Goal: Task Accomplishment & Management: Manage account settings

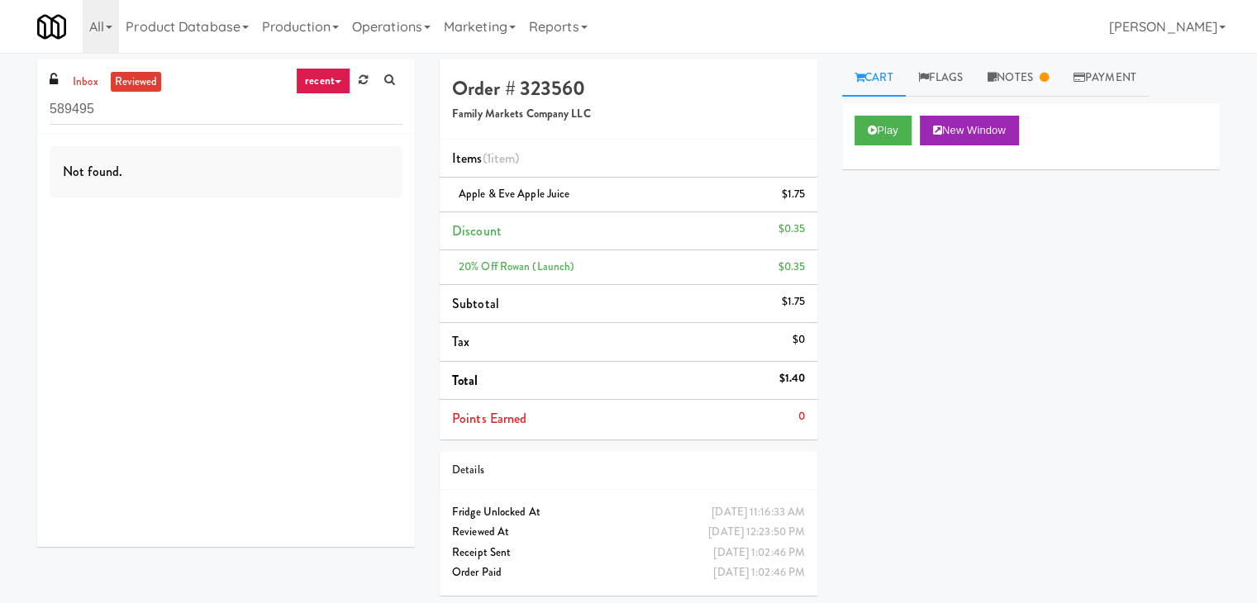
click at [86, 93] on div "589495" at bounding box center [226, 109] width 353 height 32
drag, startPoint x: 89, startPoint y: 80, endPoint x: 100, endPoint y: 76, distance: 11.5
click at [89, 79] on link "inbox" at bounding box center [86, 82] width 34 height 21
click at [183, 112] on input "589495" at bounding box center [226, 109] width 353 height 31
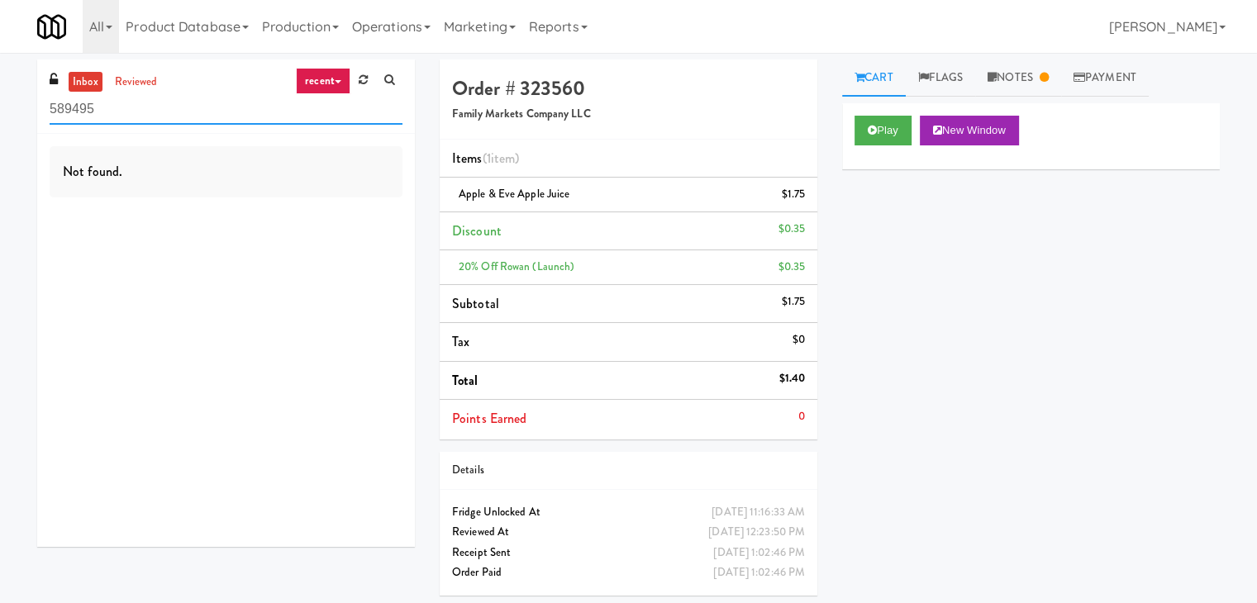
click at [183, 112] on input "589495" at bounding box center [226, 109] width 353 height 31
paste input "215 Lake - Right - Fridge"
type input "215 Lake - Right - Fridge"
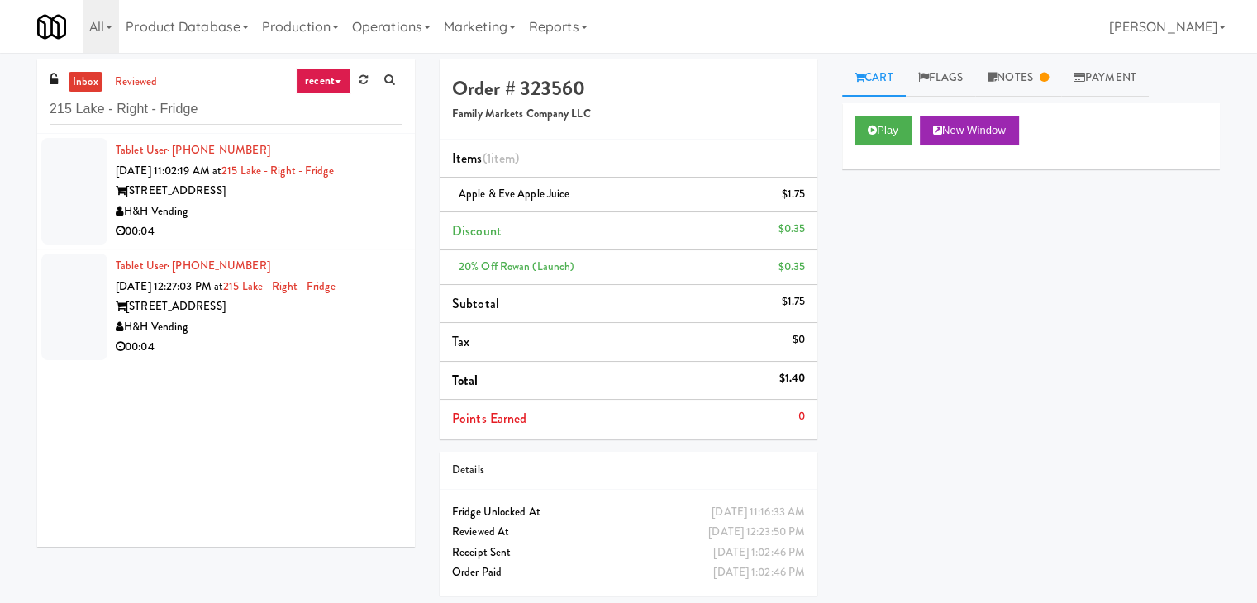
click at [386, 246] on li "Tablet User · (630) 453-1963 [DATE] 11:02:19 AM at [GEOGRAPHIC_DATA] - Right - …" at bounding box center [226, 192] width 378 height 116
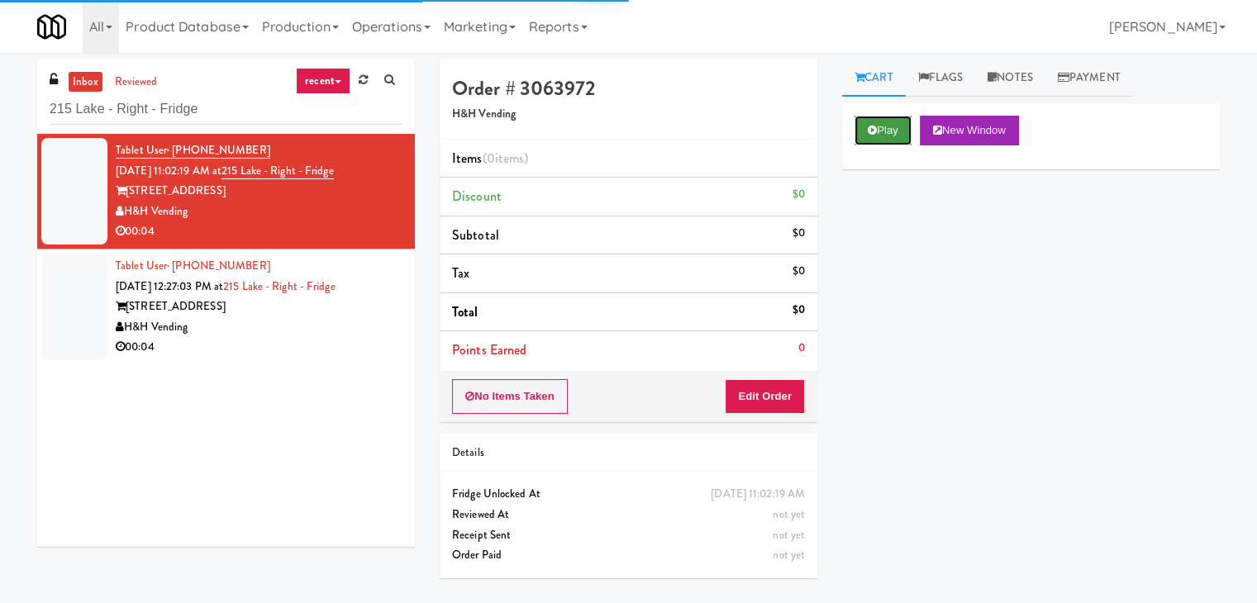
click at [888, 122] on button "Play" at bounding box center [883, 131] width 57 height 30
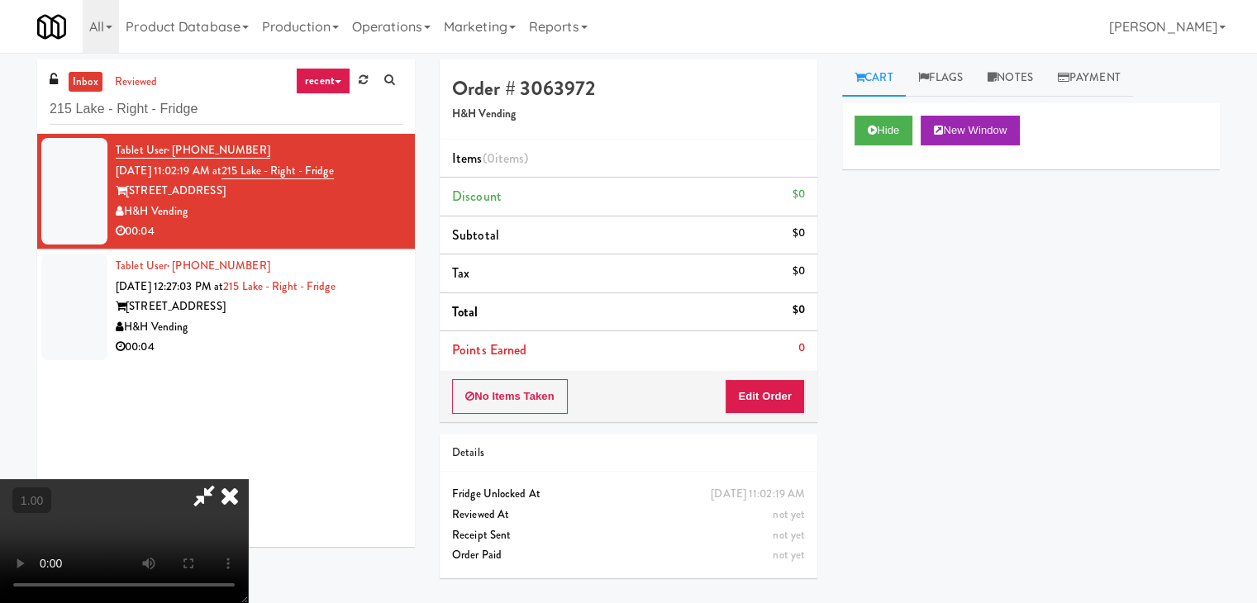
click at [248, 479] on video at bounding box center [124, 541] width 248 height 124
click at [1019, 83] on link "Notes" at bounding box center [1010, 78] width 70 height 37
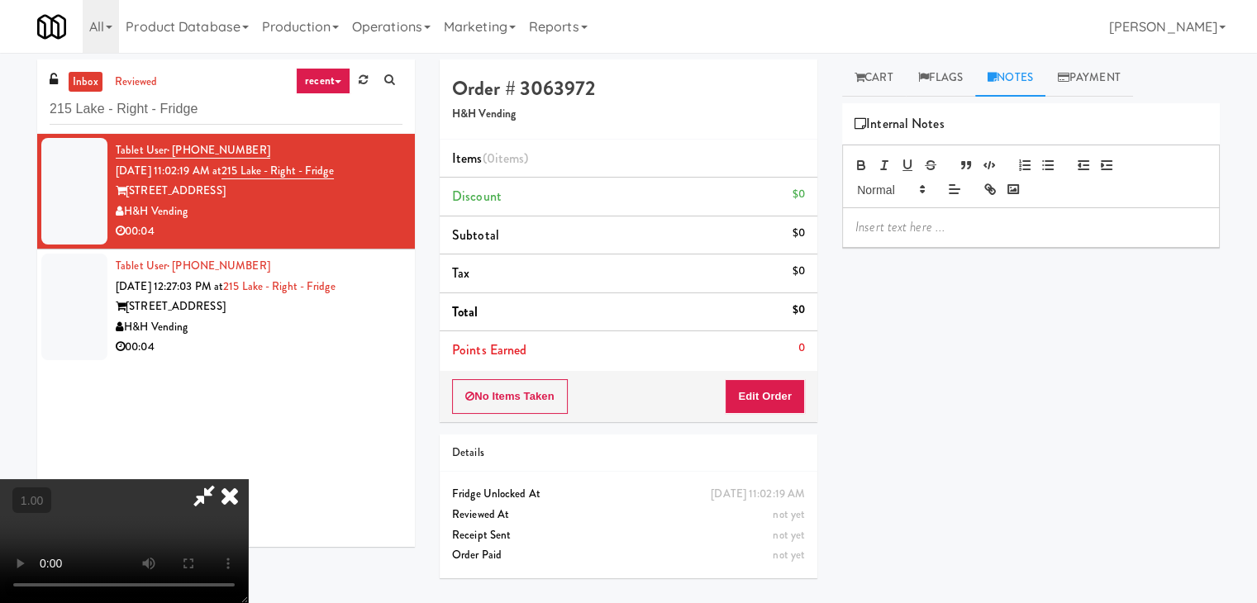
click at [893, 242] on div at bounding box center [1031, 227] width 376 height 38
click at [1, 123] on div "inbox reviewed recent all unclear take inventory issue suspicious failed recent…" at bounding box center [628, 328] width 1257 height 537
click at [883, 226] on p at bounding box center [1031, 227] width 351 height 18
paste div
click at [248, 479] on video at bounding box center [124, 541] width 248 height 124
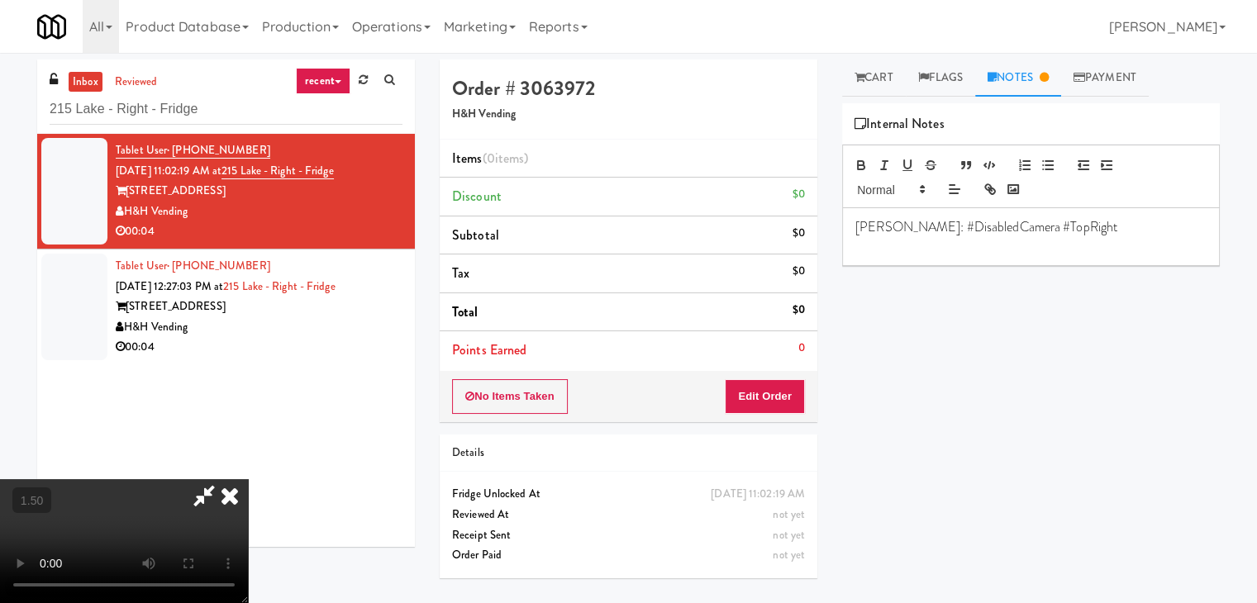
click at [248, 479] on video at bounding box center [124, 541] width 248 height 124
click at [248, 479] on icon at bounding box center [230, 495] width 36 height 33
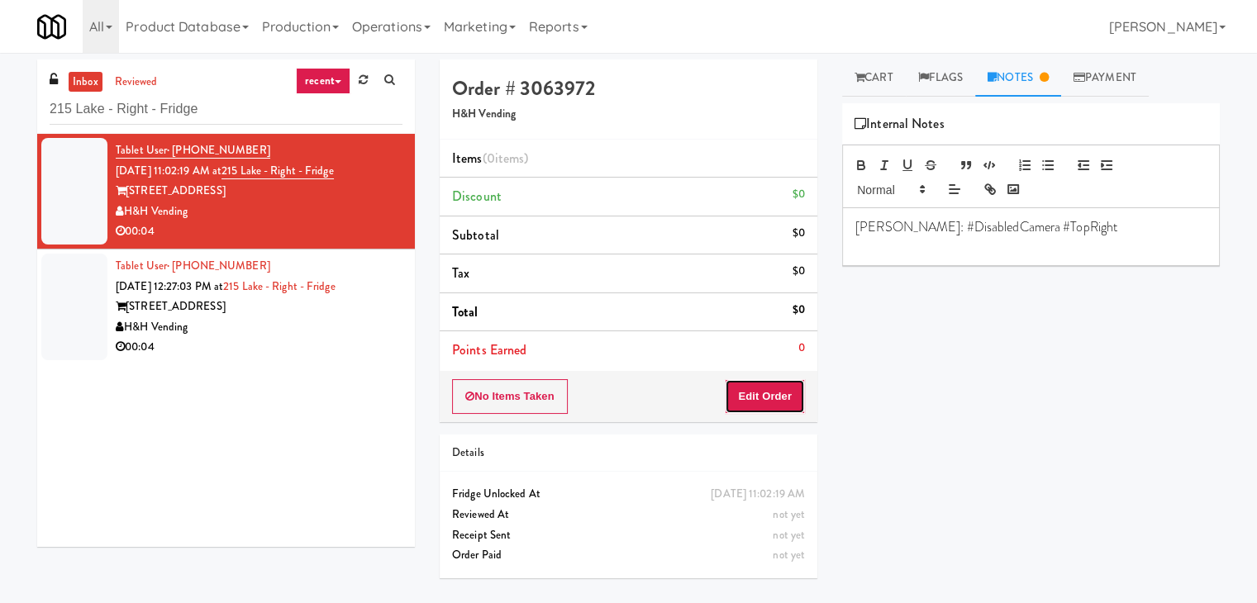
click at [766, 404] on button "Edit Order" at bounding box center [765, 396] width 80 height 35
click at [876, 74] on link "Cart" at bounding box center [874, 78] width 64 height 37
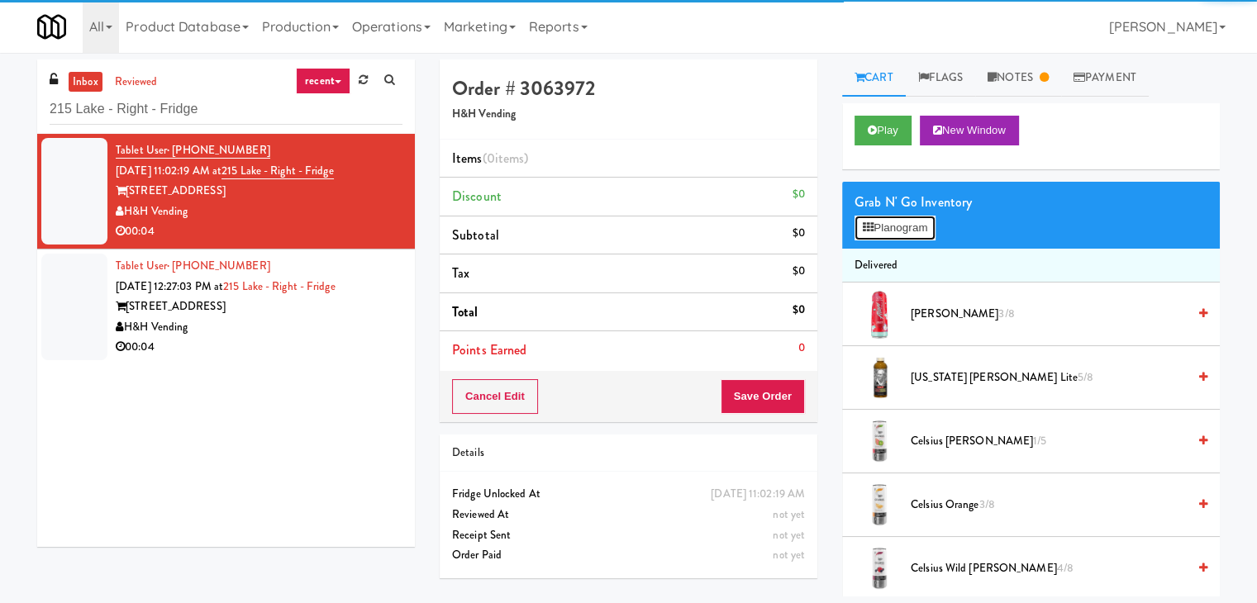
click at [885, 222] on button "Planogram" at bounding box center [895, 228] width 81 height 25
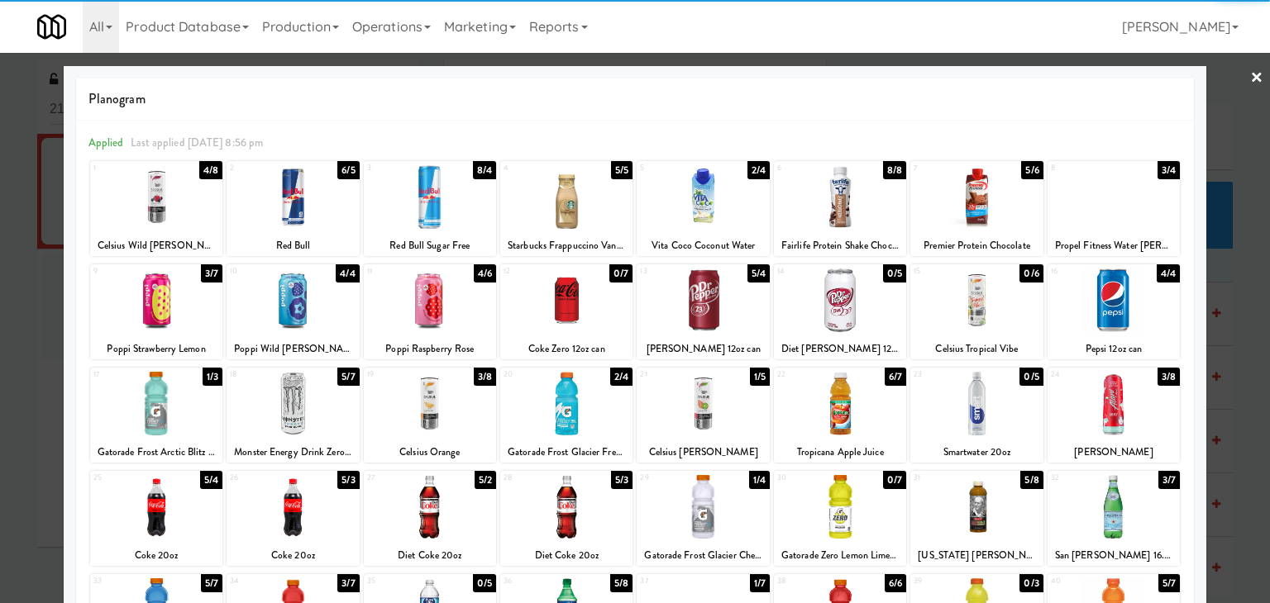
scroll to position [83, 0]
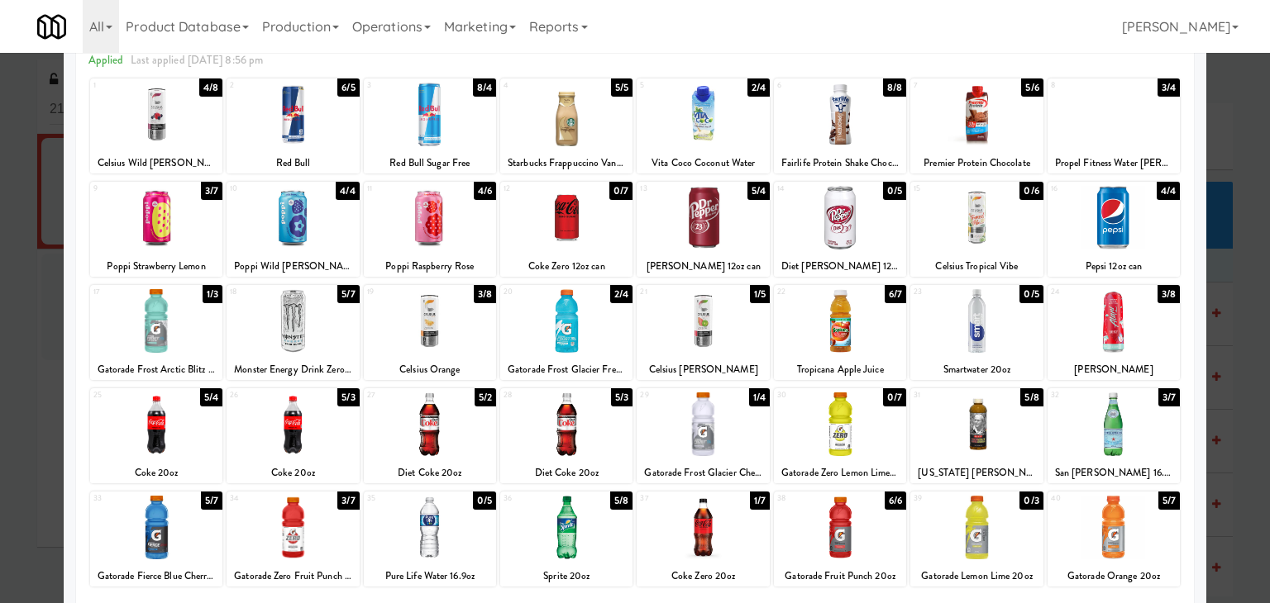
drag, startPoint x: 433, startPoint y: 350, endPoint x: 485, endPoint y: 345, distance: 52.4
click at [431, 347] on div at bounding box center [430, 321] width 132 height 64
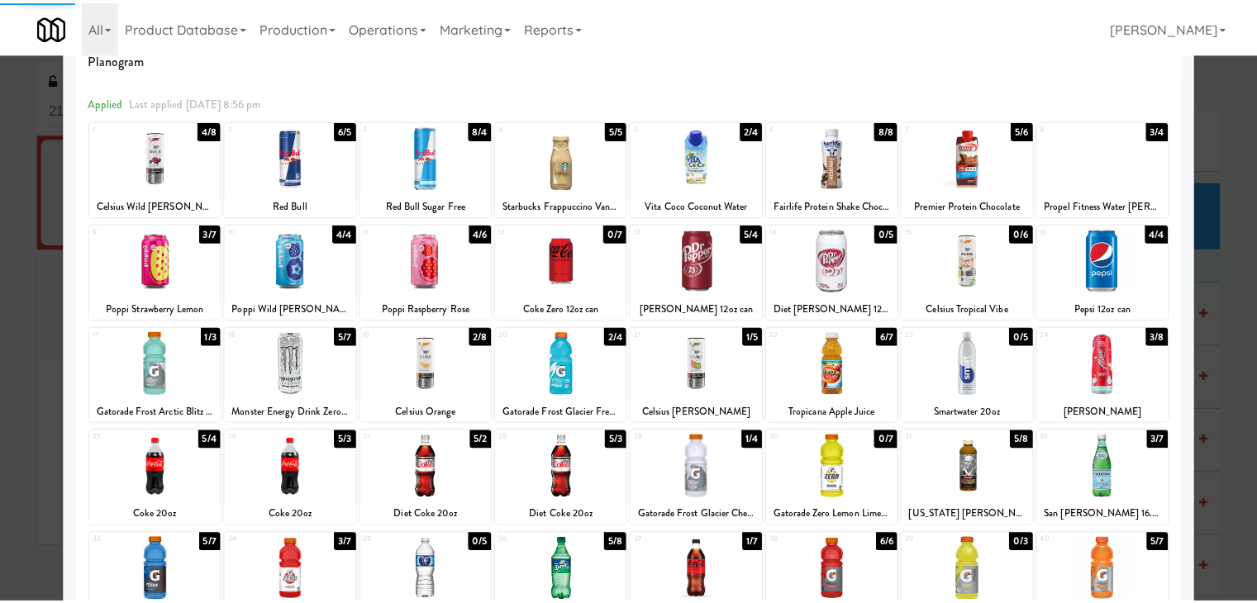
scroll to position [0, 0]
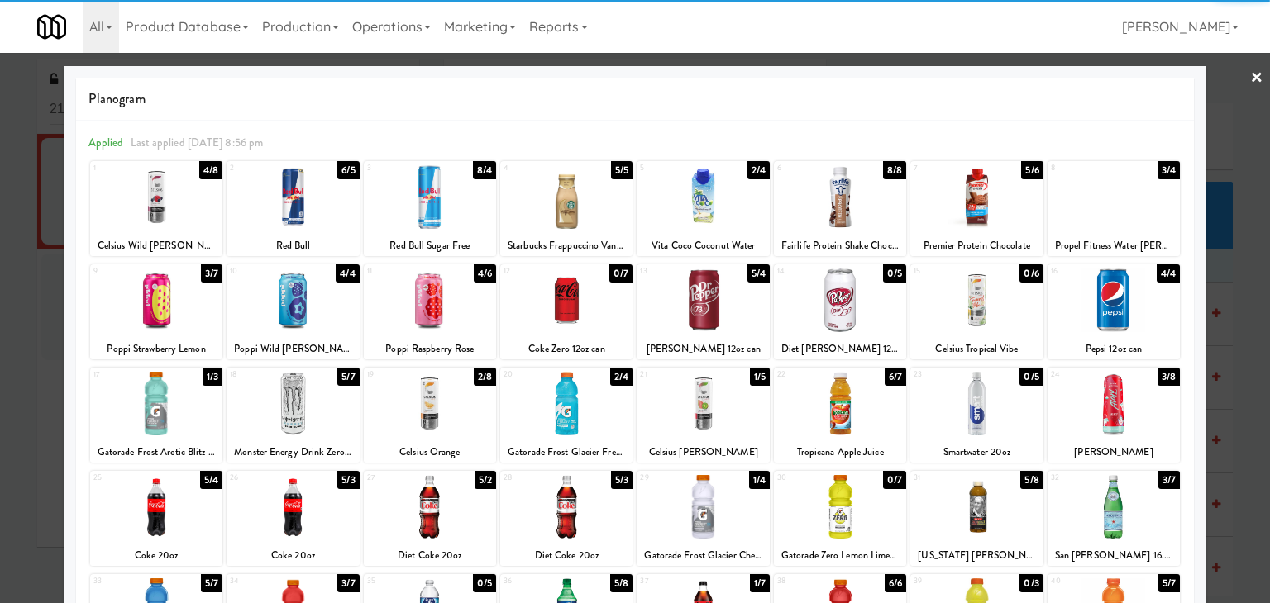
click at [1250, 76] on link "×" at bounding box center [1256, 78] width 13 height 51
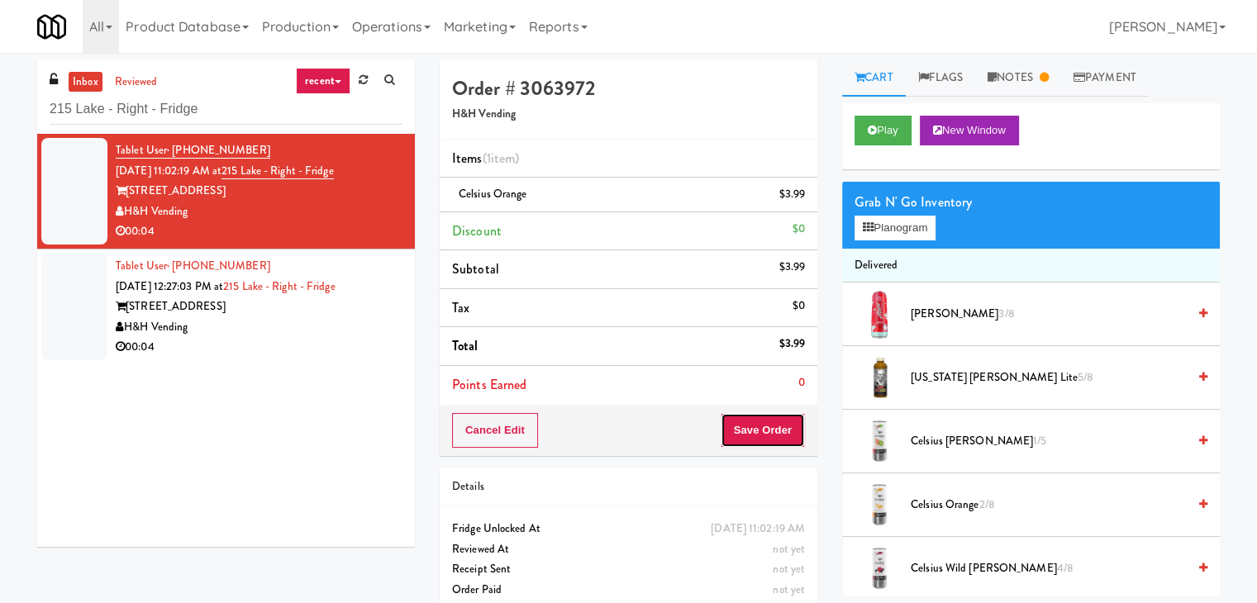
click at [754, 442] on button "Save Order" at bounding box center [763, 430] width 84 height 35
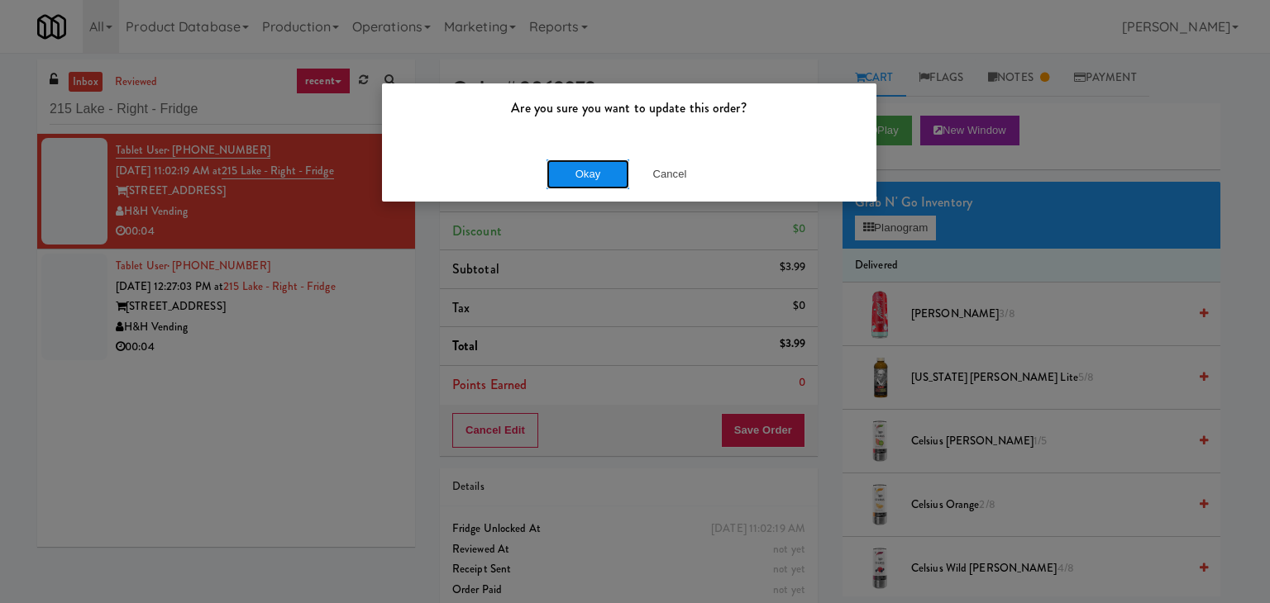
click at [587, 178] on button "Okay" at bounding box center [587, 175] width 83 height 30
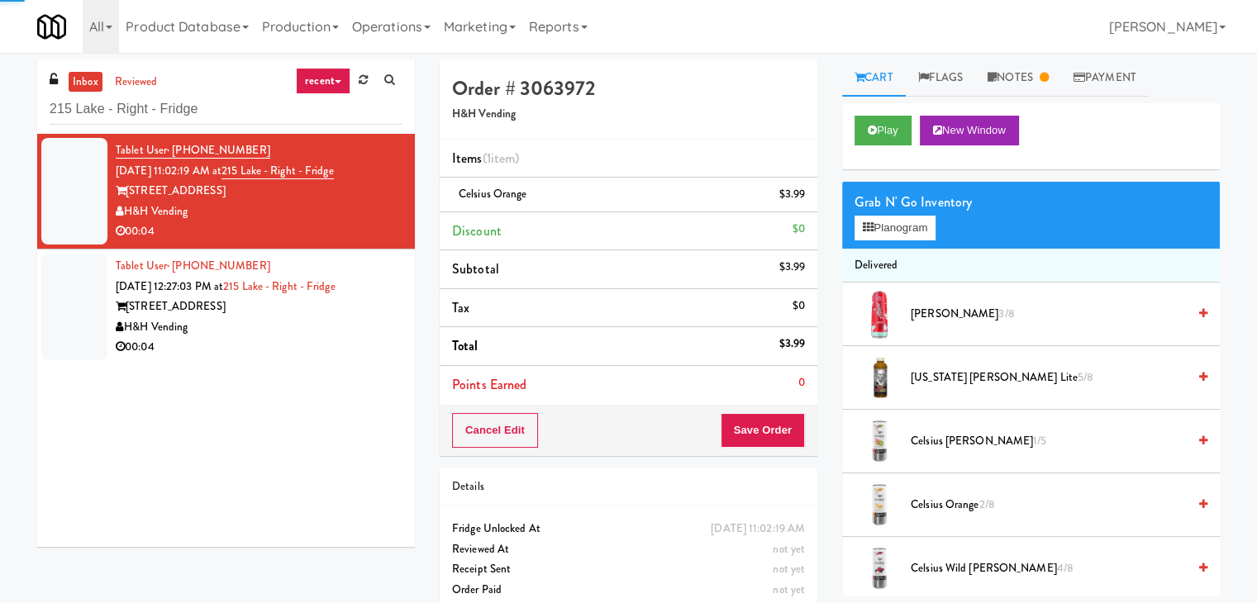
click at [360, 343] on div "00:04" at bounding box center [259, 347] width 287 height 21
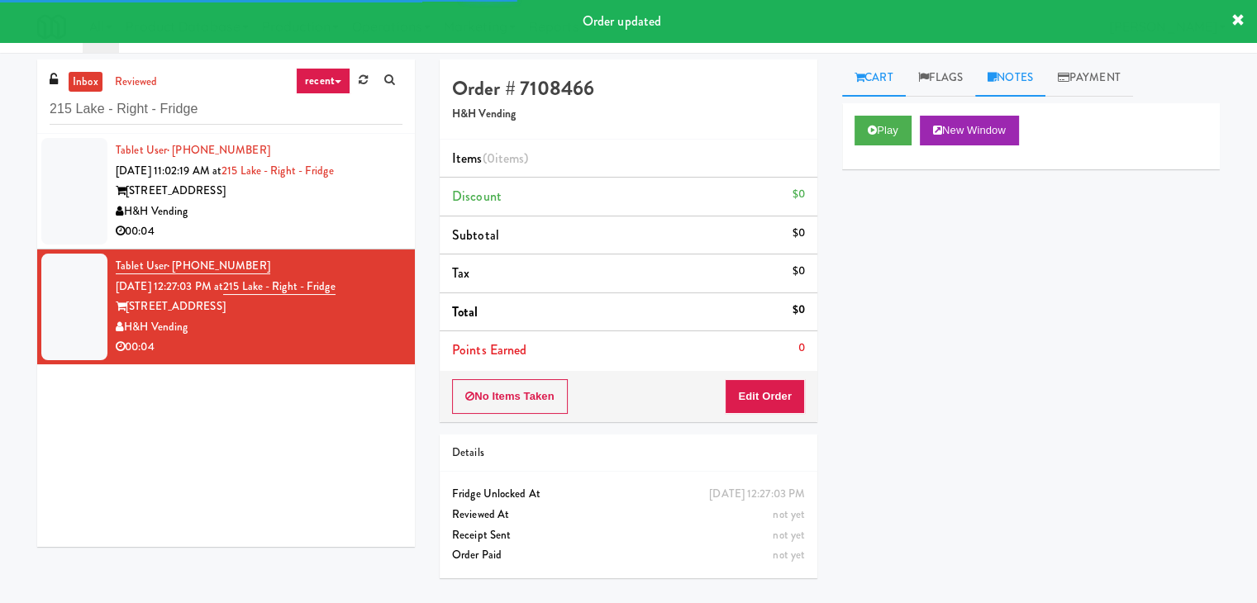
click at [1015, 83] on link "Notes" at bounding box center [1010, 78] width 70 height 37
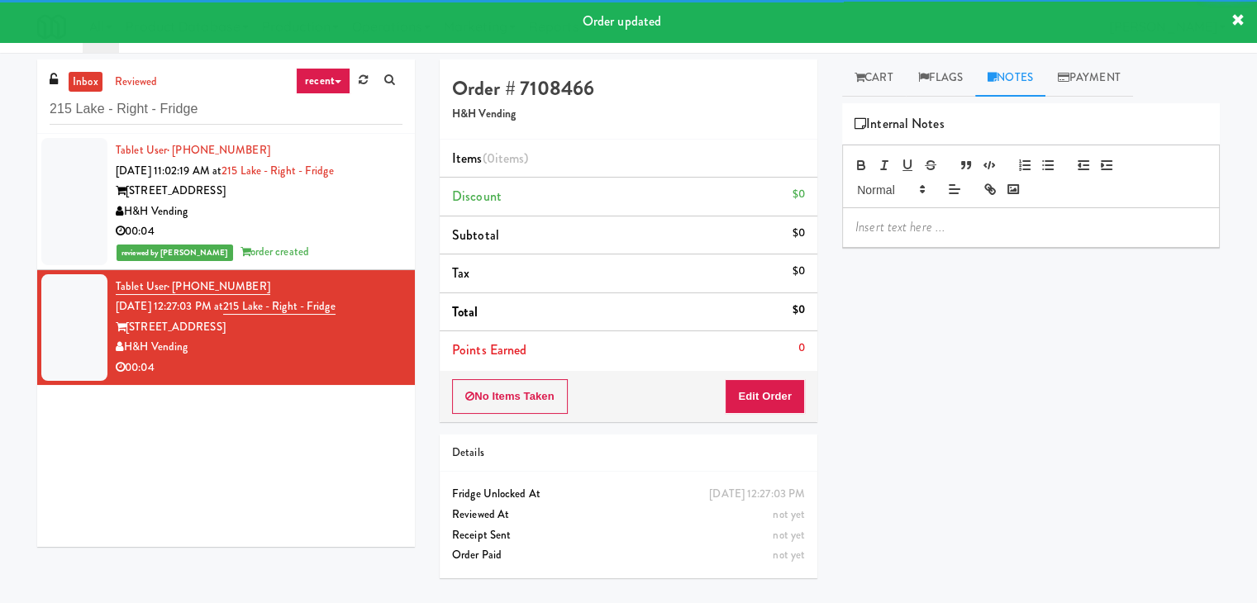
click at [920, 222] on p at bounding box center [1031, 227] width 351 height 18
click at [889, 81] on link "Cart" at bounding box center [874, 78] width 64 height 37
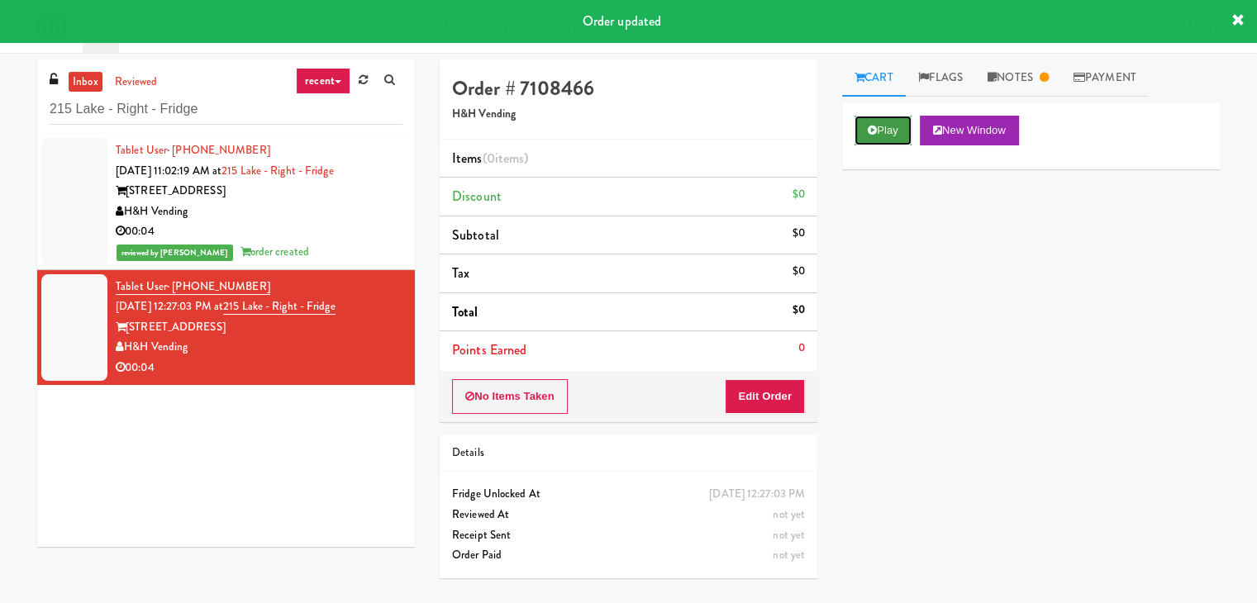
click at [886, 130] on button "Play" at bounding box center [883, 131] width 57 height 30
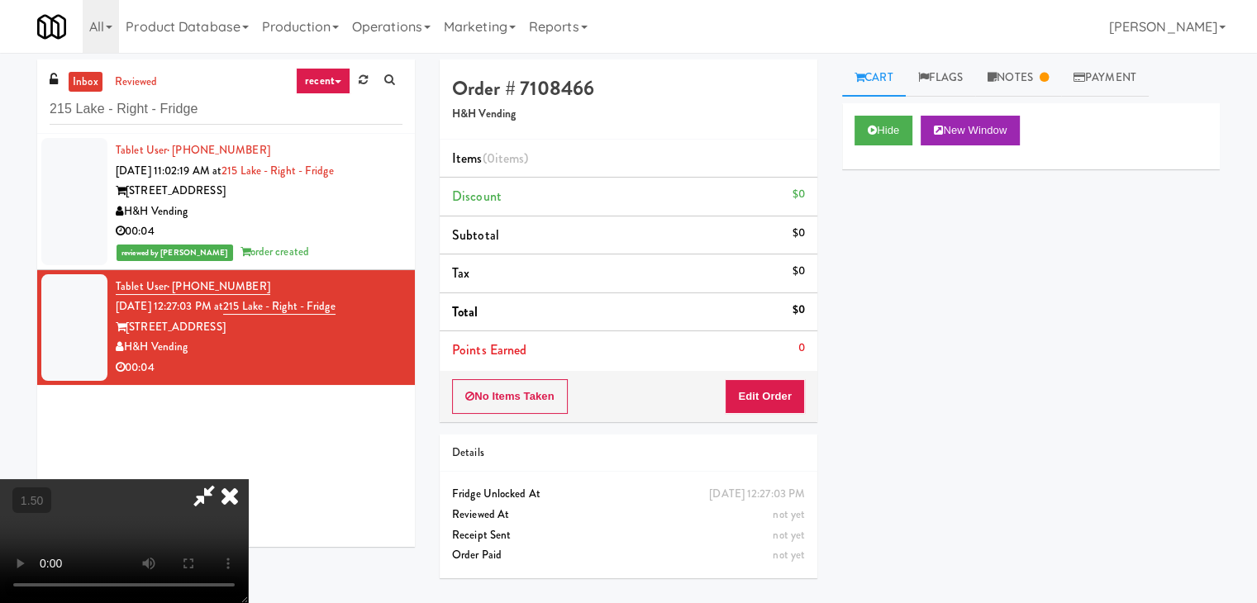
click at [248, 479] on video at bounding box center [124, 541] width 248 height 124
drag, startPoint x: 739, startPoint y: 201, endPoint x: 742, endPoint y: 275, distance: 74.5
click at [248, 479] on icon at bounding box center [230, 495] width 36 height 33
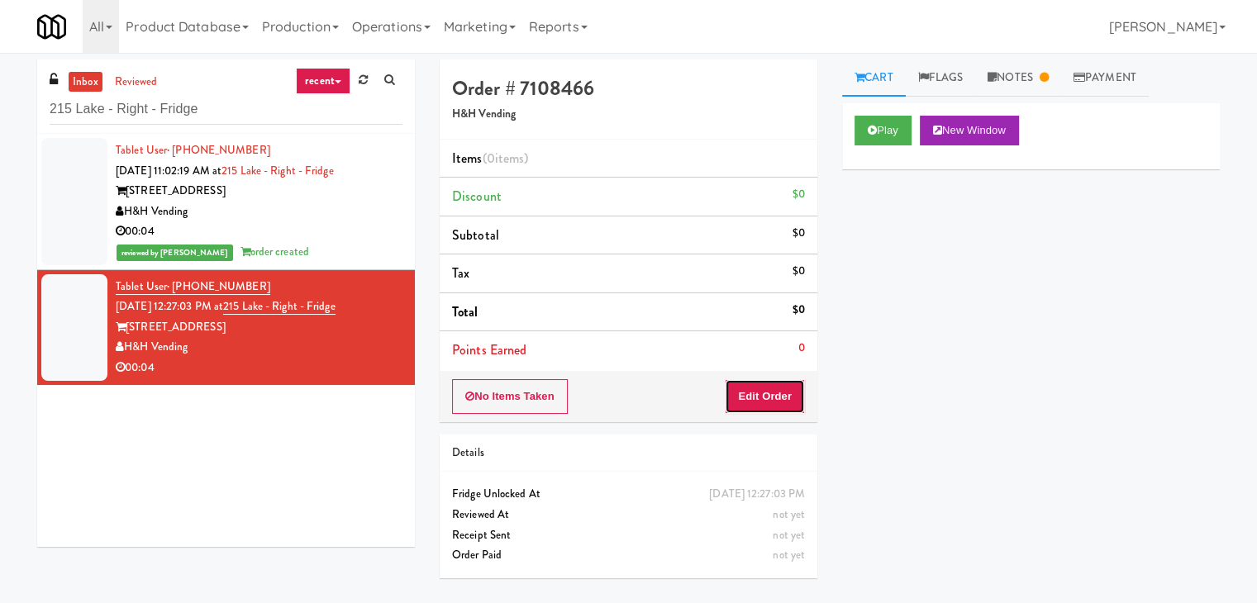
drag, startPoint x: 762, startPoint y: 386, endPoint x: 772, endPoint y: 369, distance: 20.0
click at [761, 385] on button "Edit Order" at bounding box center [765, 396] width 80 height 35
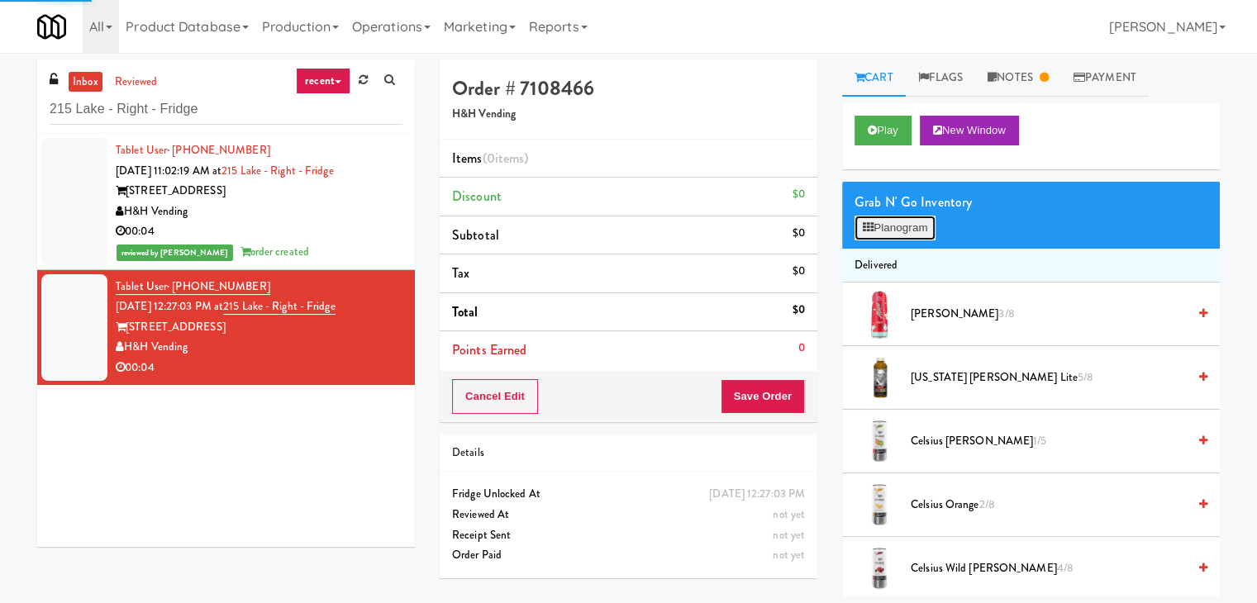
click at [913, 227] on button "Planogram" at bounding box center [895, 228] width 81 height 25
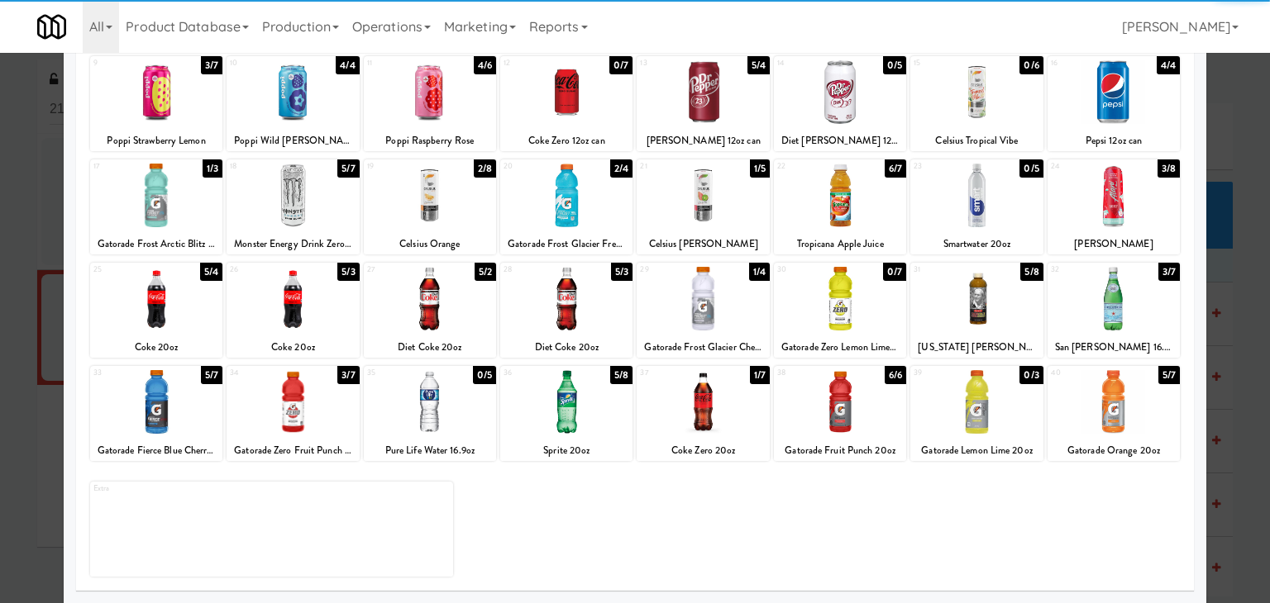
click at [707, 419] on div at bounding box center [702, 402] width 132 height 64
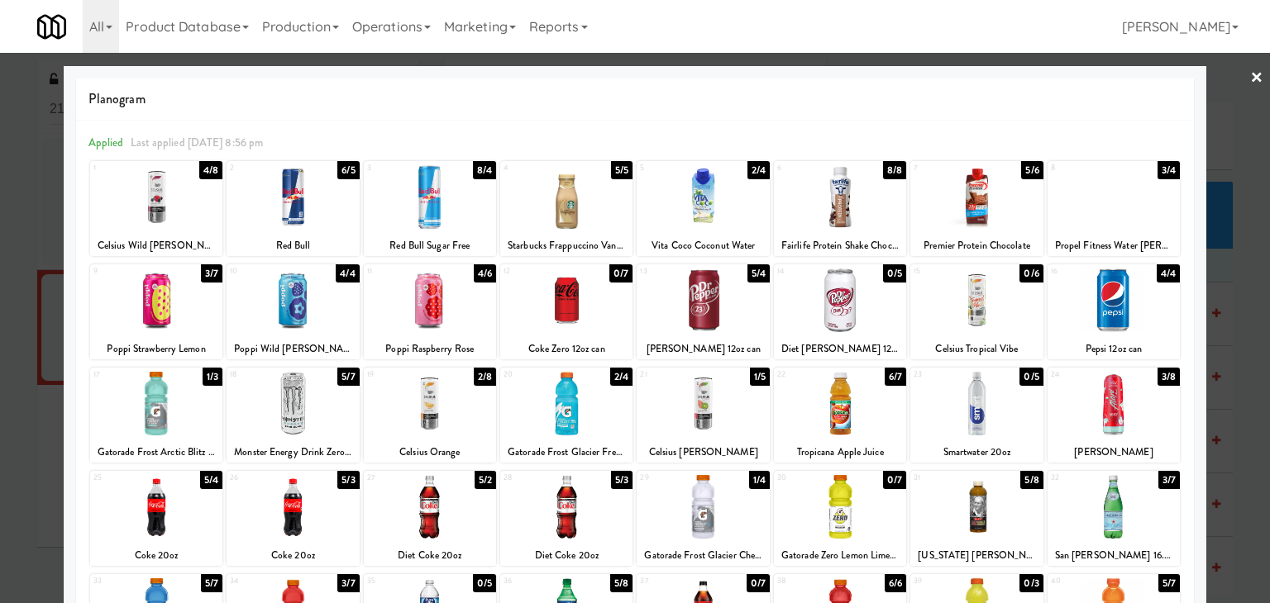
click at [1250, 74] on link "×" at bounding box center [1256, 78] width 13 height 51
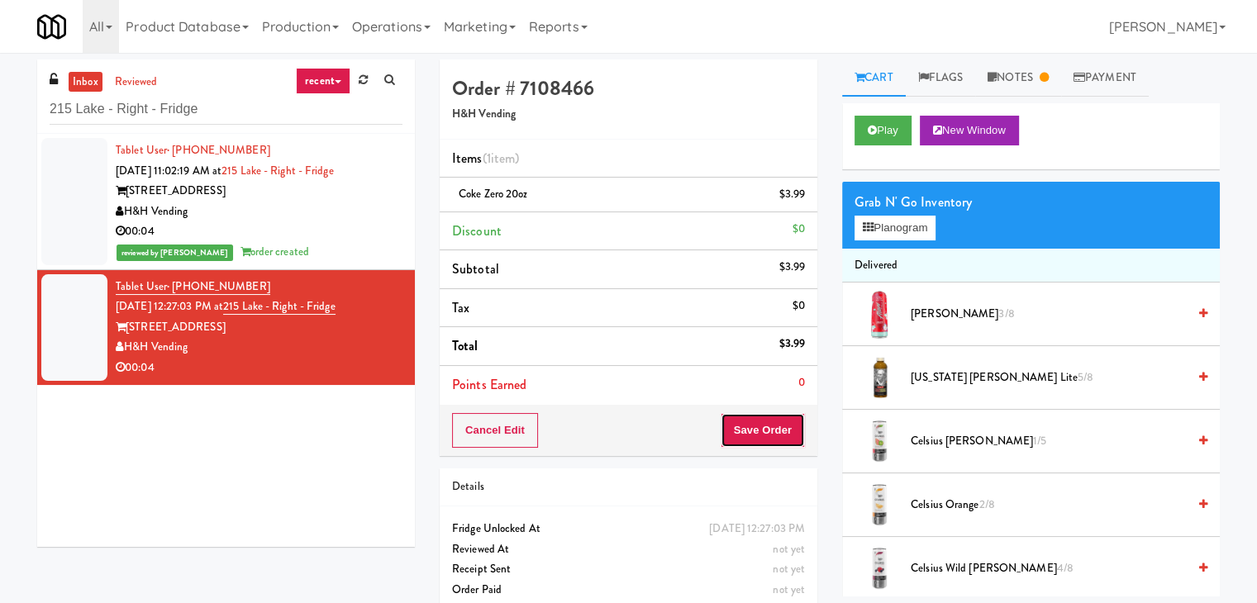
click at [775, 427] on button "Save Order" at bounding box center [763, 430] width 84 height 35
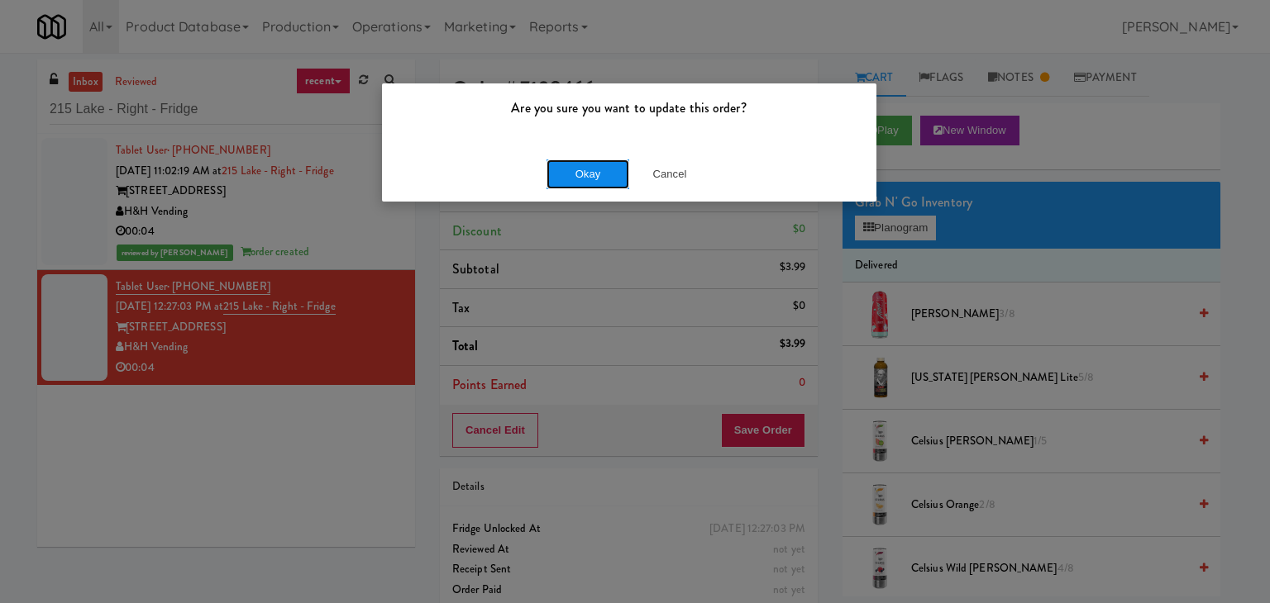
click at [572, 175] on button "Okay" at bounding box center [587, 175] width 83 height 30
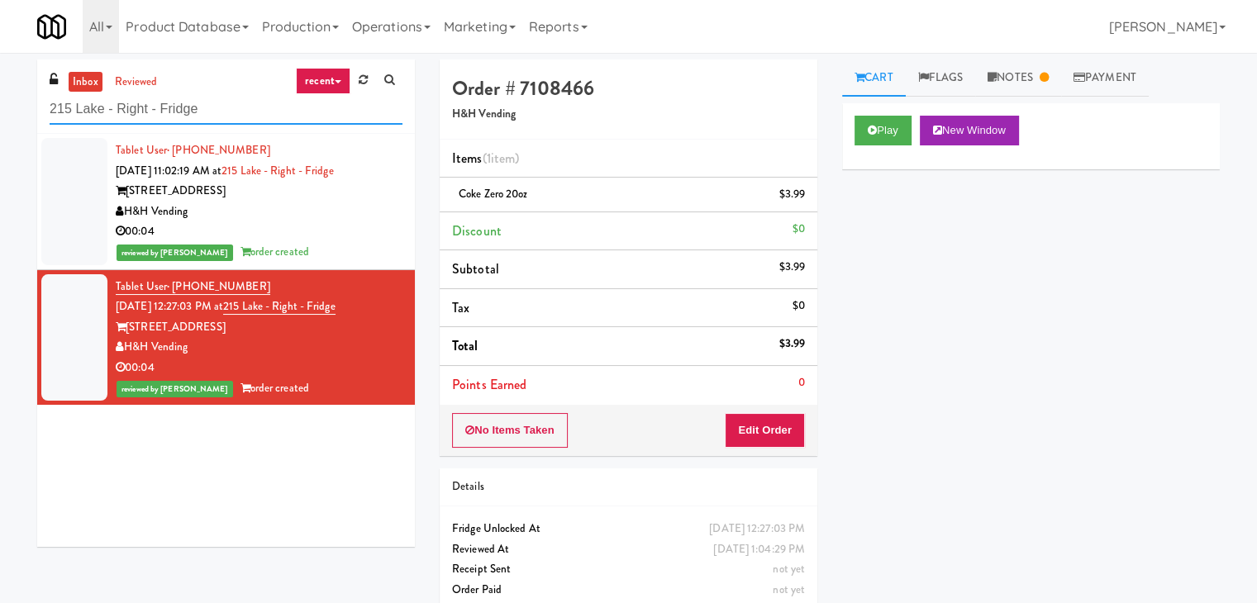
click at [231, 112] on input "215 Lake - Right - Fridge" at bounding box center [226, 109] width 353 height 31
paste input "LSP Crime Lab Combo"
type input "LSP Crime Lab Combo"
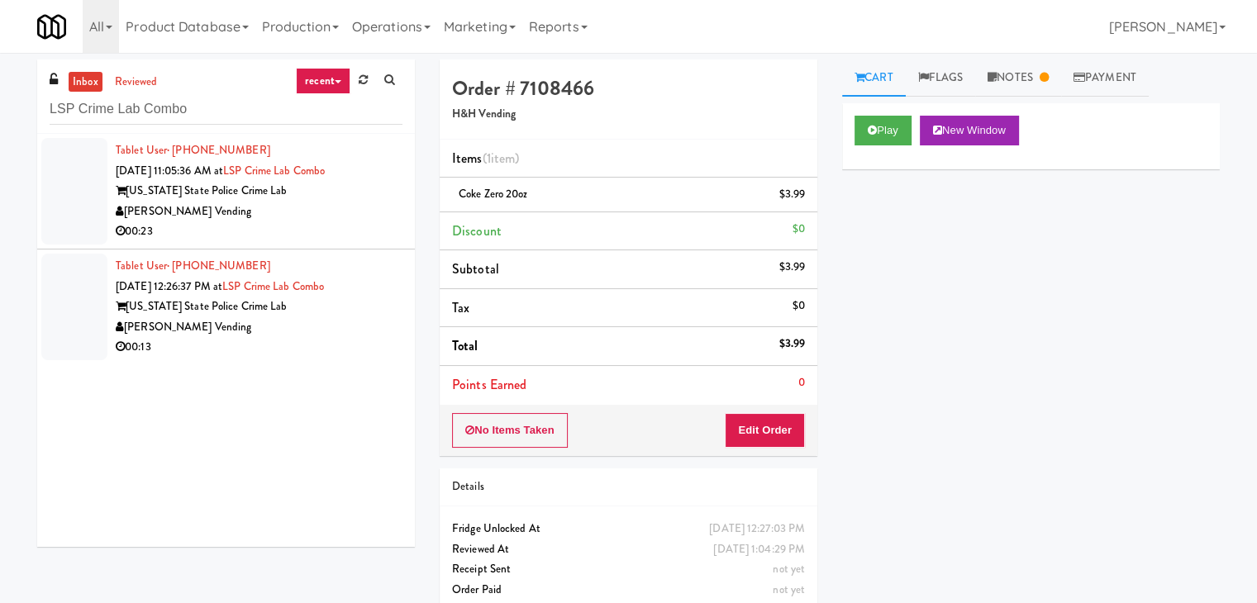
click at [360, 219] on div "[PERSON_NAME] Vending" at bounding box center [259, 212] width 287 height 21
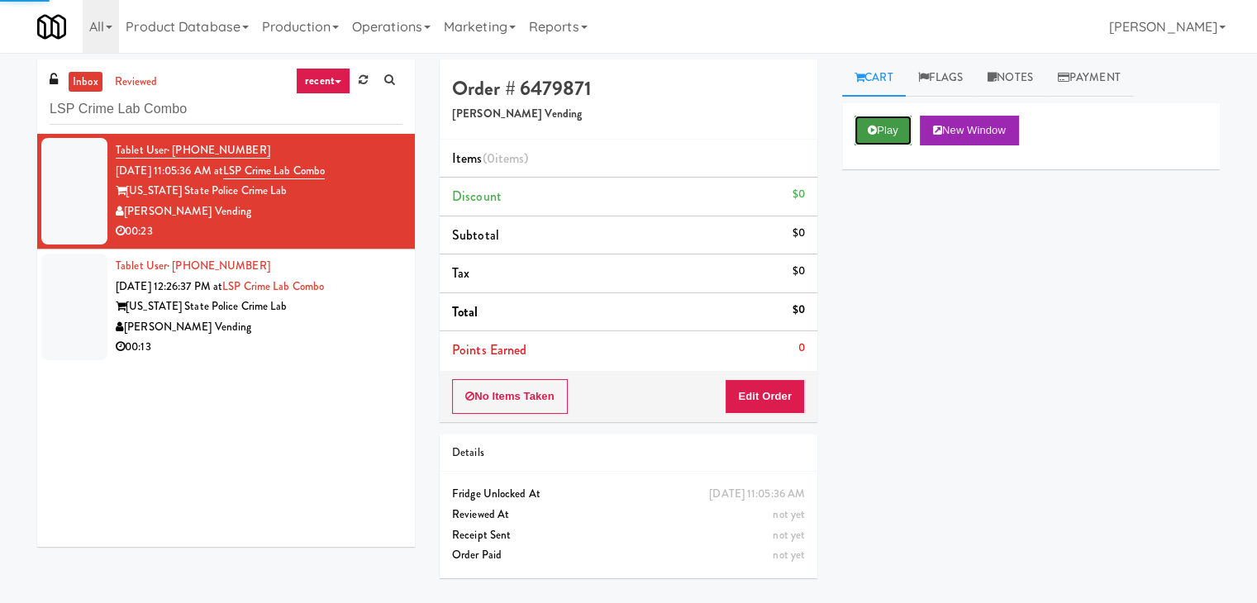
click at [874, 122] on button "Play" at bounding box center [883, 131] width 57 height 30
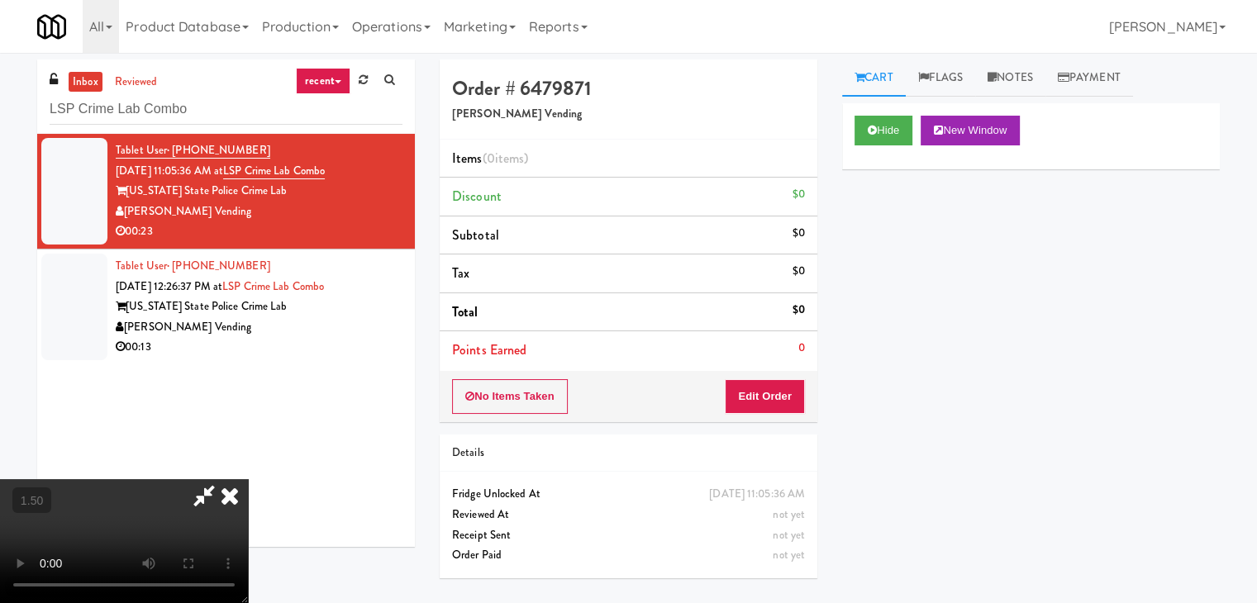
click at [248, 479] on video at bounding box center [124, 541] width 248 height 124
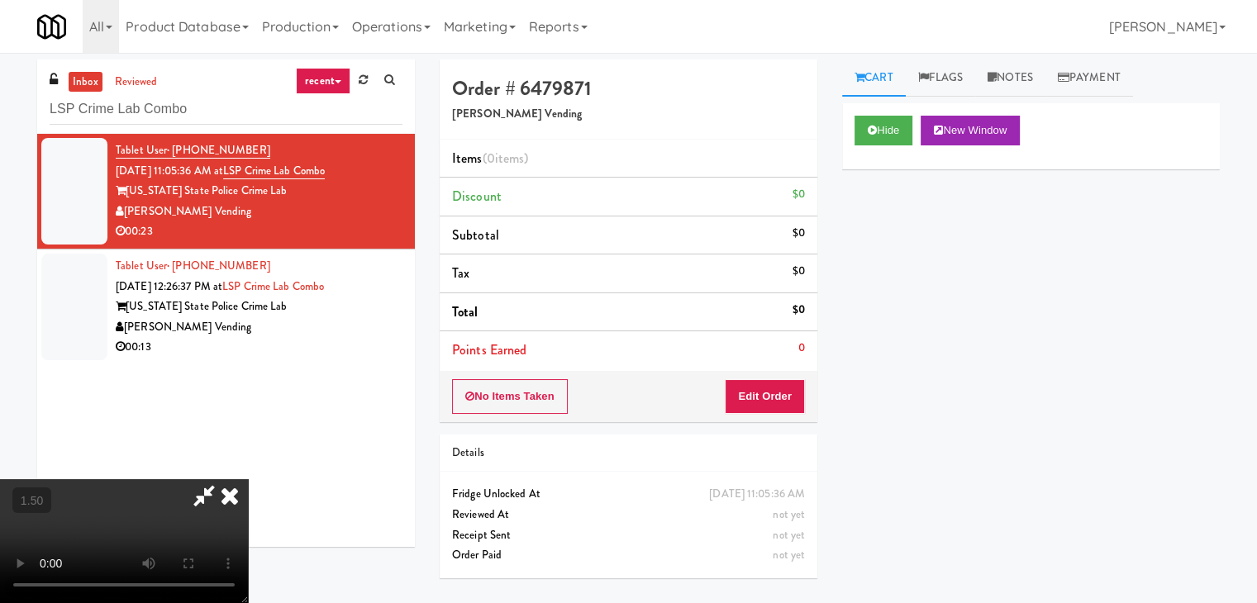
scroll to position [165, 0]
click at [248, 479] on video at bounding box center [124, 541] width 248 height 124
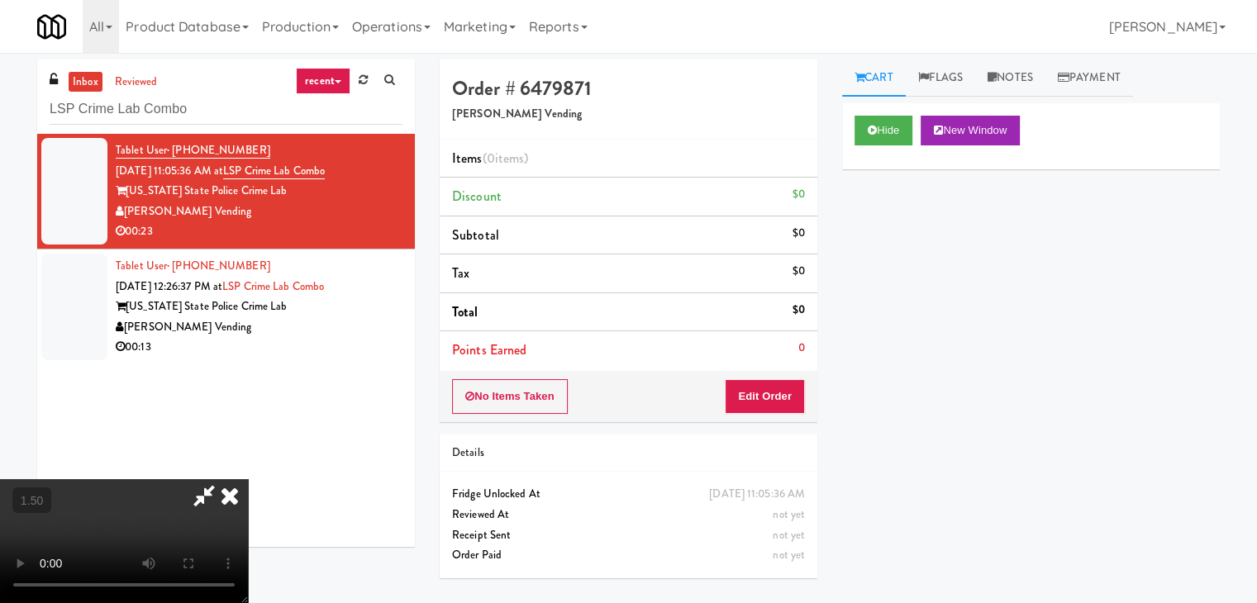
click at [248, 479] on video at bounding box center [124, 541] width 248 height 124
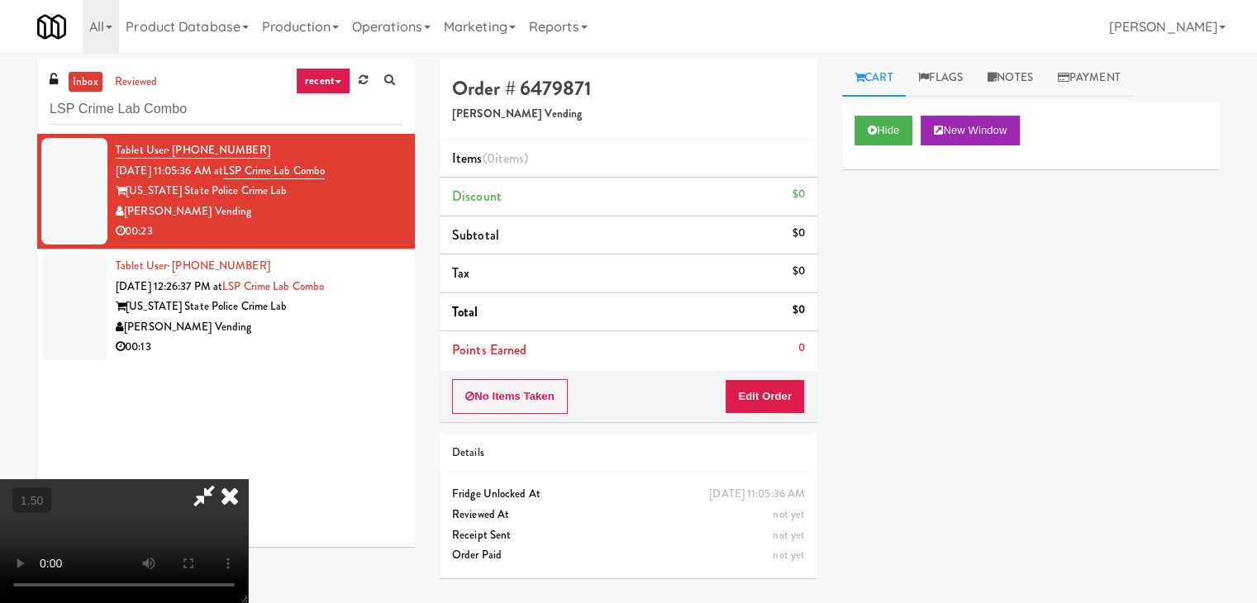
click at [248, 479] on video at bounding box center [124, 541] width 248 height 124
click at [248, 479] on icon at bounding box center [230, 495] width 36 height 33
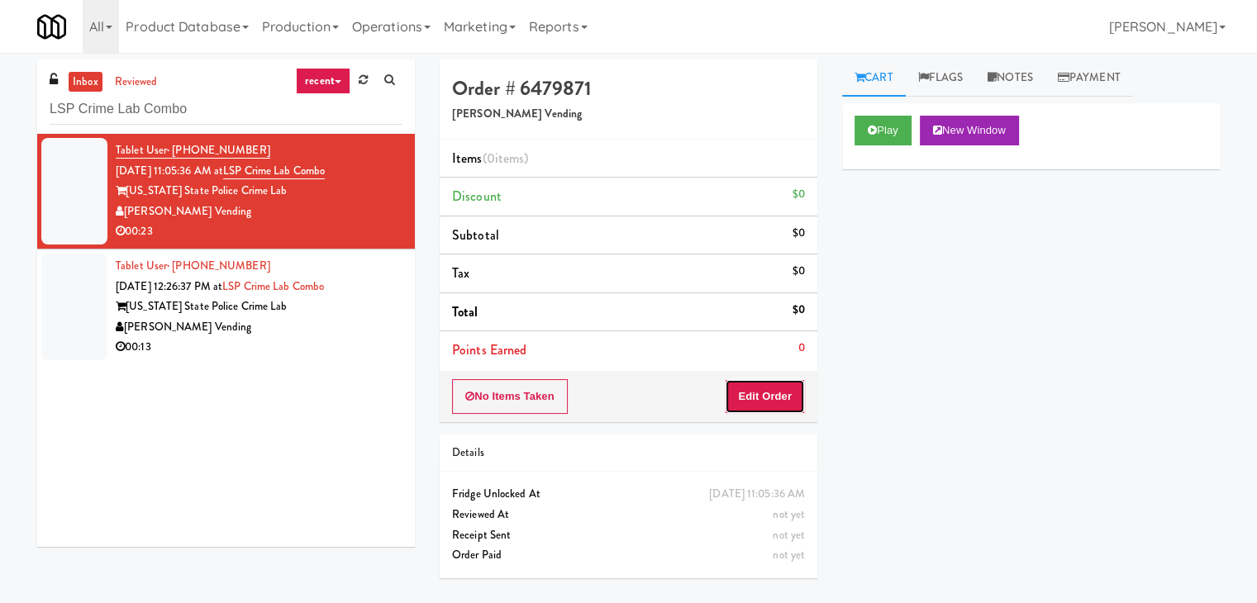
click at [769, 395] on button "Edit Order" at bounding box center [765, 396] width 80 height 35
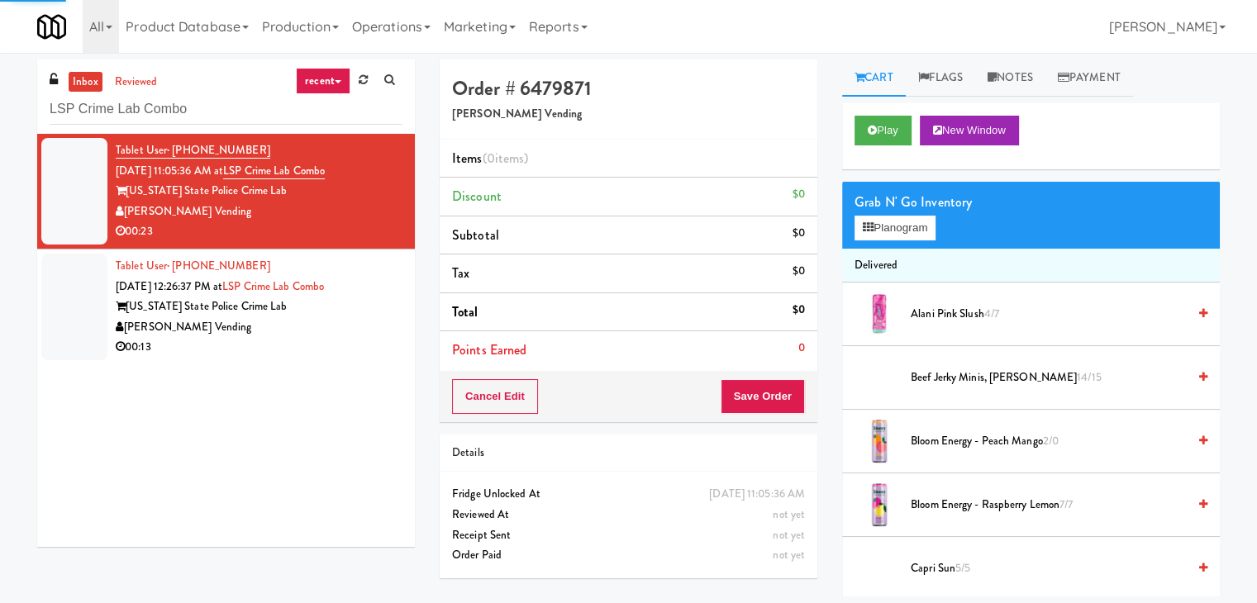
click at [913, 209] on div "Grab N' Go Inventory" at bounding box center [1031, 202] width 353 height 25
click at [913, 225] on button "Planogram" at bounding box center [895, 228] width 81 height 25
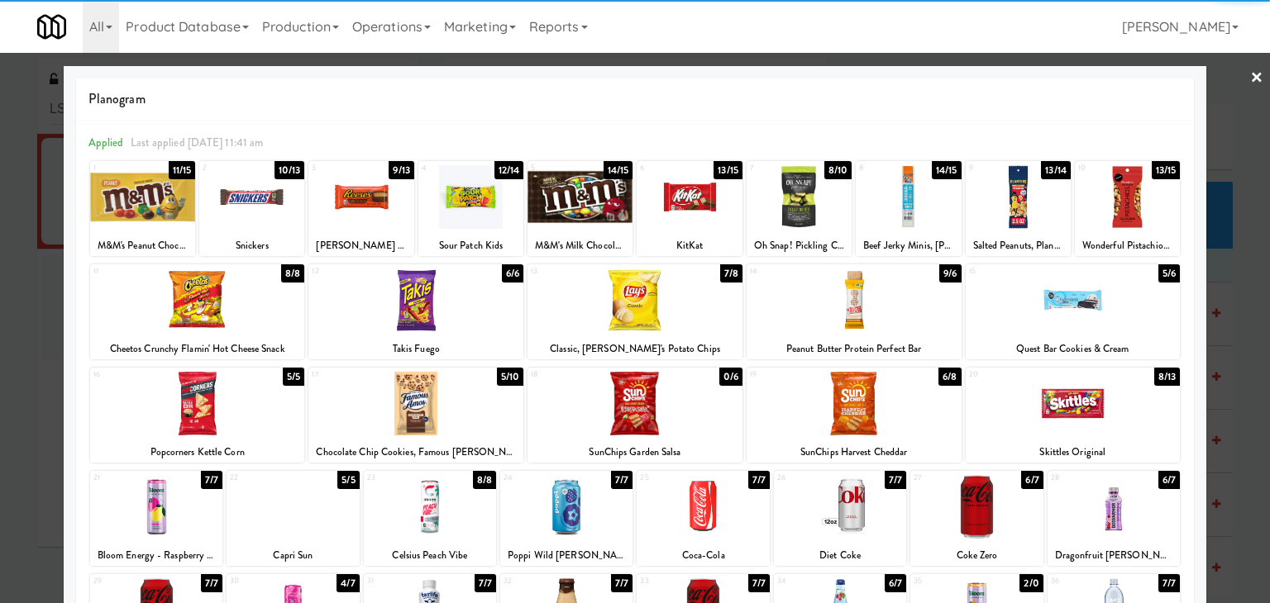
drag, startPoint x: 437, startPoint y: 414, endPoint x: 503, endPoint y: 406, distance: 66.6
click at [436, 414] on div at bounding box center [415, 404] width 215 height 64
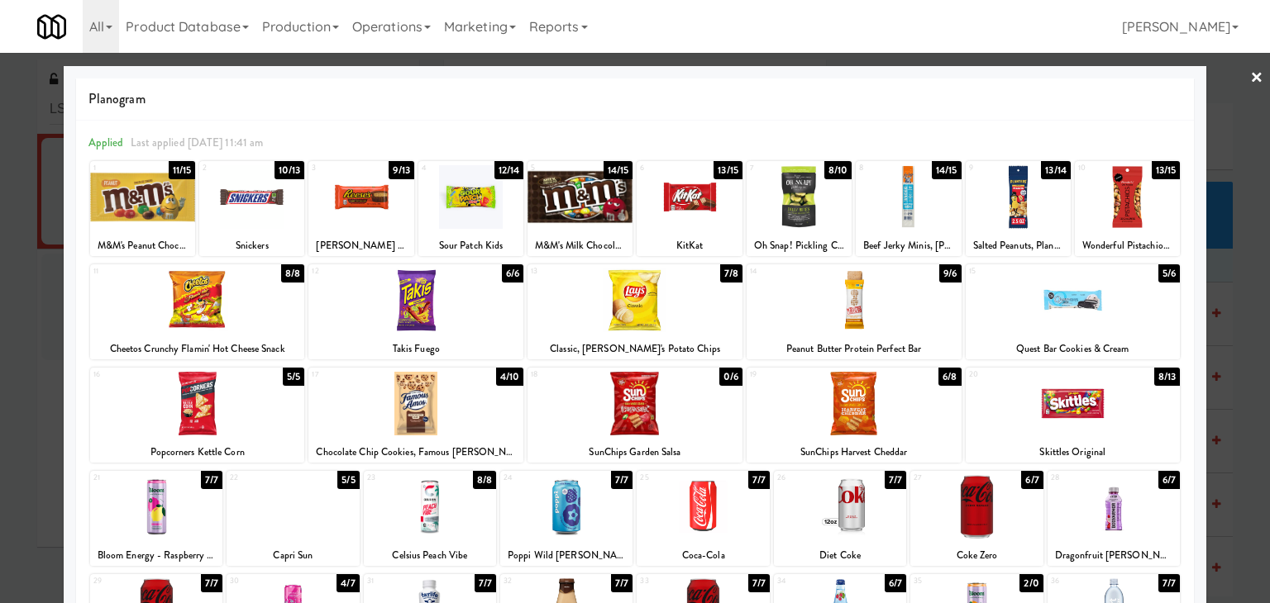
click at [1250, 71] on link "×" at bounding box center [1256, 78] width 13 height 51
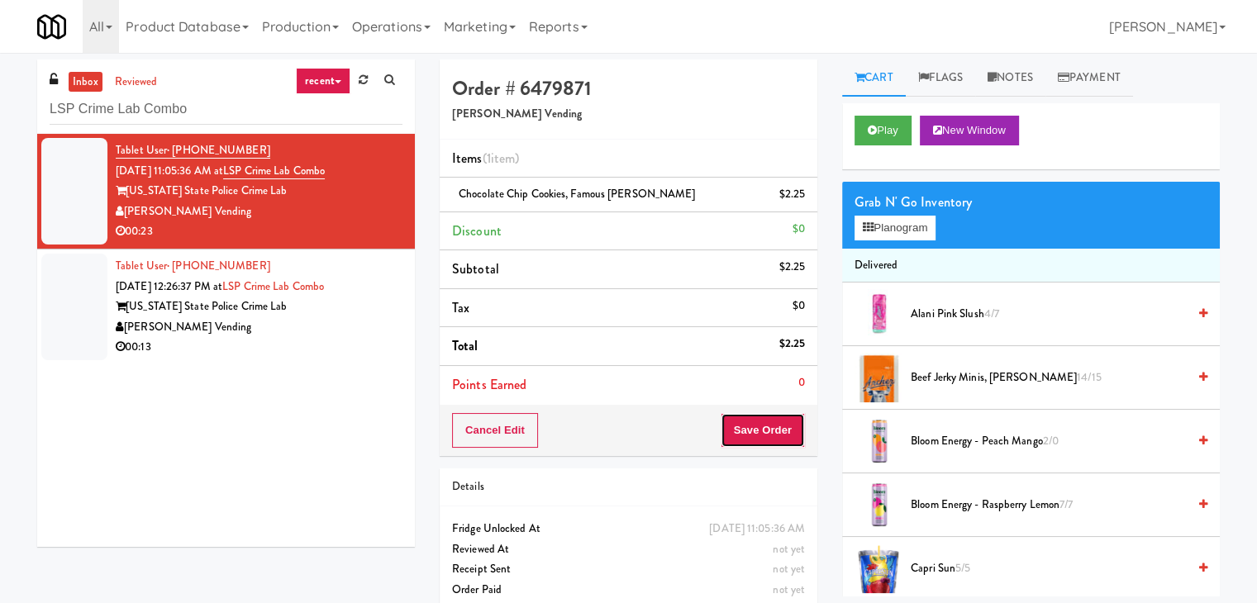
drag, startPoint x: 750, startPoint y: 427, endPoint x: 751, endPoint y: 417, distance: 10.0
click at [750, 425] on button "Save Order" at bounding box center [763, 430] width 84 height 35
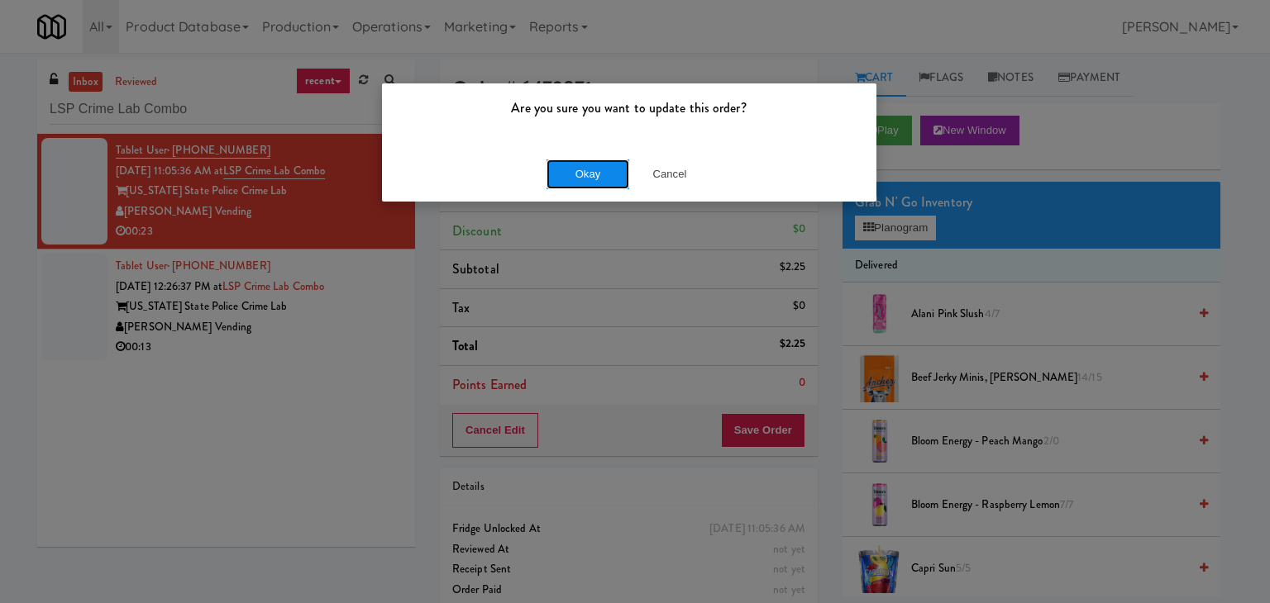
click at [606, 160] on button "Okay" at bounding box center [587, 175] width 83 height 30
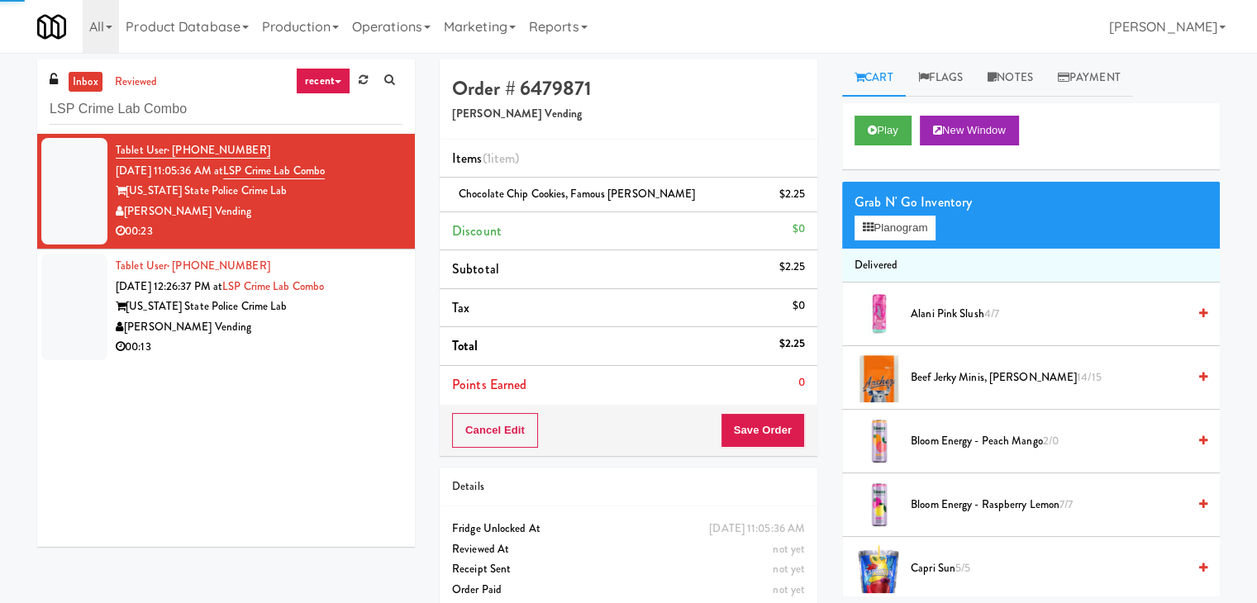
drag, startPoint x: 337, startPoint y: 355, endPoint x: 331, endPoint y: 348, distance: 10.0
click at [337, 355] on div "00:13" at bounding box center [259, 347] width 287 height 21
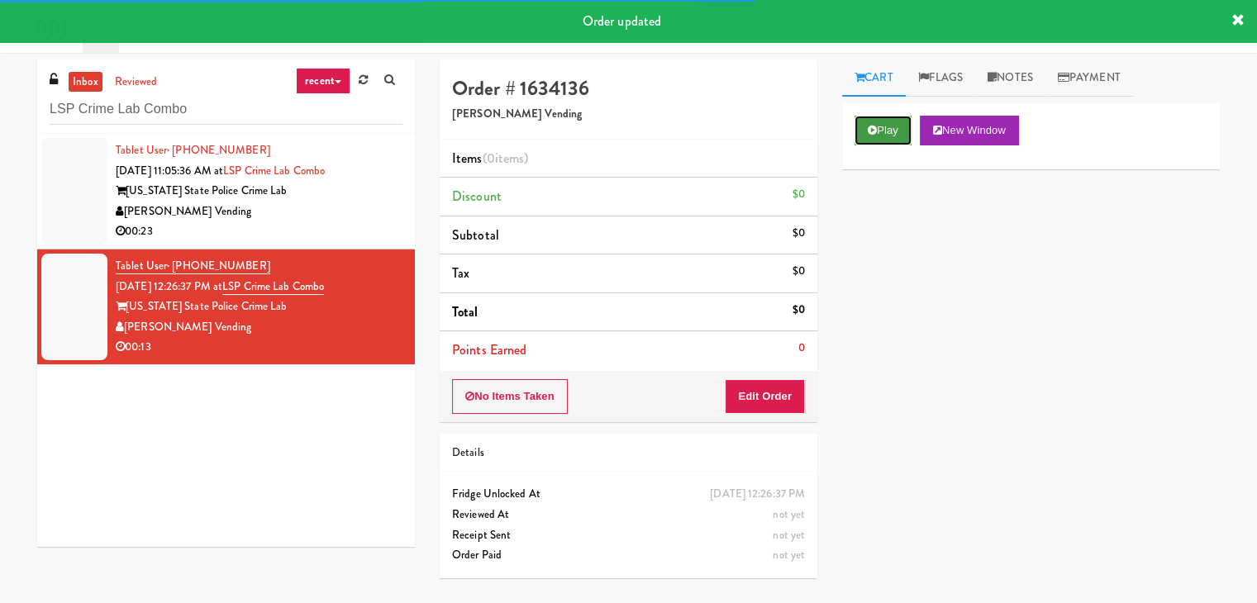
click at [890, 131] on button "Play" at bounding box center [883, 131] width 57 height 30
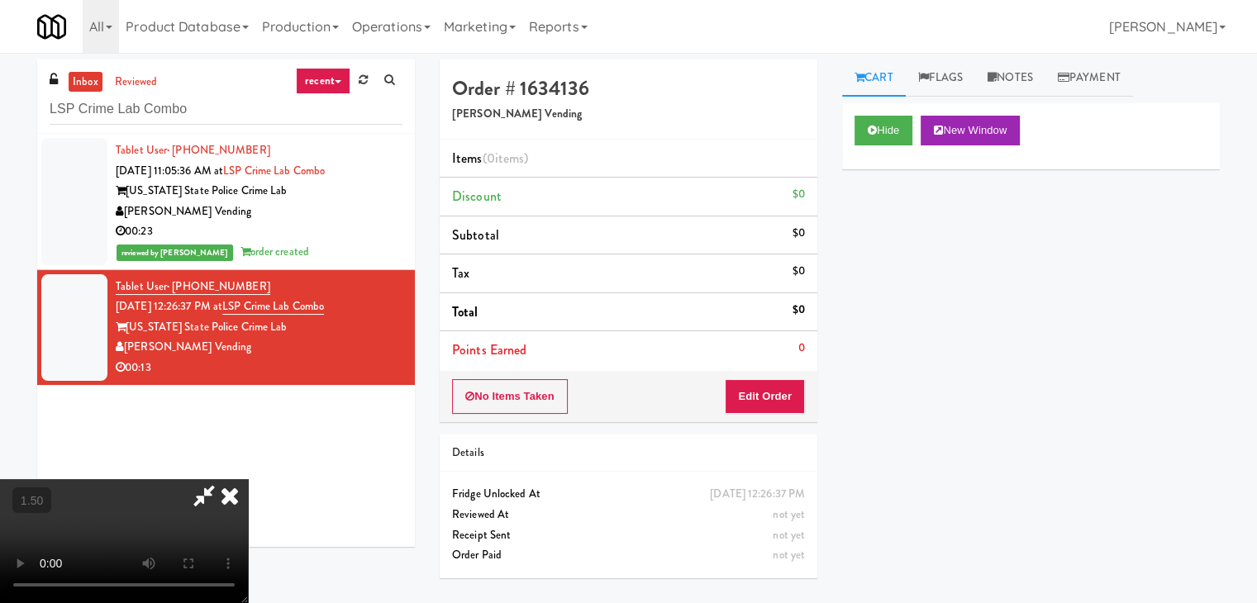
click at [248, 479] on video at bounding box center [124, 541] width 248 height 124
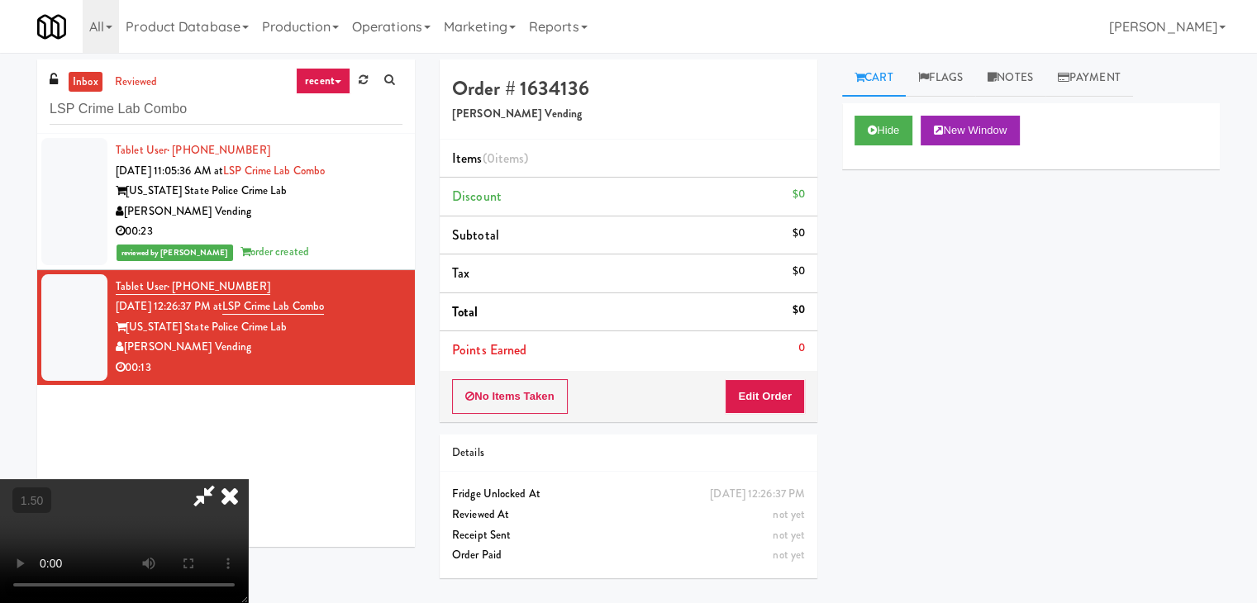
click at [248, 479] on video at bounding box center [124, 541] width 248 height 124
click at [248, 479] on icon at bounding box center [230, 495] width 36 height 33
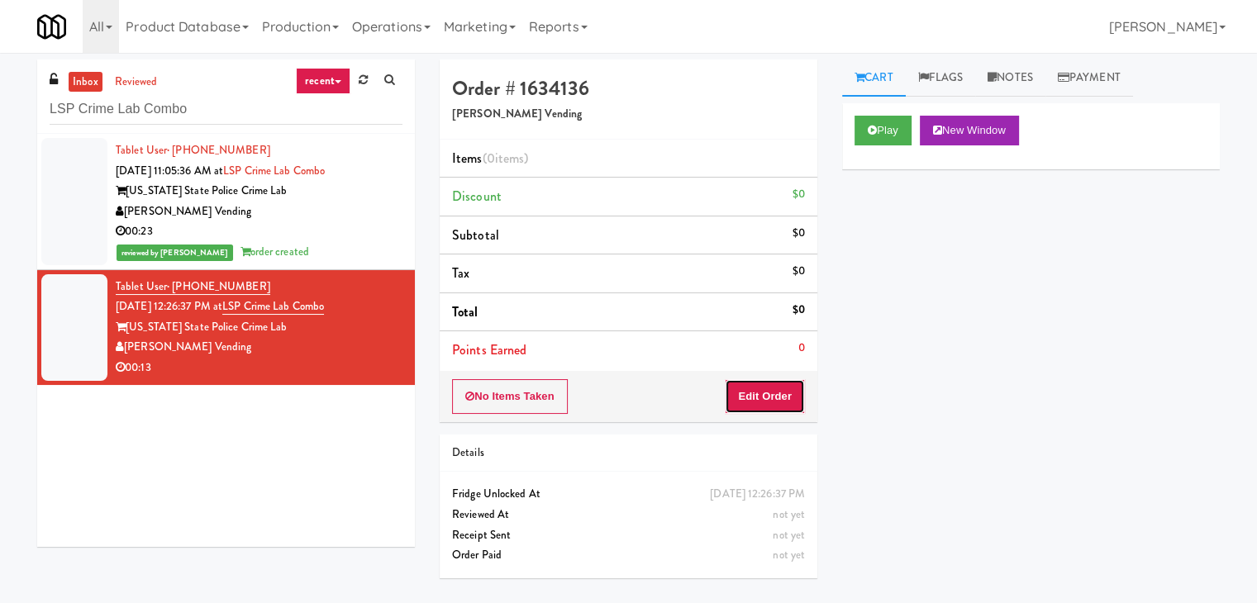
click at [754, 390] on button "Edit Order" at bounding box center [765, 396] width 80 height 35
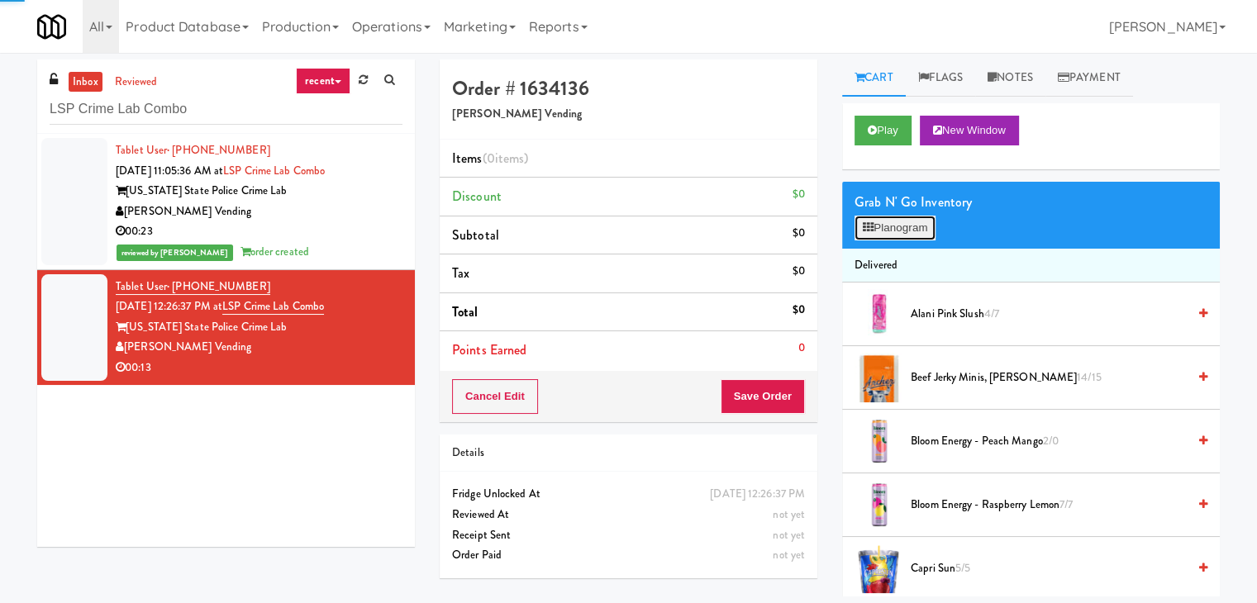
click at [886, 233] on button "Planogram" at bounding box center [895, 228] width 81 height 25
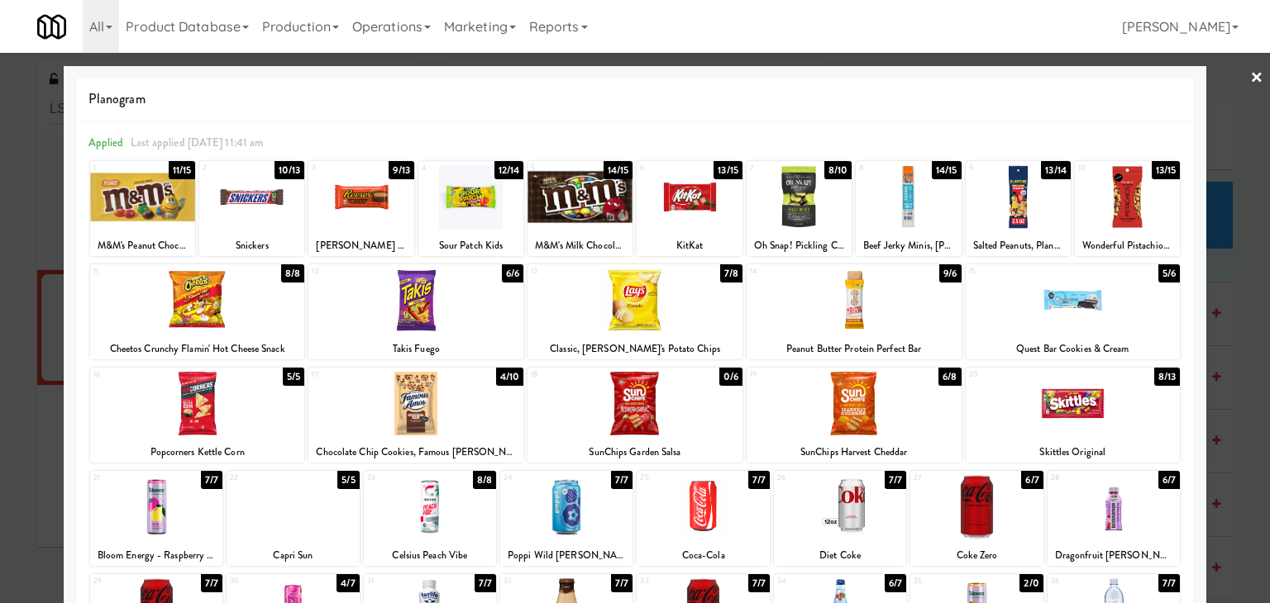
click at [231, 298] on div at bounding box center [197, 301] width 215 height 64
click at [435, 303] on div at bounding box center [415, 301] width 215 height 64
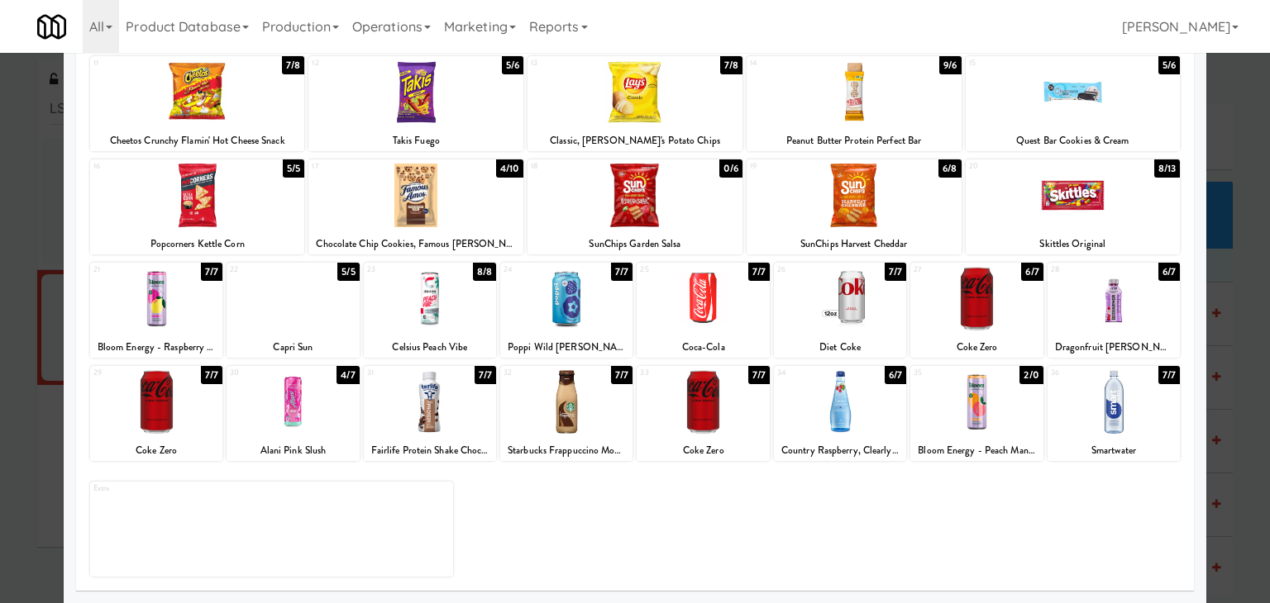
click at [948, 413] on div at bounding box center [976, 402] width 132 height 64
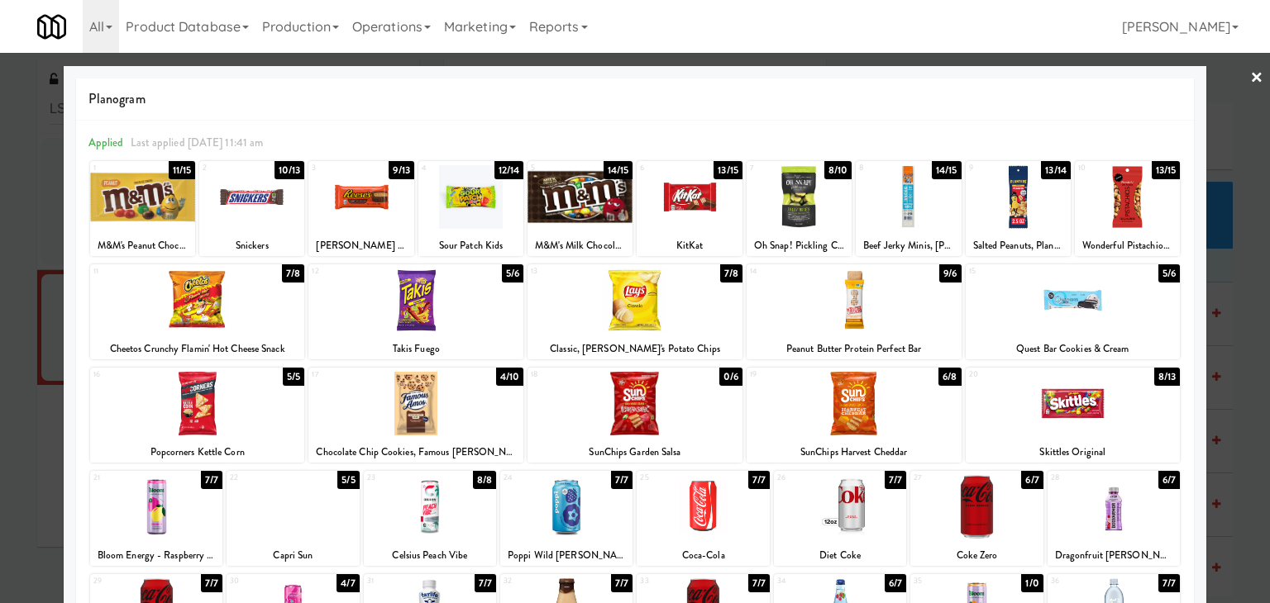
click at [1250, 81] on link "×" at bounding box center [1256, 78] width 13 height 51
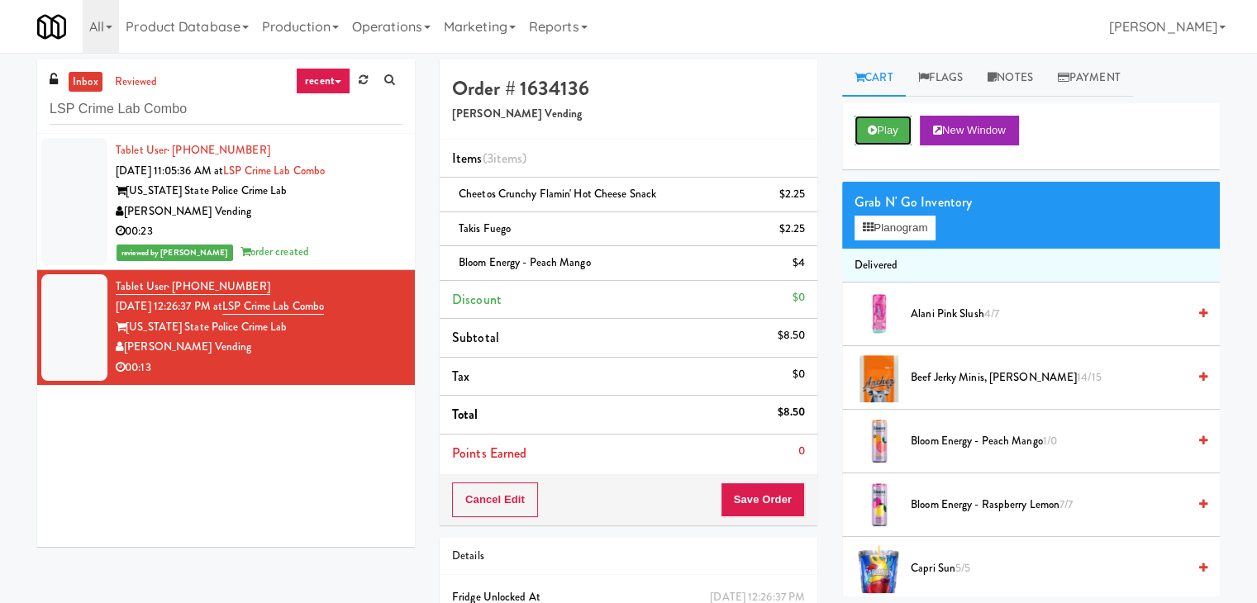
drag, startPoint x: 892, startPoint y: 140, endPoint x: 876, endPoint y: 149, distance: 18.1
click at [891, 140] on button "Play" at bounding box center [883, 131] width 57 height 30
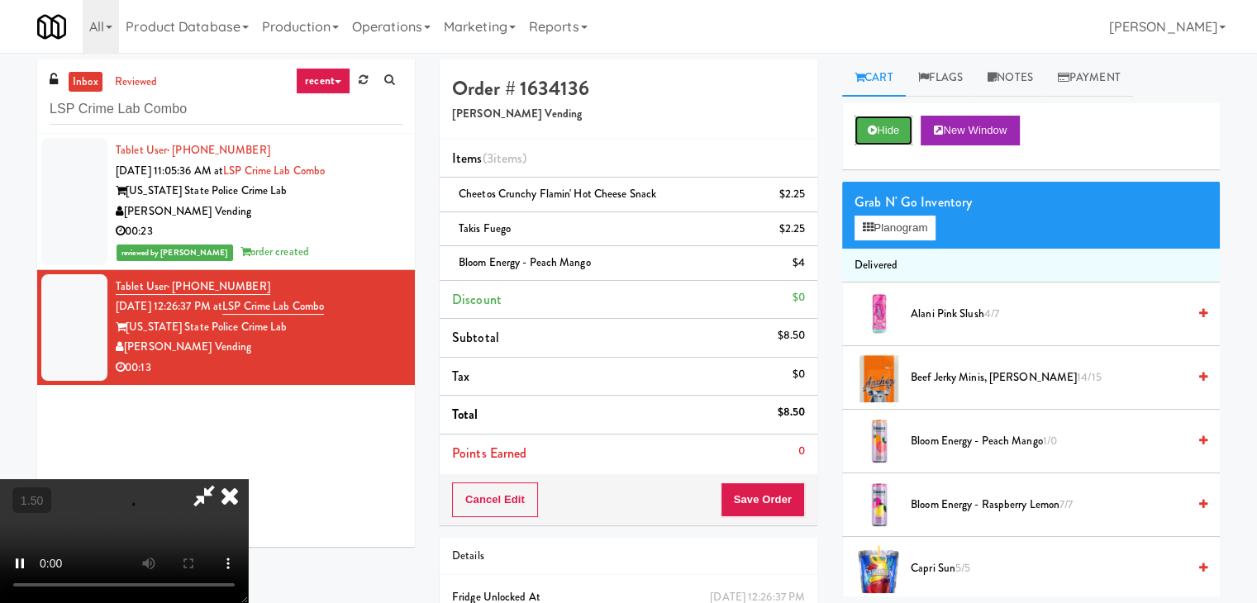
scroll to position [232, 0]
click at [248, 479] on video at bounding box center [124, 541] width 248 height 124
click at [248, 479] on icon at bounding box center [230, 495] width 36 height 33
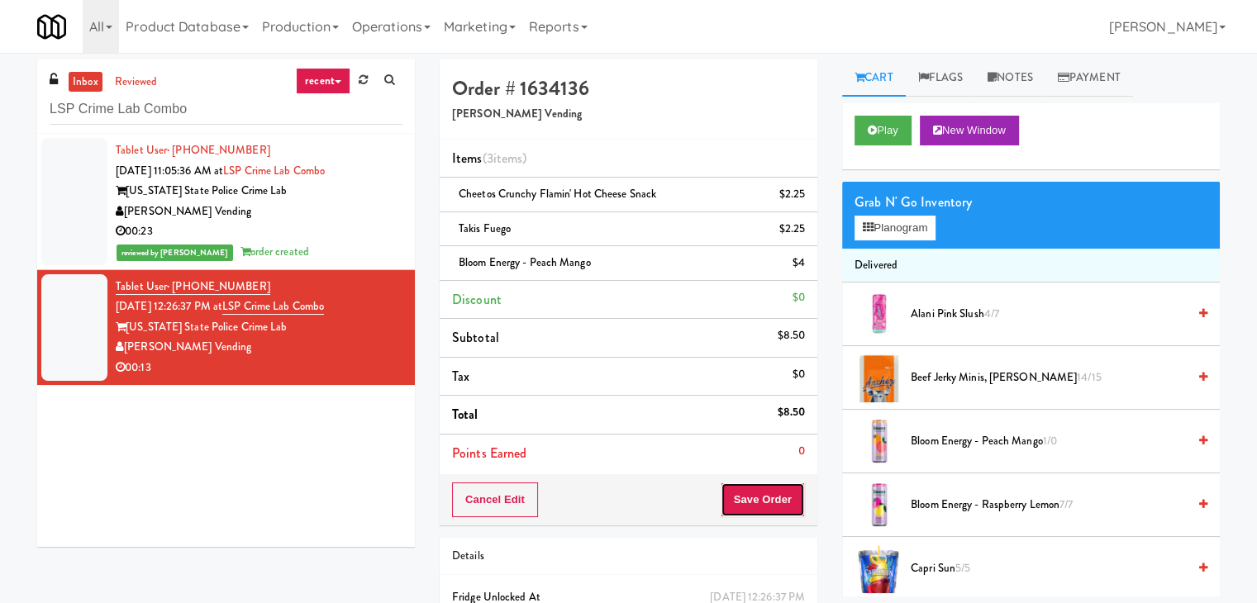
click at [750, 499] on button "Save Order" at bounding box center [763, 500] width 84 height 35
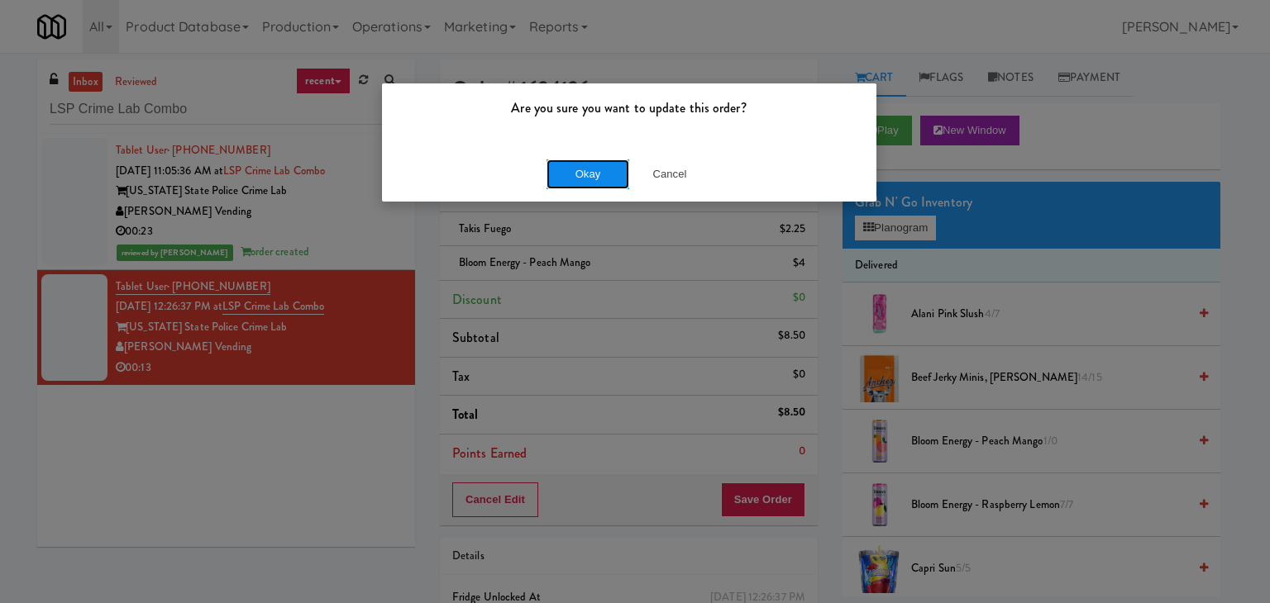
click at [593, 165] on button "Okay" at bounding box center [587, 175] width 83 height 30
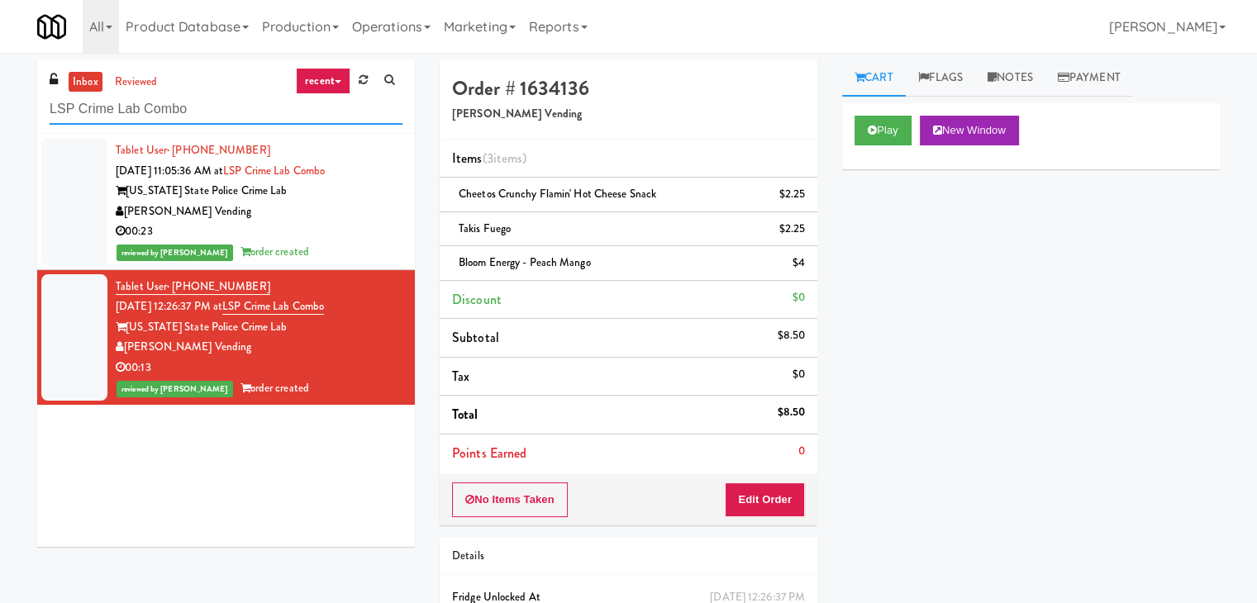
click at [233, 105] on input "LSP Crime Lab Combo" at bounding box center [226, 109] width 353 height 31
paste input "C-Side Sports Snacks"
type input "C-Side Sports Snacks"
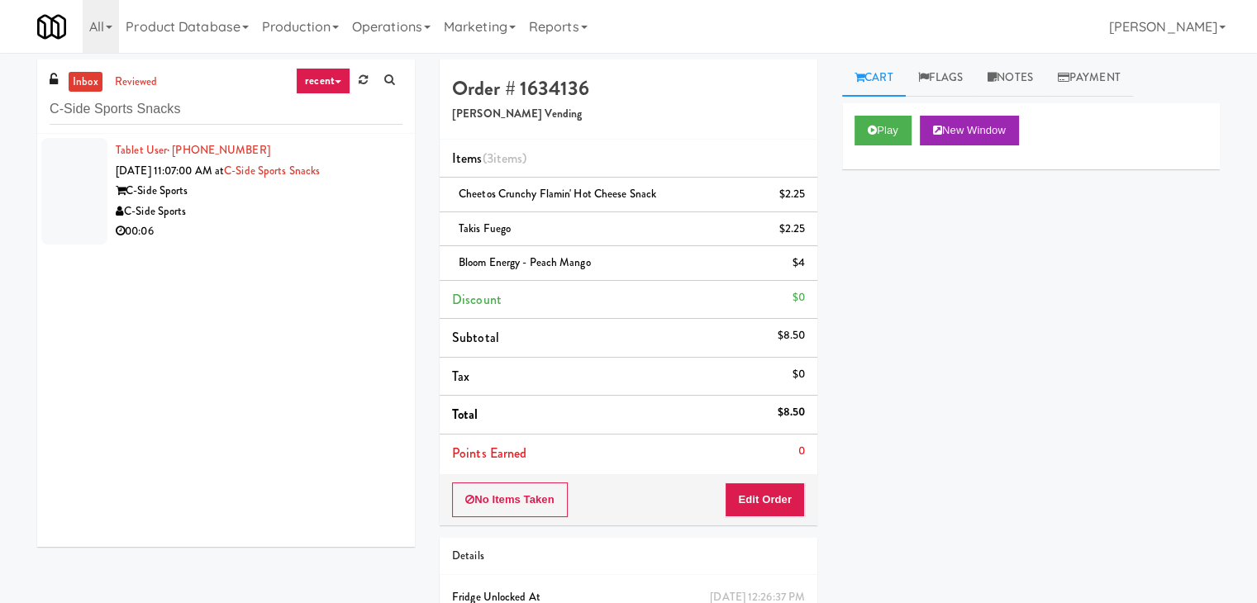
click at [367, 193] on div "C-Side Sports" at bounding box center [259, 191] width 287 height 21
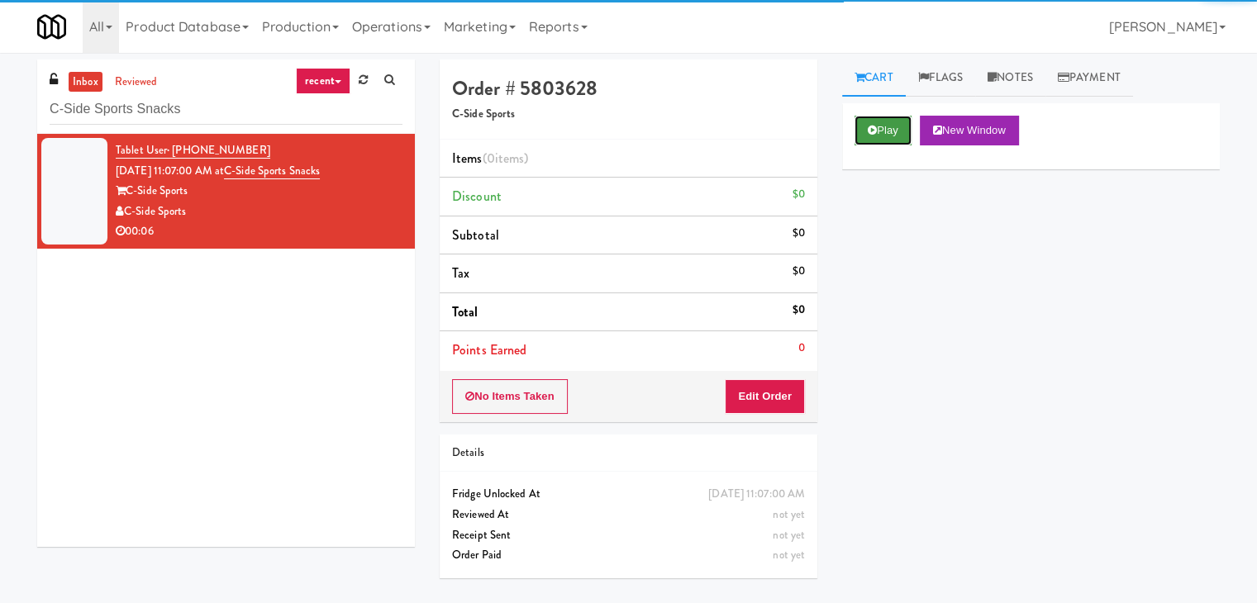
click at [884, 132] on button "Play" at bounding box center [883, 131] width 57 height 30
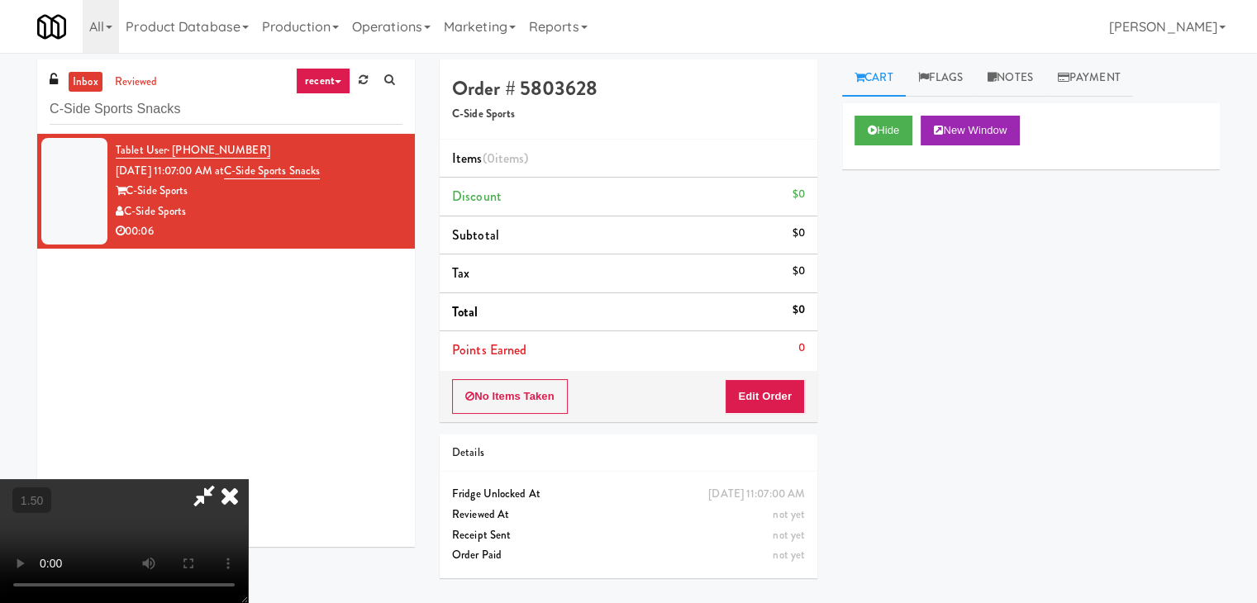
click at [248, 479] on video at bounding box center [124, 541] width 248 height 124
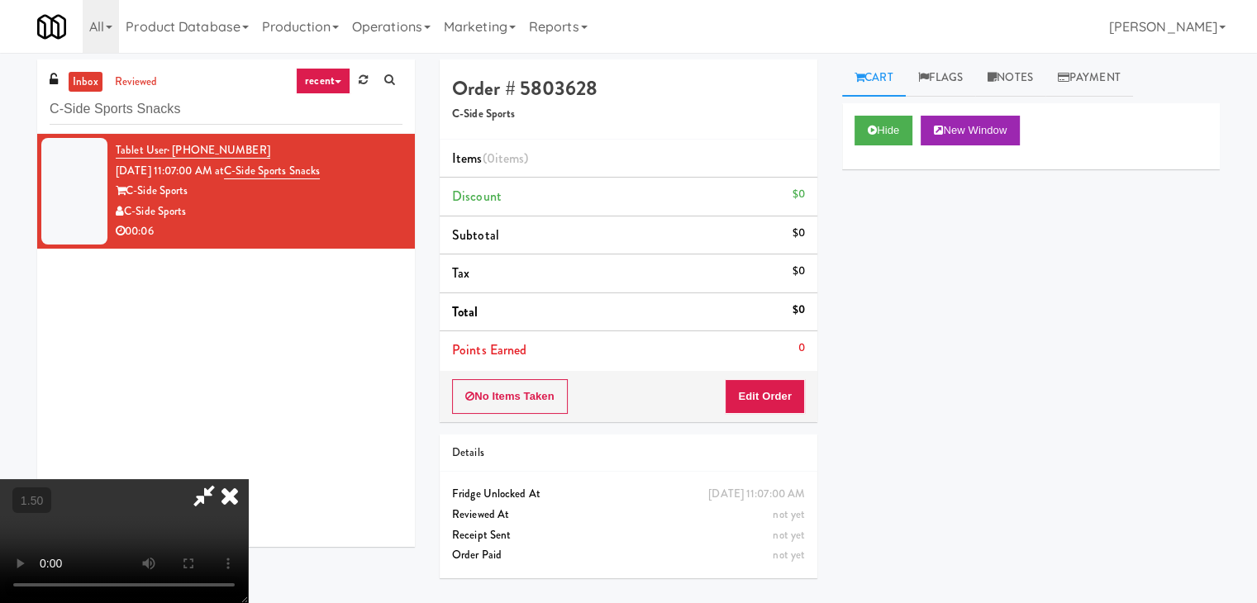
click at [248, 479] on video at bounding box center [124, 541] width 248 height 124
click at [248, 479] on icon at bounding box center [230, 495] width 36 height 33
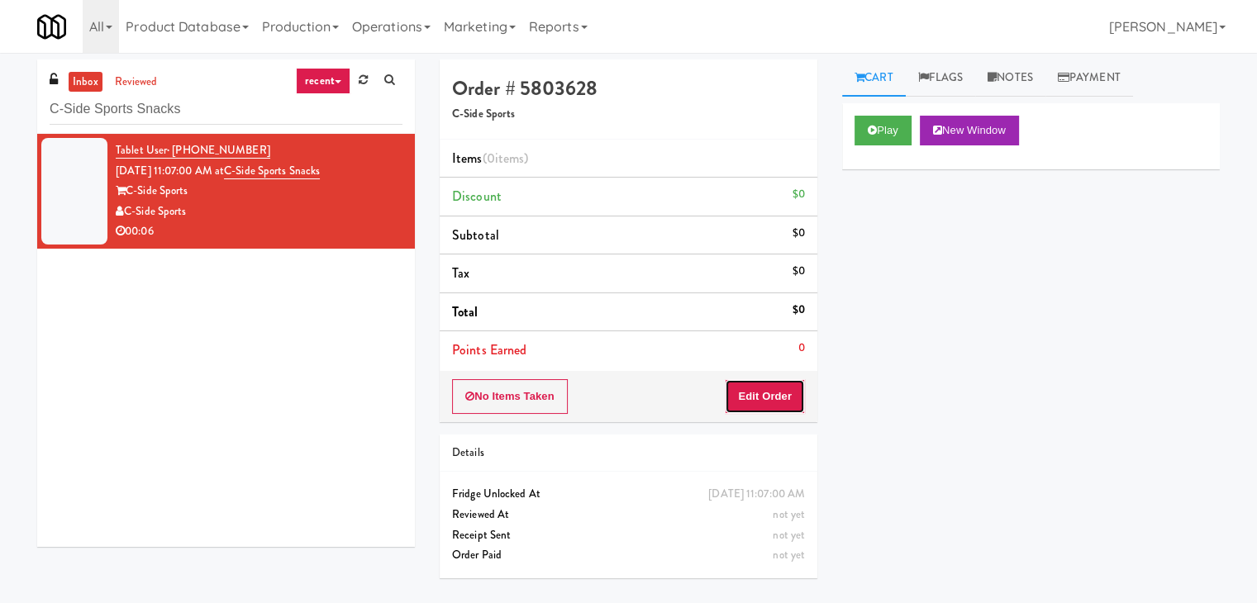
click at [765, 394] on button "Edit Order" at bounding box center [765, 396] width 80 height 35
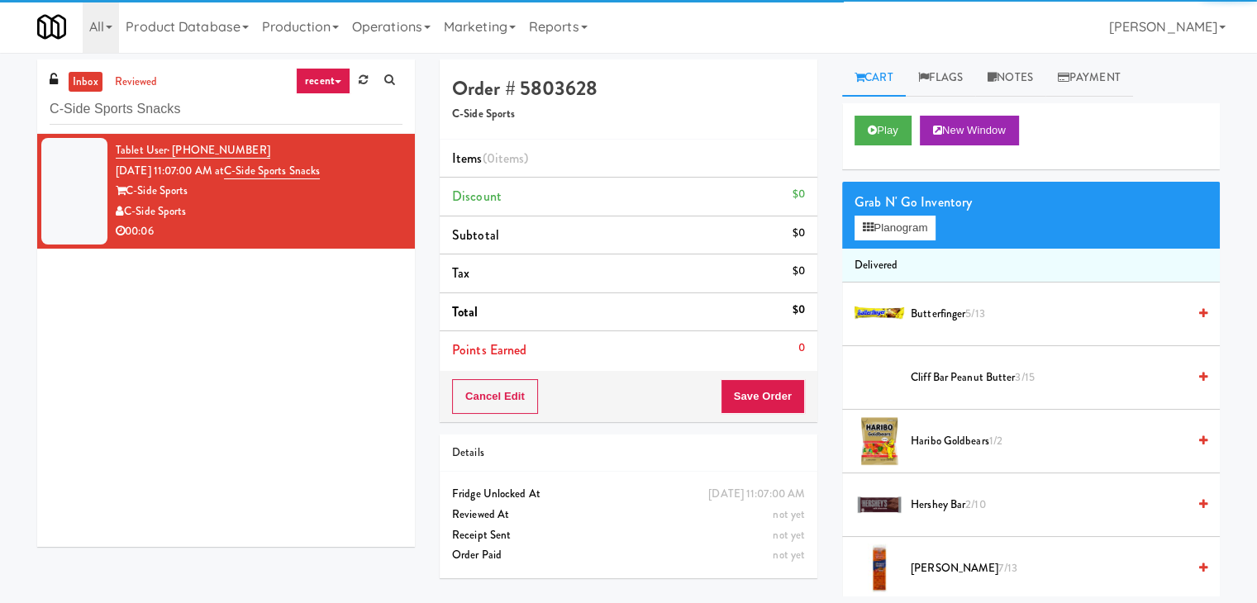
click at [899, 212] on div "Grab N' Go Inventory" at bounding box center [1031, 202] width 353 height 25
click at [899, 218] on button "Planogram" at bounding box center [895, 228] width 81 height 25
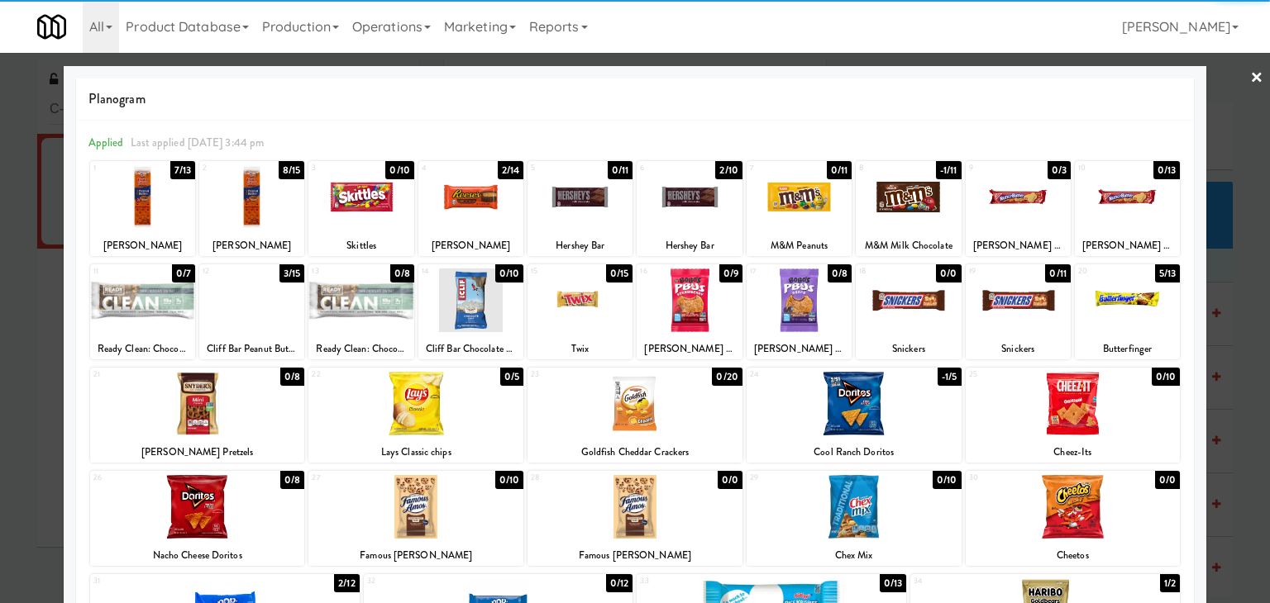
click at [228, 400] on div at bounding box center [197, 404] width 215 height 64
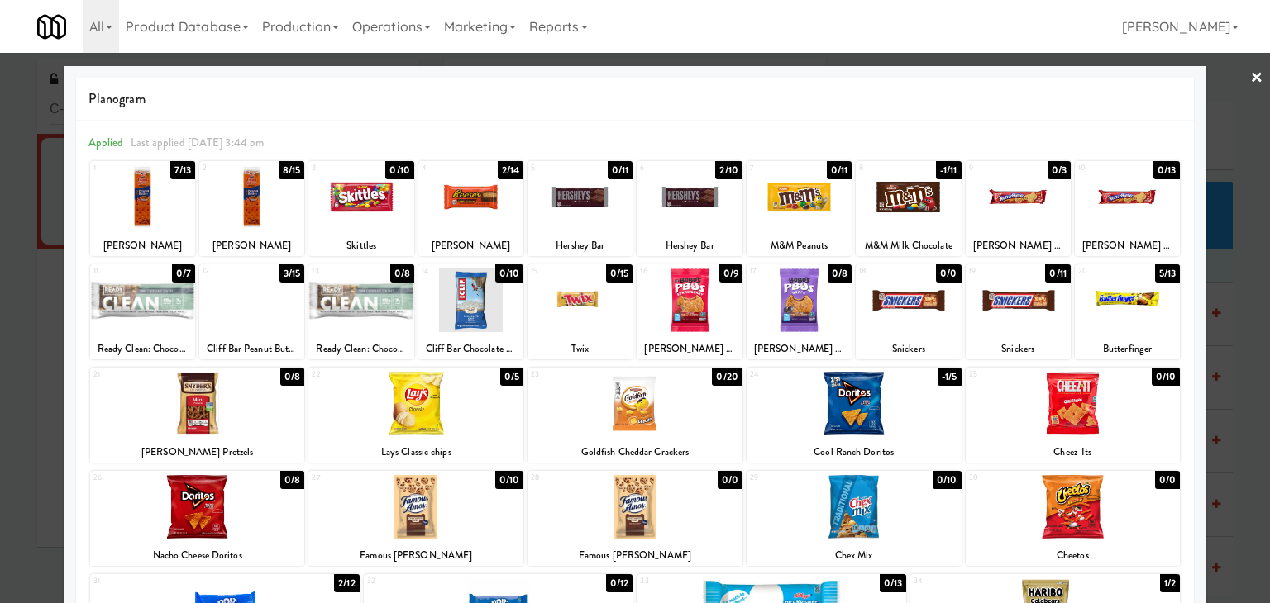
click at [1250, 75] on link "×" at bounding box center [1256, 78] width 13 height 51
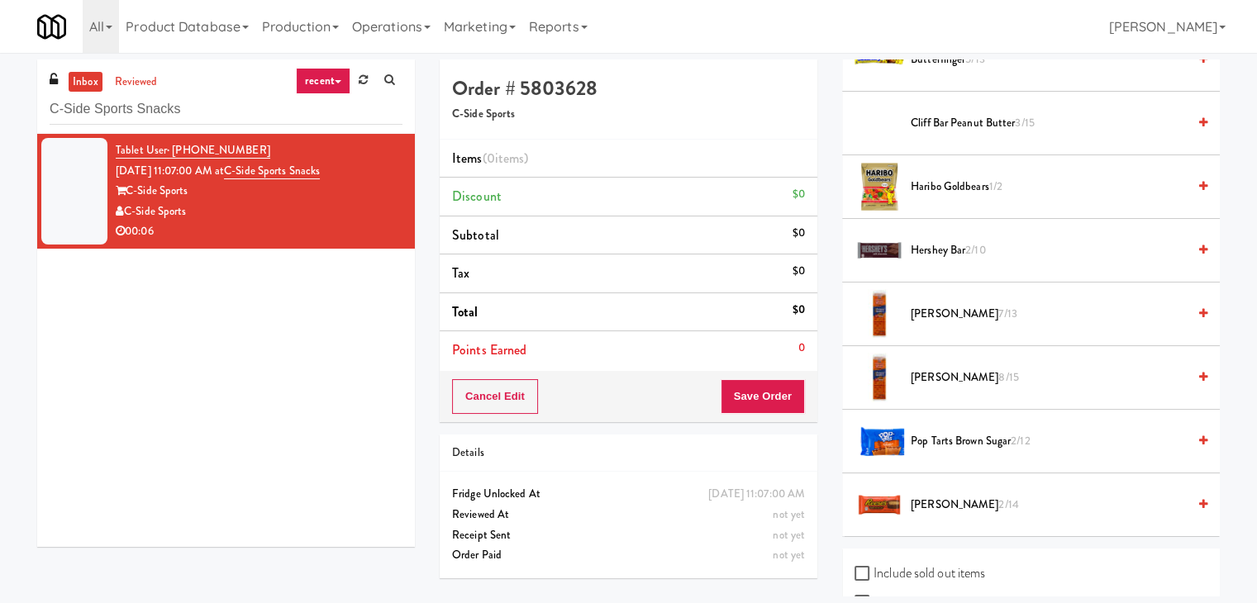
scroll to position [384, 0]
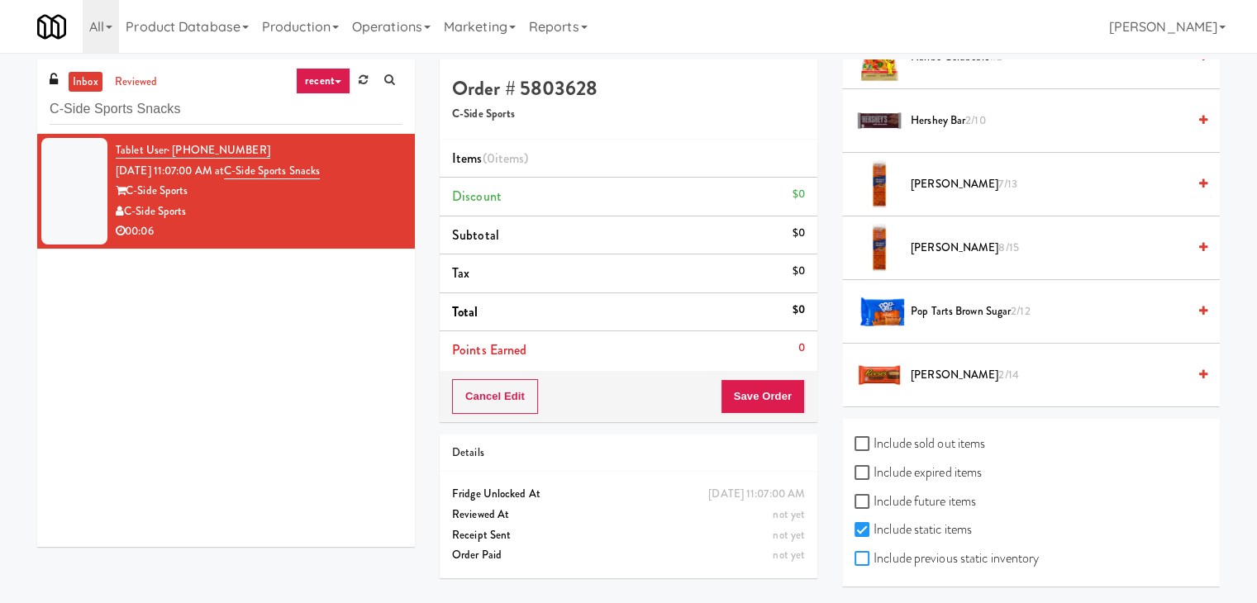
drag, startPoint x: 862, startPoint y: 555, endPoint x: 873, endPoint y: 543, distance: 15.8
click at [863, 553] on input "Include previous static inventory" at bounding box center [864, 559] width 19 height 13
checkbox input "true"
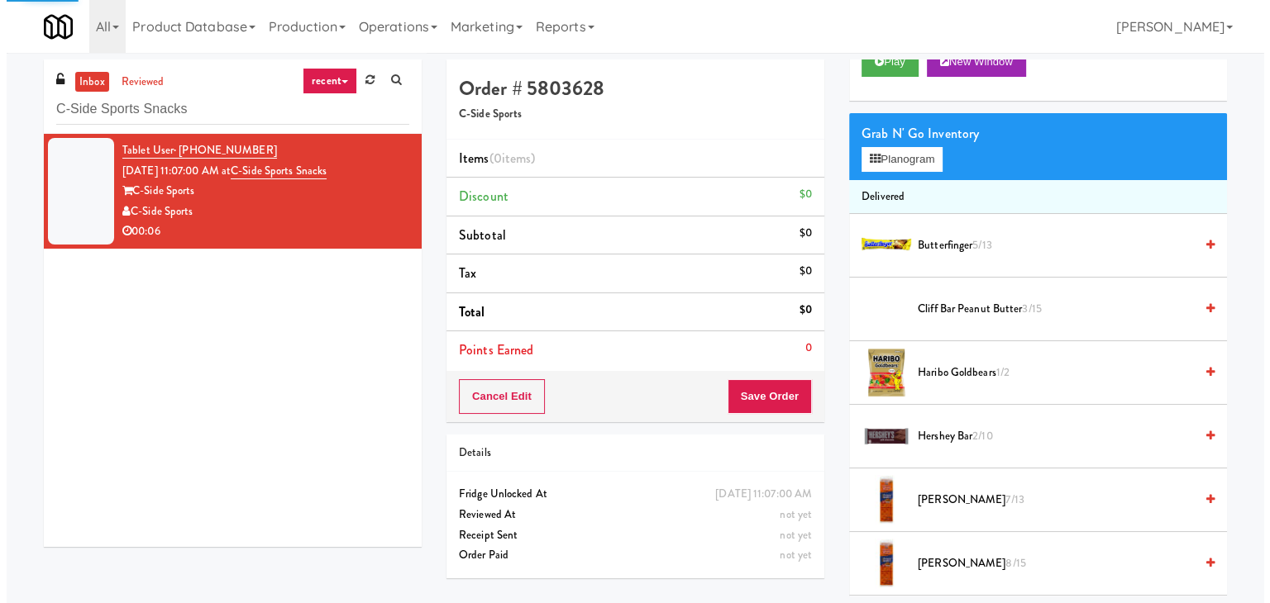
scroll to position [0, 0]
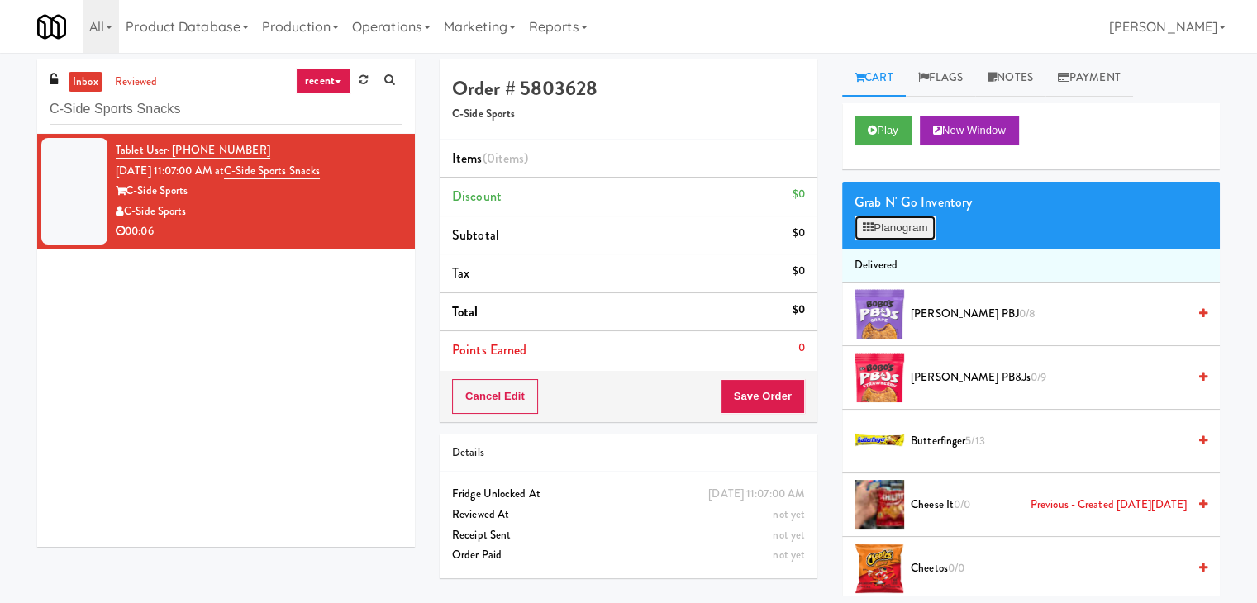
click at [919, 226] on button "Planogram" at bounding box center [895, 228] width 81 height 25
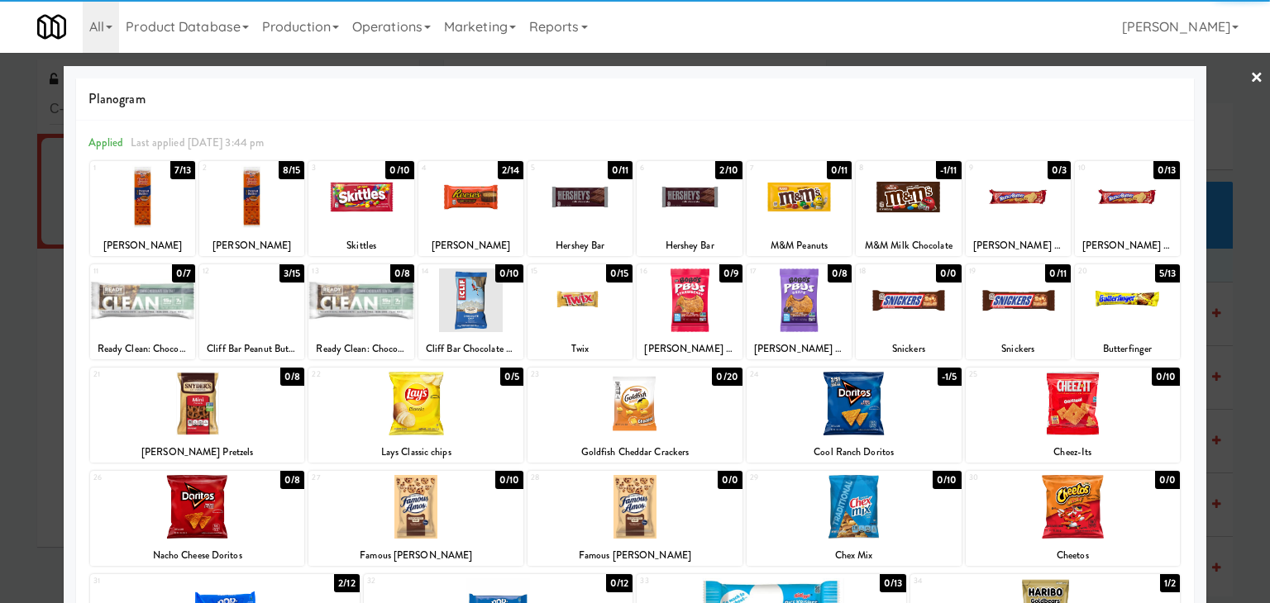
click at [261, 408] on div at bounding box center [197, 404] width 215 height 64
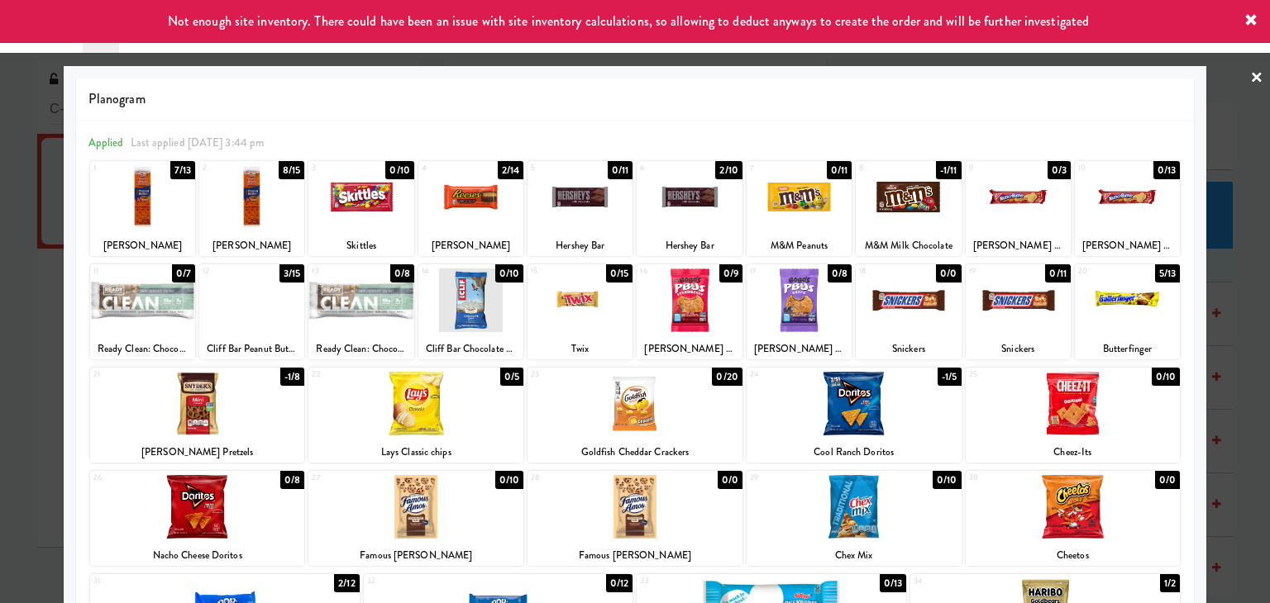
click at [1250, 69] on link "×" at bounding box center [1256, 78] width 13 height 51
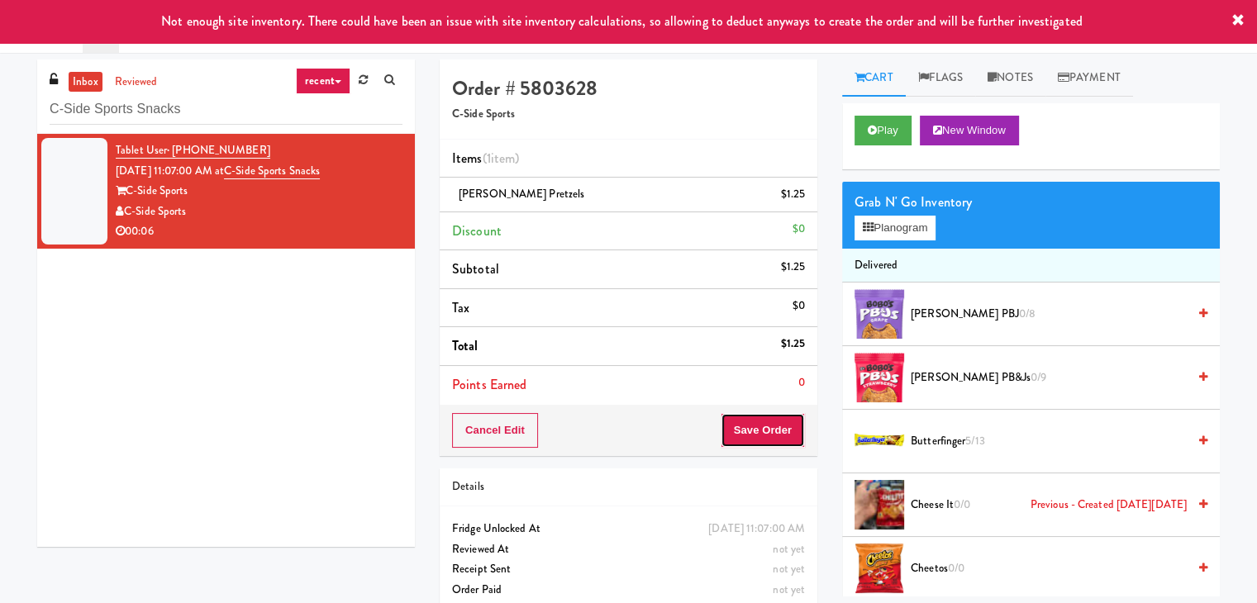
click at [773, 427] on button "Save Order" at bounding box center [763, 430] width 84 height 35
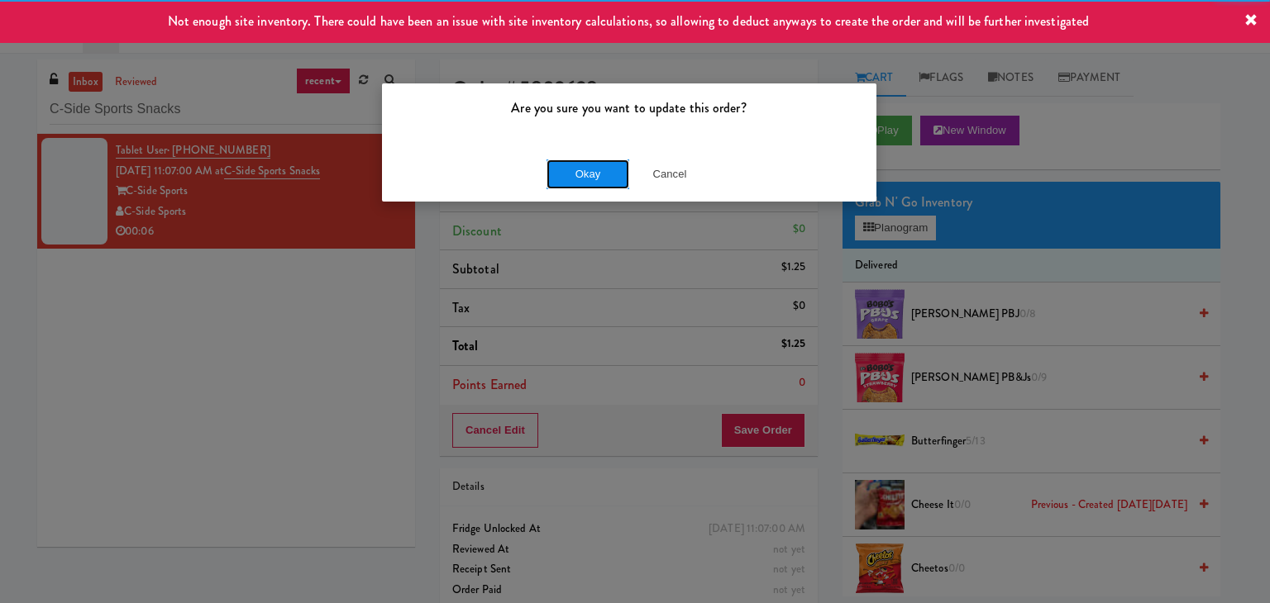
click at [589, 176] on button "Okay" at bounding box center [587, 175] width 83 height 30
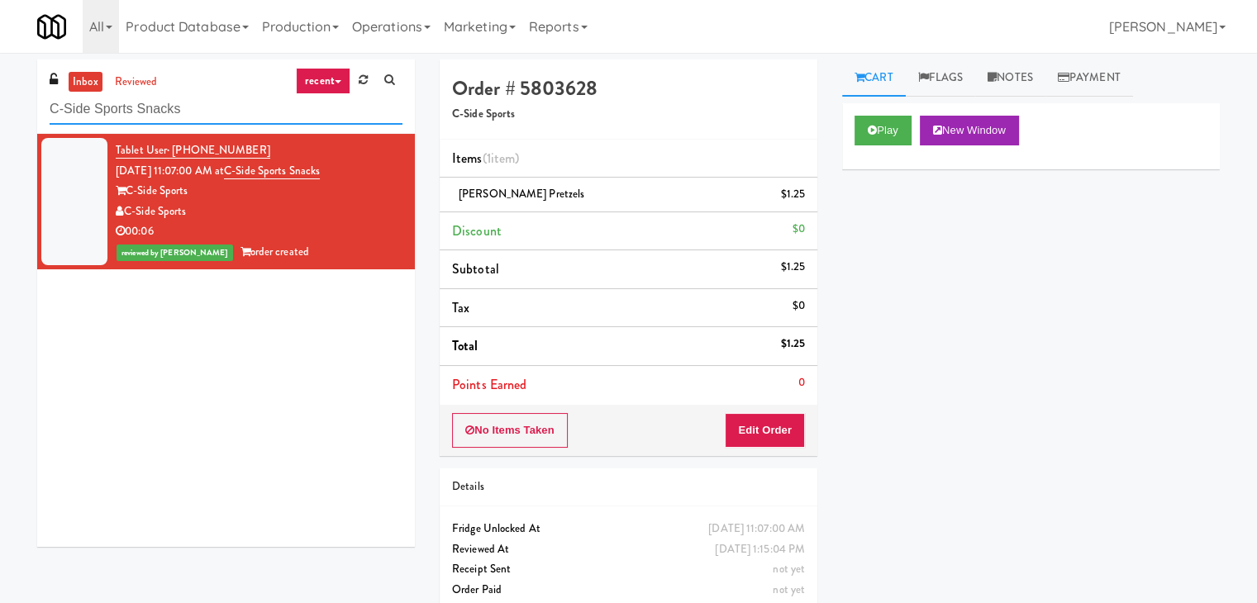
click at [212, 120] on input "C-Side Sports Snacks" at bounding box center [226, 109] width 353 height 31
click at [212, 119] on input "C-Side Sports Snacks" at bounding box center [226, 109] width 353 height 31
click at [212, 118] on input "C-Side Sports Snacks" at bounding box center [226, 109] width 353 height 31
click at [221, 99] on input "C-Side Sports Snacks" at bounding box center [226, 109] width 353 height 31
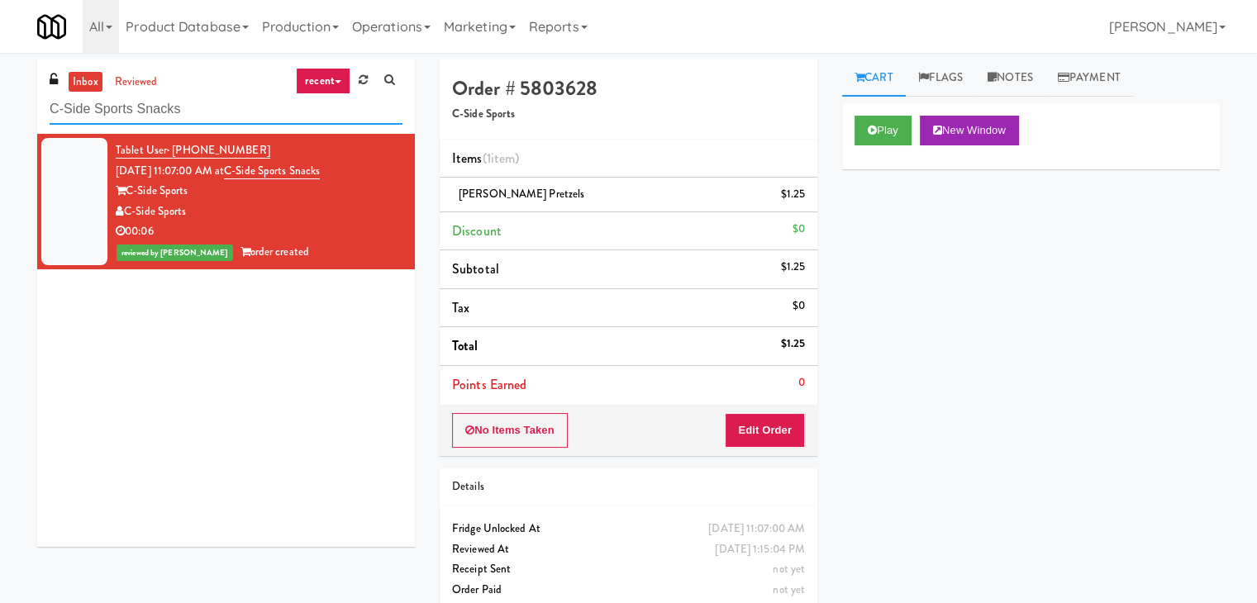
click at [221, 99] on input "C-Side Sports Snacks" at bounding box center [226, 109] width 353 height 31
paste input "VOC - Cooler"
type input "VOC - Cooler"
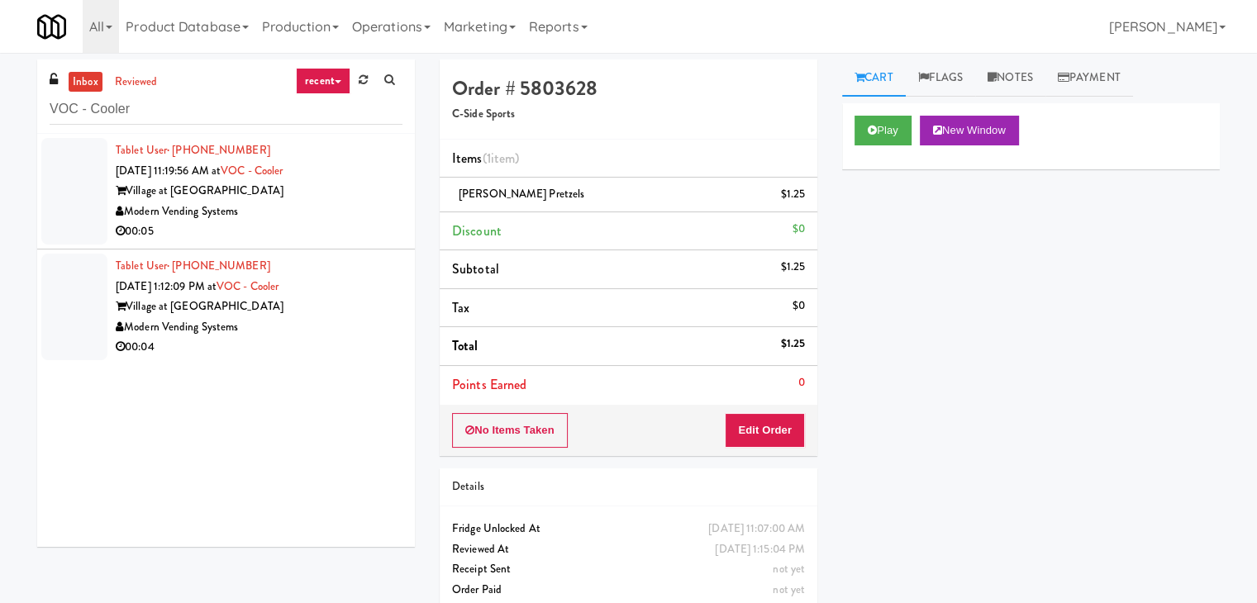
click at [360, 185] on div "Village at [GEOGRAPHIC_DATA]" at bounding box center [259, 191] width 287 height 21
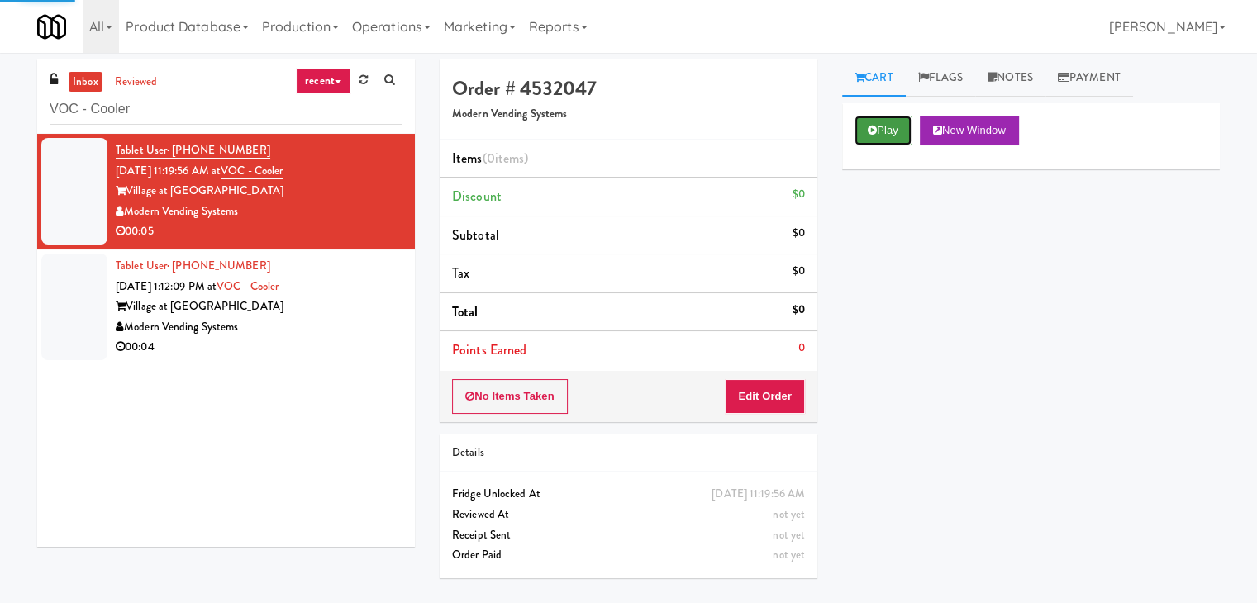
click at [886, 131] on button "Play" at bounding box center [883, 131] width 57 height 30
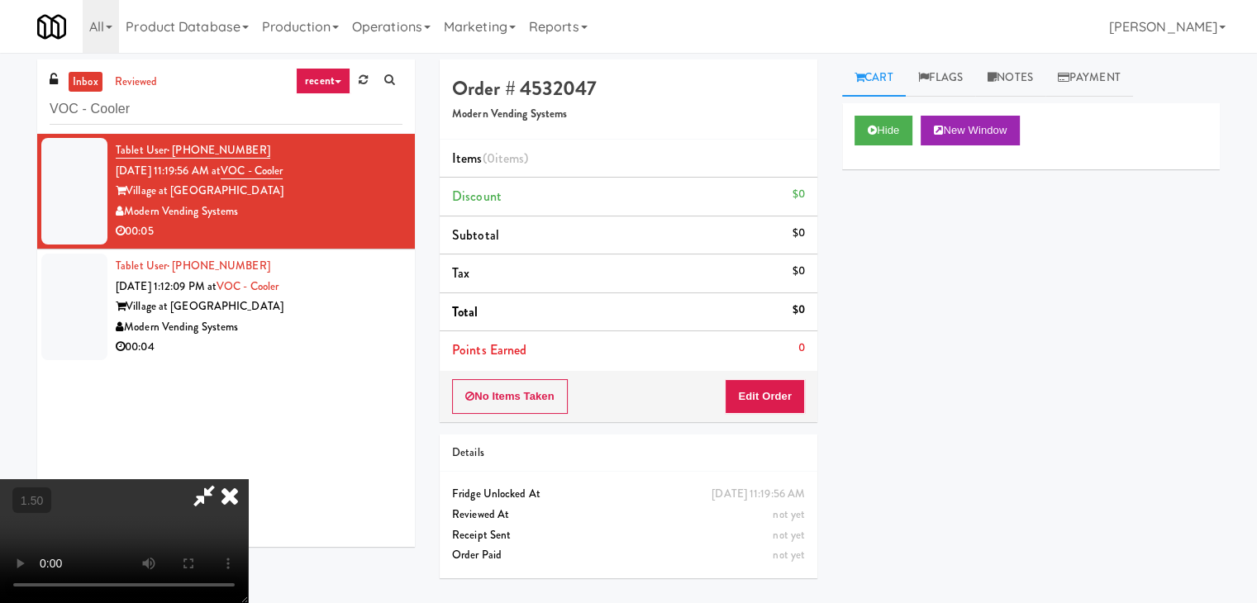
click at [248, 479] on video at bounding box center [124, 541] width 248 height 124
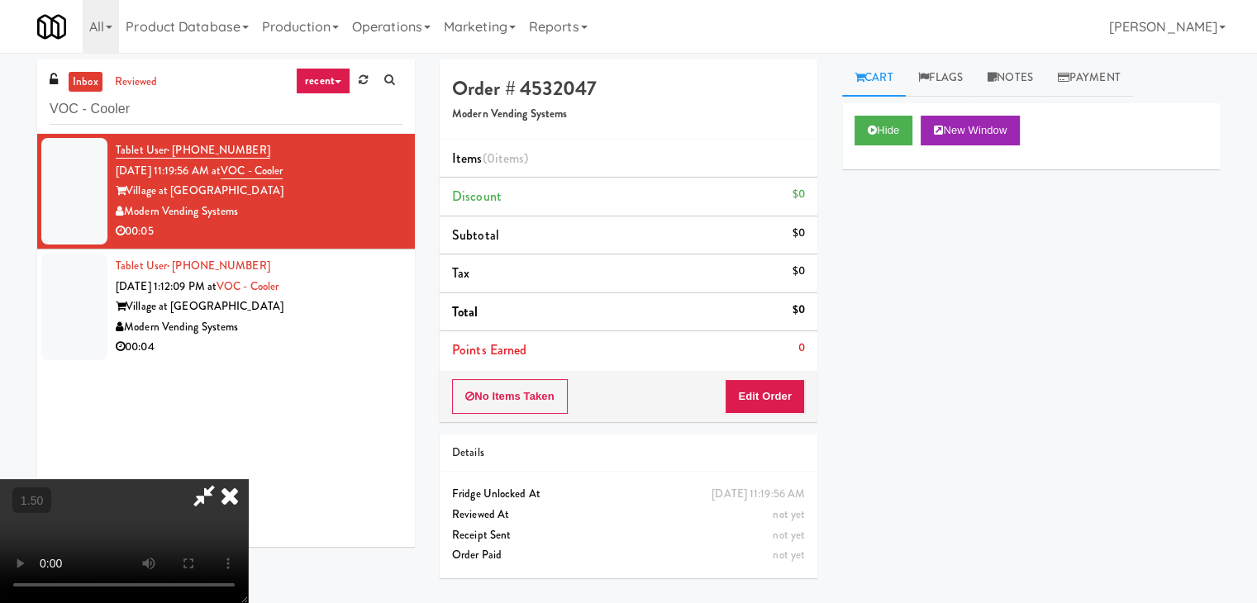
click at [248, 479] on video at bounding box center [124, 541] width 248 height 124
click at [248, 479] on icon at bounding box center [230, 495] width 36 height 33
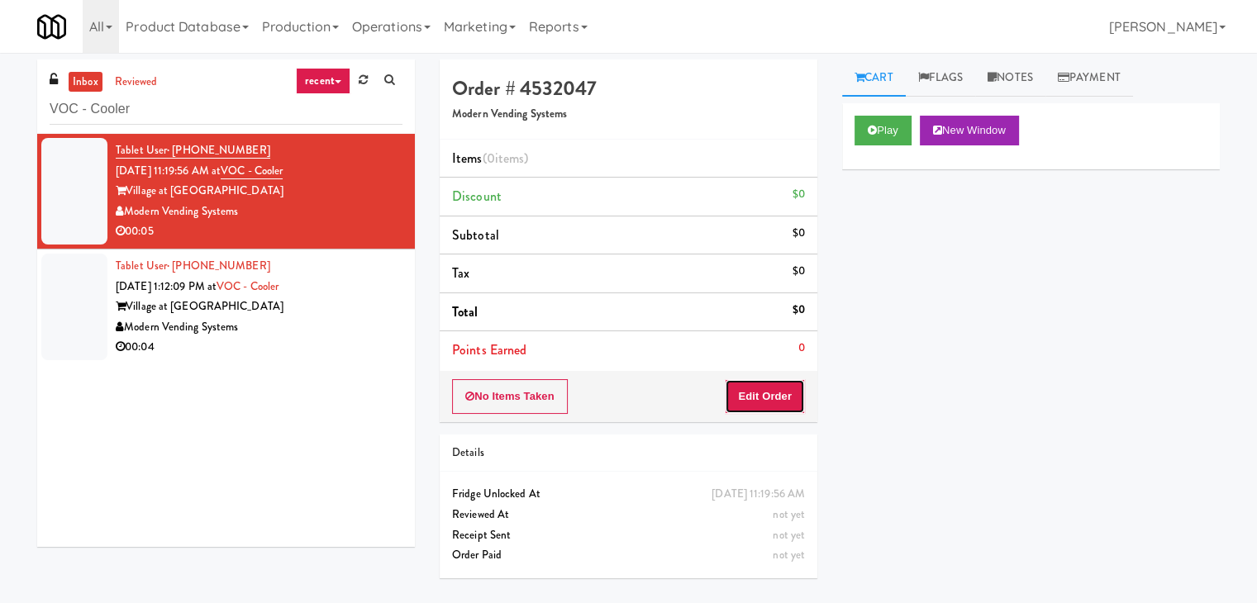
drag, startPoint x: 768, startPoint y: 394, endPoint x: 832, endPoint y: 346, distance: 80.3
click at [768, 393] on button "Edit Order" at bounding box center [765, 396] width 80 height 35
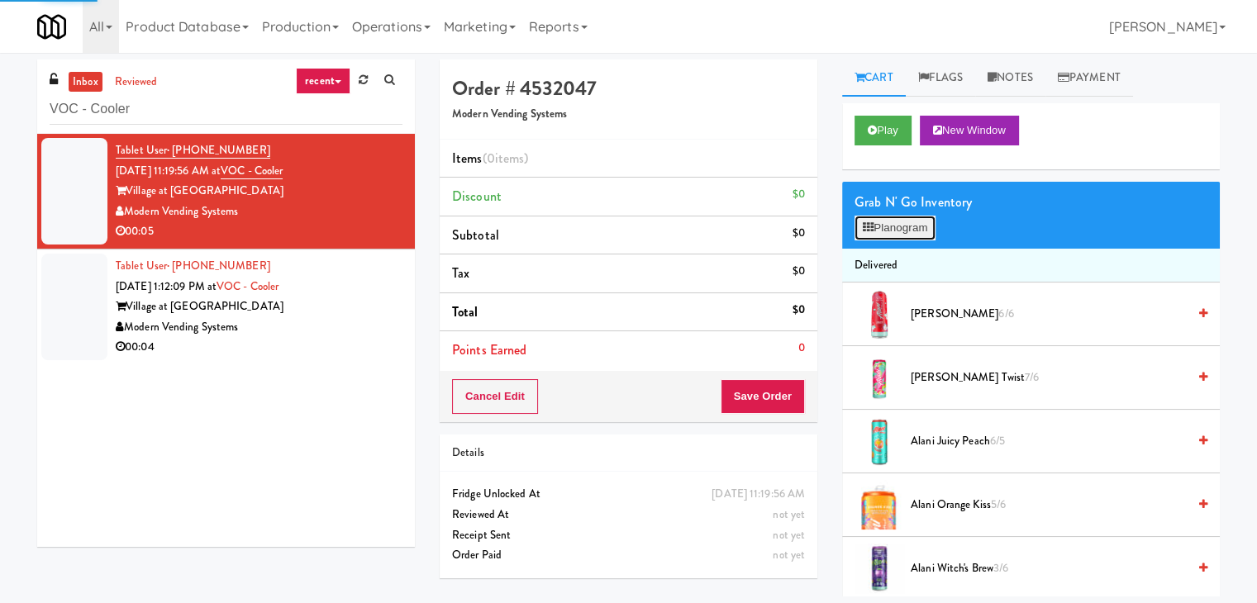
click at [914, 236] on button "Planogram" at bounding box center [895, 228] width 81 height 25
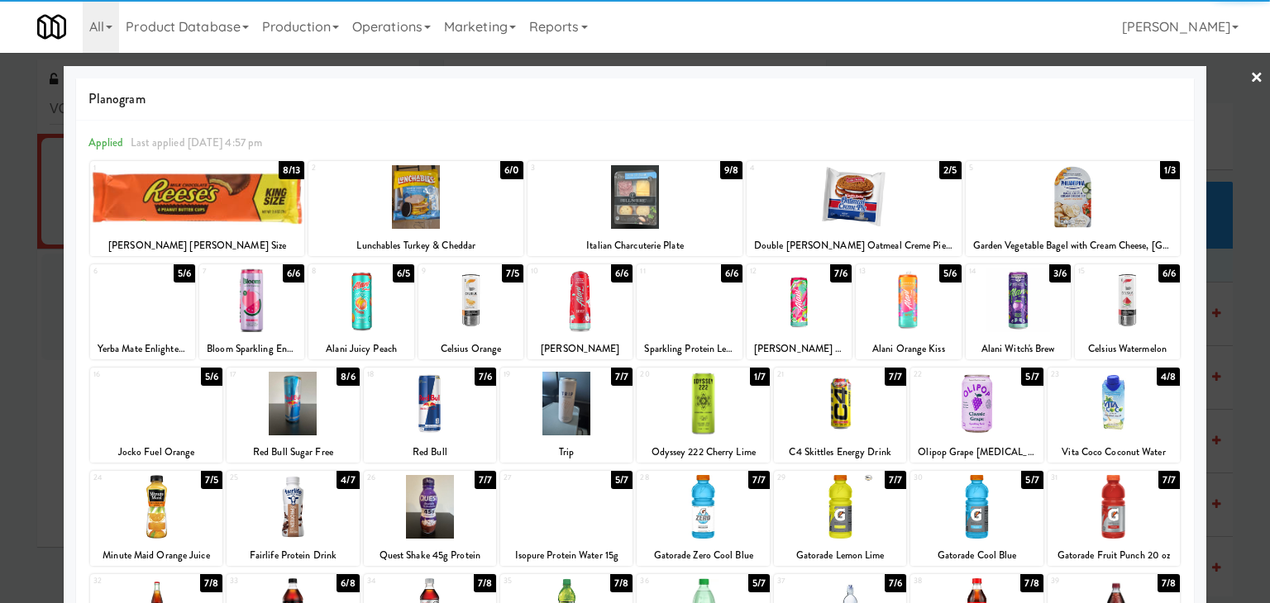
click at [466, 302] on div at bounding box center [470, 301] width 105 height 64
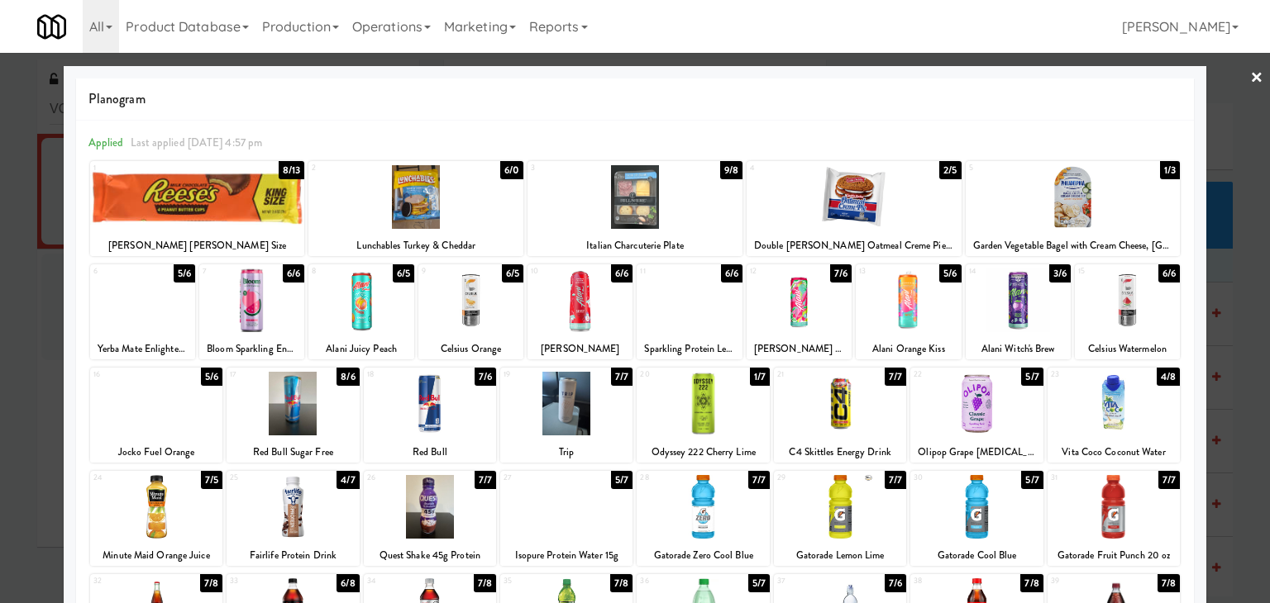
click at [1250, 80] on link "×" at bounding box center [1256, 78] width 13 height 51
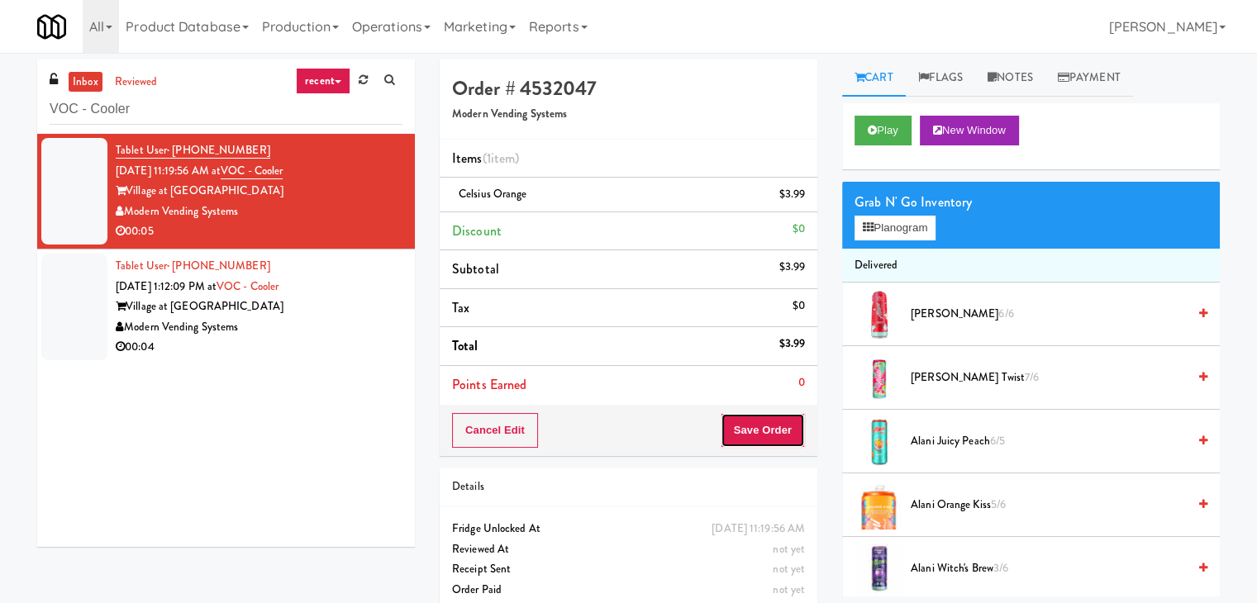
click at [753, 422] on button "Save Order" at bounding box center [763, 430] width 84 height 35
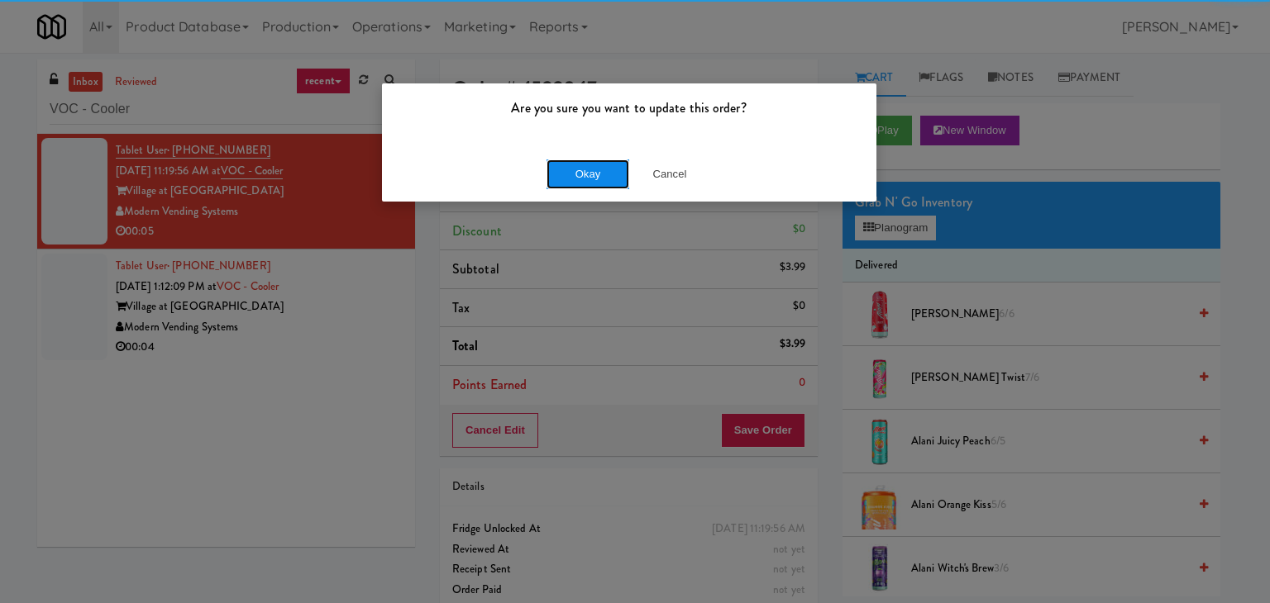
click at [613, 176] on button "Okay" at bounding box center [587, 175] width 83 height 30
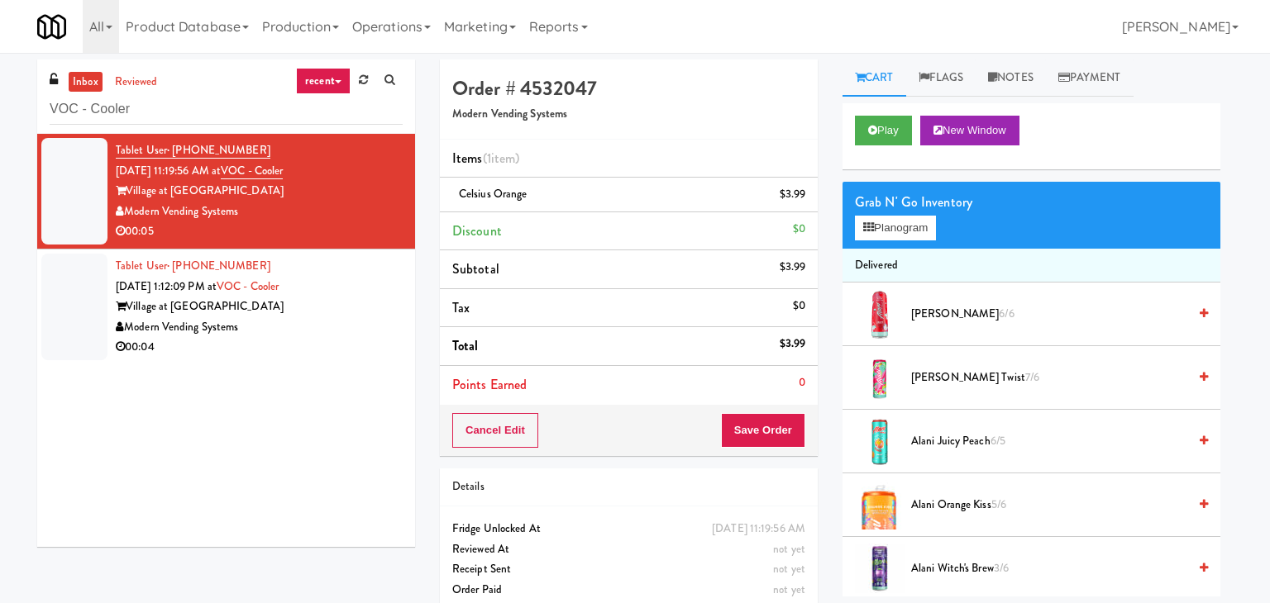
click at [344, 341] on div "00:04" at bounding box center [259, 347] width 287 height 21
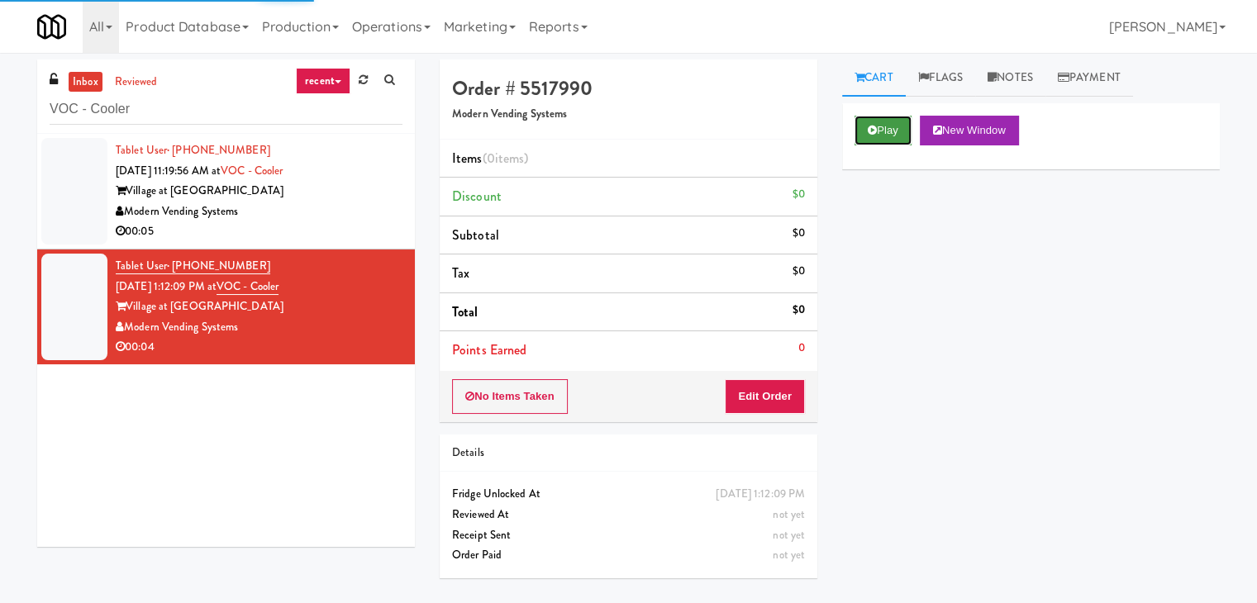
click at [893, 128] on button "Play" at bounding box center [883, 131] width 57 height 30
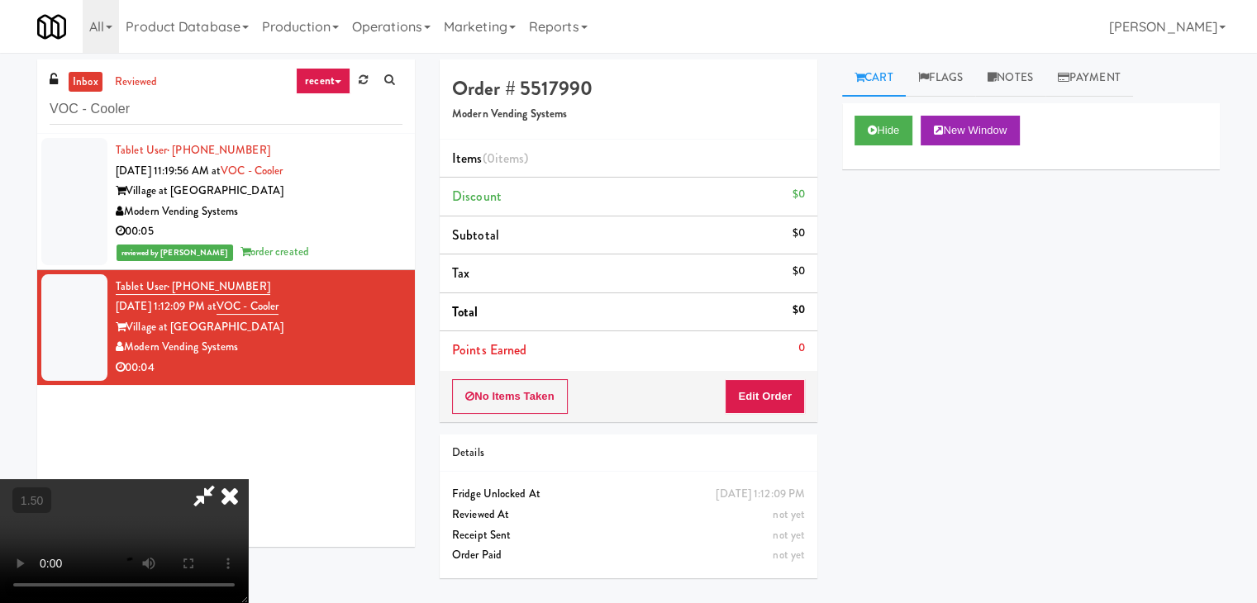
click at [248, 479] on video at bounding box center [124, 541] width 248 height 124
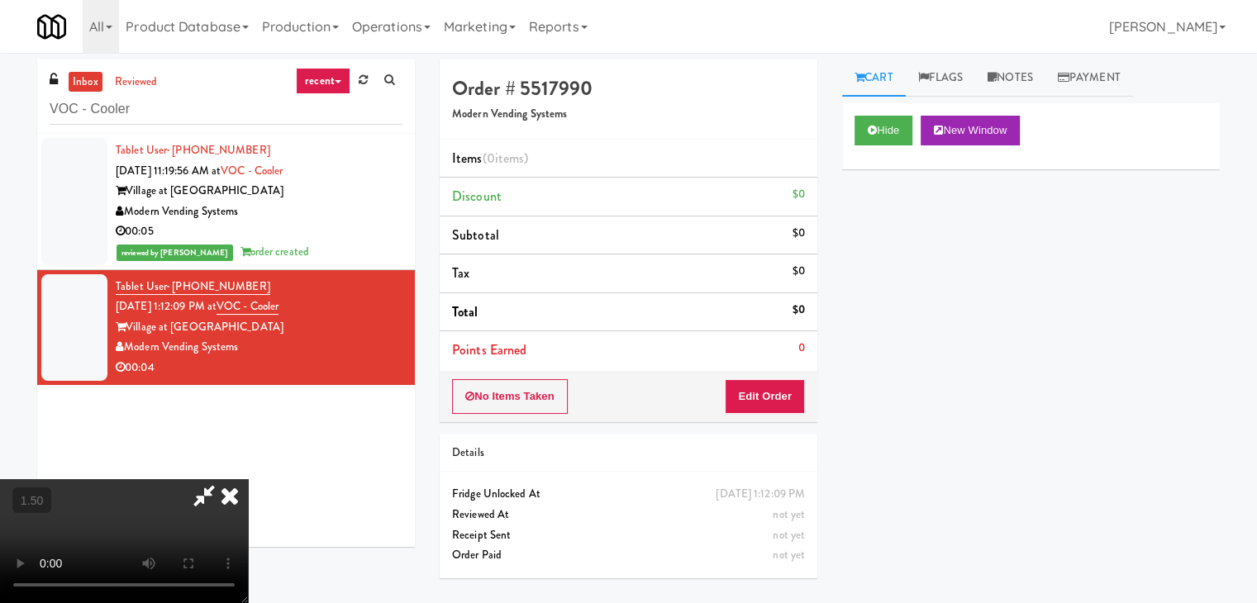
click at [248, 479] on video at bounding box center [124, 541] width 248 height 124
click at [248, 479] on icon at bounding box center [230, 495] width 36 height 33
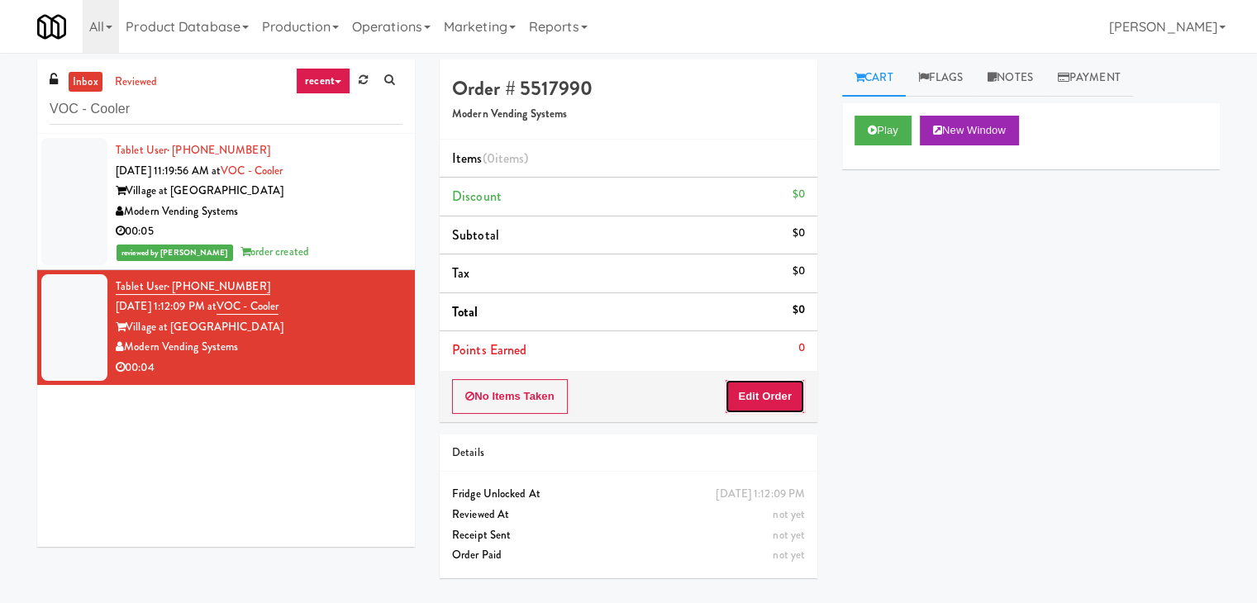
click at [758, 390] on button "Edit Order" at bounding box center [765, 396] width 80 height 35
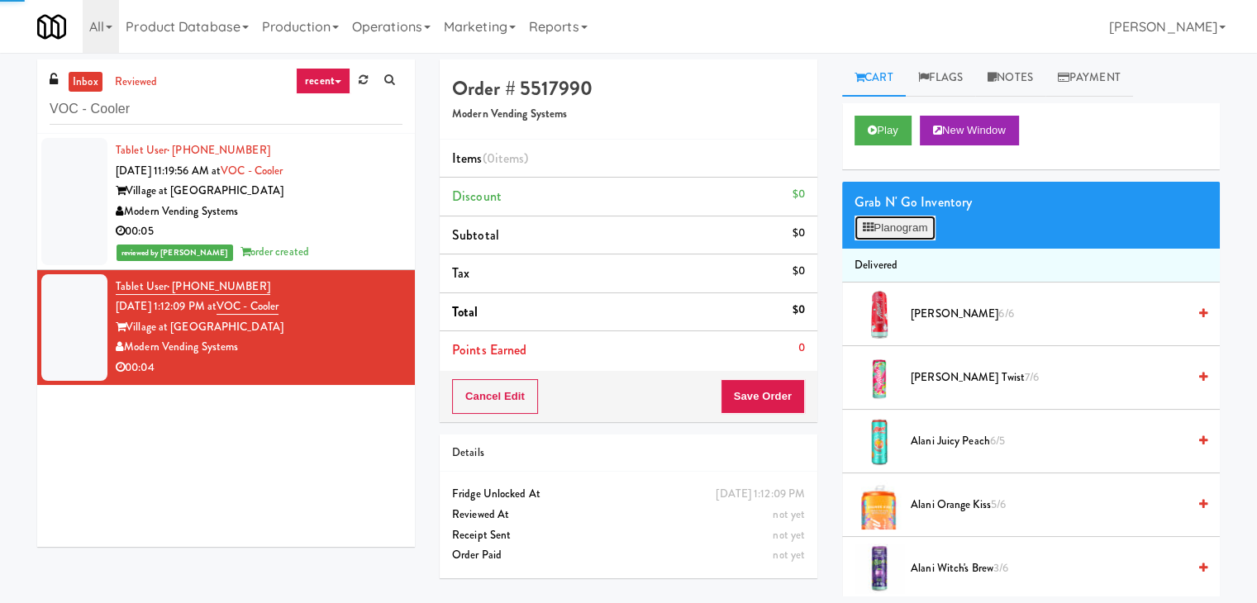
click at [901, 225] on button "Planogram" at bounding box center [895, 228] width 81 height 25
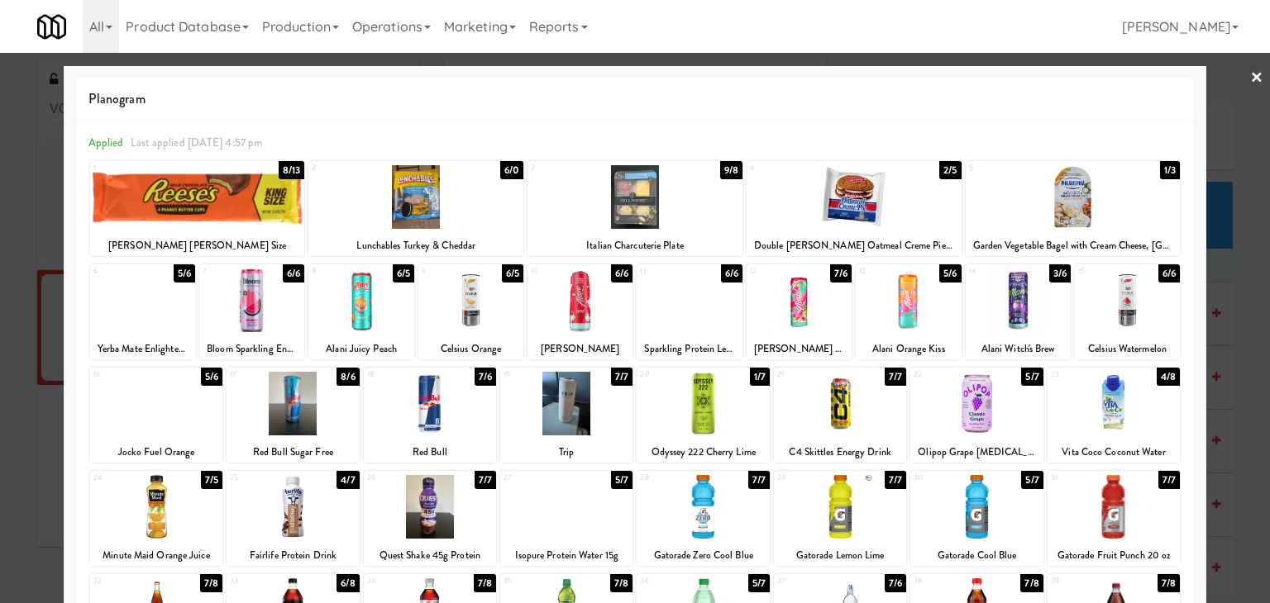
click at [582, 305] on div at bounding box center [579, 301] width 105 height 64
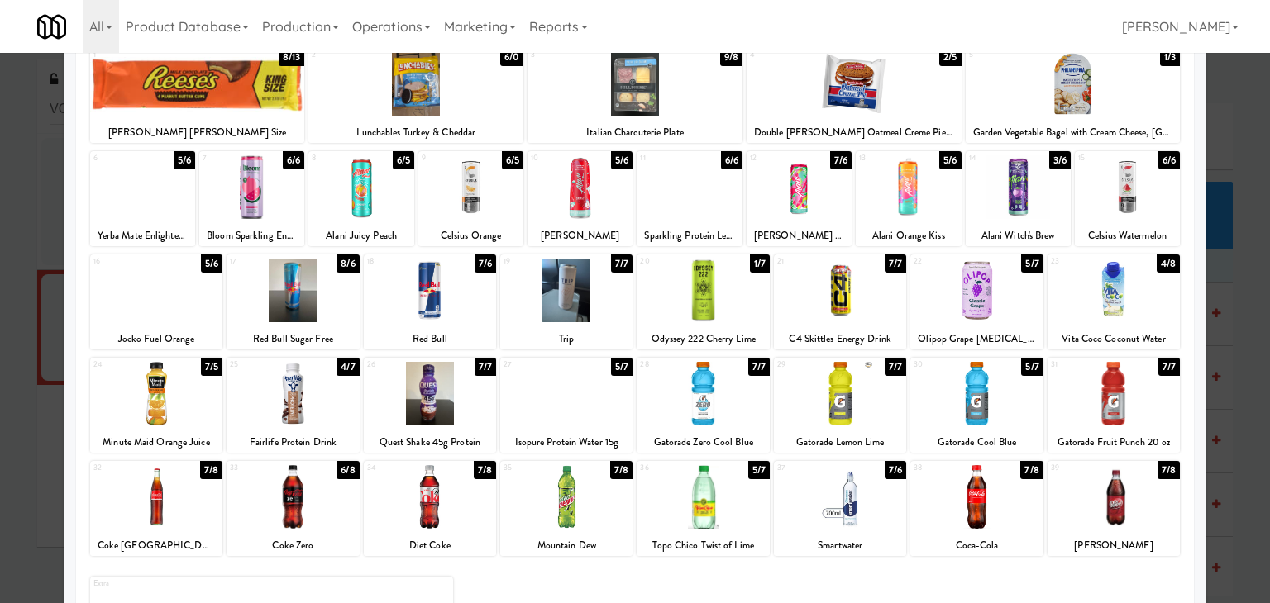
scroll to position [208, 0]
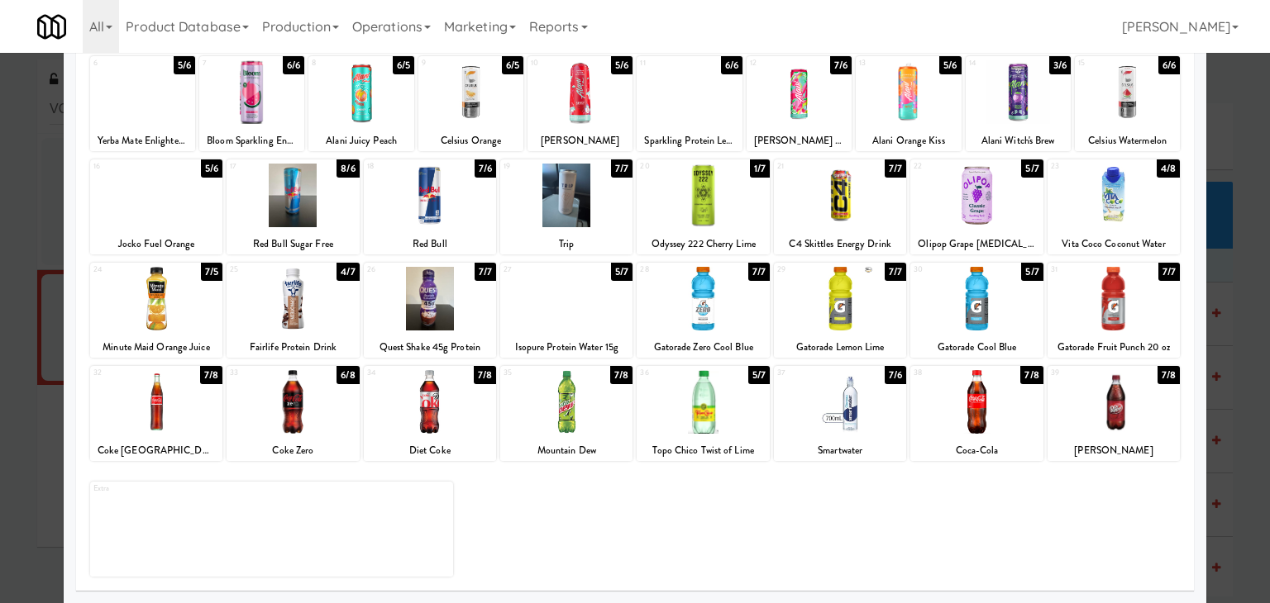
click at [838, 404] on div at bounding box center [840, 402] width 132 height 64
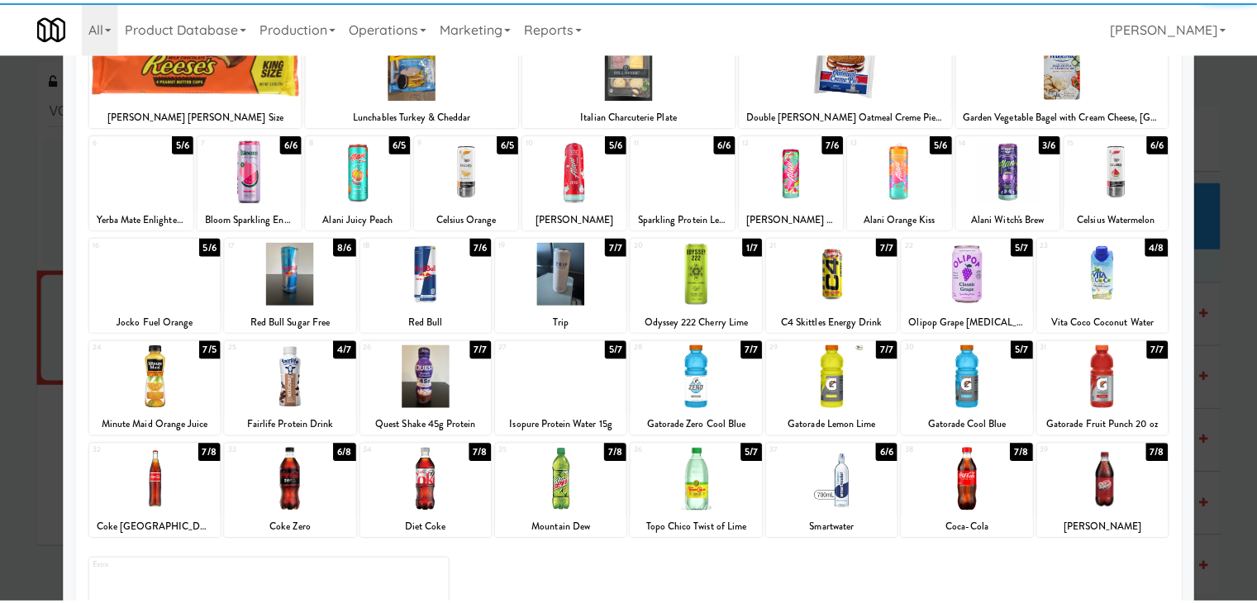
scroll to position [0, 0]
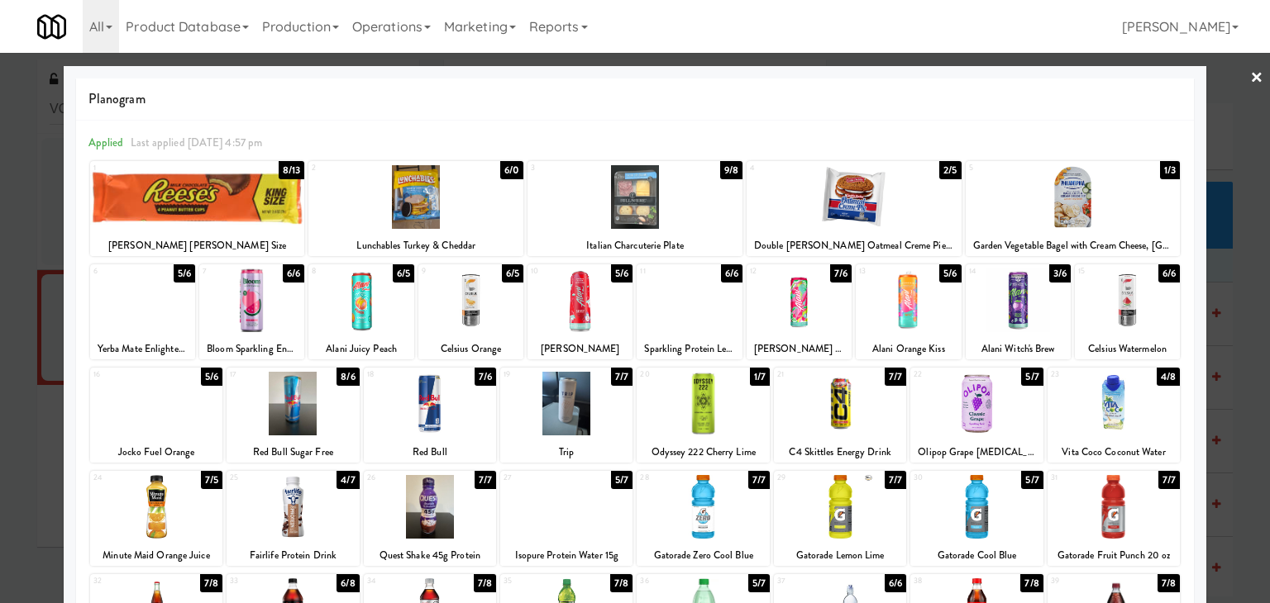
click at [1250, 77] on link "×" at bounding box center [1256, 78] width 13 height 51
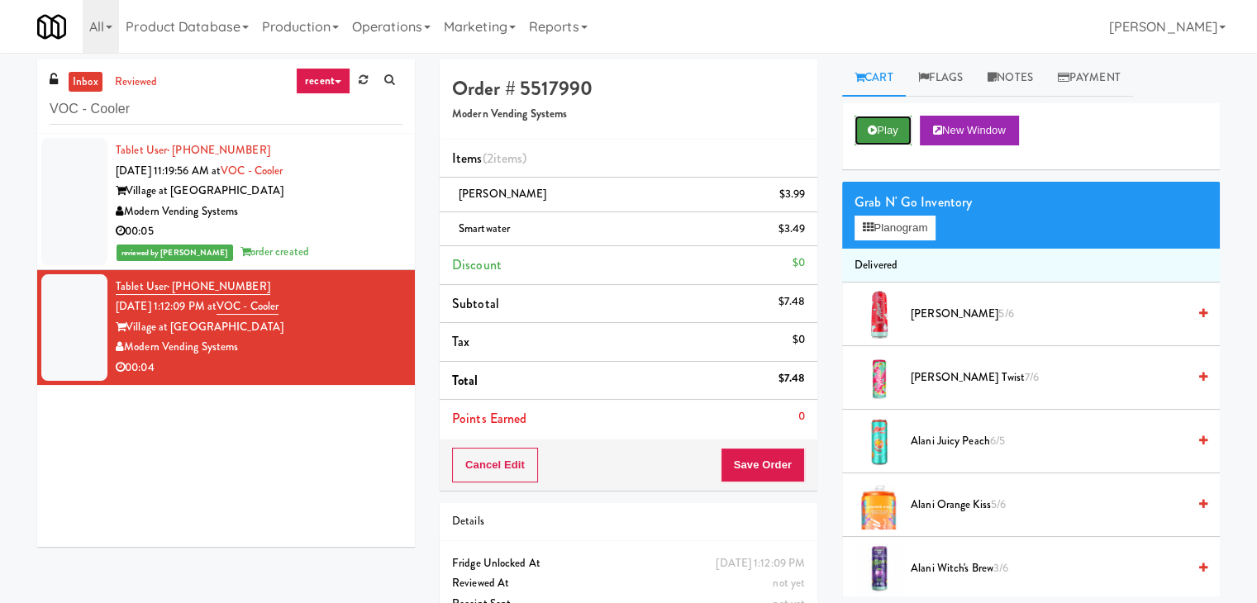
click at [908, 130] on button "Play" at bounding box center [883, 131] width 57 height 30
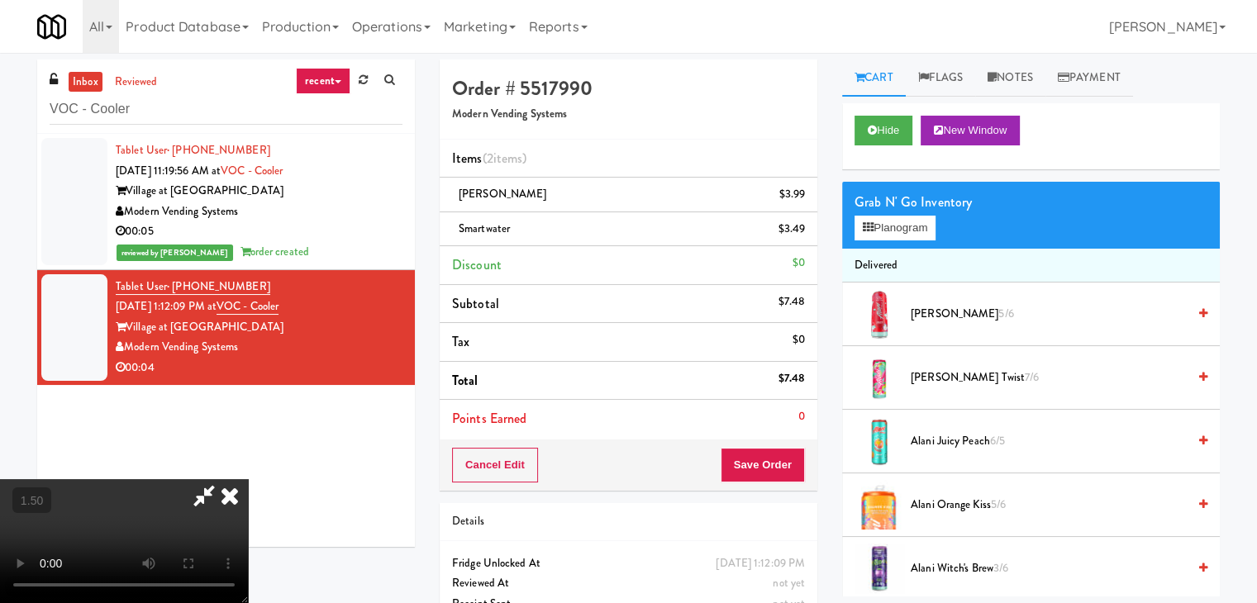
click at [248, 479] on video at bounding box center [124, 541] width 248 height 124
click at [248, 479] on icon at bounding box center [230, 495] width 36 height 33
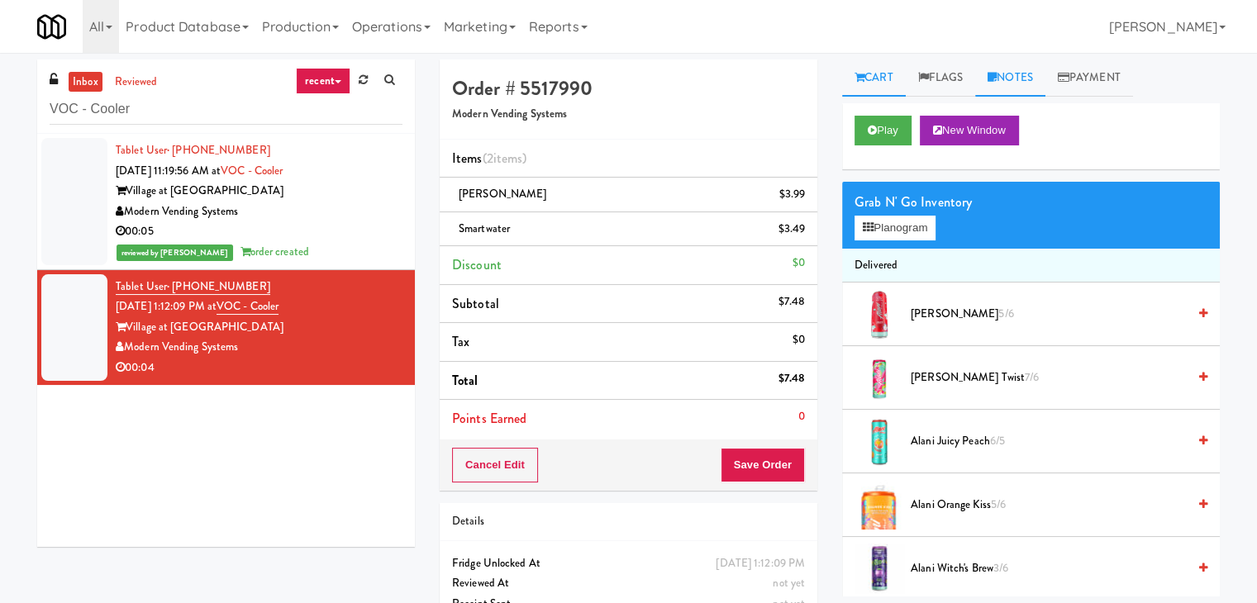
click at [1028, 82] on link "Notes" at bounding box center [1010, 78] width 70 height 37
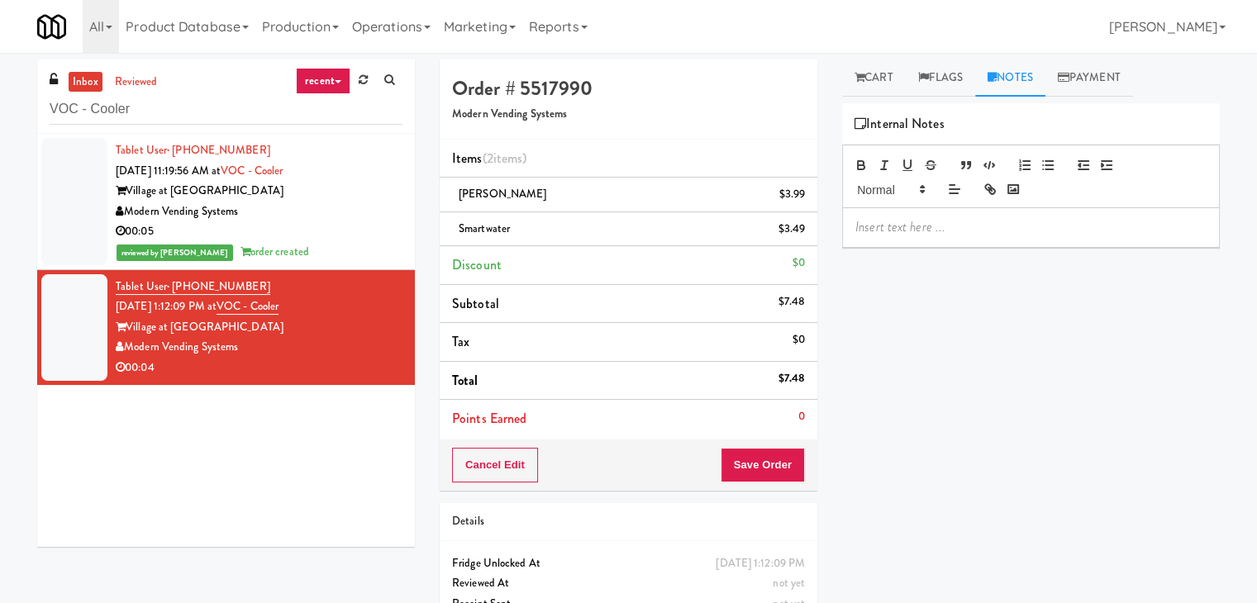
drag, startPoint x: 951, startPoint y: 252, endPoint x: 946, endPoint y: 244, distance: 9.6
click at [950, 249] on div "Play New Window Grab N' Go Inventory Planogram Delivered [PERSON_NAME] Slush 5/…" at bounding box center [1031, 413] width 378 height 620
click at [942, 231] on p at bounding box center [1031, 227] width 351 height 18
drag, startPoint x: 872, startPoint y: 79, endPoint x: 870, endPoint y: 171, distance: 92.6
click at [872, 78] on link "Cart" at bounding box center [874, 78] width 64 height 37
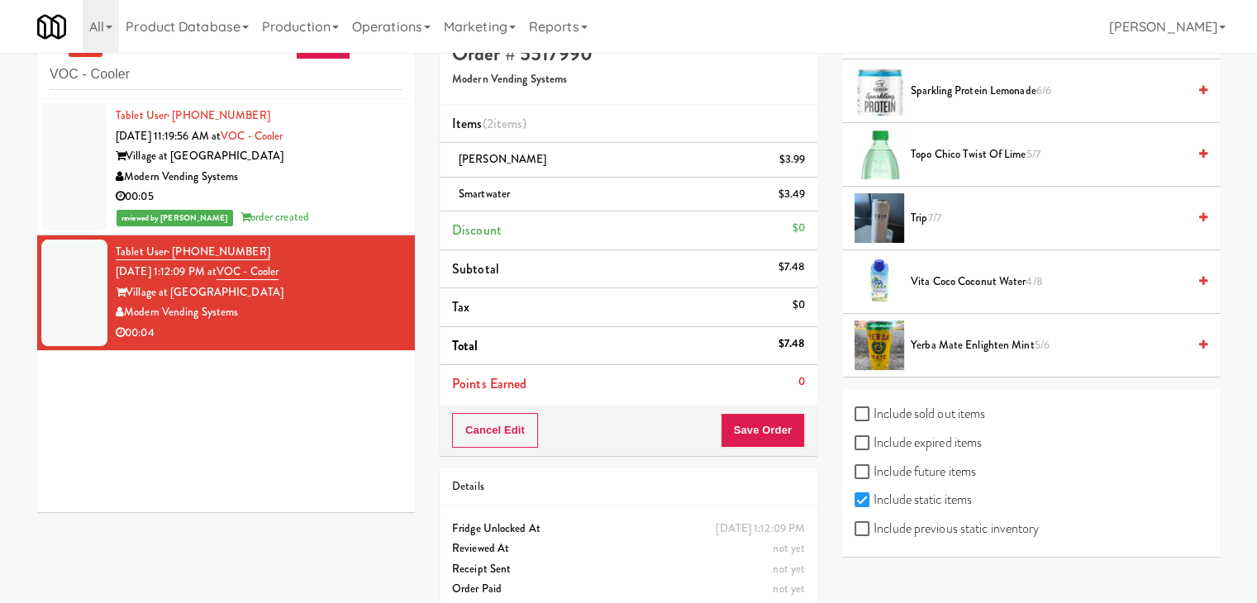
scroll to position [55, 0]
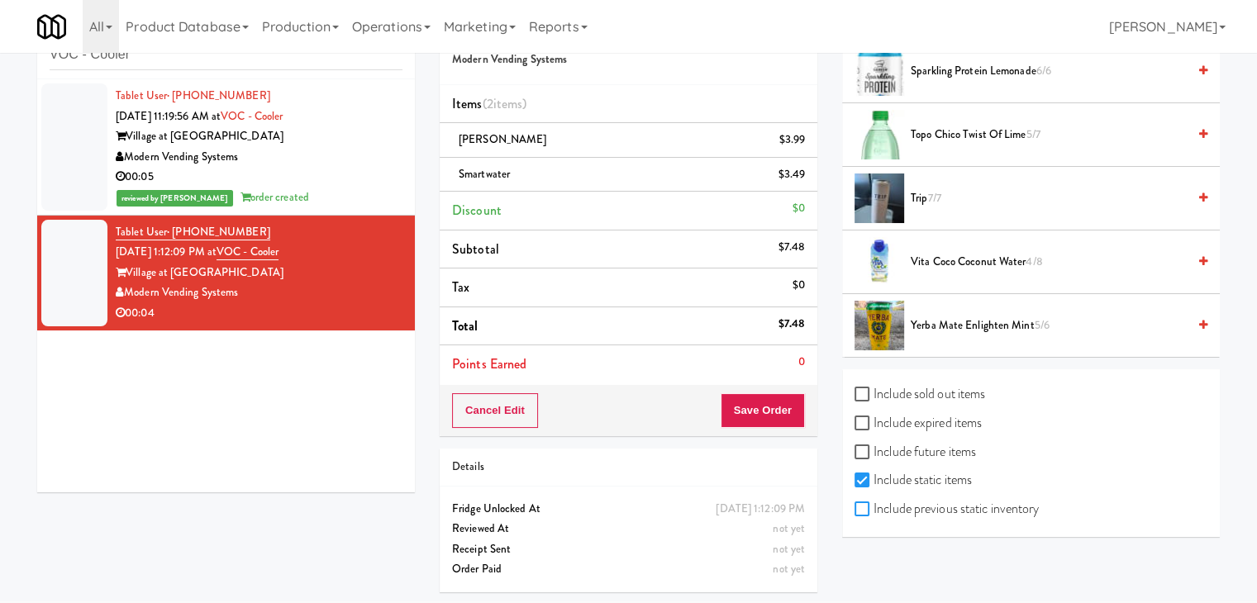
click at [864, 503] on input "Include previous static inventory" at bounding box center [864, 509] width 19 height 13
checkbox input "true"
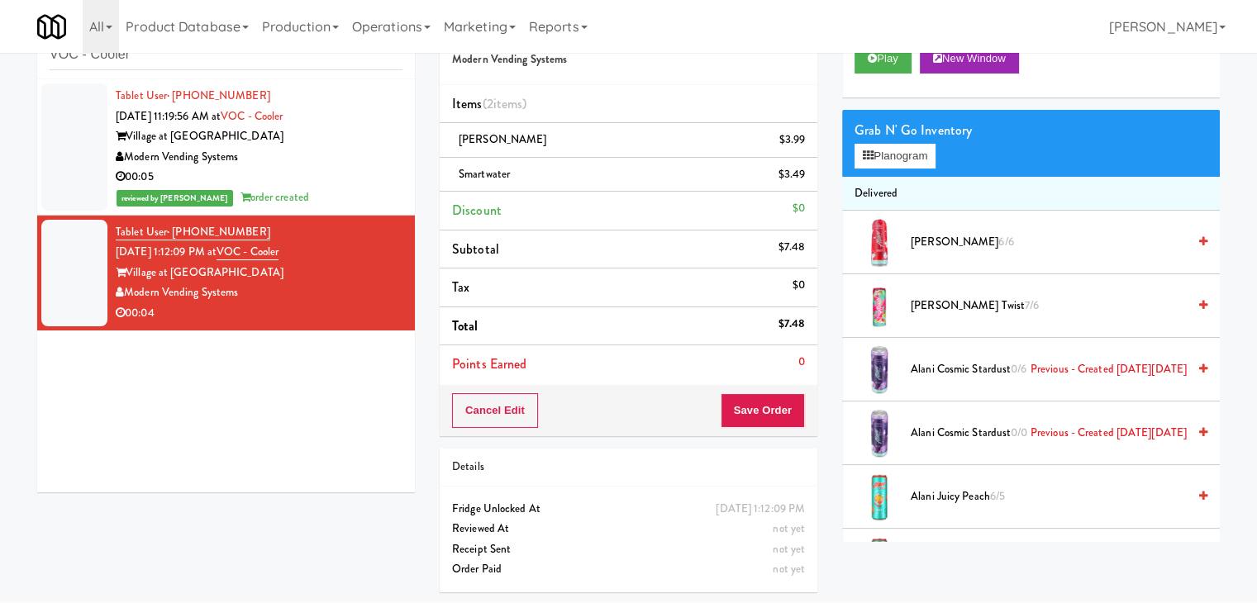
scroll to position [0, 0]
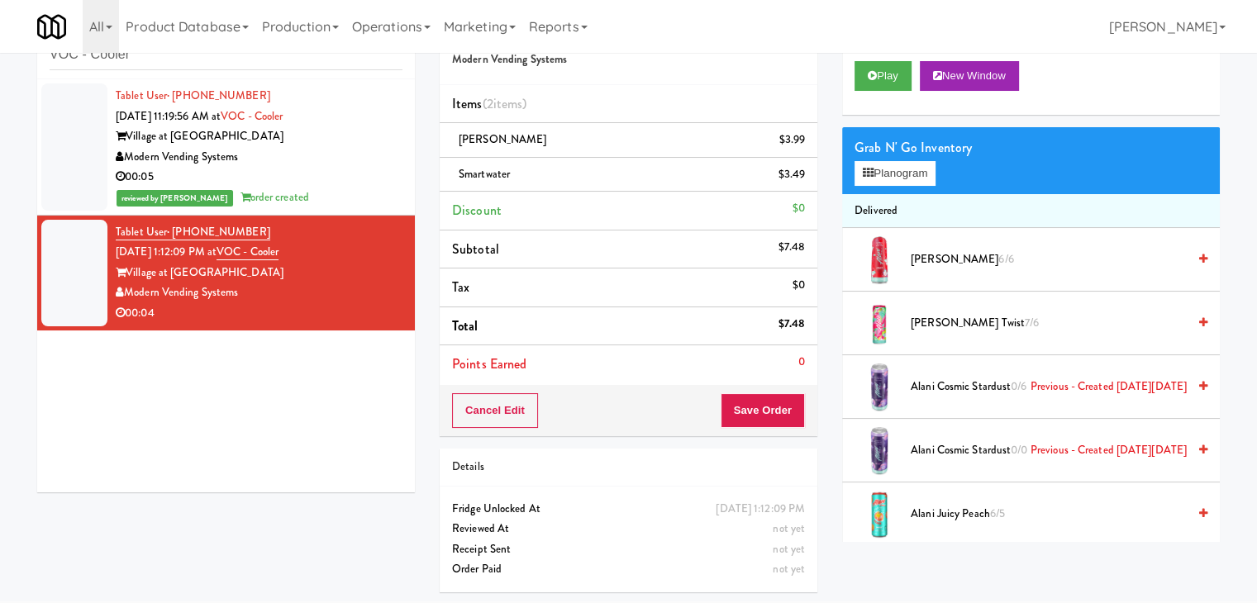
click at [980, 377] on span "Alani Cosmic Stardust 0/6 Previous - Created [DATE][DATE]" at bounding box center [1049, 387] width 276 height 21
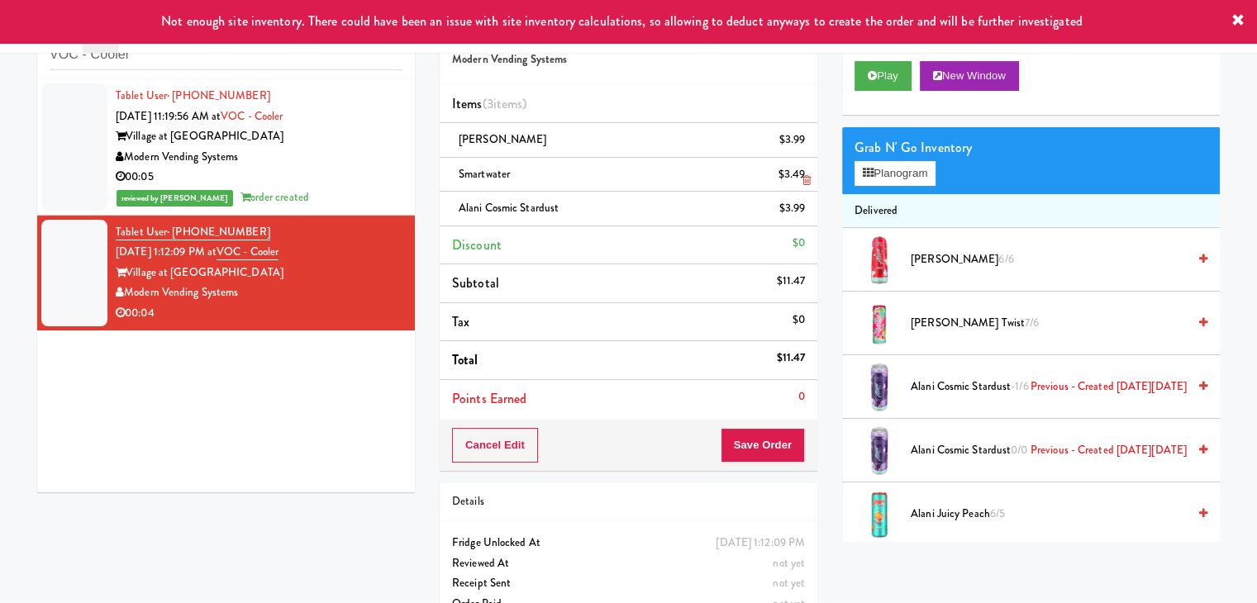
click at [806, 143] on icon at bounding box center [807, 146] width 8 height 11
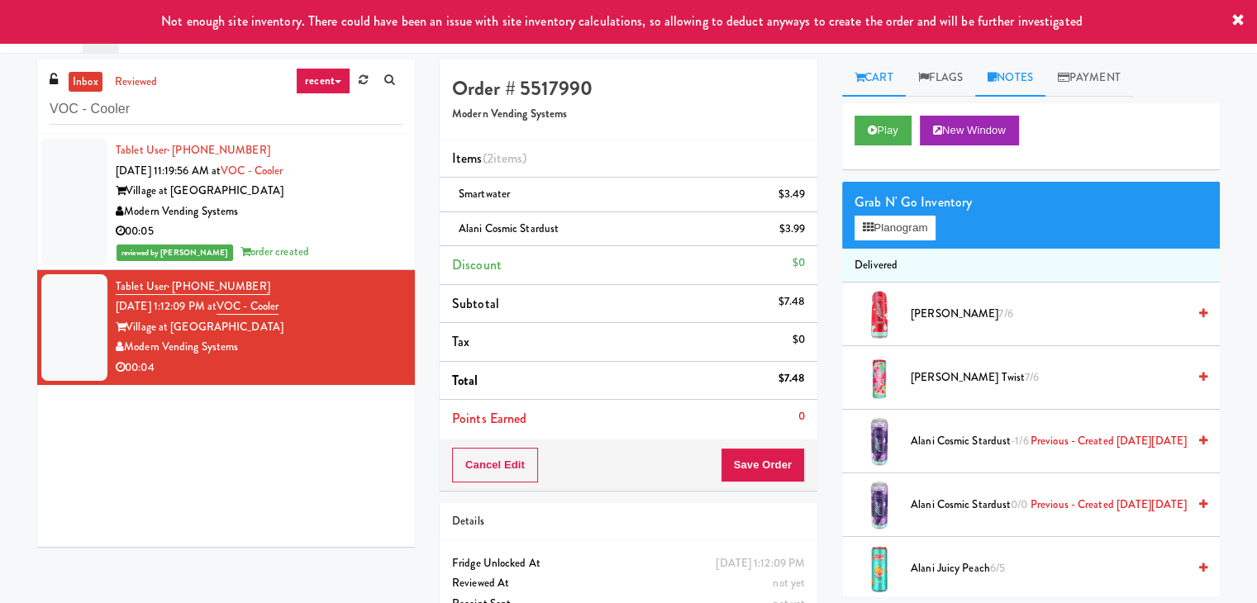
click at [1029, 88] on link "Notes" at bounding box center [1010, 78] width 70 height 37
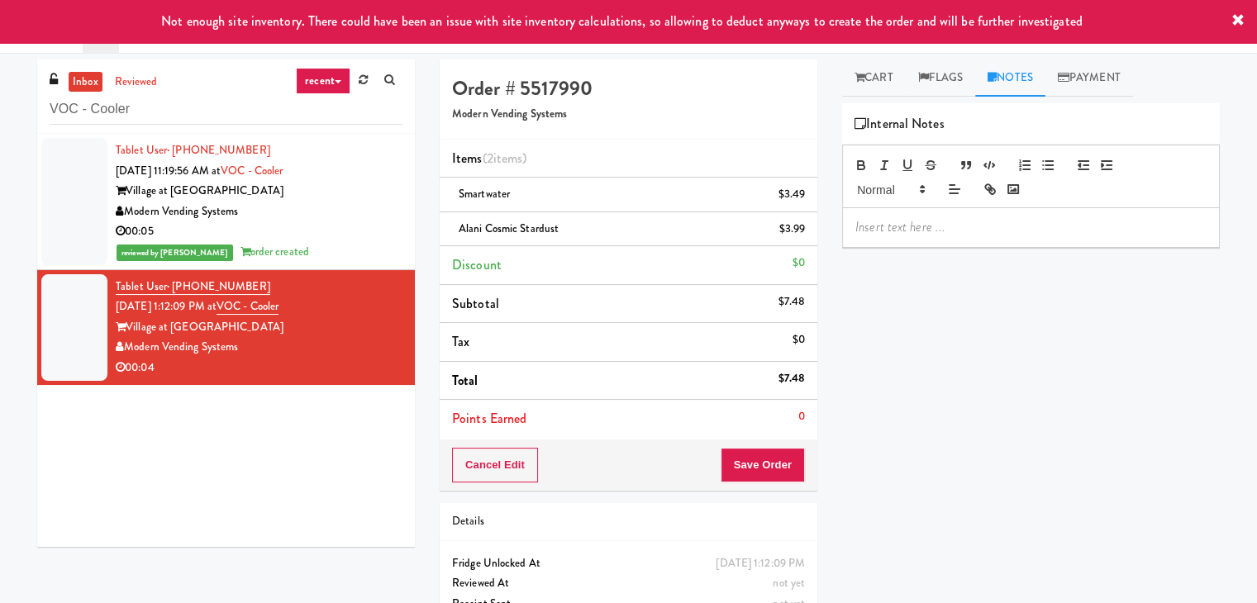
click at [969, 222] on p at bounding box center [1031, 227] width 351 height 18
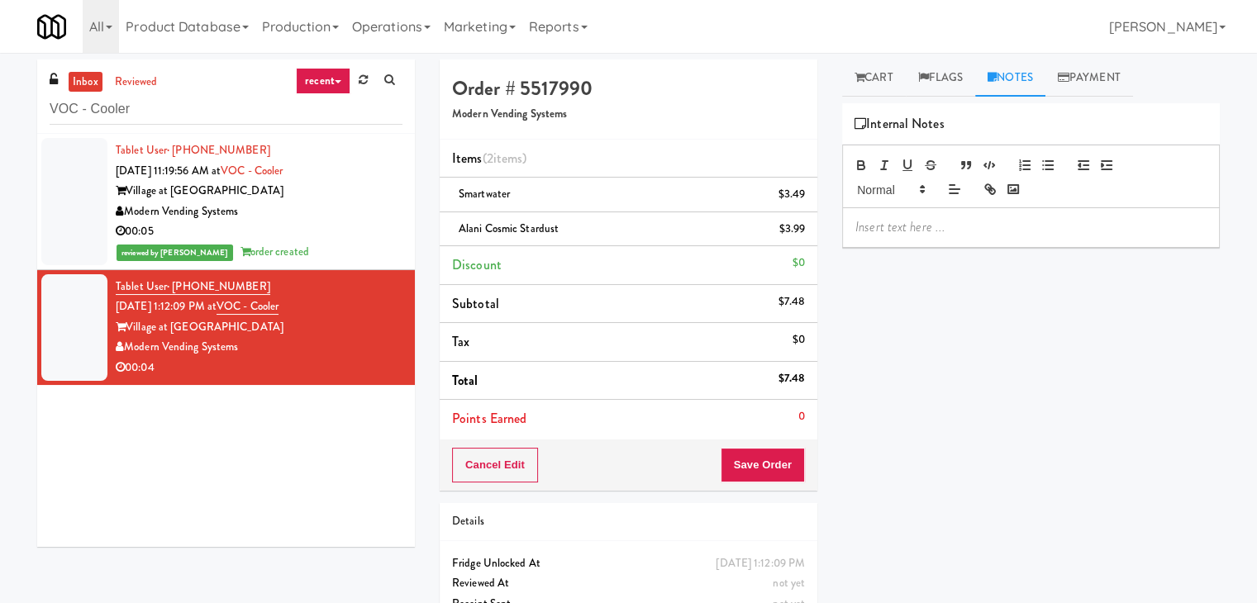
click at [0, 308] on div "inbox reviewed recent all unclear take inventory issue suspicious failed recent…" at bounding box center [628, 360] width 1257 height 600
click at [926, 231] on p at bounding box center [1031, 227] width 351 height 18
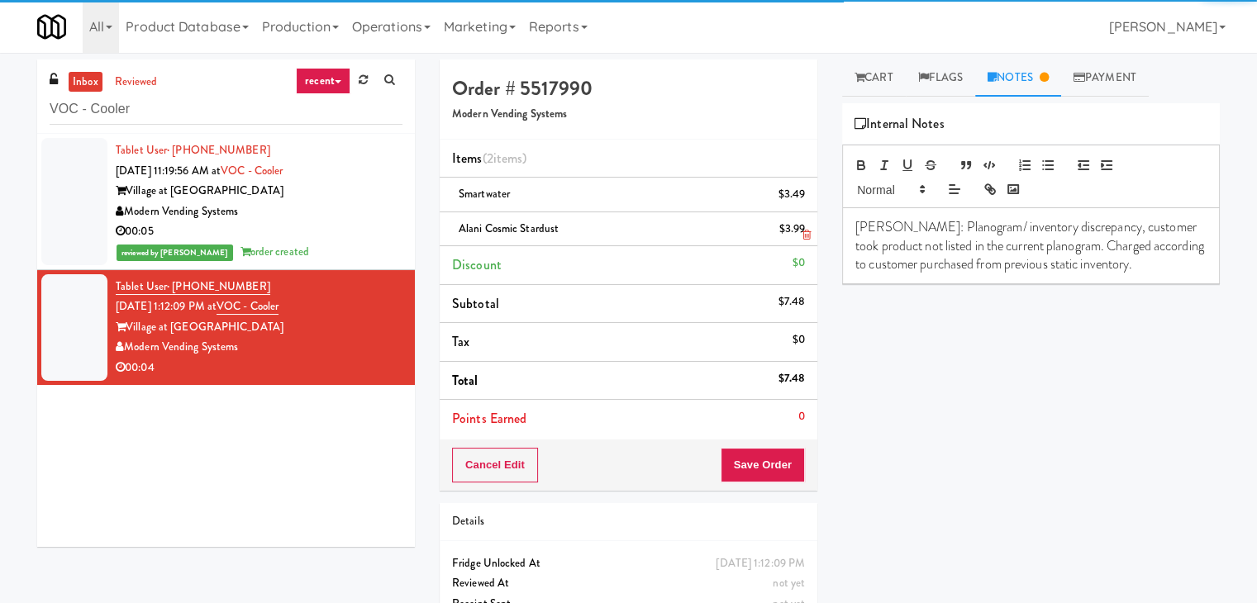
click at [515, 223] on span "Alani Cosmic Stardust" at bounding box center [509, 229] width 100 height 16
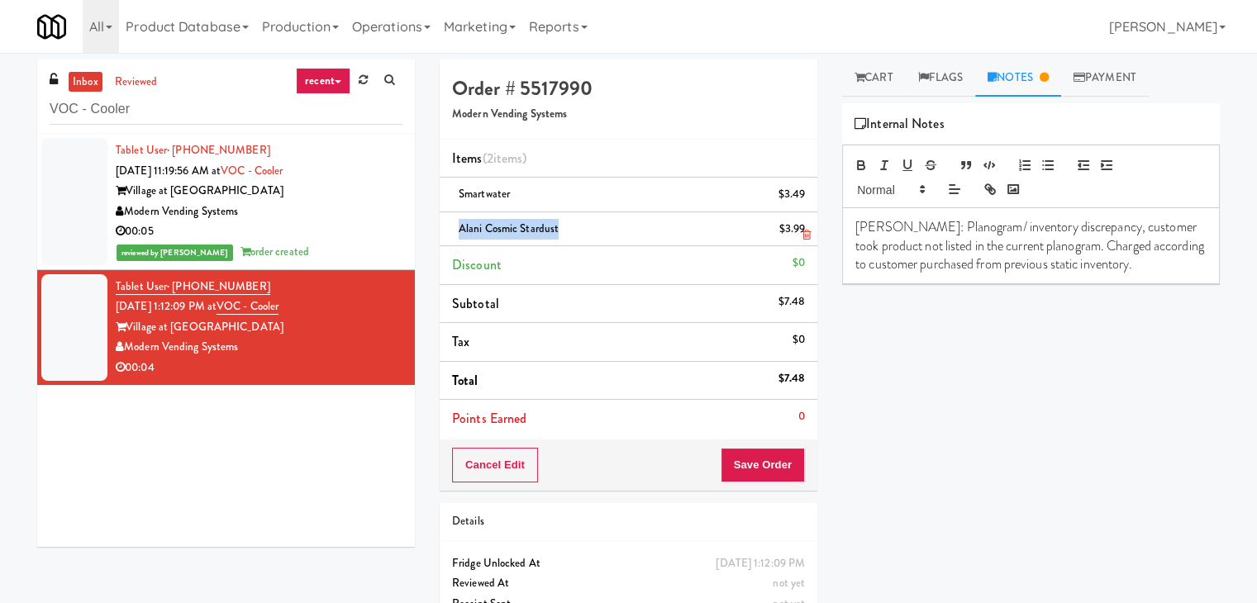
click at [515, 223] on span "Alani Cosmic Stardust" at bounding box center [509, 229] width 100 height 16
copy span "Alani Cosmic Stardust"
click at [1035, 249] on p "[PERSON_NAME]: Planogram/ inventory discrepancy, customer took product not list…" at bounding box center [1031, 245] width 351 height 55
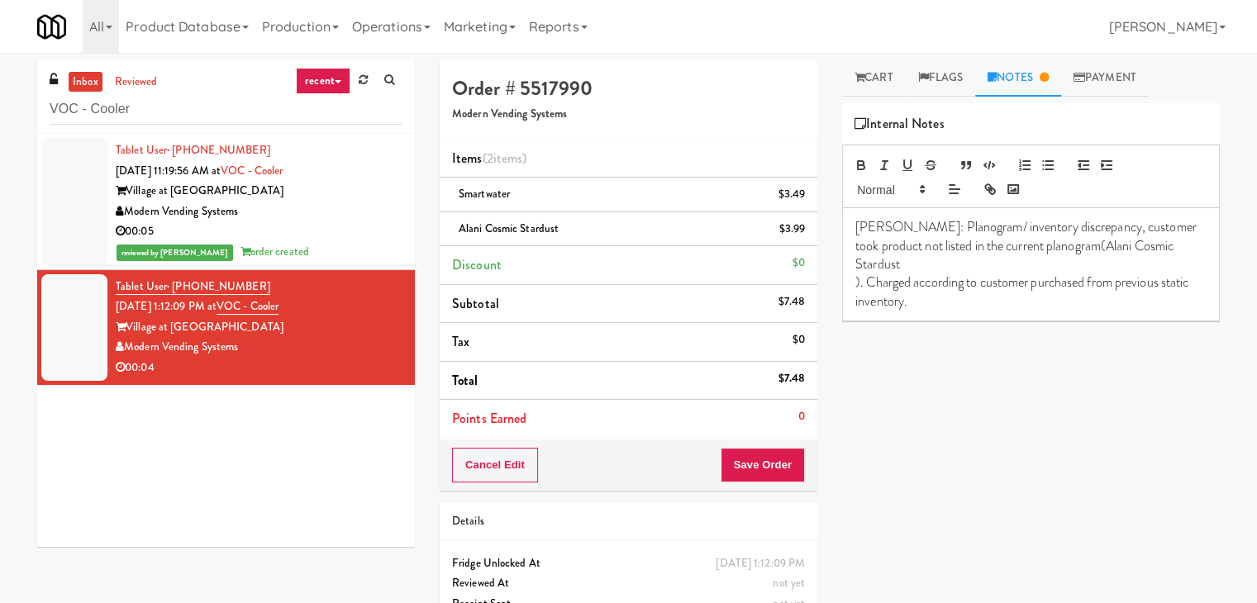
click at [853, 267] on div "[PERSON_NAME]: Planogram/ inventory discrepancy, customer took product not list…" at bounding box center [1031, 264] width 376 height 112
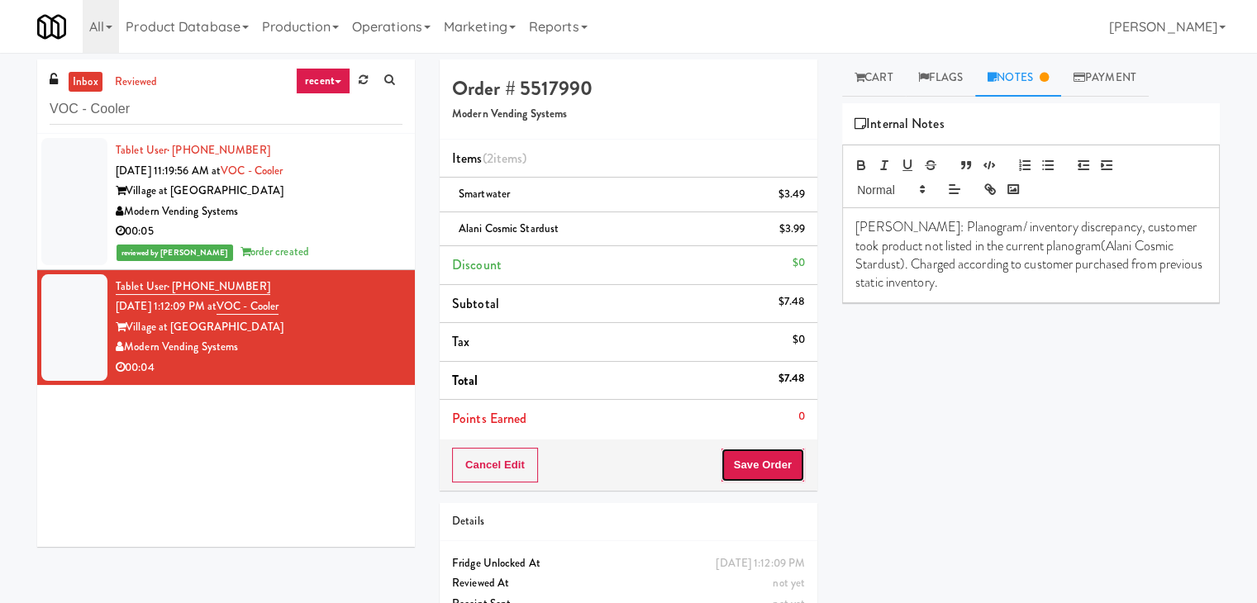
drag, startPoint x: 765, startPoint y: 461, endPoint x: 758, endPoint y: 454, distance: 10.5
click at [765, 460] on button "Save Order" at bounding box center [763, 465] width 84 height 35
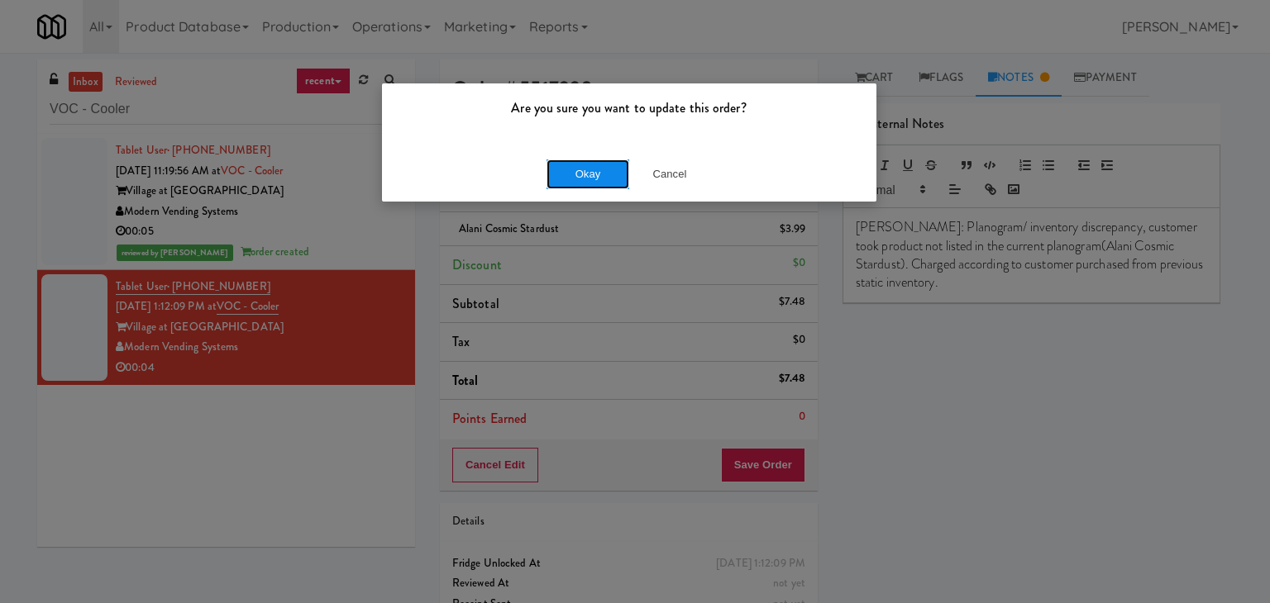
click at [580, 164] on button "Okay" at bounding box center [587, 175] width 83 height 30
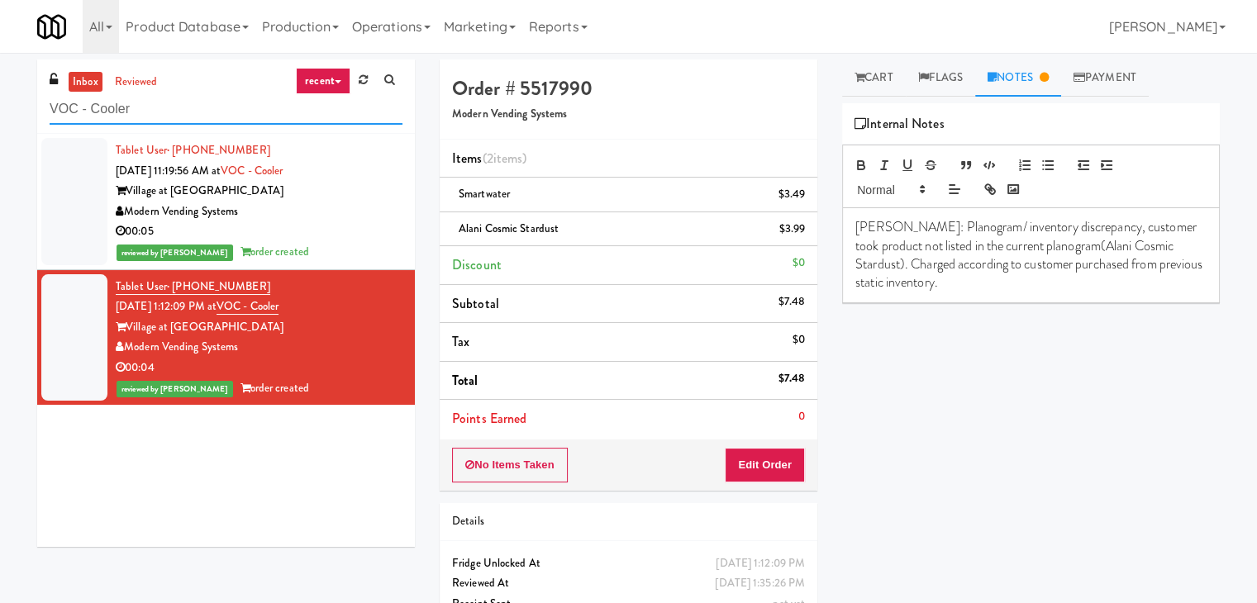
click at [222, 107] on input "VOC - Cooler" at bounding box center [226, 109] width 353 height 31
paste input "Balchem Breakroom"
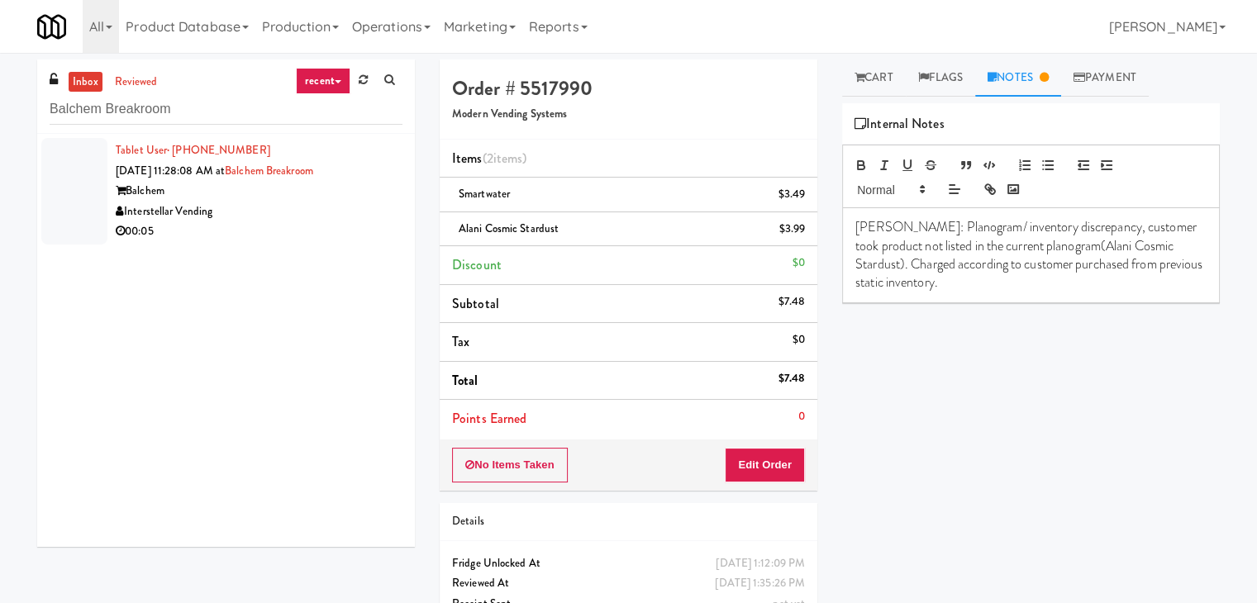
drag, startPoint x: 380, startPoint y: 187, endPoint x: 393, endPoint y: 192, distance: 14.1
click at [380, 188] on div "Balchem" at bounding box center [259, 191] width 287 height 21
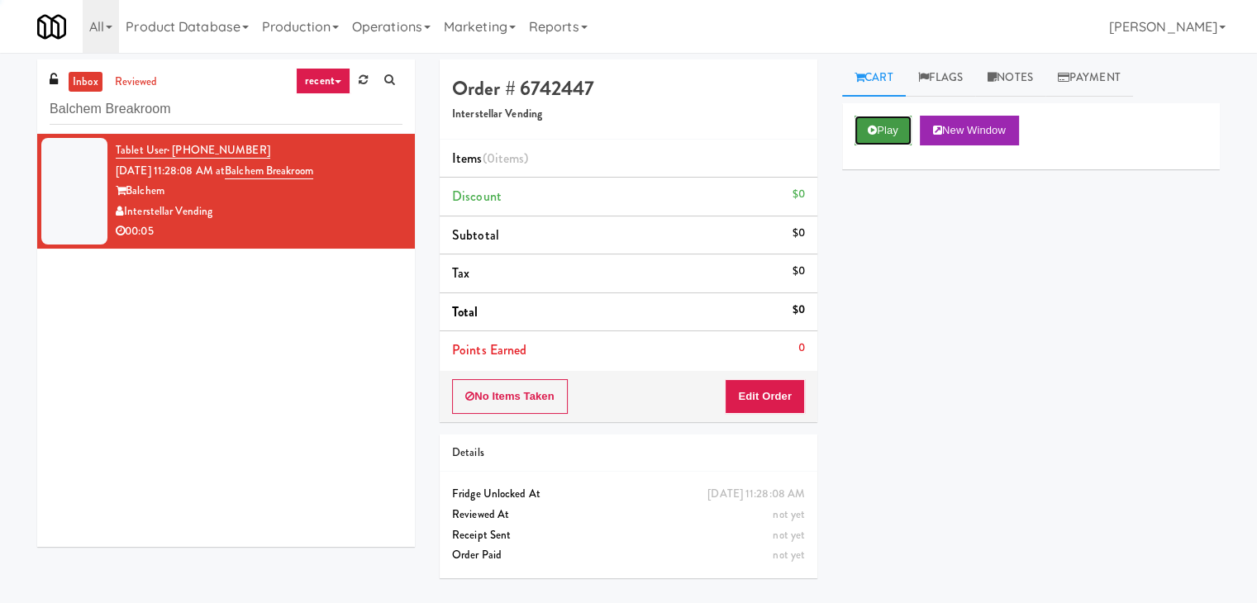
click at [886, 130] on button "Play" at bounding box center [883, 131] width 57 height 30
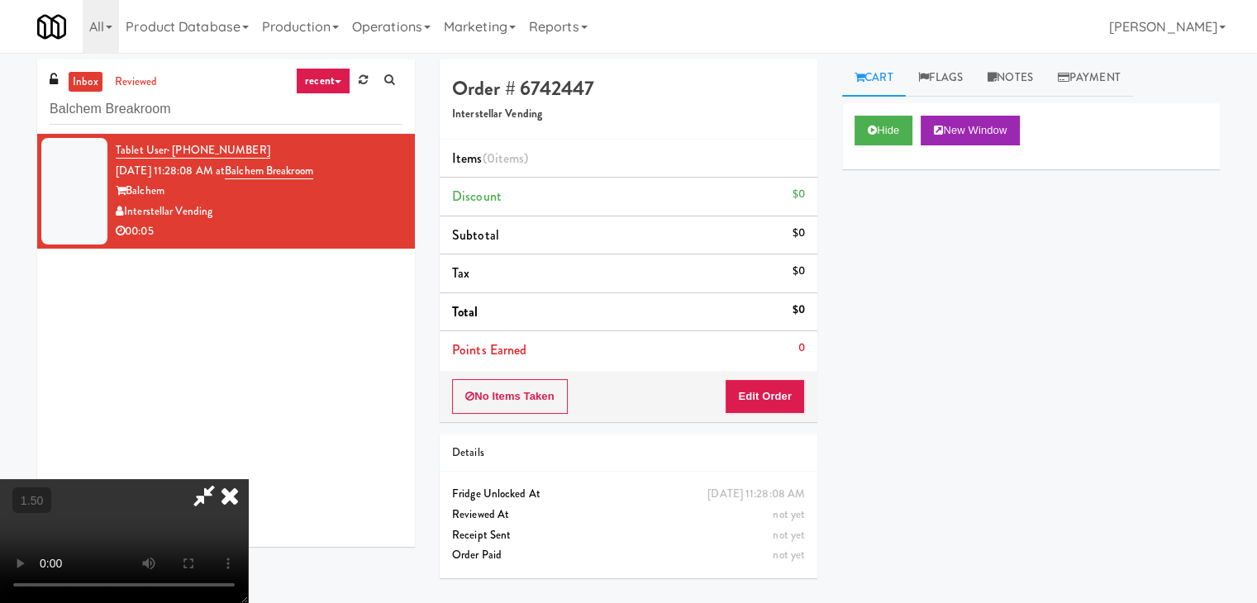
click at [248, 479] on video at bounding box center [124, 541] width 248 height 124
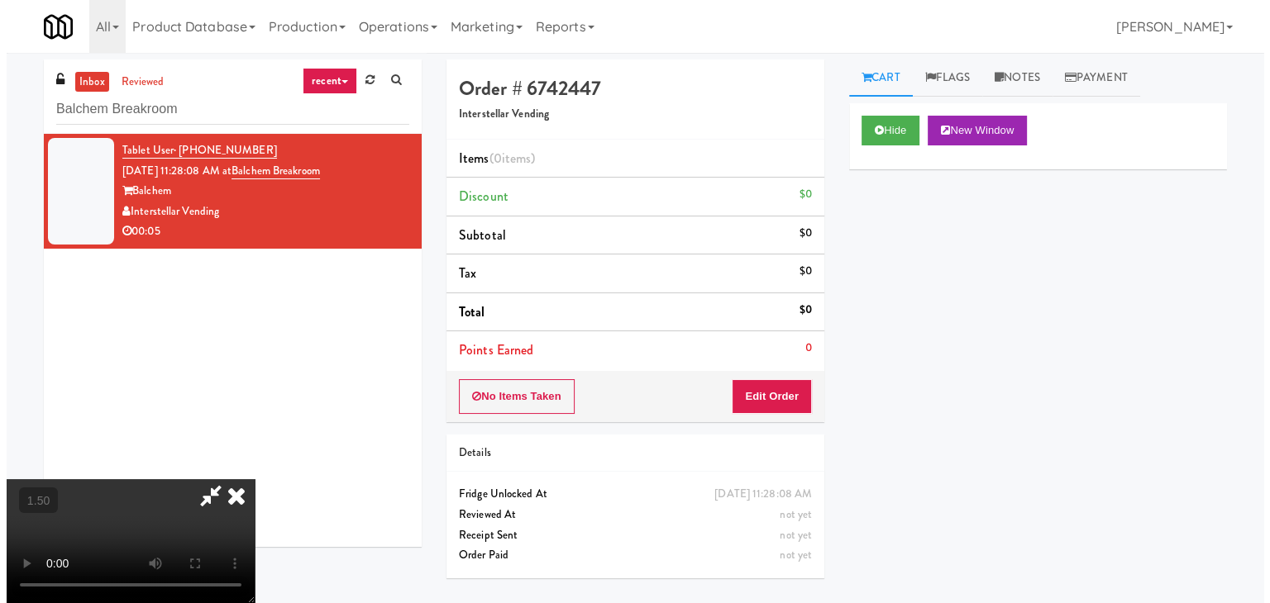
scroll to position [0, 0]
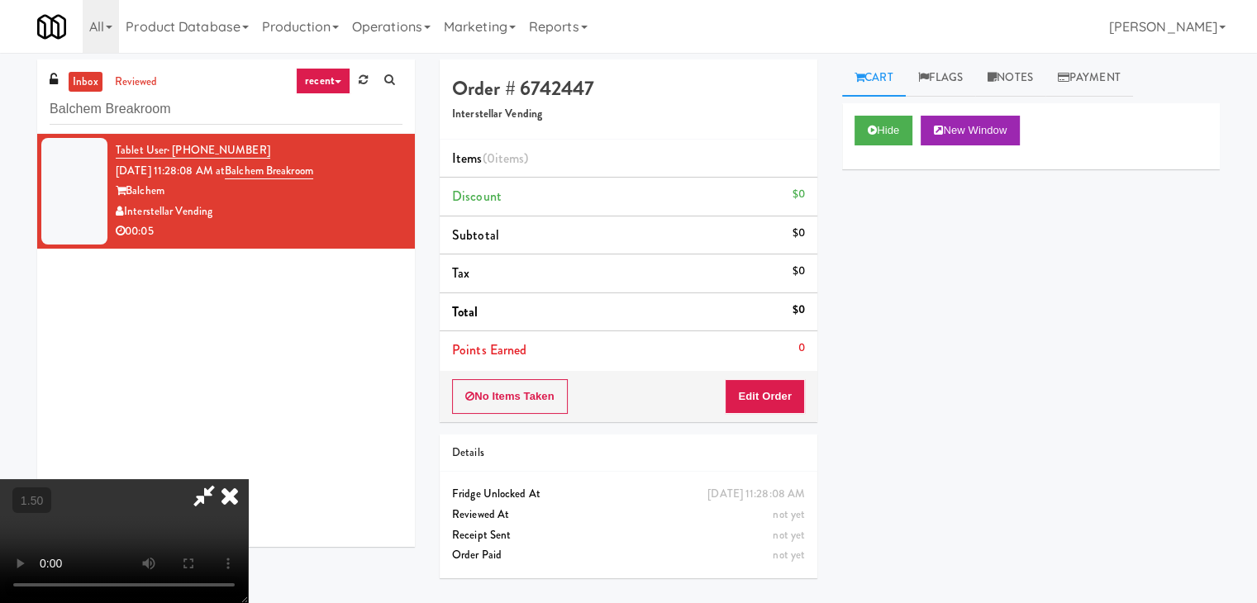
click at [248, 479] on icon at bounding box center [230, 495] width 36 height 33
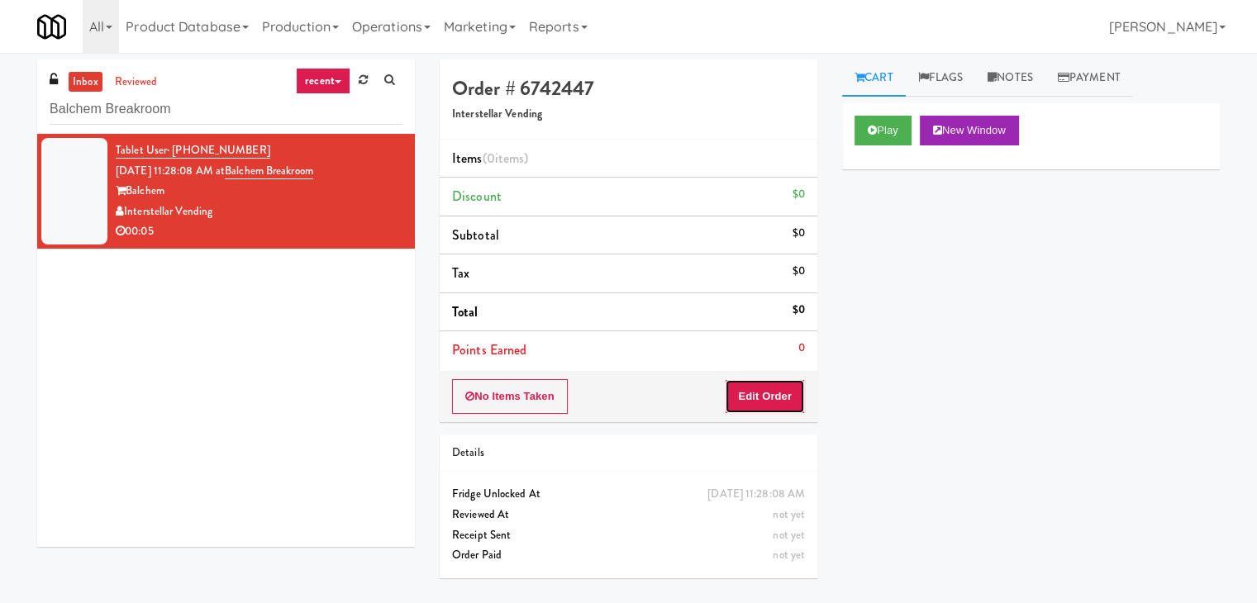
click at [778, 408] on button "Edit Order" at bounding box center [765, 396] width 80 height 35
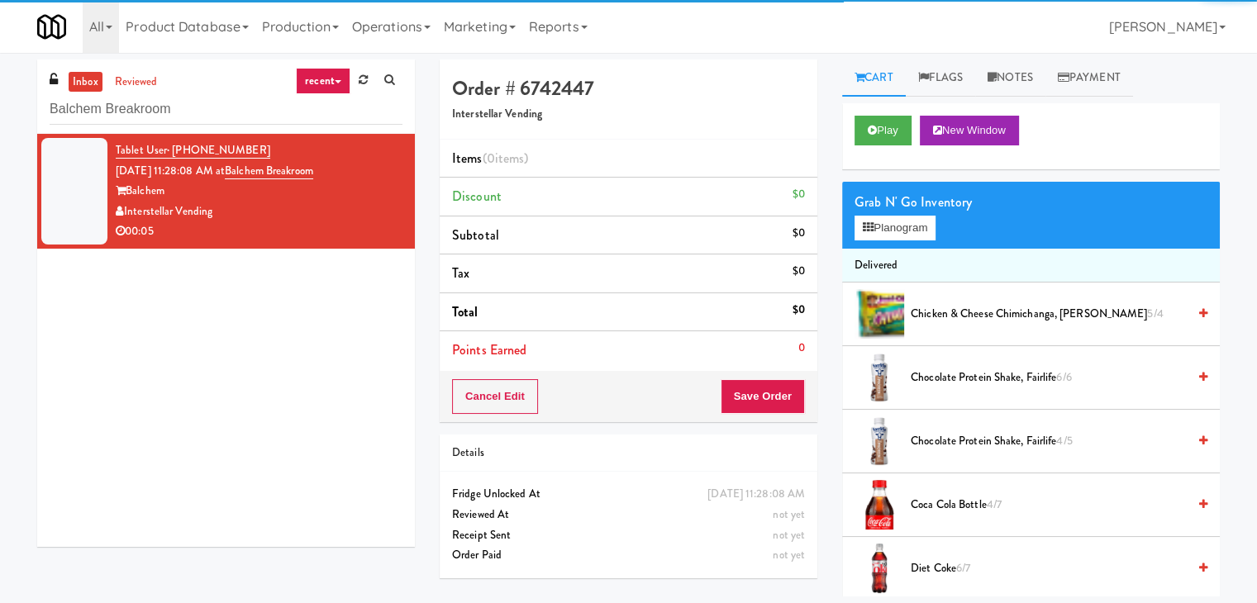
click at [922, 212] on div "Grab N' Go Inventory" at bounding box center [1031, 202] width 353 height 25
click at [905, 229] on button "Planogram" at bounding box center [895, 228] width 81 height 25
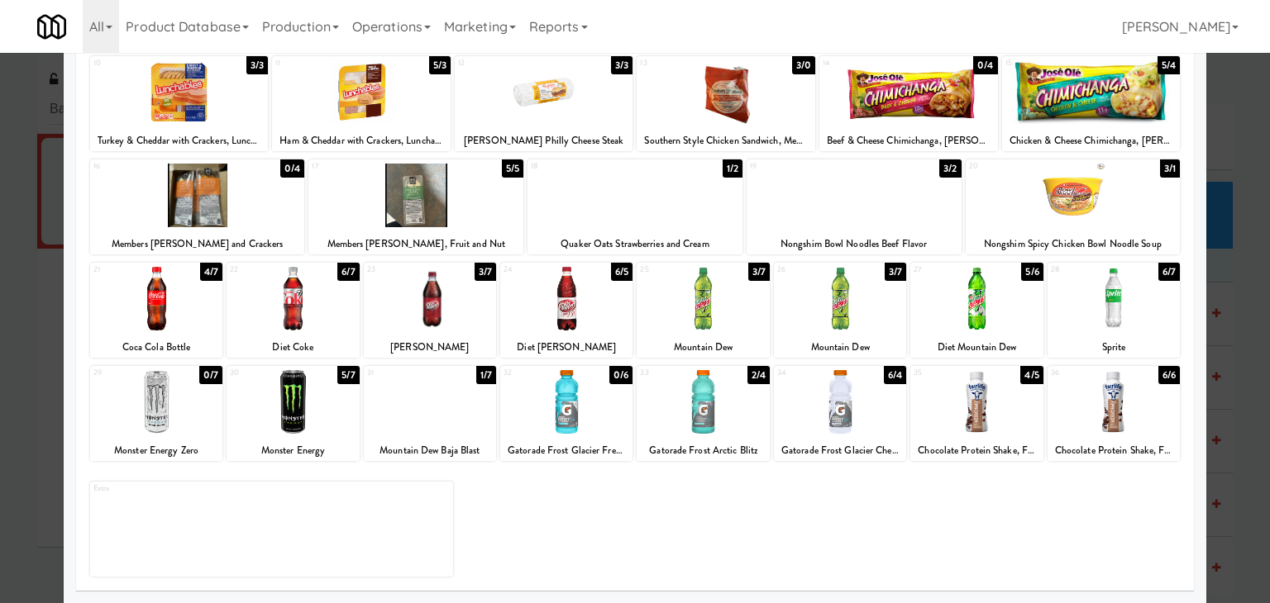
click at [200, 296] on div at bounding box center [156, 299] width 132 height 64
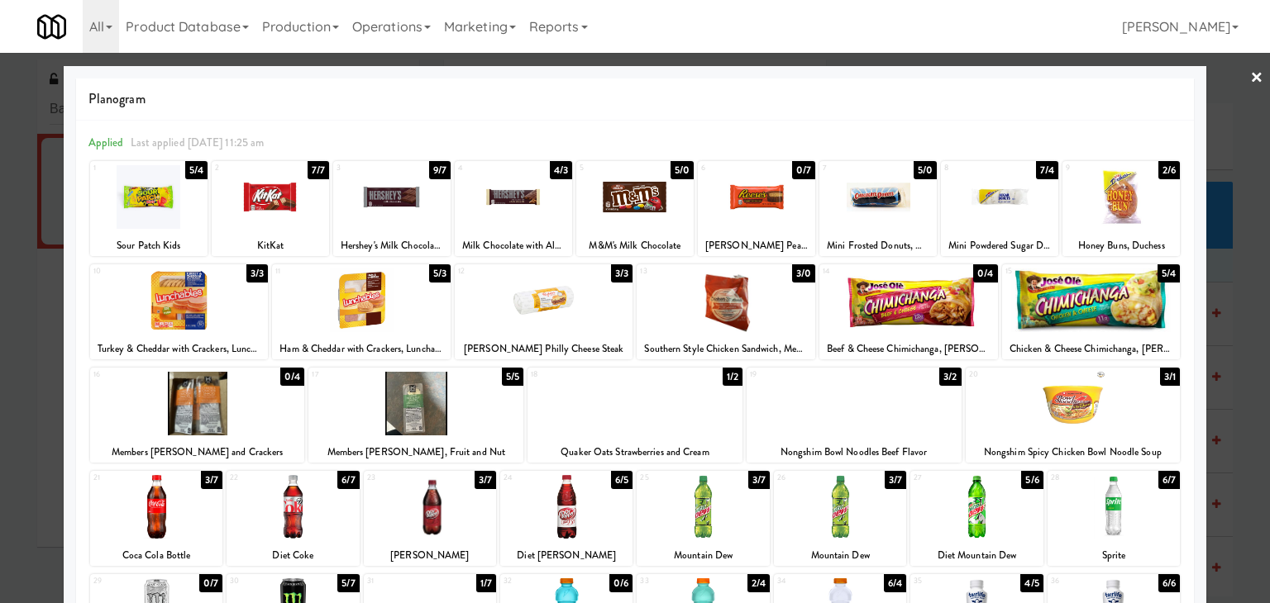
drag, startPoint x: 1239, startPoint y: 79, endPoint x: 1156, endPoint y: 144, distance: 104.8
click at [1250, 80] on link "×" at bounding box center [1256, 78] width 13 height 51
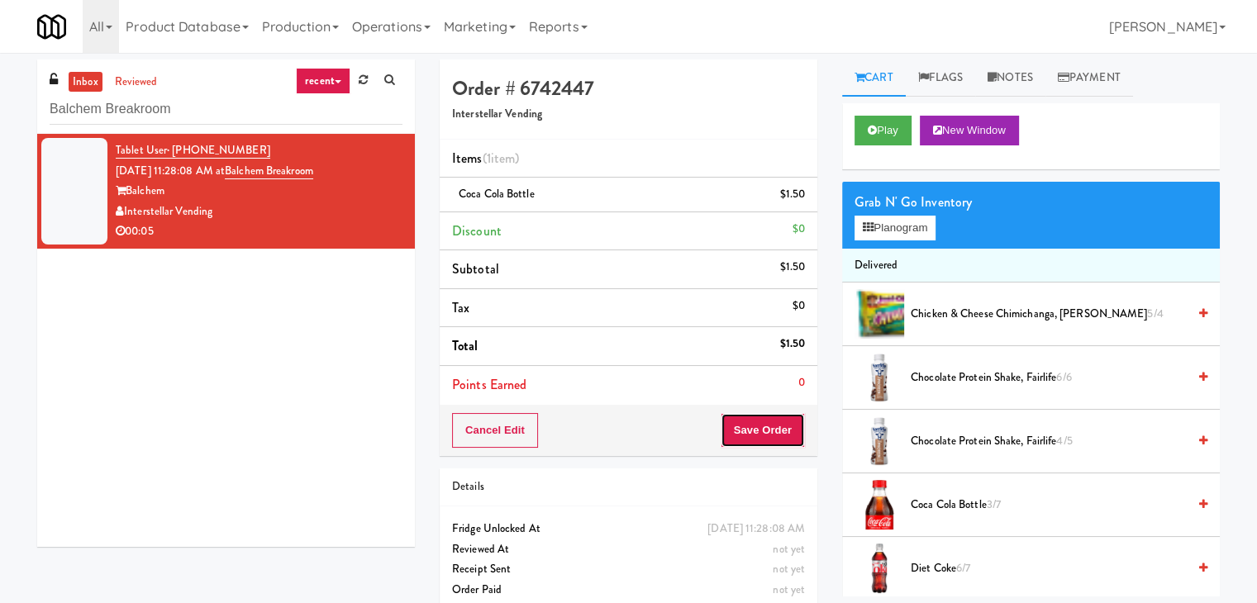
click at [743, 426] on button "Save Order" at bounding box center [763, 430] width 84 height 35
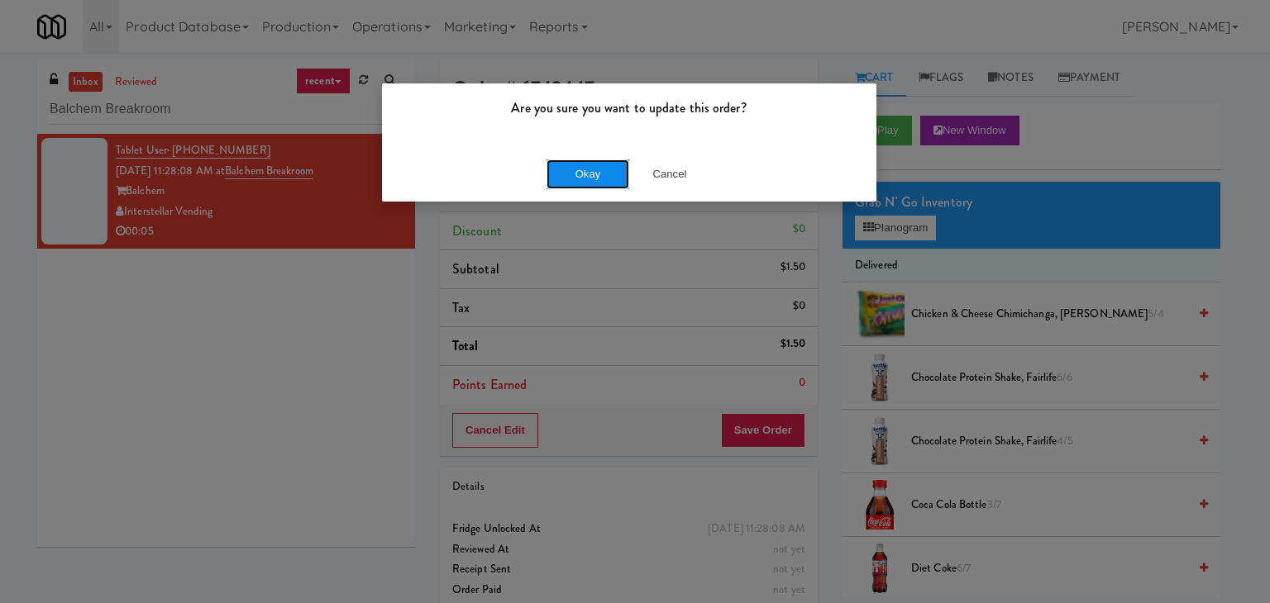
click at [605, 182] on button "Okay" at bounding box center [587, 175] width 83 height 30
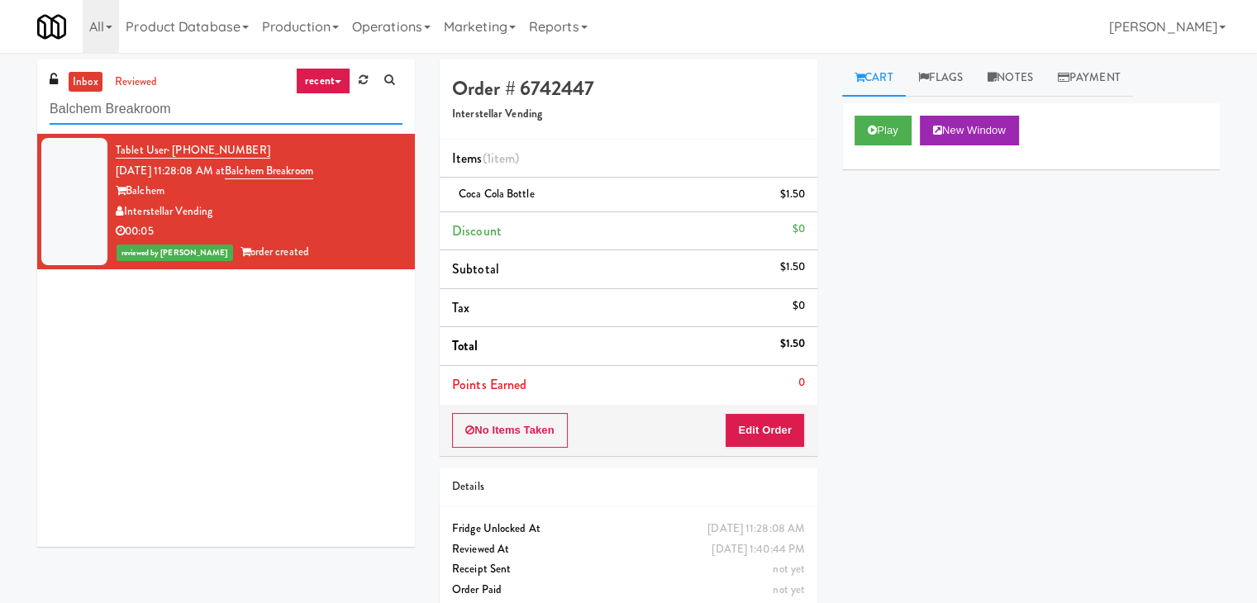
click at [190, 120] on input "Balchem Breakroom" at bounding box center [226, 109] width 353 height 31
paste input "Centro NoDa Cooler"
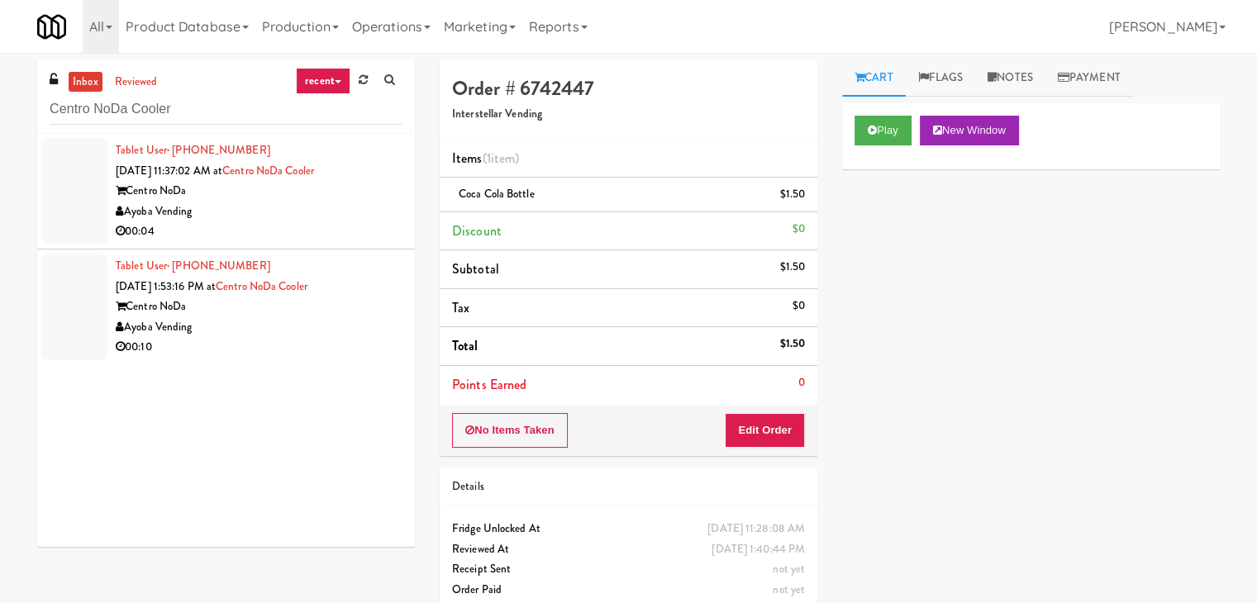
drag, startPoint x: 341, startPoint y: 259, endPoint x: 342, endPoint y: 239, distance: 19.9
click at [341, 258] on div "Tablet User · (704) 962-0653 [DATE] 1:53:16 PM at [GEOGRAPHIC_DATA] Vending 00:…" at bounding box center [259, 307] width 287 height 102
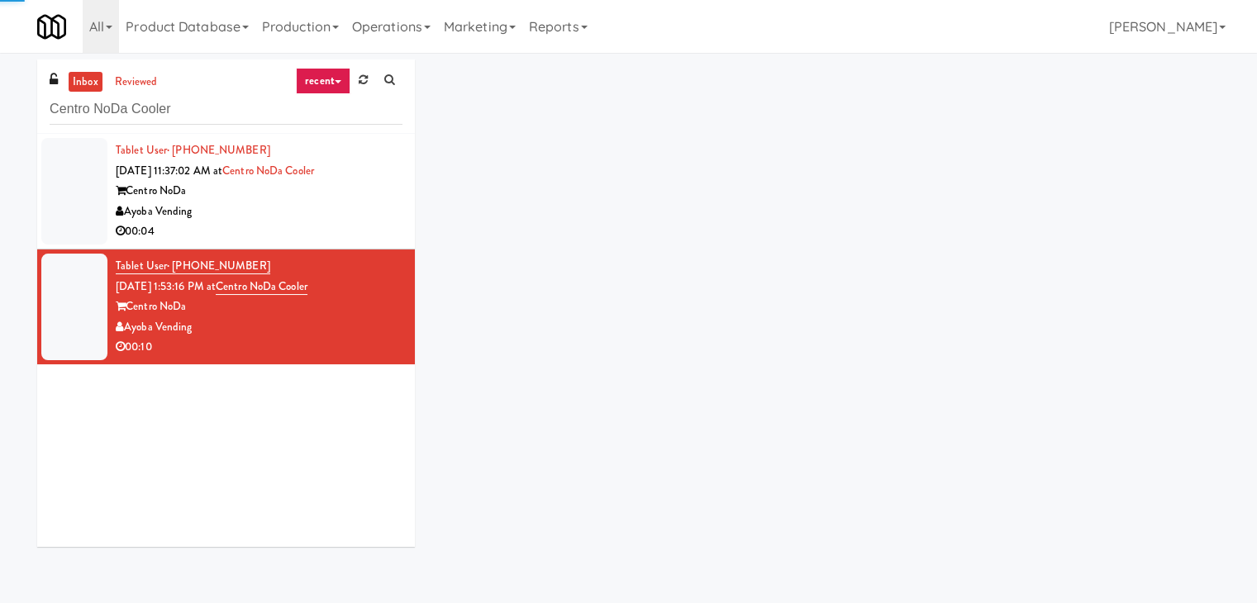
click at [358, 226] on div "00:04" at bounding box center [259, 232] width 287 height 21
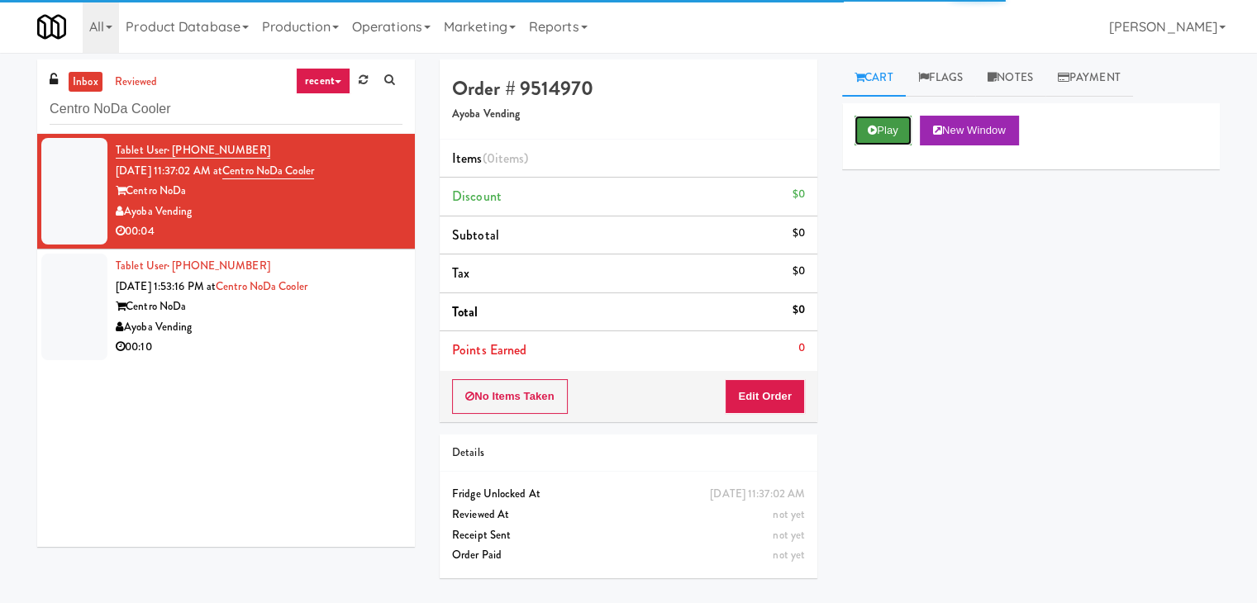
drag, startPoint x: 881, startPoint y: 123, endPoint x: 854, endPoint y: 117, distance: 28.1
click at [881, 123] on button "Play" at bounding box center [883, 131] width 57 height 30
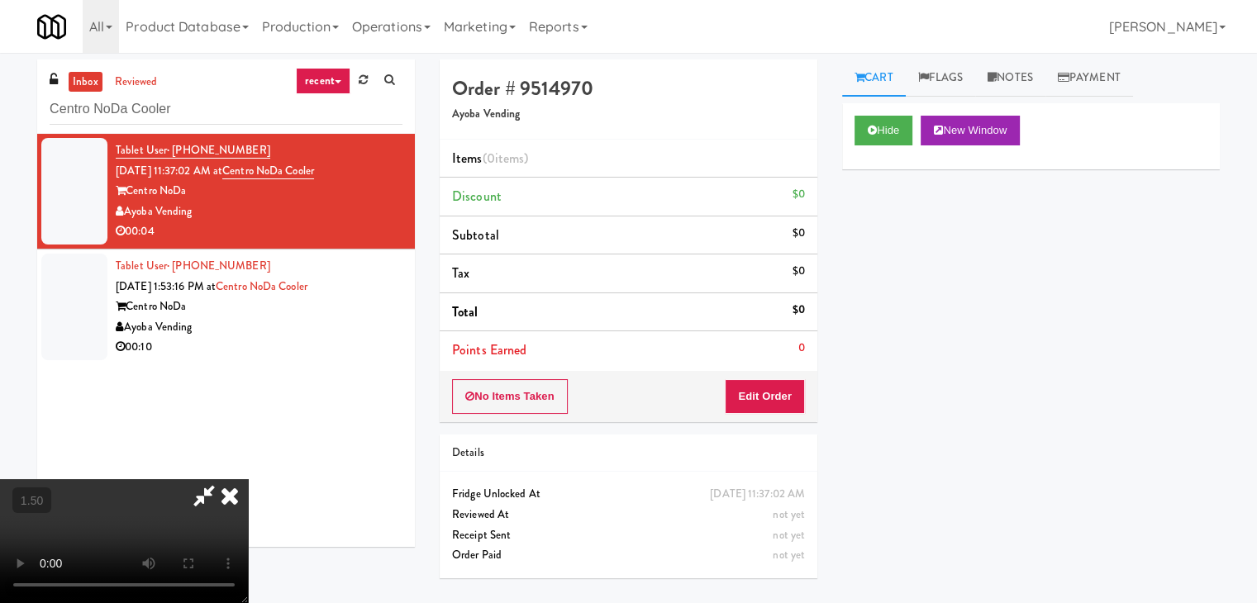
click at [248, 479] on video at bounding box center [124, 541] width 248 height 124
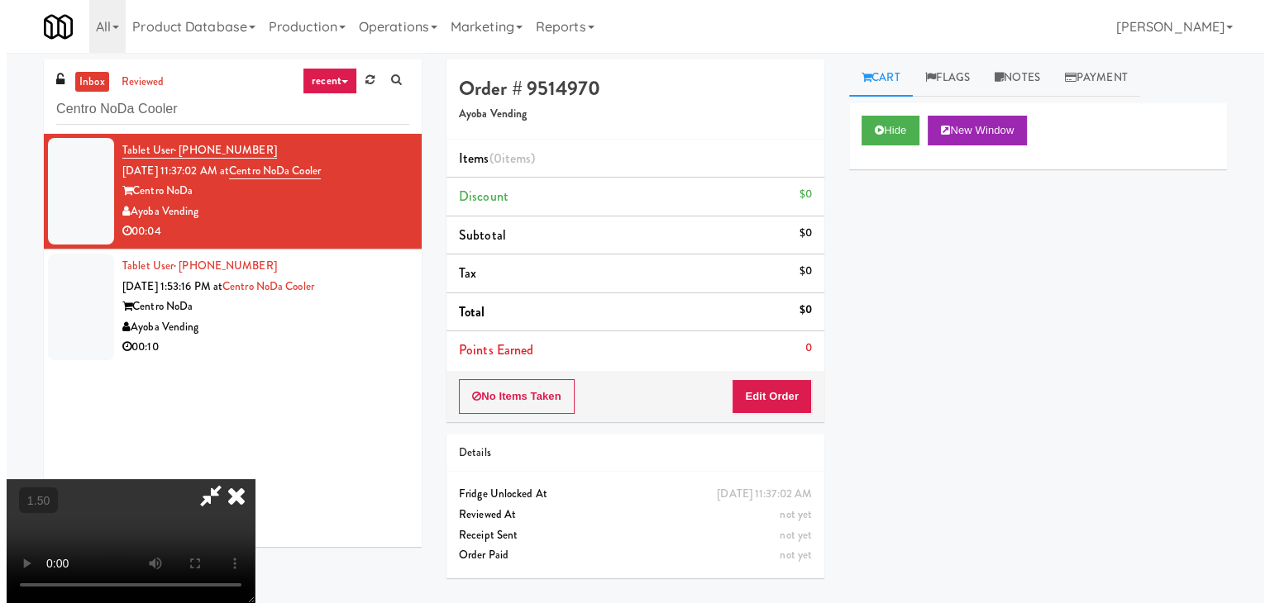
scroll to position [0, 0]
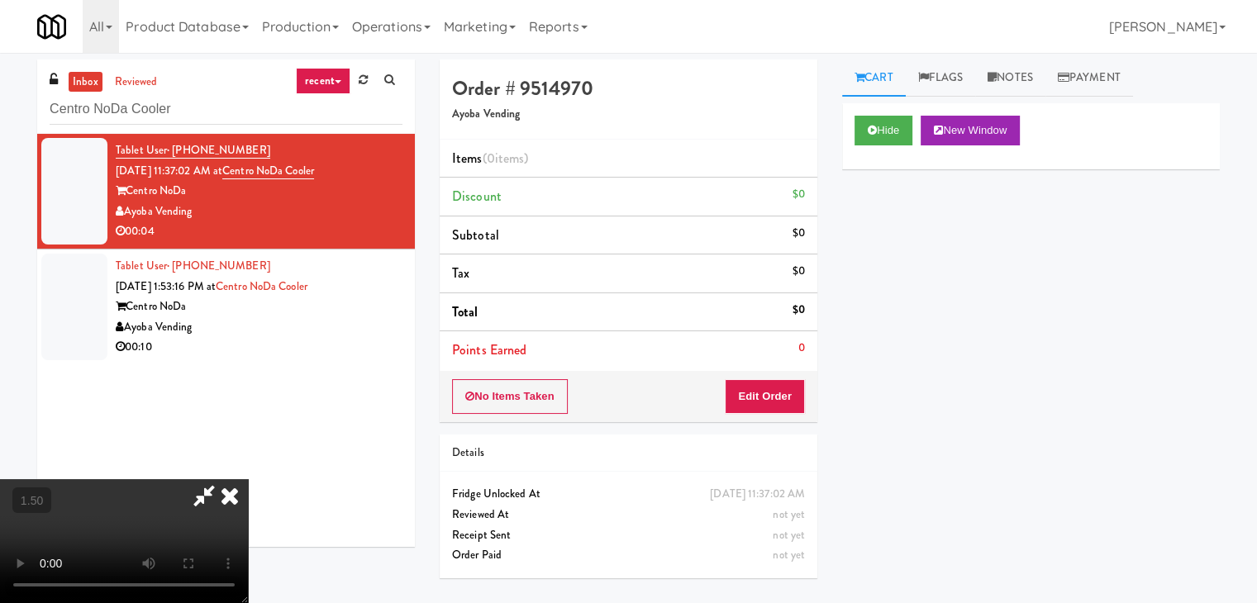
click at [248, 479] on icon at bounding box center [230, 495] width 36 height 33
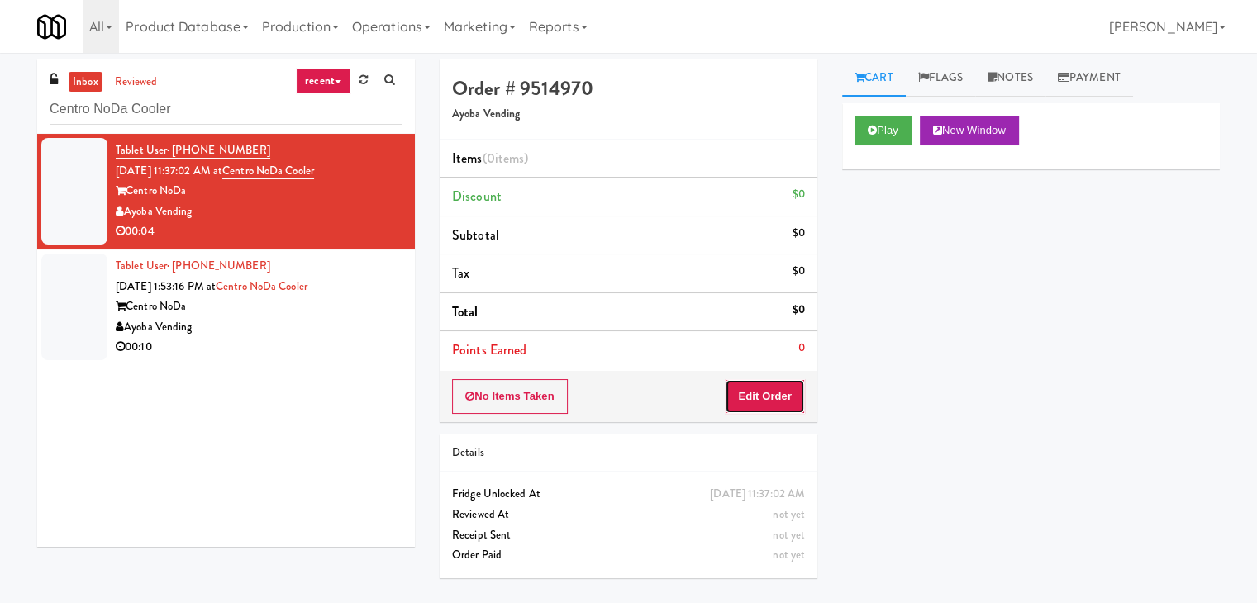
click at [777, 382] on button "Edit Order" at bounding box center [765, 396] width 80 height 35
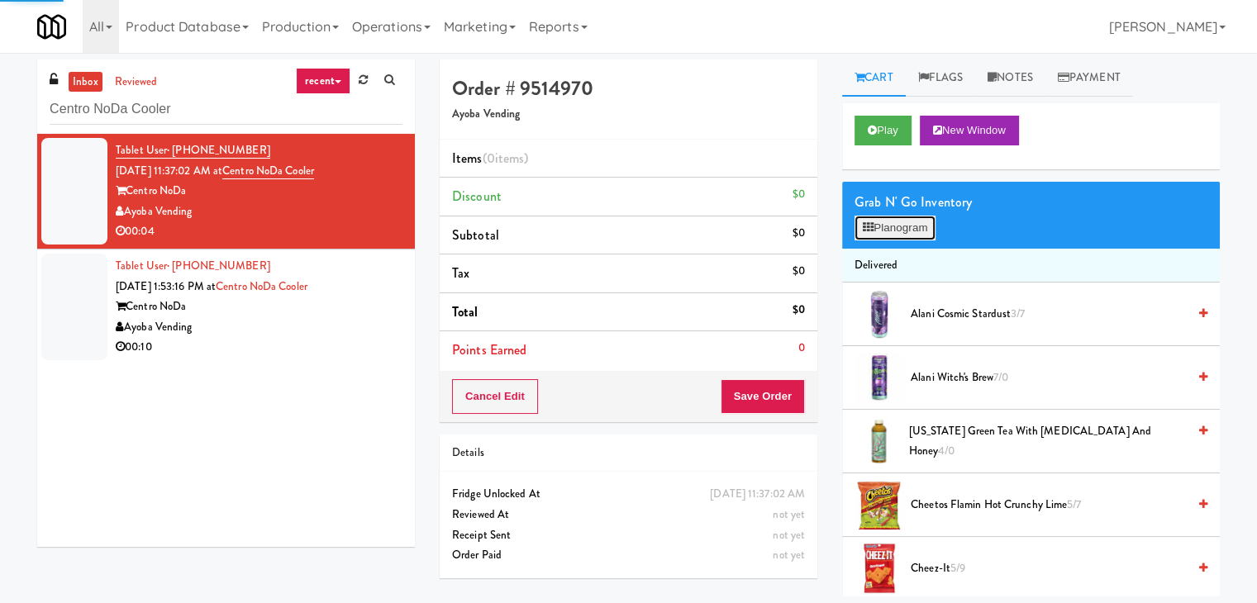
click at [907, 224] on button "Planogram" at bounding box center [895, 228] width 81 height 25
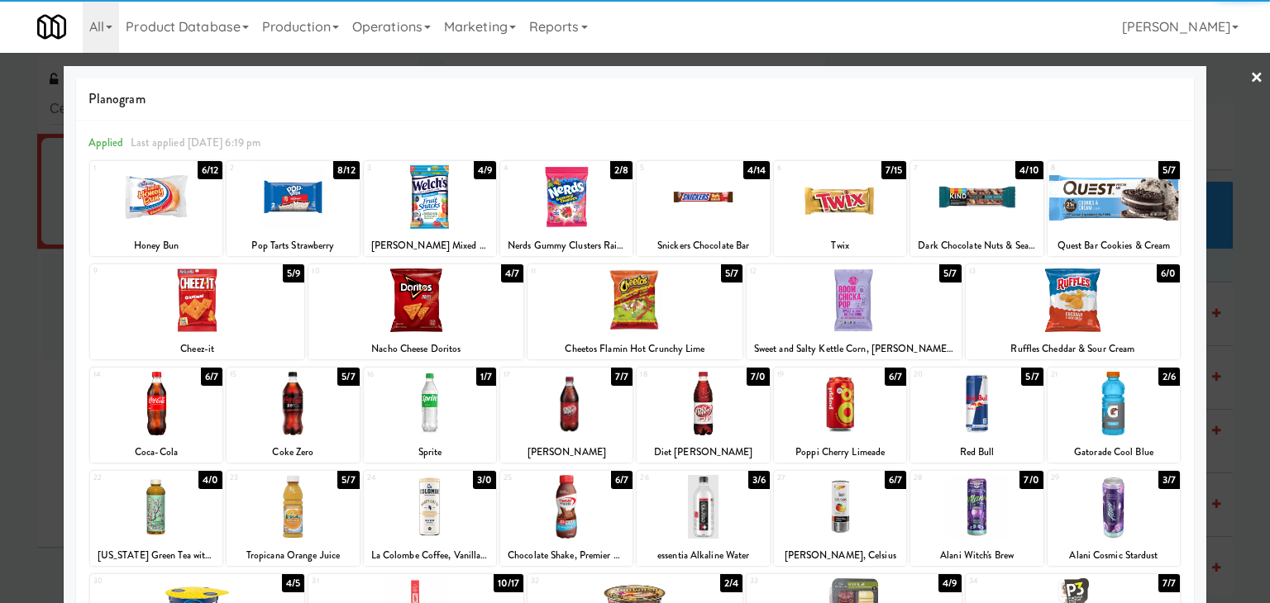
click at [849, 532] on div at bounding box center [840, 507] width 132 height 64
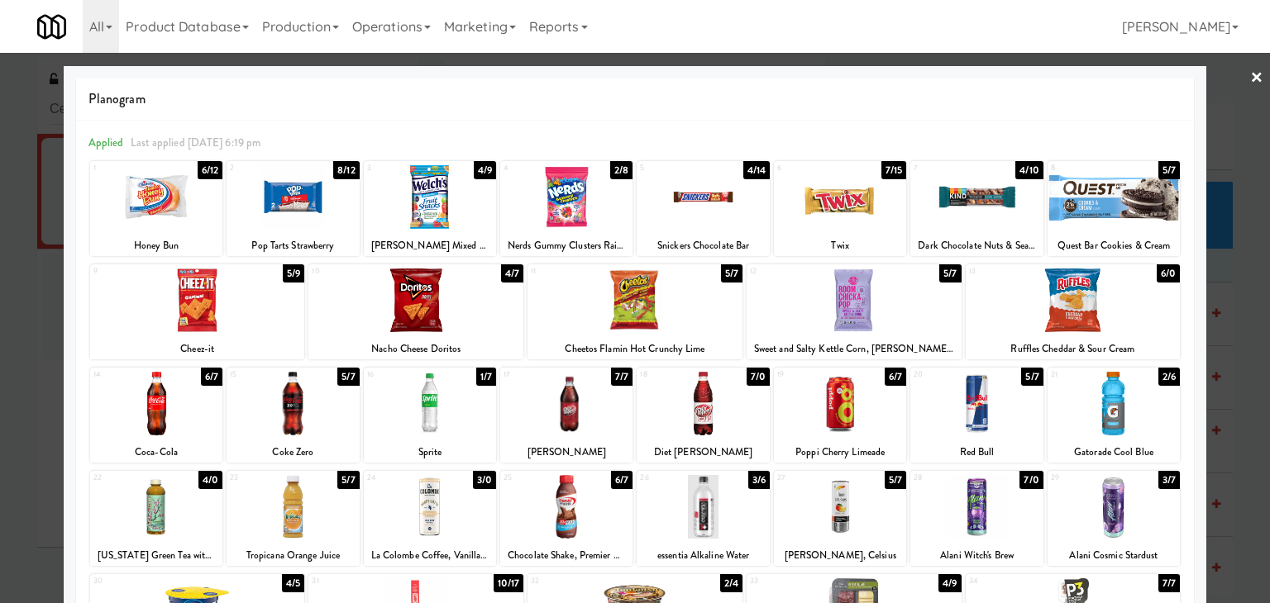
click at [1237, 78] on div at bounding box center [635, 301] width 1270 height 603
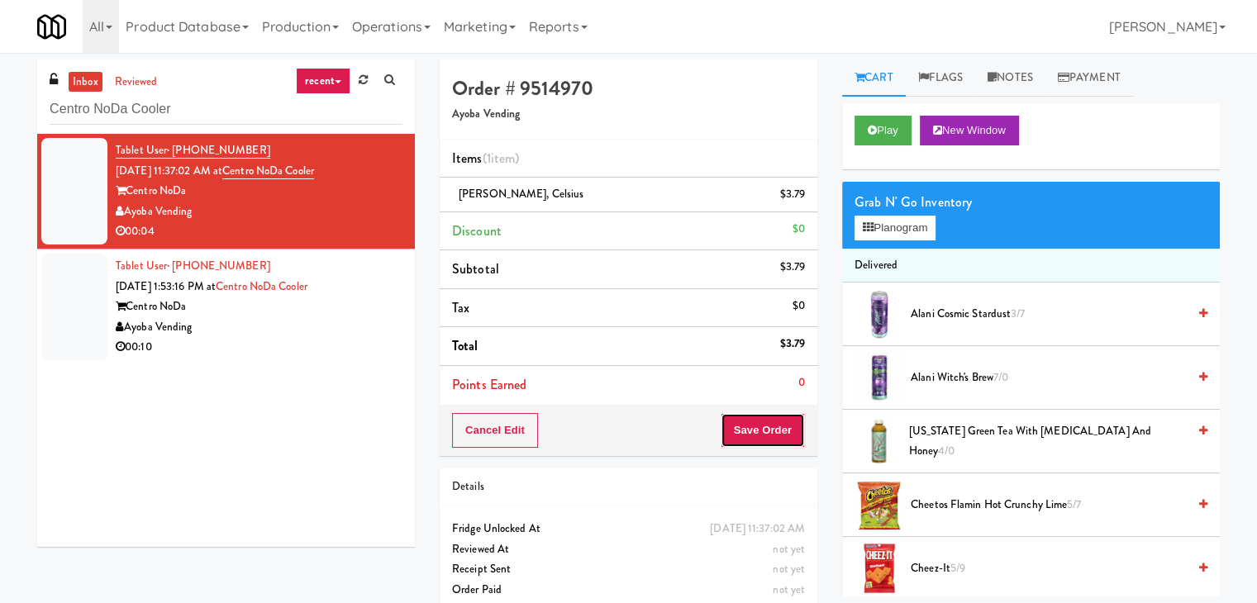
drag, startPoint x: 741, startPoint y: 425, endPoint x: 732, endPoint y: 424, distance: 9.1
click at [741, 425] on button "Save Order" at bounding box center [763, 430] width 84 height 35
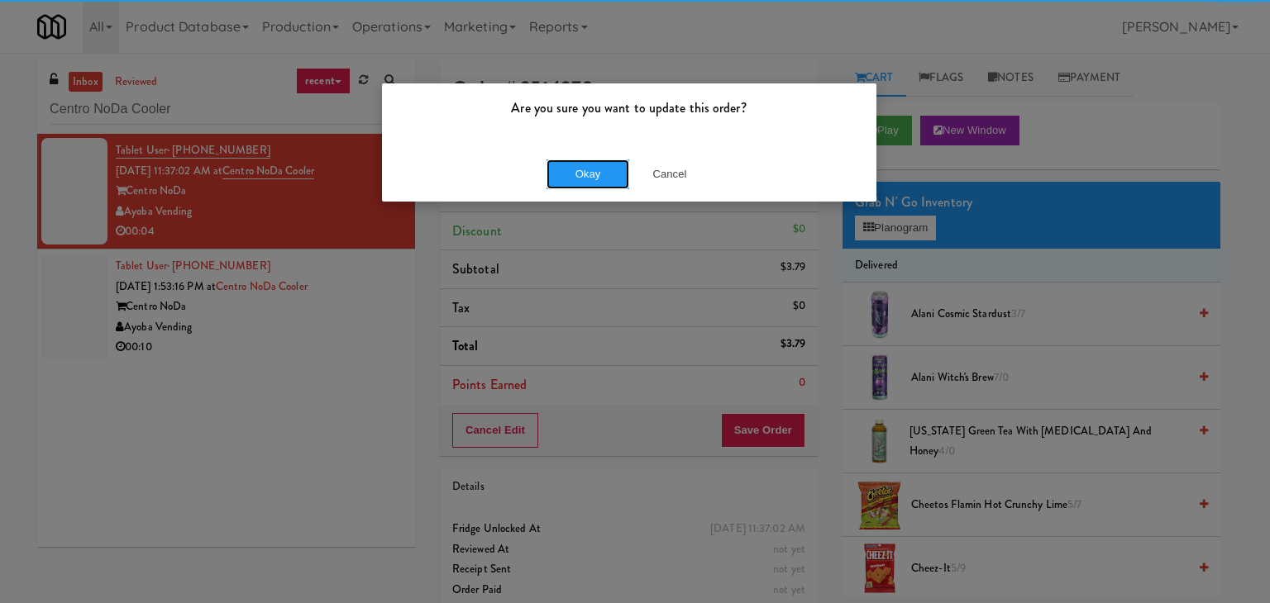
drag, startPoint x: 598, startPoint y: 172, endPoint x: 565, endPoint y: 196, distance: 40.2
click at [598, 171] on button "Okay" at bounding box center [587, 175] width 83 height 30
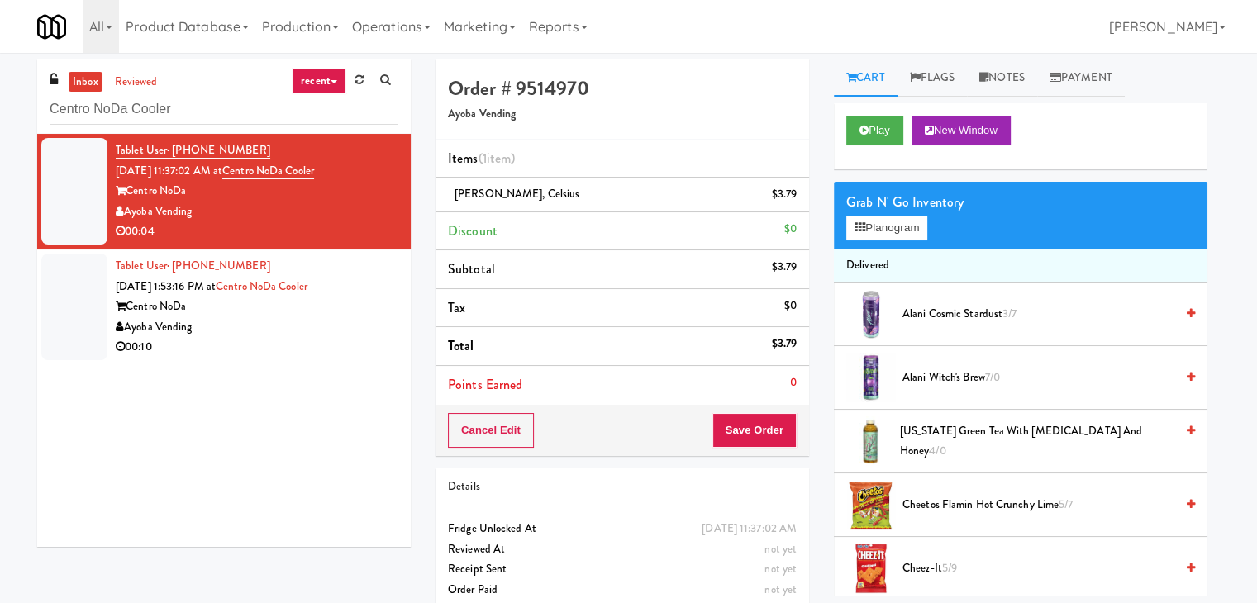
click at [341, 353] on div "00:10" at bounding box center [257, 347] width 283 height 21
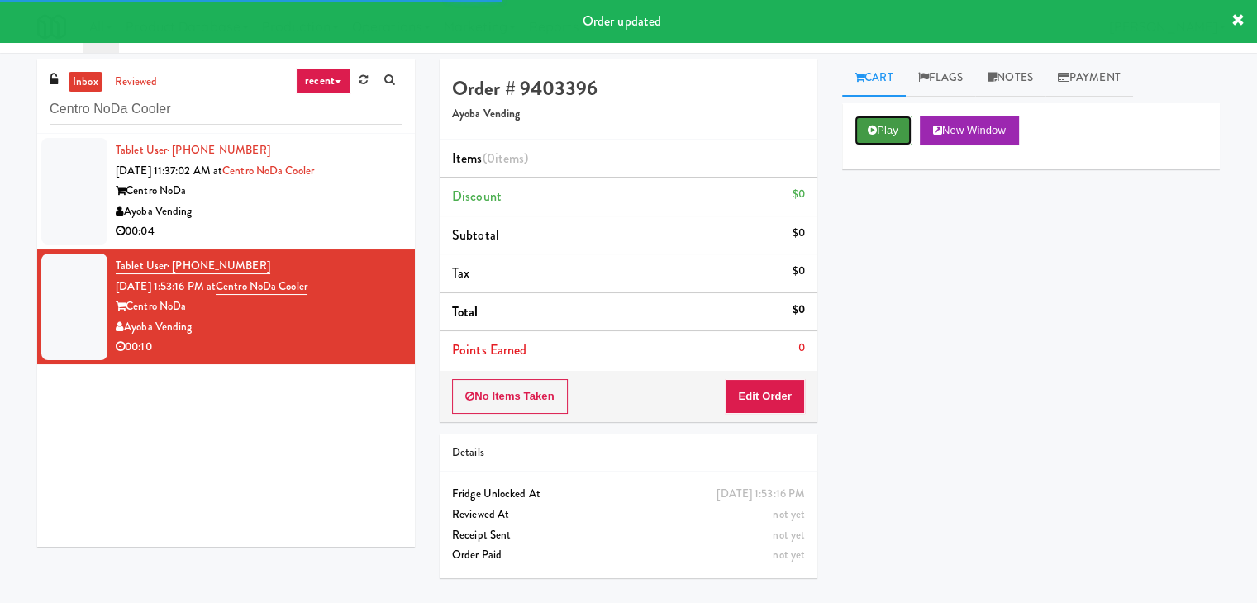
click at [888, 129] on button "Play" at bounding box center [883, 131] width 57 height 30
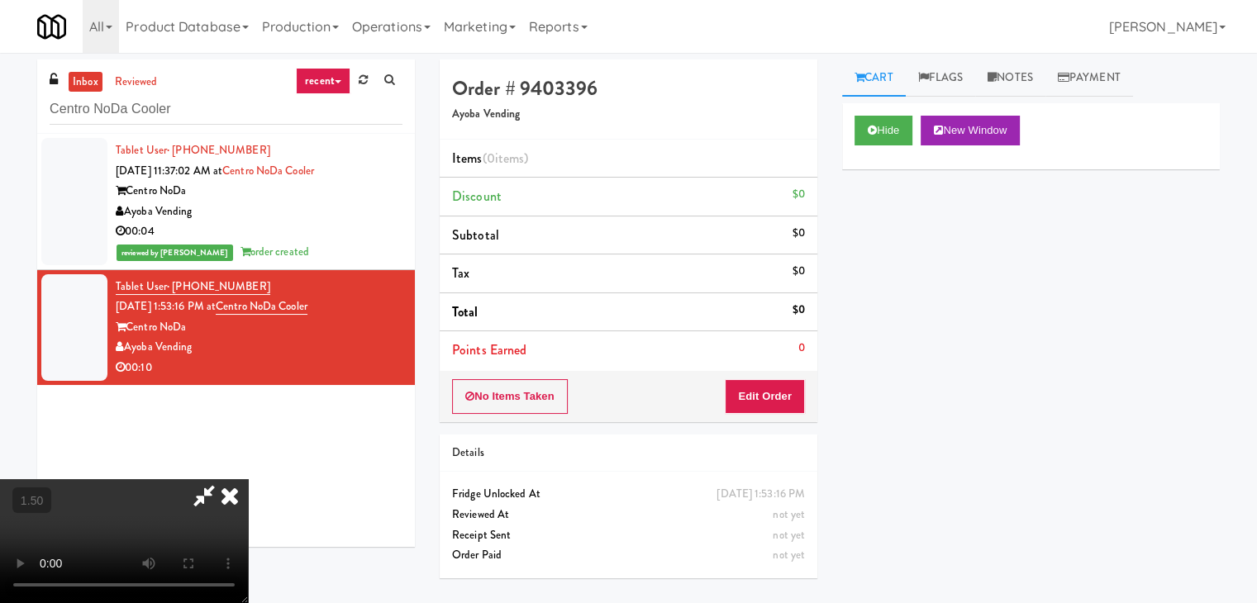
click at [248, 479] on icon at bounding box center [230, 495] width 36 height 33
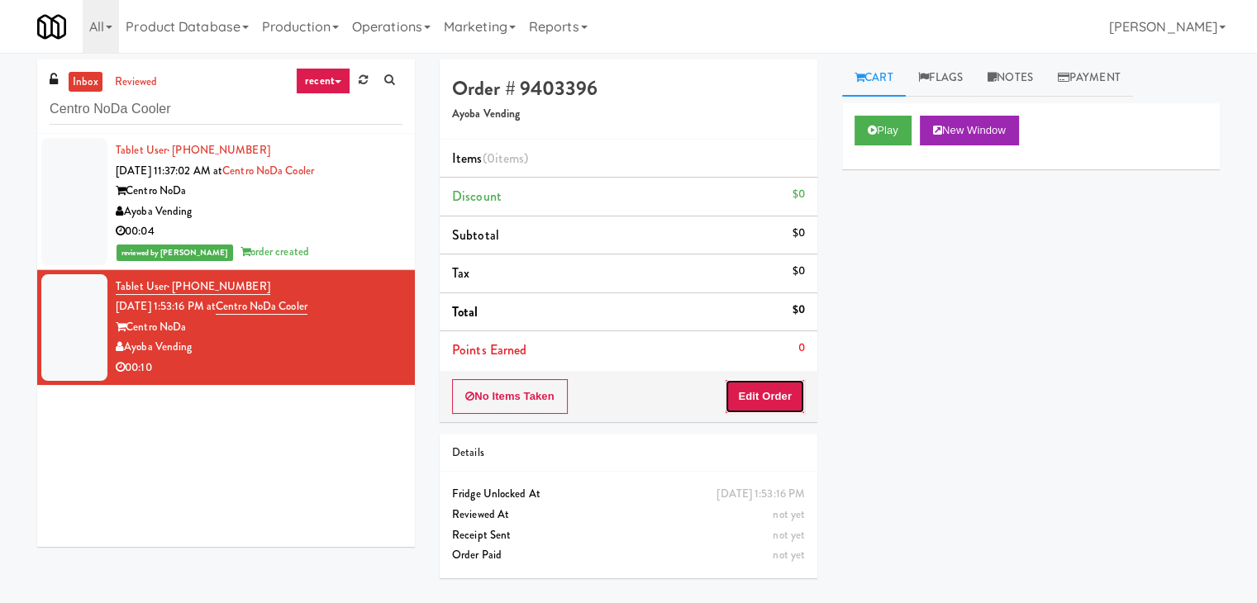
drag, startPoint x: 774, startPoint y: 386, endPoint x: 808, endPoint y: 366, distance: 39.3
click at [774, 387] on button "Edit Order" at bounding box center [765, 396] width 80 height 35
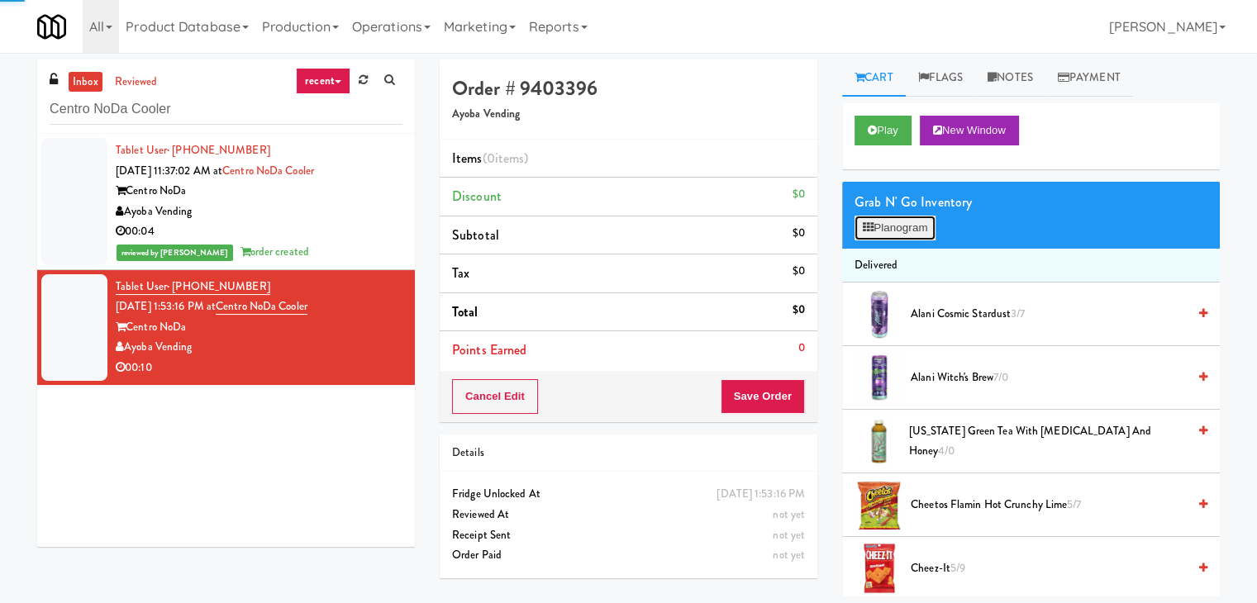
click at [929, 216] on button "Planogram" at bounding box center [895, 228] width 81 height 25
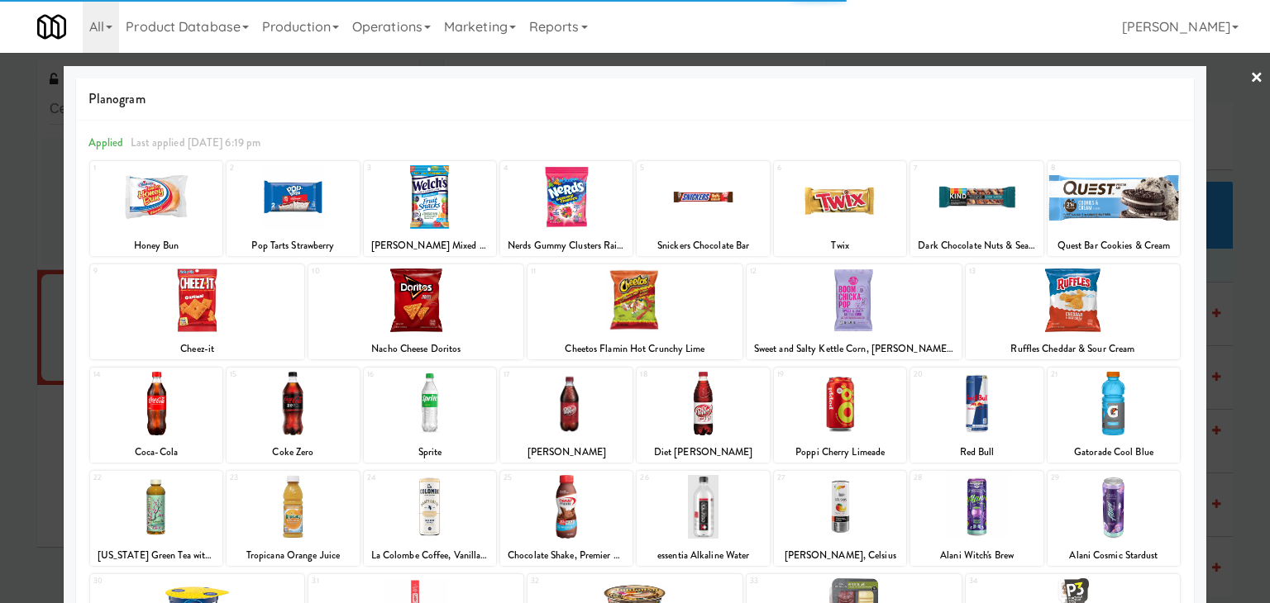
scroll to position [83, 0]
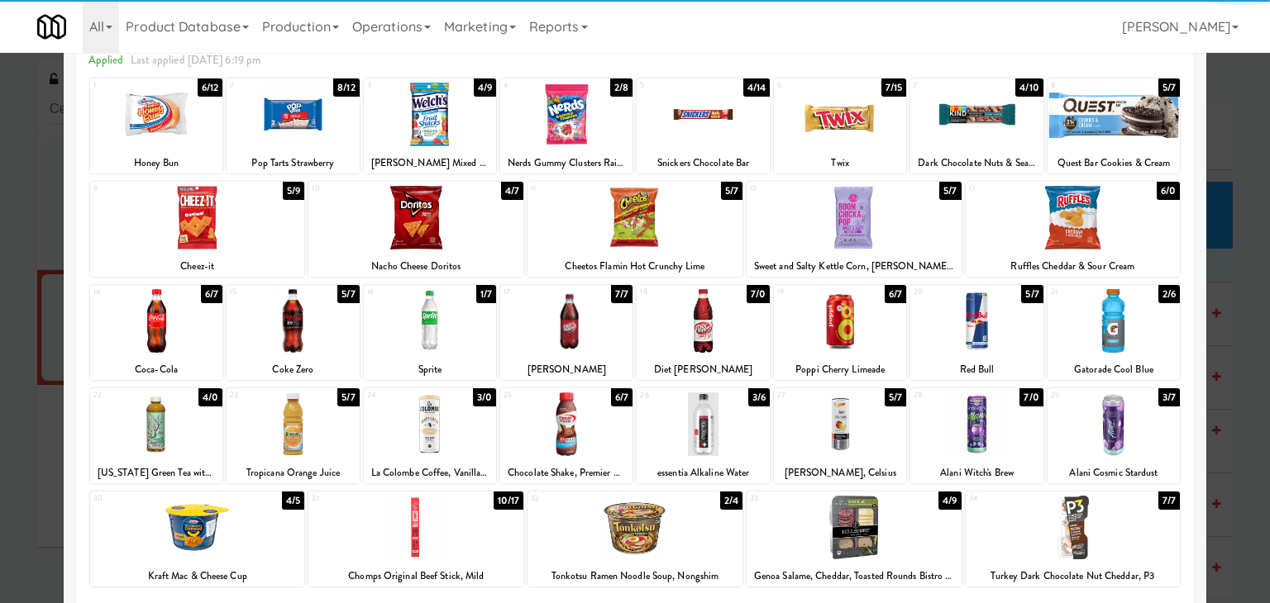
click at [159, 315] on div at bounding box center [156, 321] width 132 height 64
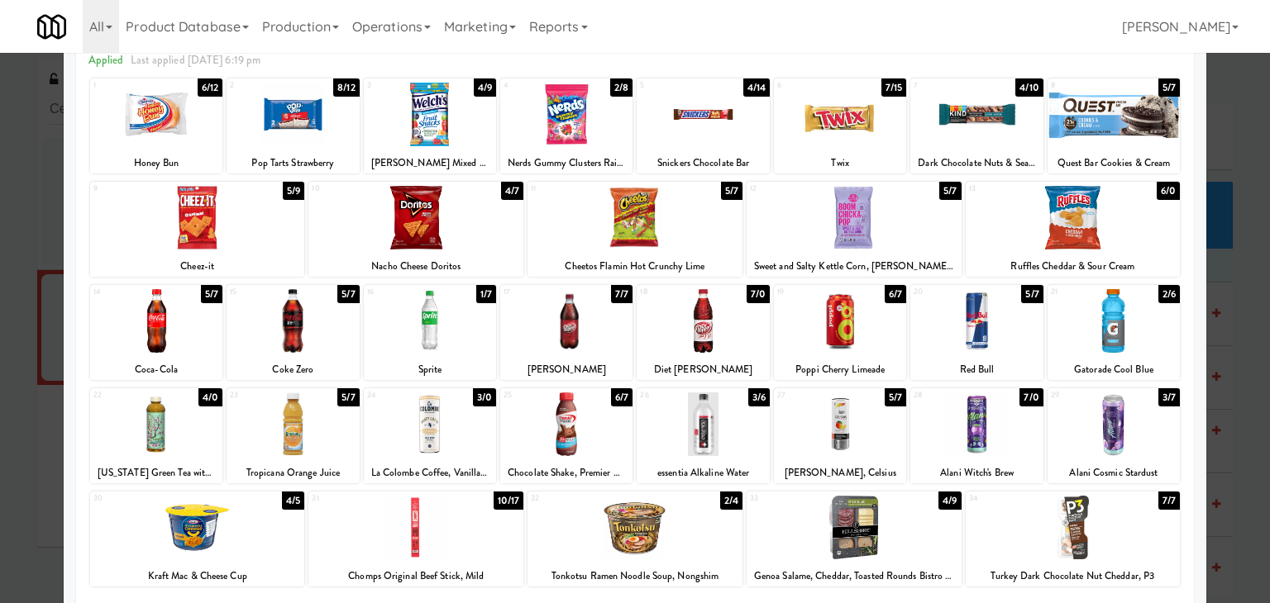
click at [602, 335] on div at bounding box center [566, 321] width 132 height 64
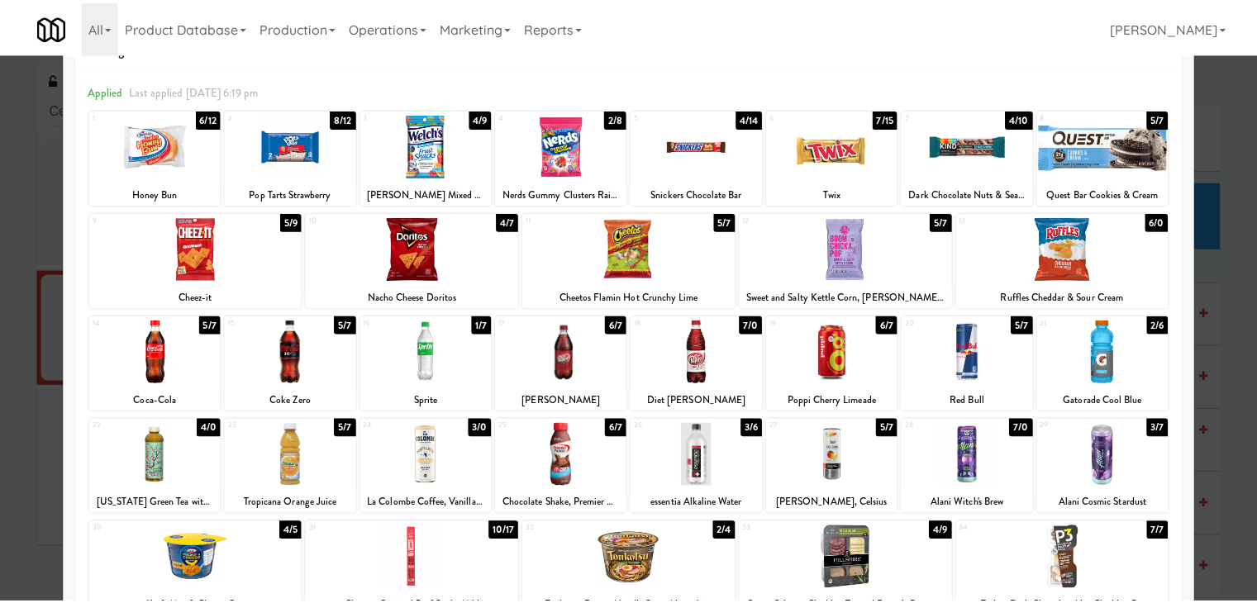
scroll to position [0, 0]
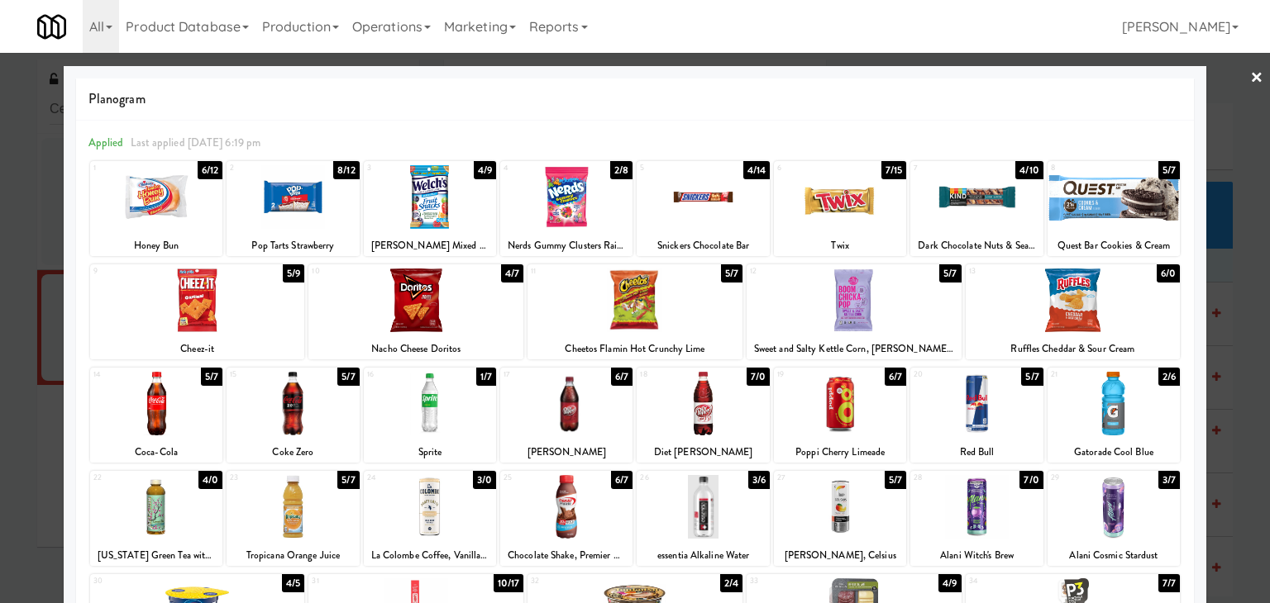
click at [1250, 77] on link "×" at bounding box center [1256, 78] width 13 height 51
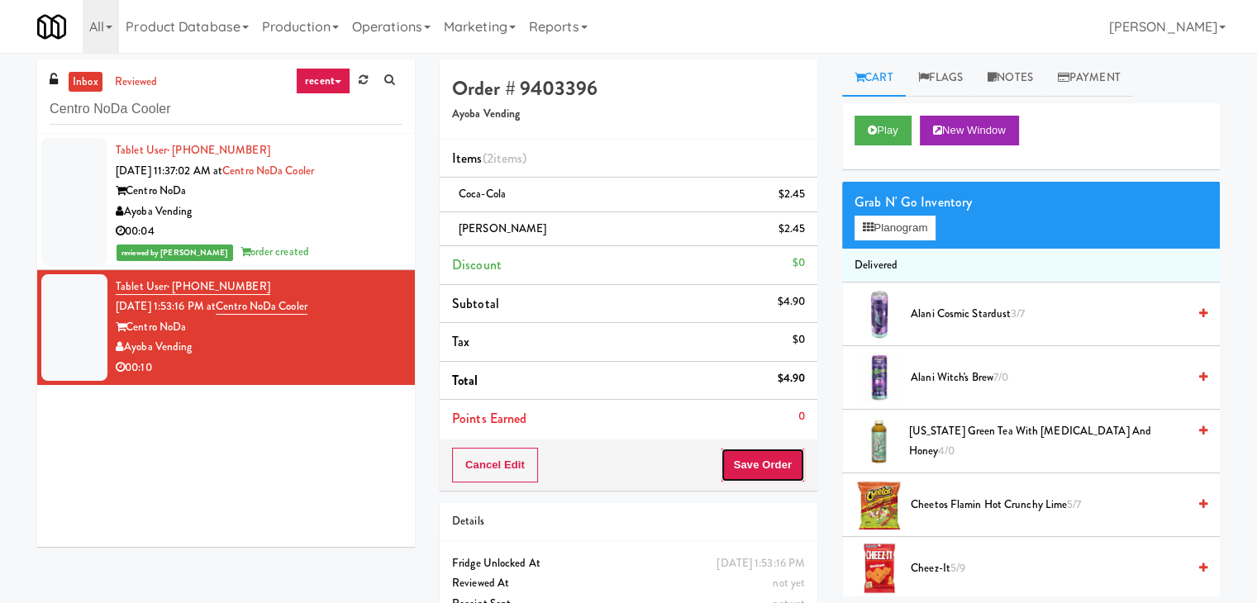
drag, startPoint x: 764, startPoint y: 457, endPoint x: 756, endPoint y: 451, distance: 10.6
click at [763, 457] on button "Save Order" at bounding box center [763, 465] width 84 height 35
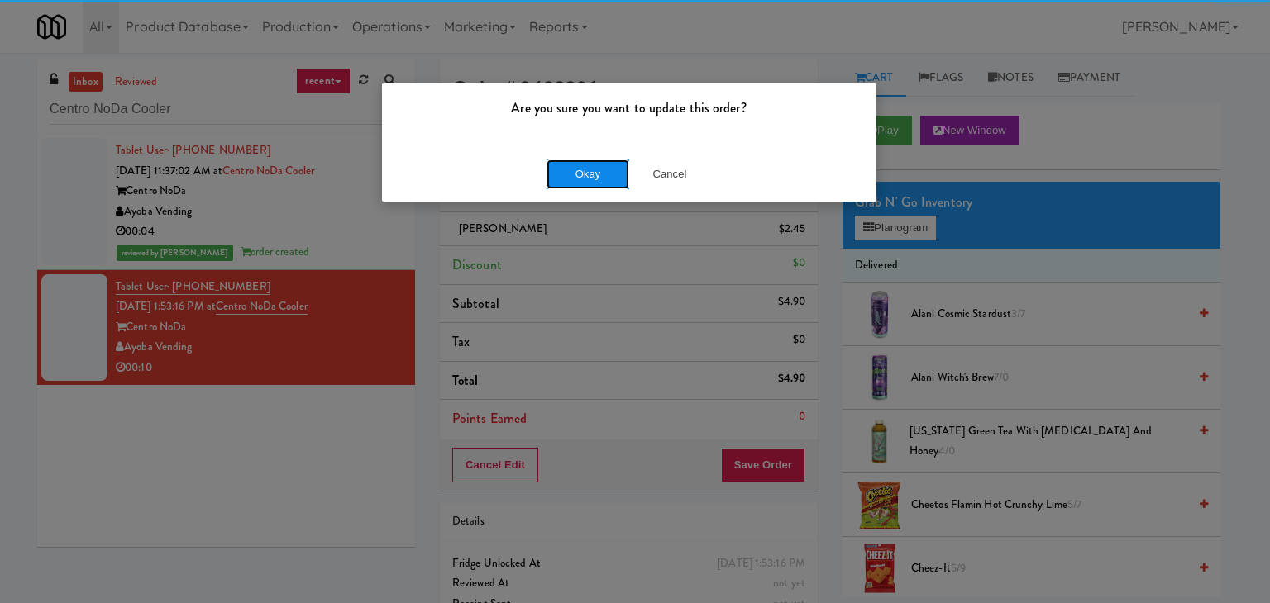
click at [601, 160] on button "Okay" at bounding box center [587, 175] width 83 height 30
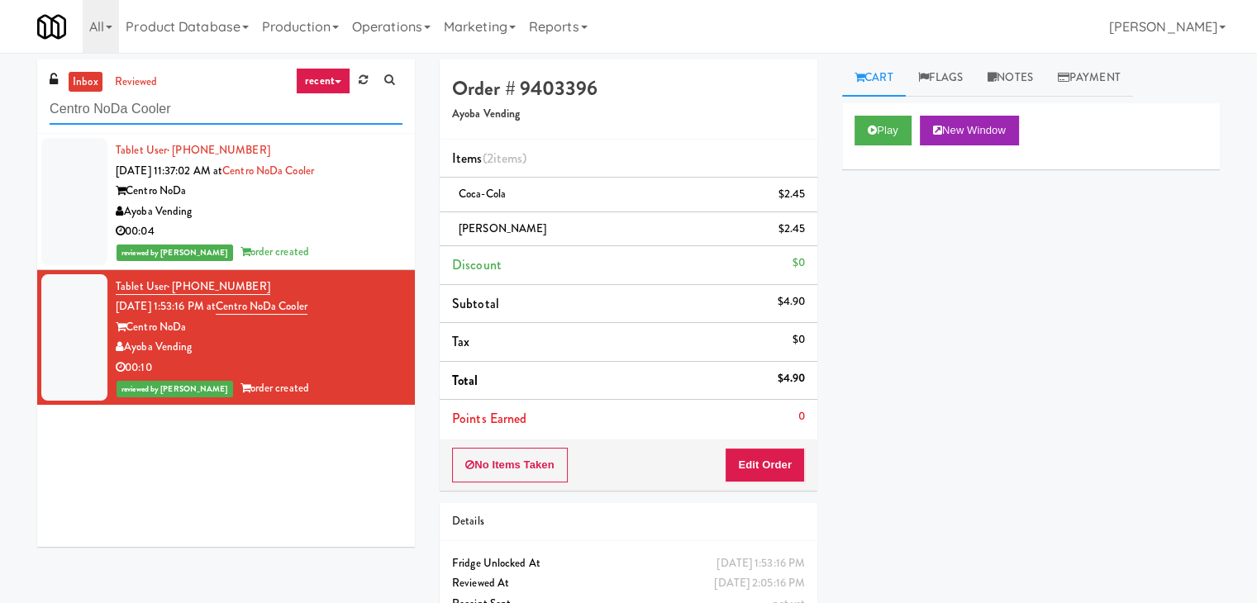
click at [199, 112] on input "Centro NoDa Cooler" at bounding box center [226, 109] width 353 height 31
paste input "[PERSON_NAME][GEOGRAPHIC_DATA] - [GEOGRAPHIC_DATA]"
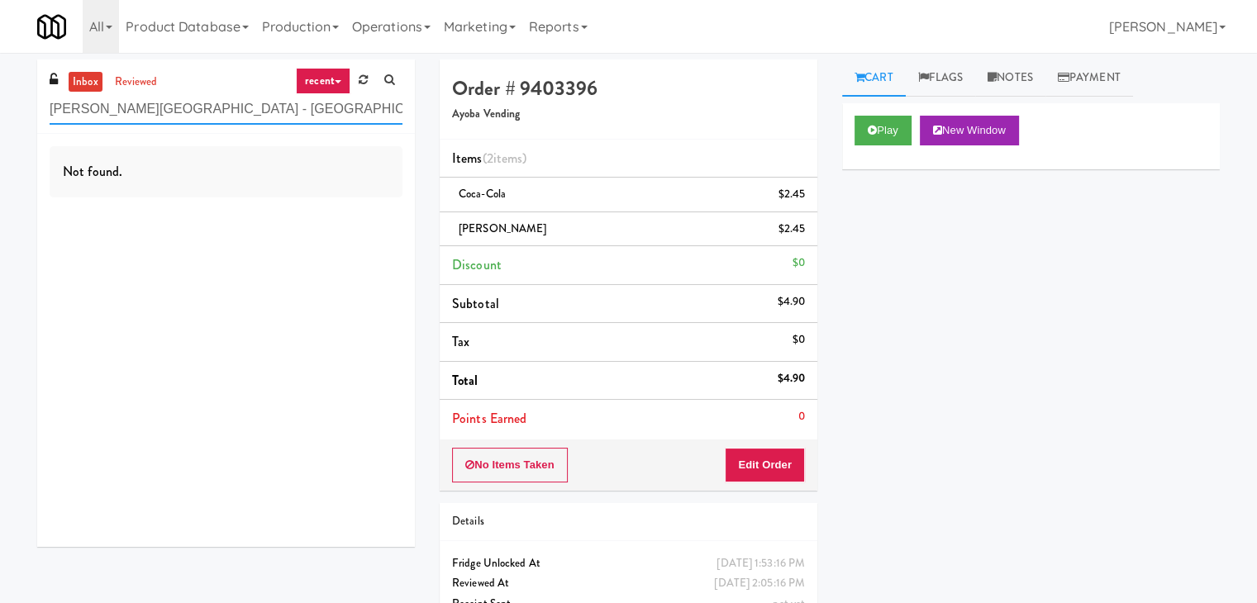
click at [212, 103] on input "[PERSON_NAME][GEOGRAPHIC_DATA] - [GEOGRAPHIC_DATA]" at bounding box center [226, 109] width 353 height 31
click at [302, 109] on input "[PERSON_NAME][GEOGRAPHIC_DATA] - [GEOGRAPHIC_DATA]" at bounding box center [226, 109] width 353 height 31
drag, startPoint x: 300, startPoint y: 111, endPoint x: 152, endPoint y: 108, distance: 148.0
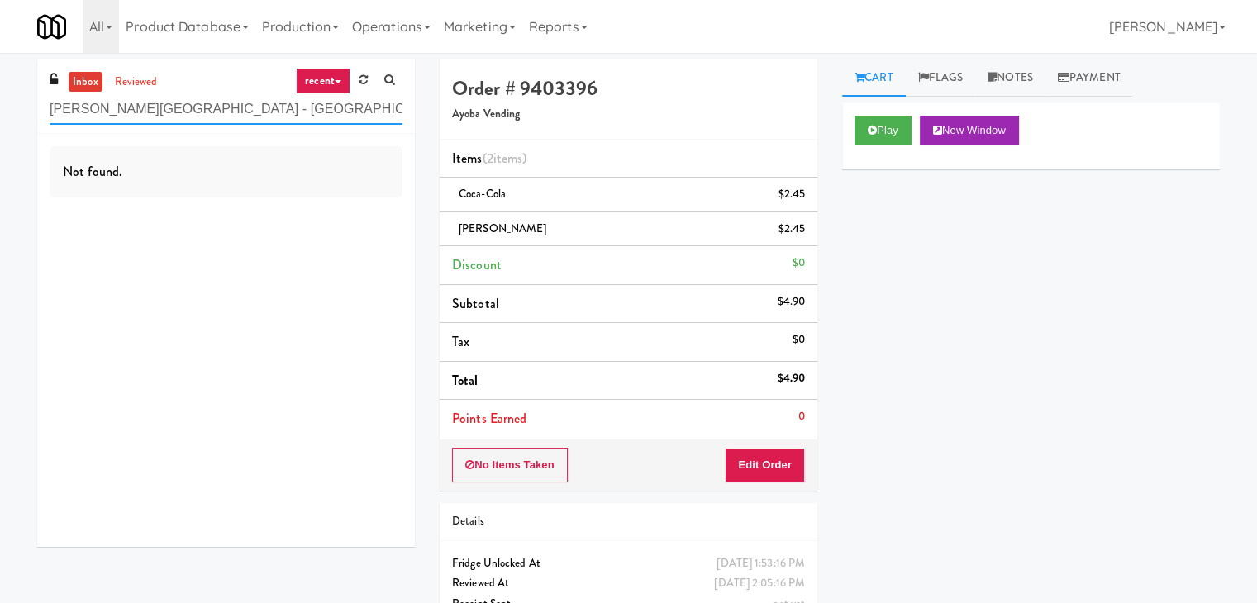
click at [152, 108] on input "[PERSON_NAME][GEOGRAPHIC_DATA] - [GEOGRAPHIC_DATA]" at bounding box center [226, 109] width 353 height 31
click at [172, 113] on input "[PERSON_NAME][GEOGRAPHIC_DATA]" at bounding box center [226, 109] width 353 height 31
paste input "Rainy Crest"
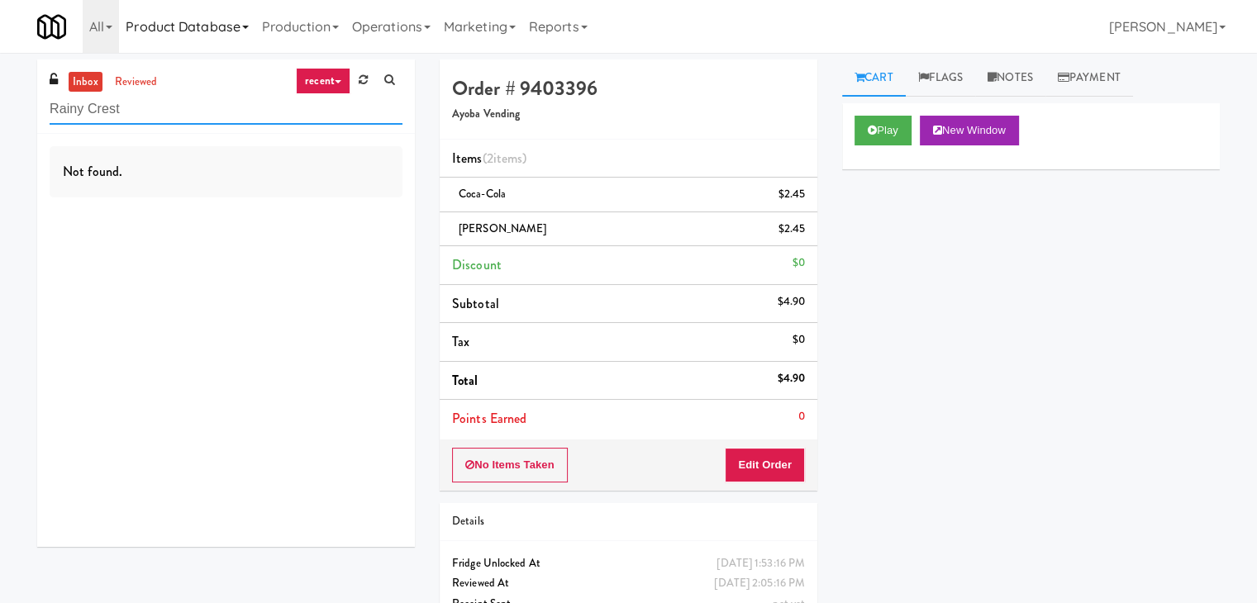
type input "Rainy Crest"
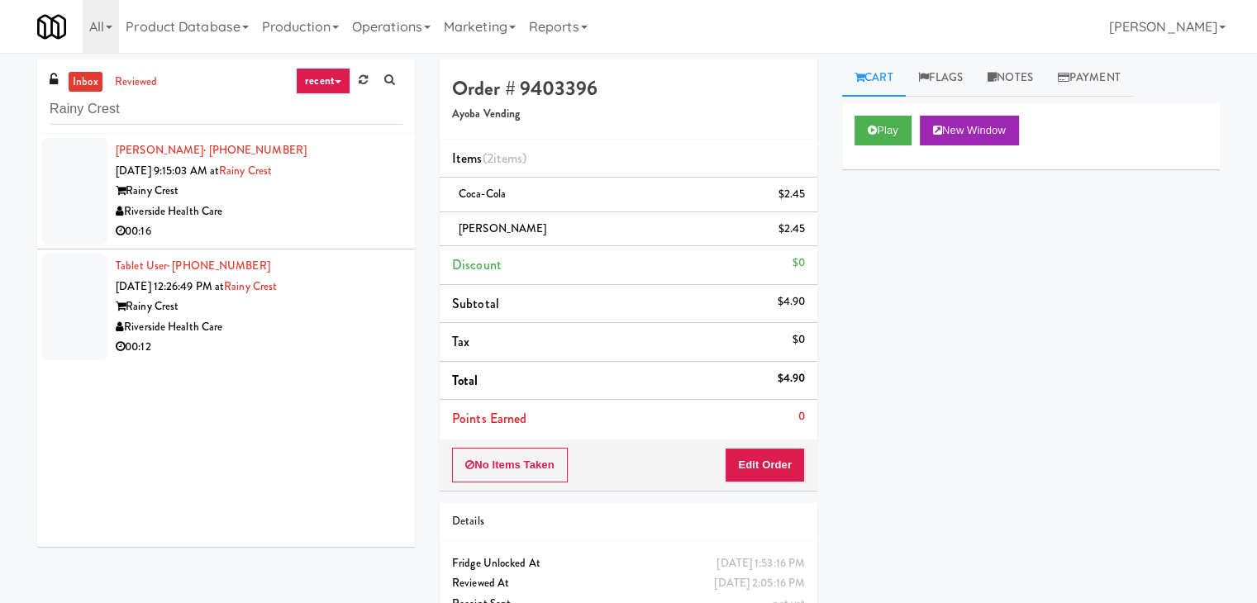
click at [346, 232] on div "00:16" at bounding box center [259, 232] width 287 height 21
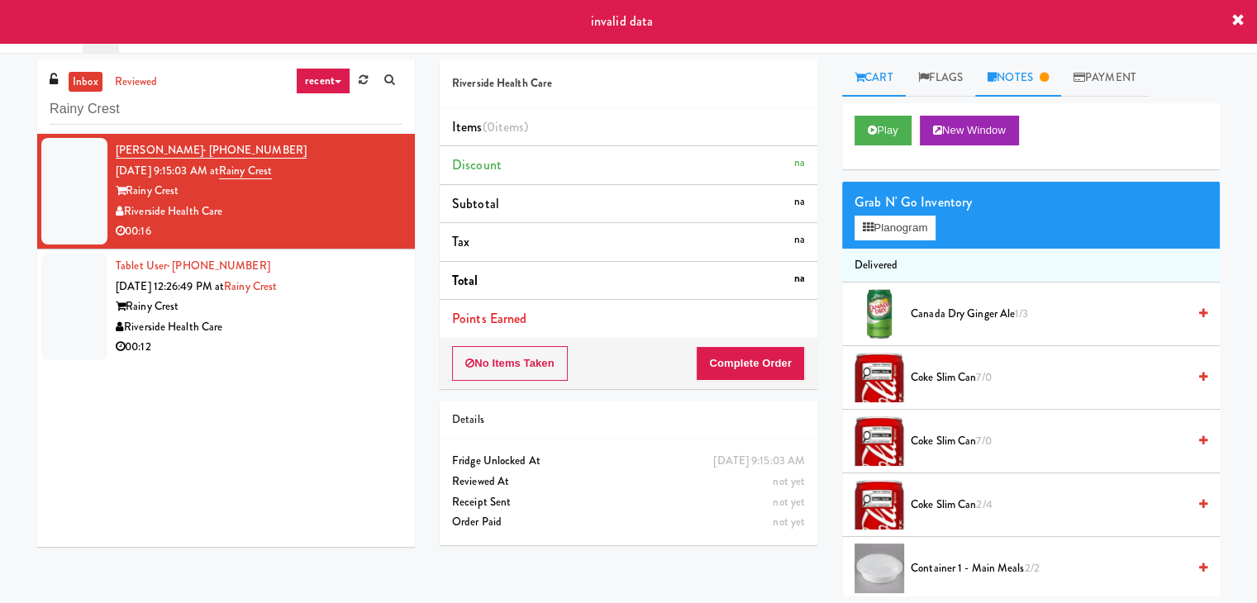
click at [1031, 80] on link "Notes" at bounding box center [1018, 78] width 86 height 37
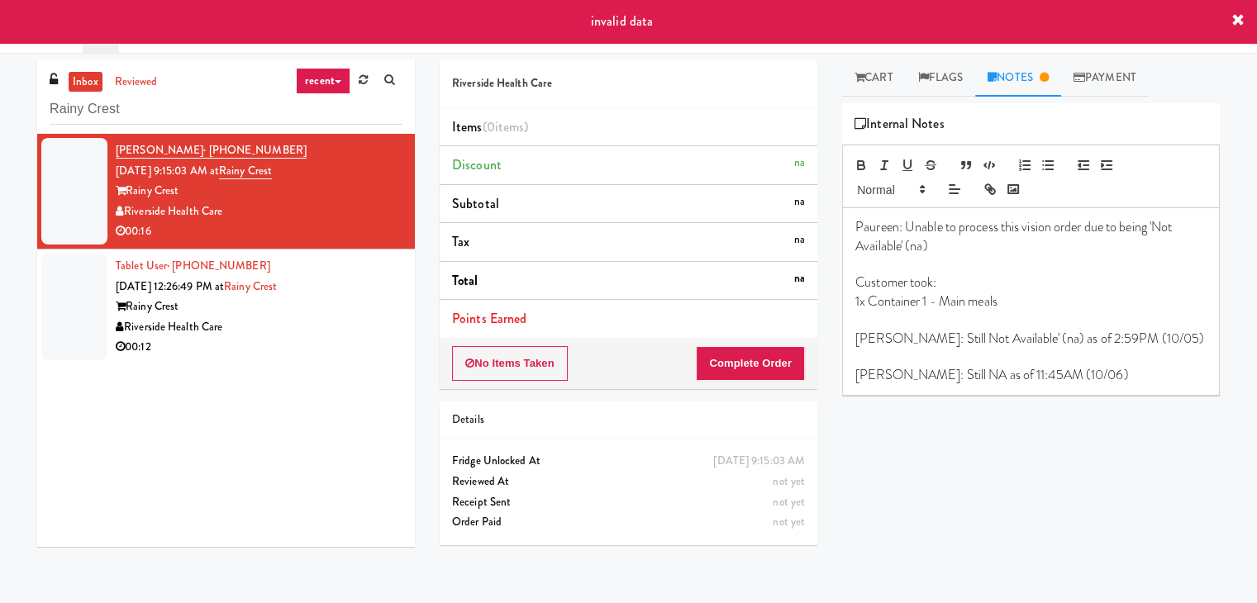
click at [1094, 366] on p "[PERSON_NAME]: Still NA as of 11:45AM (10/06)" at bounding box center [1031, 375] width 351 height 18
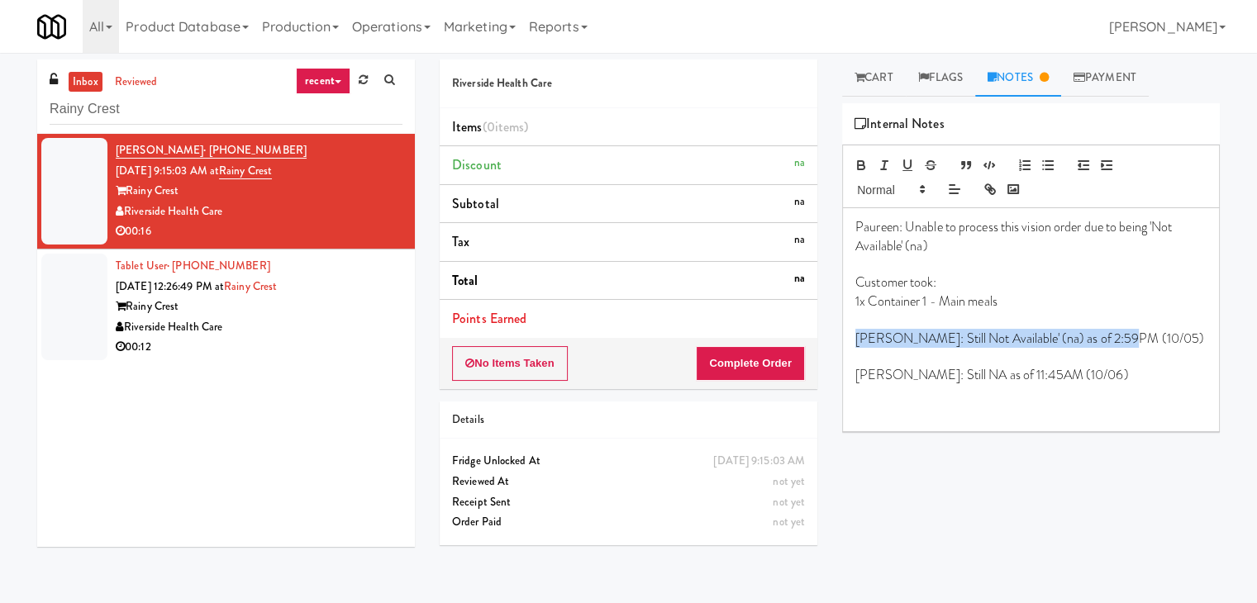
drag, startPoint x: 1144, startPoint y: 338, endPoint x: 846, endPoint y: 341, distance: 297.6
click at [846, 341] on div "Paureen: Unable to process this vision order due to being 'Not Available' (na) …" at bounding box center [1031, 319] width 376 height 223
copy p "[PERSON_NAME]: Still Not Available' (na) as of 2:59PM (10/05)"
click at [913, 427] on div "Paureen: Unable to process this vision order due to being 'Not Available' (na) …" at bounding box center [1031, 319] width 376 height 223
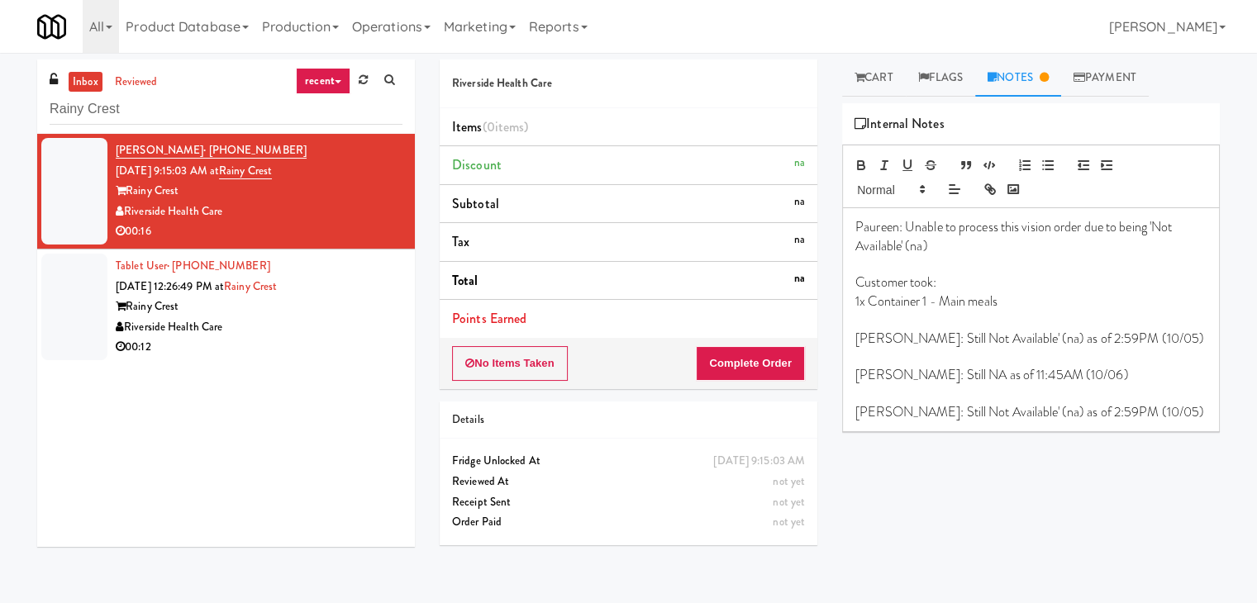
click at [1054, 412] on p "[PERSON_NAME]: Still Not Available' (na) as of 2:59PM (10/05)" at bounding box center [1031, 412] width 351 height 18
click at [1110, 410] on p "[PERSON_NAME]: Still Not Available' (na) as of 2:12PM (10/05)" at bounding box center [1031, 412] width 351 height 18
click at [277, 328] on div "Riverside Health Care" at bounding box center [259, 327] width 287 height 21
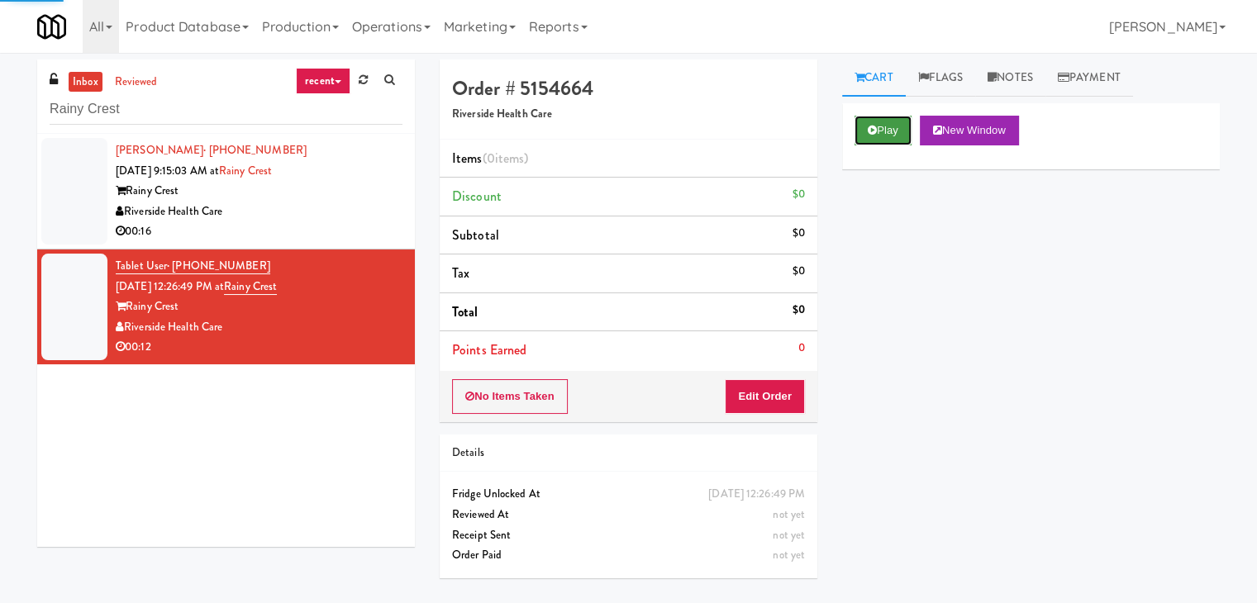
click at [883, 121] on button "Play" at bounding box center [883, 131] width 57 height 30
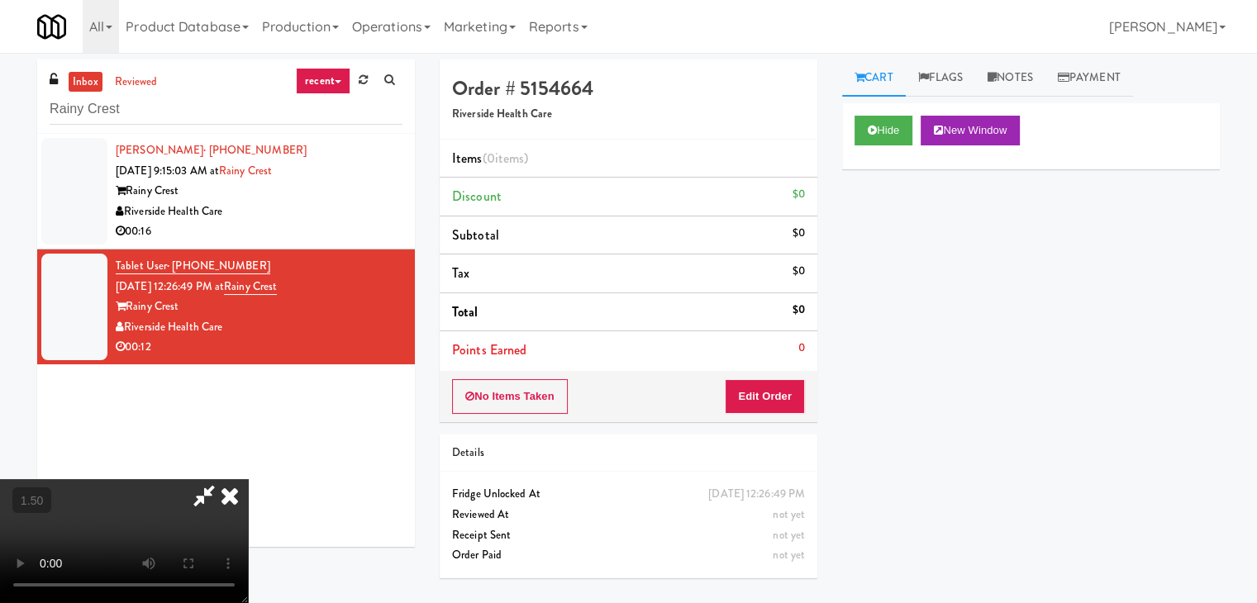
drag, startPoint x: 728, startPoint y: 67, endPoint x: 731, endPoint y: 76, distance: 9.4
click at [248, 479] on icon at bounding box center [230, 495] width 36 height 33
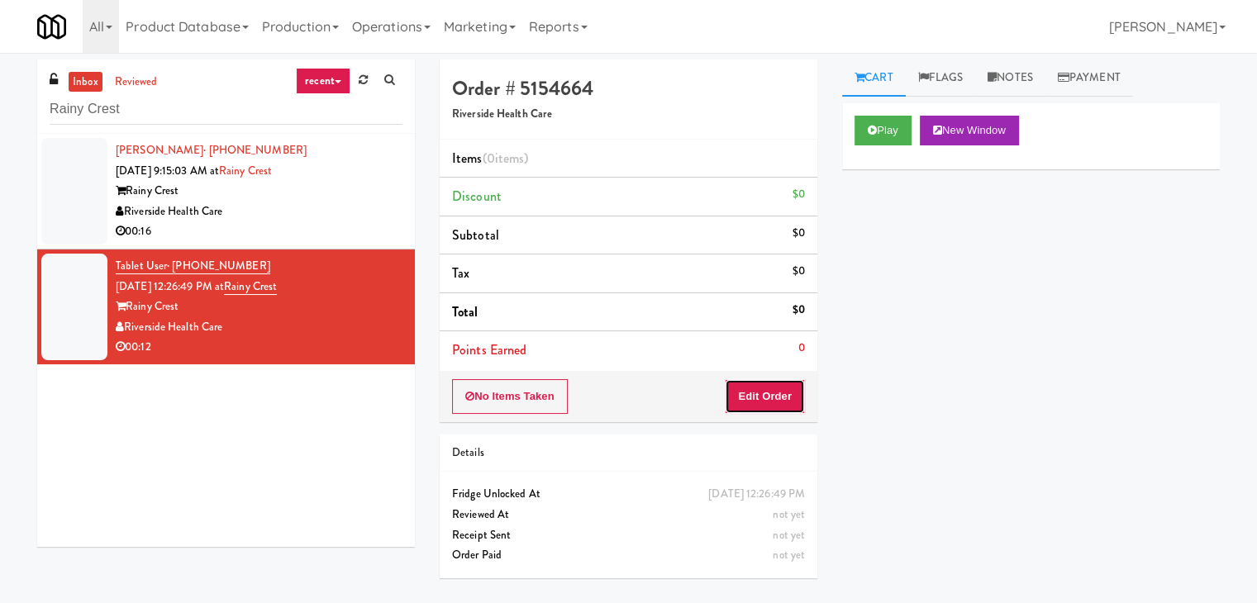
click at [795, 383] on button "Edit Order" at bounding box center [765, 396] width 80 height 35
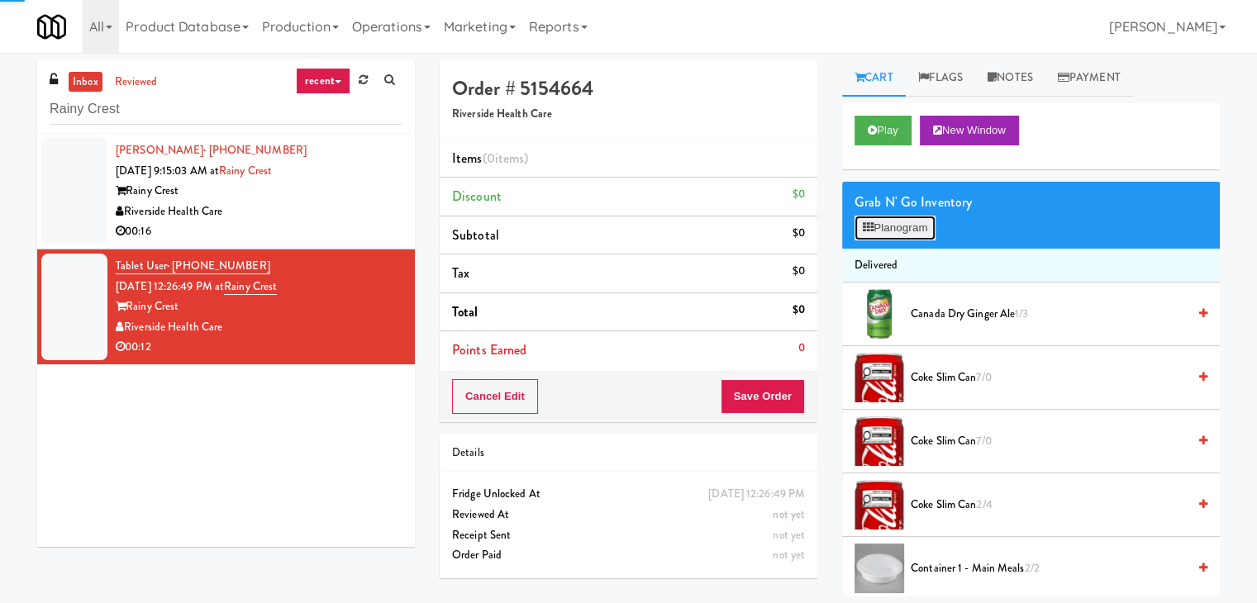
click at [908, 226] on button "Planogram" at bounding box center [895, 228] width 81 height 25
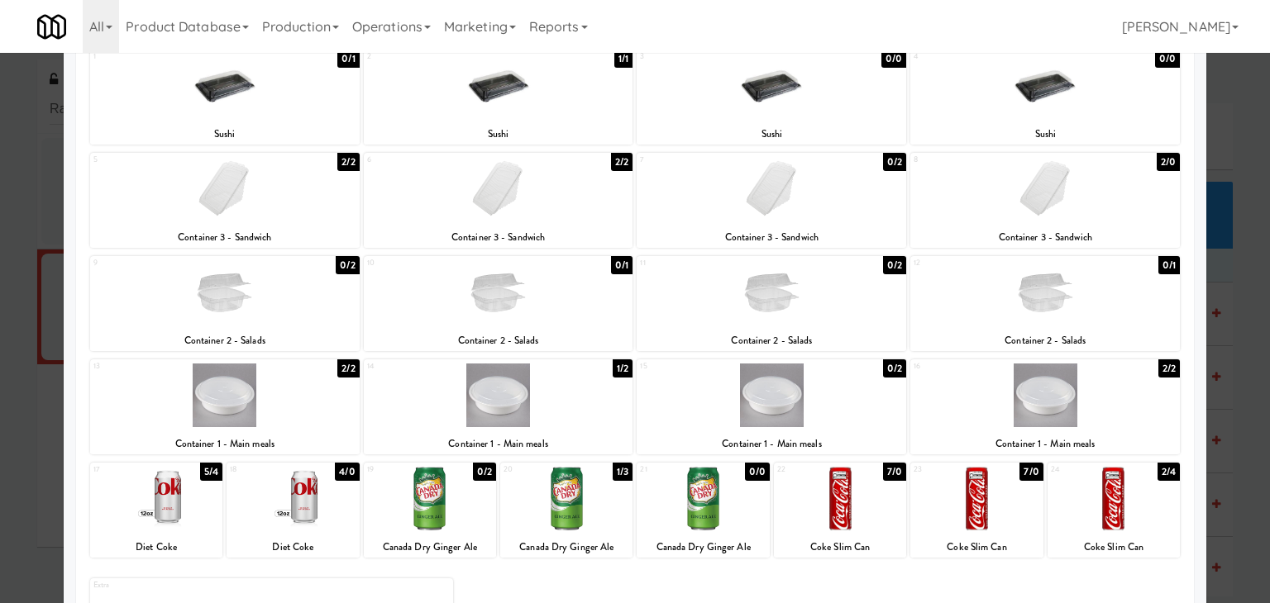
scroll to position [208, 0]
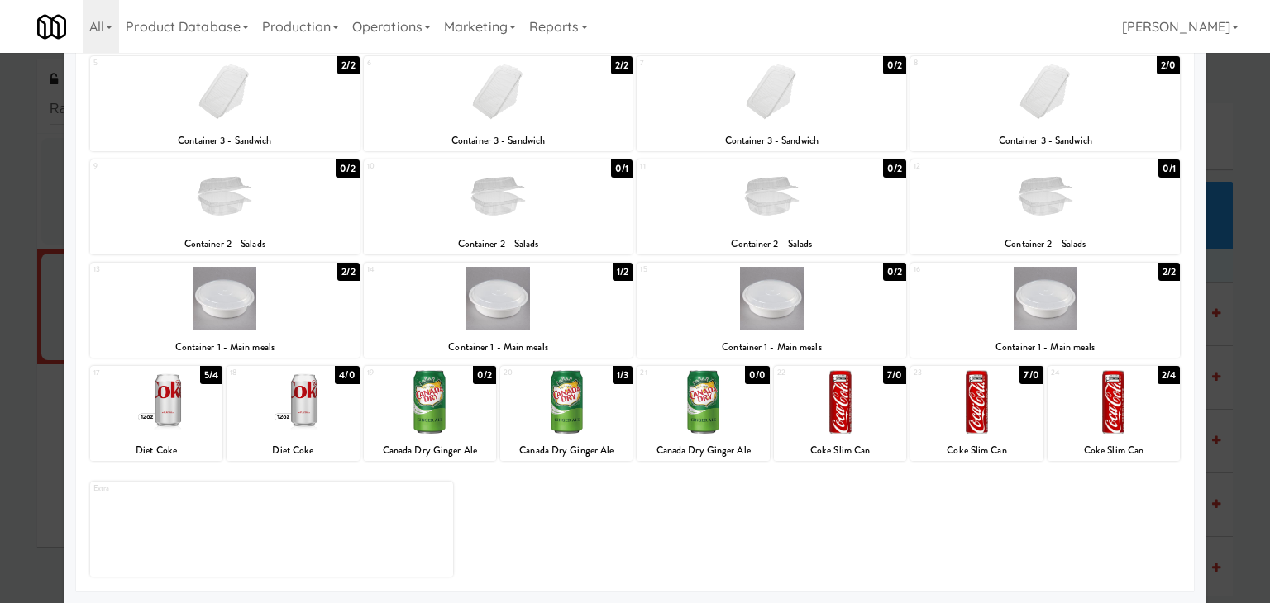
click at [282, 417] on div at bounding box center [292, 402] width 132 height 64
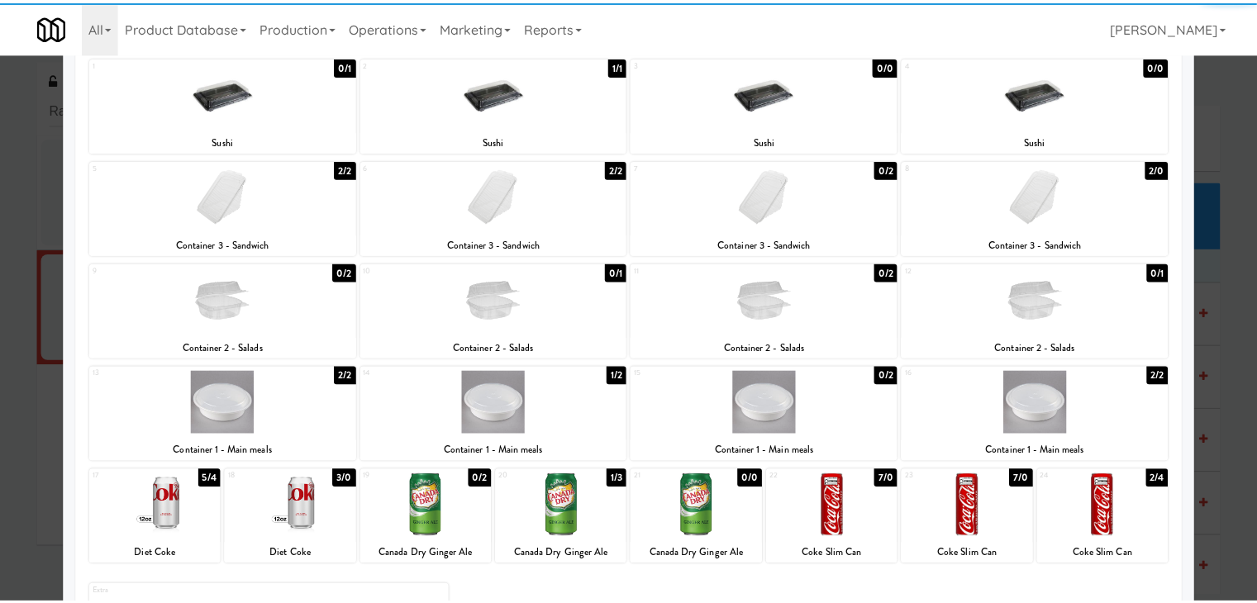
scroll to position [0, 0]
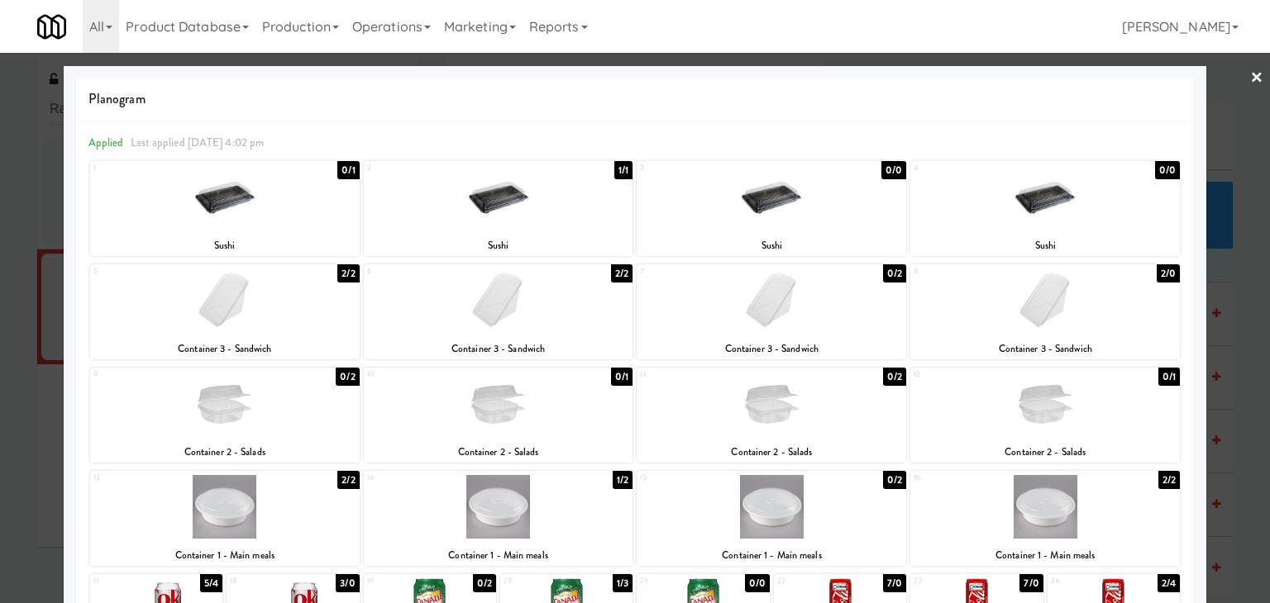
click at [1250, 76] on link "×" at bounding box center [1256, 78] width 13 height 51
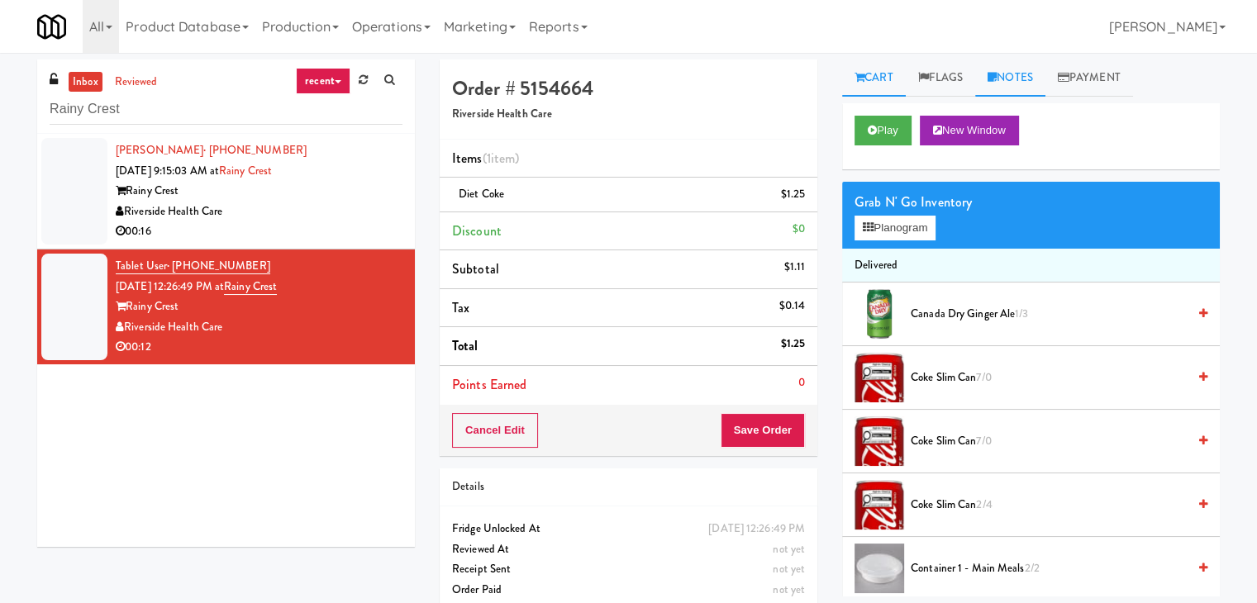
click at [1025, 84] on link "Notes" at bounding box center [1010, 78] width 70 height 37
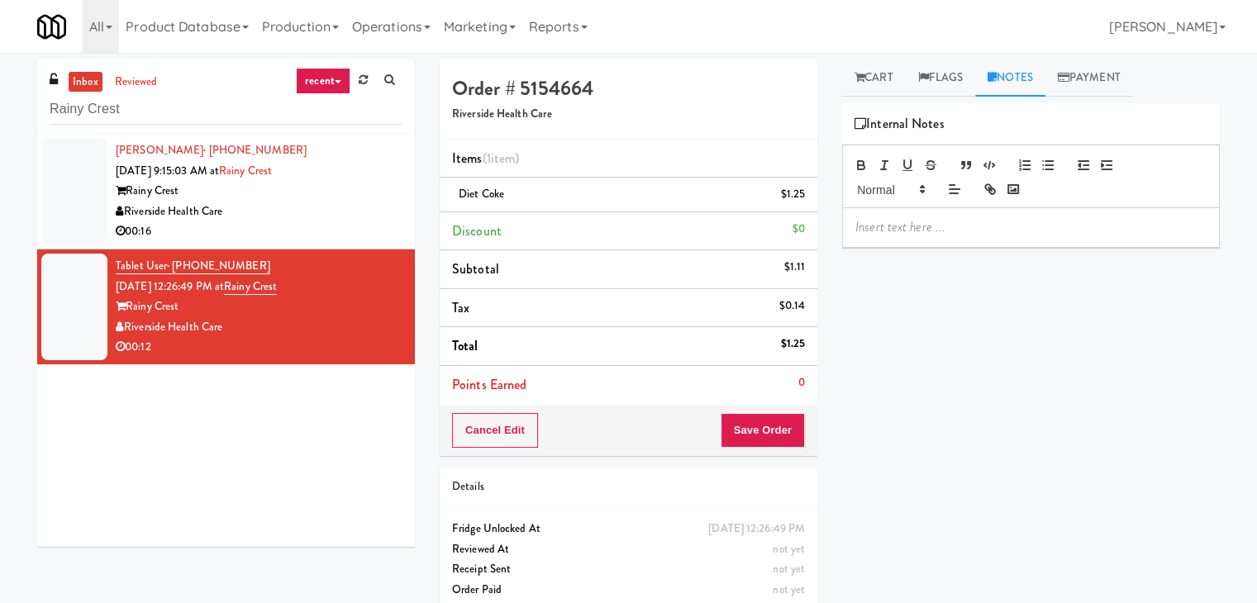
drag, startPoint x: 961, startPoint y: 221, endPoint x: 959, endPoint y: 303, distance: 82.7
click at [960, 222] on p at bounding box center [1031, 227] width 351 height 18
click at [2, 150] on div "inbox reviewed recent all unclear take inventory issue suspicious failed recent…" at bounding box center [628, 342] width 1257 height 565
click at [893, 234] on p at bounding box center [1031, 227] width 351 height 18
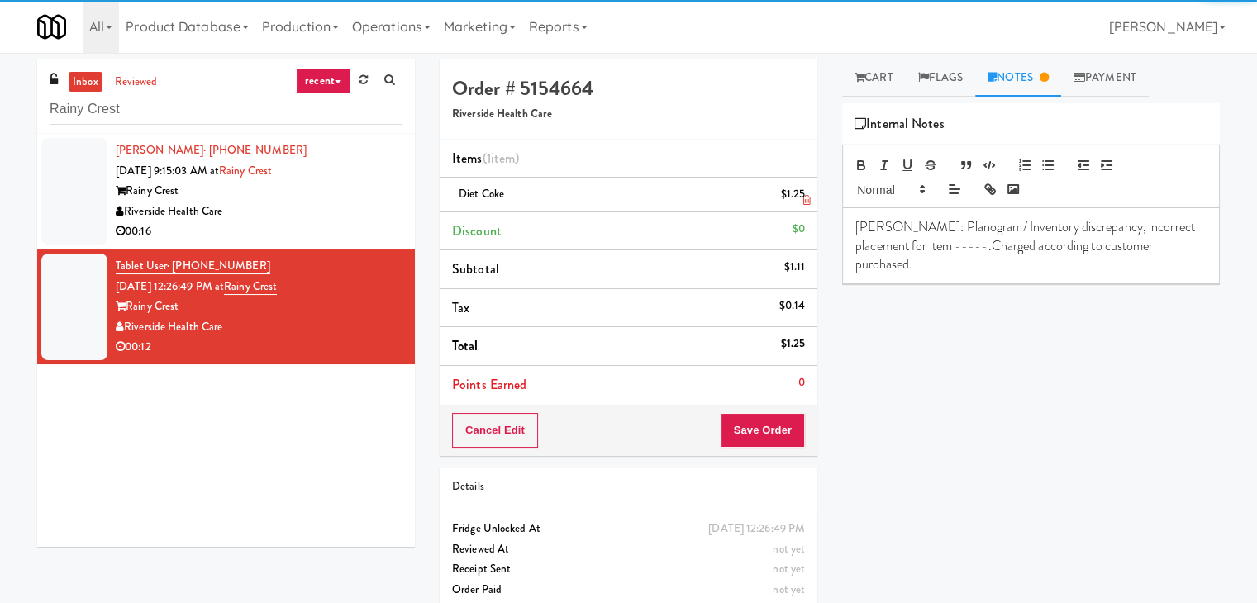
click at [481, 187] on span "Diet Coke" at bounding box center [481, 194] width 45 height 16
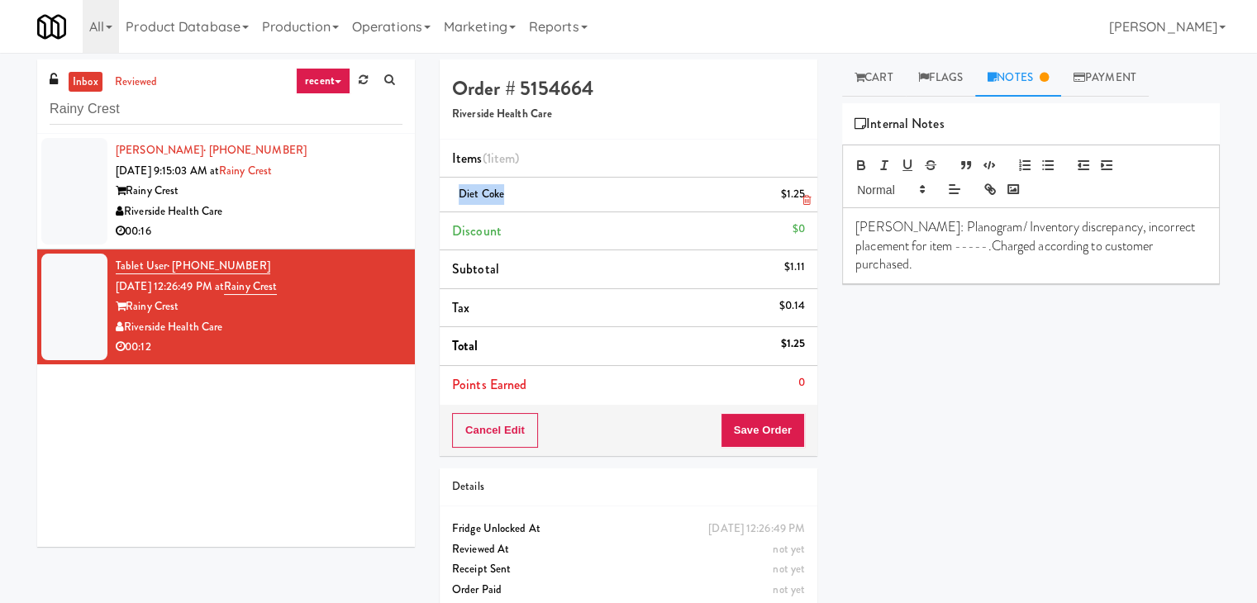
click at [481, 187] on span "Diet Coke" at bounding box center [481, 194] width 45 height 16
copy span "Diet Coke"
drag, startPoint x: 911, startPoint y: 247, endPoint x: 883, endPoint y: 249, distance: 28.2
click at [883, 249] on p "[PERSON_NAME]: Planogram/ Inventory discrepancy, incorrect placement for item -…" at bounding box center [1031, 245] width 351 height 55
click at [764, 436] on button "Save Order" at bounding box center [763, 430] width 84 height 35
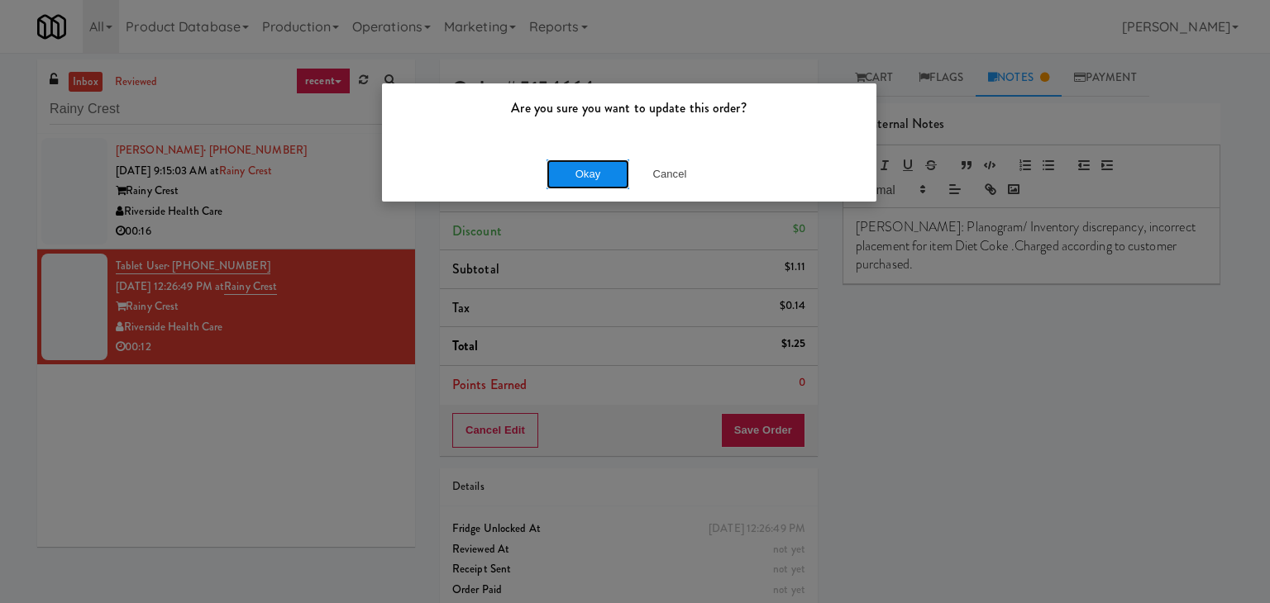
click at [589, 172] on button "Okay" at bounding box center [587, 175] width 83 height 30
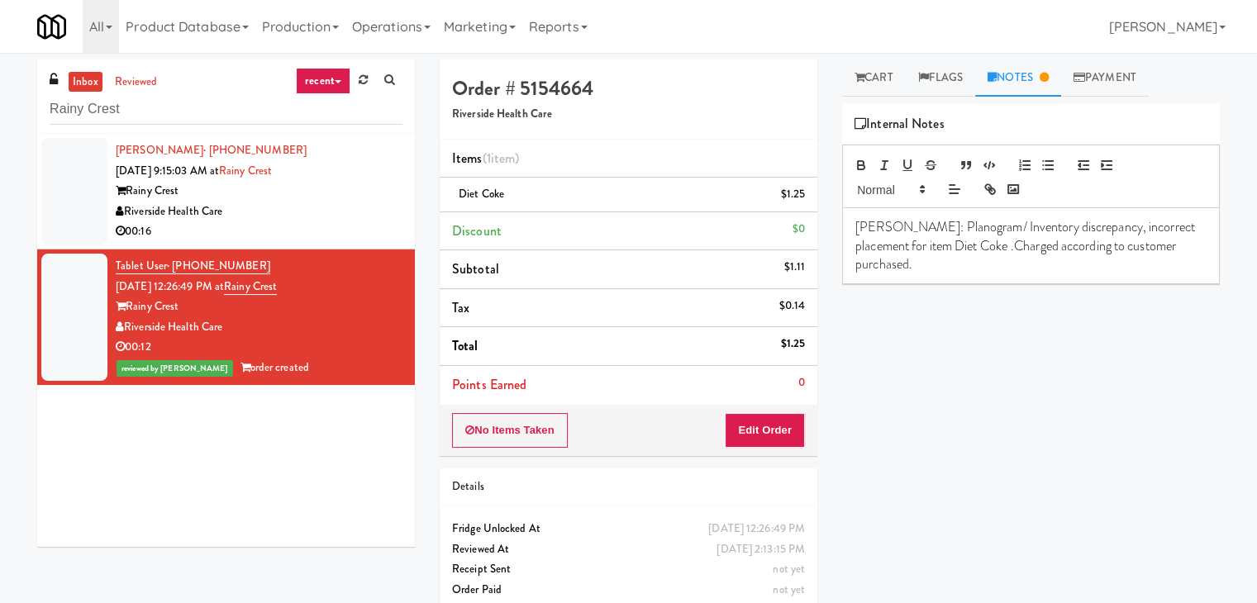
click at [354, 215] on div "Riverside Health Care" at bounding box center [259, 212] width 287 height 21
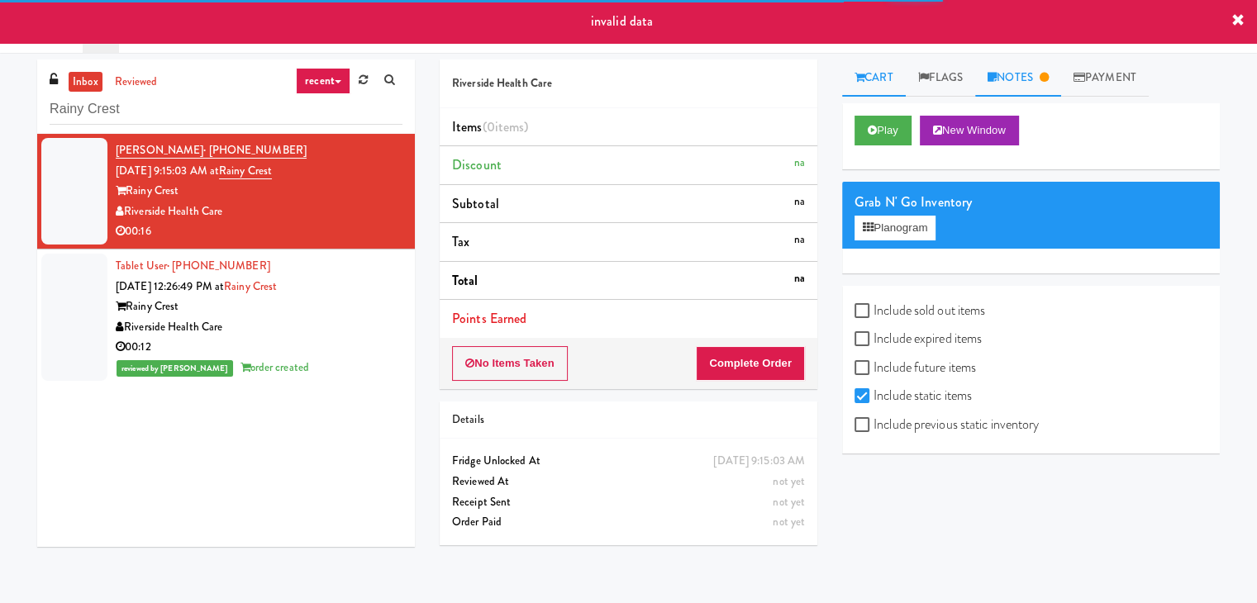
click at [1030, 88] on link "Notes" at bounding box center [1018, 78] width 86 height 37
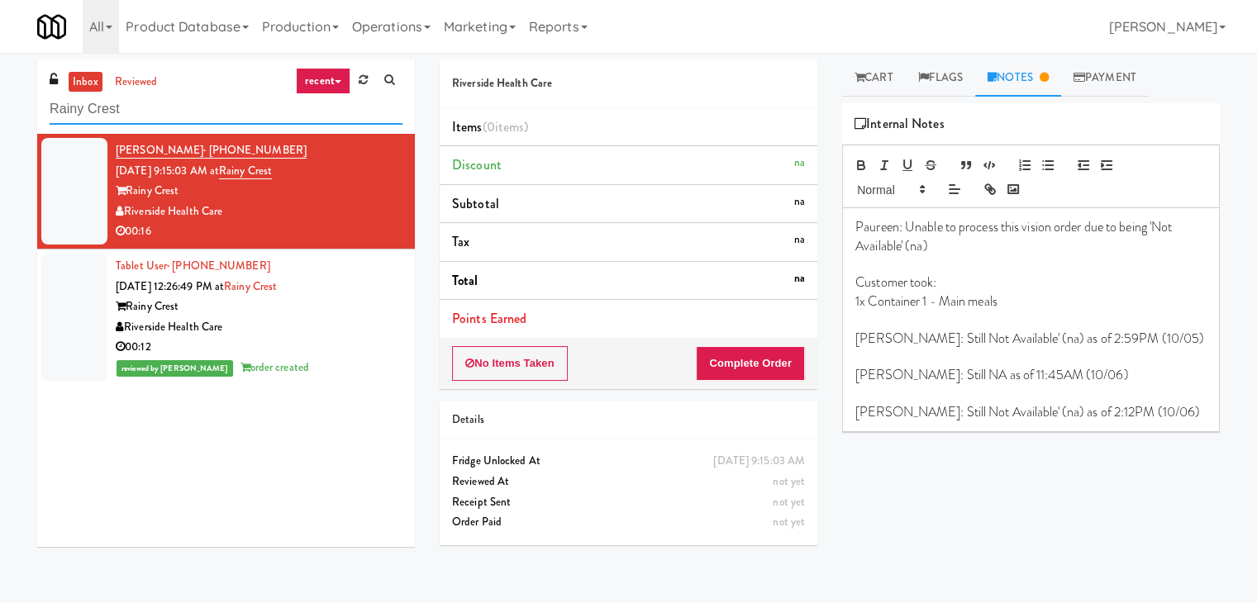
click at [236, 111] on input "Rainy Crest" at bounding box center [226, 109] width 353 height 31
paste input "Couture Cooler"
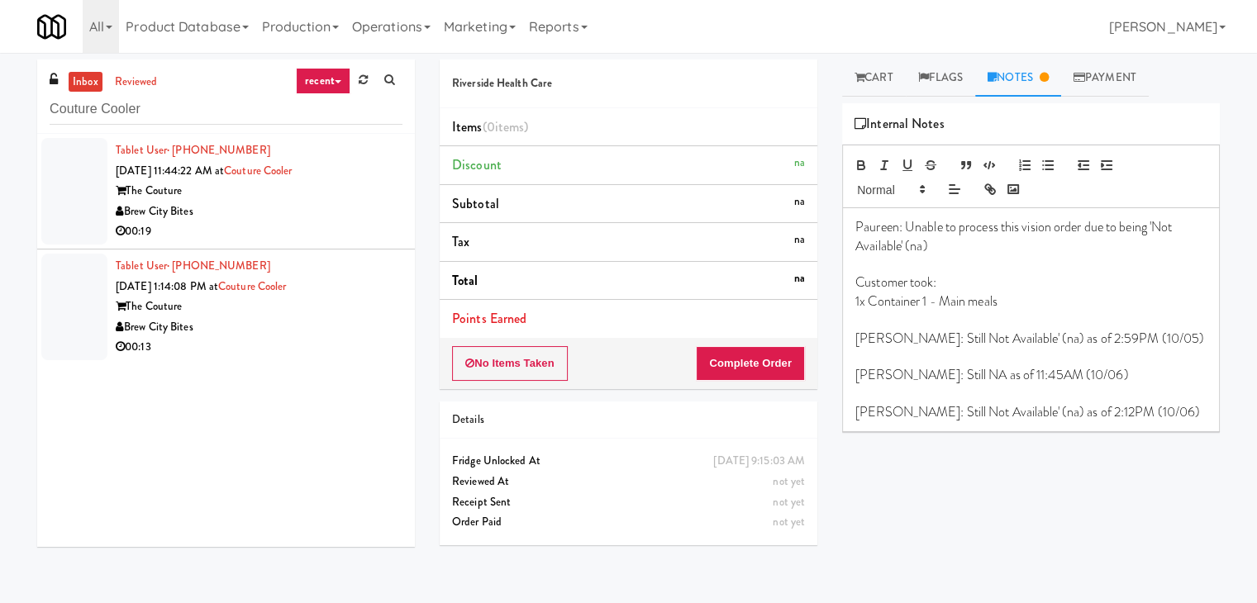
click at [327, 207] on div "Brew City Bites" at bounding box center [259, 212] width 287 height 21
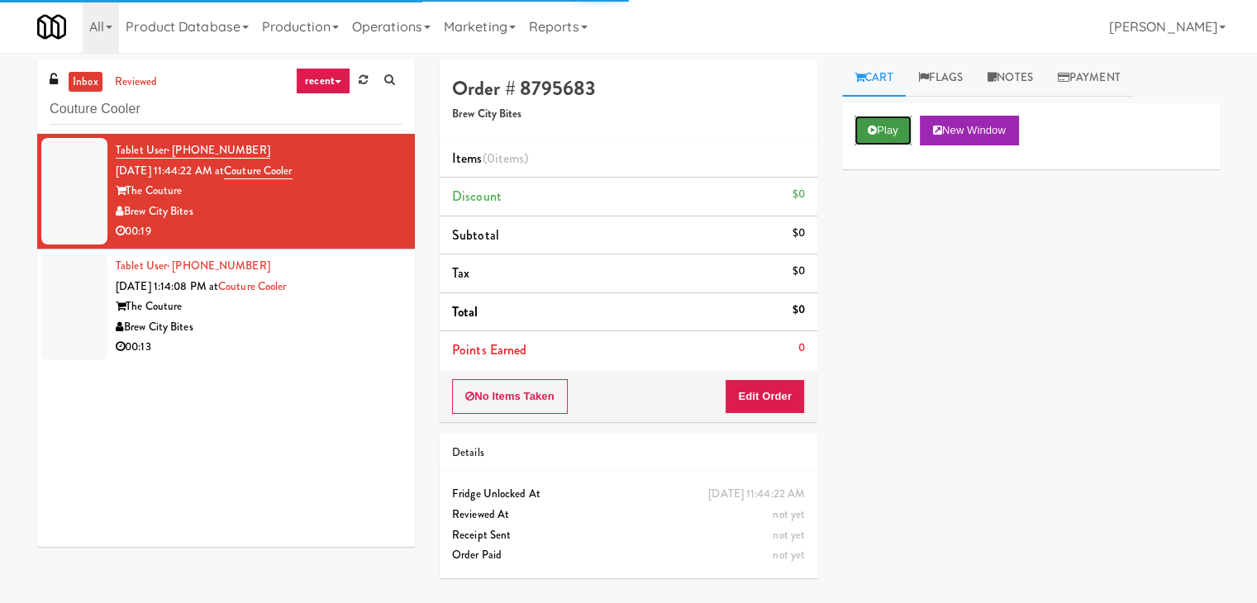
click at [871, 126] on icon at bounding box center [872, 130] width 9 height 11
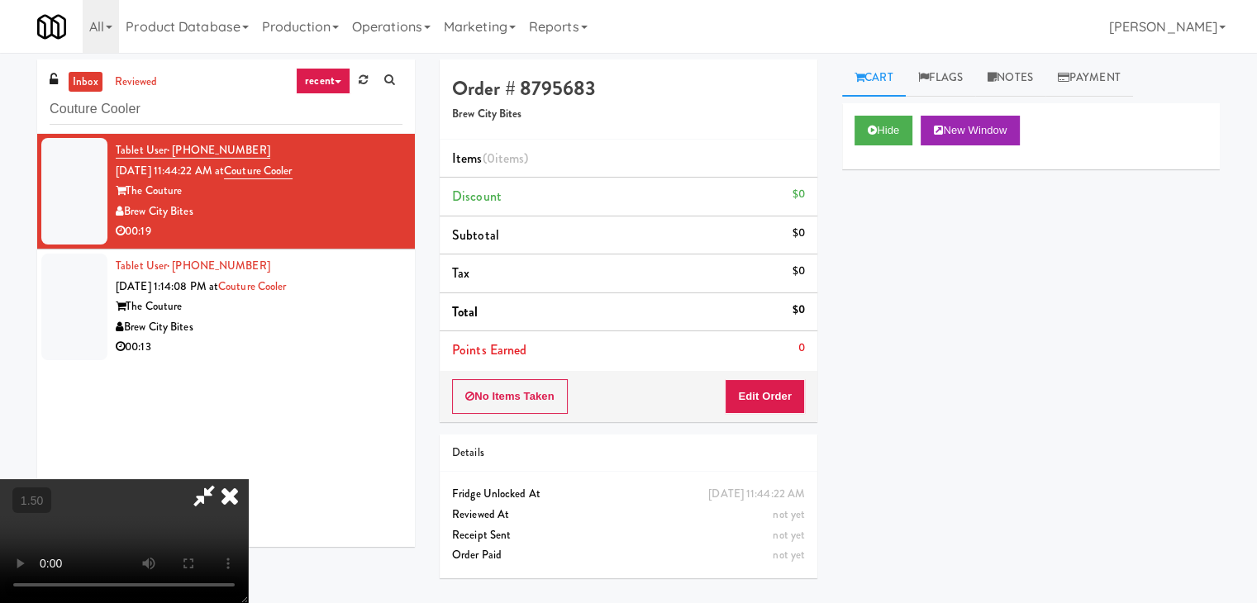
click at [248, 479] on icon at bounding box center [230, 495] width 36 height 33
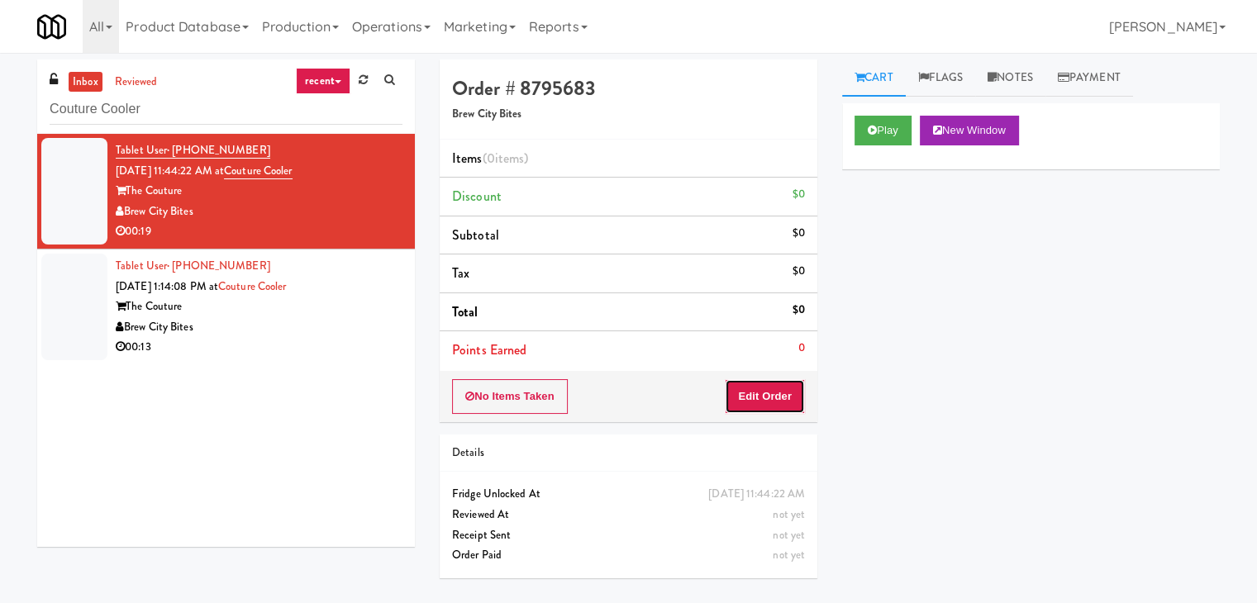
click at [779, 391] on button "Edit Order" at bounding box center [765, 396] width 80 height 35
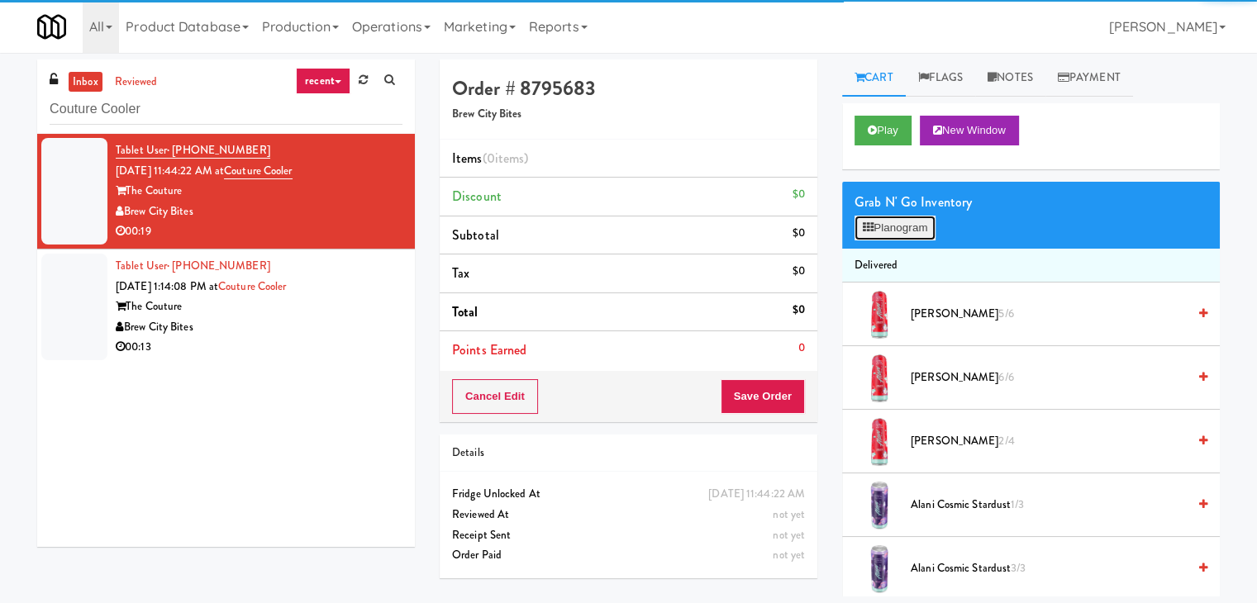
click at [895, 221] on button "Planogram" at bounding box center [895, 228] width 81 height 25
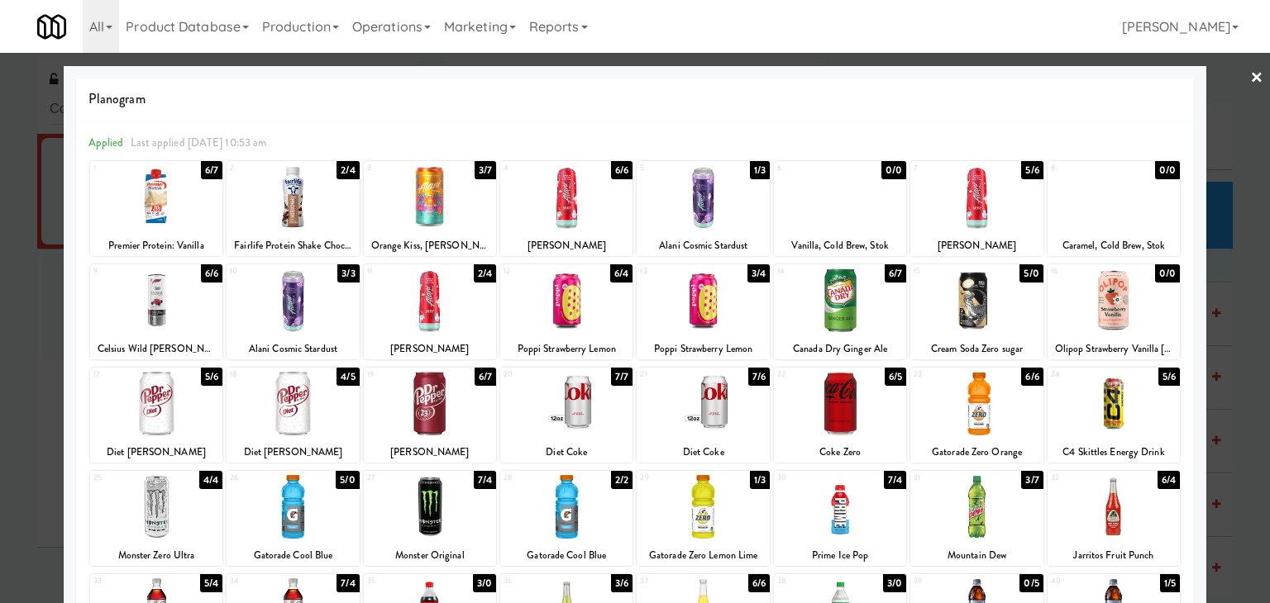
click at [570, 209] on div at bounding box center [566, 197] width 132 height 64
click at [1250, 73] on link "×" at bounding box center [1256, 78] width 13 height 51
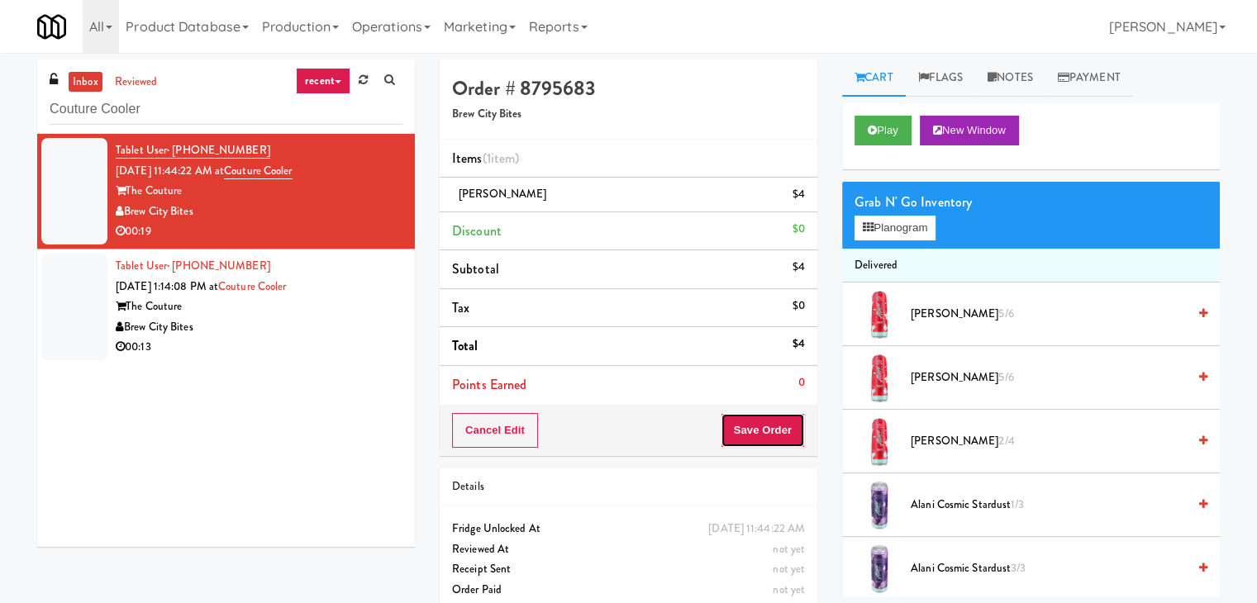
click at [785, 437] on button "Save Order" at bounding box center [763, 430] width 84 height 35
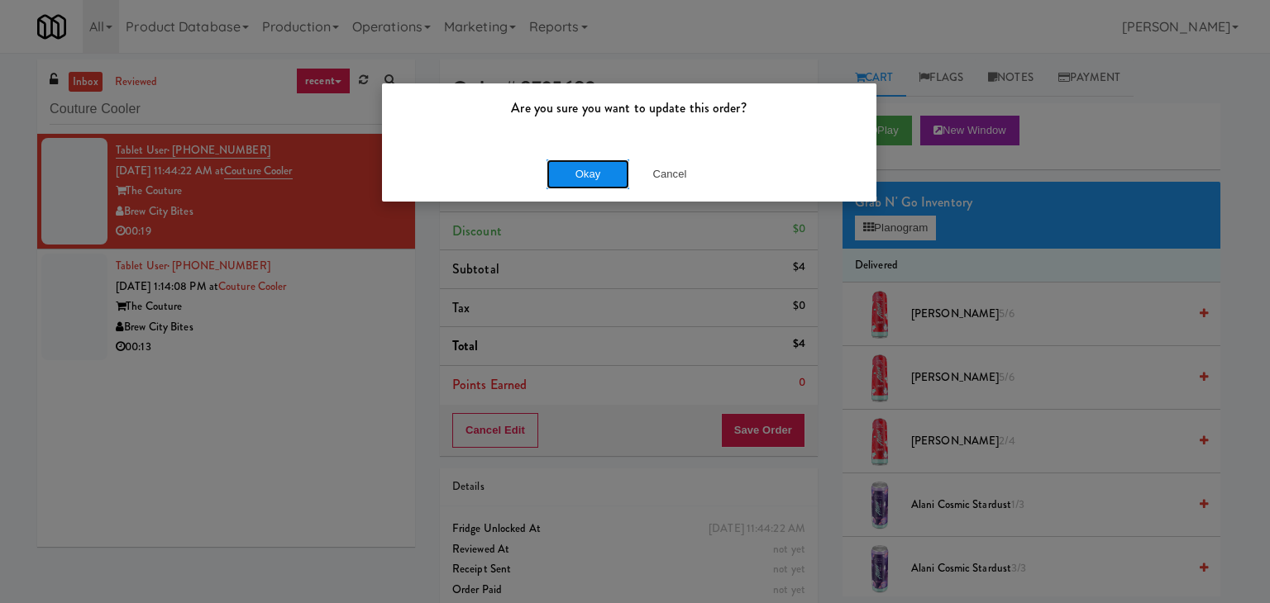
click at [598, 169] on button "Okay" at bounding box center [587, 175] width 83 height 30
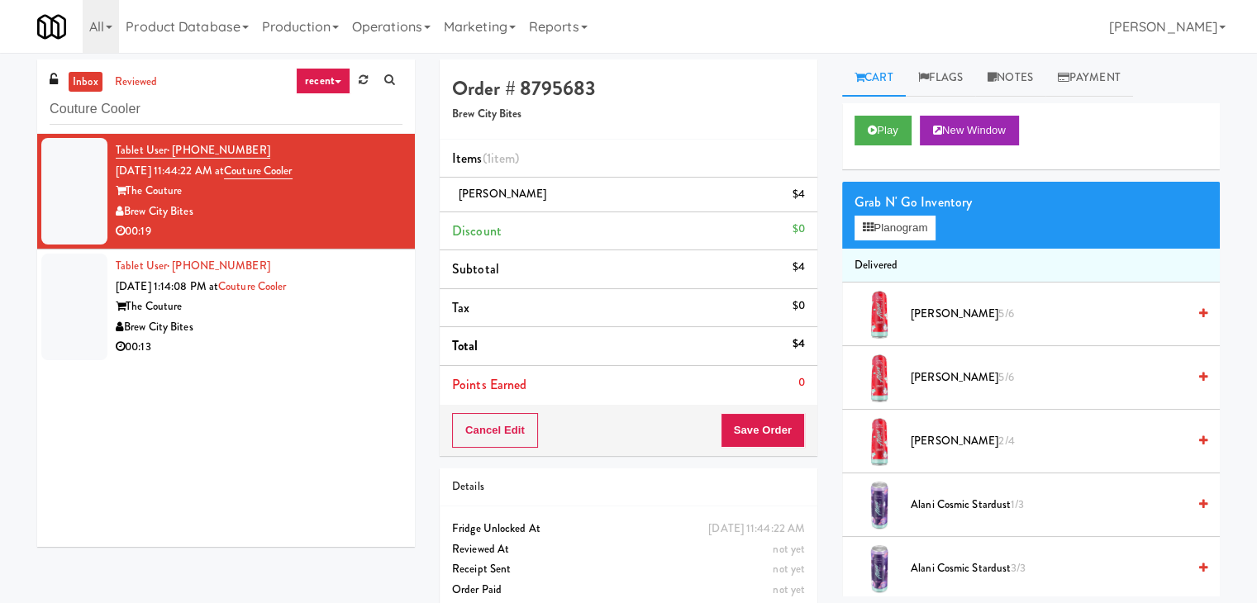
click at [344, 322] on div "Brew City Bites" at bounding box center [259, 327] width 287 height 21
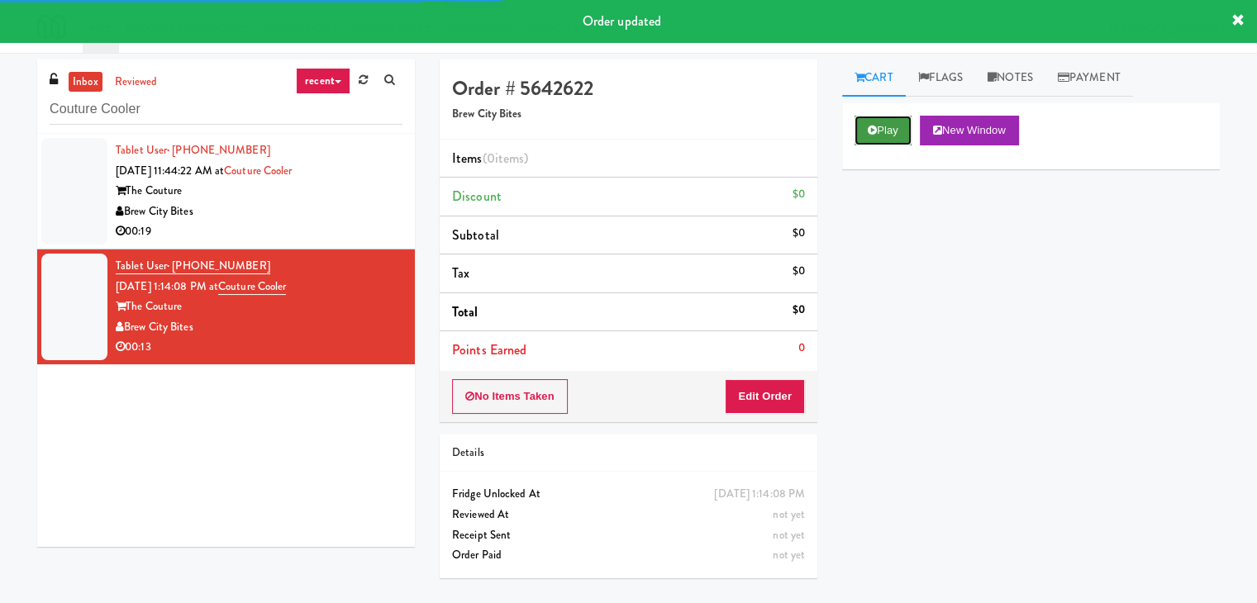
click at [887, 130] on button "Play" at bounding box center [883, 131] width 57 height 30
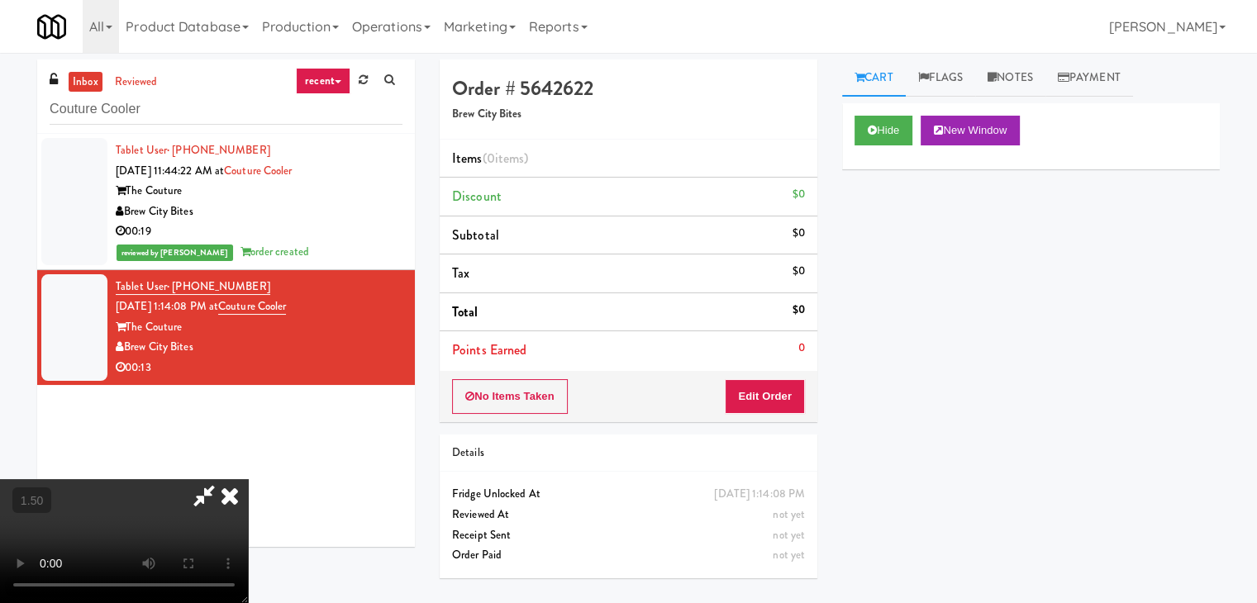
click at [248, 479] on video at bounding box center [124, 541] width 248 height 124
click at [248, 479] on icon at bounding box center [230, 495] width 36 height 33
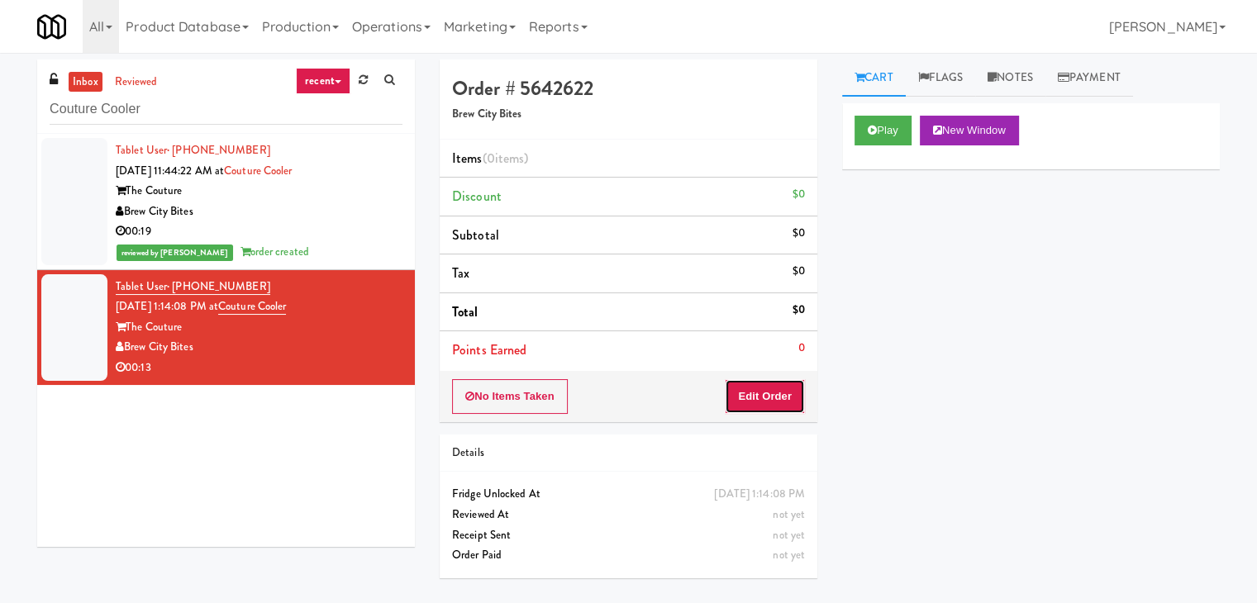
click at [776, 397] on button "Edit Order" at bounding box center [765, 396] width 80 height 35
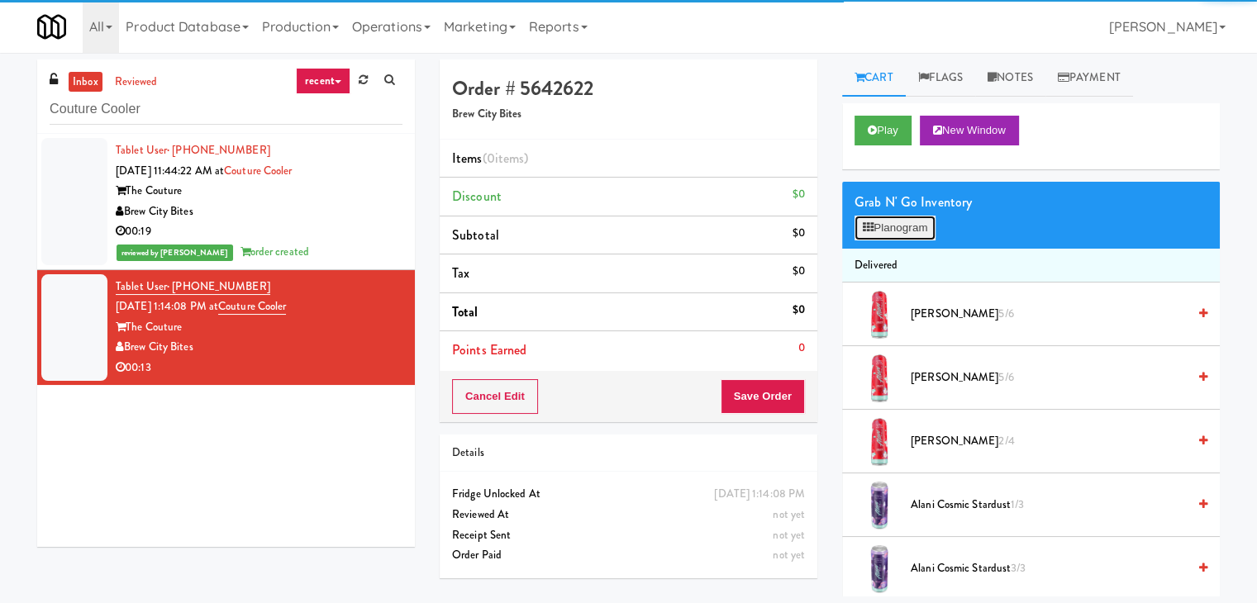
click at [896, 217] on button "Planogram" at bounding box center [895, 228] width 81 height 25
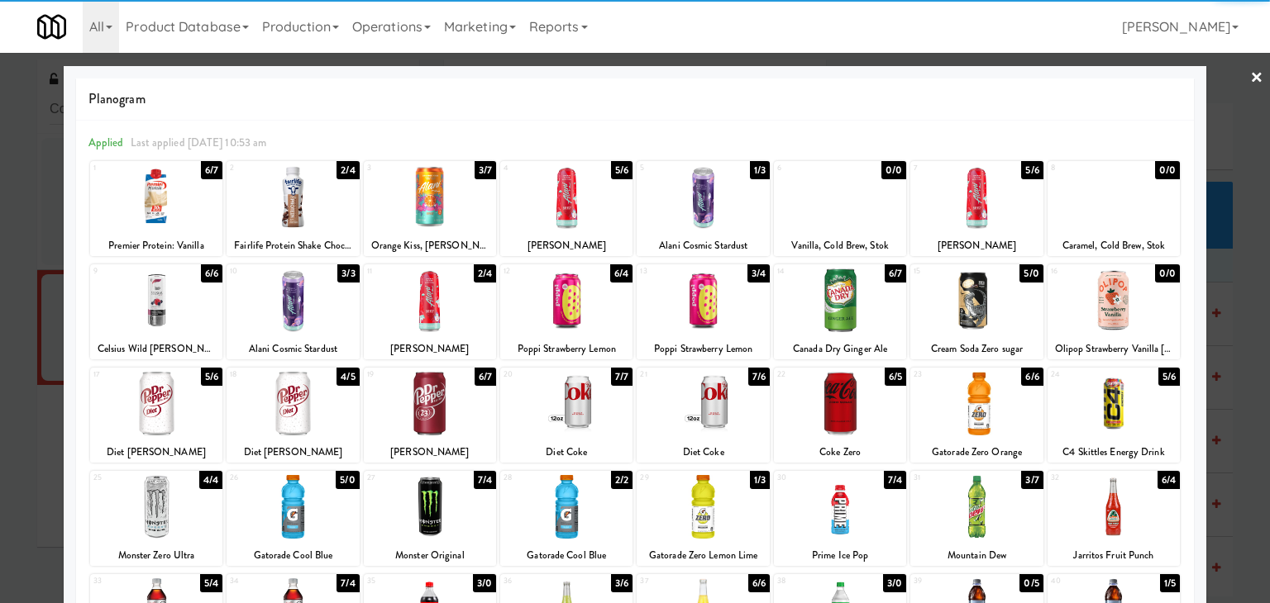
click at [571, 195] on div at bounding box center [566, 197] width 132 height 64
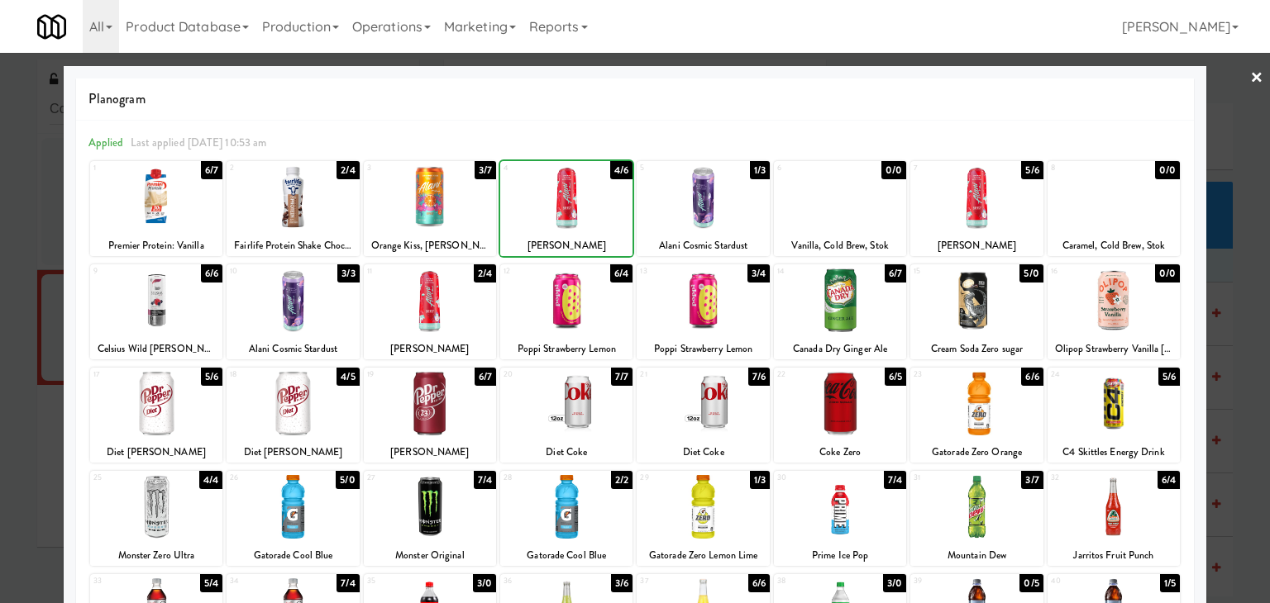
click at [571, 195] on div at bounding box center [566, 197] width 132 height 64
click at [1250, 76] on link "×" at bounding box center [1256, 78] width 13 height 51
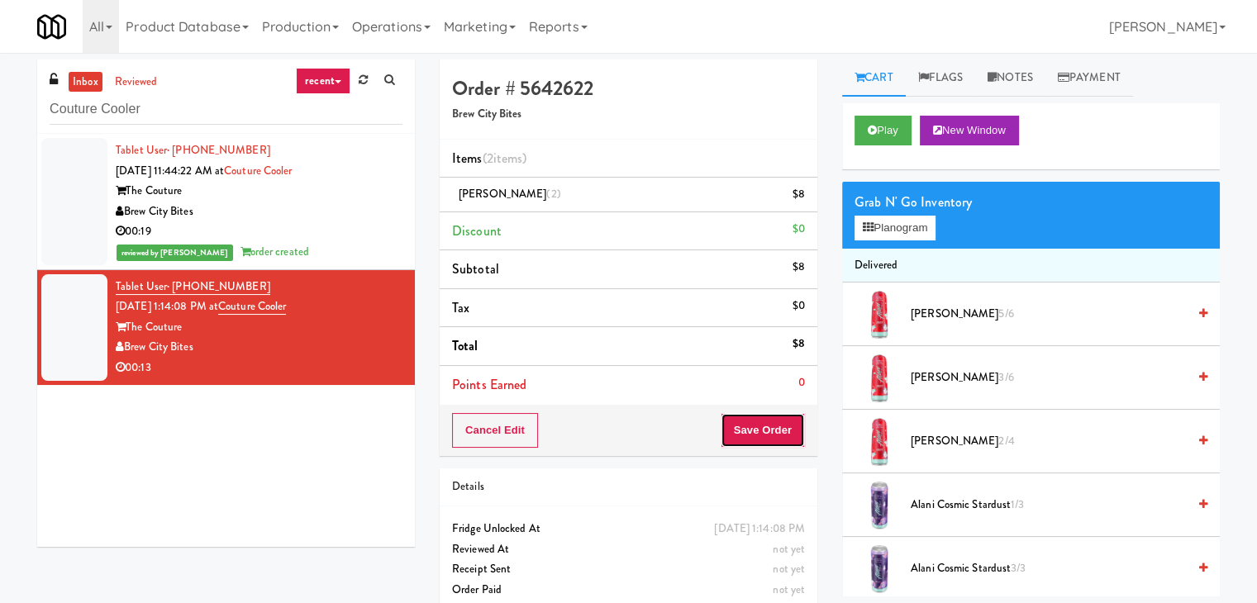
click at [771, 432] on button "Save Order" at bounding box center [763, 430] width 84 height 35
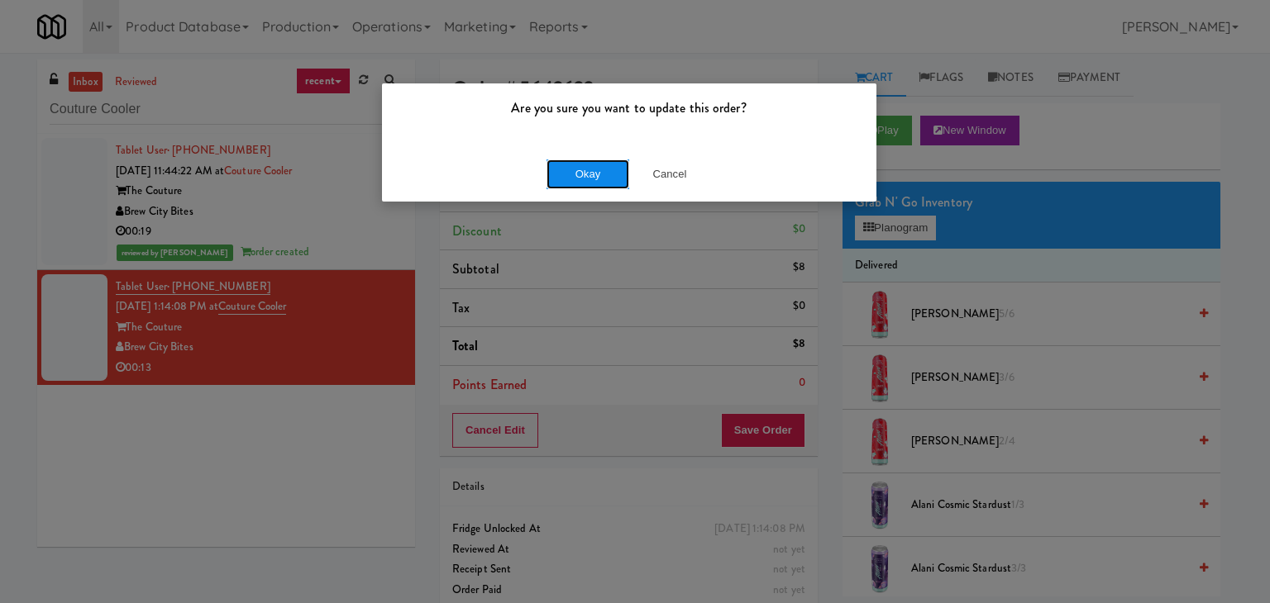
click at [595, 160] on button "Okay" at bounding box center [587, 175] width 83 height 30
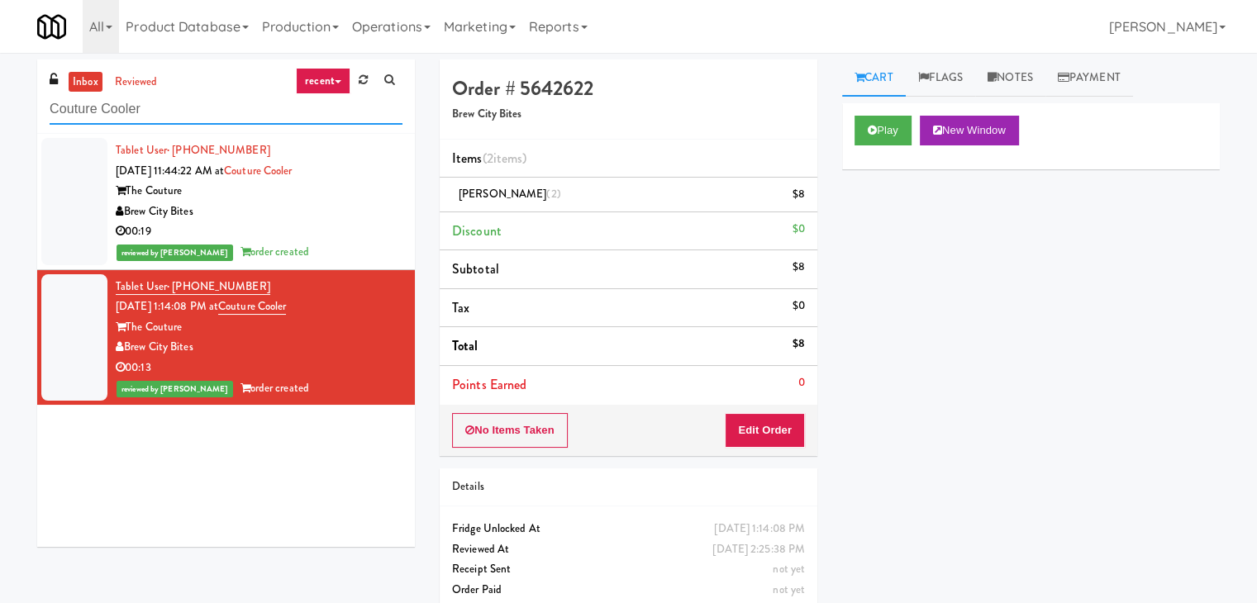
click at [235, 111] on input "Couture Cooler" at bounding box center [226, 109] width 353 height 31
paste input "The [PERSON_NAME] - Cooler - Right"
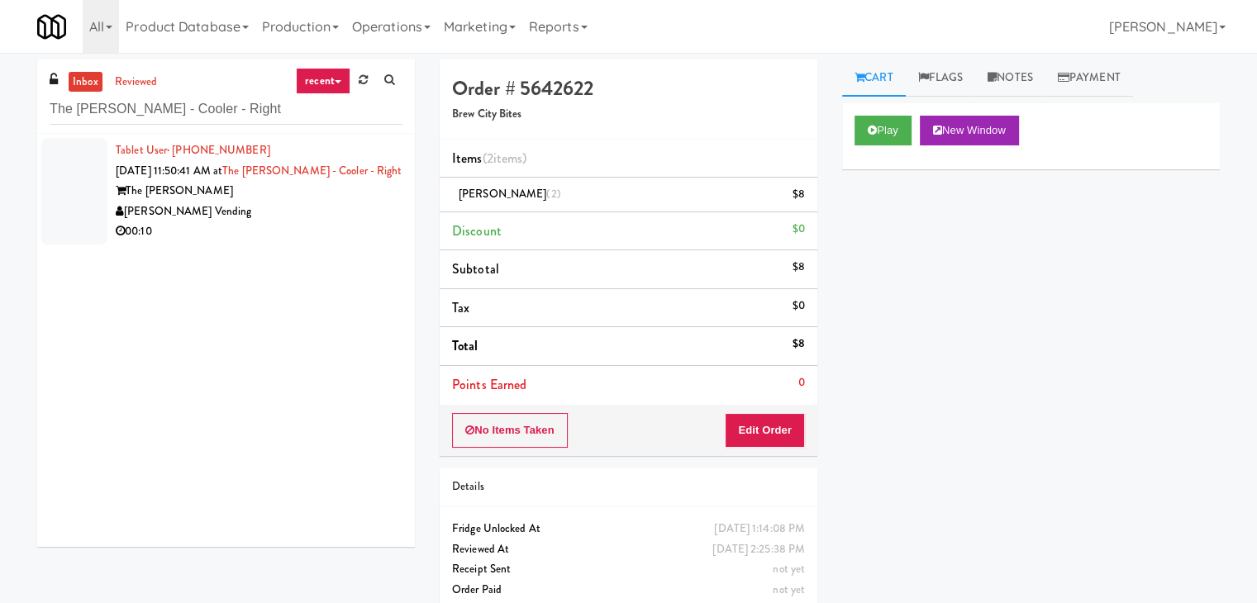
drag, startPoint x: 348, startPoint y: 211, endPoint x: 332, endPoint y: 209, distance: 15.8
click at [347, 211] on div "[PERSON_NAME] Vending" at bounding box center [259, 212] width 287 height 21
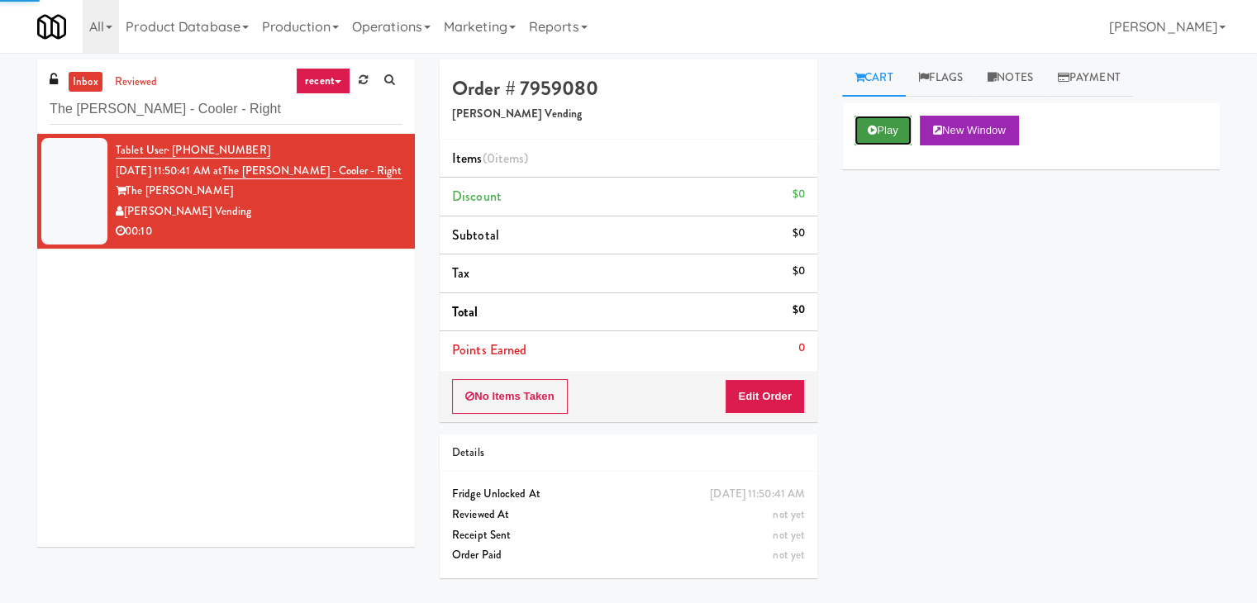
click at [892, 128] on button "Play" at bounding box center [883, 131] width 57 height 30
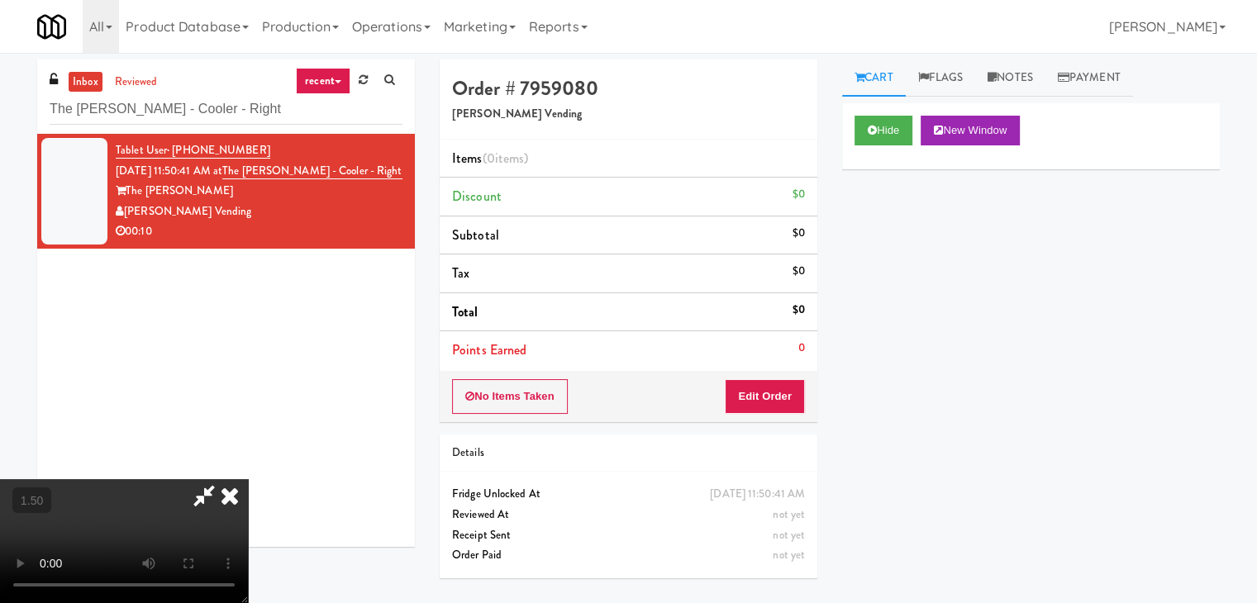
click at [248, 479] on video at bounding box center [124, 541] width 248 height 124
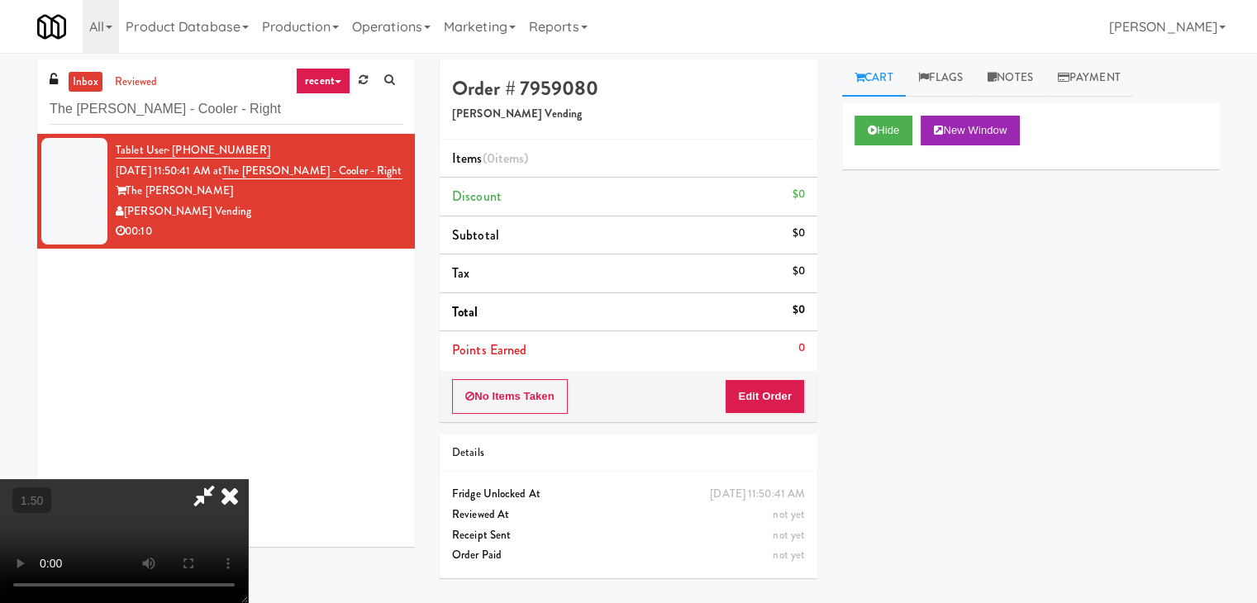
scroll to position [232, 0]
click at [248, 479] on video at bounding box center [124, 541] width 248 height 124
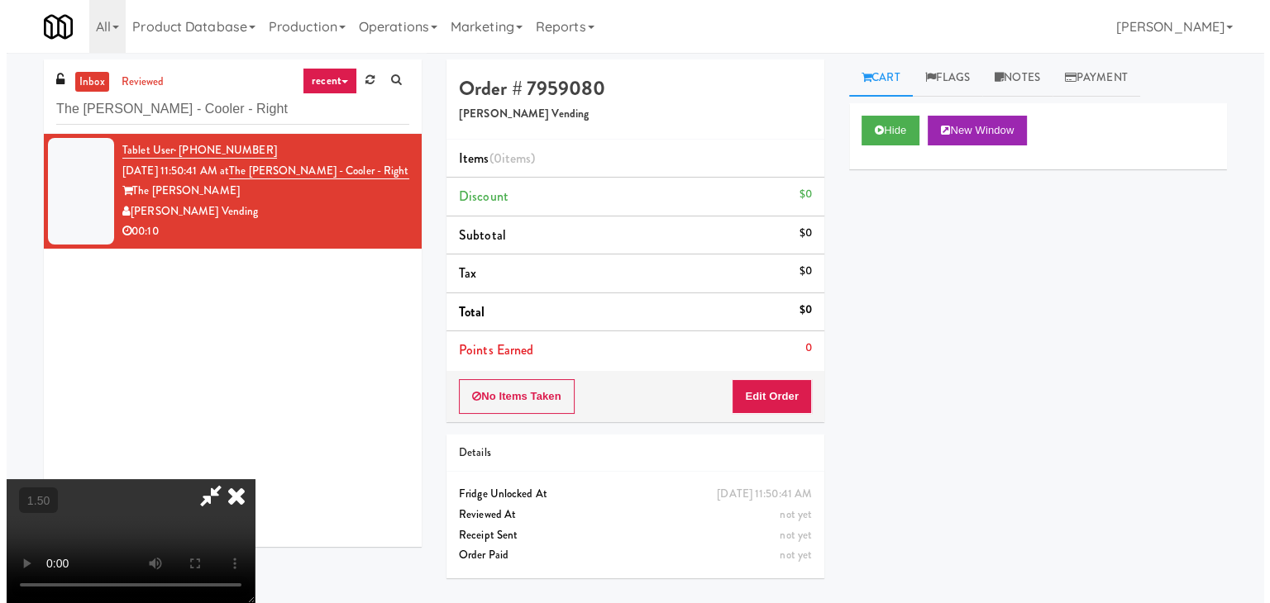
scroll to position [0, 0]
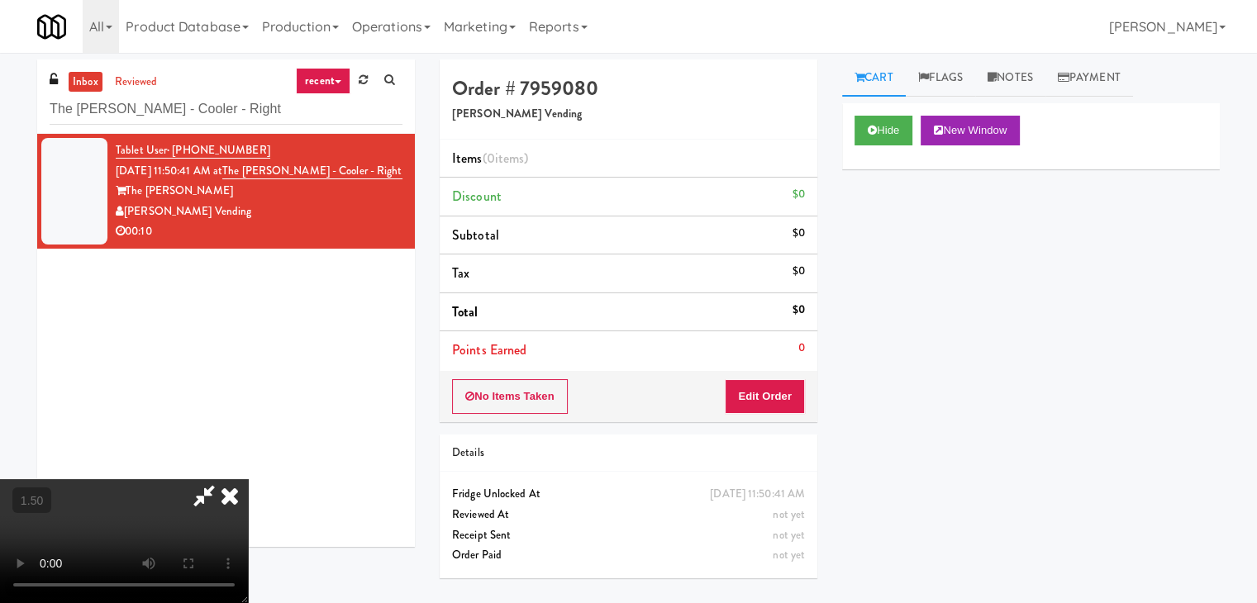
click at [248, 479] on icon at bounding box center [230, 495] width 36 height 33
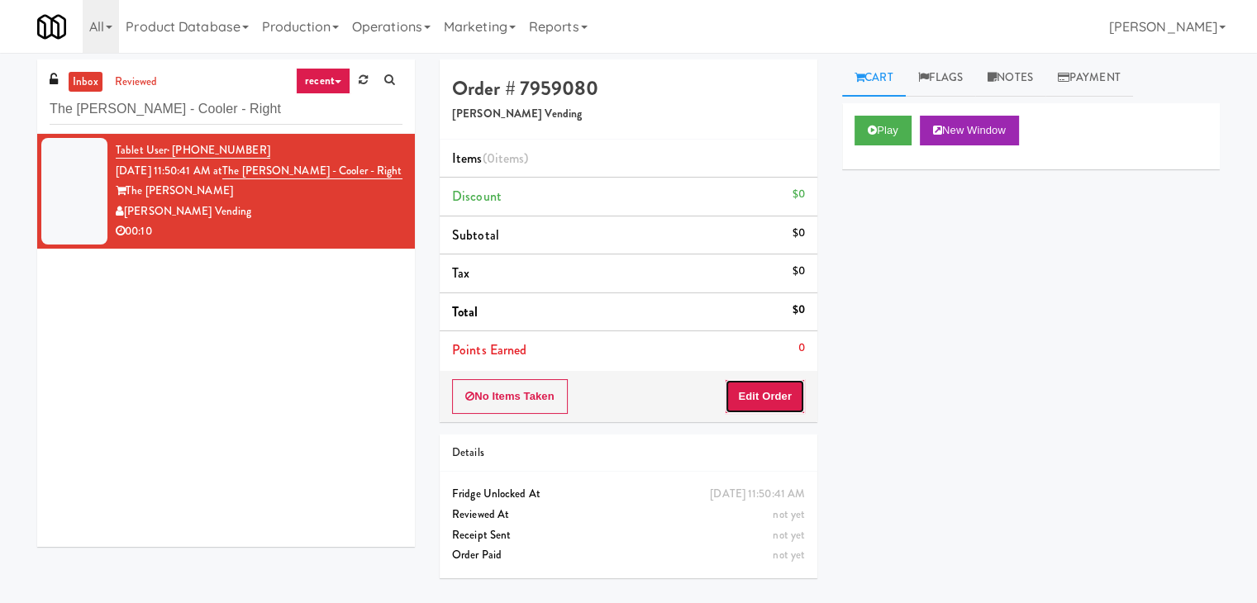
click at [765, 388] on button "Edit Order" at bounding box center [765, 396] width 80 height 35
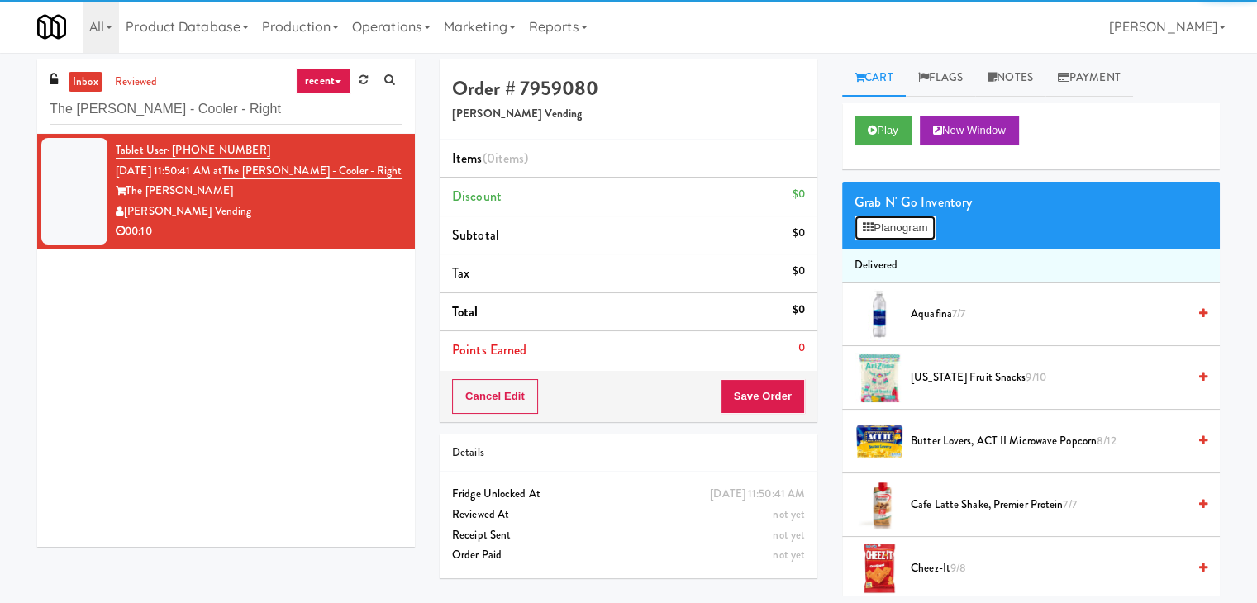
click at [868, 223] on icon at bounding box center [868, 227] width 11 height 11
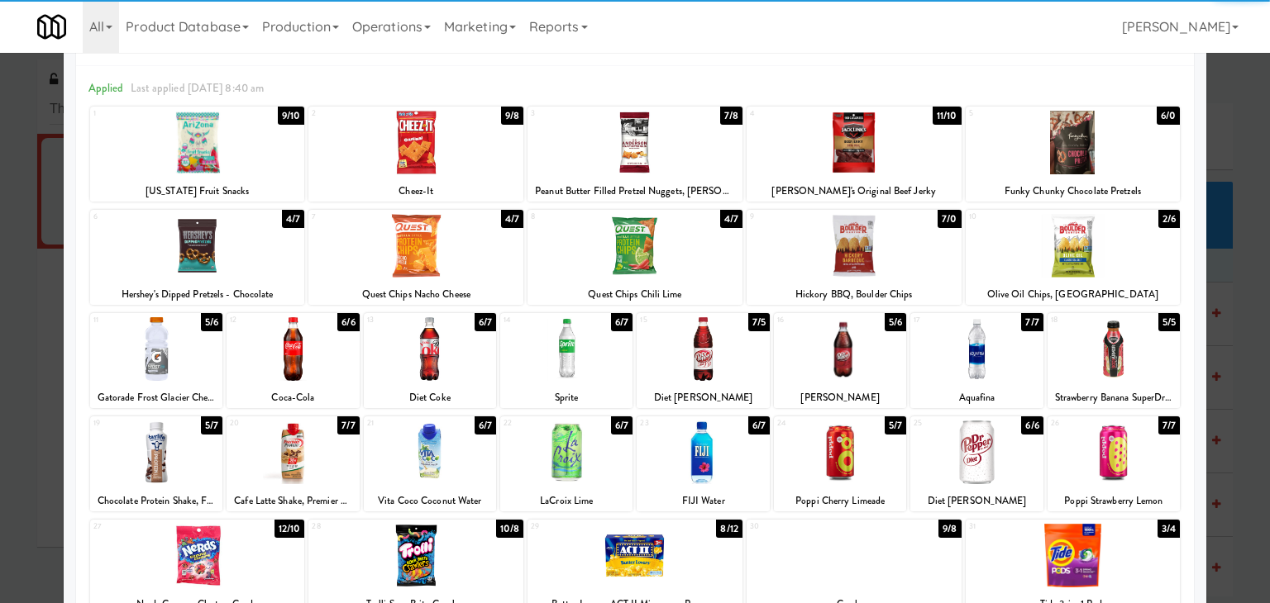
scroll to position [83, 0]
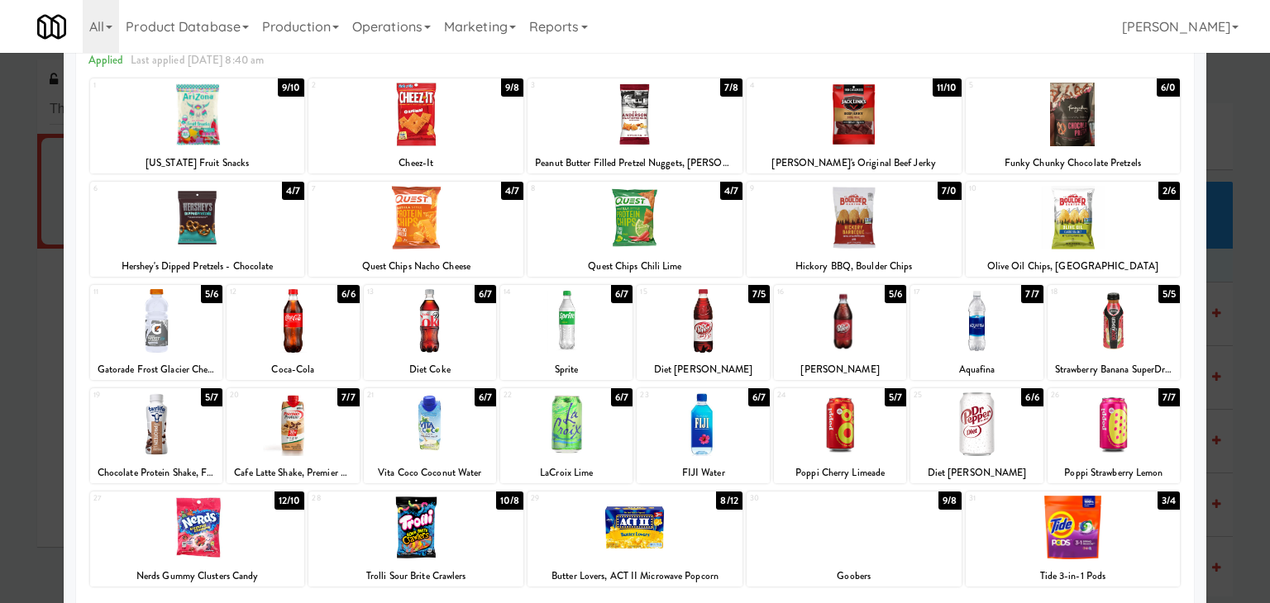
click at [466, 242] on div at bounding box center [415, 218] width 215 height 64
click at [466, 241] on div at bounding box center [415, 218] width 215 height 64
click at [1103, 324] on div at bounding box center [1113, 321] width 132 height 64
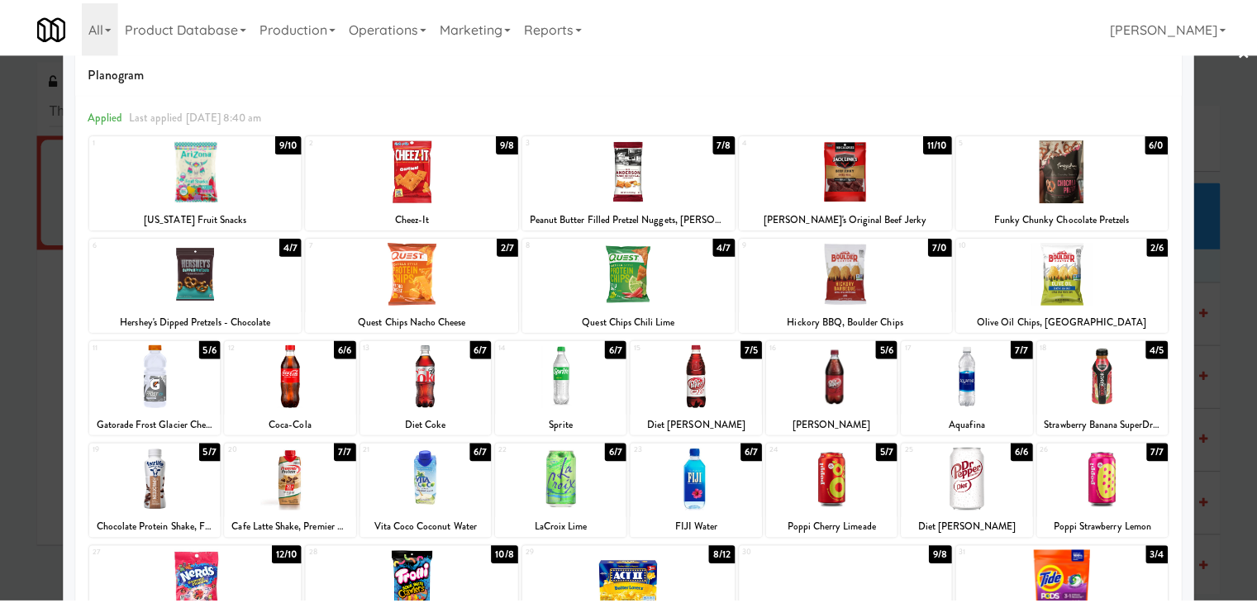
scroll to position [0, 0]
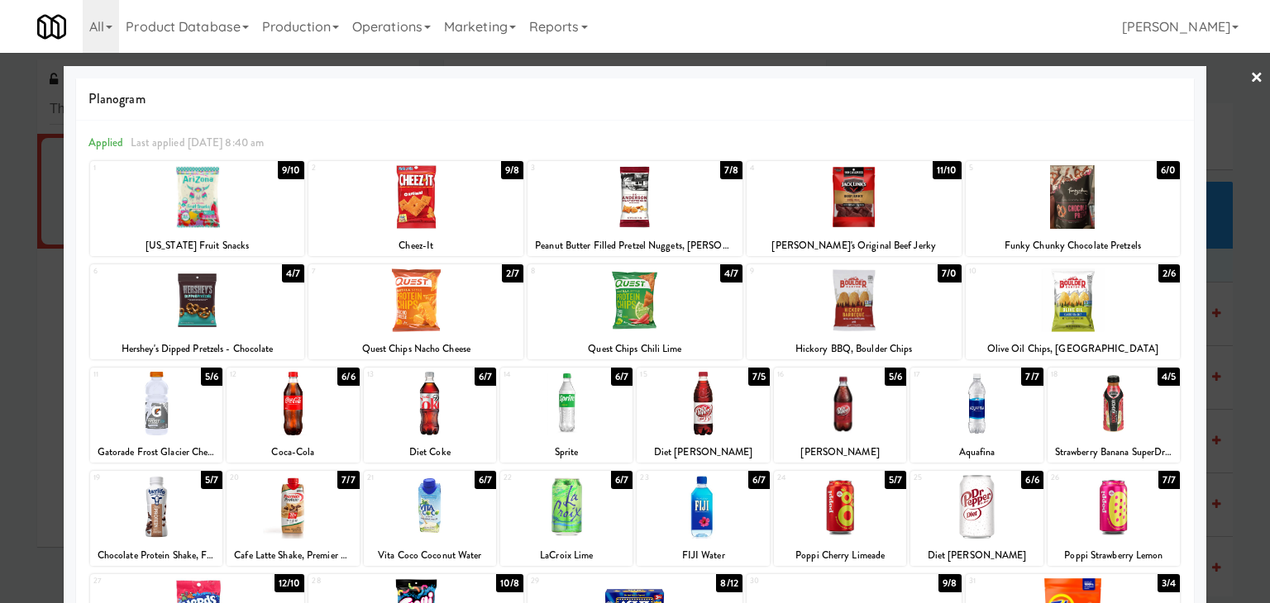
click at [1250, 78] on link "×" at bounding box center [1256, 78] width 13 height 51
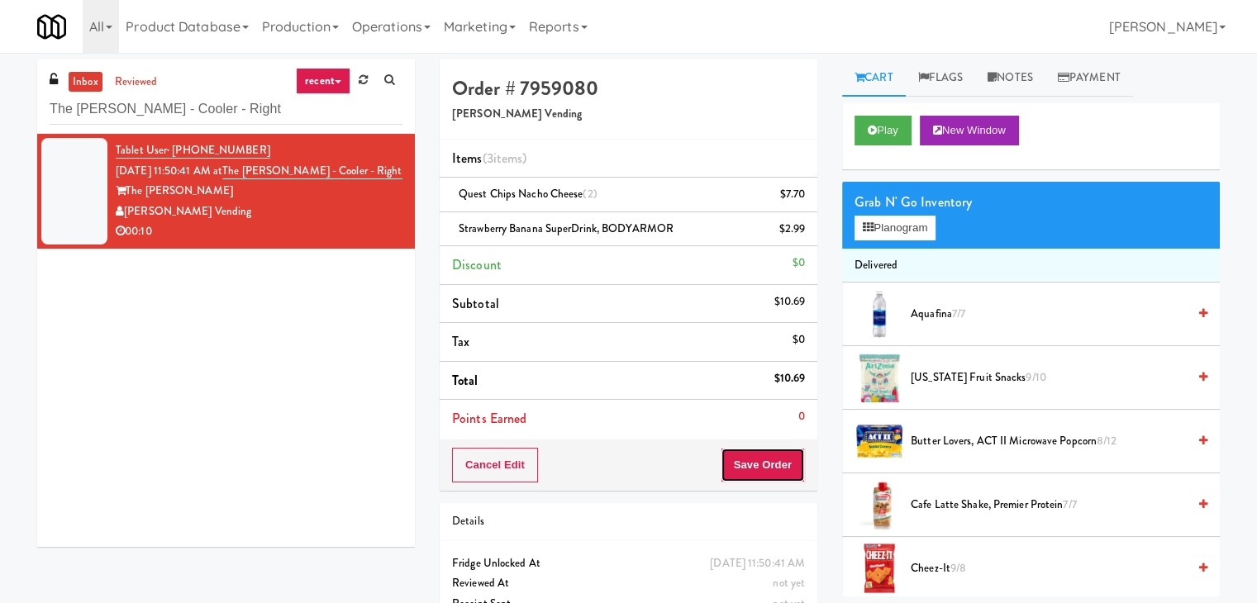
click at [751, 451] on button "Save Order" at bounding box center [763, 465] width 84 height 35
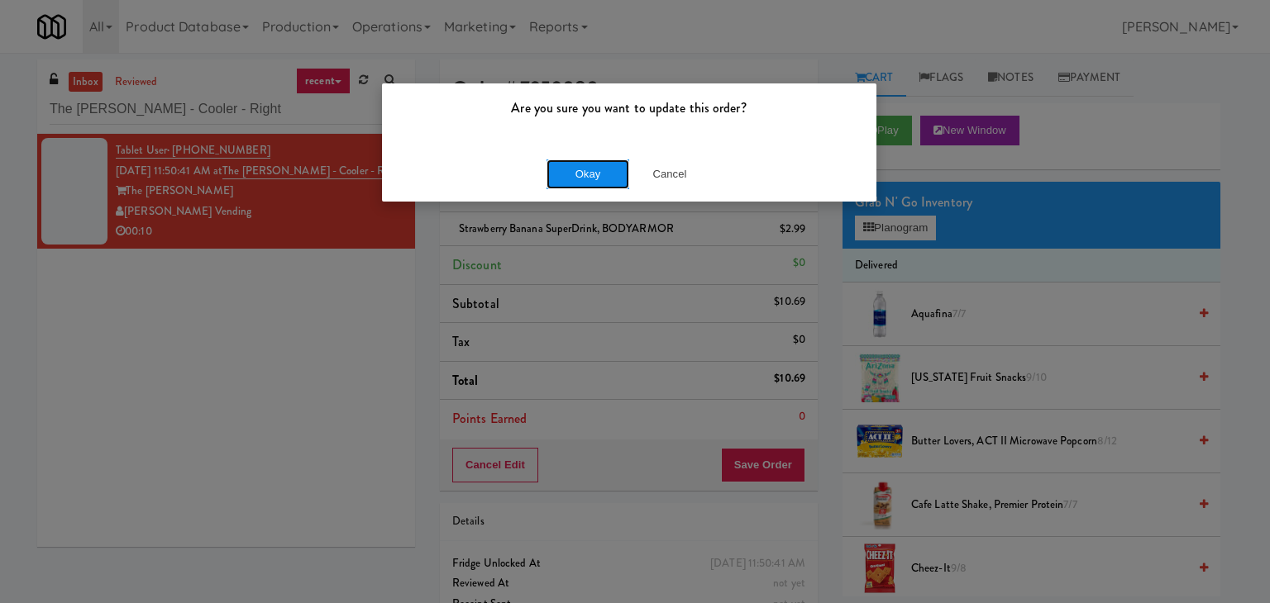
click at [578, 165] on button "Okay" at bounding box center [587, 175] width 83 height 30
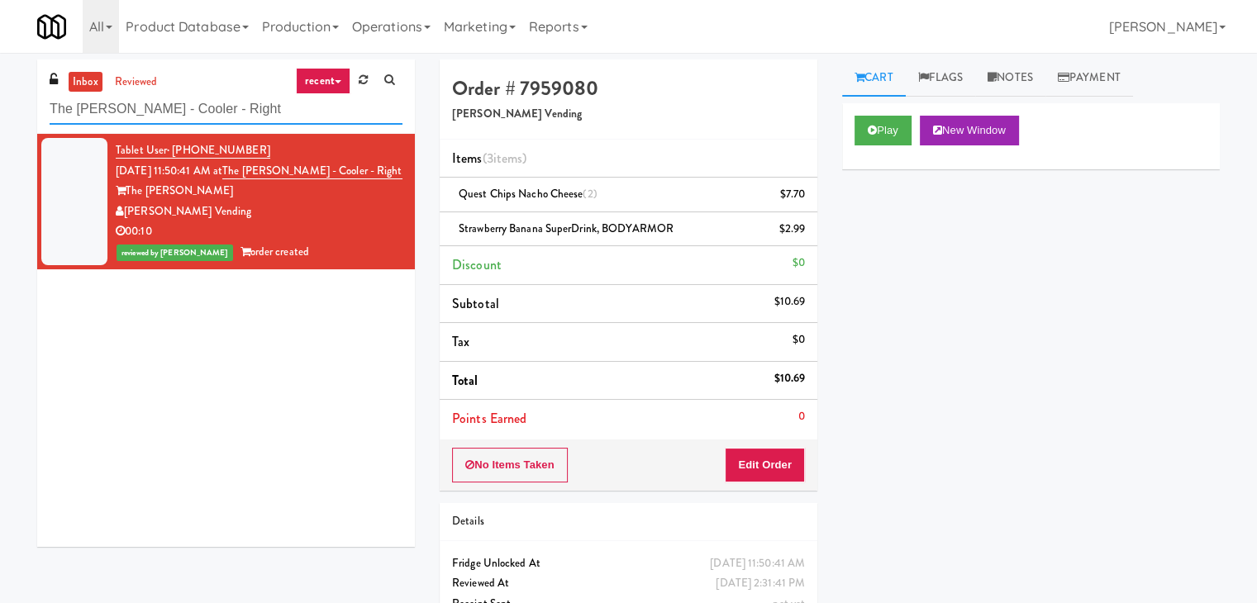
click at [225, 115] on input "The [PERSON_NAME] - Cooler - Right" at bounding box center [226, 109] width 353 height 31
paste input "[PERSON_NAME] Ave (L) - Steam Whistle"
type input "[PERSON_NAME] Ave (L) - Steam Whistle"
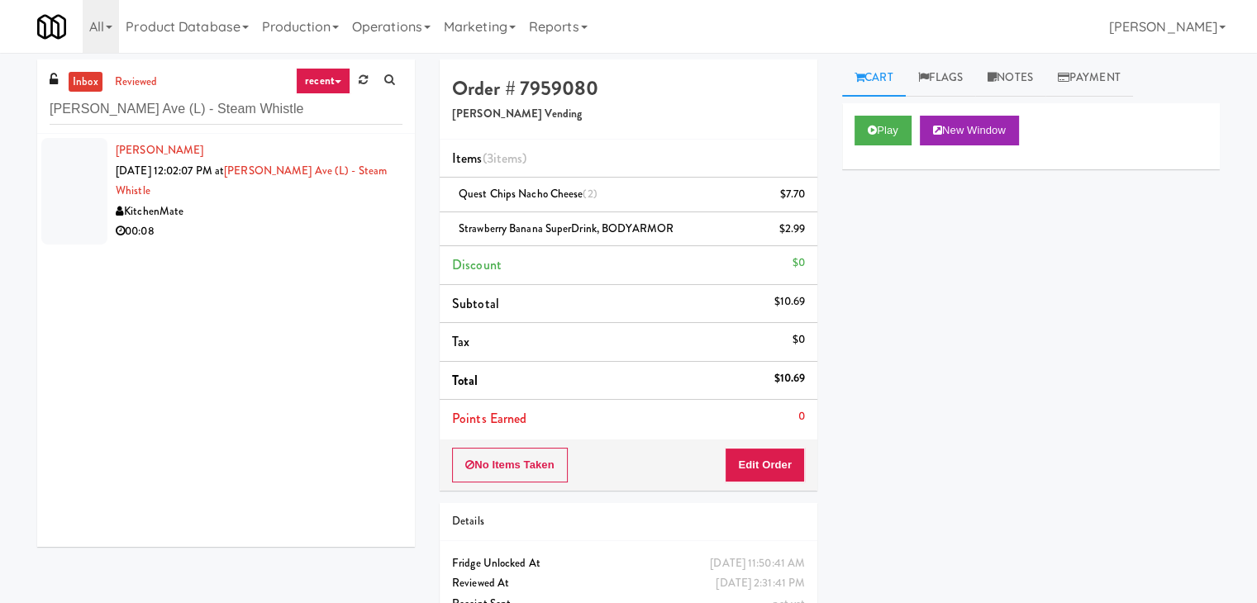
click at [350, 222] on div "00:08" at bounding box center [259, 232] width 287 height 21
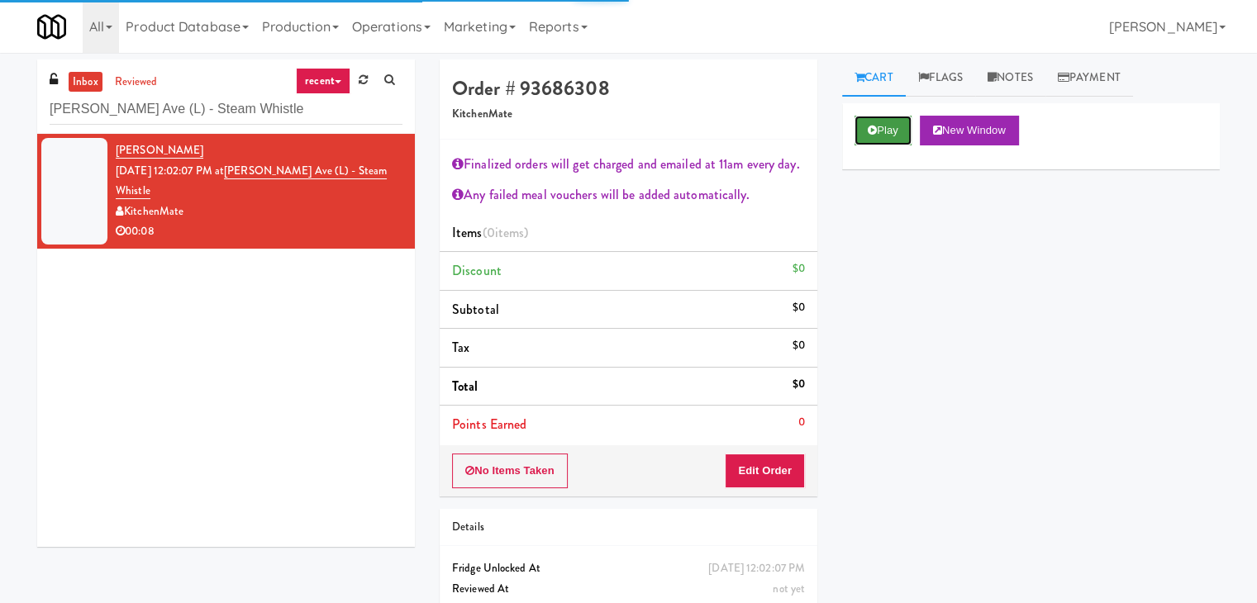
click at [898, 129] on button "Play" at bounding box center [883, 131] width 57 height 30
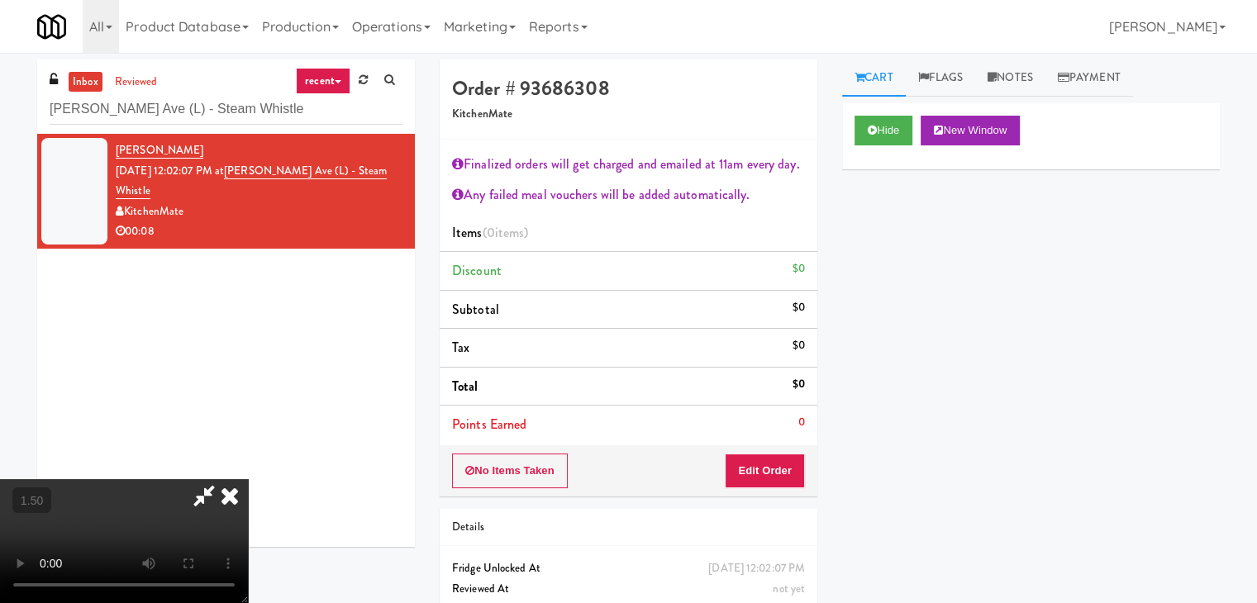
click at [248, 479] on video at bounding box center [124, 541] width 248 height 124
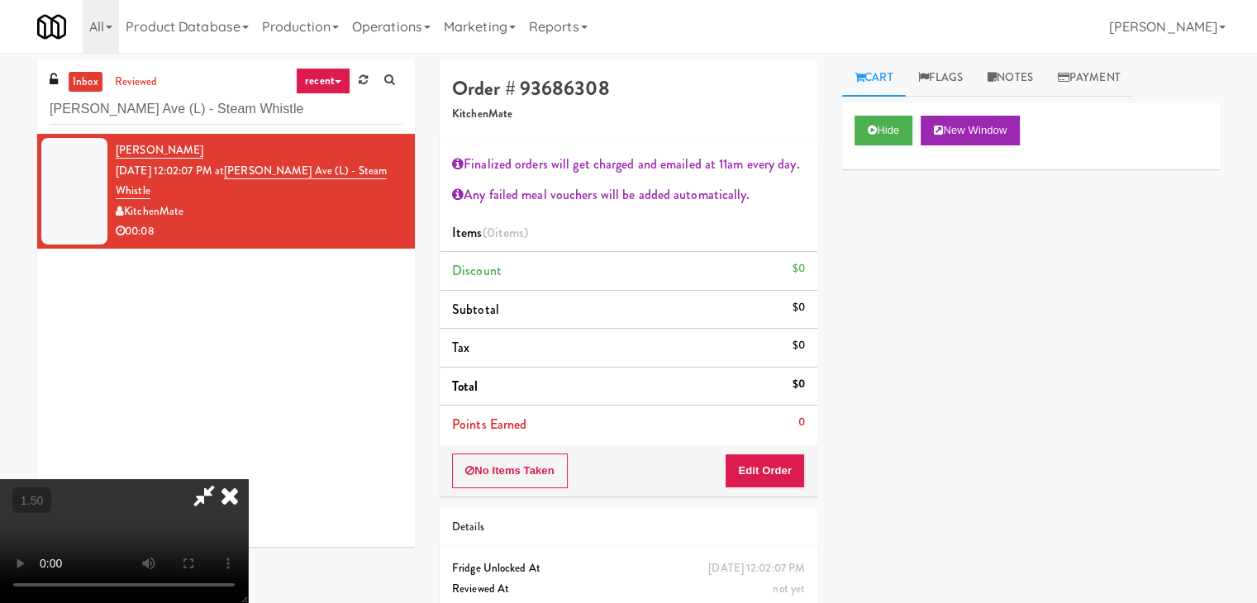
scroll to position [284, 0]
click at [248, 479] on video at bounding box center [124, 541] width 248 height 124
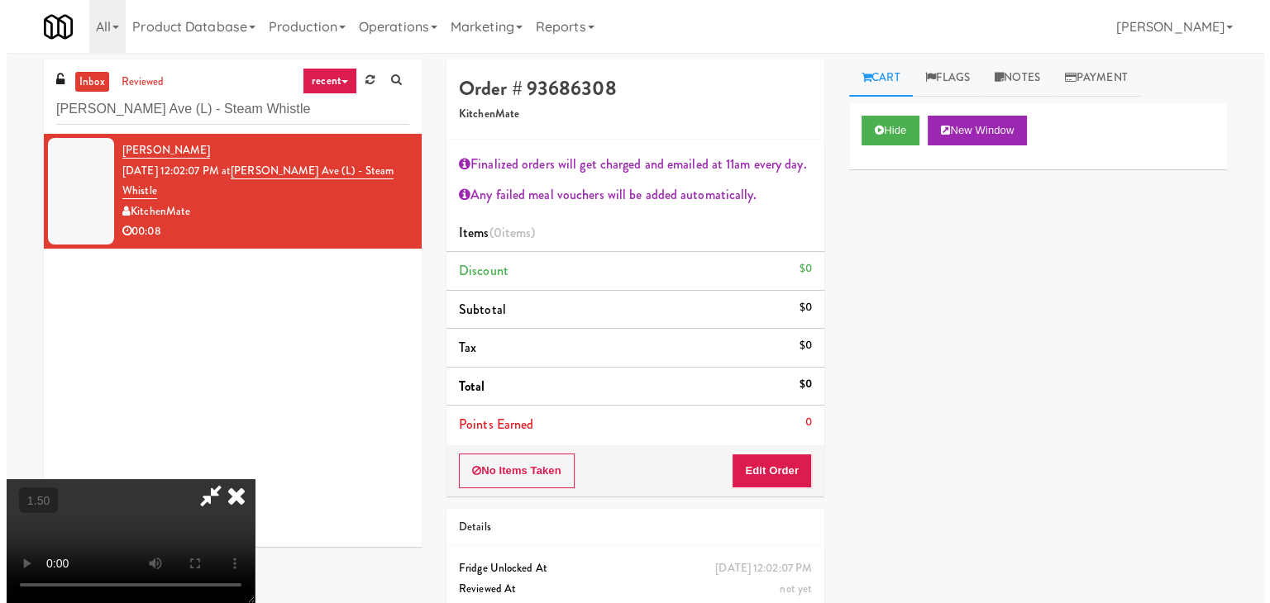
scroll to position [0, 0]
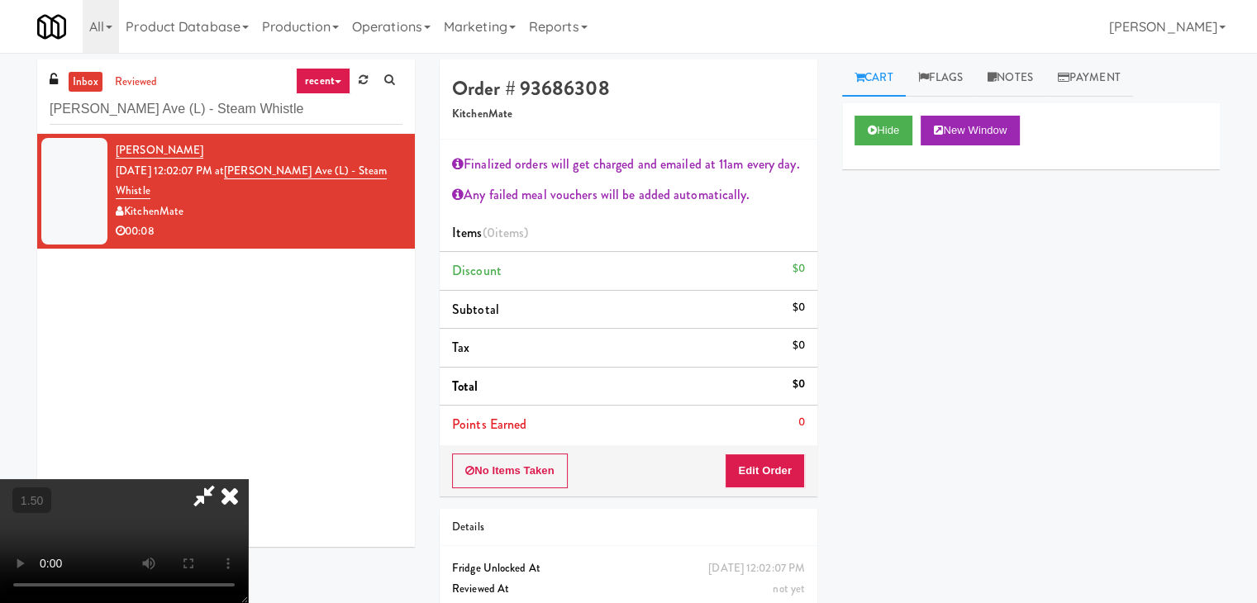
drag, startPoint x: 733, startPoint y: 70, endPoint x: 737, endPoint y: 124, distance: 53.9
click at [248, 479] on icon at bounding box center [230, 495] width 36 height 33
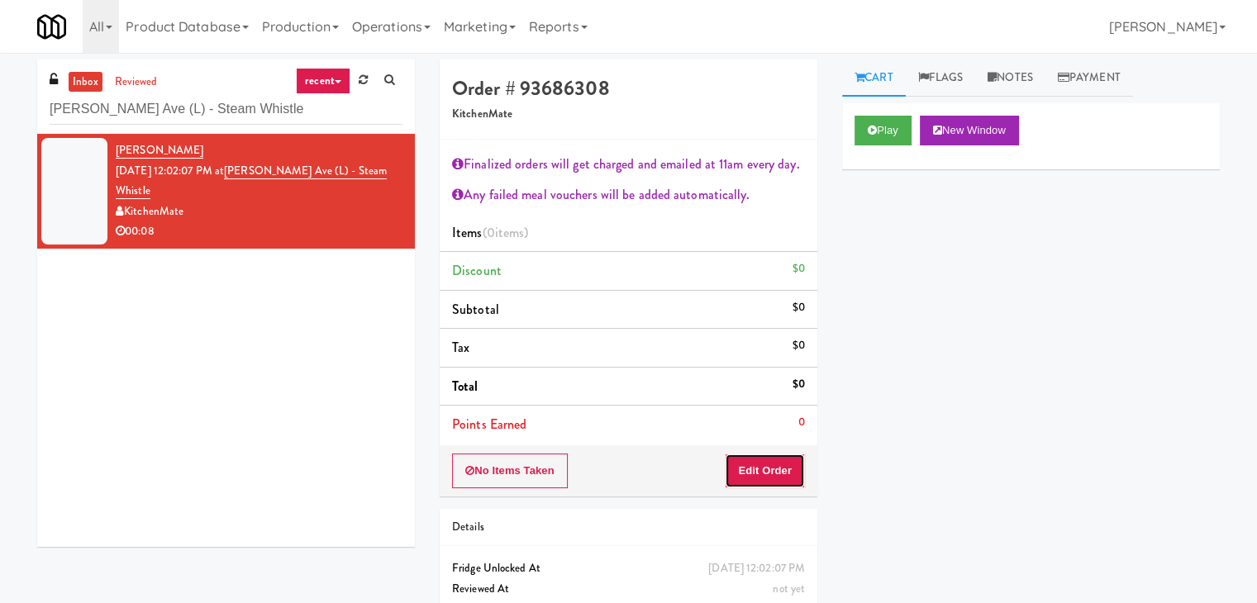
click at [760, 472] on button "Edit Order" at bounding box center [765, 471] width 80 height 35
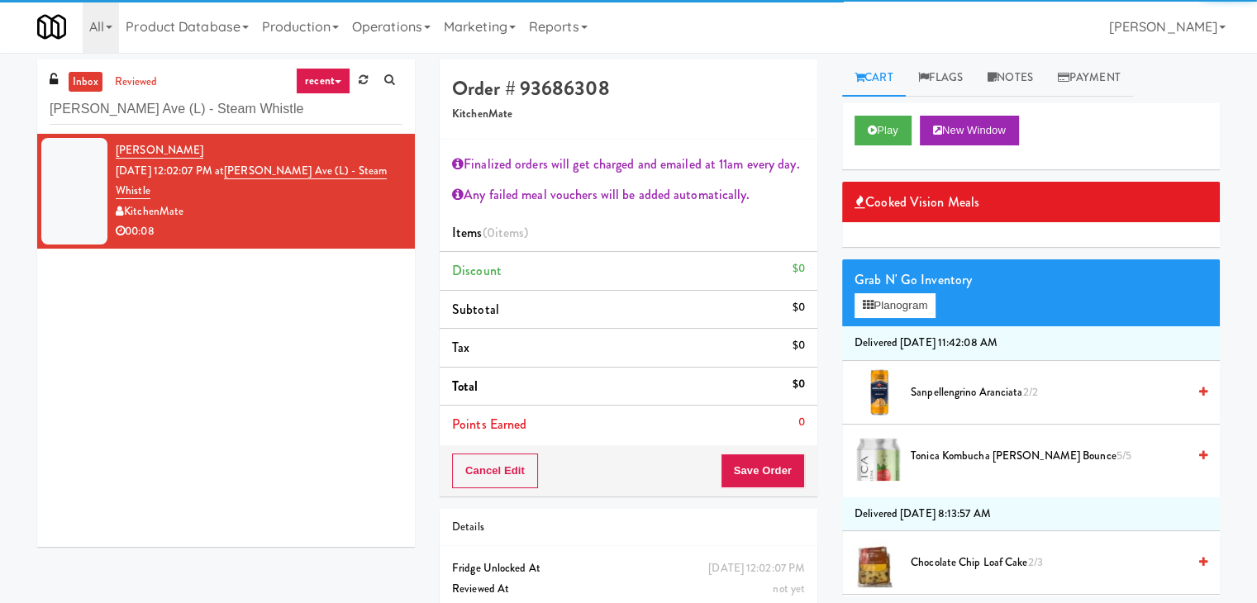
click at [875, 319] on div "Grab N' Go Inventory Planogram" at bounding box center [1031, 293] width 378 height 67
click at [880, 309] on button "Planogram" at bounding box center [895, 305] width 81 height 25
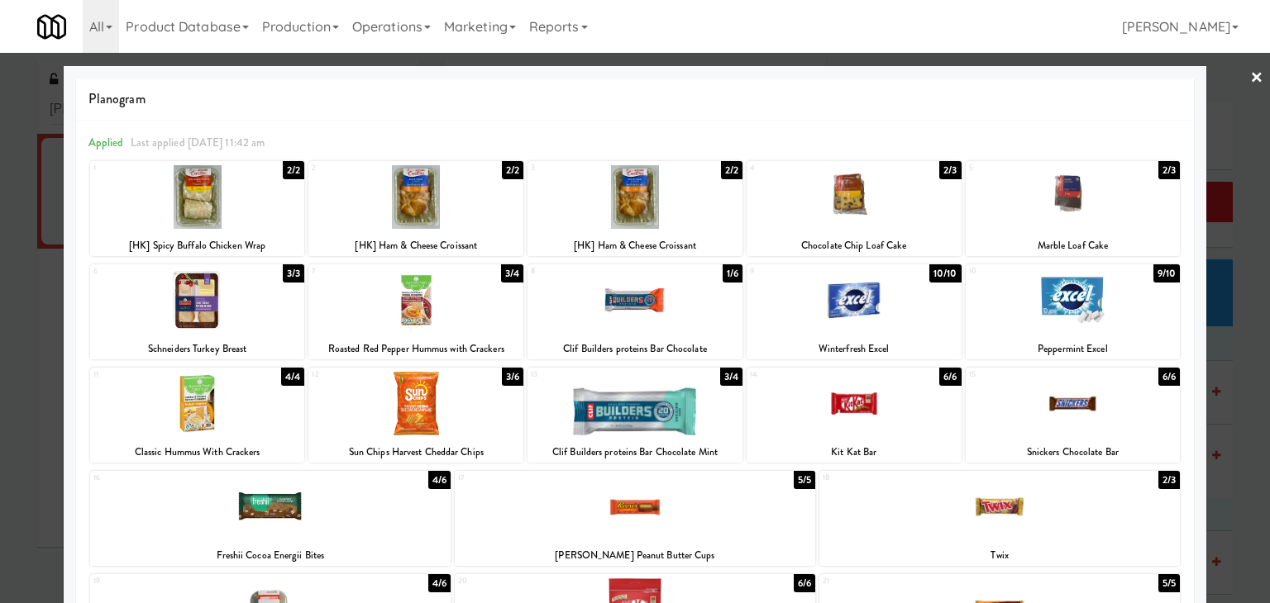
drag, startPoint x: 236, startPoint y: 208, endPoint x: 288, endPoint y: 238, distance: 59.3
click at [236, 207] on div at bounding box center [197, 197] width 215 height 64
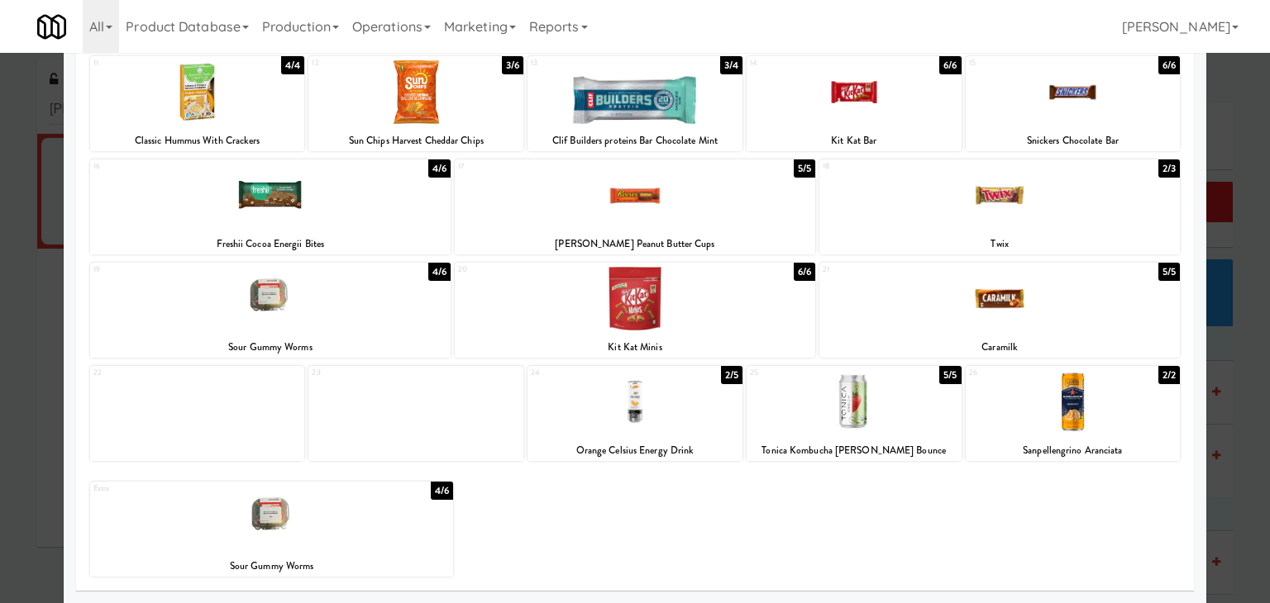
click at [303, 218] on div at bounding box center [270, 196] width 360 height 64
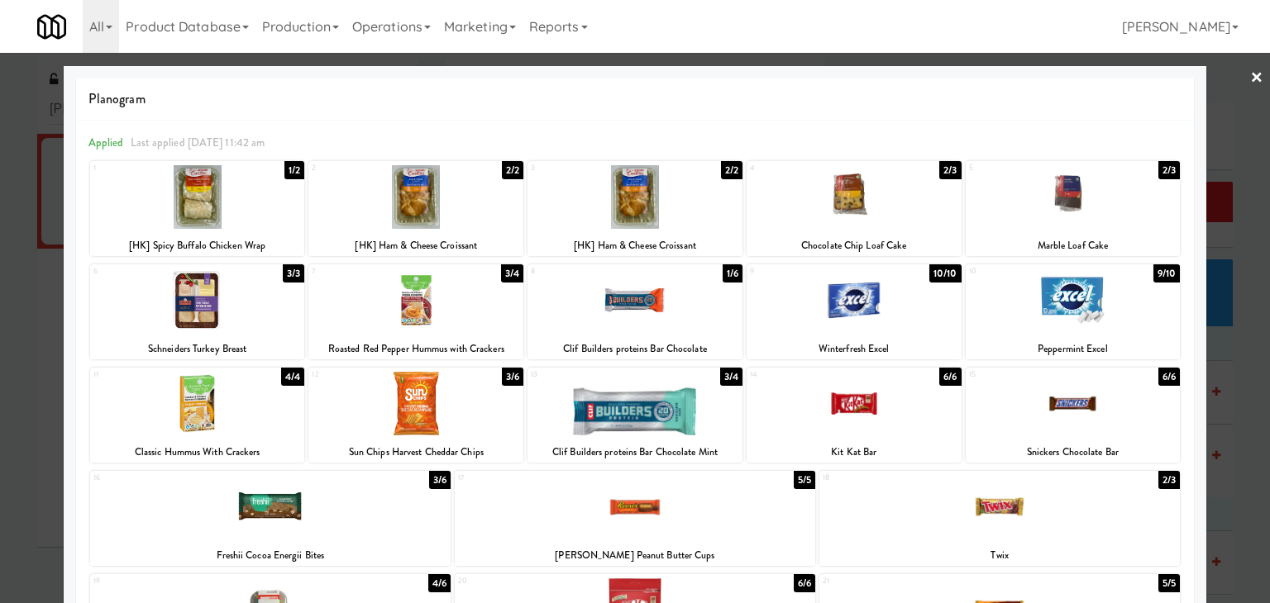
click at [1250, 74] on link "×" at bounding box center [1256, 78] width 13 height 51
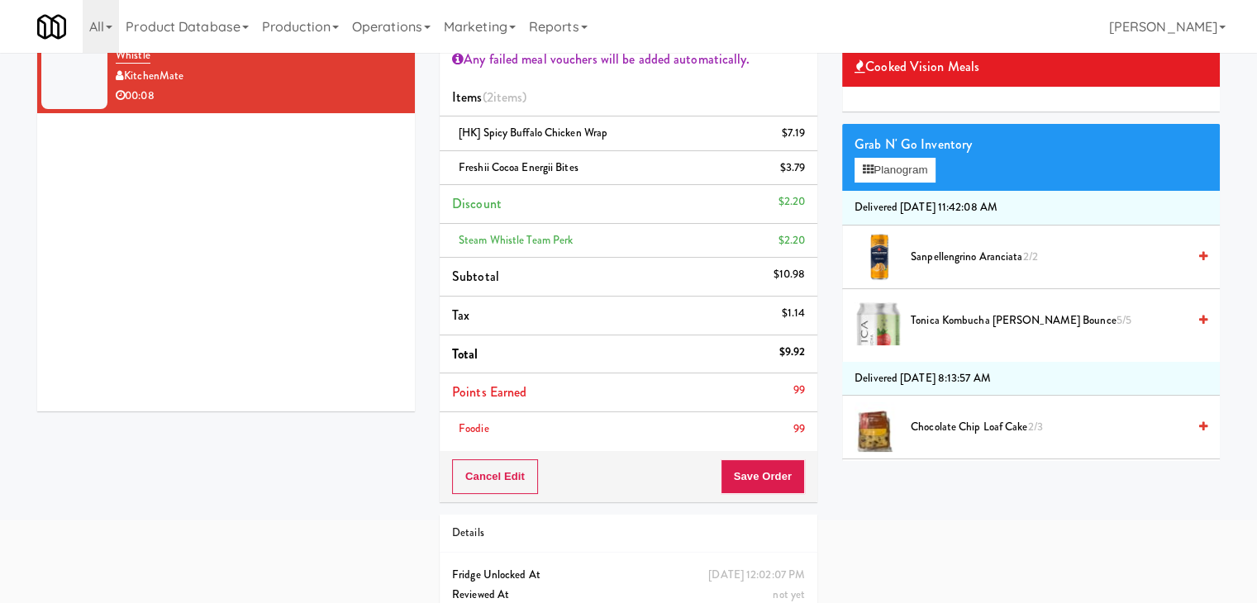
scroll to position [165, 0]
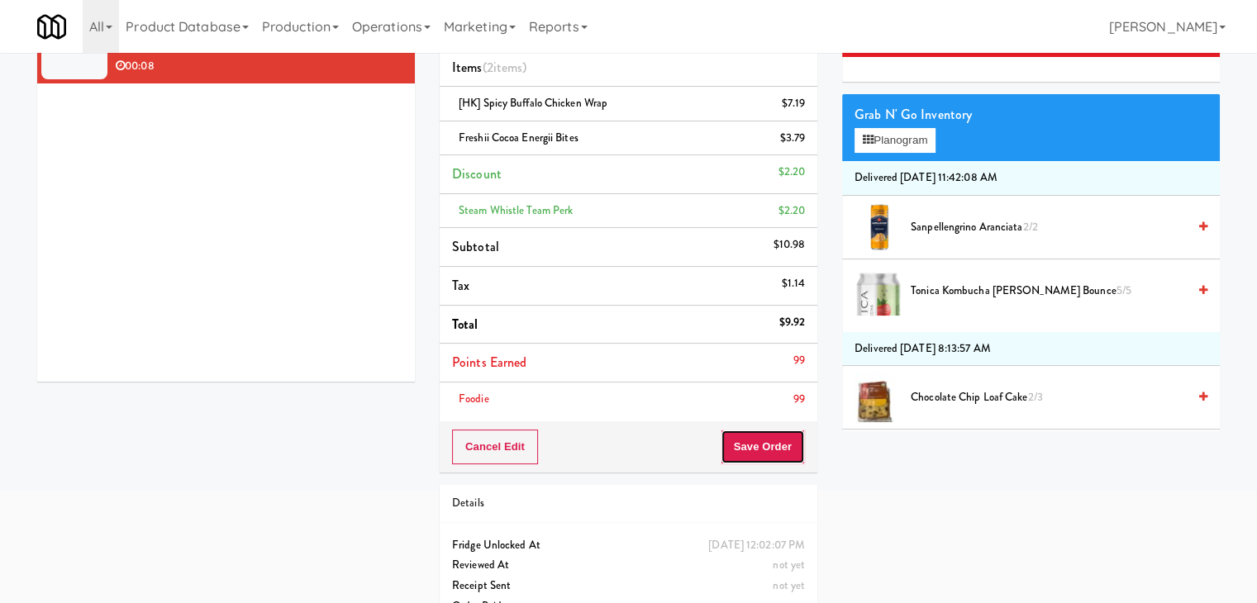
click at [771, 443] on button "Save Order" at bounding box center [763, 447] width 84 height 35
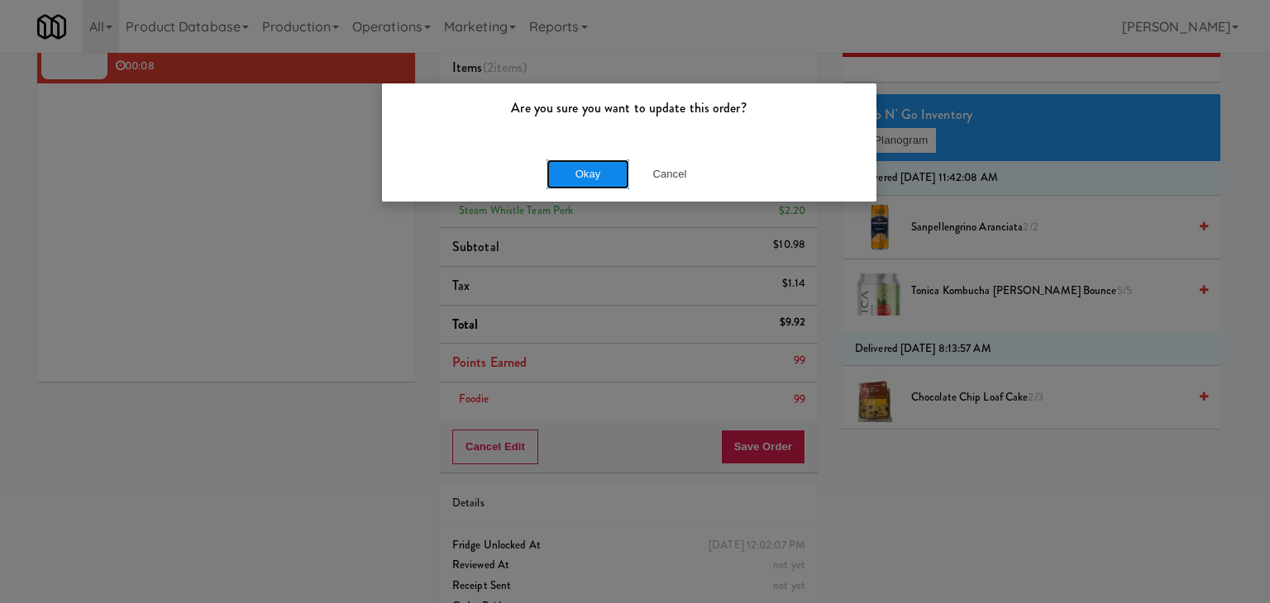
click at [585, 168] on button "Okay" at bounding box center [587, 175] width 83 height 30
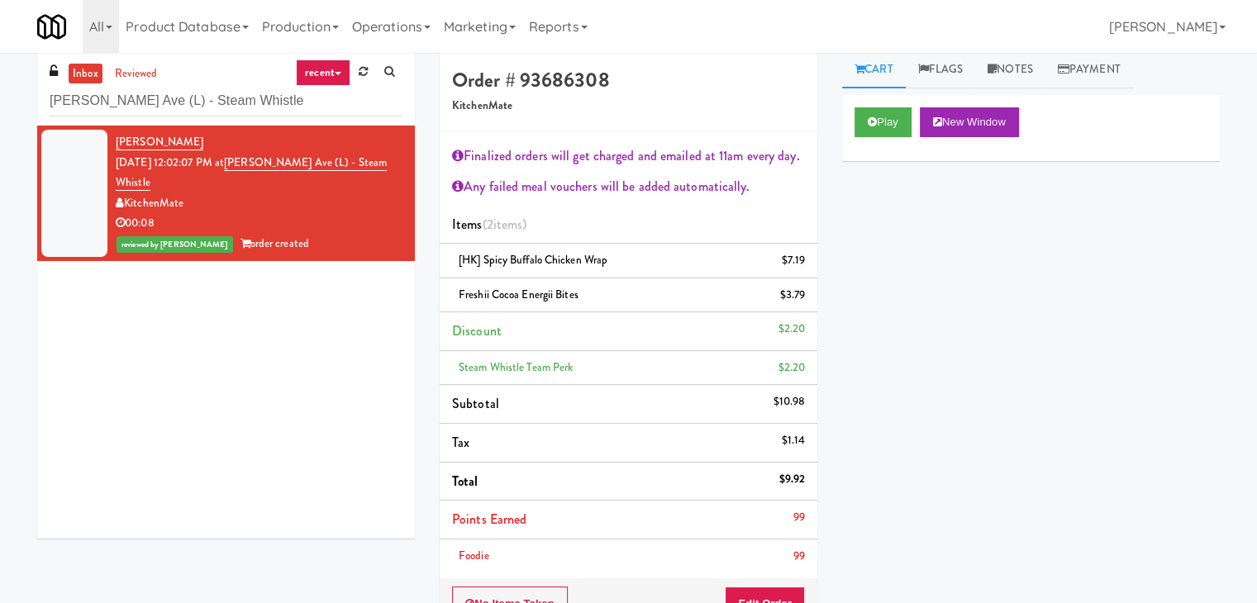
scroll to position [0, 0]
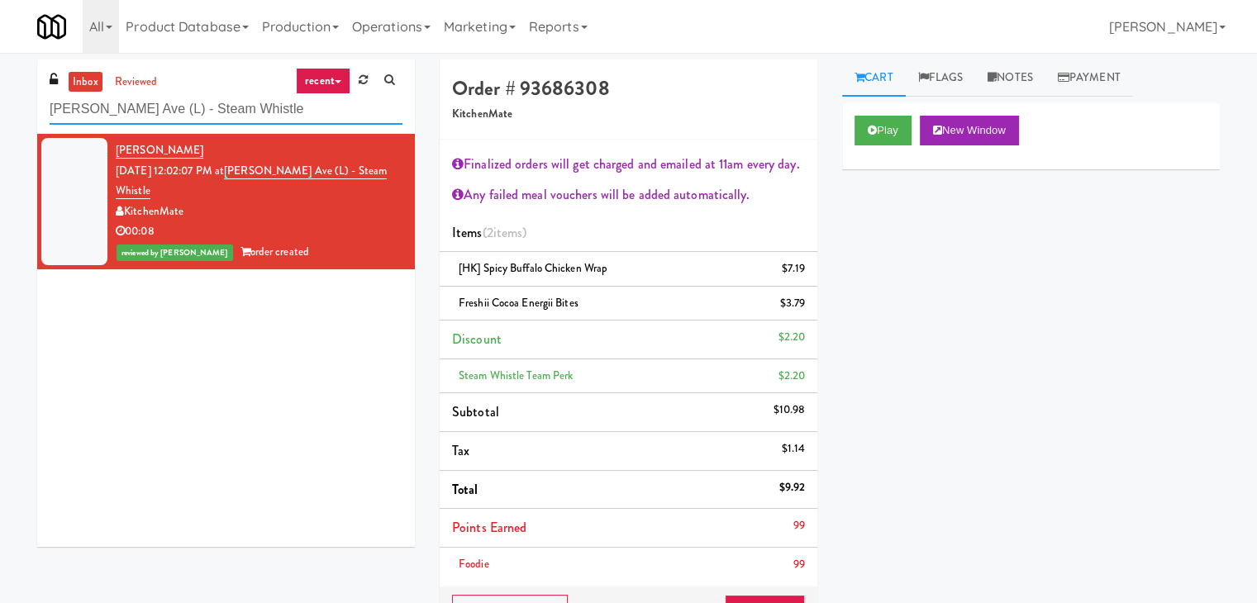
click at [222, 123] on input "[PERSON_NAME] Ave (L) - Steam Whistle" at bounding box center [226, 109] width 353 height 31
paste input "[PERSON_NAME] - Cooler - Left"
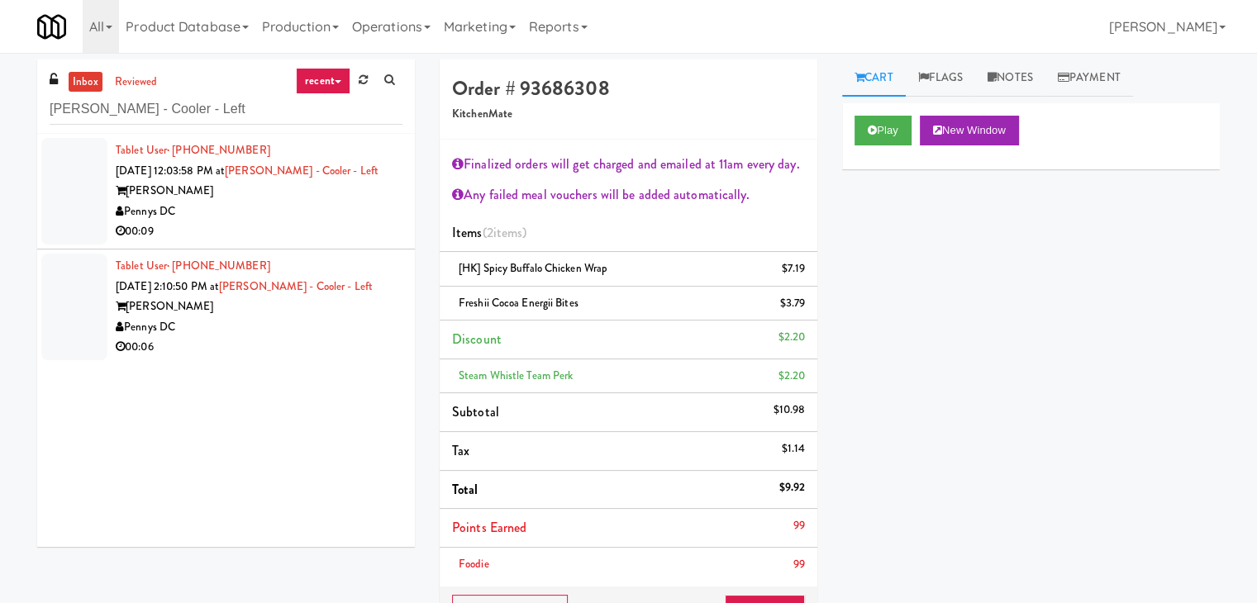
click at [317, 222] on div "00:09" at bounding box center [259, 232] width 287 height 21
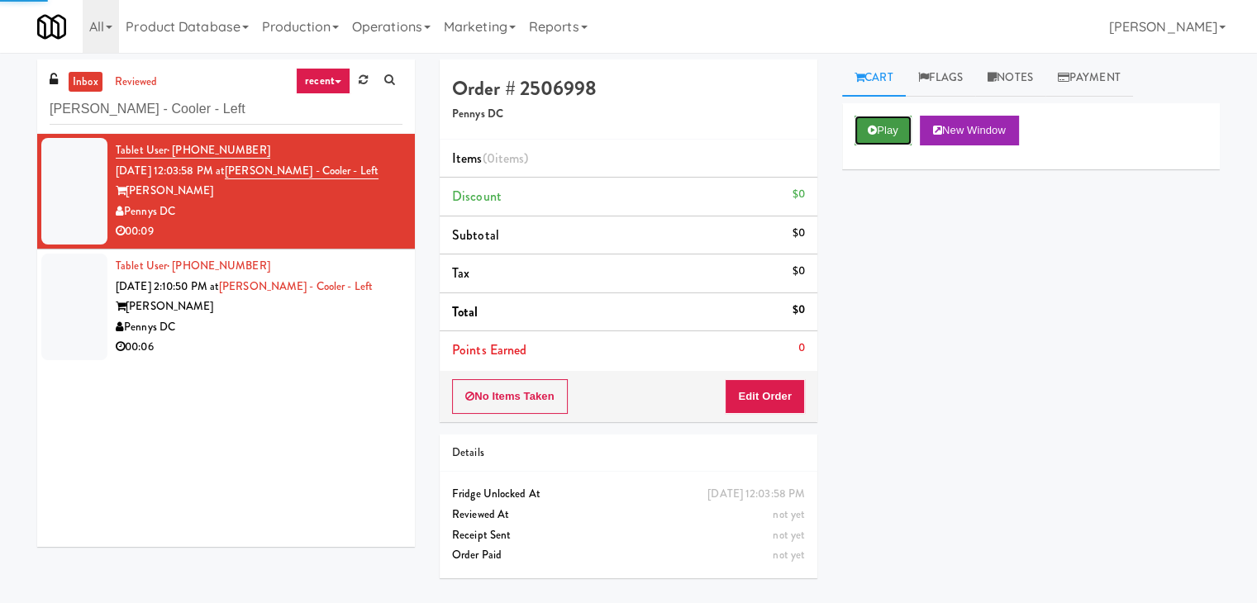
click at [887, 133] on button "Play" at bounding box center [883, 131] width 57 height 30
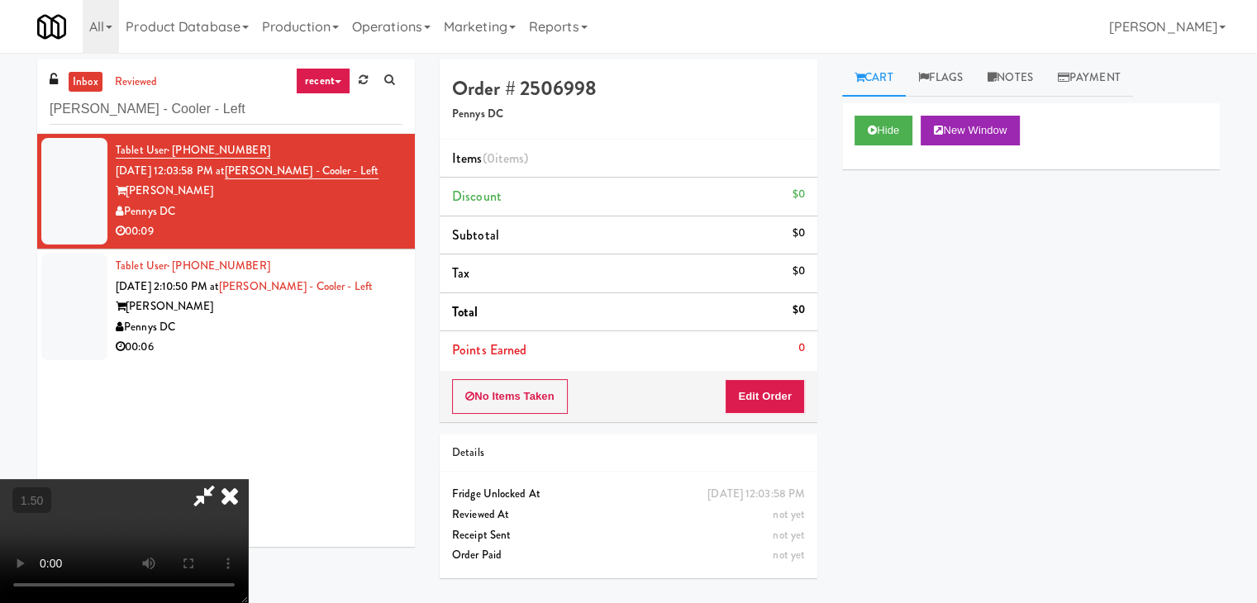
click at [248, 479] on video at bounding box center [124, 541] width 248 height 124
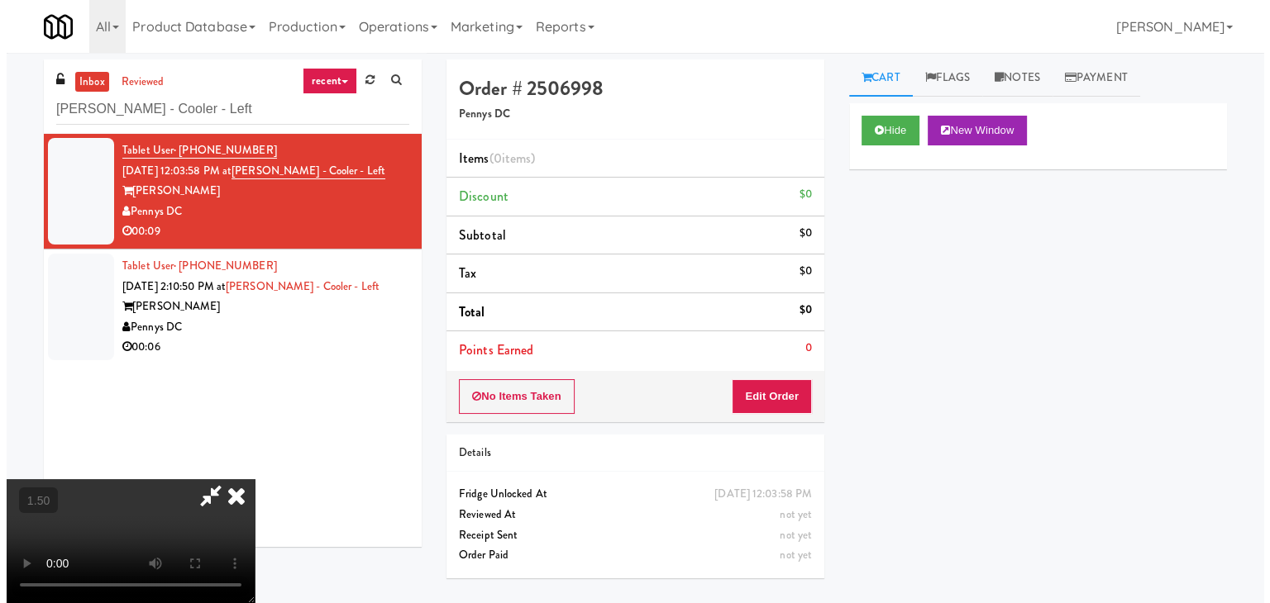
scroll to position [0, 0]
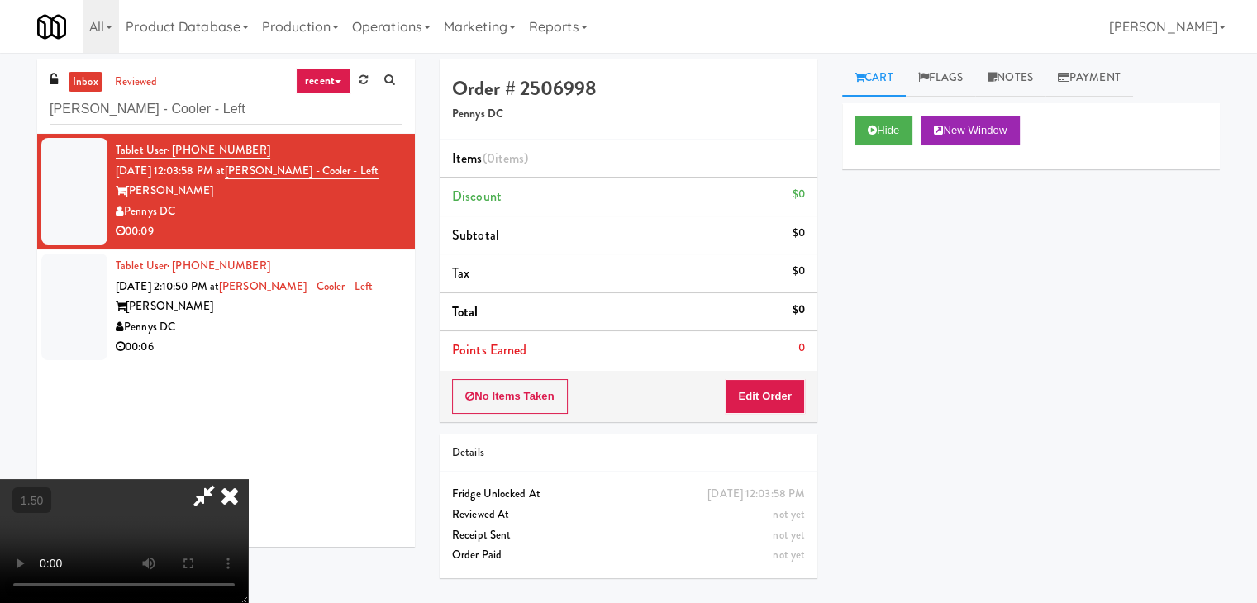
click at [248, 479] on icon at bounding box center [230, 495] width 36 height 33
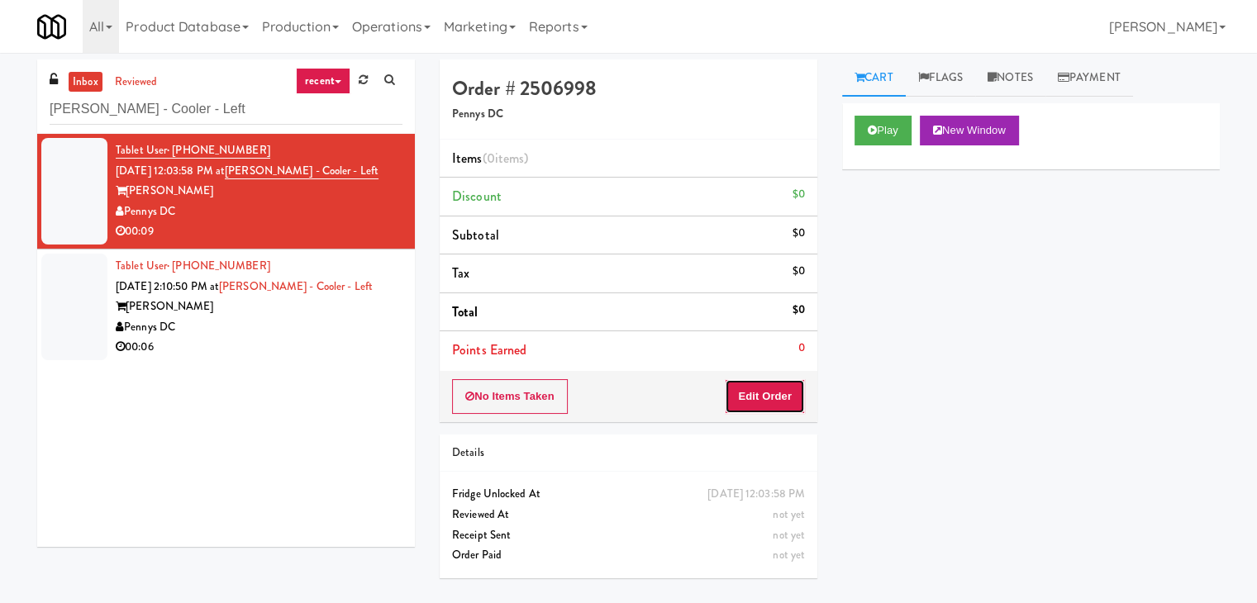
click at [768, 398] on button "Edit Order" at bounding box center [765, 396] width 80 height 35
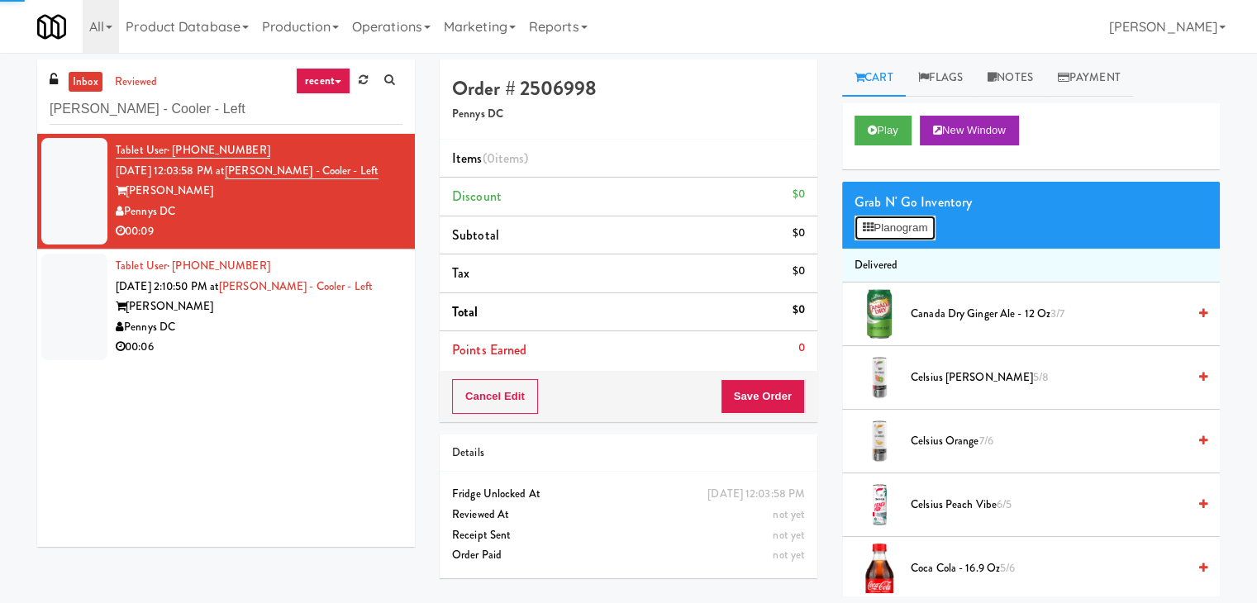
click at [903, 224] on button "Planogram" at bounding box center [895, 228] width 81 height 25
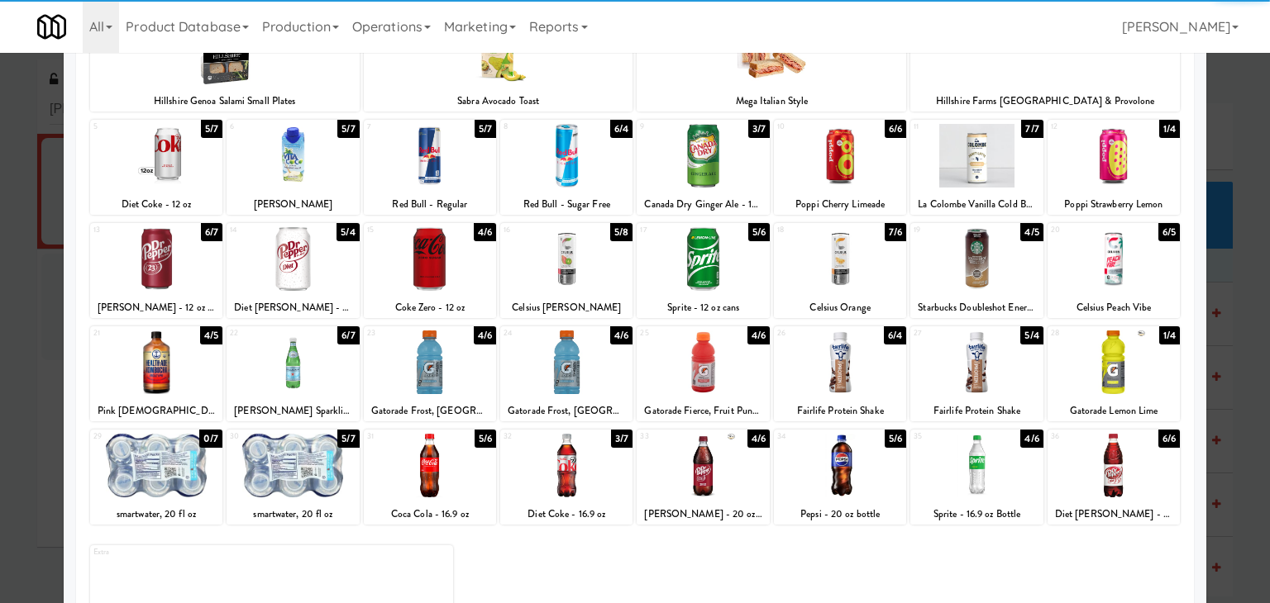
scroll to position [208, 0]
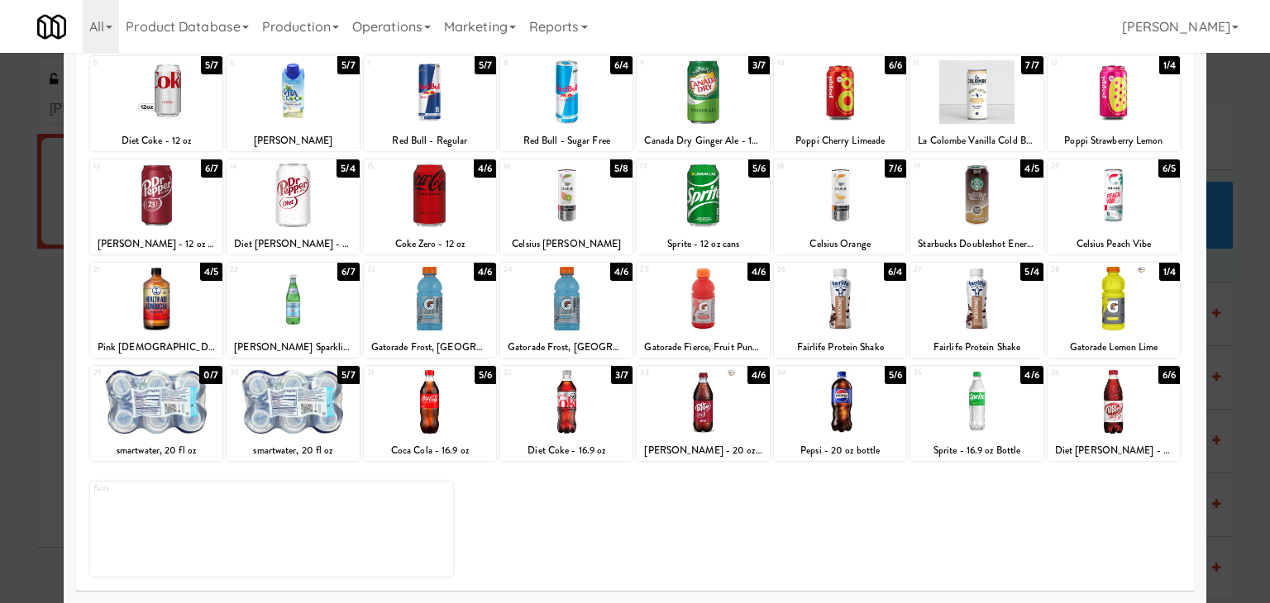
click at [422, 401] on div at bounding box center [430, 402] width 132 height 64
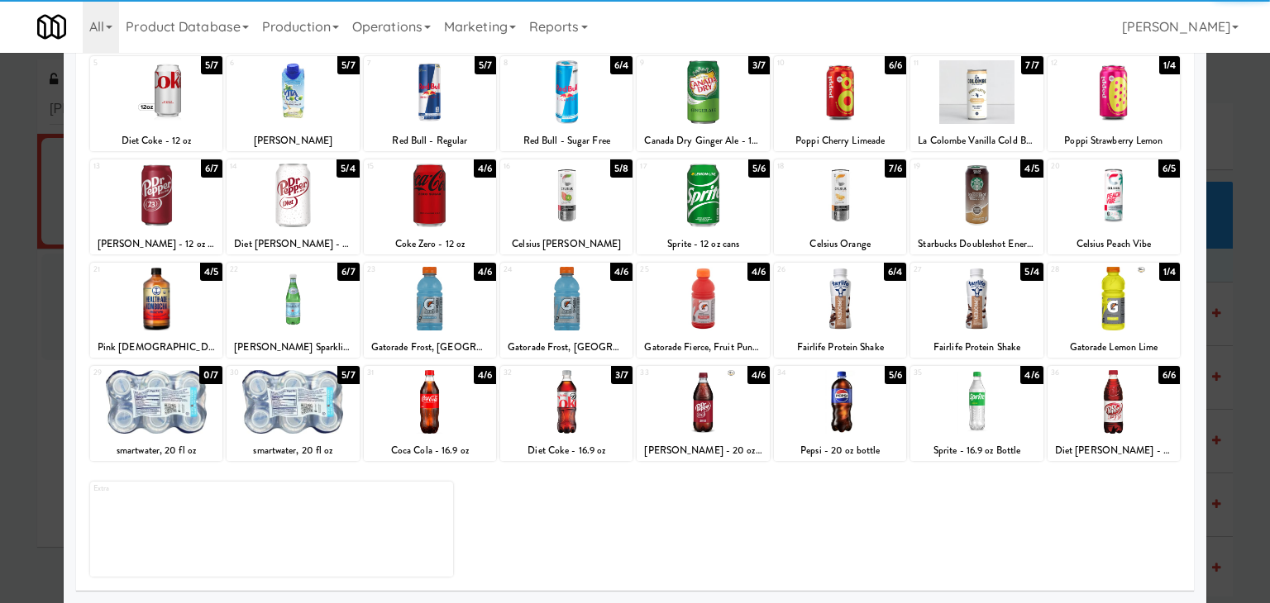
click at [838, 401] on div at bounding box center [840, 402] width 132 height 64
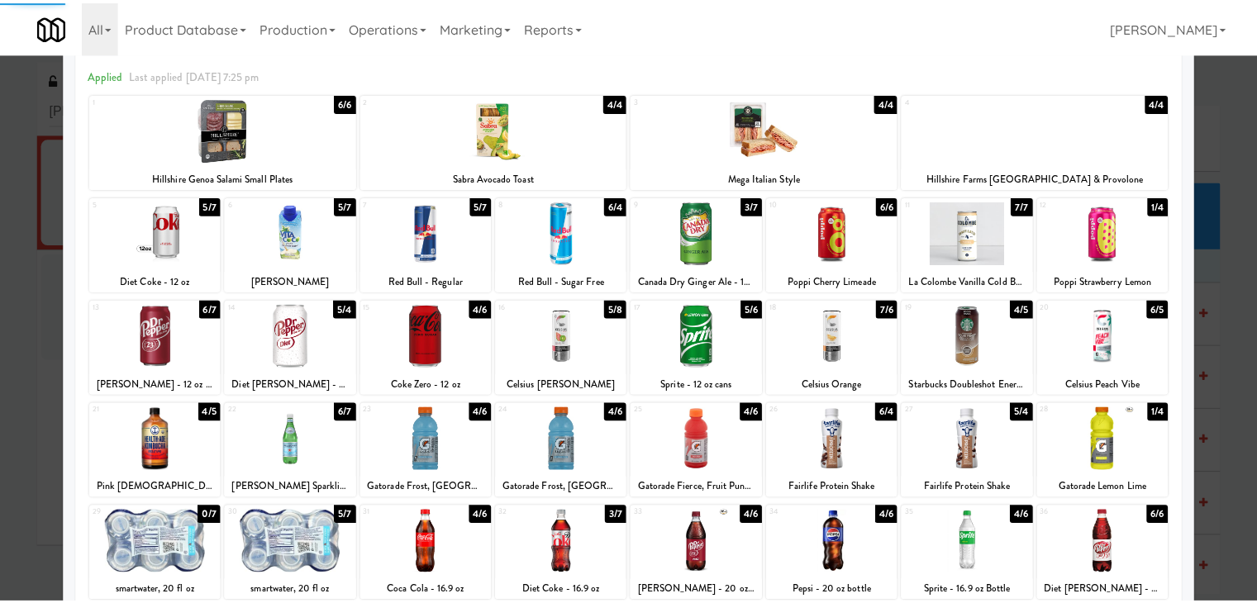
scroll to position [0, 0]
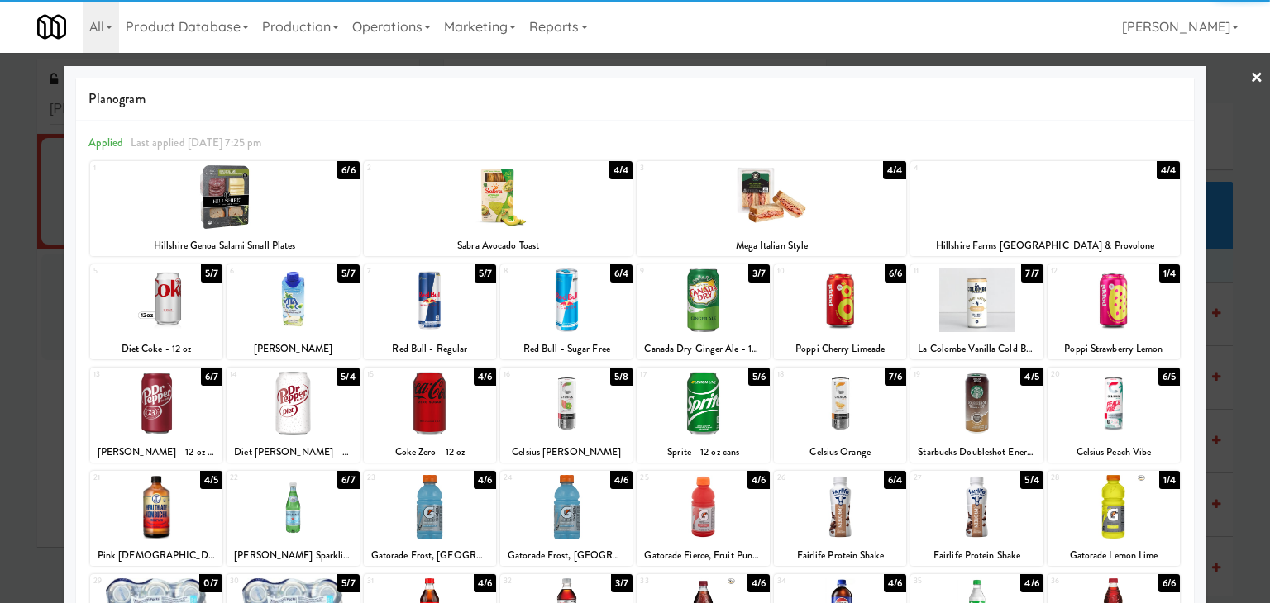
click at [1250, 83] on link "×" at bounding box center [1256, 78] width 13 height 51
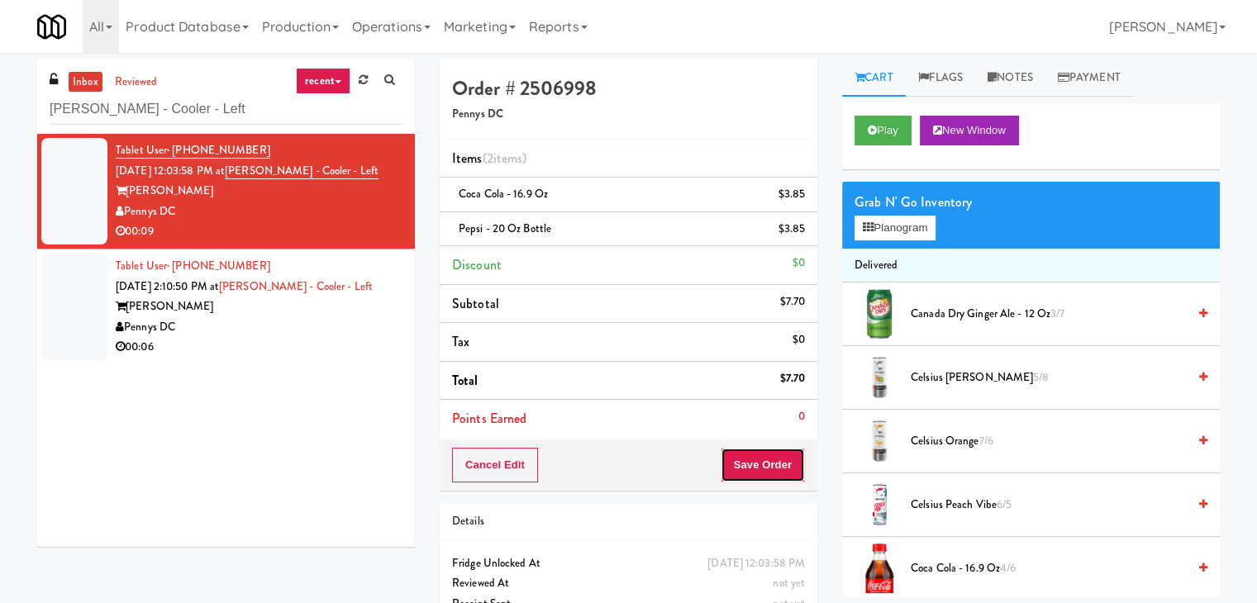
click at [742, 464] on button "Save Order" at bounding box center [763, 465] width 84 height 35
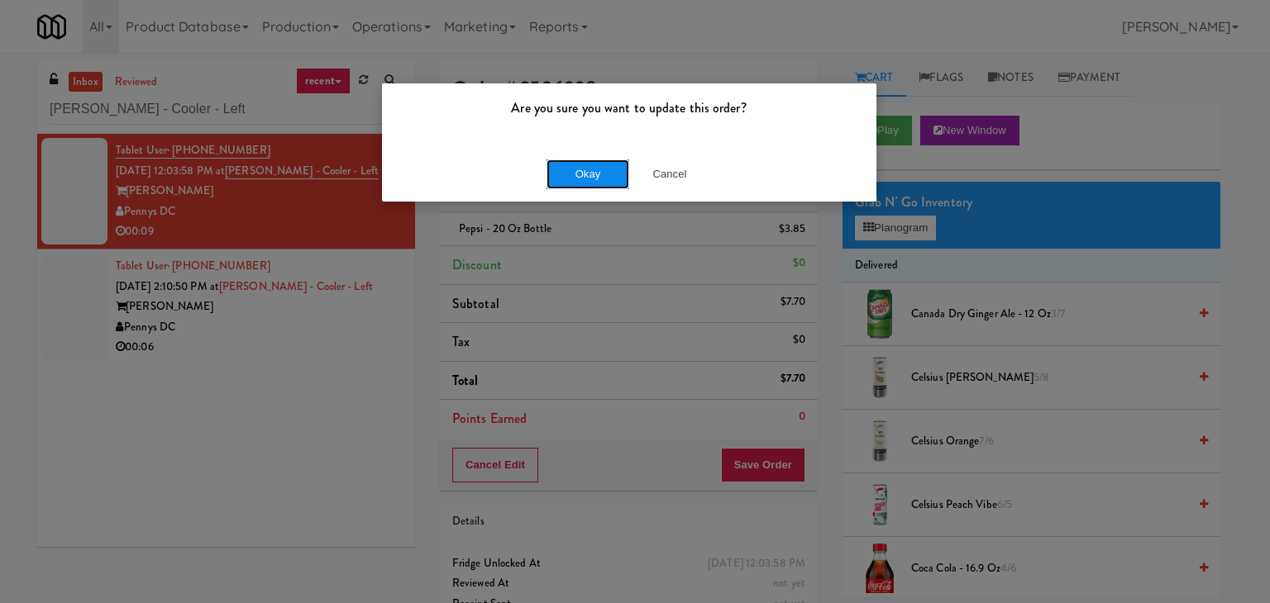
click at [608, 174] on button "Okay" at bounding box center [587, 175] width 83 height 30
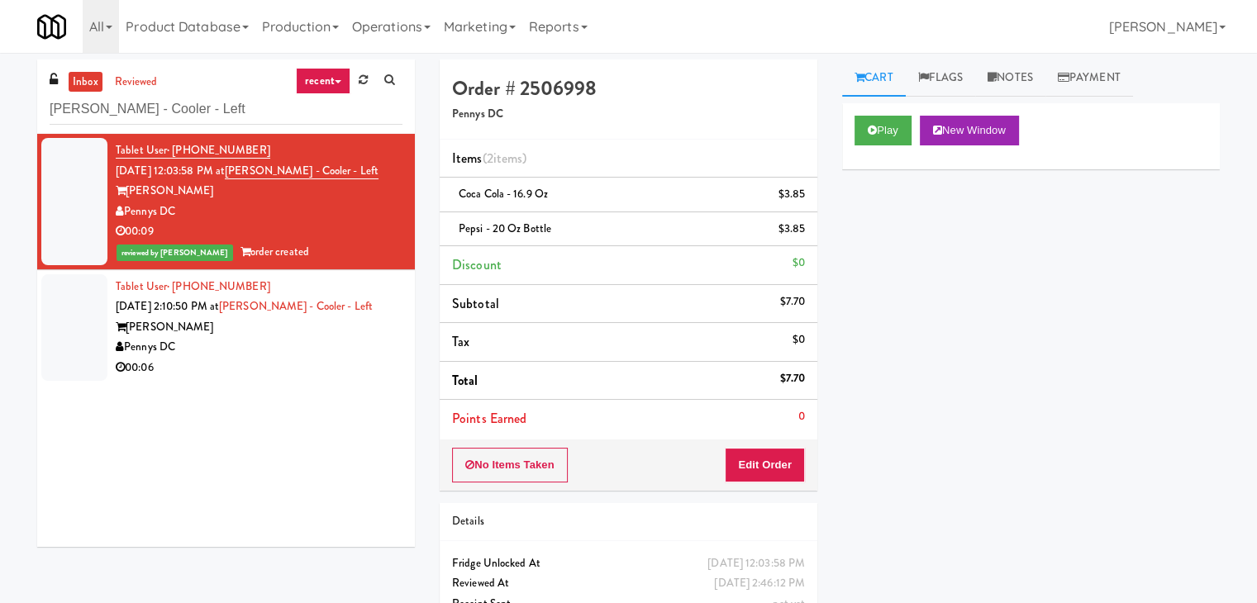
click at [236, 370] on div "00:06" at bounding box center [259, 368] width 287 height 21
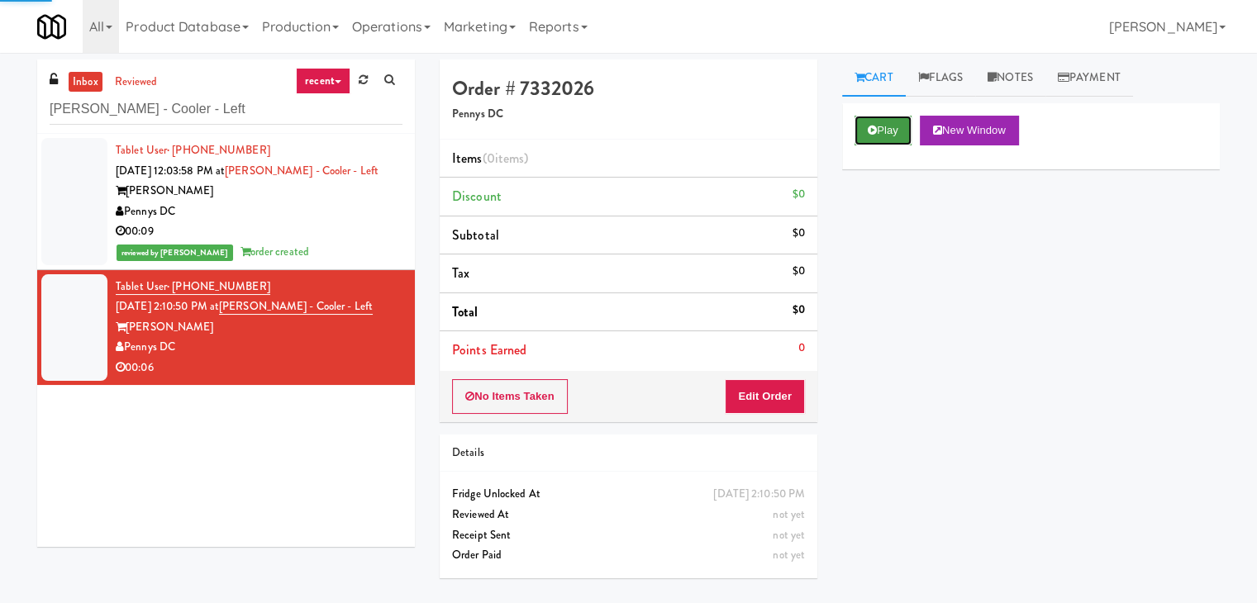
click at [871, 130] on icon at bounding box center [872, 130] width 9 height 11
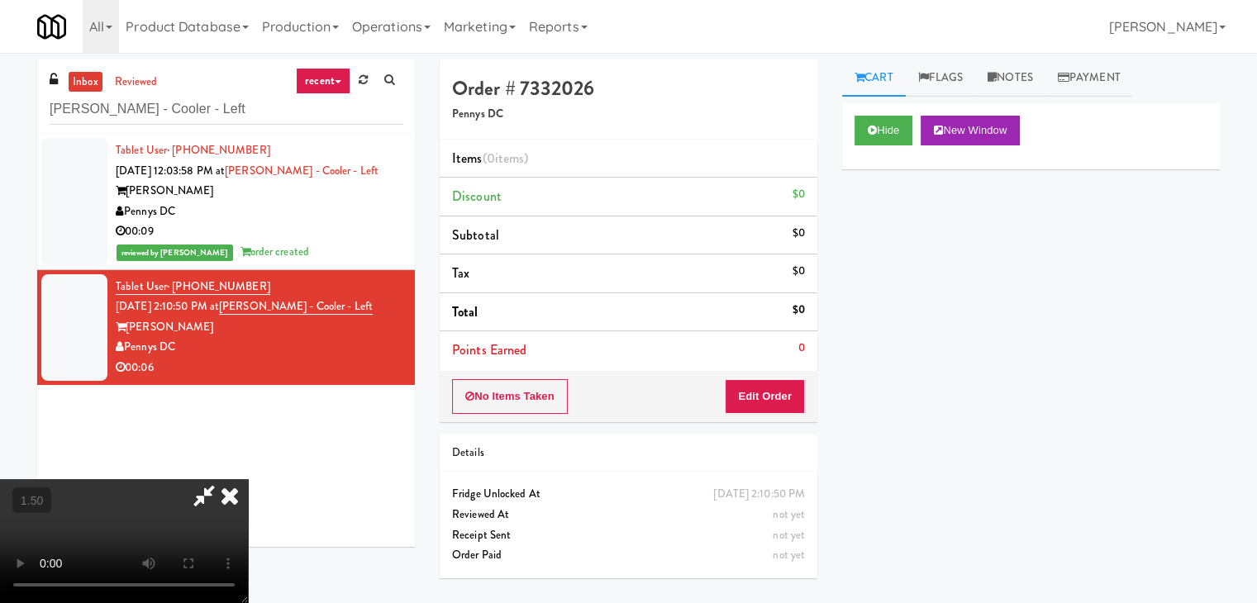
click at [248, 479] on video at bounding box center [124, 541] width 248 height 124
click at [248, 479] on icon at bounding box center [230, 495] width 36 height 33
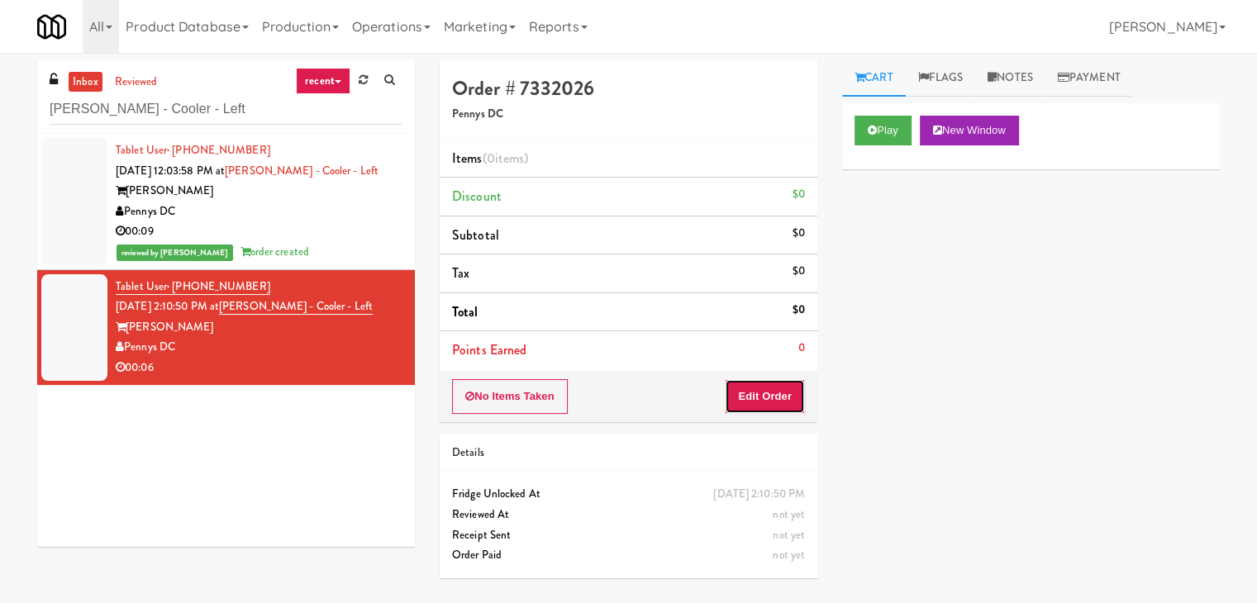
click at [782, 398] on button "Edit Order" at bounding box center [765, 396] width 80 height 35
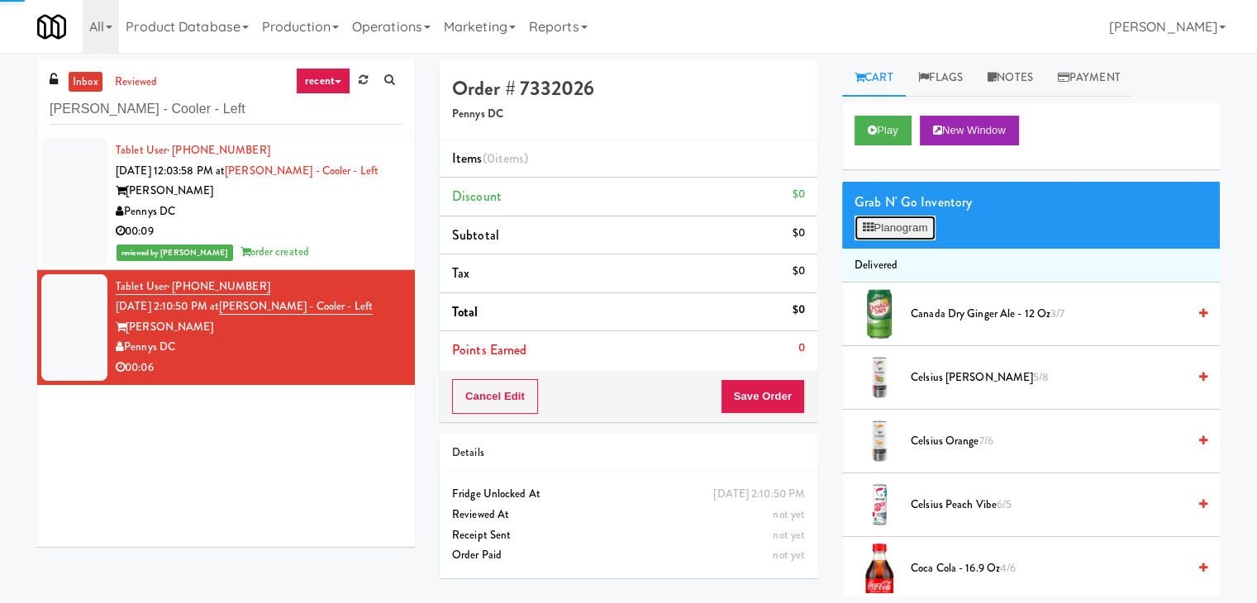
click at [894, 224] on button "Planogram" at bounding box center [895, 228] width 81 height 25
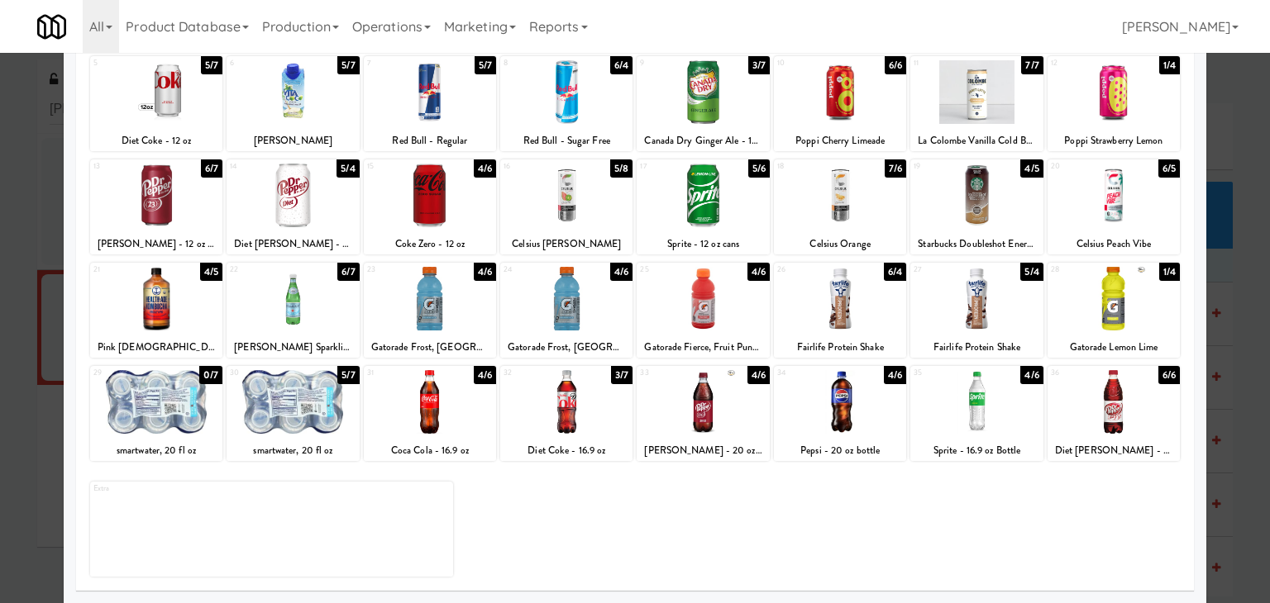
click at [1108, 380] on div at bounding box center [1113, 402] width 132 height 64
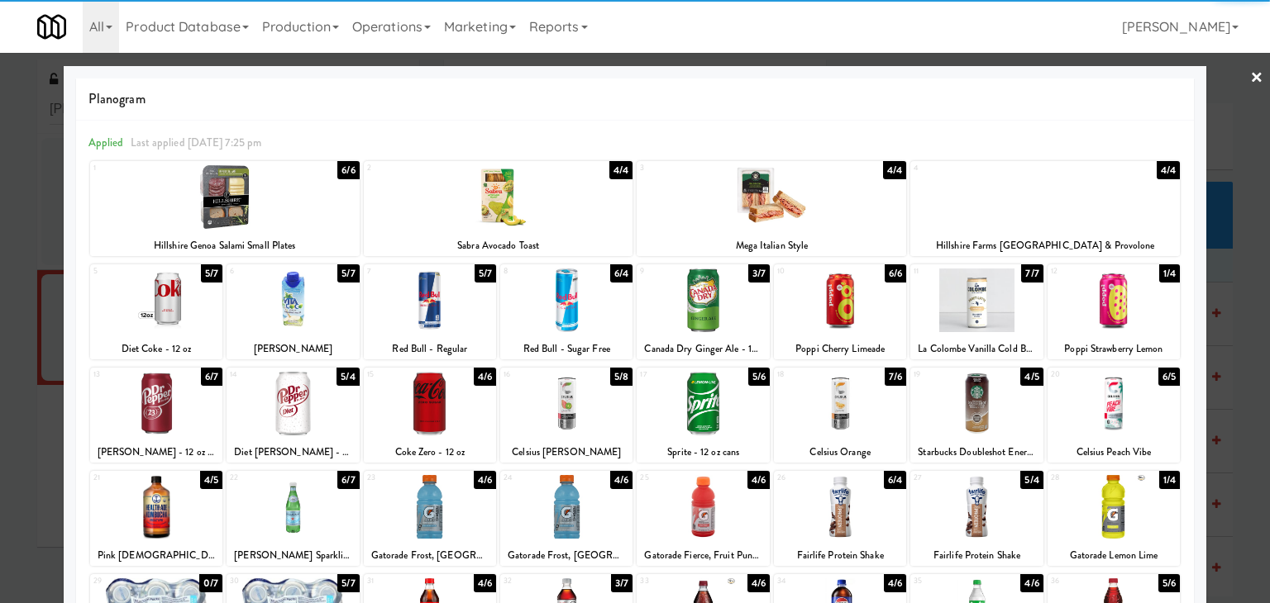
click at [1250, 73] on link "×" at bounding box center [1256, 78] width 13 height 51
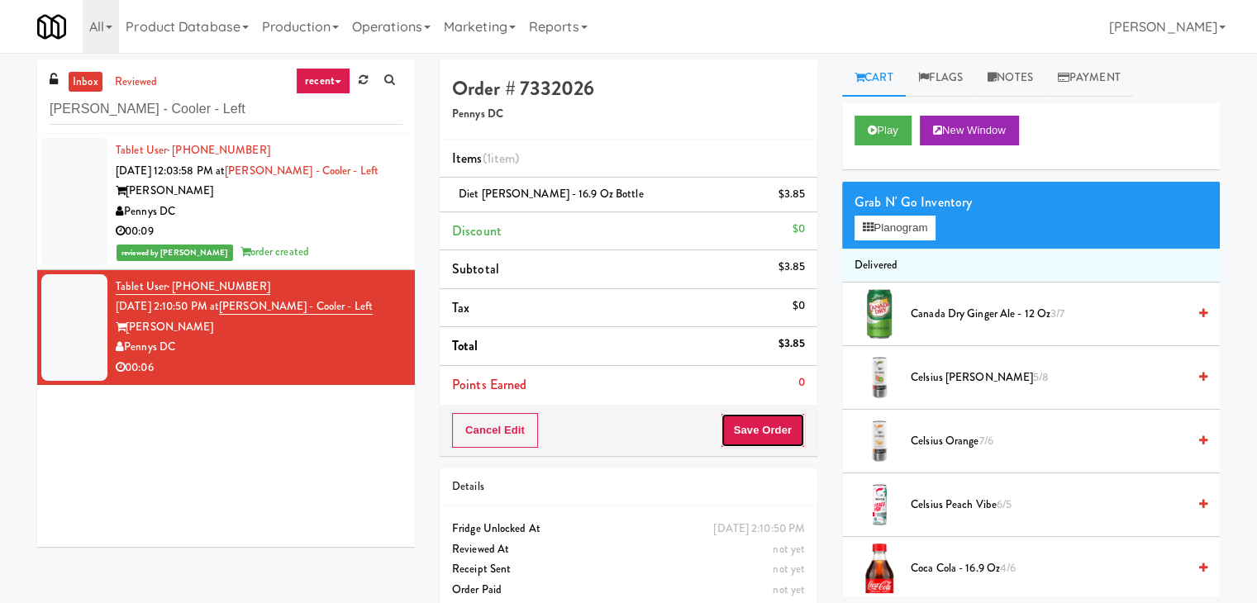
click at [754, 431] on button "Save Order" at bounding box center [763, 430] width 84 height 35
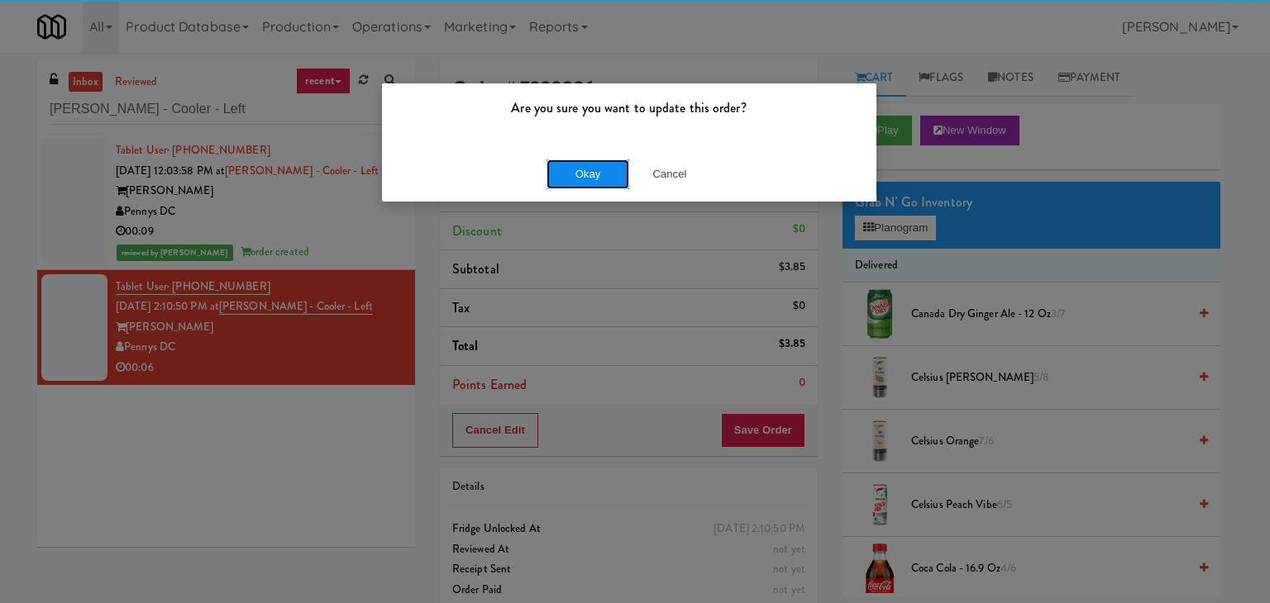
click at [588, 163] on button "Okay" at bounding box center [587, 175] width 83 height 30
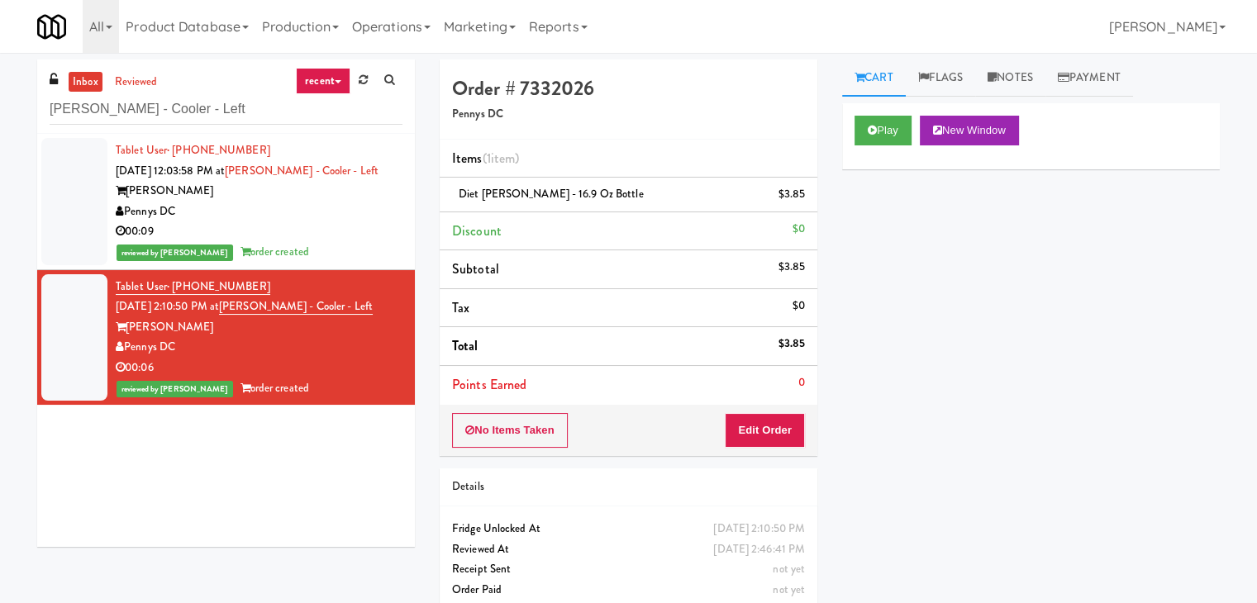
click at [241, 88] on div "inbox reviewed recent all unclear take inventory issue suspicious failed recent…" at bounding box center [226, 97] width 378 height 74
click at [235, 115] on input "[PERSON_NAME] - Cooler - Left" at bounding box center [226, 109] width 353 height 31
paste input "Emblem 125"
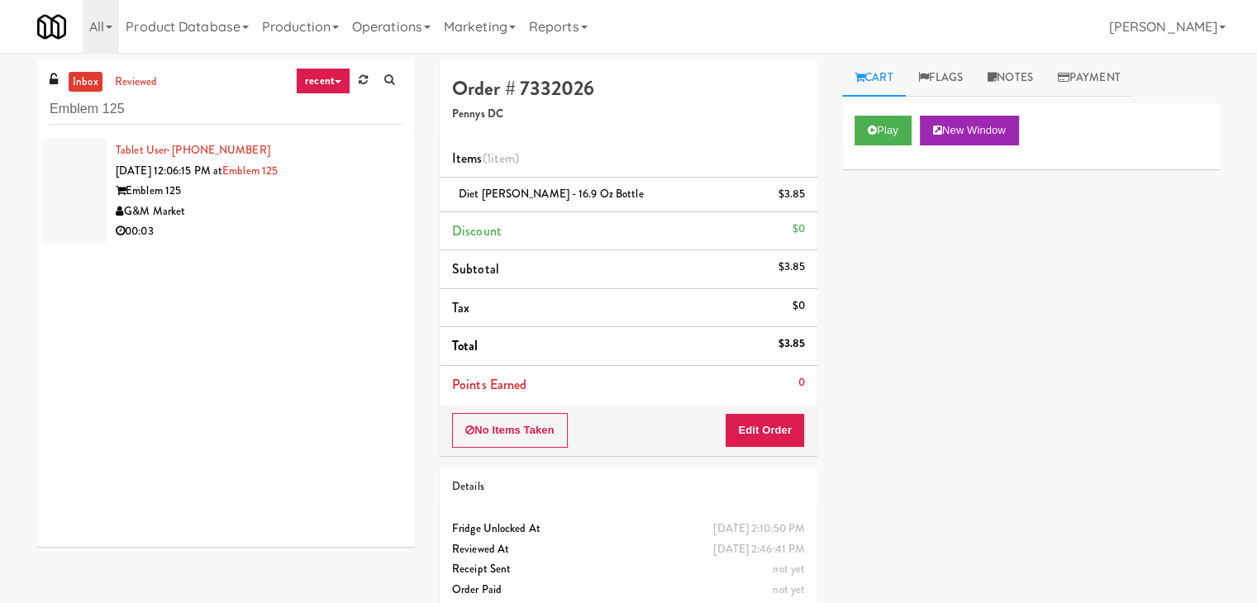
drag, startPoint x: 356, startPoint y: 227, endPoint x: 342, endPoint y: 217, distance: 17.2
click at [353, 222] on div "00:03" at bounding box center [259, 232] width 287 height 21
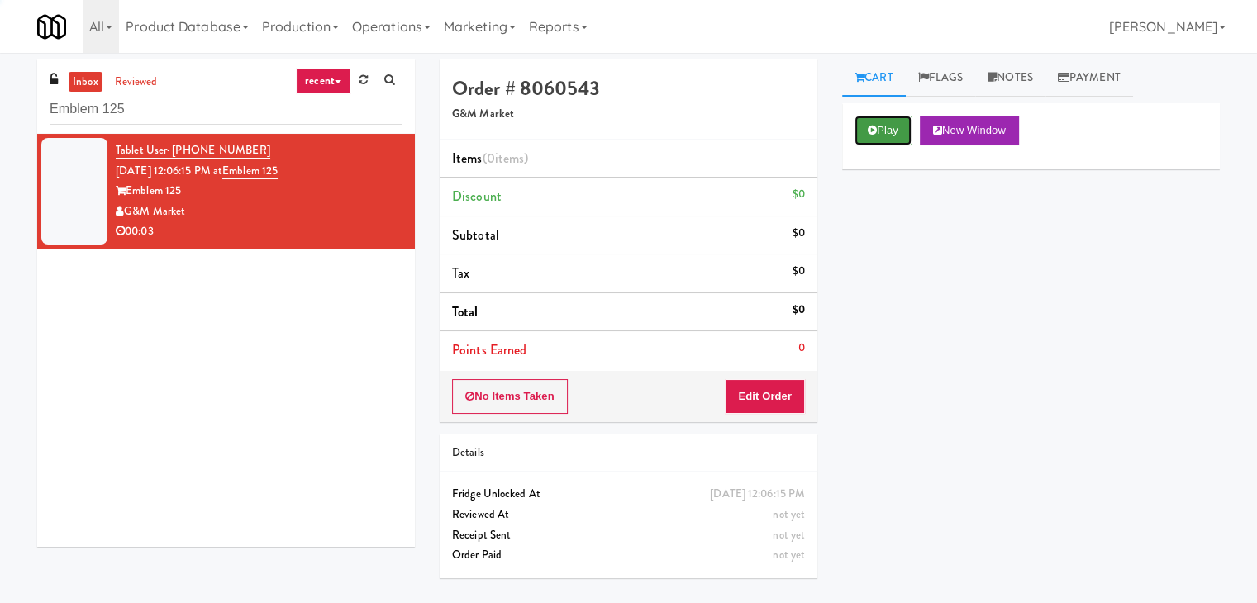
click at [867, 125] on button "Play" at bounding box center [883, 131] width 57 height 30
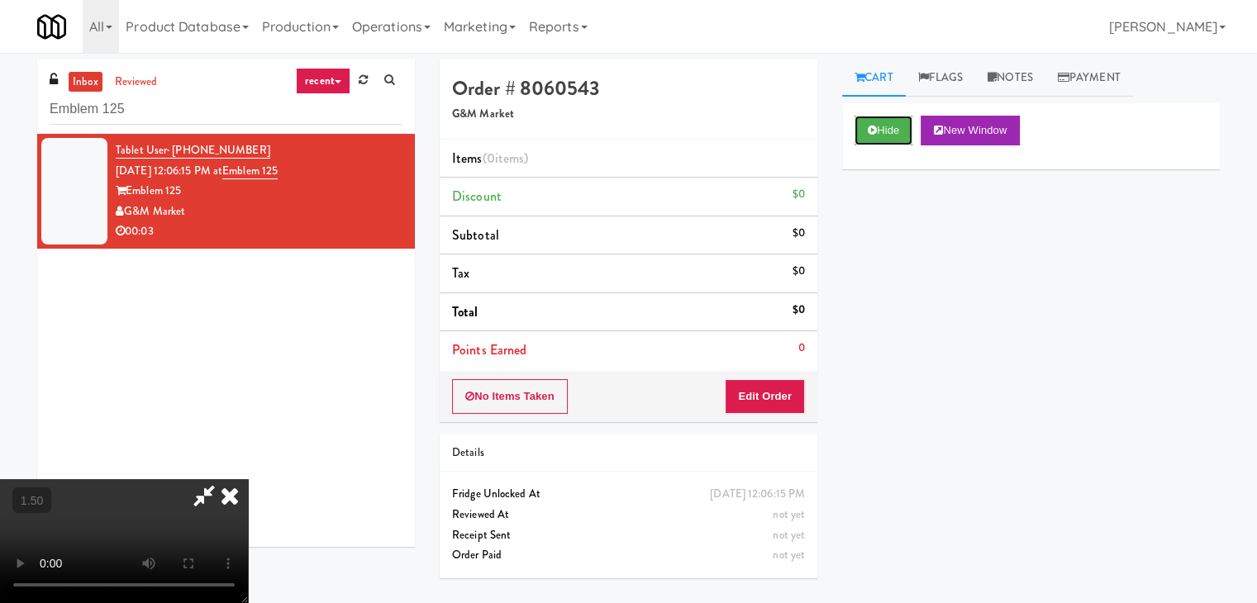
scroll to position [232, 0]
click at [248, 479] on video at bounding box center [124, 541] width 248 height 124
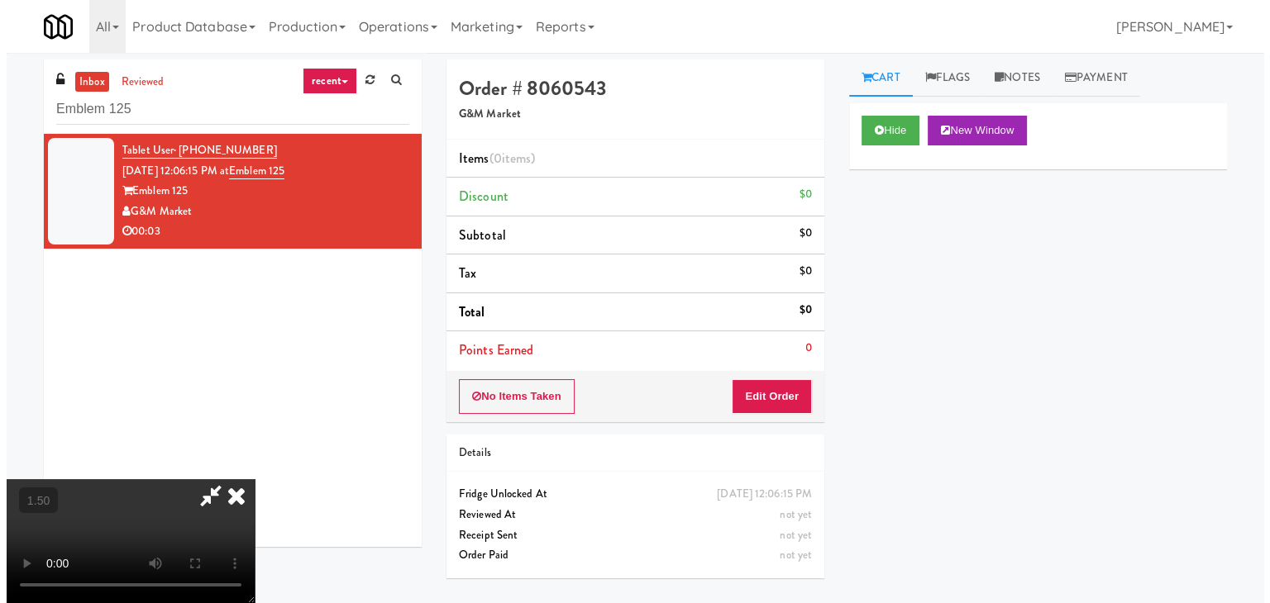
scroll to position [0, 0]
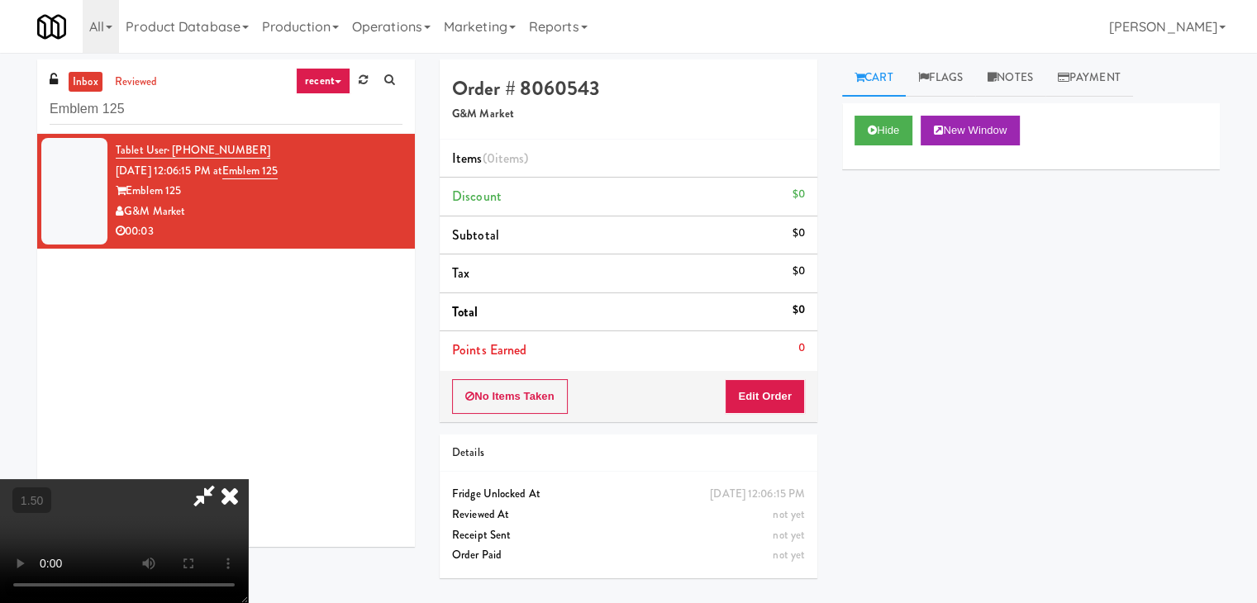
drag, startPoint x: 722, startPoint y: 63, endPoint x: 765, endPoint y: 214, distance: 157.5
click at [248, 479] on icon at bounding box center [230, 495] width 36 height 33
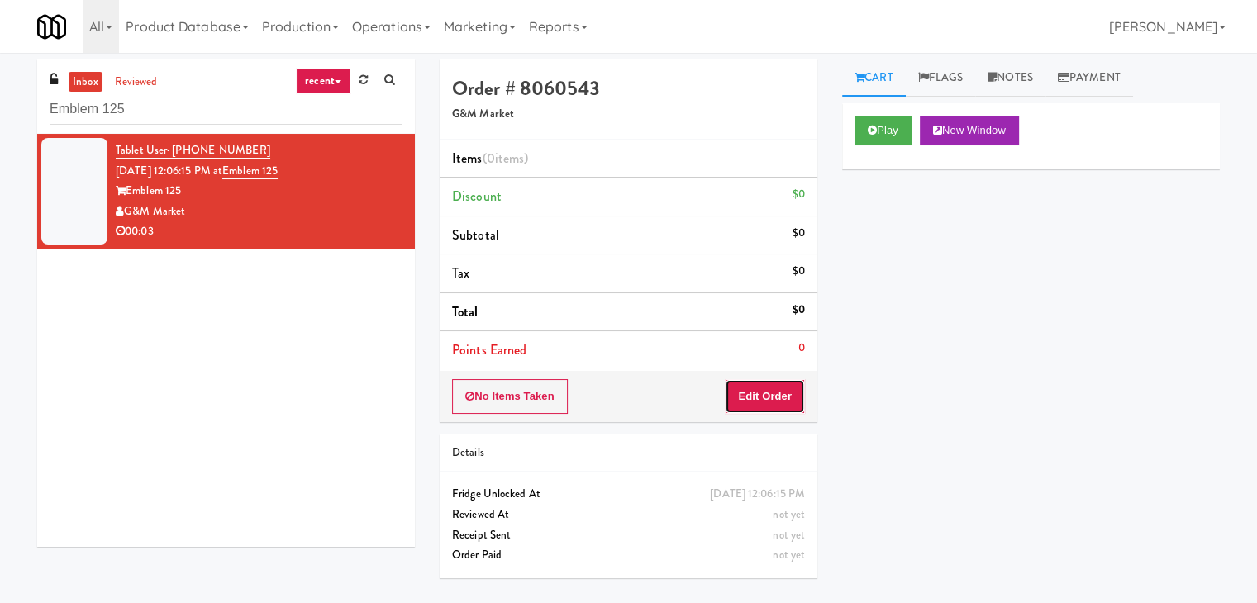
drag, startPoint x: 767, startPoint y: 393, endPoint x: 823, endPoint y: 363, distance: 63.6
click at [766, 393] on button "Edit Order" at bounding box center [765, 396] width 80 height 35
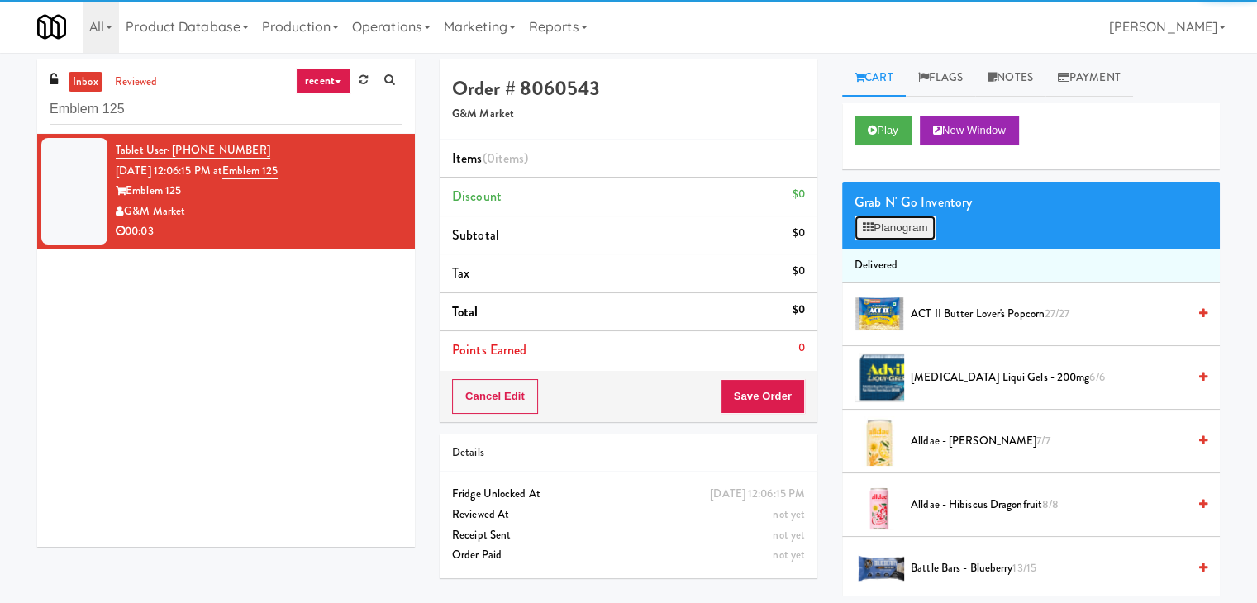
click at [903, 223] on button "Planogram" at bounding box center [895, 228] width 81 height 25
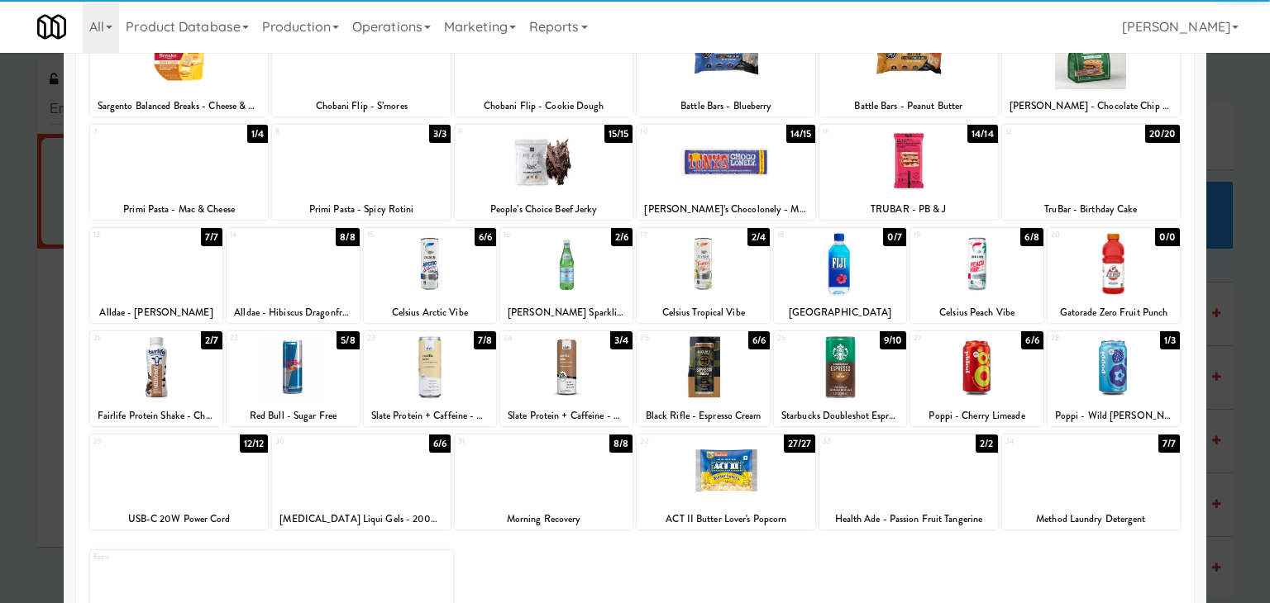
scroll to position [208, 0]
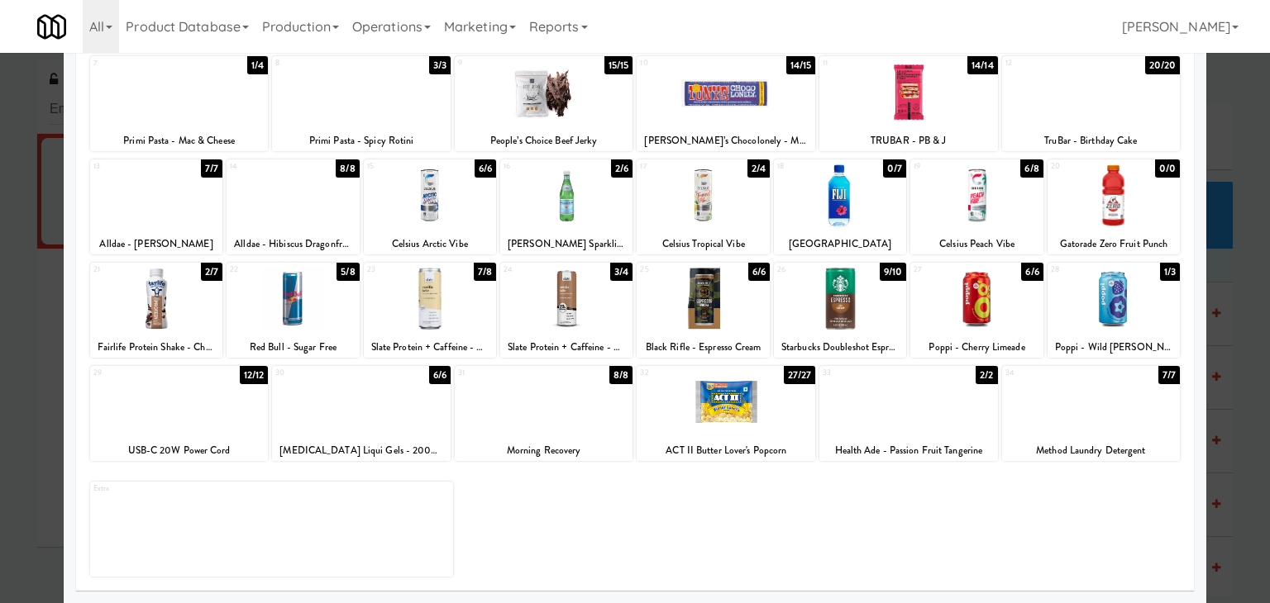
drag, startPoint x: 149, startPoint y: 305, endPoint x: 179, endPoint y: 312, distance: 30.7
click at [149, 304] on div at bounding box center [156, 299] width 132 height 64
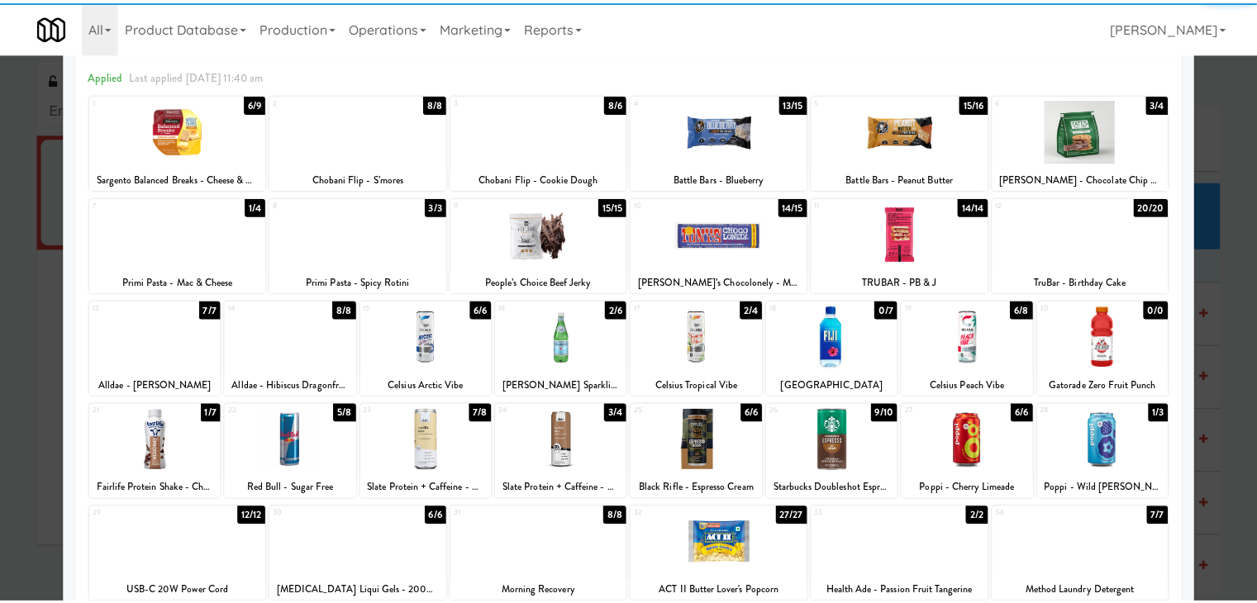
scroll to position [0, 0]
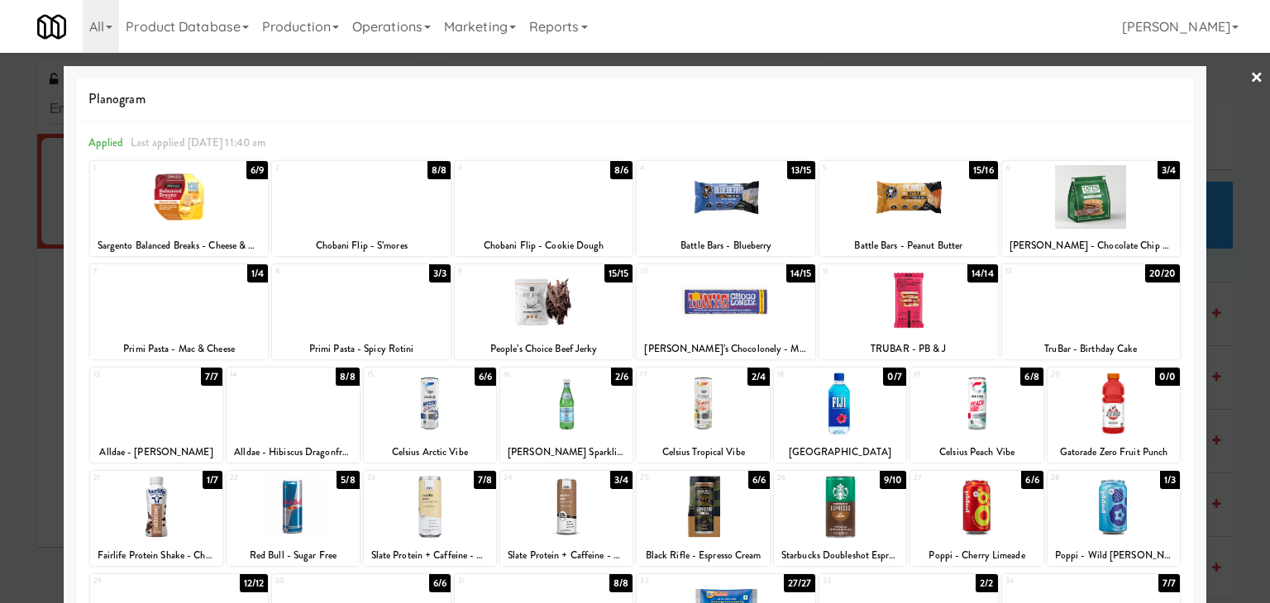
drag, startPoint x: 1247, startPoint y: 79, endPoint x: 1238, endPoint y: 84, distance: 9.6
click at [1250, 78] on link "×" at bounding box center [1256, 78] width 13 height 51
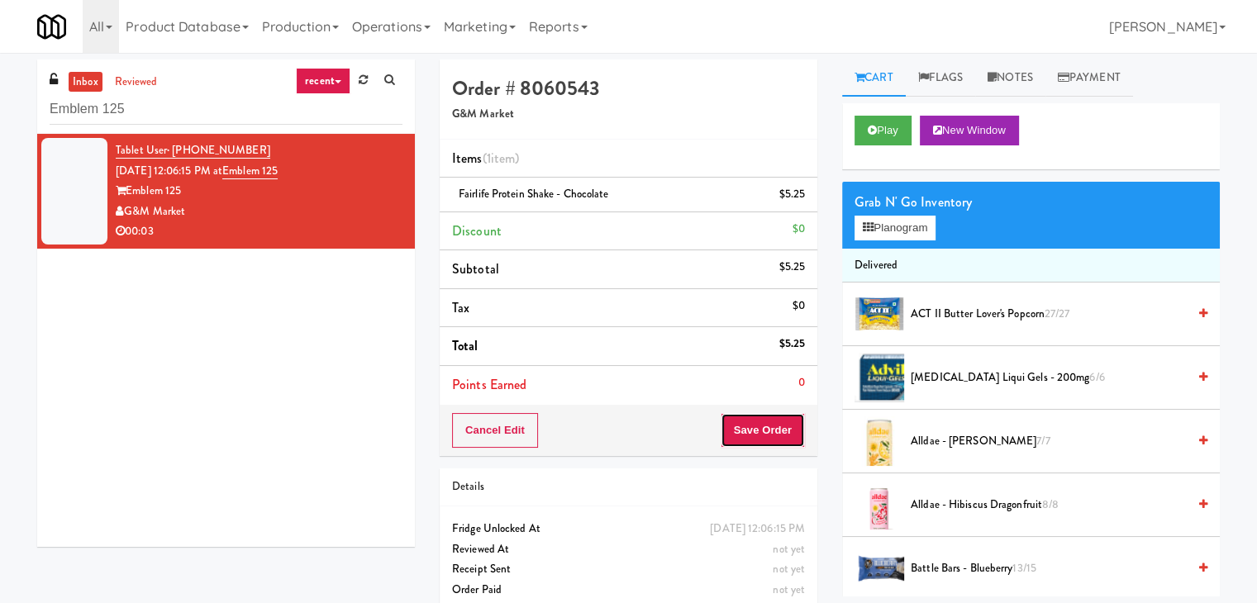
drag, startPoint x: 738, startPoint y: 436, endPoint x: 728, endPoint y: 429, distance: 12.4
click at [738, 436] on button "Save Order" at bounding box center [763, 430] width 84 height 35
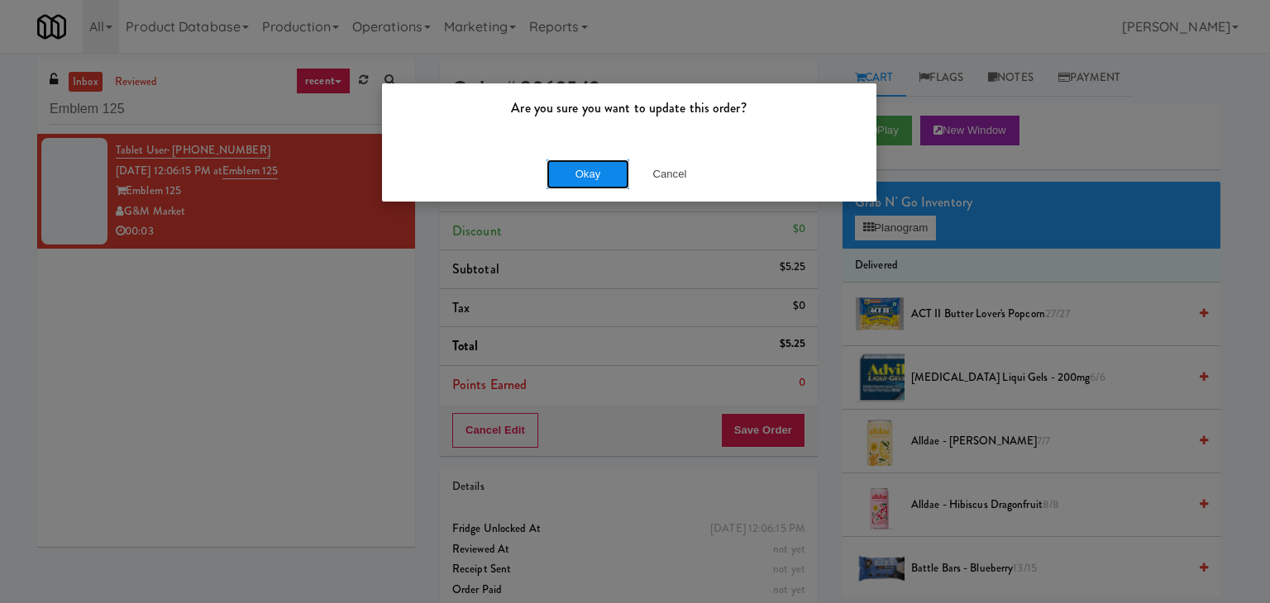
drag, startPoint x: 608, startPoint y: 178, endPoint x: 410, endPoint y: 75, distance: 222.6
click at [607, 178] on button "Okay" at bounding box center [587, 175] width 83 height 30
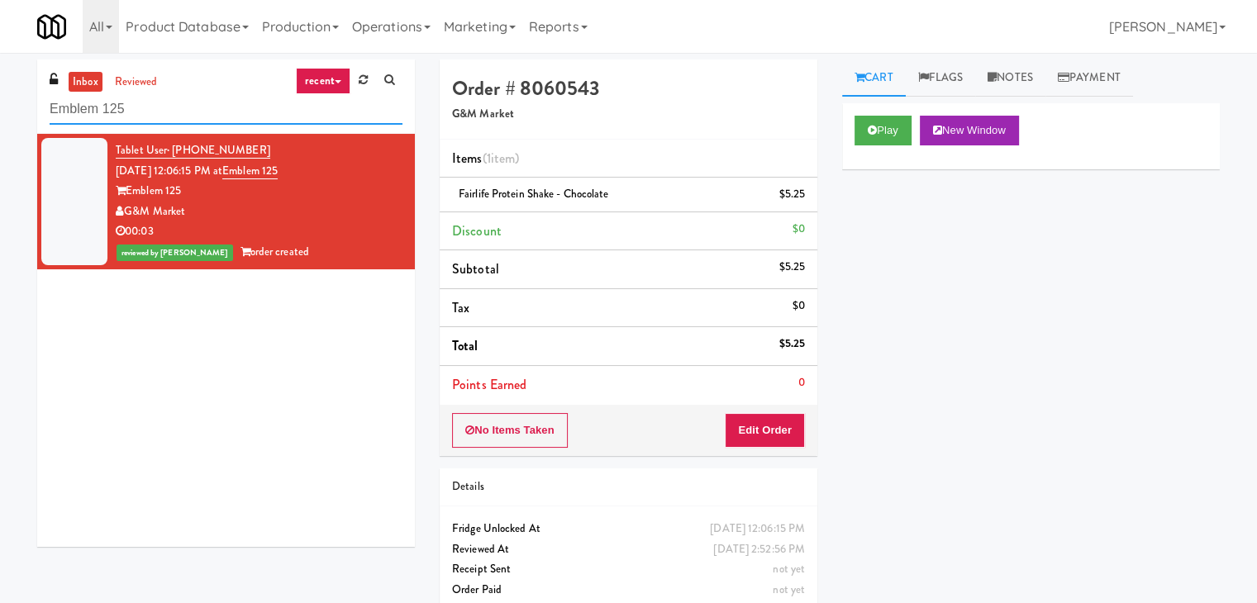
click at [266, 117] on input "Emblem 125" at bounding box center [226, 109] width 353 height 31
click at [266, 116] on input "Emblem 125" at bounding box center [226, 109] width 353 height 31
click at [268, 115] on input "Emblem 125" at bounding box center [226, 109] width 353 height 31
click at [275, 130] on div "inbox reviewed recent all unclear take inventory issue suspicious failed recent…" at bounding box center [226, 97] width 378 height 74
click at [257, 117] on input "Emblem 125" at bounding box center [226, 109] width 353 height 31
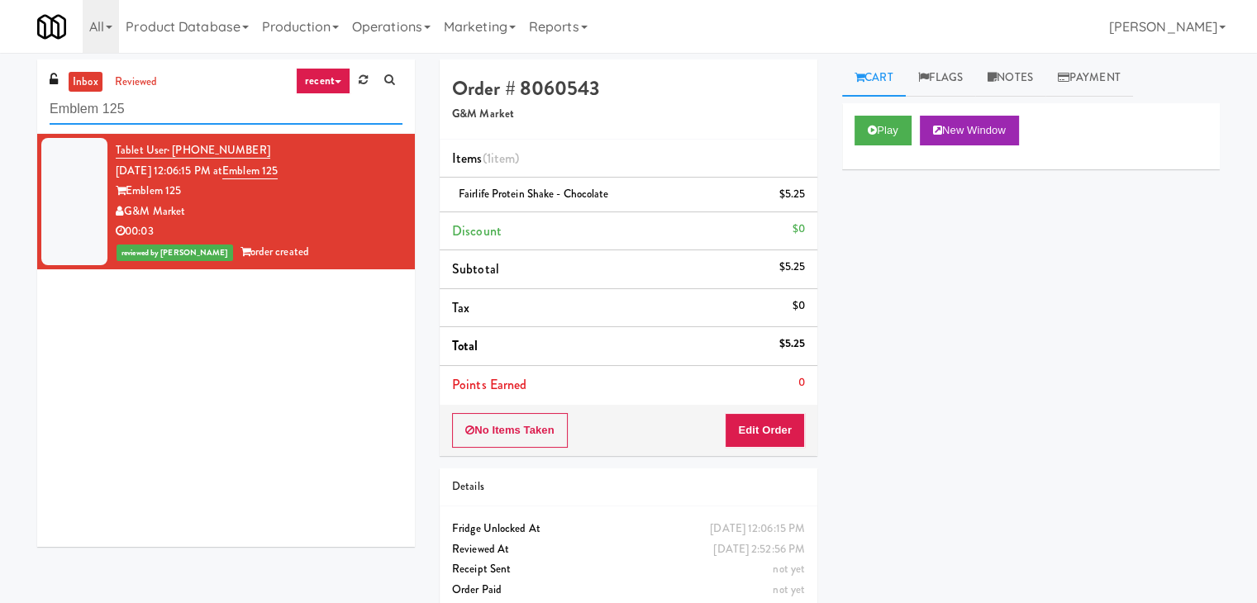
click at [257, 117] on input "Emblem 125" at bounding box center [226, 109] width 353 height 31
paste input "JVT combo"
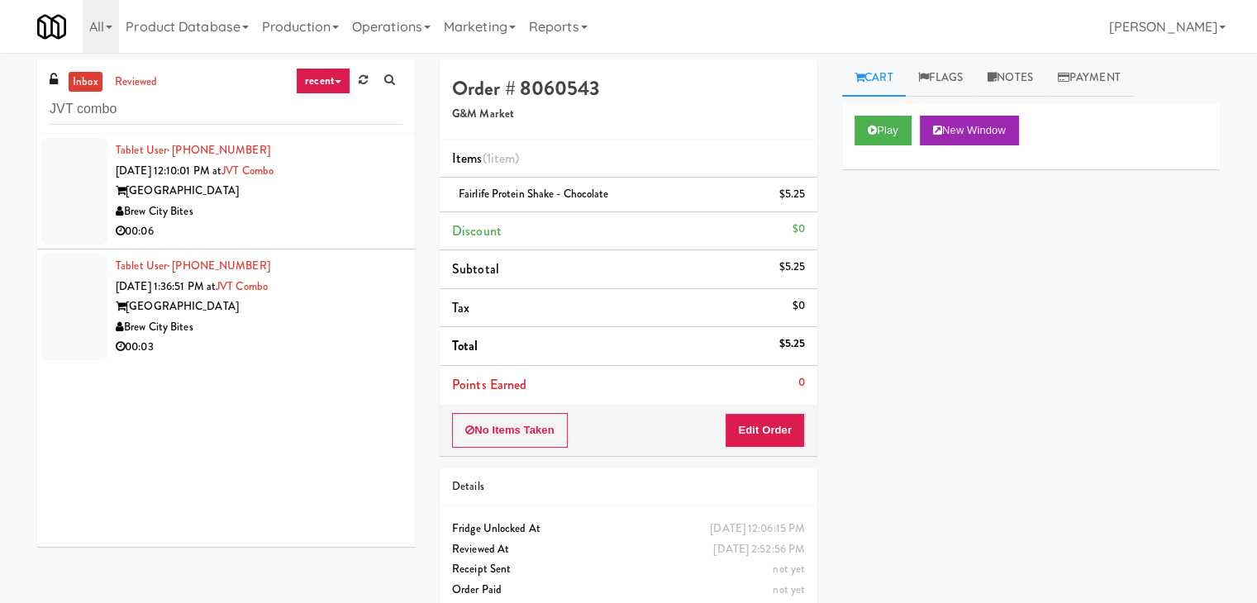
drag, startPoint x: 331, startPoint y: 208, endPoint x: 354, endPoint y: 203, distance: 23.9
click at [331, 208] on div "Brew City Bites" at bounding box center [259, 212] width 287 height 21
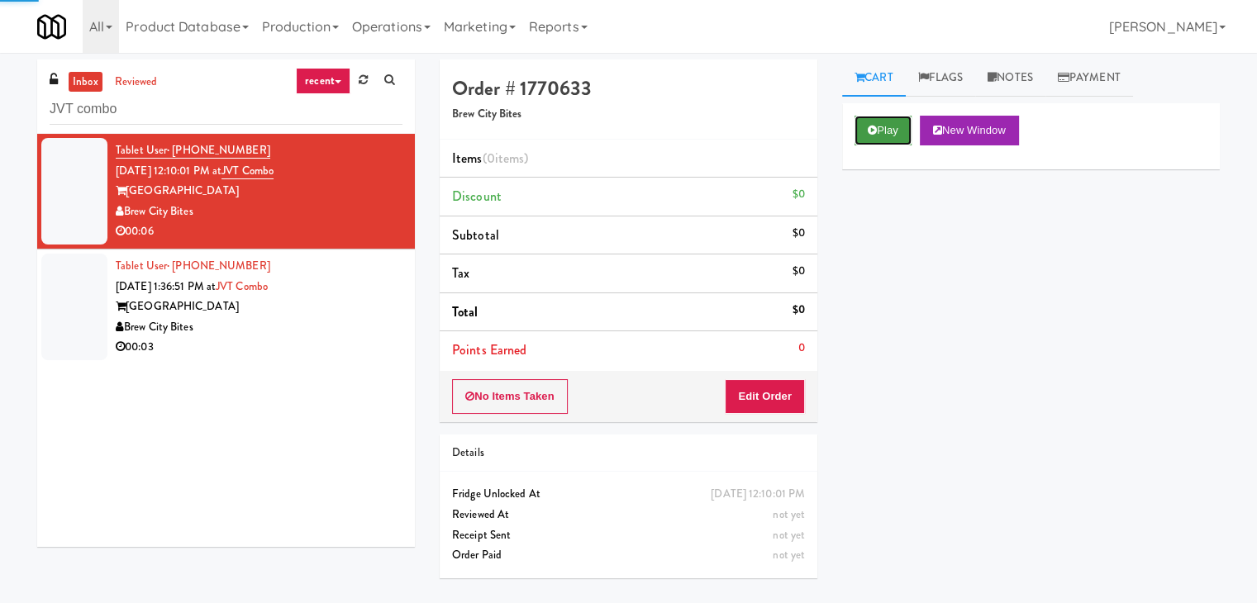
click at [880, 133] on button "Play" at bounding box center [883, 131] width 57 height 30
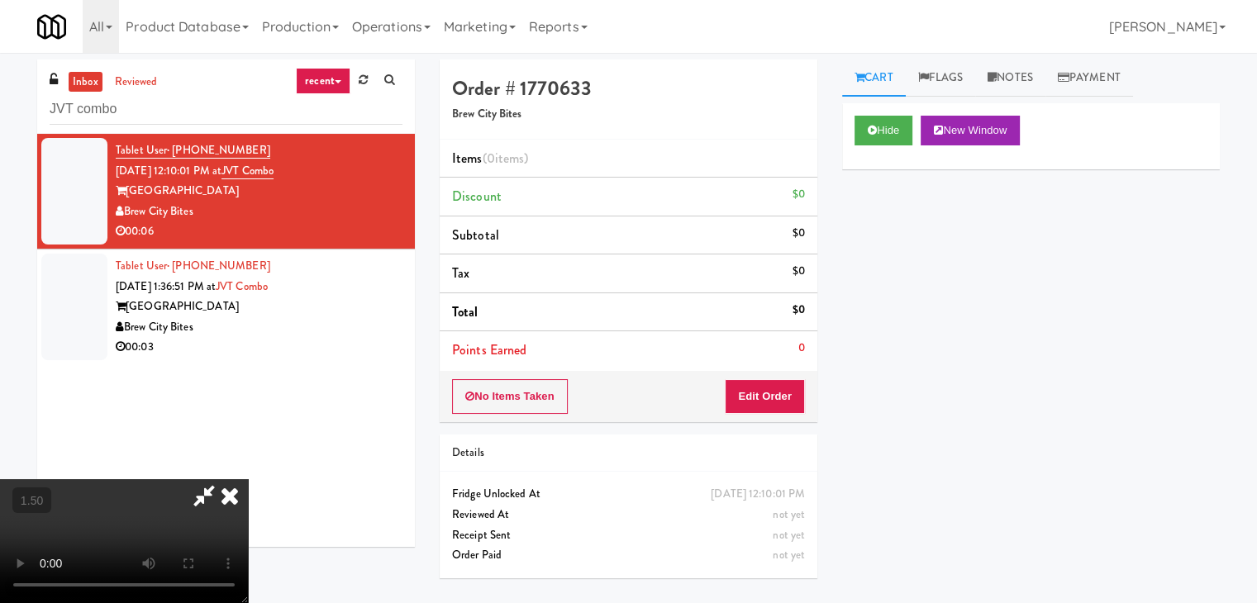
click at [248, 479] on video at bounding box center [124, 541] width 248 height 124
click at [248, 479] on icon at bounding box center [230, 495] width 36 height 33
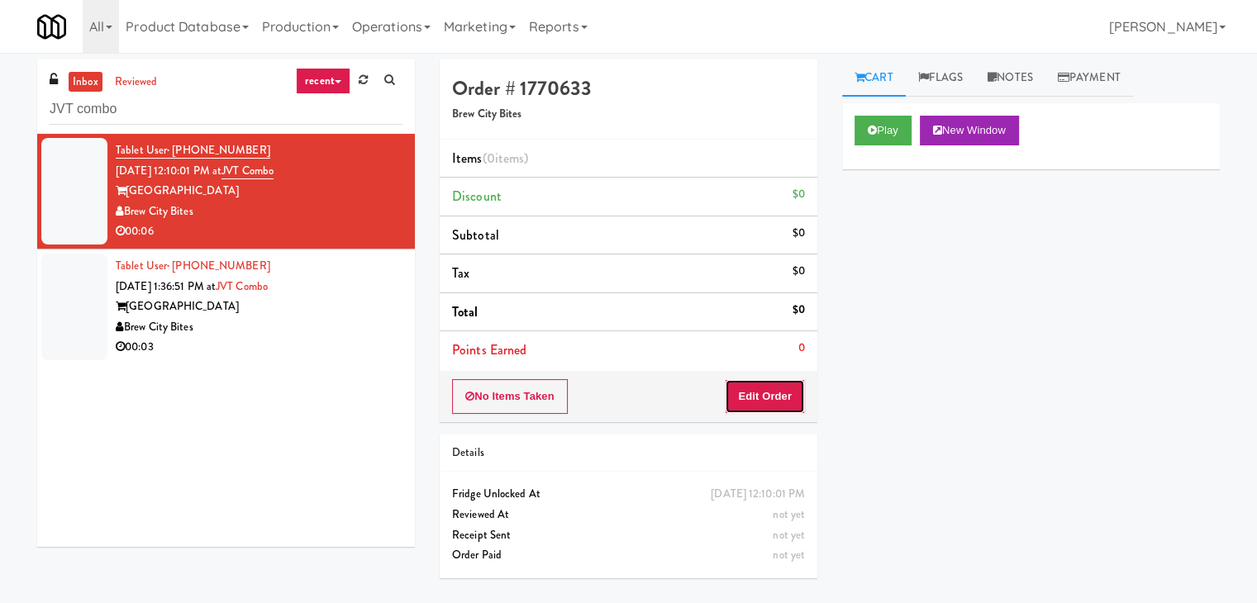
click at [772, 398] on button "Edit Order" at bounding box center [765, 396] width 80 height 35
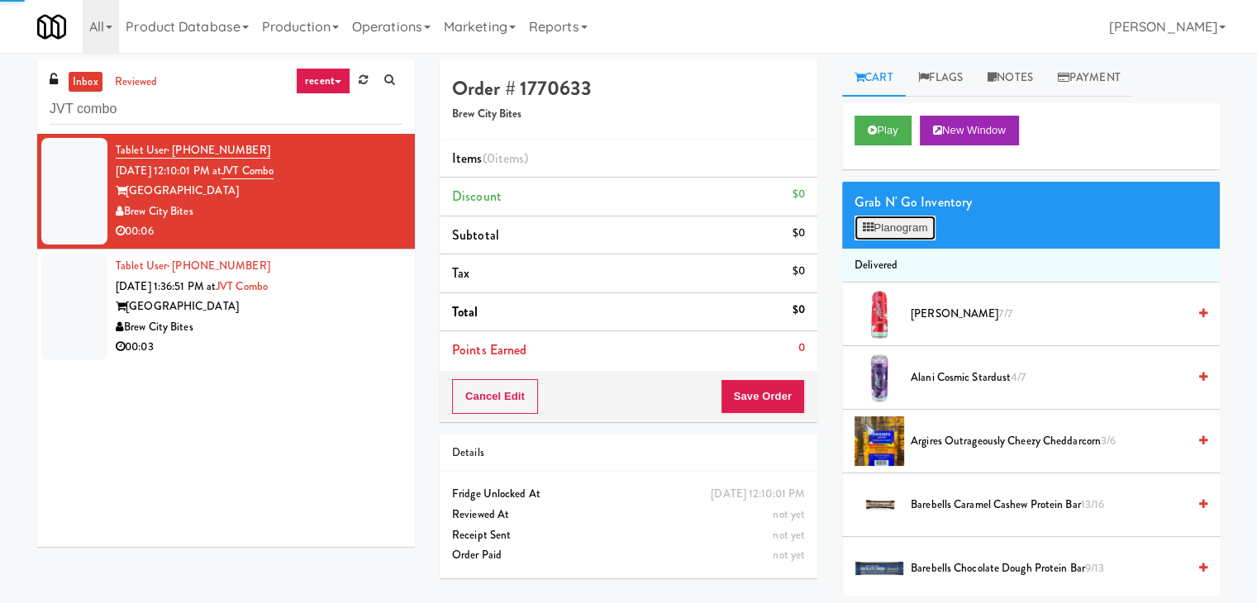
click at [897, 236] on button "Planogram" at bounding box center [895, 228] width 81 height 25
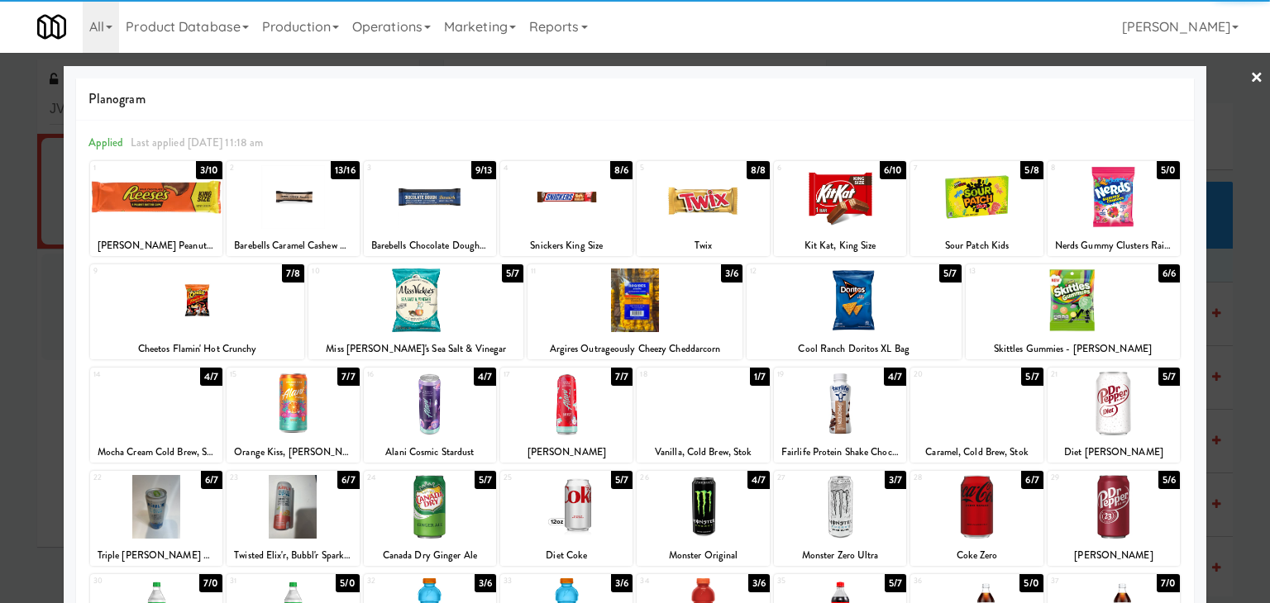
drag, startPoint x: 422, startPoint y: 412, endPoint x: 626, endPoint y: 361, distance: 209.7
click at [423, 412] on div at bounding box center [430, 404] width 132 height 64
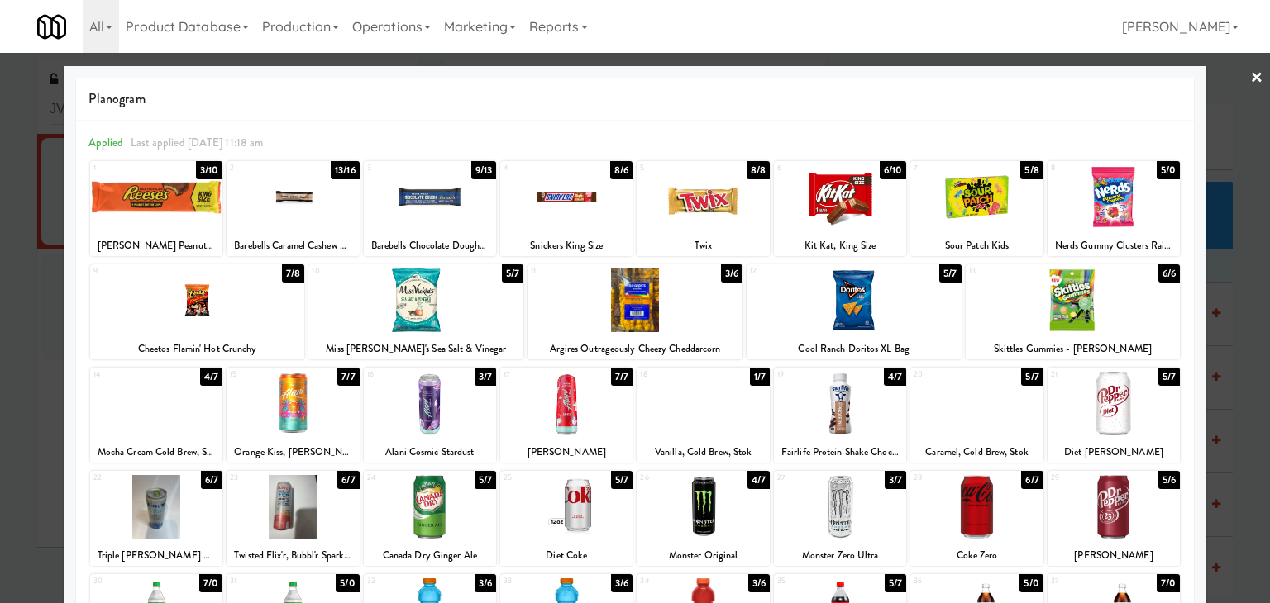
click at [1250, 77] on link "×" at bounding box center [1256, 78] width 13 height 51
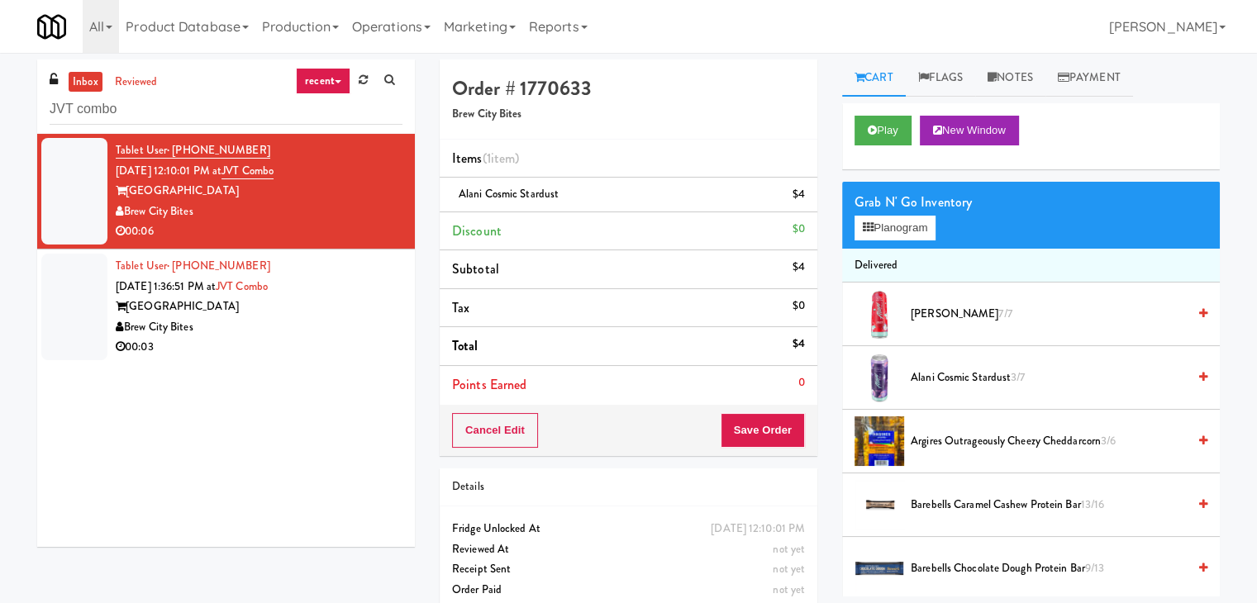
drag, startPoint x: 803, startPoint y: 403, endPoint x: 784, endPoint y: 415, distance: 22.0
click at [790, 411] on div "Order # 1770633 Brew City Bites Items (1 item ) Alani Cosmic Stardust $4 Discou…" at bounding box center [629, 258] width 378 height 397
click at [775, 424] on button "Save Order" at bounding box center [763, 430] width 84 height 35
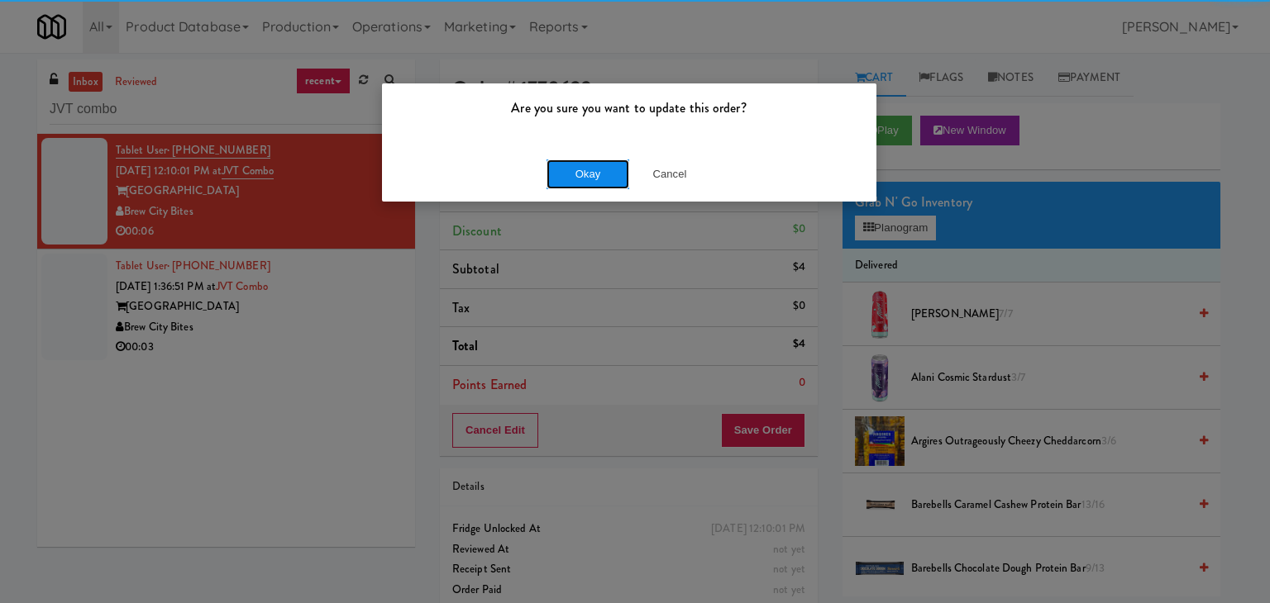
click at [585, 173] on button "Okay" at bounding box center [587, 175] width 83 height 30
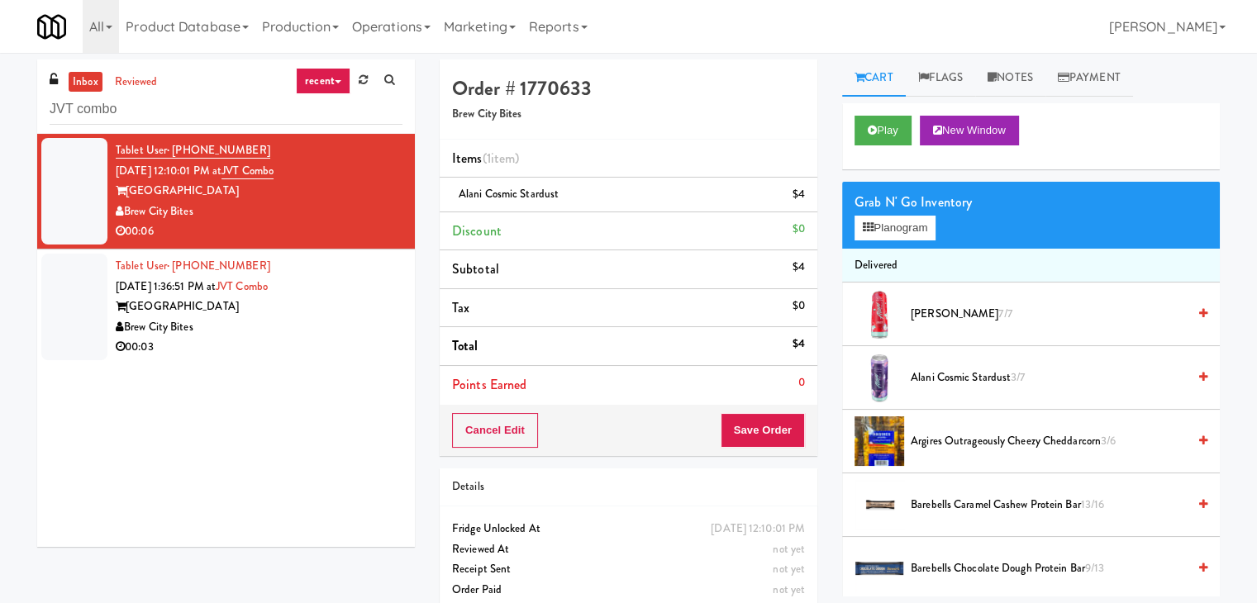
click at [347, 336] on div "Brew City Bites" at bounding box center [259, 327] width 287 height 21
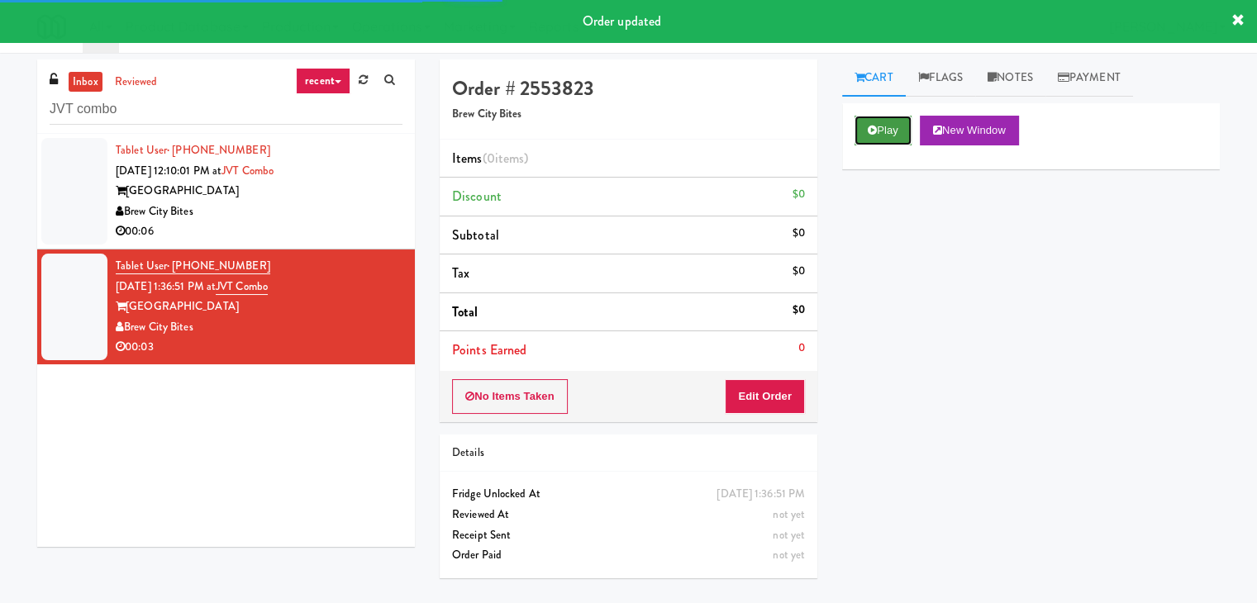
click at [886, 127] on button "Play" at bounding box center [883, 131] width 57 height 30
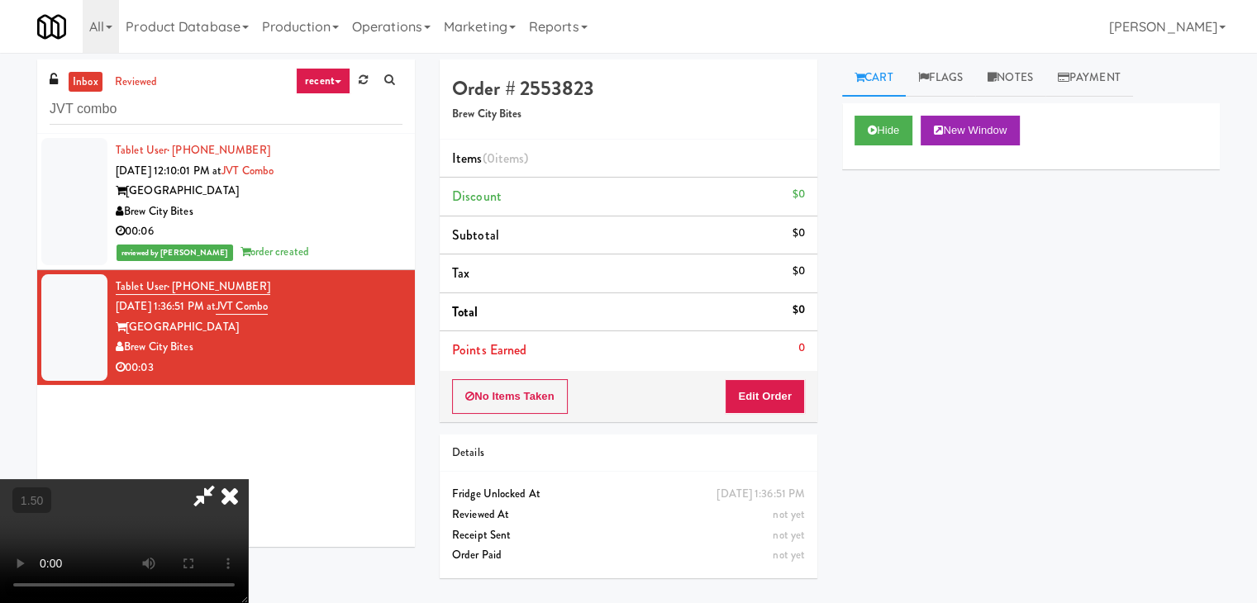
click at [248, 479] on video at bounding box center [124, 541] width 248 height 124
click at [248, 479] on icon at bounding box center [230, 495] width 36 height 33
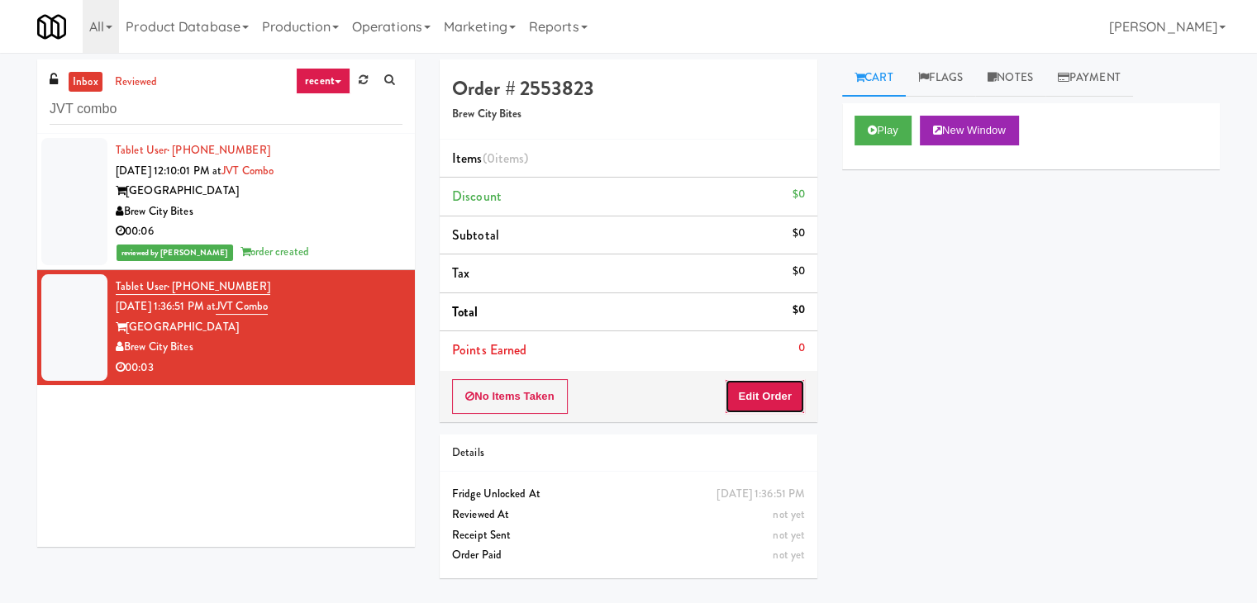
click at [774, 388] on button "Edit Order" at bounding box center [765, 396] width 80 height 35
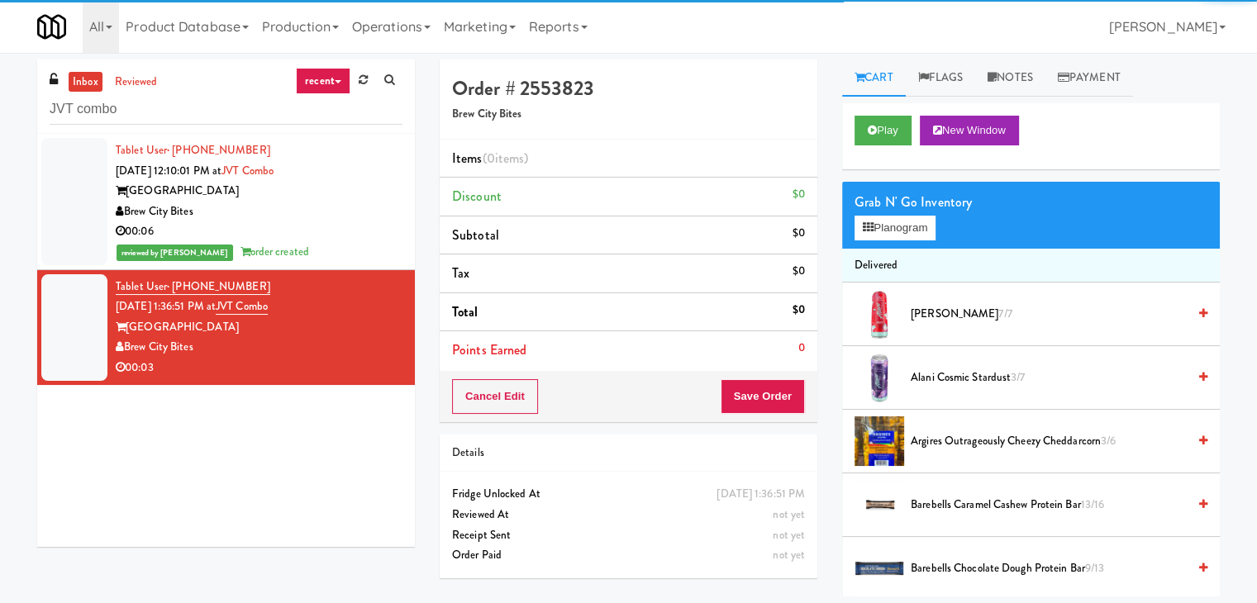
click at [899, 242] on div "Grab N' Go Inventory Planogram" at bounding box center [1031, 215] width 378 height 67
click at [900, 231] on button "Planogram" at bounding box center [895, 228] width 81 height 25
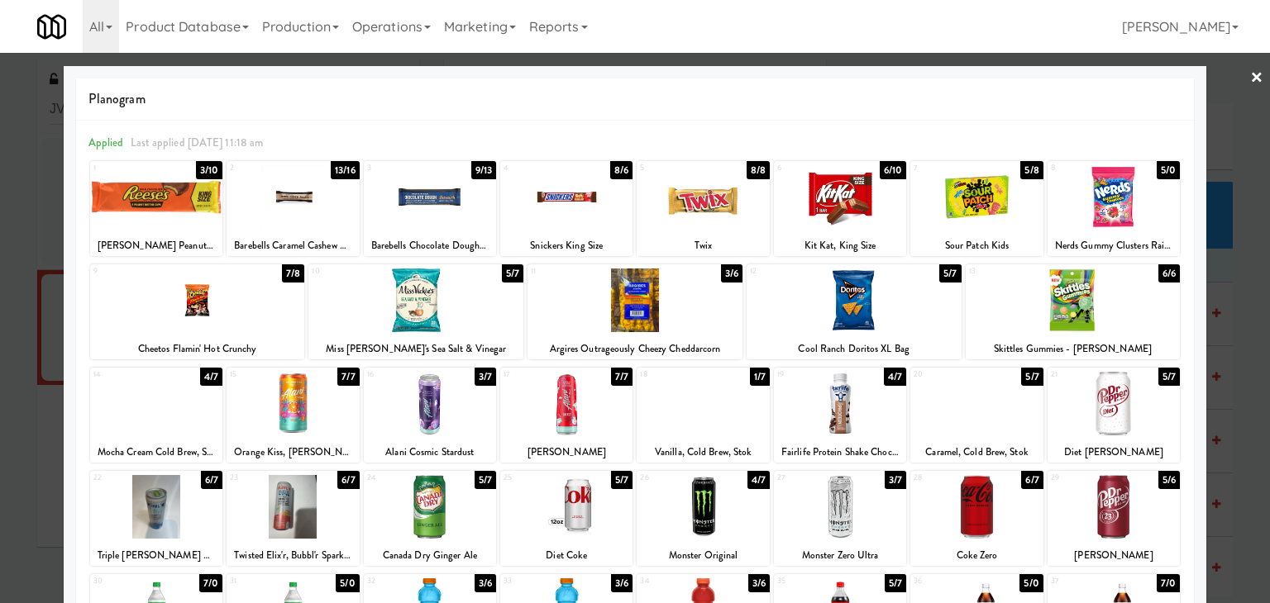
click at [440, 423] on div at bounding box center [430, 404] width 132 height 64
click at [1250, 76] on link "×" at bounding box center [1256, 78] width 13 height 51
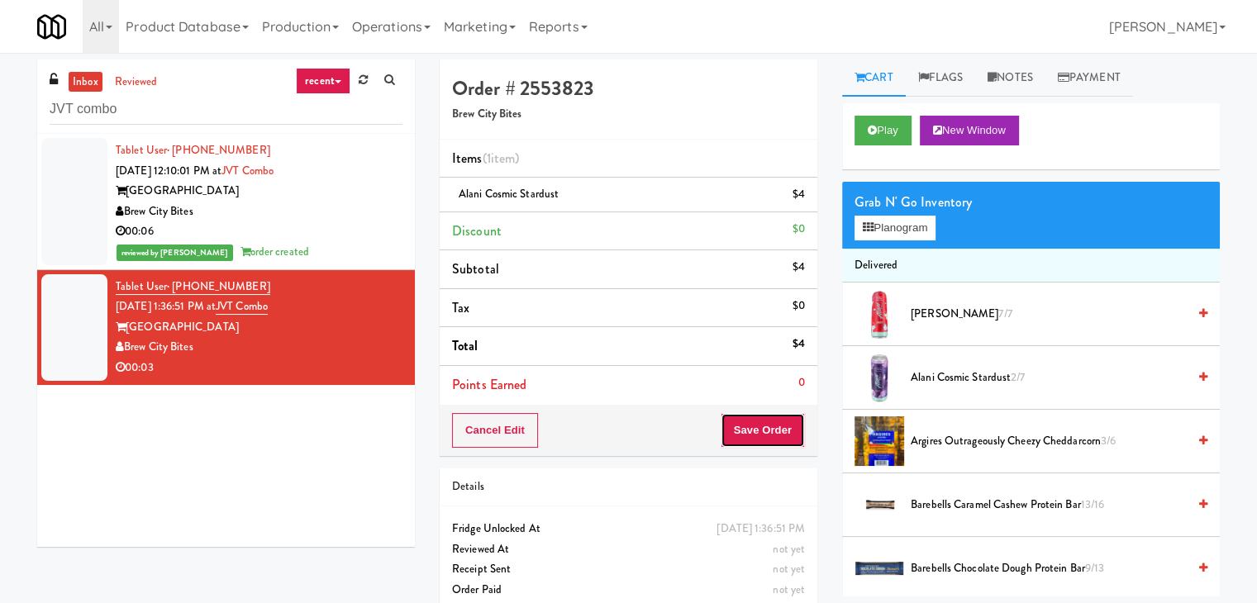
click at [765, 445] on button "Save Order" at bounding box center [763, 430] width 84 height 35
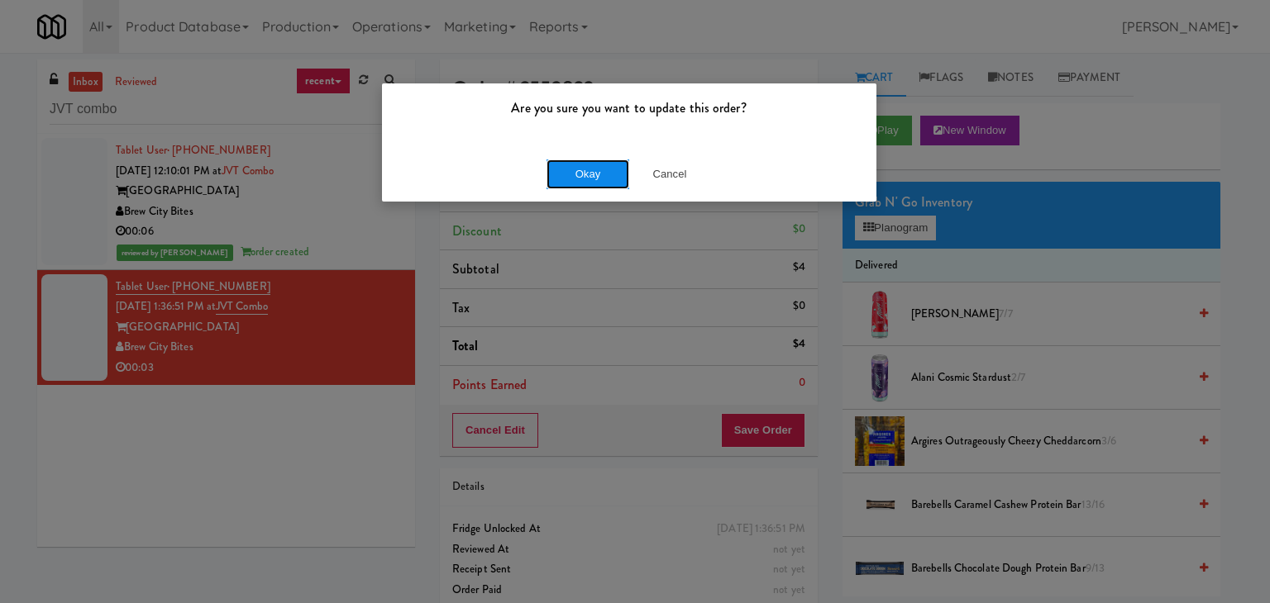
click at [604, 178] on button "Okay" at bounding box center [587, 175] width 83 height 30
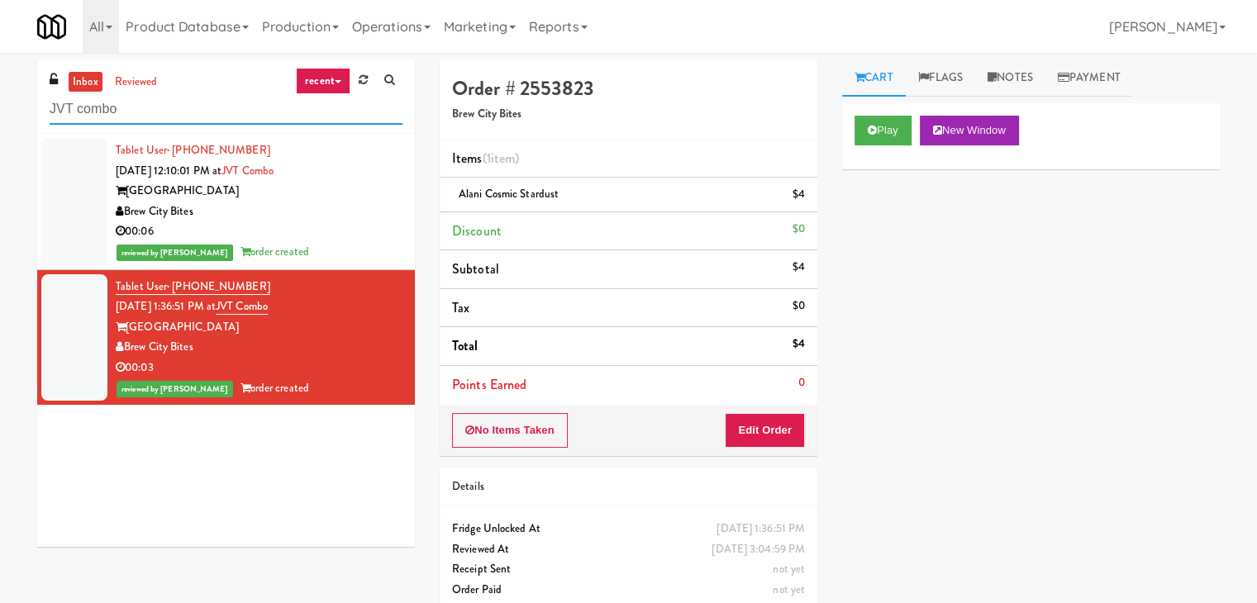
click at [213, 119] on input "JVT combo" at bounding box center [226, 109] width 353 height 31
paste input "The Horizons - Cooler #1"
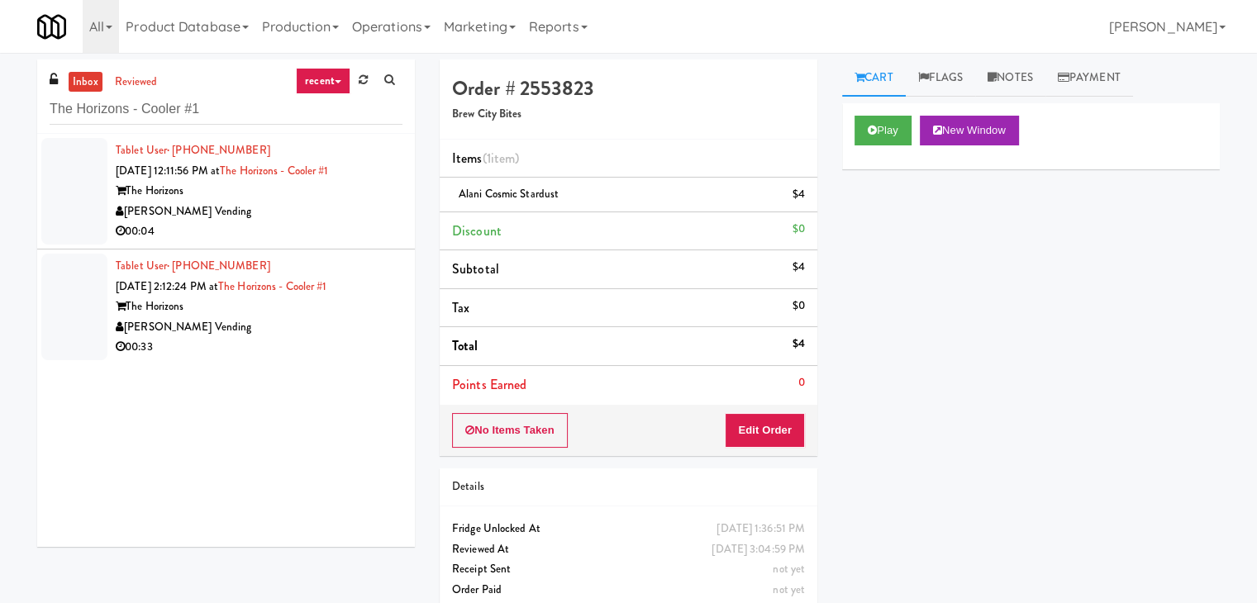
click at [367, 250] on li "Tablet User · (571) 730-0661 [DATE] 2:12:24 PM at The Horizons - Cooler #1 The …" at bounding box center [226, 307] width 378 height 115
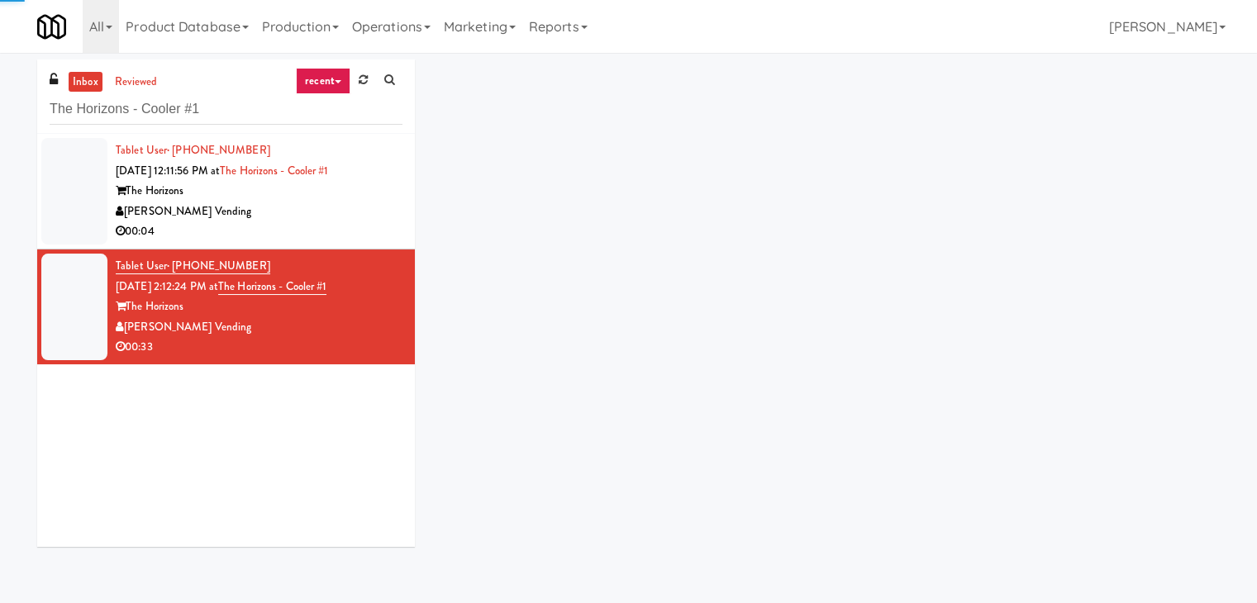
click at [355, 216] on div "[PERSON_NAME] Vending" at bounding box center [259, 212] width 287 height 21
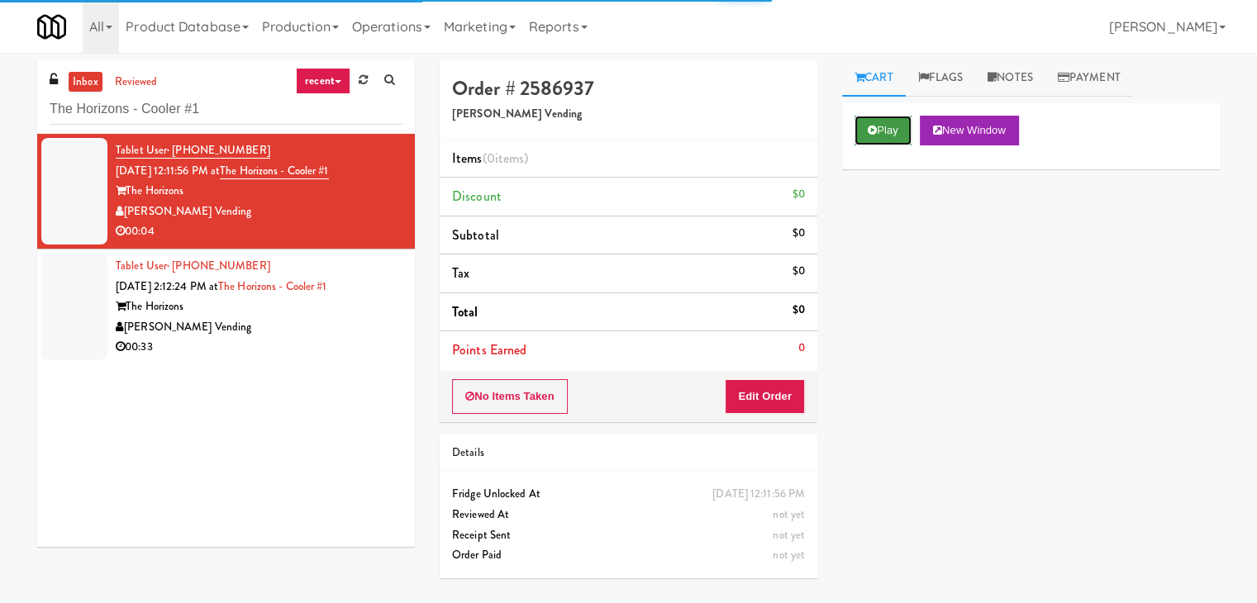
click at [903, 133] on button "Play" at bounding box center [883, 131] width 57 height 30
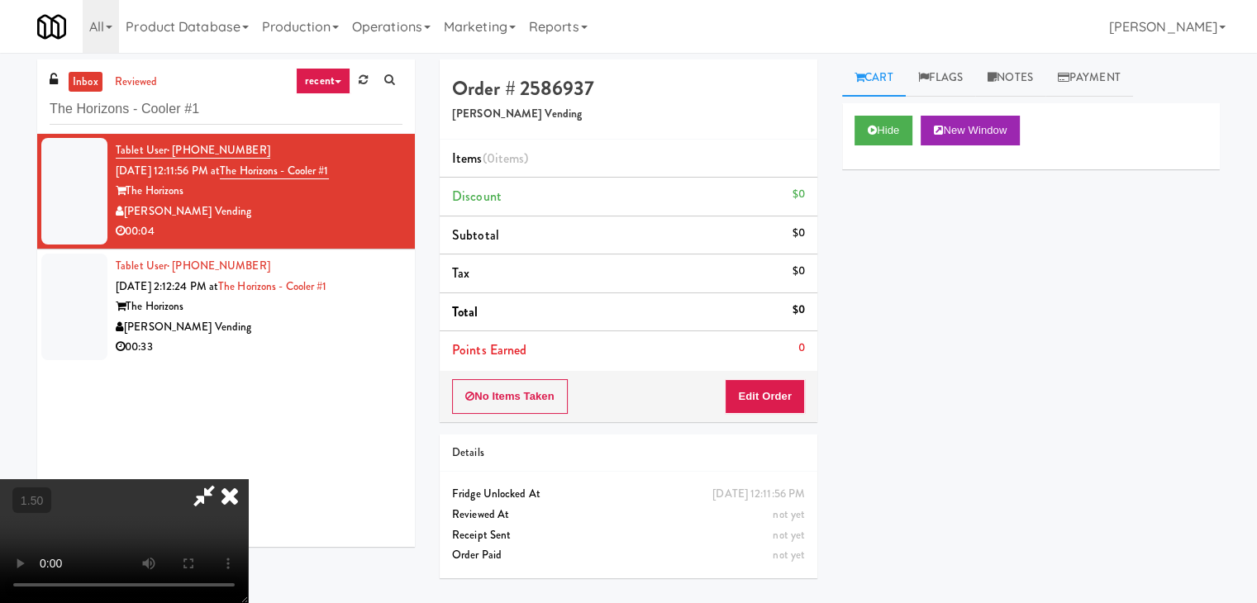
click at [248, 479] on video at bounding box center [124, 541] width 248 height 124
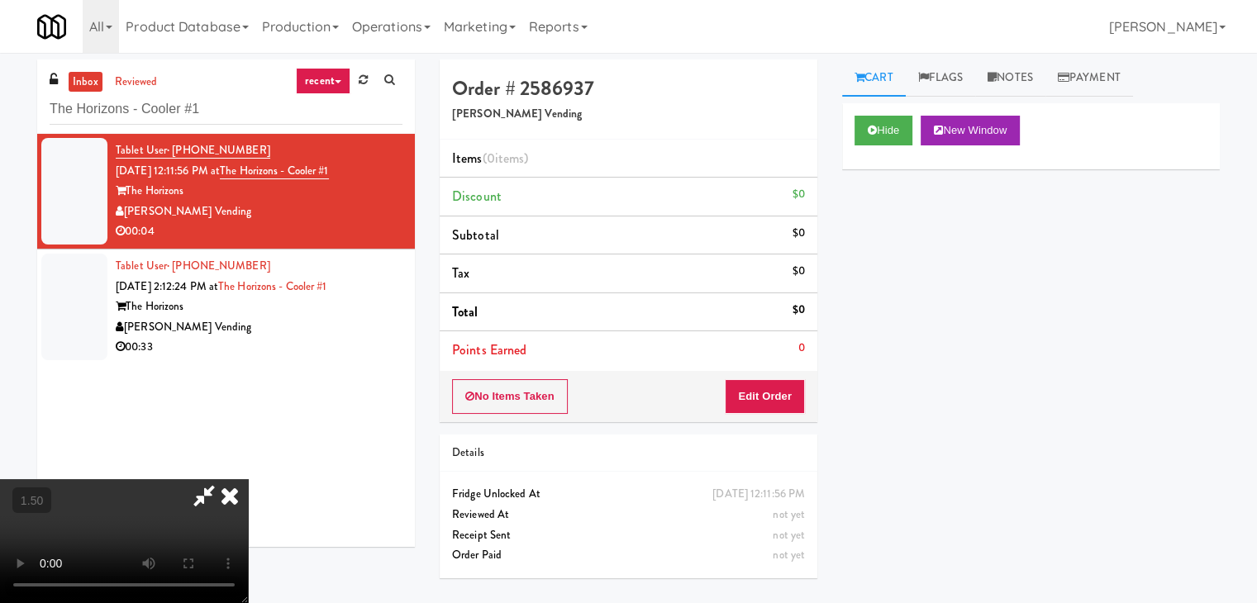
scroll to position [0, 0]
drag, startPoint x: 728, startPoint y: 60, endPoint x: 766, endPoint y: 215, distance: 160.0
click at [248, 479] on icon at bounding box center [230, 495] width 36 height 33
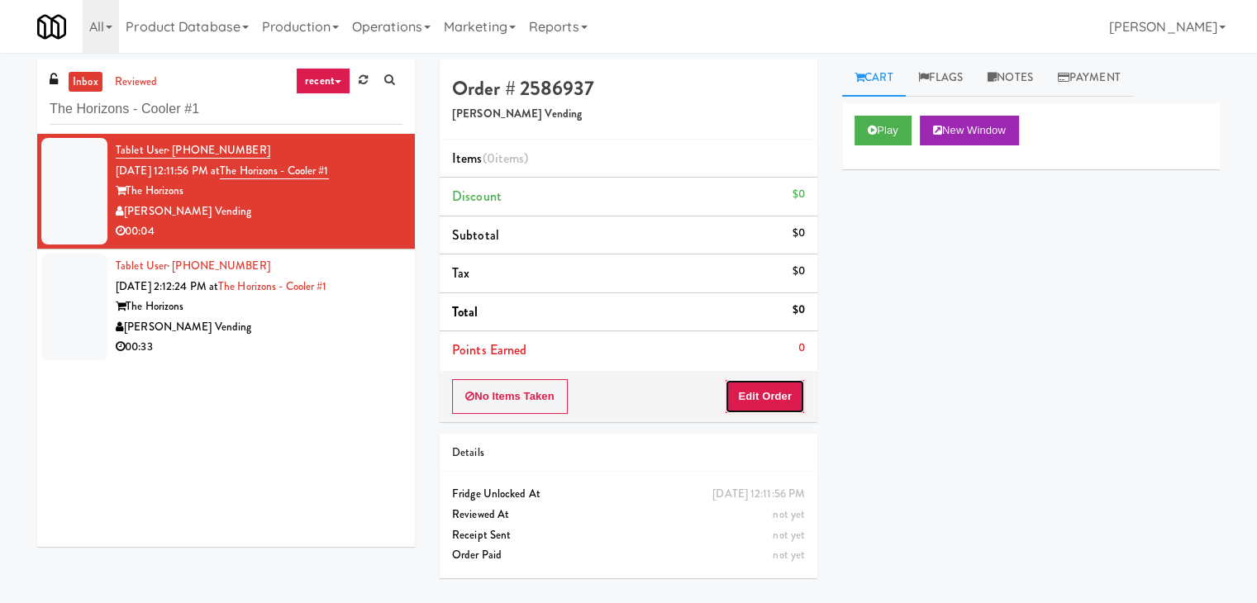
click at [763, 395] on button "Edit Order" at bounding box center [765, 396] width 80 height 35
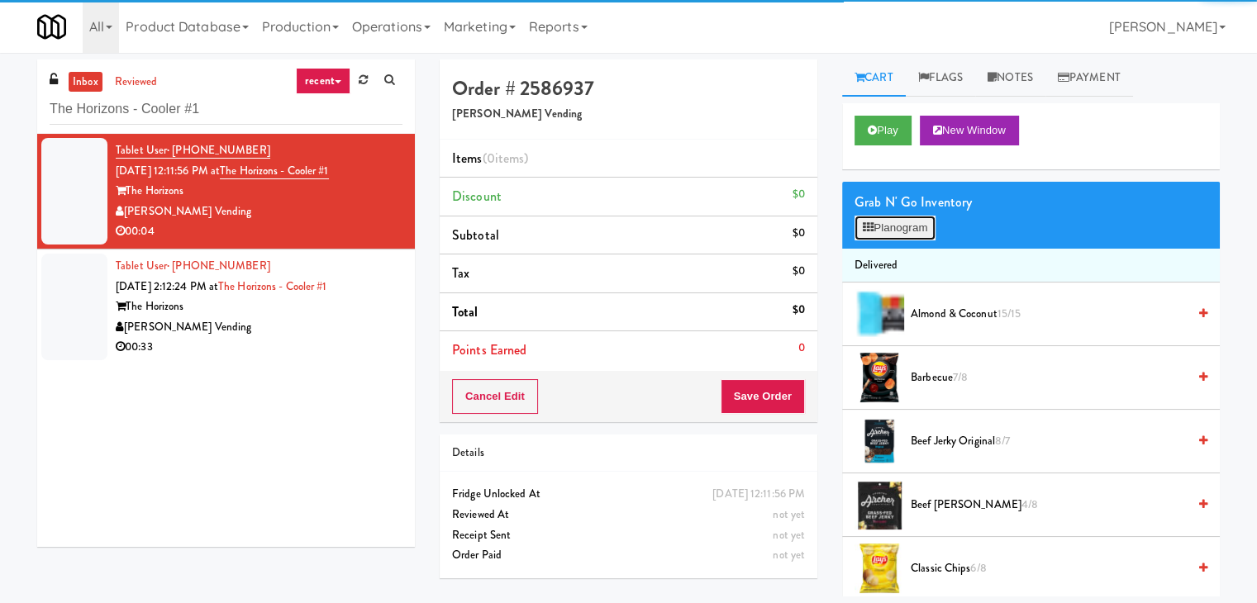
click at [900, 223] on button "Planogram" at bounding box center [895, 228] width 81 height 25
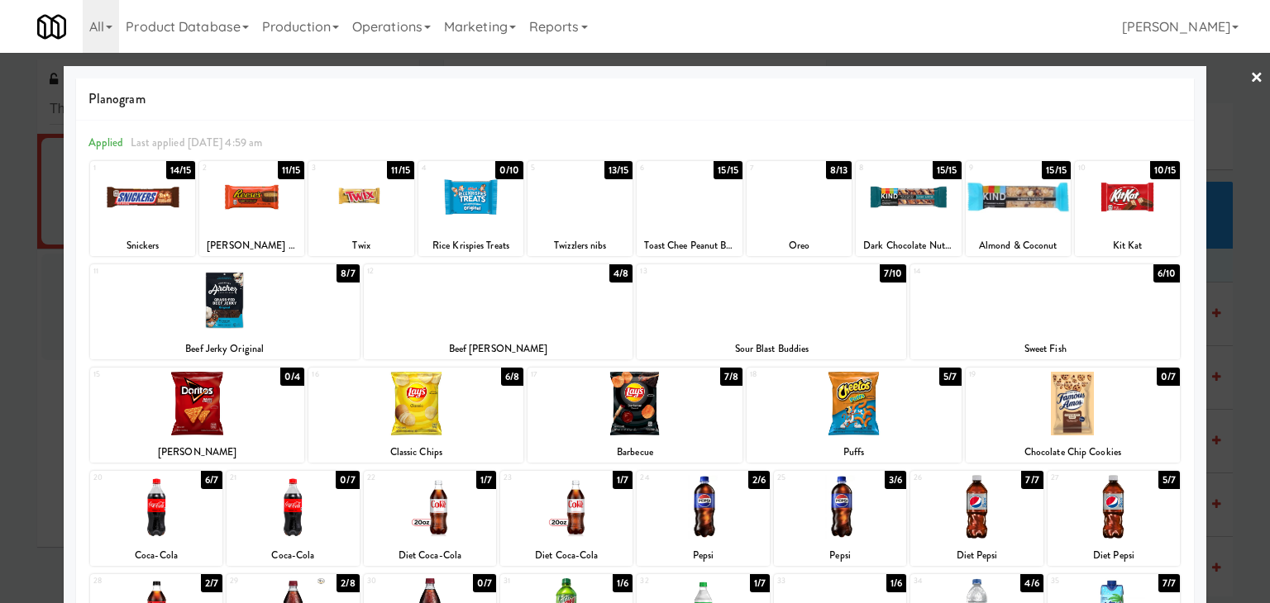
click at [460, 519] on div at bounding box center [430, 507] width 132 height 64
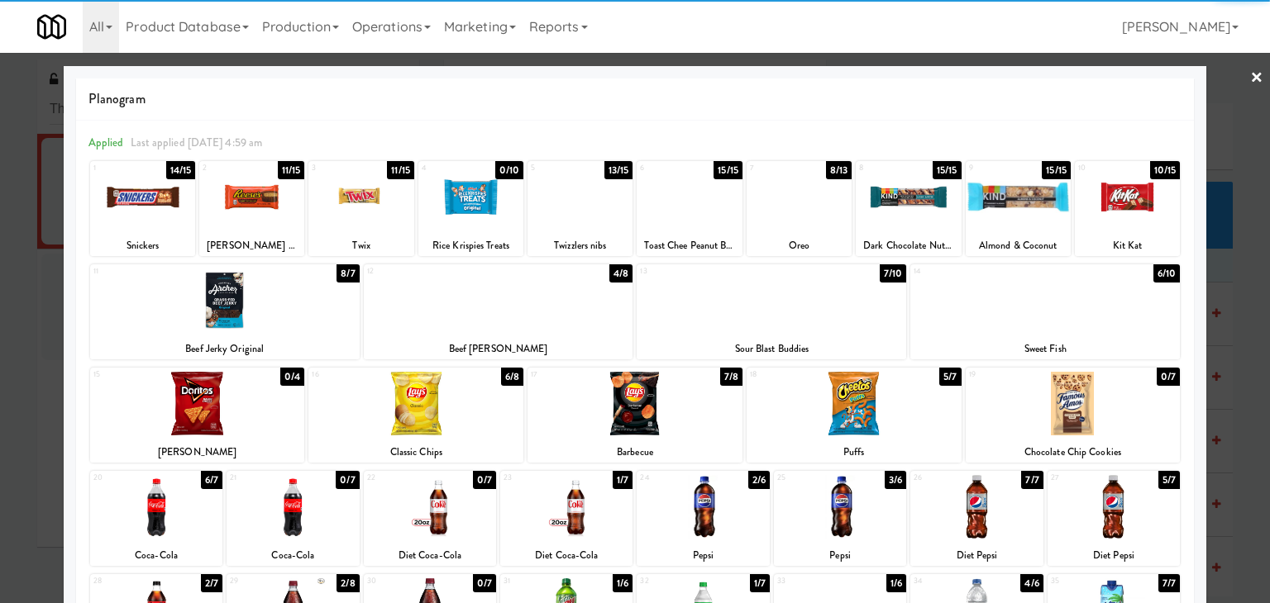
drag, startPoint x: 1239, startPoint y: 74, endPoint x: 1151, endPoint y: 155, distance: 120.5
click at [1250, 74] on link "×" at bounding box center [1256, 78] width 13 height 51
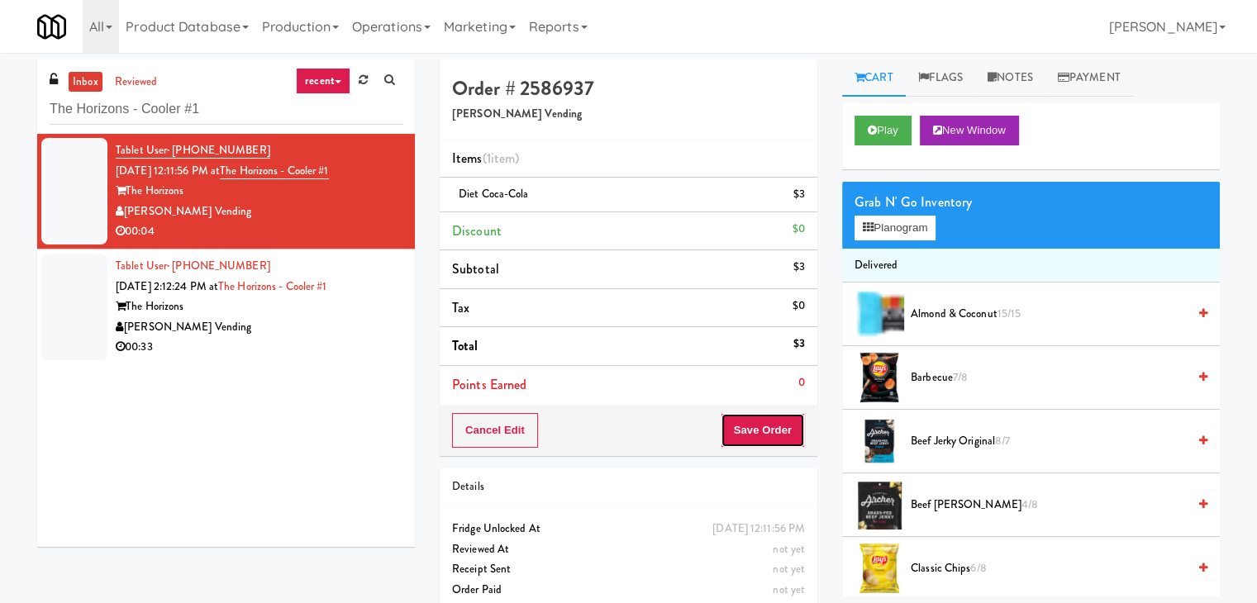
click at [766, 429] on button "Save Order" at bounding box center [763, 430] width 84 height 35
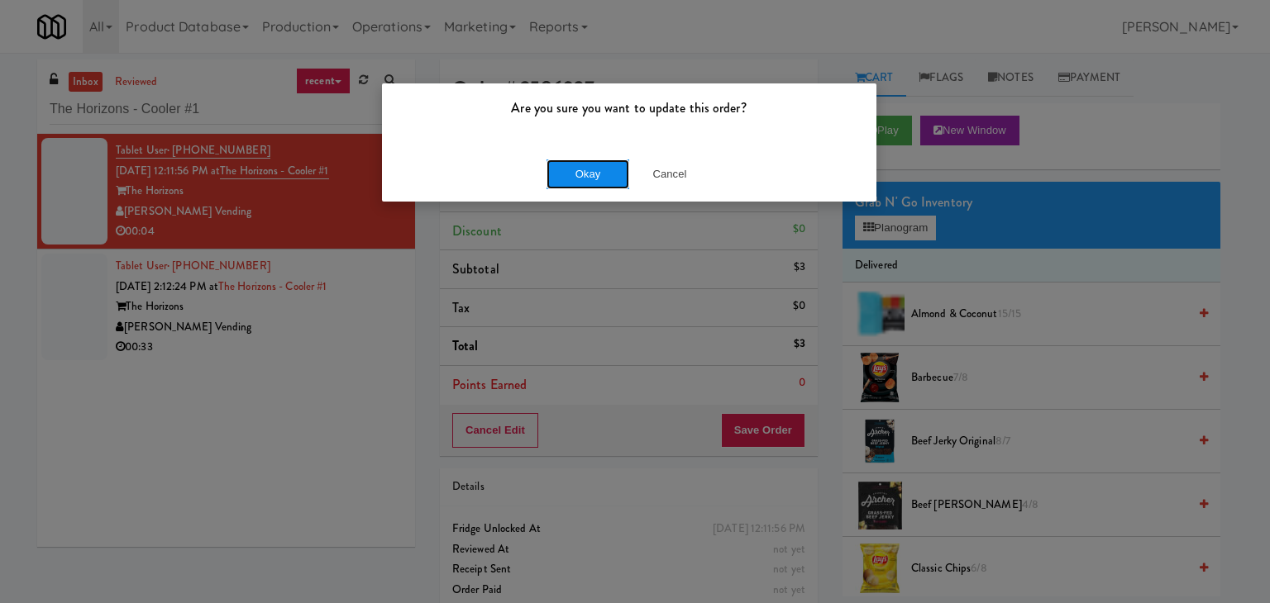
click at [600, 171] on button "Okay" at bounding box center [587, 175] width 83 height 30
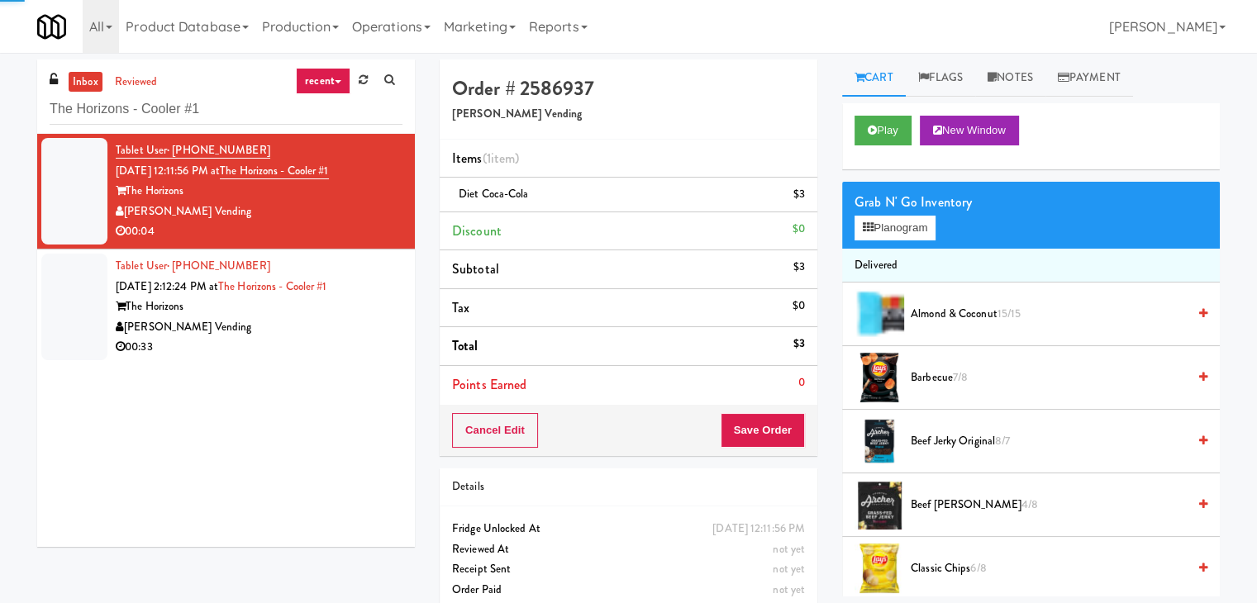
click at [341, 332] on div "[PERSON_NAME] Vending" at bounding box center [259, 327] width 287 height 21
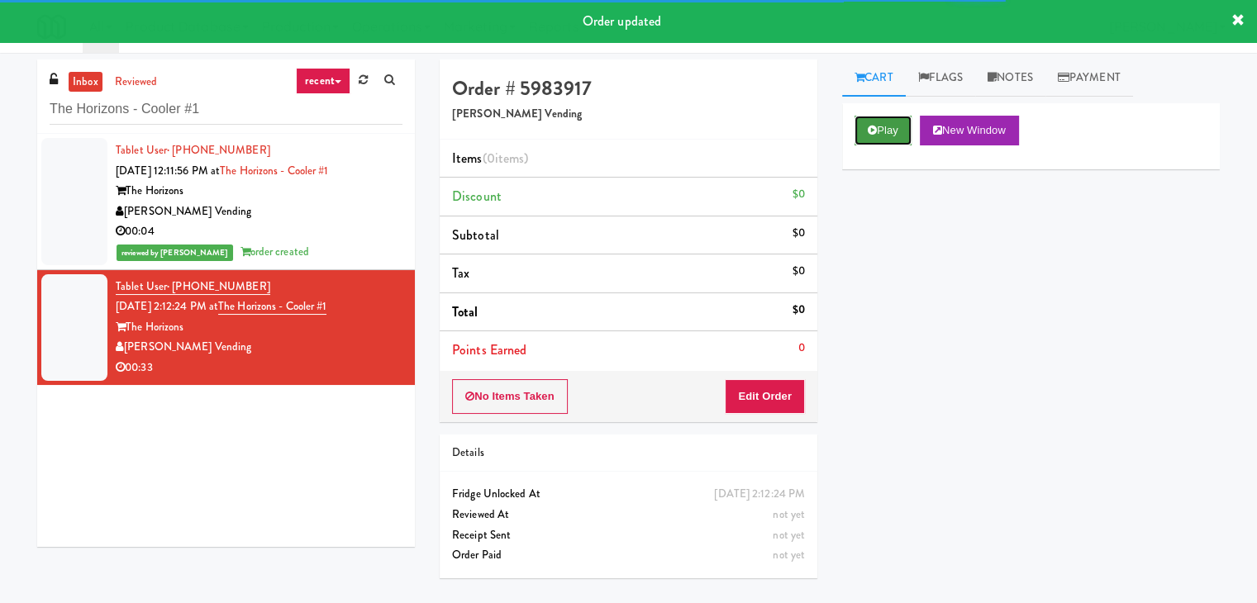
click at [876, 131] on icon at bounding box center [872, 130] width 9 height 11
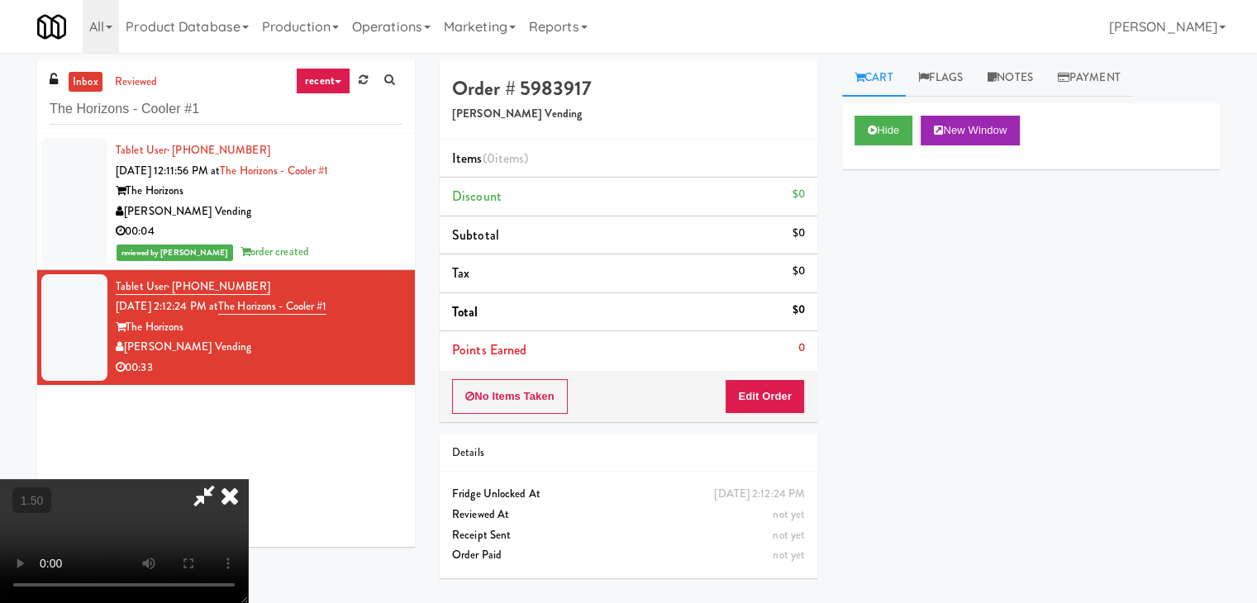
click at [248, 479] on video at bounding box center [124, 541] width 248 height 124
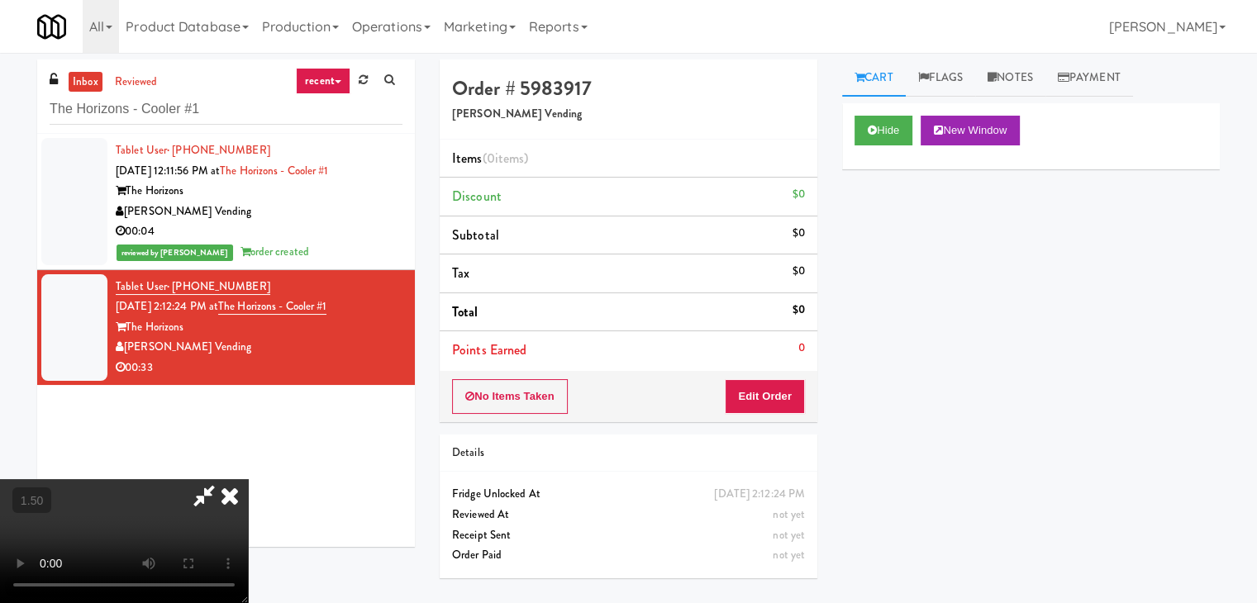
click at [248, 479] on video at bounding box center [124, 541] width 248 height 124
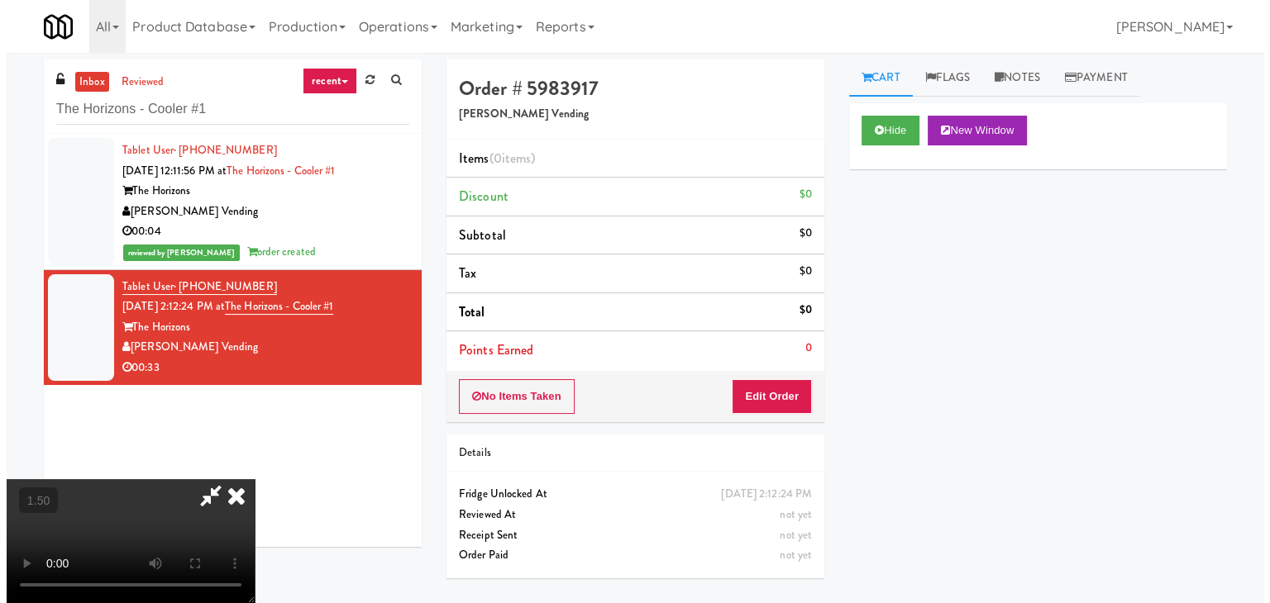
scroll to position [0, 0]
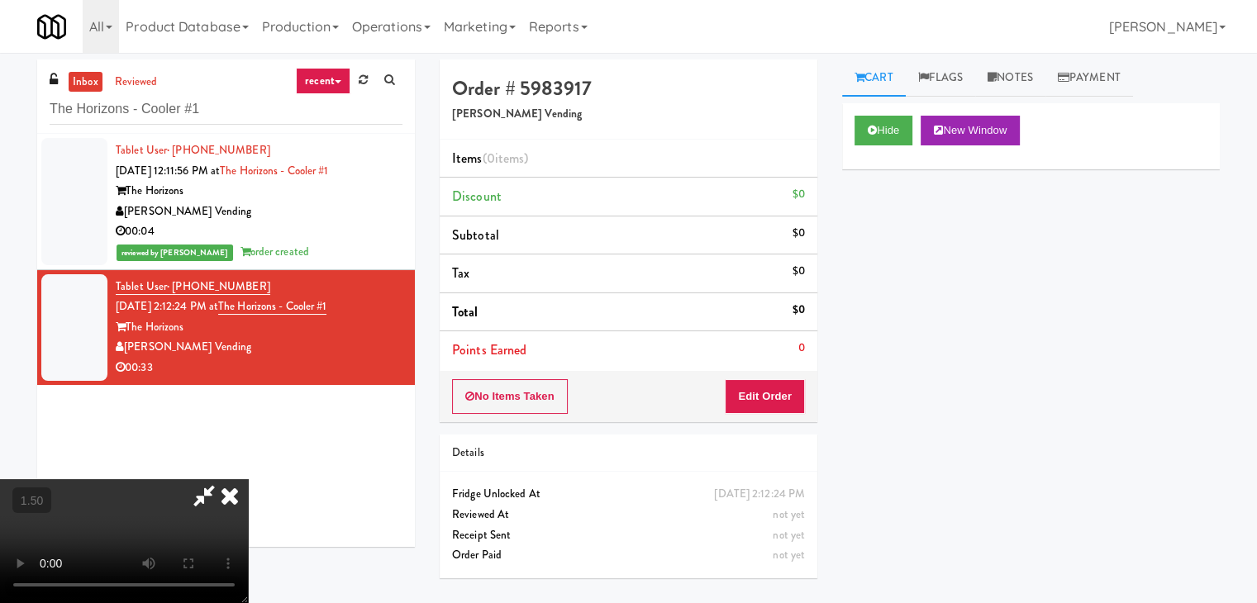
click at [248, 479] on icon at bounding box center [230, 495] width 36 height 33
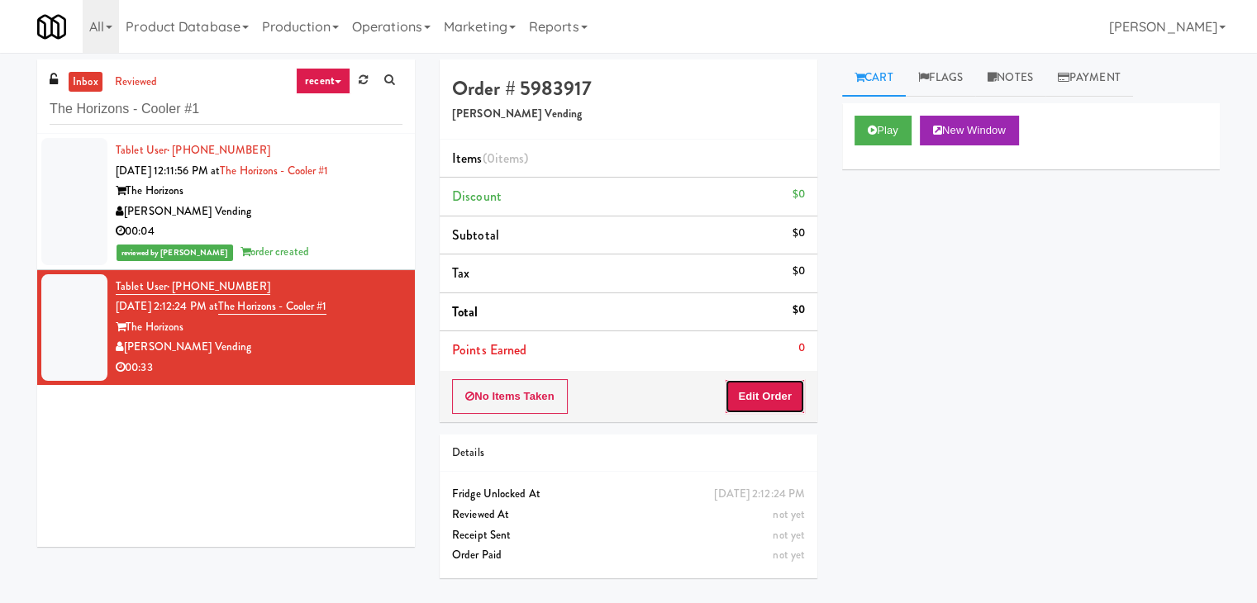
click at [779, 393] on button "Edit Order" at bounding box center [765, 396] width 80 height 35
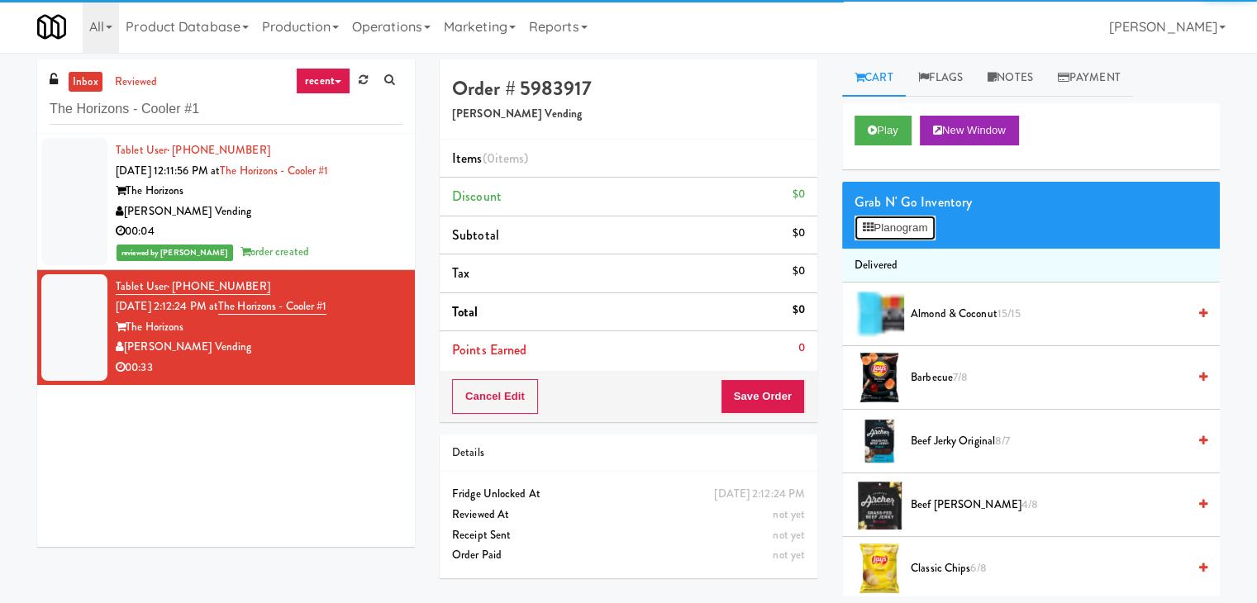
click at [894, 235] on button "Planogram" at bounding box center [895, 228] width 81 height 25
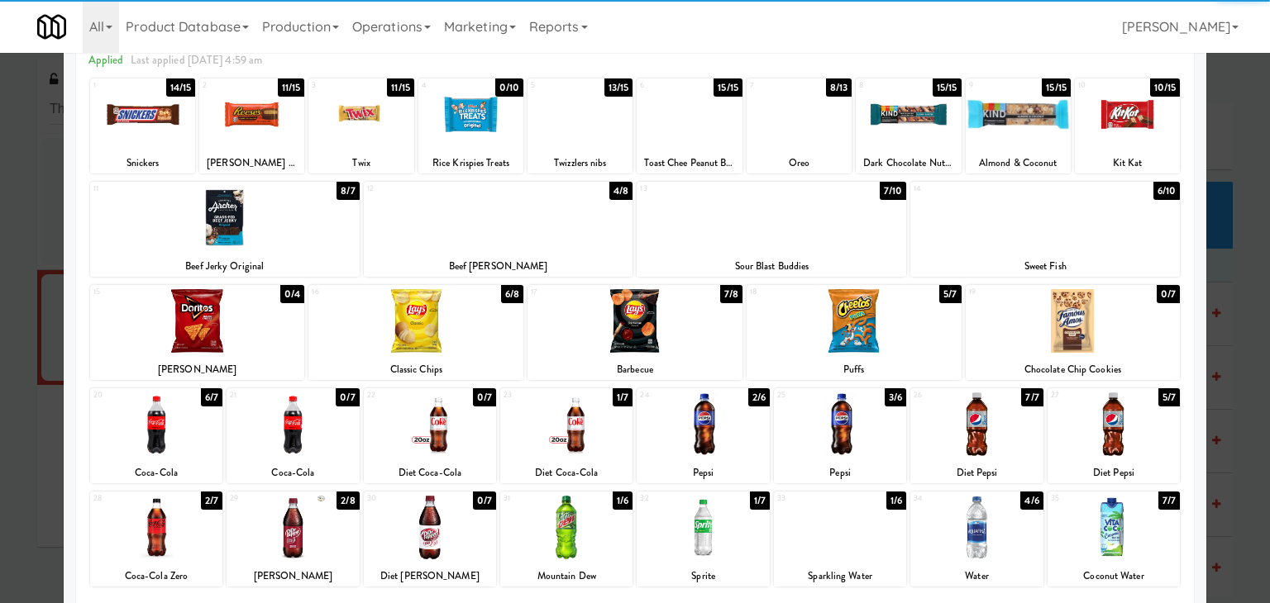
scroll to position [165, 0]
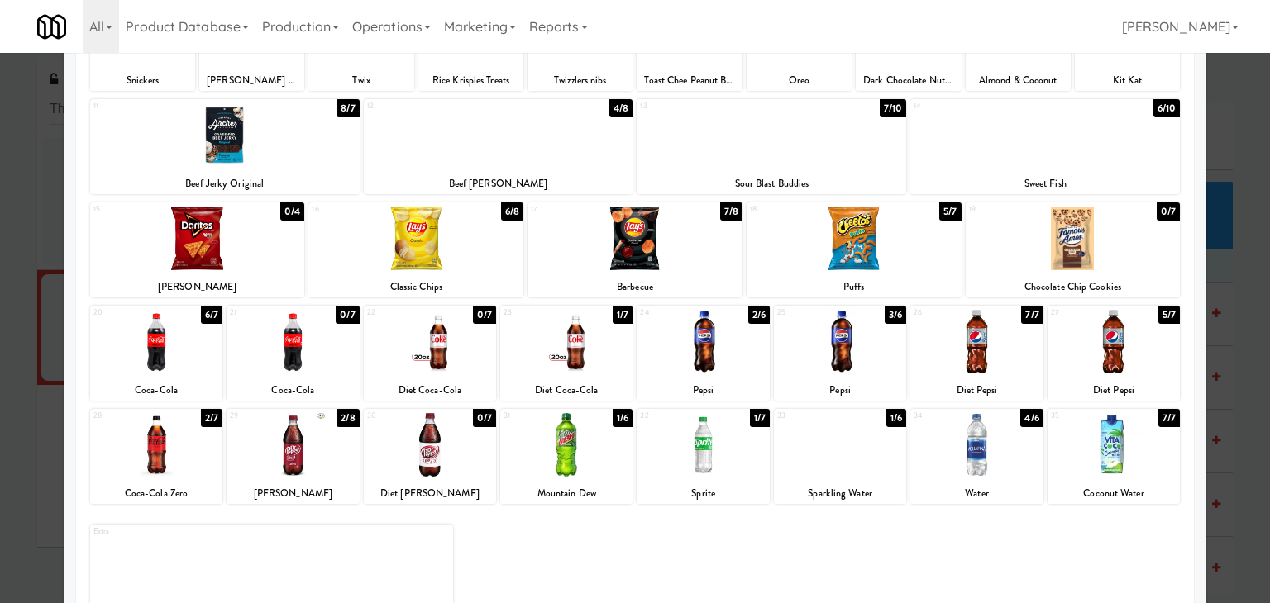
click at [172, 336] on div at bounding box center [156, 342] width 132 height 64
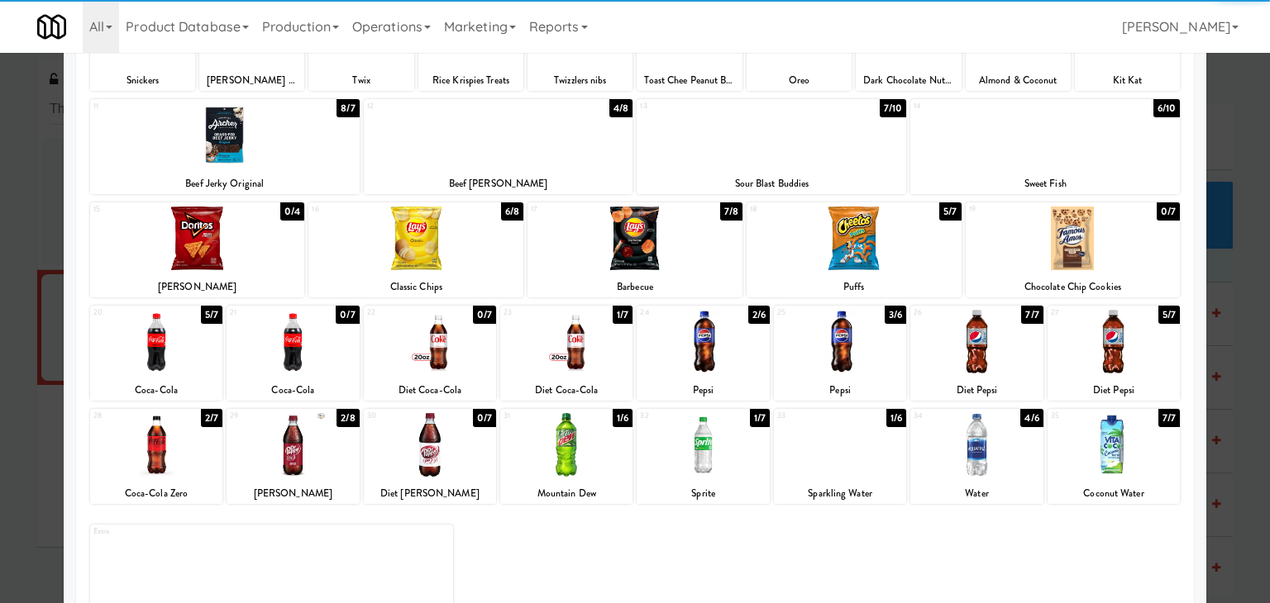
click at [813, 446] on div at bounding box center [840, 445] width 132 height 64
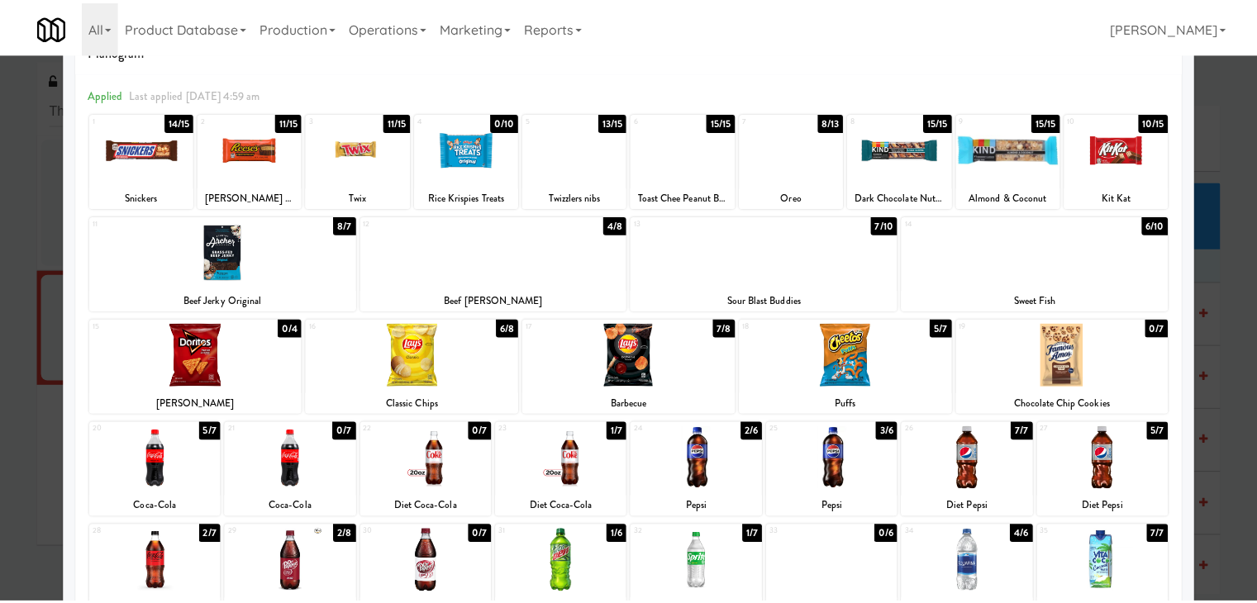
scroll to position [0, 0]
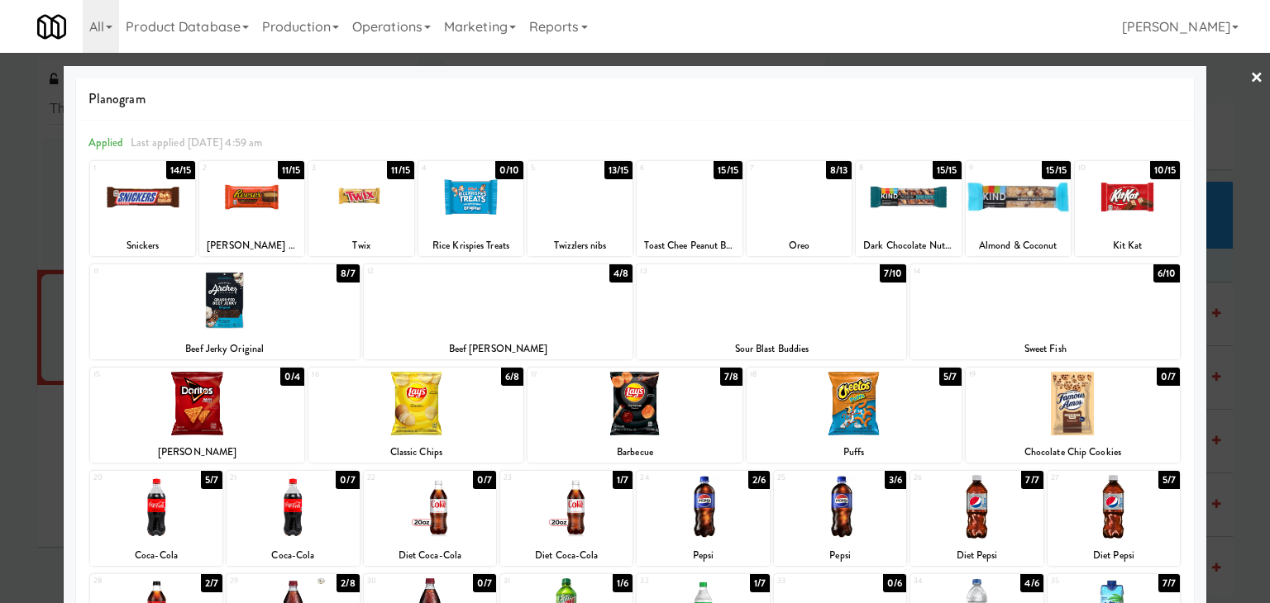
click at [1250, 77] on link "×" at bounding box center [1256, 78] width 13 height 51
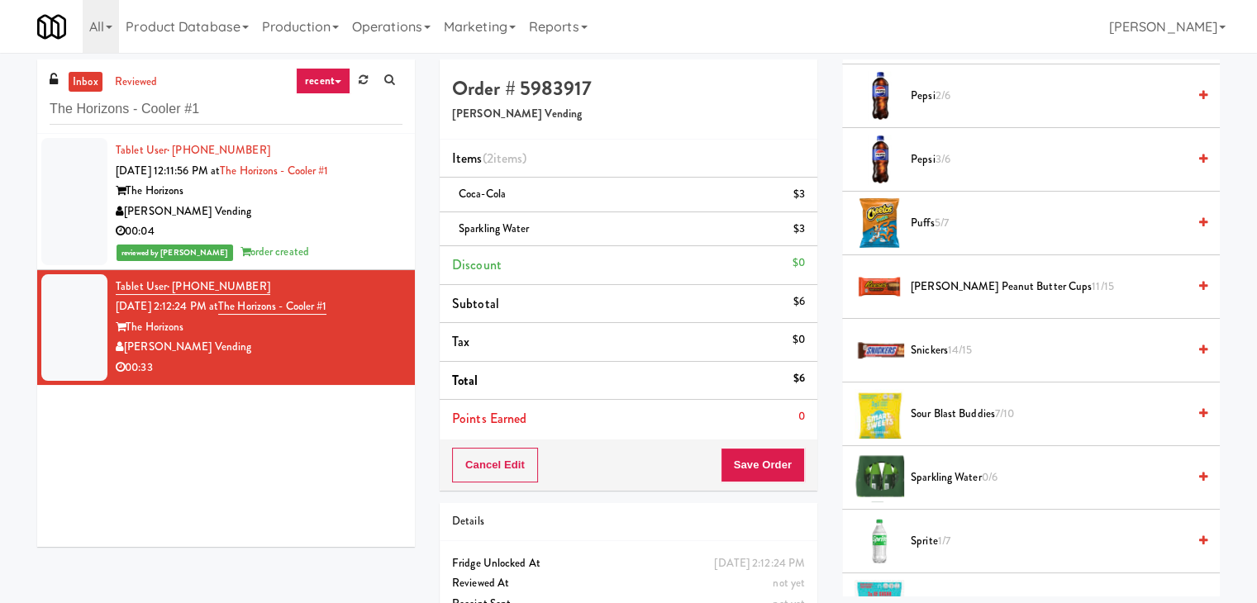
scroll to position [1240, 0]
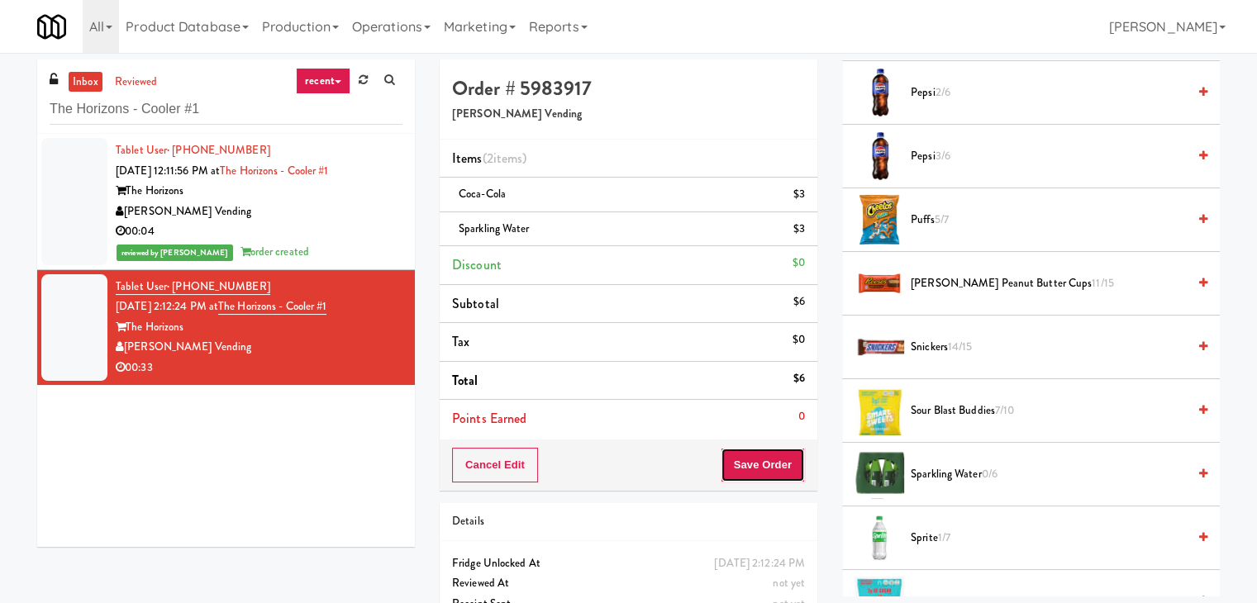
click at [748, 467] on button "Save Order" at bounding box center [763, 465] width 84 height 35
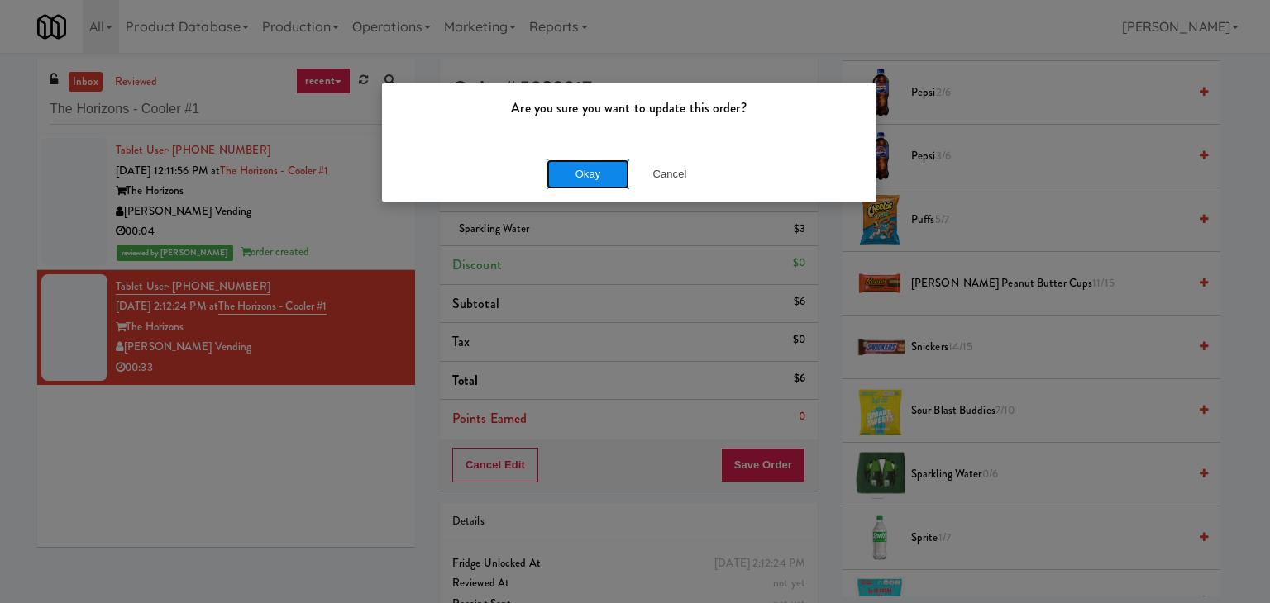
click at [581, 182] on button "Okay" at bounding box center [587, 175] width 83 height 30
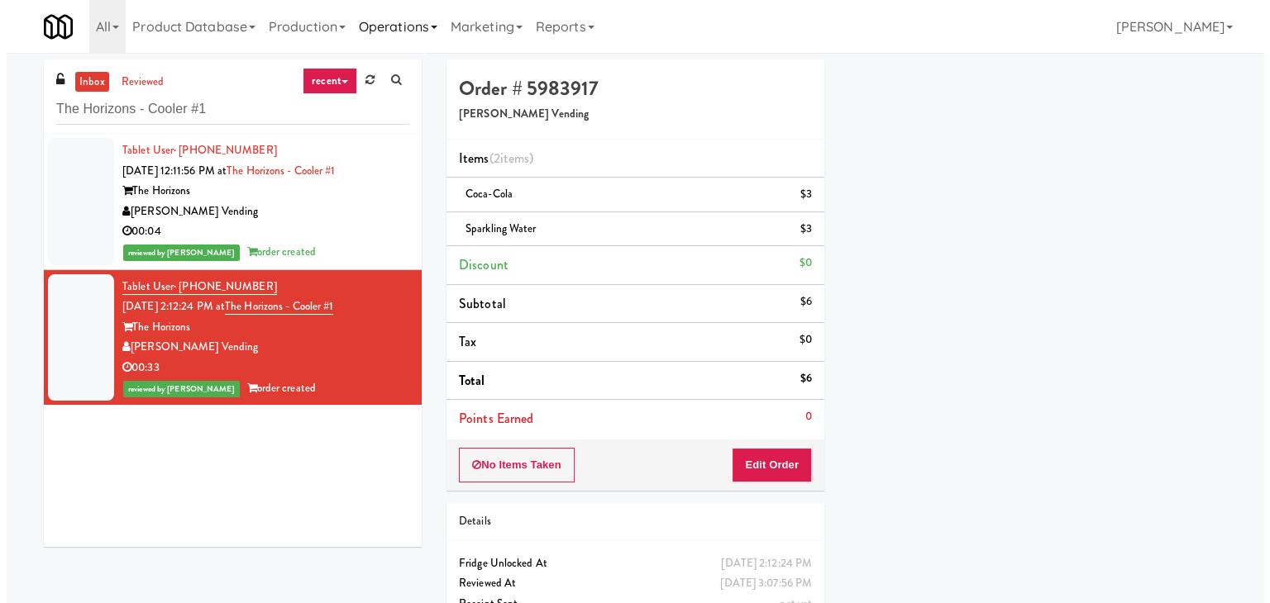
scroll to position [126, 0]
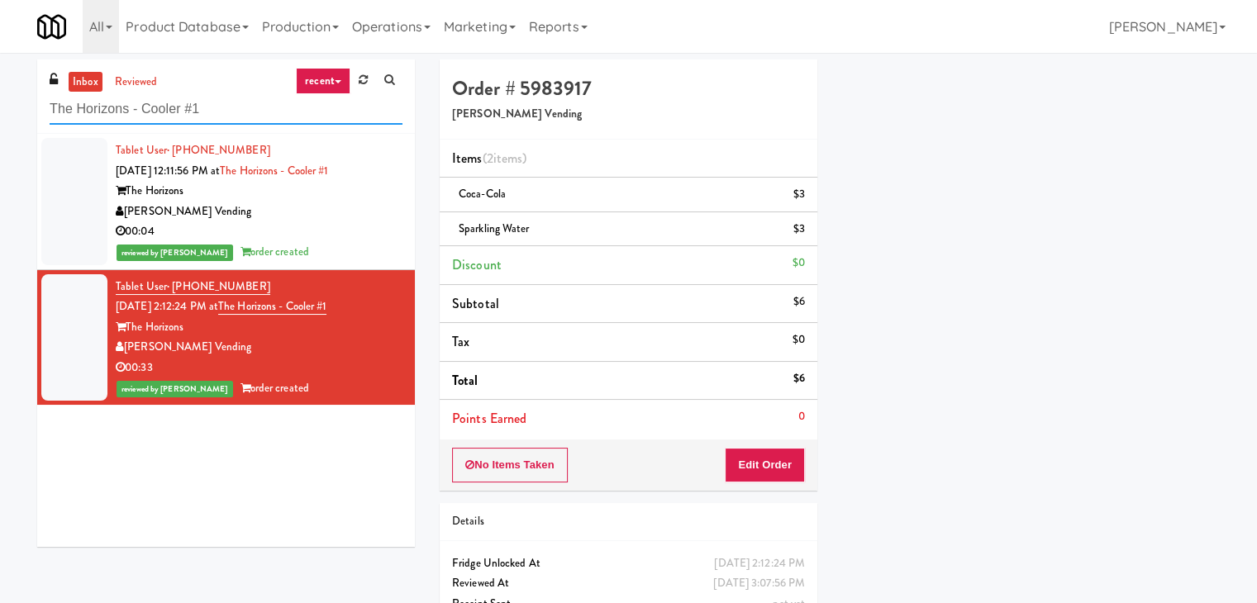
click at [191, 106] on input "The Horizons - Cooler #1" at bounding box center [226, 109] width 353 height 31
paste input "[PERSON_NAME] - Cooler - Right"
type input "[PERSON_NAME] - Cooler - Right"
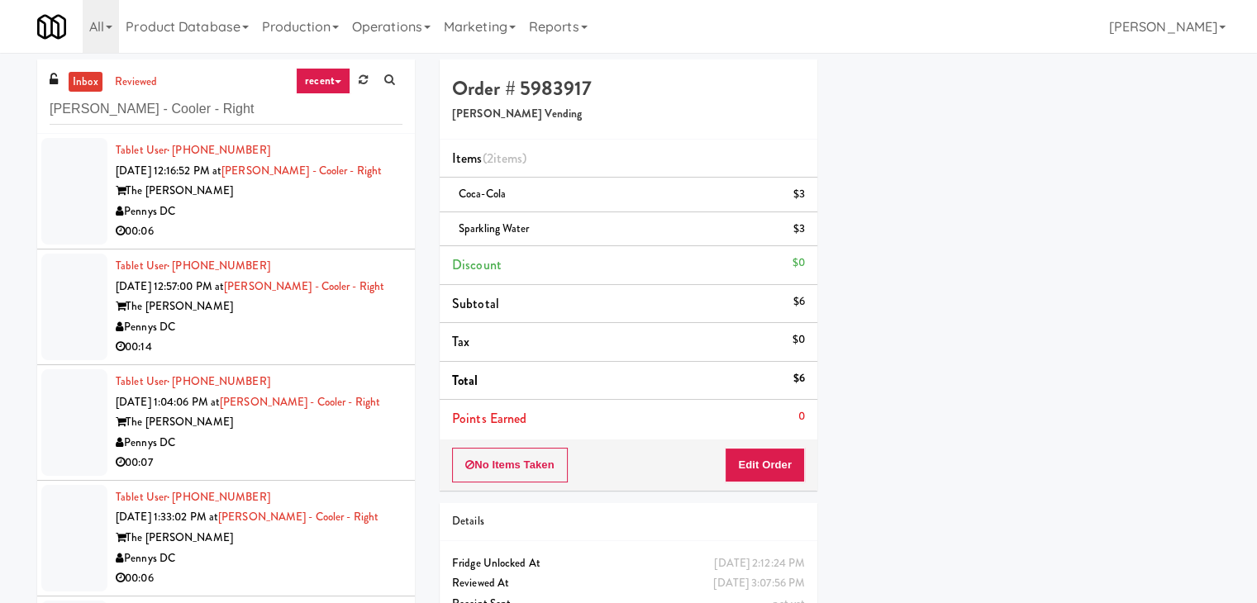
click at [367, 209] on div "Pennys DC" at bounding box center [259, 212] width 287 height 21
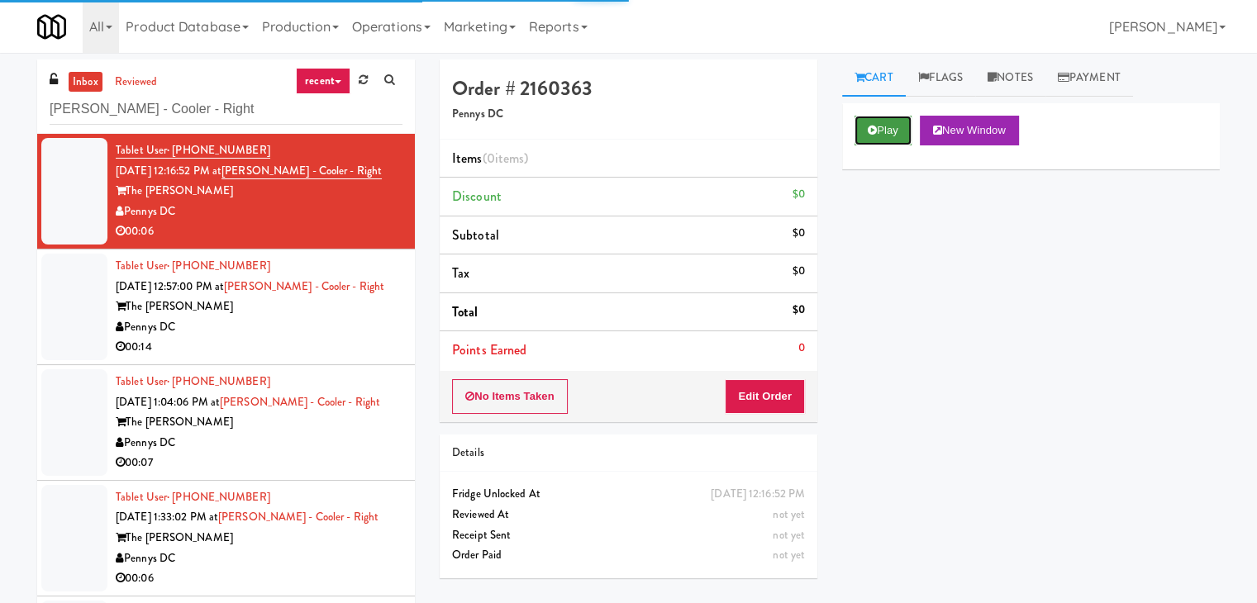
click at [879, 136] on button "Play" at bounding box center [883, 131] width 57 height 30
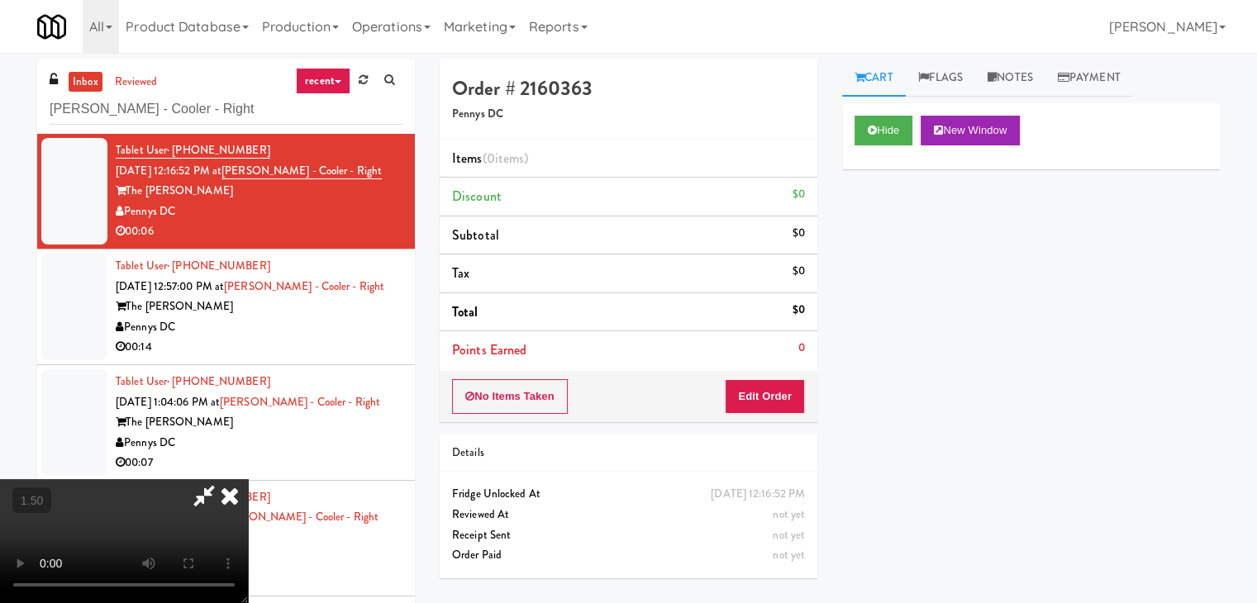
click at [248, 479] on video at bounding box center [124, 541] width 248 height 124
click at [248, 479] on icon at bounding box center [230, 495] width 36 height 33
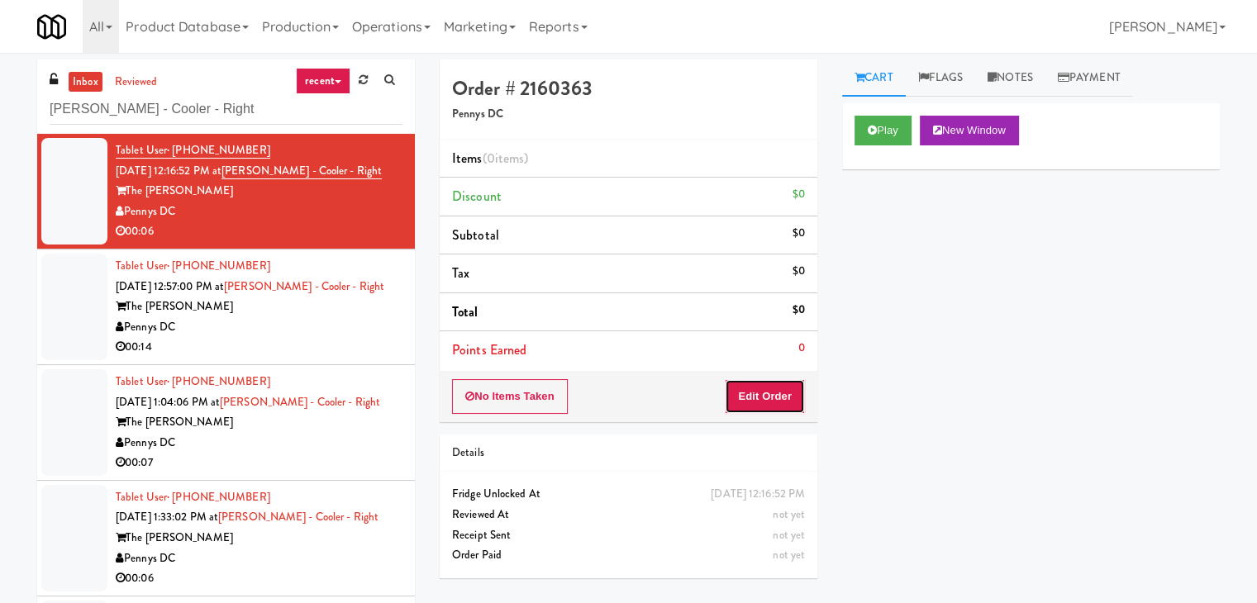
click at [767, 412] on button "Edit Order" at bounding box center [765, 396] width 80 height 35
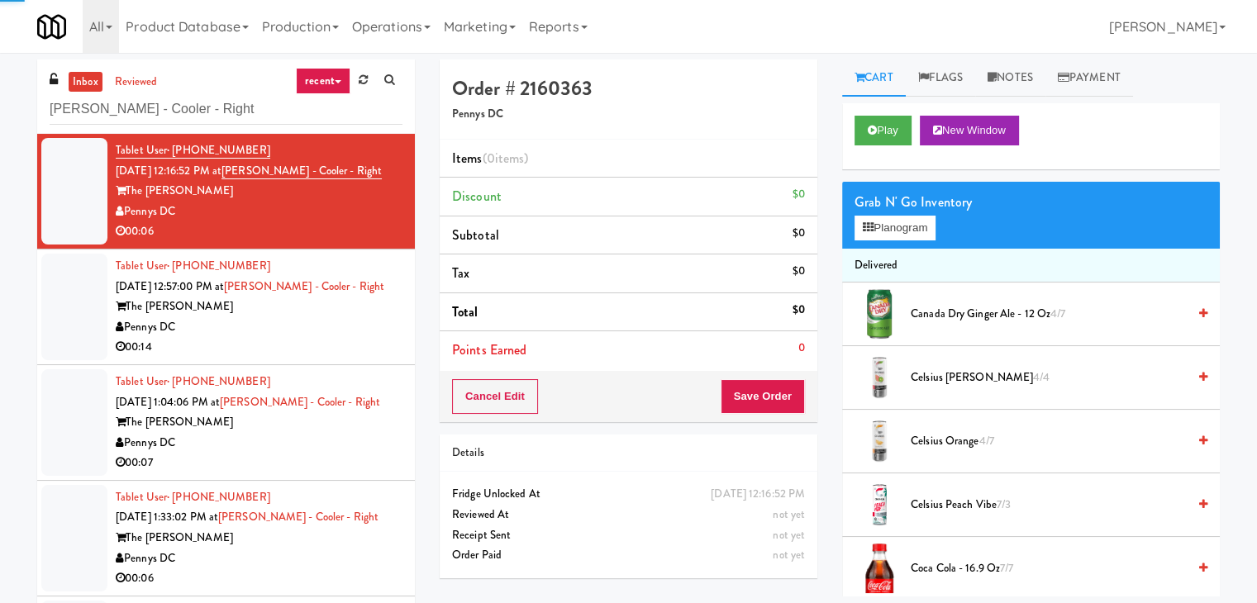
click at [912, 231] on button "Planogram" at bounding box center [895, 228] width 81 height 25
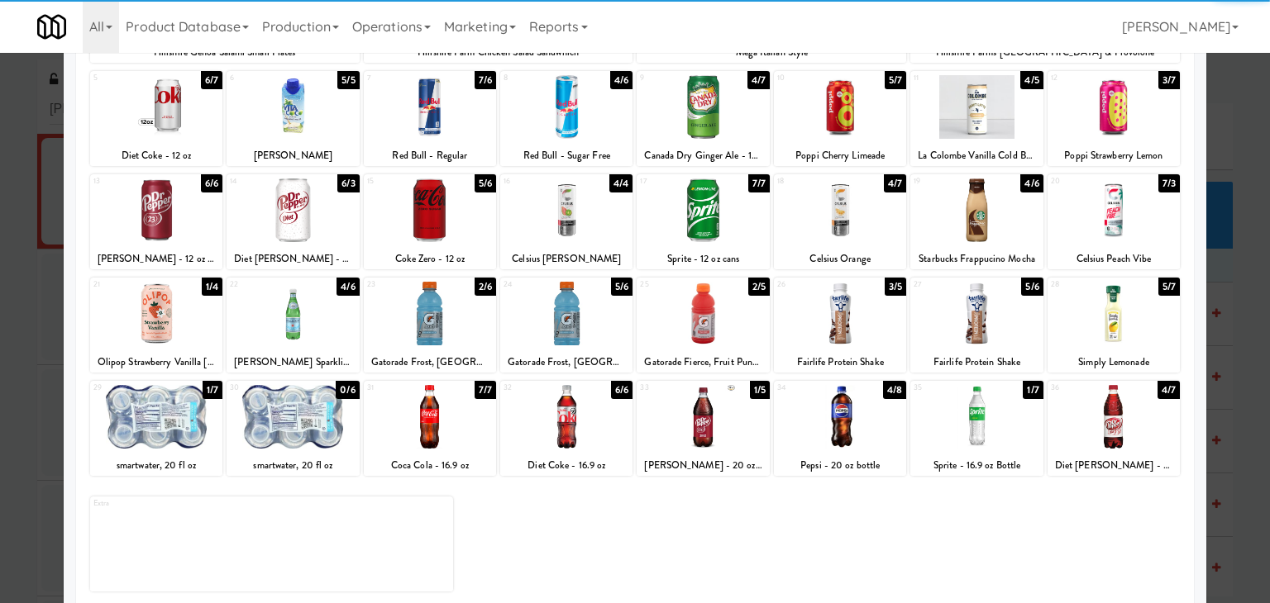
scroll to position [208, 0]
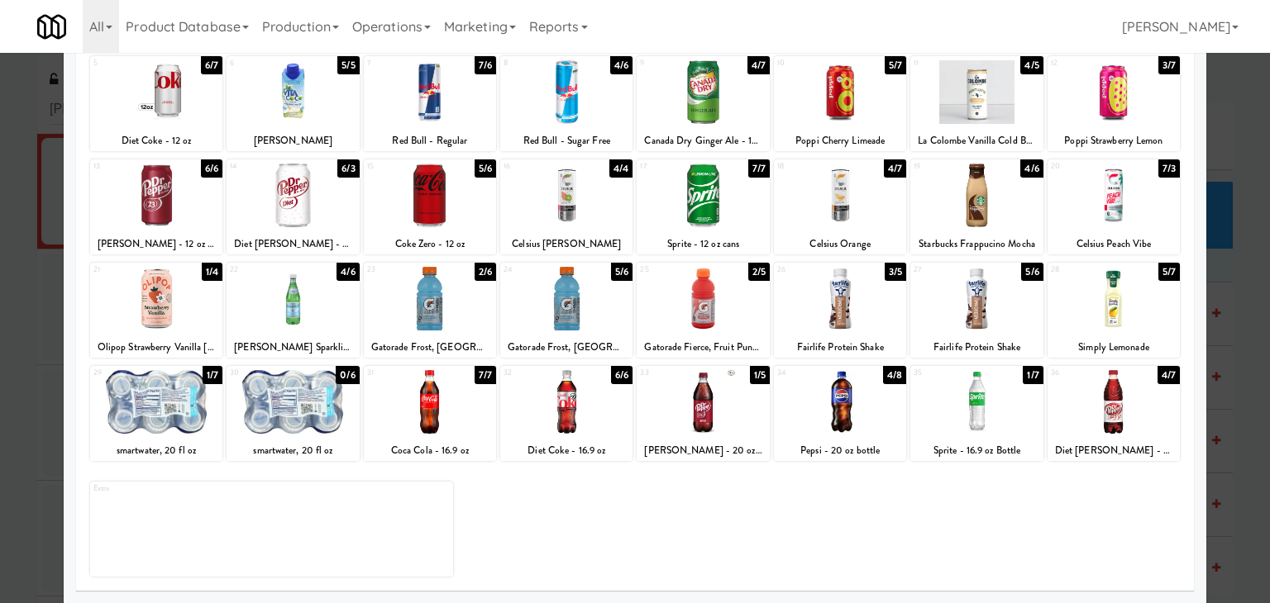
click at [575, 396] on div at bounding box center [566, 402] width 132 height 64
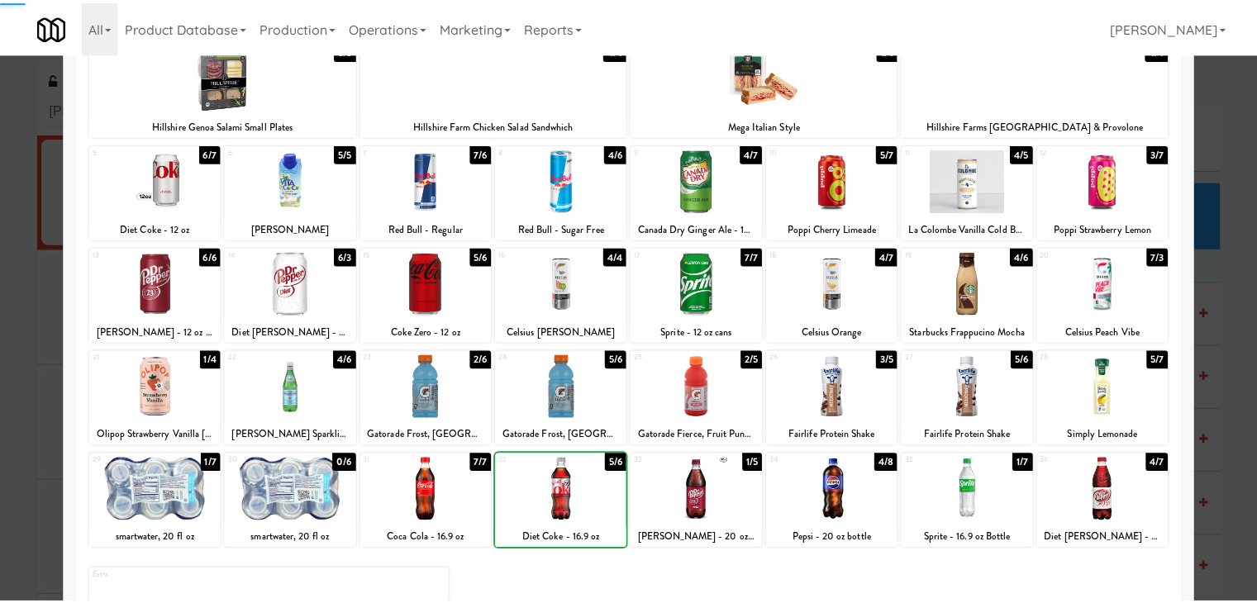
scroll to position [0, 0]
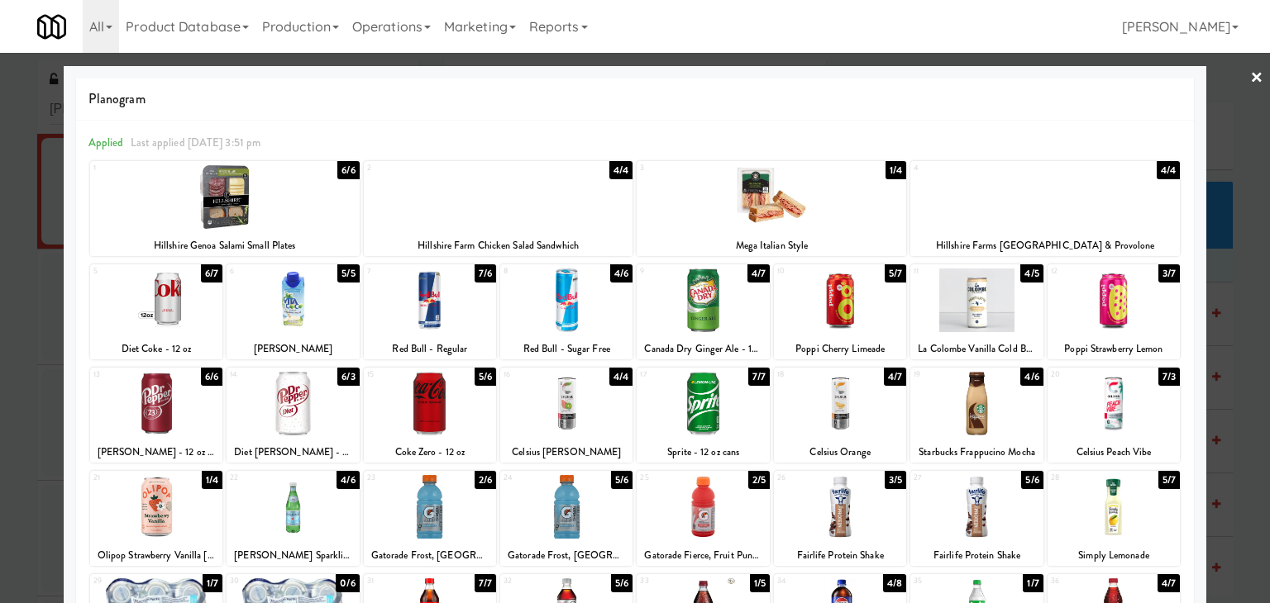
click at [1250, 76] on link "×" at bounding box center [1256, 78] width 13 height 51
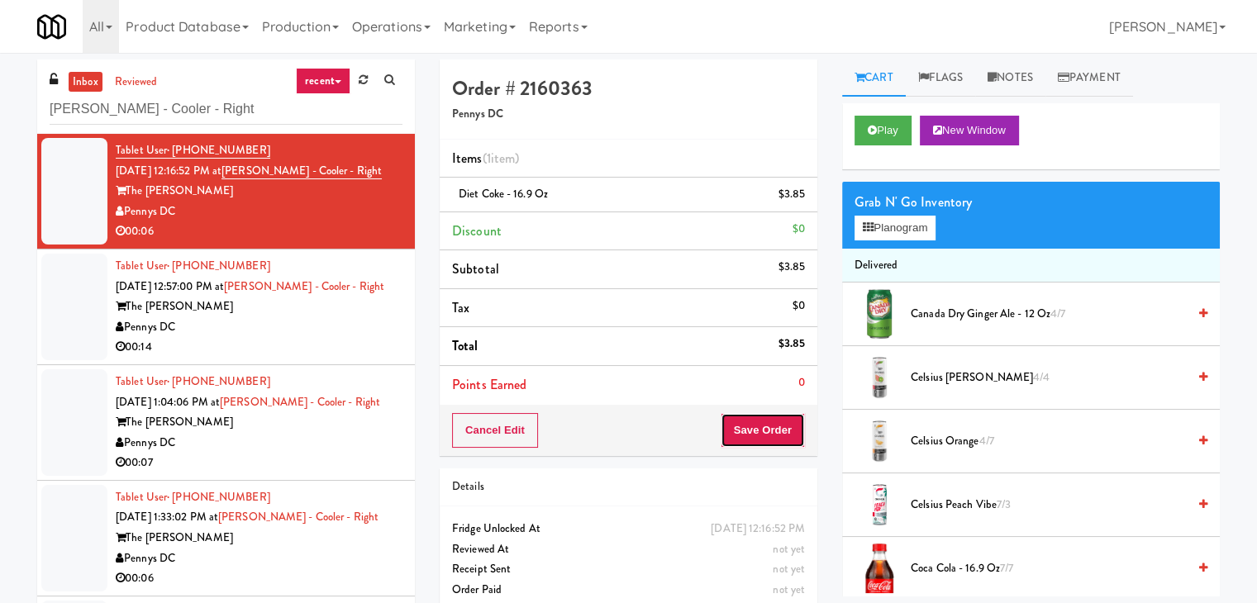
click at [765, 437] on button "Save Order" at bounding box center [763, 430] width 84 height 35
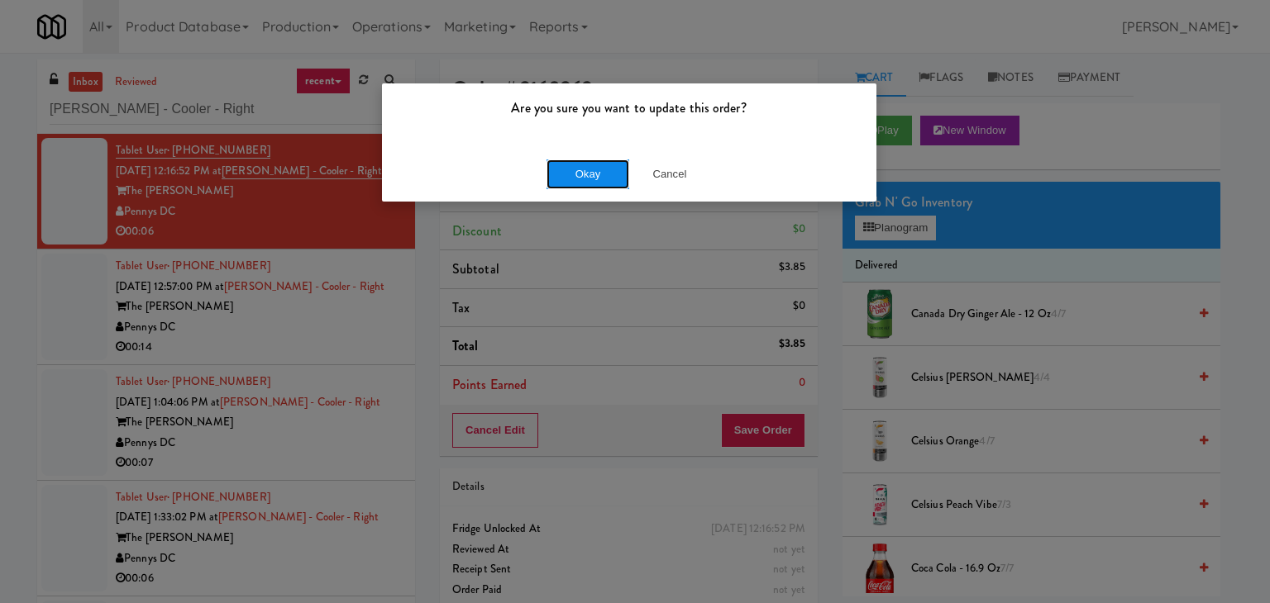
click at [617, 179] on button "Okay" at bounding box center [587, 175] width 83 height 30
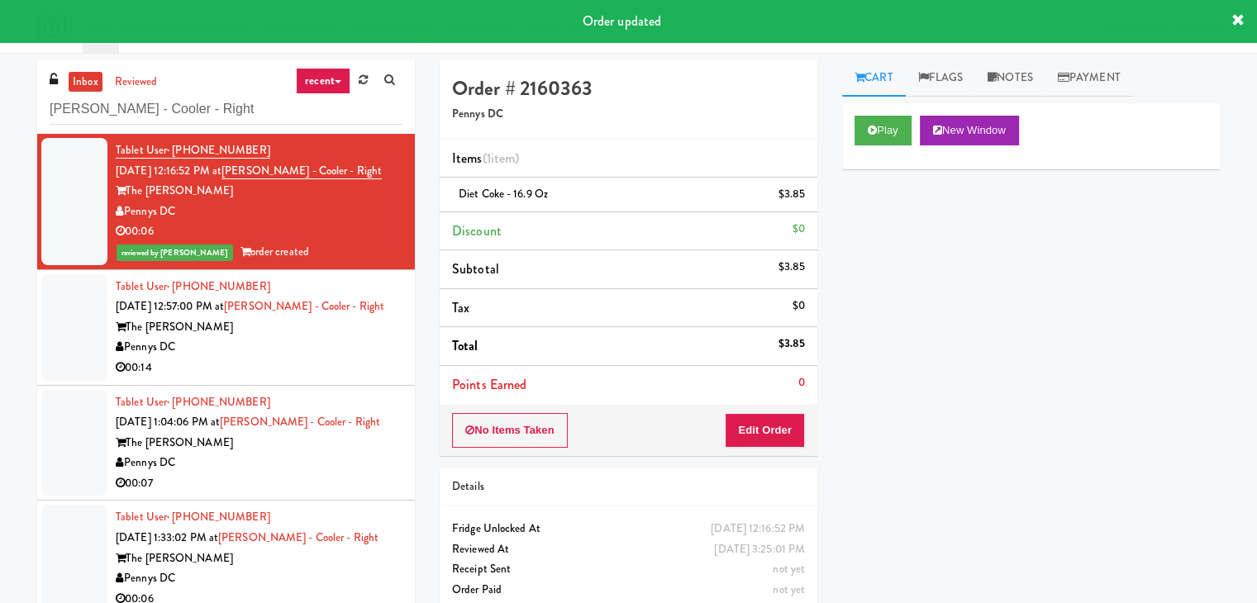
click at [375, 345] on div "Pennys DC" at bounding box center [259, 347] width 287 height 21
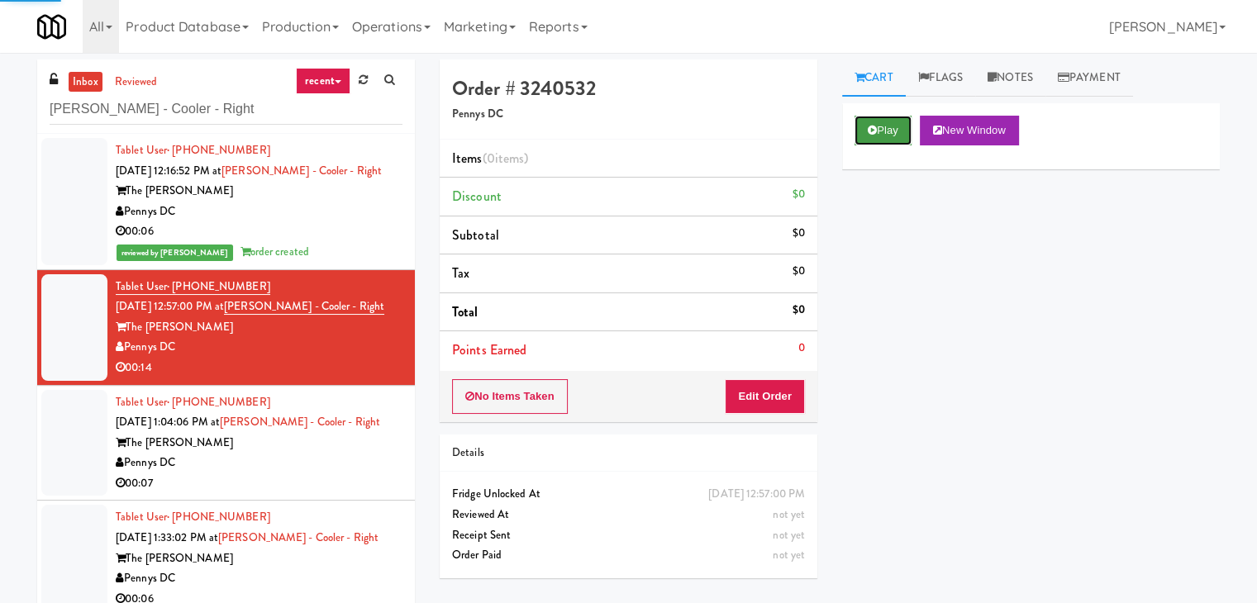
click at [889, 128] on button "Play" at bounding box center [883, 131] width 57 height 30
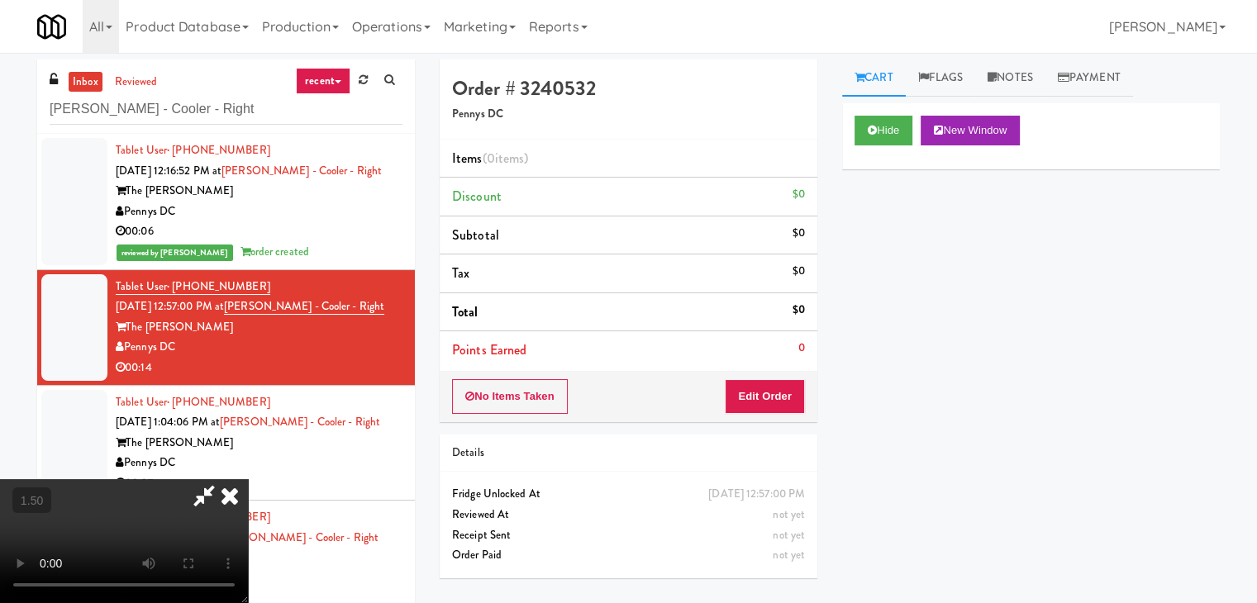
click at [248, 479] on video at bounding box center [124, 541] width 248 height 124
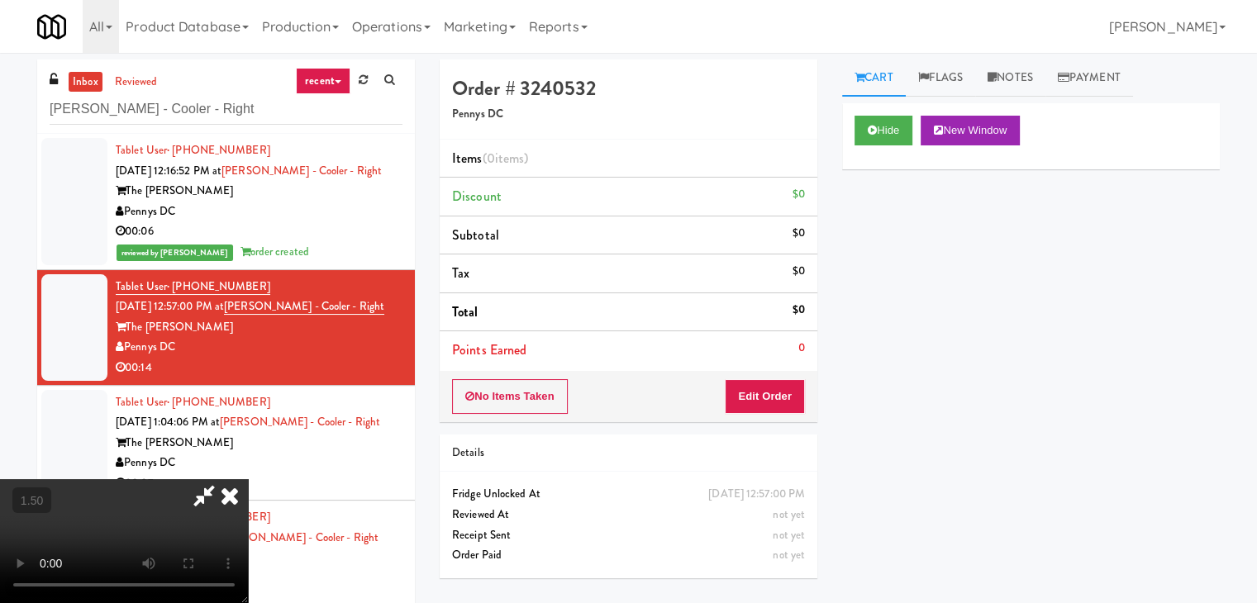
click at [248, 479] on video at bounding box center [124, 541] width 248 height 124
drag, startPoint x: 737, startPoint y: 194, endPoint x: 751, endPoint y: 322, distance: 128.1
click at [248, 479] on icon at bounding box center [230, 495] width 36 height 33
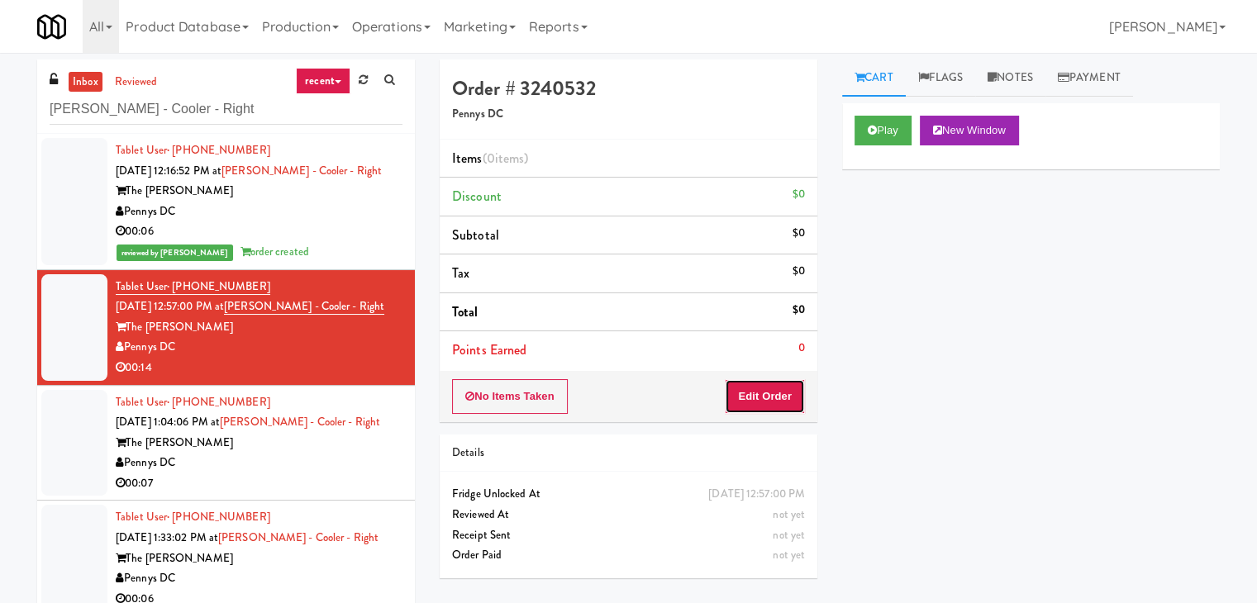
click at [760, 406] on button "Edit Order" at bounding box center [765, 396] width 80 height 35
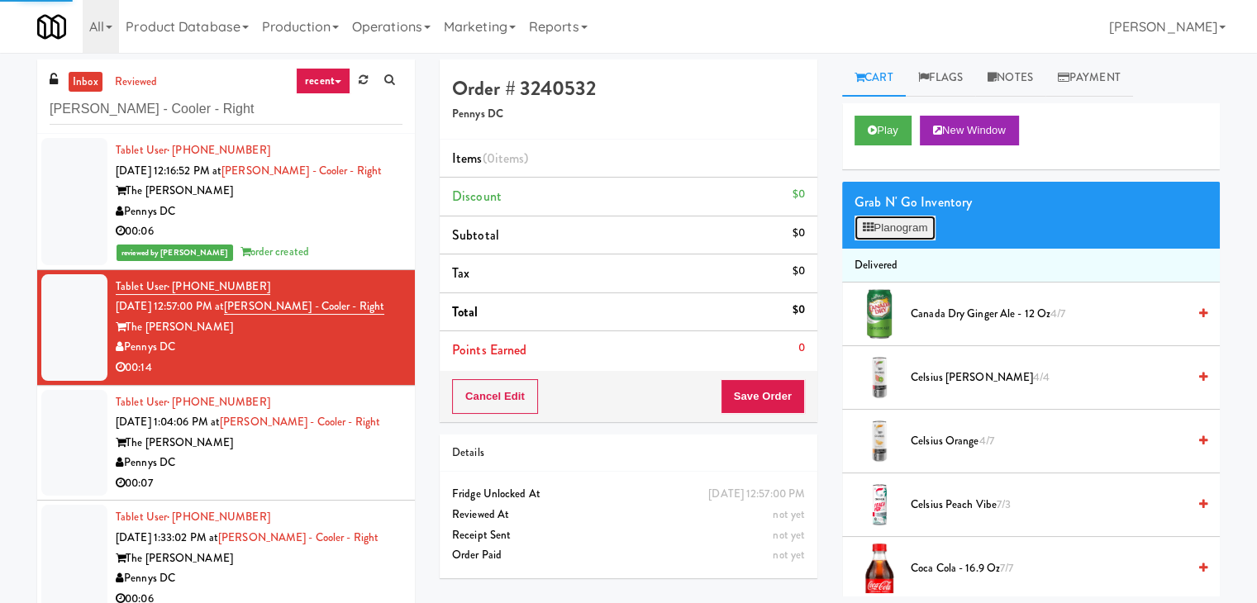
click at [906, 231] on button "Planogram" at bounding box center [895, 228] width 81 height 25
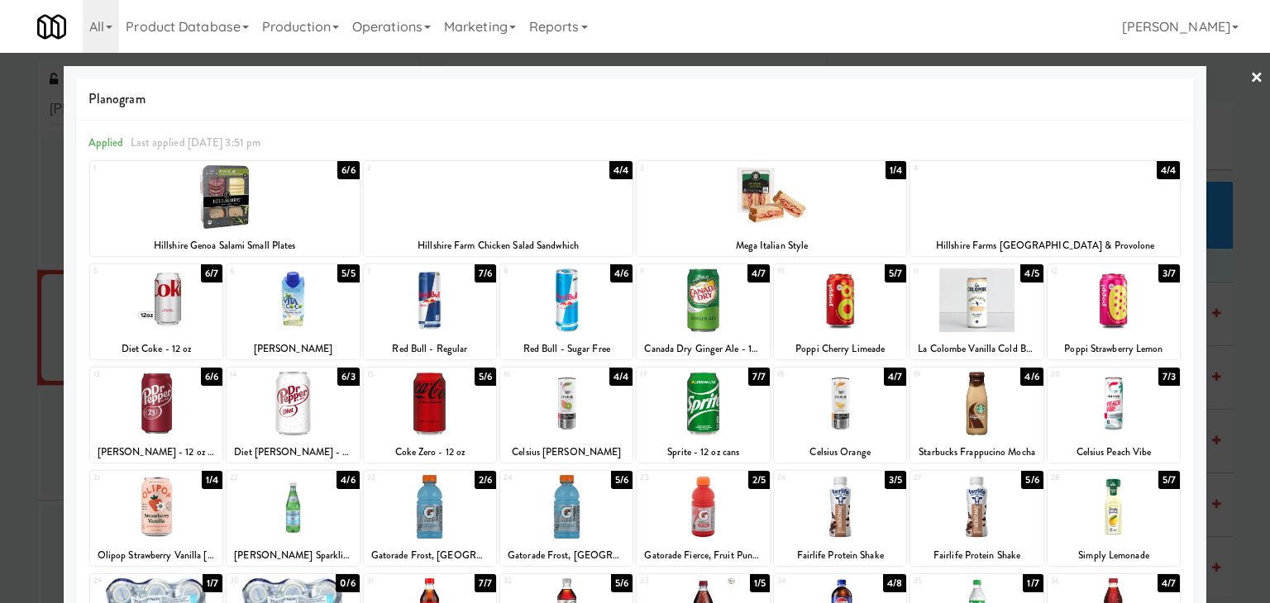
click at [841, 298] on div at bounding box center [840, 301] width 132 height 64
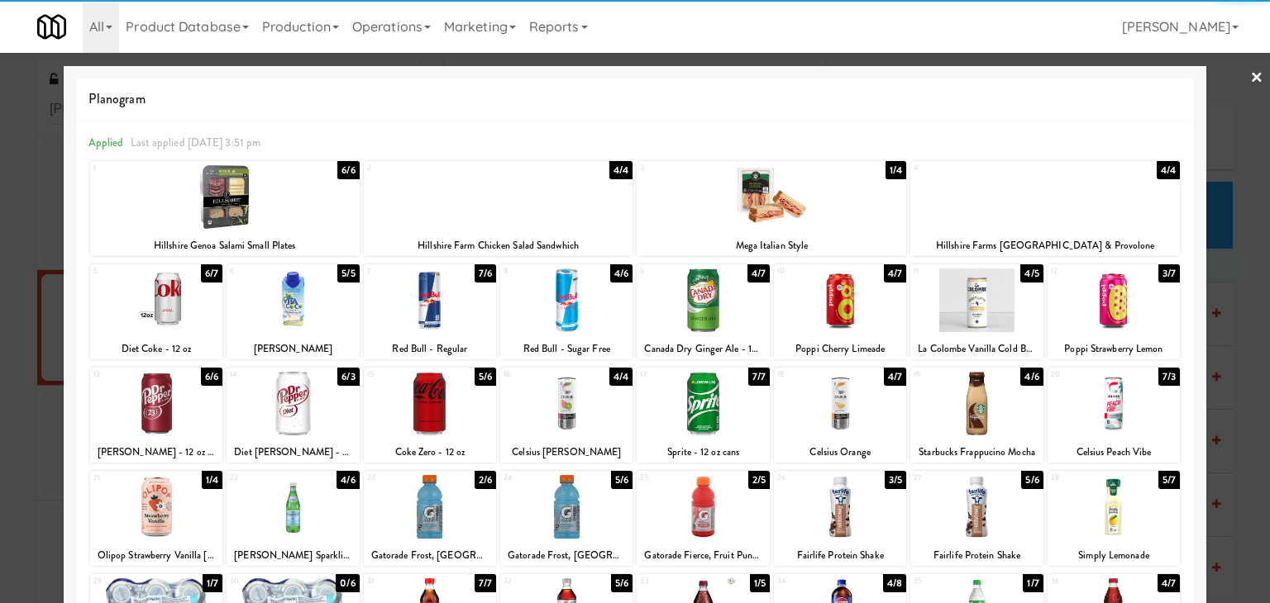
click at [1250, 74] on link "×" at bounding box center [1256, 78] width 13 height 51
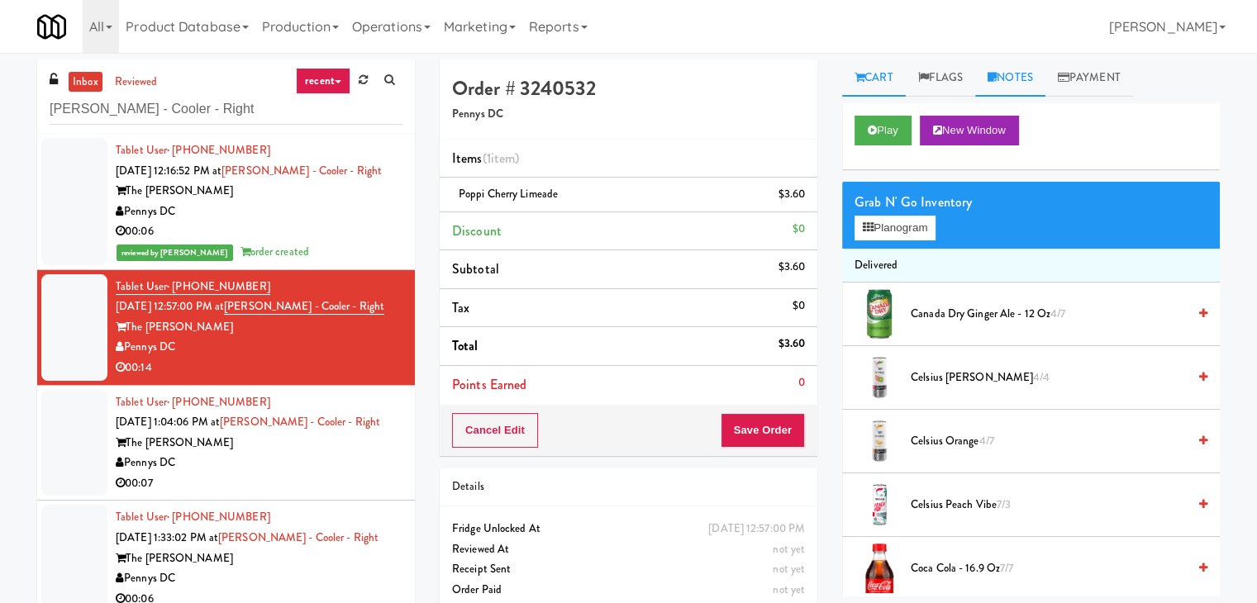
click at [1027, 78] on link "Notes" at bounding box center [1010, 78] width 70 height 37
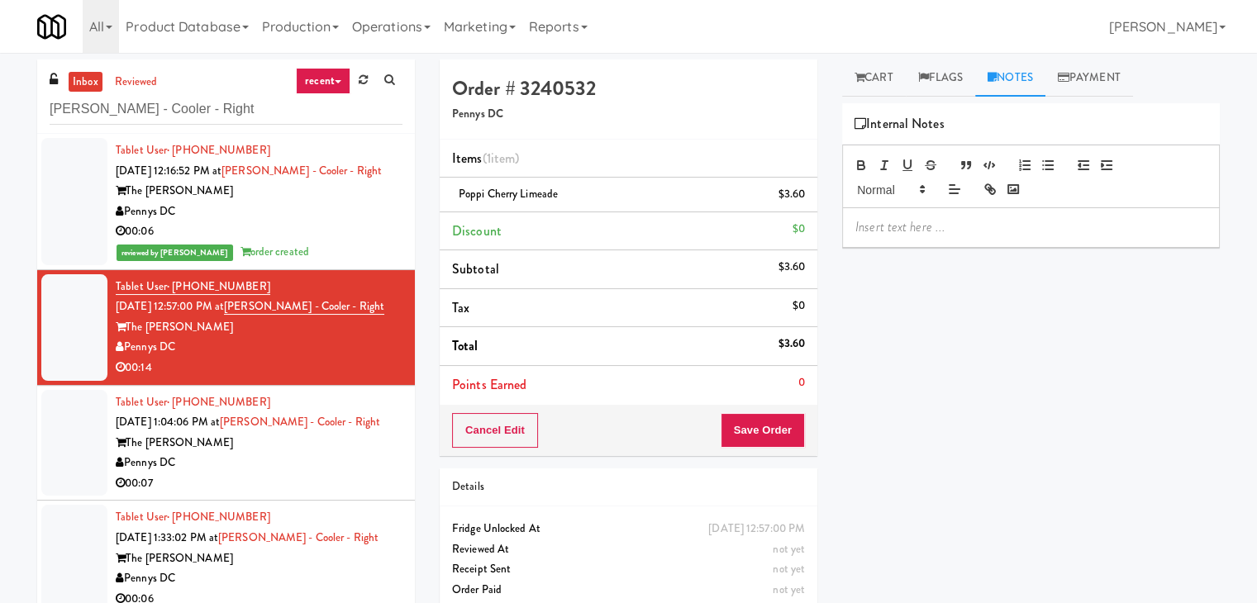
click at [969, 237] on div at bounding box center [1031, 227] width 376 height 38
drag, startPoint x: 0, startPoint y: 166, endPoint x: 38, endPoint y: 180, distance: 40.5
click at [7, 169] on div "inbox reviewed recent all unclear take inventory issue suspicious failed recent…" at bounding box center [628, 351] width 1257 height 583
click at [863, 236] on div at bounding box center [1031, 227] width 376 height 38
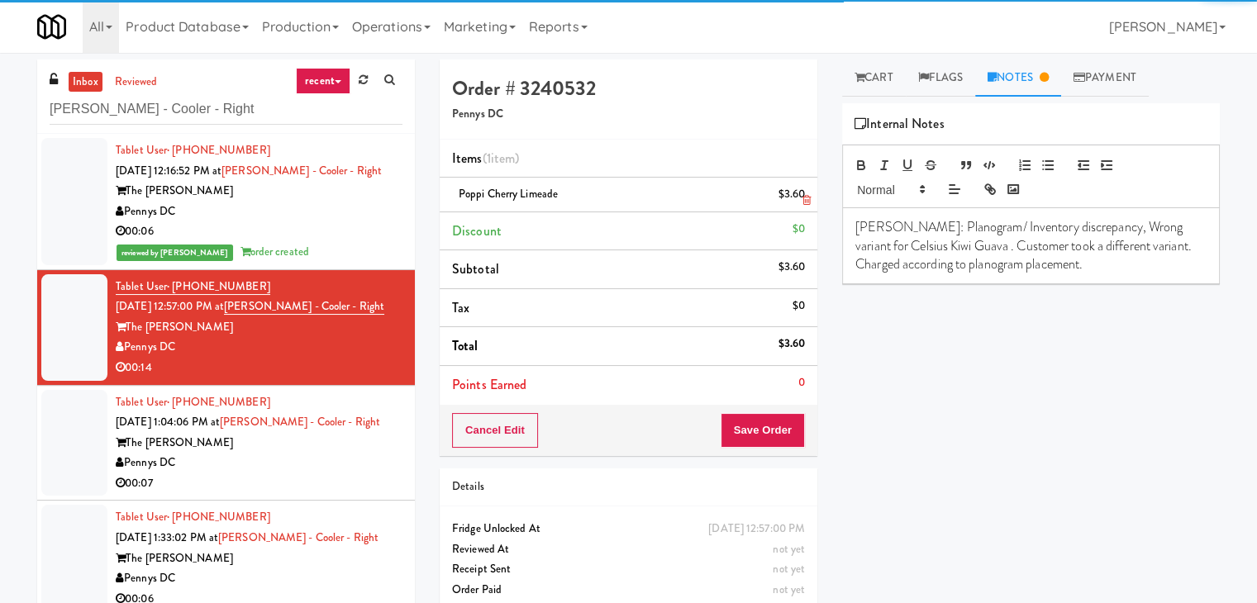
click at [512, 198] on span "Poppi Cherry Limeade" at bounding box center [508, 194] width 99 height 16
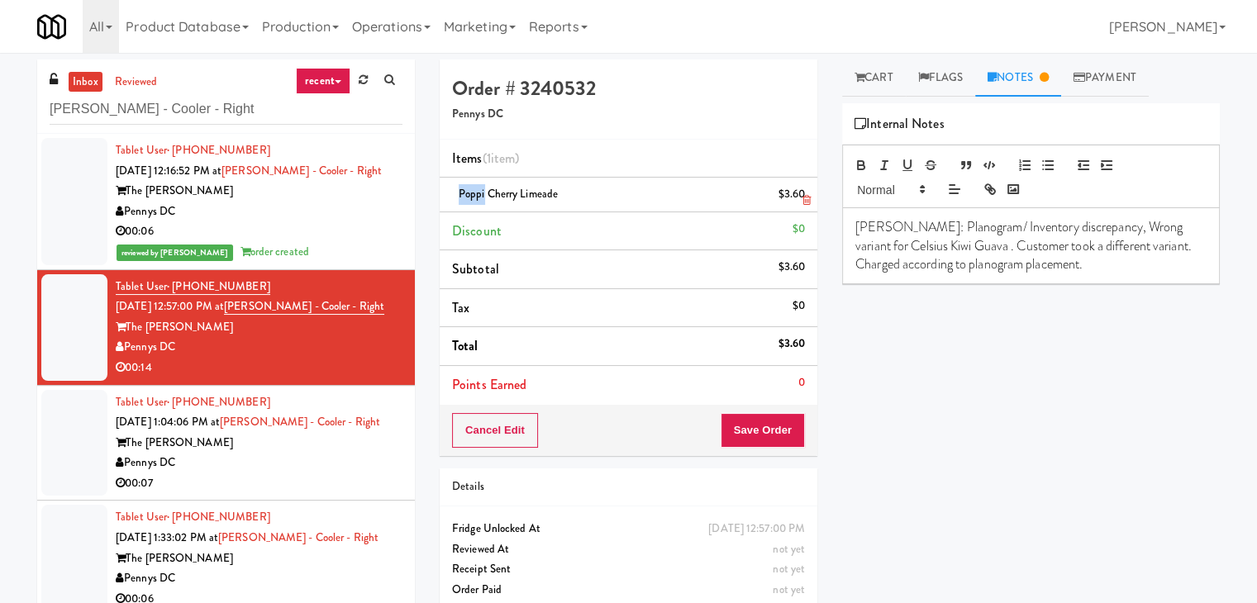
drag, startPoint x: 483, startPoint y: 197, endPoint x: 455, endPoint y: 196, distance: 27.3
click at [455, 196] on div "Poppi Cherry Limeade $3.60" at bounding box center [628, 194] width 353 height 21
copy span "Poppi"
drag, startPoint x: 954, startPoint y: 244, endPoint x: 845, endPoint y: 249, distance: 109.2
click at [845, 249] on div "[PERSON_NAME]: Planogram/ Inventory discrepancy, Wrong variant for Celsius Kiwi…" at bounding box center [1031, 245] width 376 height 75
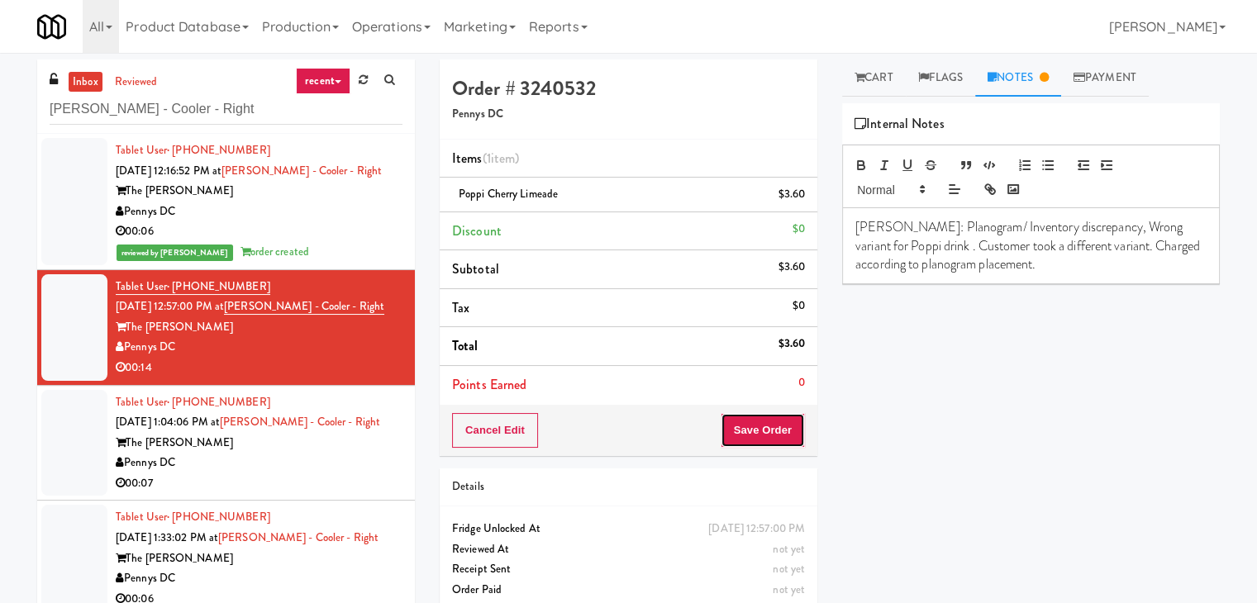
click at [784, 431] on button "Save Order" at bounding box center [763, 430] width 84 height 35
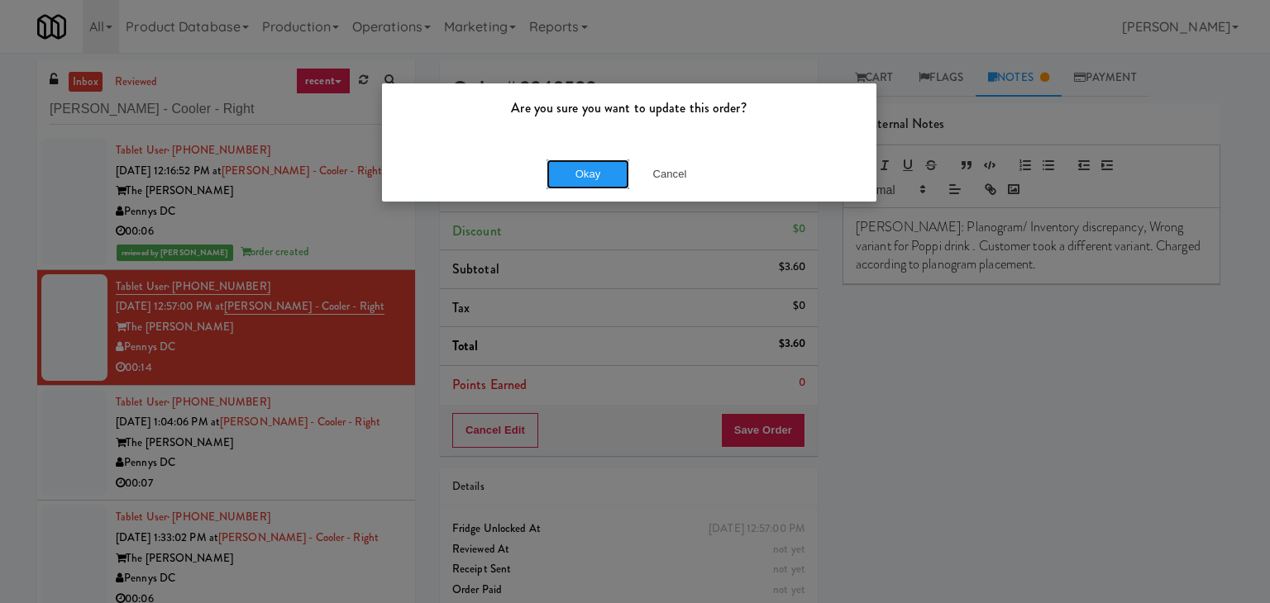
drag, startPoint x: 589, startPoint y: 163, endPoint x: 562, endPoint y: 193, distance: 39.8
click at [587, 163] on button "Okay" at bounding box center [587, 175] width 83 height 30
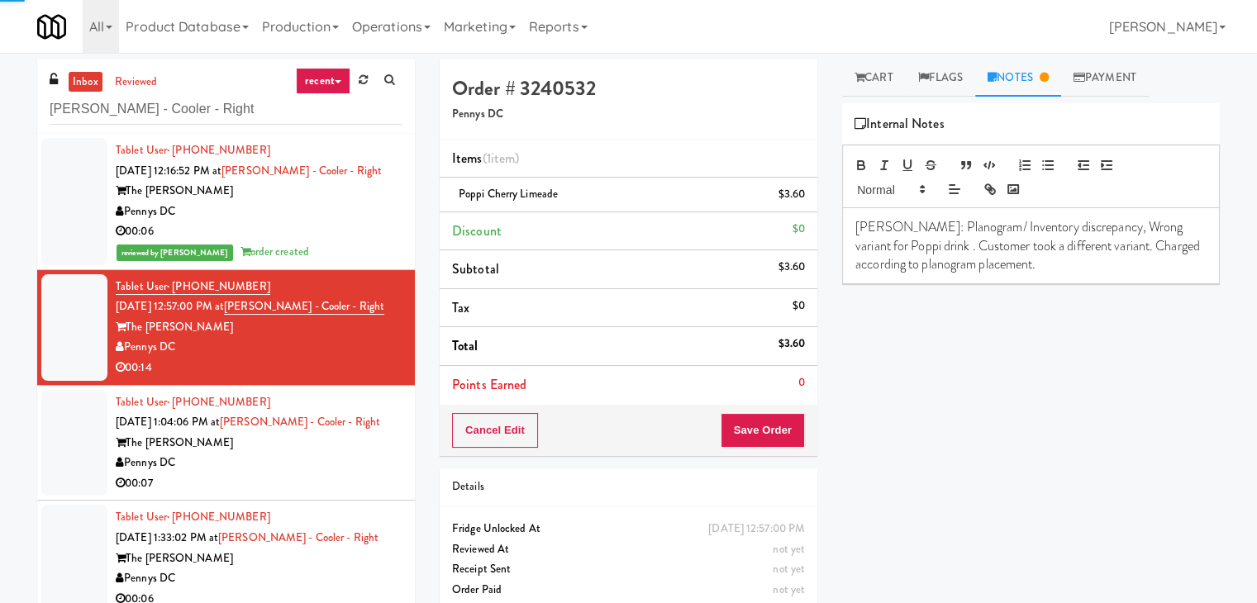
click at [360, 462] on div "Pennys DC" at bounding box center [259, 463] width 287 height 21
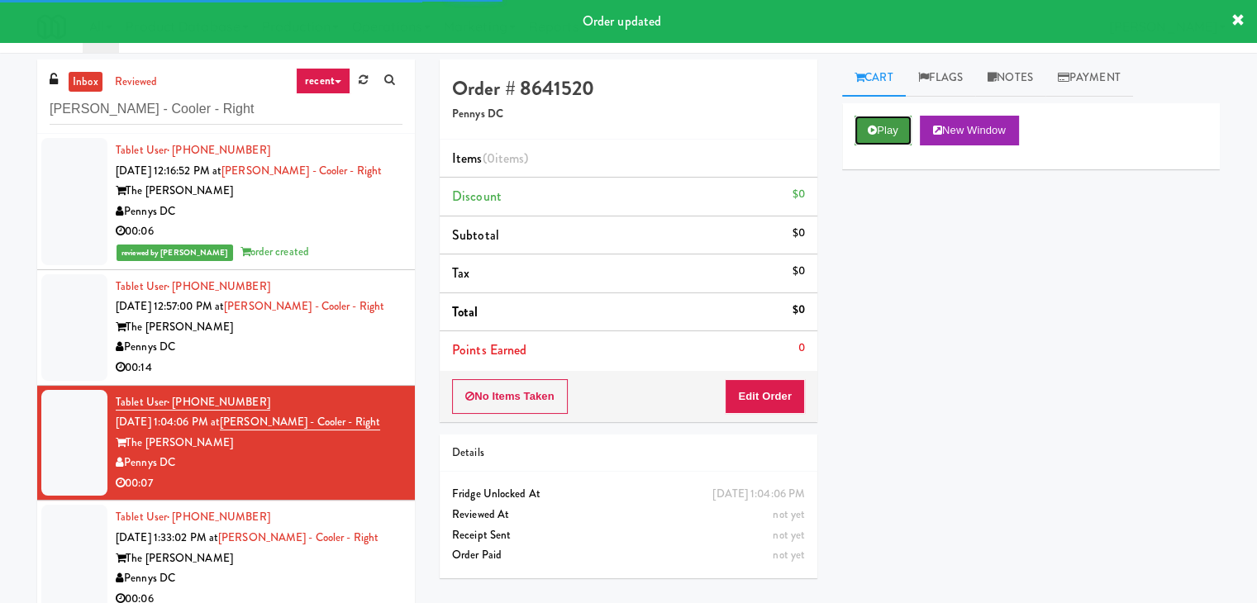
click at [891, 124] on button "Play" at bounding box center [883, 131] width 57 height 30
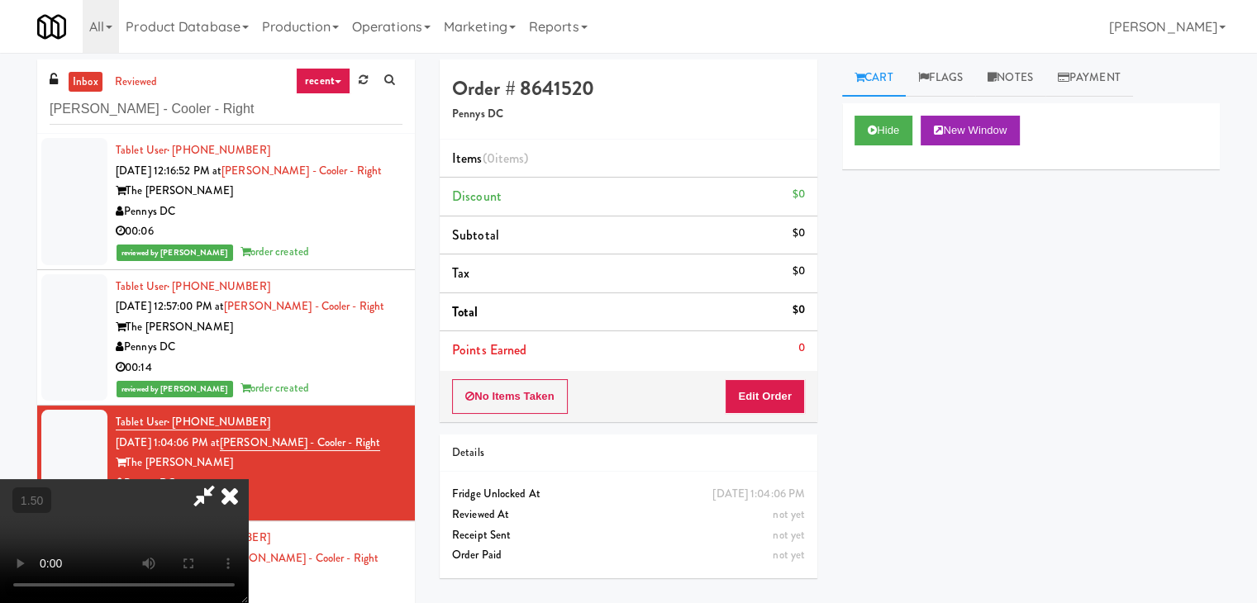
click at [248, 479] on video at bounding box center [124, 541] width 248 height 124
click at [248, 479] on icon at bounding box center [230, 495] width 36 height 33
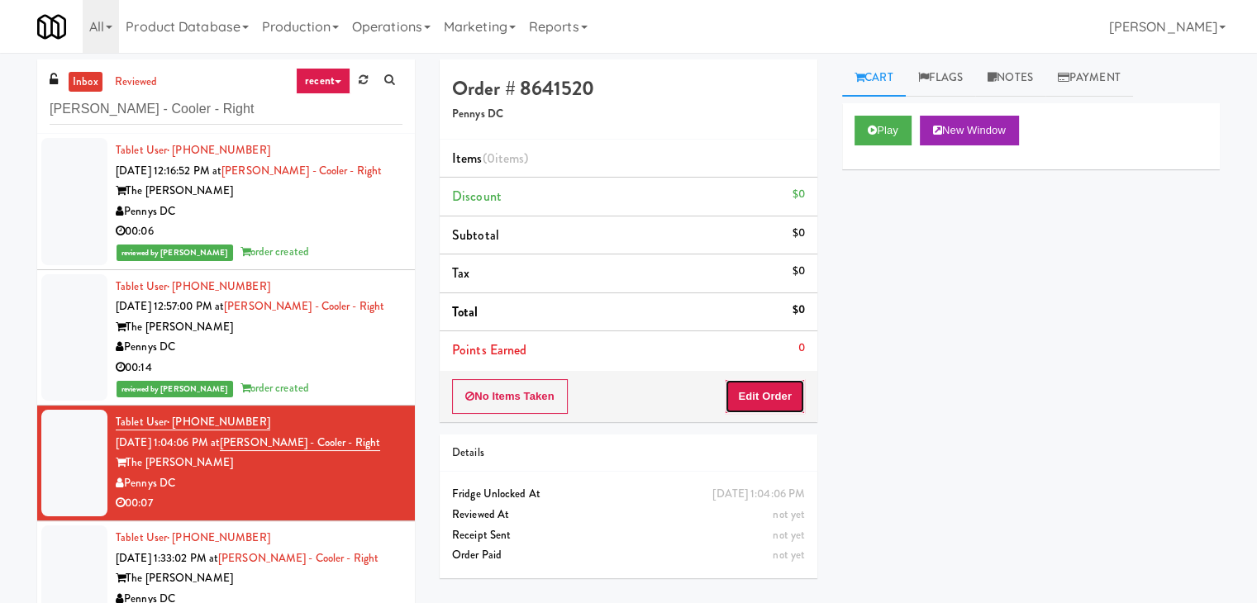
drag, startPoint x: 769, startPoint y: 392, endPoint x: 803, endPoint y: 358, distance: 48.5
click at [770, 391] on button "Edit Order" at bounding box center [765, 396] width 80 height 35
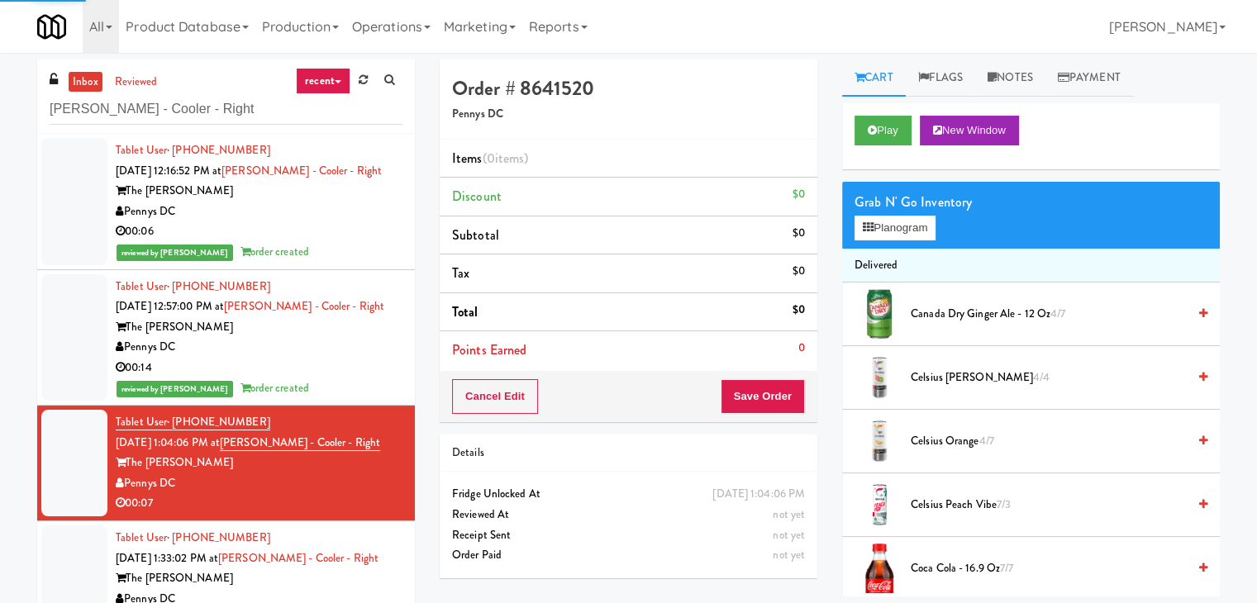
click at [906, 203] on div "Grab N' Go Inventory" at bounding box center [1031, 202] width 353 height 25
click at [903, 226] on button "Planogram" at bounding box center [895, 228] width 81 height 25
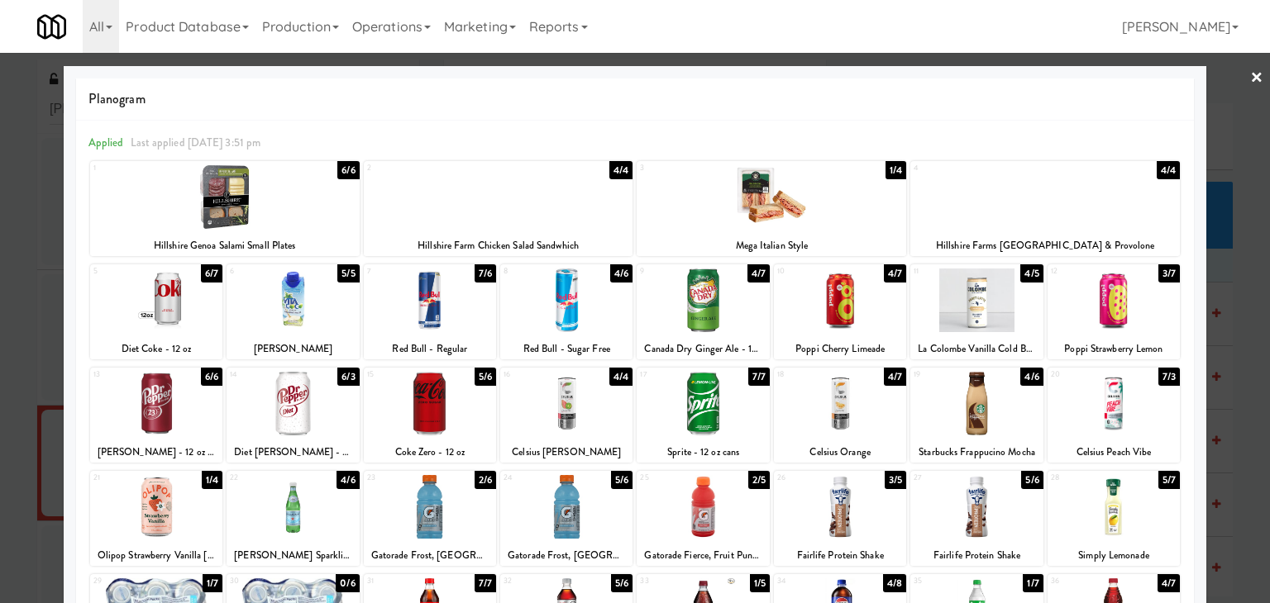
drag, startPoint x: 863, startPoint y: 312, endPoint x: 811, endPoint y: 320, distance: 52.7
click at [863, 312] on div at bounding box center [840, 301] width 132 height 64
click at [436, 308] on div at bounding box center [430, 301] width 132 height 64
click at [1250, 74] on link "×" at bounding box center [1256, 78] width 13 height 51
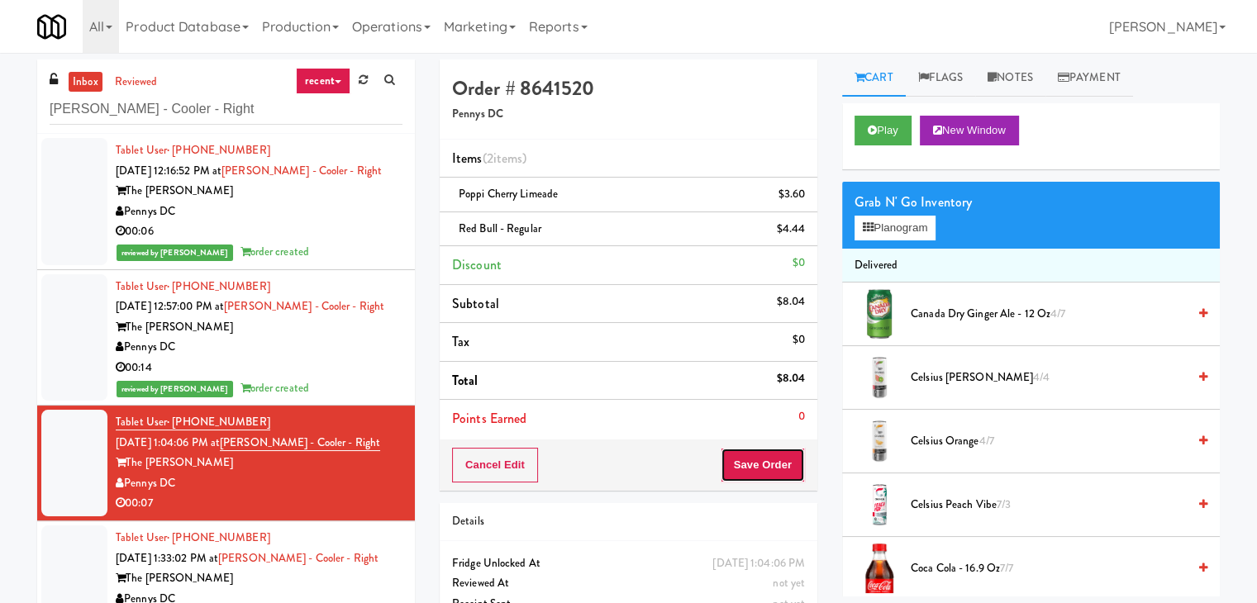
drag, startPoint x: 770, startPoint y: 468, endPoint x: 780, endPoint y: 464, distance: 10.7
click at [770, 467] on button "Save Order" at bounding box center [763, 465] width 84 height 35
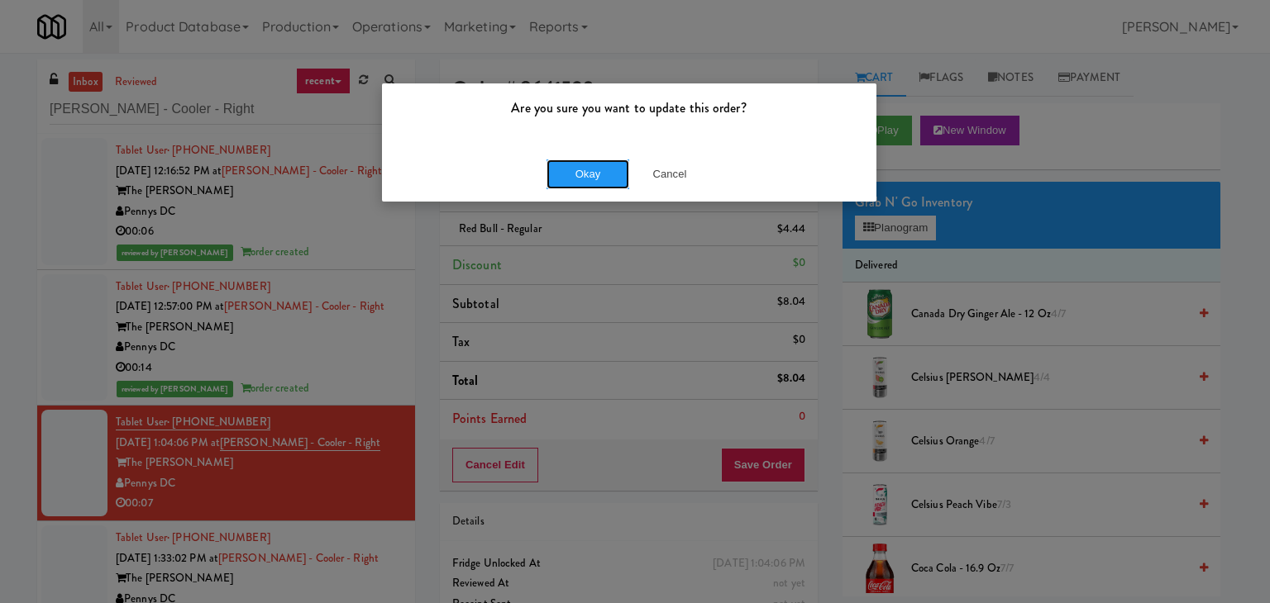
drag, startPoint x: 605, startPoint y: 176, endPoint x: 589, endPoint y: 186, distance: 19.3
click at [604, 176] on button "Okay" at bounding box center [587, 175] width 83 height 30
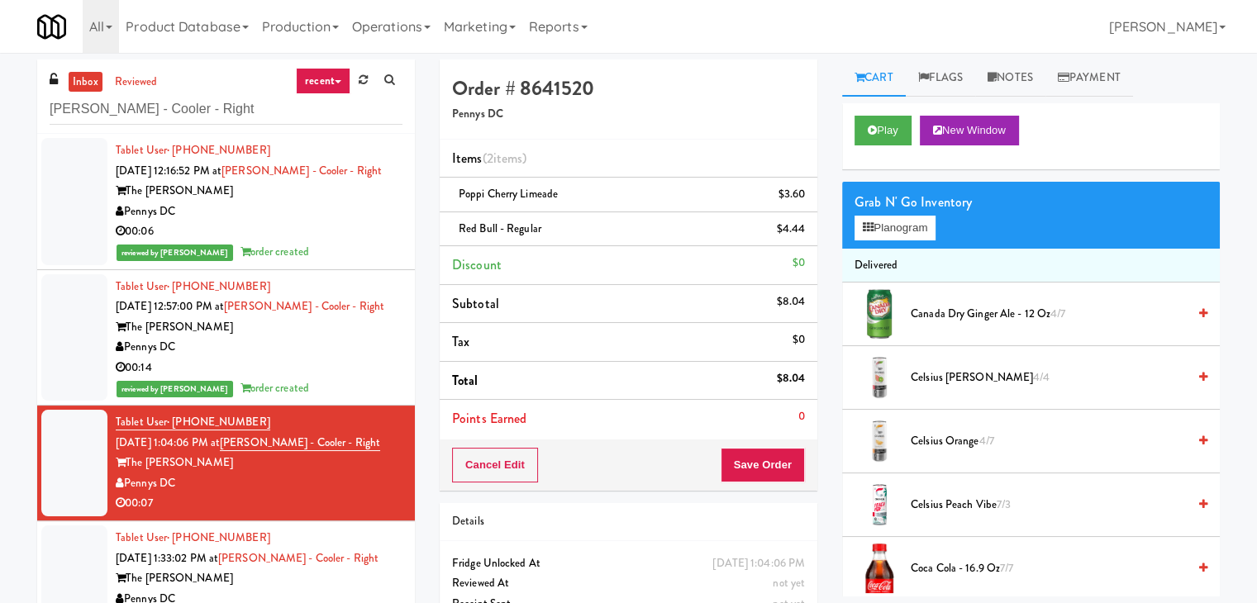
click at [357, 327] on div "The [PERSON_NAME]" at bounding box center [259, 327] width 287 height 21
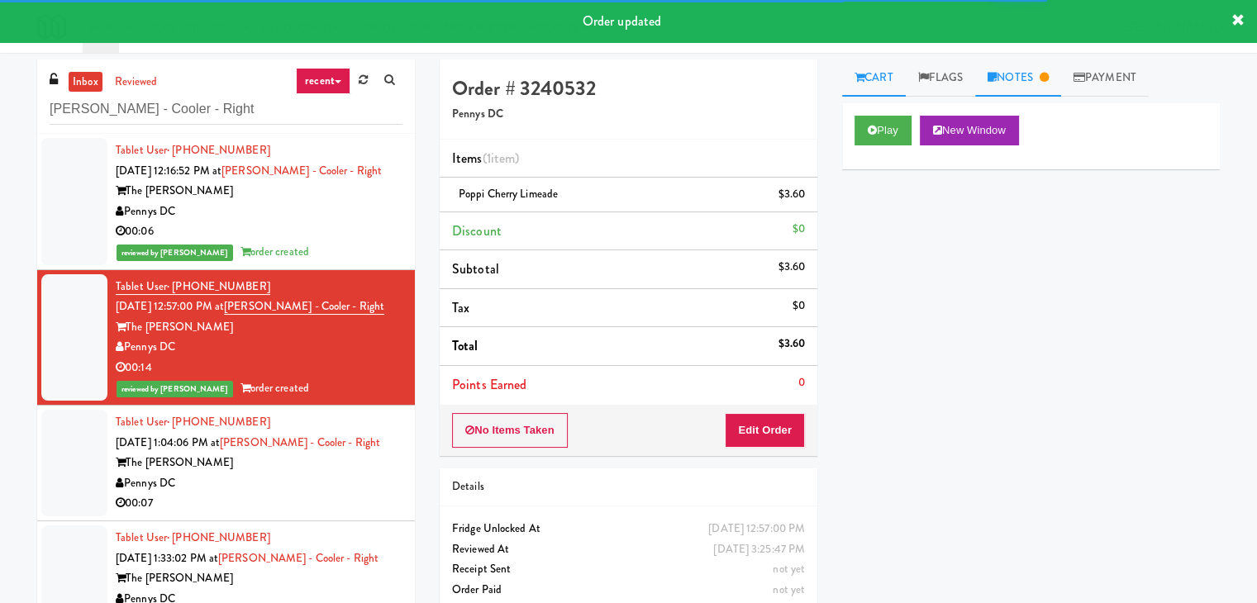
click at [1028, 80] on link "Notes" at bounding box center [1018, 78] width 86 height 37
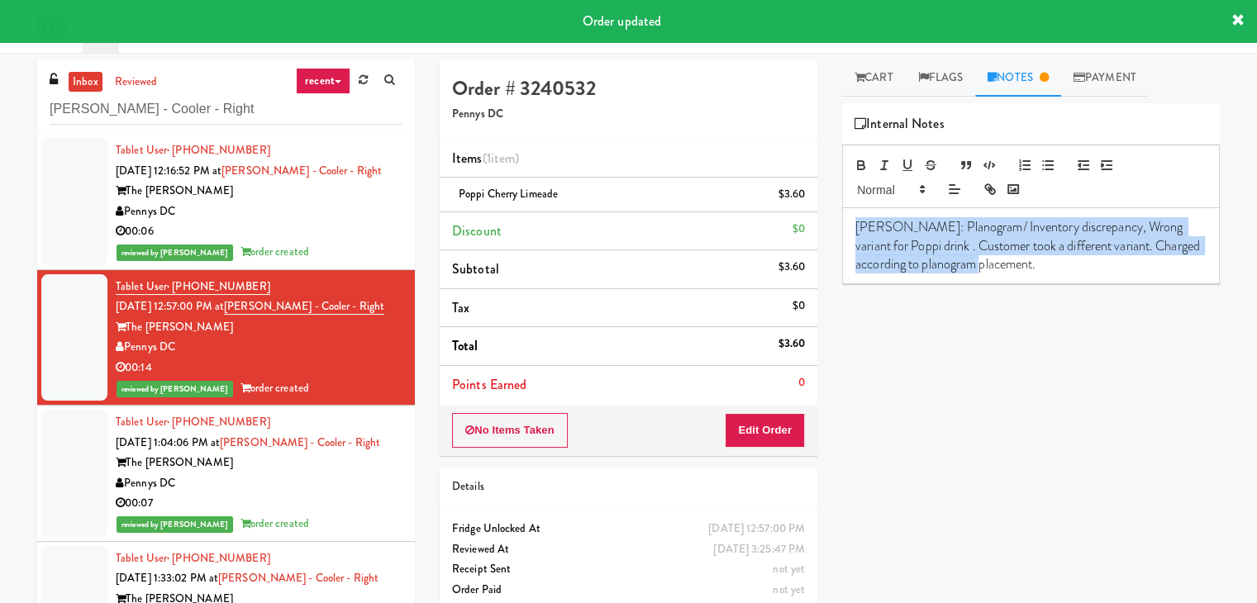
drag, startPoint x: 853, startPoint y: 226, endPoint x: 1032, endPoint y: 272, distance: 184.4
click at [1032, 272] on div "[PERSON_NAME]: Planogram/ Inventory discrepancy, Wrong variant for Poppi drink …" at bounding box center [1031, 245] width 376 height 75
copy p "[PERSON_NAME]: Planogram/ Inventory discrepancy, Wrong variant for Poppi drink …"
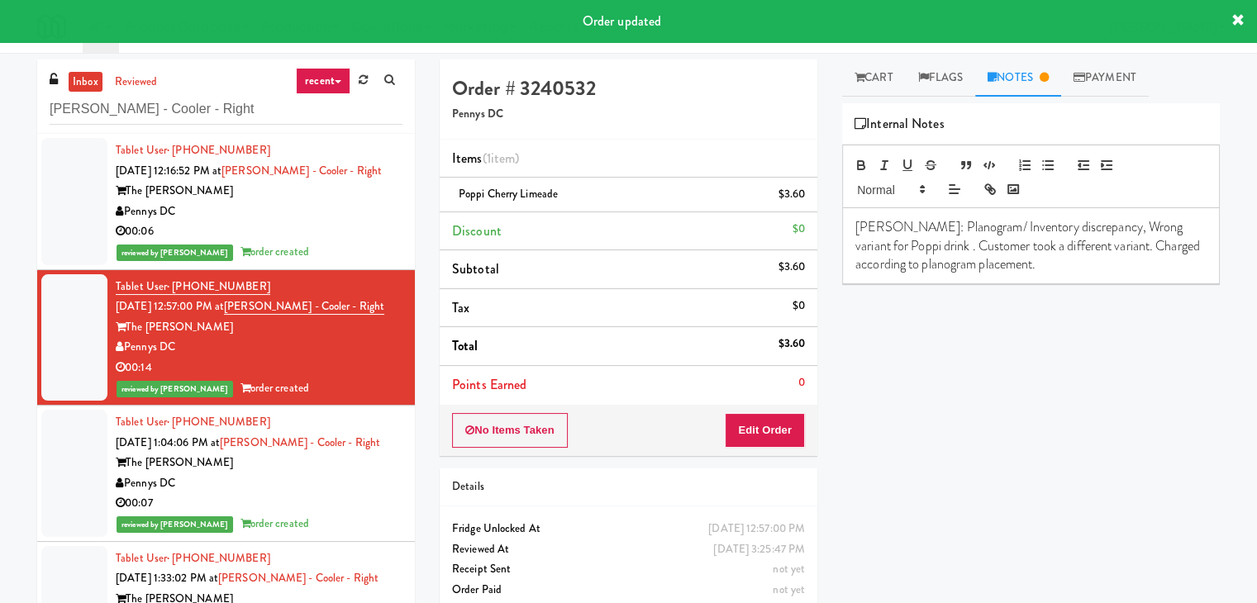
drag, startPoint x: 367, startPoint y: 474, endPoint x: 479, endPoint y: 445, distance: 116.1
click at [367, 474] on div "Pennys DC" at bounding box center [259, 484] width 287 height 21
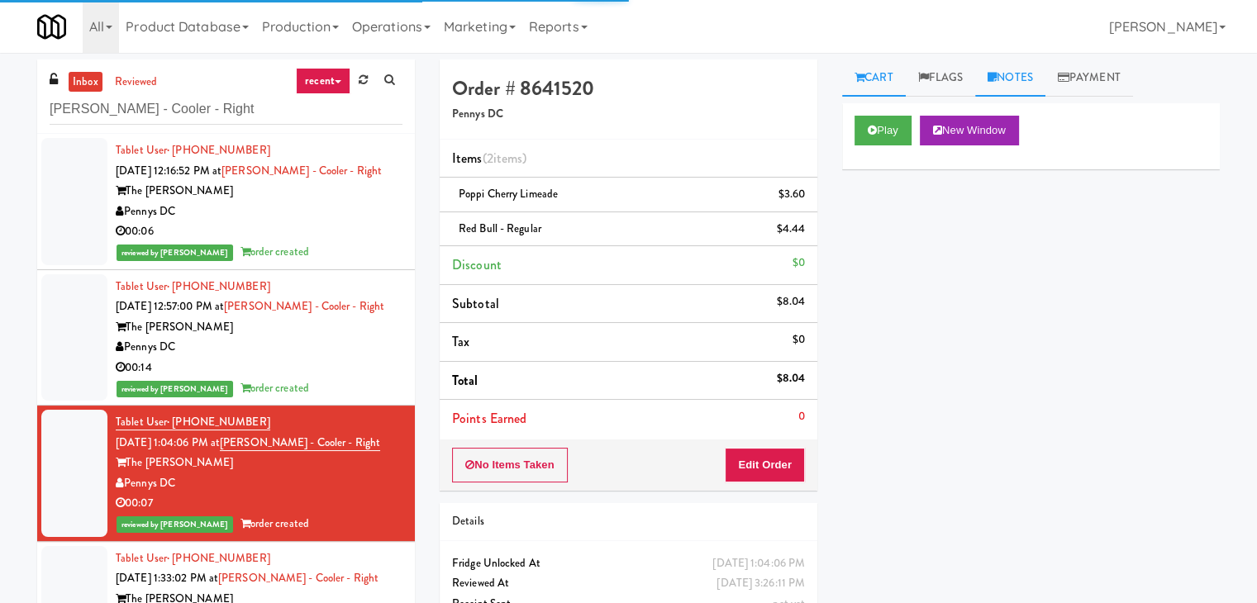
click at [1031, 80] on link "Notes" at bounding box center [1010, 78] width 70 height 37
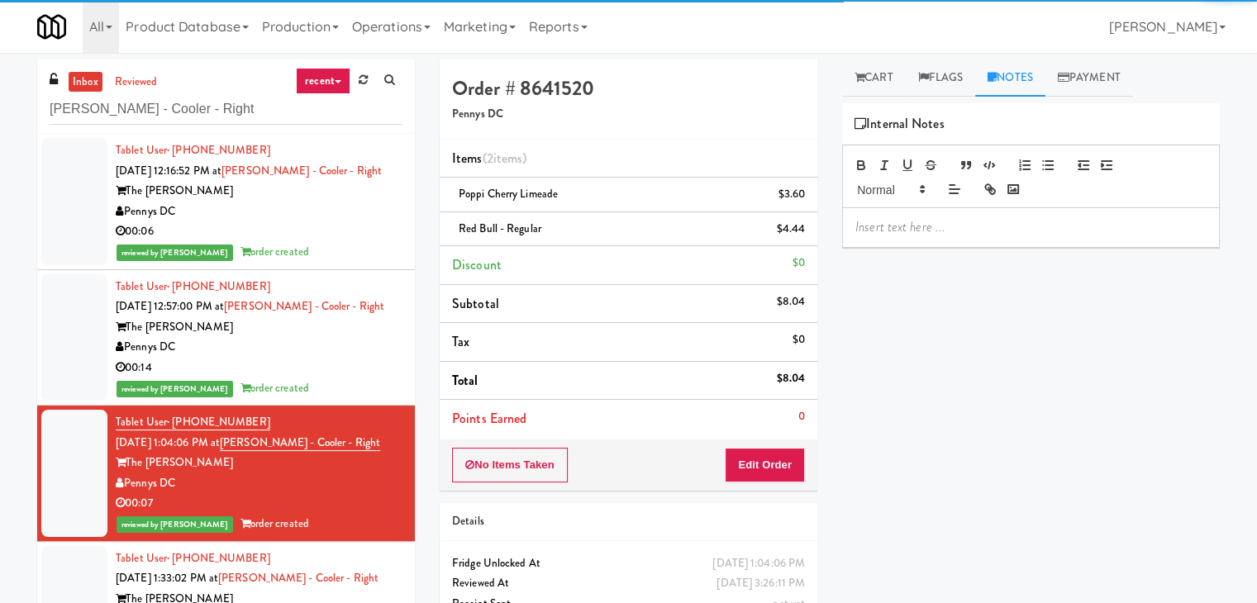
click at [932, 237] on div at bounding box center [1031, 227] width 376 height 38
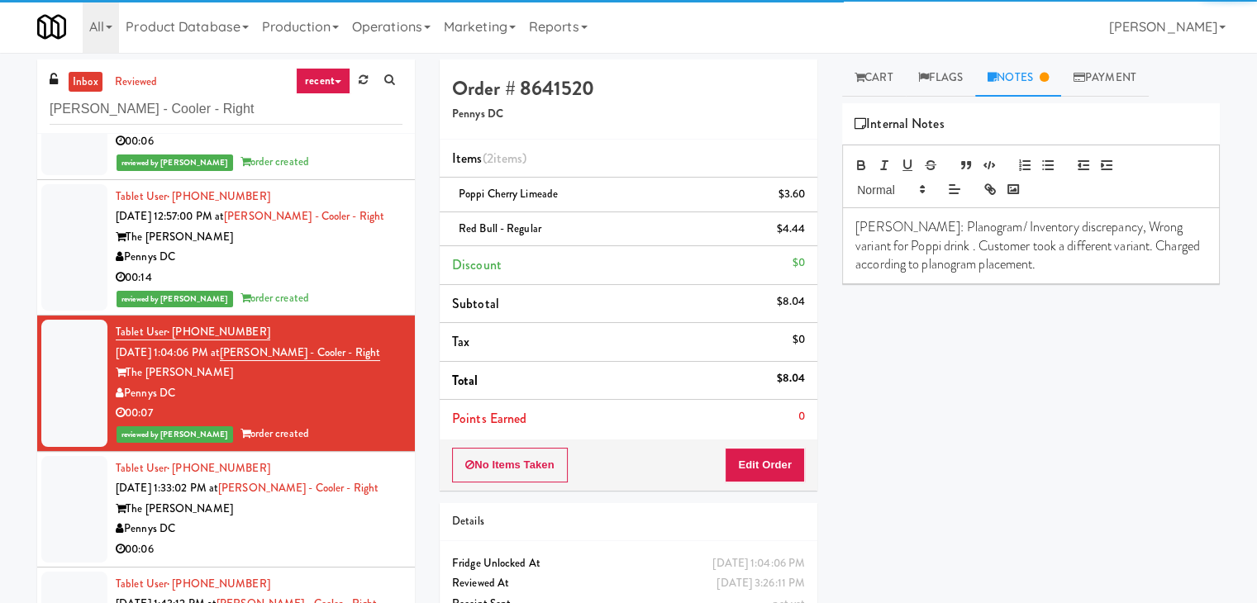
scroll to position [331, 0]
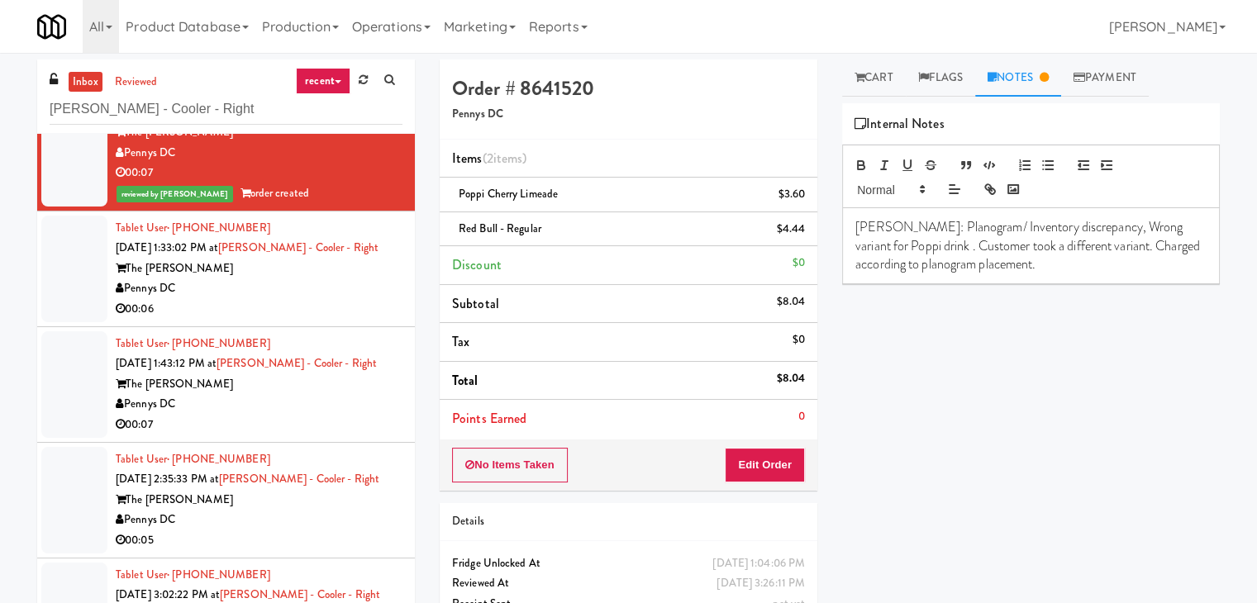
drag, startPoint x: 357, startPoint y: 306, endPoint x: 365, endPoint y: 297, distance: 11.7
click at [357, 305] on div "00:06" at bounding box center [259, 309] width 287 height 21
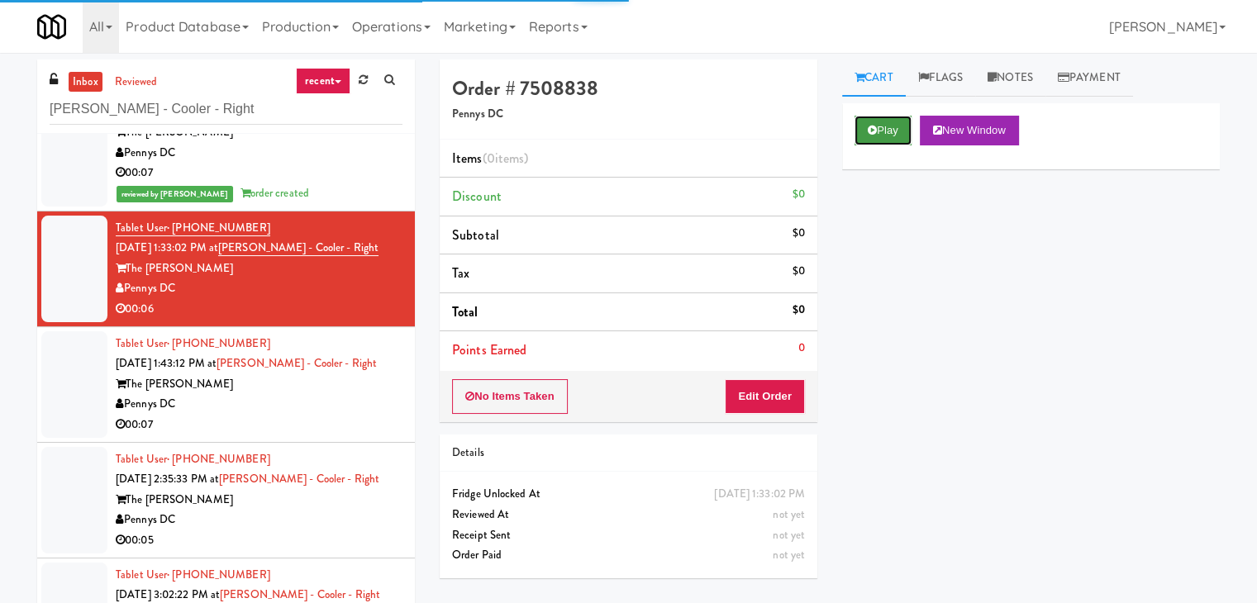
click at [897, 120] on button "Play" at bounding box center [883, 131] width 57 height 30
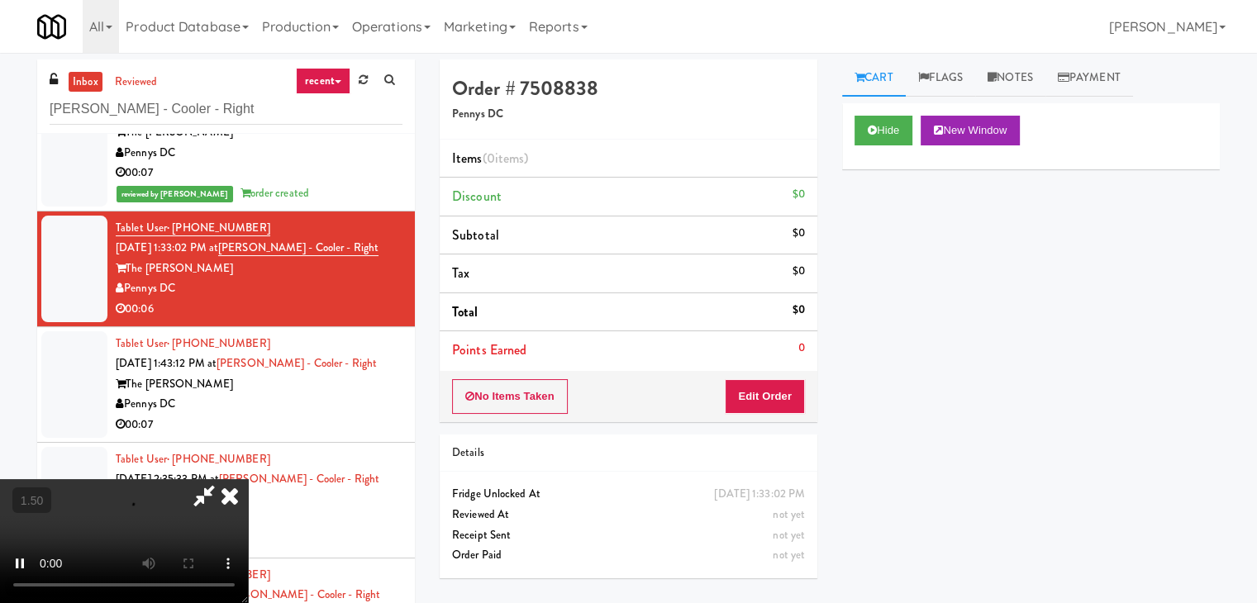
click at [248, 479] on video at bounding box center [124, 541] width 248 height 124
click at [248, 479] on icon at bounding box center [230, 495] width 36 height 33
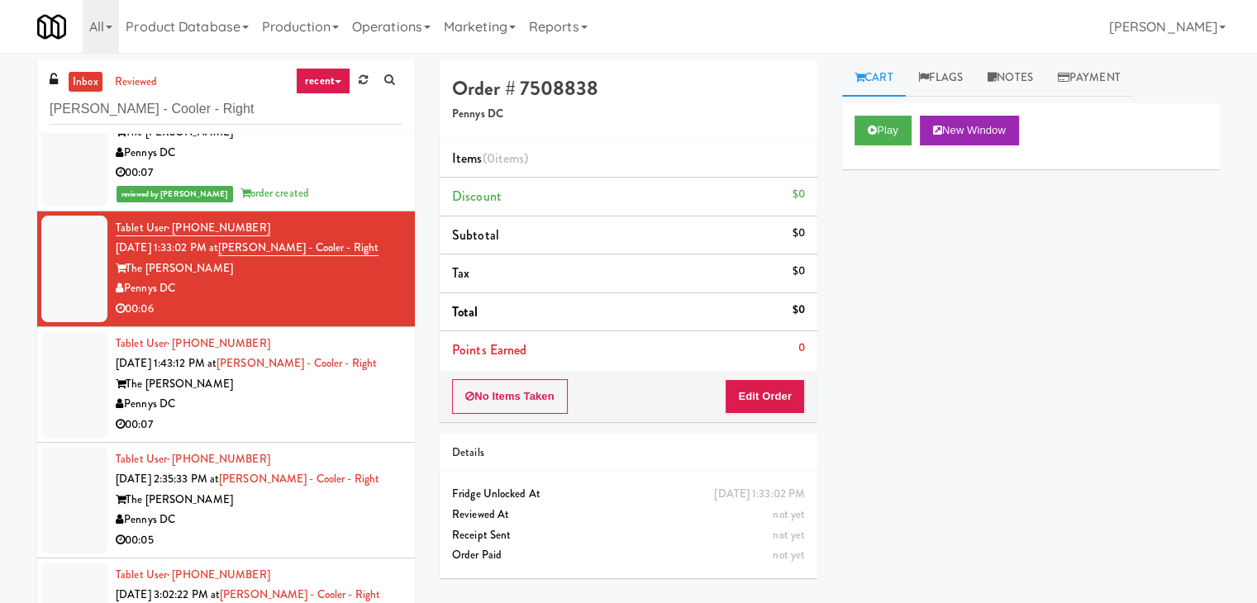
click at [764, 414] on div "No Items Taken Edit Order" at bounding box center [629, 396] width 378 height 51
click at [777, 388] on button "Edit Order" at bounding box center [765, 396] width 80 height 35
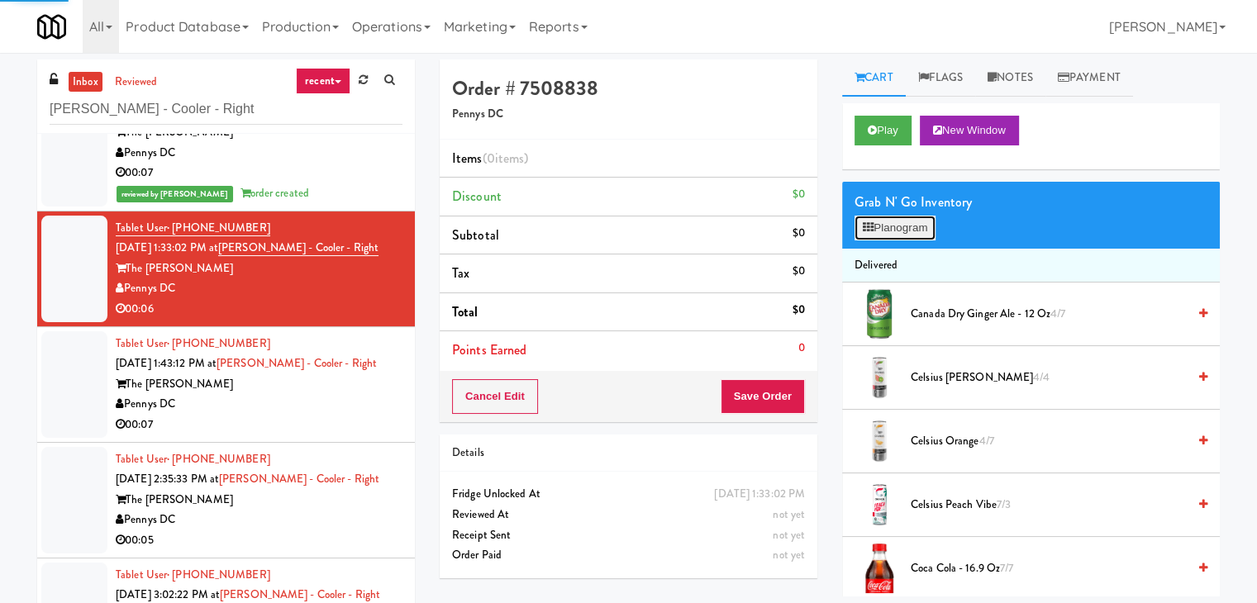
click at [899, 219] on button "Planogram" at bounding box center [895, 228] width 81 height 25
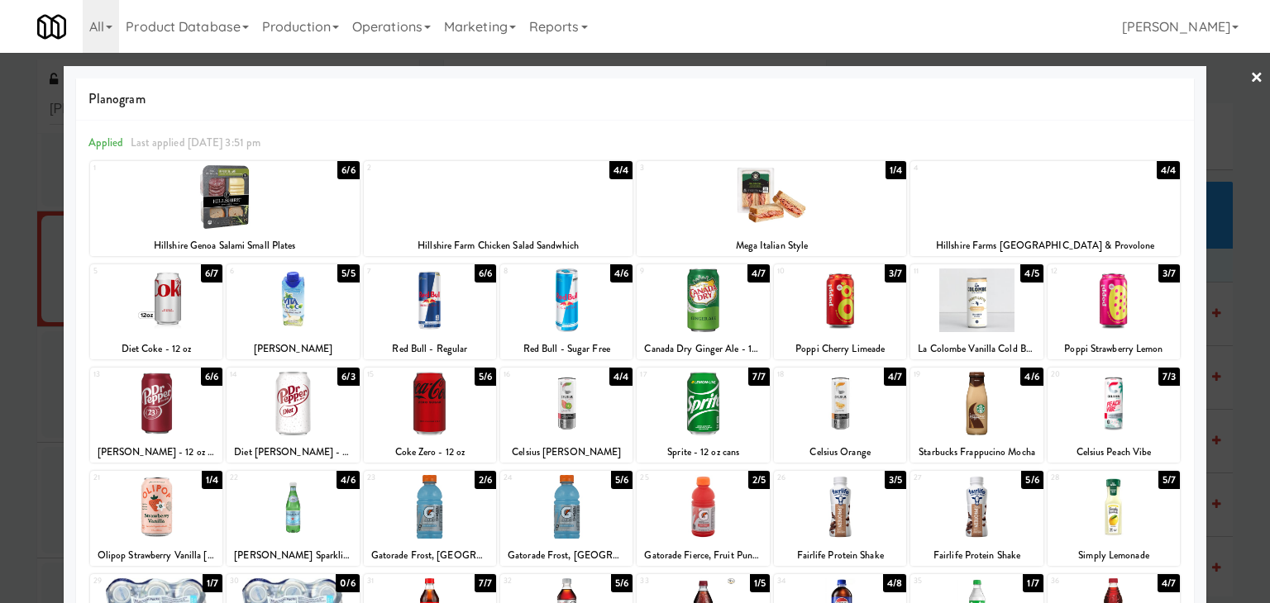
click at [837, 409] on div at bounding box center [840, 404] width 132 height 64
click at [1253, 70] on div at bounding box center [635, 301] width 1270 height 603
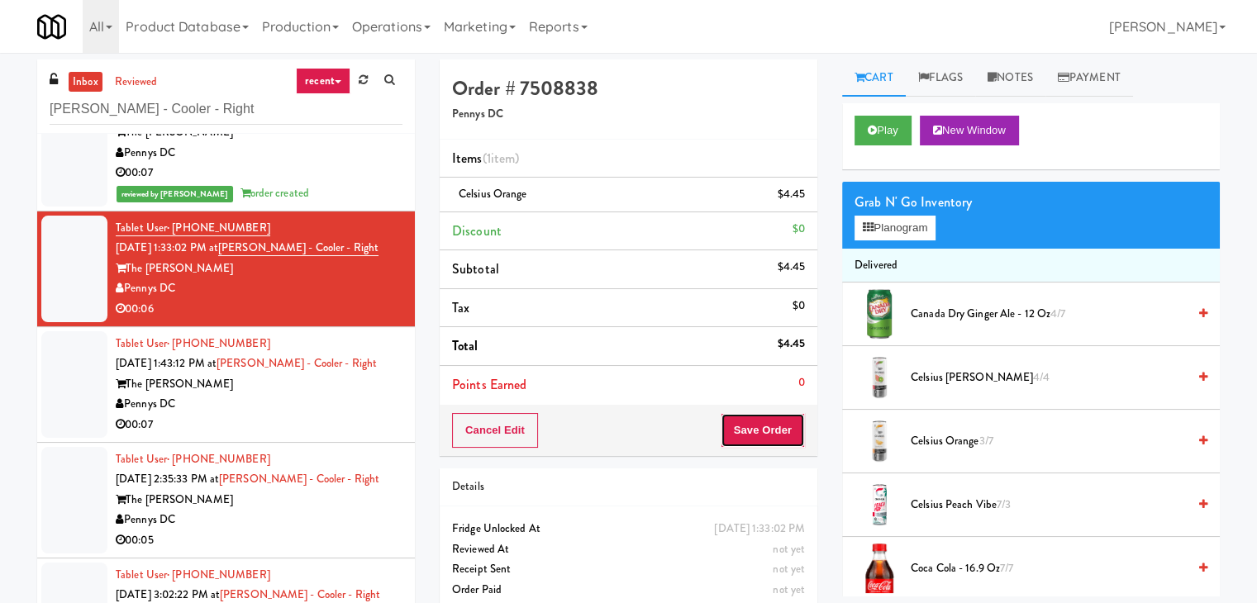
click at [746, 424] on button "Save Order" at bounding box center [763, 430] width 84 height 35
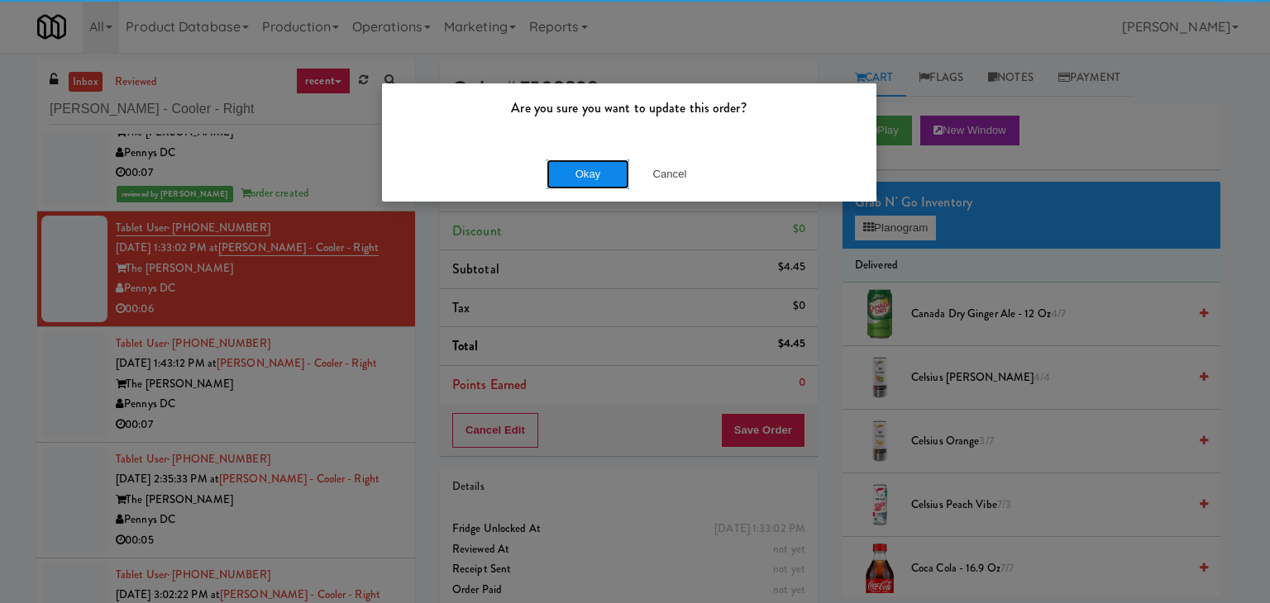
drag, startPoint x: 591, startPoint y: 172, endPoint x: 583, endPoint y: 174, distance: 8.4
click at [589, 172] on button "Okay" at bounding box center [587, 175] width 83 height 30
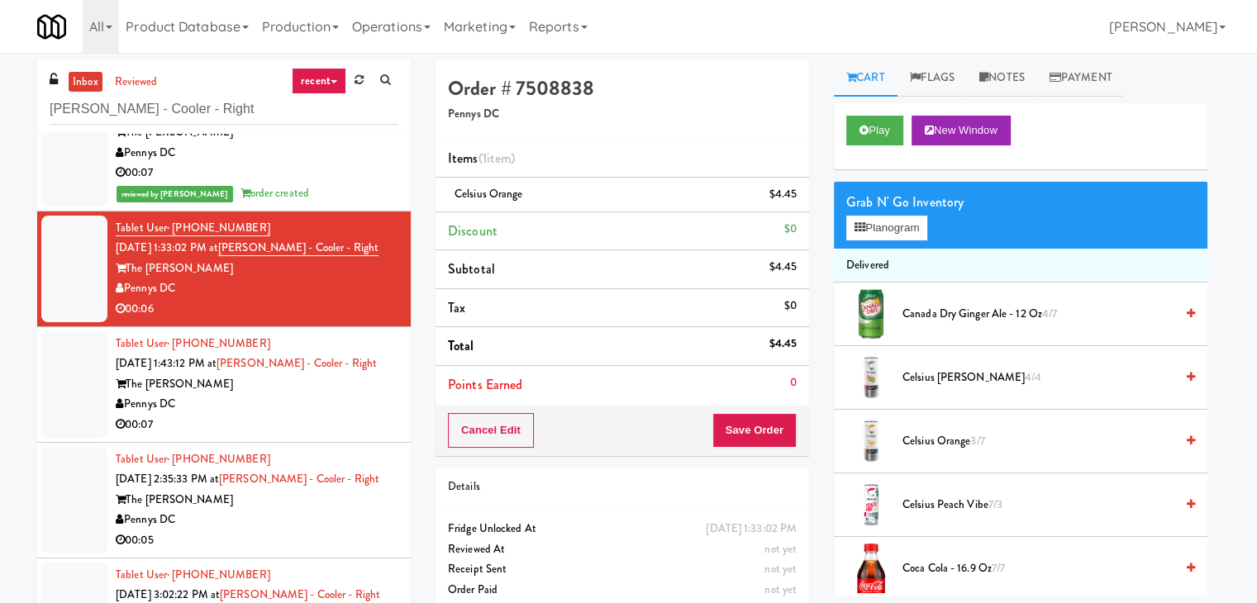
click at [341, 417] on div "00:07" at bounding box center [257, 425] width 283 height 21
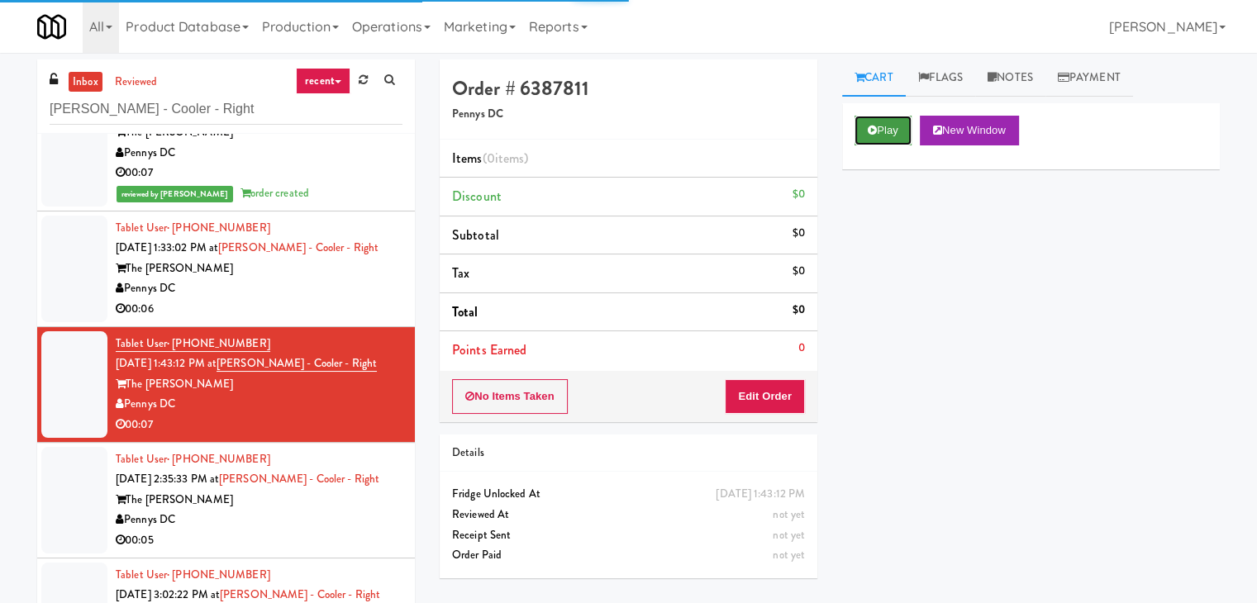
click at [896, 117] on button "Play" at bounding box center [883, 131] width 57 height 30
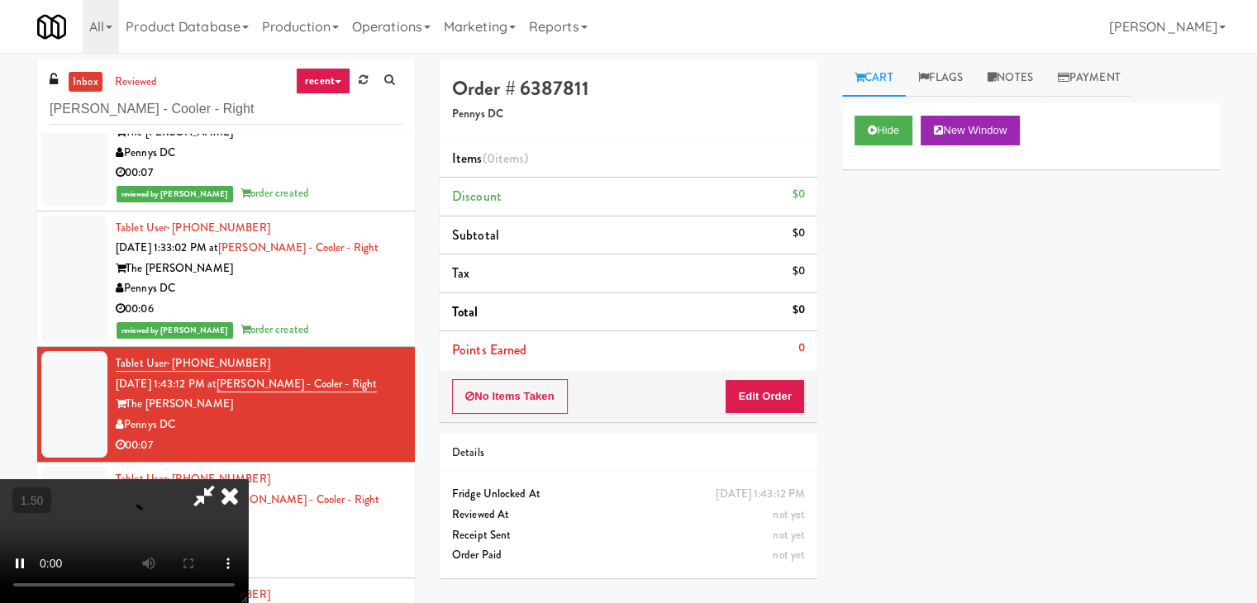
click at [248, 479] on video at bounding box center [124, 541] width 248 height 124
click at [248, 479] on icon at bounding box center [230, 495] width 36 height 33
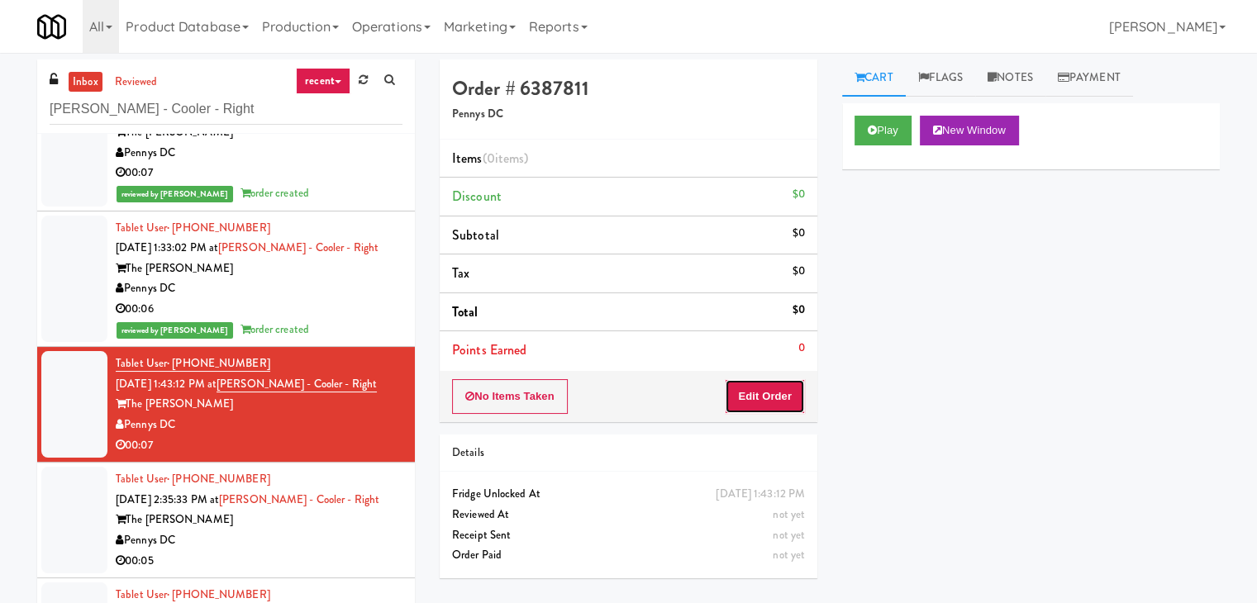
click at [775, 380] on button "Edit Order" at bounding box center [765, 396] width 80 height 35
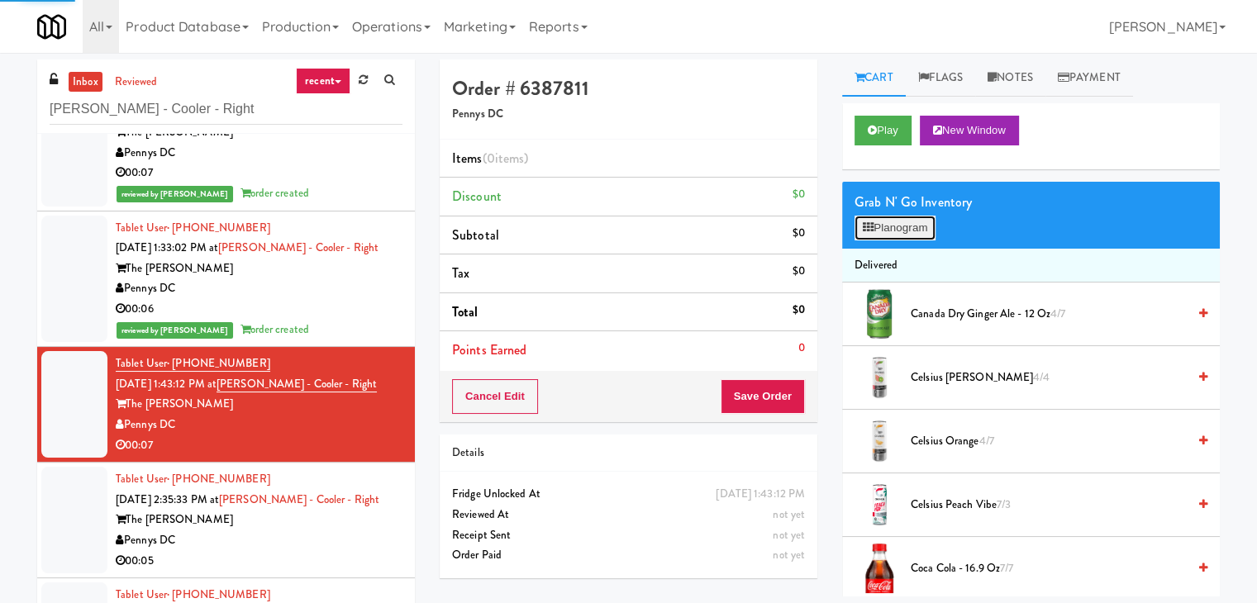
click at [908, 222] on button "Planogram" at bounding box center [895, 228] width 81 height 25
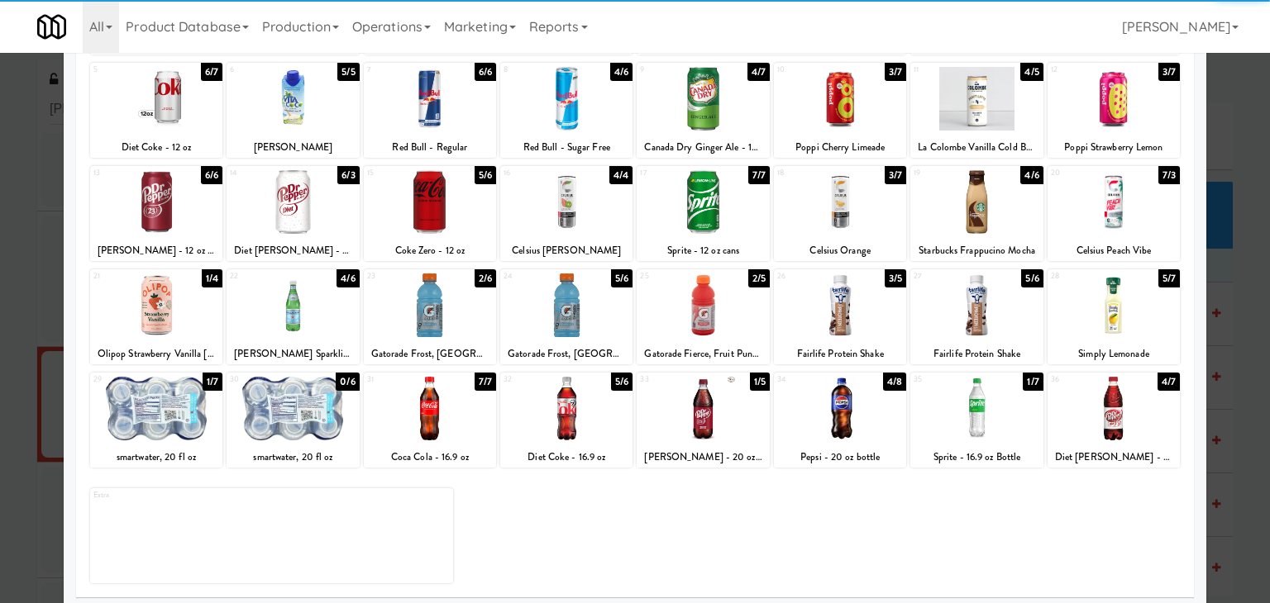
scroll to position [208, 0]
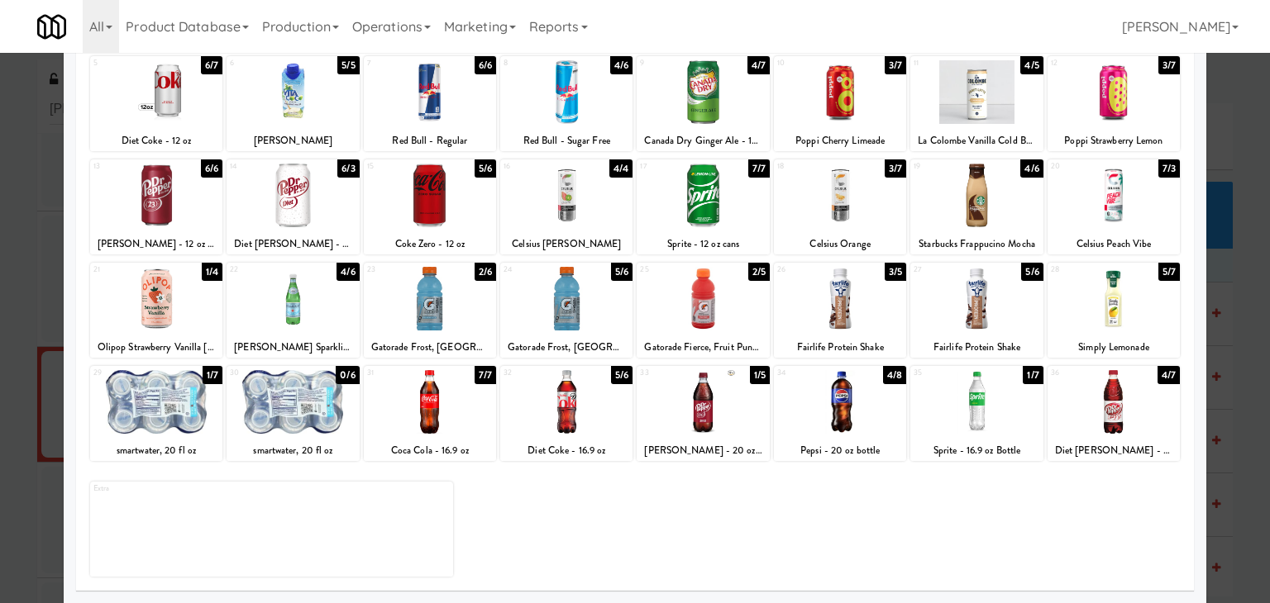
click at [165, 405] on div at bounding box center [156, 402] width 132 height 64
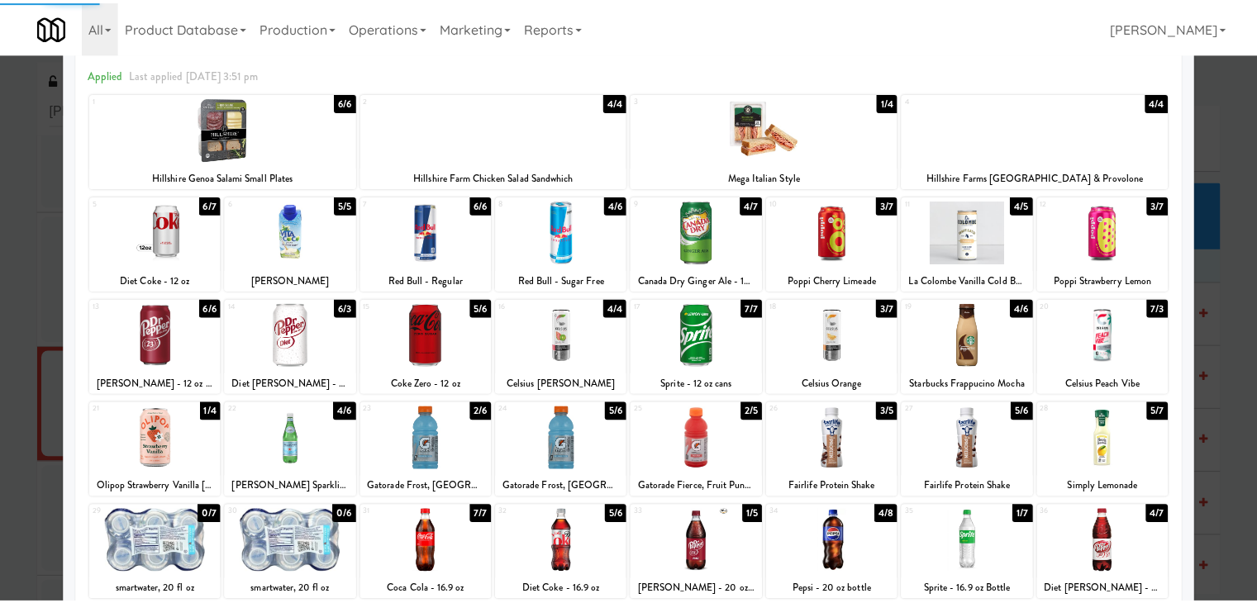
scroll to position [0, 0]
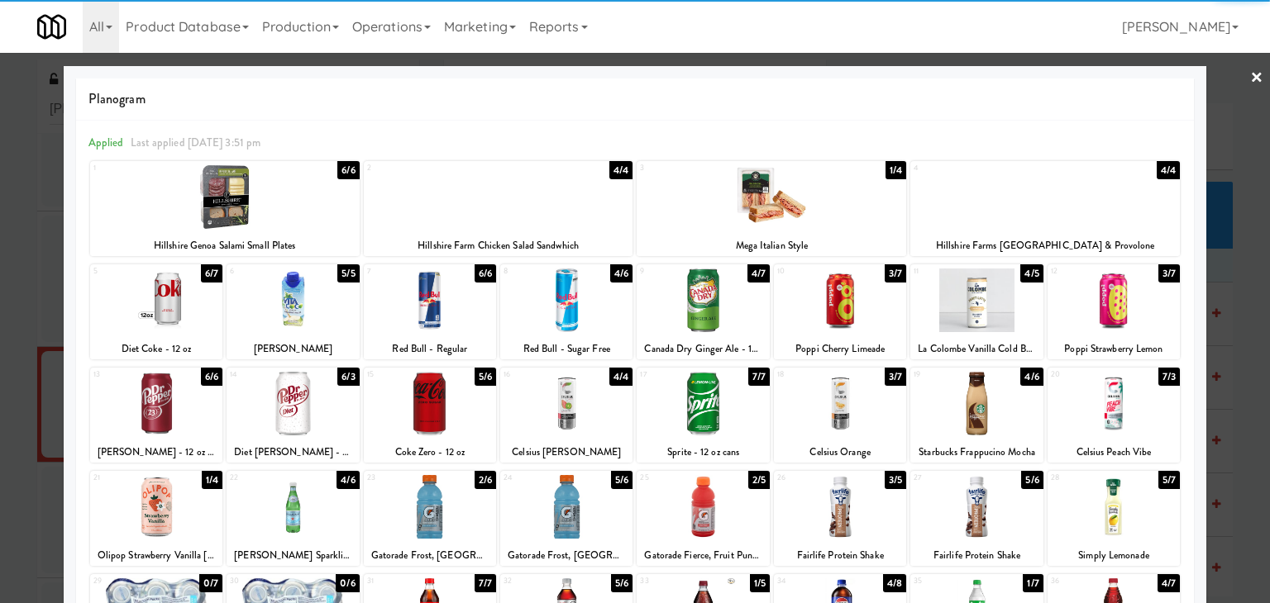
click at [1251, 71] on div at bounding box center [635, 301] width 1270 height 603
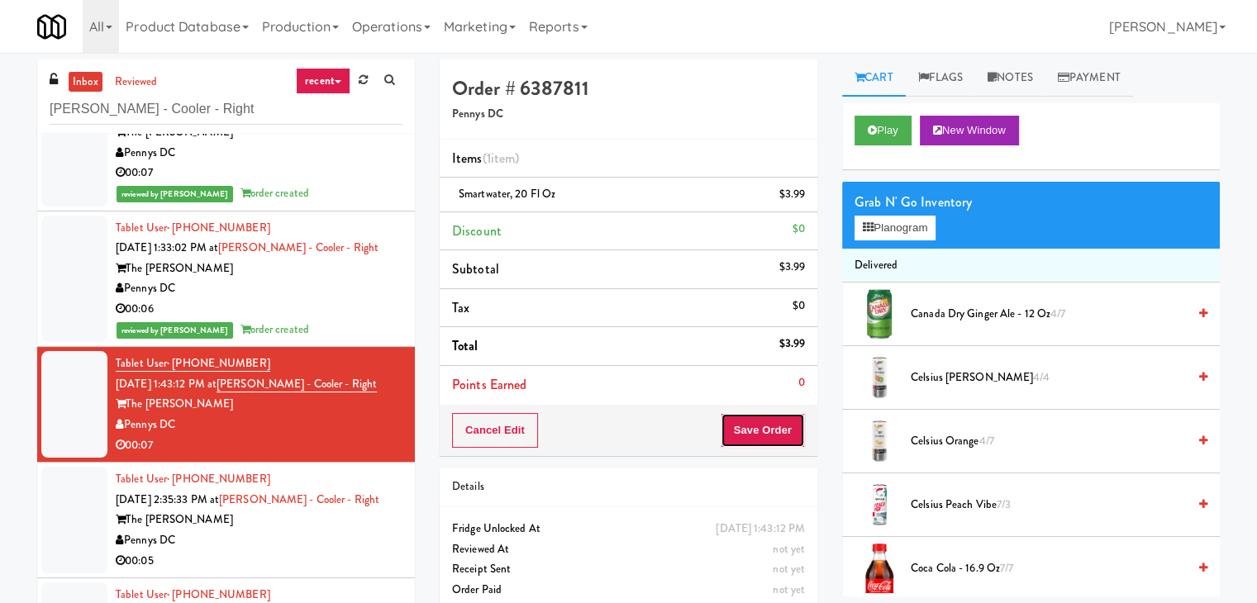
drag, startPoint x: 754, startPoint y: 434, endPoint x: 734, endPoint y: 427, distance: 20.9
click at [751, 434] on button "Save Order" at bounding box center [763, 430] width 84 height 35
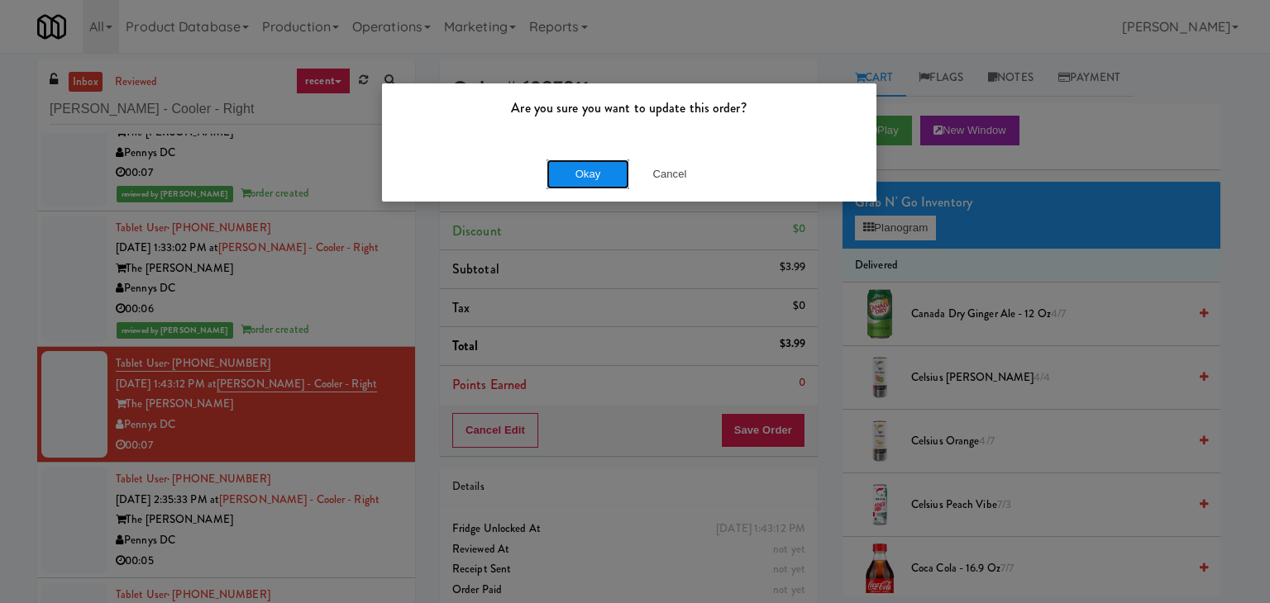
click at [588, 169] on button "Okay" at bounding box center [587, 175] width 83 height 30
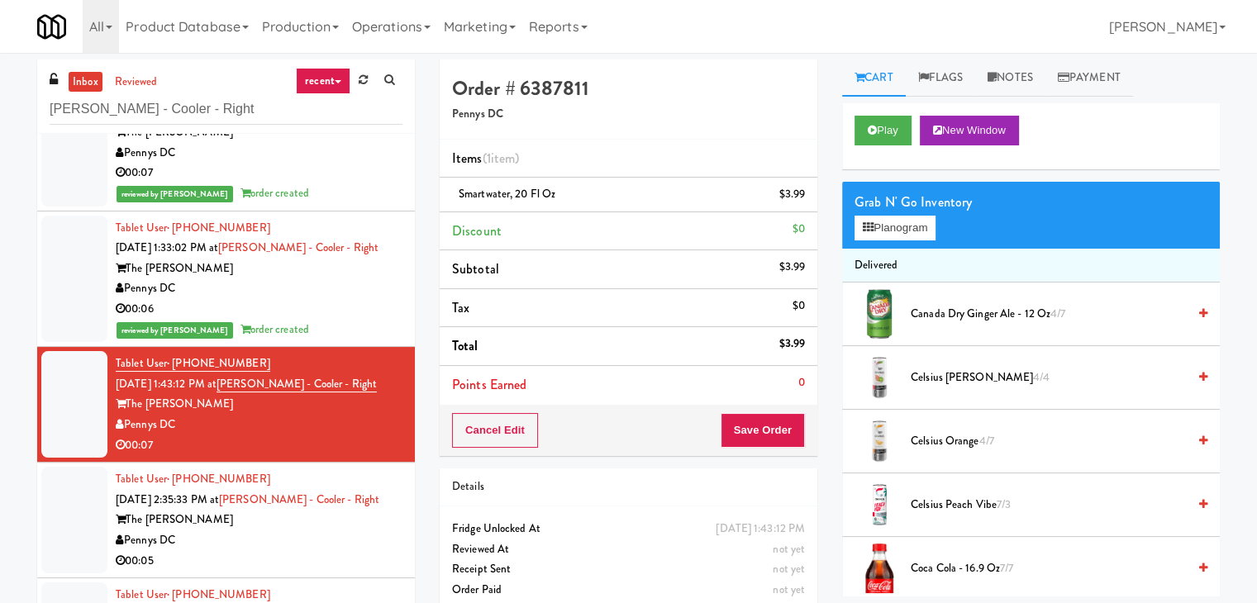
click at [333, 562] on div "00:05" at bounding box center [259, 561] width 287 height 21
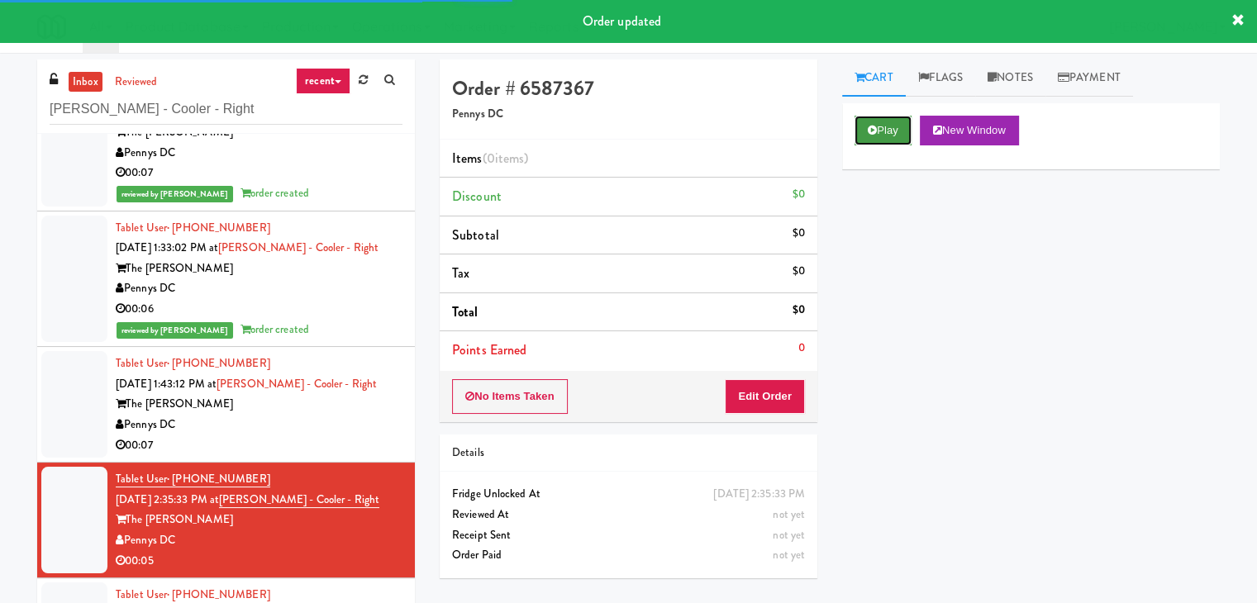
click at [883, 133] on button "Play" at bounding box center [883, 131] width 57 height 30
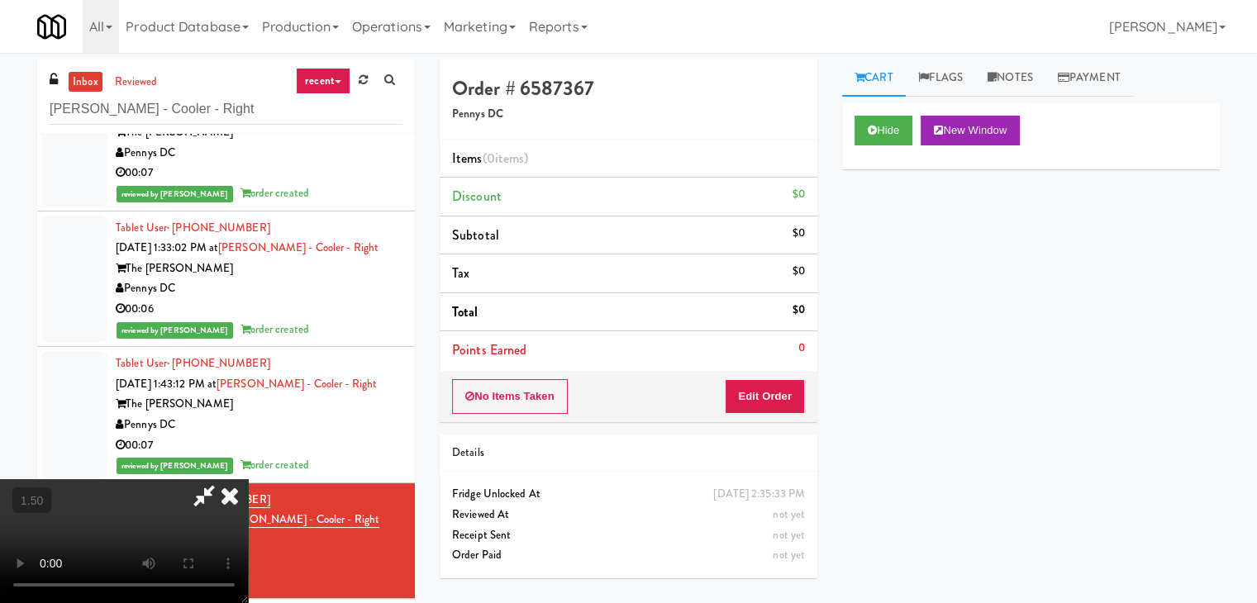
click at [248, 479] on icon at bounding box center [230, 495] width 36 height 33
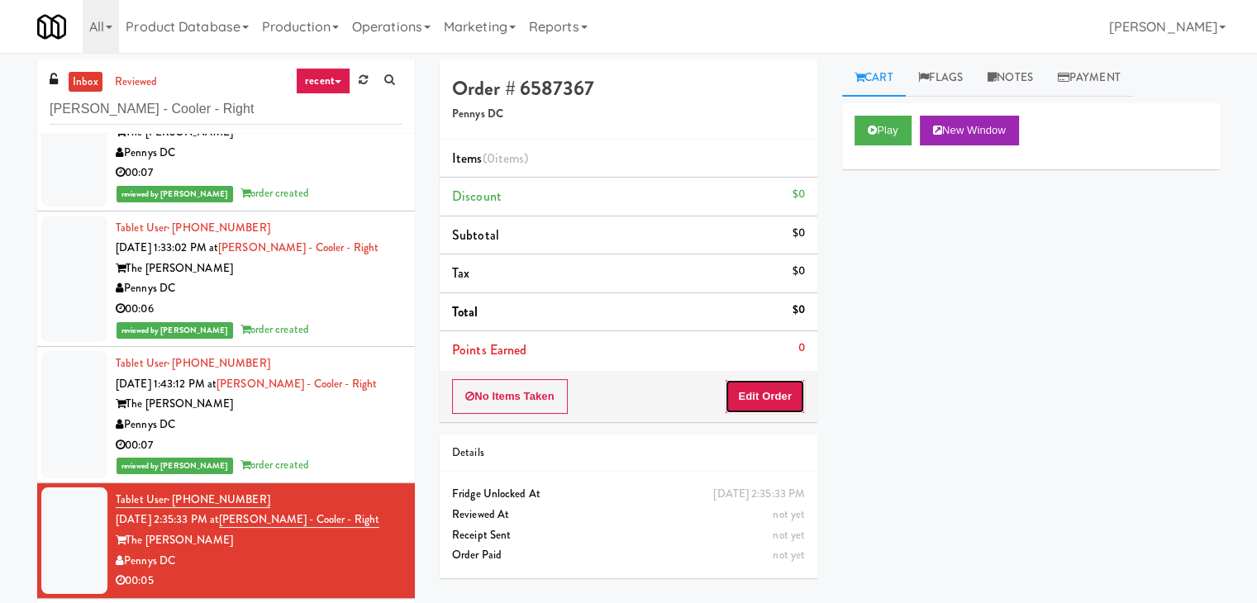
click at [777, 390] on button "Edit Order" at bounding box center [765, 396] width 80 height 35
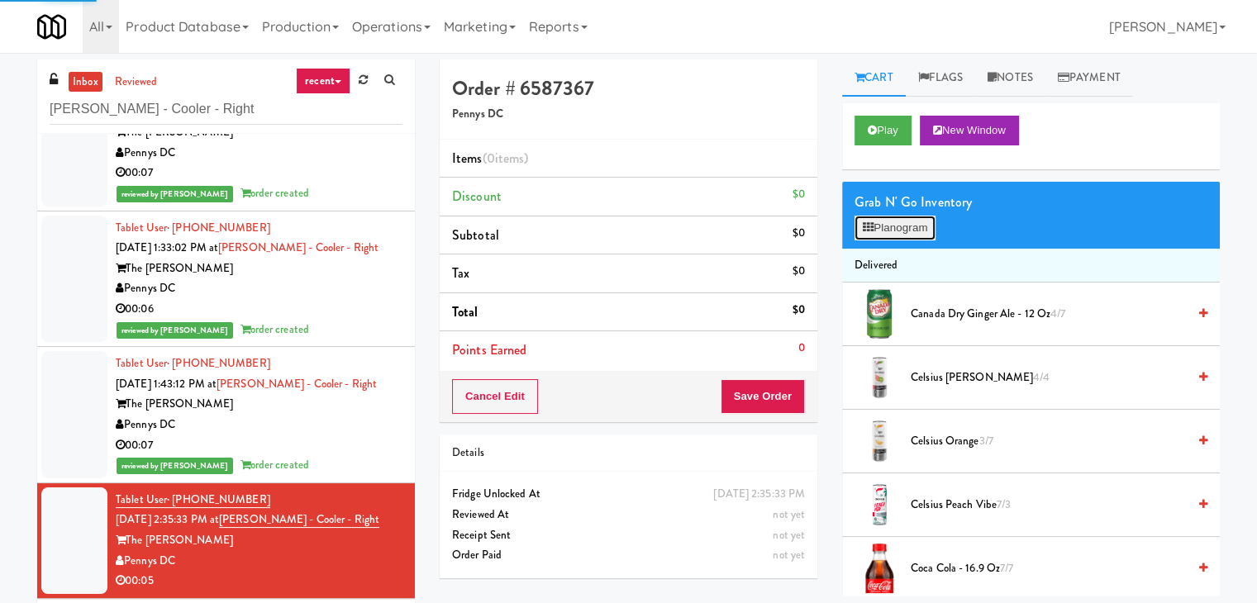
click at [903, 232] on button "Planogram" at bounding box center [895, 228] width 81 height 25
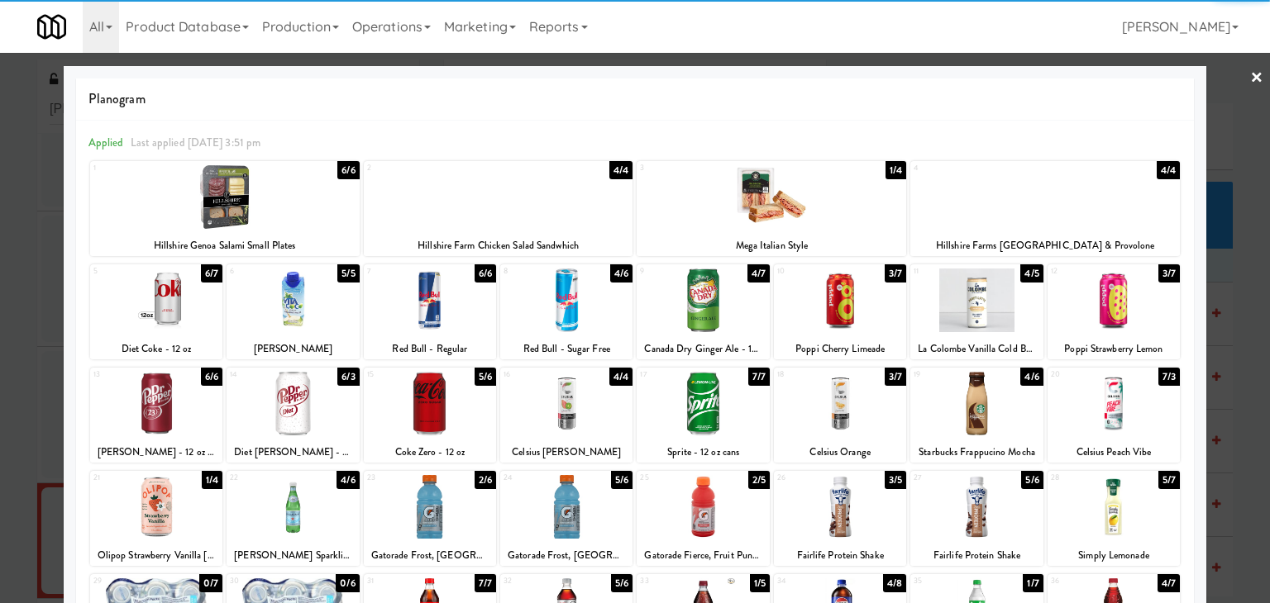
click at [994, 288] on div at bounding box center [976, 301] width 132 height 64
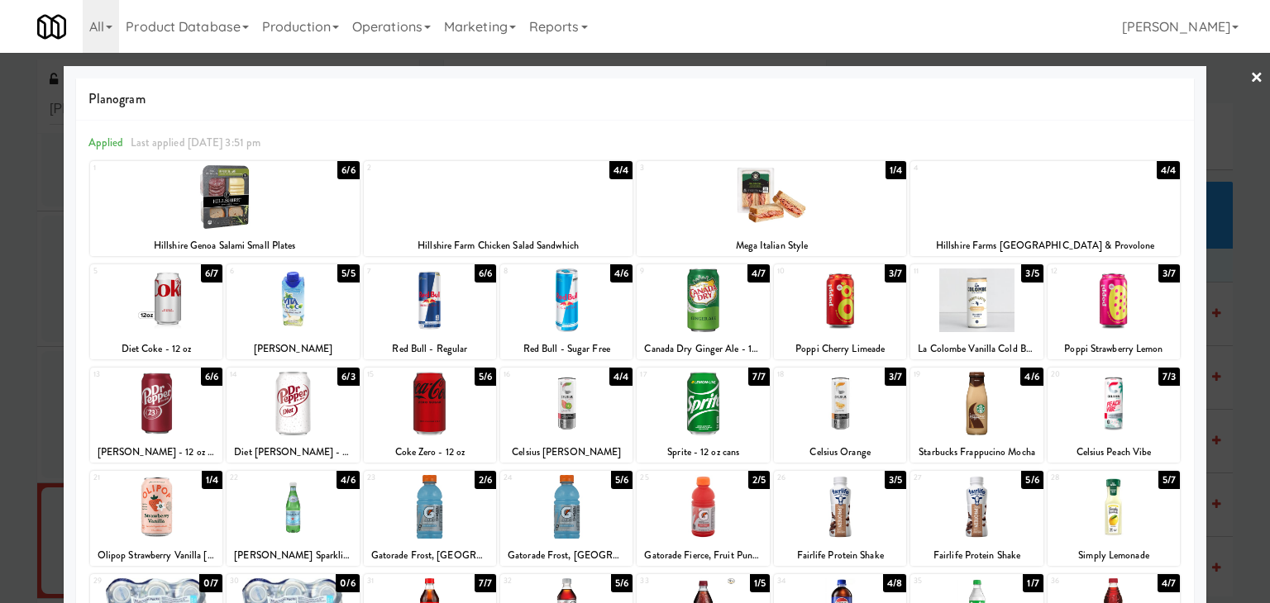
click at [1250, 68] on link "×" at bounding box center [1256, 78] width 13 height 51
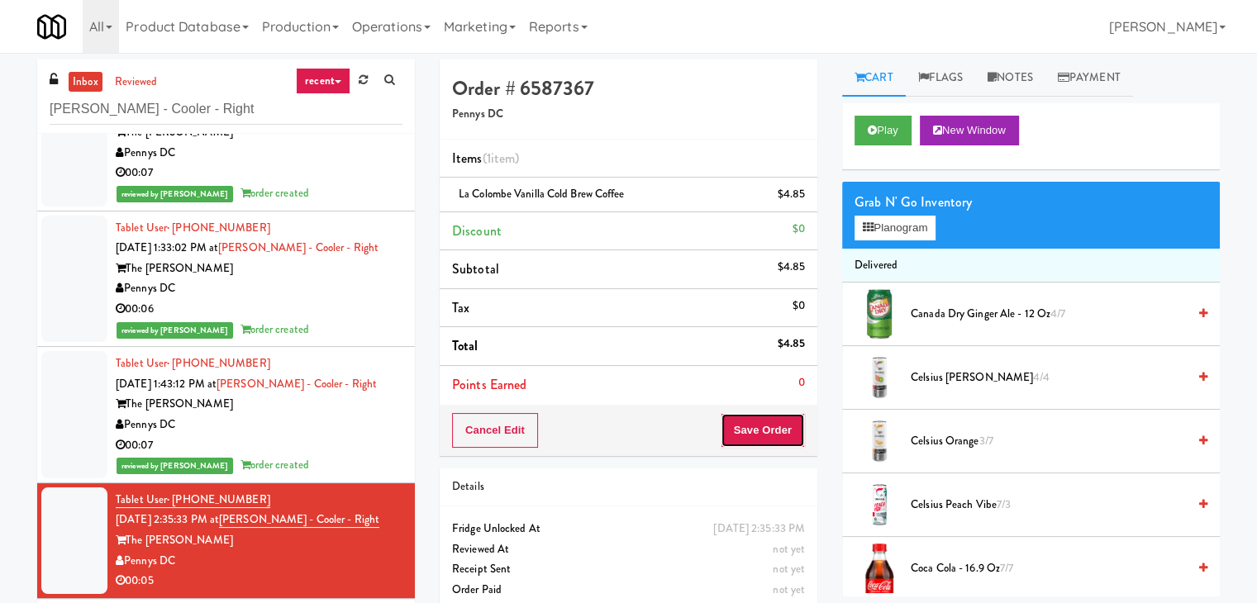
click at [769, 429] on button "Save Order" at bounding box center [763, 430] width 84 height 35
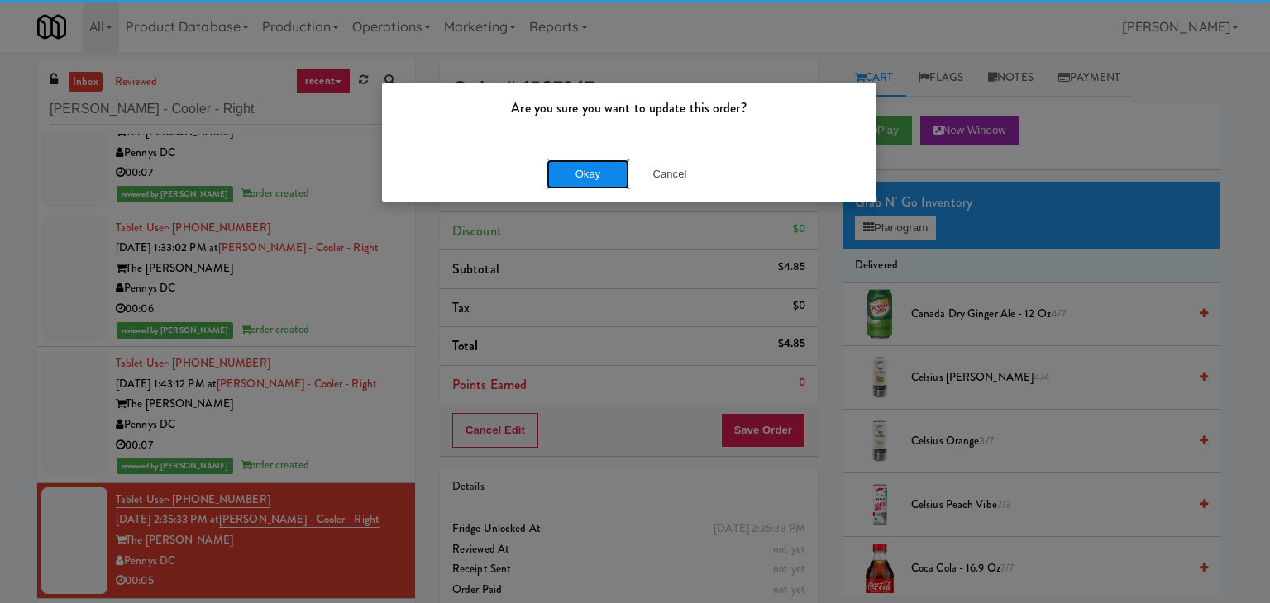
click at [580, 170] on button "Okay" at bounding box center [587, 175] width 83 height 30
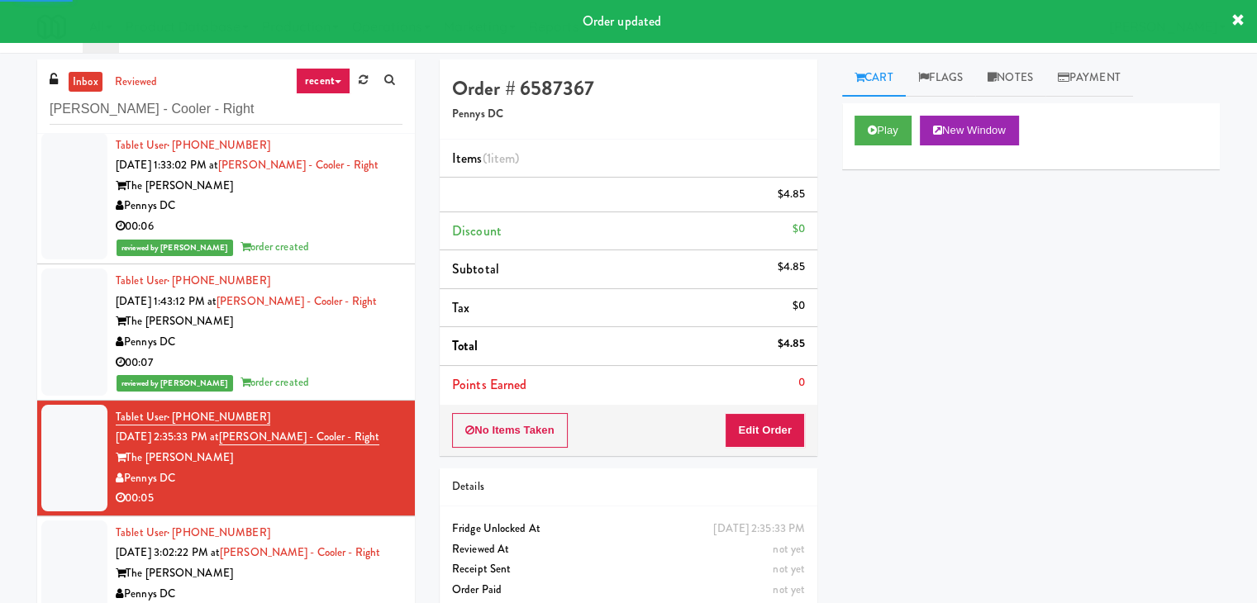
click at [344, 573] on div "The [PERSON_NAME]" at bounding box center [259, 574] width 287 height 21
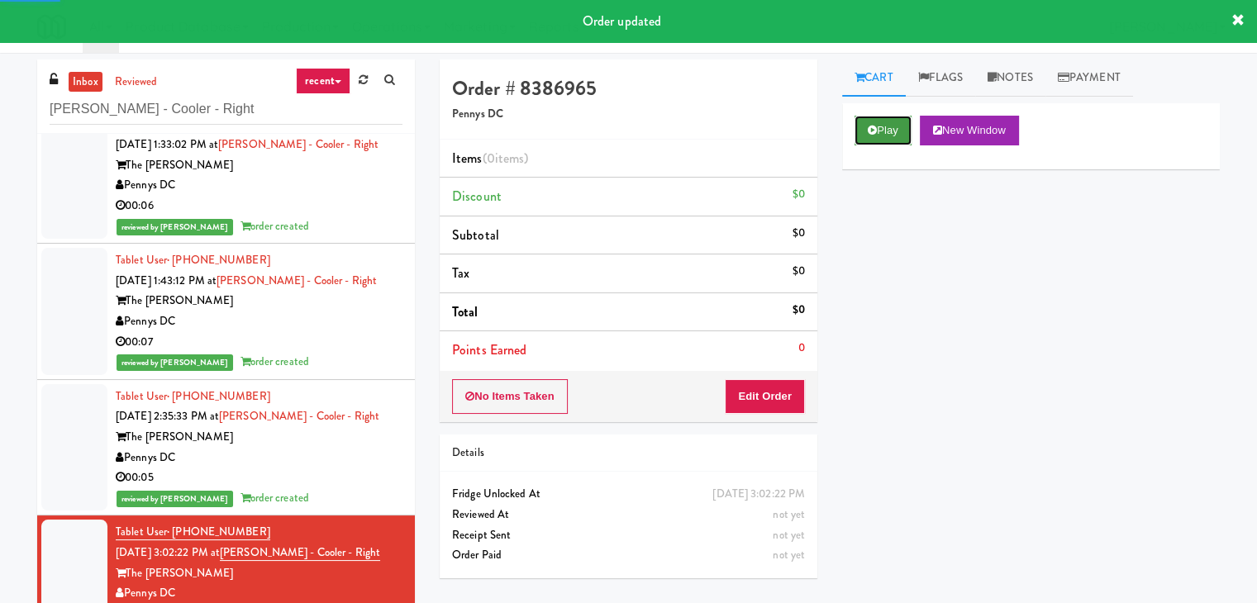
click at [893, 119] on button "Play" at bounding box center [883, 131] width 57 height 30
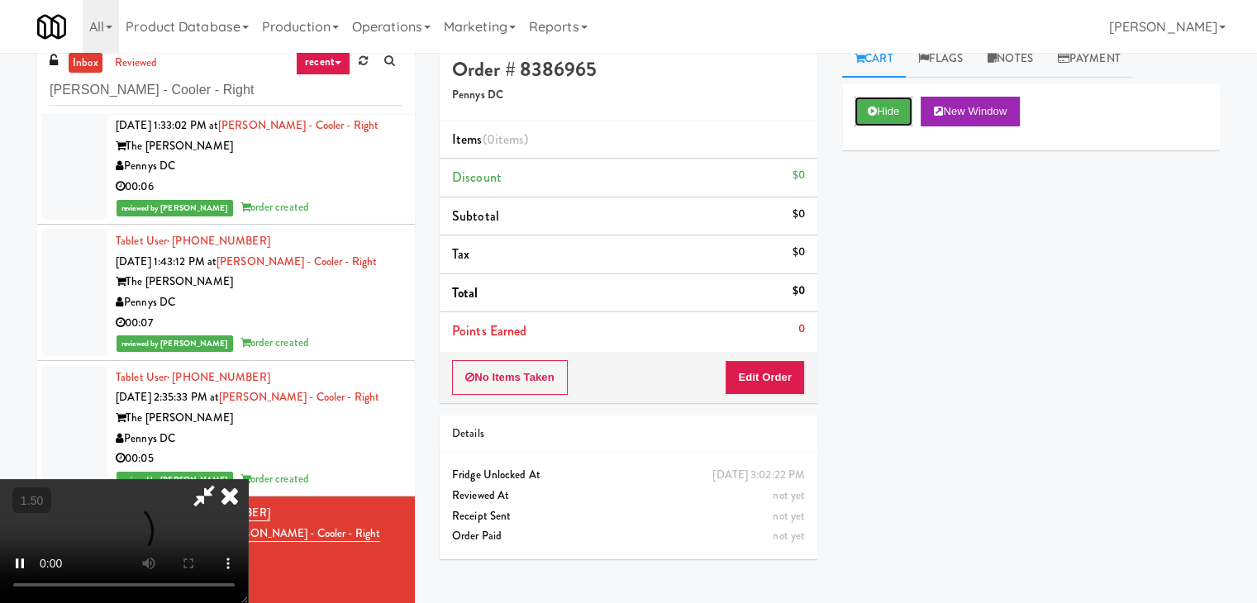
scroll to position [0, 0]
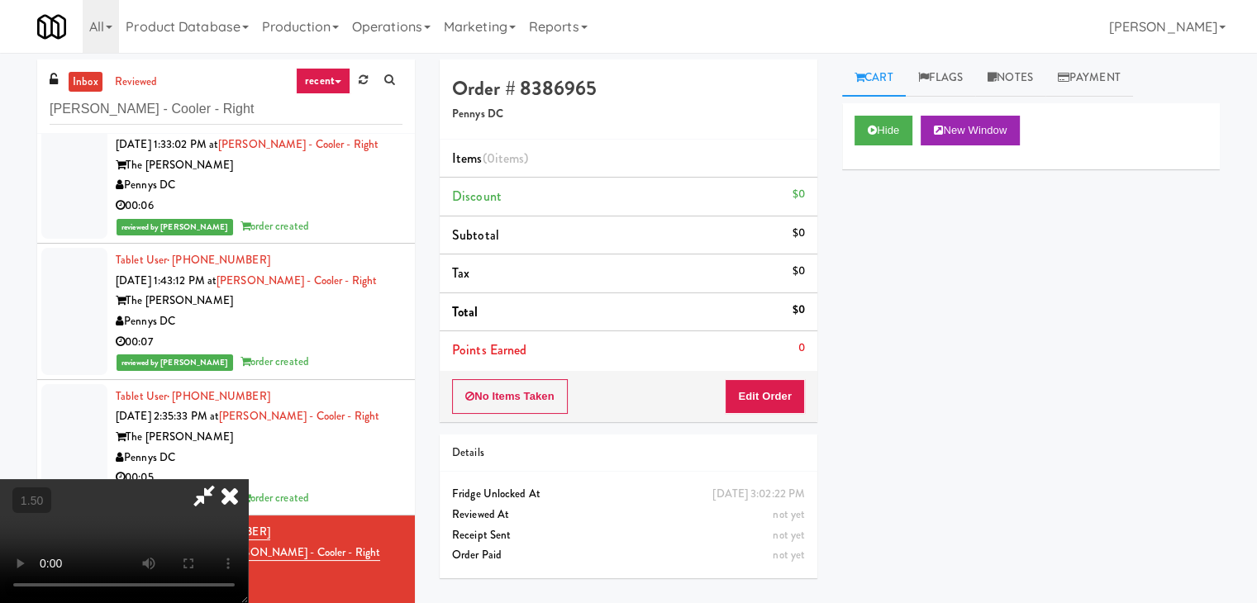
click at [248, 479] on icon at bounding box center [230, 495] width 36 height 33
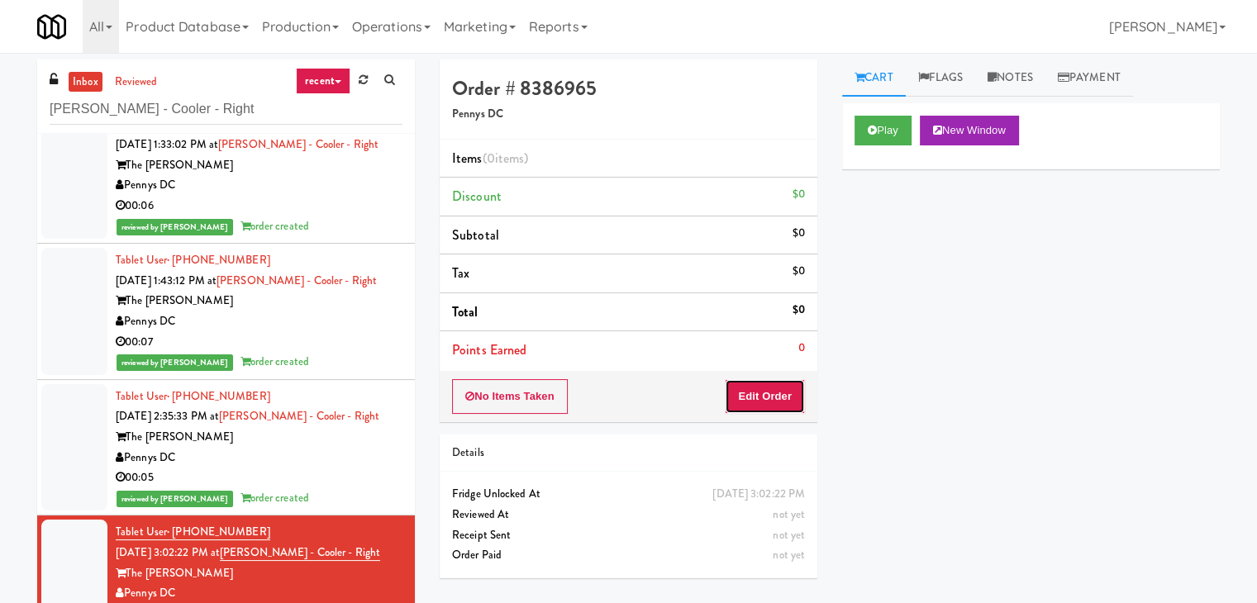
drag, startPoint x: 760, startPoint y: 392, endPoint x: 800, endPoint y: 363, distance: 49.1
click at [760, 391] on button "Edit Order" at bounding box center [765, 396] width 80 height 35
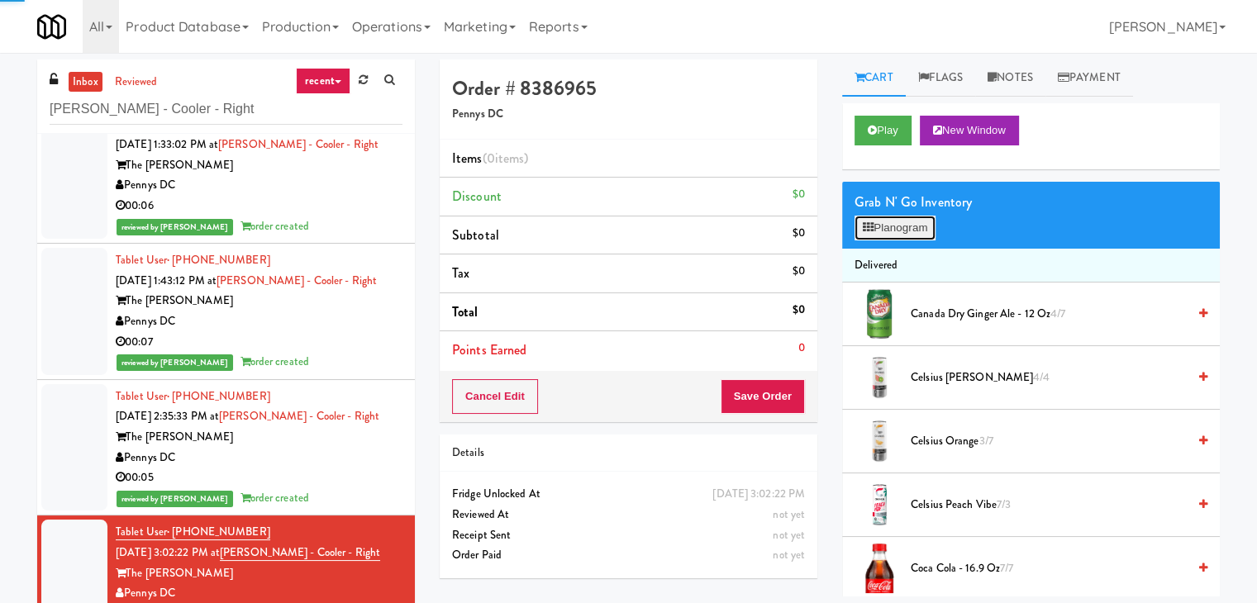
click at [894, 236] on button "Planogram" at bounding box center [895, 228] width 81 height 25
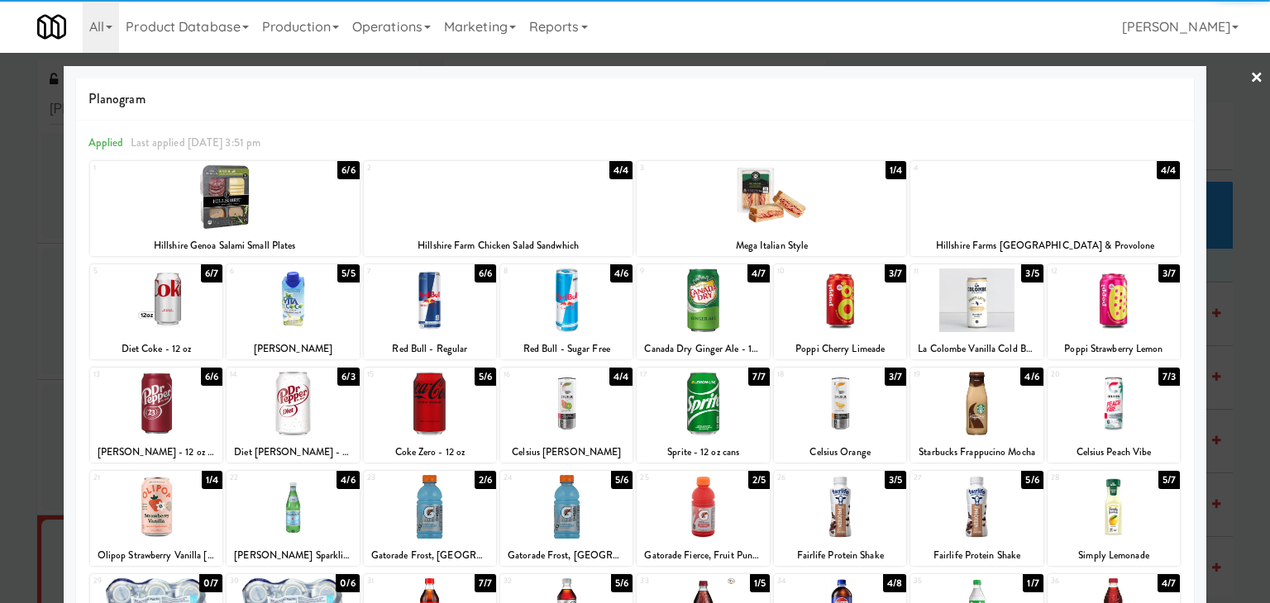
drag, startPoint x: 1120, startPoint y: 290, endPoint x: 1187, endPoint y: 250, distance: 77.8
click at [1121, 289] on div at bounding box center [1113, 301] width 132 height 64
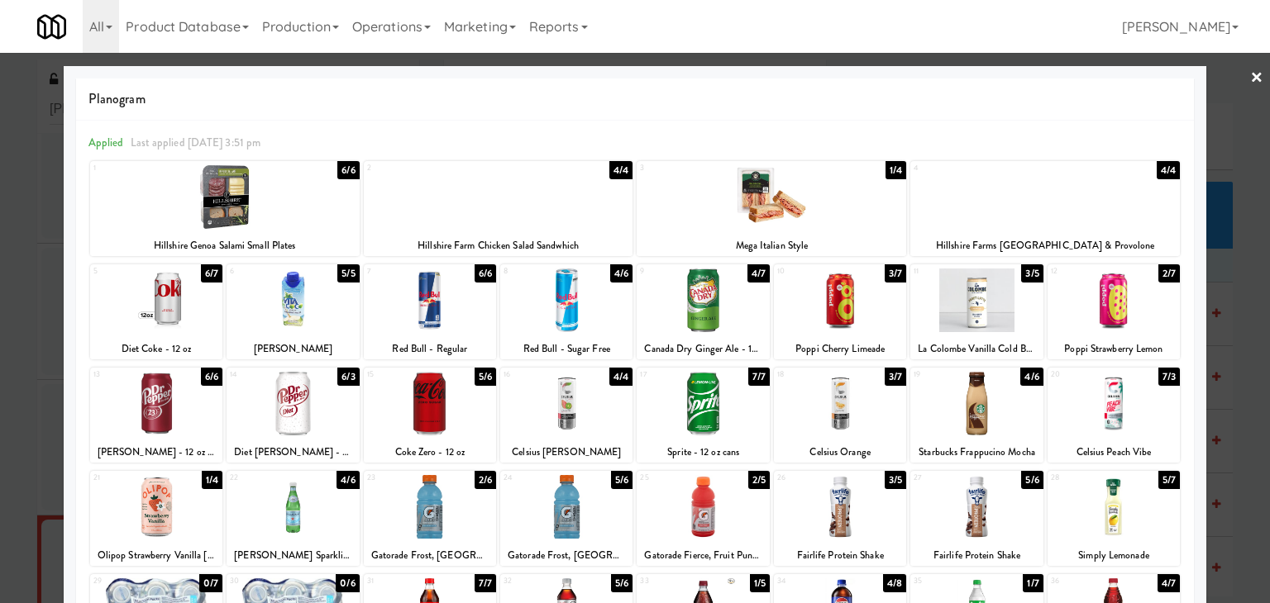
drag, startPoint x: 1251, startPoint y: 74, endPoint x: 1210, endPoint y: 122, distance: 62.8
click at [1250, 74] on div at bounding box center [635, 301] width 1270 height 603
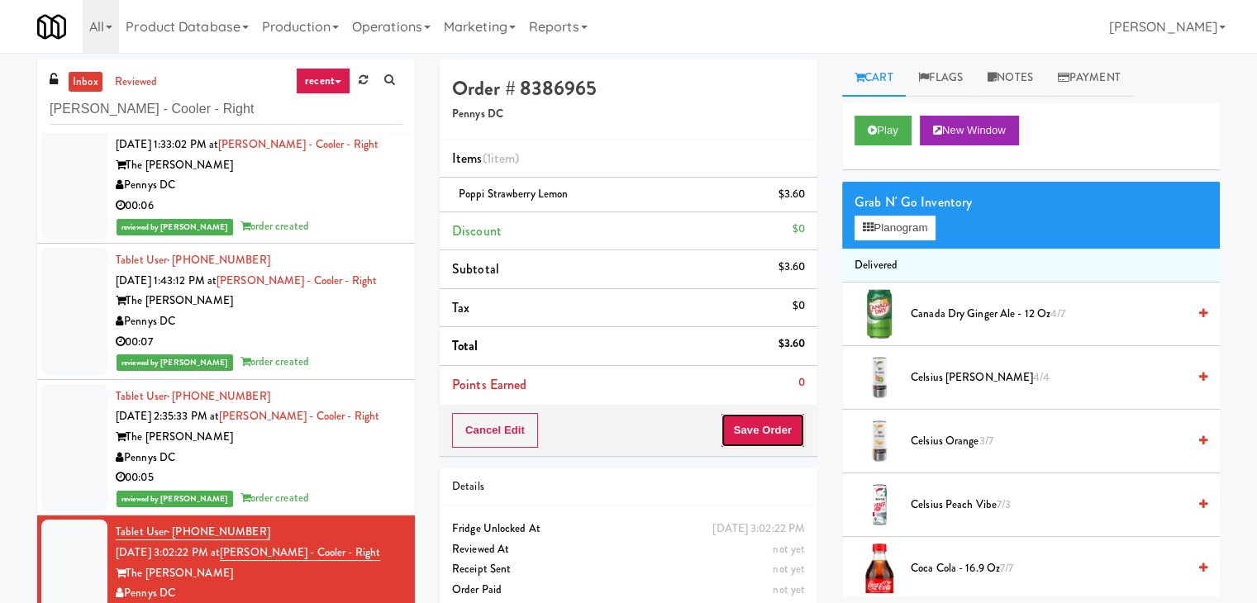
click at [753, 427] on button "Save Order" at bounding box center [763, 430] width 84 height 35
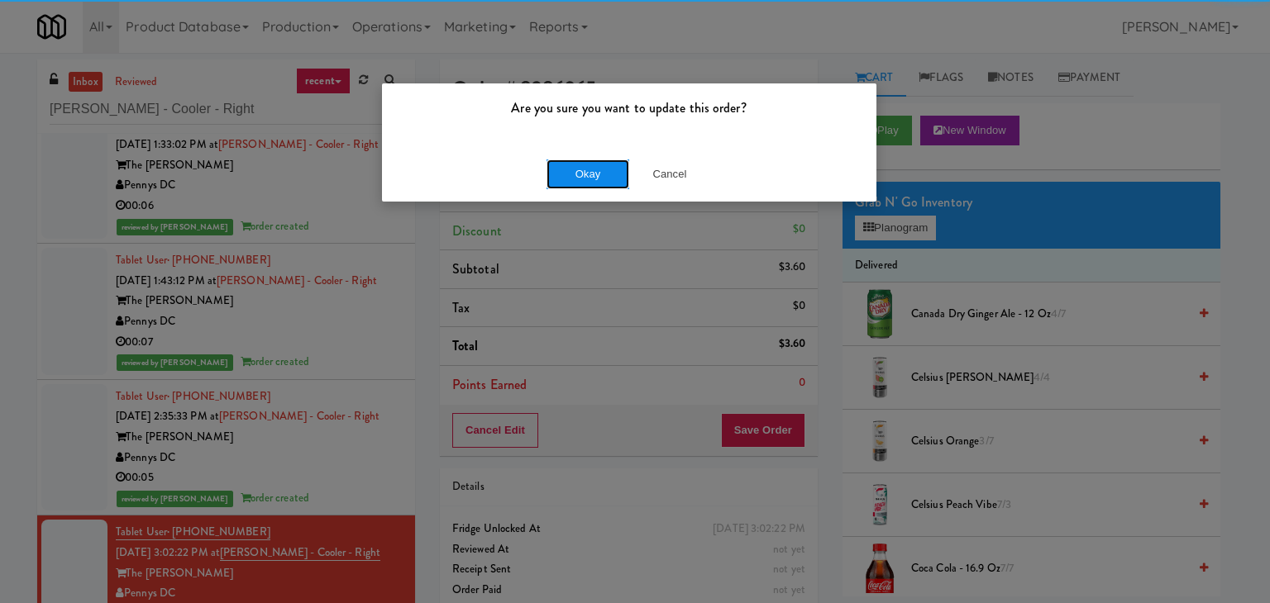
click at [589, 168] on button "Okay" at bounding box center [587, 175] width 83 height 30
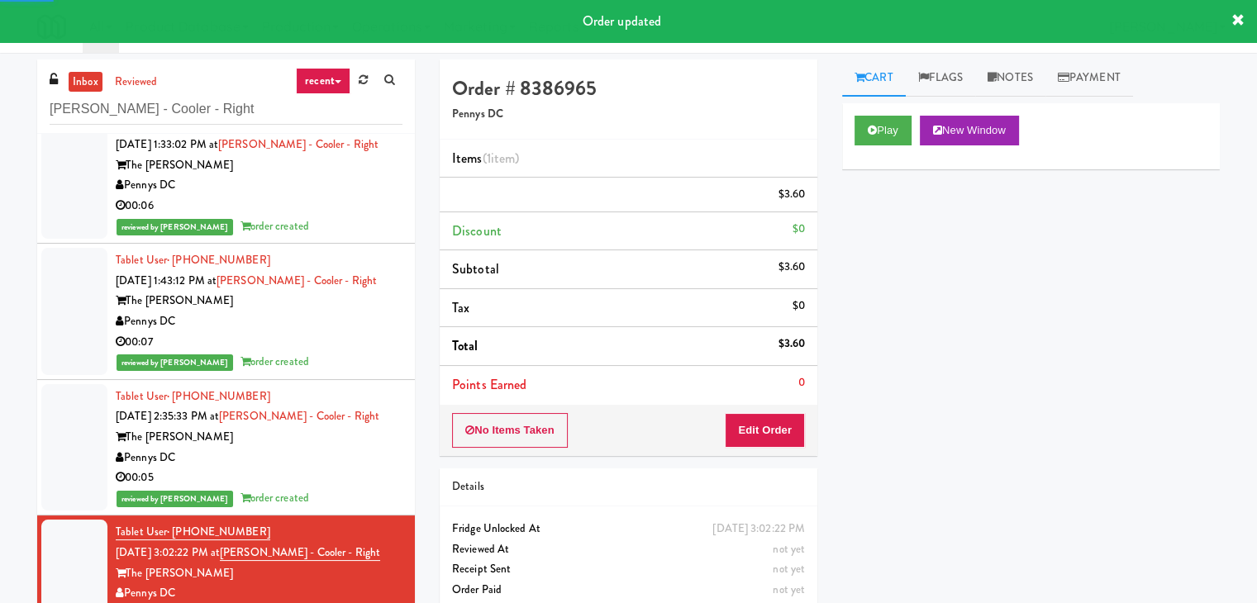
click at [351, 470] on div "00:05" at bounding box center [259, 478] width 287 height 21
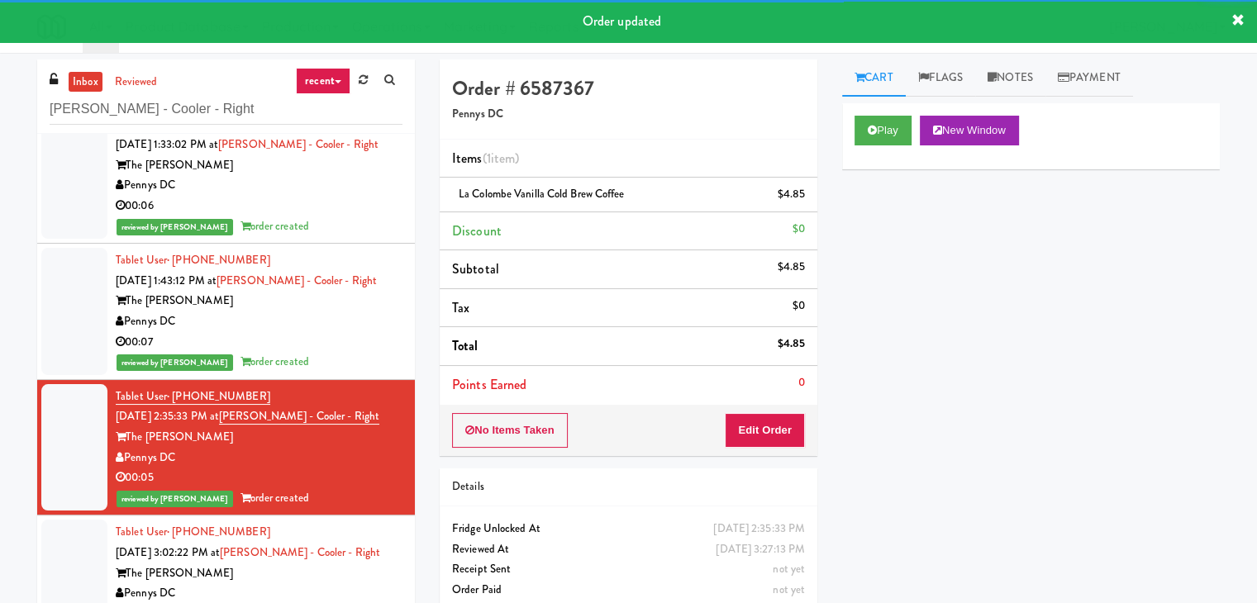
click at [377, 335] on div "00:07" at bounding box center [259, 342] width 287 height 21
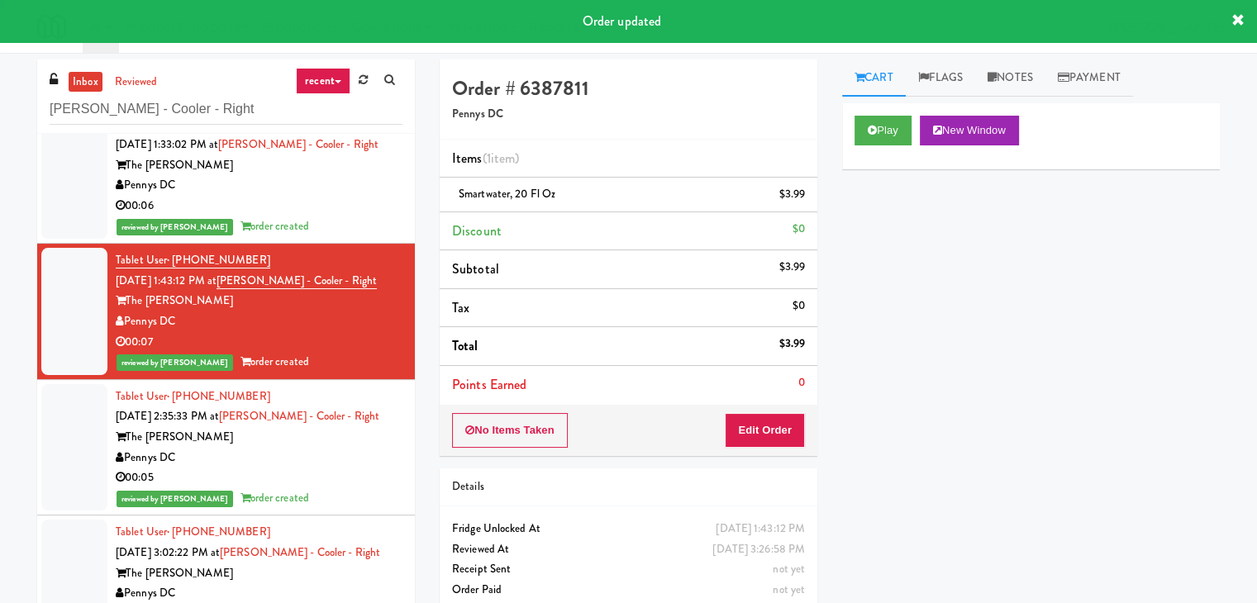
click at [361, 209] on div "00:06" at bounding box center [259, 206] width 287 height 21
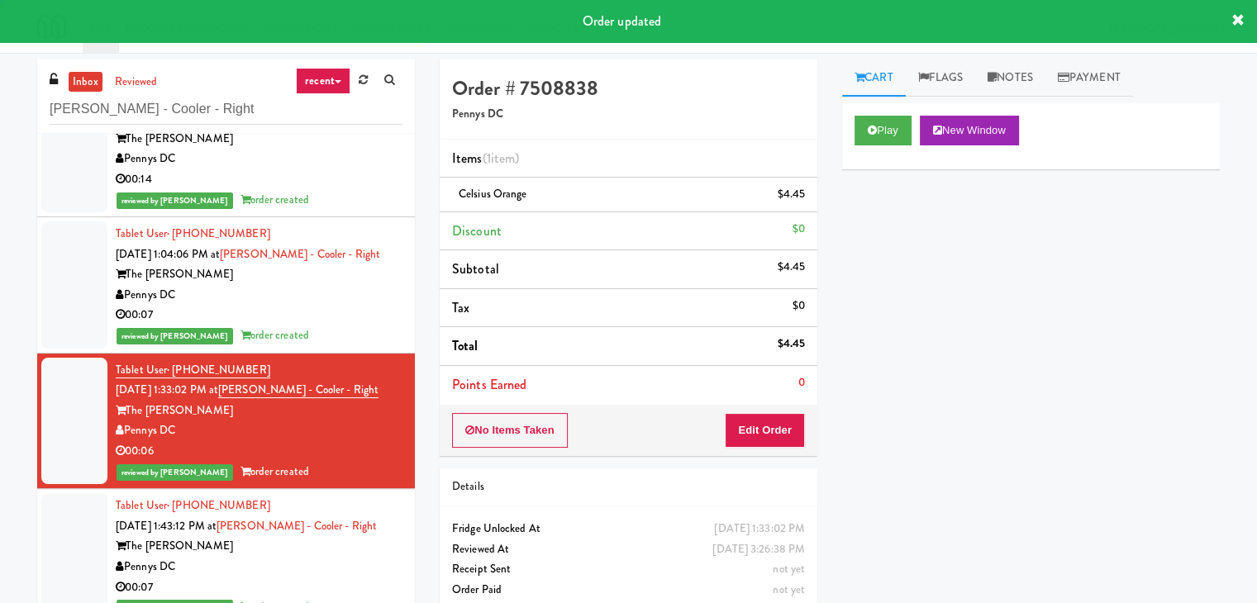
scroll to position [186, 0]
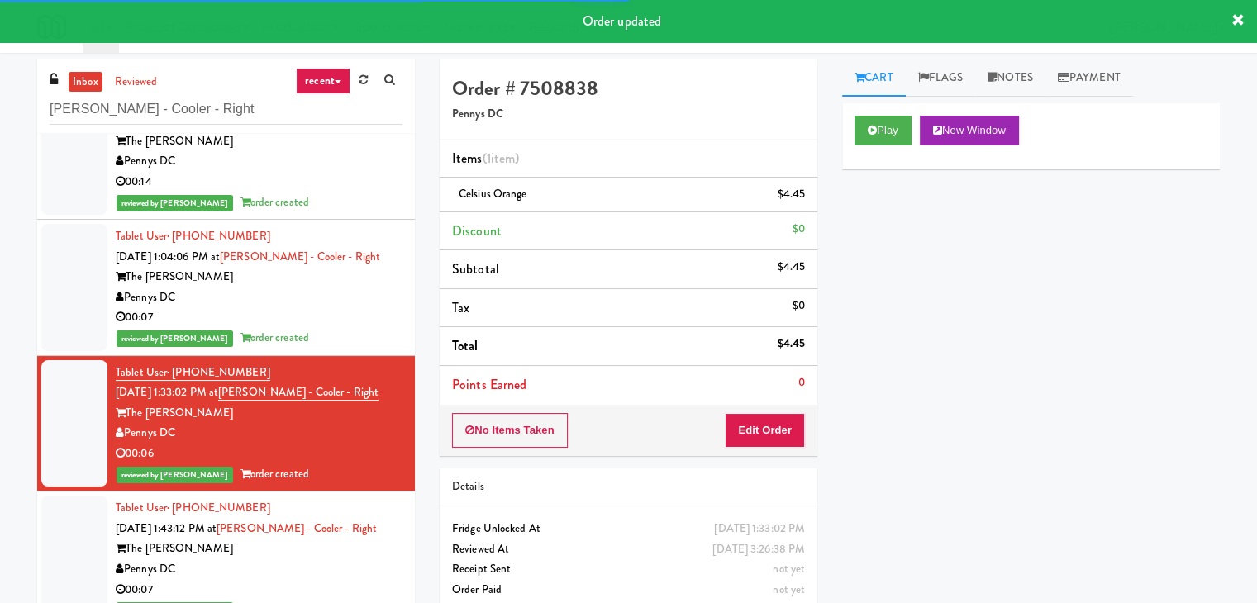
click at [352, 310] on div "00:07" at bounding box center [259, 317] width 287 height 21
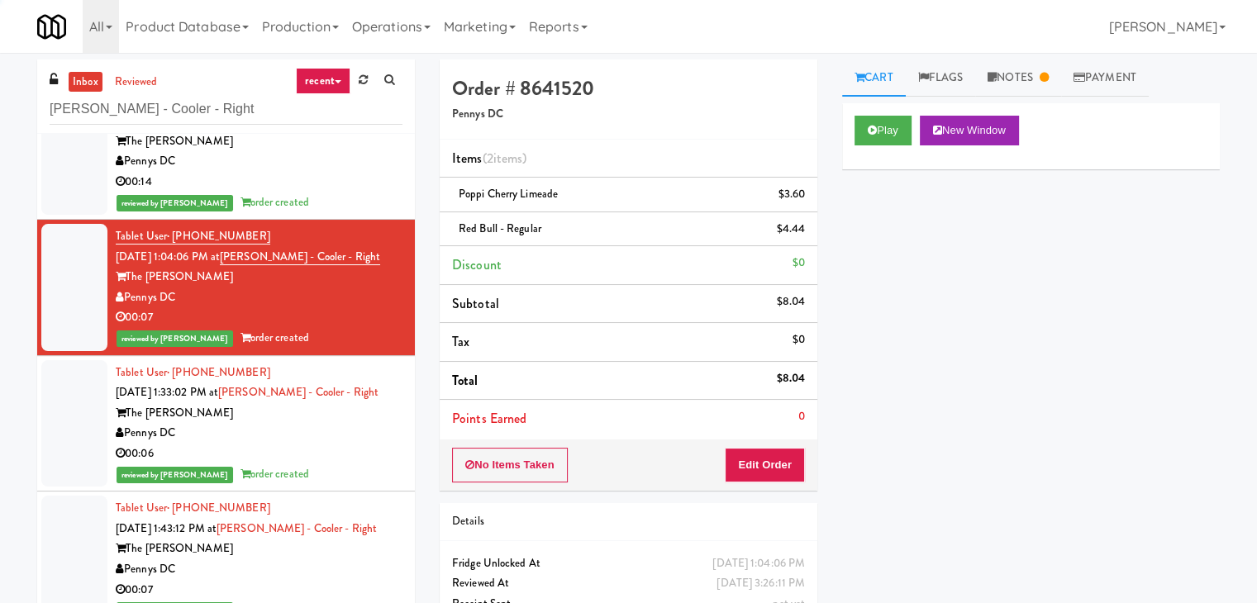
click at [354, 193] on div "reviewed by [PERSON_NAME] A order created" at bounding box center [259, 203] width 287 height 21
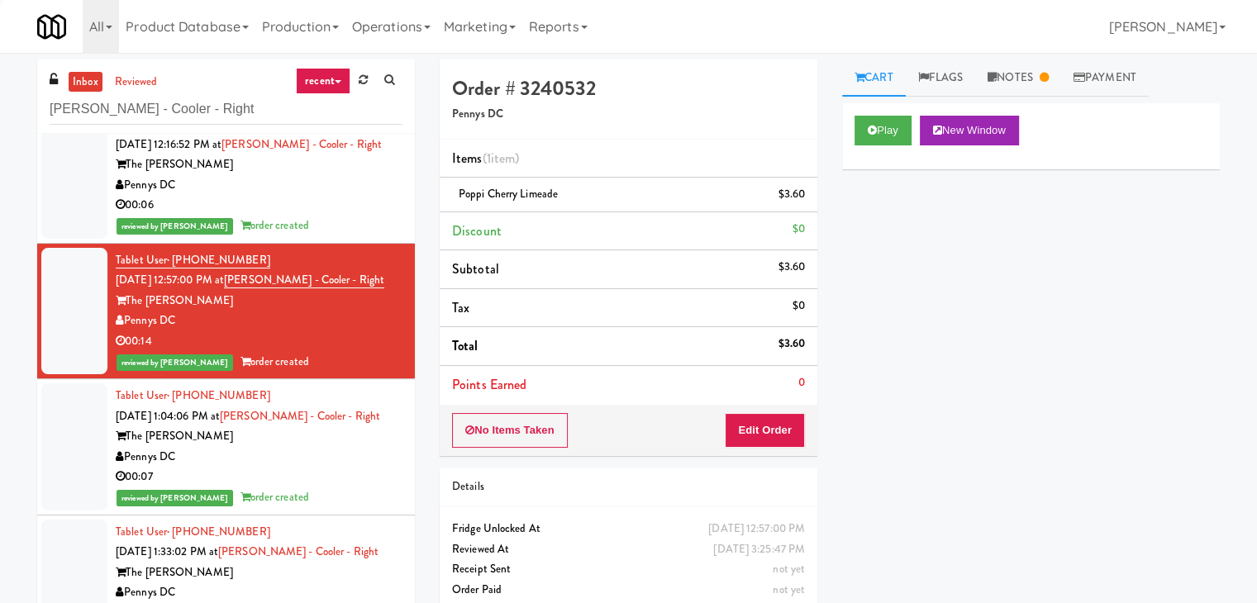
scroll to position [21, 0]
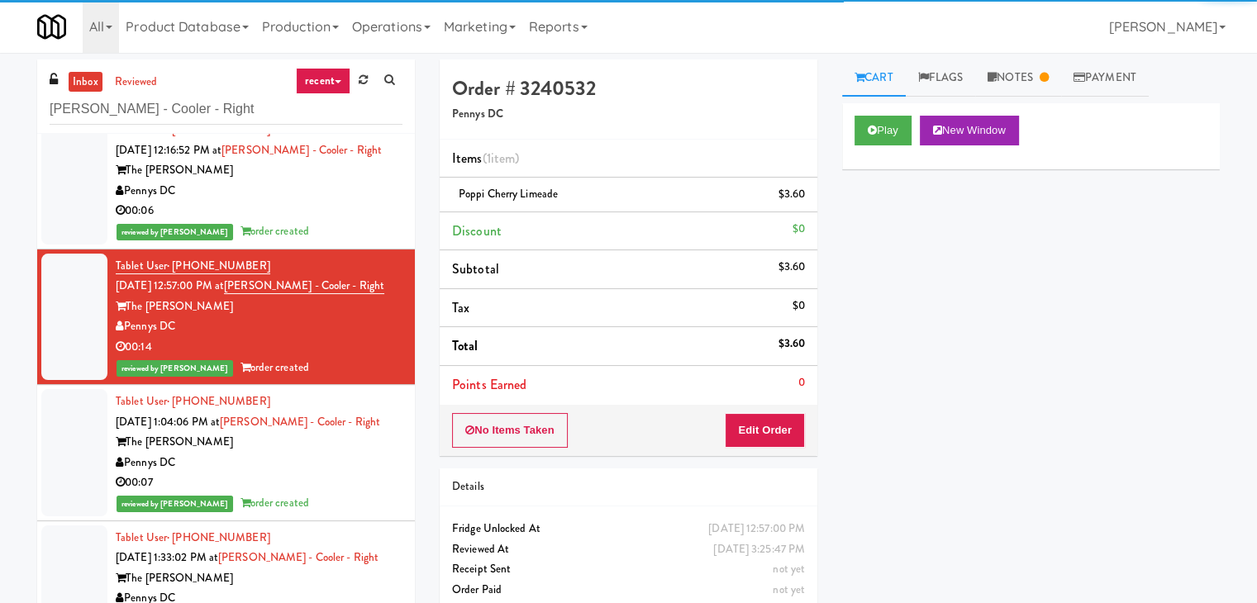
click at [347, 210] on div "00:06" at bounding box center [259, 211] width 287 height 21
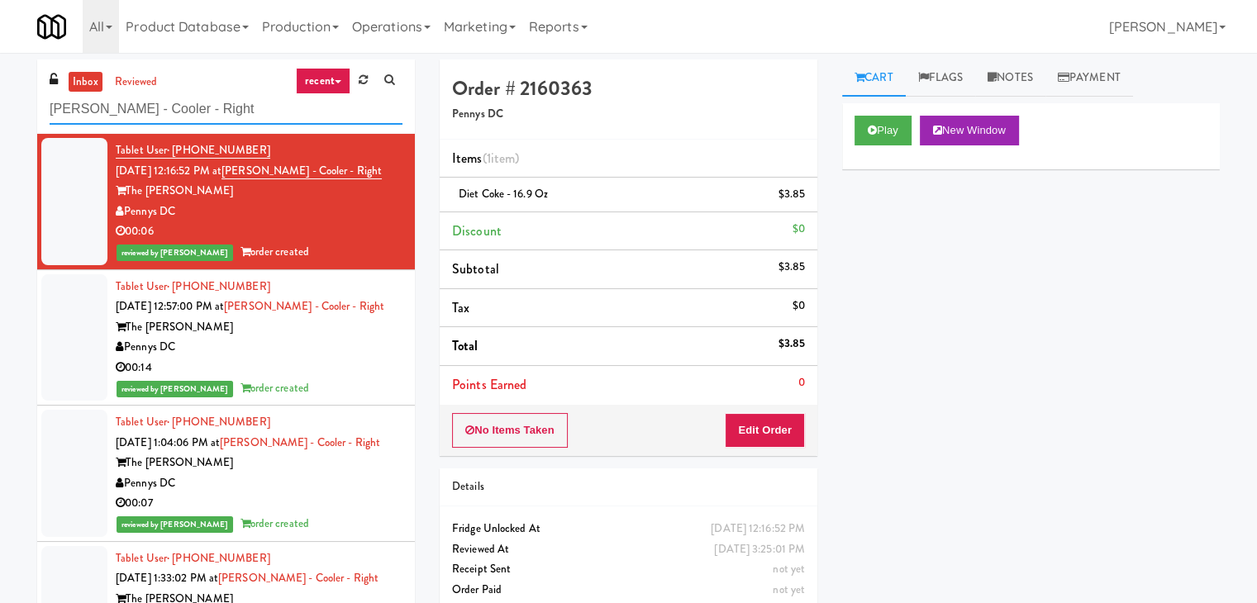
click at [243, 100] on input "[PERSON_NAME] - Cooler - Right" at bounding box center [226, 109] width 353 height 31
paste input "The Metropolitan - Pantry"
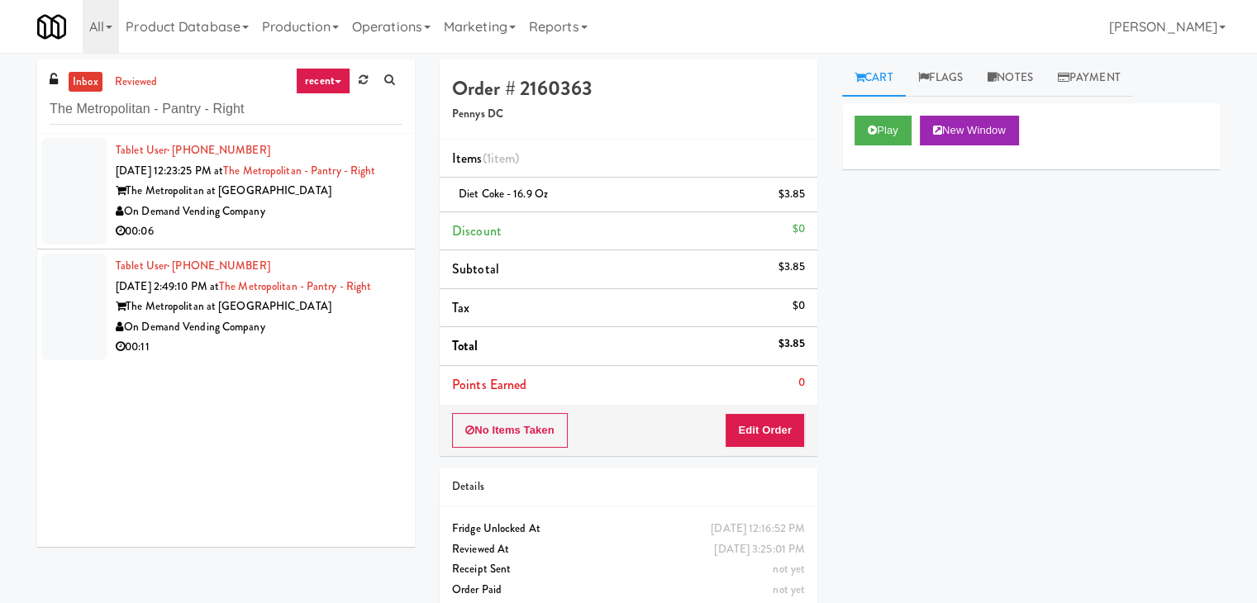
click at [365, 222] on div "On Demand Vending Company" at bounding box center [259, 212] width 287 height 21
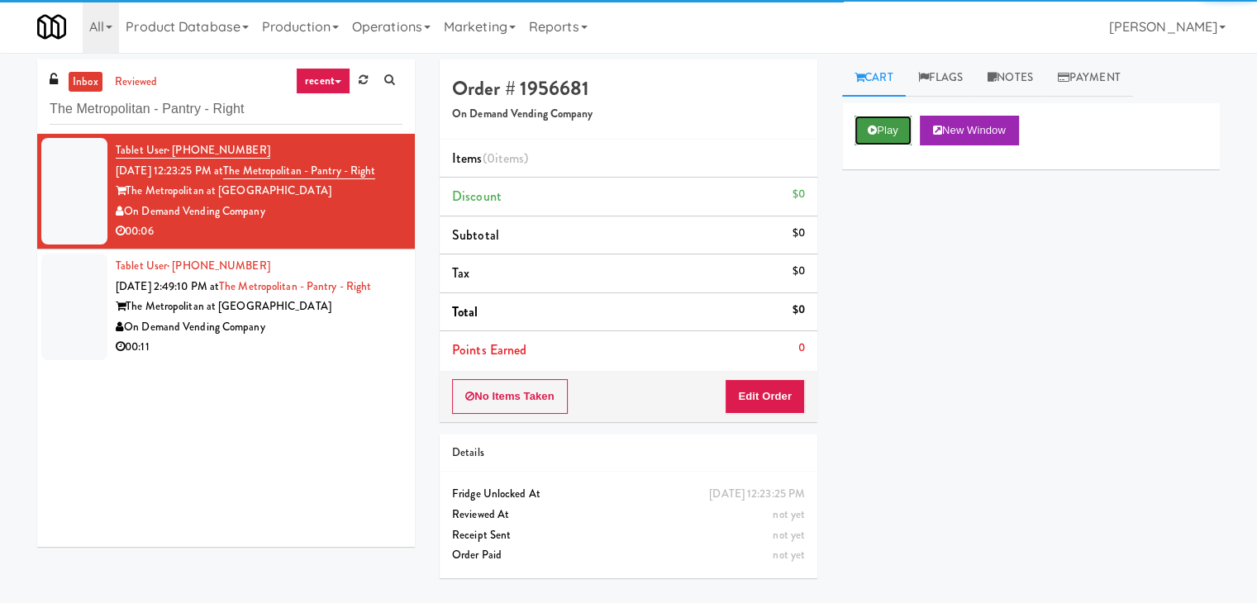
click at [875, 119] on button "Play" at bounding box center [883, 131] width 57 height 30
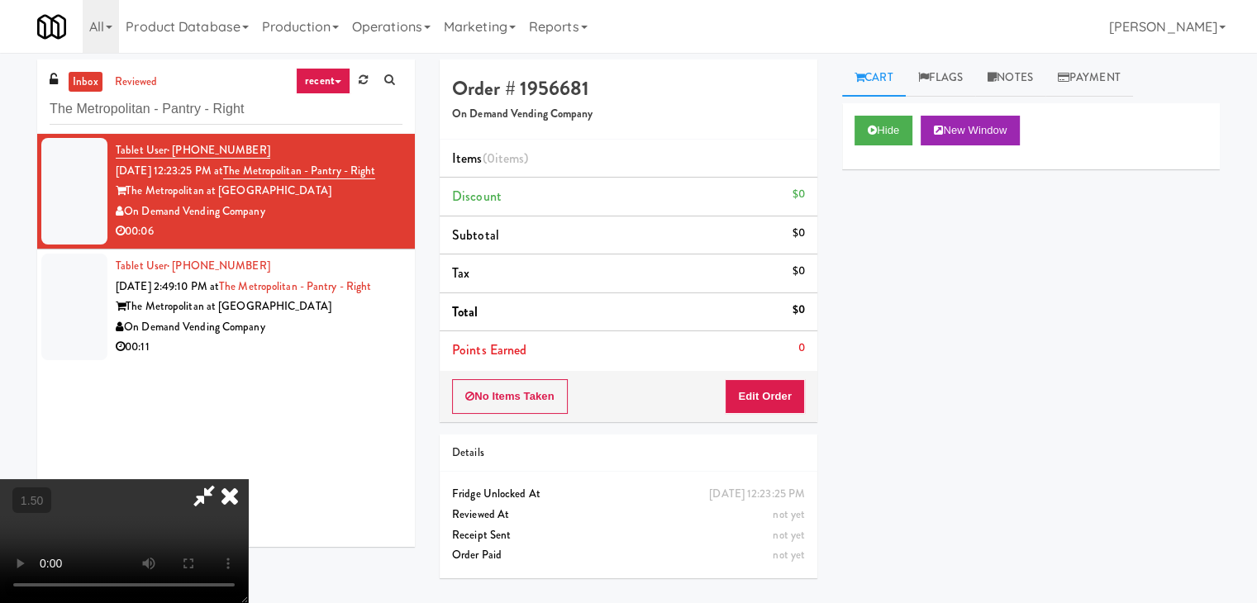
click at [248, 479] on video at bounding box center [124, 541] width 248 height 124
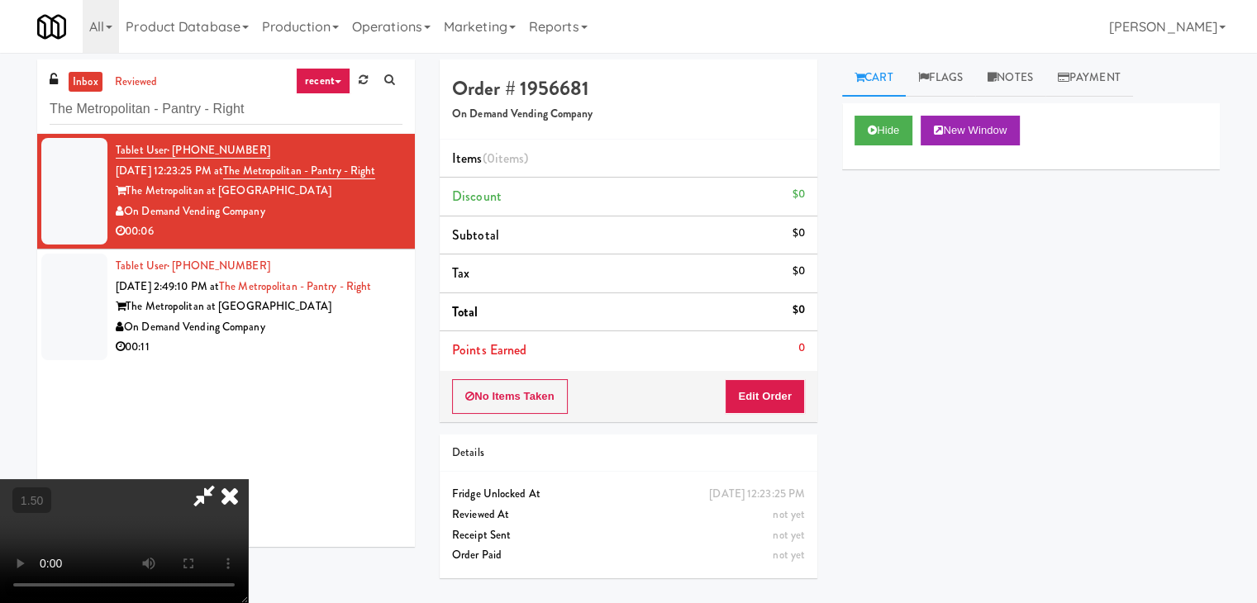
click at [248, 479] on video at bounding box center [124, 541] width 248 height 124
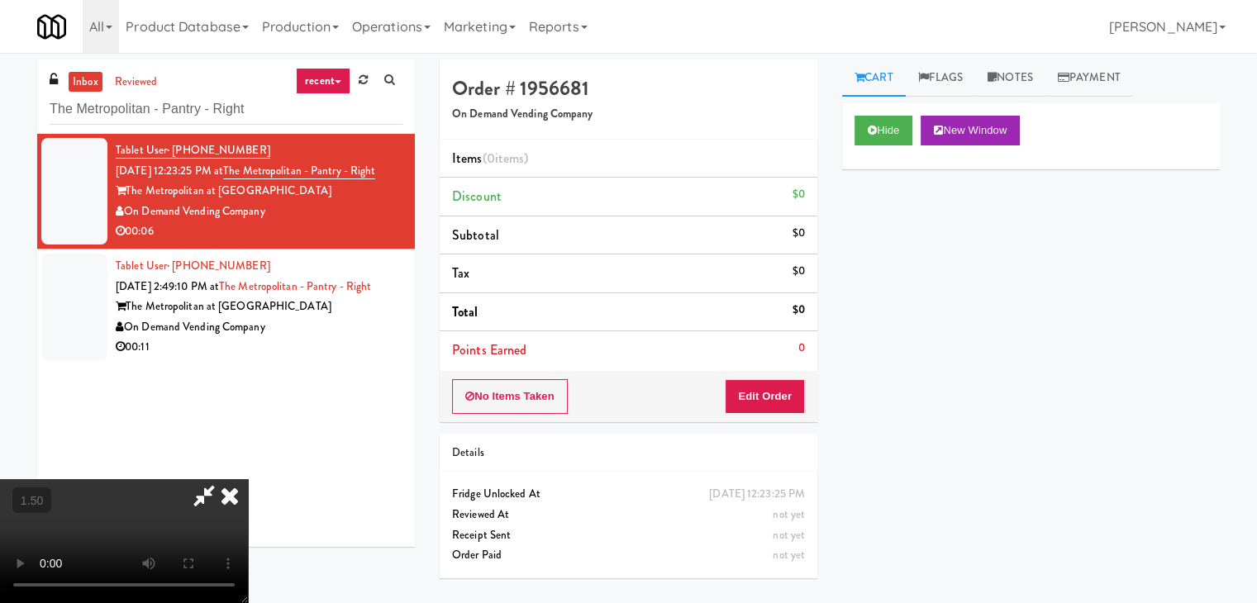
click at [223, 479] on icon at bounding box center [204, 495] width 38 height 33
click at [756, 380] on div "No Items Taken Edit Order" at bounding box center [629, 396] width 378 height 51
click at [757, 385] on button "Edit Order" at bounding box center [765, 396] width 80 height 35
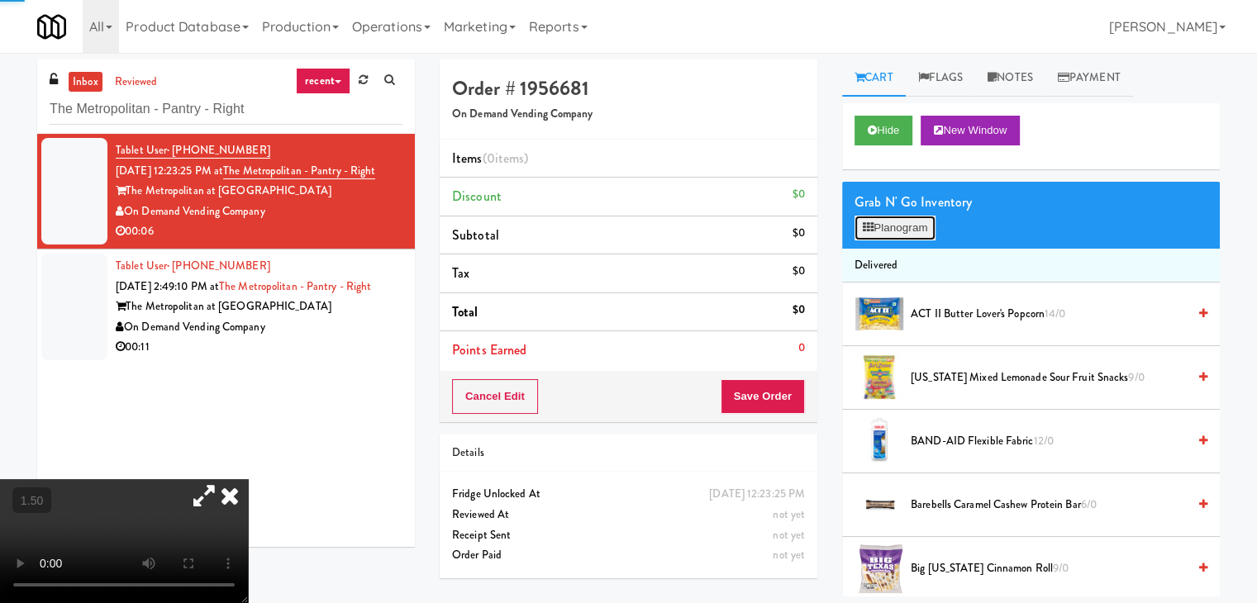
click at [888, 221] on button "Planogram" at bounding box center [895, 228] width 81 height 25
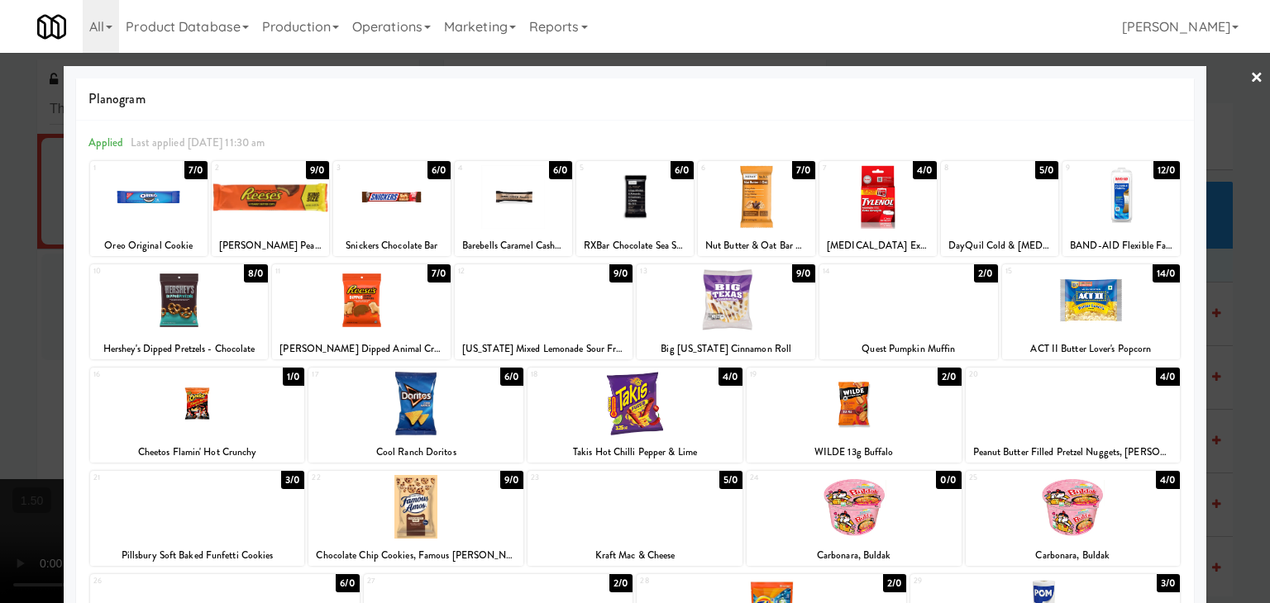
click at [569, 288] on div at bounding box center [544, 301] width 179 height 64
click at [1250, 71] on link "×" at bounding box center [1256, 78] width 13 height 51
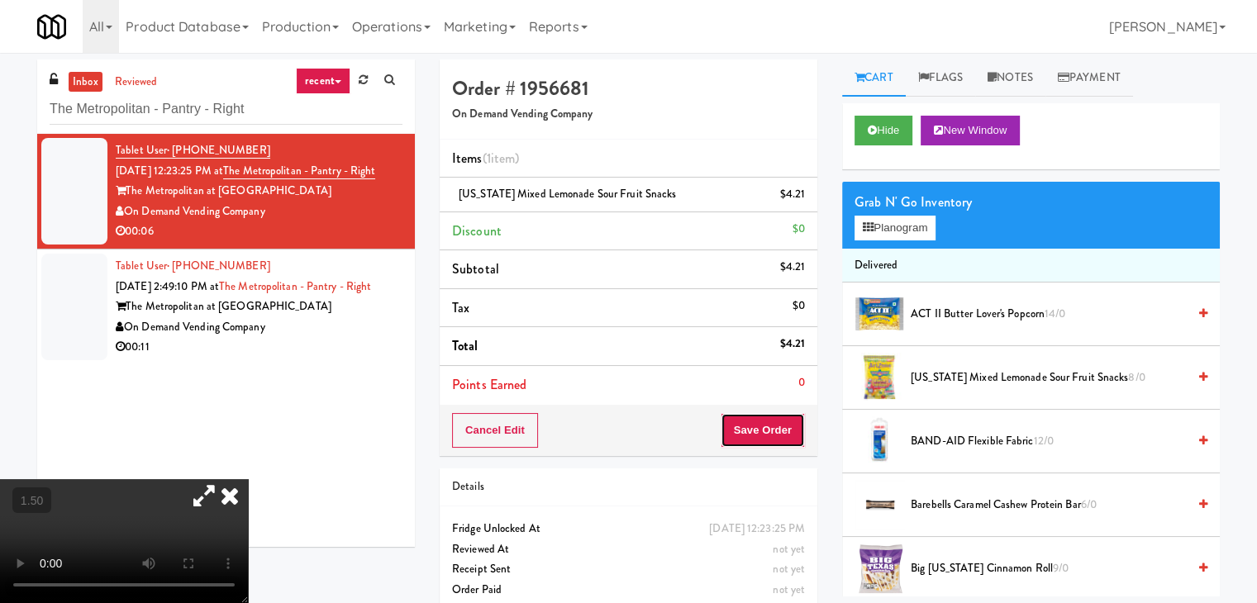
click at [760, 432] on button "Save Order" at bounding box center [763, 430] width 84 height 35
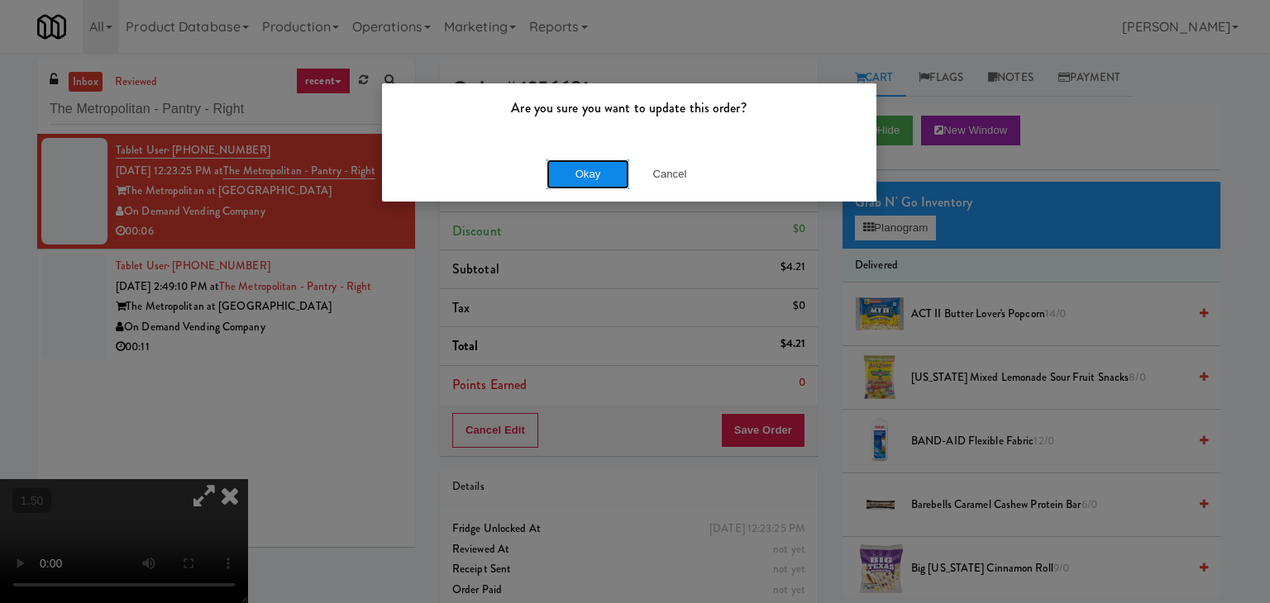
click at [592, 166] on button "Okay" at bounding box center [587, 175] width 83 height 30
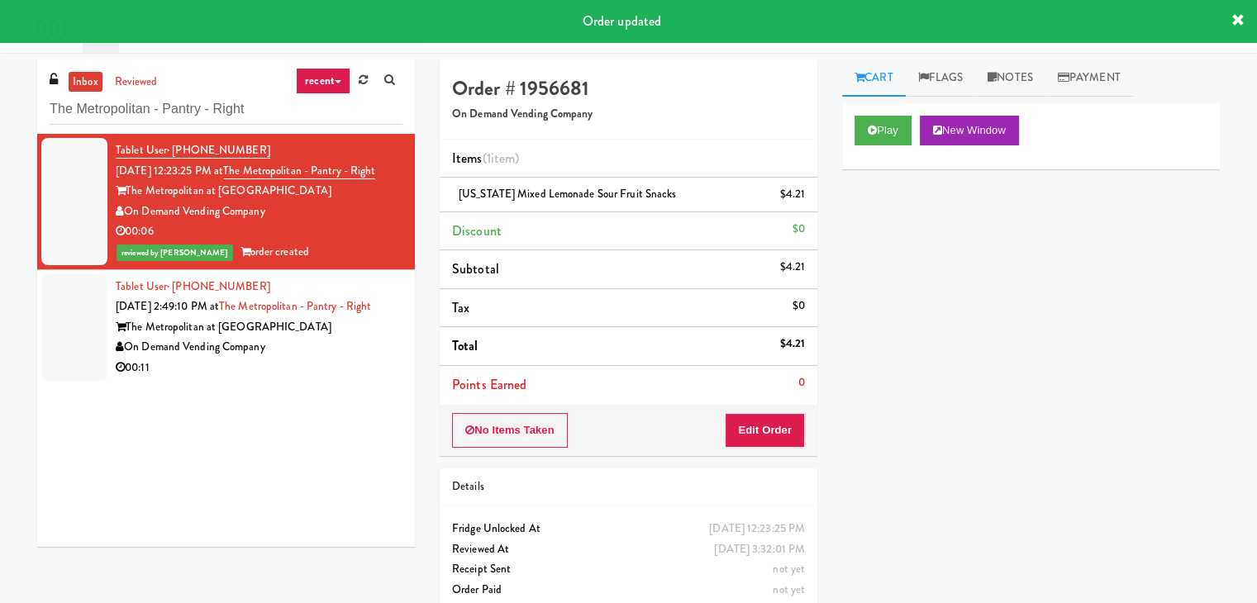
click at [331, 358] on div "On Demand Vending Company" at bounding box center [259, 347] width 287 height 21
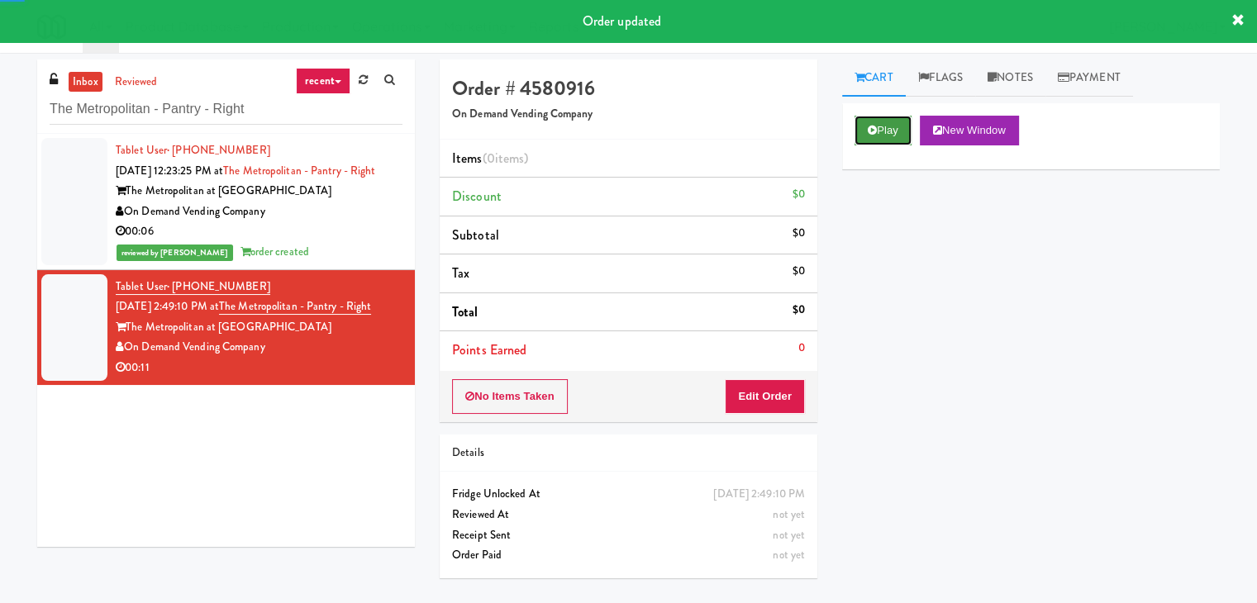
click at [881, 128] on button "Play" at bounding box center [883, 131] width 57 height 30
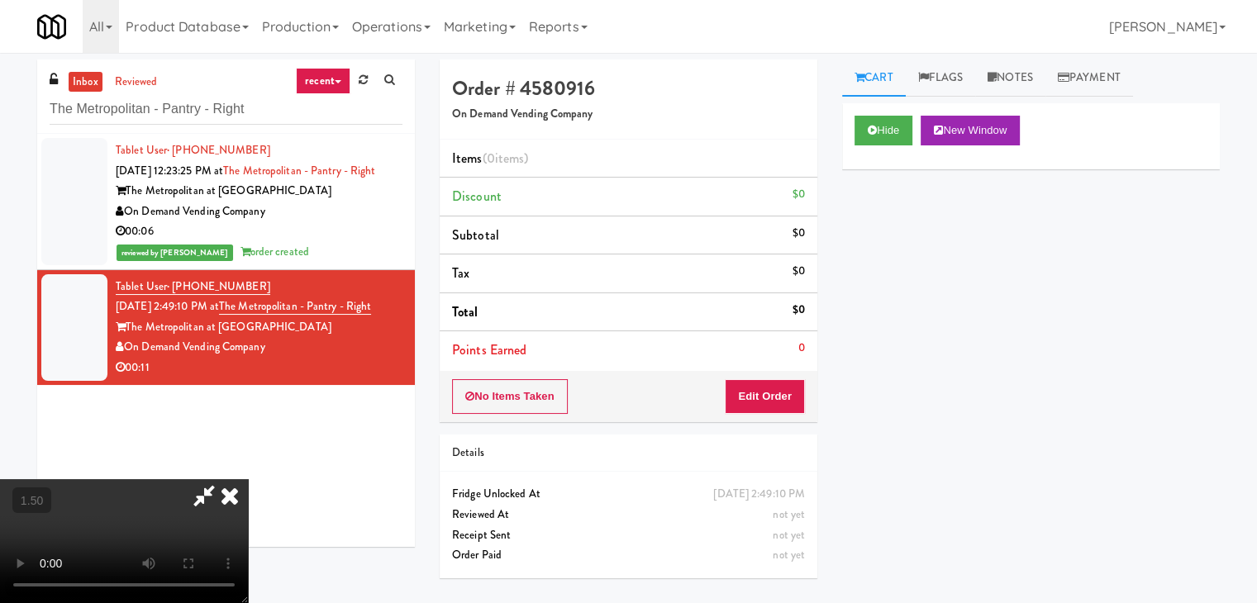
click at [248, 479] on video at bounding box center [124, 541] width 248 height 124
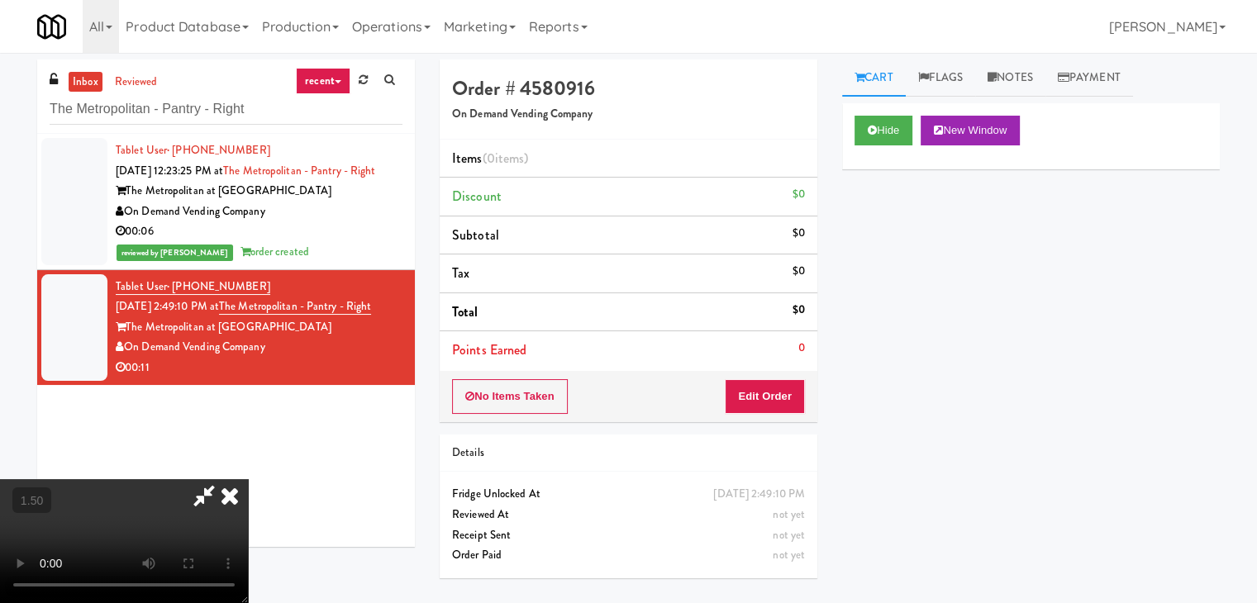
click at [248, 479] on video at bounding box center [124, 541] width 248 height 124
click at [248, 479] on icon at bounding box center [230, 495] width 36 height 33
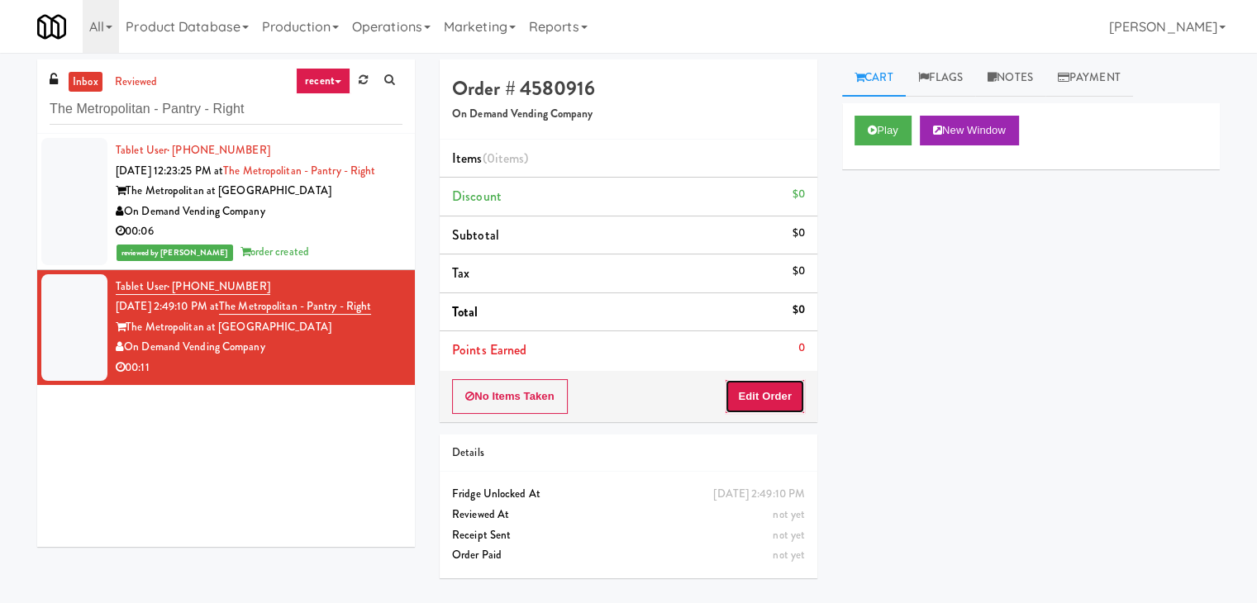
drag, startPoint x: 763, startPoint y: 407, endPoint x: 838, endPoint y: 346, distance: 97.0
click at [763, 405] on button "Edit Order" at bounding box center [765, 396] width 80 height 35
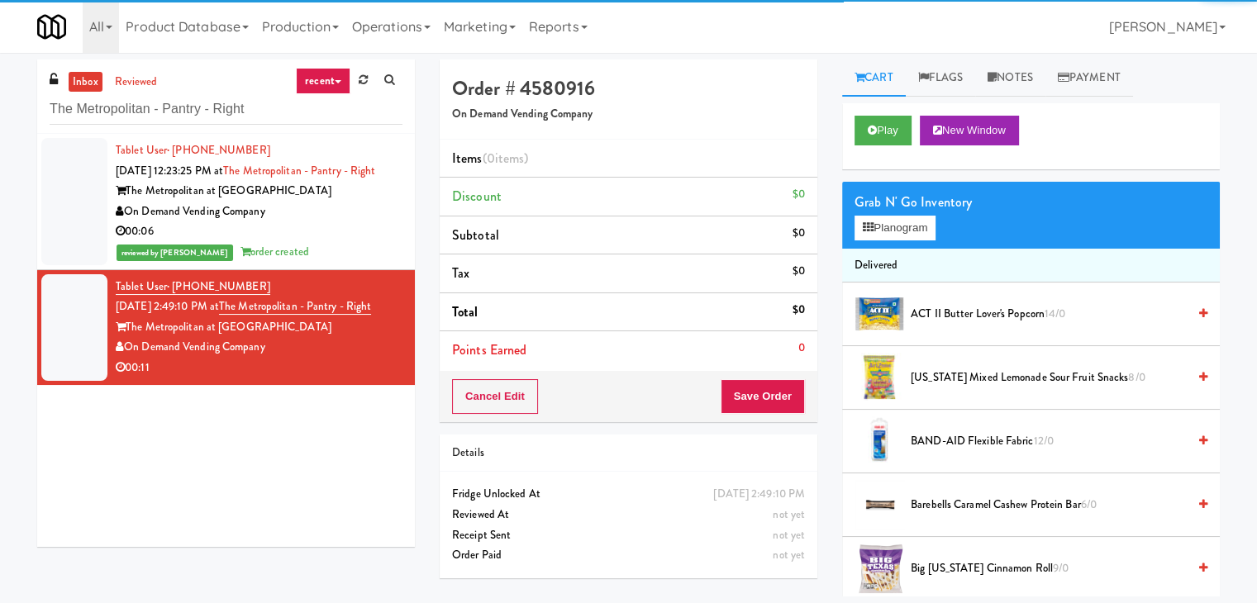
click at [896, 204] on div "Grab N' Go Inventory" at bounding box center [1031, 202] width 353 height 25
click at [896, 221] on button "Planogram" at bounding box center [895, 228] width 81 height 25
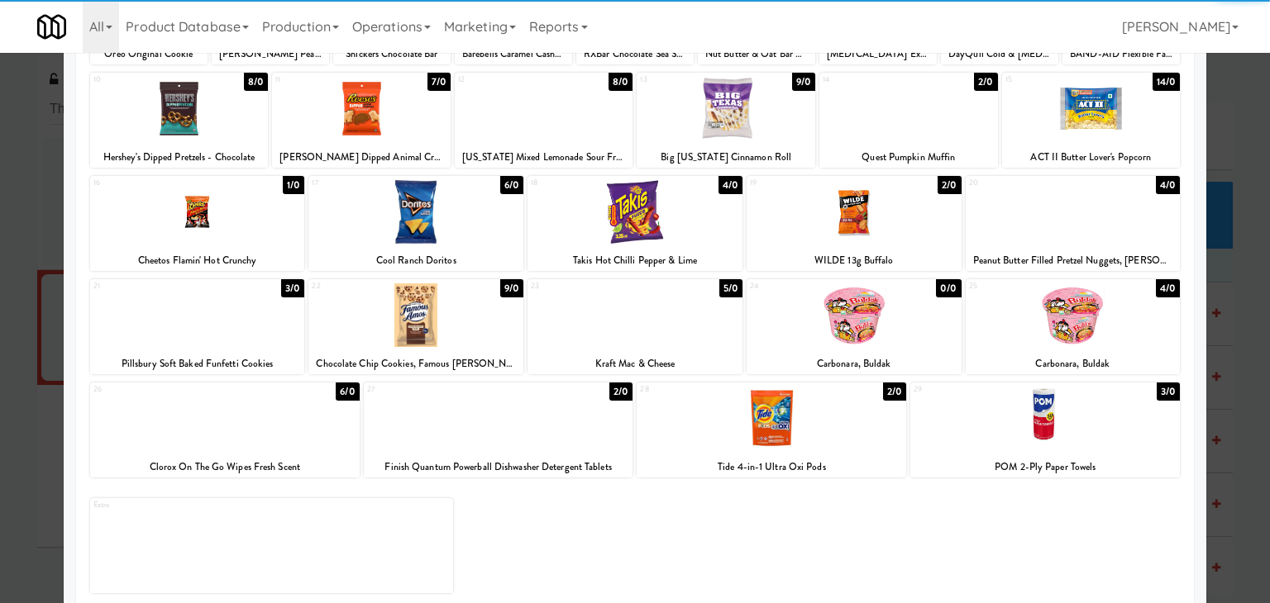
scroll to position [208, 0]
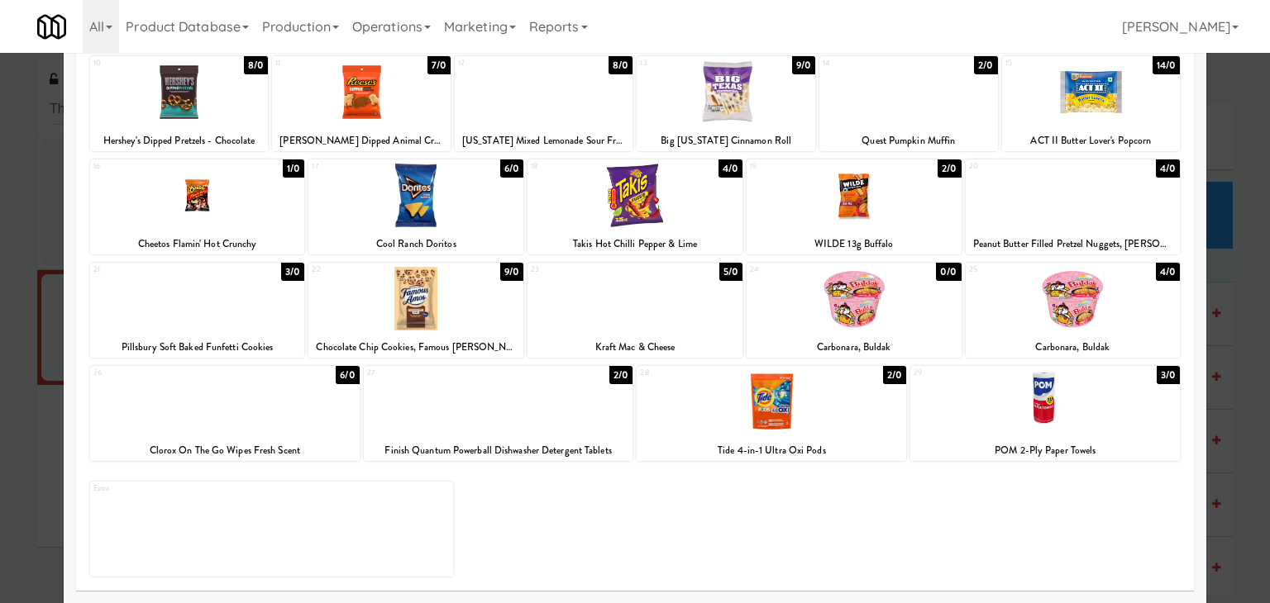
click at [235, 298] on div at bounding box center [197, 299] width 215 height 64
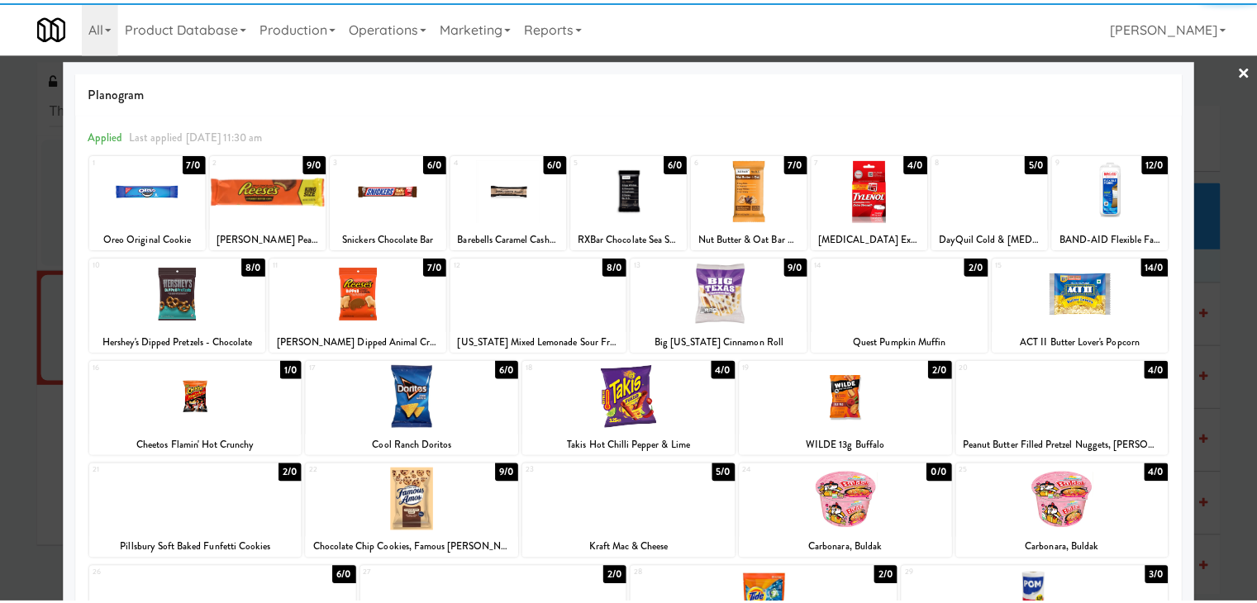
scroll to position [0, 0]
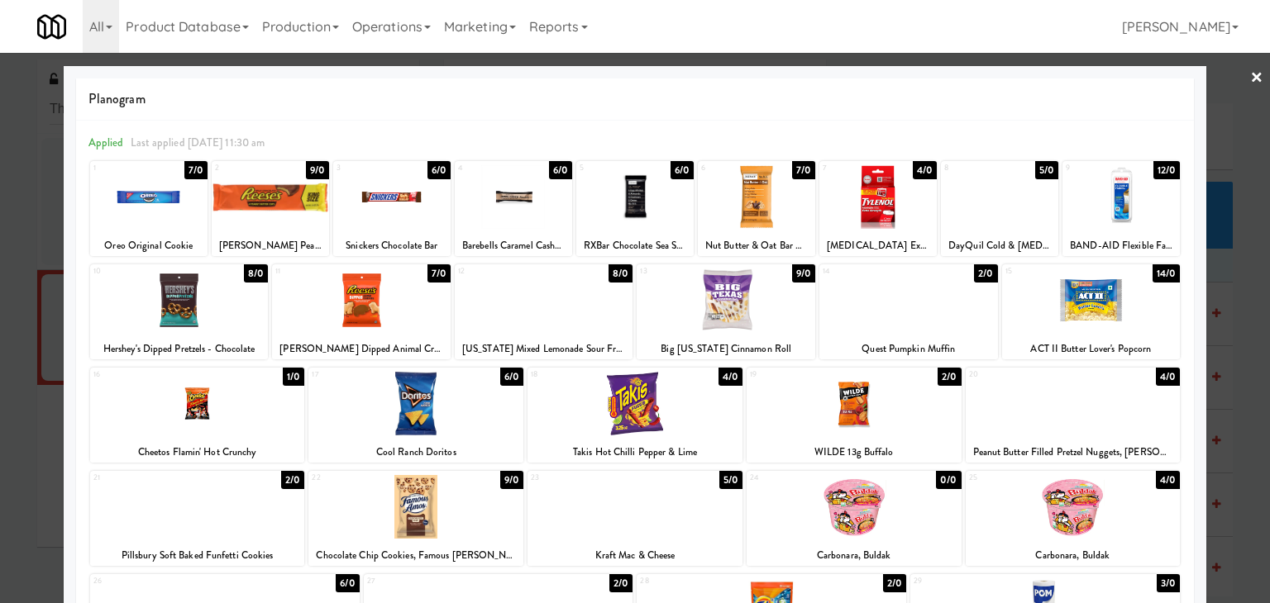
click at [359, 269] on div at bounding box center [361, 301] width 179 height 64
click at [1250, 69] on link "×" at bounding box center [1256, 78] width 13 height 51
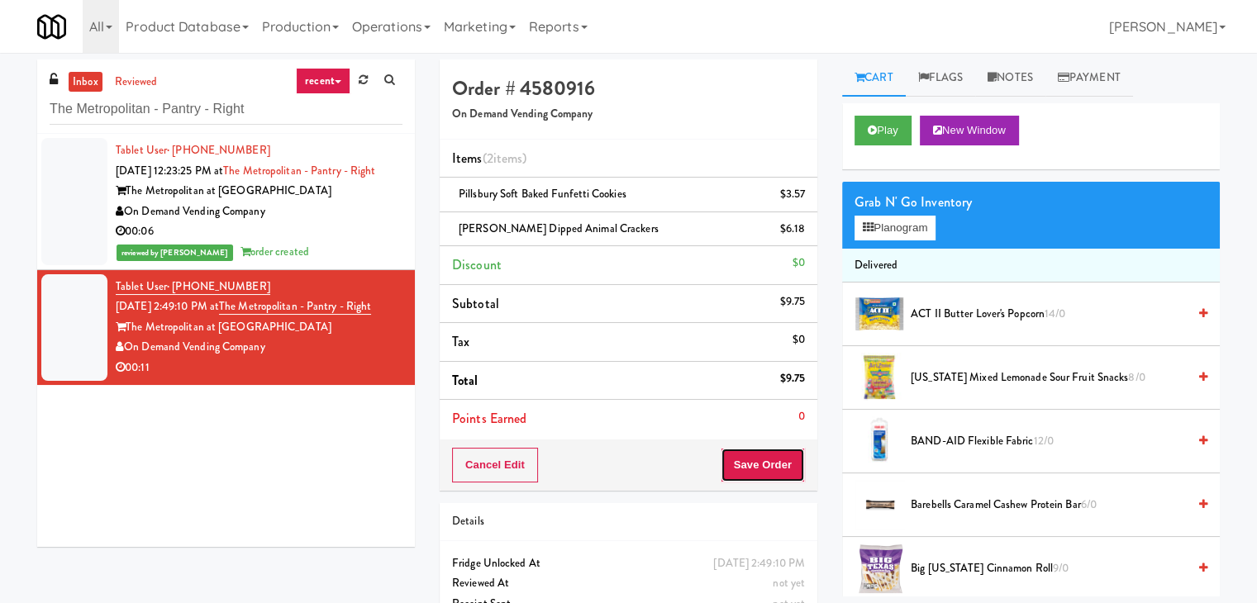
click at [770, 462] on button "Save Order" at bounding box center [763, 465] width 84 height 35
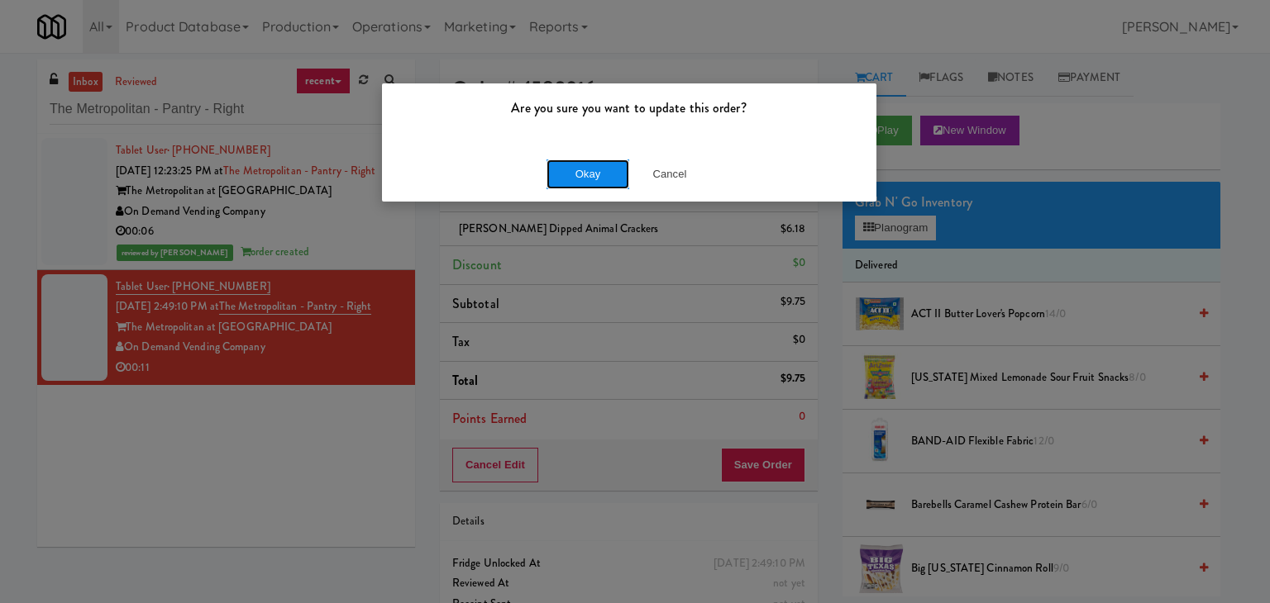
click at [569, 179] on button "Okay" at bounding box center [587, 175] width 83 height 30
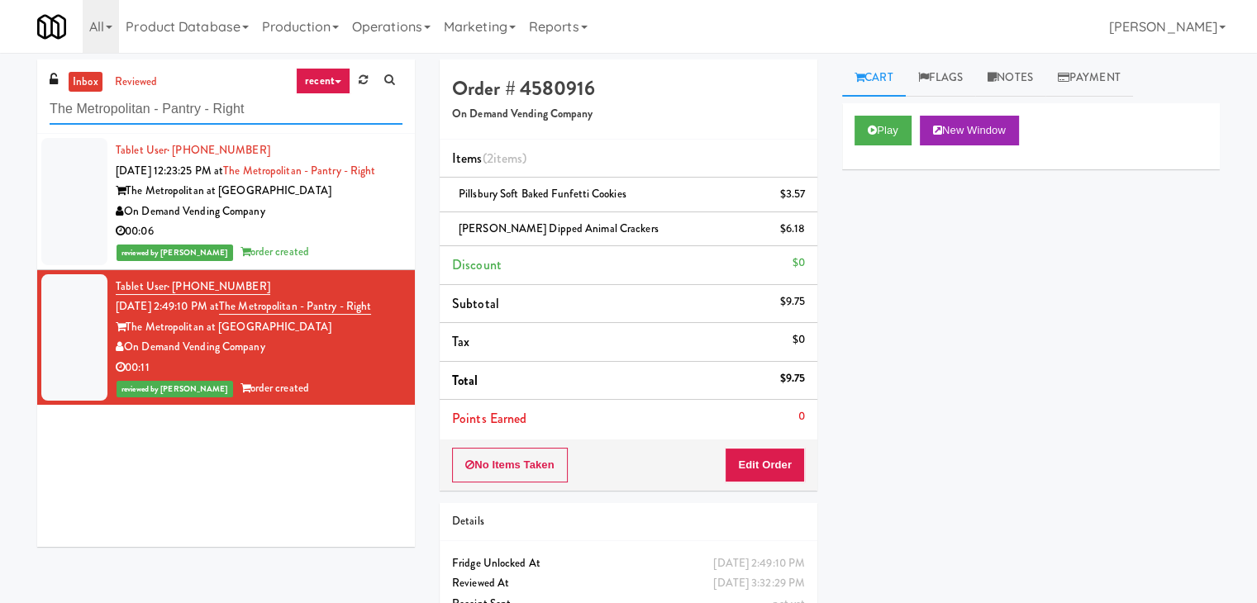
click at [225, 110] on input "The Metropolitan - Pantry - Right" at bounding box center [226, 109] width 353 height 31
paste input "CC1 Drinks Cooler"
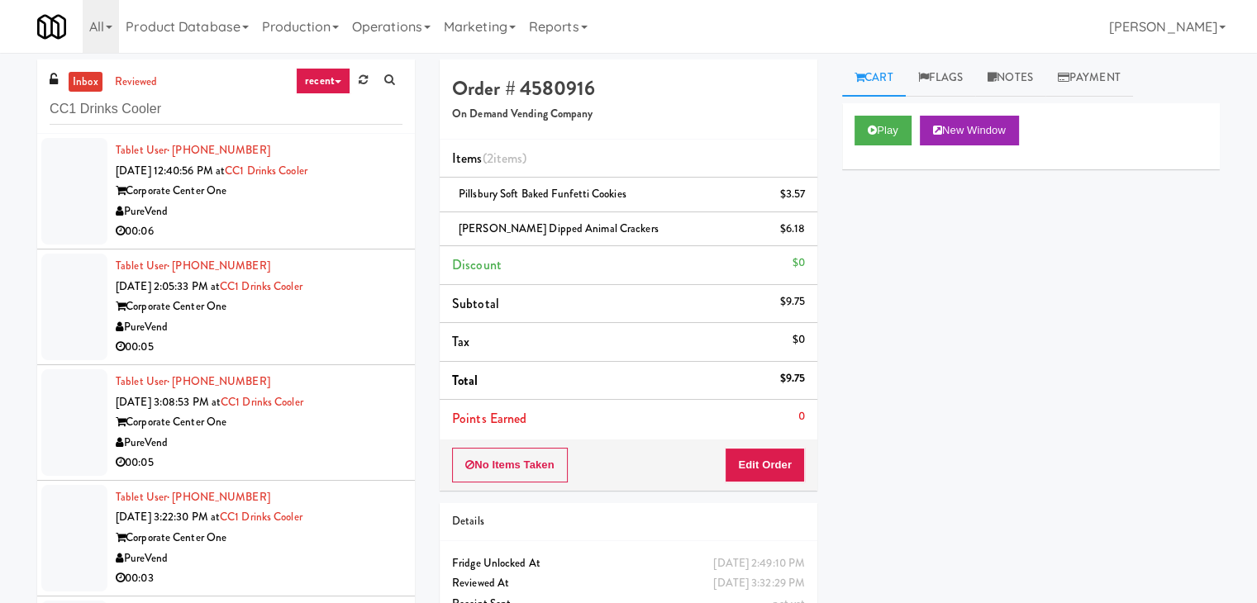
click at [353, 204] on div "PureVend" at bounding box center [259, 212] width 287 height 21
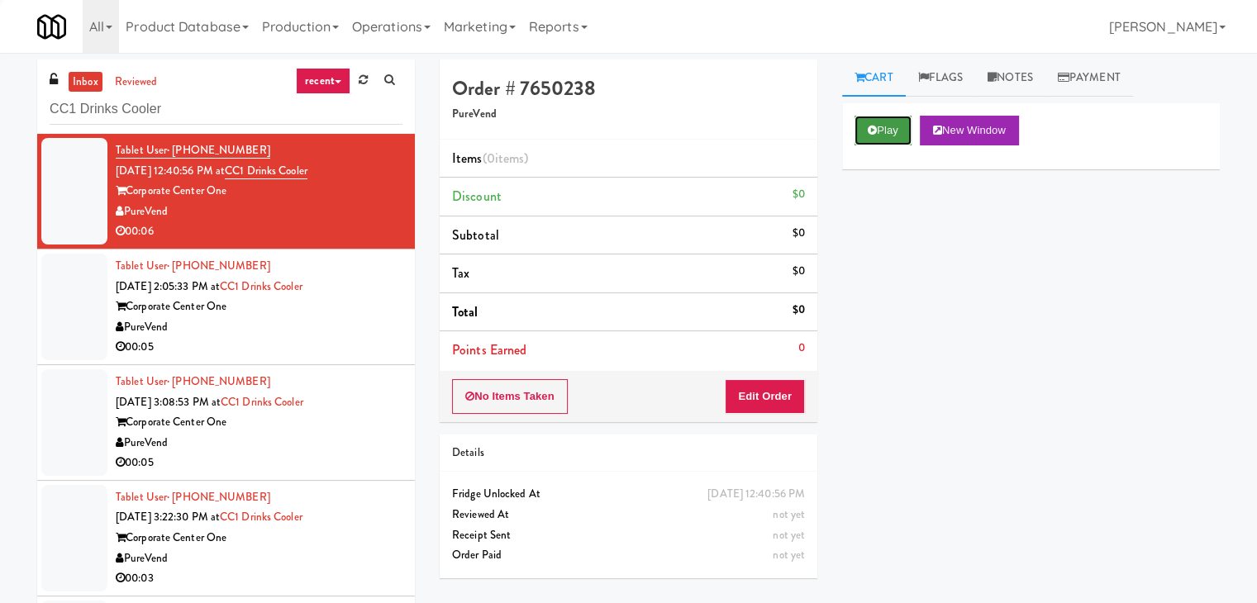
click at [884, 133] on button "Play" at bounding box center [883, 131] width 57 height 30
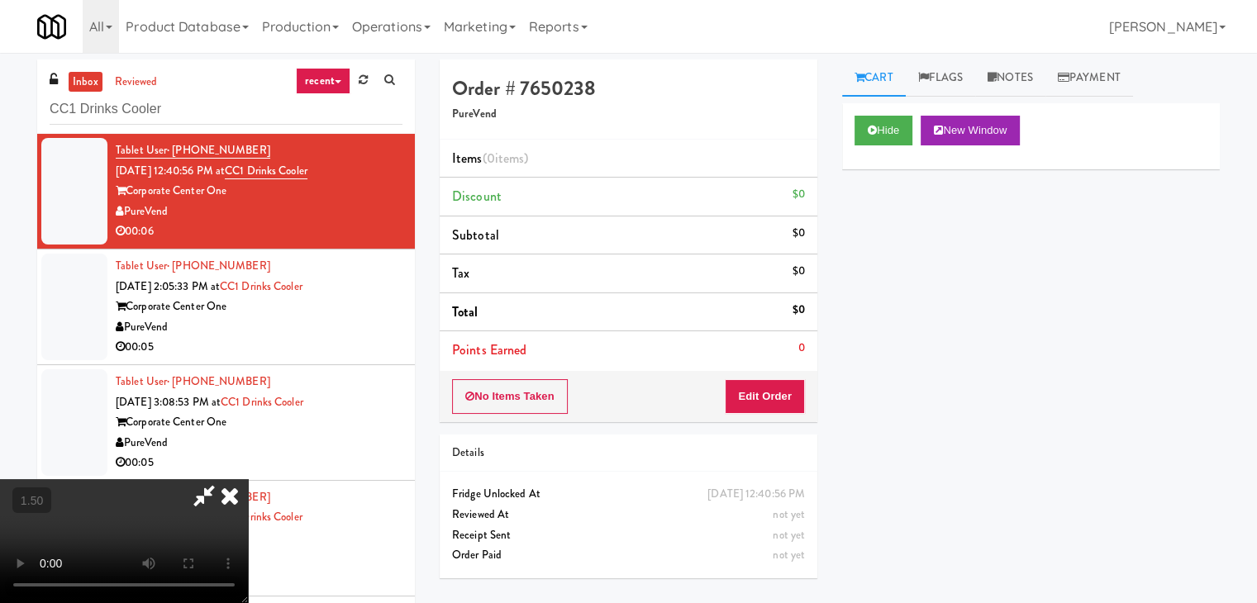
click at [248, 479] on video at bounding box center [124, 541] width 248 height 124
click at [248, 479] on icon at bounding box center [230, 495] width 36 height 33
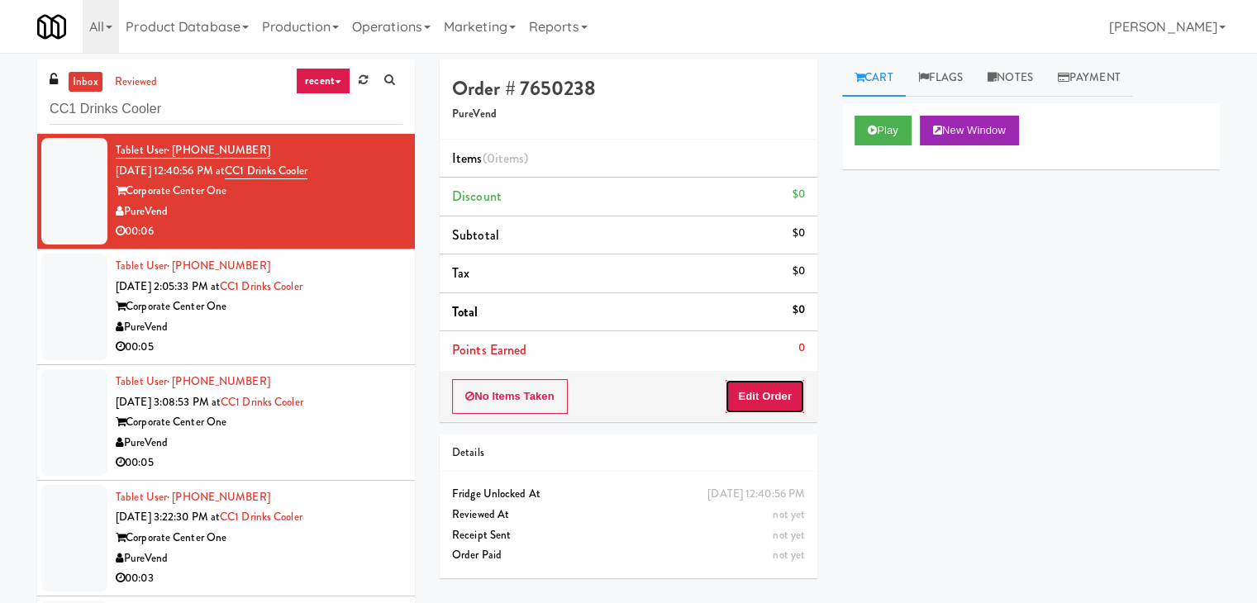
click at [778, 384] on button "Edit Order" at bounding box center [765, 396] width 80 height 35
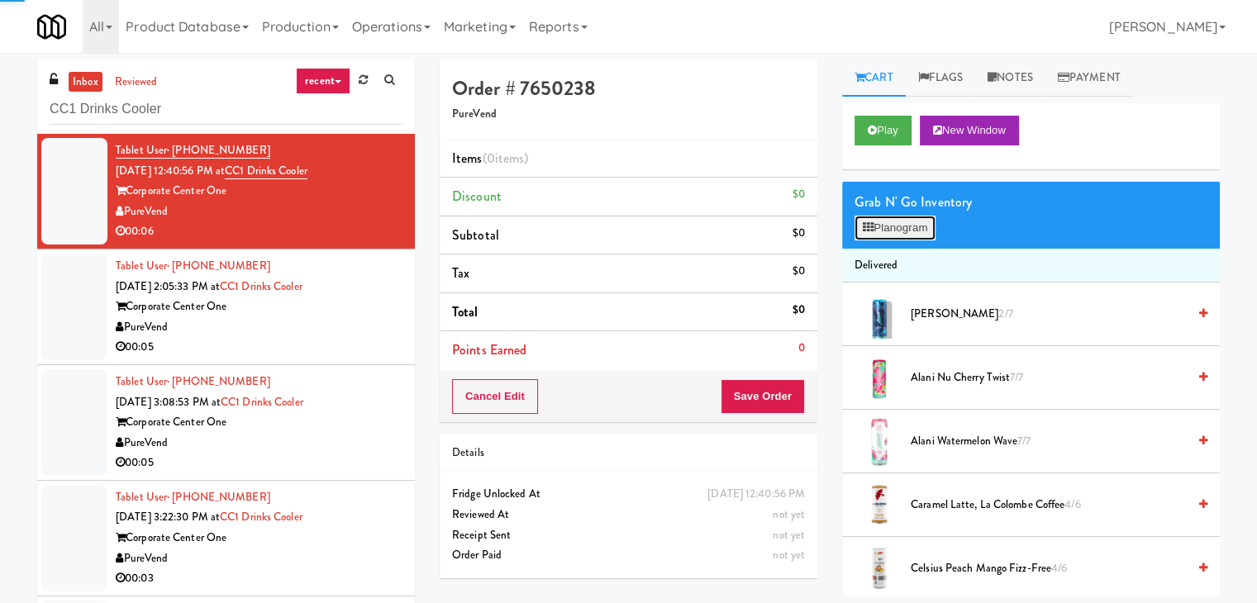
click at [902, 233] on button "Planogram" at bounding box center [895, 228] width 81 height 25
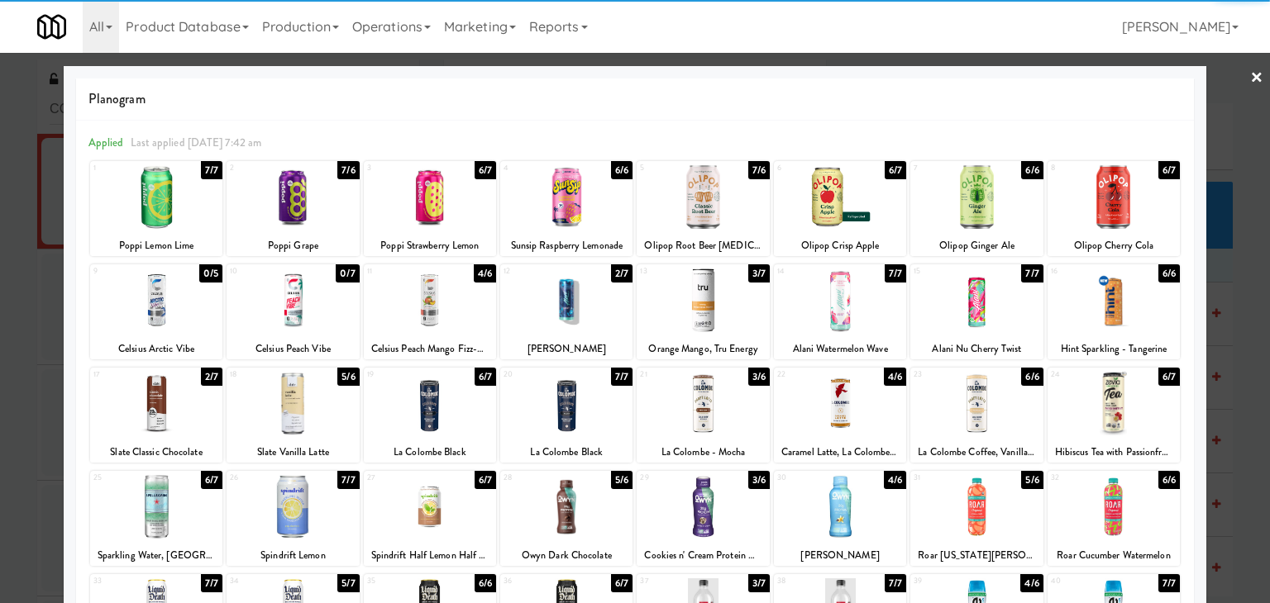
click at [595, 293] on div at bounding box center [566, 301] width 132 height 64
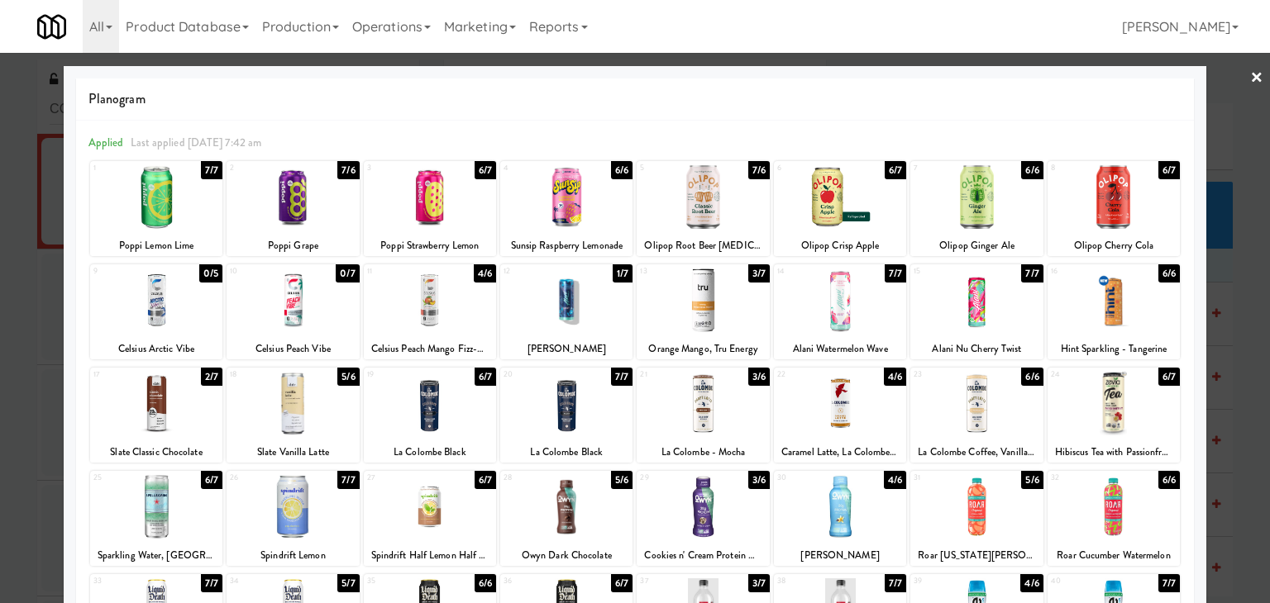
click at [1250, 83] on link "×" at bounding box center [1256, 78] width 13 height 51
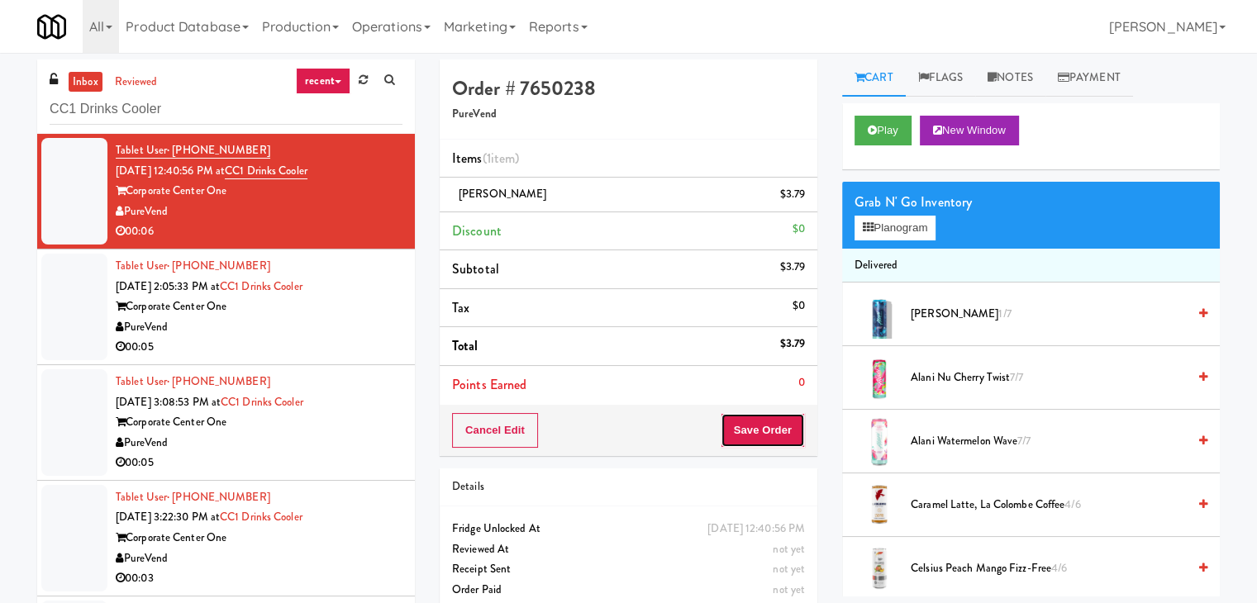
drag, startPoint x: 763, startPoint y: 427, endPoint x: 758, endPoint y: 417, distance: 11.1
click at [762, 427] on button "Save Order" at bounding box center [763, 430] width 84 height 35
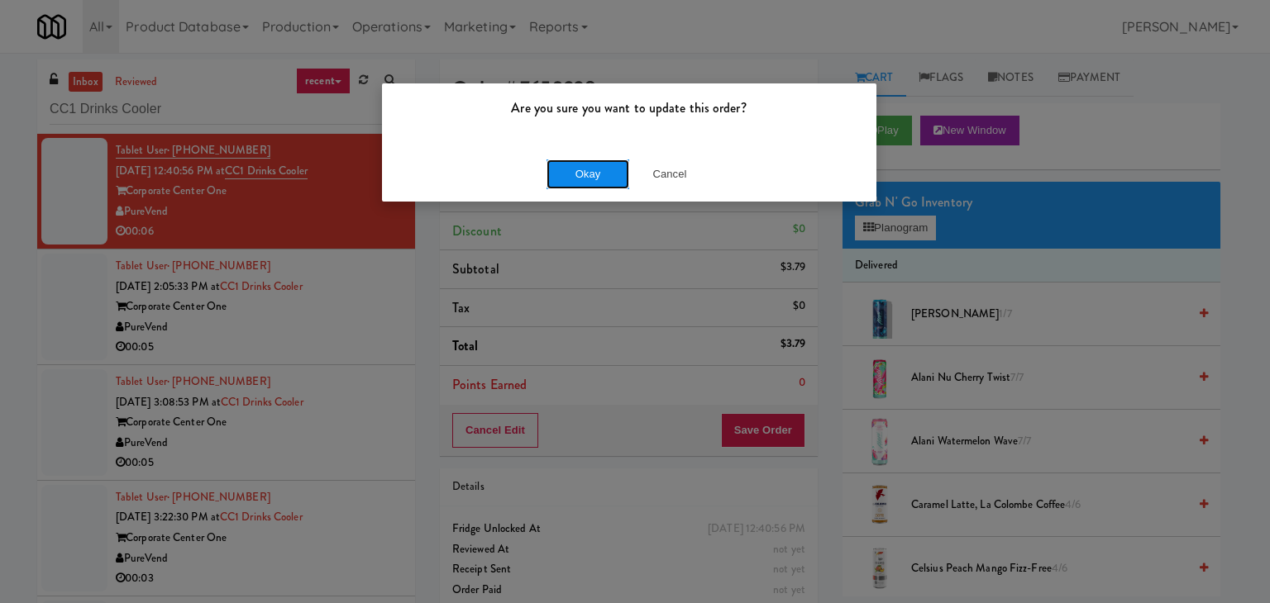
drag, startPoint x: 584, startPoint y: 170, endPoint x: 467, endPoint y: 245, distance: 138.3
click at [584, 169] on button "Okay" at bounding box center [587, 175] width 83 height 30
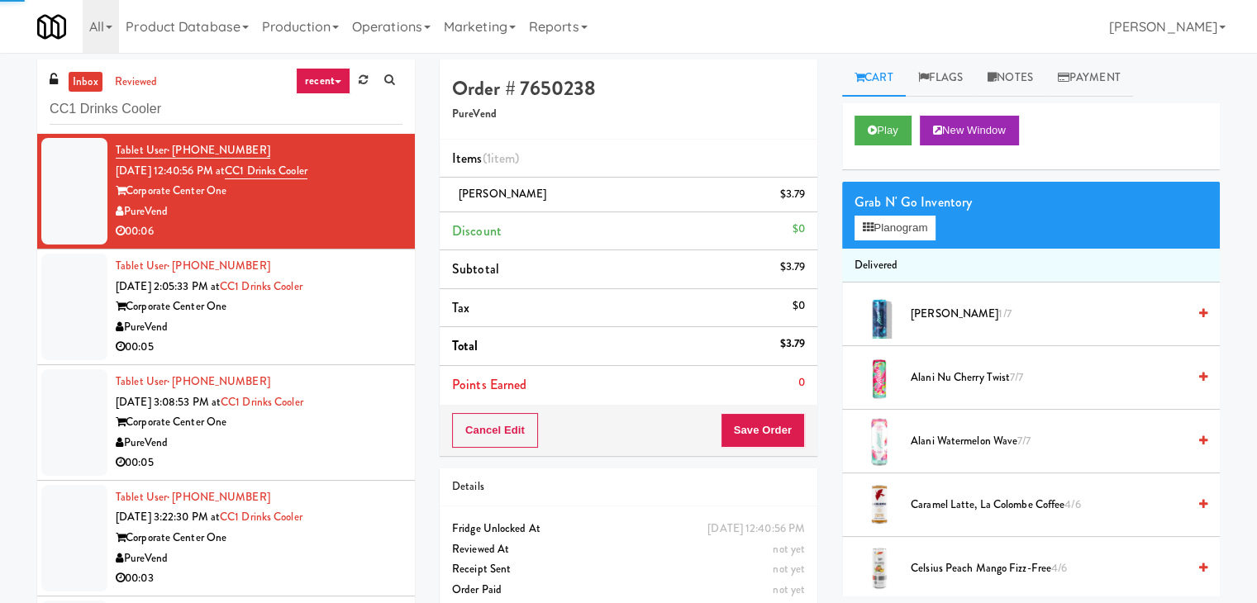
click at [348, 318] on div "PureVend" at bounding box center [259, 327] width 287 height 21
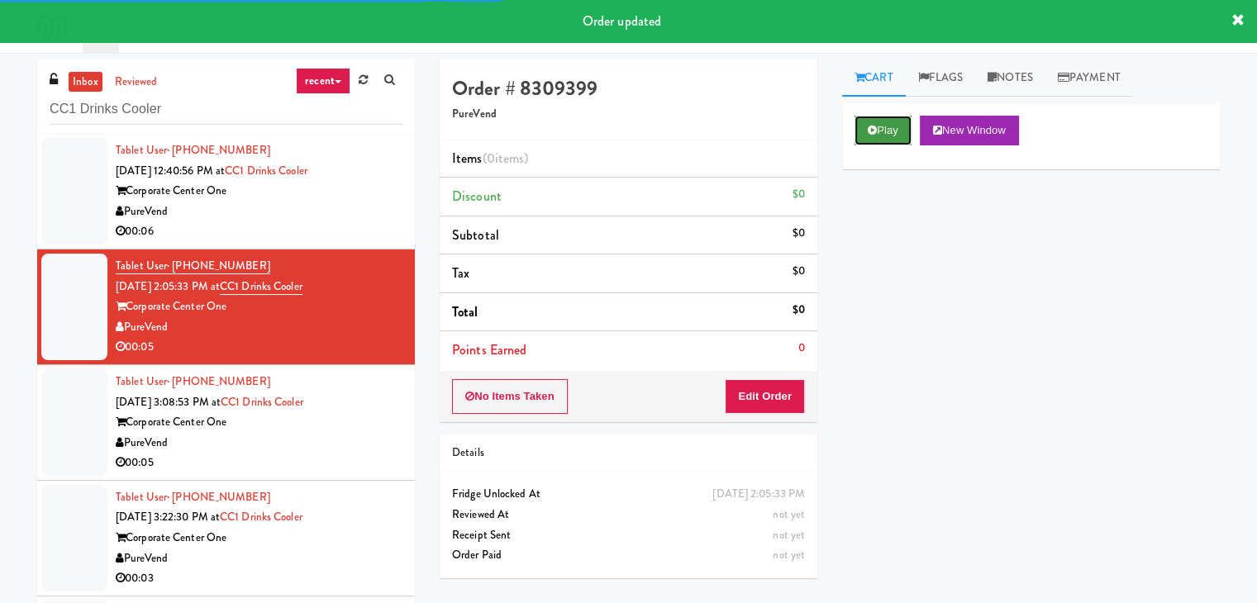
click at [870, 130] on icon at bounding box center [872, 130] width 9 height 11
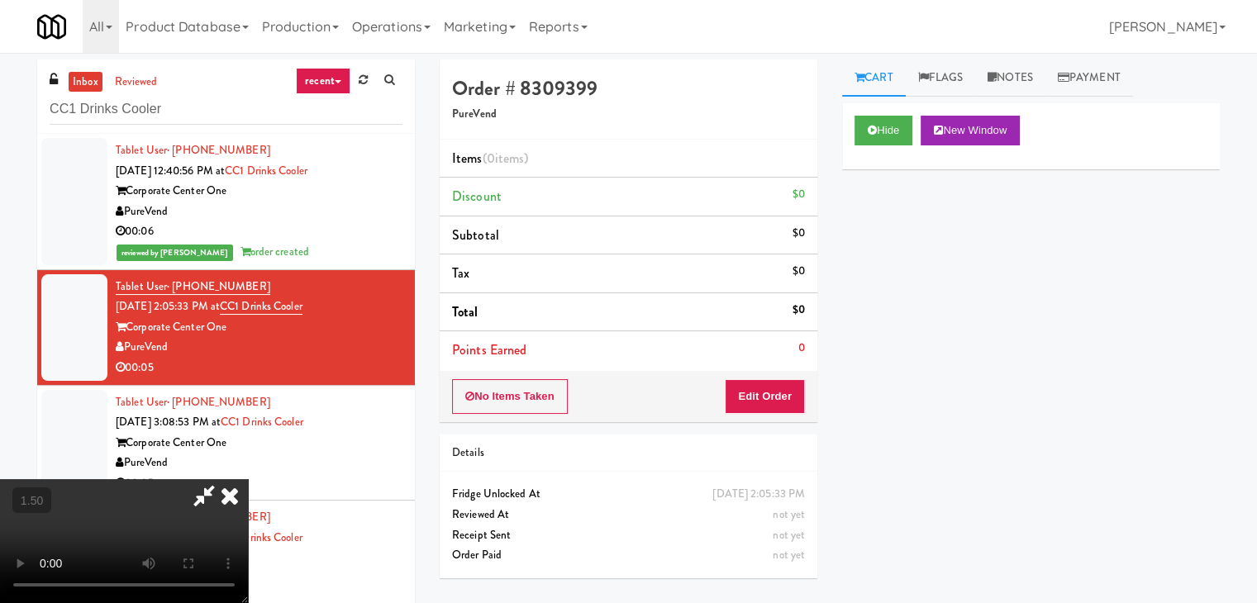
click at [248, 479] on video at bounding box center [124, 541] width 248 height 124
click at [248, 479] on icon at bounding box center [230, 495] width 36 height 33
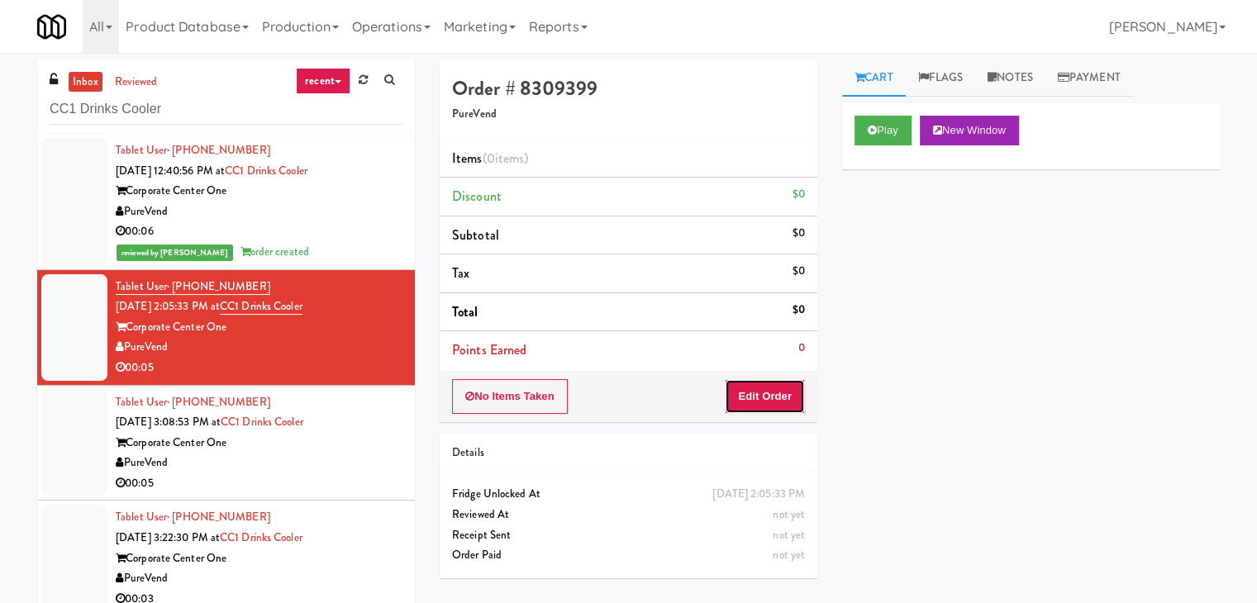
click at [765, 403] on button "Edit Order" at bounding box center [765, 396] width 80 height 35
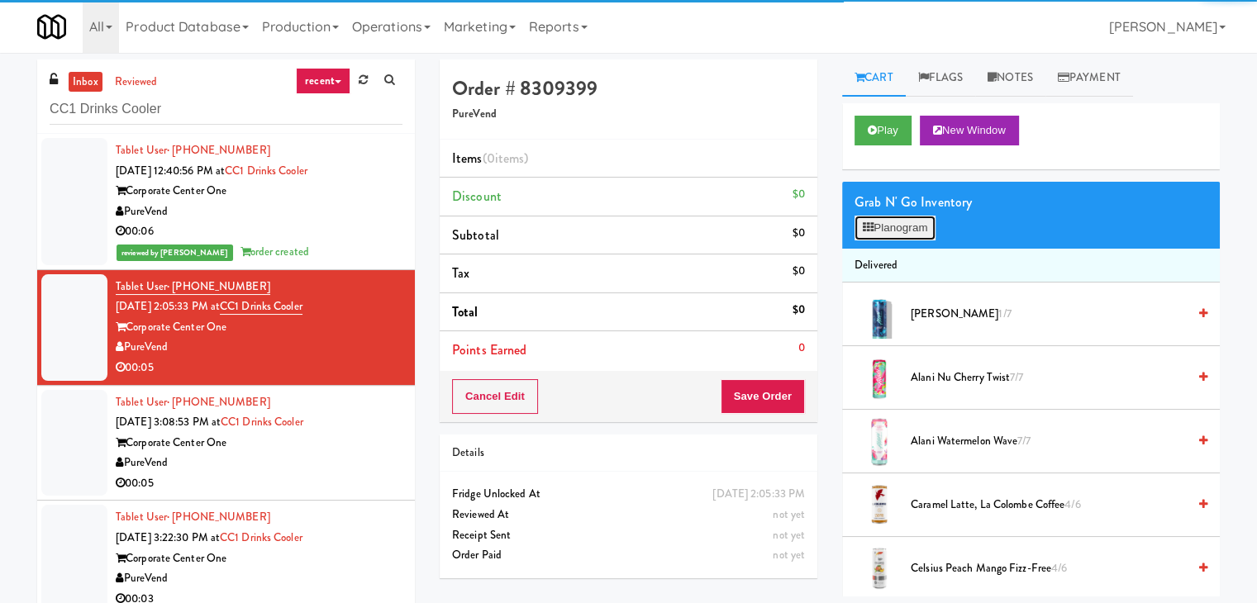
click at [911, 232] on button "Planogram" at bounding box center [895, 228] width 81 height 25
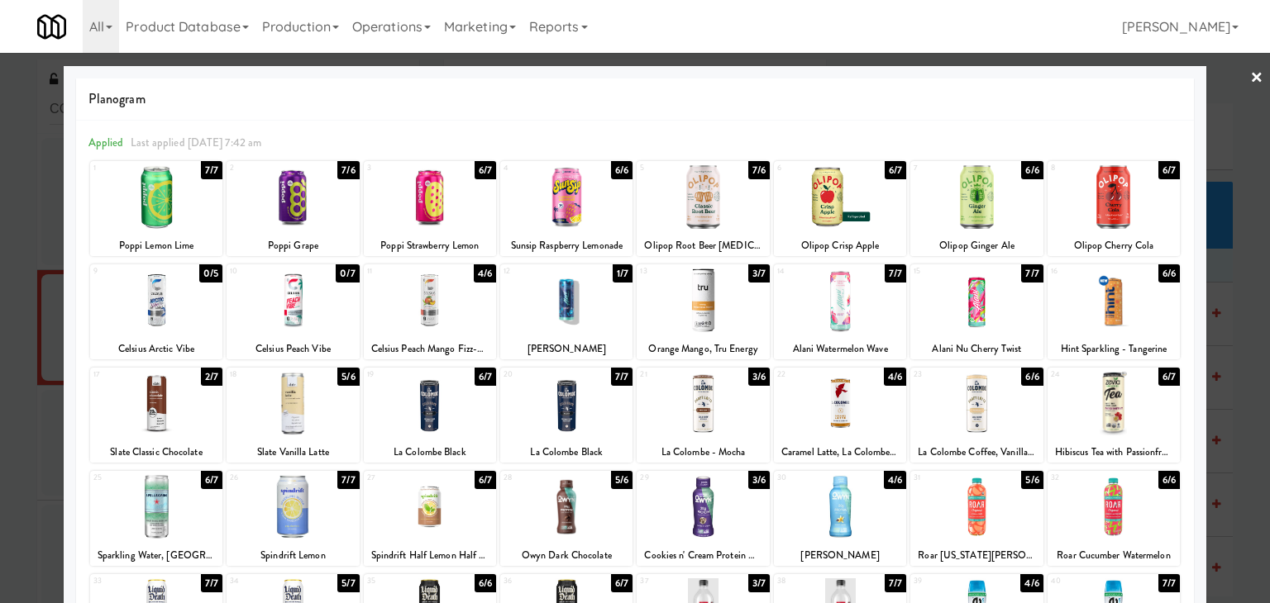
click at [843, 199] on div at bounding box center [840, 197] width 132 height 64
click at [1250, 74] on link "×" at bounding box center [1256, 78] width 13 height 51
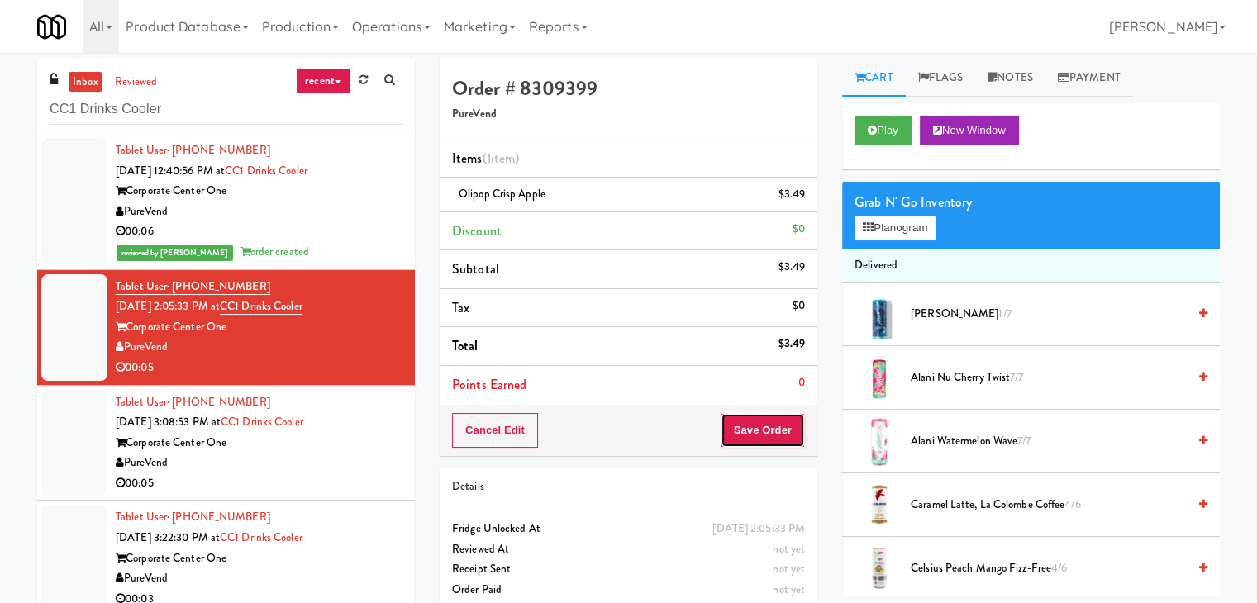
drag, startPoint x: 775, startPoint y: 435, endPoint x: 779, endPoint y: 422, distance: 13.9
click at [775, 431] on button "Save Order" at bounding box center [763, 430] width 84 height 35
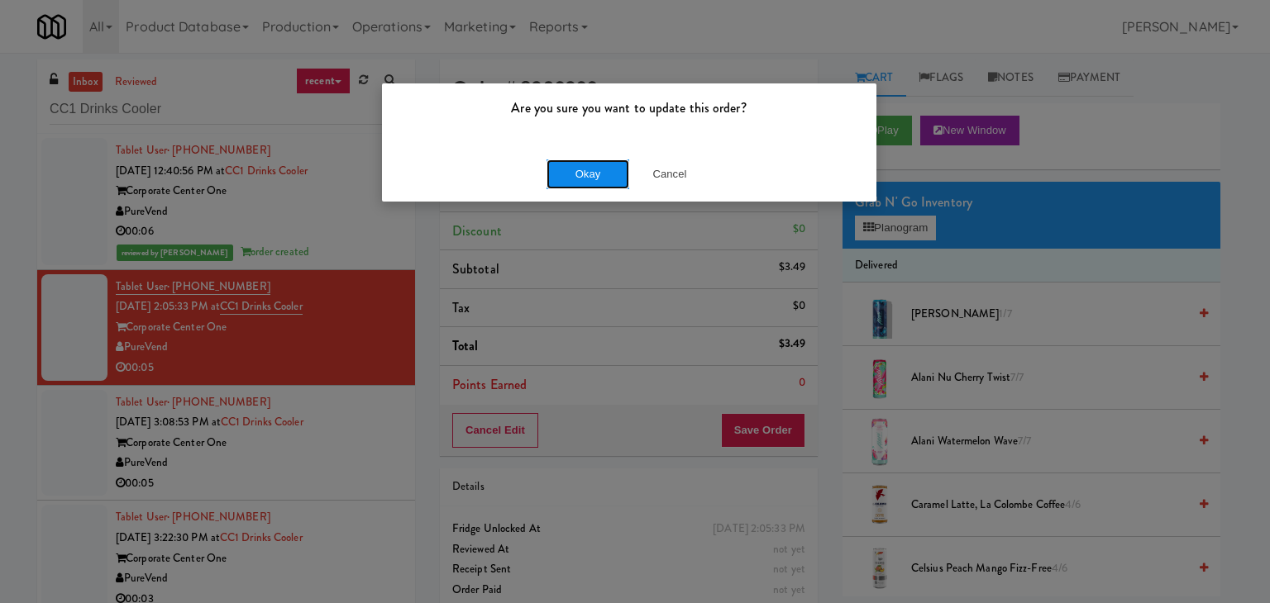
click at [574, 177] on button "Okay" at bounding box center [587, 175] width 83 height 30
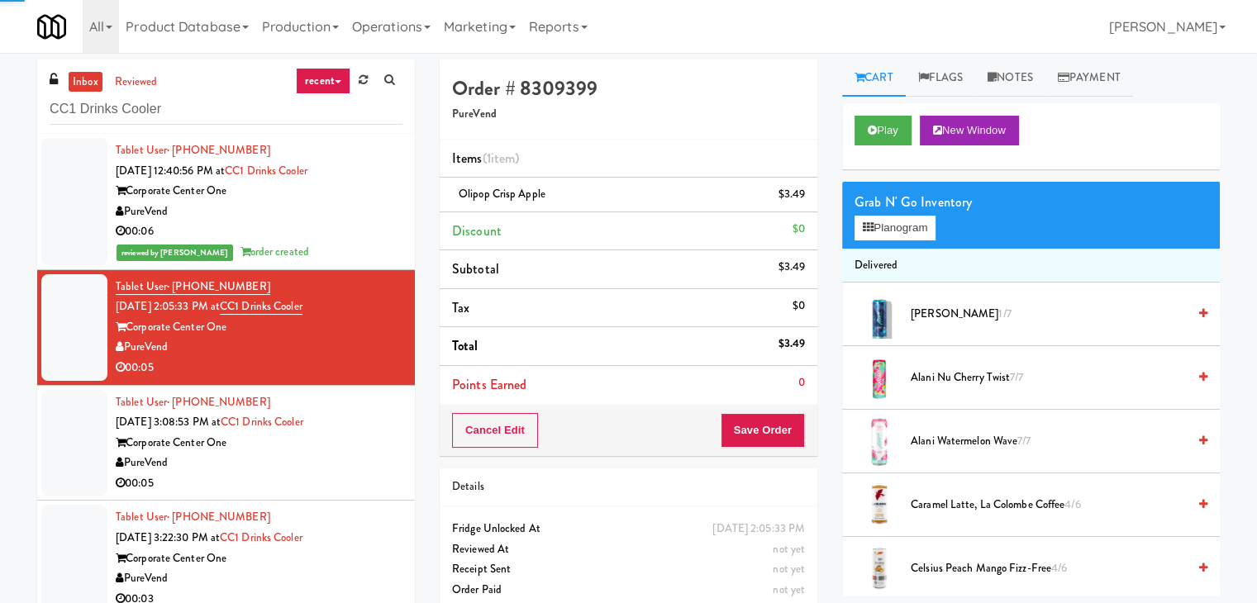
click at [379, 463] on div "PureVend" at bounding box center [259, 463] width 287 height 21
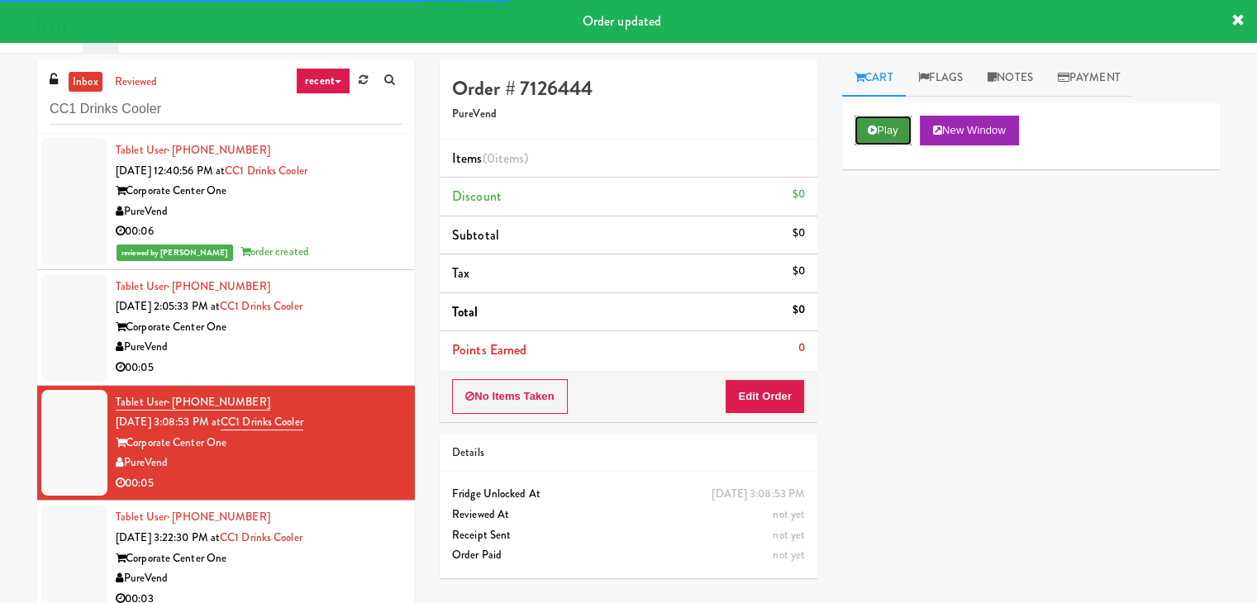
click at [889, 117] on button "Play" at bounding box center [883, 131] width 57 height 30
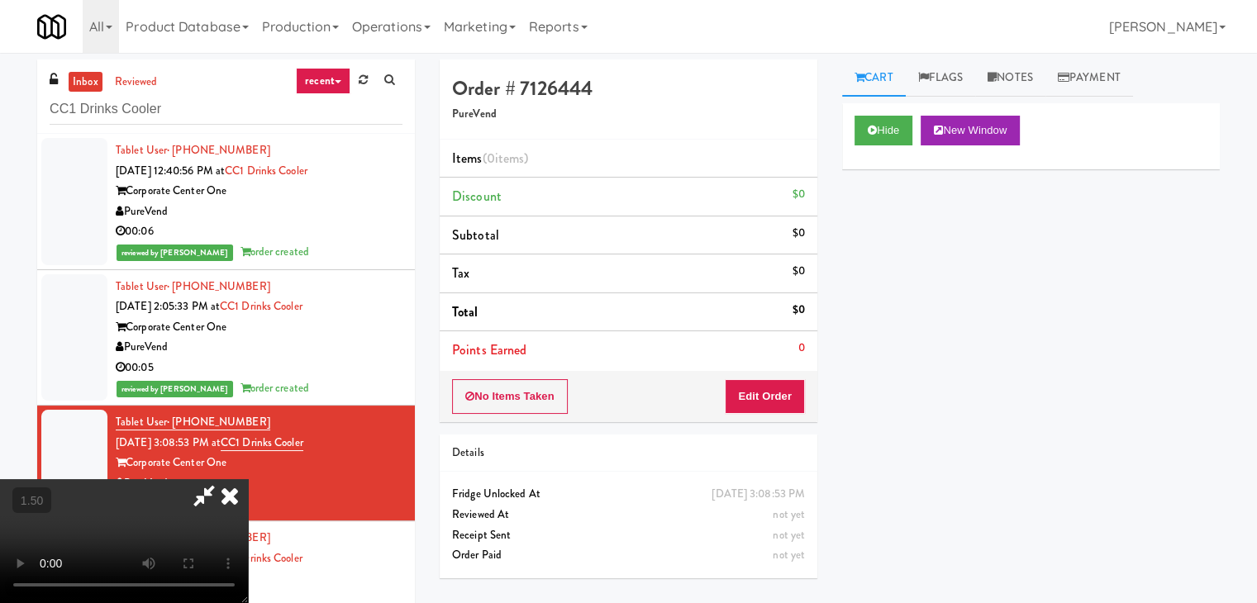
click at [248, 479] on video at bounding box center [124, 541] width 248 height 124
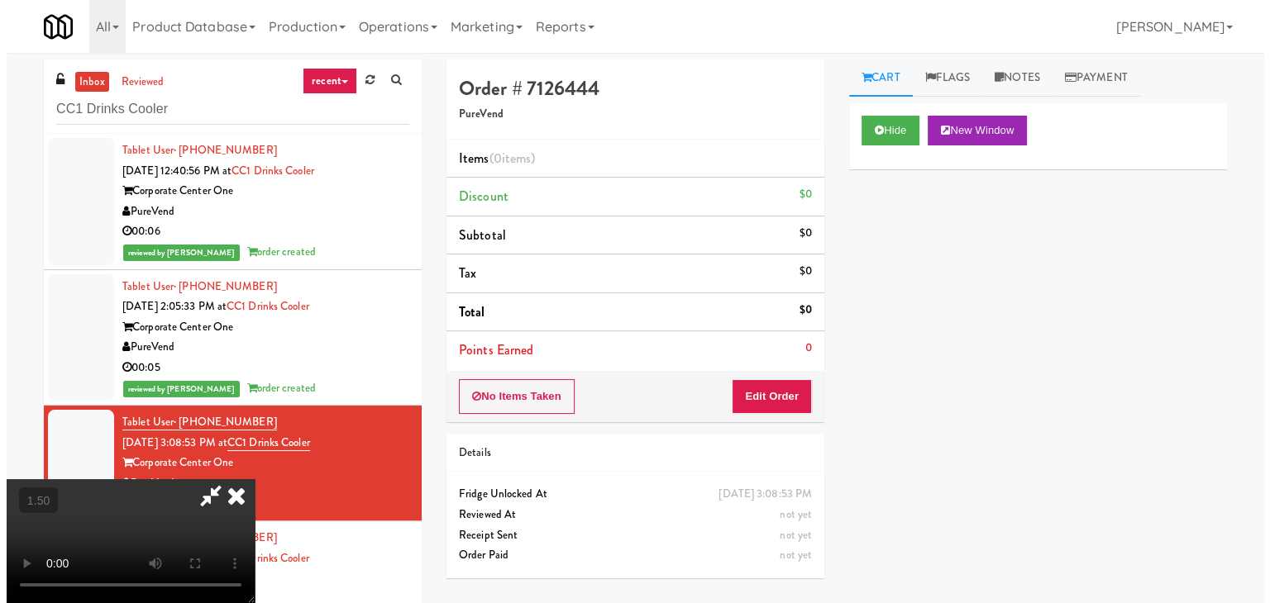
scroll to position [0, 0]
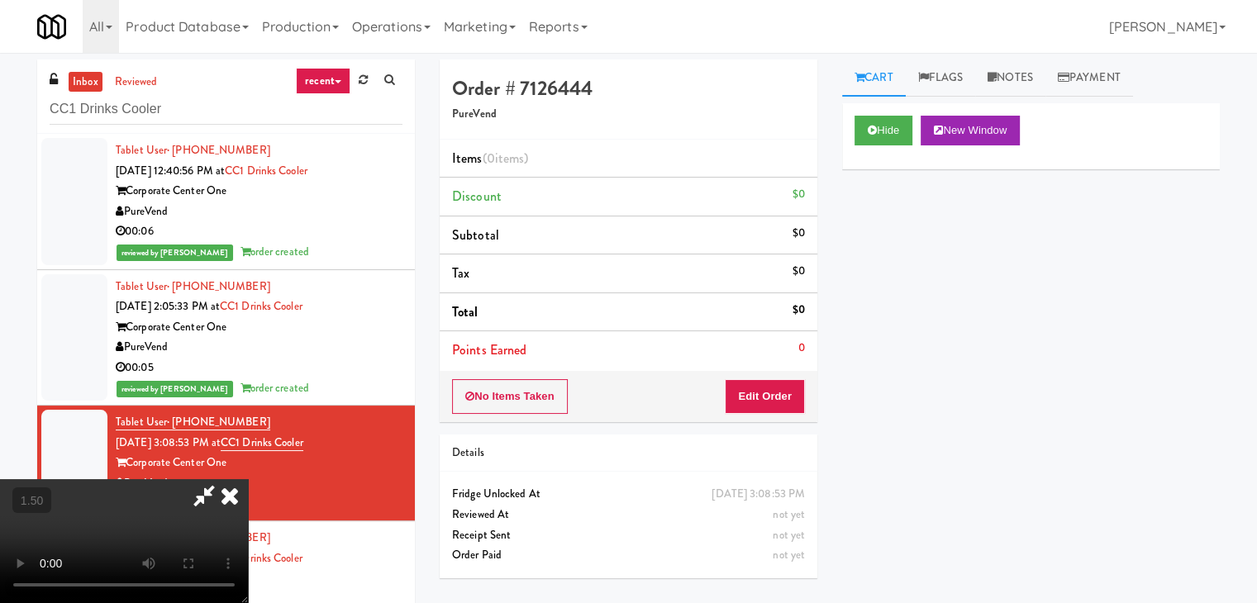
click at [248, 479] on icon at bounding box center [230, 495] width 36 height 33
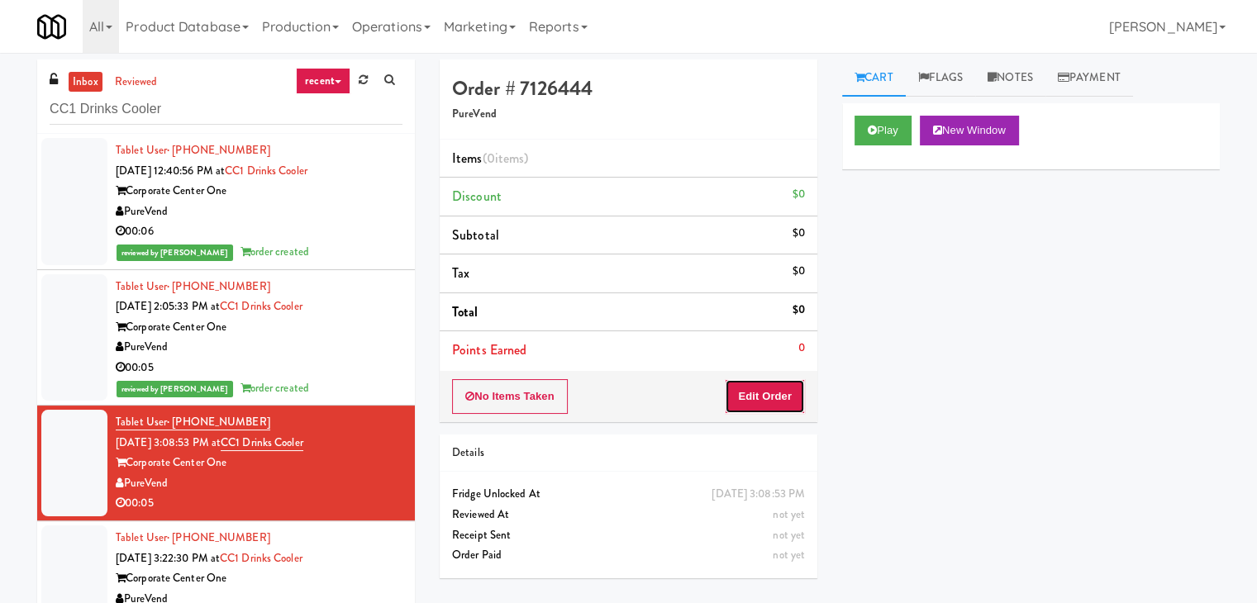
click at [767, 400] on button "Edit Order" at bounding box center [765, 396] width 80 height 35
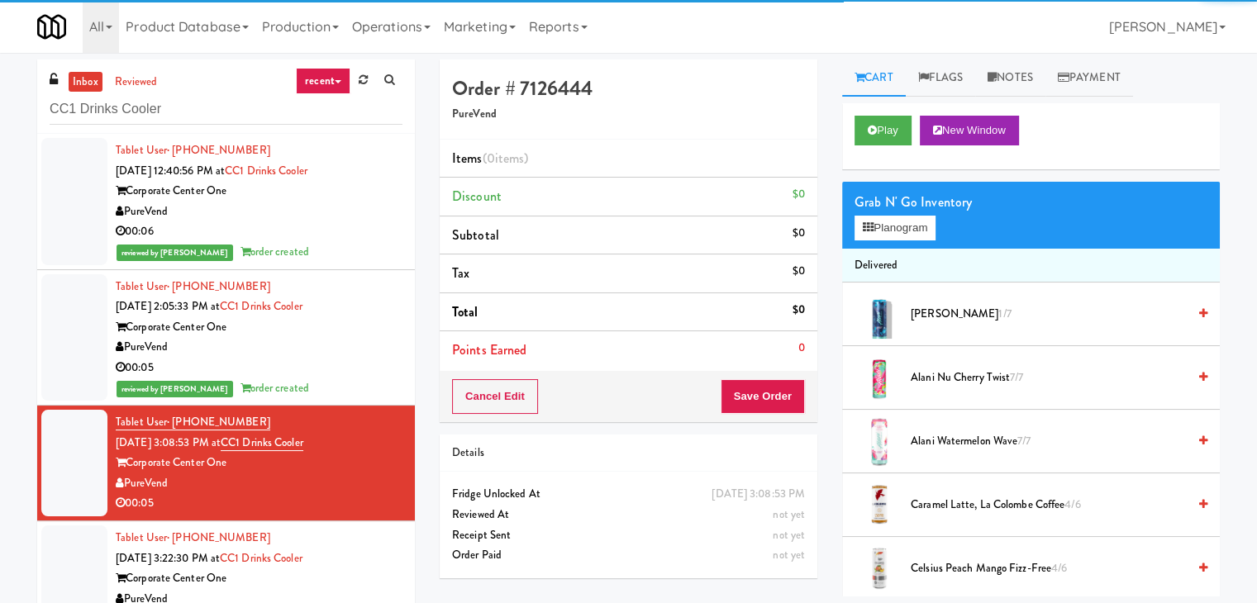
click at [876, 242] on div "Grab N' Go Inventory Planogram" at bounding box center [1031, 215] width 378 height 67
click at [880, 226] on button "Planogram" at bounding box center [895, 228] width 81 height 25
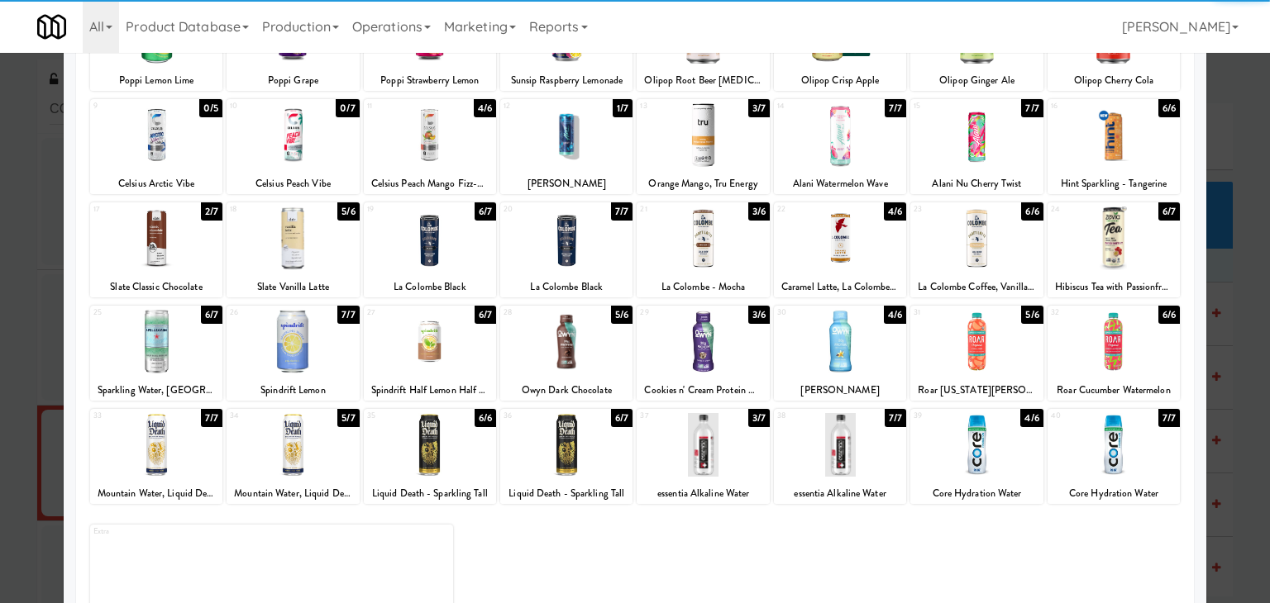
click at [186, 348] on div at bounding box center [156, 342] width 132 height 64
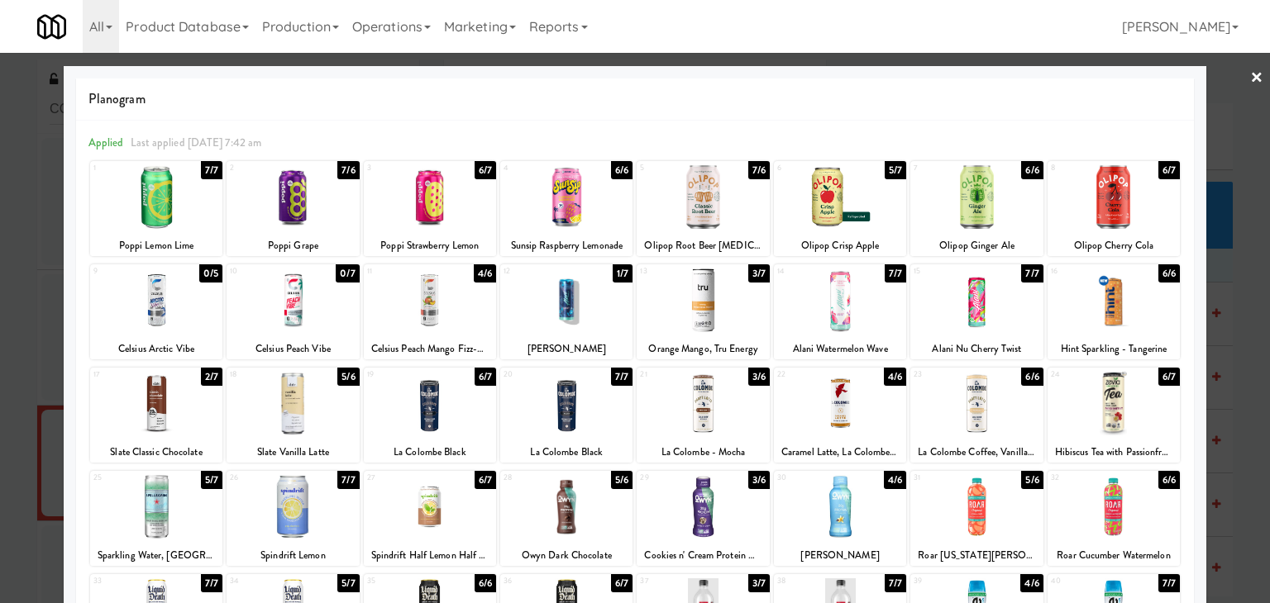
click at [1233, 77] on div at bounding box center [635, 301] width 1270 height 603
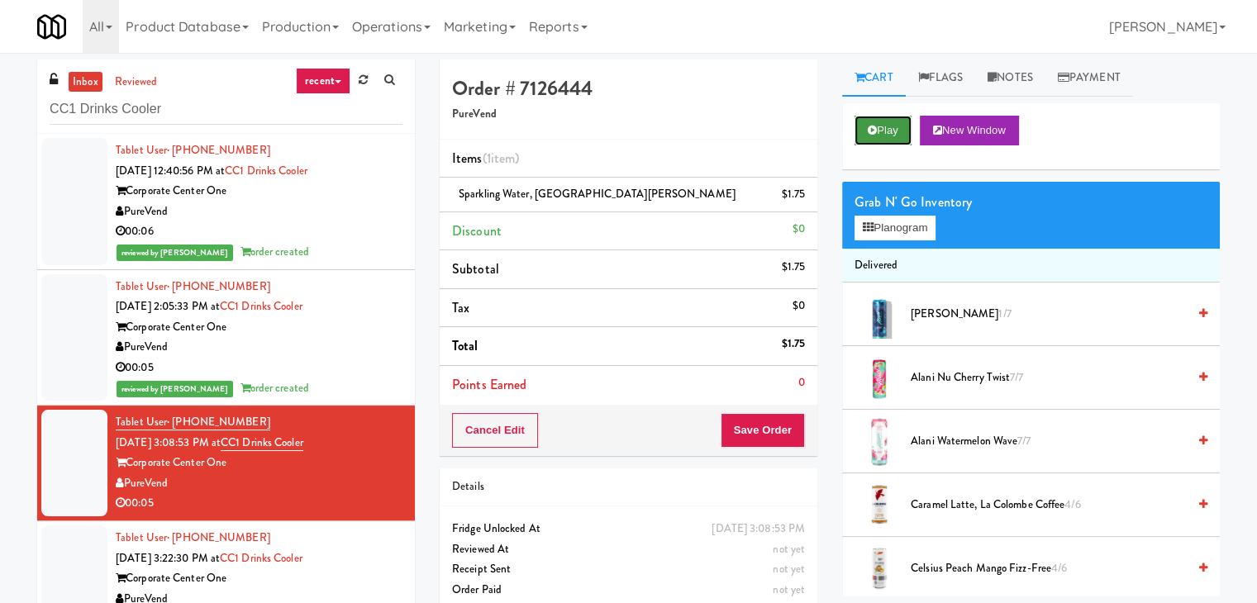
click at [872, 138] on button "Play" at bounding box center [883, 131] width 57 height 30
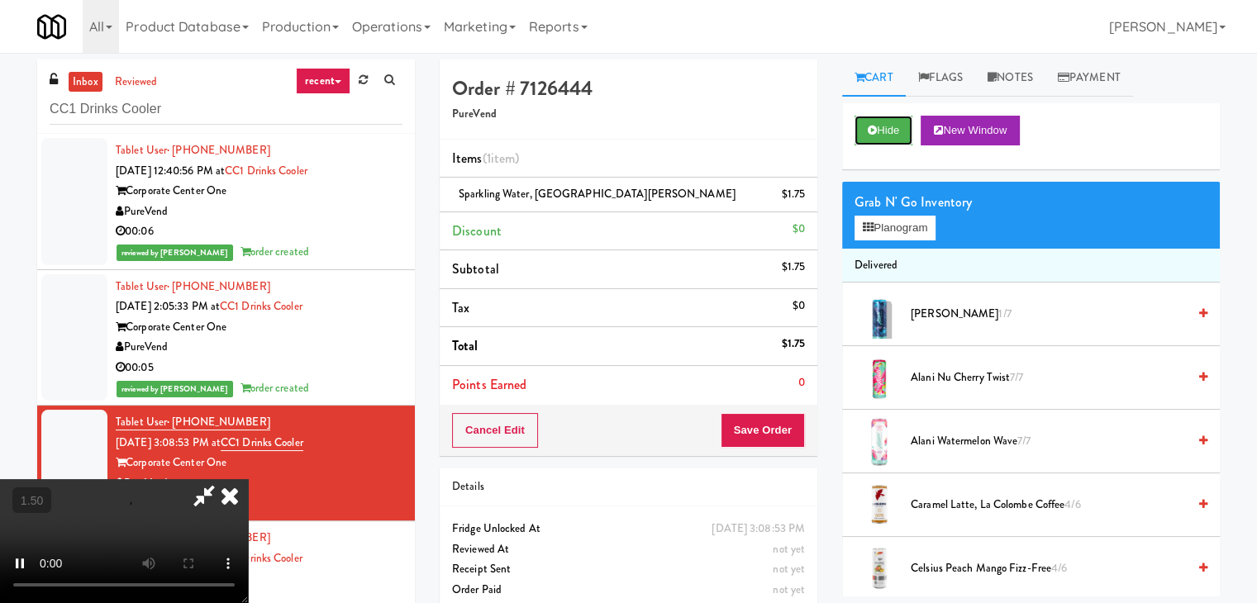
scroll to position [165, 0]
click at [248, 479] on video at bounding box center [124, 541] width 248 height 124
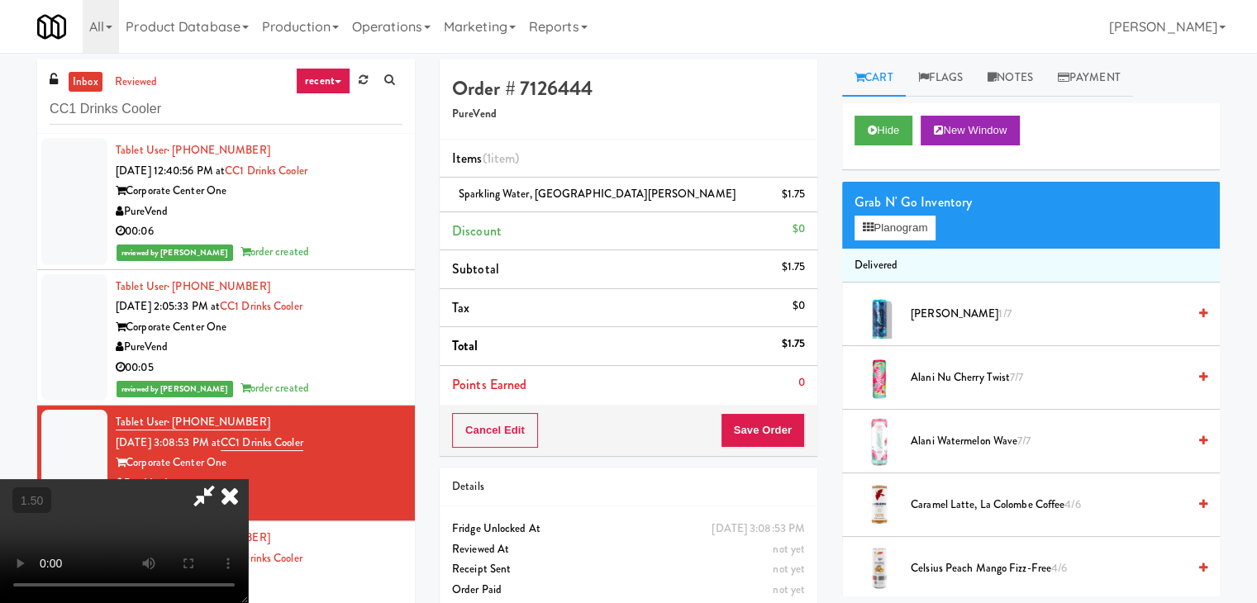
click at [248, 479] on icon at bounding box center [230, 495] width 36 height 33
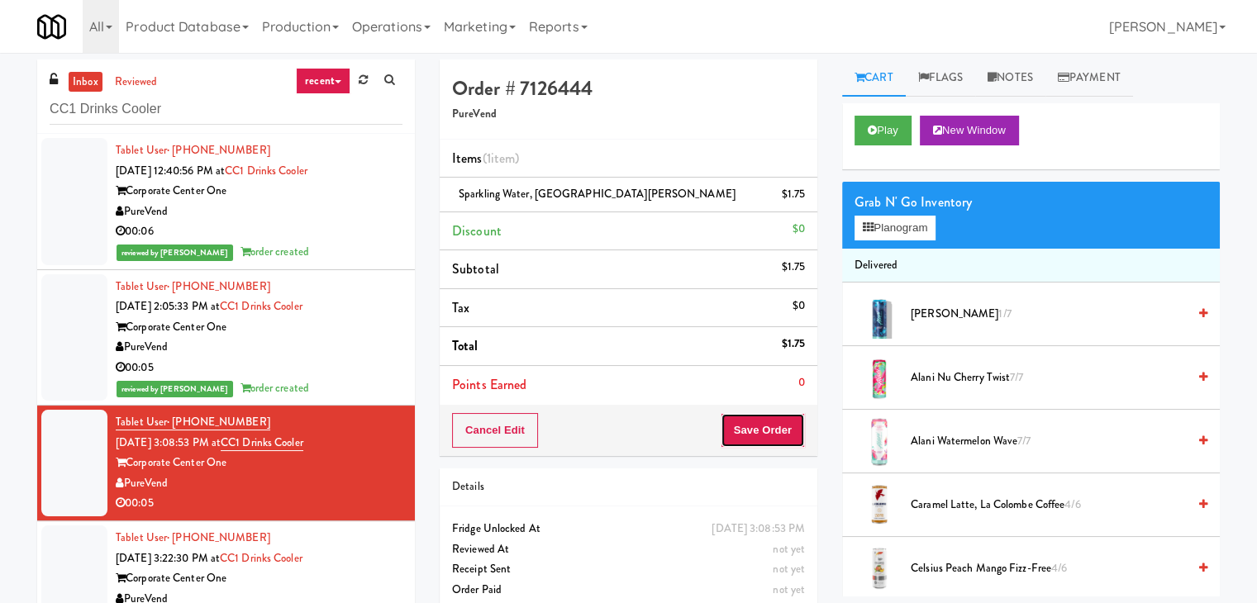
click at [770, 423] on button "Save Order" at bounding box center [763, 430] width 84 height 35
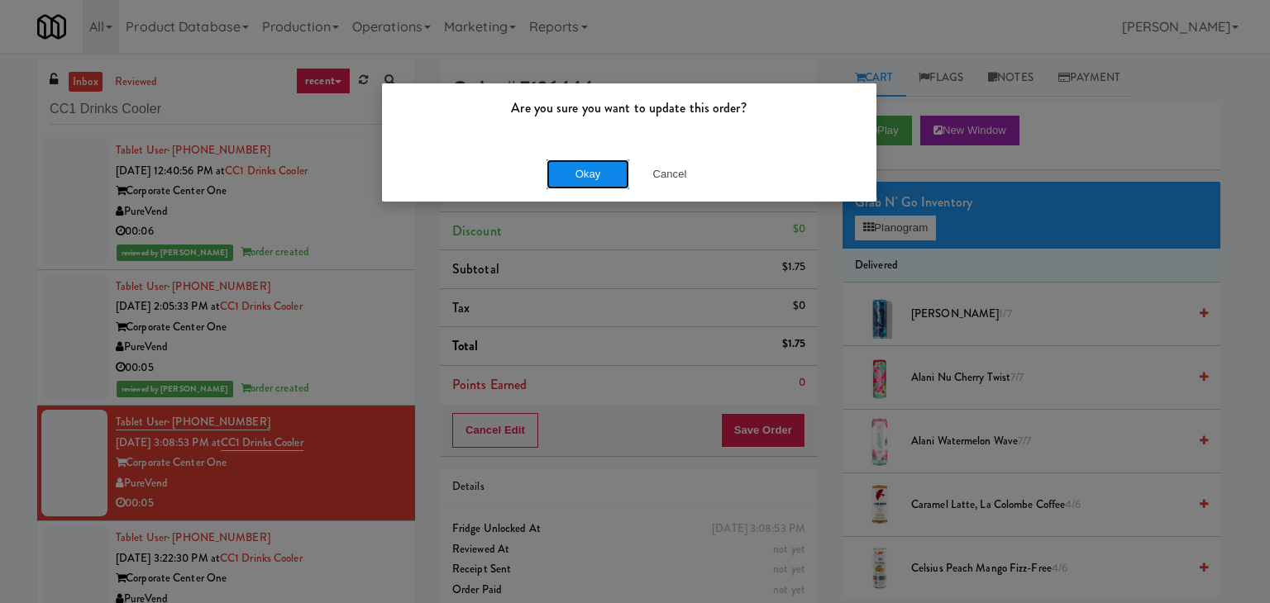
click at [591, 173] on button "Okay" at bounding box center [587, 175] width 83 height 30
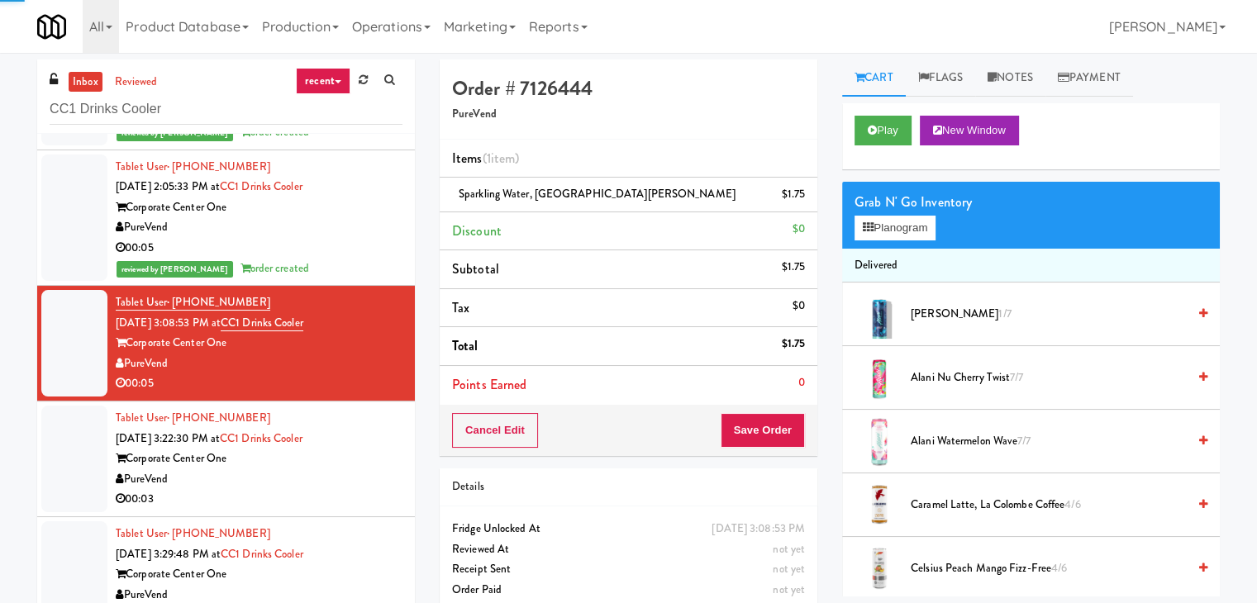
scroll to position [122, 0]
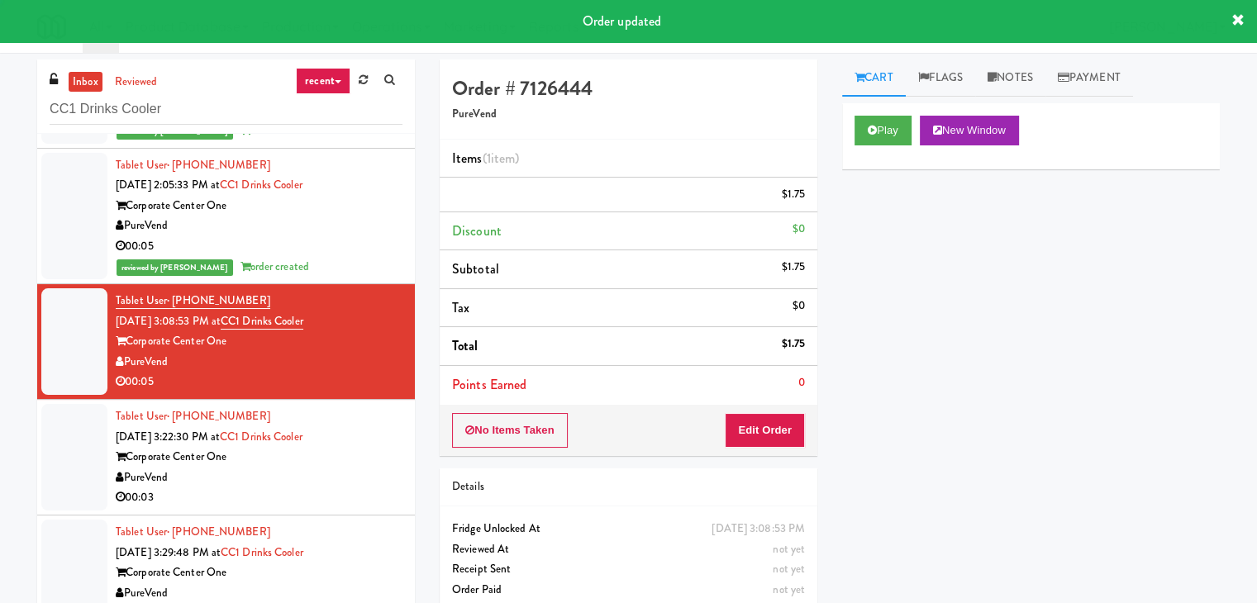
click at [376, 451] on div "Corporate Center One" at bounding box center [259, 457] width 287 height 21
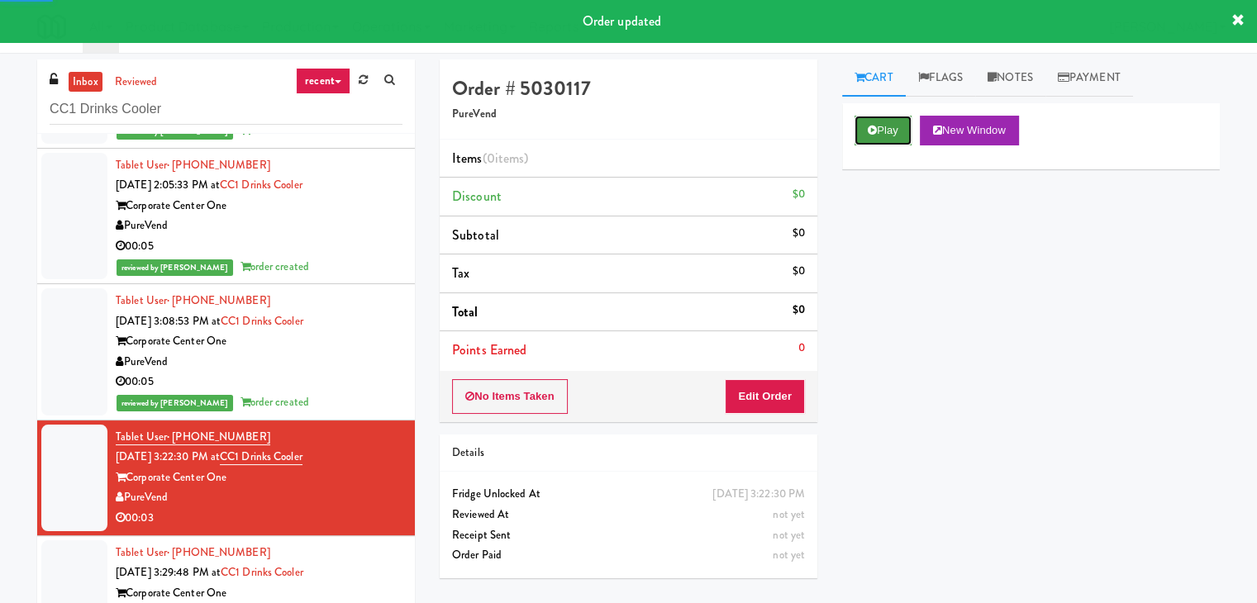
click at [873, 130] on icon at bounding box center [872, 130] width 9 height 11
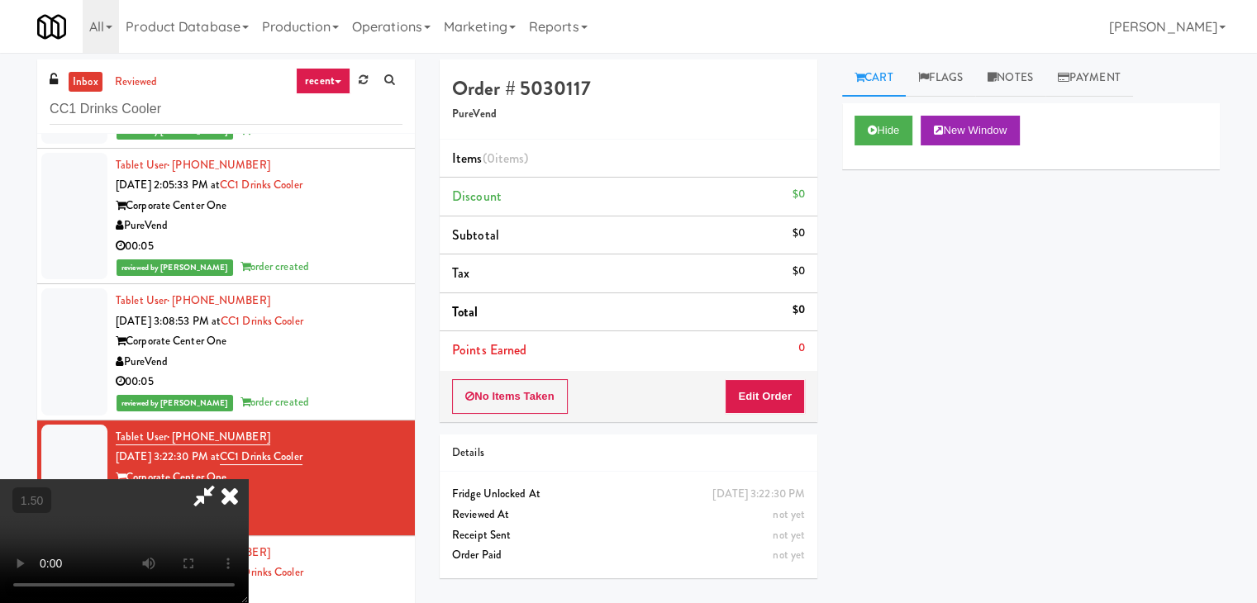
click at [248, 479] on video at bounding box center [124, 541] width 248 height 124
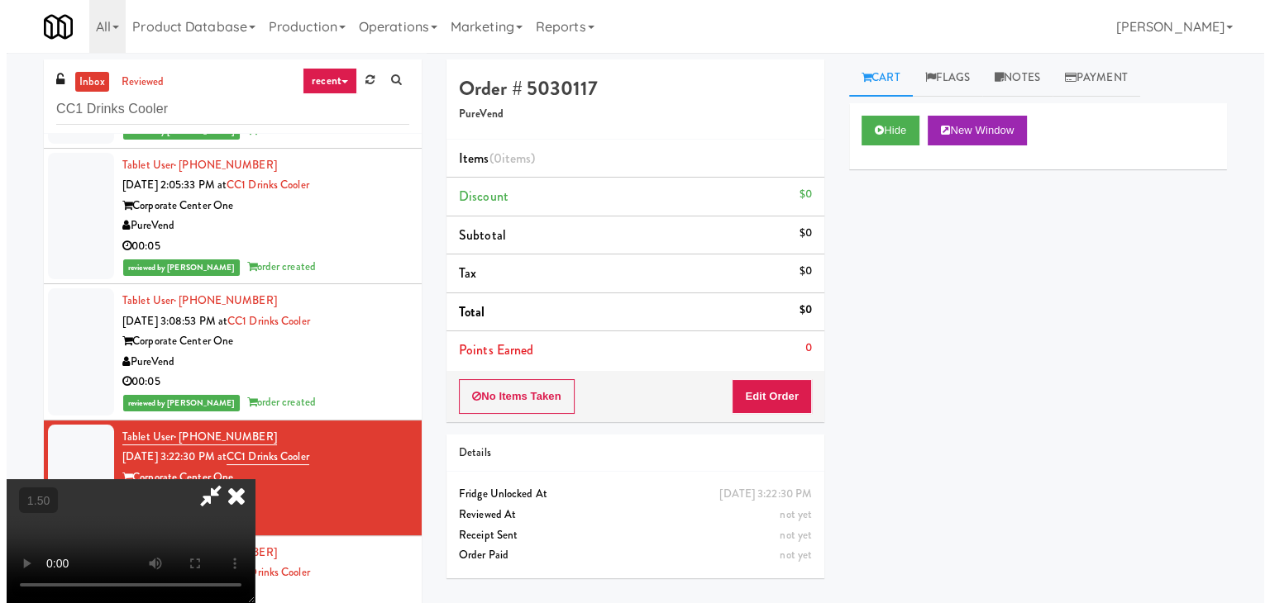
scroll to position [0, 0]
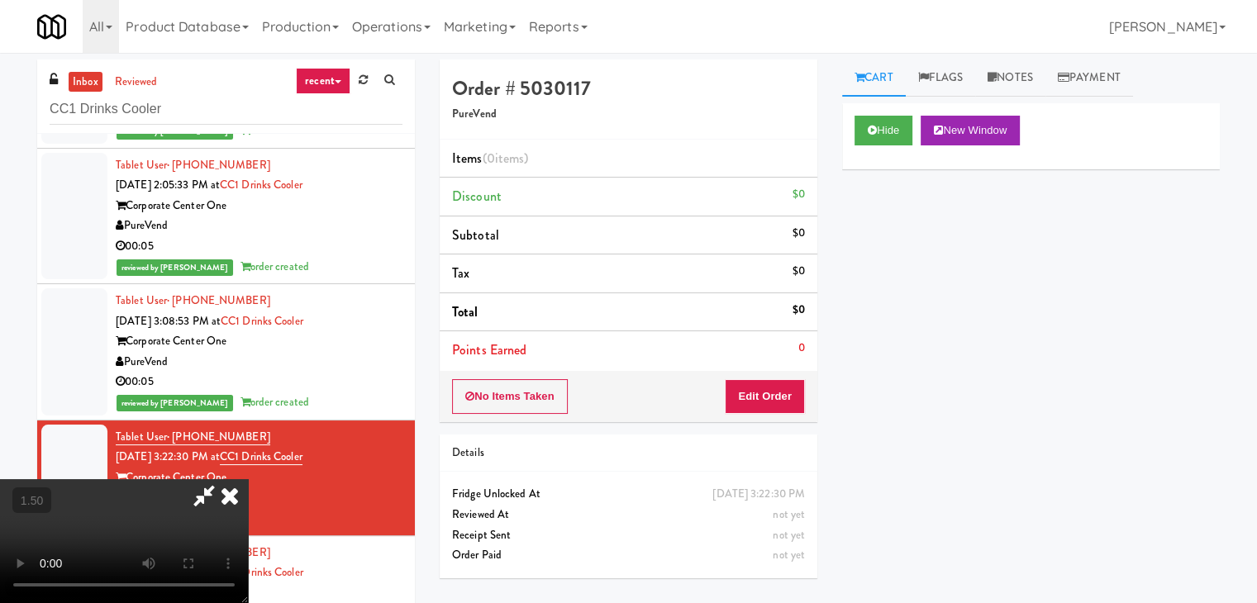
click at [248, 479] on icon at bounding box center [230, 495] width 36 height 33
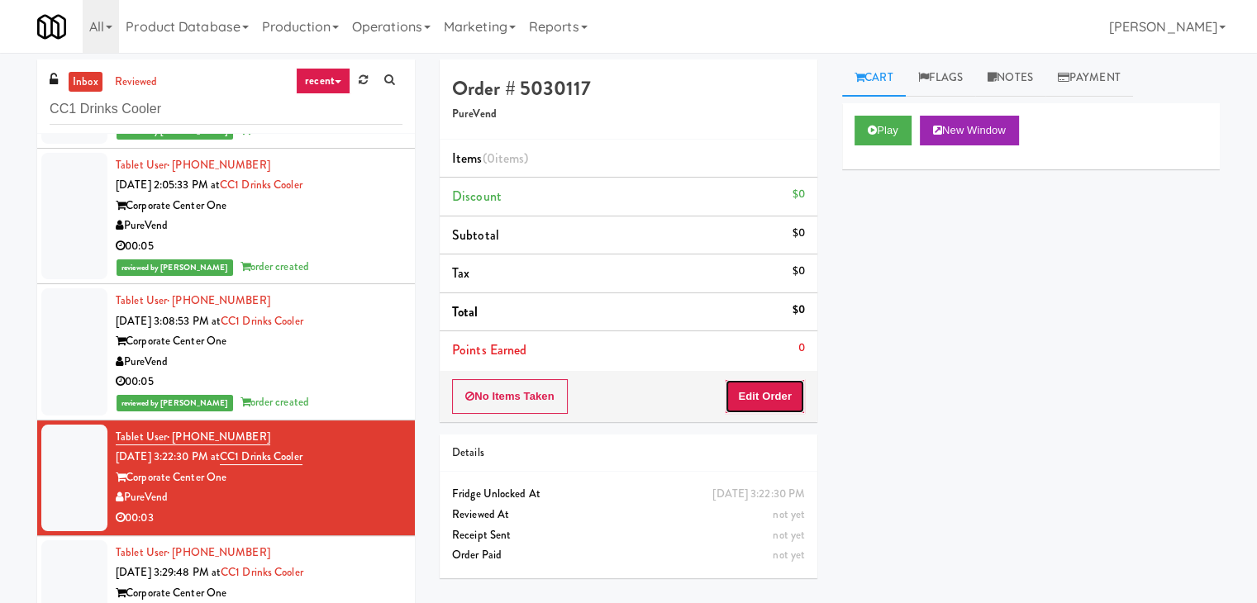
drag, startPoint x: 772, startPoint y: 398, endPoint x: 819, endPoint y: 354, distance: 64.9
click at [774, 396] on button "Edit Order" at bounding box center [765, 396] width 80 height 35
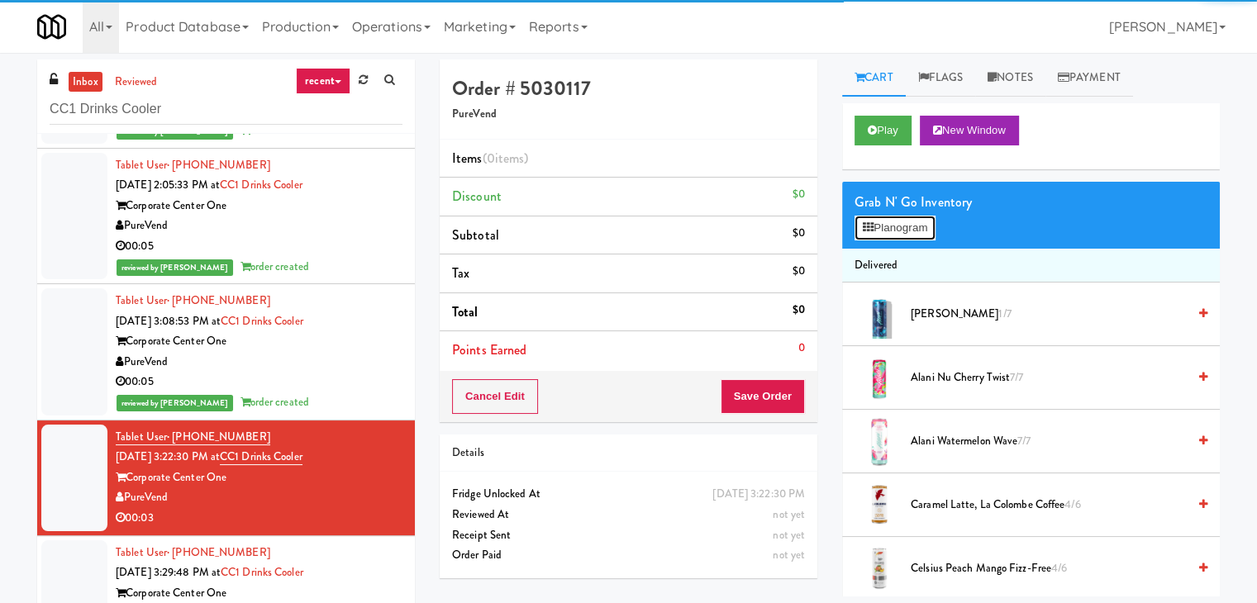
drag, startPoint x: 901, startPoint y: 220, endPoint x: 833, endPoint y: 239, distance: 70.4
click at [902, 220] on button "Planogram" at bounding box center [895, 228] width 81 height 25
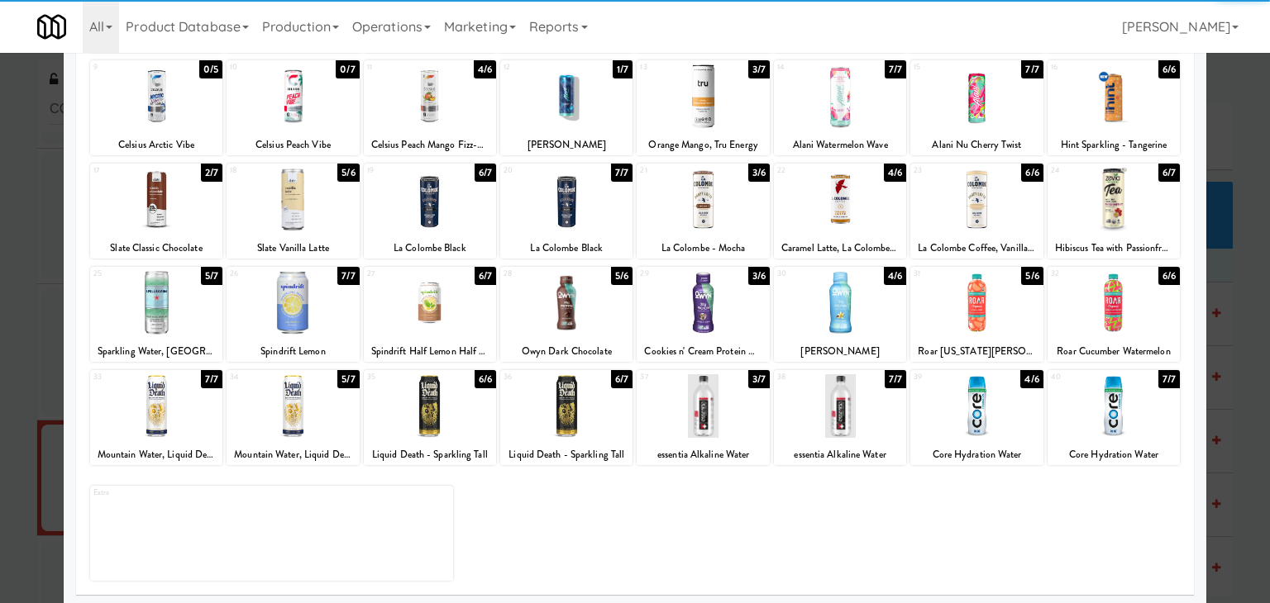
scroll to position [208, 0]
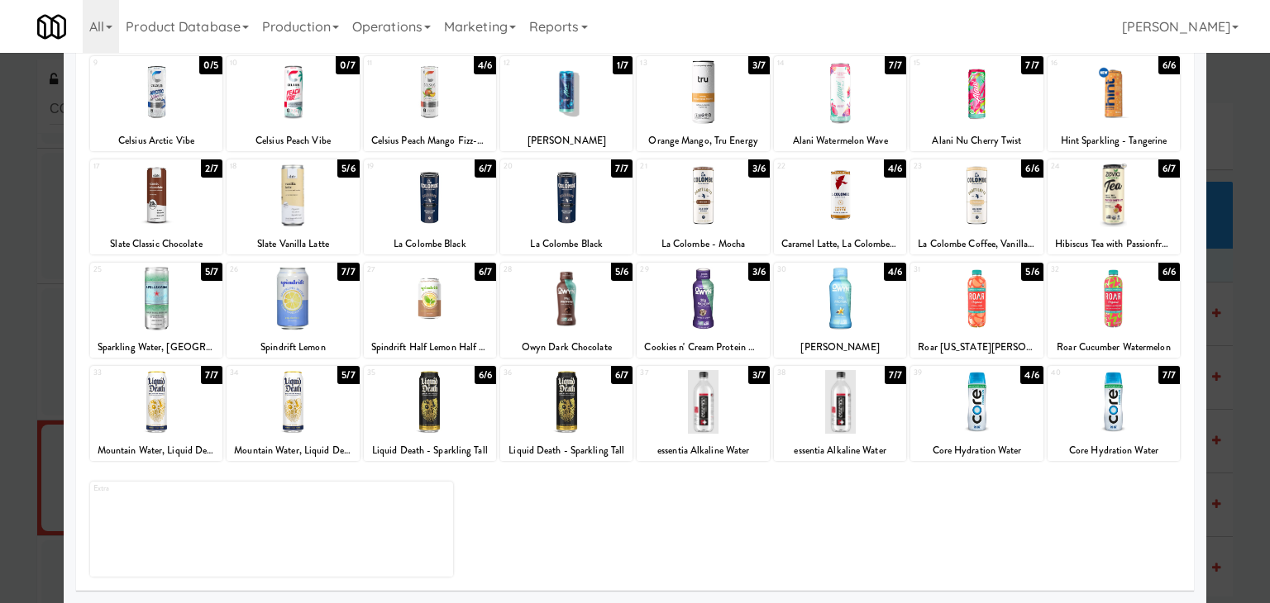
click at [579, 392] on div at bounding box center [566, 402] width 132 height 64
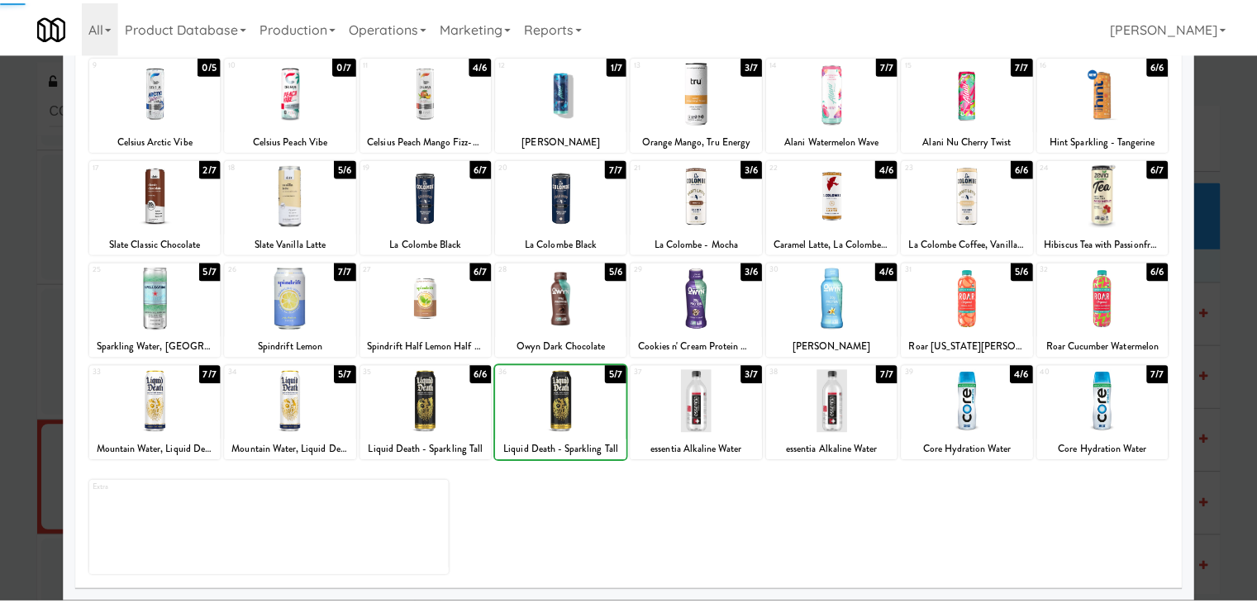
scroll to position [0, 0]
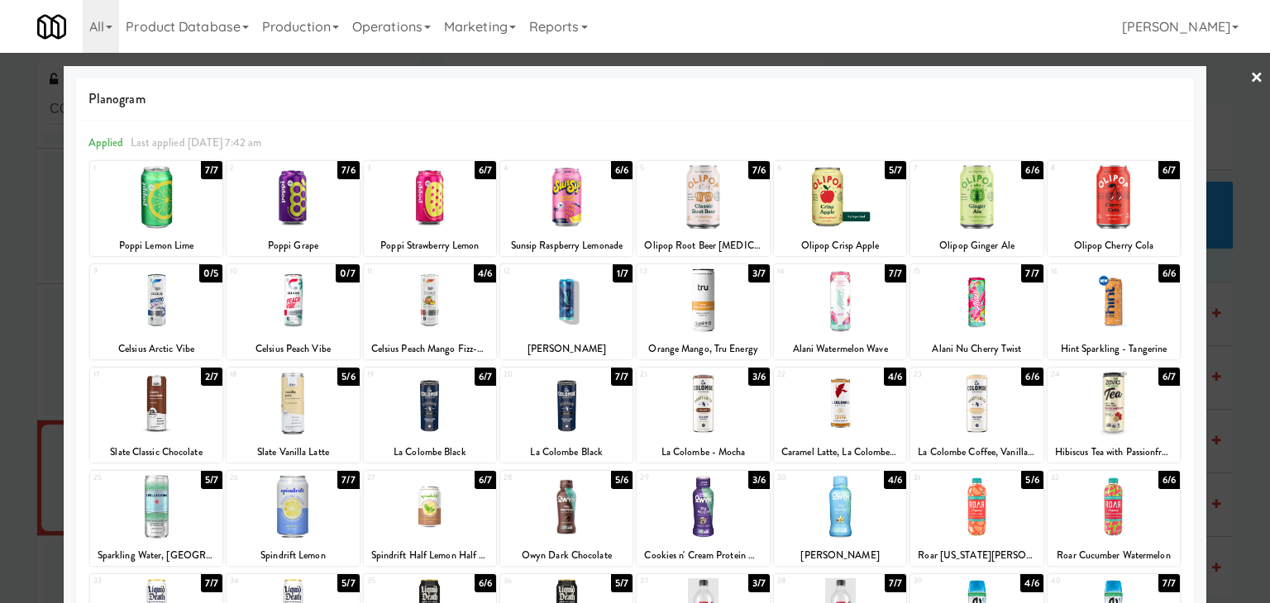
click at [1250, 80] on link "×" at bounding box center [1256, 78] width 13 height 51
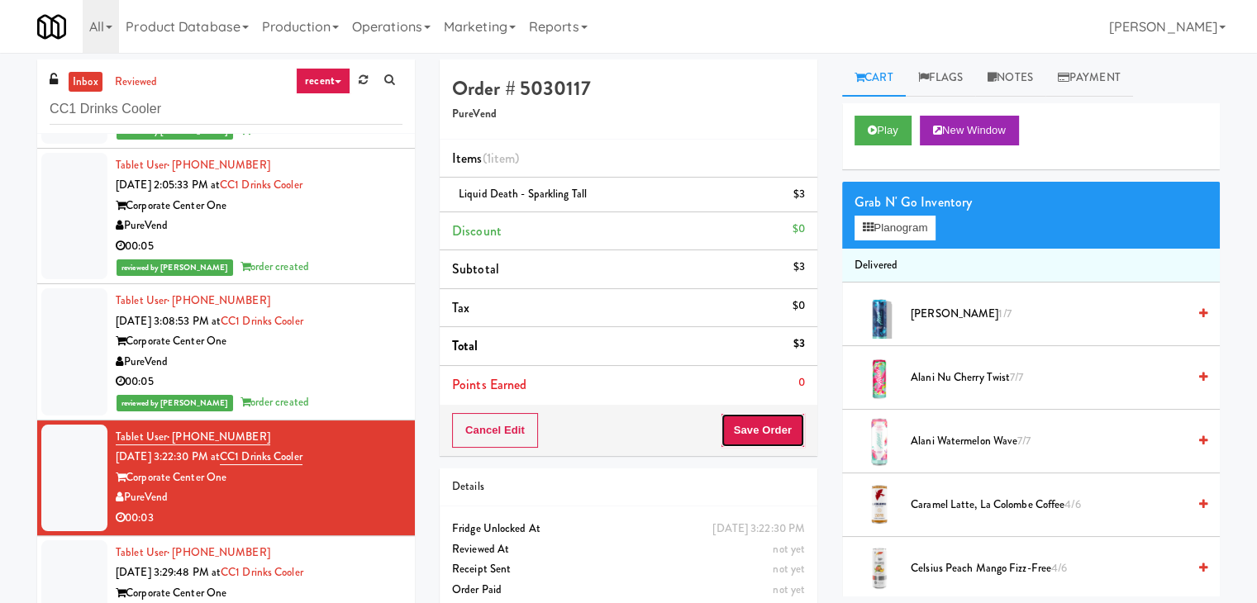
click at [751, 430] on button "Save Order" at bounding box center [763, 430] width 84 height 35
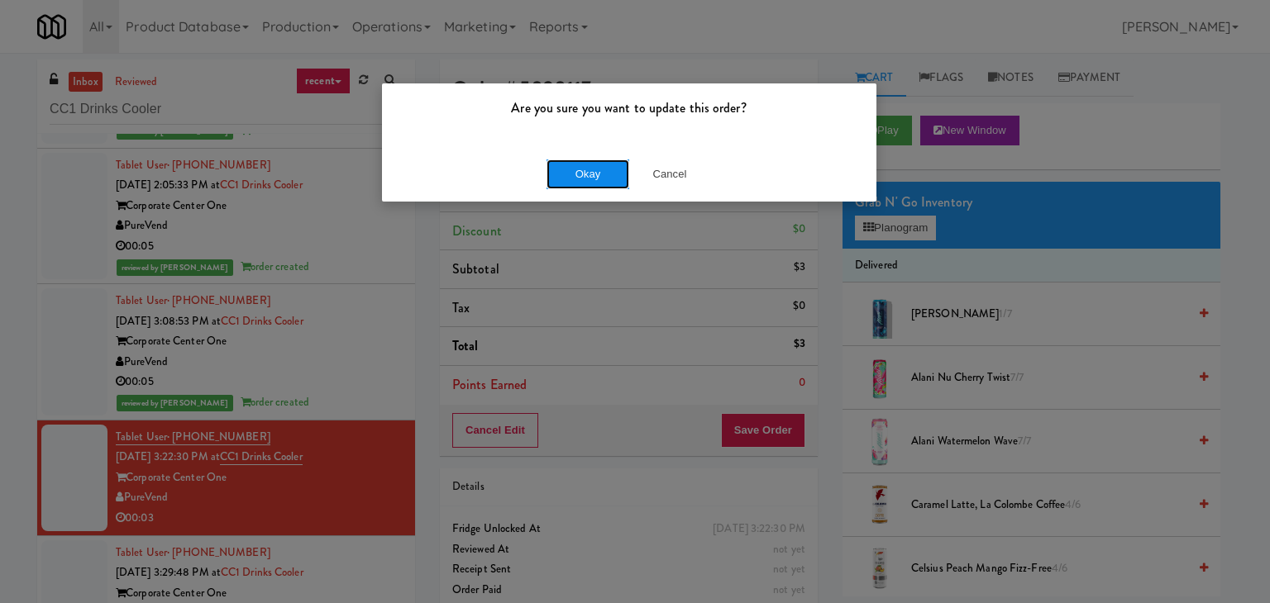
click at [582, 166] on button "Okay" at bounding box center [587, 175] width 83 height 30
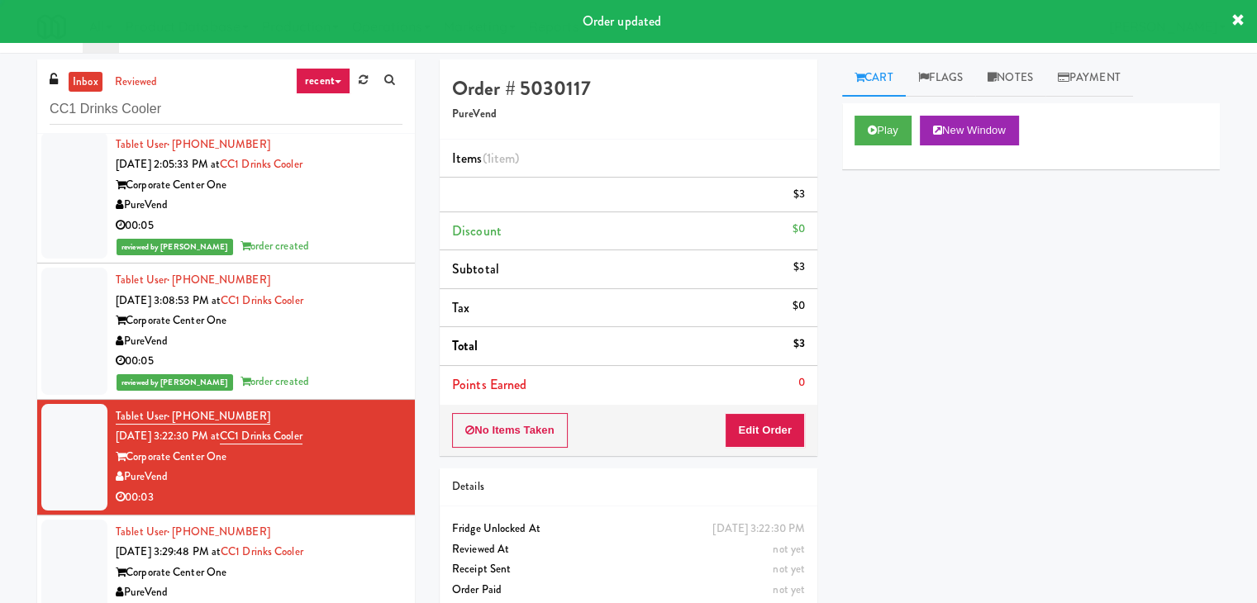
click at [369, 576] on div "Corporate Center One" at bounding box center [259, 573] width 287 height 21
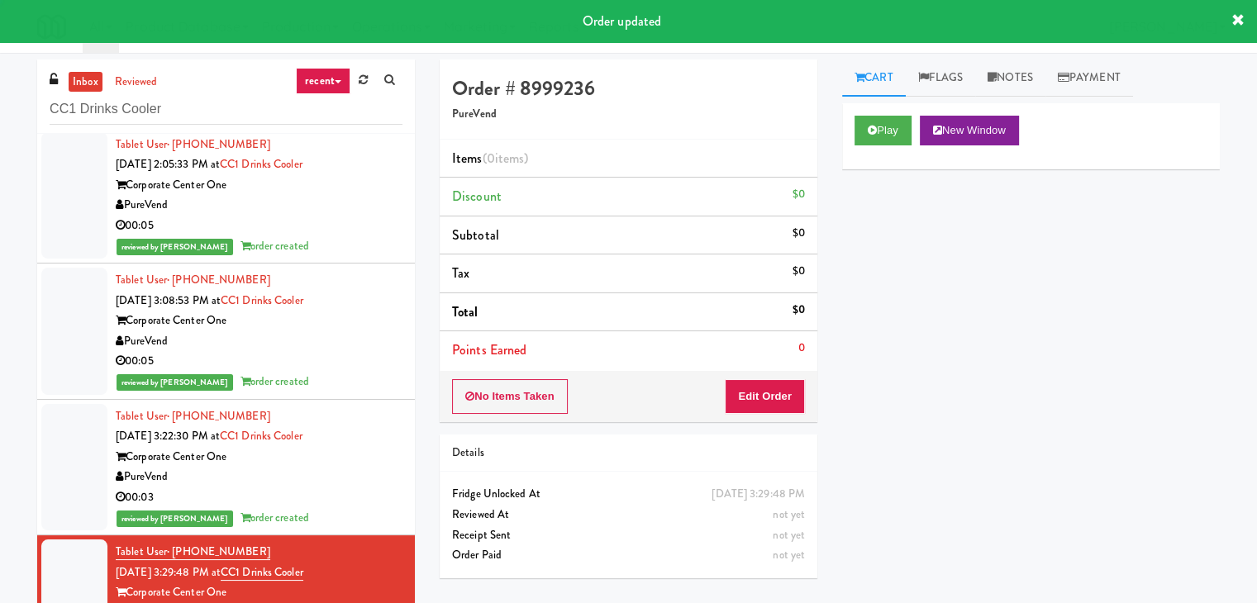
scroll to position [162, 0]
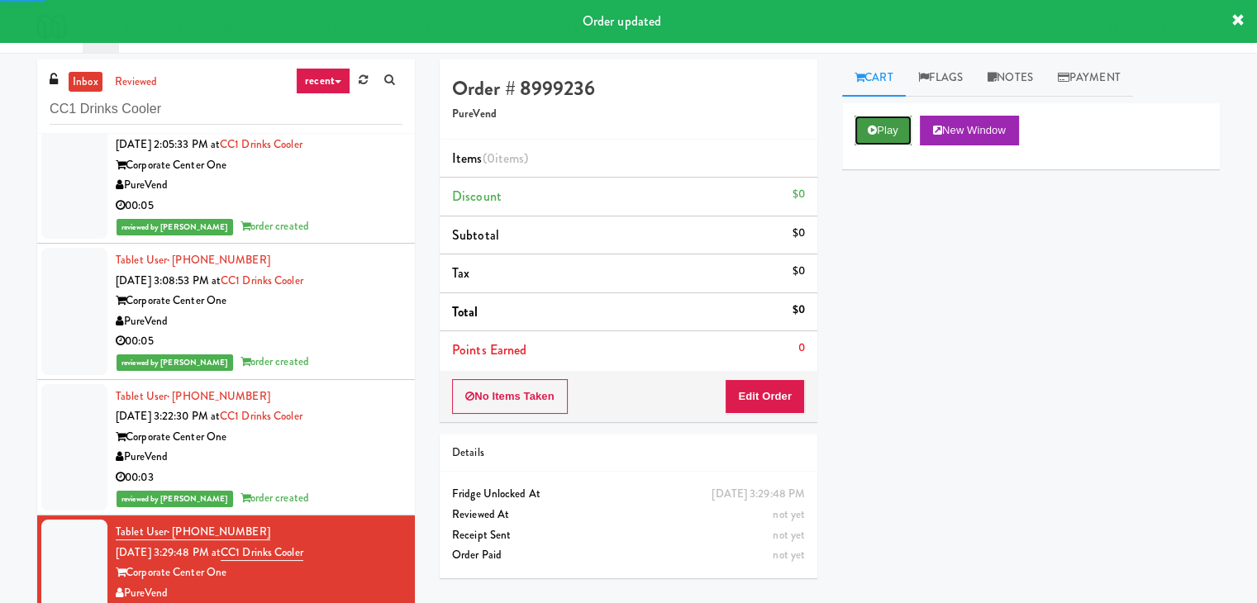
click at [893, 122] on button "Play" at bounding box center [883, 131] width 57 height 30
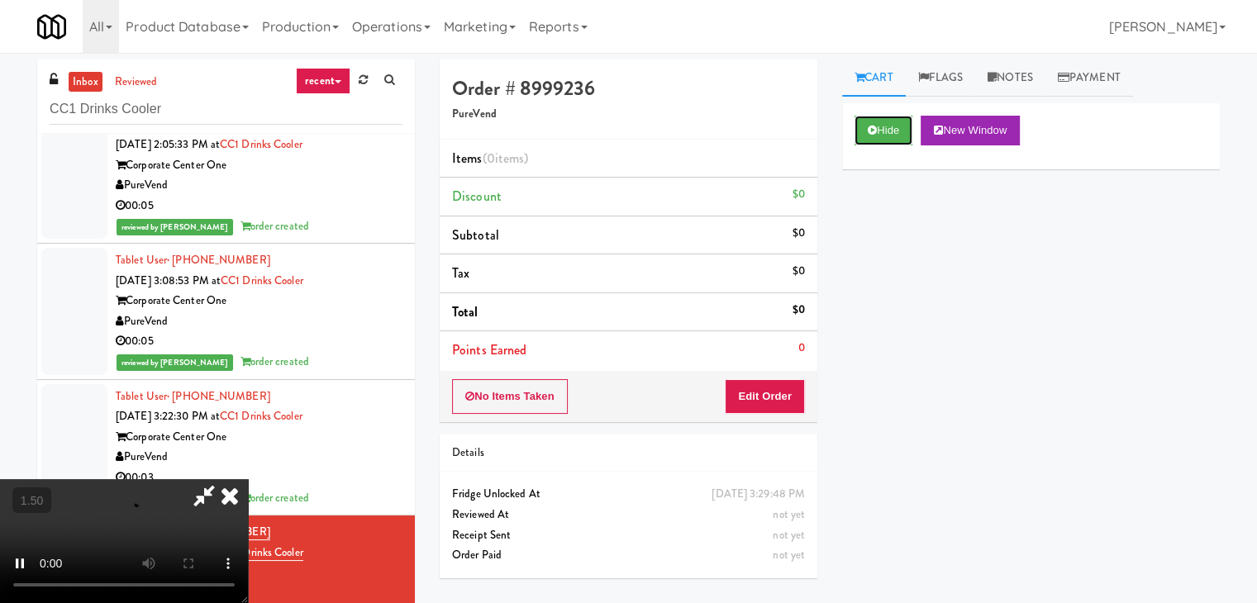
scroll to position [0, 0]
click at [248, 479] on icon at bounding box center [230, 495] width 36 height 33
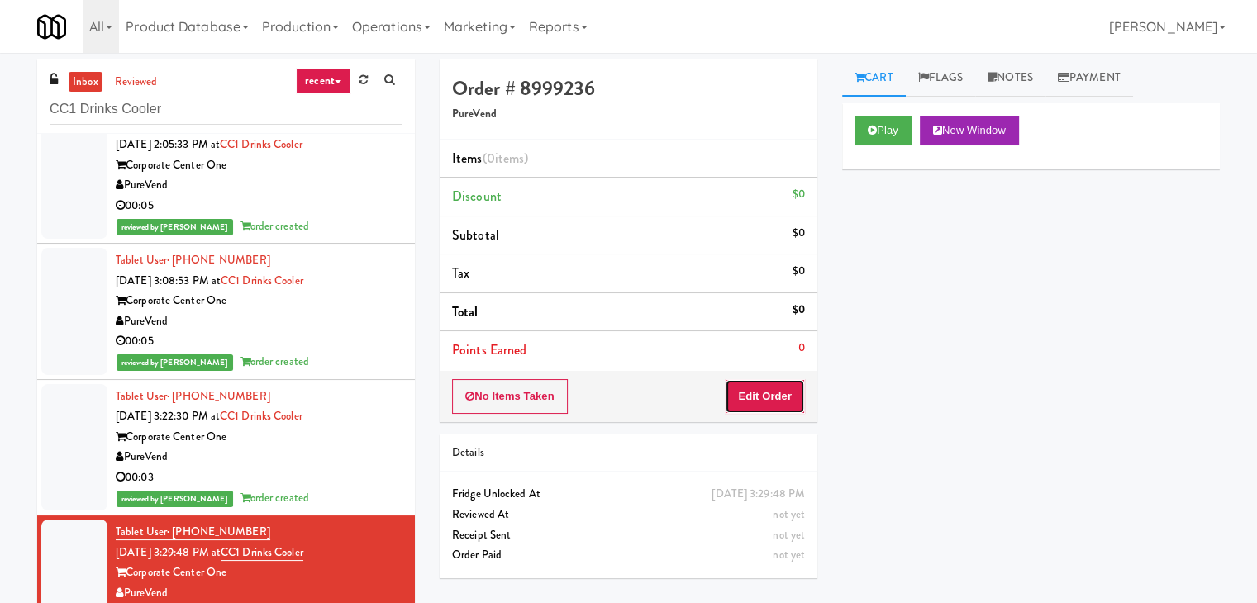
drag, startPoint x: 770, startPoint y: 394, endPoint x: 817, endPoint y: 331, distance: 78.0
click at [770, 391] on button "Edit Order" at bounding box center [765, 396] width 80 height 35
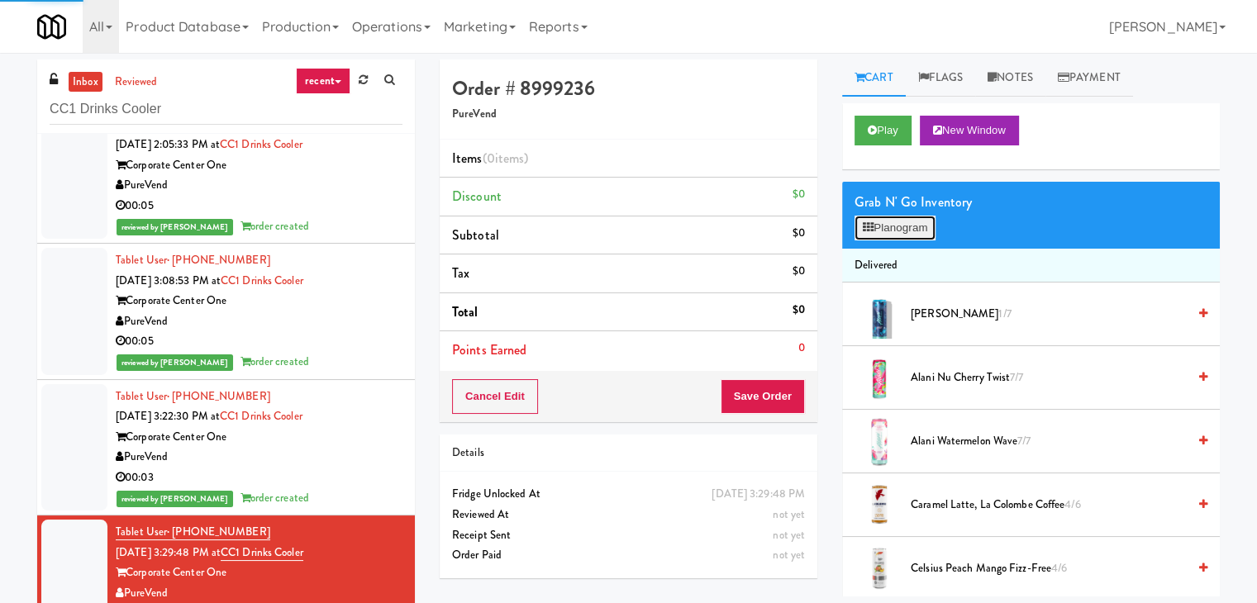
click at [891, 216] on button "Planogram" at bounding box center [895, 228] width 81 height 25
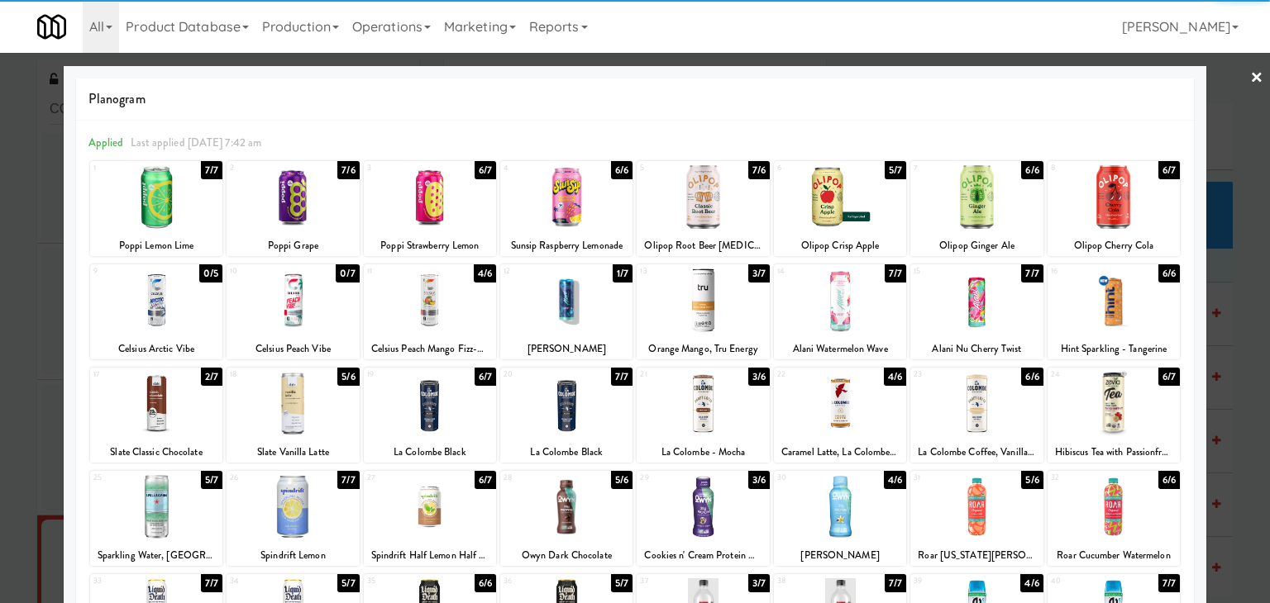
click at [977, 411] on div at bounding box center [976, 404] width 132 height 64
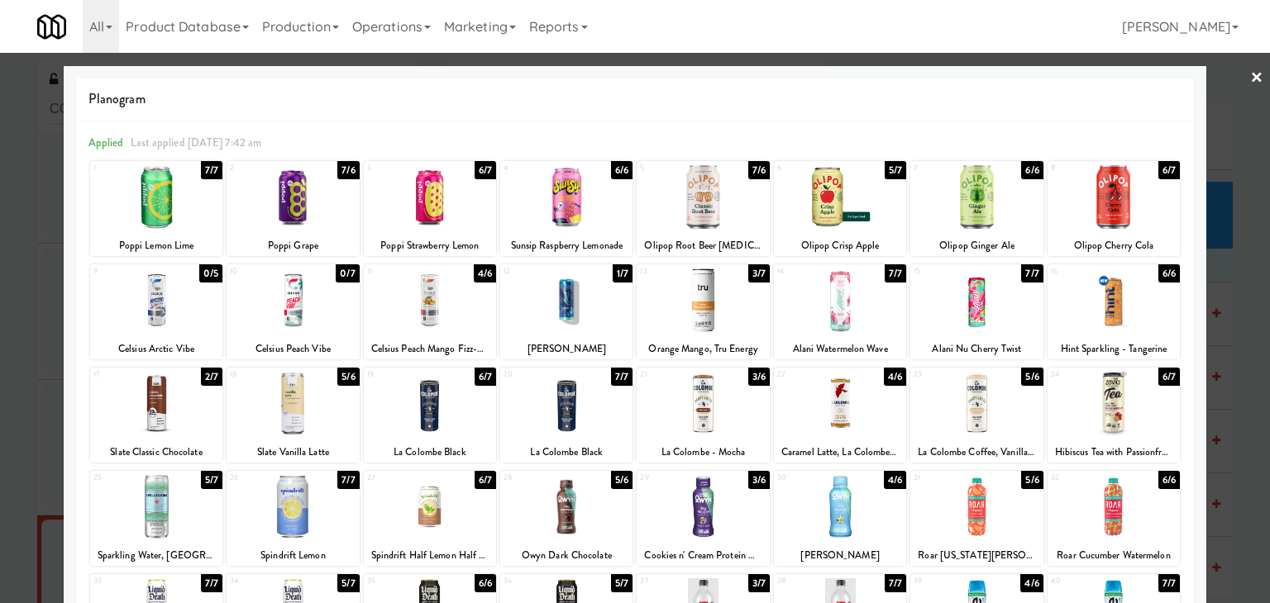
click at [1250, 78] on link "×" at bounding box center [1256, 78] width 13 height 51
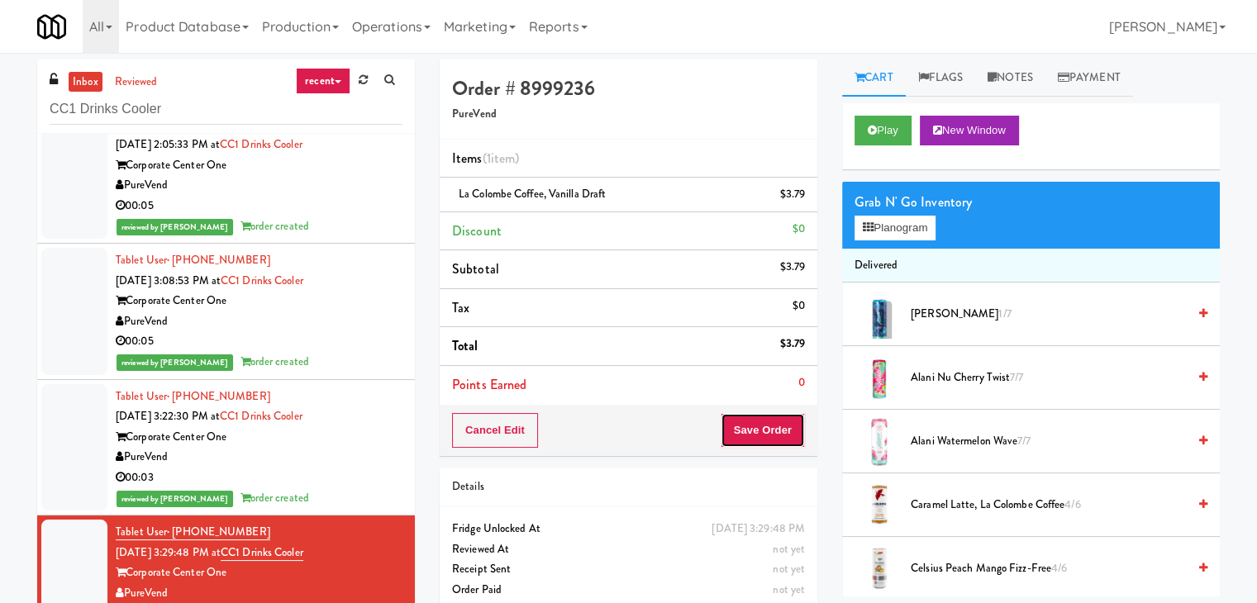
click at [761, 428] on button "Save Order" at bounding box center [763, 430] width 84 height 35
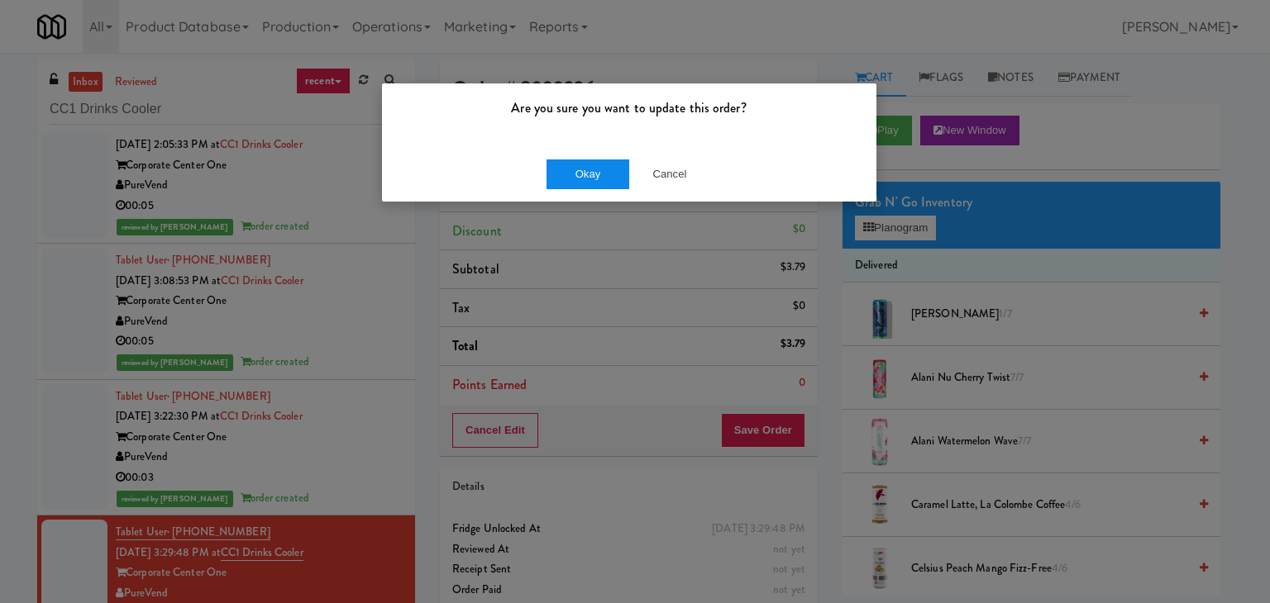
click at [605, 188] on div "Okay Cancel" at bounding box center [629, 173] width 494 height 55
click at [602, 174] on button "Okay" at bounding box center [587, 175] width 83 height 30
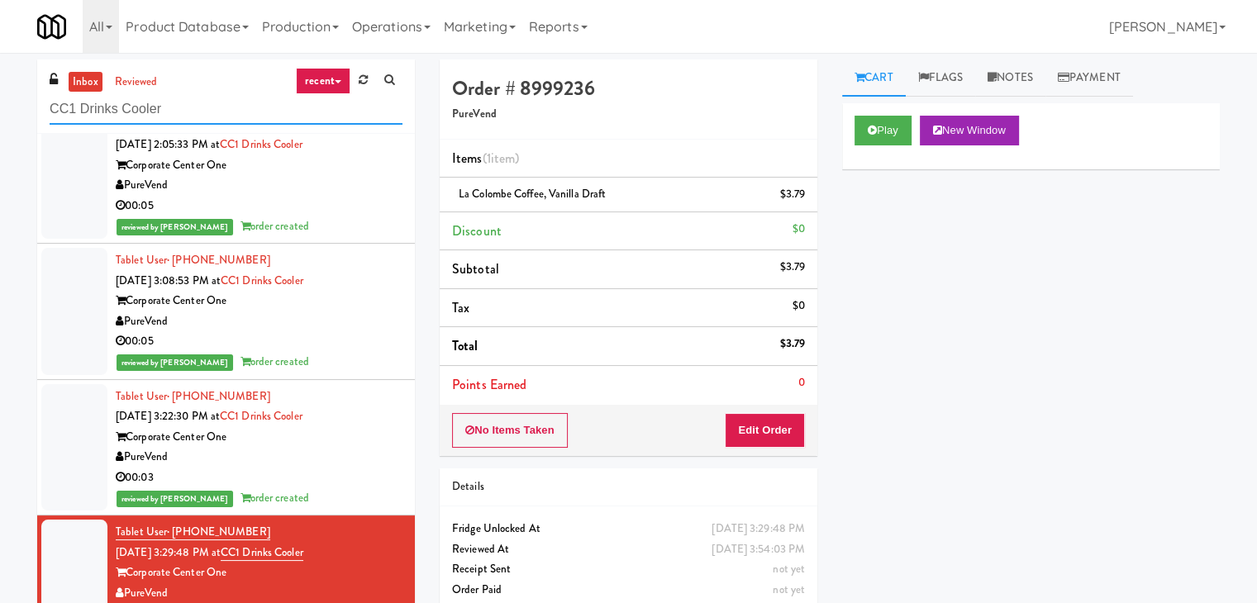
click at [215, 119] on input "CC1 Drinks Cooler" at bounding box center [226, 109] width 353 height 31
paste input "Buckingham -"
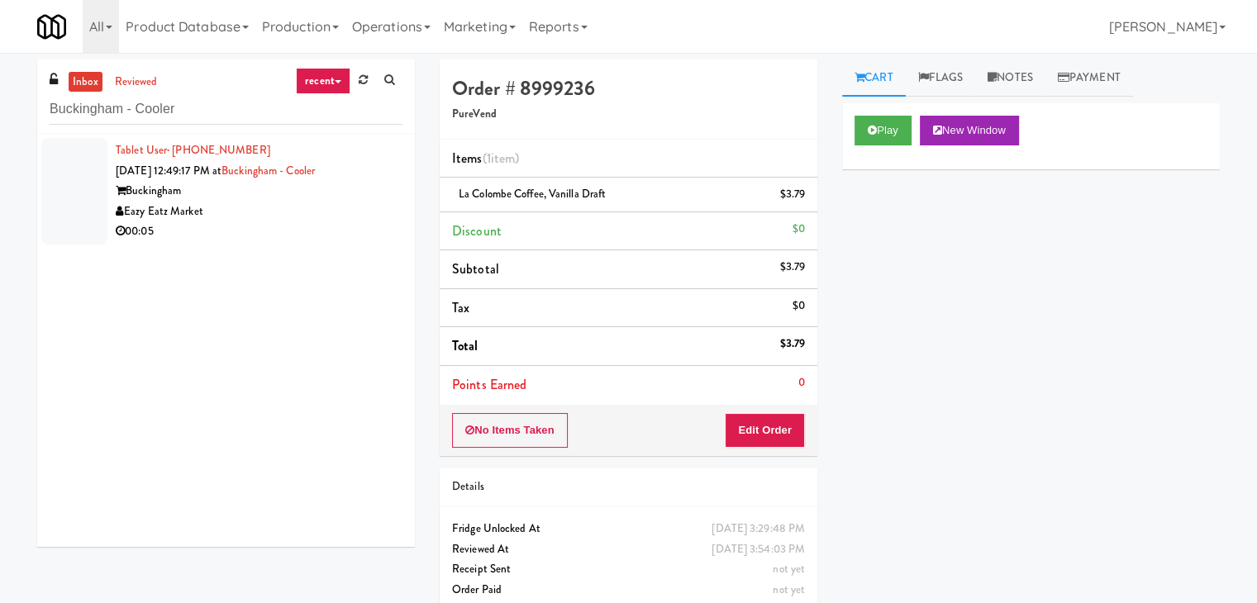
click at [357, 246] on li "Tablet User · (630) 432-9727 [DATE] 12:49:17 PM at [GEOGRAPHIC_DATA] Buckingham…" at bounding box center [226, 191] width 378 height 115
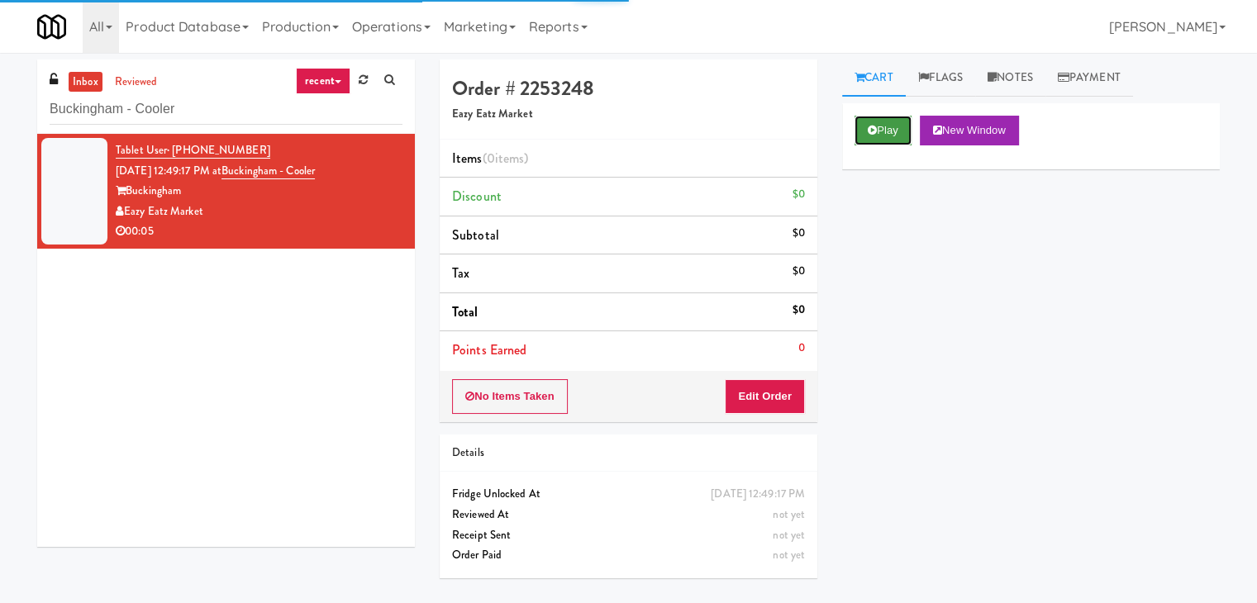
click at [891, 120] on button "Play" at bounding box center [883, 131] width 57 height 30
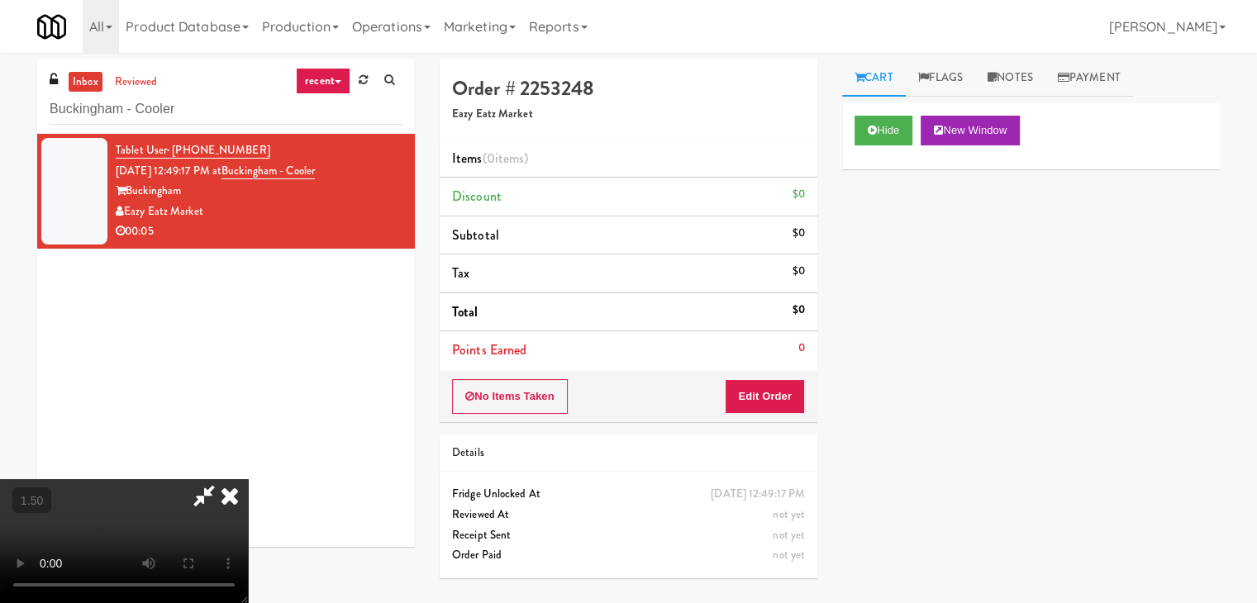
click at [248, 479] on video at bounding box center [124, 541] width 248 height 124
drag, startPoint x: 1025, startPoint y: 75, endPoint x: 1023, endPoint y: 91, distance: 15.9
click at [1025, 76] on link "Notes" at bounding box center [1010, 78] width 70 height 37
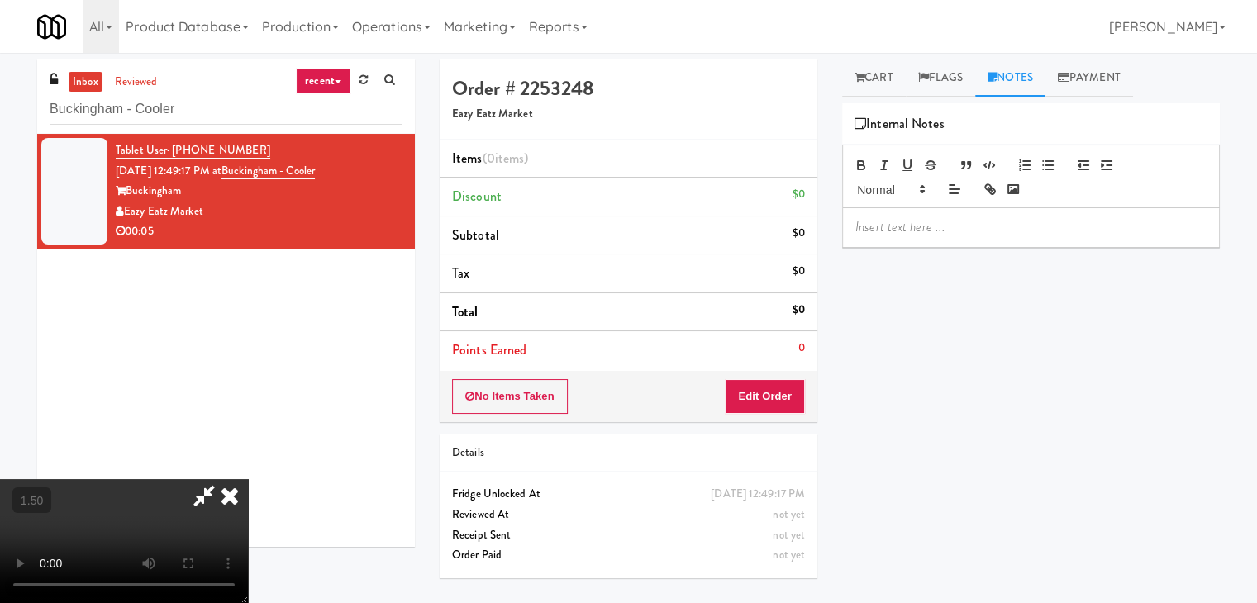
click at [959, 228] on p at bounding box center [1031, 227] width 351 height 18
click at [0, 100] on div "inbox reviewed recent all unclear take inventory issue suspicious failed recent…" at bounding box center [628, 328] width 1257 height 537
click at [916, 231] on p at bounding box center [1031, 227] width 351 height 18
click at [248, 479] on video at bounding box center [124, 541] width 248 height 124
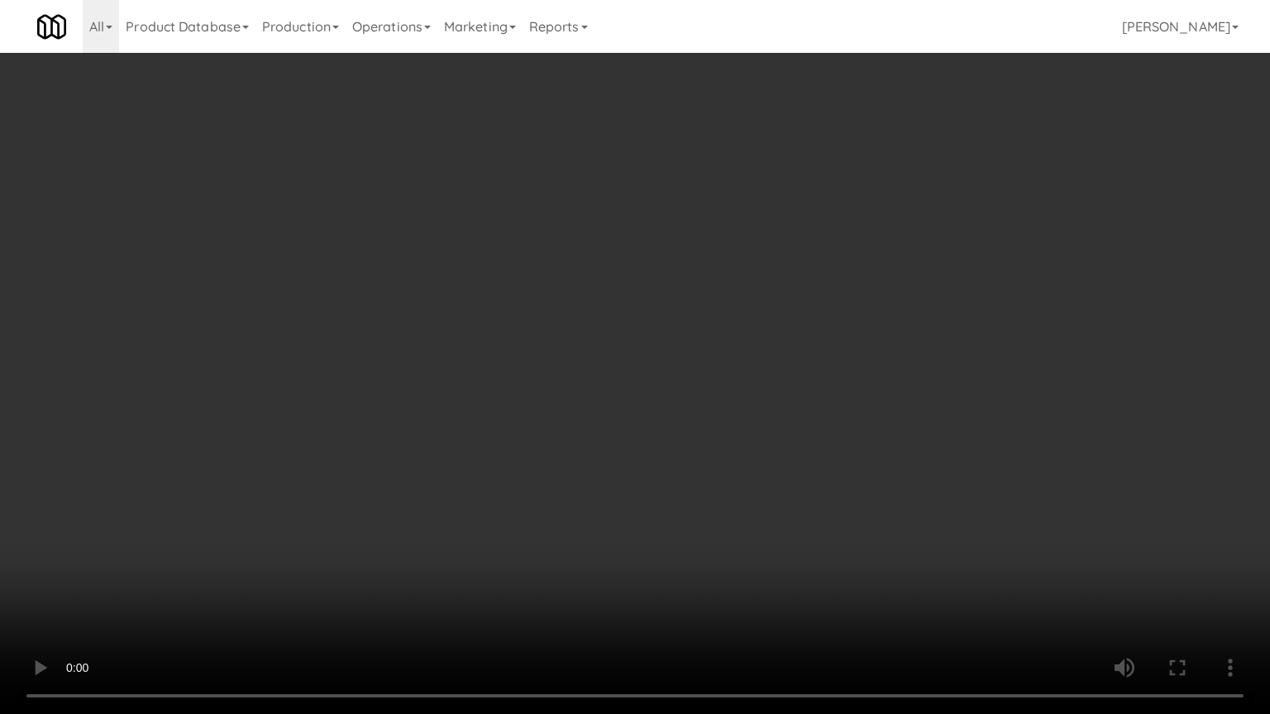
click at [408, 351] on video at bounding box center [635, 357] width 1270 height 714
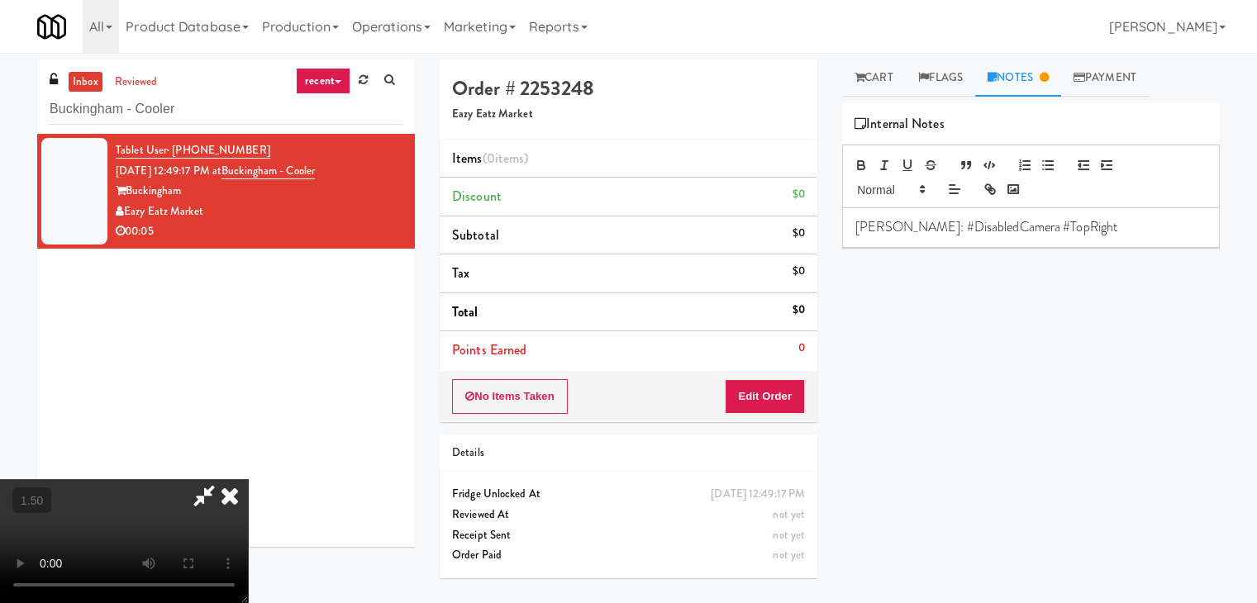
click at [248, 479] on icon at bounding box center [230, 495] width 36 height 33
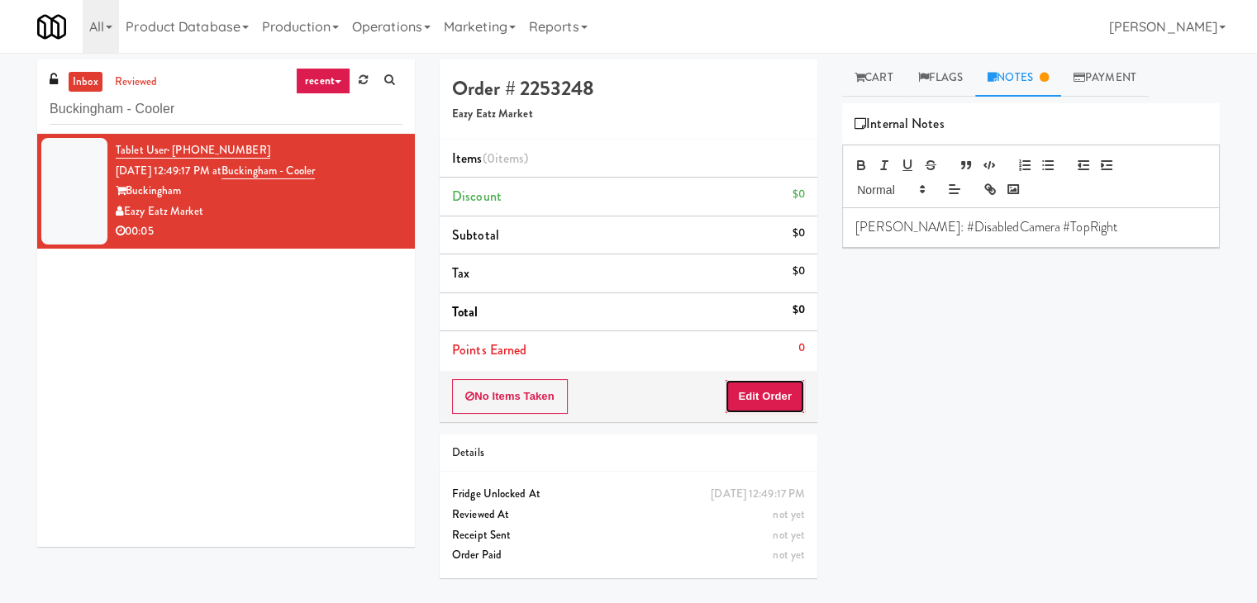
click at [772, 390] on button "Edit Order" at bounding box center [765, 396] width 80 height 35
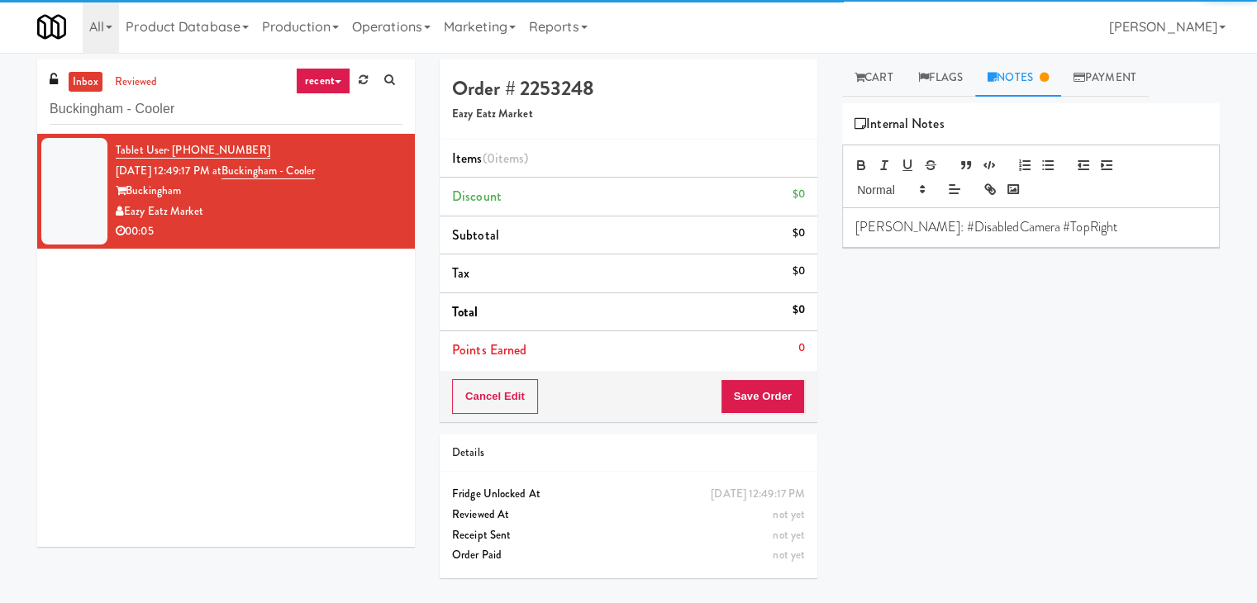
click at [885, 50] on div "All 325 Vending [URL][DOMAIN_NAME] 901 Smrt Mrkt [URL][DOMAIN_NAME] 9518002 [GE…" at bounding box center [628, 26] width 1183 height 53
click at [880, 77] on link "Cart" at bounding box center [874, 78] width 64 height 37
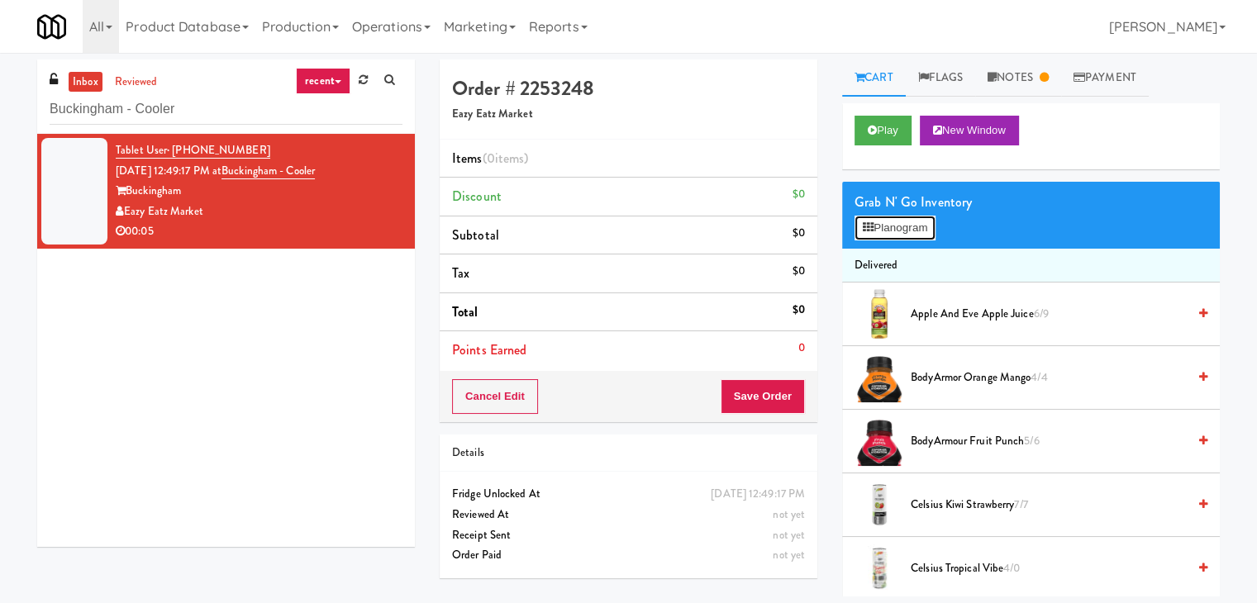
click at [897, 233] on button "Planogram" at bounding box center [895, 228] width 81 height 25
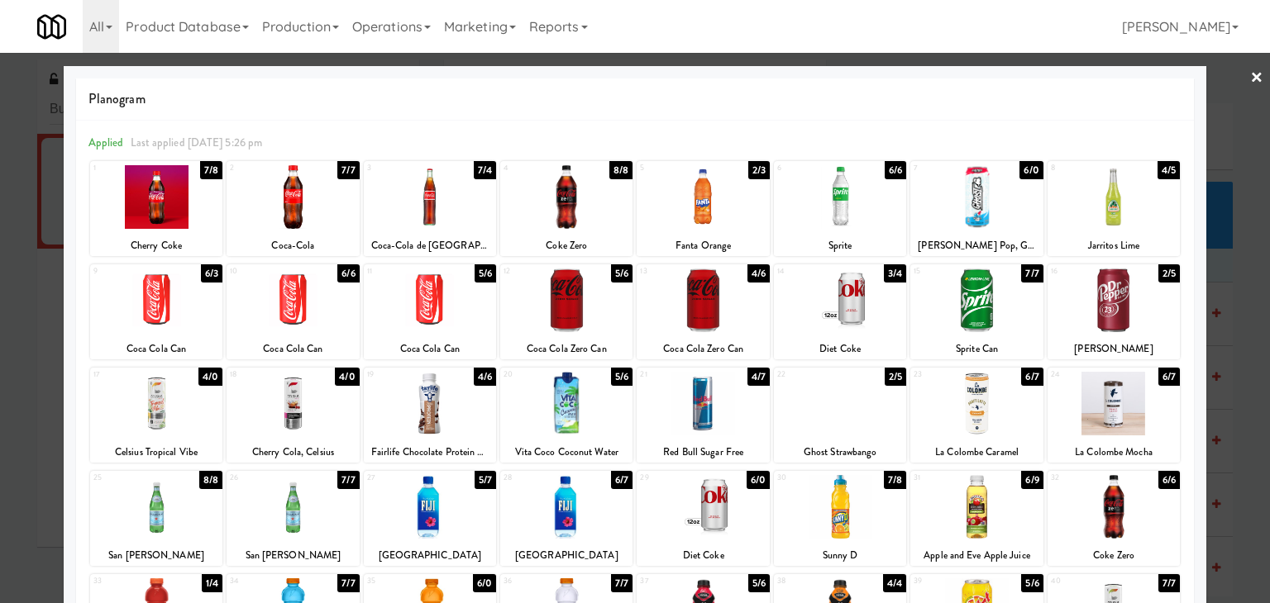
click at [1132, 312] on div at bounding box center [1113, 301] width 132 height 64
click at [1250, 74] on link "×" at bounding box center [1256, 78] width 13 height 51
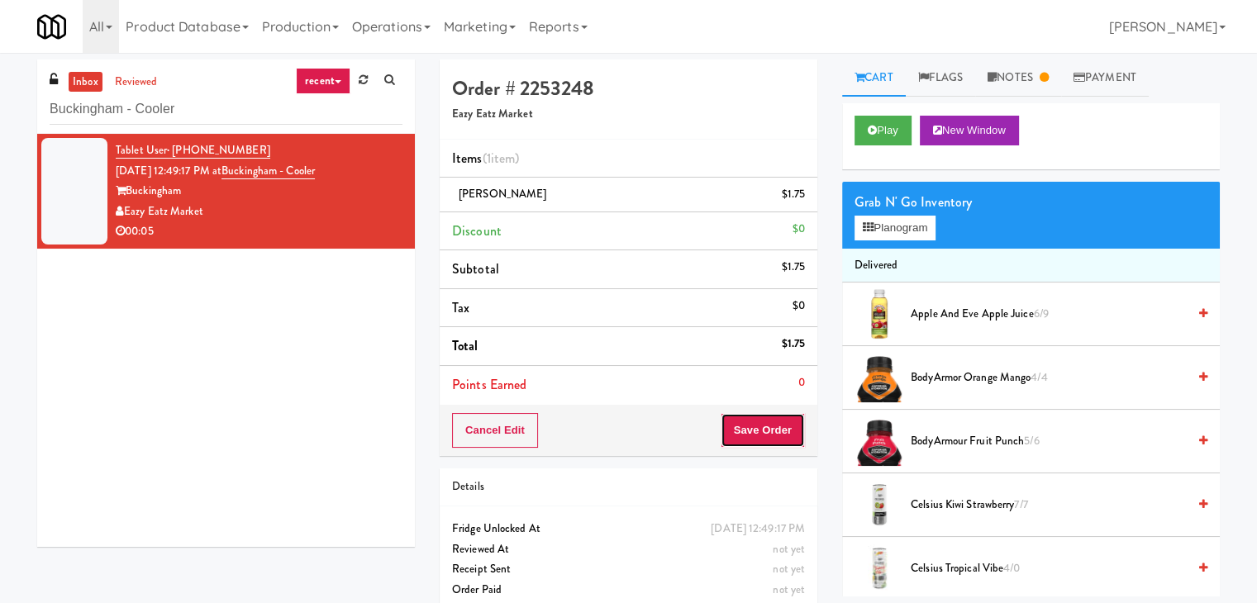
click at [773, 419] on button "Save Order" at bounding box center [763, 430] width 84 height 35
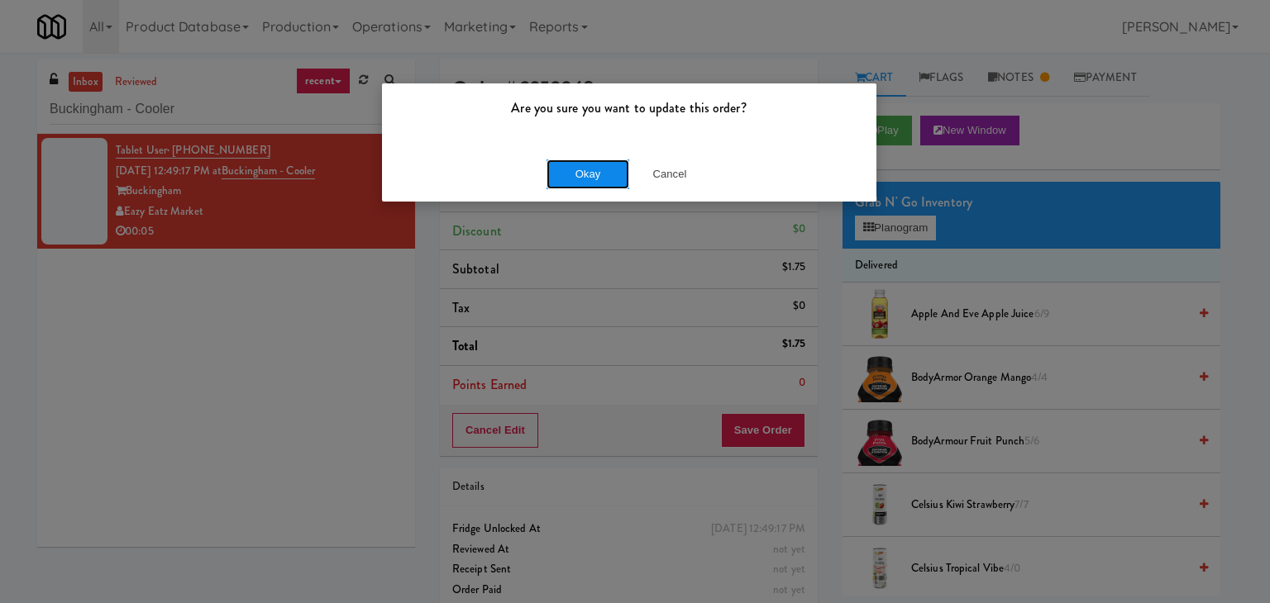
click at [579, 169] on button "Okay" at bounding box center [587, 175] width 83 height 30
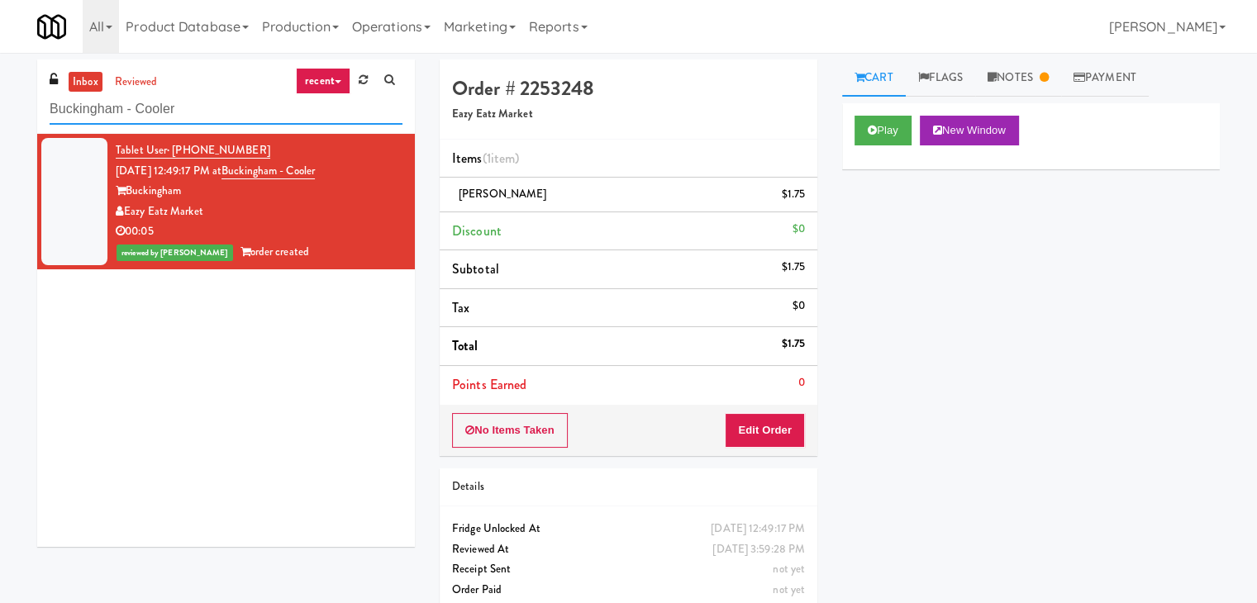
click at [236, 120] on input "Buckingham - Cooler" at bounding box center [226, 109] width 353 height 31
paste input "ay Village - Combo"
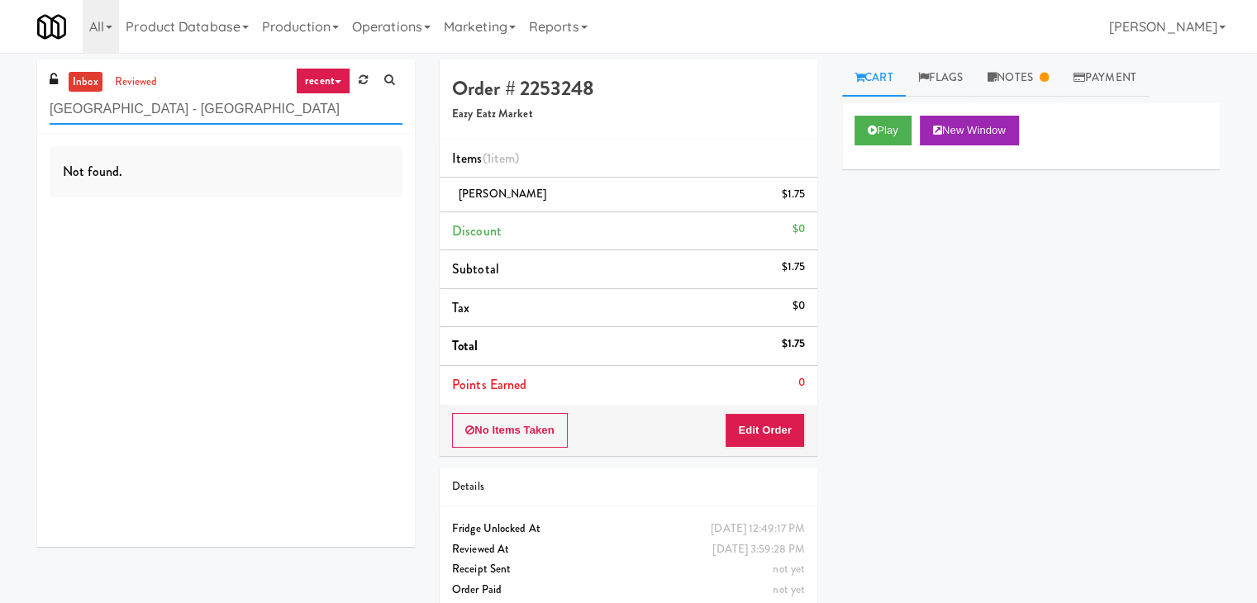
drag, startPoint x: 217, startPoint y: 108, endPoint x: 115, endPoint y: 110, distance: 101.7
click at [115, 110] on input "[GEOGRAPHIC_DATA] - [GEOGRAPHIC_DATA]" at bounding box center [226, 109] width 353 height 31
drag, startPoint x: 185, startPoint y: 107, endPoint x: 76, endPoint y: 100, distance: 109.3
click at [76, 100] on input "[GEOGRAPHIC_DATA]" at bounding box center [226, 109] width 353 height 31
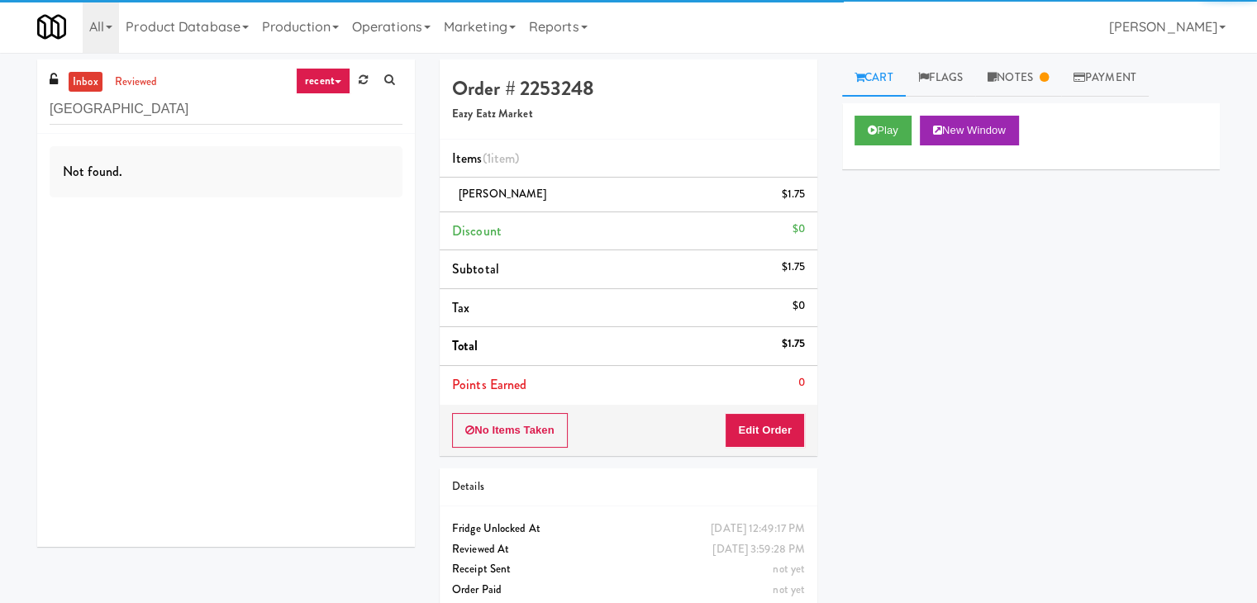
click at [270, 237] on div "Not found." at bounding box center [226, 340] width 378 height 413
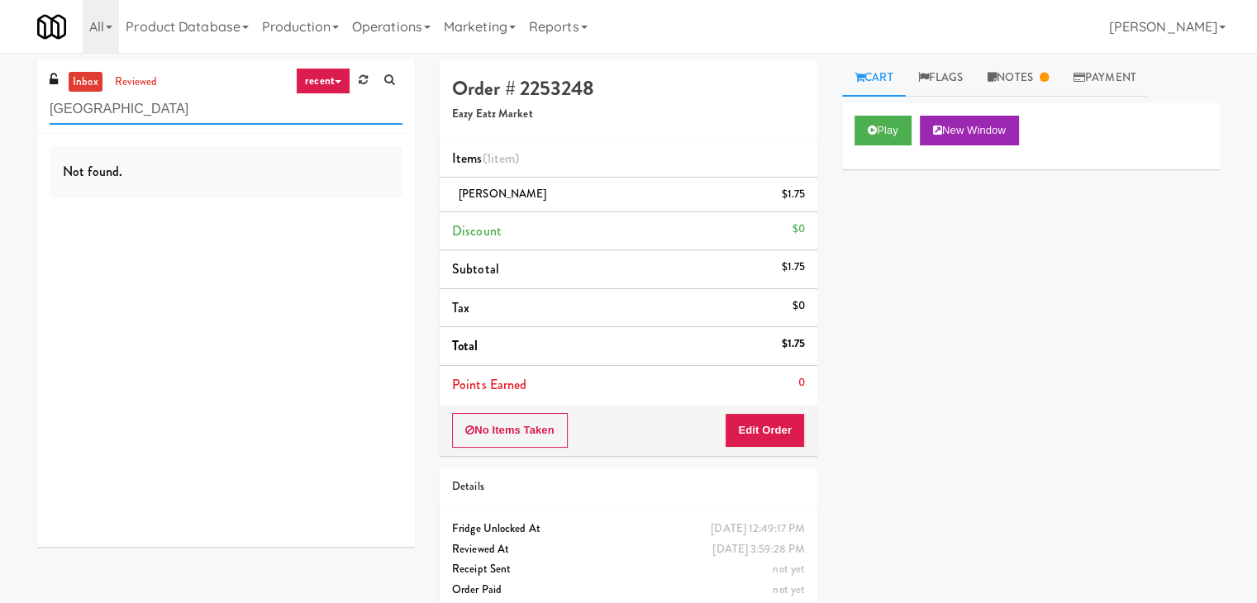
click at [236, 113] on input "[GEOGRAPHIC_DATA]" at bounding box center [226, 109] width 353 height 31
paste input "rickline common area"
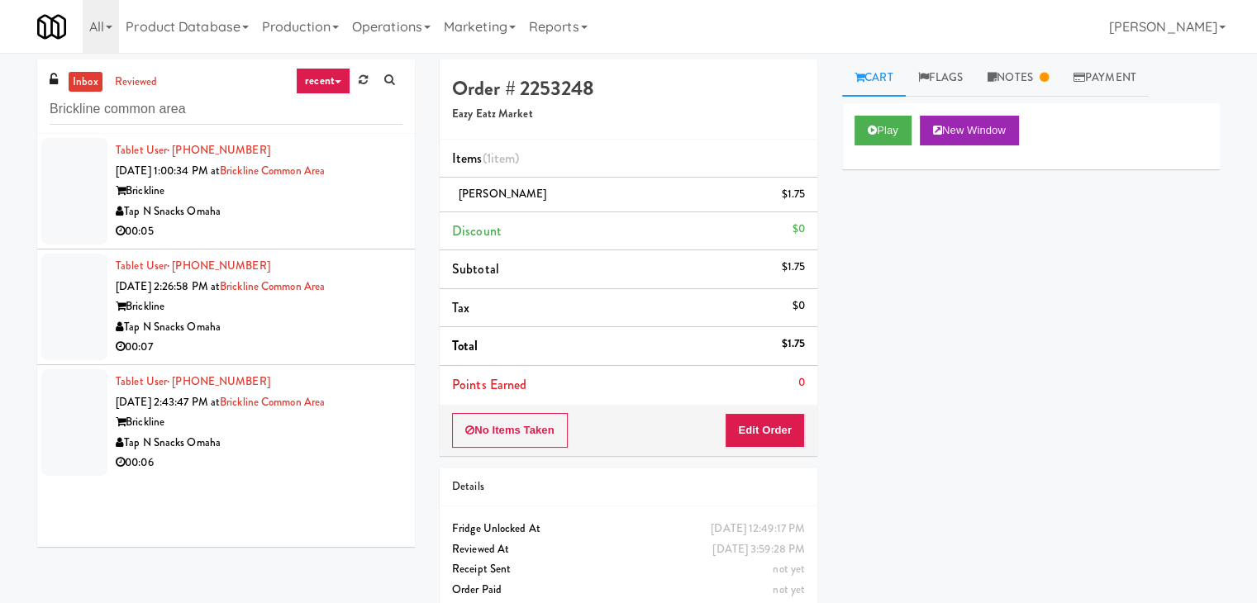
click at [329, 214] on div "Tap N Snacks Omaha" at bounding box center [259, 212] width 287 height 21
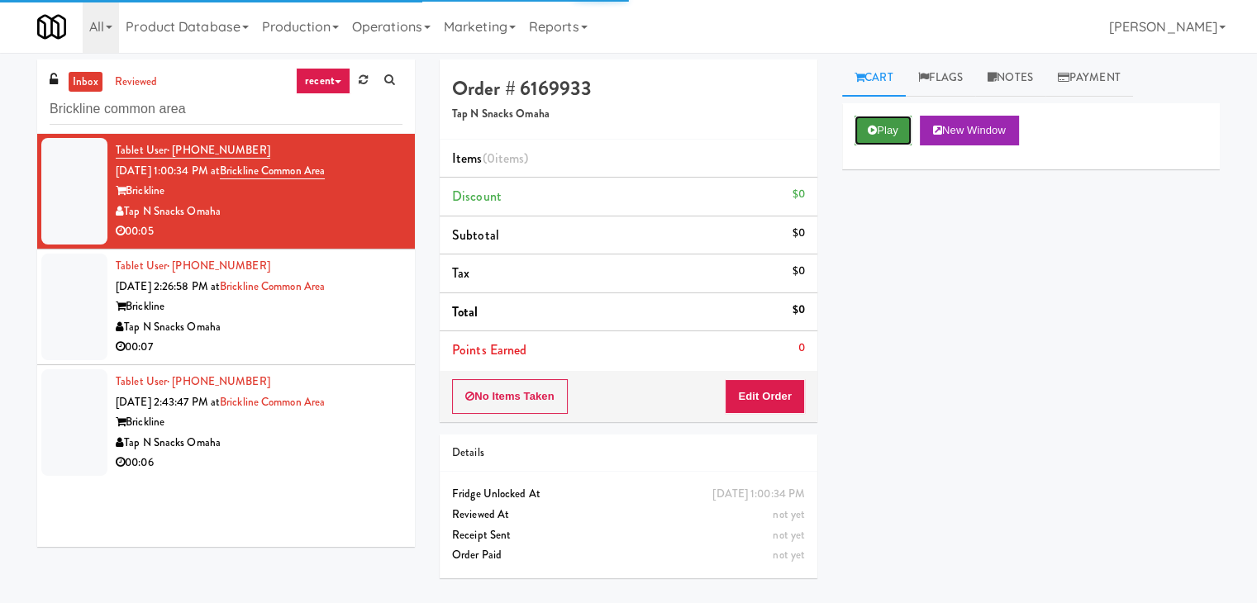
drag, startPoint x: 880, startPoint y: 127, endPoint x: 859, endPoint y: 122, distance: 22.1
click at [880, 126] on button "Play" at bounding box center [883, 131] width 57 height 30
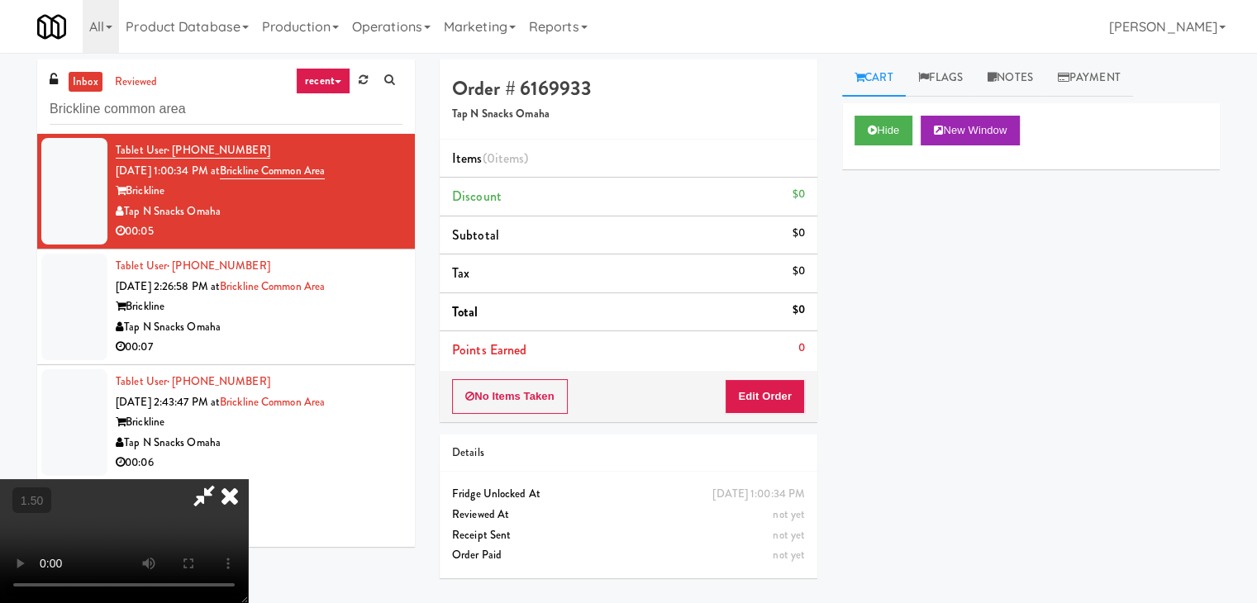
click at [248, 479] on video at bounding box center [124, 541] width 248 height 124
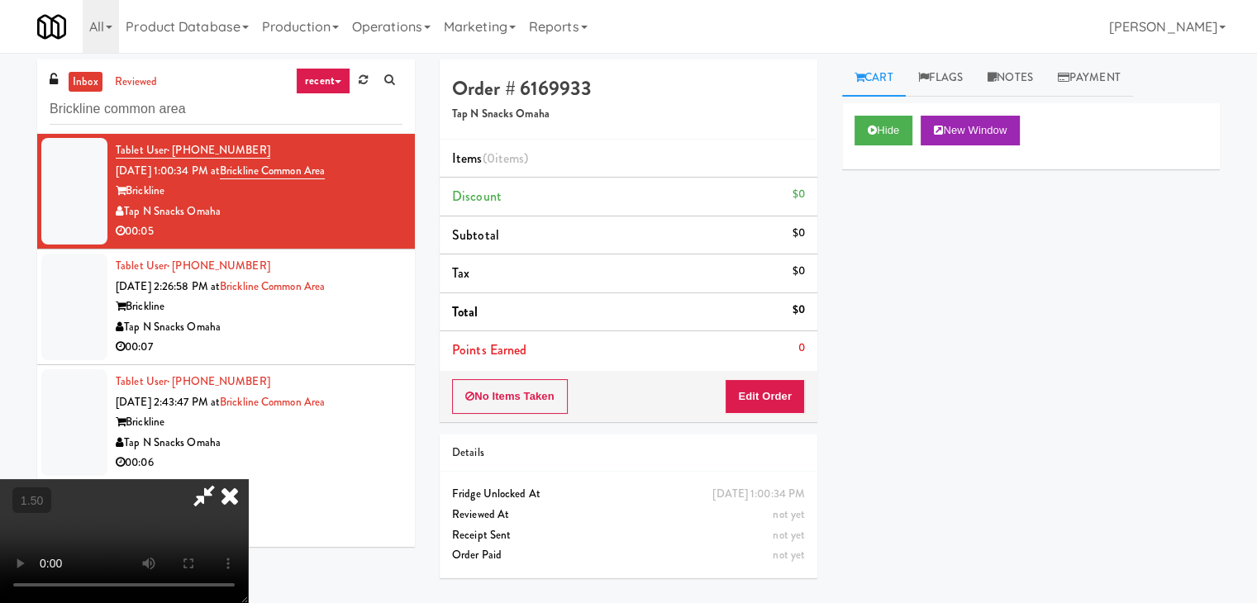
click at [248, 479] on video at bounding box center [124, 541] width 248 height 124
click at [248, 479] on icon at bounding box center [230, 495] width 36 height 33
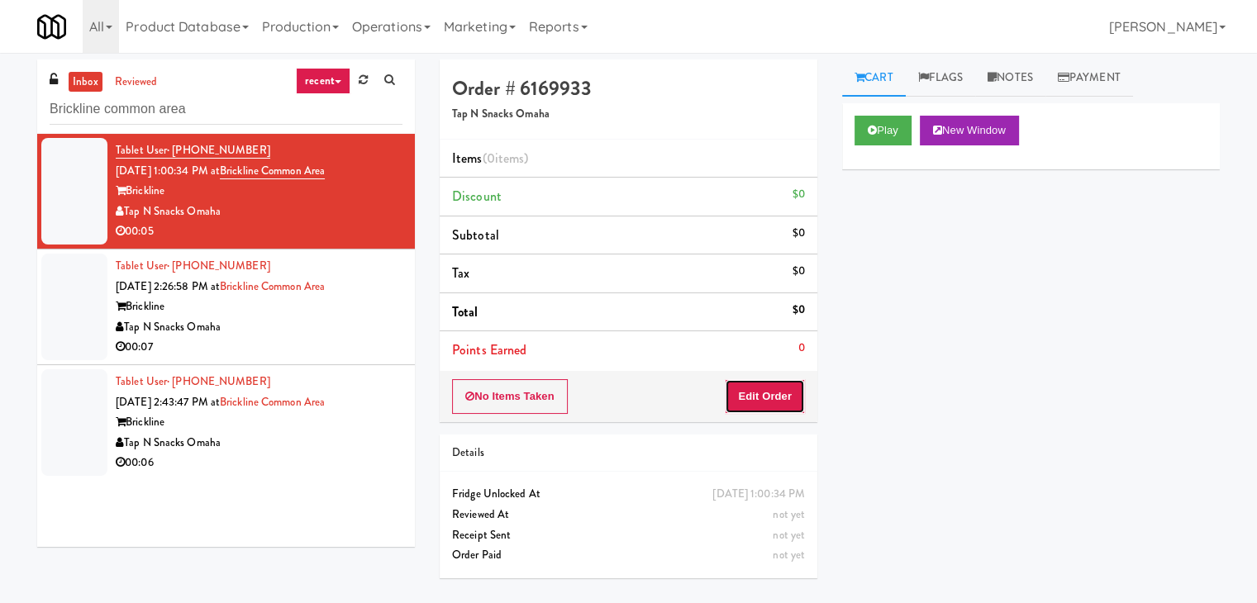
click at [770, 393] on button "Edit Order" at bounding box center [765, 396] width 80 height 35
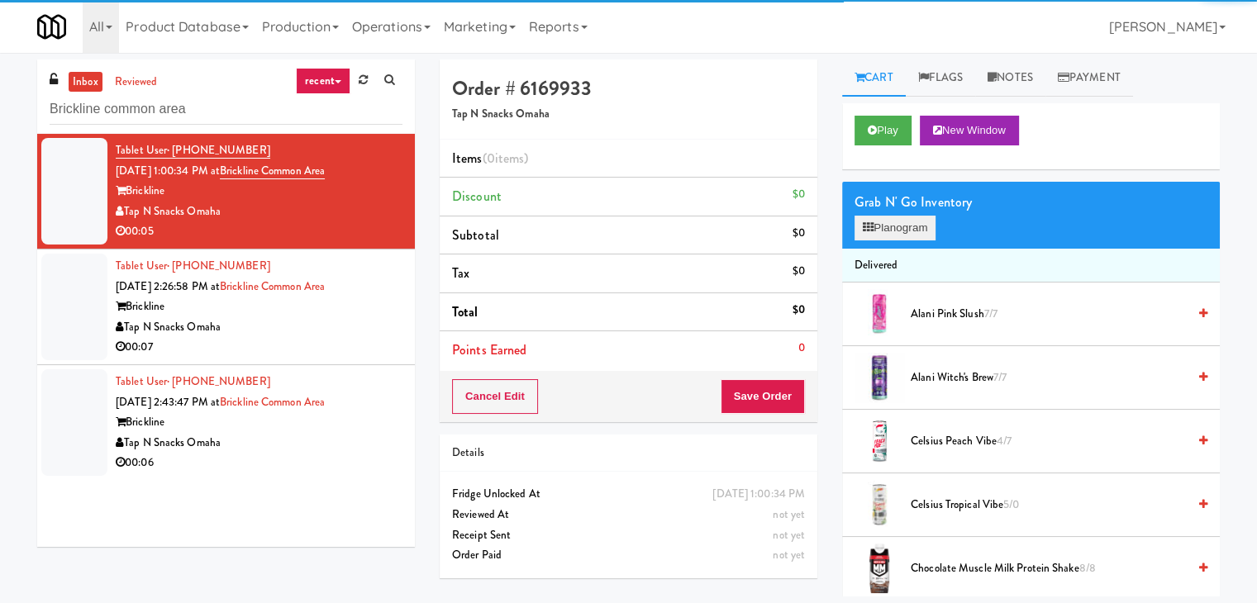
click at [866, 242] on div "Grab N' Go Inventory Planogram" at bounding box center [1031, 215] width 378 height 67
click at [869, 233] on button "Planogram" at bounding box center [895, 228] width 81 height 25
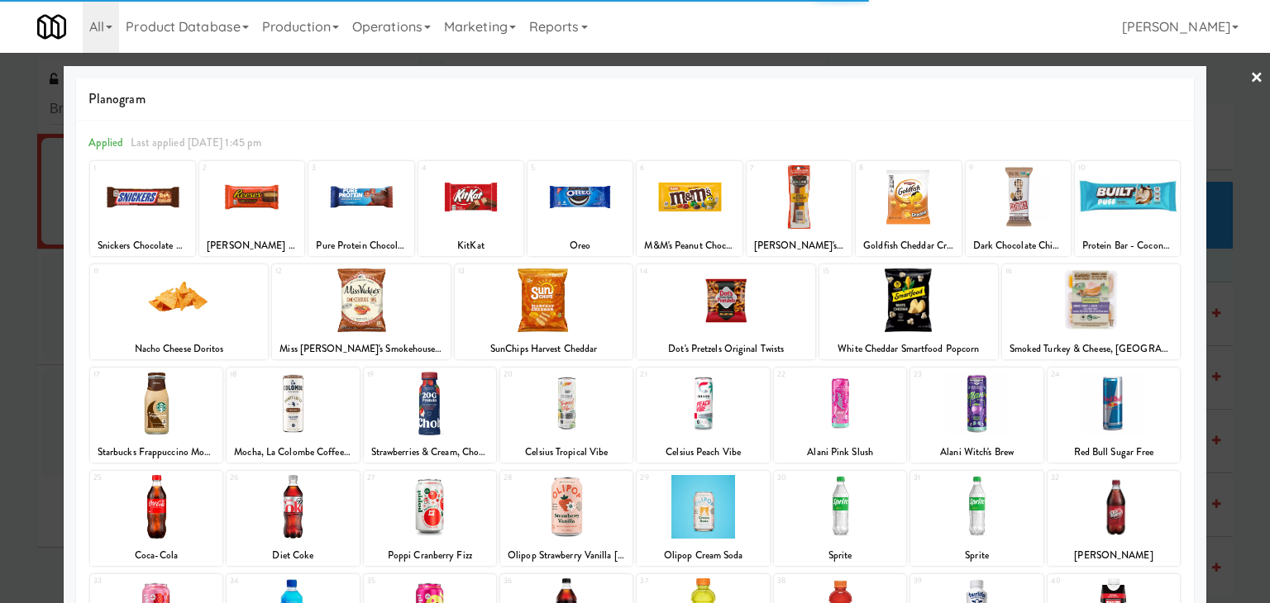
click at [694, 401] on div at bounding box center [702, 404] width 132 height 64
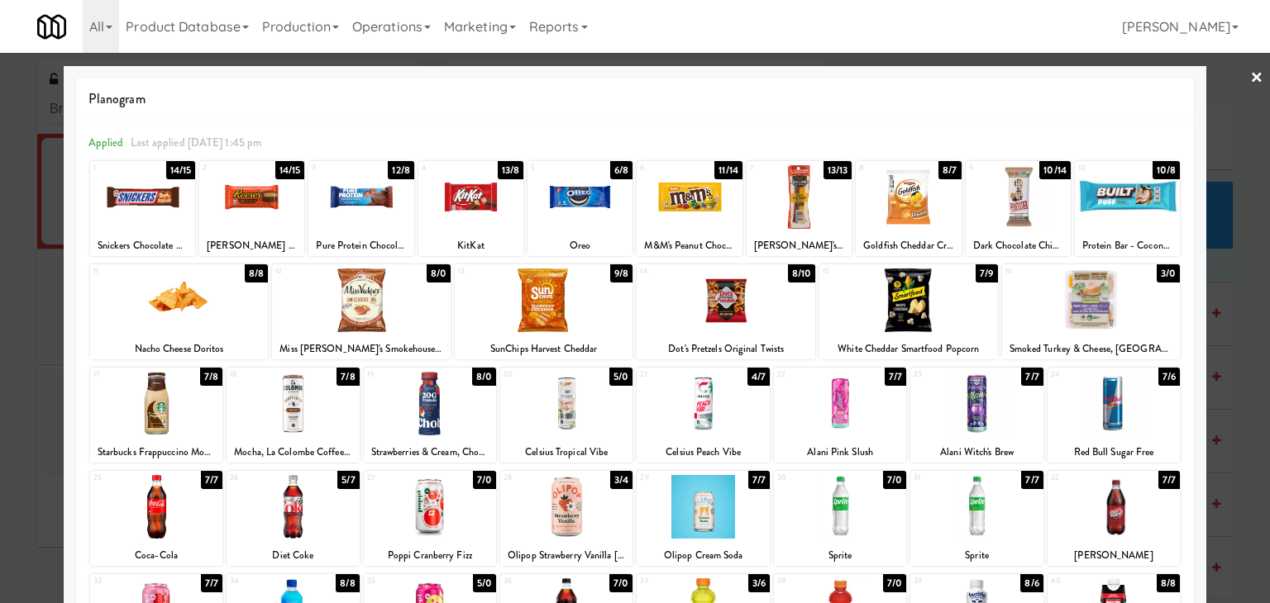
click at [756, 414] on div at bounding box center [702, 404] width 132 height 64
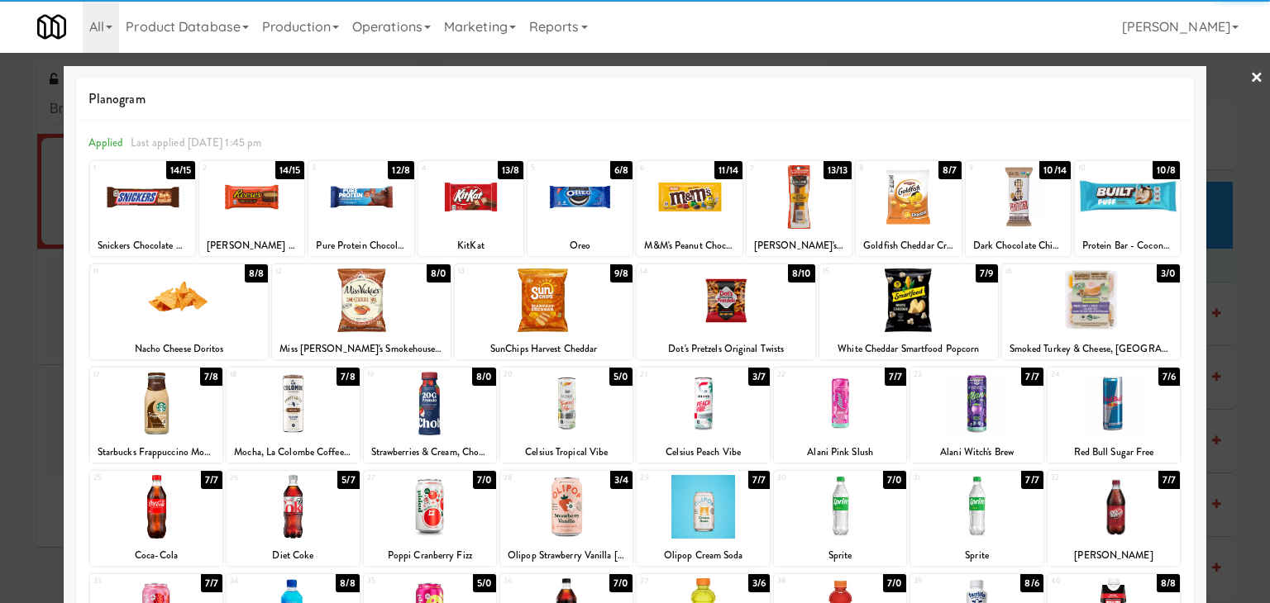
click at [1250, 74] on link "×" at bounding box center [1256, 78] width 13 height 51
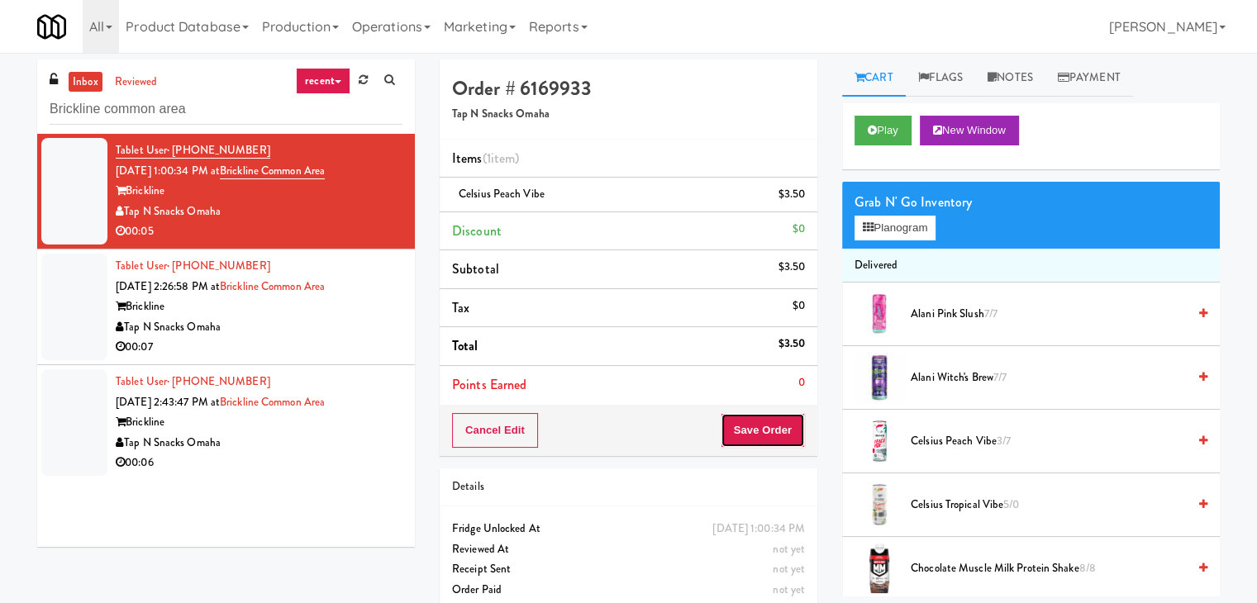
click at [754, 427] on button "Save Order" at bounding box center [763, 430] width 84 height 35
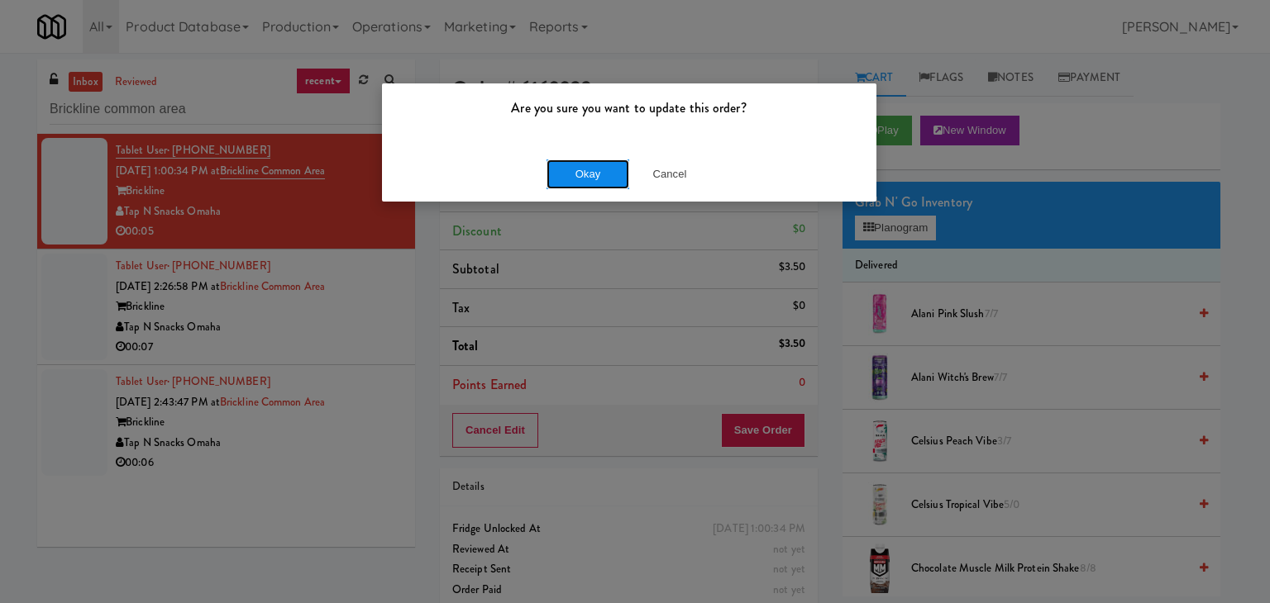
click at [579, 169] on button "Okay" at bounding box center [587, 175] width 83 height 30
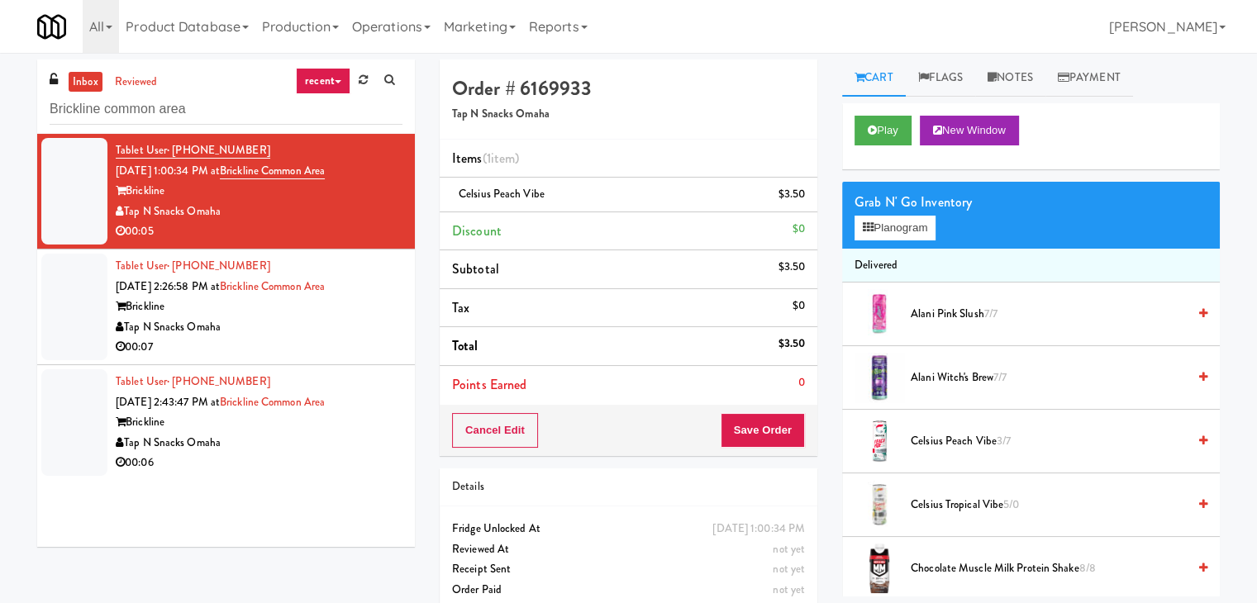
click at [345, 337] on div "00:07" at bounding box center [259, 347] width 287 height 21
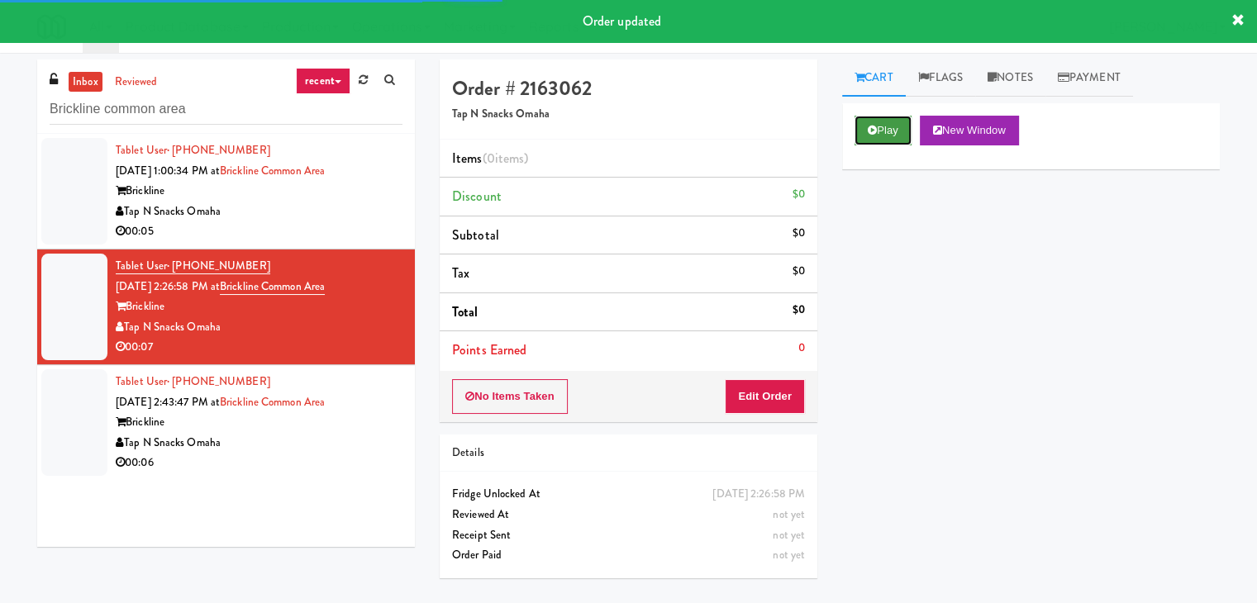
click at [875, 129] on icon at bounding box center [872, 130] width 9 height 11
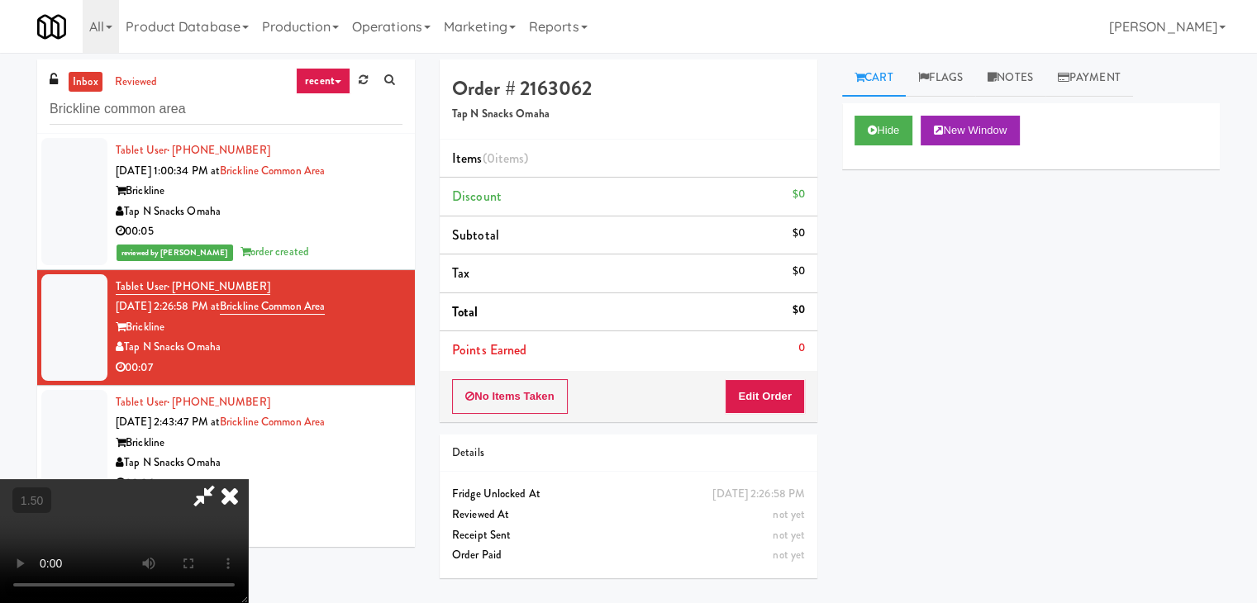
click at [248, 479] on video at bounding box center [124, 541] width 248 height 124
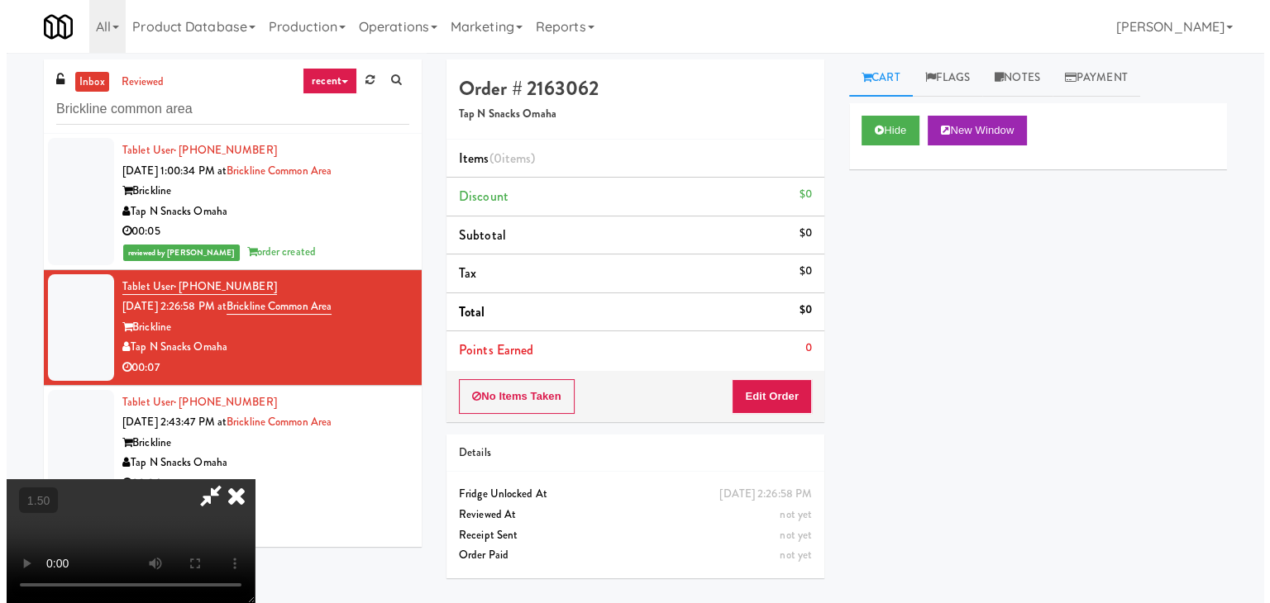
scroll to position [0, 0]
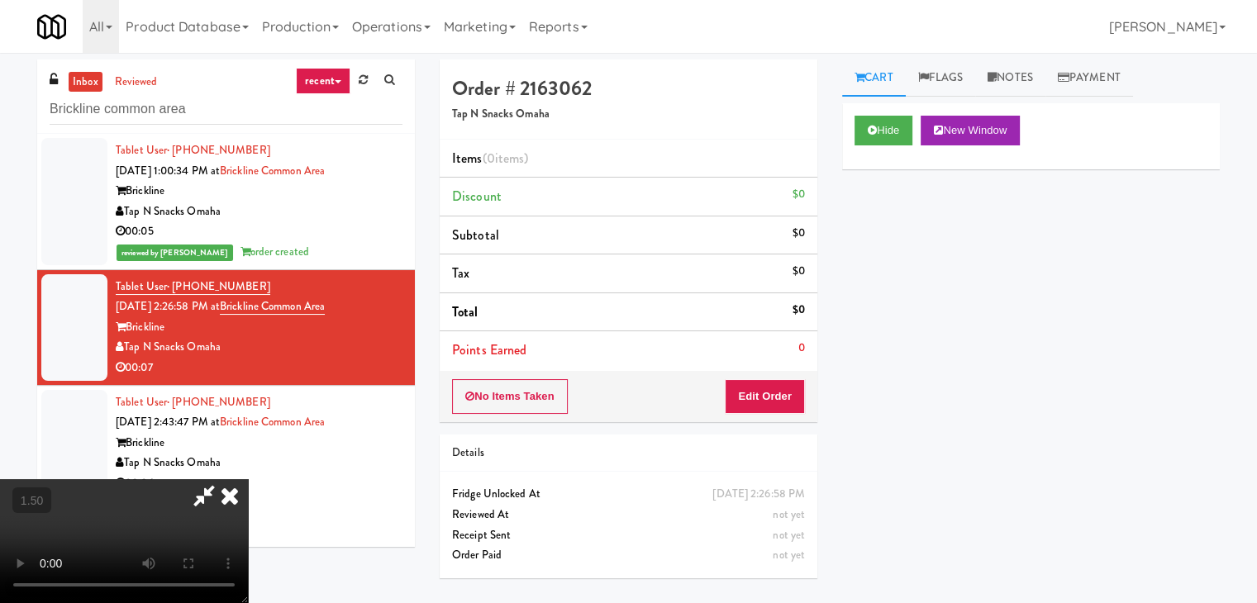
click at [248, 479] on icon at bounding box center [230, 495] width 36 height 33
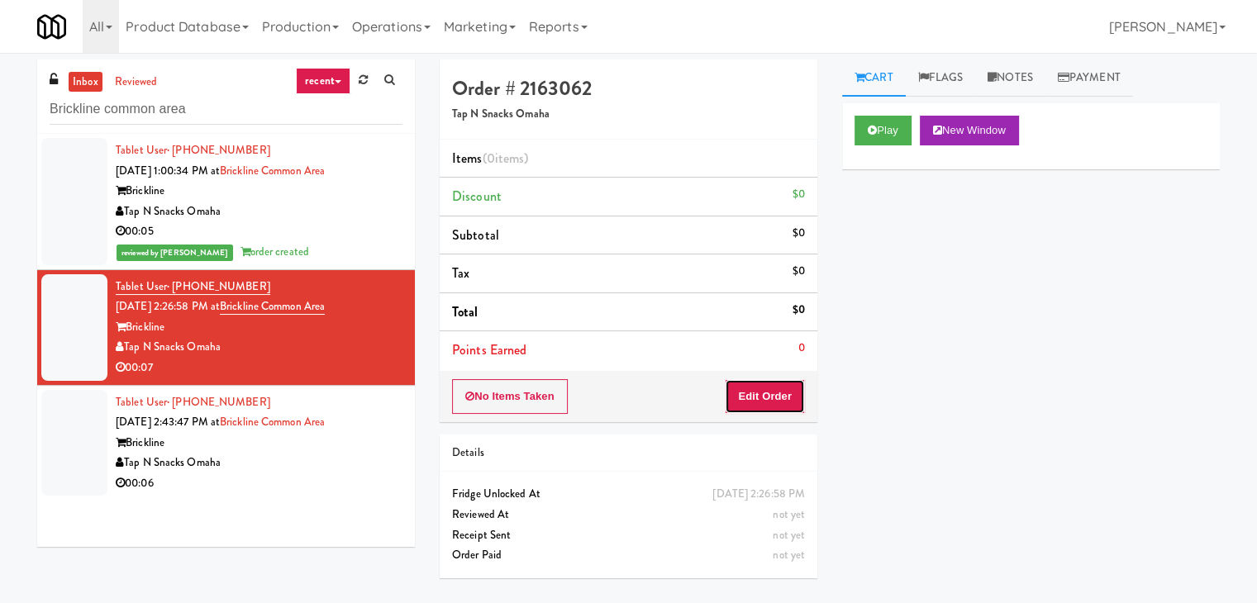
click at [753, 402] on button "Edit Order" at bounding box center [765, 396] width 80 height 35
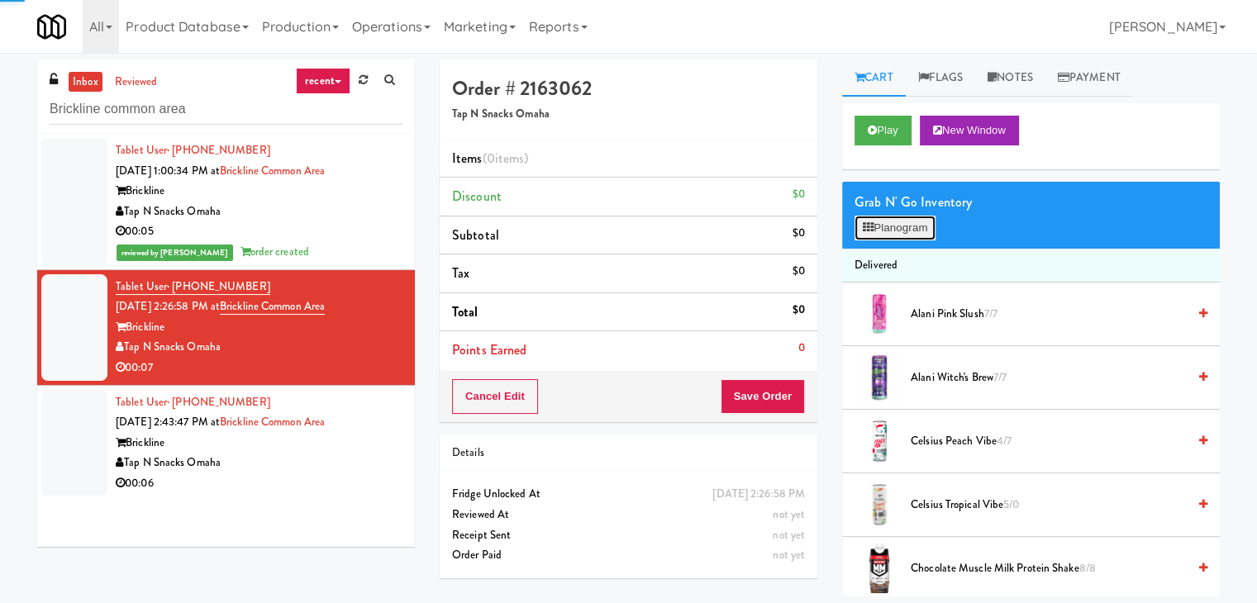
click at [892, 225] on button "Planogram" at bounding box center [895, 228] width 81 height 25
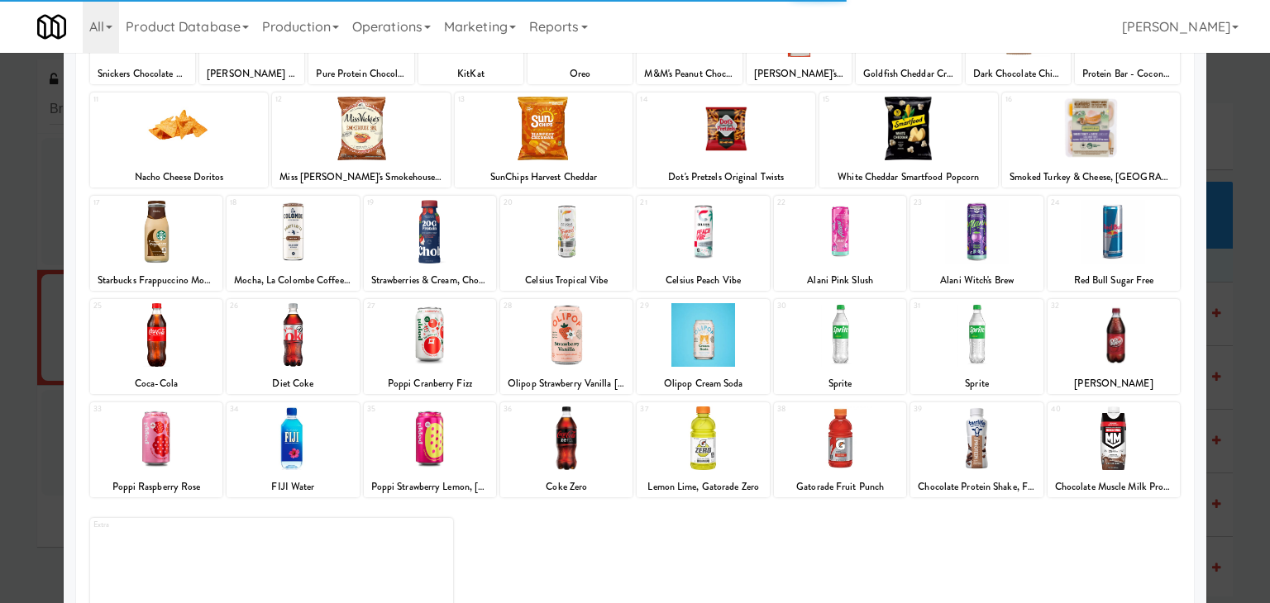
scroll to position [208, 0]
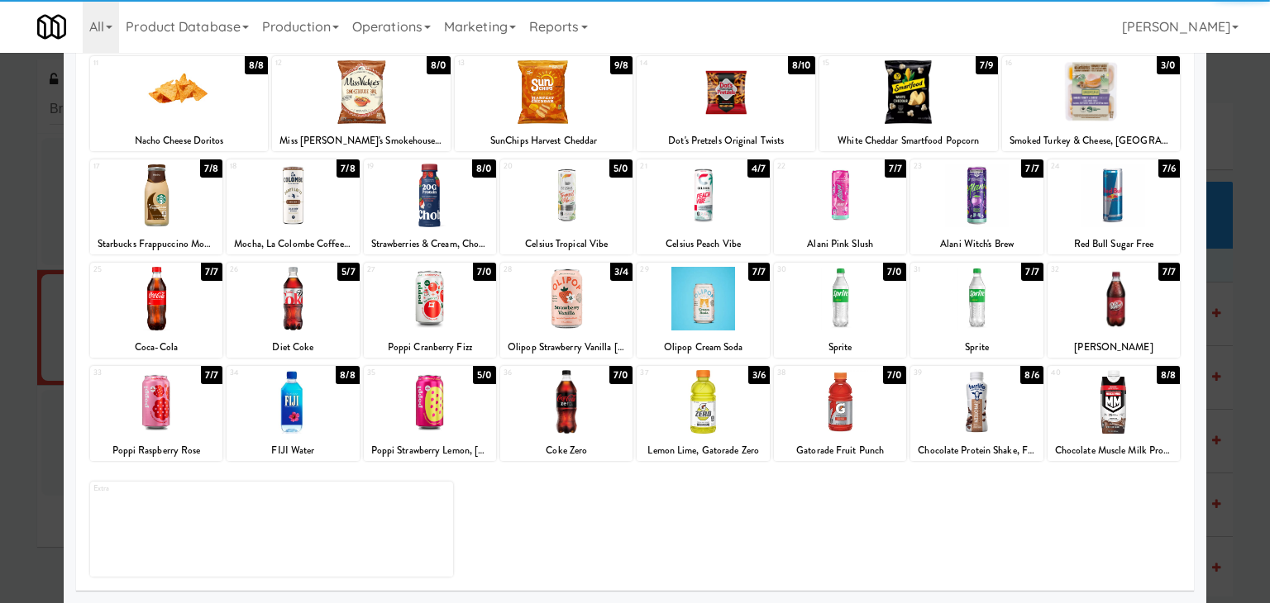
click at [579, 402] on div at bounding box center [566, 402] width 132 height 64
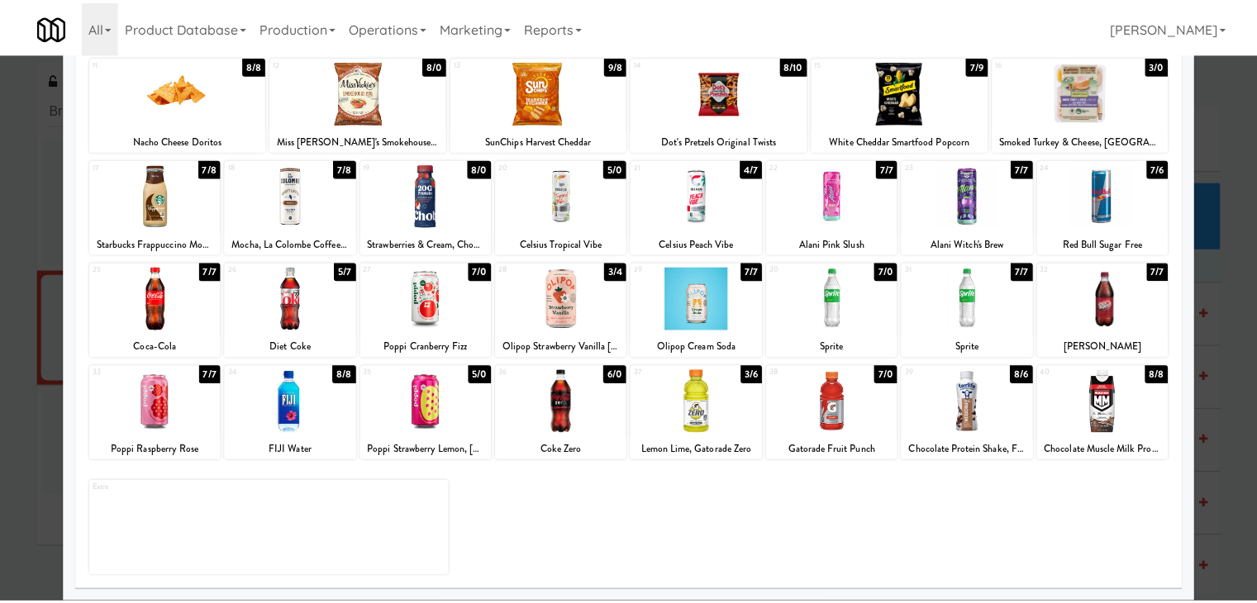
scroll to position [0, 0]
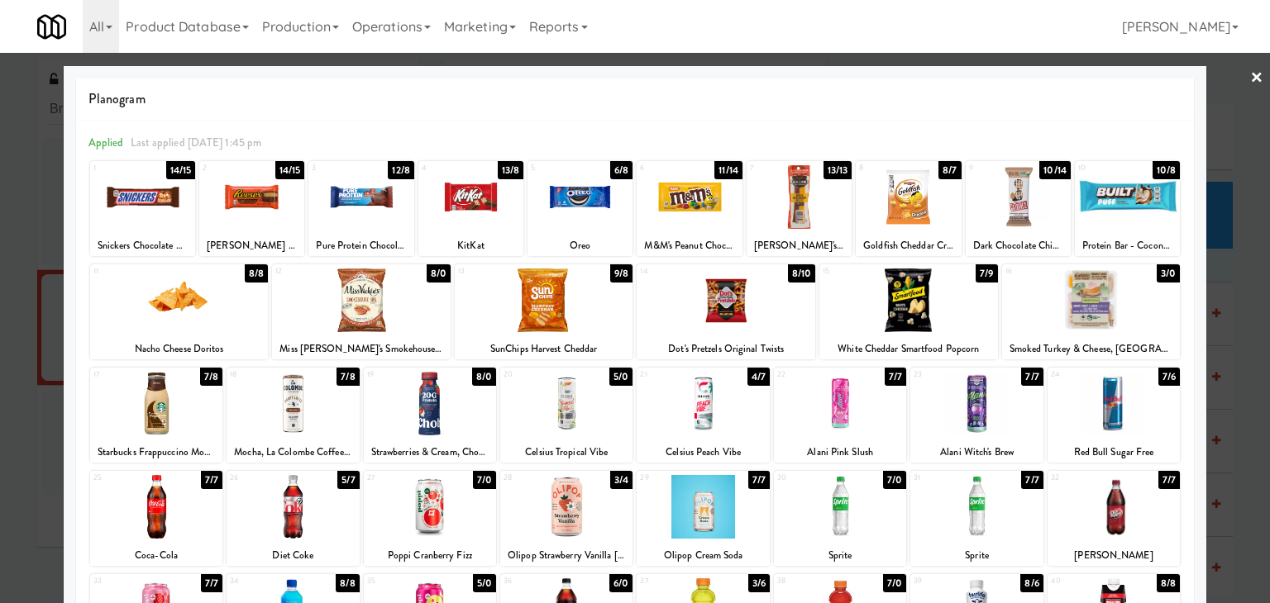
click at [1250, 75] on link "×" at bounding box center [1256, 78] width 13 height 51
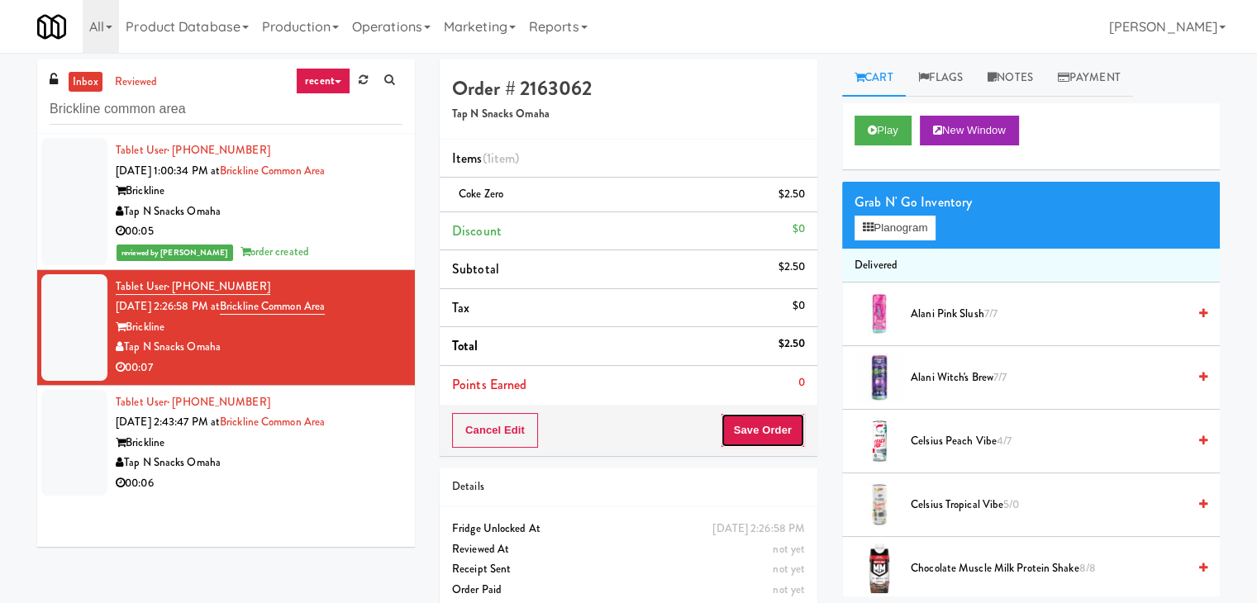
click at [761, 427] on button "Save Order" at bounding box center [763, 430] width 84 height 35
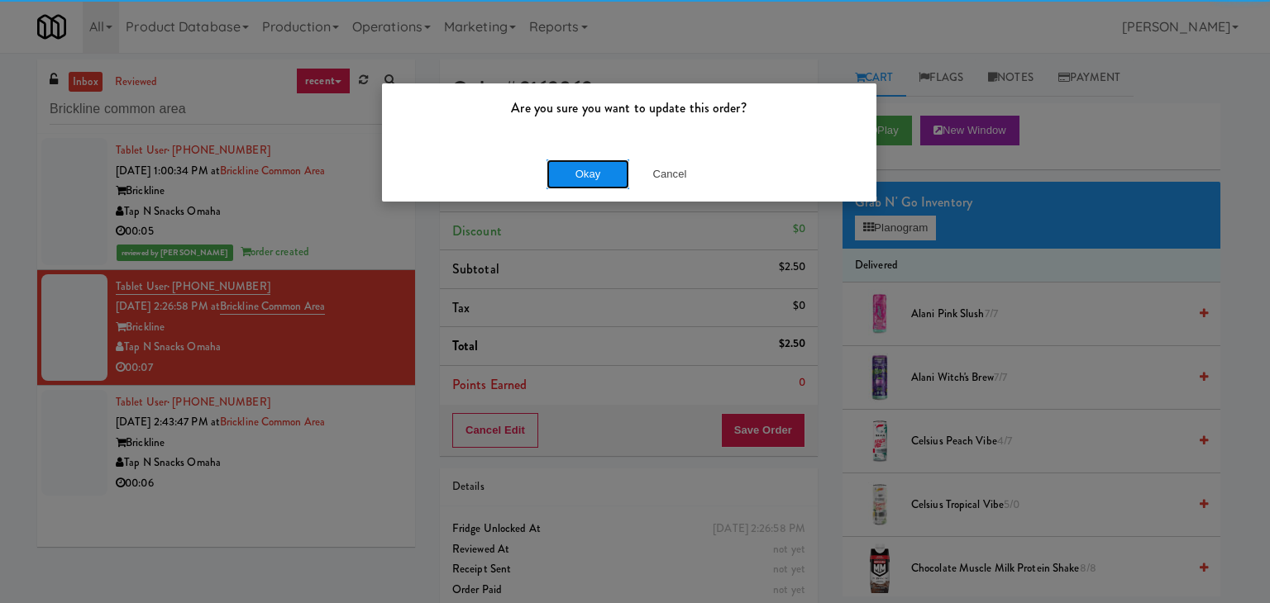
click at [590, 176] on button "Okay" at bounding box center [587, 175] width 83 height 30
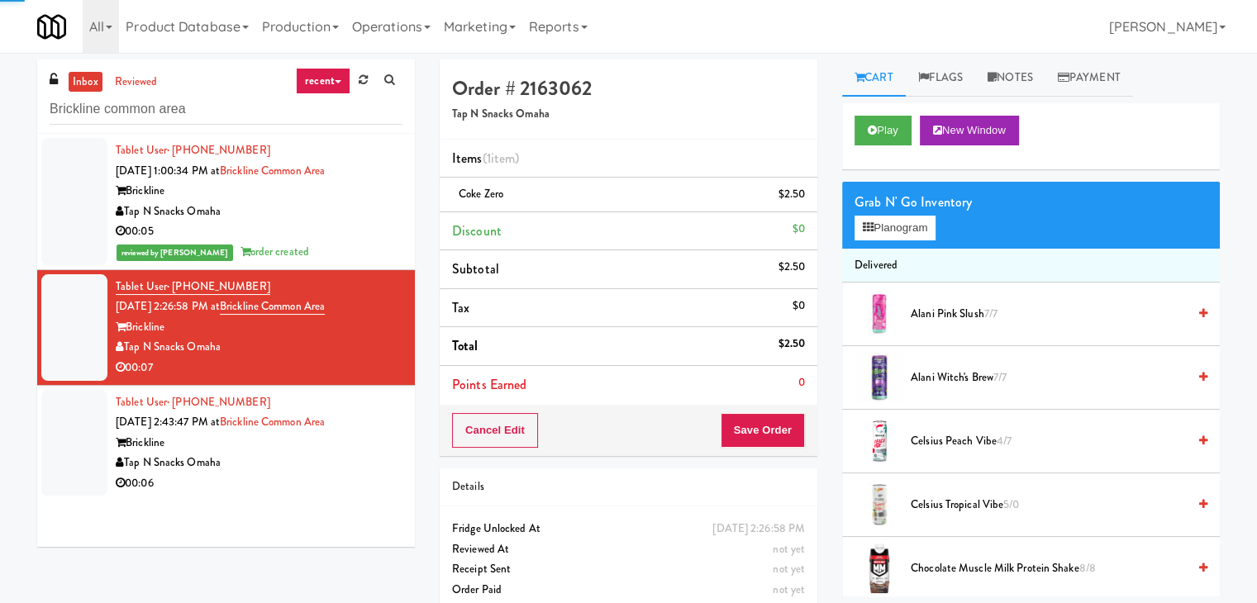
click at [365, 495] on li "Tablet User · (319) 231-6372 [DATE] 2:43:47 PM at [GEOGRAPHIC_DATA] area Brickl…" at bounding box center [226, 443] width 378 height 115
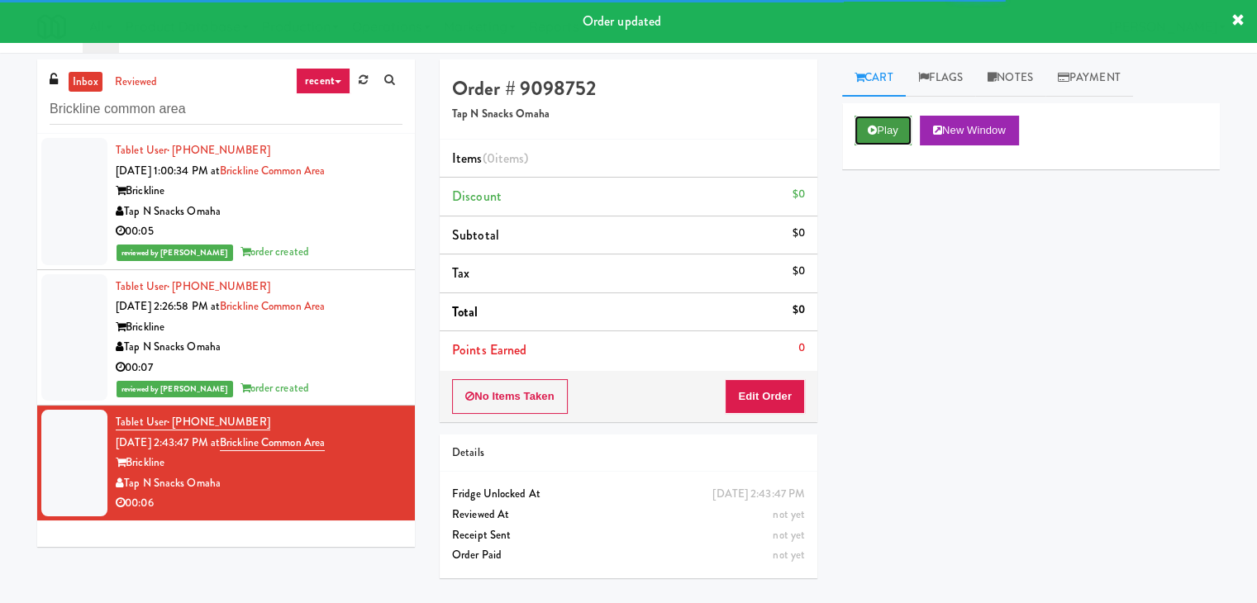
click at [887, 136] on button "Play" at bounding box center [883, 131] width 57 height 30
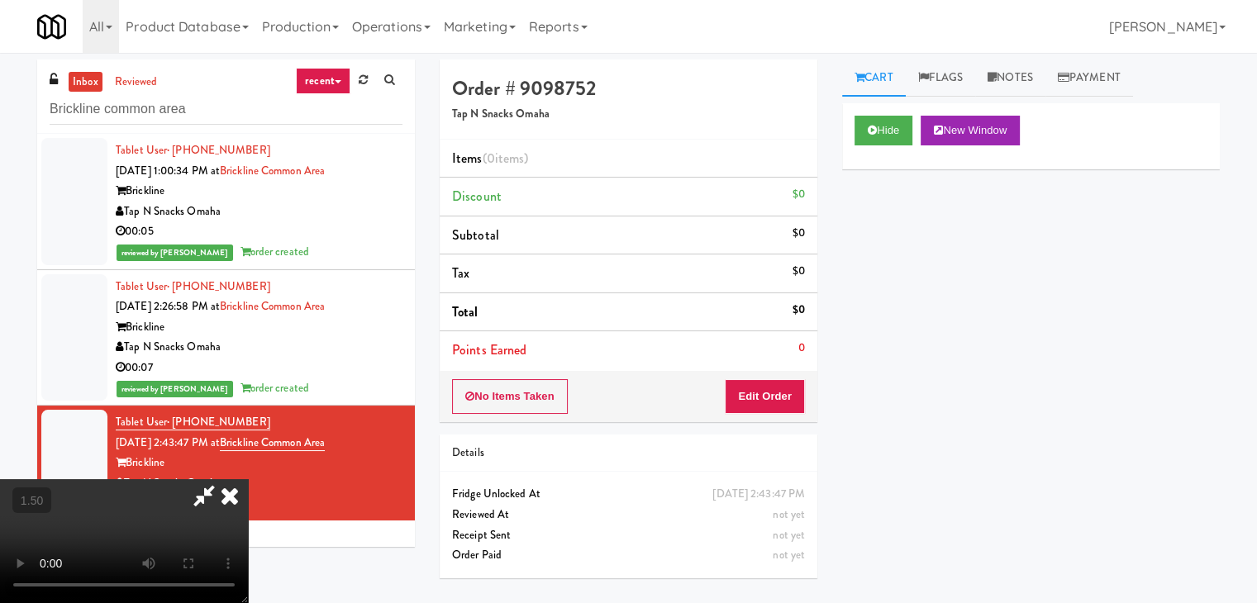
click at [248, 479] on video at bounding box center [124, 541] width 248 height 124
click at [248, 479] on icon at bounding box center [230, 495] width 36 height 33
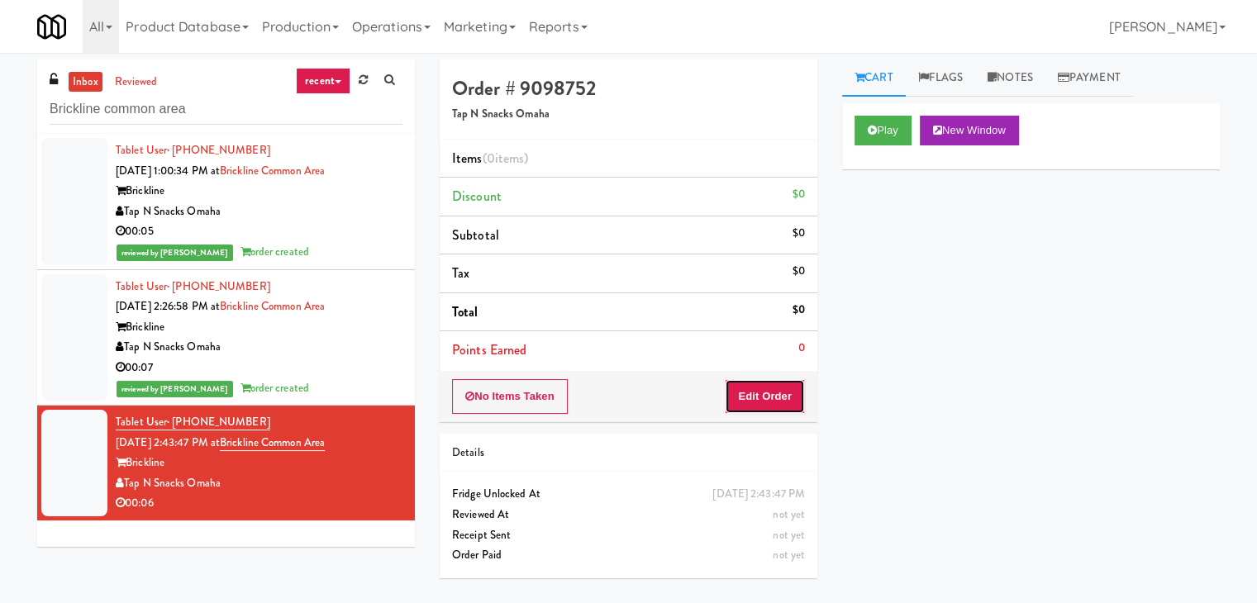
click at [736, 392] on button "Edit Order" at bounding box center [765, 396] width 80 height 35
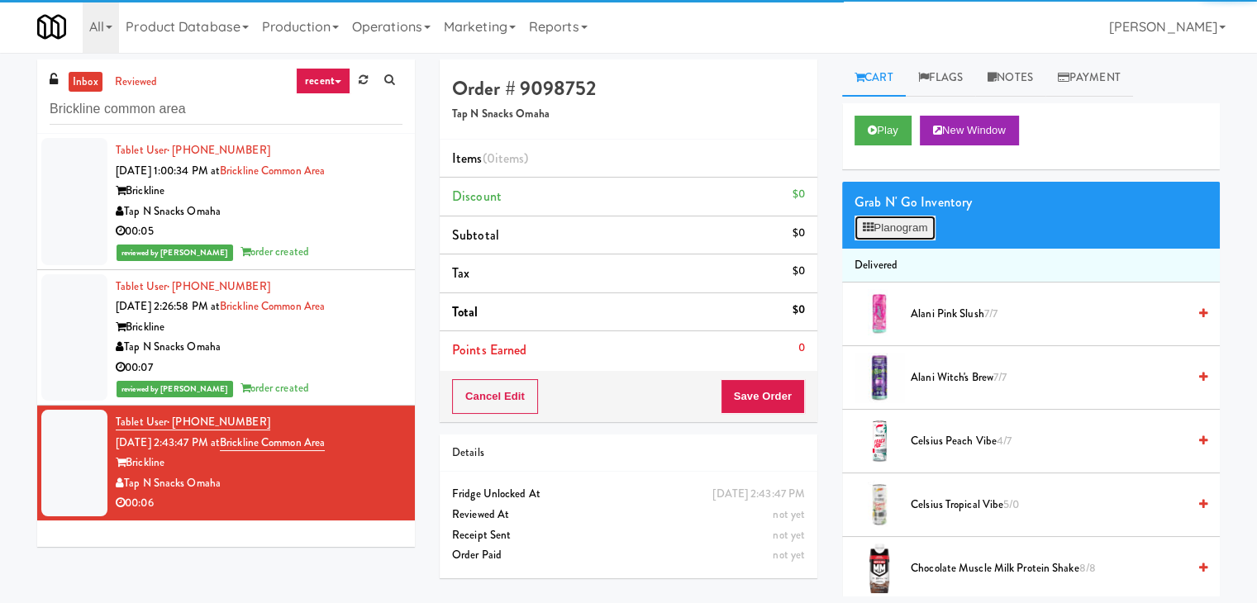
click at [872, 226] on icon at bounding box center [868, 227] width 11 height 11
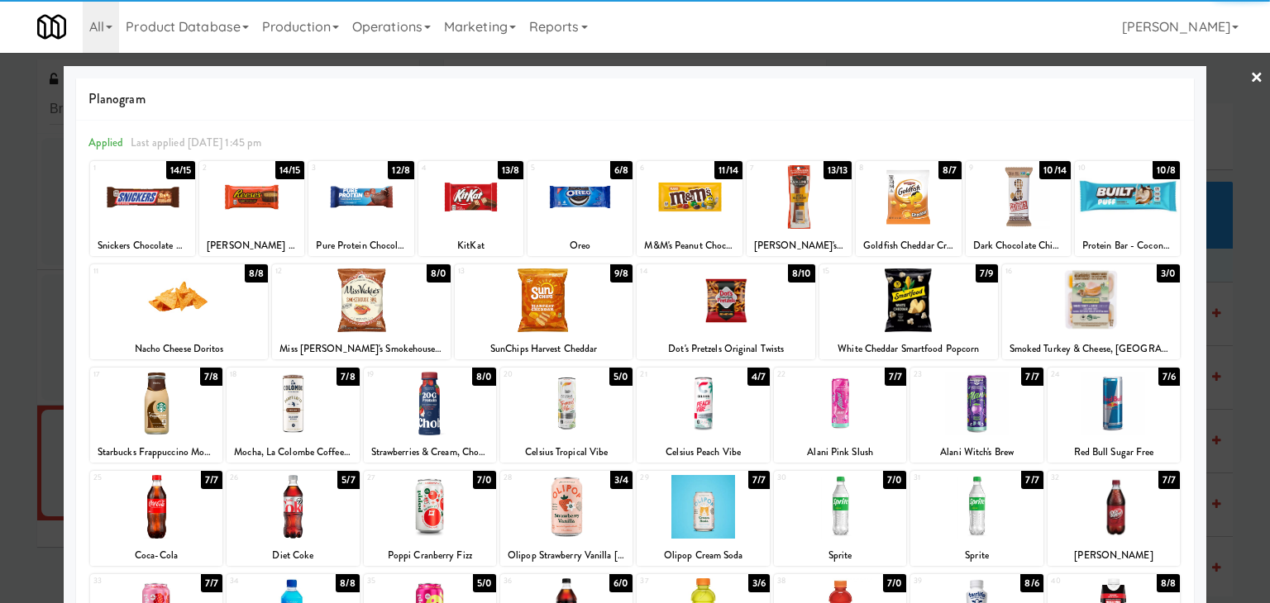
click at [1100, 200] on div at bounding box center [1127, 197] width 105 height 64
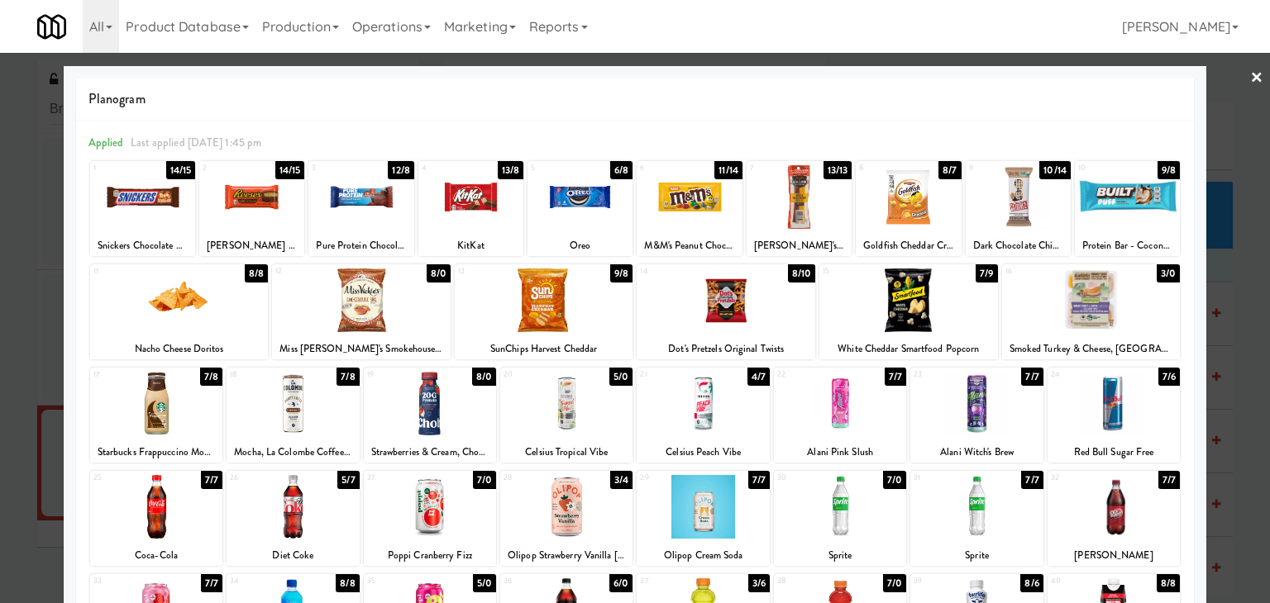
click at [1250, 78] on link "×" at bounding box center [1256, 78] width 13 height 51
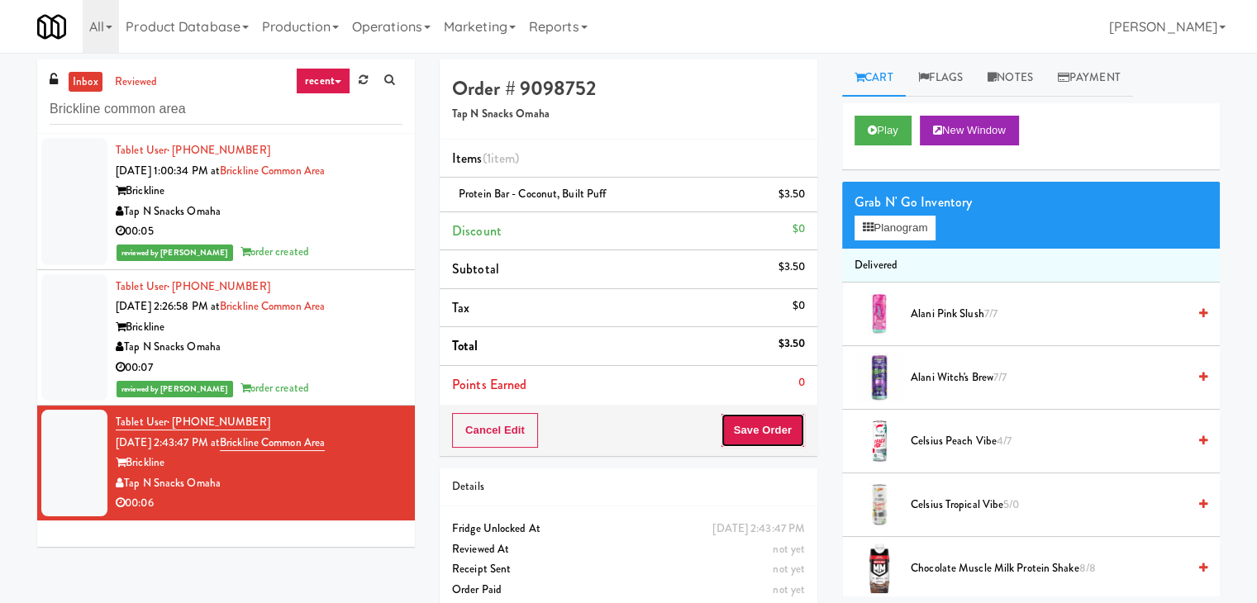
click at [767, 427] on button "Save Order" at bounding box center [763, 430] width 84 height 35
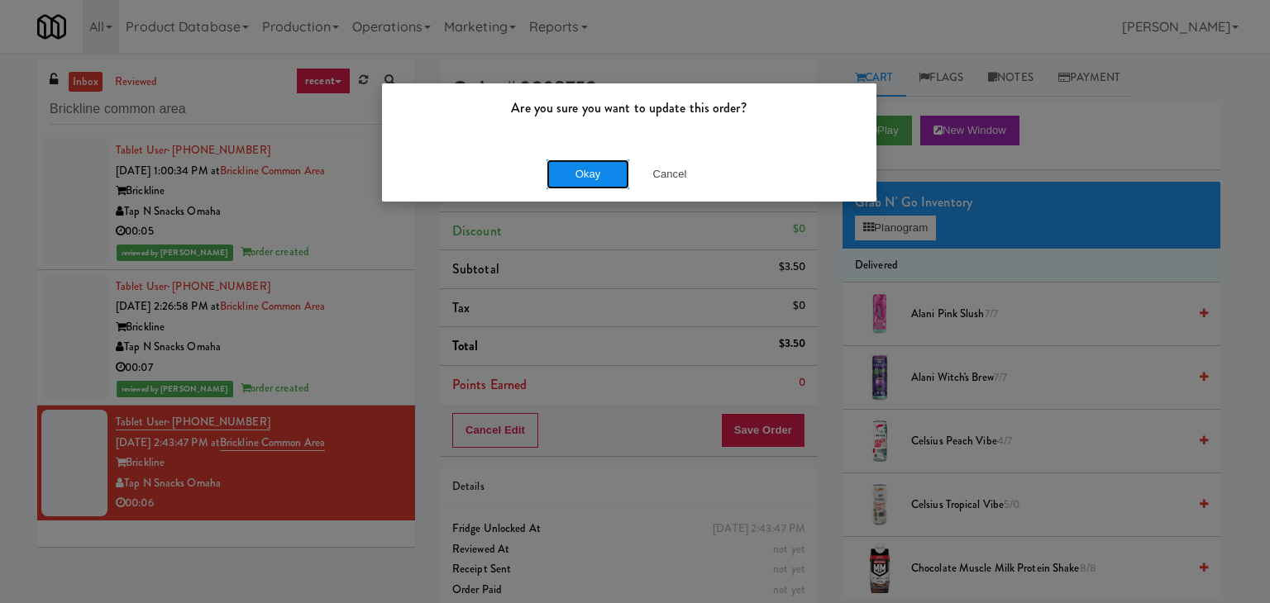
click at [570, 165] on button "Okay" at bounding box center [587, 175] width 83 height 30
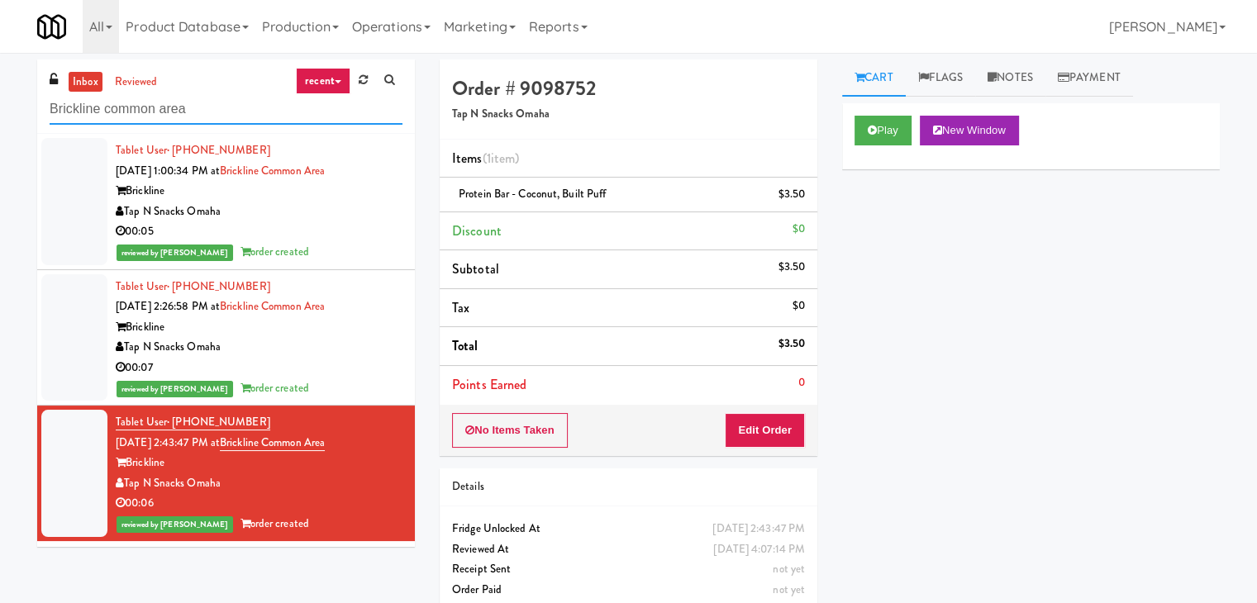
click at [208, 113] on input "Brickline common area" at bounding box center [226, 109] width 353 height 31
paste input "Dreammaker Spas"
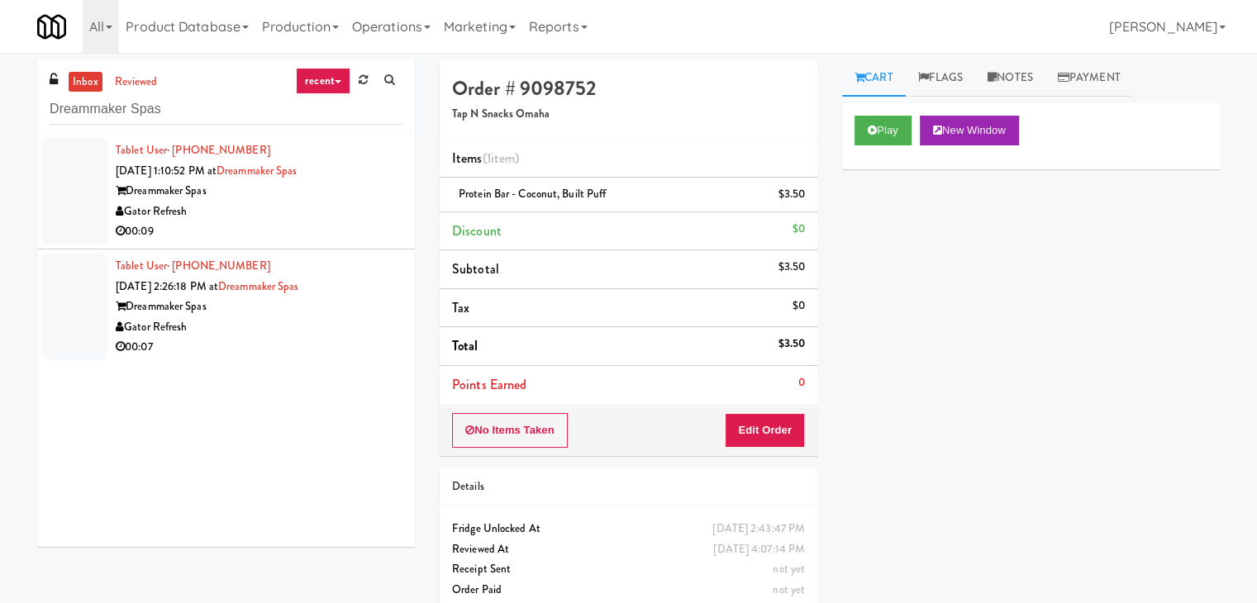
click at [363, 212] on div "Gator Refresh" at bounding box center [259, 212] width 287 height 21
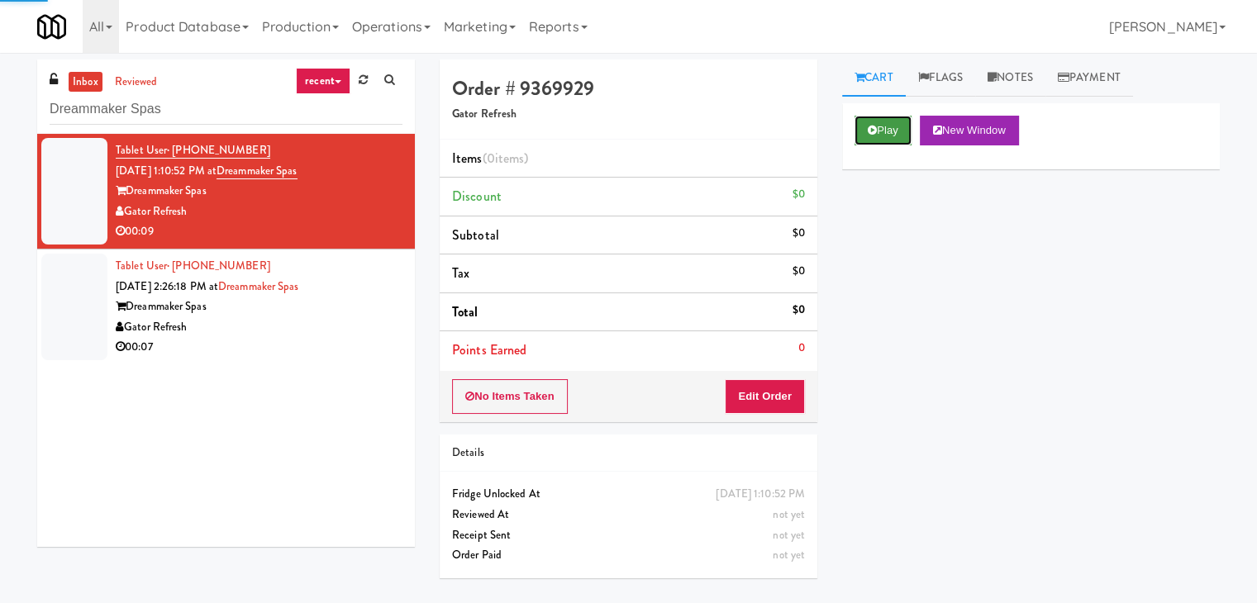
click at [876, 136] on button "Play" at bounding box center [883, 131] width 57 height 30
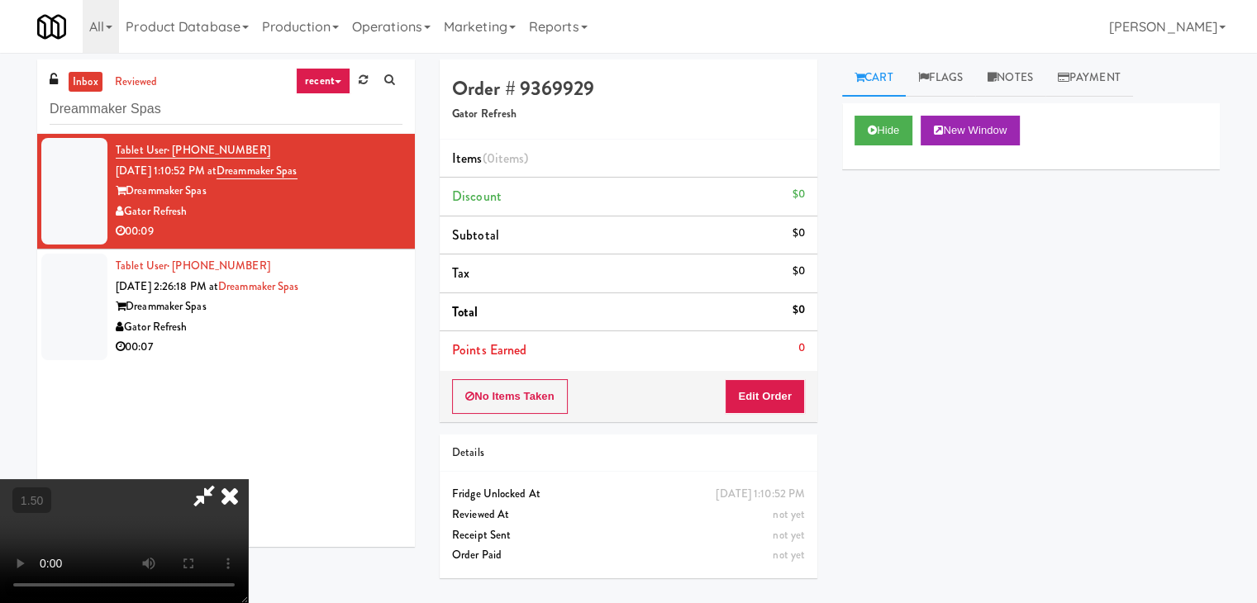
click at [248, 479] on video at bounding box center [124, 541] width 248 height 124
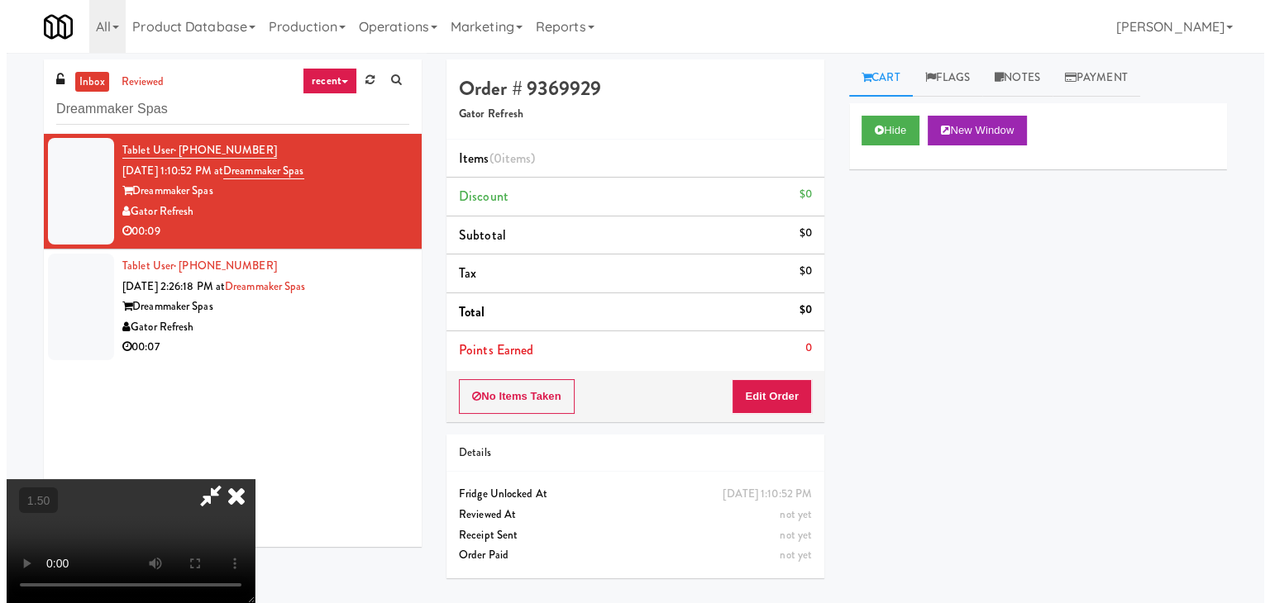
scroll to position [0, 0]
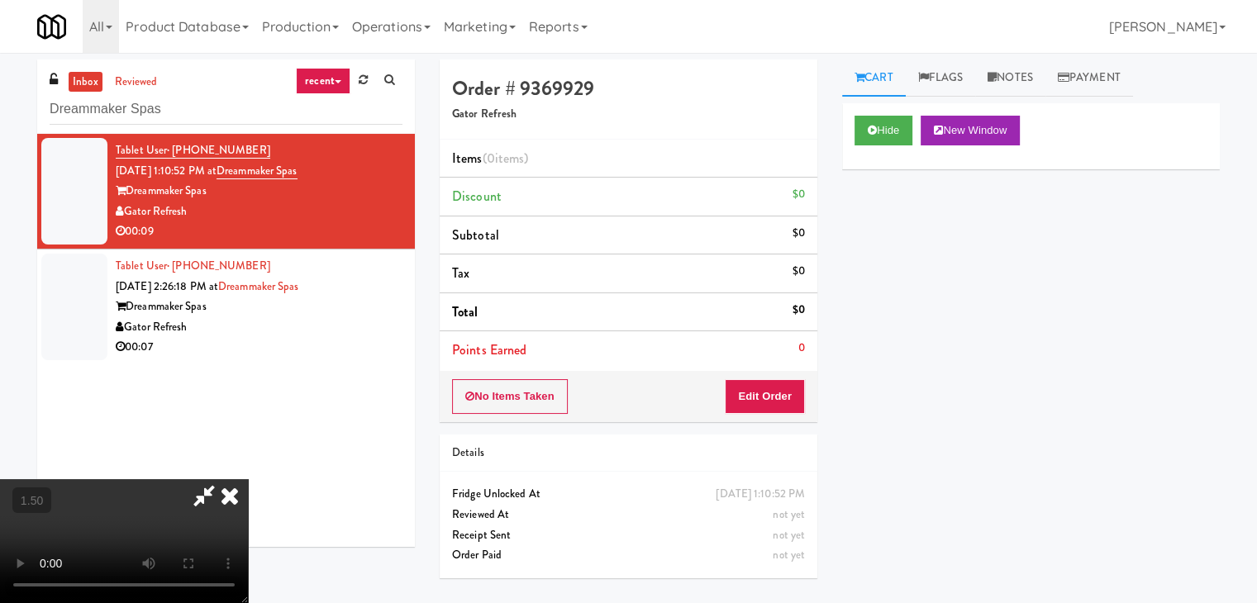
click at [248, 479] on icon at bounding box center [230, 495] width 36 height 33
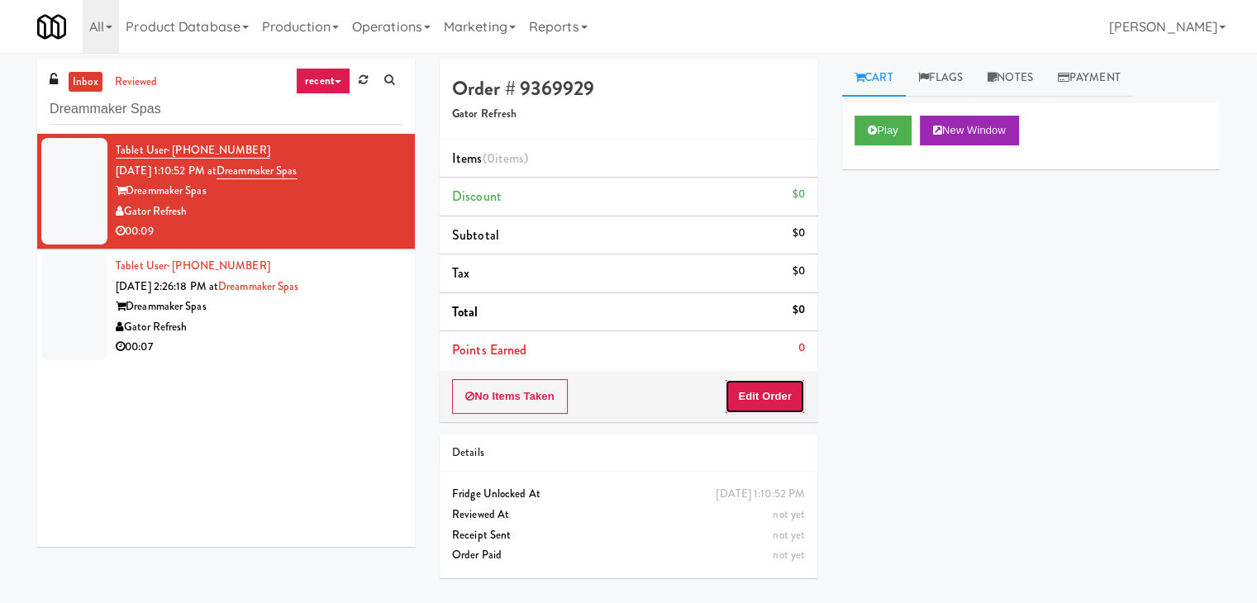
drag, startPoint x: 770, startPoint y: 381, endPoint x: 791, endPoint y: 368, distance: 24.5
click at [767, 388] on button "Edit Order" at bounding box center [765, 396] width 80 height 35
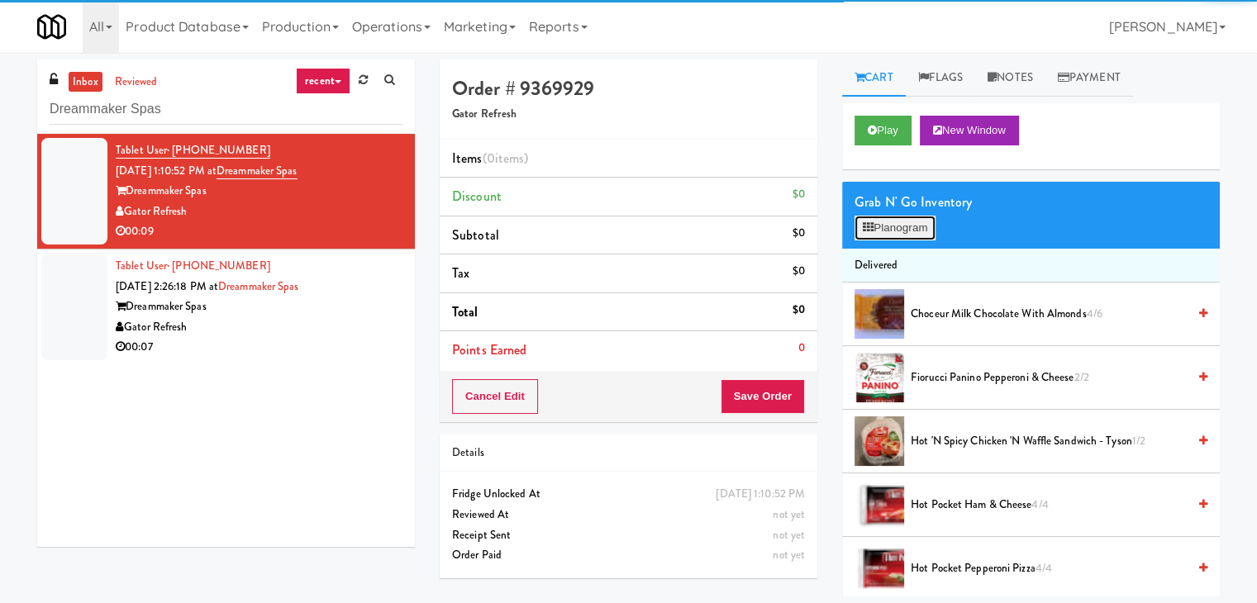
click at [896, 223] on button "Planogram" at bounding box center [895, 228] width 81 height 25
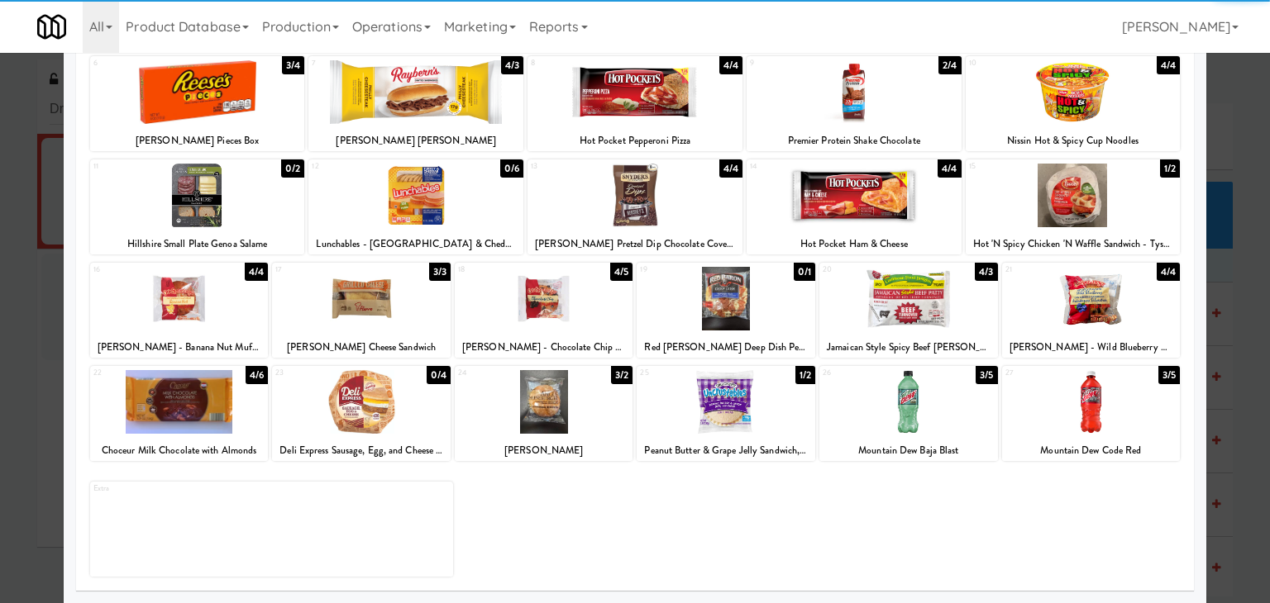
click at [200, 398] on div at bounding box center [179, 402] width 179 height 64
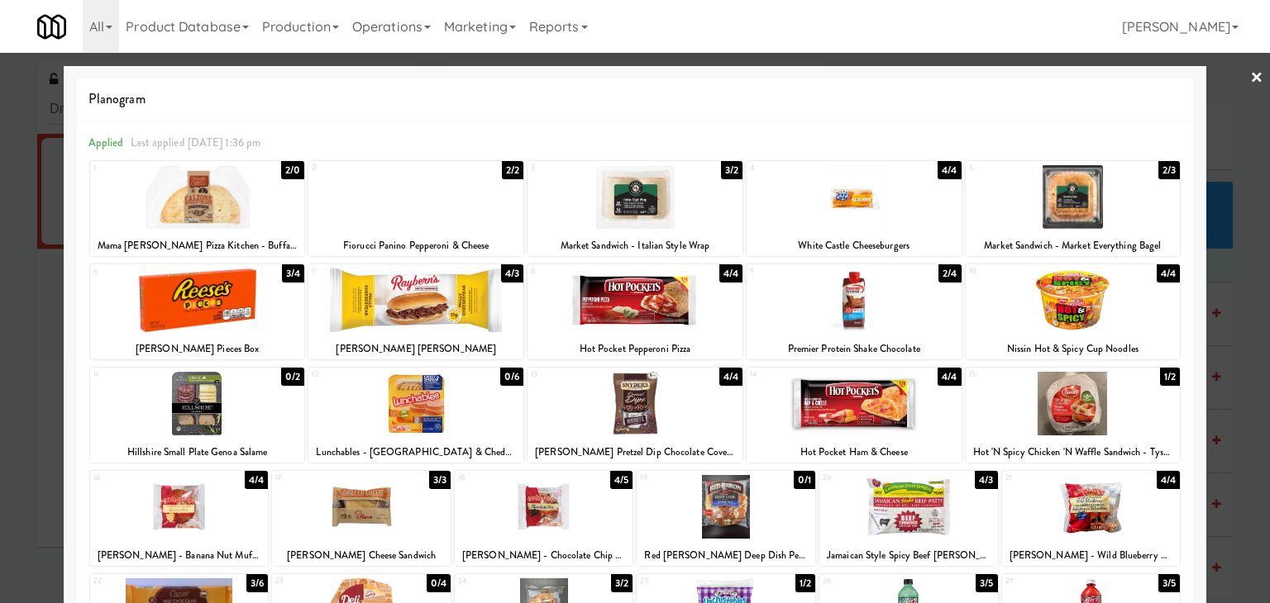
click at [1250, 79] on link "×" at bounding box center [1256, 78] width 13 height 51
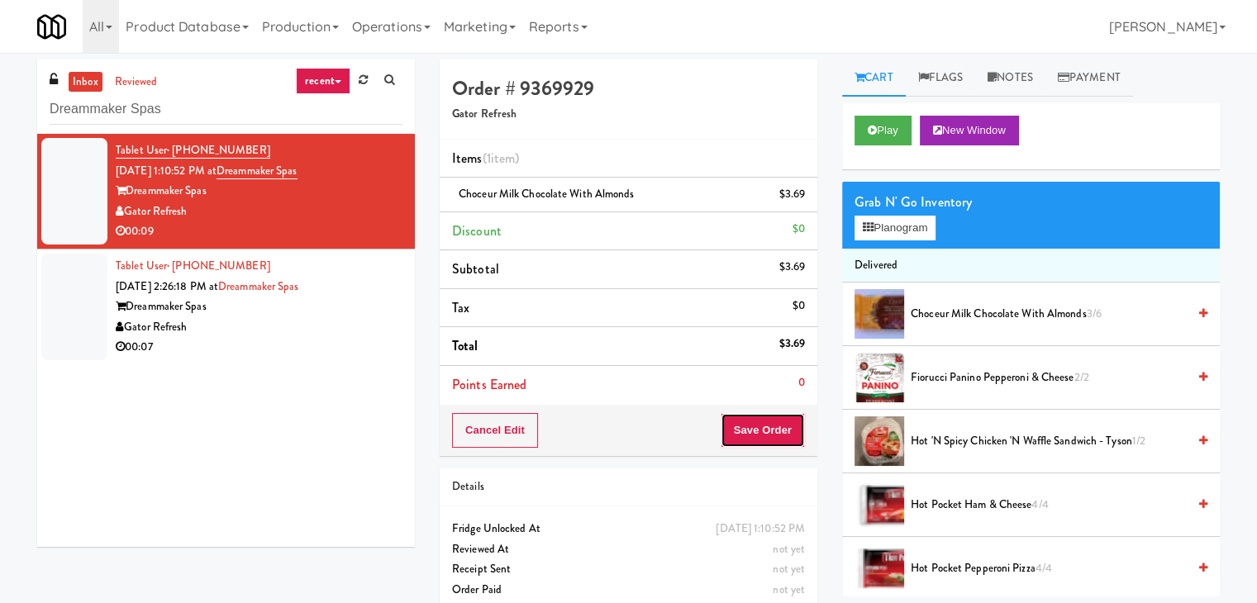
click at [767, 436] on button "Save Order" at bounding box center [763, 430] width 84 height 35
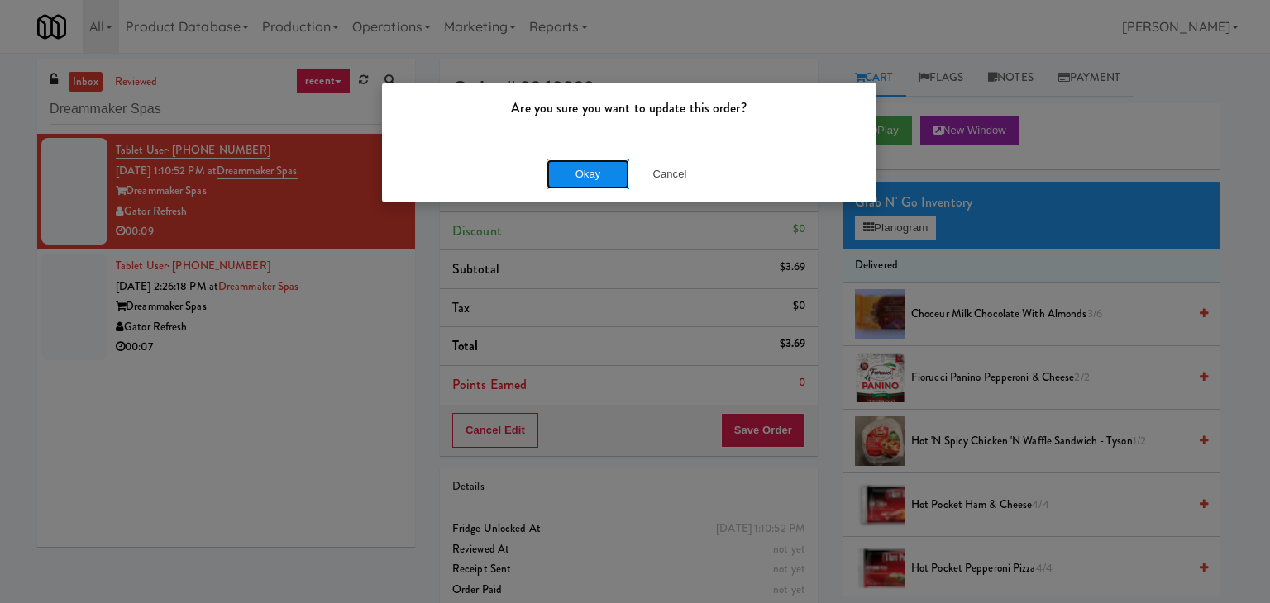
click at [598, 173] on button "Okay" at bounding box center [587, 175] width 83 height 30
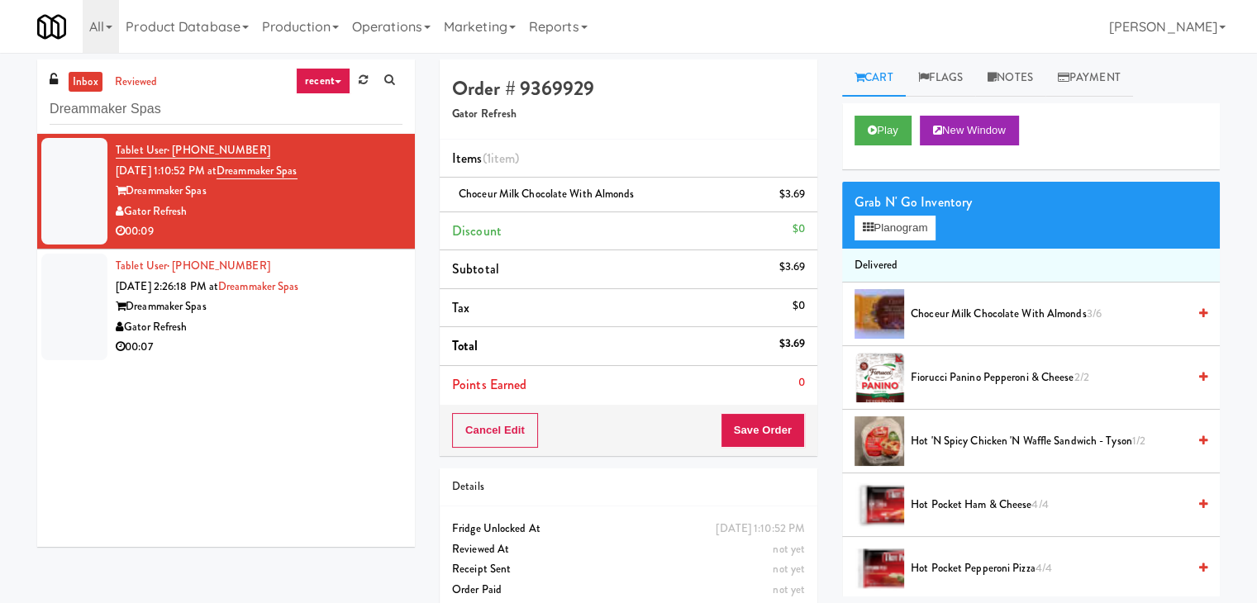
click at [352, 324] on div "Gator Refresh" at bounding box center [259, 327] width 287 height 21
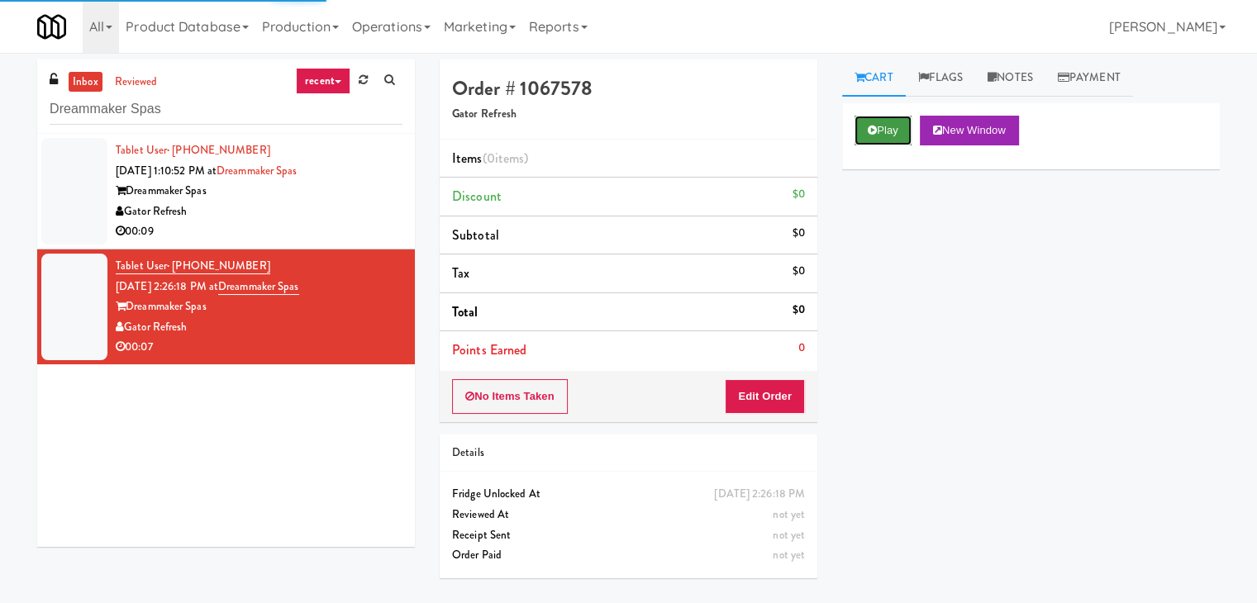
click at [880, 141] on button "Play" at bounding box center [883, 131] width 57 height 30
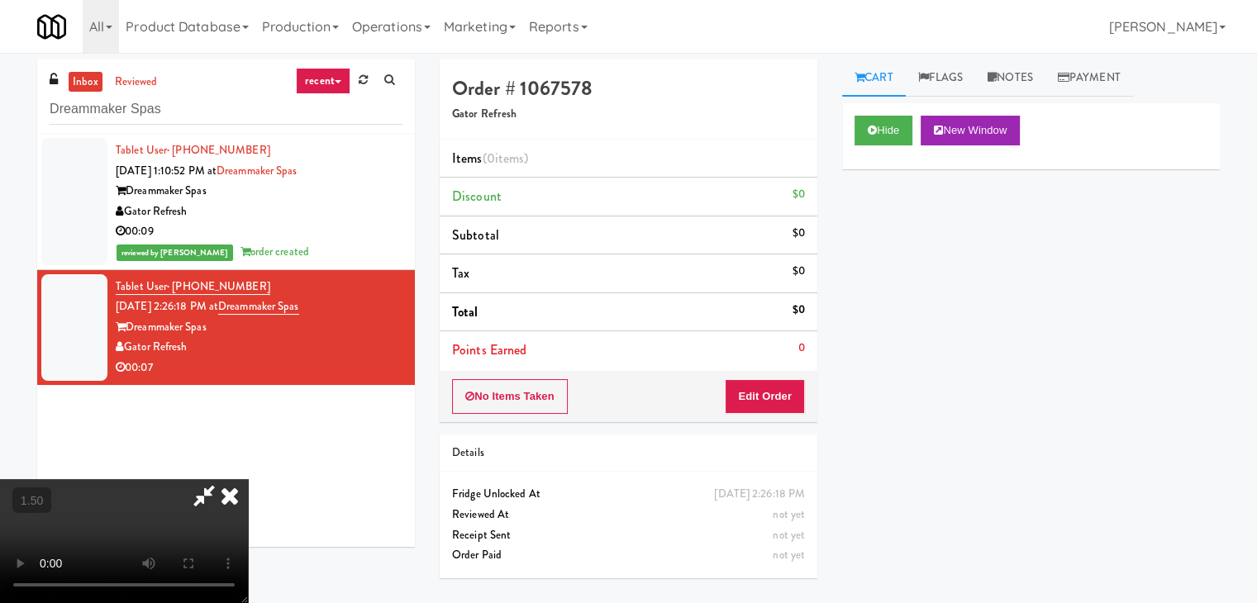
click at [248, 479] on video at bounding box center [124, 541] width 248 height 124
click at [248, 479] on icon at bounding box center [230, 495] width 36 height 33
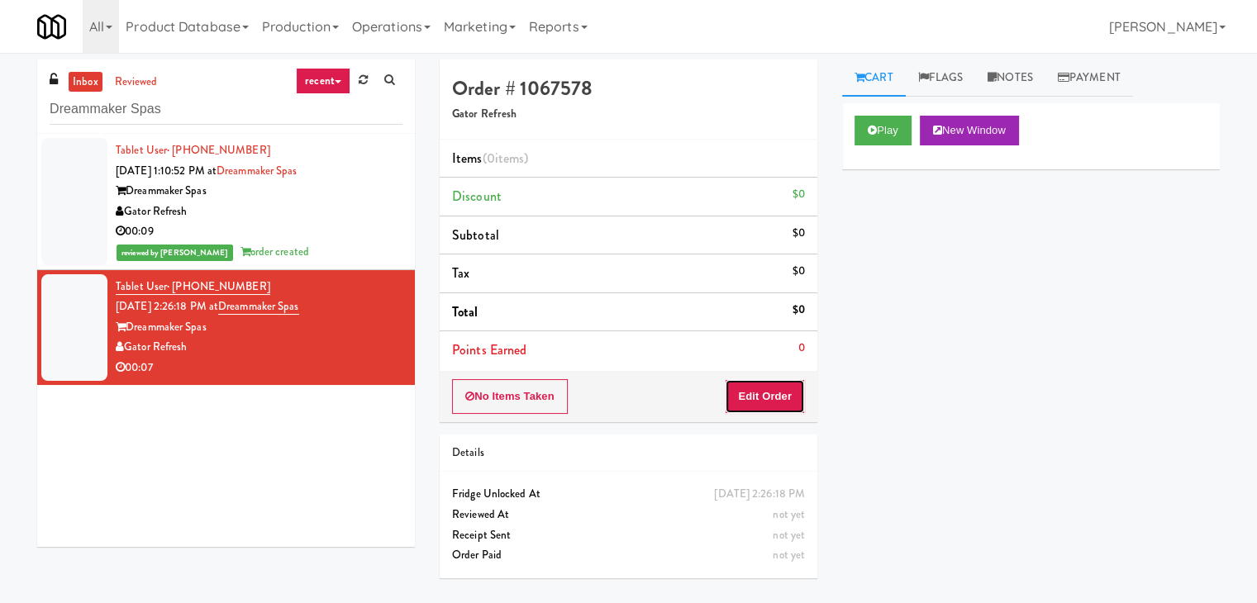
click at [764, 387] on button "Edit Order" at bounding box center [765, 396] width 80 height 35
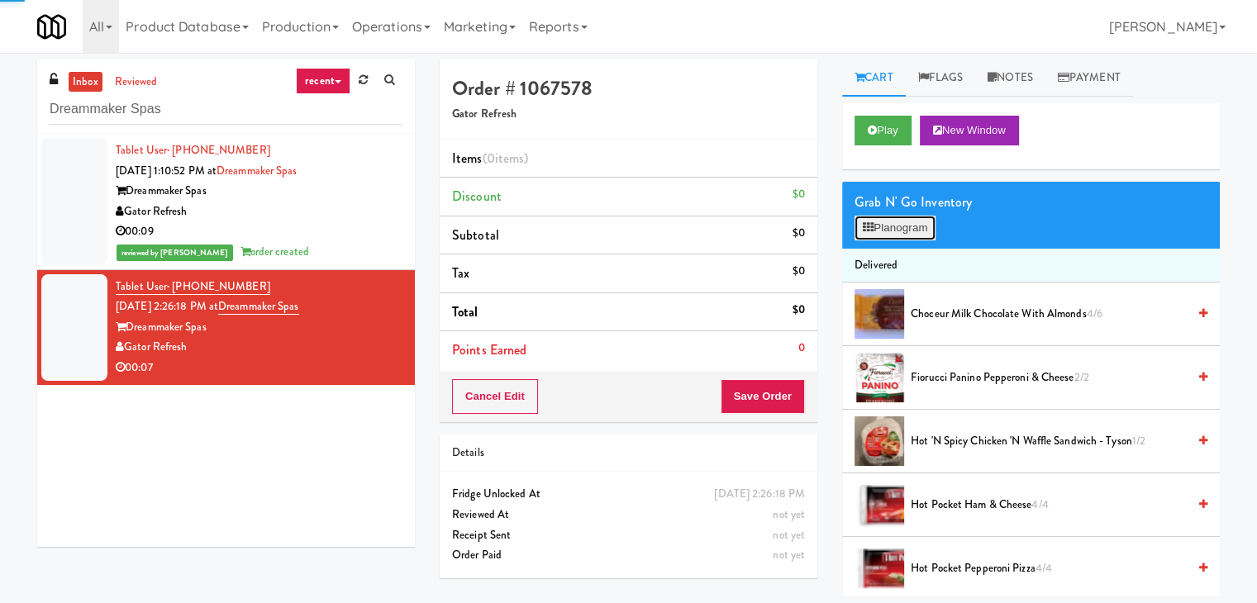
click at [894, 230] on button "Planogram" at bounding box center [895, 228] width 81 height 25
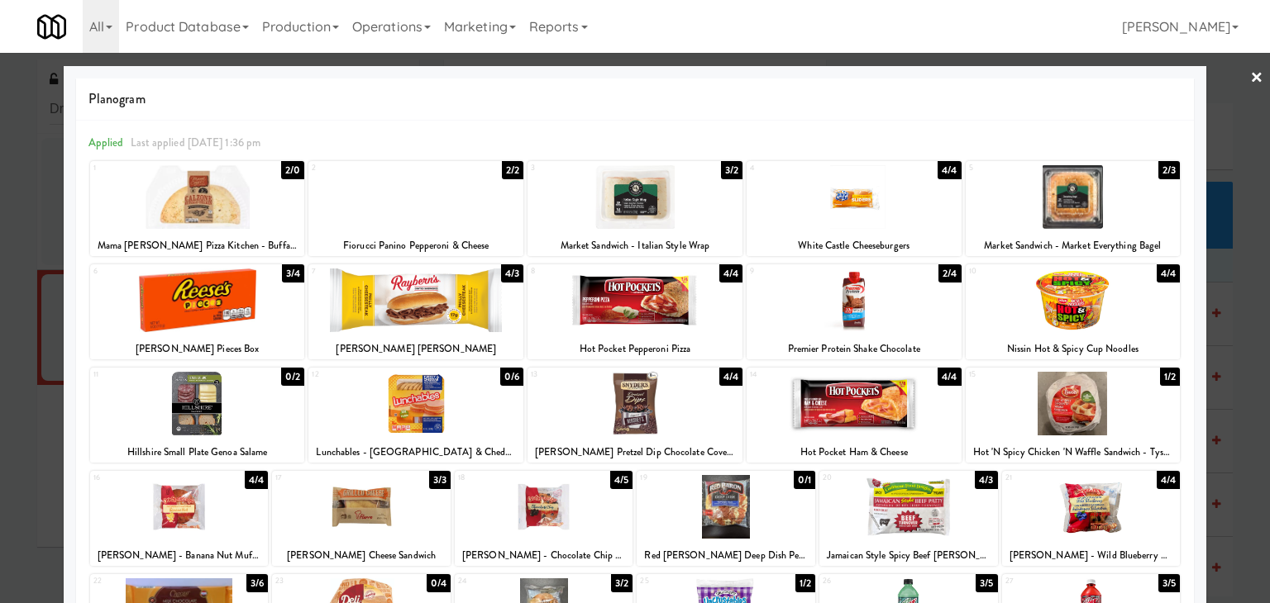
click at [226, 200] on div at bounding box center [197, 197] width 215 height 64
click at [1250, 79] on link "×" at bounding box center [1256, 78] width 13 height 51
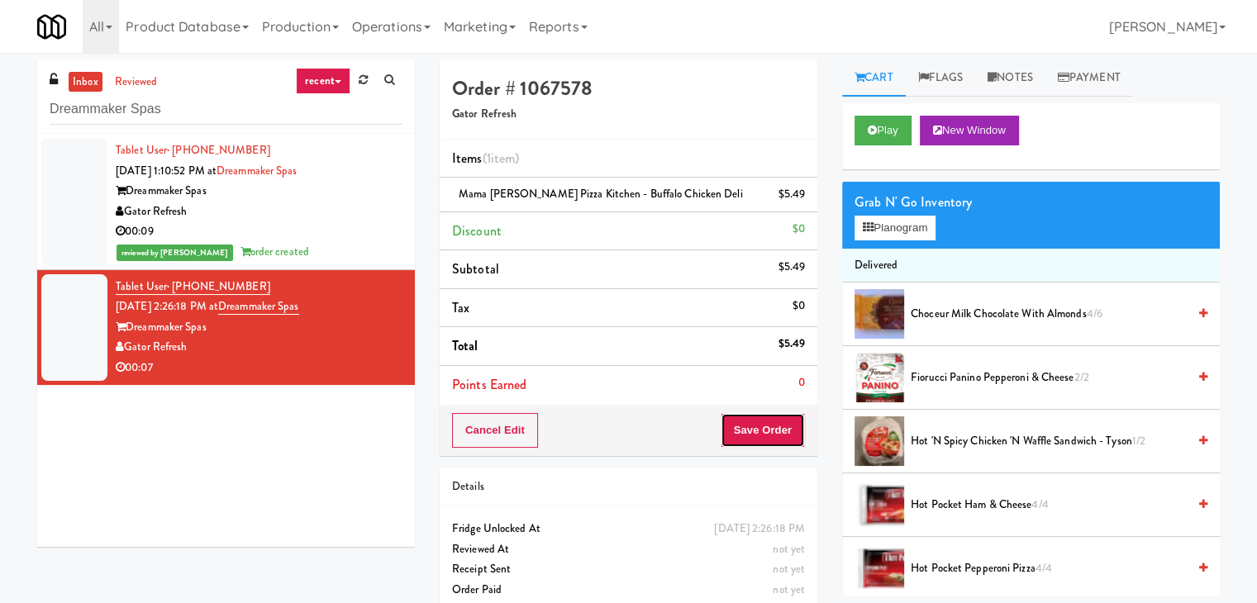
click at [772, 424] on button "Save Order" at bounding box center [763, 430] width 84 height 35
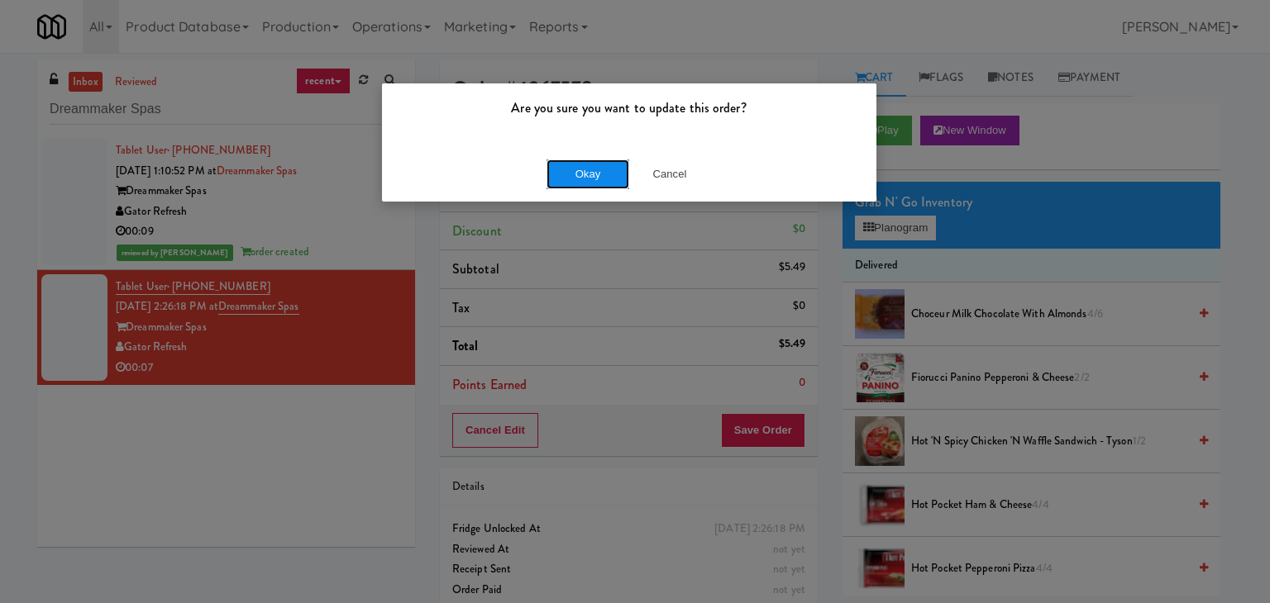
click at [578, 176] on button "Okay" at bounding box center [587, 175] width 83 height 30
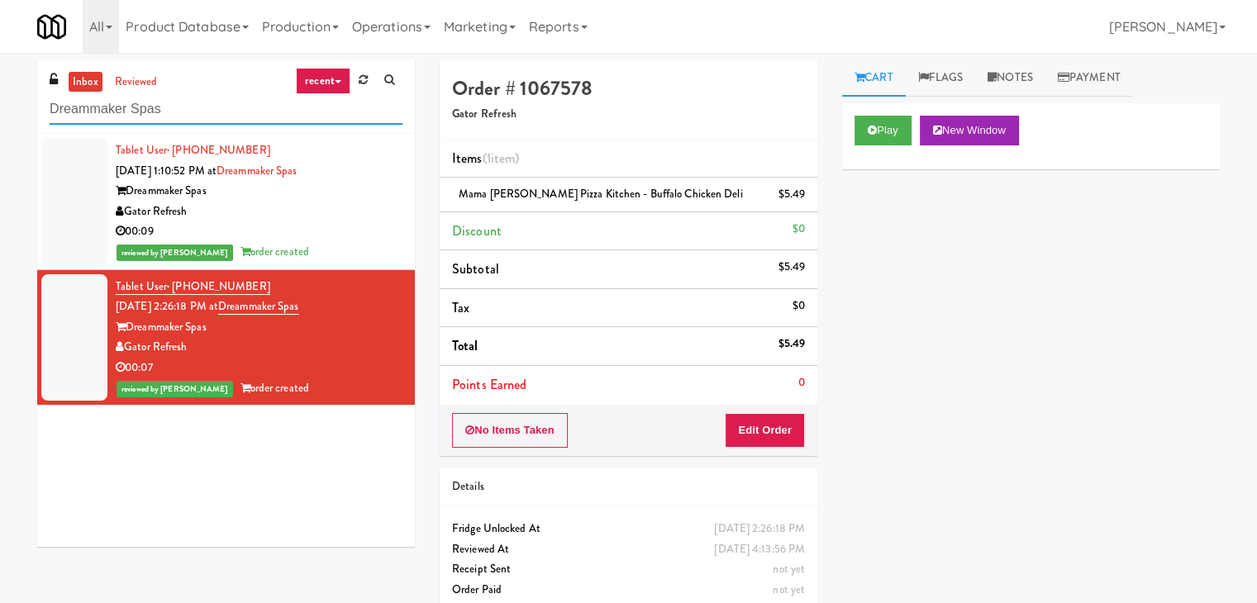
click at [218, 109] on input "Dreammaker Spas" at bounding box center [226, 109] width 353 height 31
paste input "Rowan - Pantry - Right"
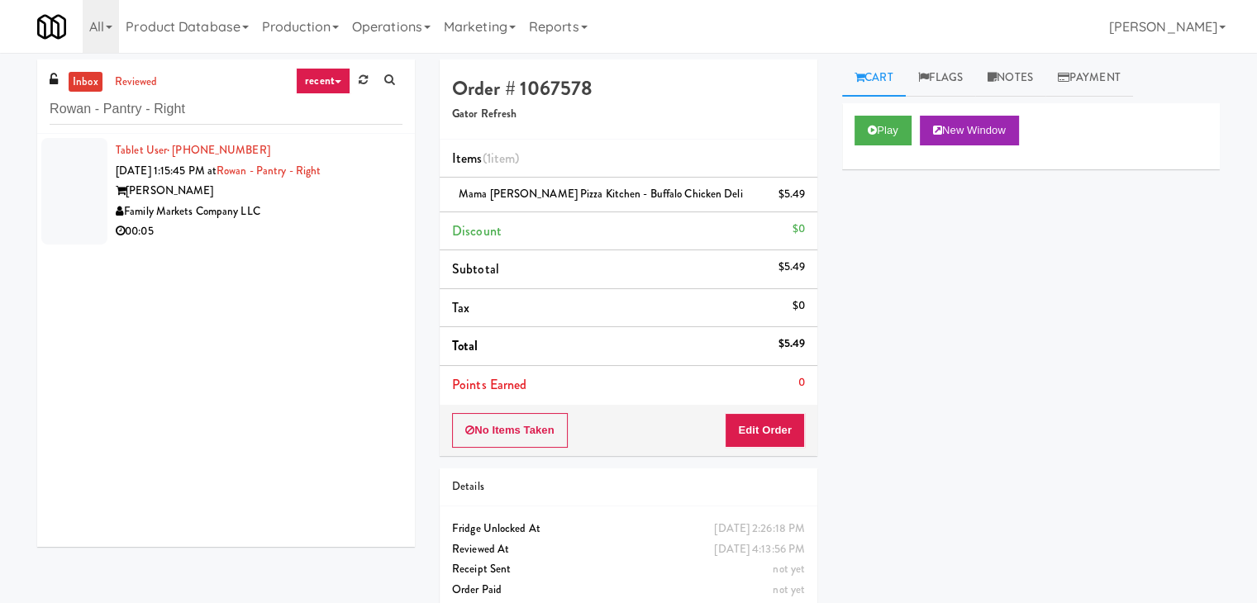
click at [364, 202] on div "Family Markets Company LLC" at bounding box center [259, 212] width 287 height 21
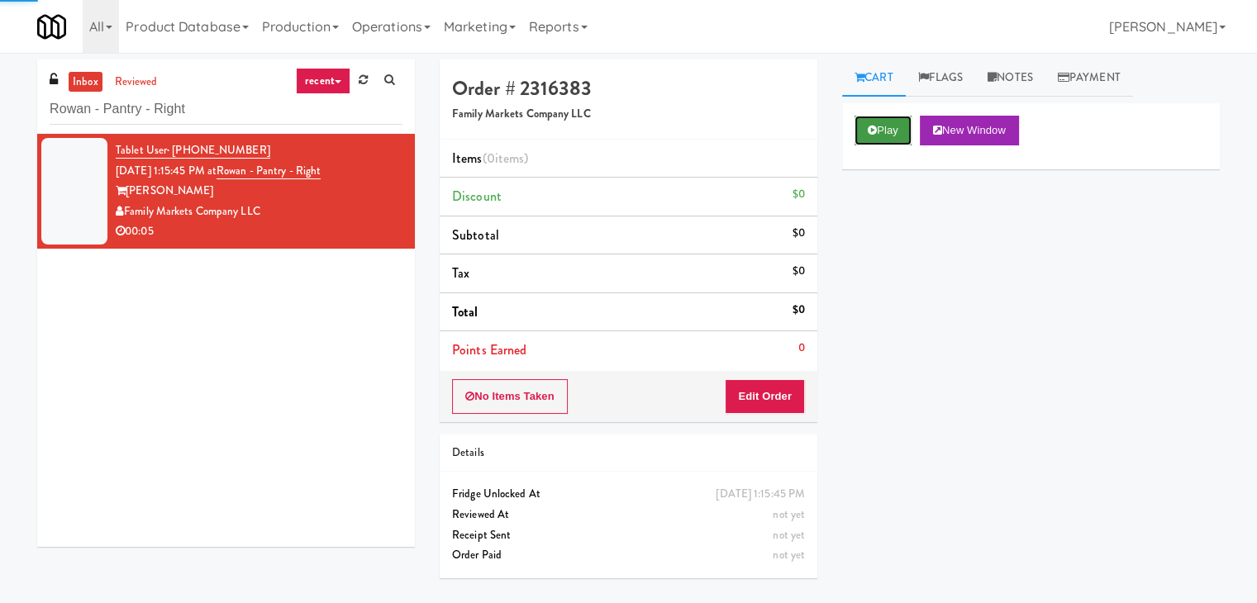
drag, startPoint x: 889, startPoint y: 133, endPoint x: 658, endPoint y: 64, distance: 241.6
click at [889, 132] on button "Play" at bounding box center [883, 131] width 57 height 30
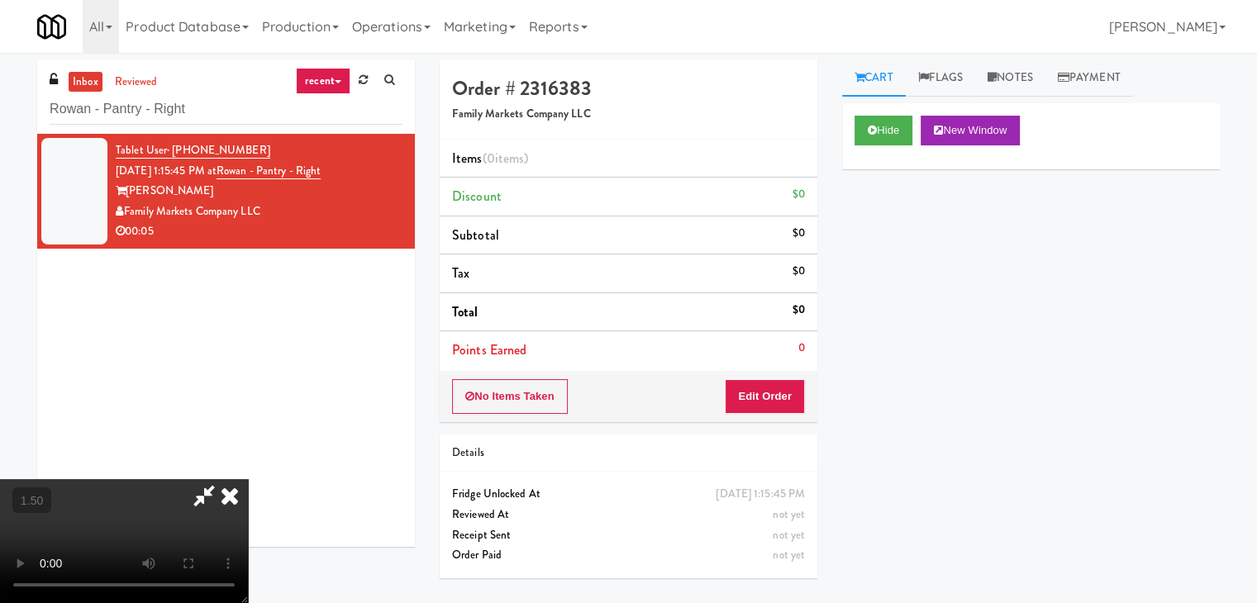
click at [248, 479] on icon at bounding box center [230, 495] width 36 height 33
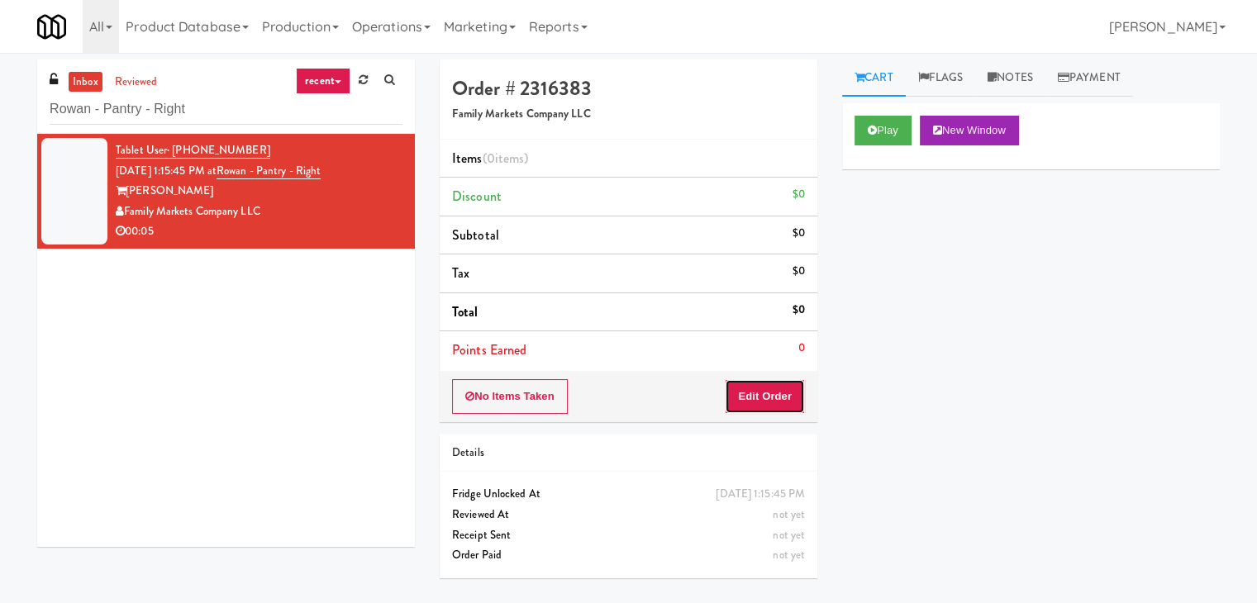
drag, startPoint x: 787, startPoint y: 407, endPoint x: 841, endPoint y: 363, distance: 69.3
click at [787, 404] on button "Edit Order" at bounding box center [765, 396] width 80 height 35
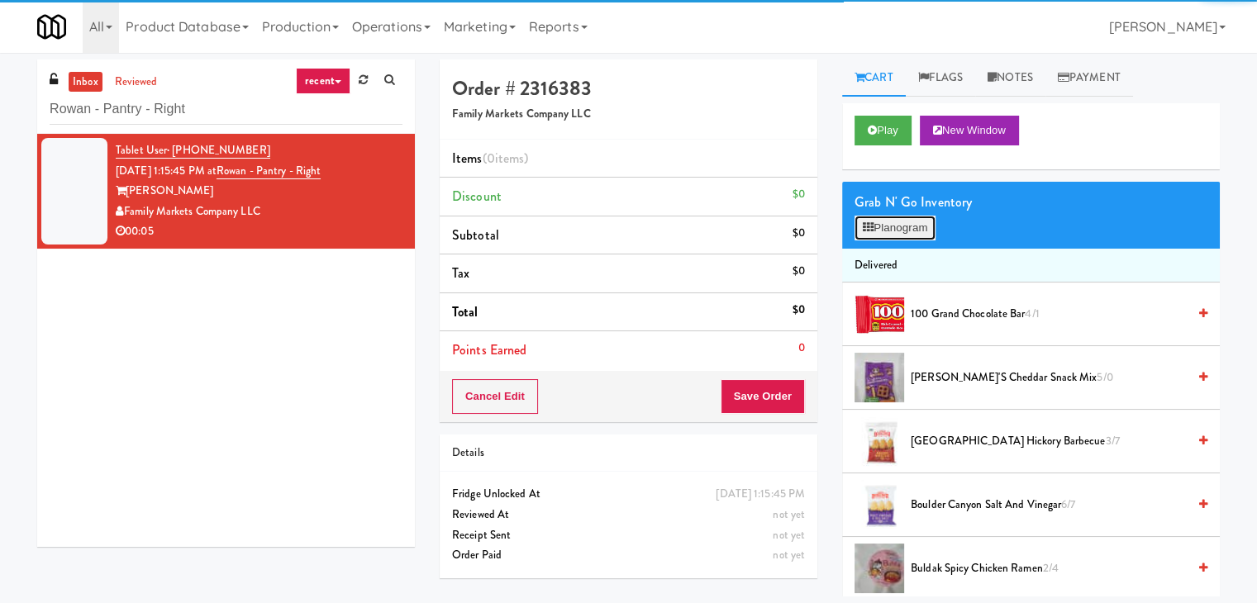
click at [904, 224] on button "Planogram" at bounding box center [895, 228] width 81 height 25
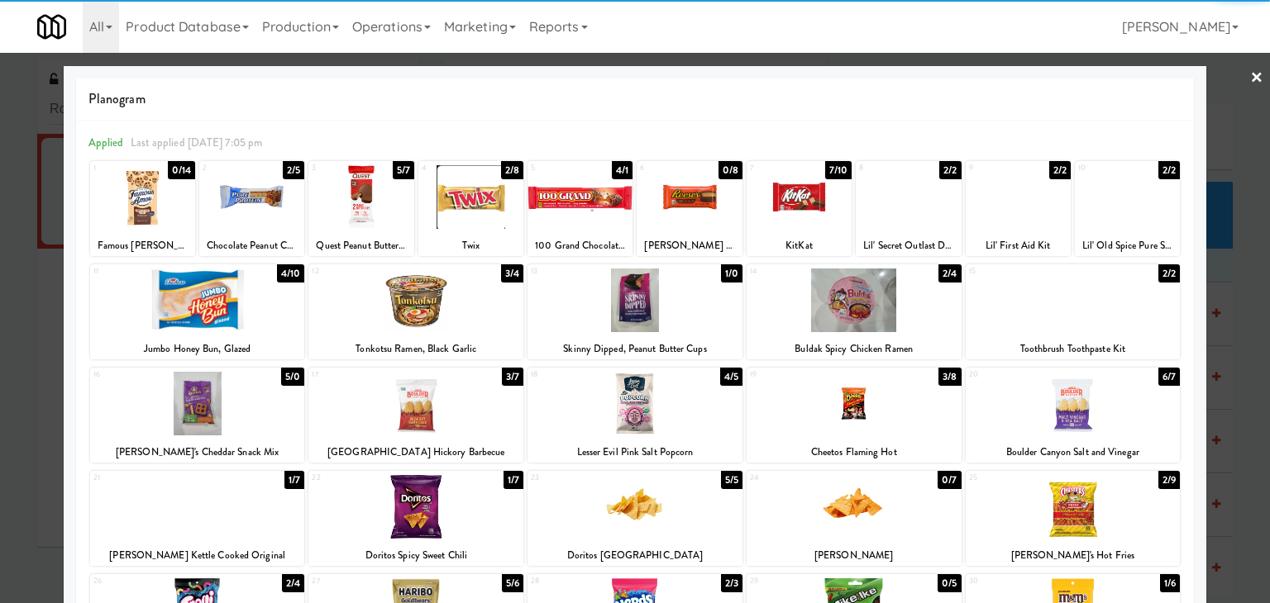
click at [860, 311] on div at bounding box center [853, 301] width 215 height 64
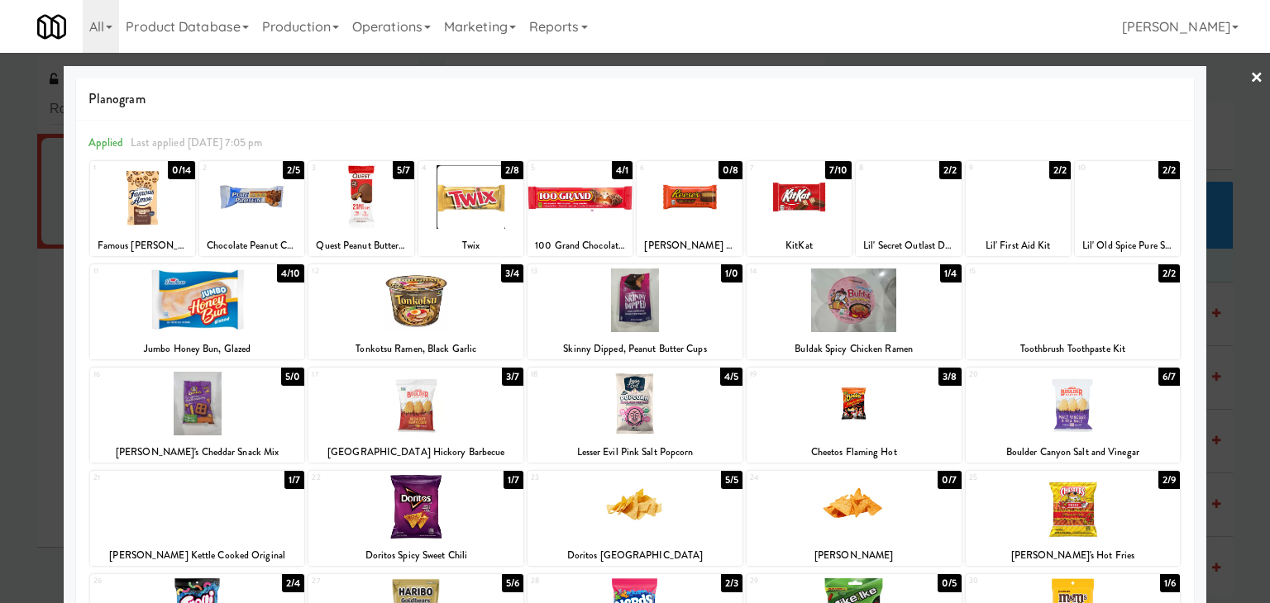
click at [1250, 74] on link "×" at bounding box center [1256, 78] width 13 height 51
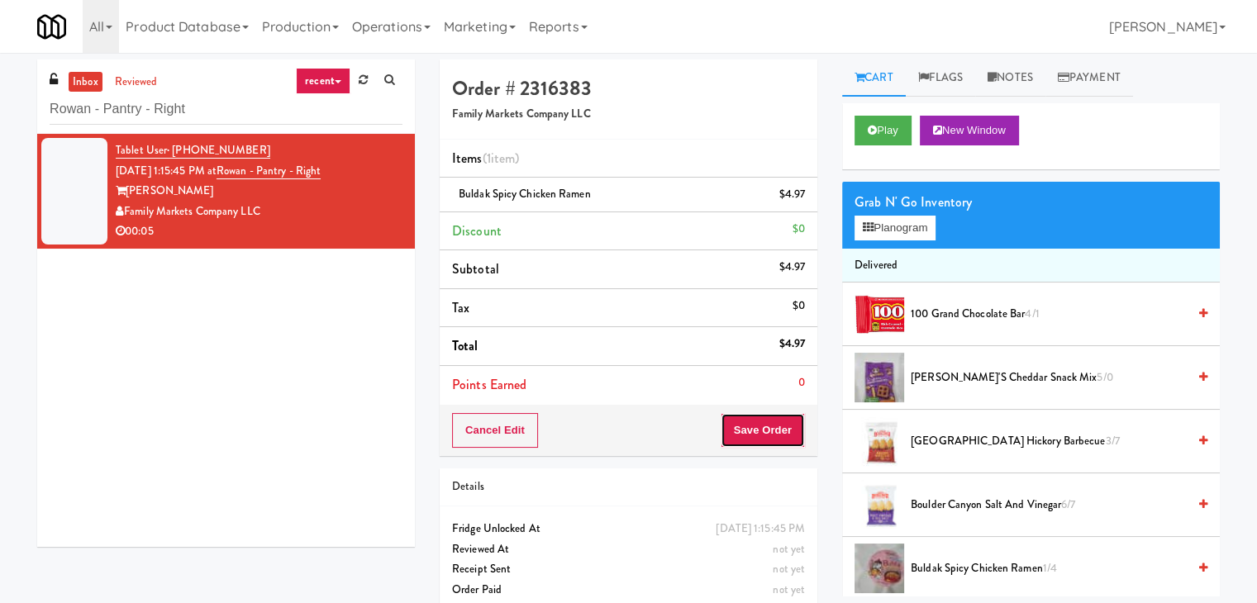
click at [772, 437] on button "Save Order" at bounding box center [763, 430] width 84 height 35
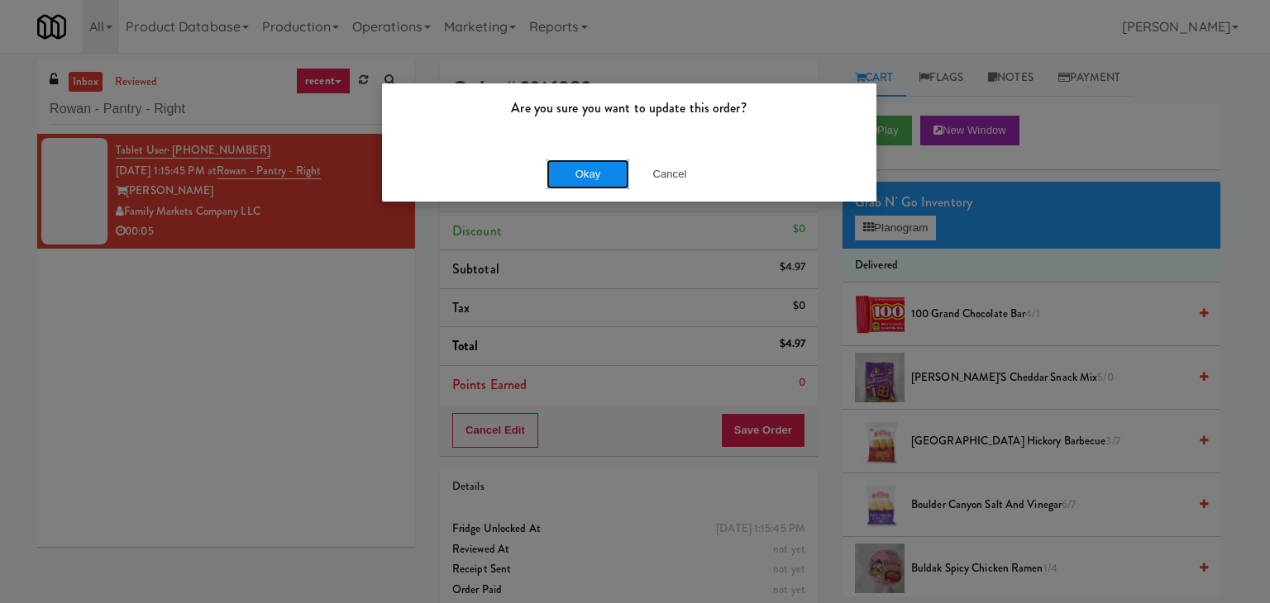
drag, startPoint x: 597, startPoint y: 181, endPoint x: 516, endPoint y: 87, distance: 124.3
click at [597, 179] on button "Okay" at bounding box center [587, 175] width 83 height 30
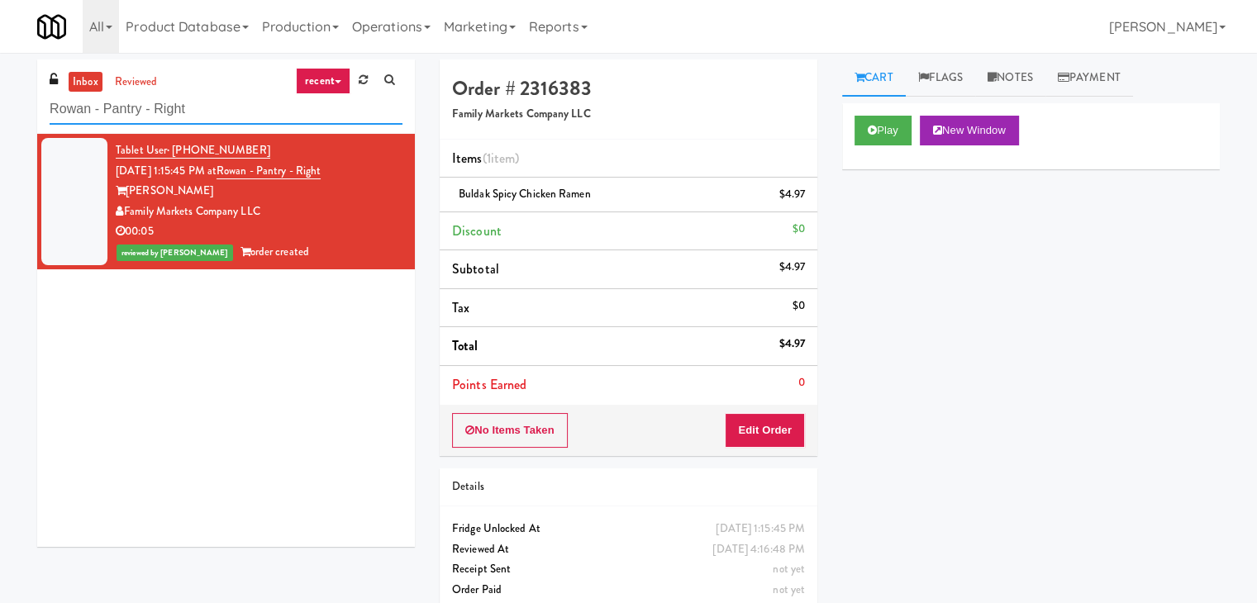
click at [254, 117] on input "Rowan - Pantry - Right" at bounding box center [226, 109] width 353 height 31
paste input "680 LSD Pantry"
type input "680 LSD Pantry"
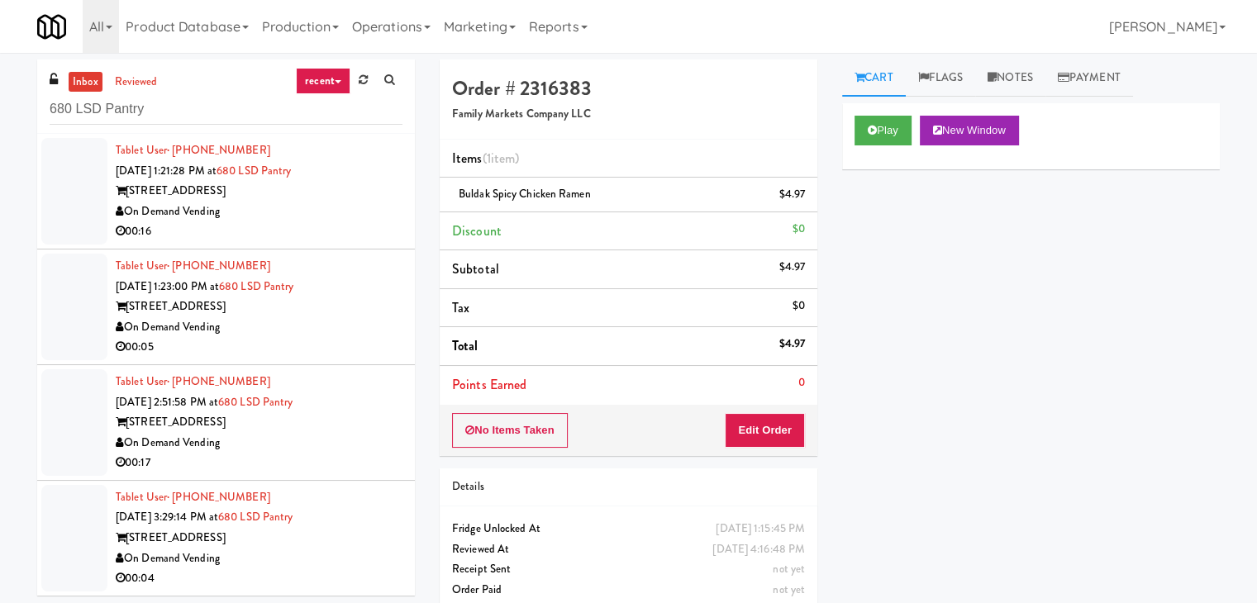
drag, startPoint x: 361, startPoint y: 214, endPoint x: 351, endPoint y: 204, distance: 14.0
click at [360, 215] on div "On Demand Vending" at bounding box center [259, 212] width 287 height 21
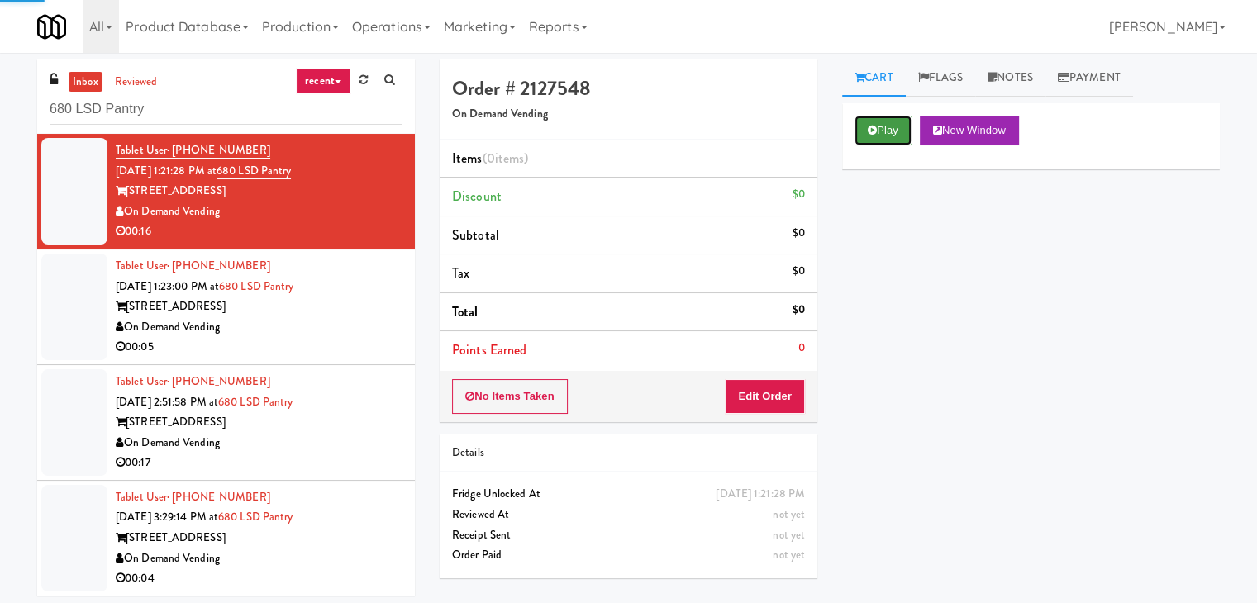
click at [912, 117] on button "Play" at bounding box center [883, 131] width 57 height 30
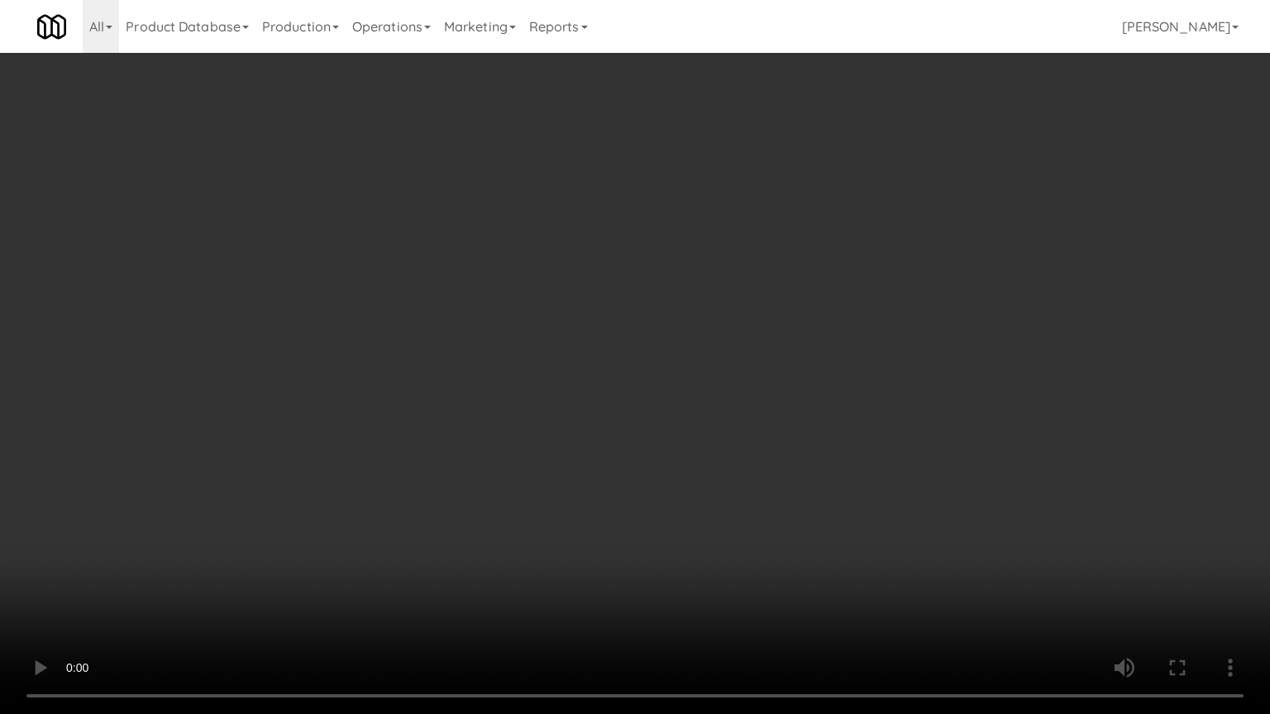
click at [688, 331] on video at bounding box center [635, 357] width 1270 height 714
click at [689, 331] on video at bounding box center [635, 357] width 1270 height 714
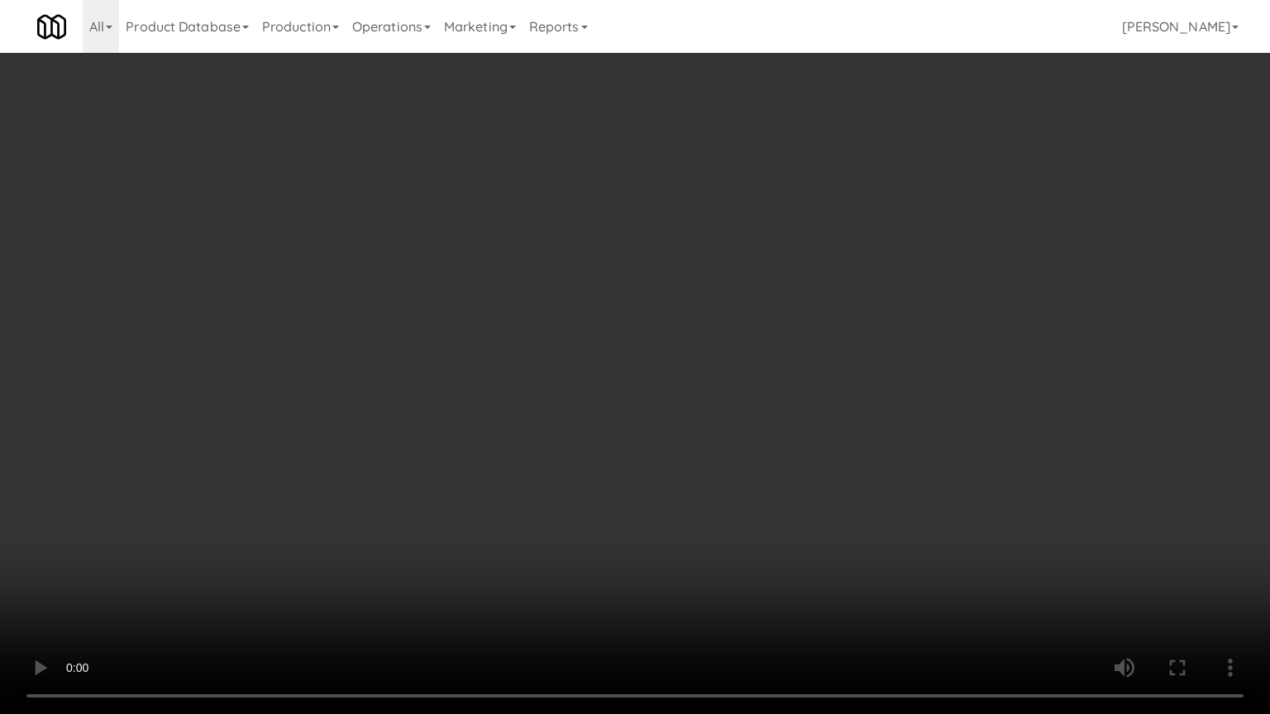
click at [689, 331] on video at bounding box center [635, 357] width 1270 height 714
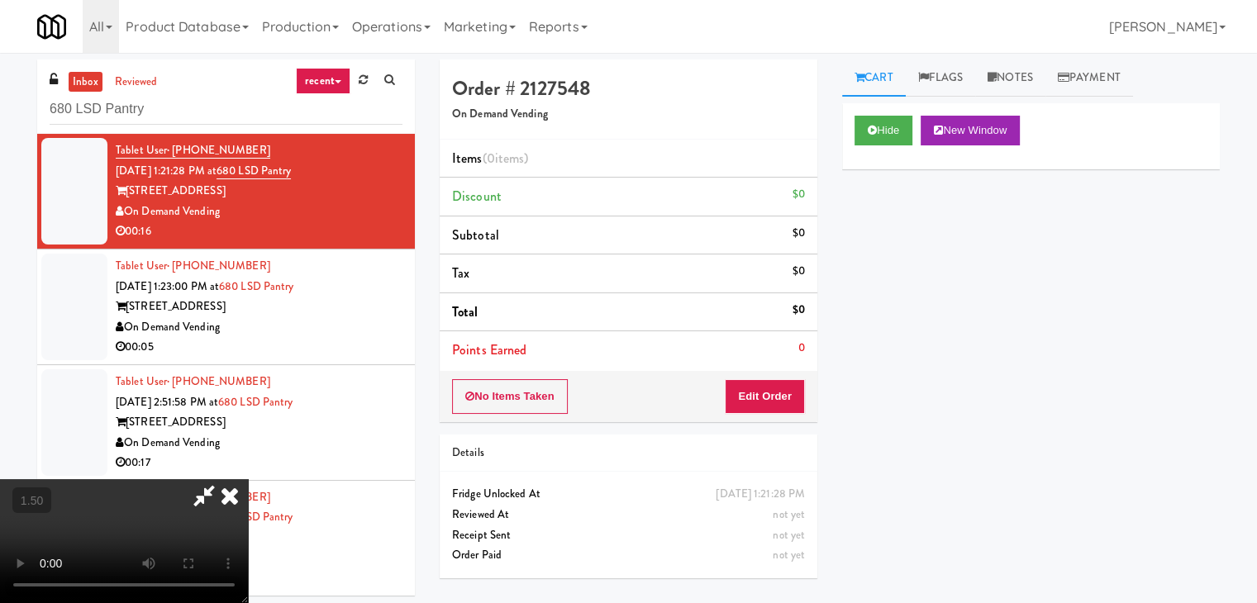
click at [248, 479] on icon at bounding box center [230, 495] width 36 height 33
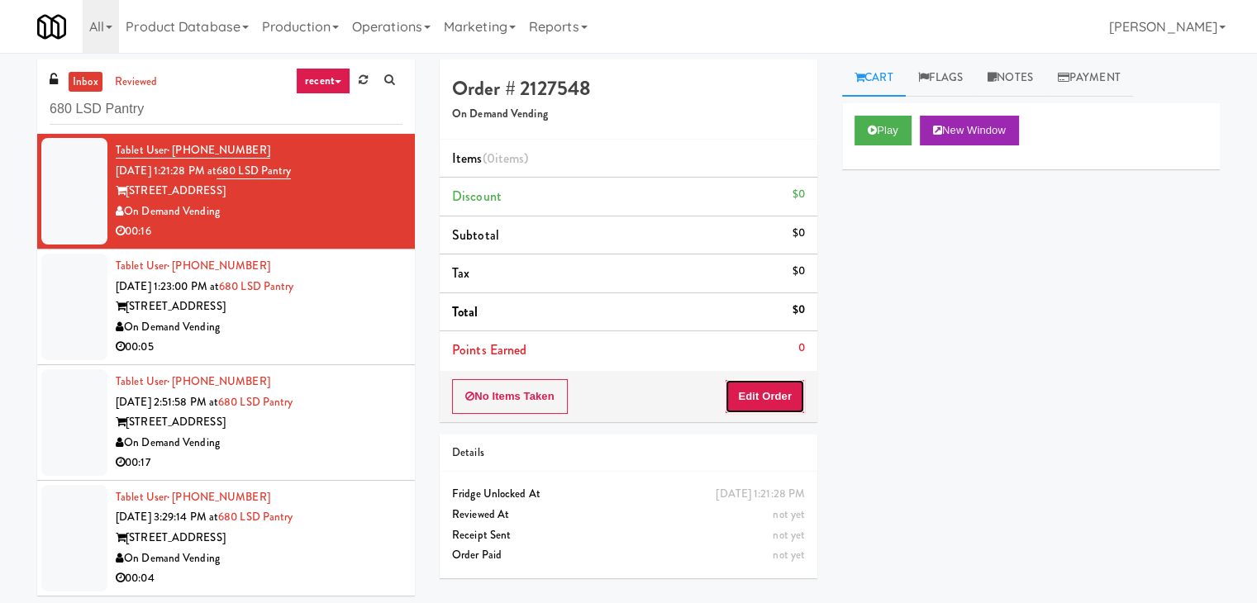
click at [765, 384] on button "Edit Order" at bounding box center [765, 396] width 80 height 35
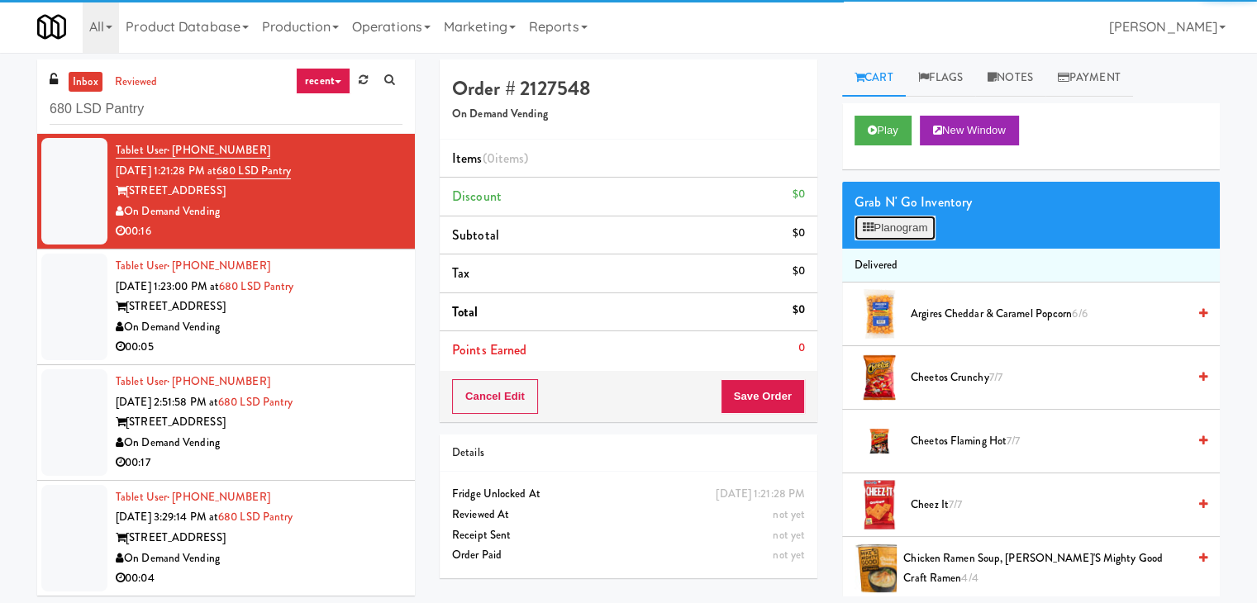
click at [887, 232] on button "Planogram" at bounding box center [895, 228] width 81 height 25
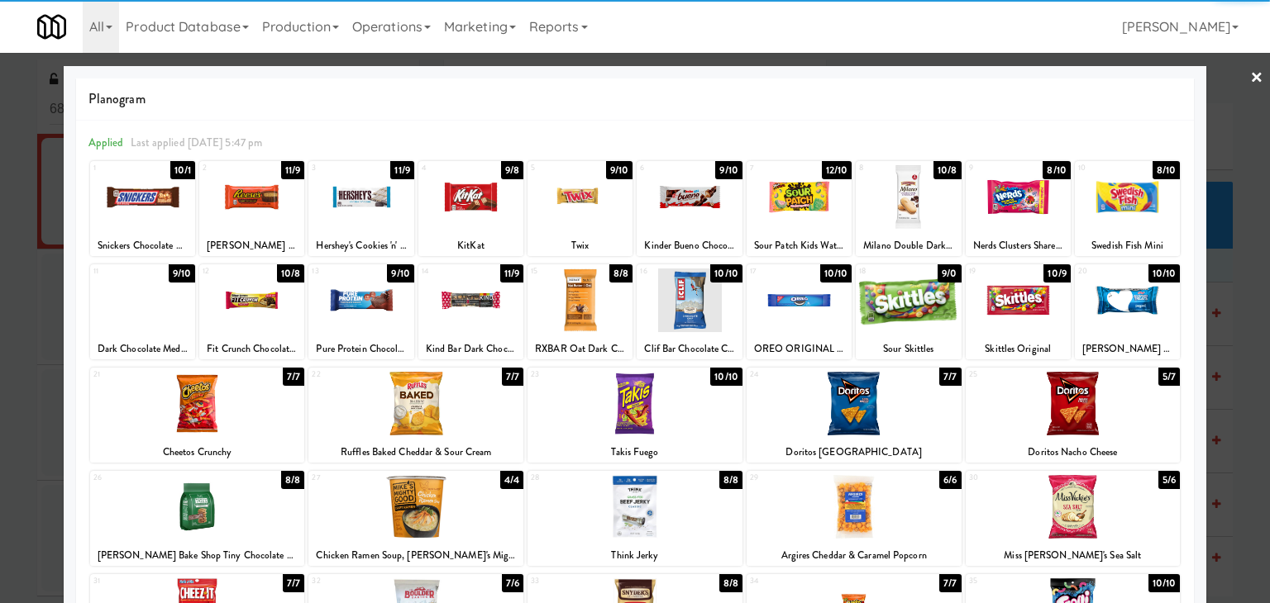
drag, startPoint x: 1107, startPoint y: 297, endPoint x: 1194, endPoint y: 234, distance: 107.1
click at [1108, 297] on div at bounding box center [1127, 301] width 105 height 64
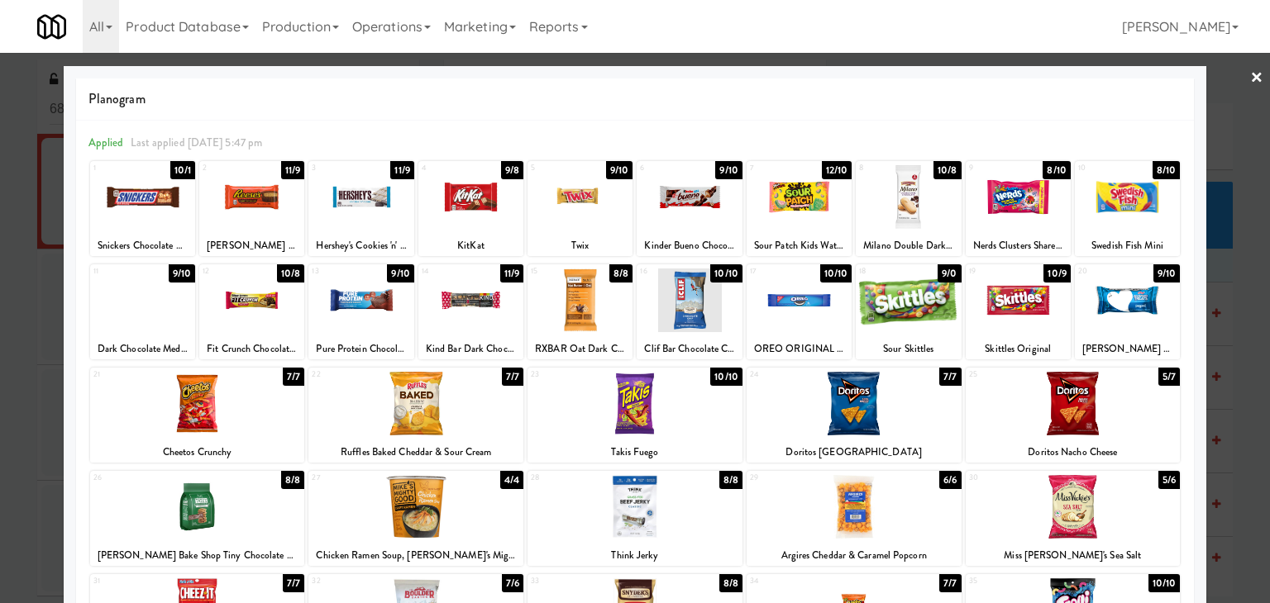
click at [1250, 73] on link "×" at bounding box center [1256, 78] width 13 height 51
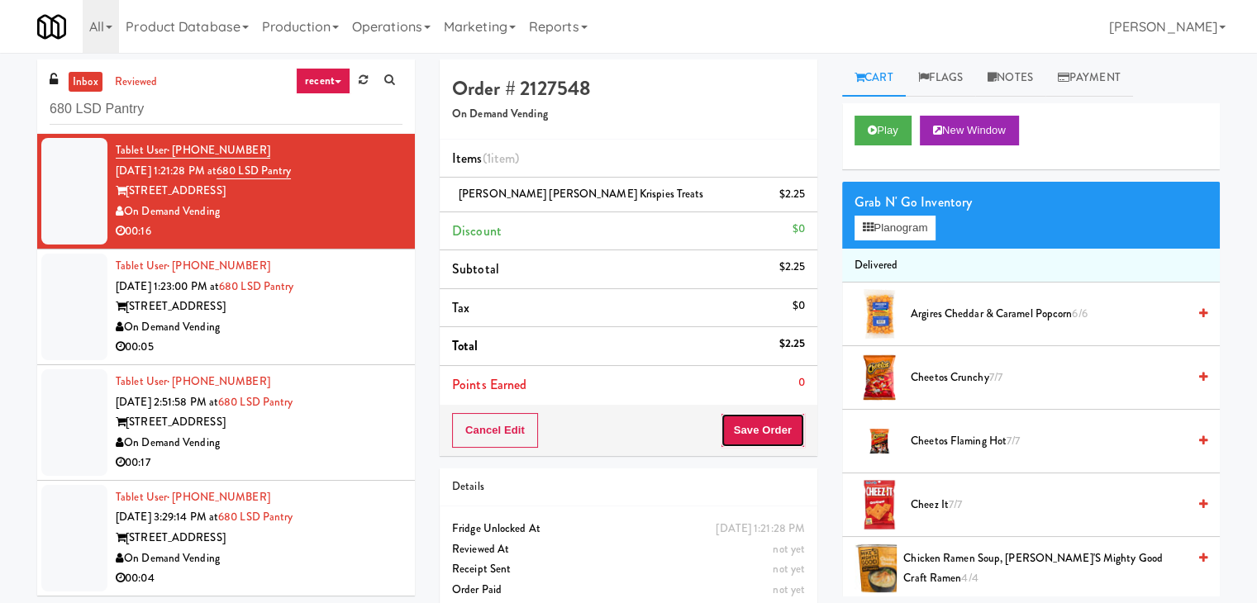
click at [763, 441] on button "Save Order" at bounding box center [763, 430] width 84 height 35
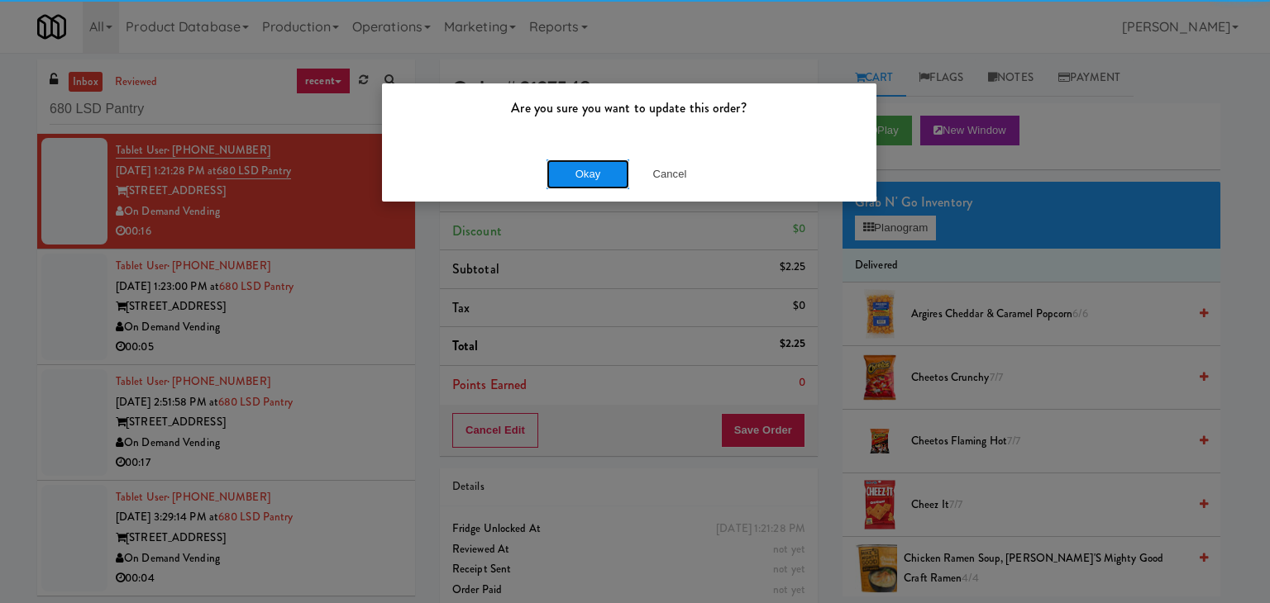
click at [621, 176] on button "Okay" at bounding box center [587, 175] width 83 height 30
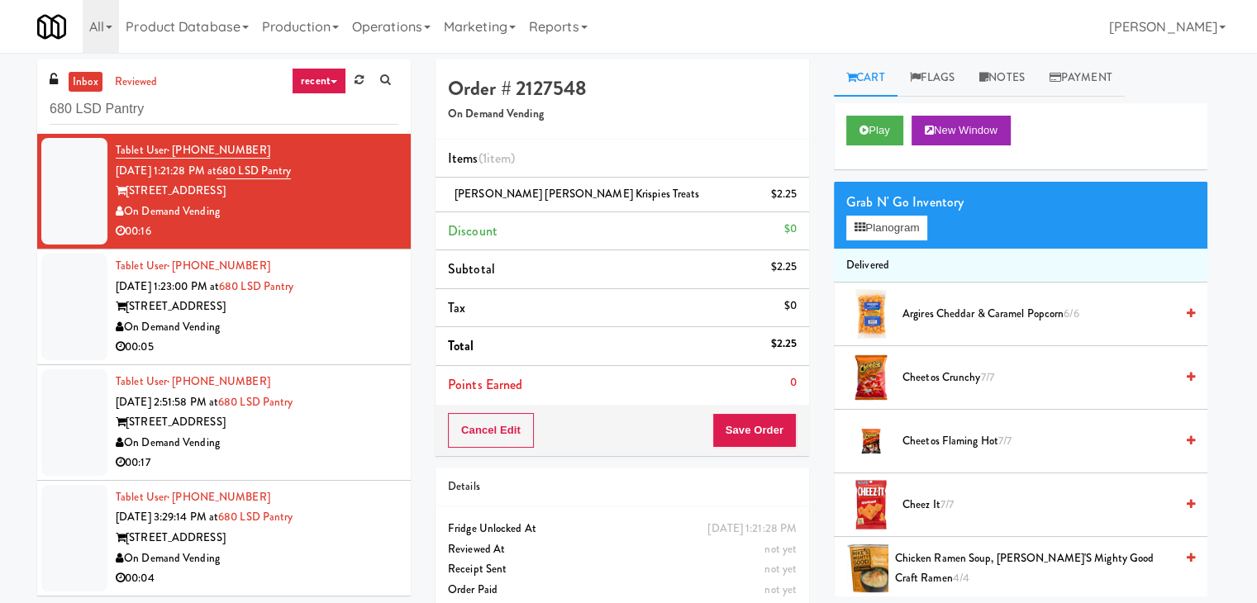
click at [373, 340] on div "00:05" at bounding box center [257, 347] width 283 height 21
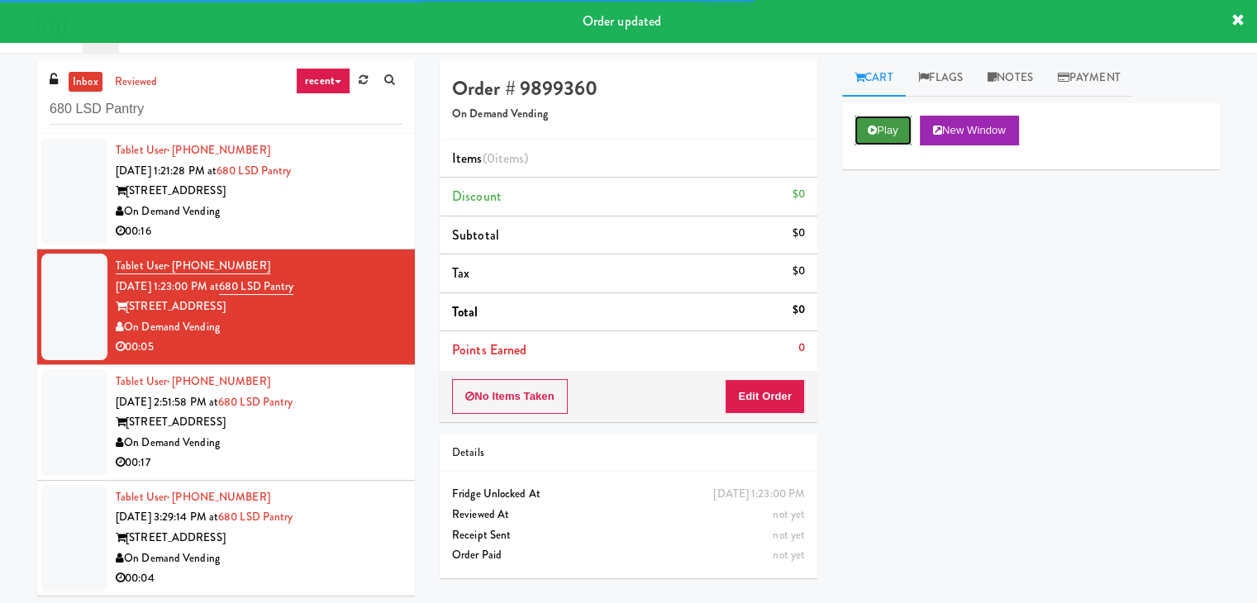
click at [868, 125] on icon at bounding box center [872, 130] width 9 height 11
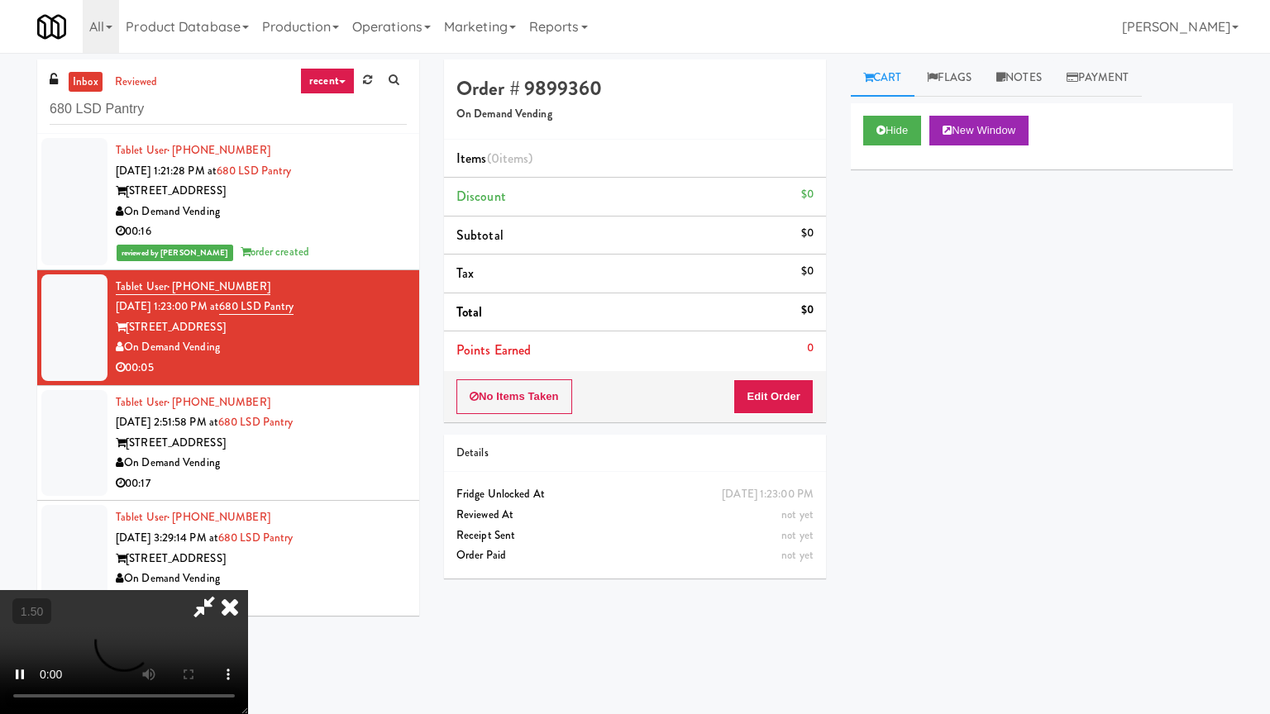
click at [248, 590] on video at bounding box center [124, 652] width 248 height 124
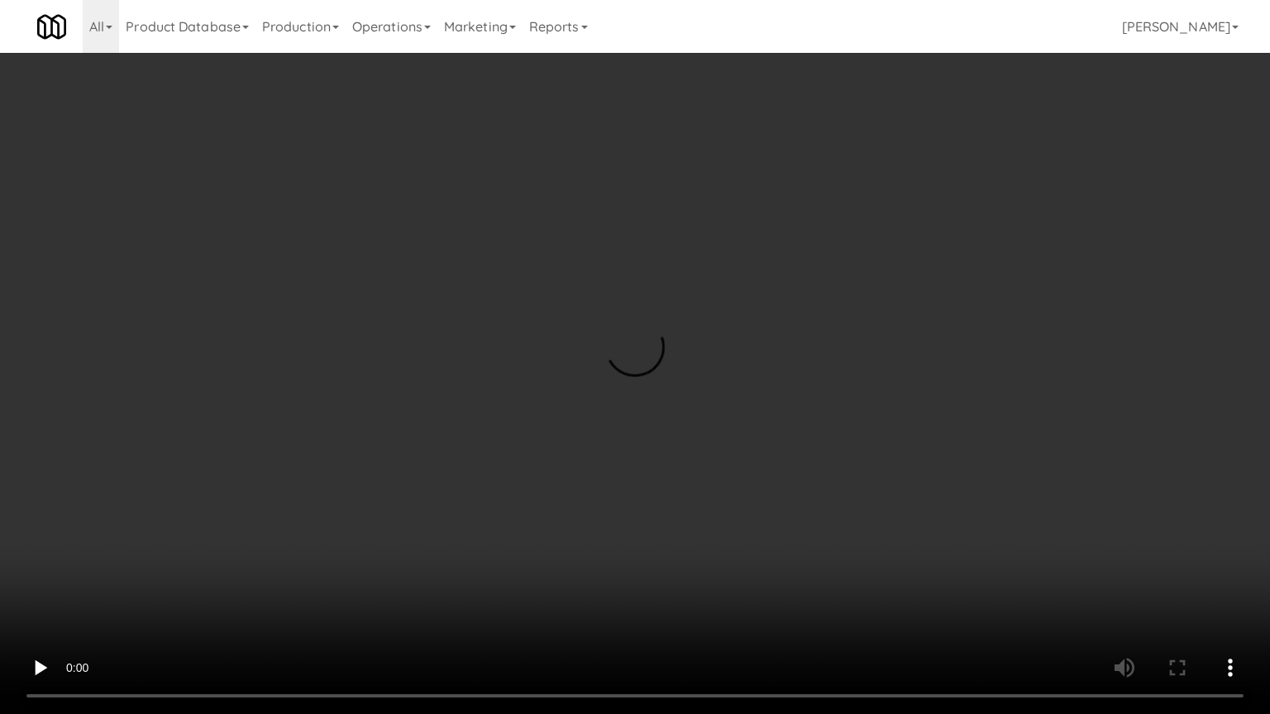
click at [774, 258] on video at bounding box center [635, 357] width 1270 height 714
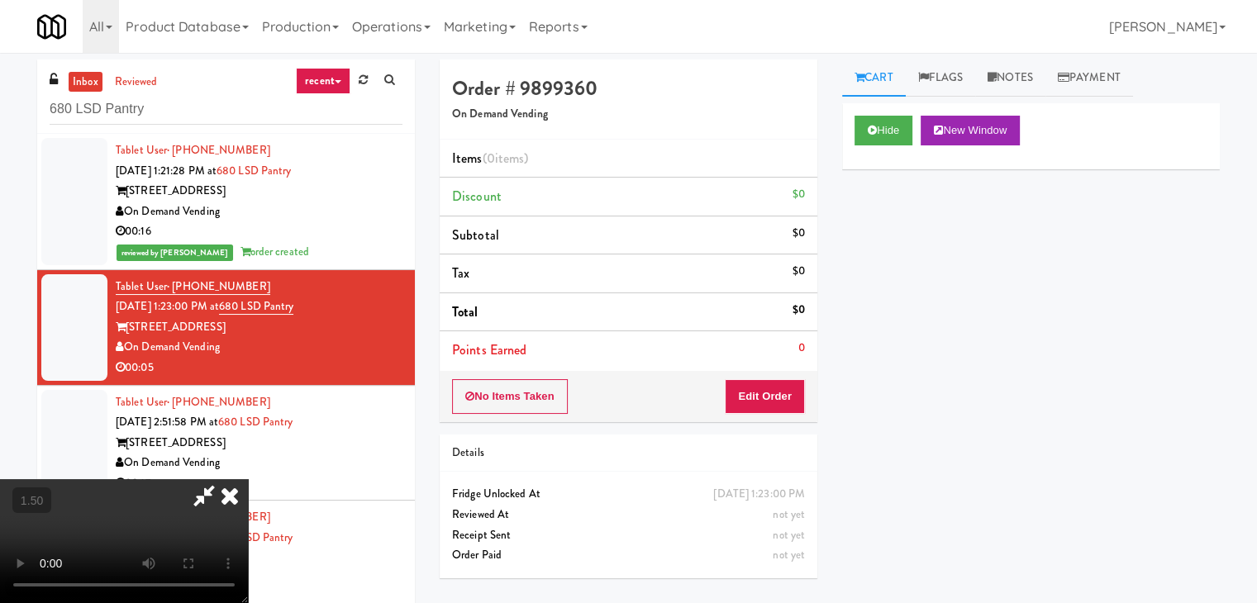
click at [248, 479] on icon at bounding box center [230, 495] width 36 height 33
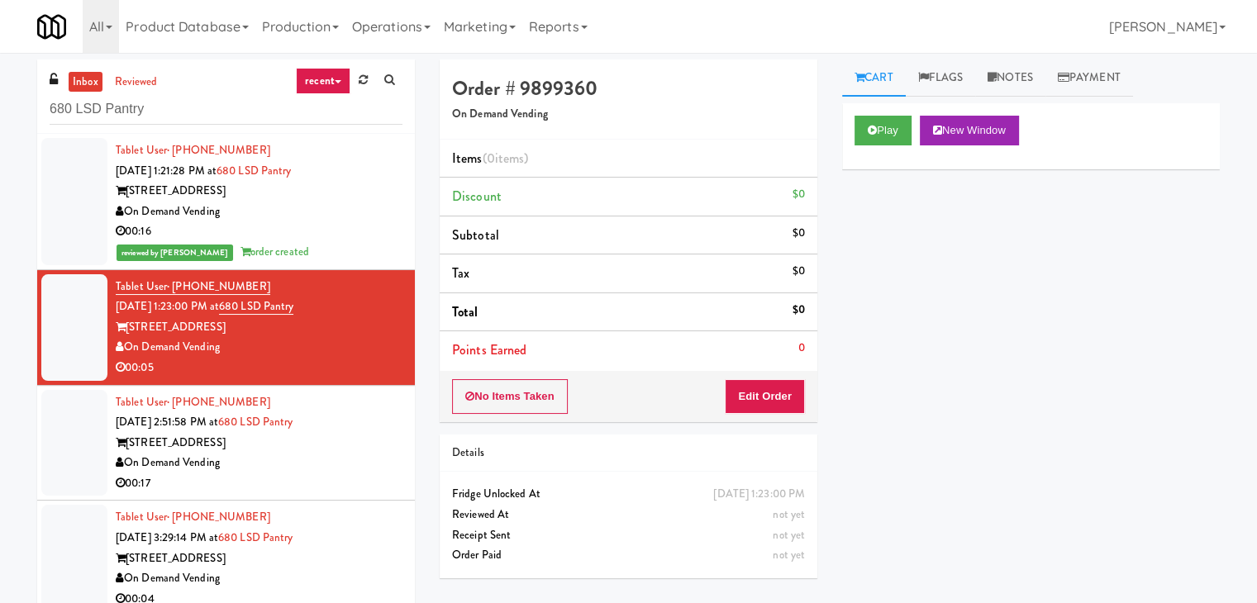
click at [789, 379] on div "No Items Taken Edit Order" at bounding box center [629, 396] width 378 height 51
drag, startPoint x: 764, startPoint y: 389, endPoint x: 807, endPoint y: 353, distance: 55.8
click at [764, 389] on button "Edit Order" at bounding box center [765, 396] width 80 height 35
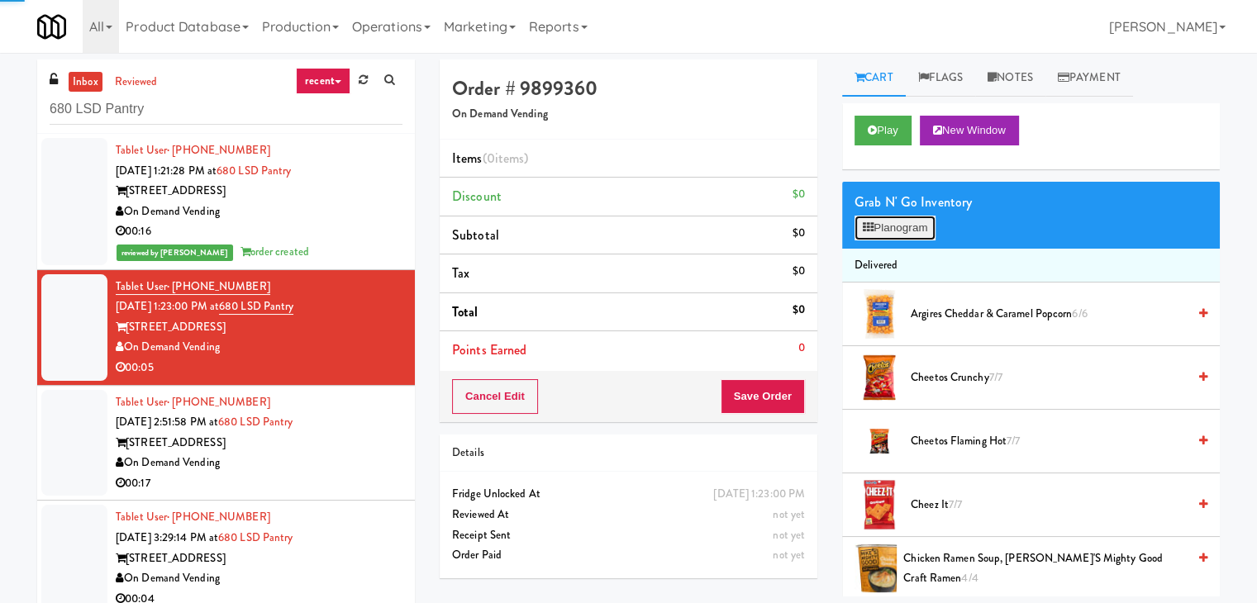
click at [876, 217] on button "Planogram" at bounding box center [895, 228] width 81 height 25
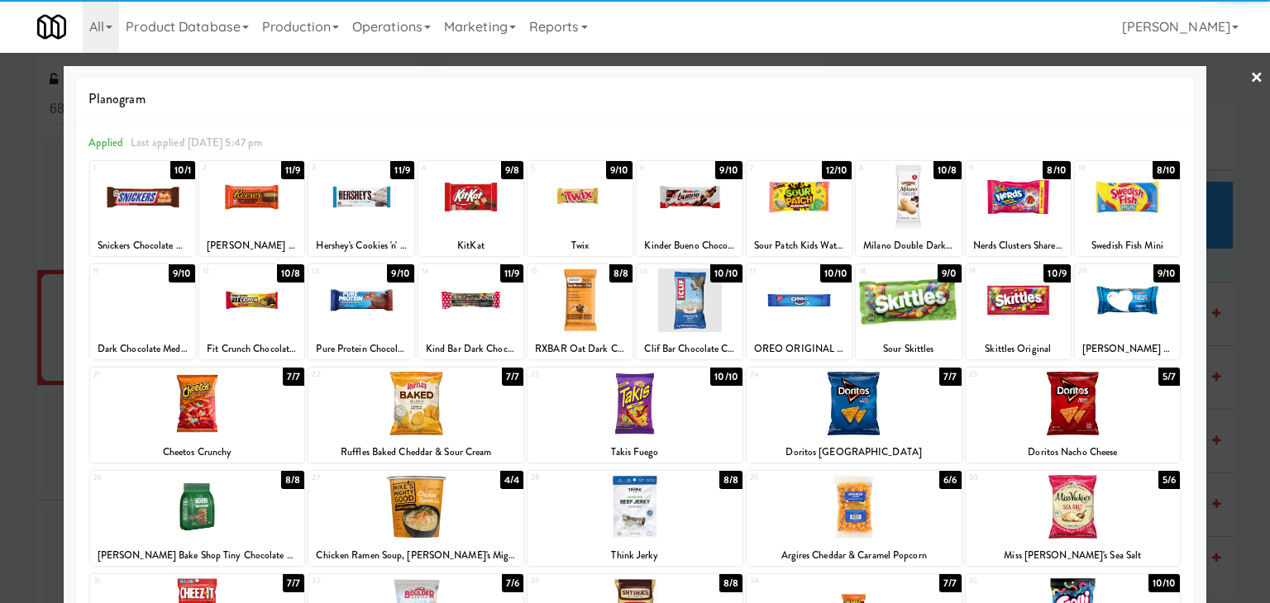
click at [889, 296] on div at bounding box center [908, 301] width 105 height 64
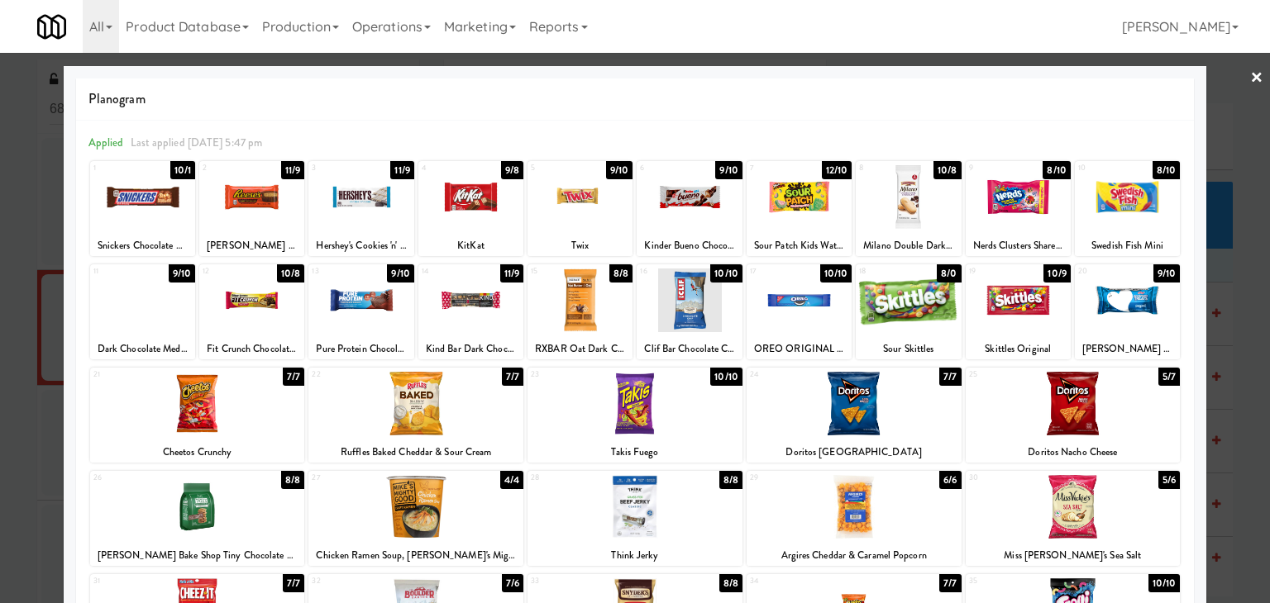
click at [1250, 78] on link "×" at bounding box center [1256, 78] width 13 height 51
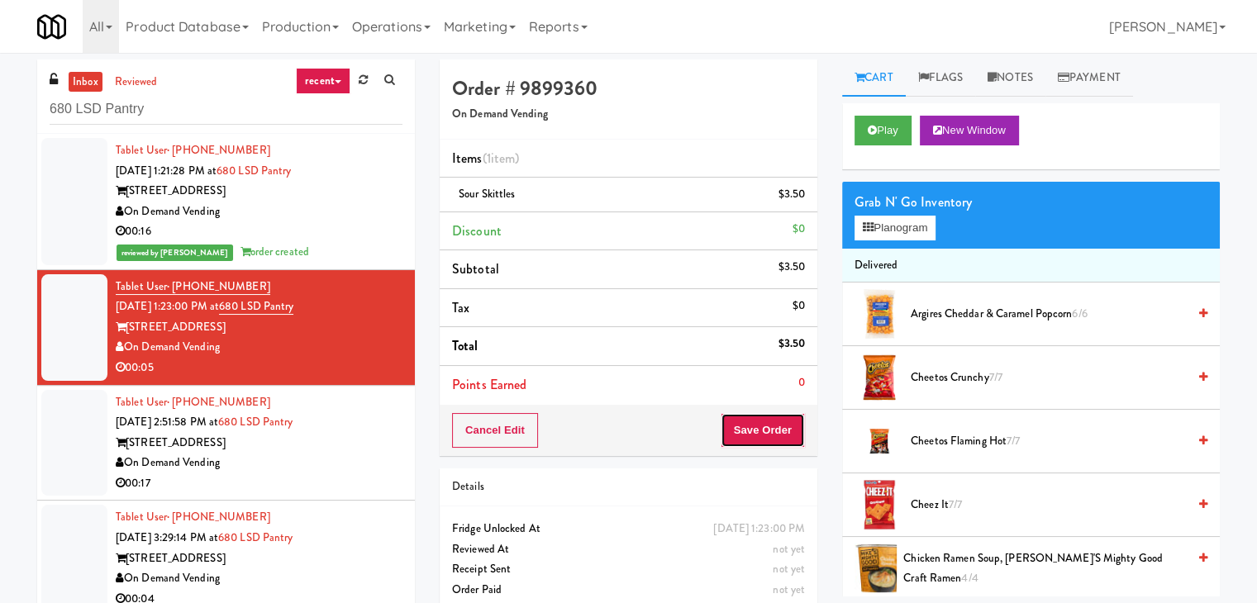
drag, startPoint x: 752, startPoint y: 422, endPoint x: 756, endPoint y: 406, distance: 17.0
click at [751, 420] on button "Save Order" at bounding box center [763, 430] width 84 height 35
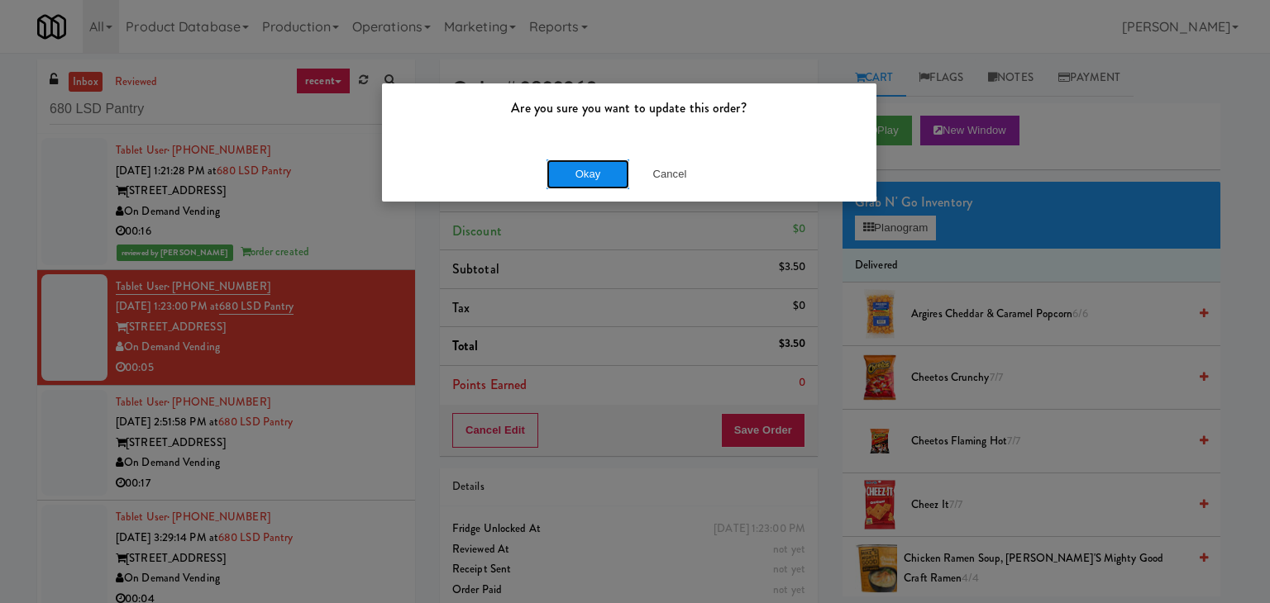
click at [594, 181] on button "Okay" at bounding box center [587, 175] width 83 height 30
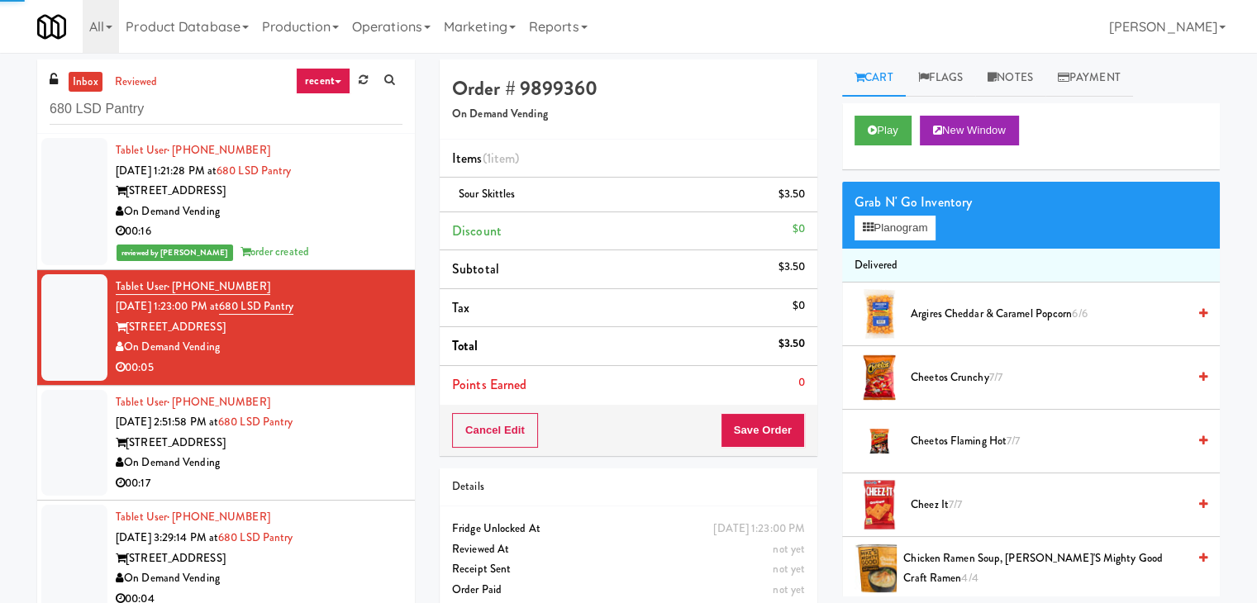
click at [397, 451] on li "Tablet User · (708) 932-9836 [DATE] 2:51:58 PM at 680 LSD Pantry [STREET_ADDRES…" at bounding box center [226, 444] width 378 height 116
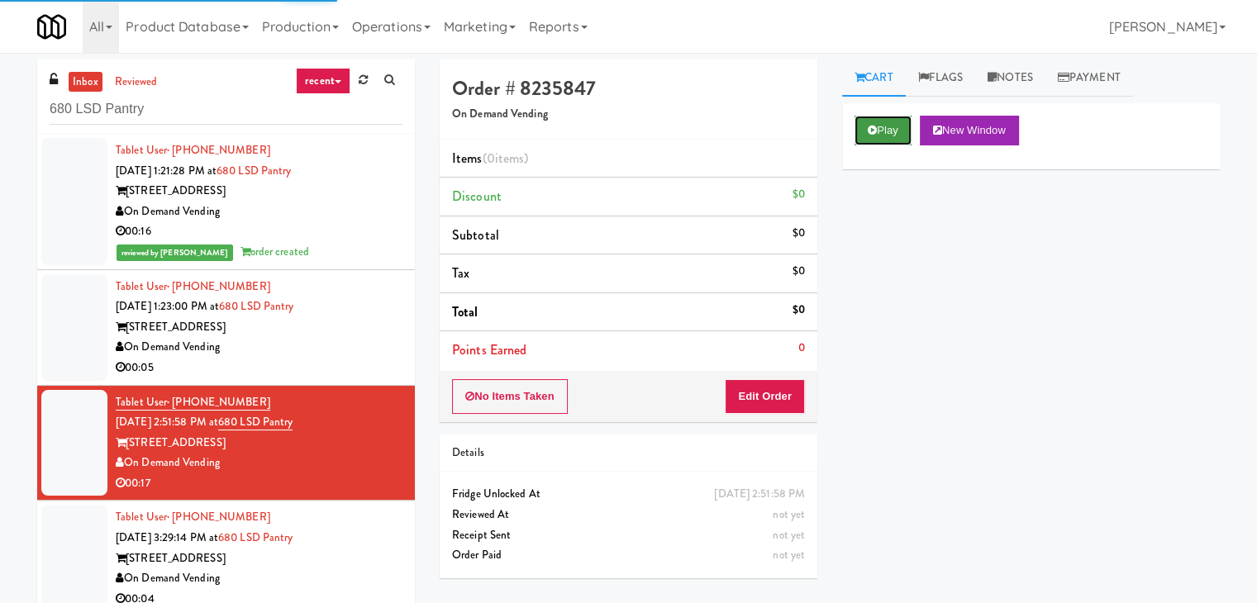
click at [873, 143] on button "Play" at bounding box center [883, 131] width 57 height 30
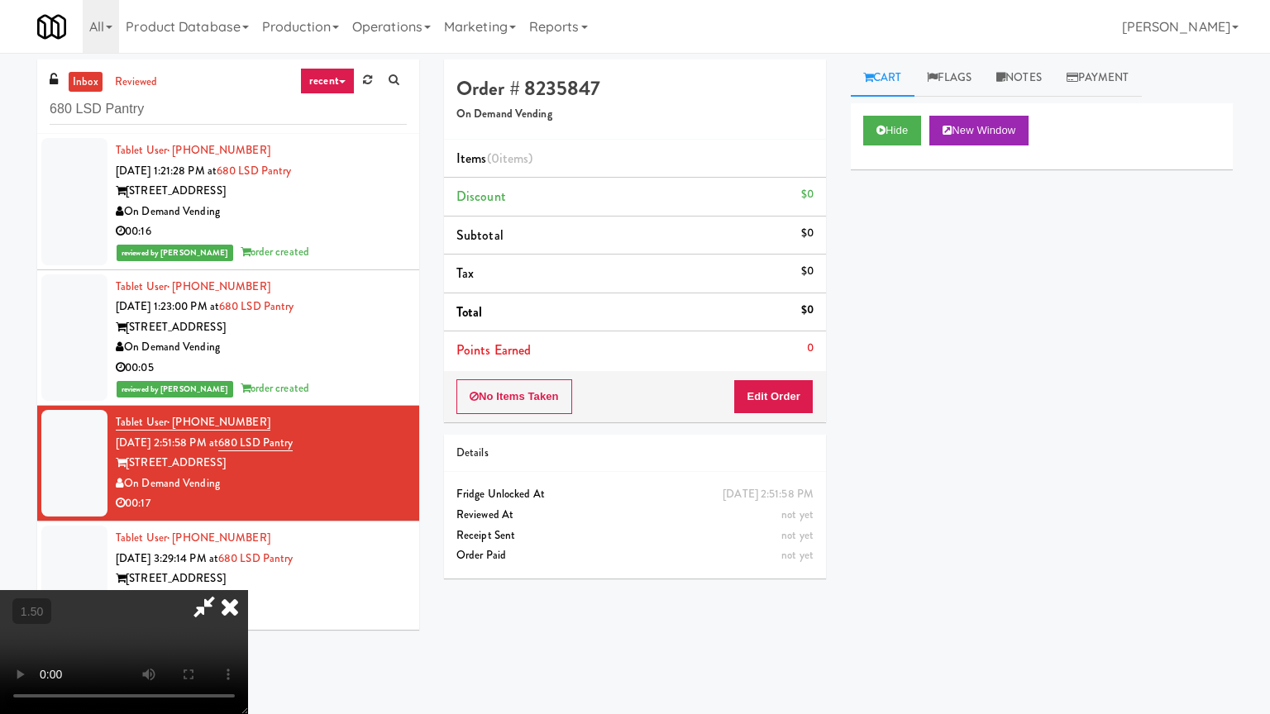
click at [248, 590] on video at bounding box center [124, 652] width 248 height 124
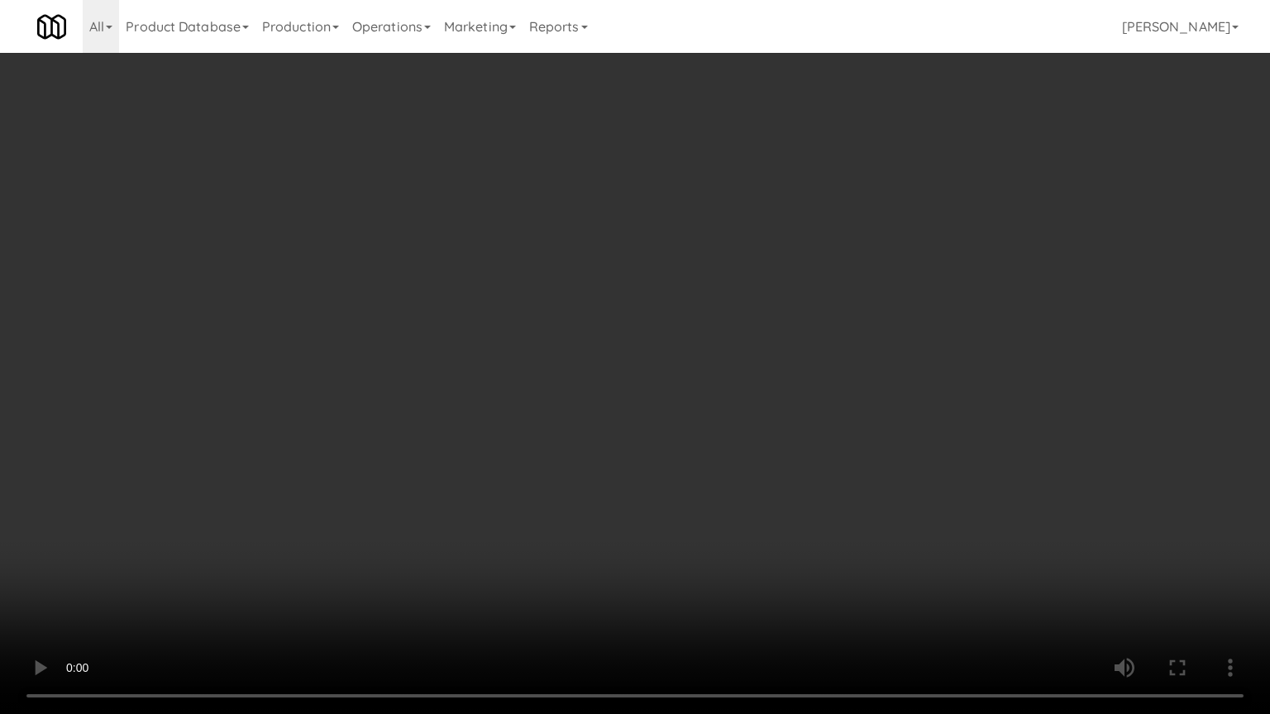
click at [658, 327] on video at bounding box center [635, 357] width 1270 height 714
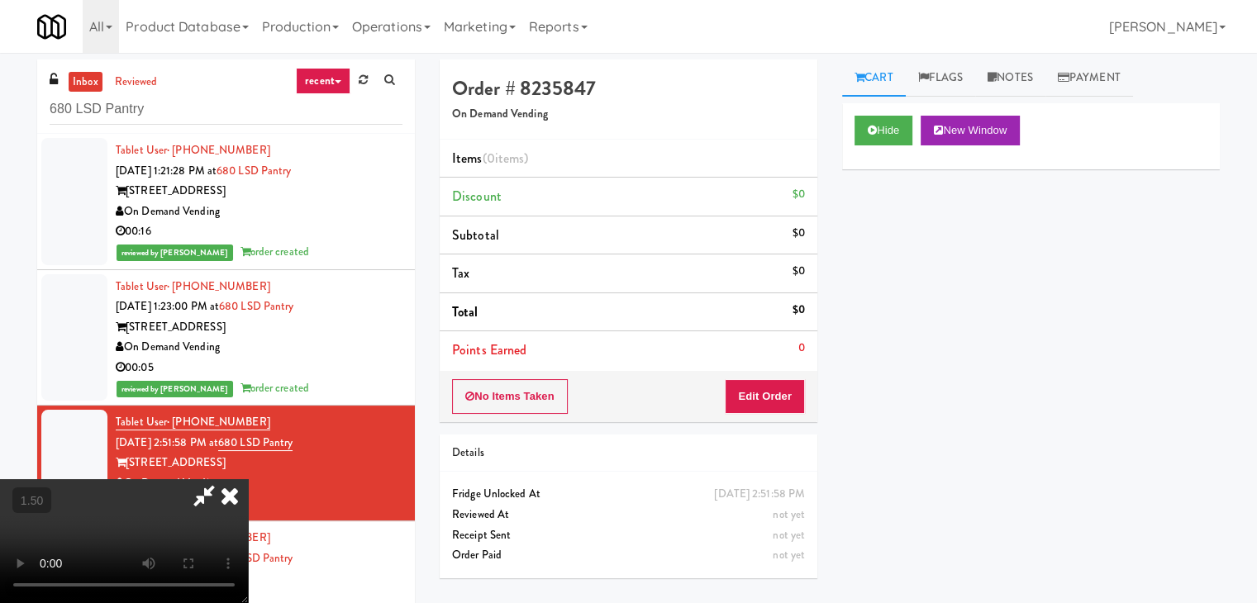
click at [248, 479] on icon at bounding box center [230, 495] width 36 height 33
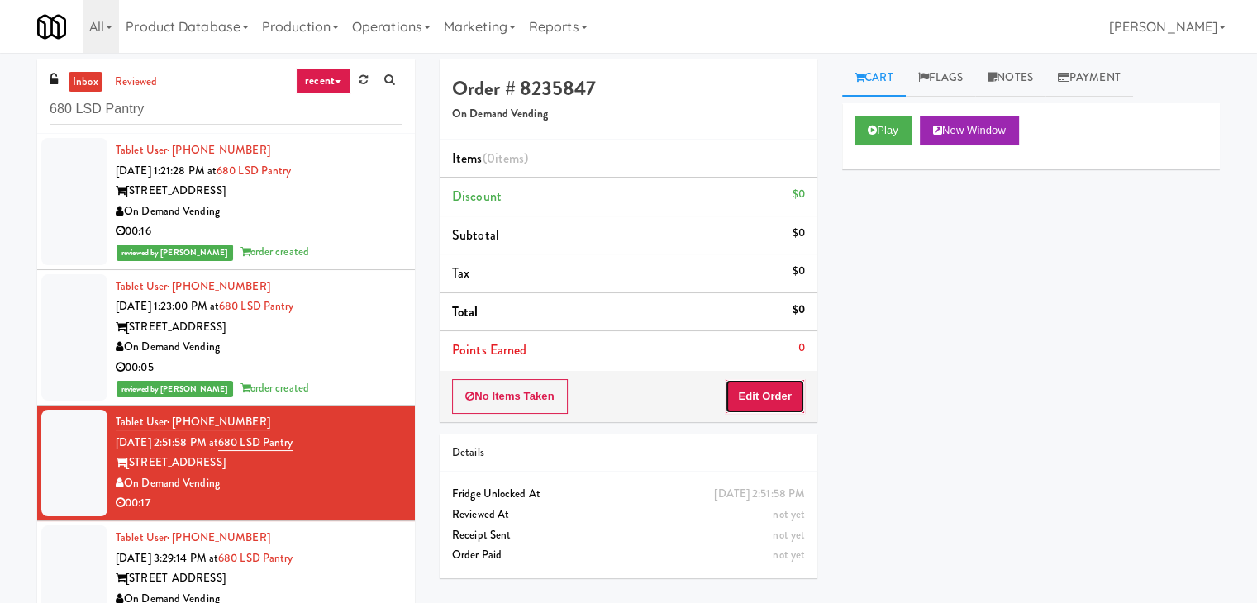
click at [777, 388] on button "Edit Order" at bounding box center [765, 396] width 80 height 35
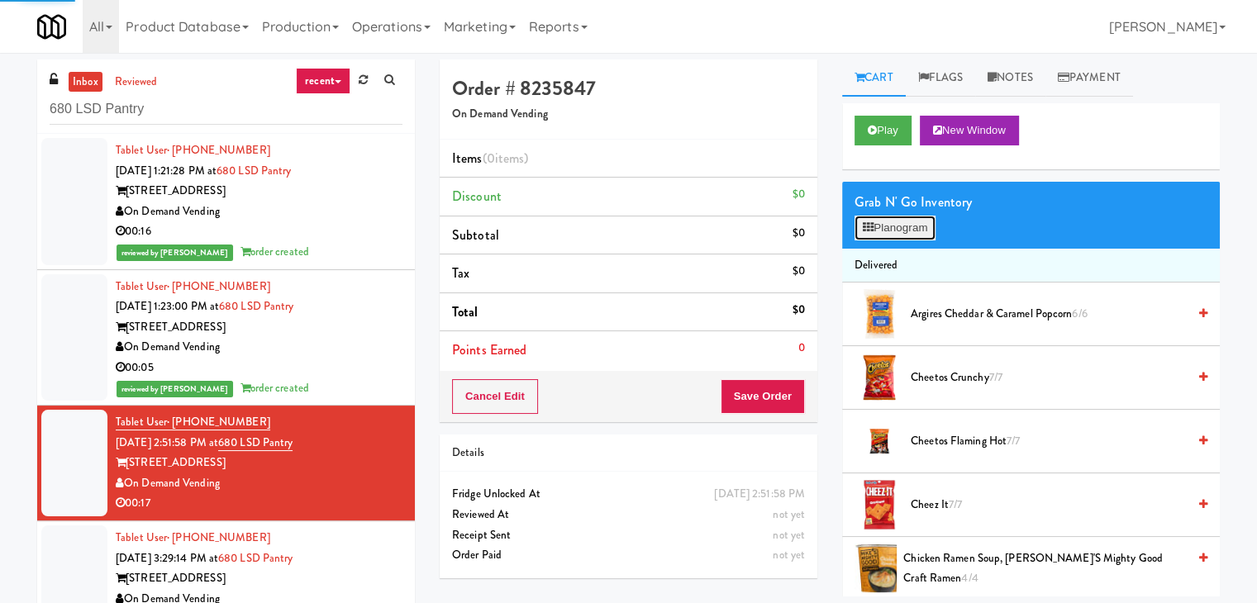
click at [894, 236] on button "Planogram" at bounding box center [895, 228] width 81 height 25
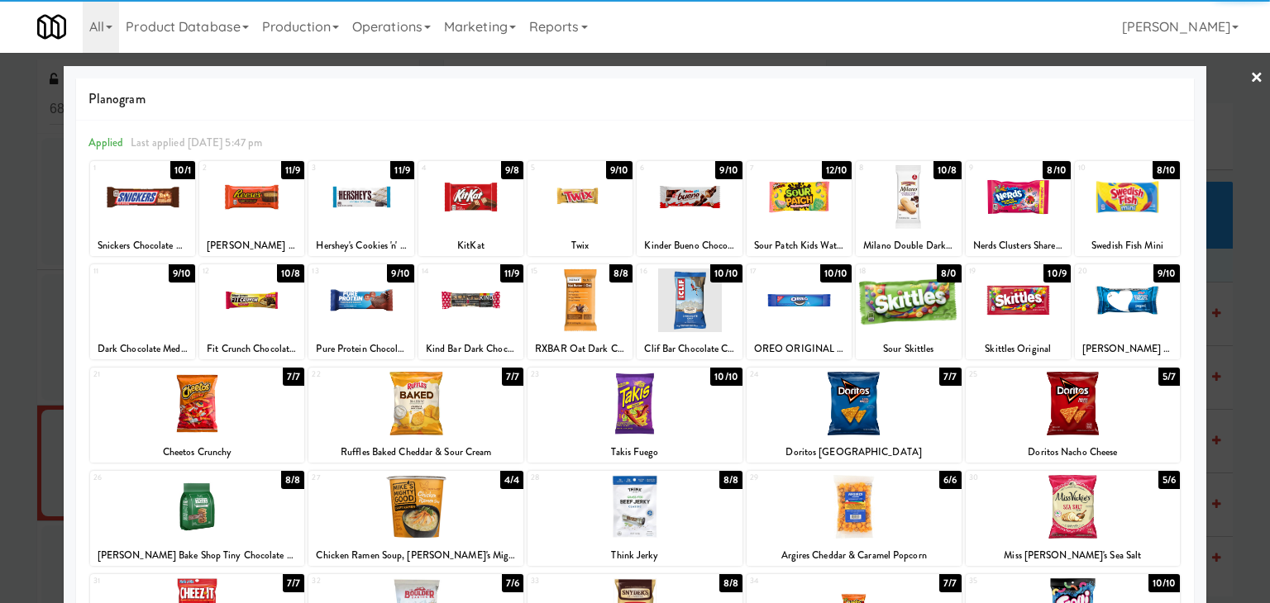
click at [592, 292] on div at bounding box center [579, 301] width 105 height 64
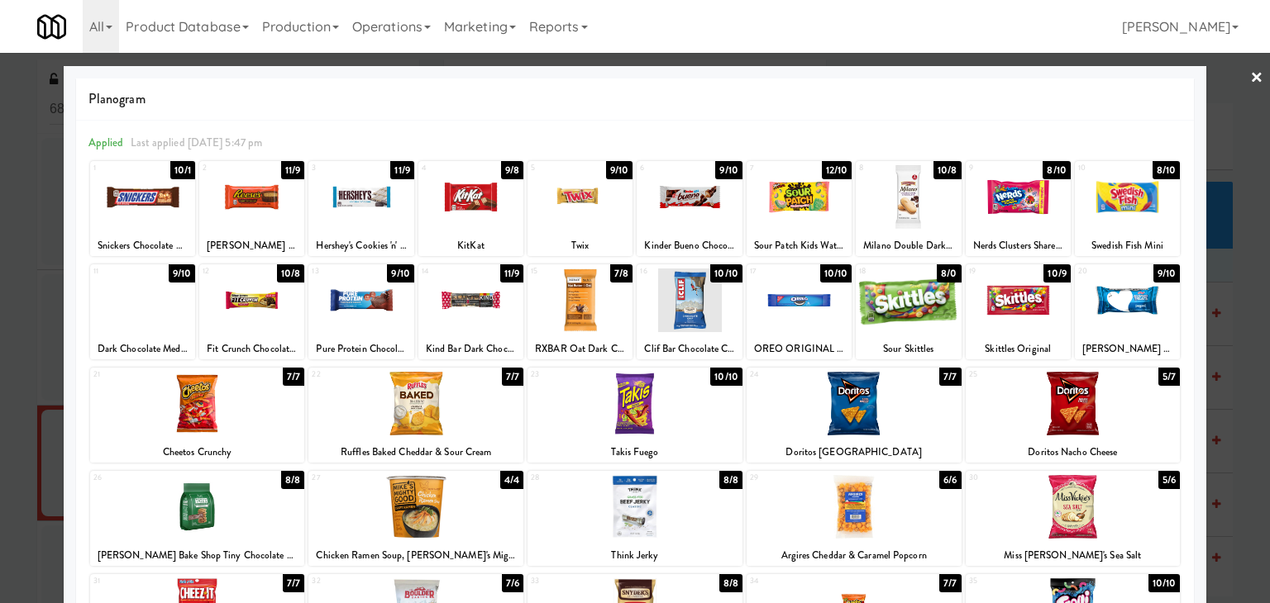
click at [489, 405] on div at bounding box center [415, 404] width 215 height 64
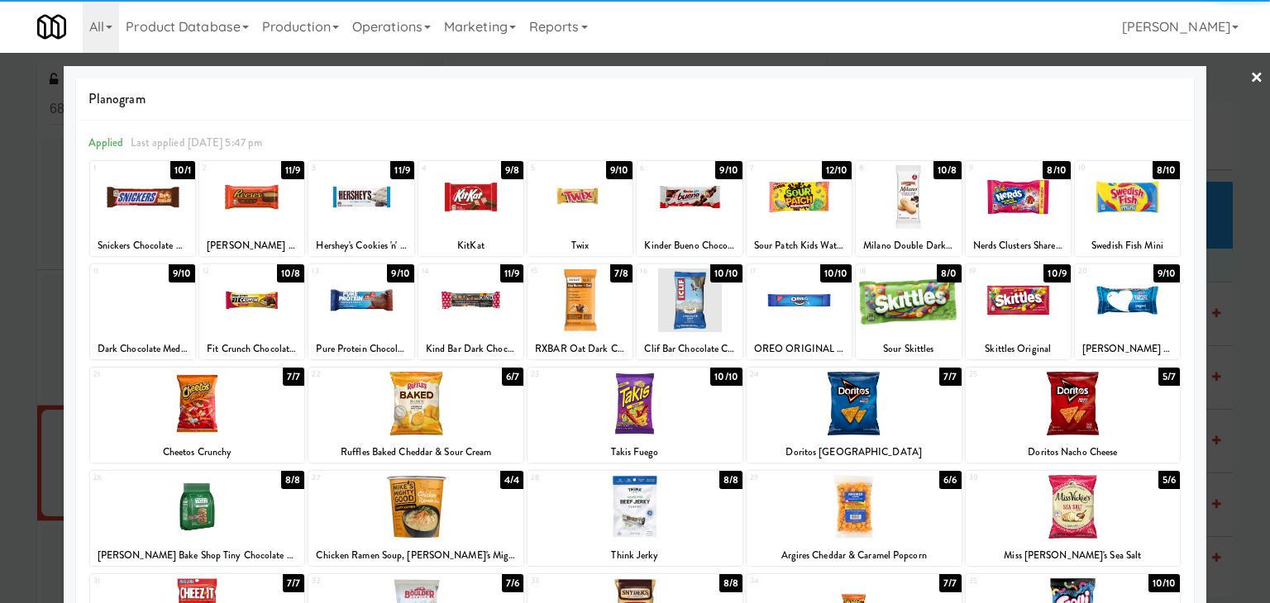
click at [1250, 78] on link "×" at bounding box center [1256, 78] width 13 height 51
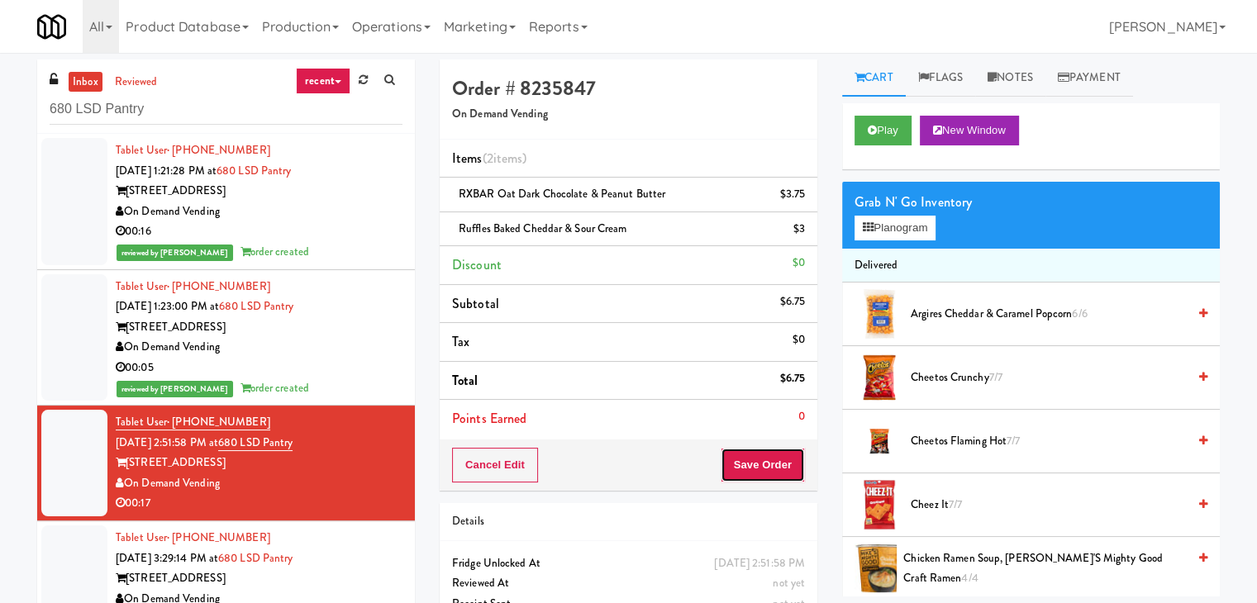
click at [760, 460] on button "Save Order" at bounding box center [763, 465] width 84 height 35
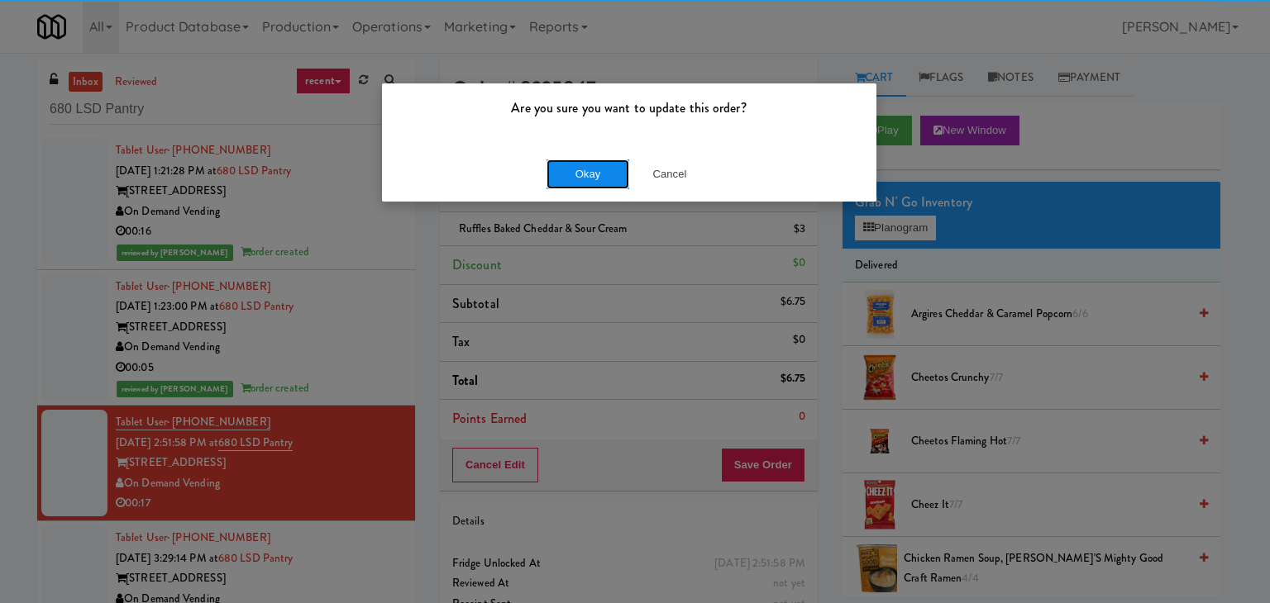
click at [607, 163] on button "Okay" at bounding box center [587, 175] width 83 height 30
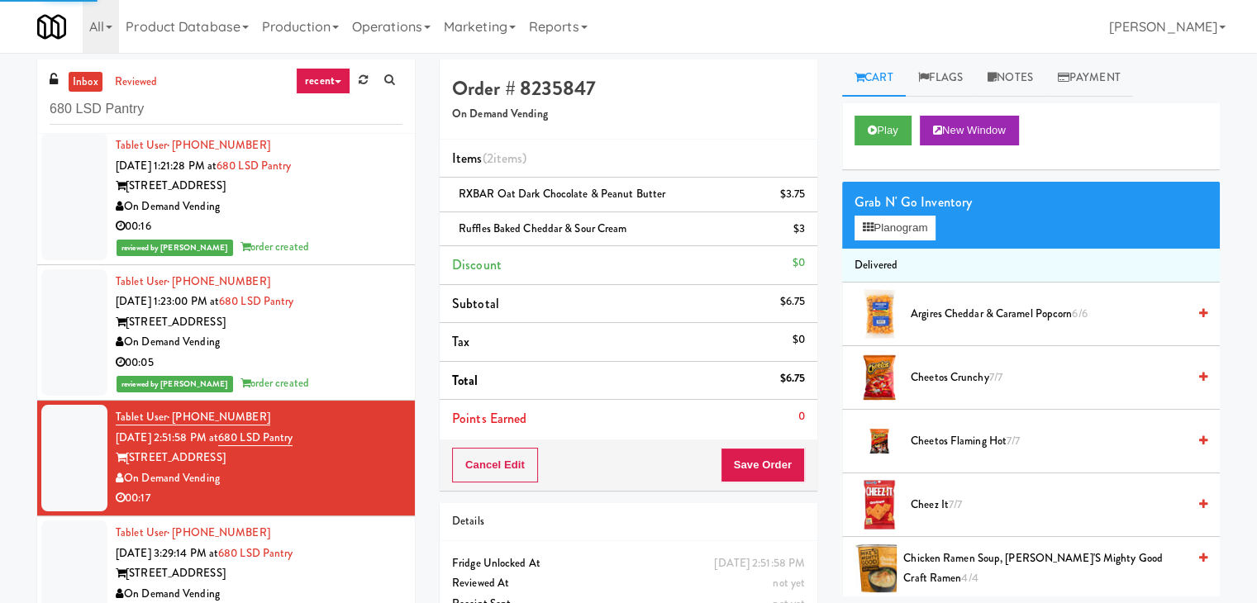
scroll to position [7, 0]
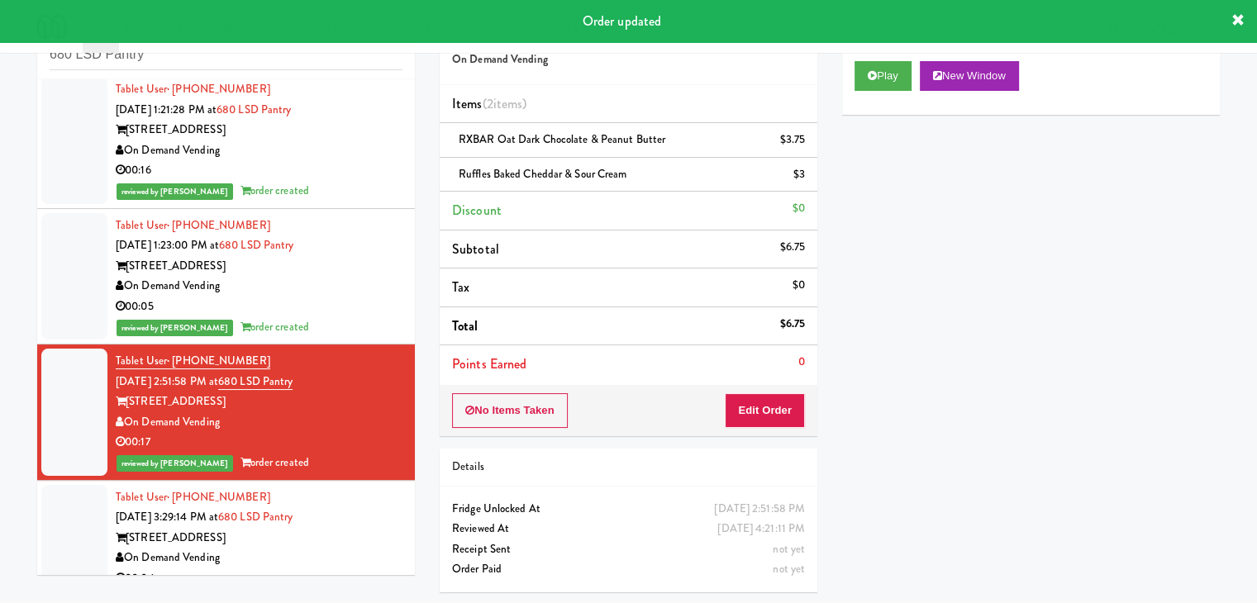
click at [345, 517] on div "Tablet User · (630) 453-0062 [DATE] 3:29:14 PM at 680 LSD Pantry [STREET_ADDRES…" at bounding box center [259, 539] width 287 height 102
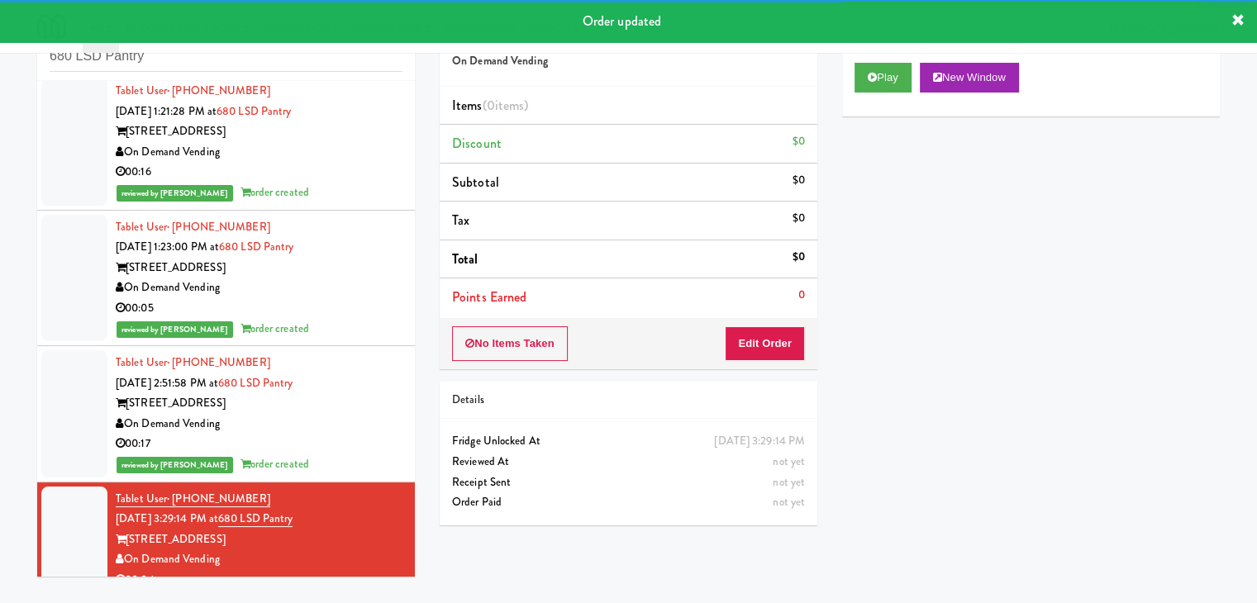
click at [865, 93] on div "Play New Window" at bounding box center [1031, 83] width 378 height 66
click at [870, 78] on icon at bounding box center [872, 77] width 9 height 11
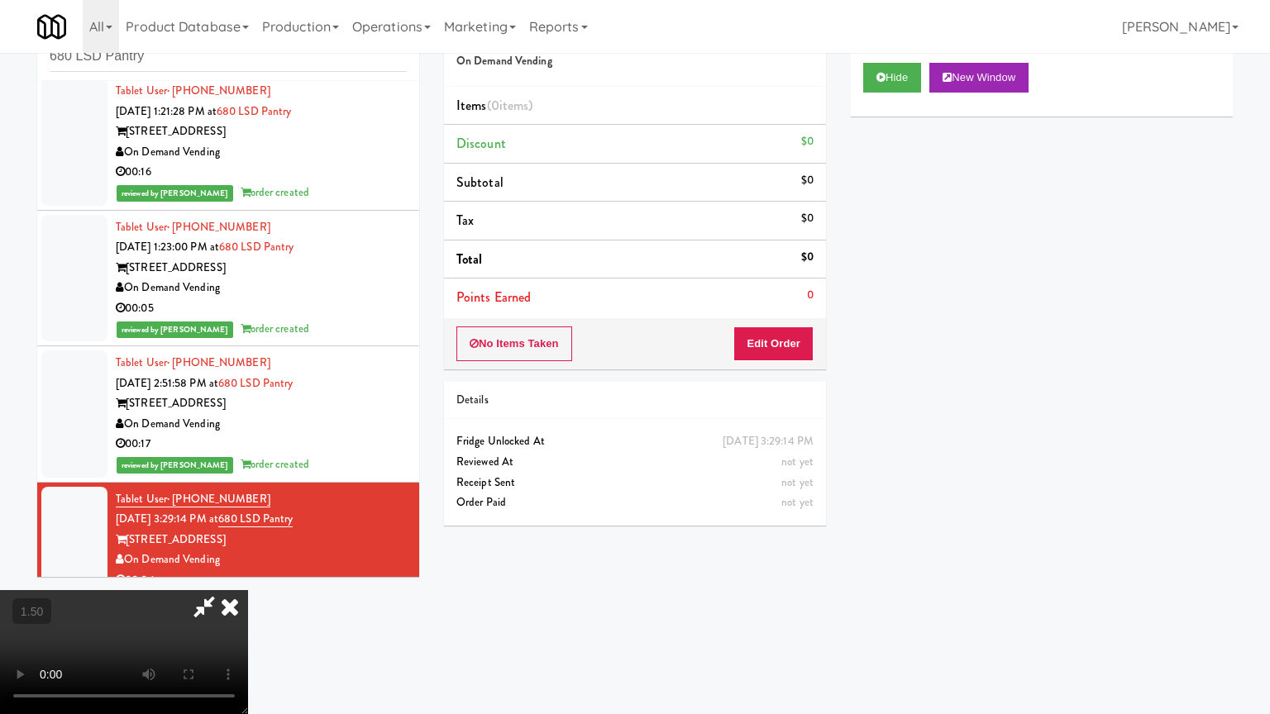
click at [248, 590] on video at bounding box center [124, 652] width 248 height 124
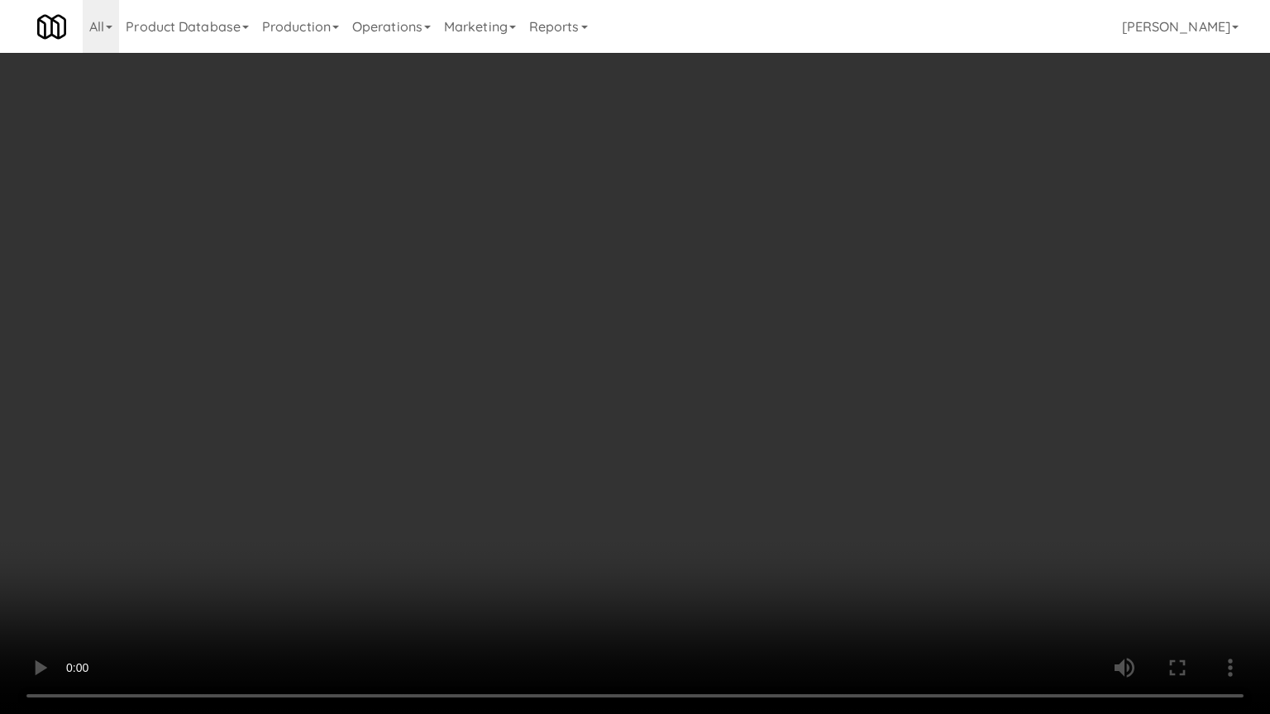
click at [694, 327] on video at bounding box center [635, 357] width 1270 height 714
click at [597, 461] on video at bounding box center [635, 357] width 1270 height 714
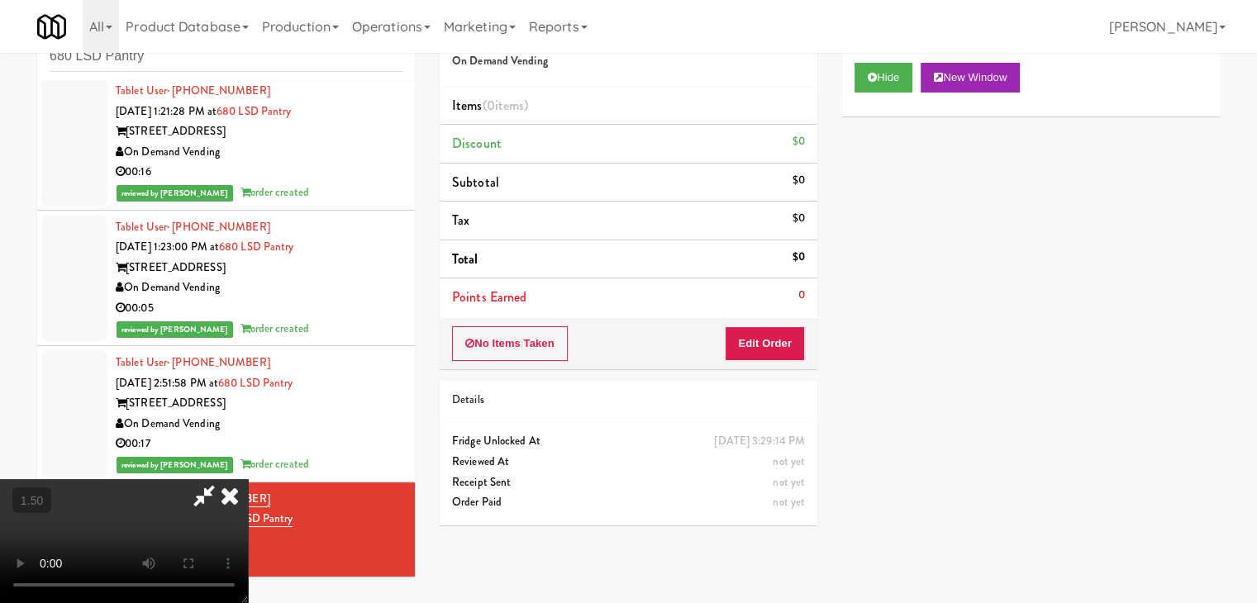
click at [248, 479] on icon at bounding box center [230, 495] width 36 height 33
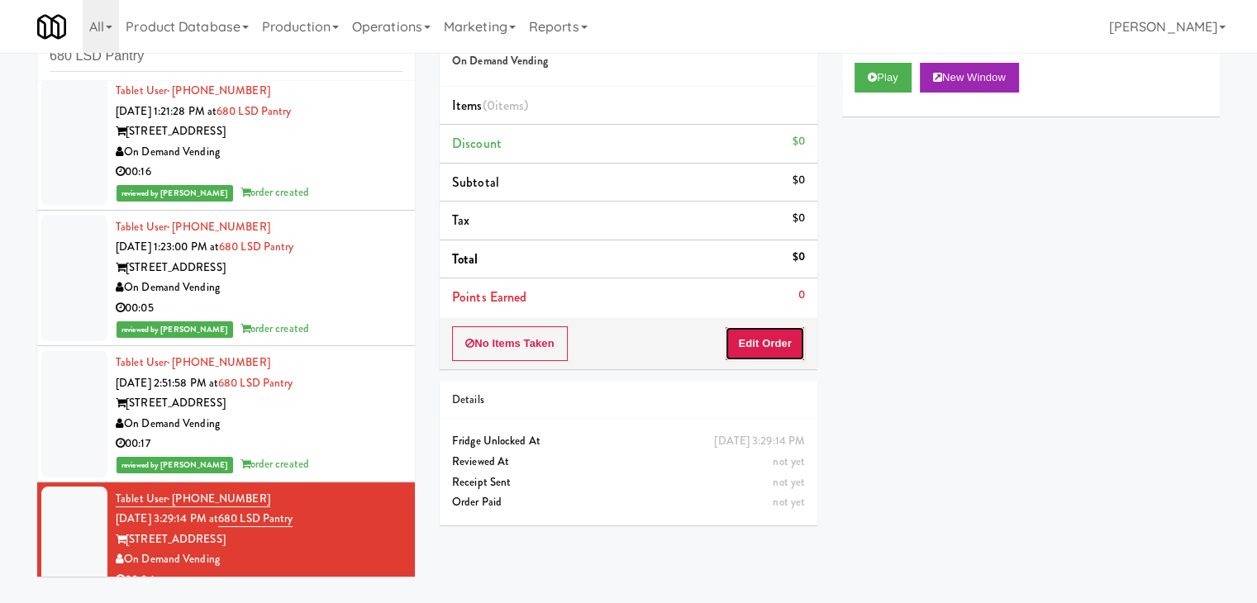
drag, startPoint x: 756, startPoint y: 354, endPoint x: 824, endPoint y: 297, distance: 88.6
click at [756, 351] on button "Edit Order" at bounding box center [765, 344] width 80 height 35
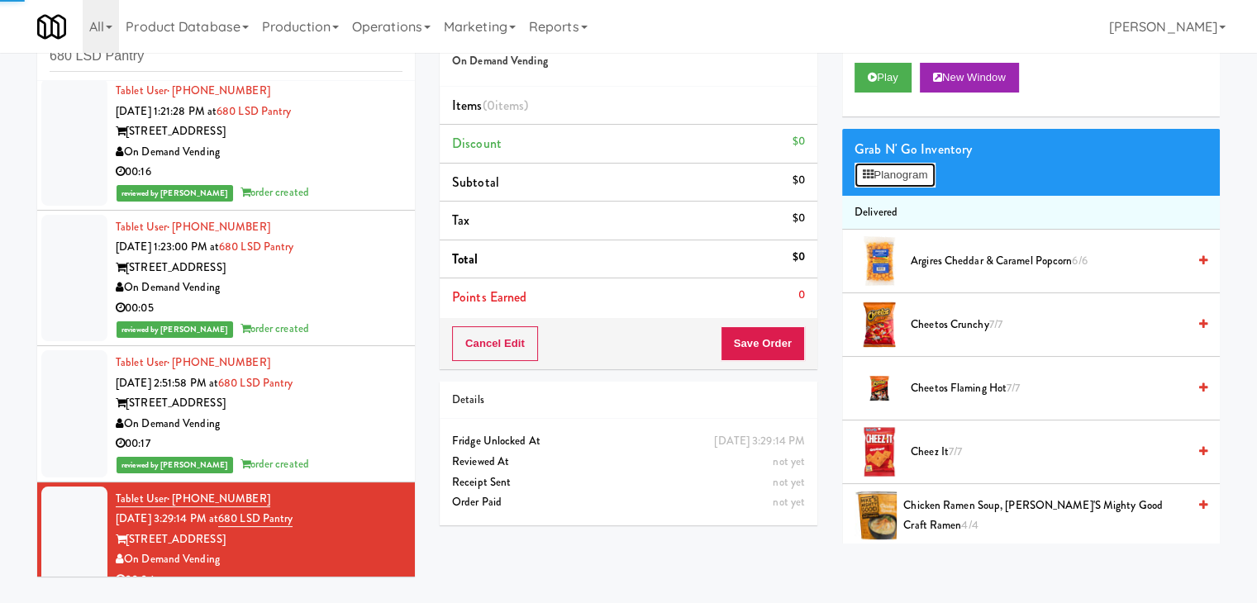
click at [883, 179] on button "Planogram" at bounding box center [895, 175] width 81 height 25
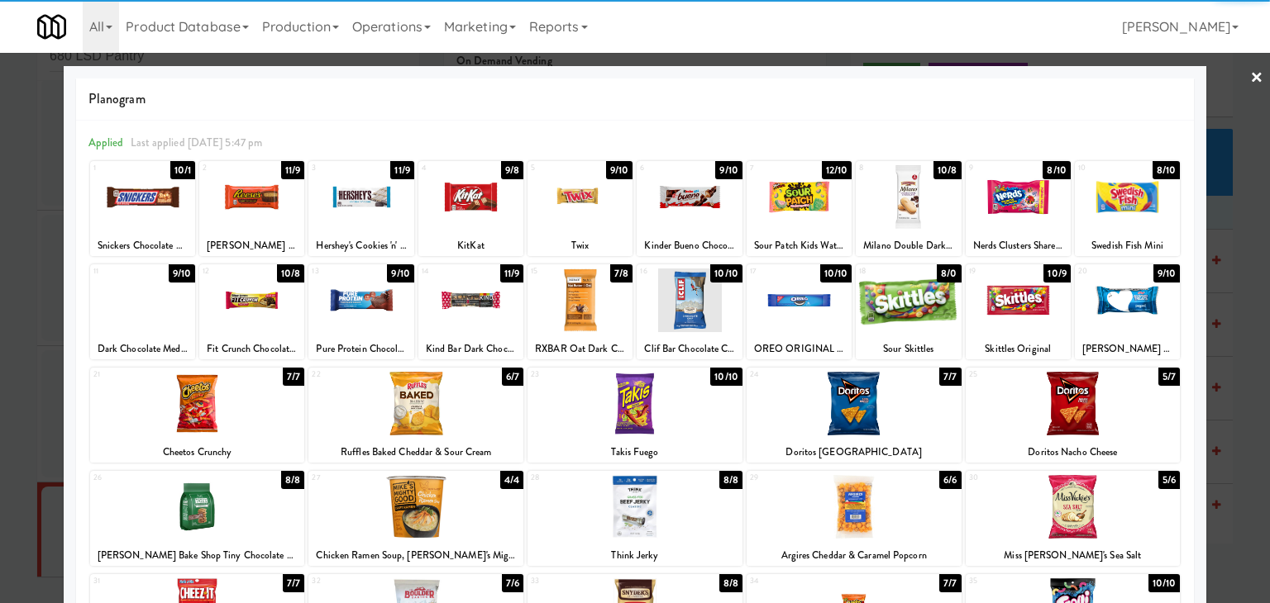
click at [228, 414] on div at bounding box center [197, 404] width 215 height 64
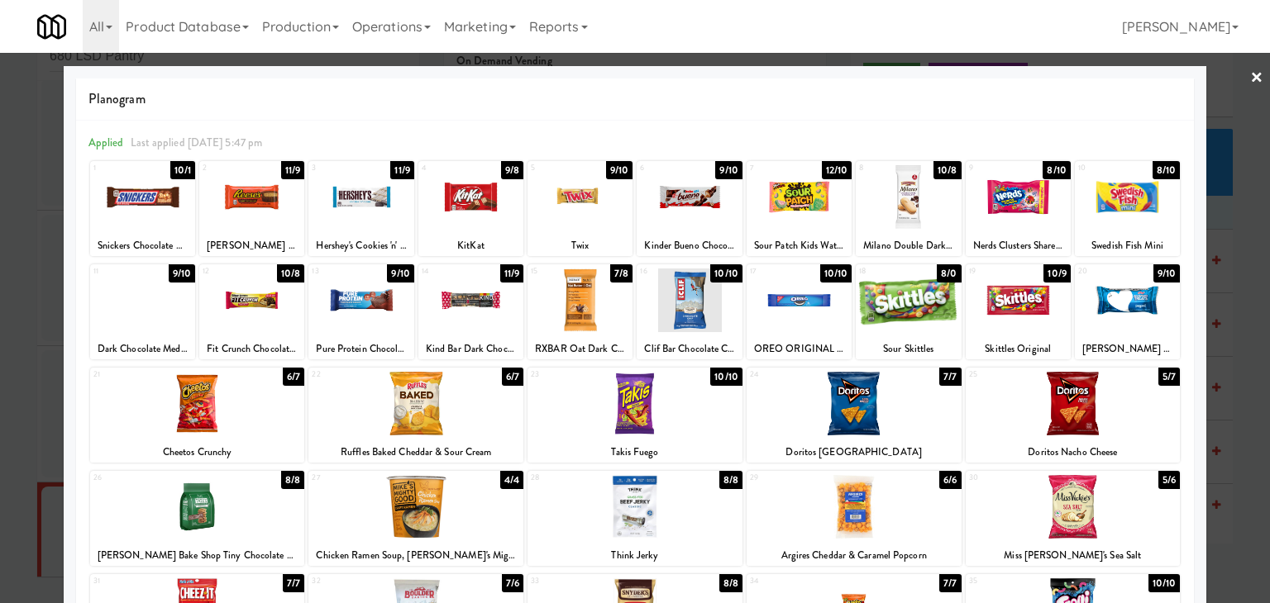
click at [1236, 71] on div at bounding box center [635, 301] width 1270 height 603
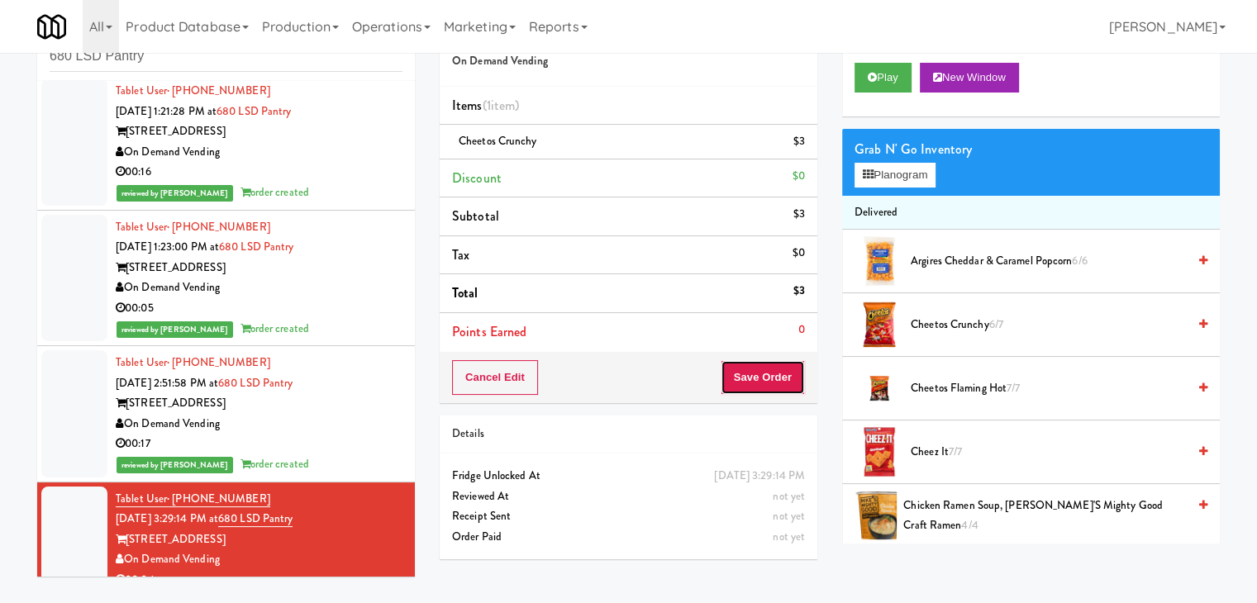
click at [763, 369] on button "Save Order" at bounding box center [763, 377] width 84 height 35
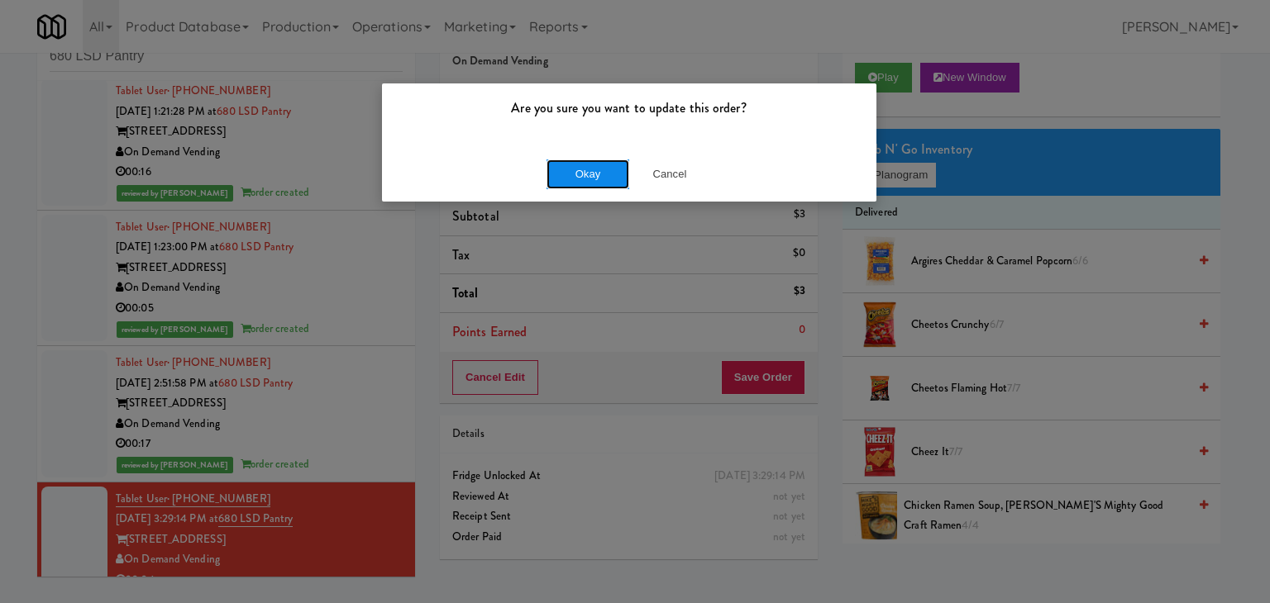
click at [594, 174] on button "Okay" at bounding box center [587, 175] width 83 height 30
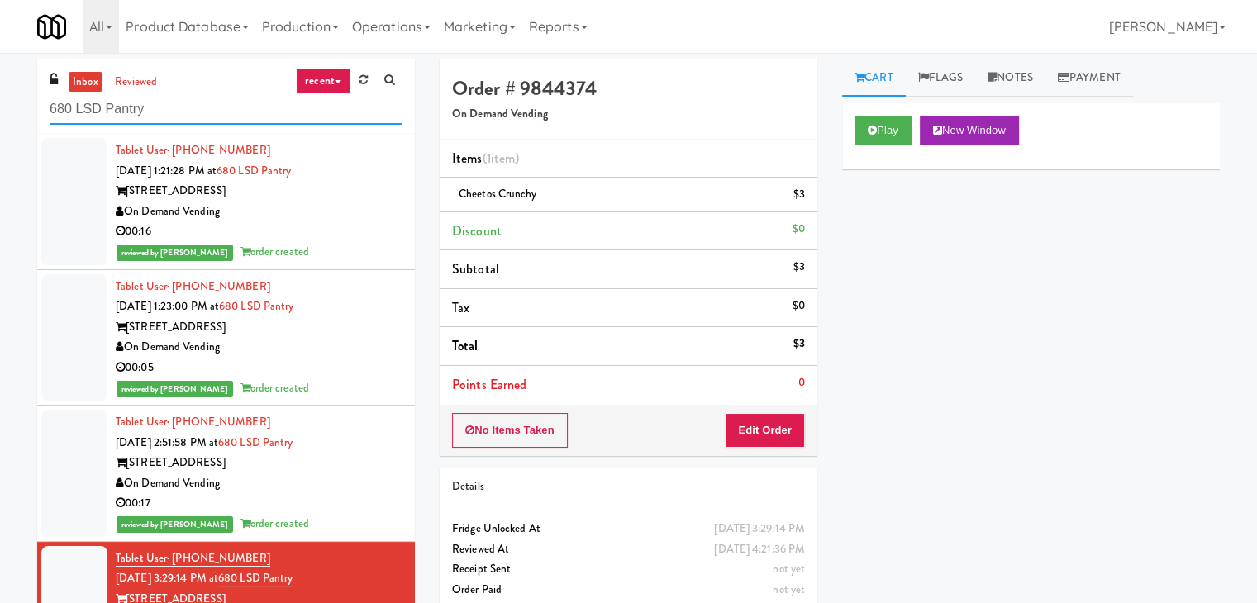
click at [175, 108] on input "680 LSD Pantry" at bounding box center [226, 109] width 353 height 31
paste input "Accolade - Elevator"
type input "Accolade - Elevator"
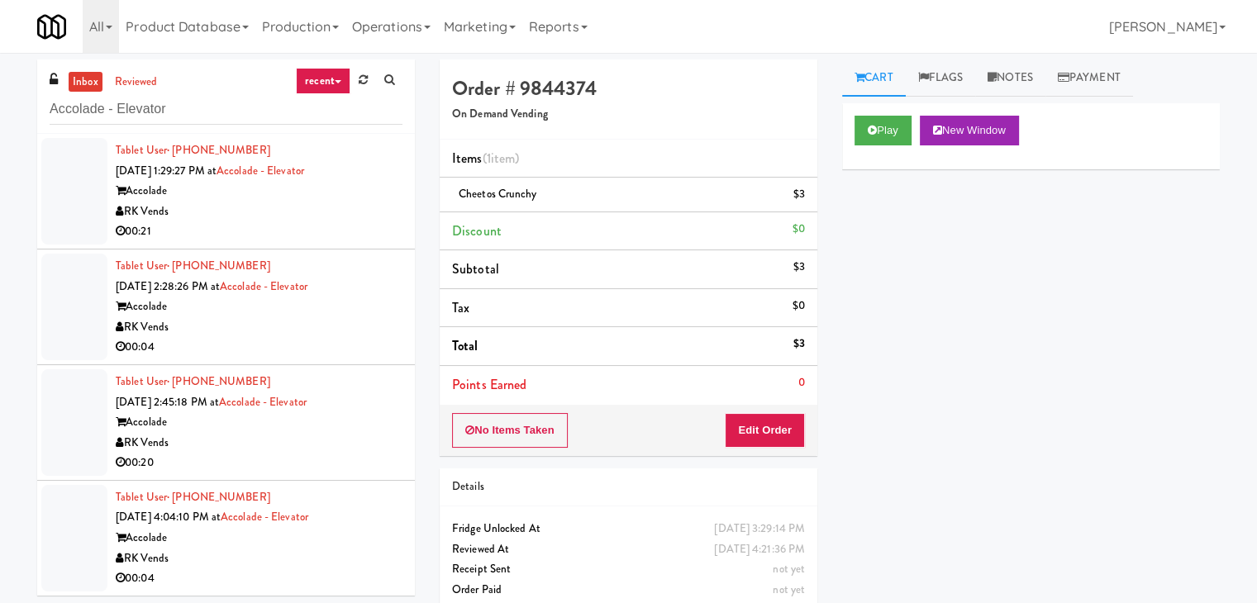
click at [356, 195] on div "Accolade" at bounding box center [259, 191] width 287 height 21
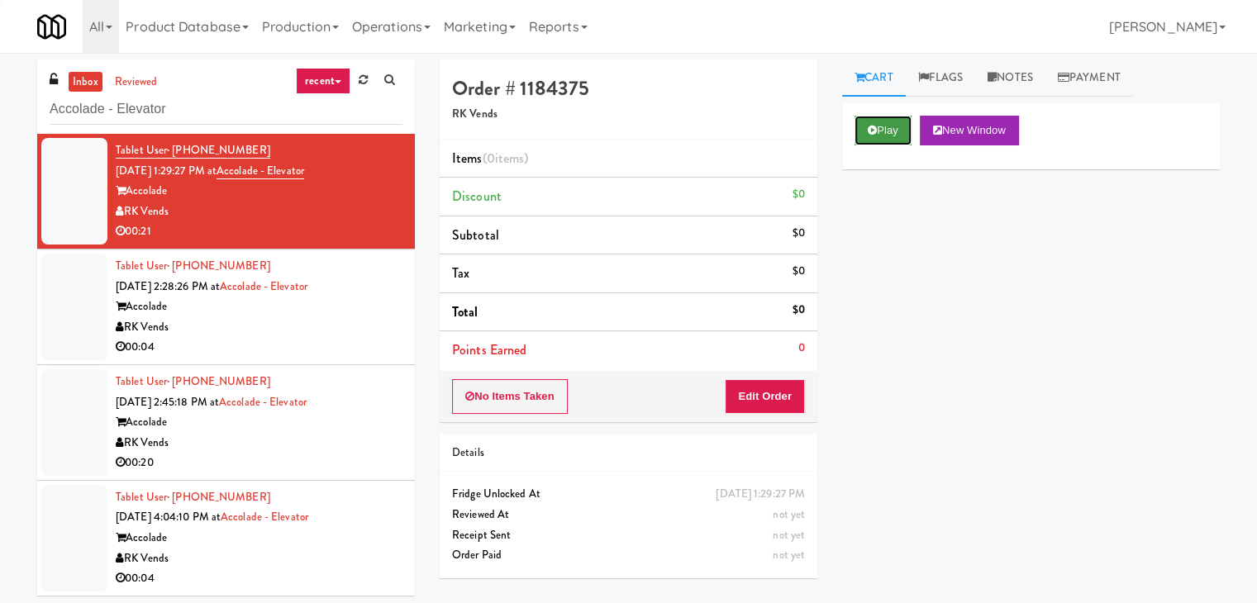
click at [870, 138] on button "Play" at bounding box center [883, 131] width 57 height 30
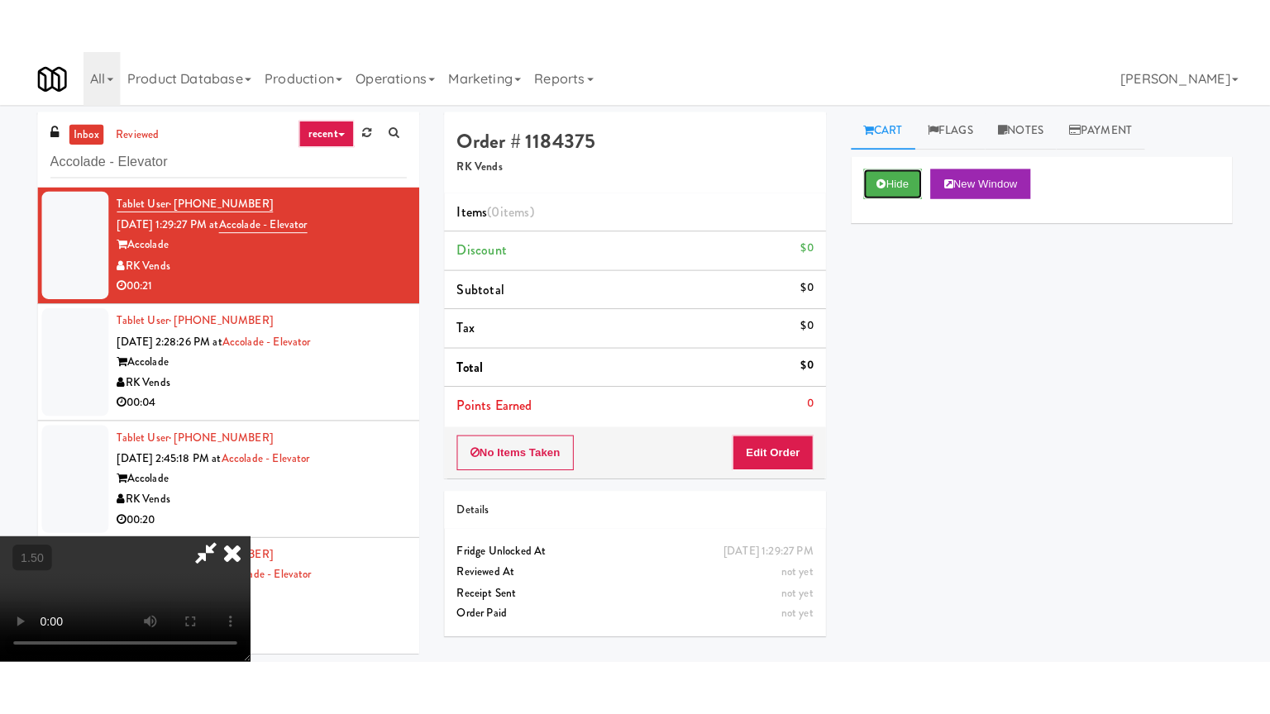
scroll to position [232, 0]
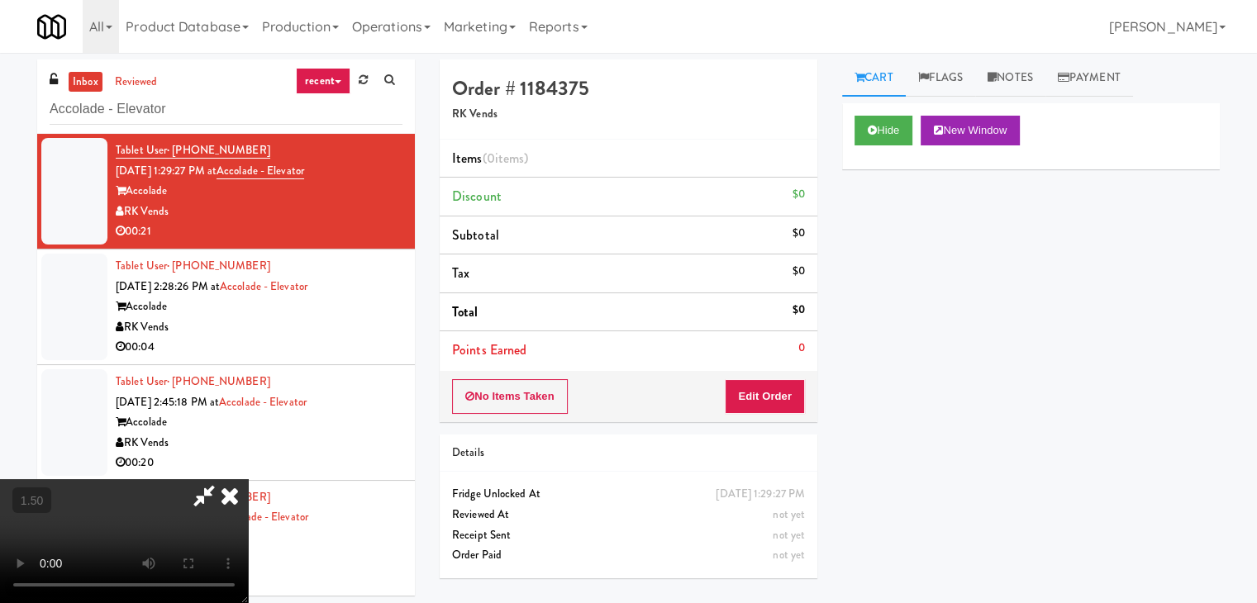
click at [248, 479] on video at bounding box center [124, 541] width 248 height 124
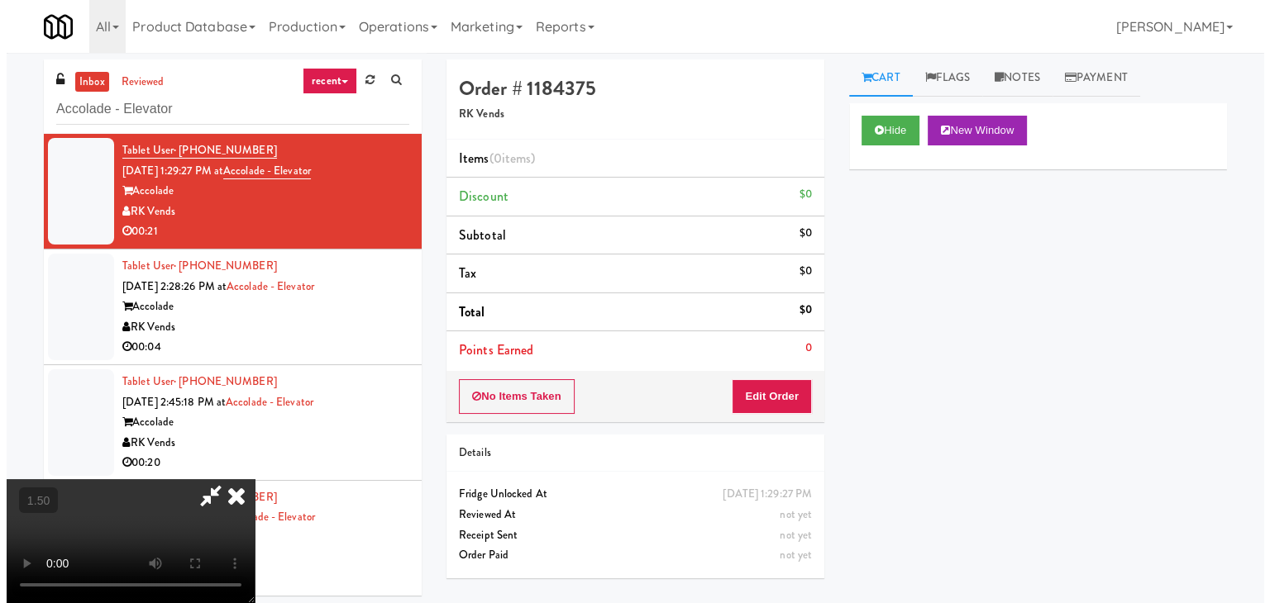
scroll to position [0, 0]
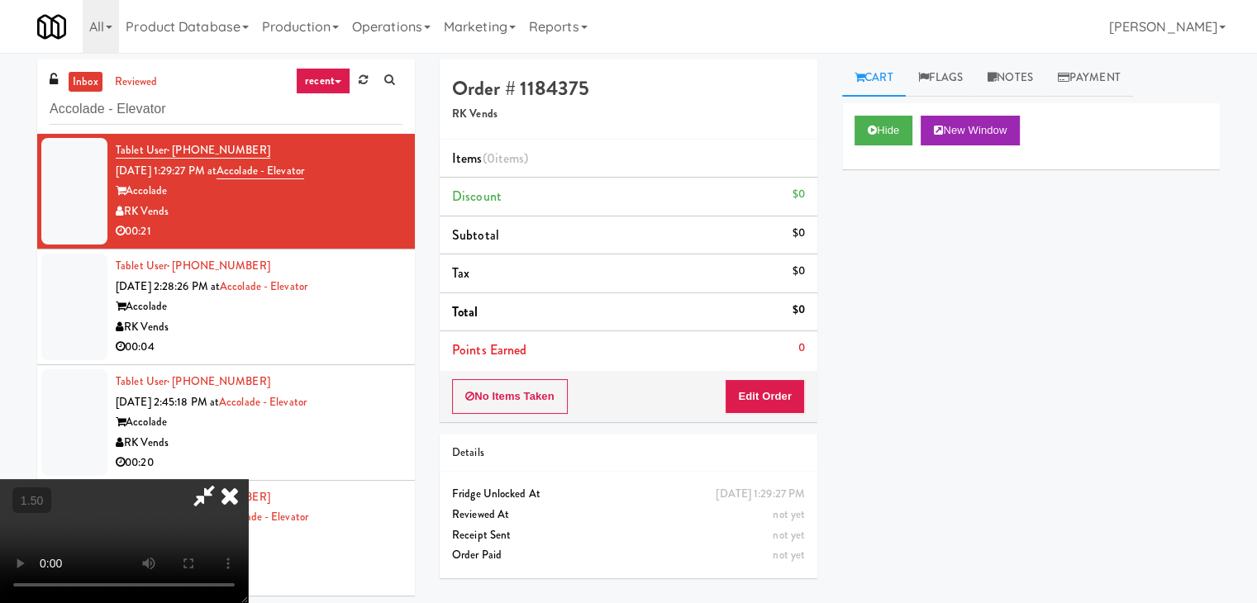
click at [248, 479] on icon at bounding box center [230, 495] width 36 height 33
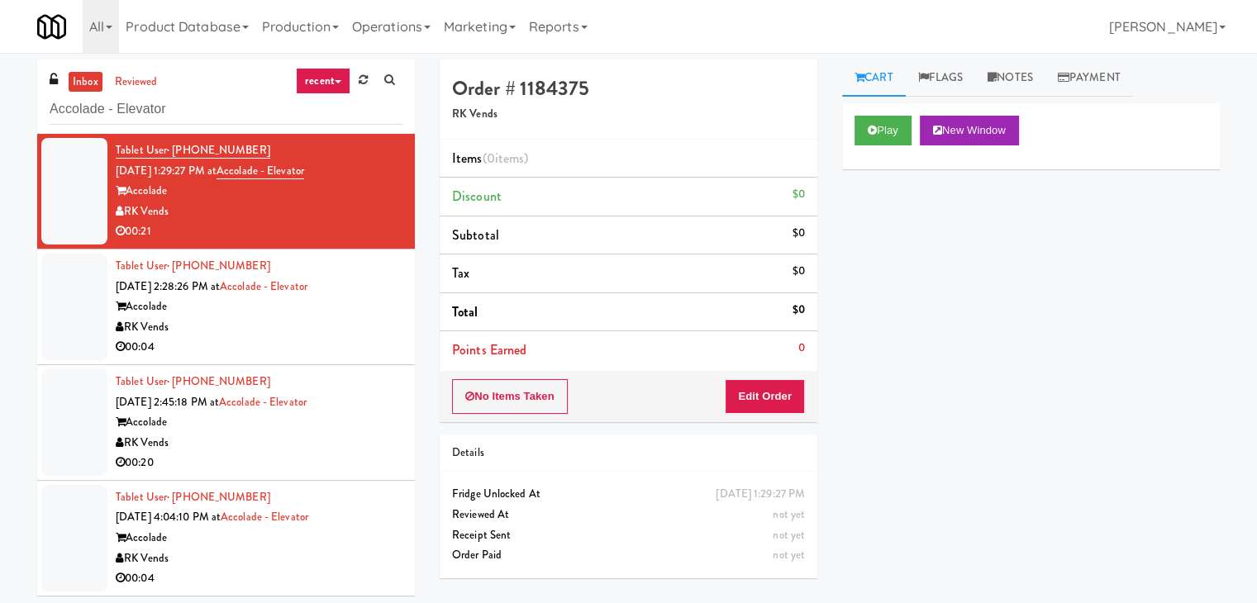
click at [764, 412] on div "No Items Taken Edit Order" at bounding box center [629, 396] width 378 height 51
click at [766, 398] on button "Edit Order" at bounding box center [765, 396] width 80 height 35
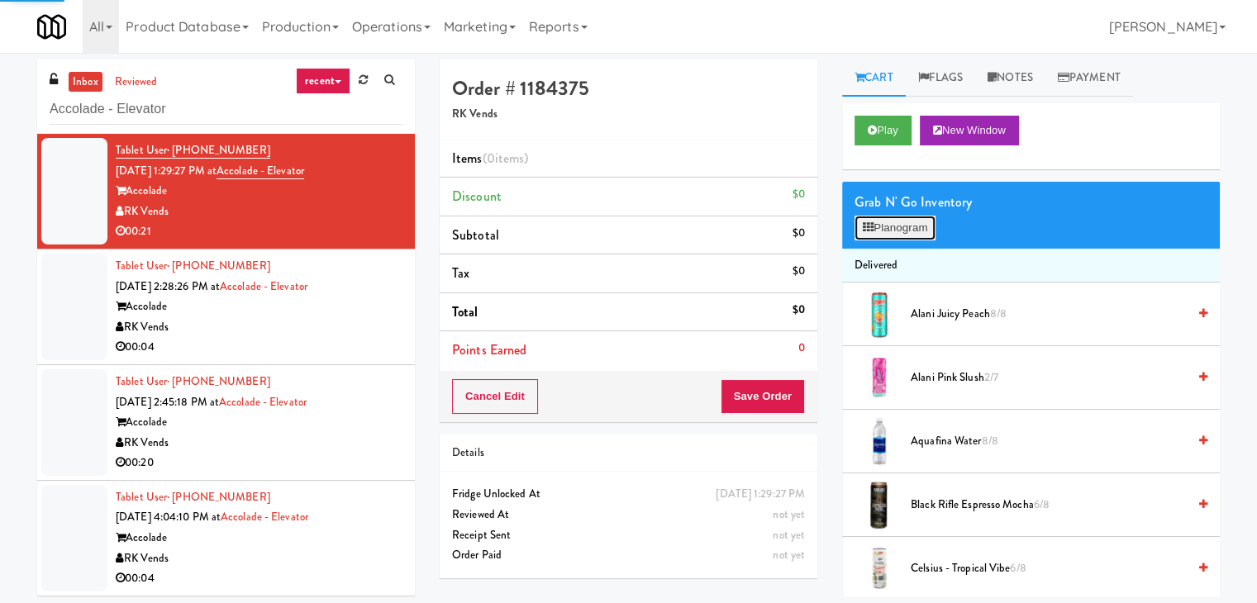
click at [898, 236] on button "Planogram" at bounding box center [895, 228] width 81 height 25
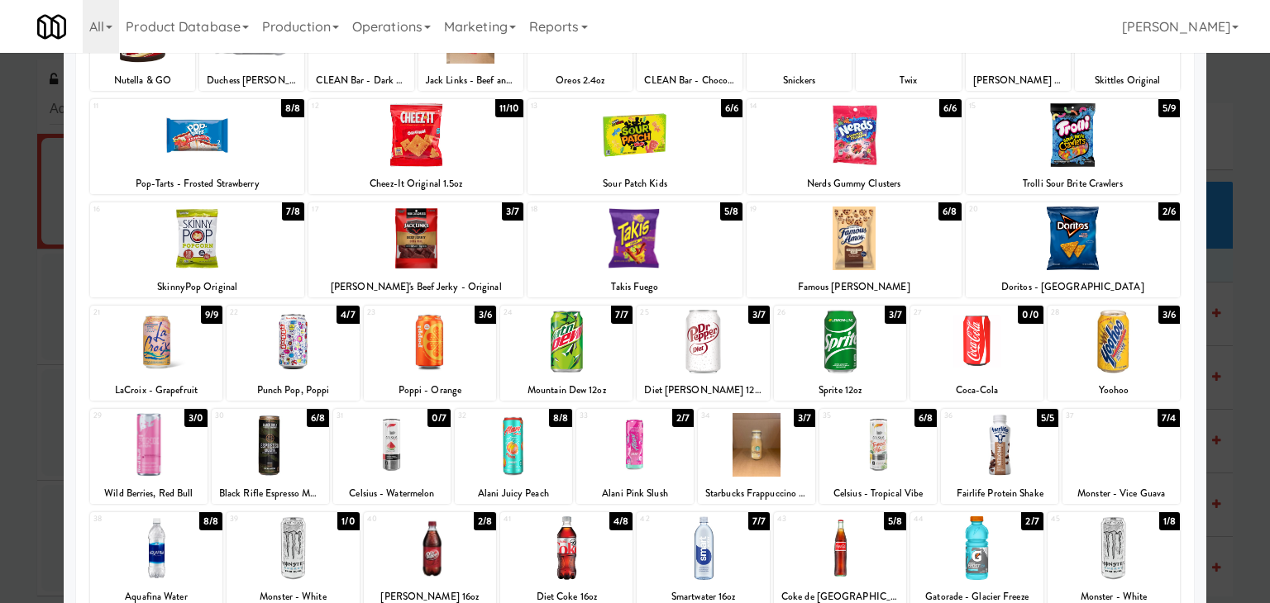
click at [632, 449] on div at bounding box center [634, 445] width 117 height 64
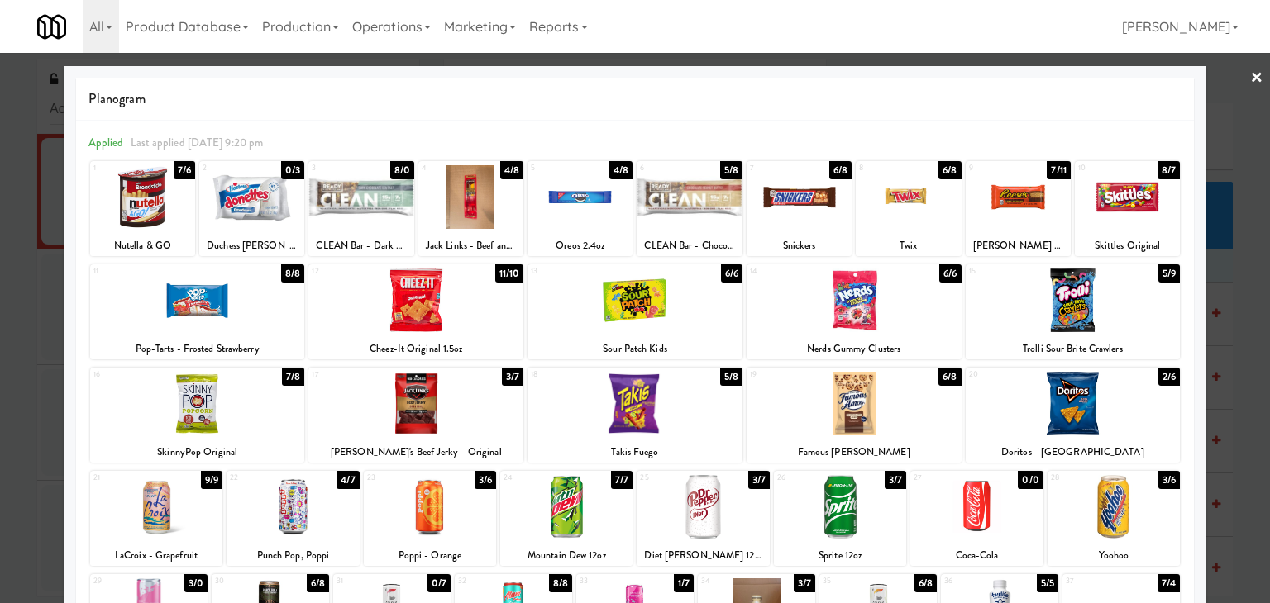
click at [1250, 80] on link "×" at bounding box center [1256, 78] width 13 height 51
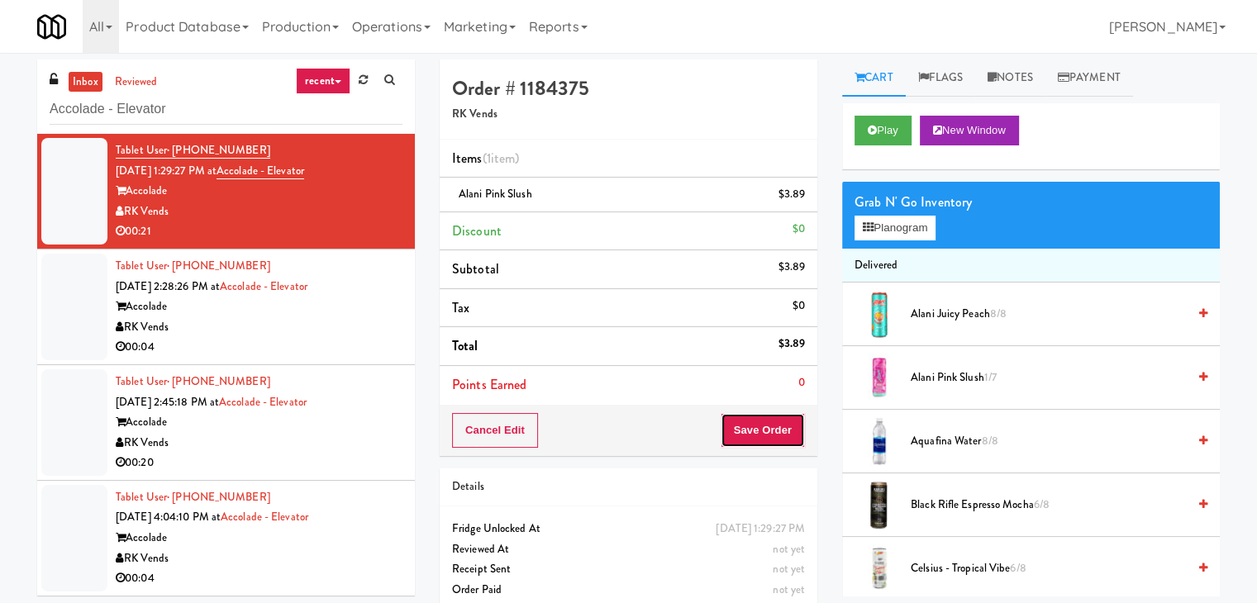
click at [754, 441] on button "Save Order" at bounding box center [763, 430] width 84 height 35
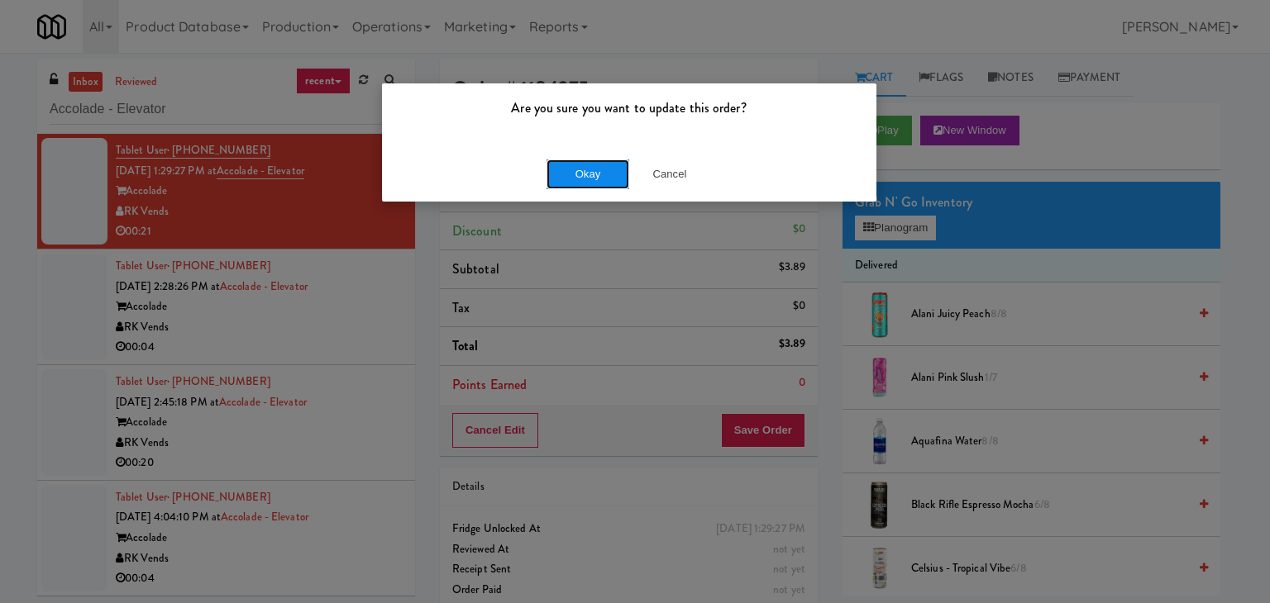
click at [598, 175] on button "Okay" at bounding box center [587, 175] width 83 height 30
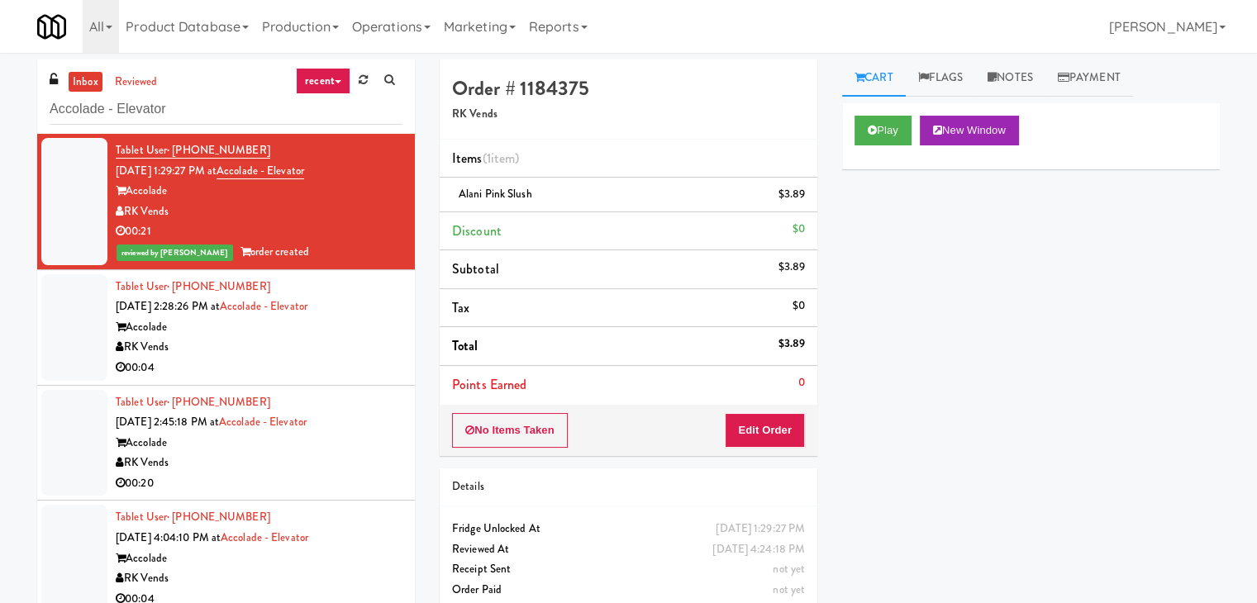
click at [333, 364] on div "00:04" at bounding box center [259, 368] width 287 height 21
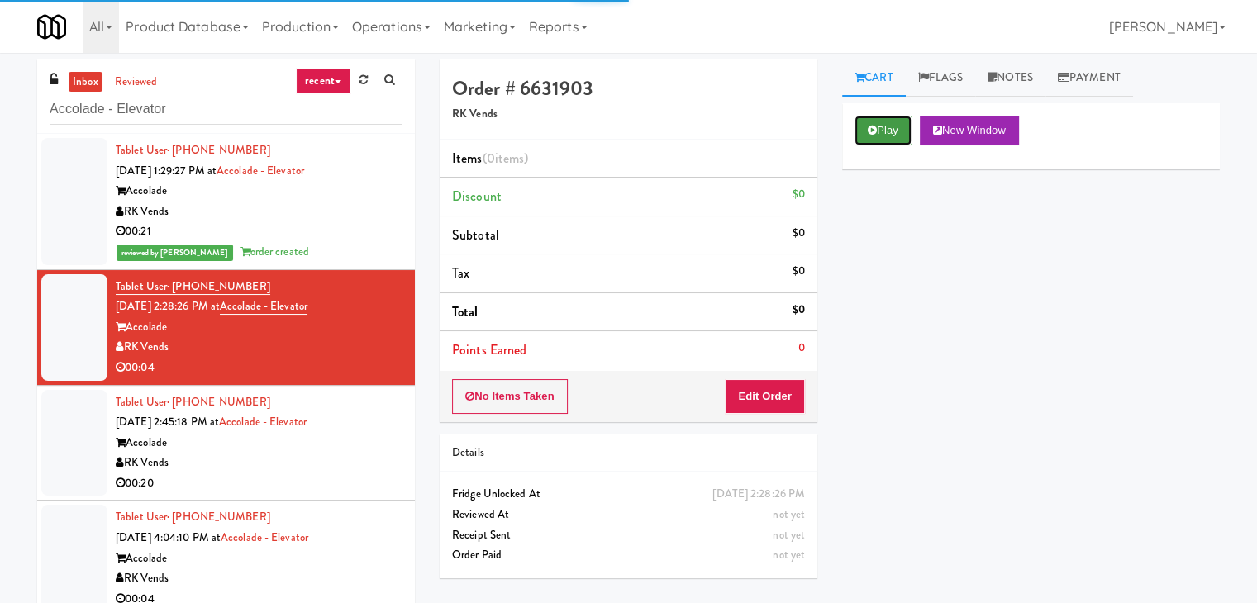
click at [891, 126] on button "Play" at bounding box center [883, 131] width 57 height 30
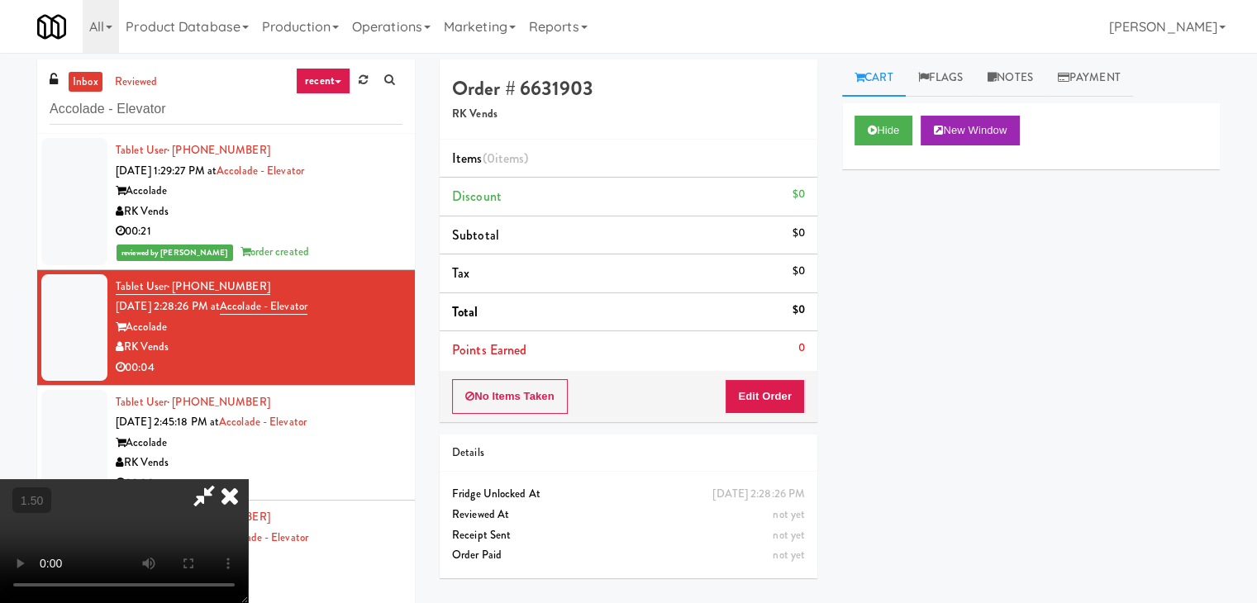
click at [248, 479] on video at bounding box center [124, 541] width 248 height 124
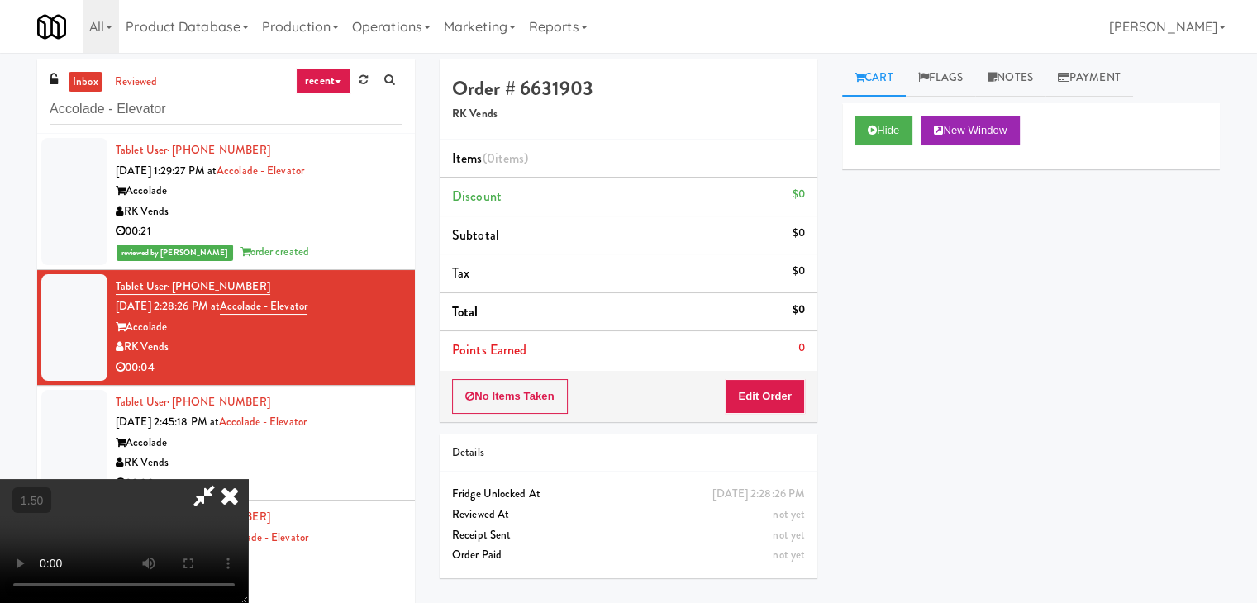
click at [248, 479] on video at bounding box center [124, 541] width 248 height 124
click at [248, 479] on icon at bounding box center [230, 495] width 36 height 33
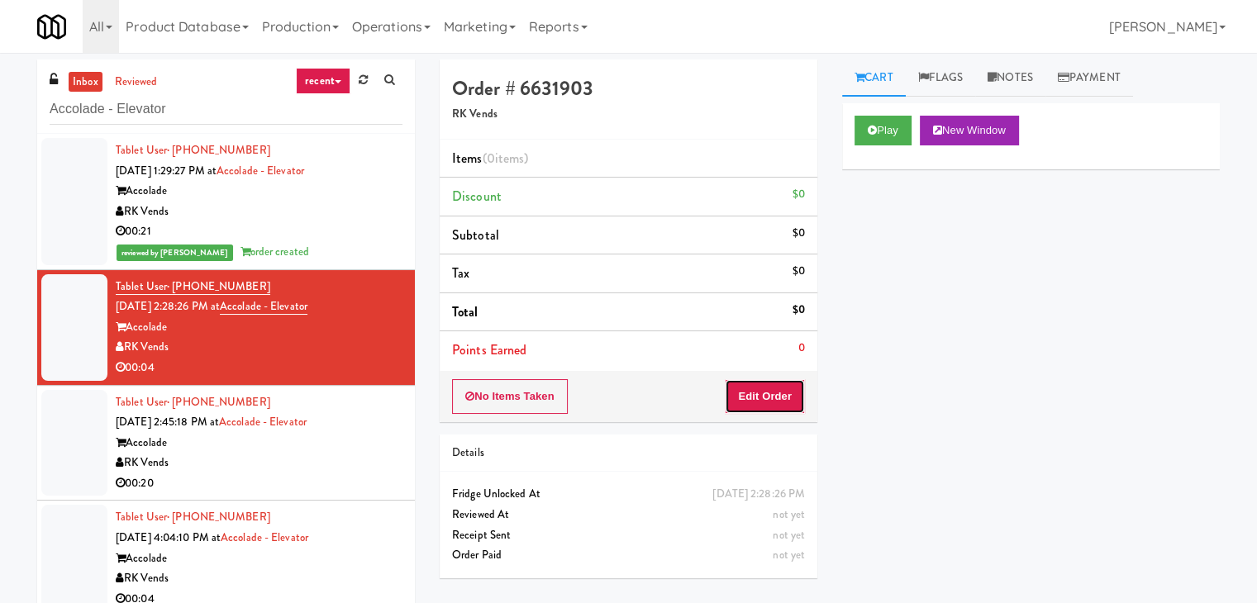
click at [787, 399] on button "Edit Order" at bounding box center [765, 396] width 80 height 35
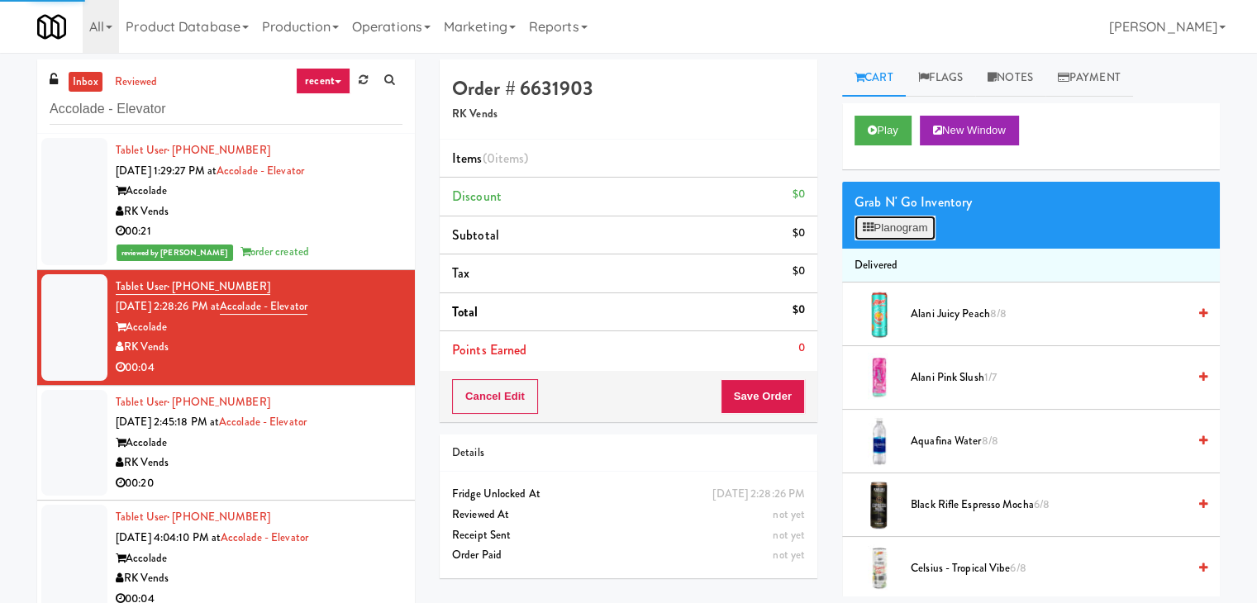
click at [916, 222] on button "Planogram" at bounding box center [895, 228] width 81 height 25
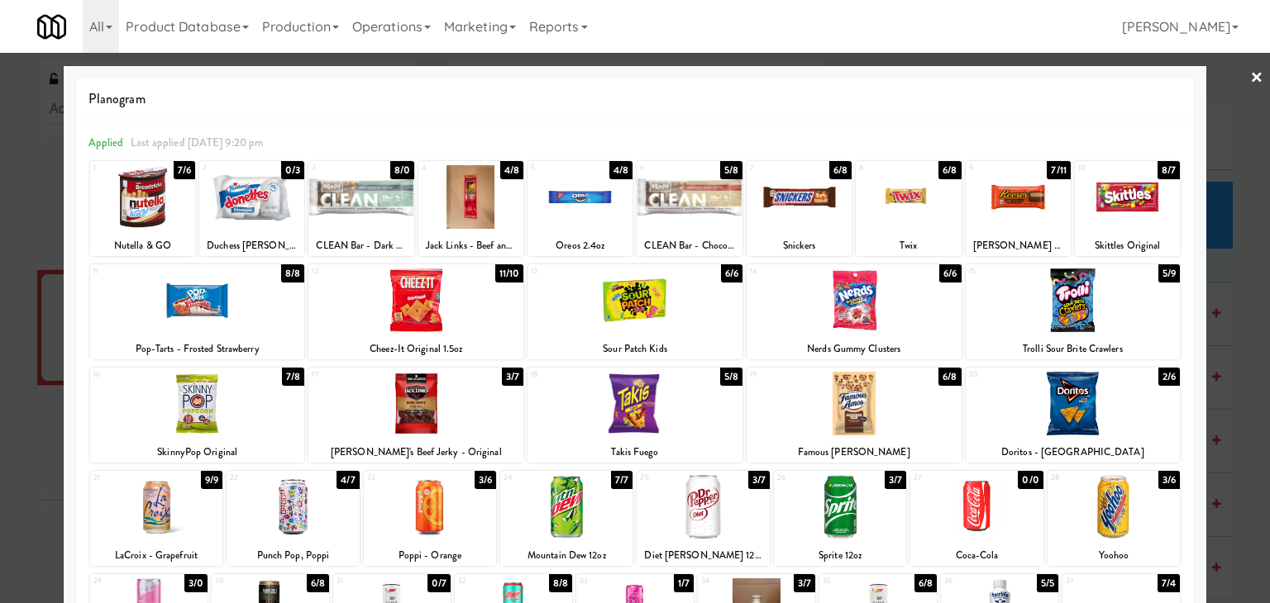
click at [633, 298] on div at bounding box center [634, 301] width 215 height 64
click at [1250, 79] on link "×" at bounding box center [1256, 78] width 13 height 51
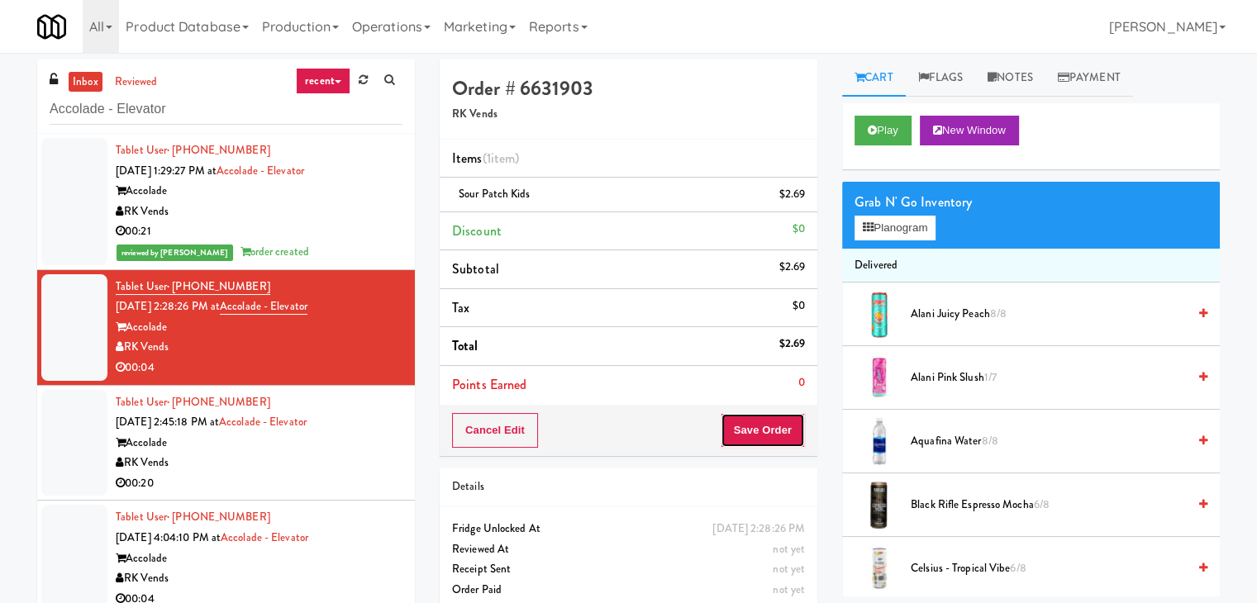
click at [743, 440] on button "Save Order" at bounding box center [763, 430] width 84 height 35
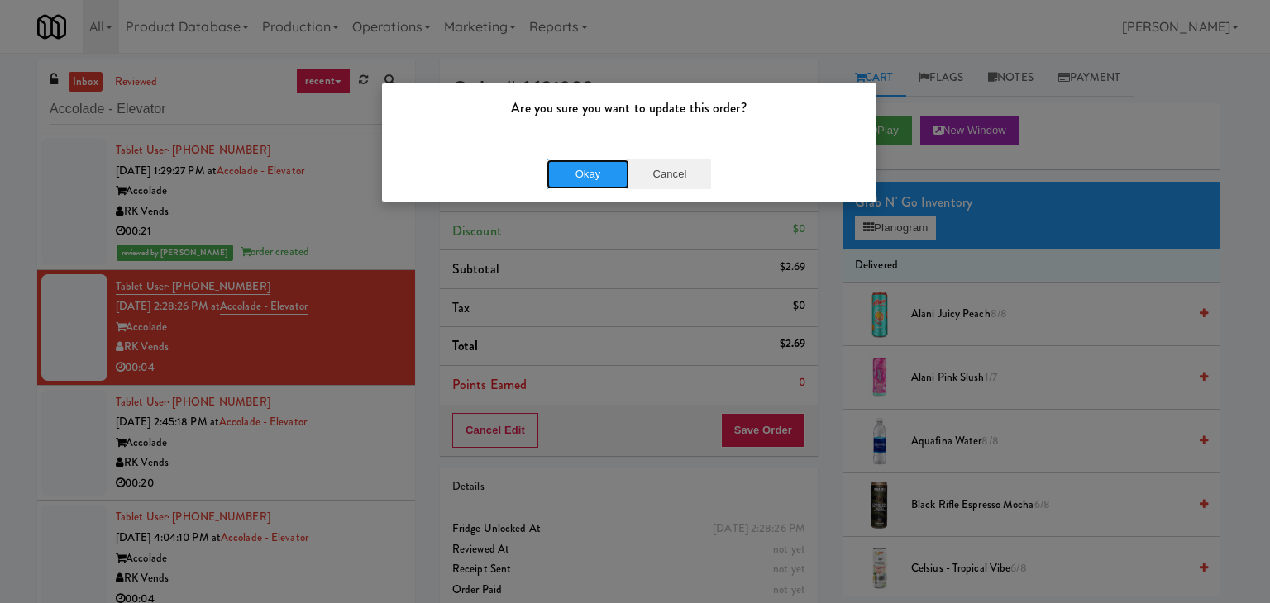
drag, startPoint x: 598, startPoint y: 178, endPoint x: 704, endPoint y: 169, distance: 106.2
click at [598, 177] on button "Okay" at bounding box center [587, 175] width 83 height 30
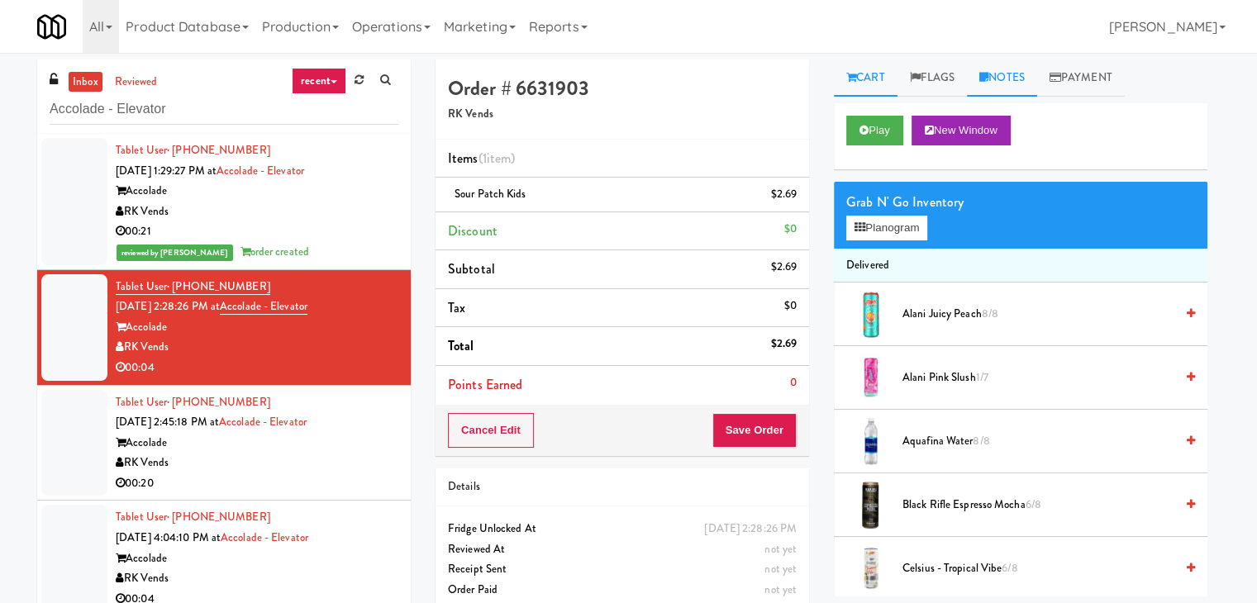
click at [1020, 75] on link "Notes" at bounding box center [1002, 78] width 70 height 37
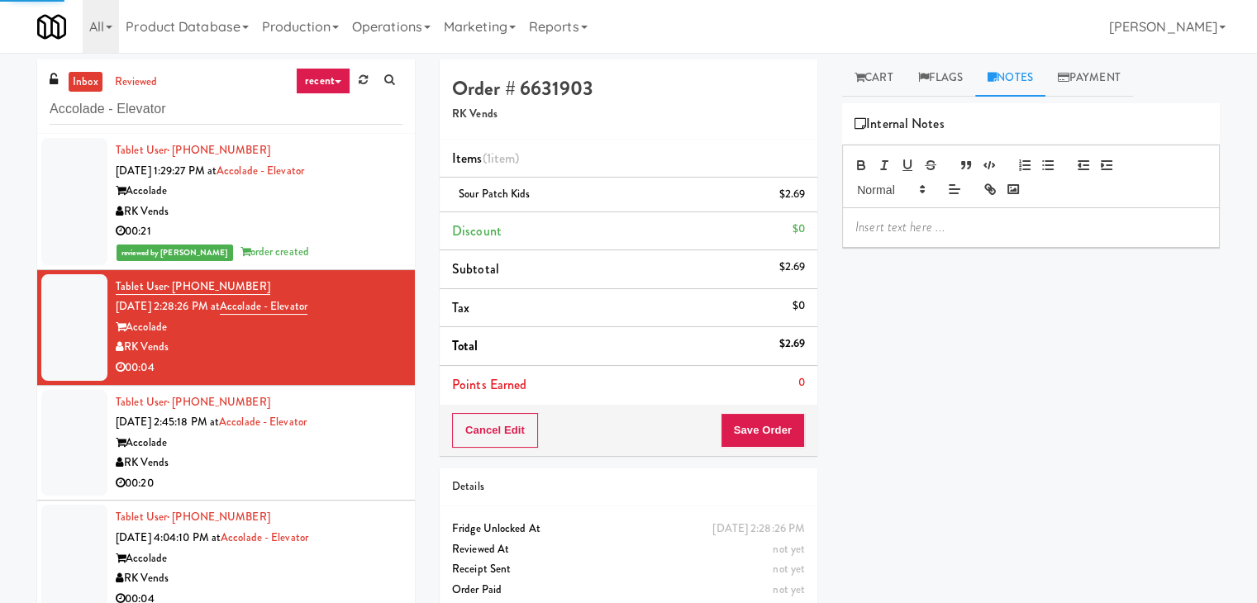
drag, startPoint x: 959, startPoint y: 222, endPoint x: 938, endPoint y: 210, distance: 24.1
click at [958, 222] on p at bounding box center [1031, 227] width 351 height 18
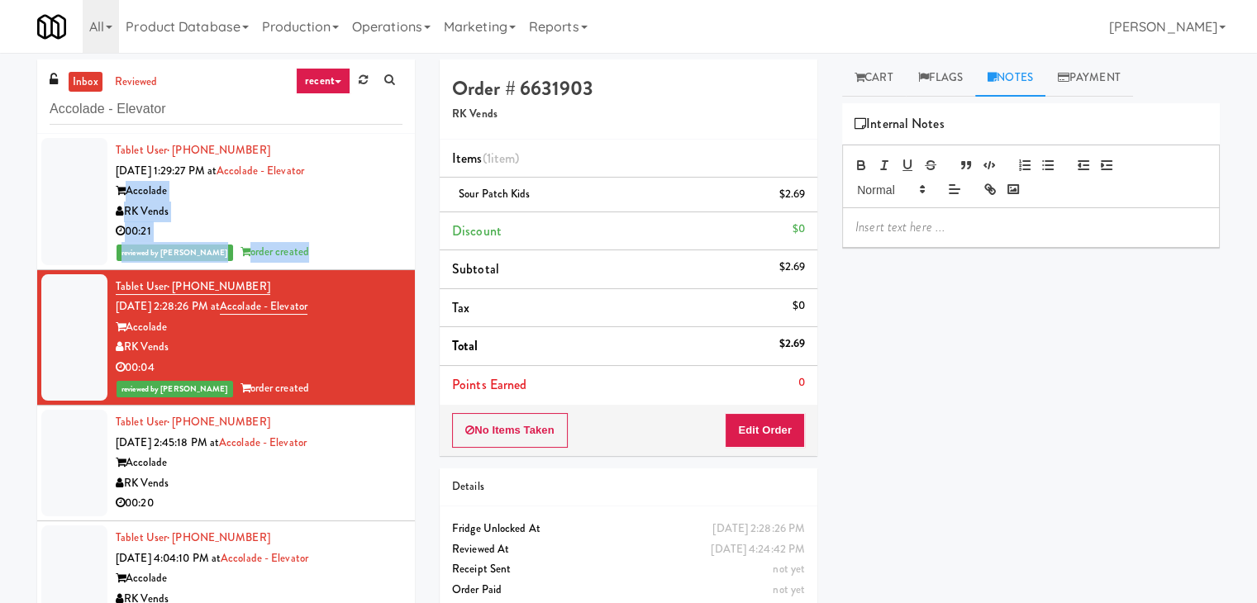
click at [33, 183] on div "inbox reviewed recent all unclear take inventory issue suspicious failed recent…" at bounding box center [226, 351] width 403 height 583
click at [875, 239] on div at bounding box center [1031, 227] width 376 height 38
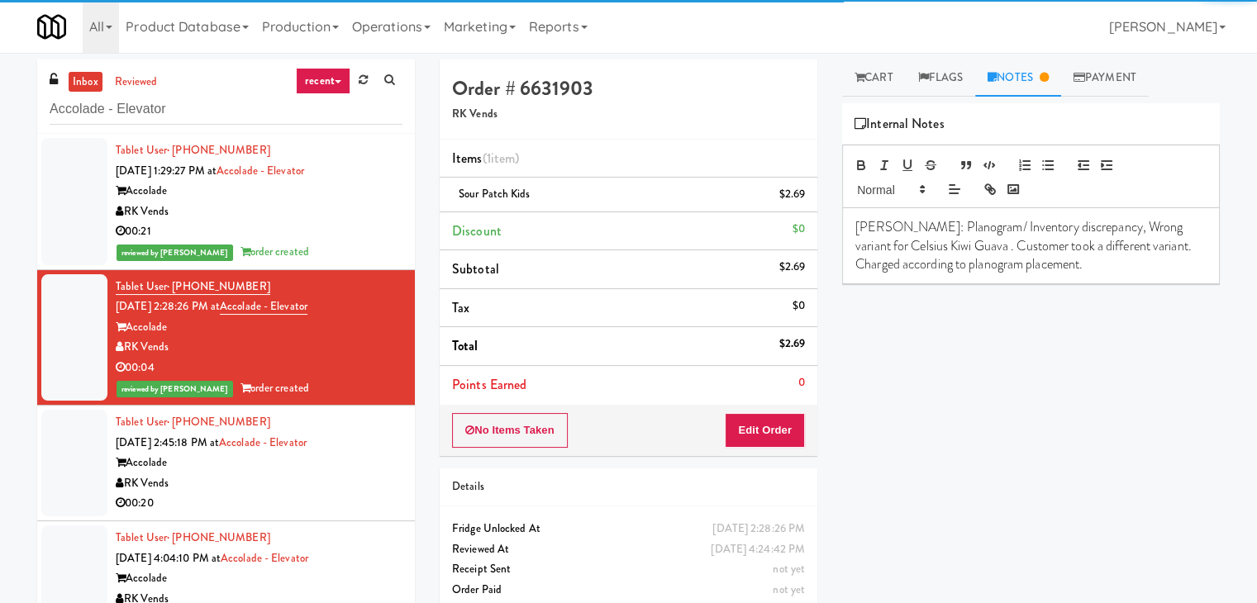
click at [499, 195] on span "Sour Patch Kids" at bounding box center [495, 194] width 72 height 16
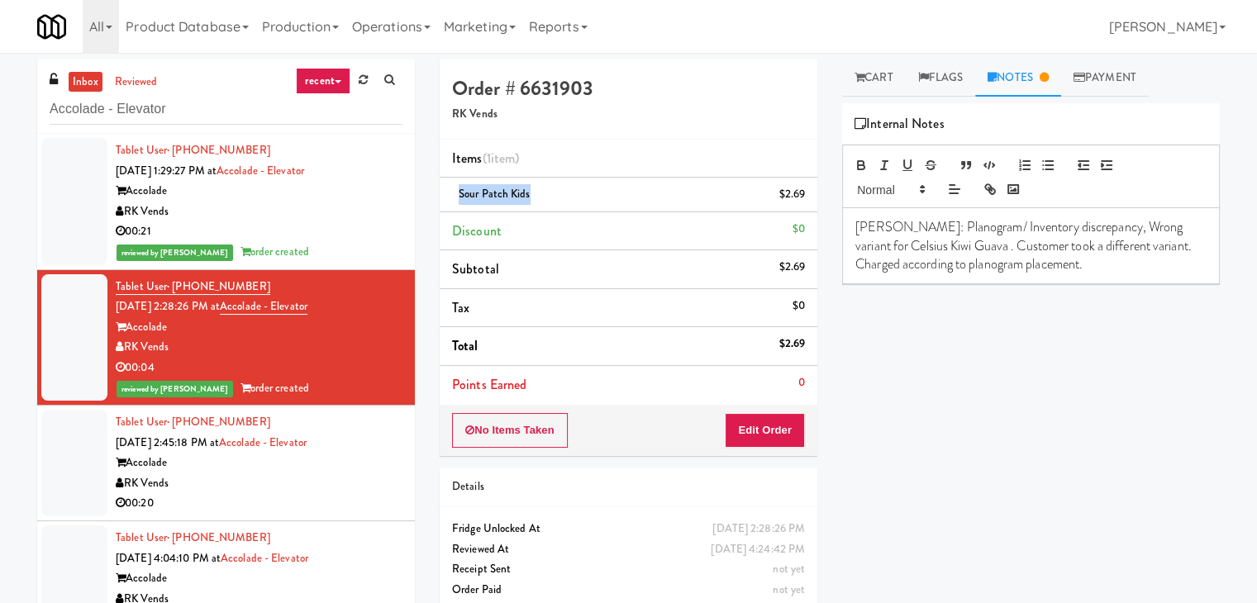
click at [499, 195] on span "Sour Patch Kids" at bounding box center [495, 194] width 72 height 16
drag, startPoint x: 950, startPoint y: 249, endPoint x: 853, endPoint y: 246, distance: 96.8
click at [853, 246] on div "[PERSON_NAME]: Planogram/ Inventory discrepancy, Wrong variant for Celsius Kiwi…" at bounding box center [1031, 245] width 376 height 75
drag, startPoint x: 956, startPoint y: 246, endPoint x: 627, endPoint y: 217, distance: 330.3
click at [856, 246] on p "[PERSON_NAME]: Planogram/ Inventory discrepancy, Wrong variant for Celsius Kiwi…" at bounding box center [1031, 245] width 351 height 55
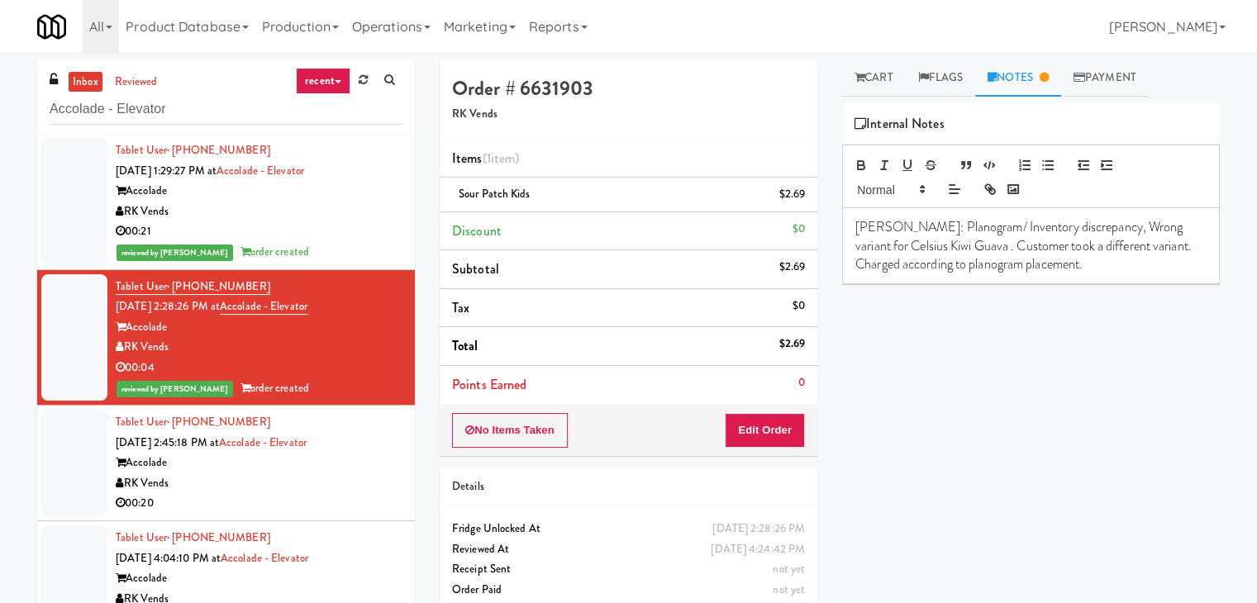
click at [483, 193] on span "Sour Patch Kids" at bounding box center [495, 194] width 72 height 16
copy span "Sour Patch Kids"
drag, startPoint x: 953, startPoint y: 246, endPoint x: 855, endPoint y: 242, distance: 98.5
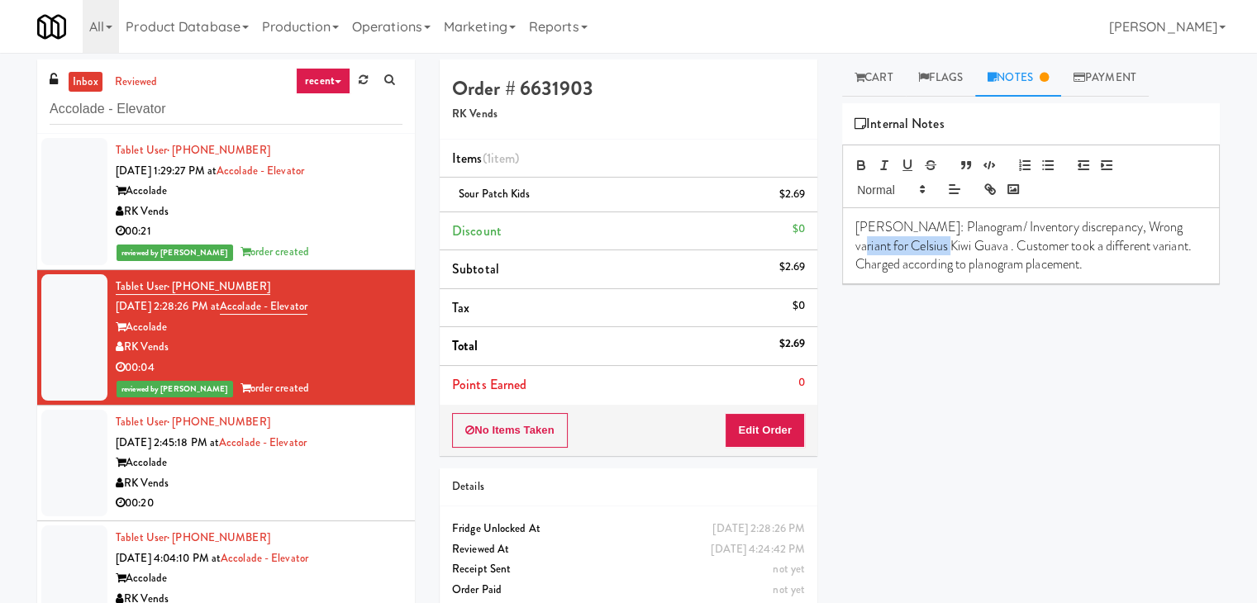
click at [856, 242] on p "[PERSON_NAME]: Planogram/ Inventory discrepancy, Wrong variant for Celsius Kiwi…" at bounding box center [1031, 245] width 351 height 55
drag, startPoint x: 1056, startPoint y: 246, endPoint x: 1002, endPoint y: 242, distance: 53.8
click at [1002, 242] on p "[PERSON_NAME]: Planogram/ Inventory discrepancy, Wrong variant for Sour Patch K…" at bounding box center [1031, 245] width 351 height 55
click at [374, 466] on div "Accolade" at bounding box center [259, 463] width 287 height 21
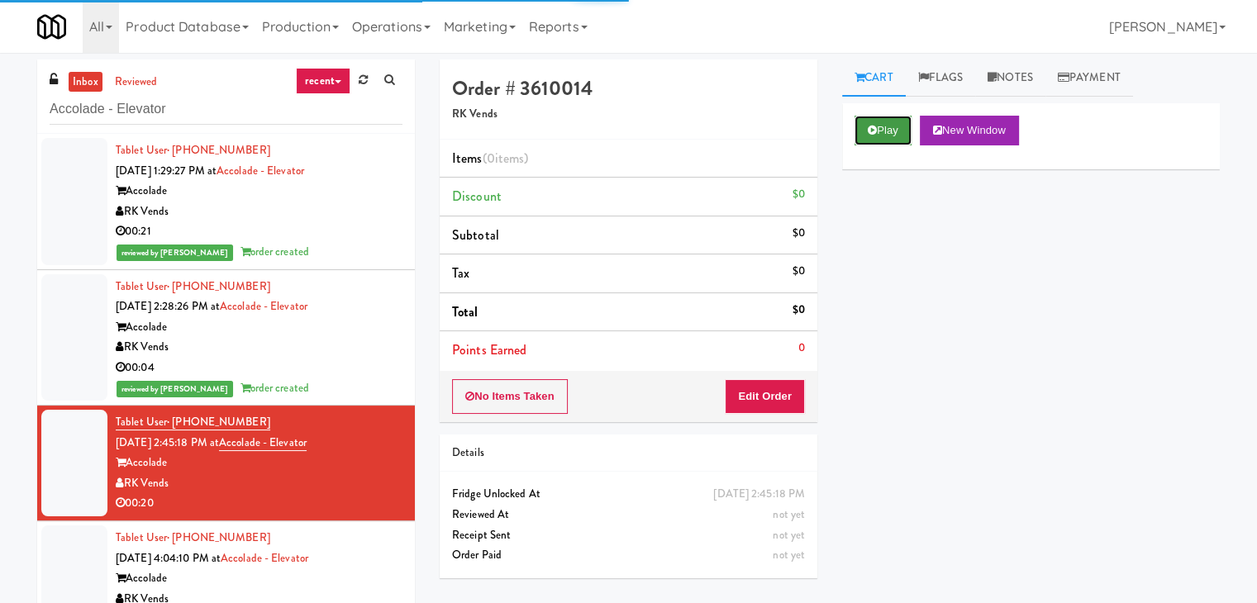
click at [903, 123] on button "Play" at bounding box center [883, 131] width 57 height 30
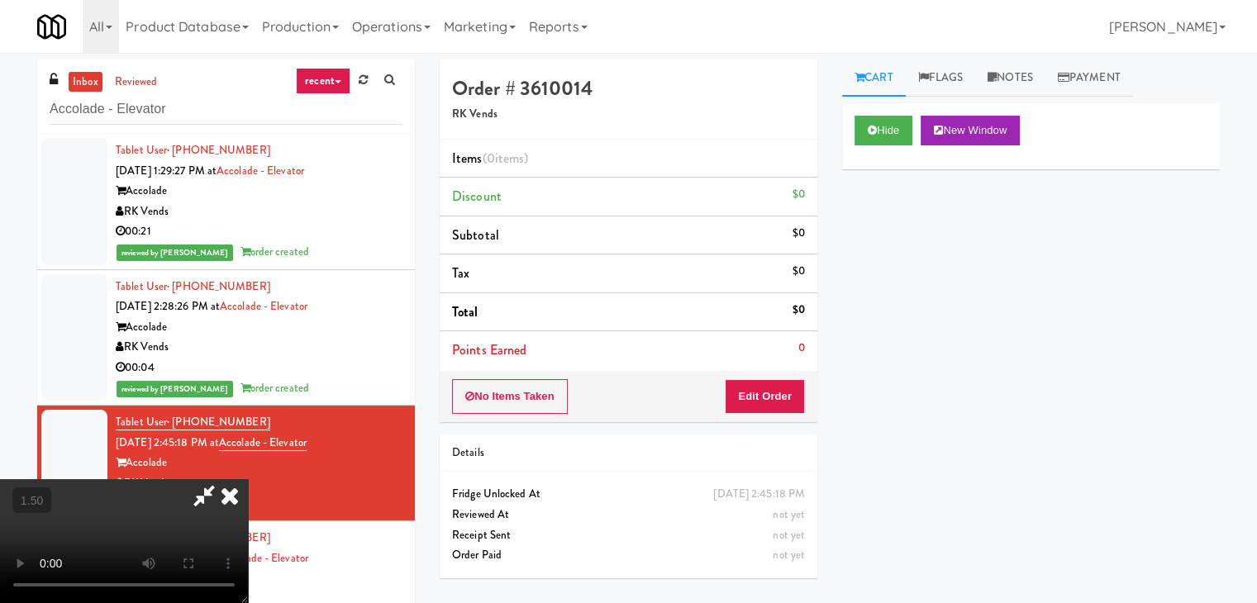
click at [248, 479] on video at bounding box center [124, 541] width 248 height 124
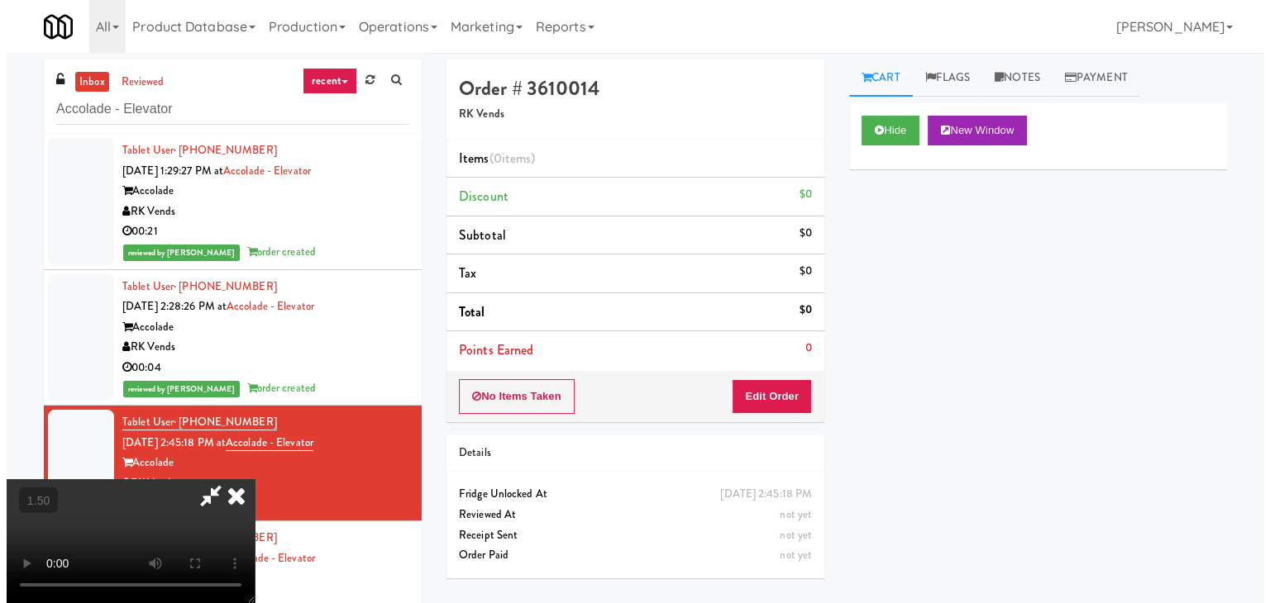
scroll to position [0, 0]
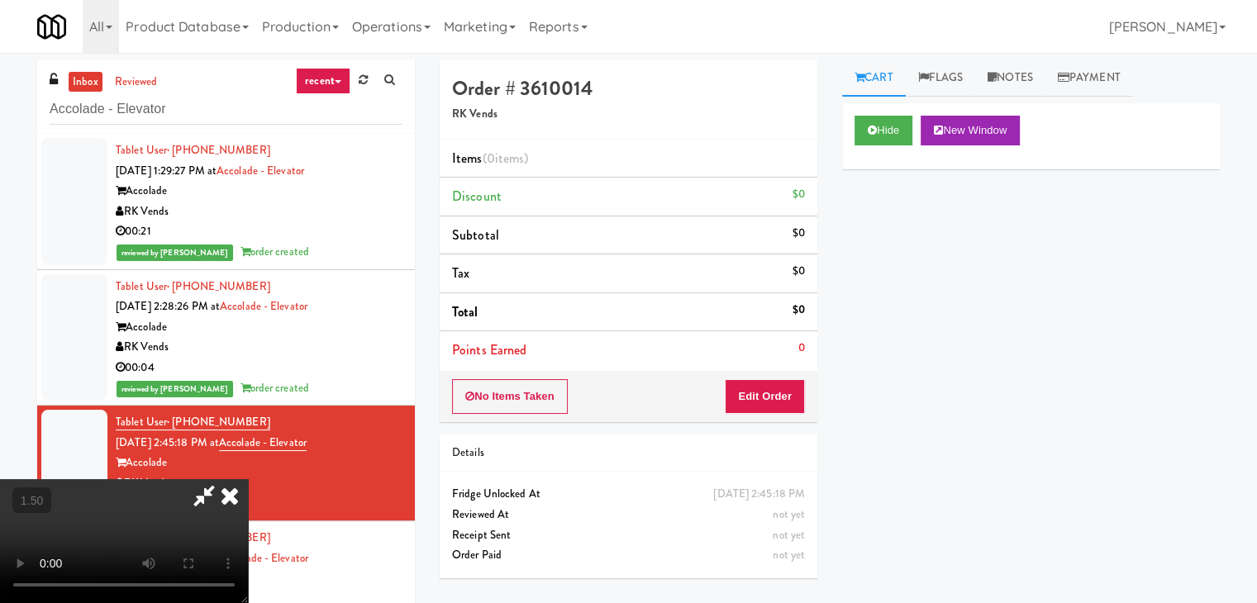
click at [248, 479] on icon at bounding box center [230, 495] width 36 height 33
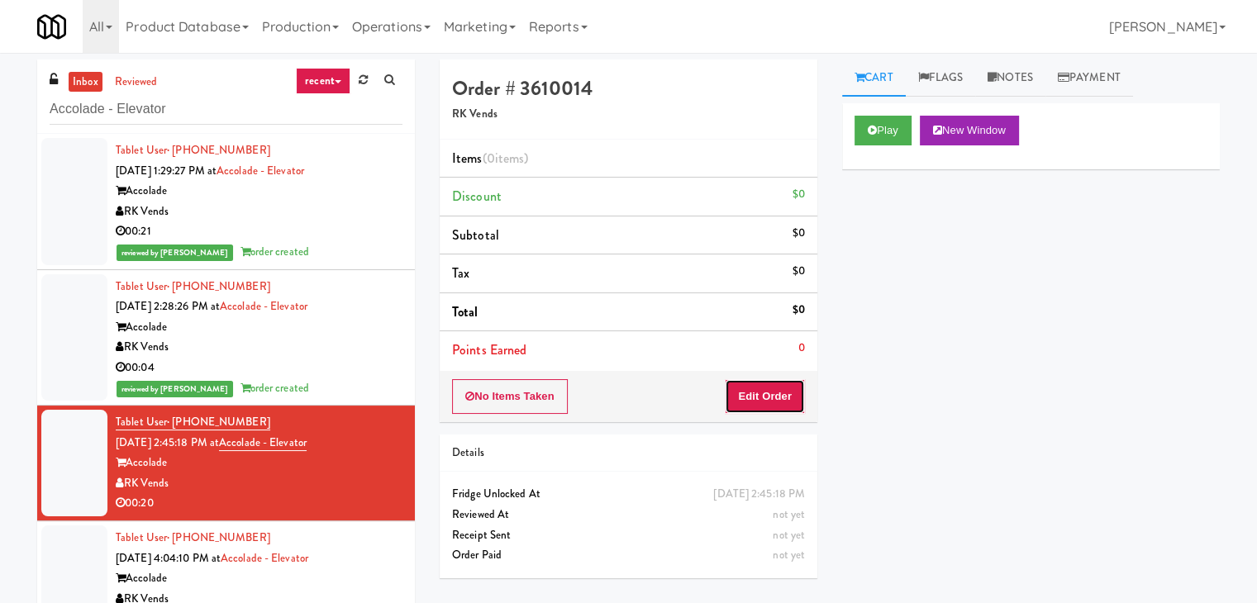
drag, startPoint x: 771, startPoint y: 398, endPoint x: 808, endPoint y: 350, distance: 60.0
click at [770, 394] on button "Edit Order" at bounding box center [765, 396] width 80 height 35
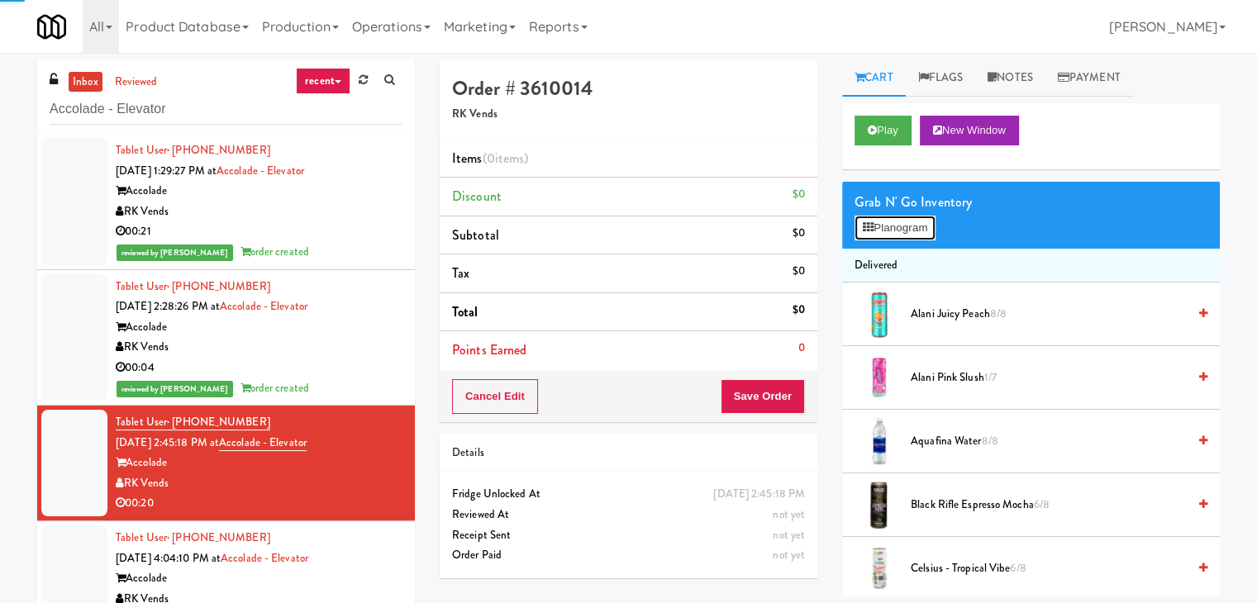
click at [881, 226] on button "Planogram" at bounding box center [895, 228] width 81 height 25
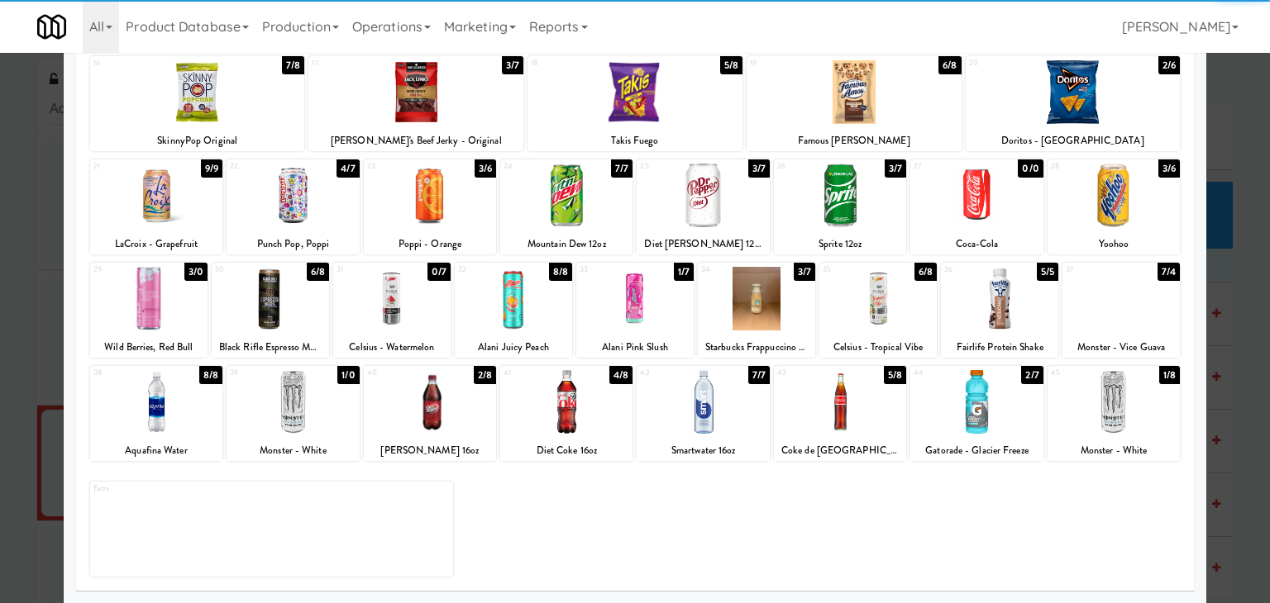
click at [446, 424] on div at bounding box center [430, 402] width 132 height 64
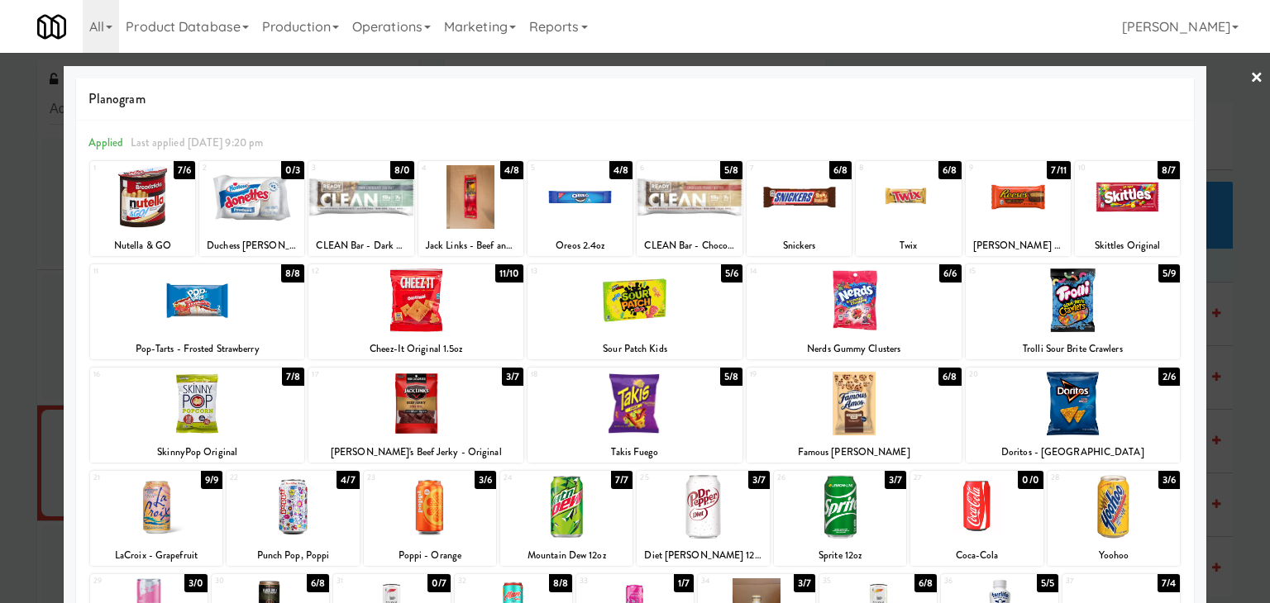
click at [1250, 74] on link "×" at bounding box center [1256, 78] width 13 height 51
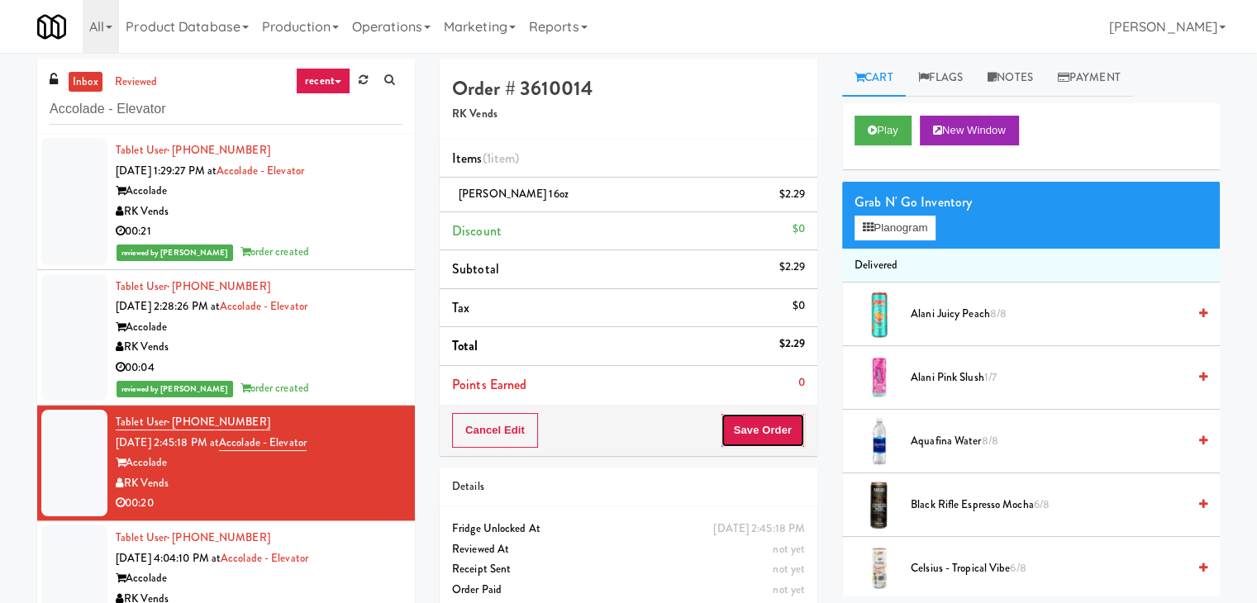
click at [762, 425] on button "Save Order" at bounding box center [763, 430] width 84 height 35
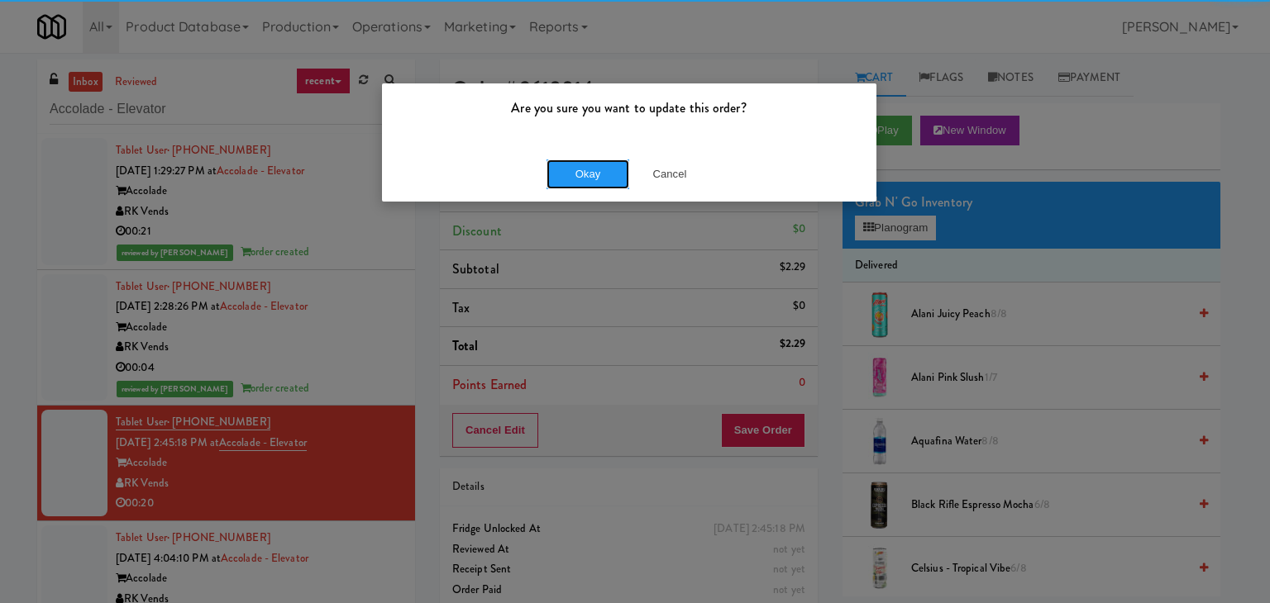
drag, startPoint x: 573, startPoint y: 169, endPoint x: 493, endPoint y: 142, distance: 84.4
click at [572, 168] on button "Okay" at bounding box center [587, 175] width 83 height 30
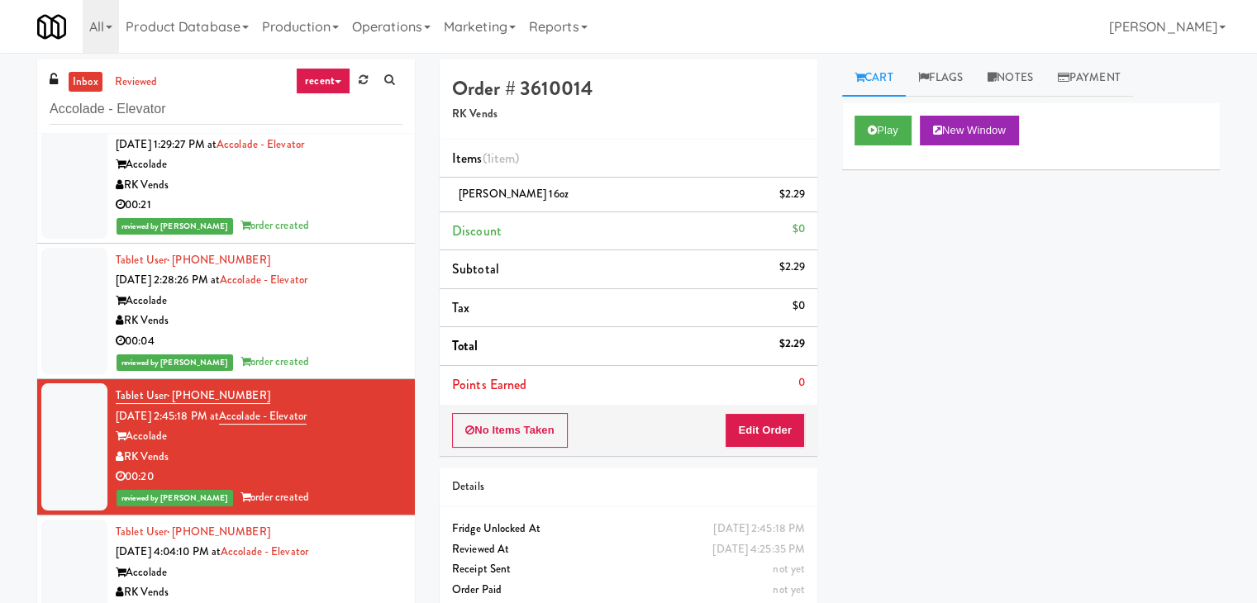
drag, startPoint x: 344, startPoint y: 574, endPoint x: 340, endPoint y: 563, distance: 12.3
click at [344, 574] on div "Accolade" at bounding box center [259, 573] width 287 height 21
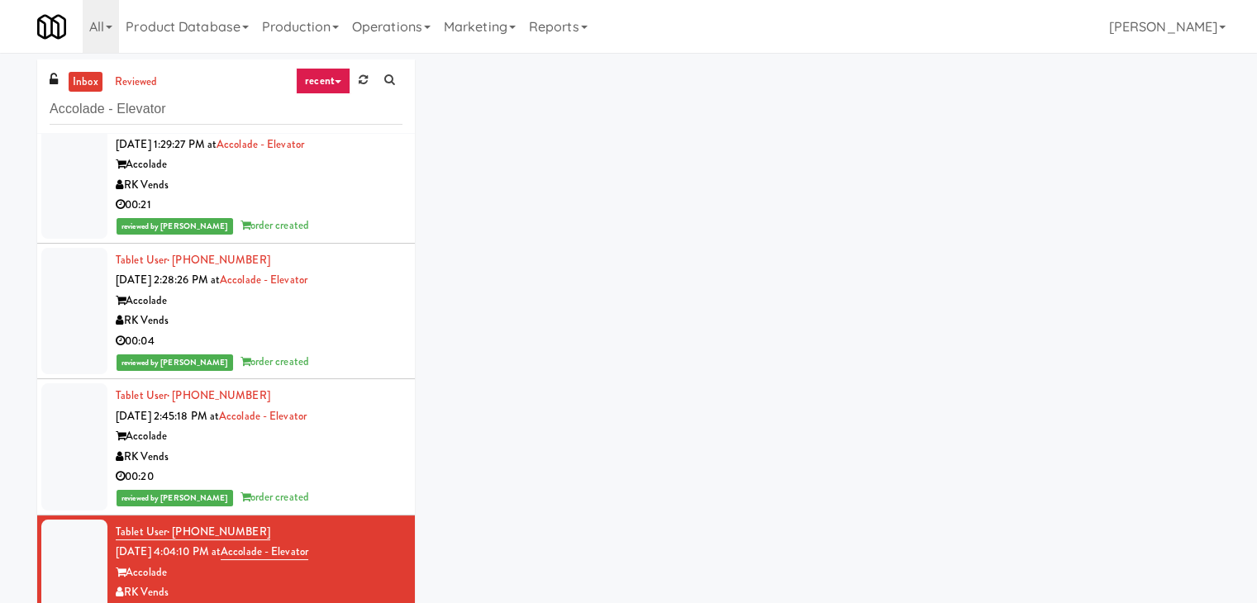
scroll to position [26, 0]
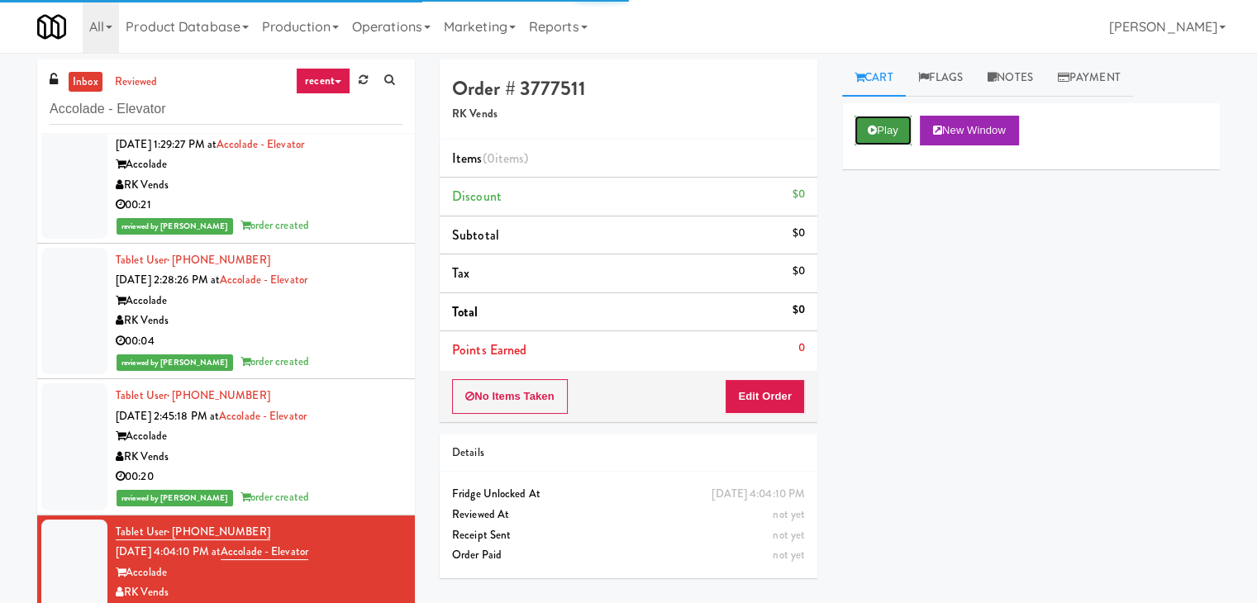
click at [886, 124] on button "Play" at bounding box center [883, 131] width 57 height 30
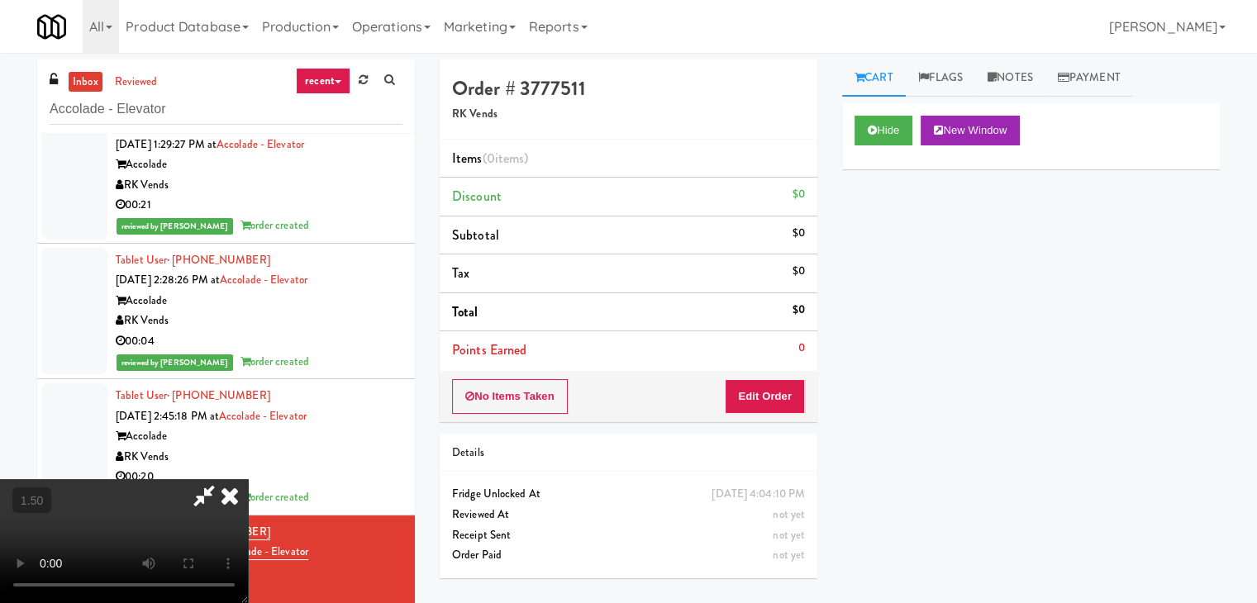
click at [248, 479] on video at bounding box center [124, 541] width 248 height 124
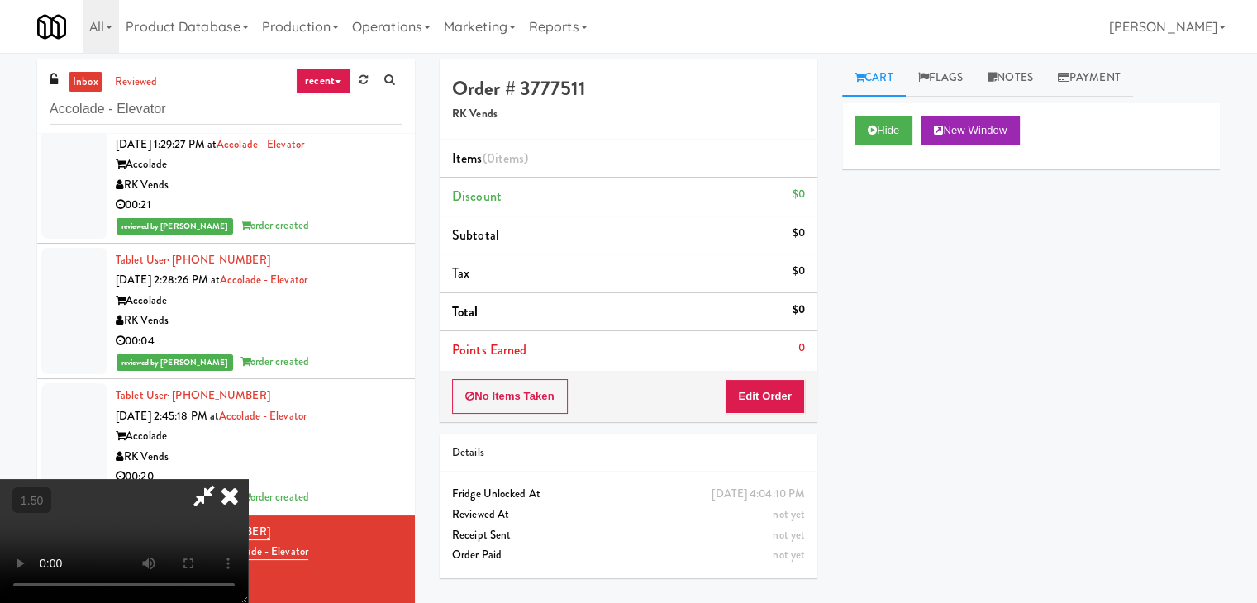
click at [248, 479] on video at bounding box center [124, 541] width 248 height 124
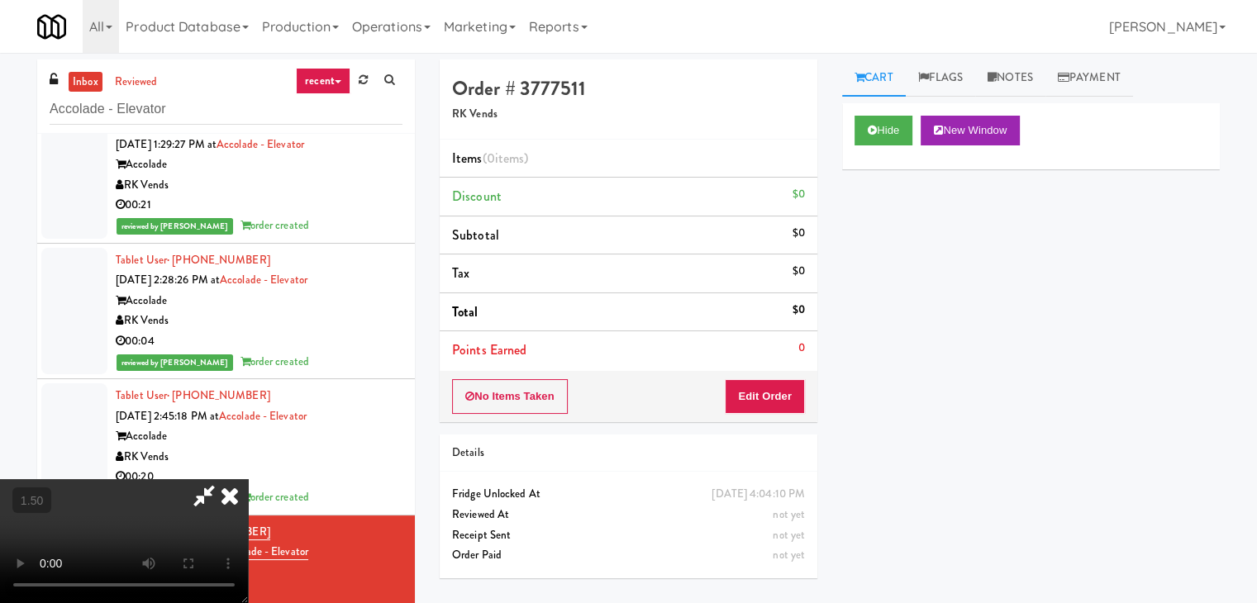
click at [248, 479] on icon at bounding box center [230, 495] width 36 height 33
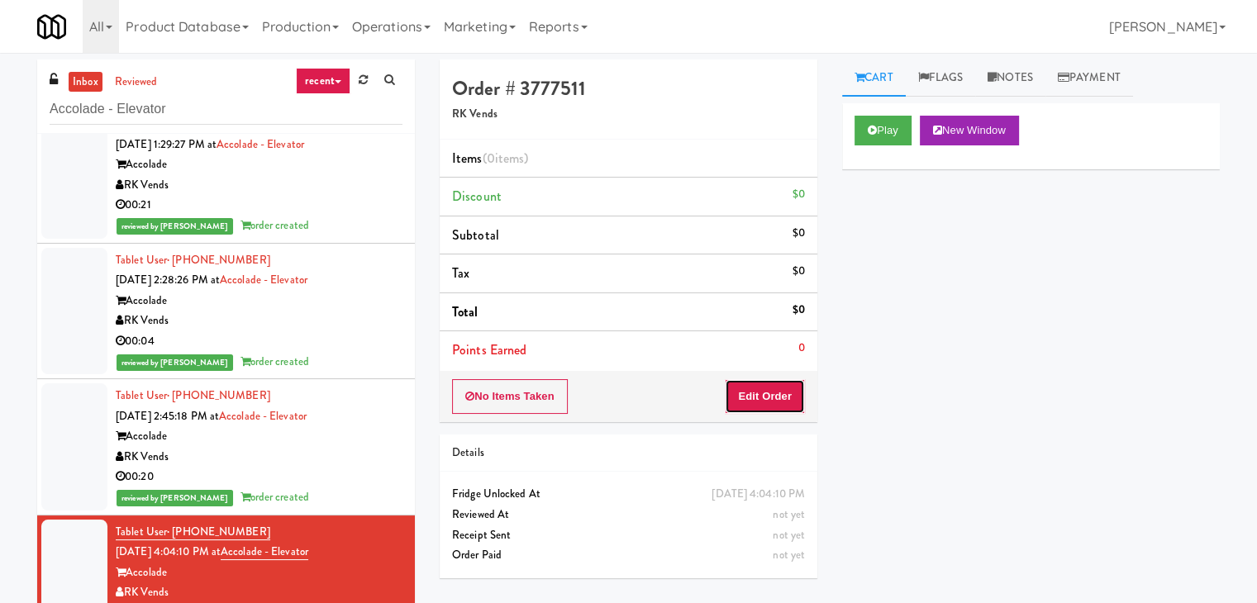
click at [773, 396] on button "Edit Order" at bounding box center [765, 396] width 80 height 35
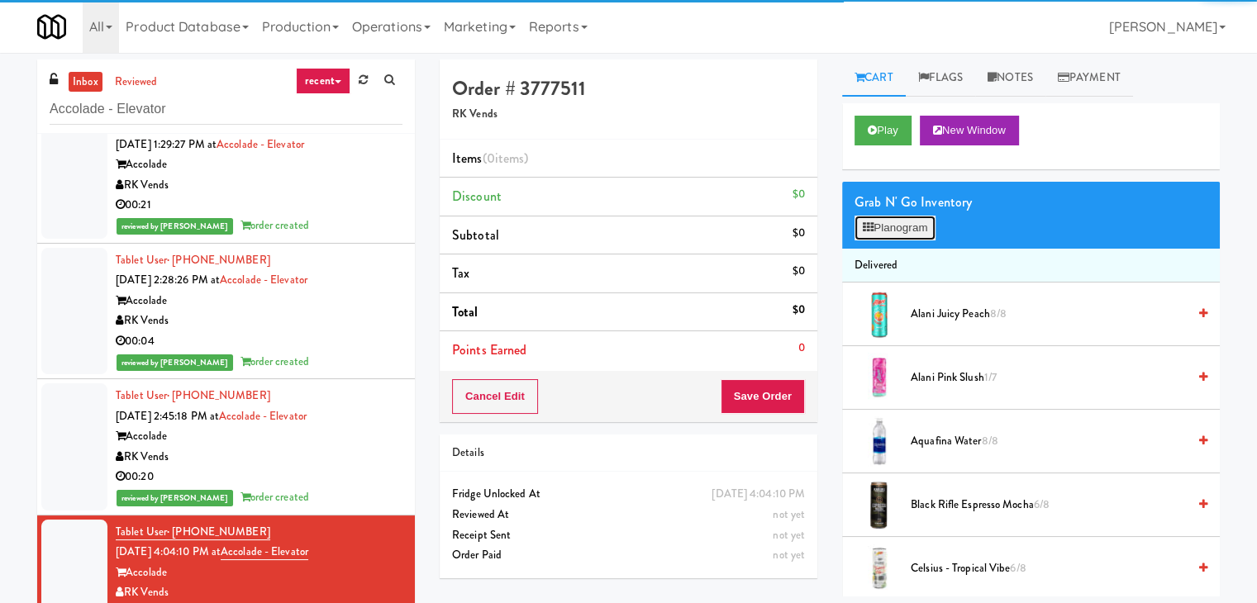
click at [884, 222] on button "Planogram" at bounding box center [895, 228] width 81 height 25
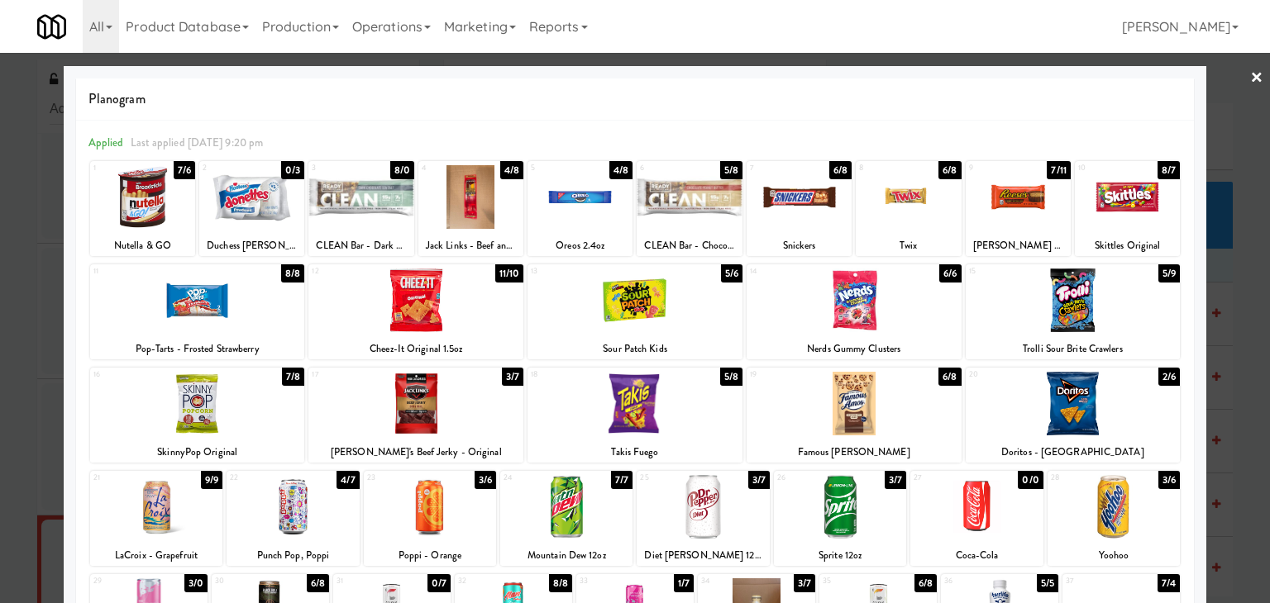
click at [583, 492] on div at bounding box center [566, 507] width 132 height 64
click at [1250, 83] on link "×" at bounding box center [1256, 78] width 13 height 51
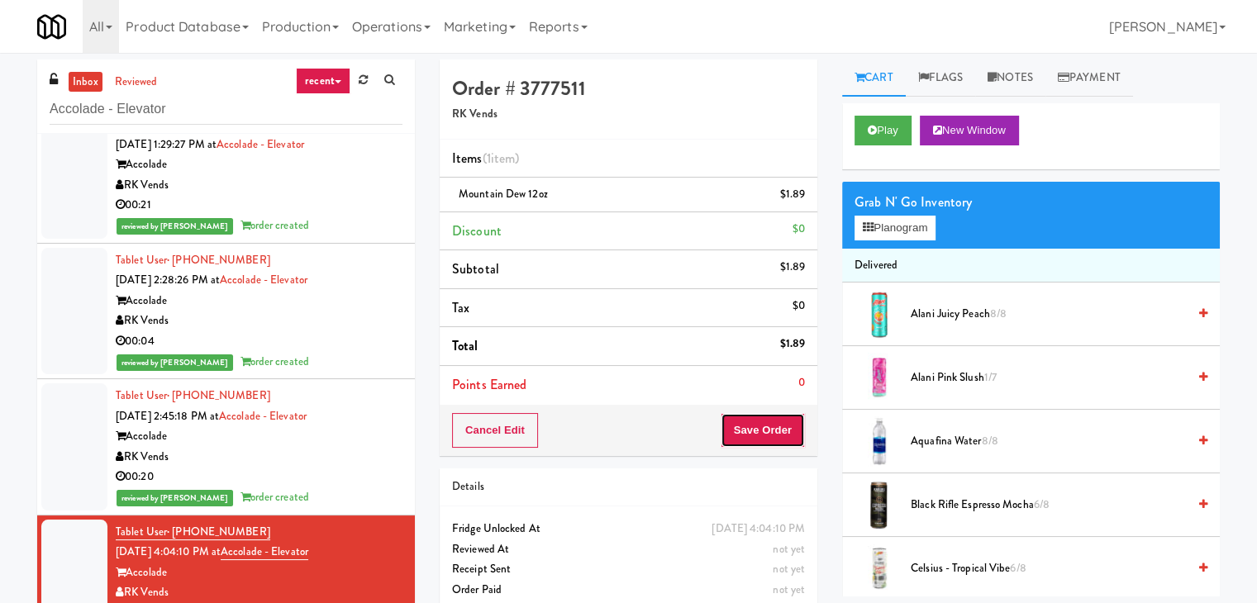
click at [751, 425] on button "Save Order" at bounding box center [763, 430] width 84 height 35
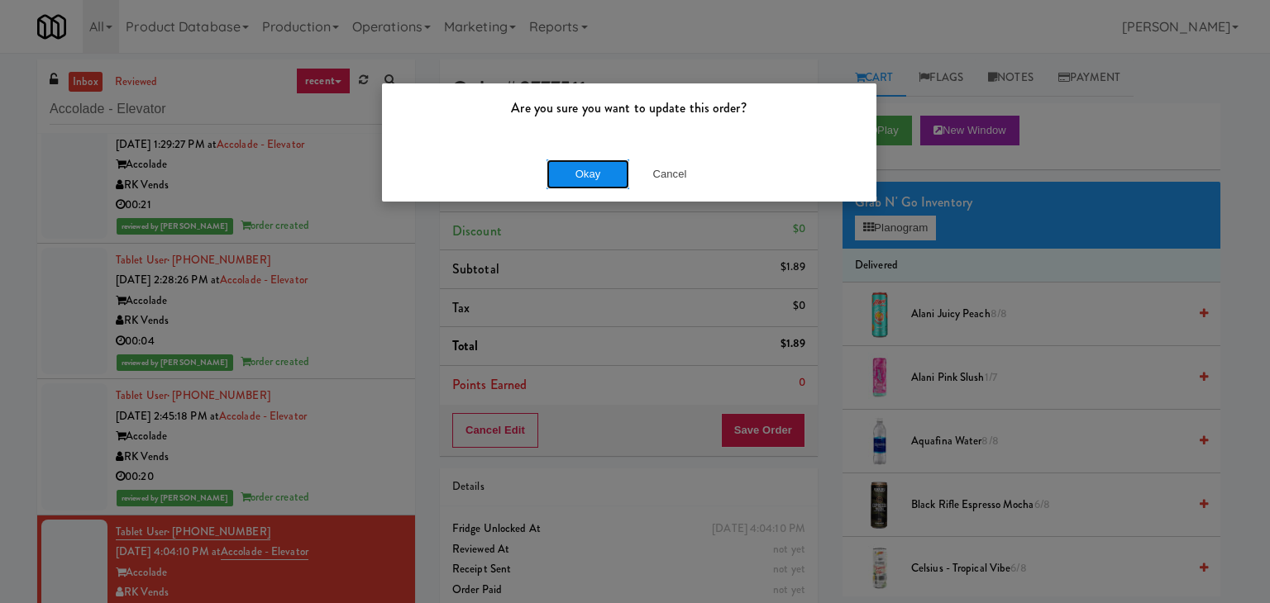
click at [585, 164] on button "Okay" at bounding box center [587, 175] width 83 height 30
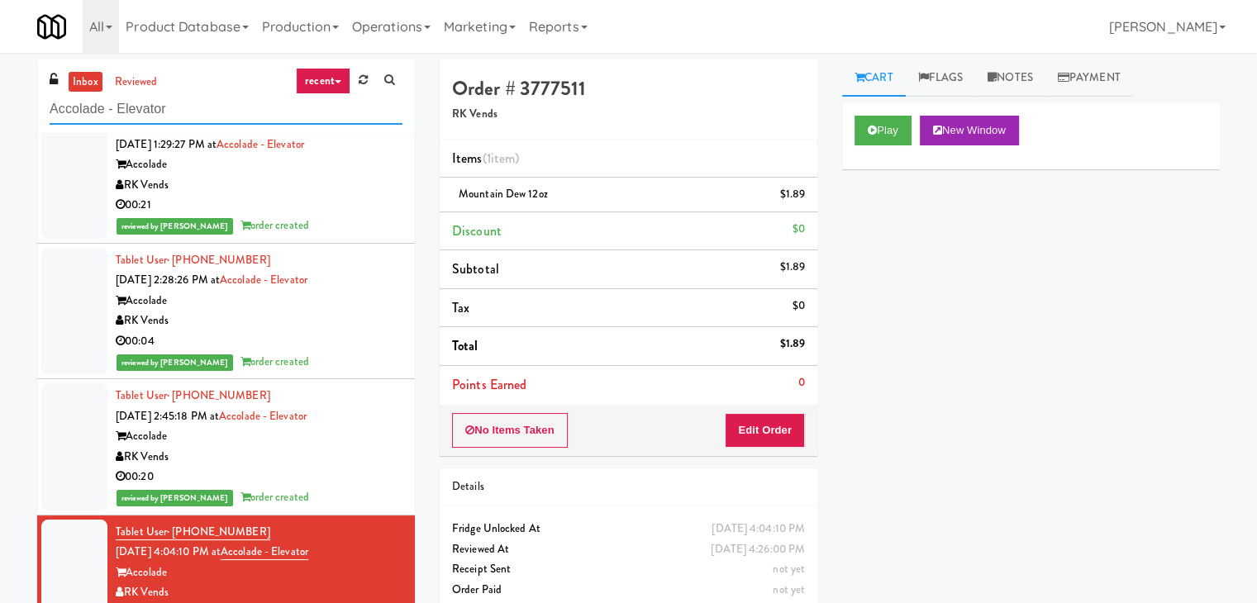
click at [209, 115] on input "Accolade - Elevator" at bounding box center [226, 109] width 353 height 31
paste input "VOC - Coole"
type input "VOC - Cooler"
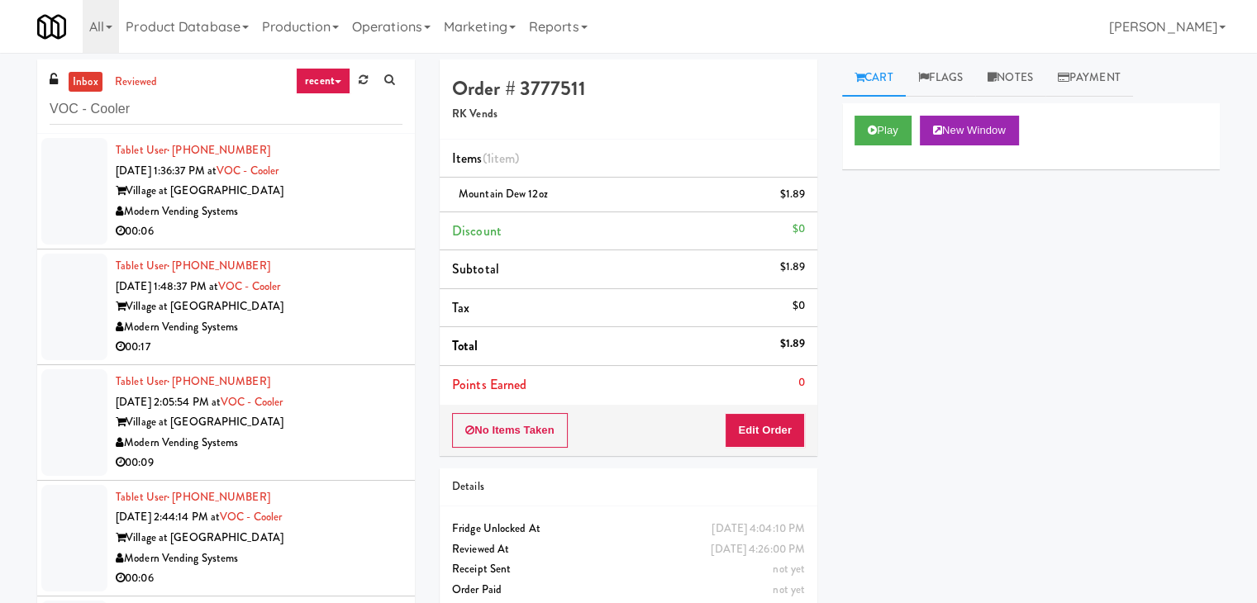
click at [370, 219] on div "Modern Vending Systems" at bounding box center [259, 212] width 287 height 21
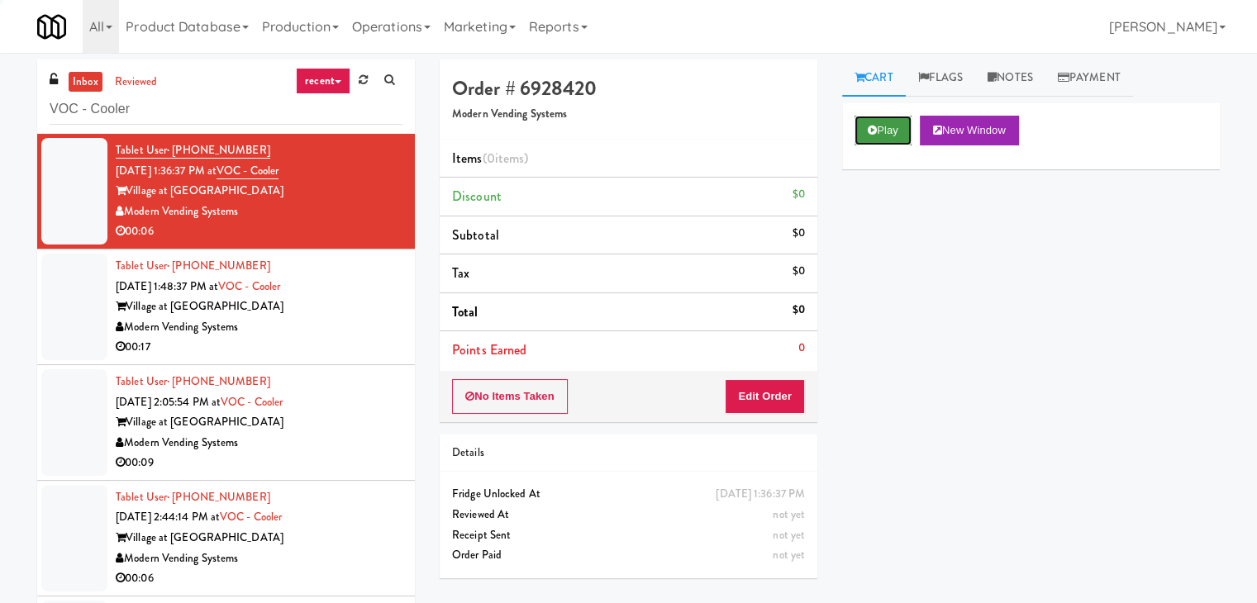
click at [911, 136] on button "Play" at bounding box center [883, 131] width 57 height 30
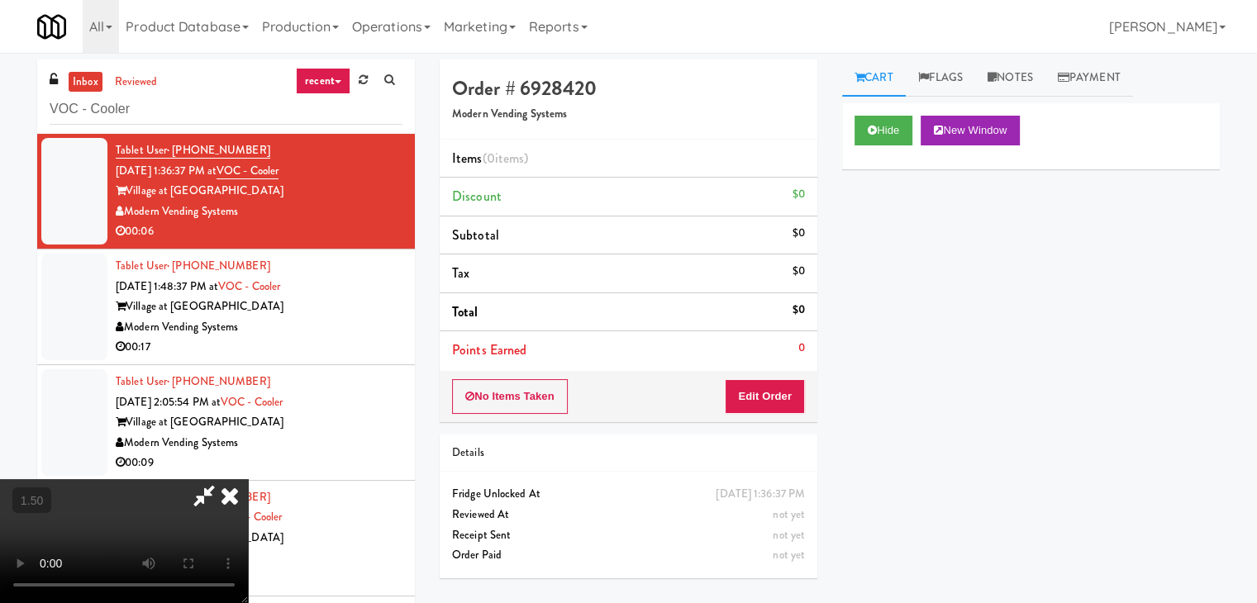
click at [248, 479] on video at bounding box center [124, 541] width 248 height 124
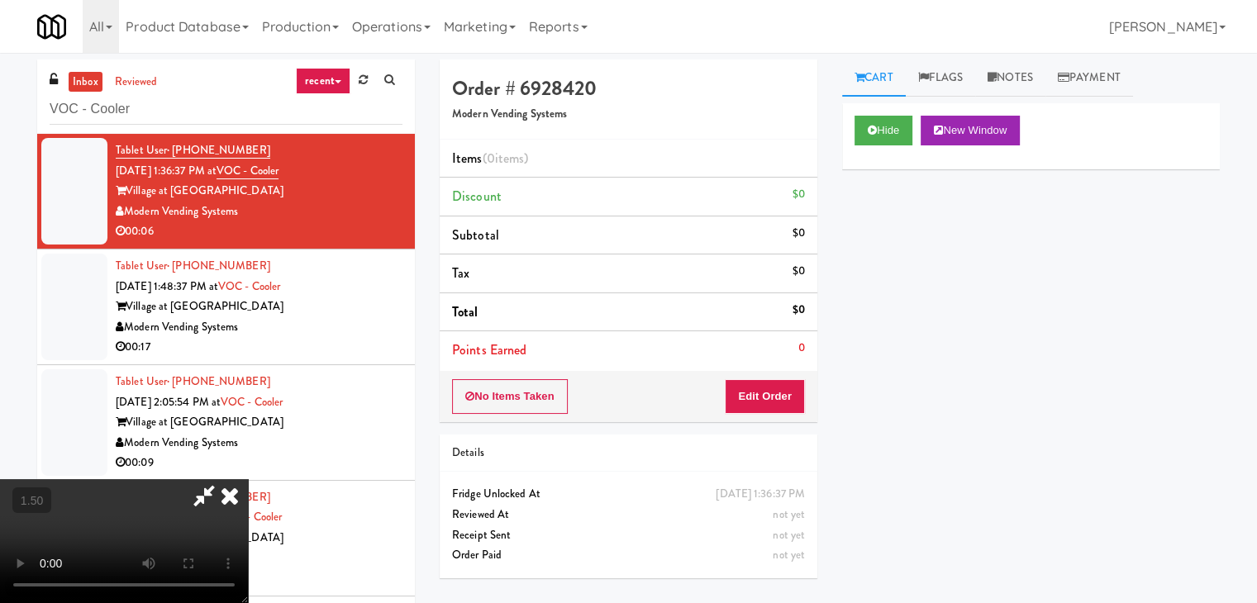
click at [248, 479] on video at bounding box center [124, 541] width 248 height 124
click at [248, 479] on icon at bounding box center [230, 495] width 36 height 33
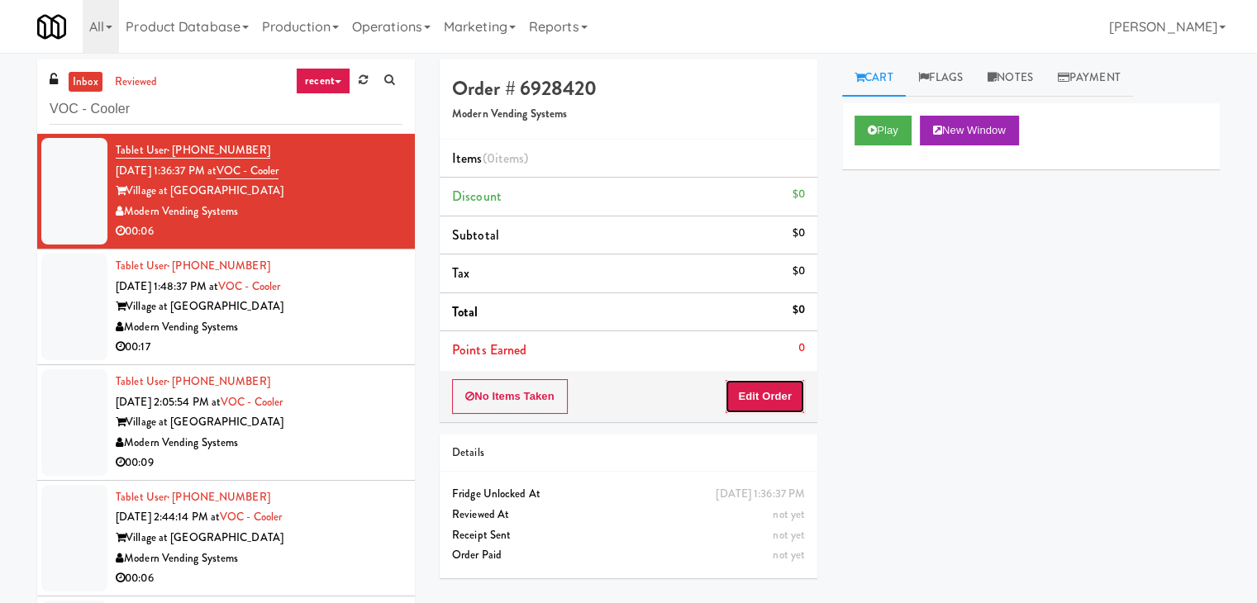
click at [774, 408] on button "Edit Order" at bounding box center [765, 396] width 80 height 35
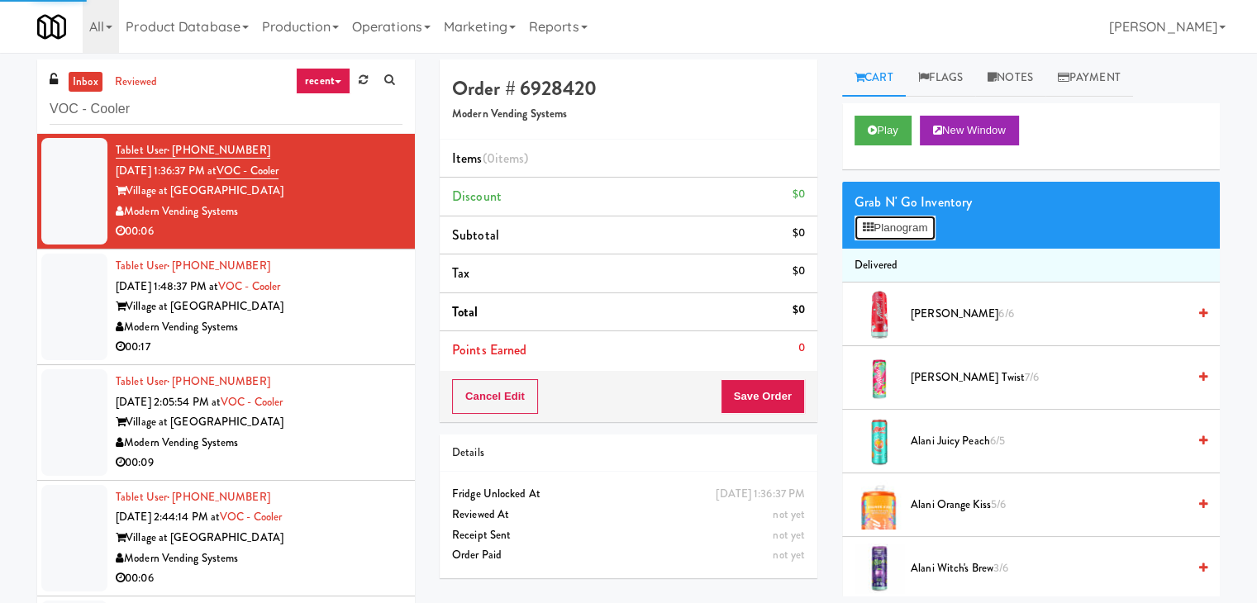
click at [904, 232] on button "Planogram" at bounding box center [895, 228] width 81 height 25
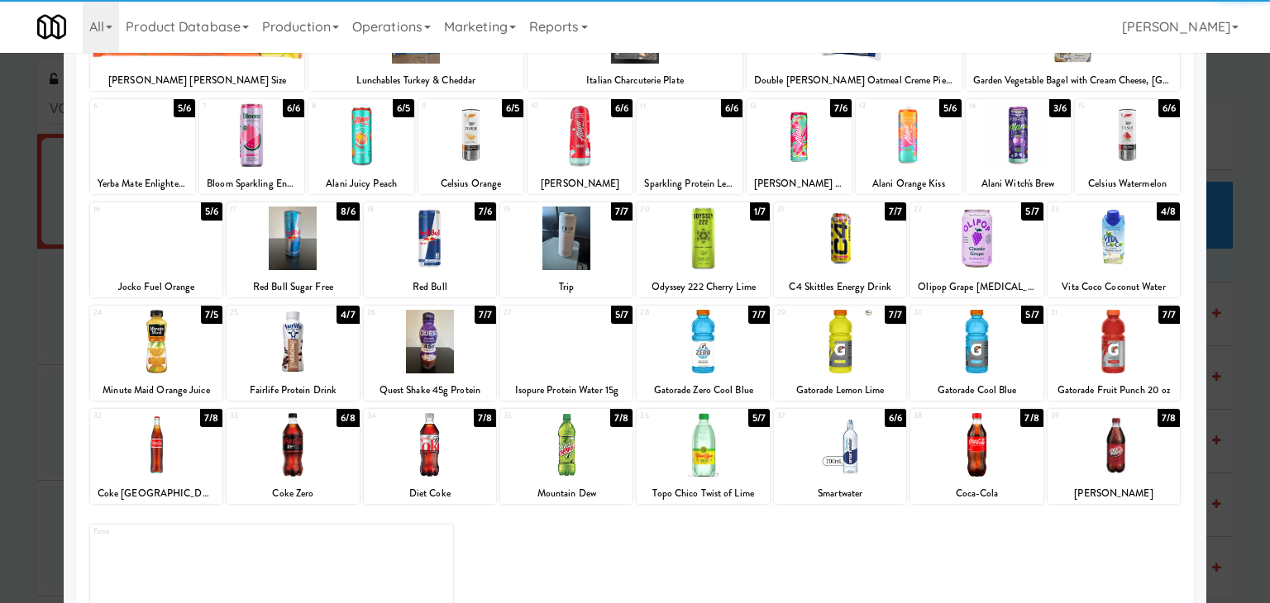
click at [970, 351] on div at bounding box center [976, 342] width 132 height 64
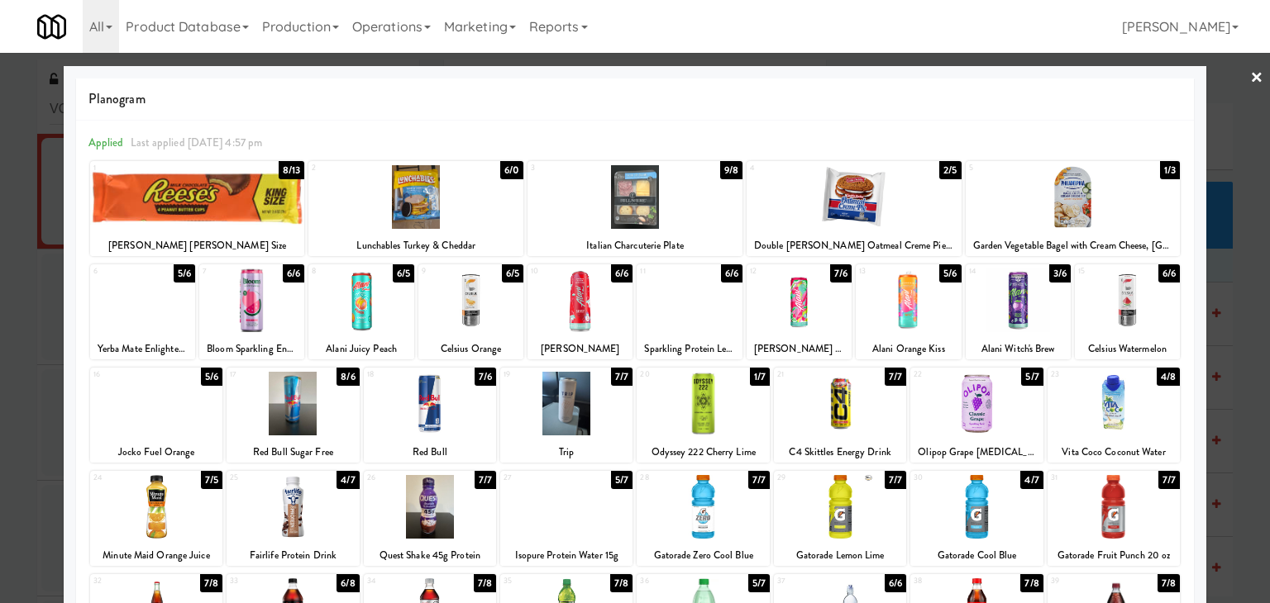
click at [1250, 74] on link "×" at bounding box center [1256, 78] width 13 height 51
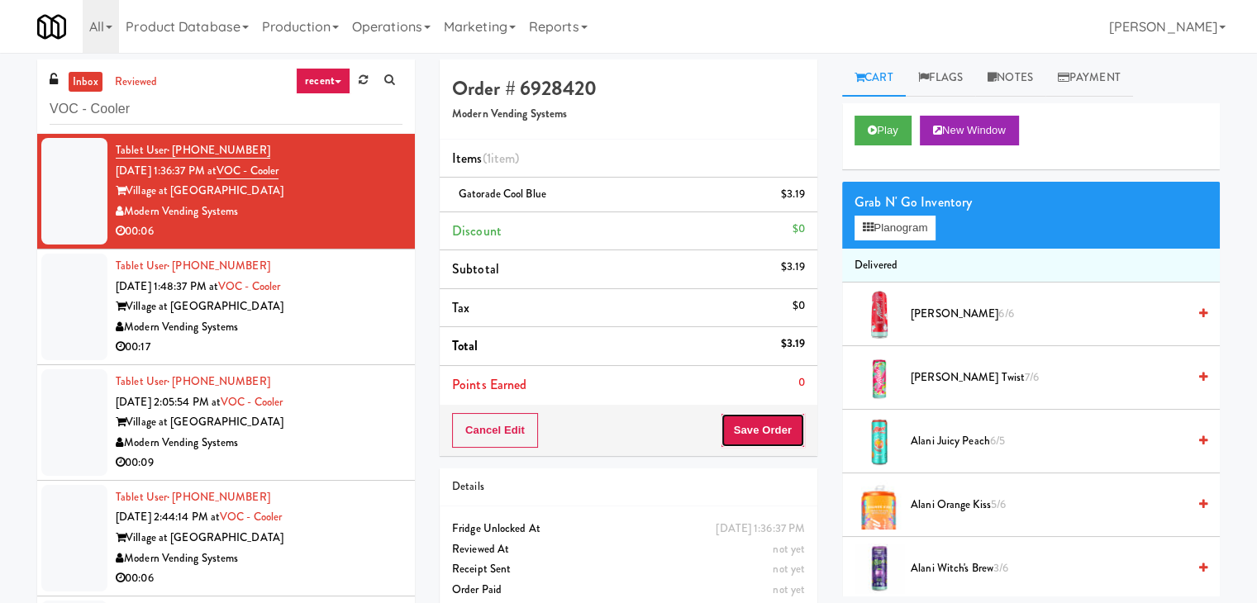
click at [753, 437] on button "Save Order" at bounding box center [763, 430] width 84 height 35
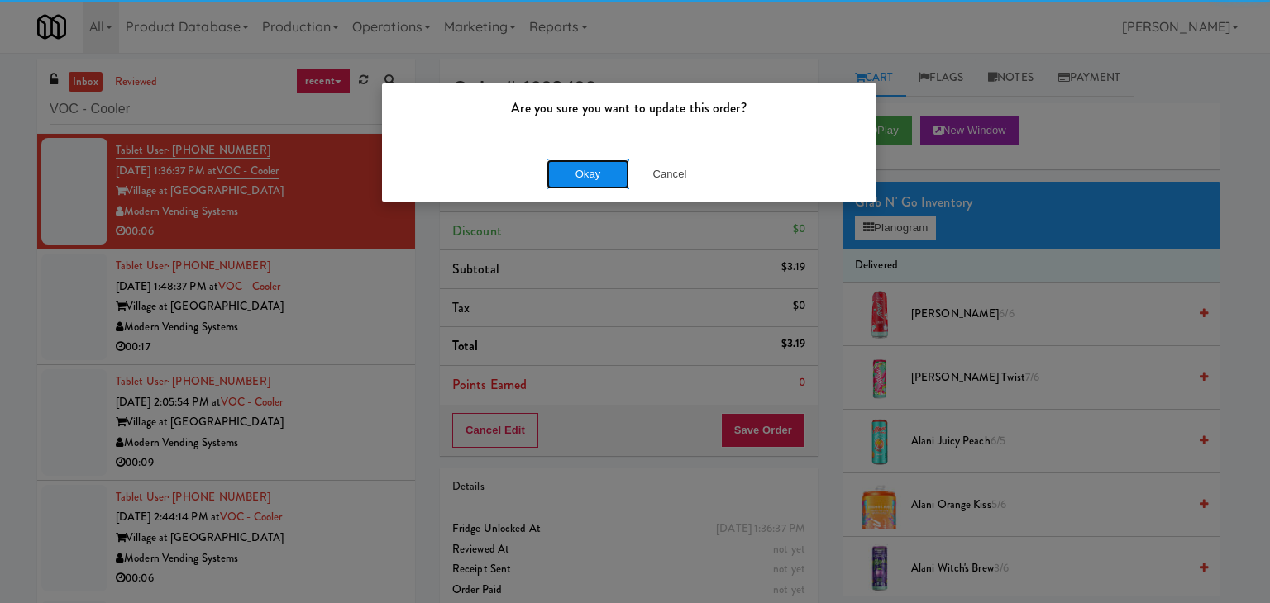
click at [595, 176] on button "Okay" at bounding box center [587, 175] width 83 height 30
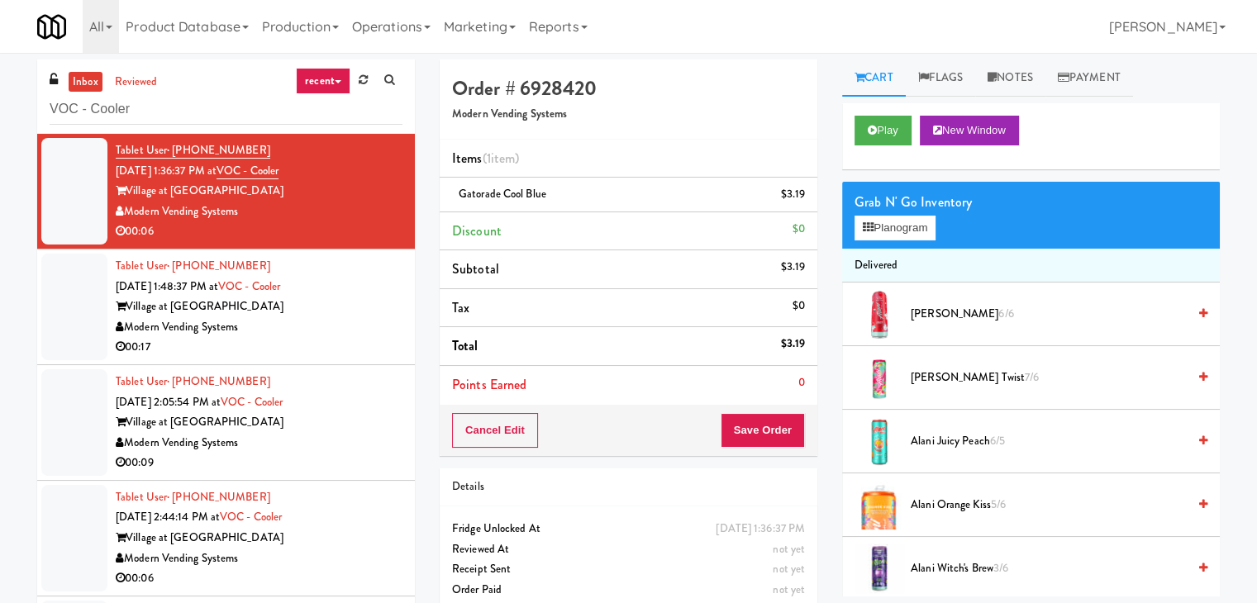
click at [341, 335] on div "Modern Vending Systems" at bounding box center [259, 327] width 287 height 21
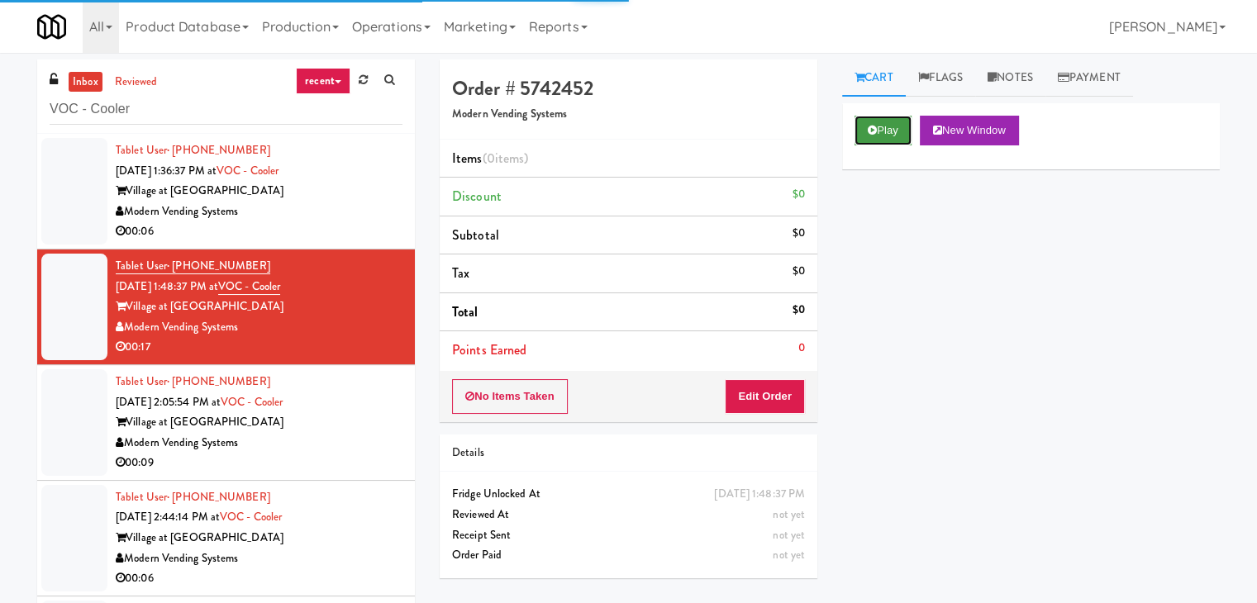
click at [884, 136] on button "Play" at bounding box center [883, 131] width 57 height 30
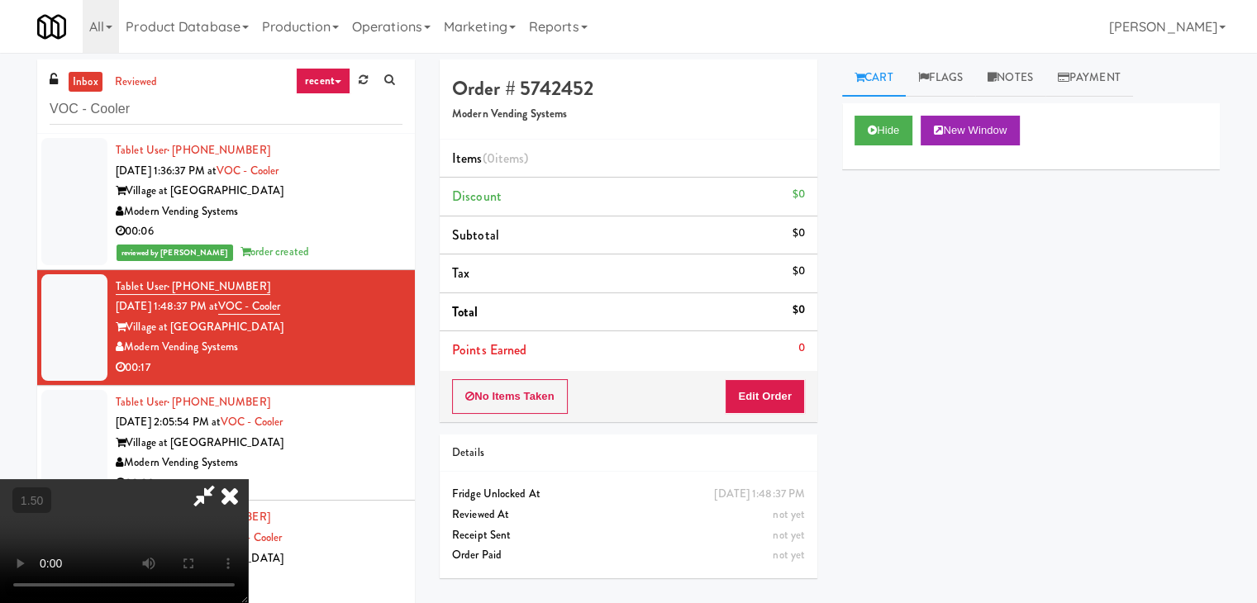
click at [248, 479] on icon at bounding box center [230, 495] width 36 height 33
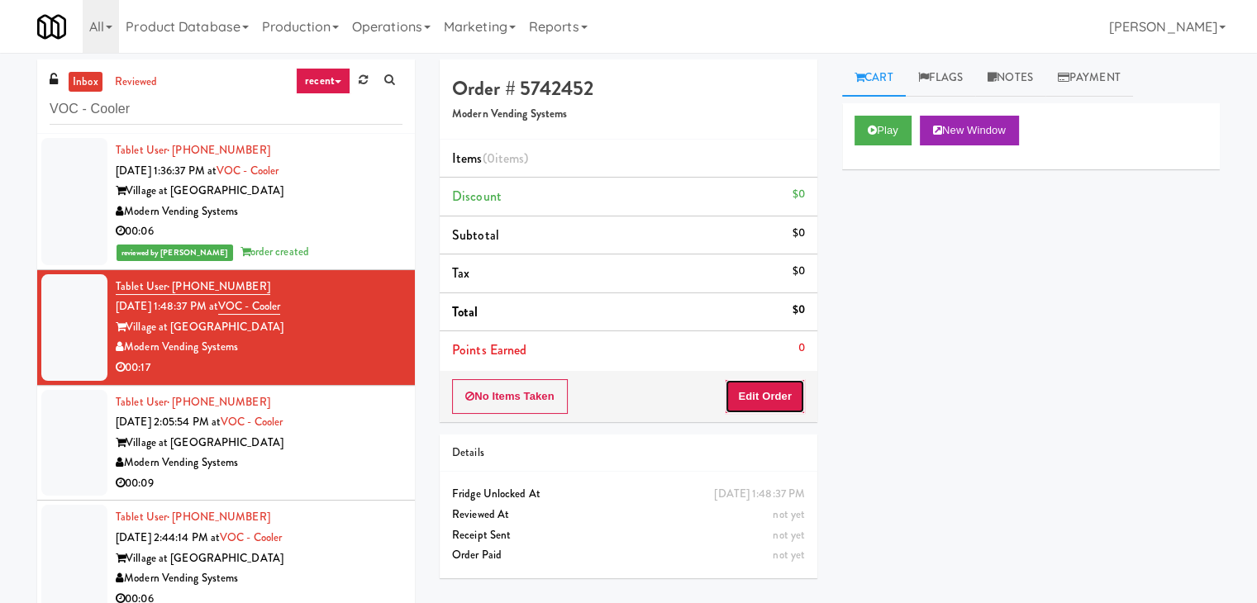
click at [773, 400] on button "Edit Order" at bounding box center [765, 396] width 80 height 35
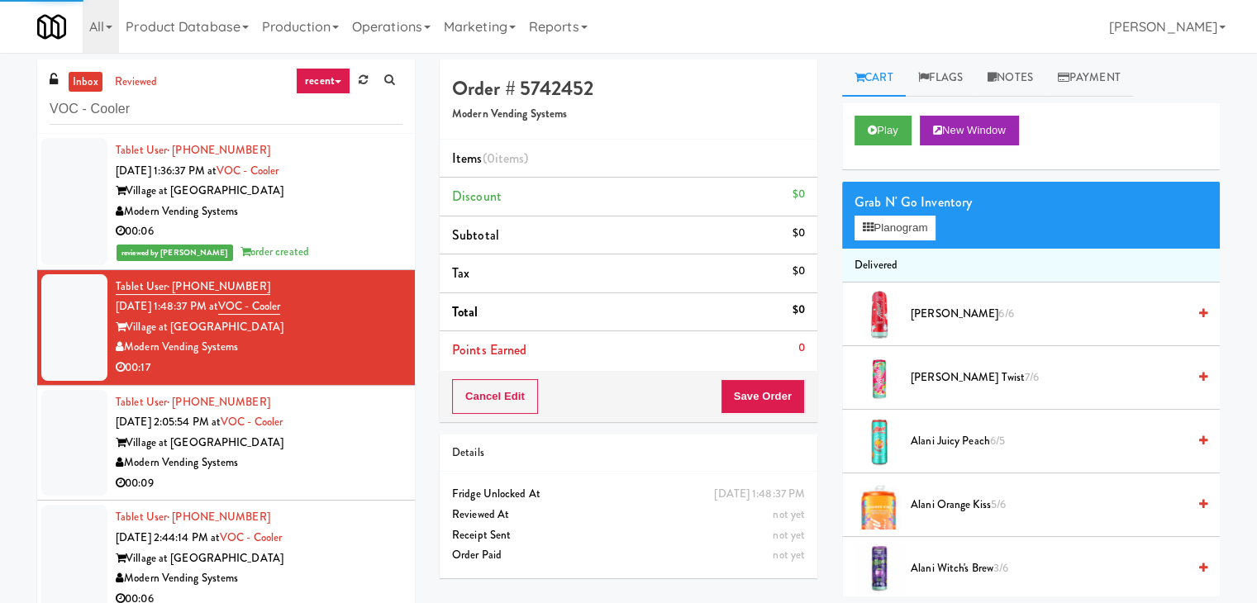
click at [886, 241] on div "Grab N' Go Inventory Planogram" at bounding box center [1031, 215] width 378 height 67
click at [893, 228] on button "Planogram" at bounding box center [895, 228] width 81 height 25
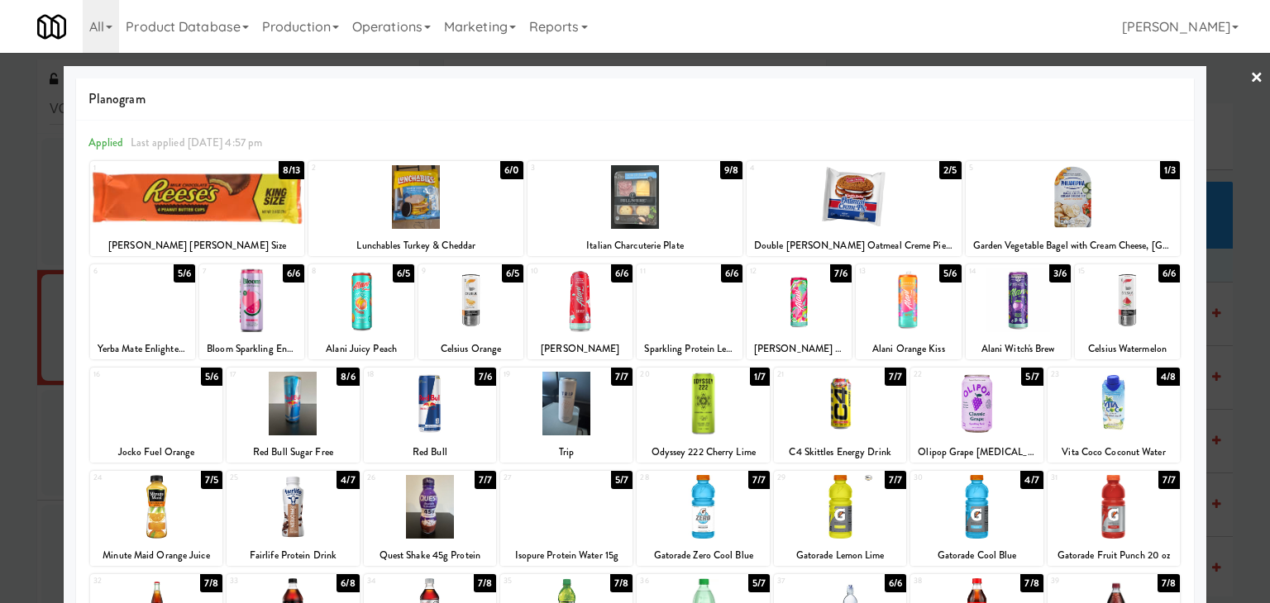
click at [493, 308] on div at bounding box center [470, 301] width 105 height 64
click at [1250, 78] on link "×" at bounding box center [1256, 78] width 13 height 51
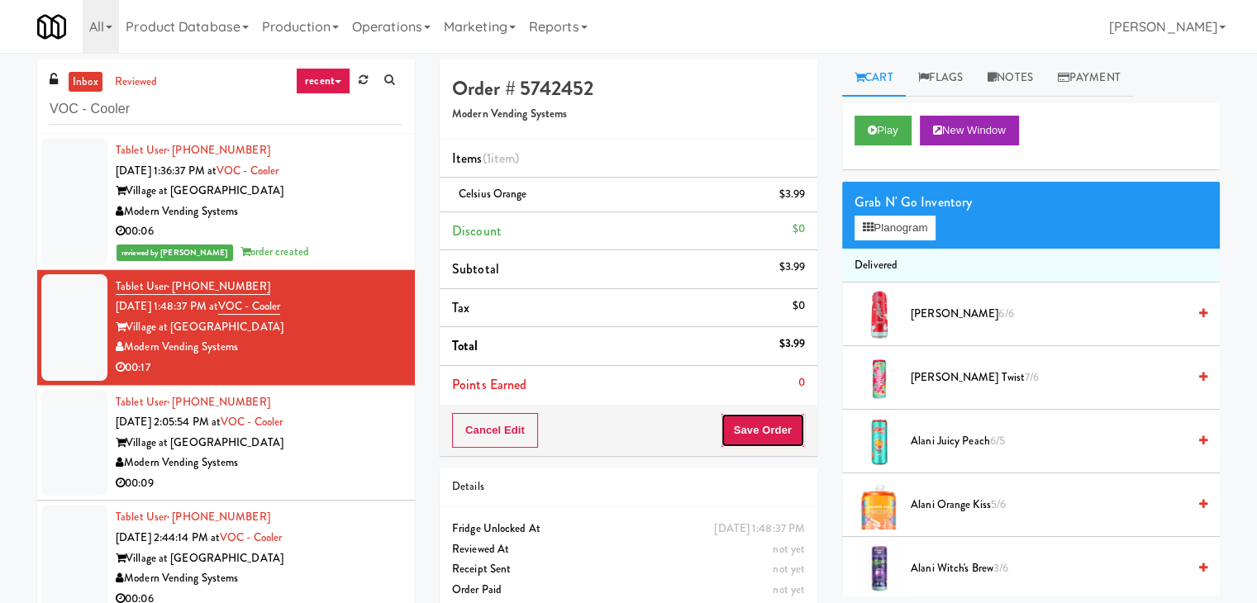
click at [758, 428] on button "Save Order" at bounding box center [763, 430] width 84 height 35
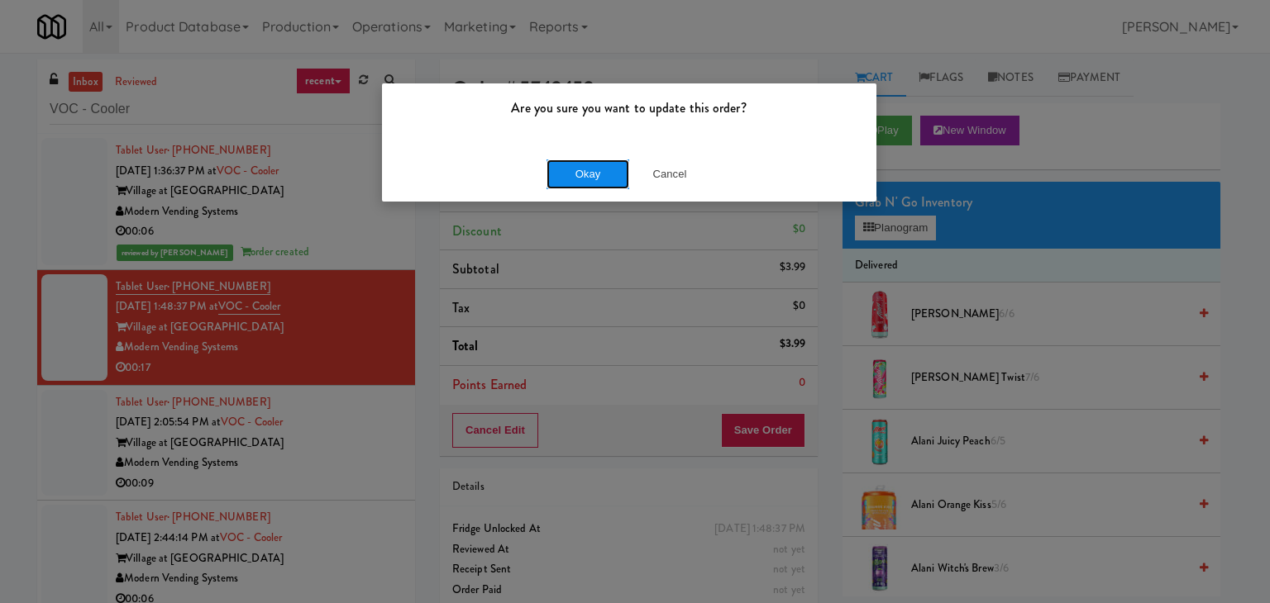
click at [590, 166] on button "Okay" at bounding box center [587, 175] width 83 height 30
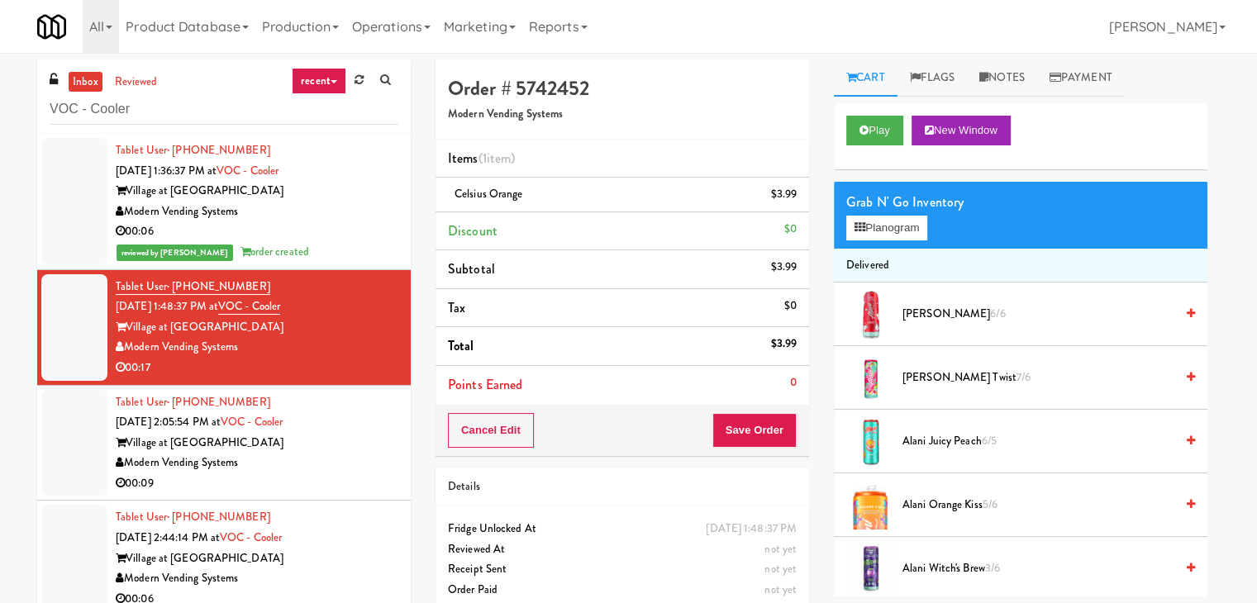
click at [350, 443] on div "Village at [GEOGRAPHIC_DATA]" at bounding box center [257, 443] width 283 height 21
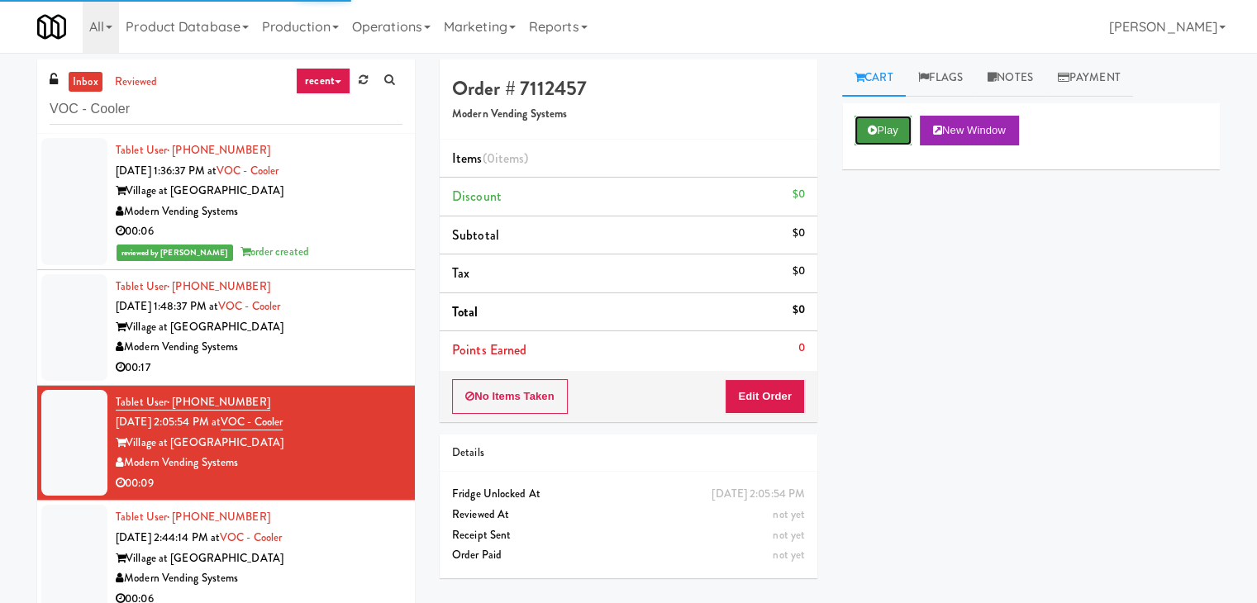
click at [884, 128] on button "Play" at bounding box center [883, 131] width 57 height 30
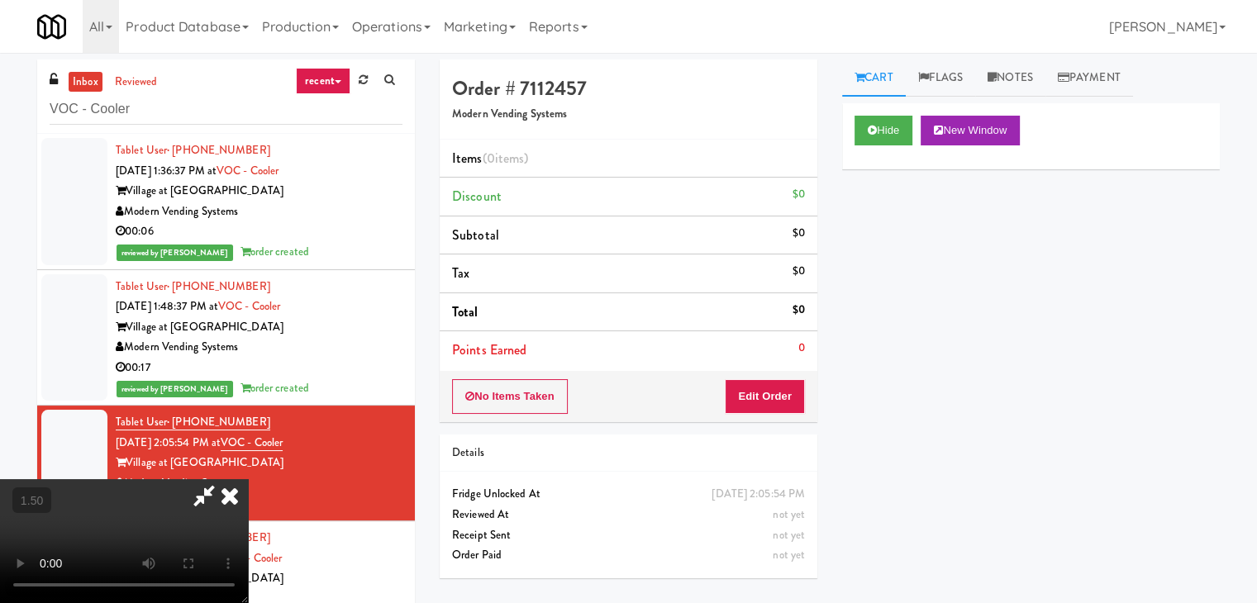
click at [248, 479] on video at bounding box center [124, 541] width 248 height 124
click at [248, 479] on icon at bounding box center [230, 495] width 36 height 33
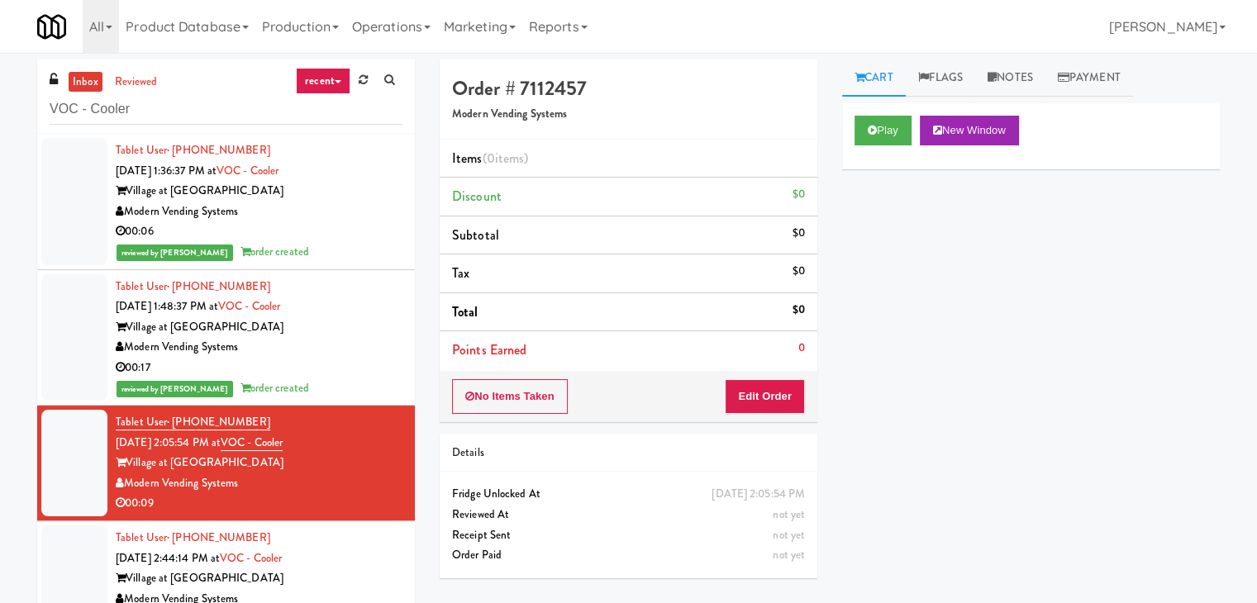
click at [767, 414] on div "No Items Taken Edit Order" at bounding box center [629, 396] width 378 height 51
drag, startPoint x: 770, startPoint y: 384, endPoint x: 840, endPoint y: 308, distance: 102.4
click at [770, 384] on button "Edit Order" at bounding box center [765, 396] width 80 height 35
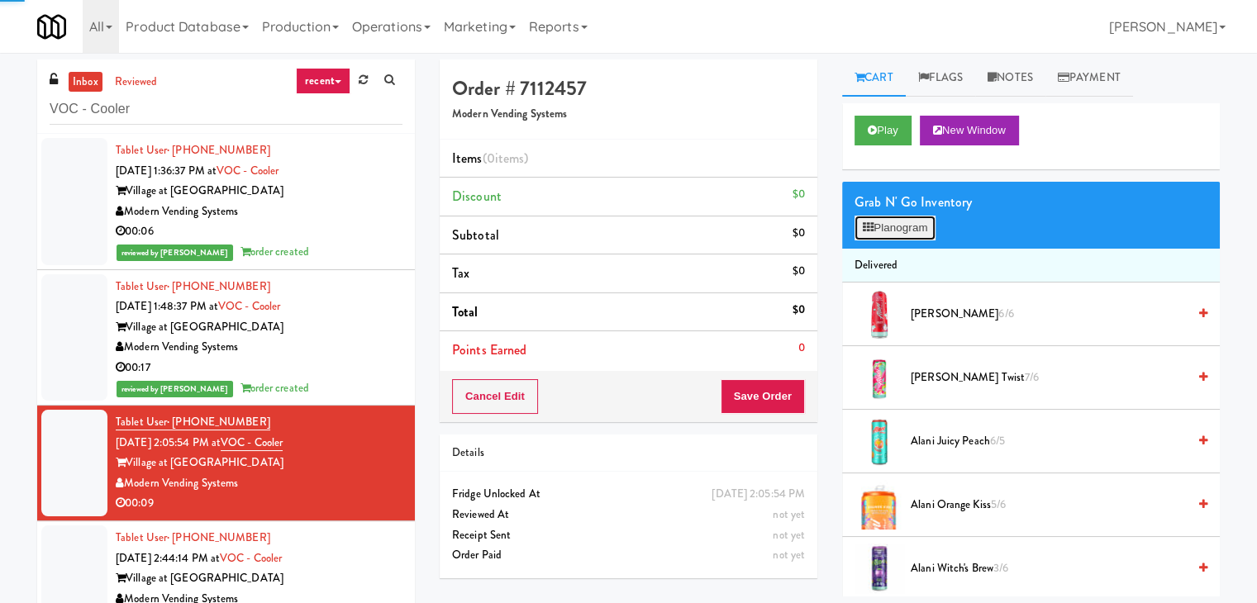
click at [888, 231] on button "Planogram" at bounding box center [895, 228] width 81 height 25
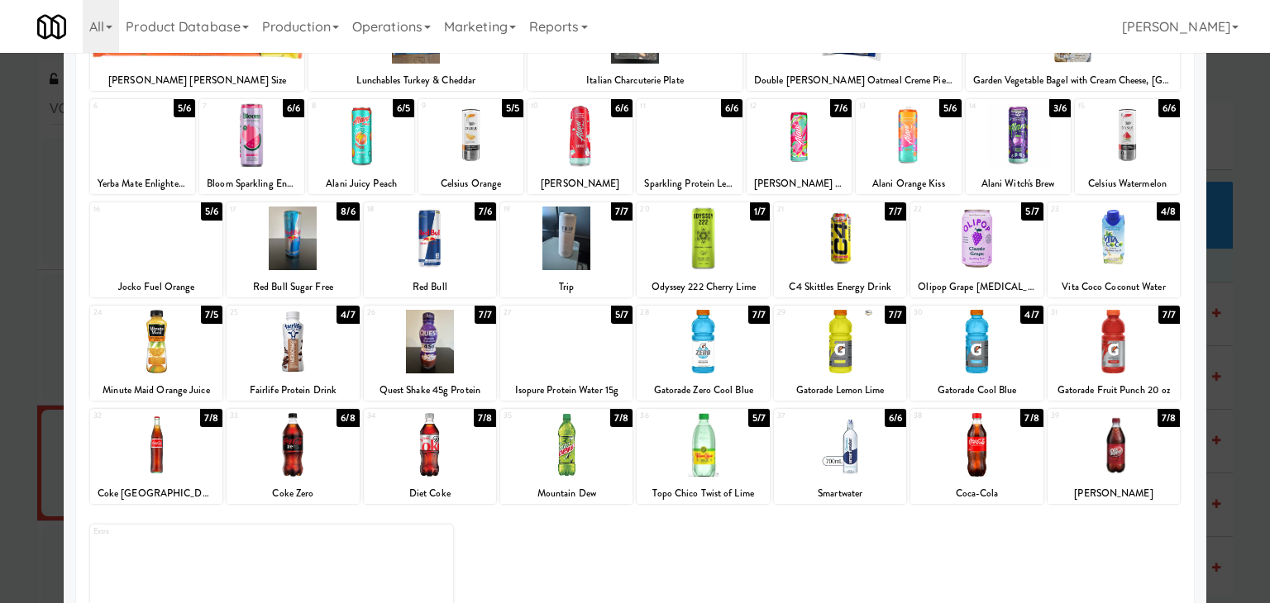
click at [424, 447] on div at bounding box center [430, 445] width 132 height 64
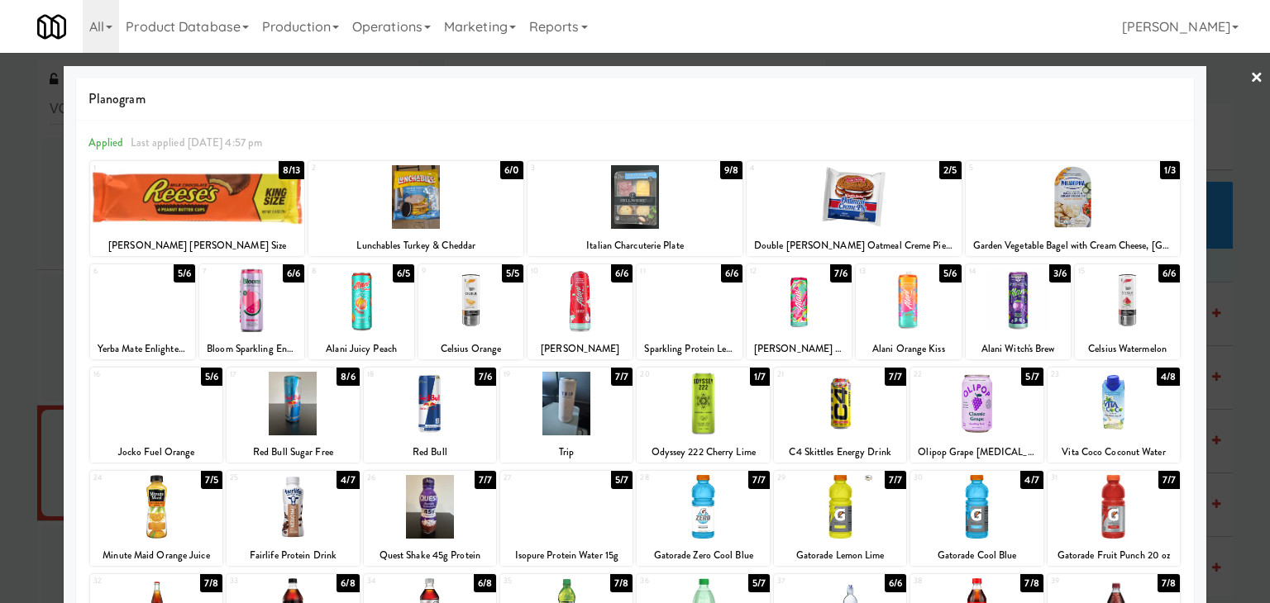
drag, startPoint x: 1250, startPoint y: 71, endPoint x: 1225, endPoint y: 84, distance: 28.1
click at [1250, 71] on link "×" at bounding box center [1256, 78] width 13 height 51
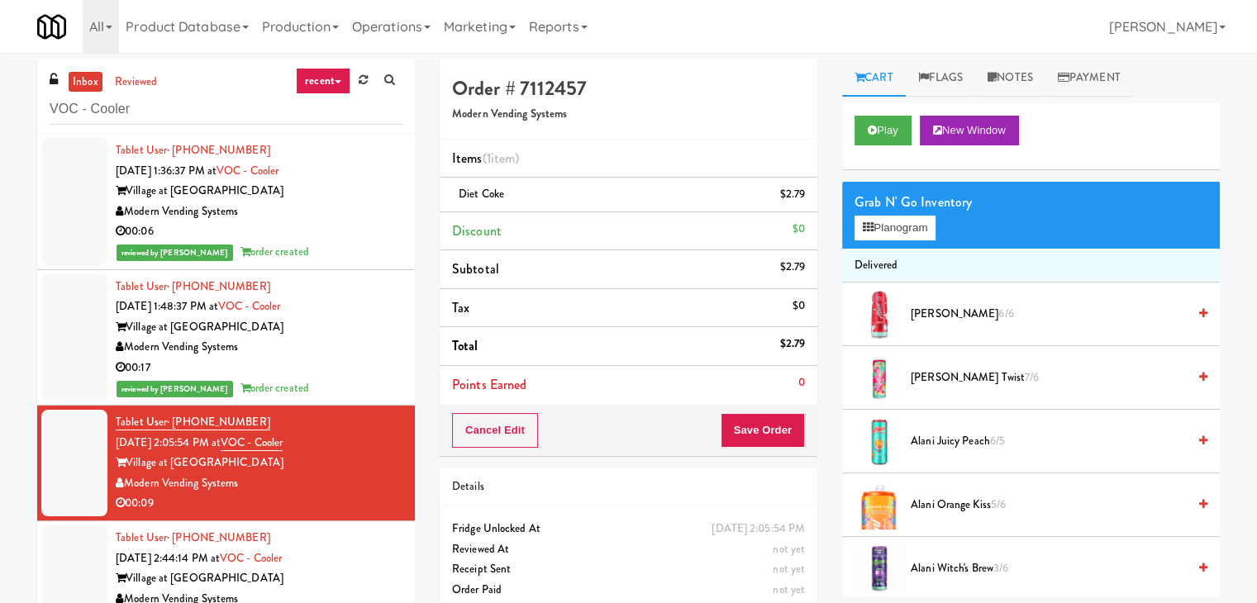
click at [774, 410] on div "Cancel Edit Save Order" at bounding box center [629, 430] width 378 height 51
click at [773, 424] on button "Save Order" at bounding box center [763, 430] width 84 height 35
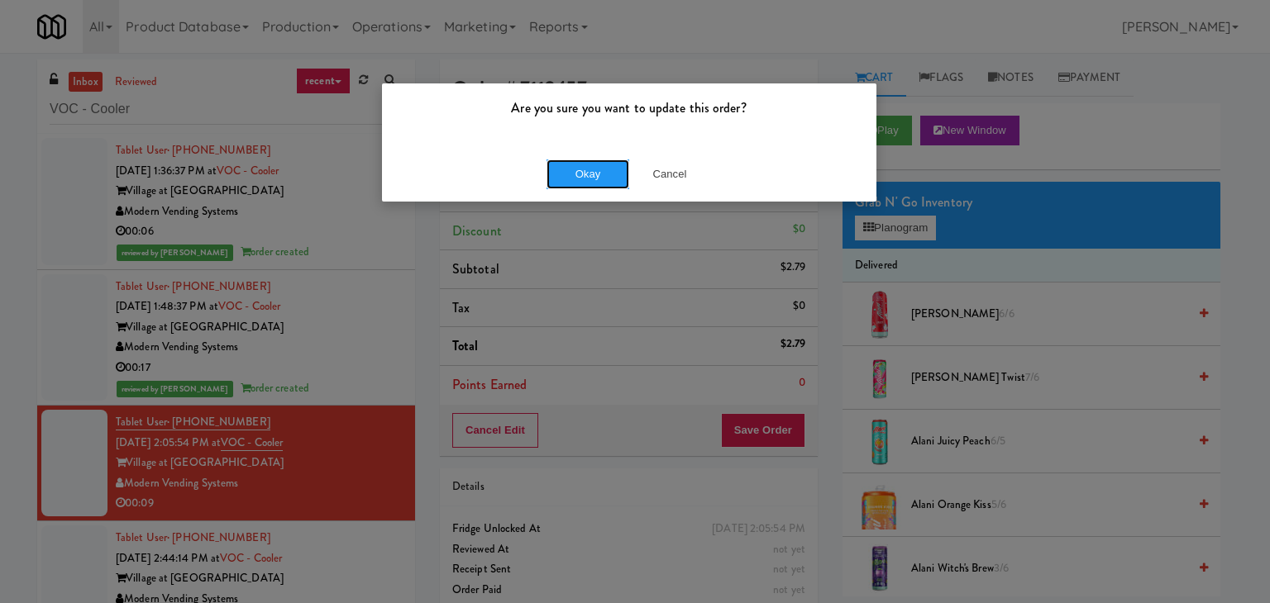
drag, startPoint x: 591, startPoint y: 171, endPoint x: 387, endPoint y: 279, distance: 231.1
click at [589, 171] on button "Okay" at bounding box center [587, 175] width 83 height 30
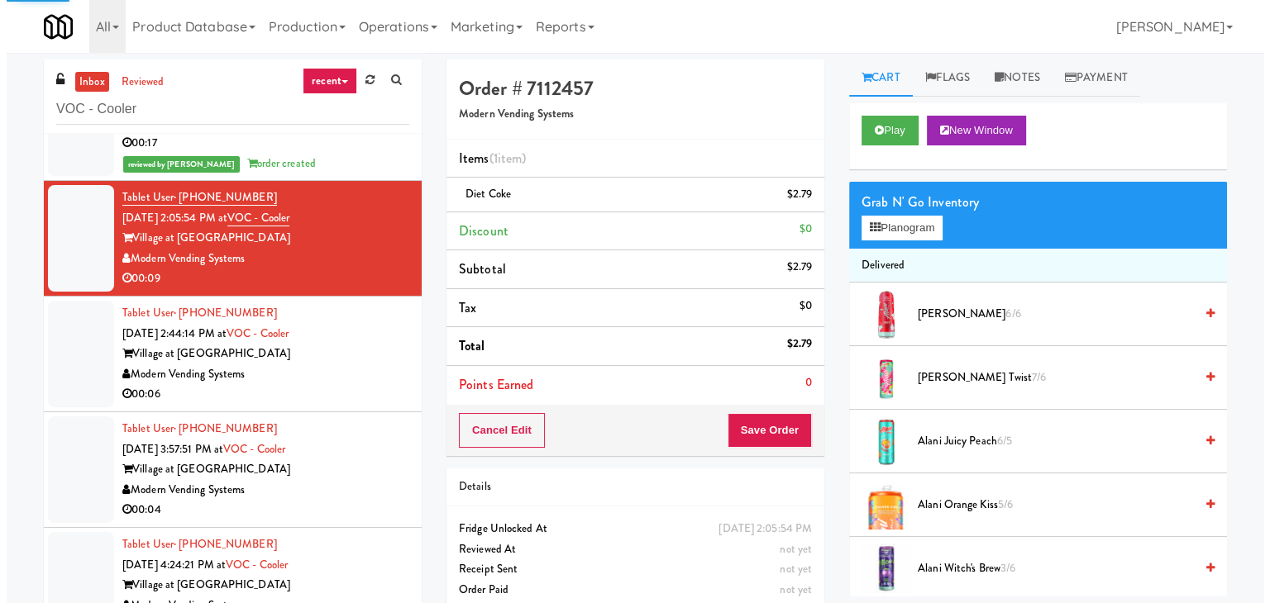
scroll to position [237, 0]
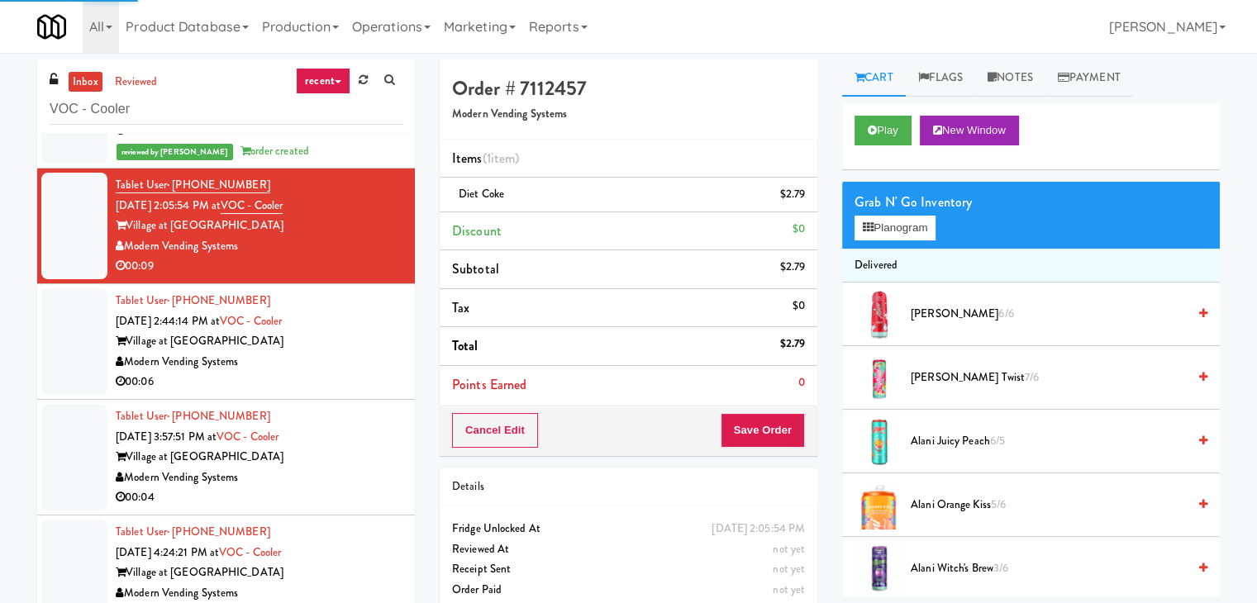
click at [366, 340] on div "Village at [GEOGRAPHIC_DATA]" at bounding box center [259, 341] width 287 height 21
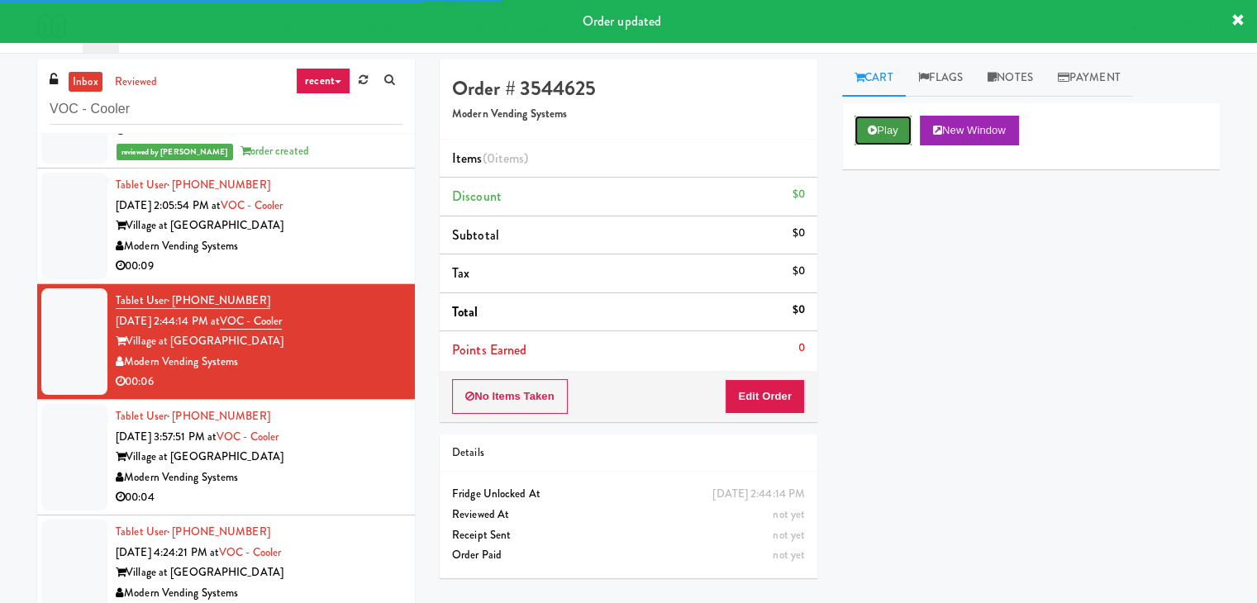
click at [889, 127] on button "Play" at bounding box center [883, 131] width 57 height 30
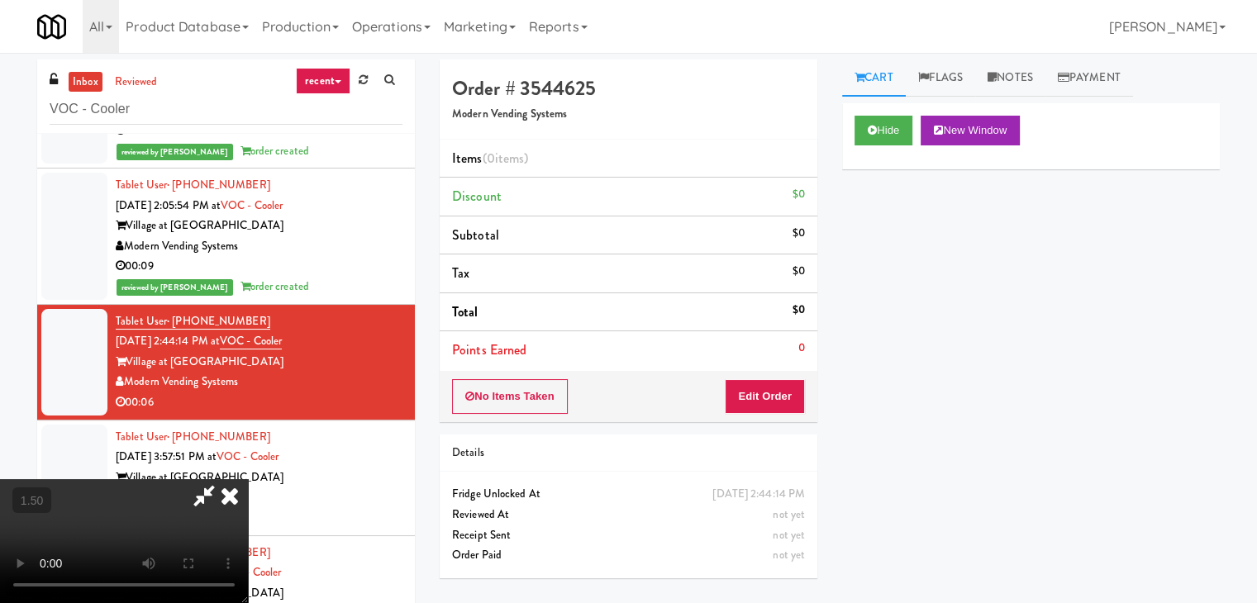
click at [248, 479] on video at bounding box center [124, 541] width 248 height 124
click at [248, 479] on icon at bounding box center [230, 495] width 36 height 33
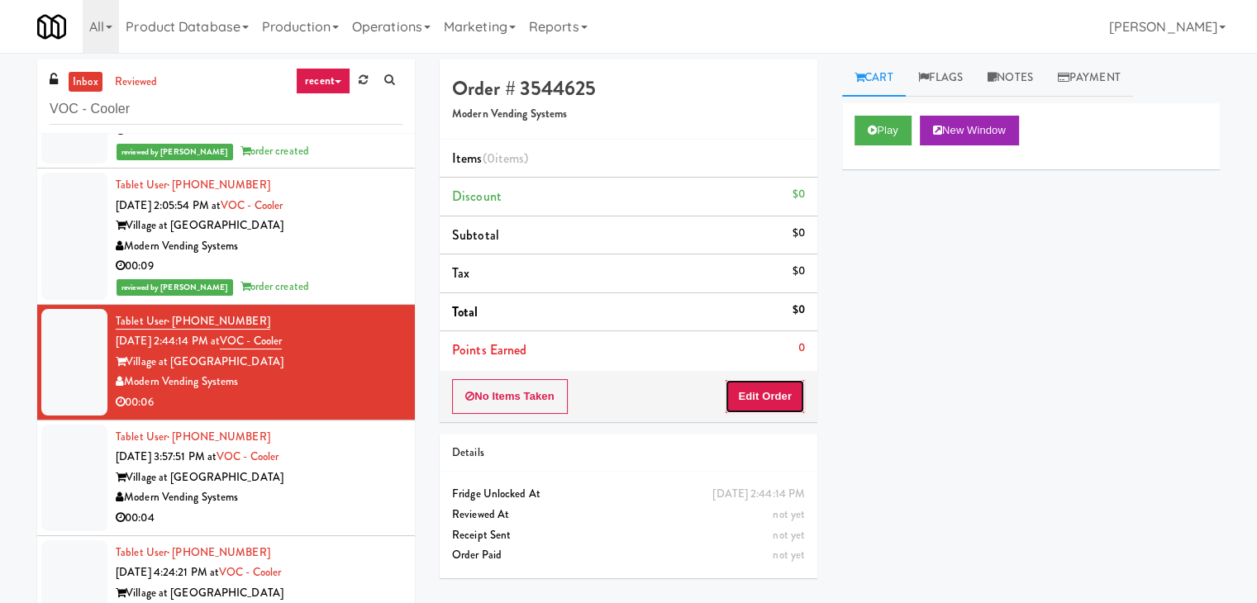
click at [756, 397] on button "Edit Order" at bounding box center [765, 396] width 80 height 35
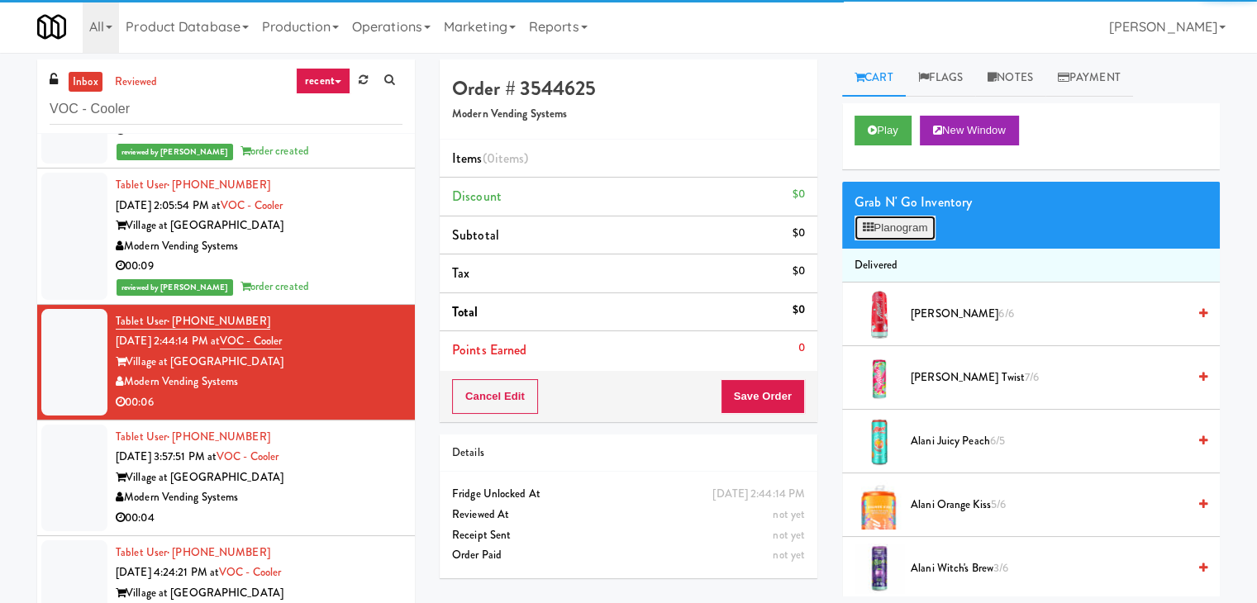
click at [894, 234] on button "Planogram" at bounding box center [895, 228] width 81 height 25
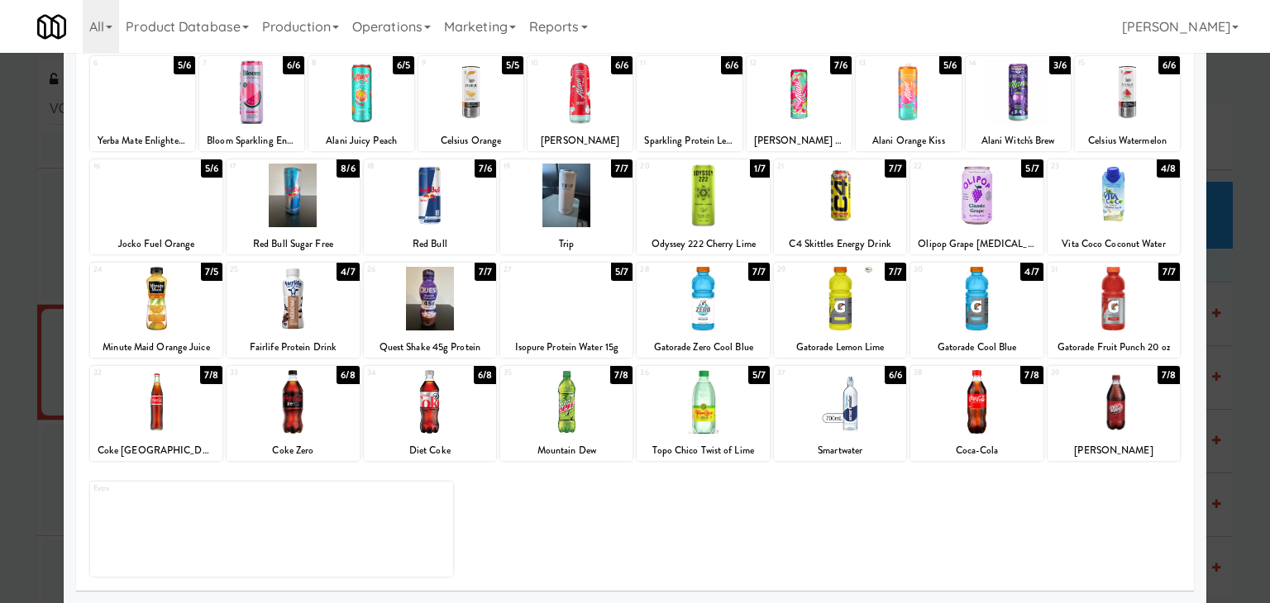
click at [970, 410] on div at bounding box center [976, 402] width 132 height 64
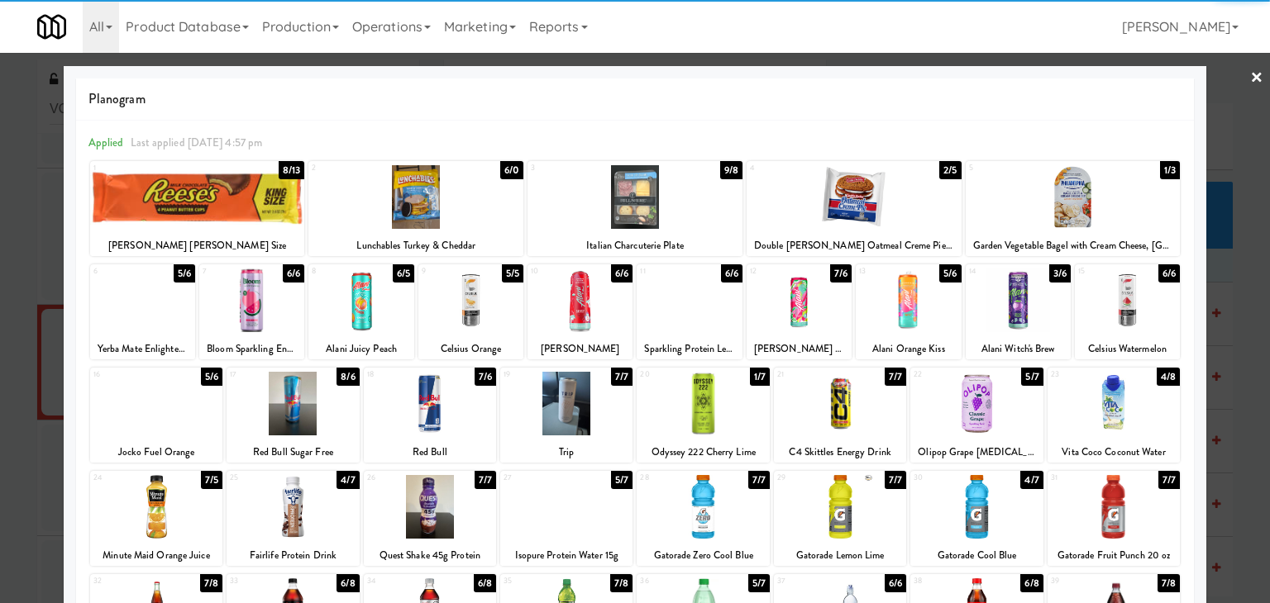
click at [1250, 74] on link "×" at bounding box center [1256, 78] width 13 height 51
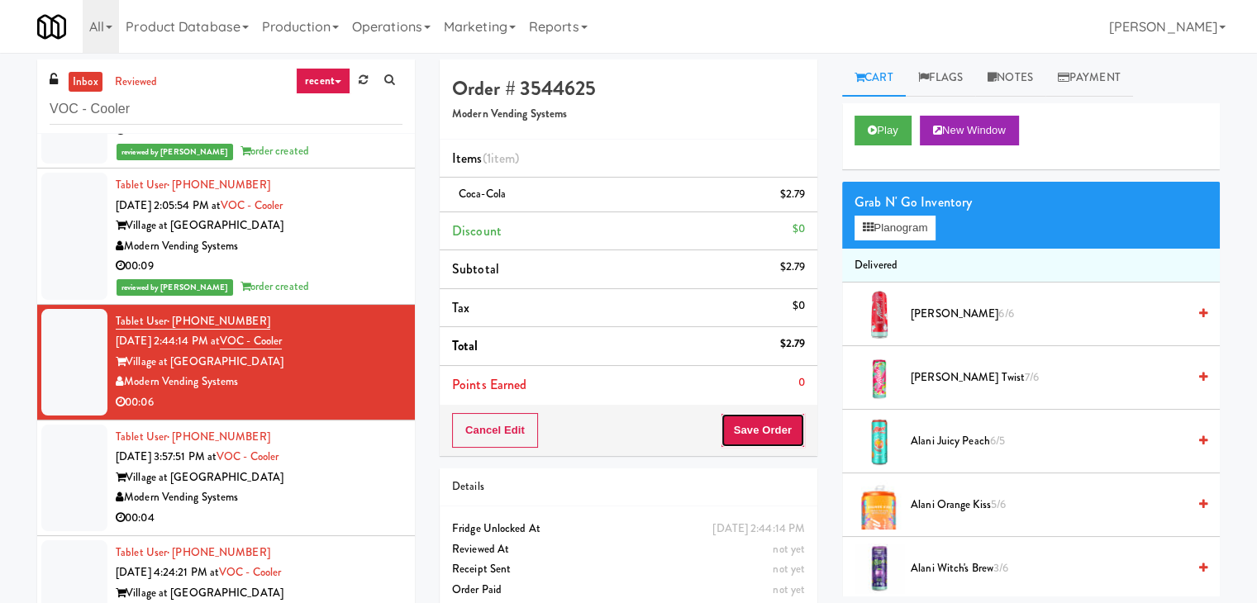
click at [761, 428] on button "Save Order" at bounding box center [763, 430] width 84 height 35
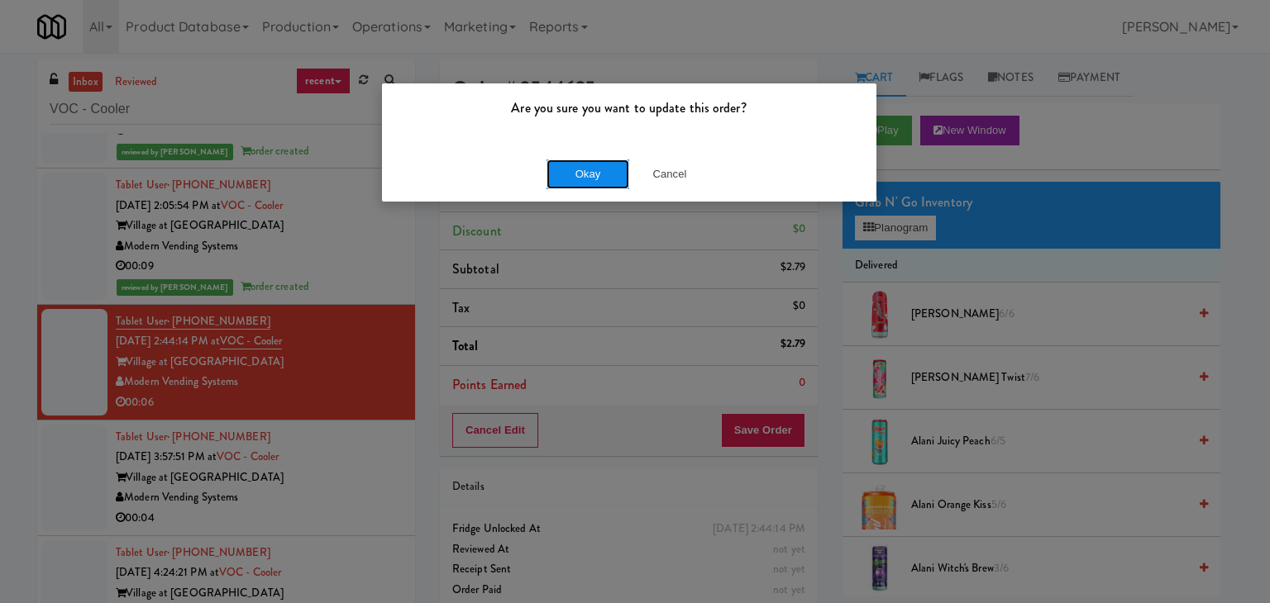
click at [577, 174] on button "Okay" at bounding box center [587, 175] width 83 height 30
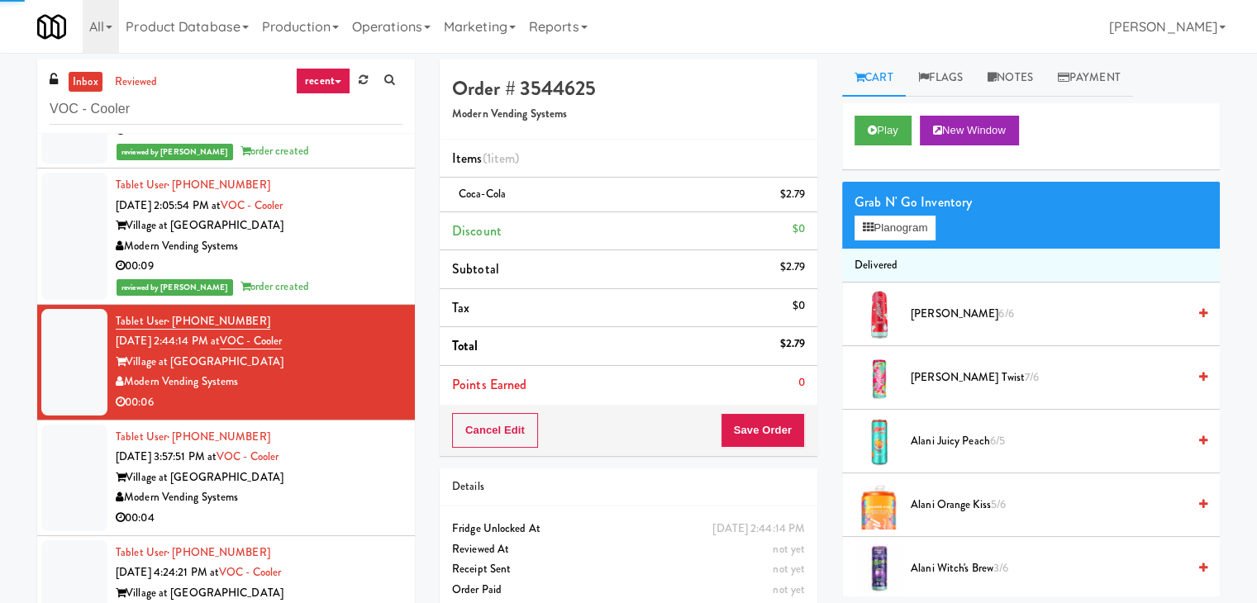
click at [348, 482] on div "Village at [GEOGRAPHIC_DATA]" at bounding box center [259, 478] width 287 height 21
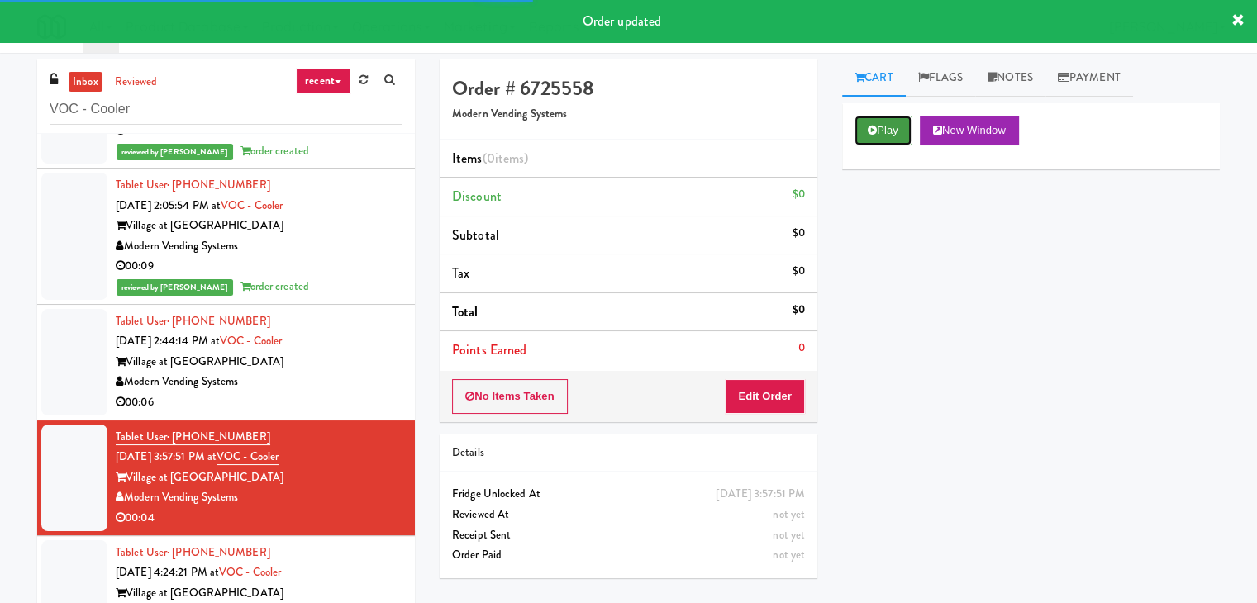
click at [886, 123] on button "Play" at bounding box center [883, 131] width 57 height 30
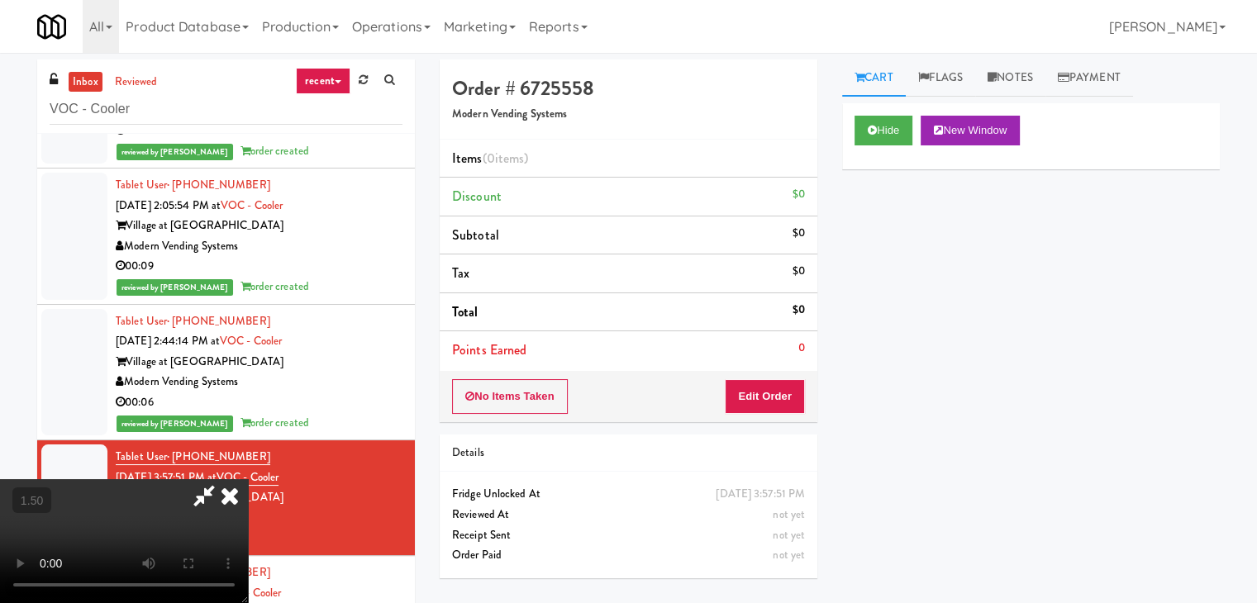
click at [248, 479] on video at bounding box center [124, 541] width 248 height 124
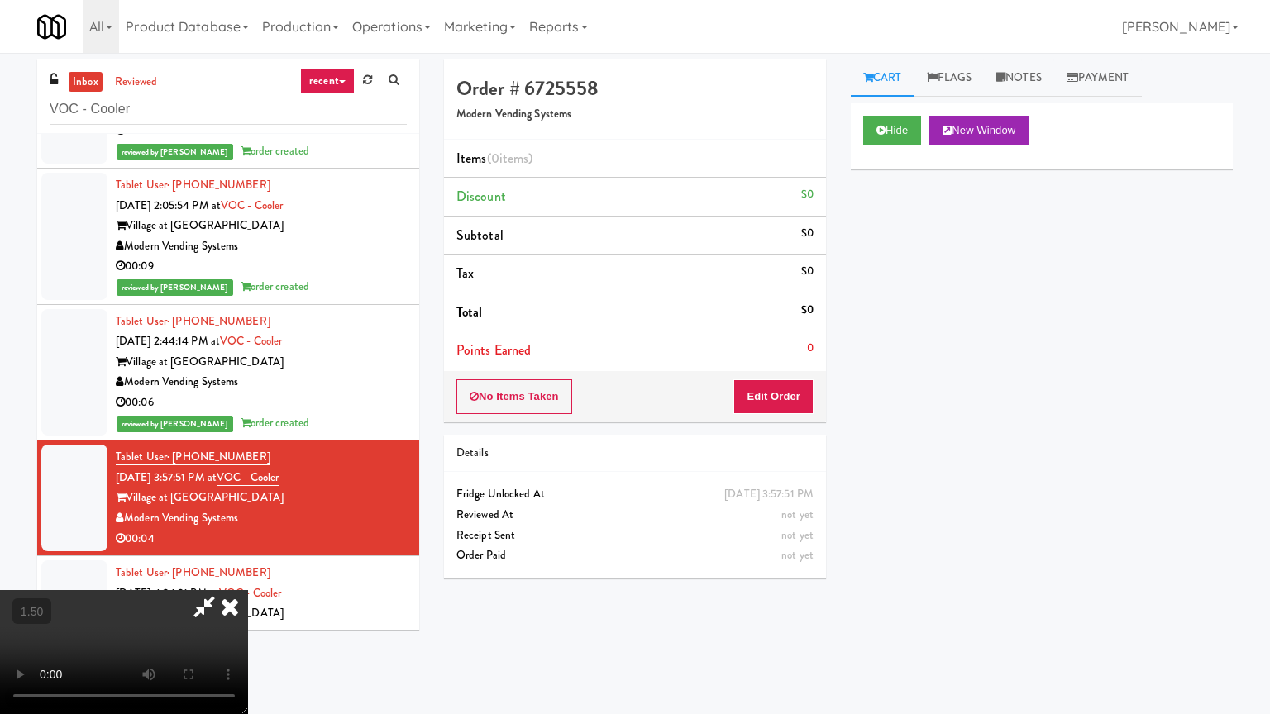
click at [248, 590] on video at bounding box center [124, 652] width 248 height 124
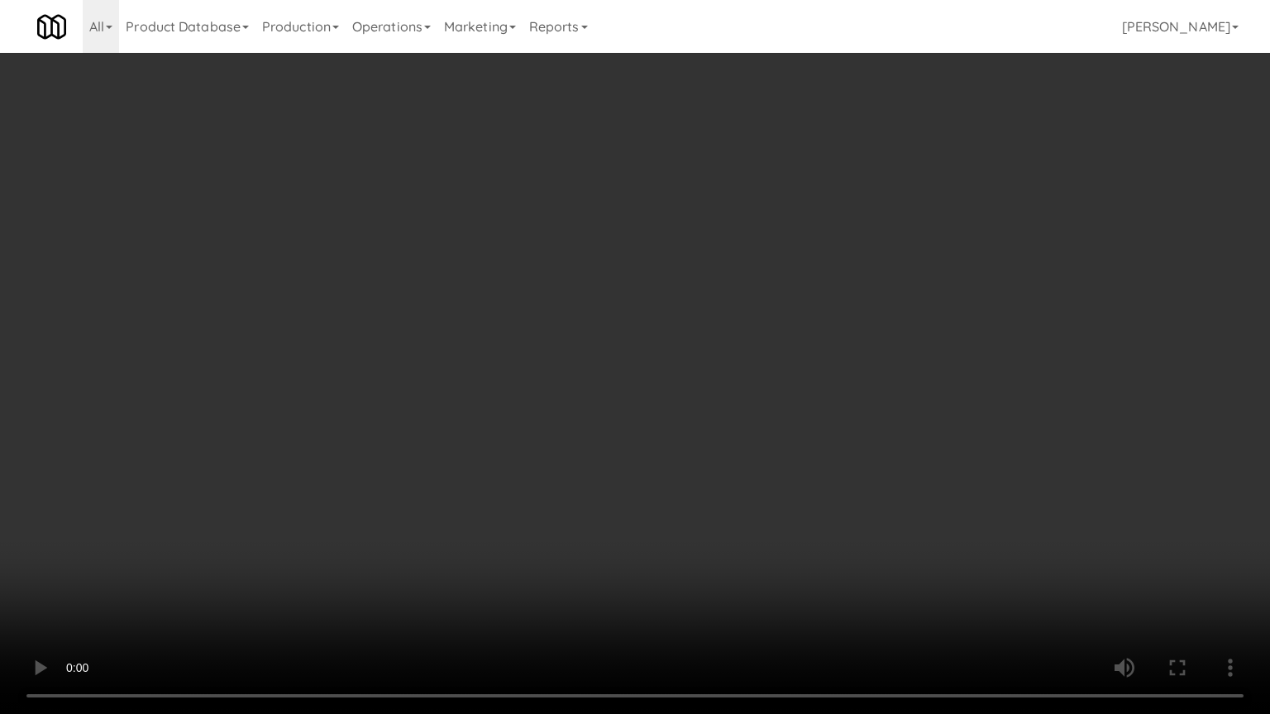
click at [694, 312] on video at bounding box center [635, 357] width 1270 height 714
click at [638, 323] on video at bounding box center [635, 357] width 1270 height 714
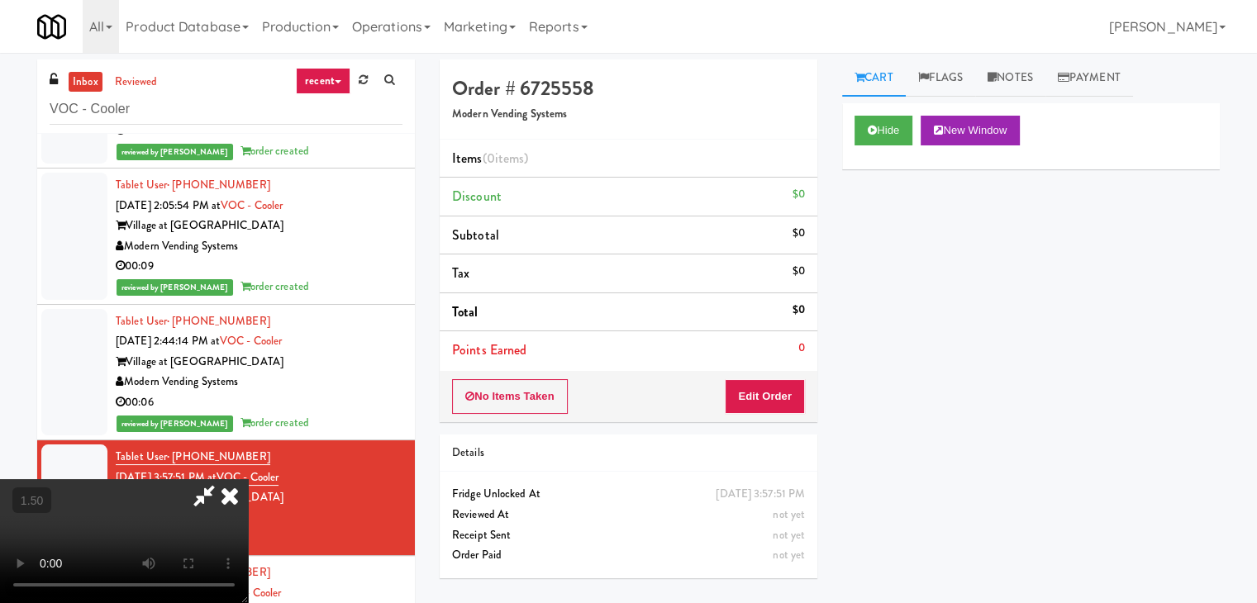
click at [248, 479] on icon at bounding box center [230, 495] width 36 height 33
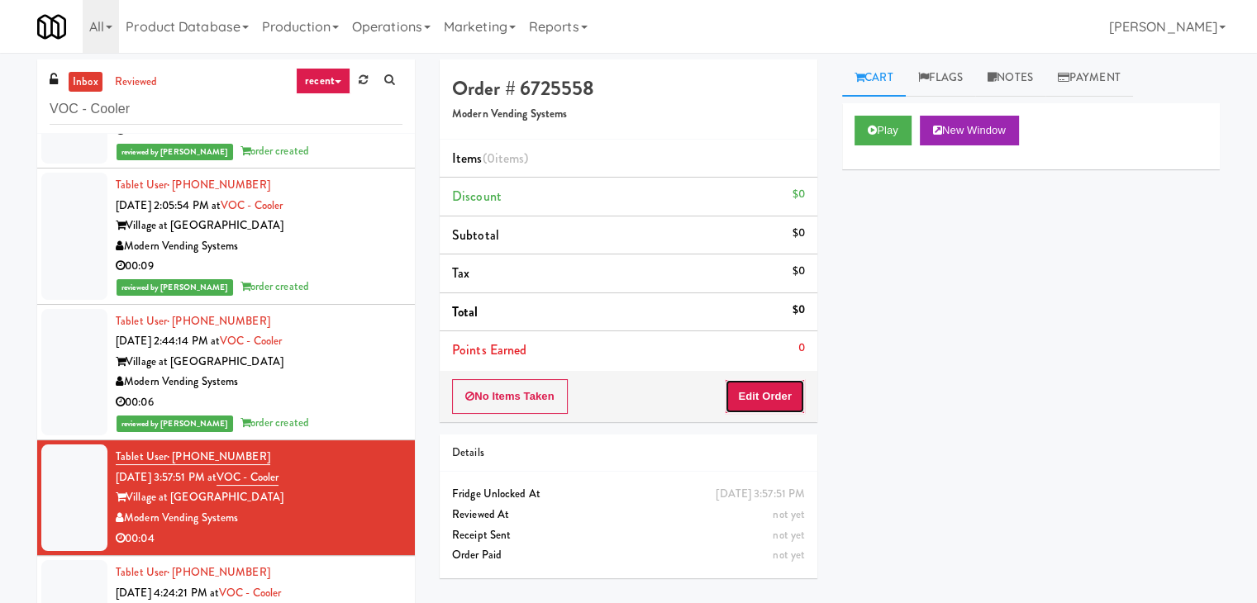
drag, startPoint x: 746, startPoint y: 402, endPoint x: 809, endPoint y: 365, distance: 73.0
click at [746, 401] on button "Edit Order" at bounding box center [765, 396] width 80 height 35
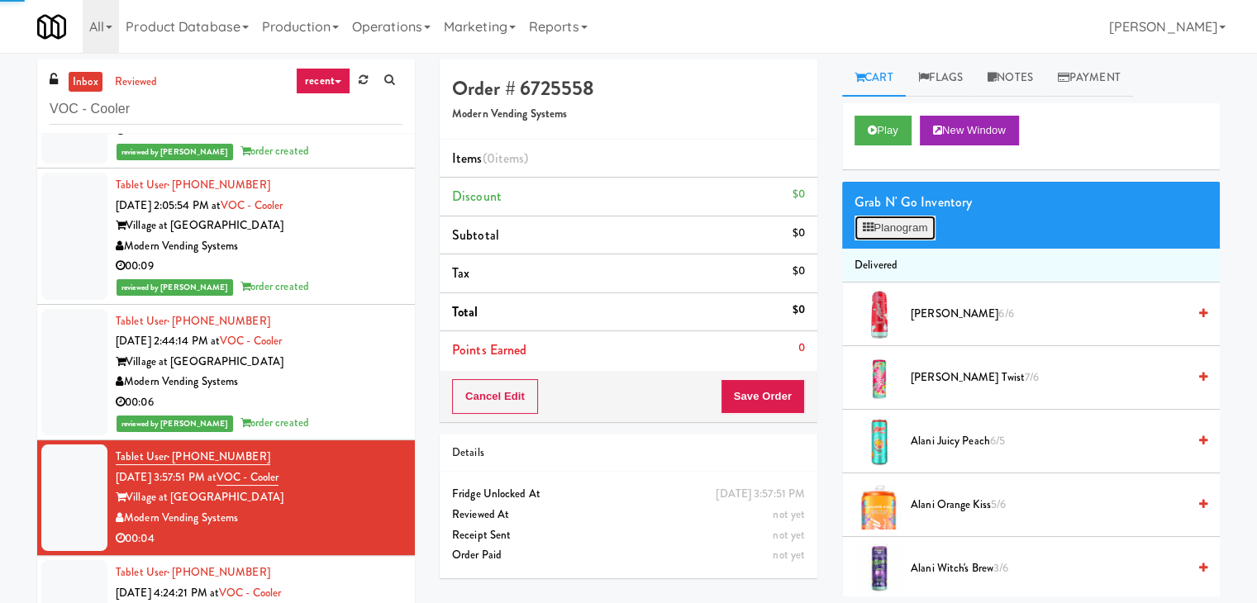
click at [901, 233] on button "Planogram" at bounding box center [895, 228] width 81 height 25
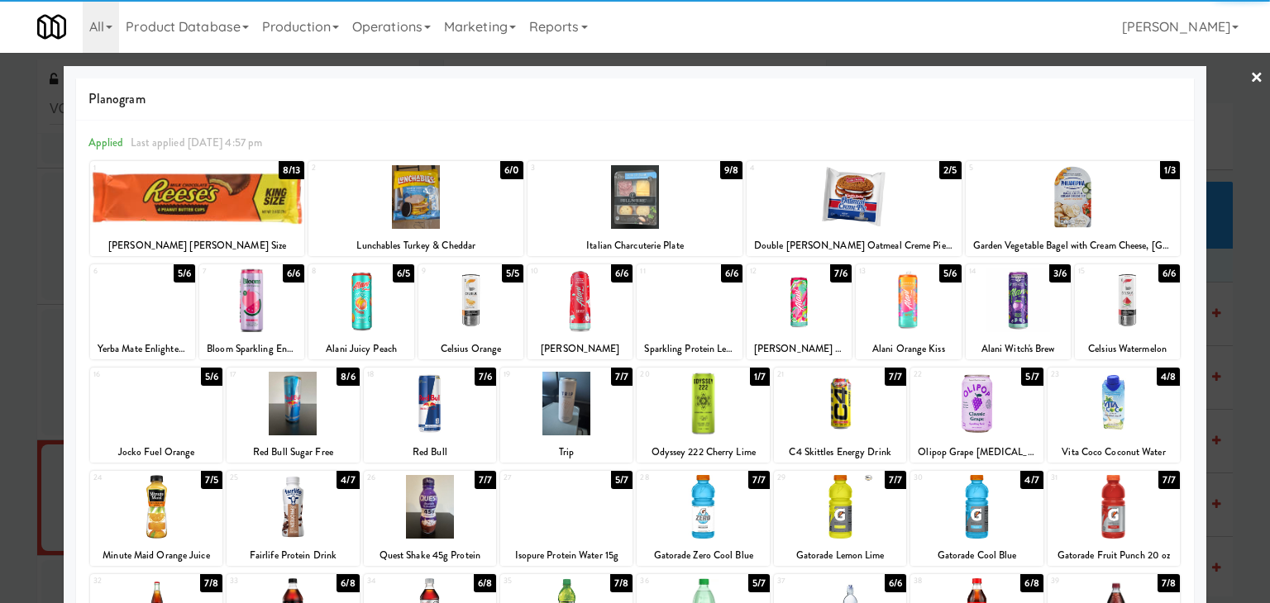
click at [702, 402] on div at bounding box center [702, 404] width 132 height 64
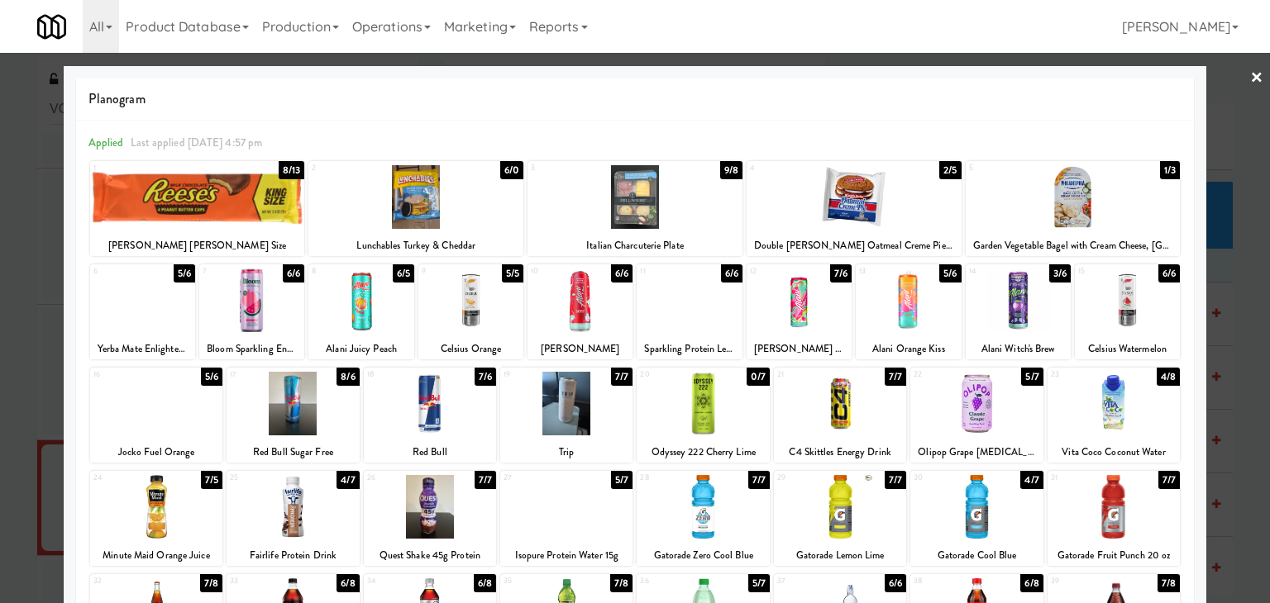
click at [1250, 70] on link "×" at bounding box center [1256, 78] width 13 height 51
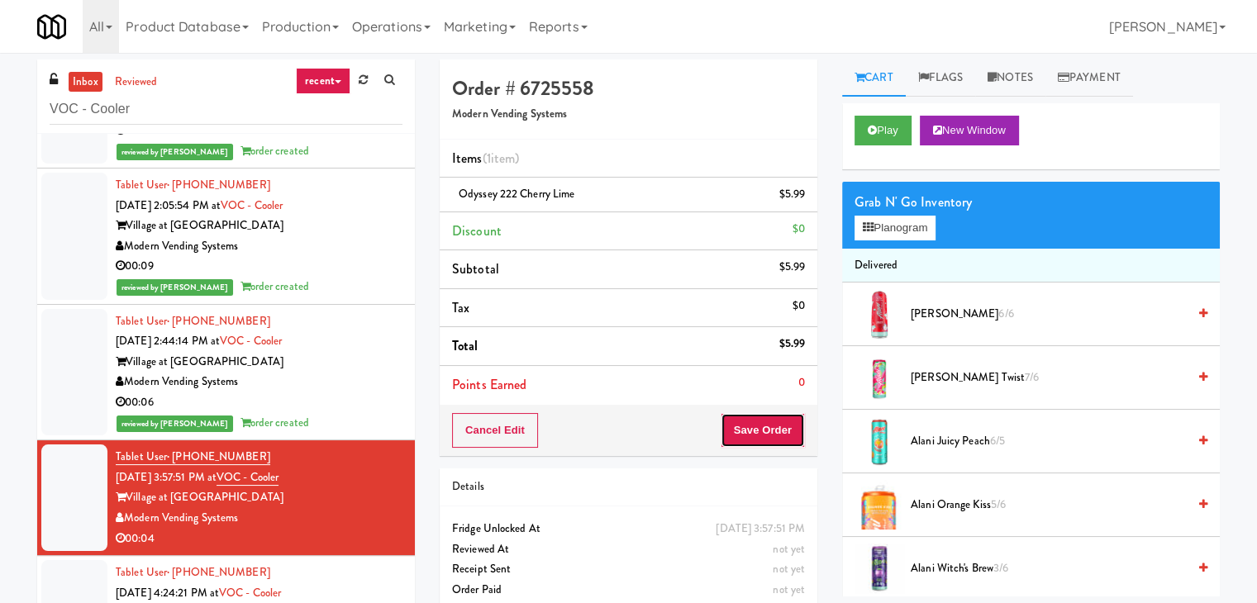
click at [752, 427] on button "Save Order" at bounding box center [763, 430] width 84 height 35
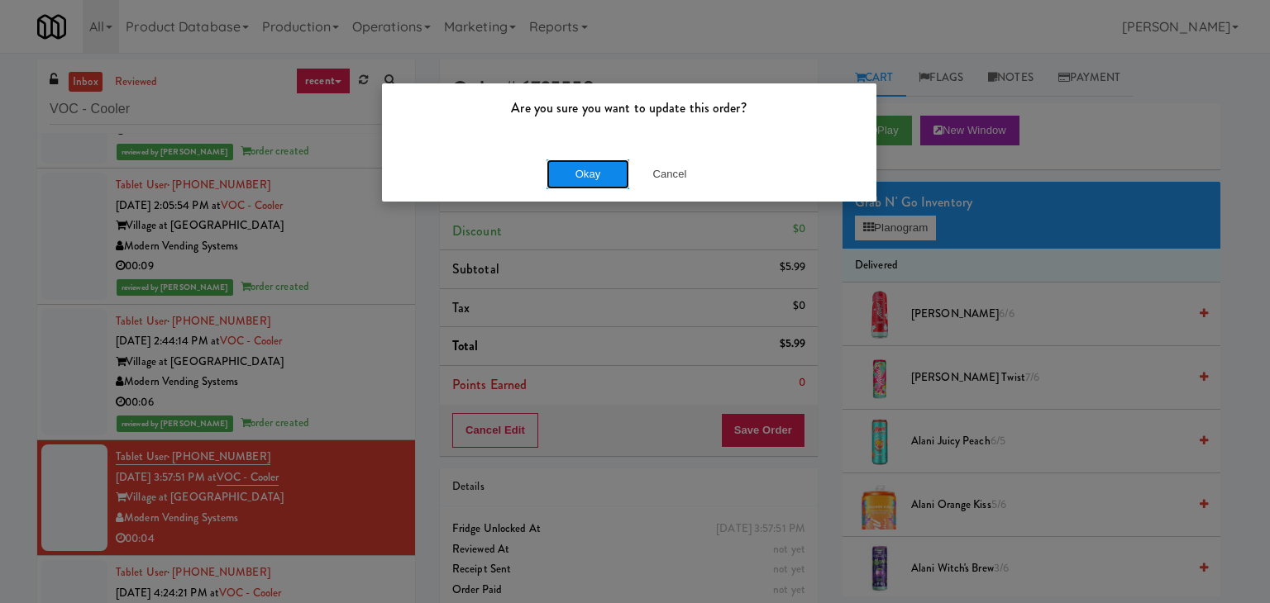
click at [598, 170] on button "Okay" at bounding box center [587, 175] width 83 height 30
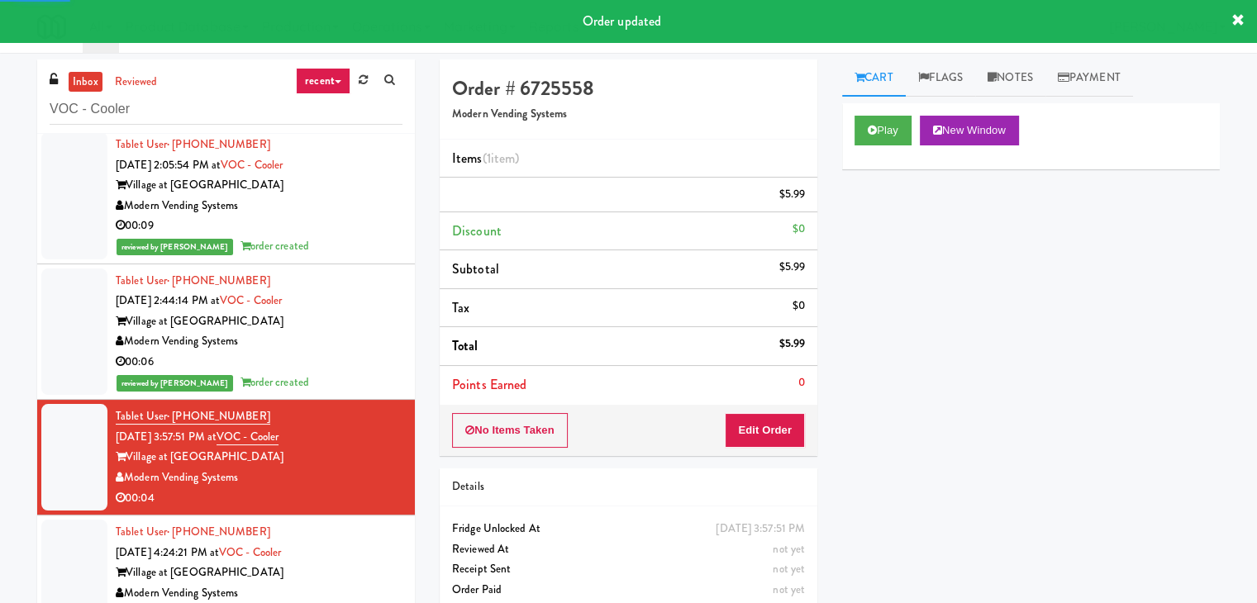
click at [353, 576] on div "Village at [GEOGRAPHIC_DATA]" at bounding box center [259, 573] width 287 height 21
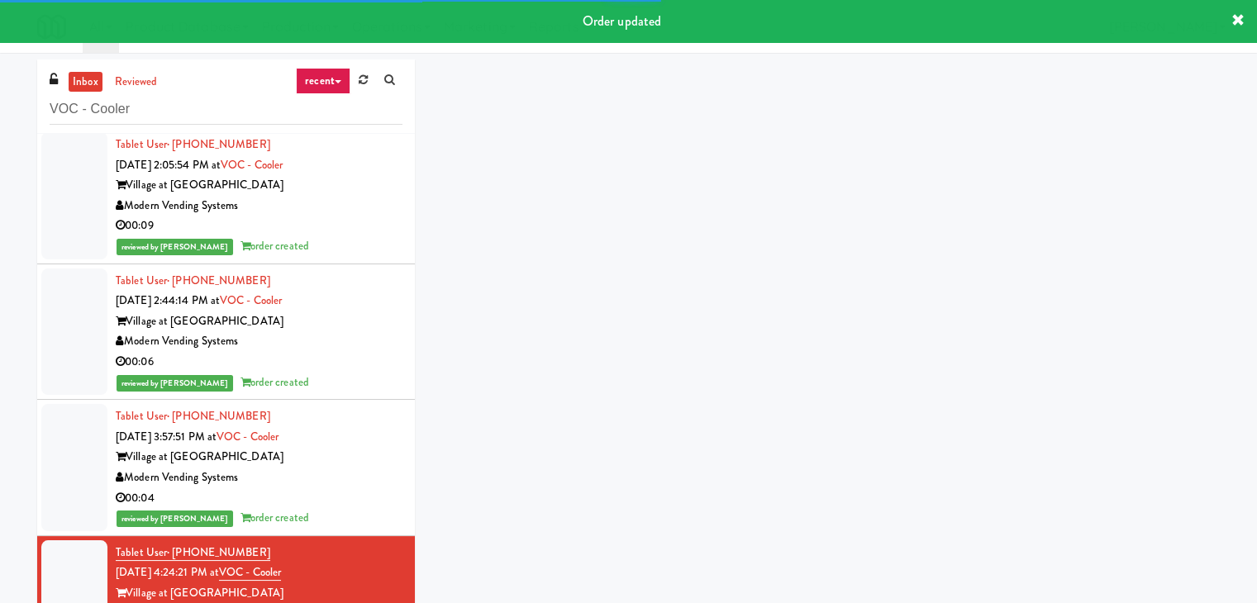
scroll to position [298, 0]
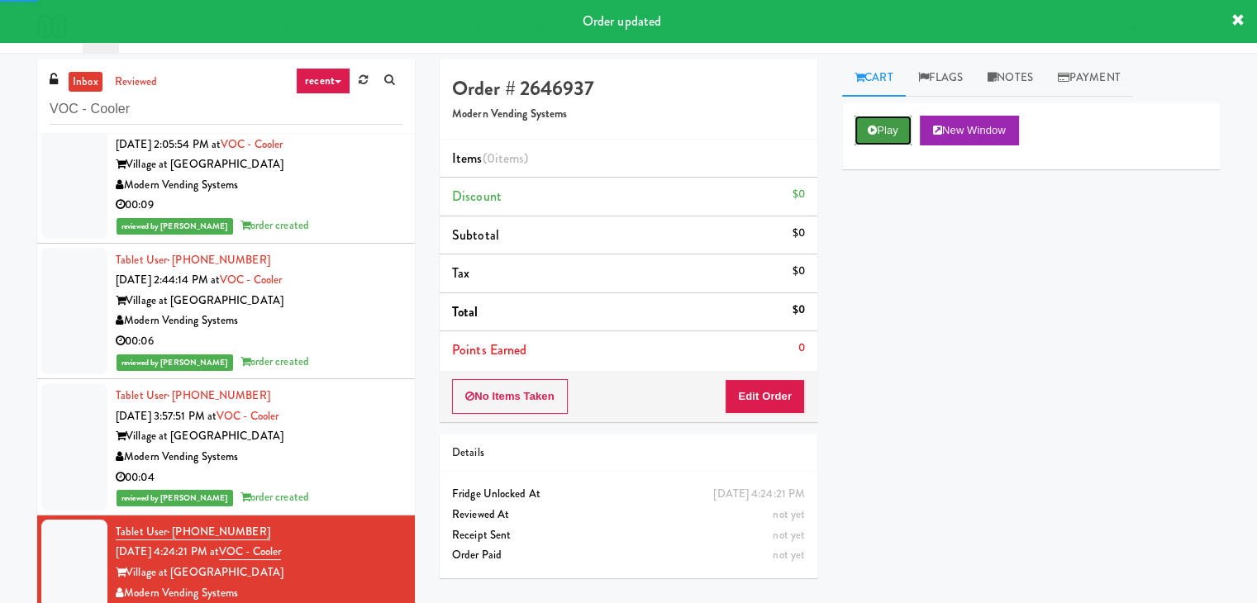
click at [893, 127] on button "Play" at bounding box center [883, 131] width 57 height 30
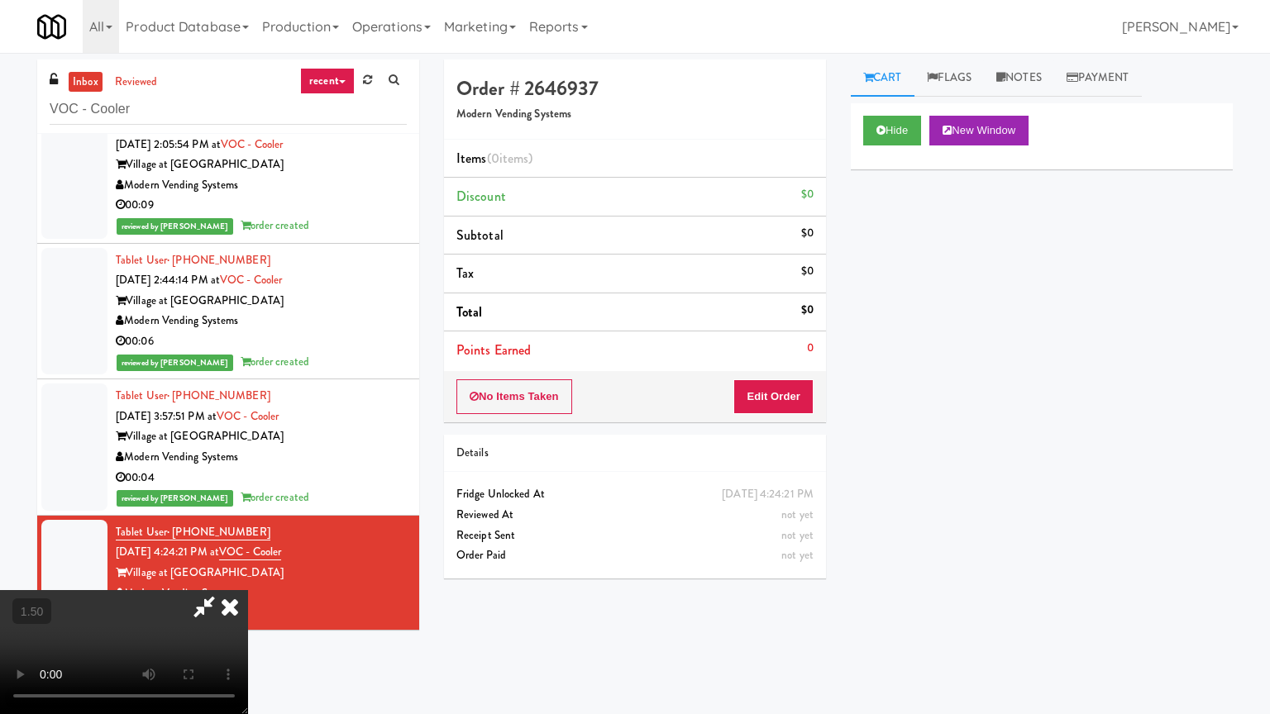
click at [248, 590] on video at bounding box center [124, 652] width 248 height 124
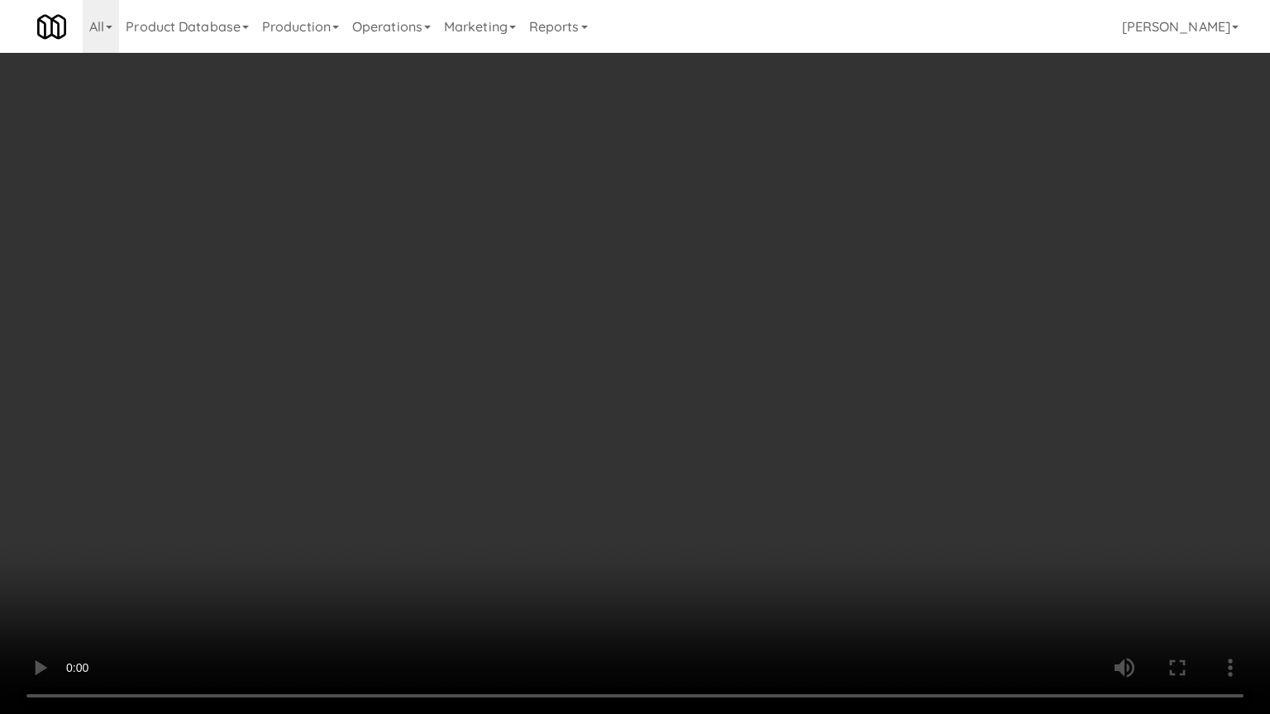
click at [616, 179] on video at bounding box center [635, 357] width 1270 height 714
click at [543, 222] on video at bounding box center [635, 357] width 1270 height 714
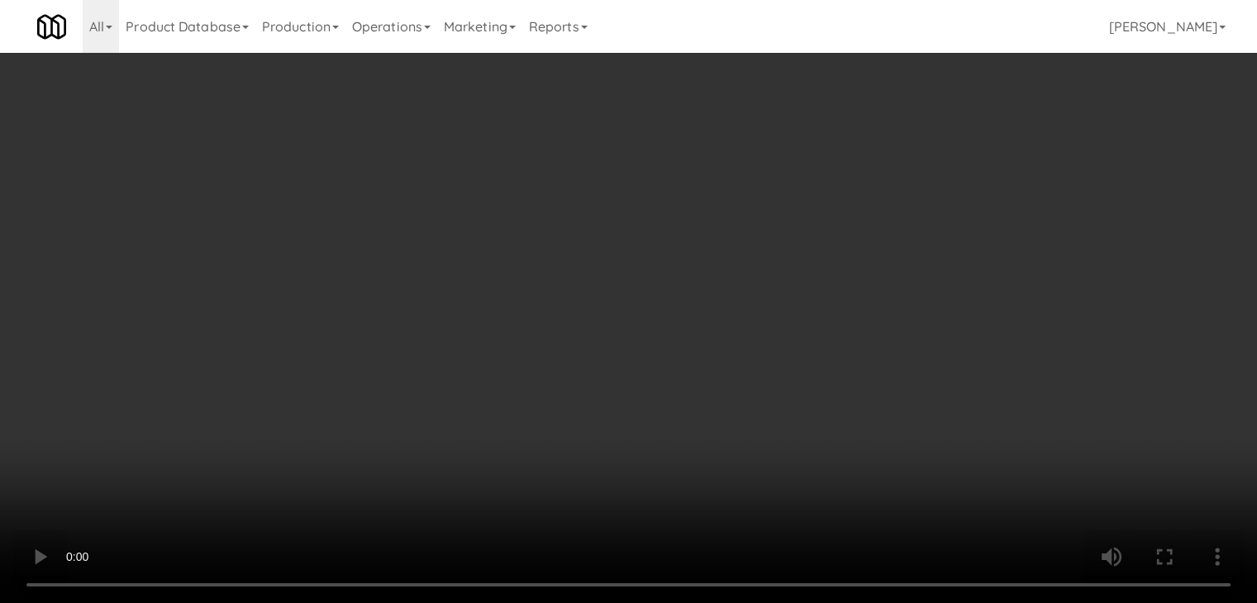
click at [543, 150] on li "Items (0 items )" at bounding box center [629, 159] width 378 height 39
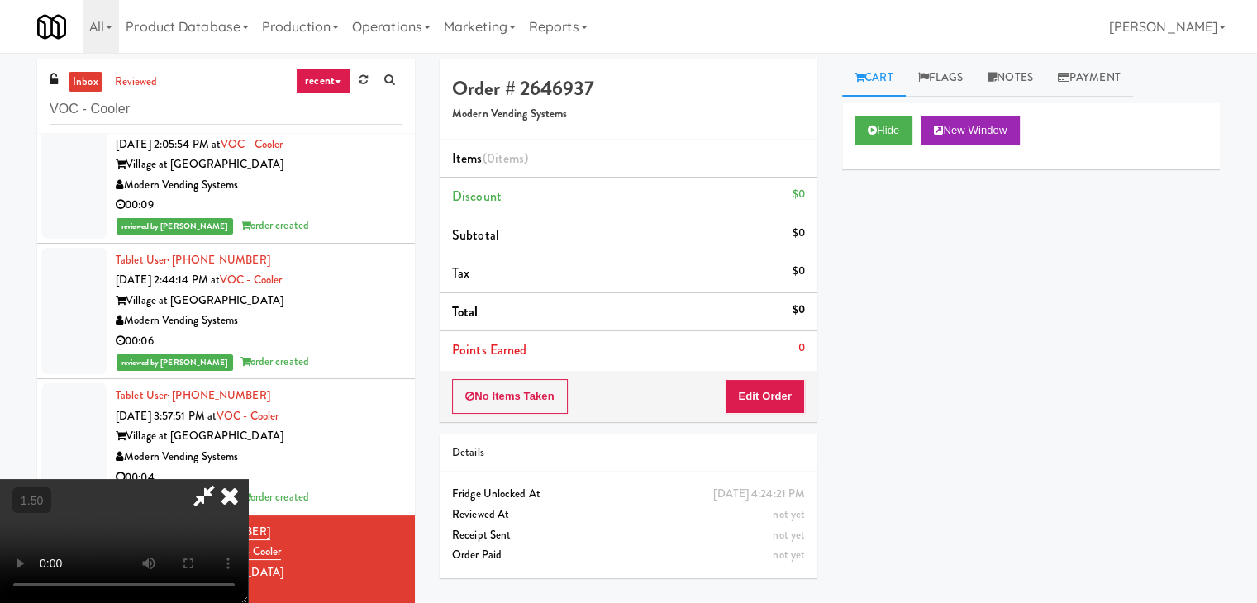
click at [248, 479] on video at bounding box center [124, 541] width 248 height 124
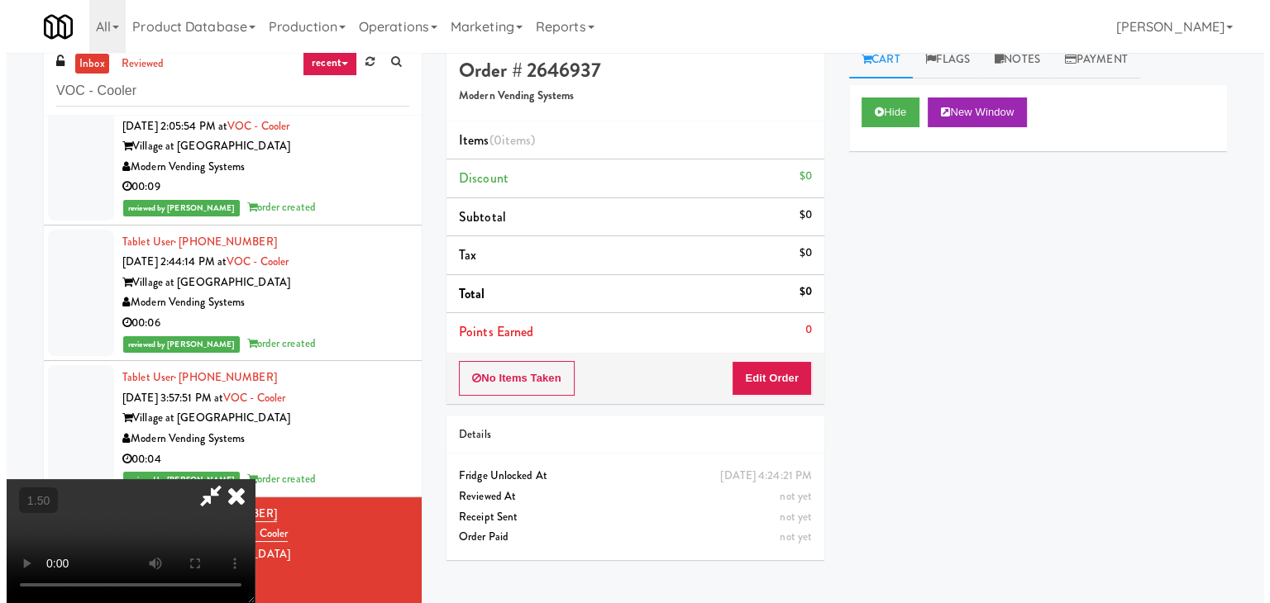
scroll to position [0, 0]
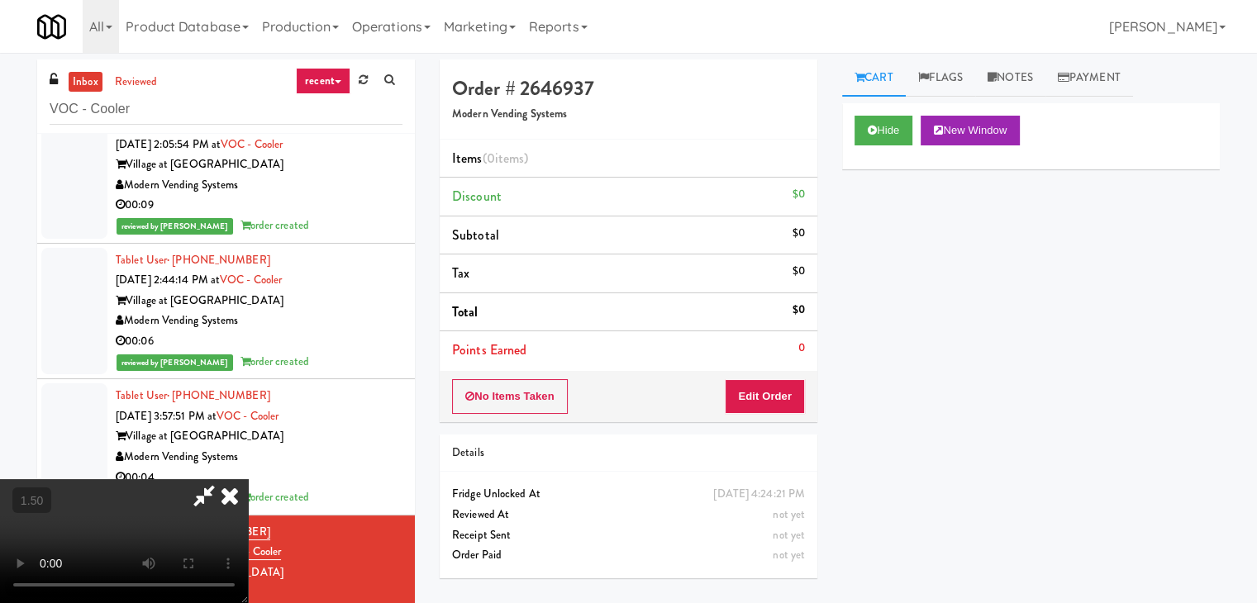
click at [248, 479] on icon at bounding box center [230, 495] width 36 height 33
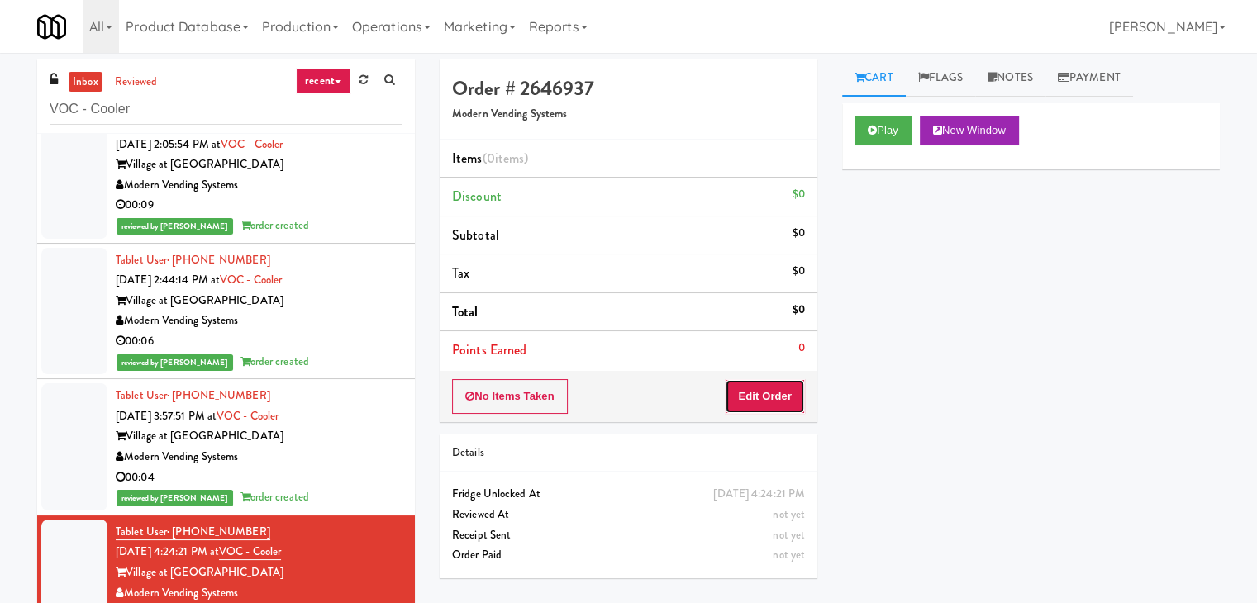
click at [759, 403] on button "Edit Order" at bounding box center [765, 396] width 80 height 35
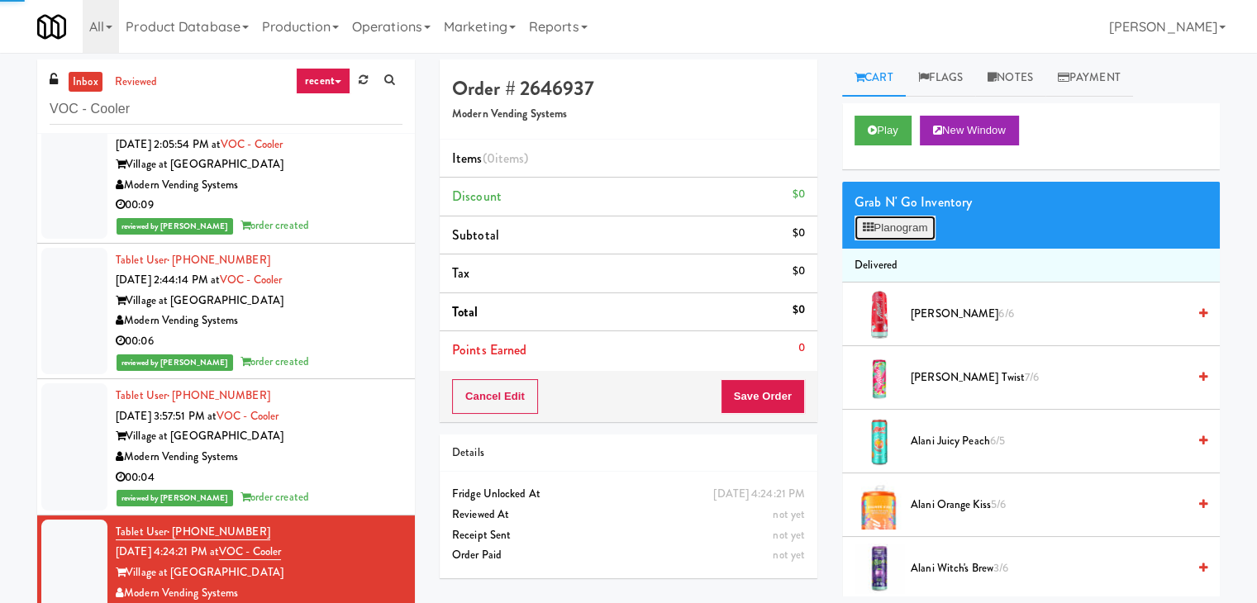
click at [913, 219] on button "Planogram" at bounding box center [895, 228] width 81 height 25
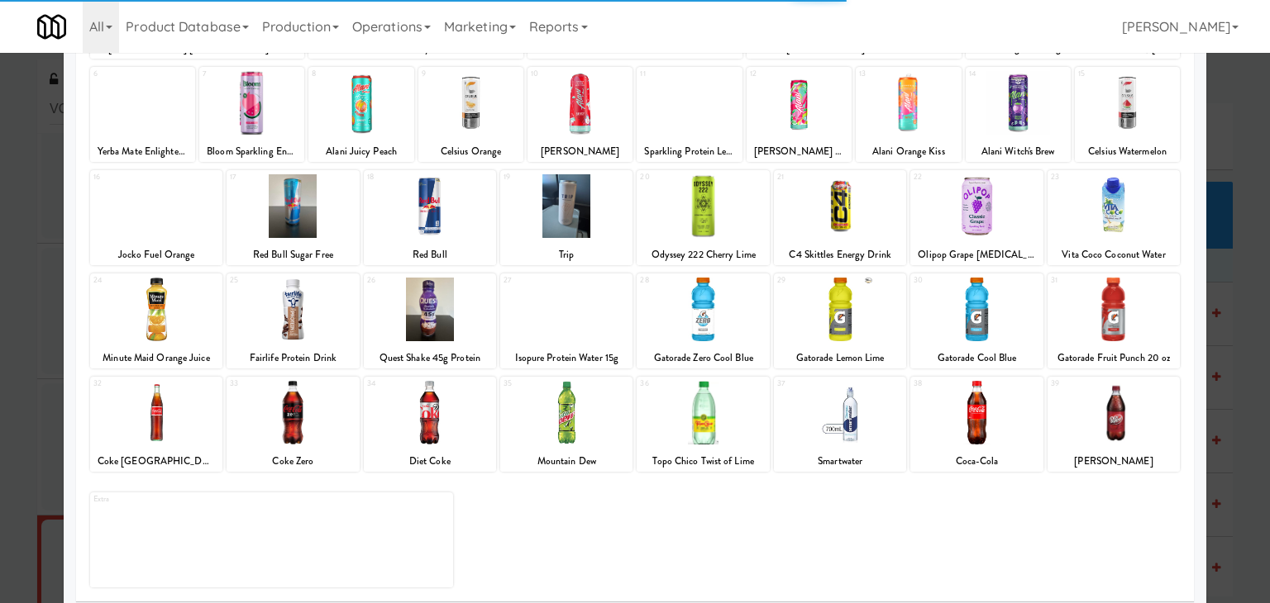
scroll to position [208, 0]
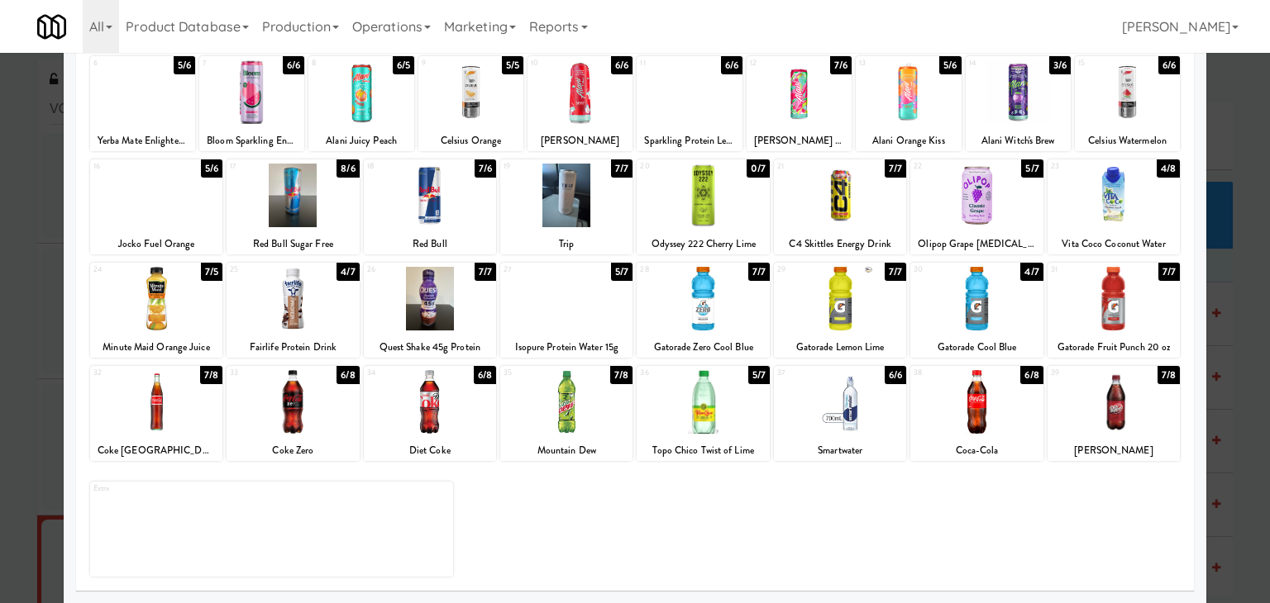
click at [178, 298] on div at bounding box center [156, 299] width 132 height 64
click at [313, 302] on div at bounding box center [292, 299] width 132 height 64
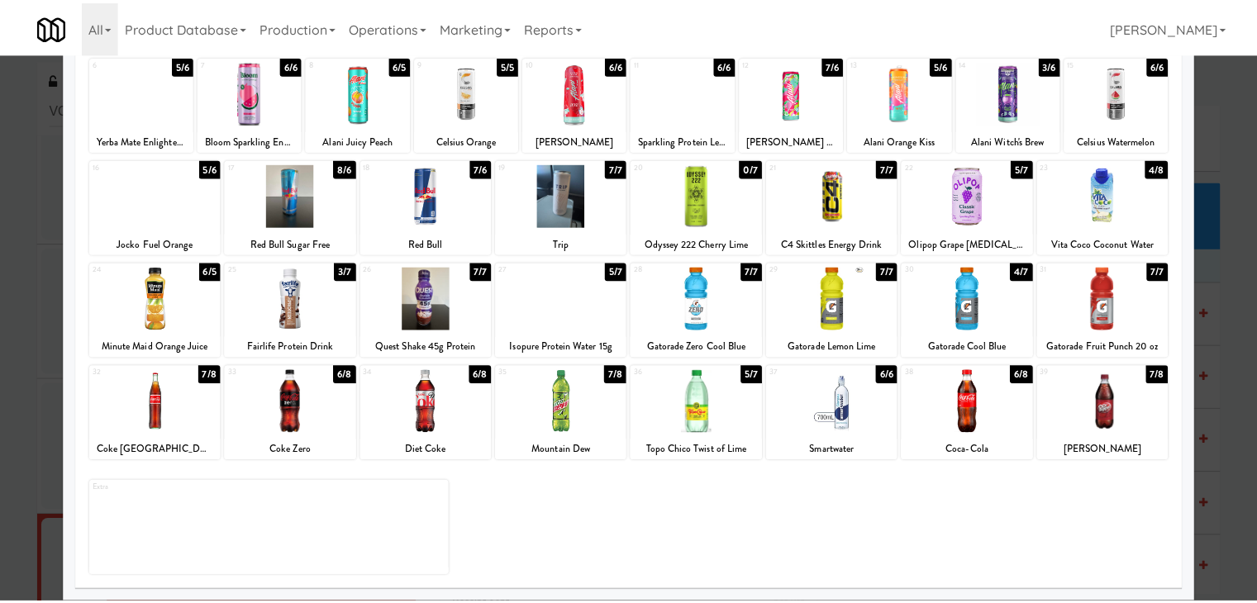
scroll to position [0, 0]
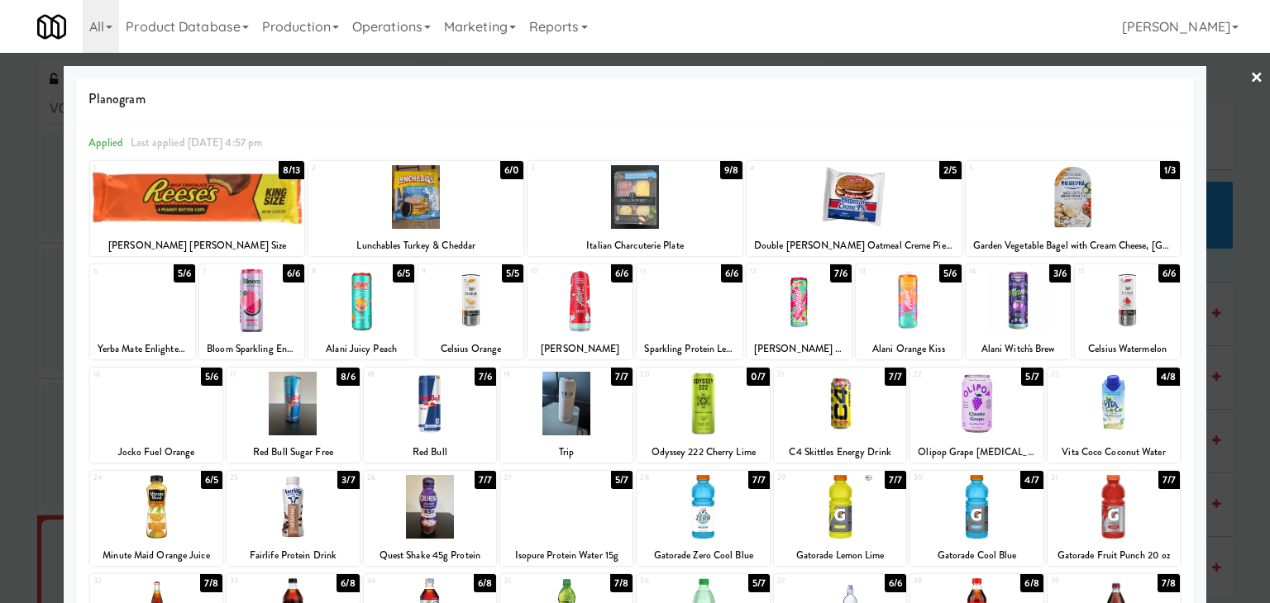
click at [1250, 71] on link "×" at bounding box center [1256, 78] width 13 height 51
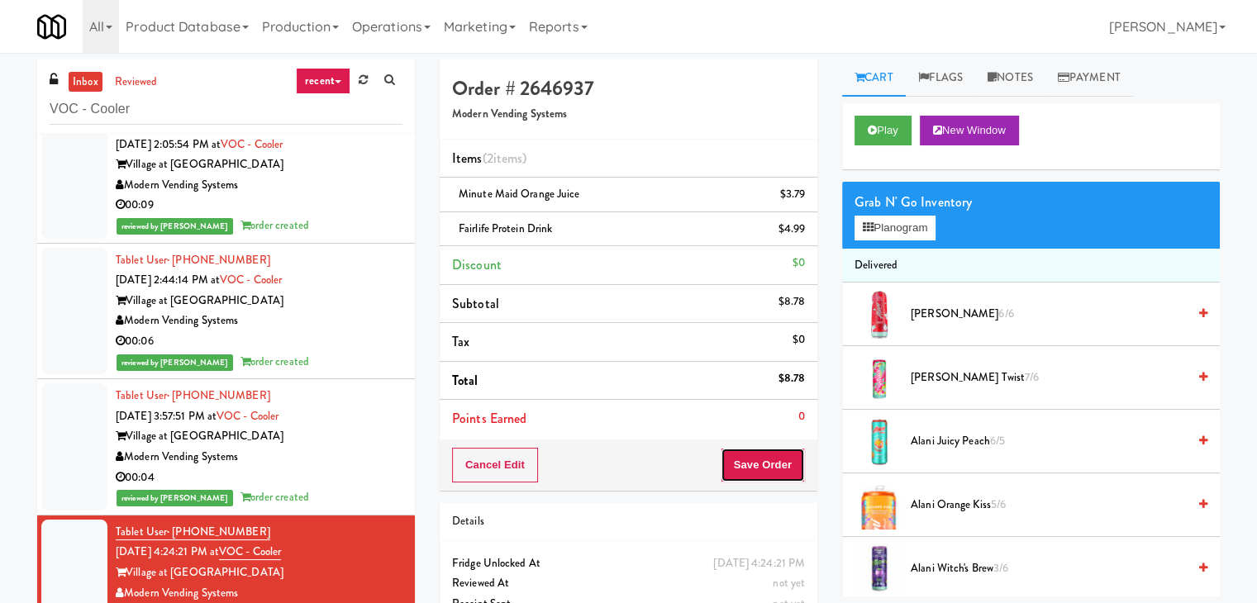
click at [747, 468] on button "Save Order" at bounding box center [763, 465] width 84 height 35
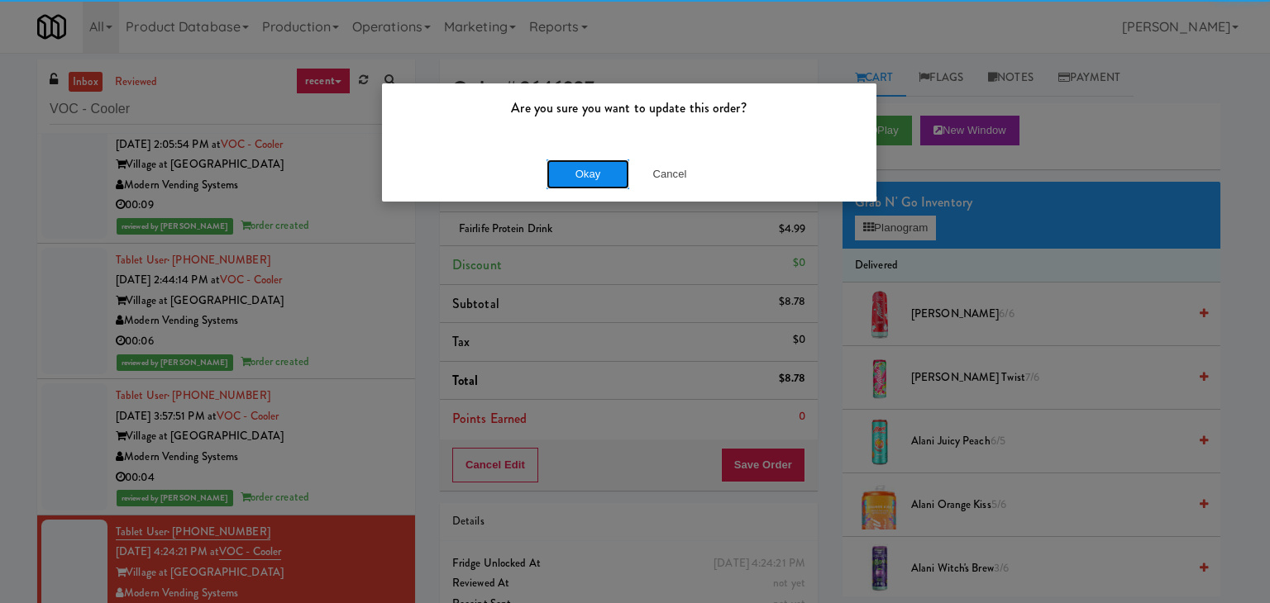
click at [595, 179] on button "Okay" at bounding box center [587, 175] width 83 height 30
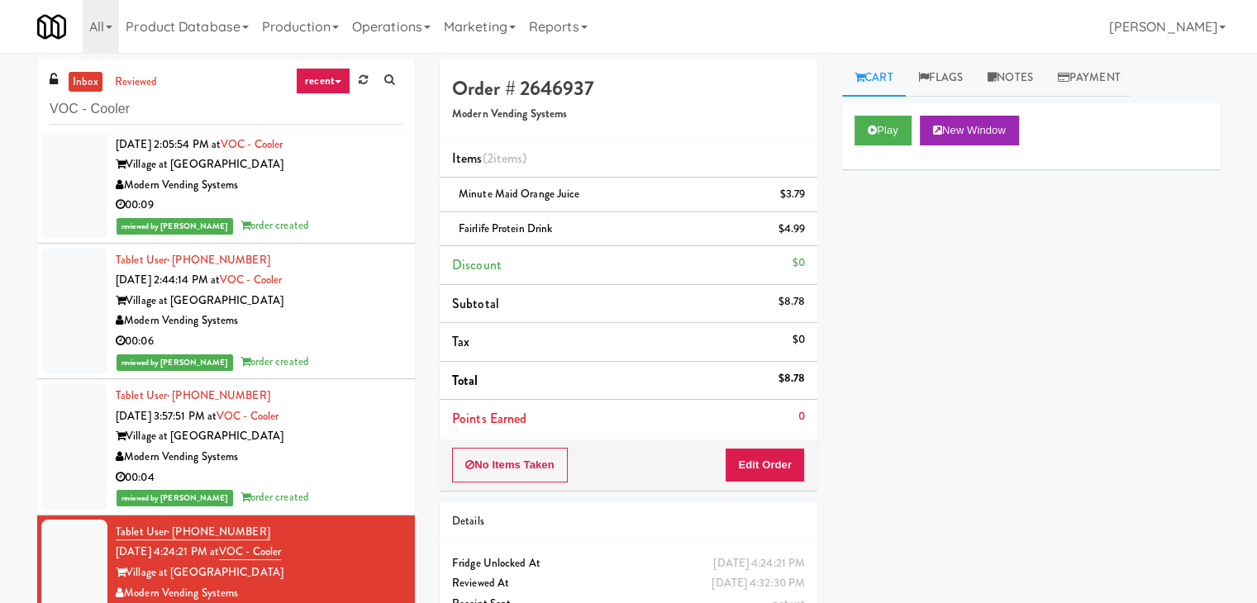
click at [229, 125] on div "inbox reviewed recent all unclear take inventory issue suspicious failed recent…" at bounding box center [226, 97] width 378 height 74
click at [232, 111] on input "VOC - Cooler" at bounding box center [226, 109] width 353 height 31
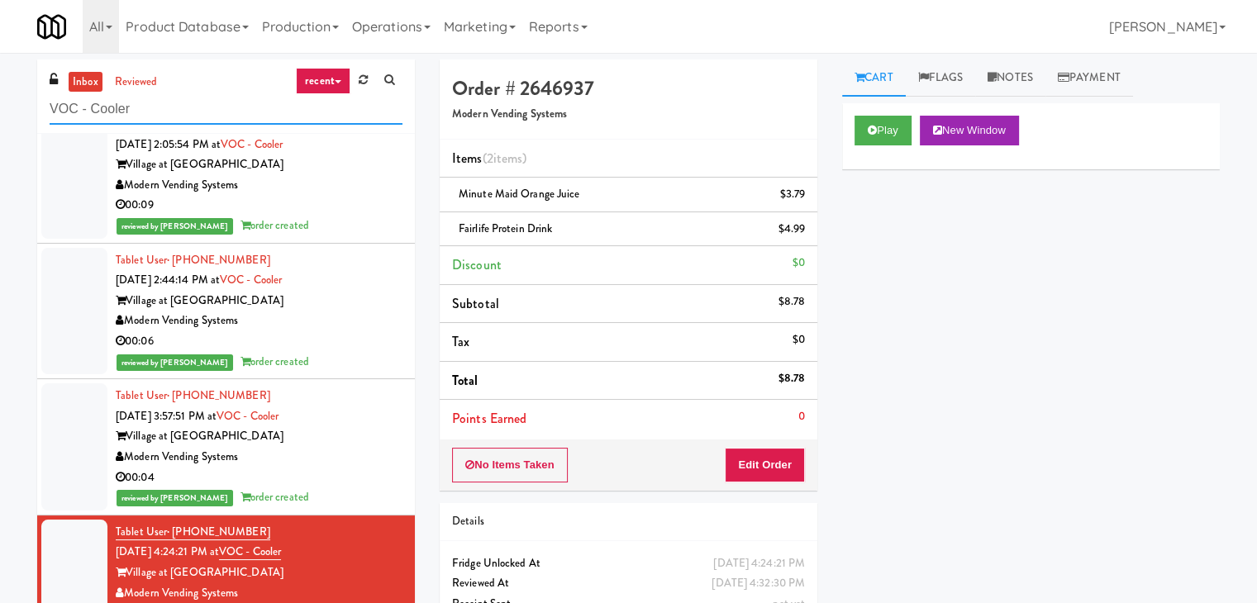
click at [232, 111] on input "VOC - Cooler" at bounding box center [226, 109] width 353 height 31
paste input "Uptown 550 Cooler #1"
type input "Uptown 550 Cooler #1"
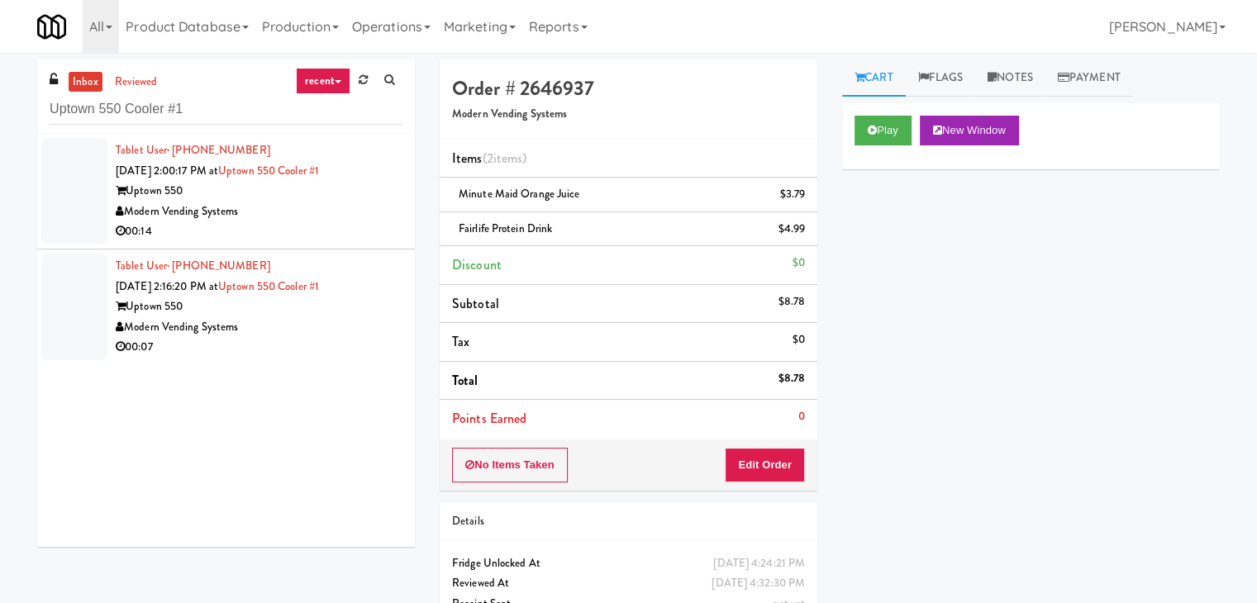
click at [388, 186] on div "Uptown 550" at bounding box center [259, 191] width 287 height 21
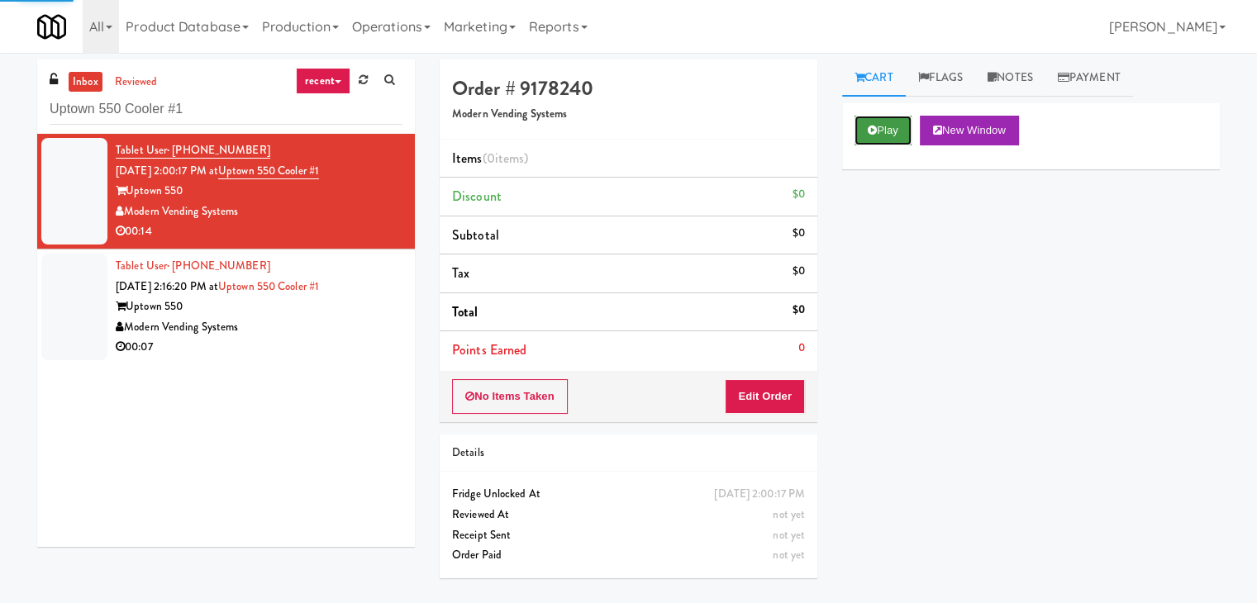
click at [892, 124] on button "Play" at bounding box center [883, 131] width 57 height 30
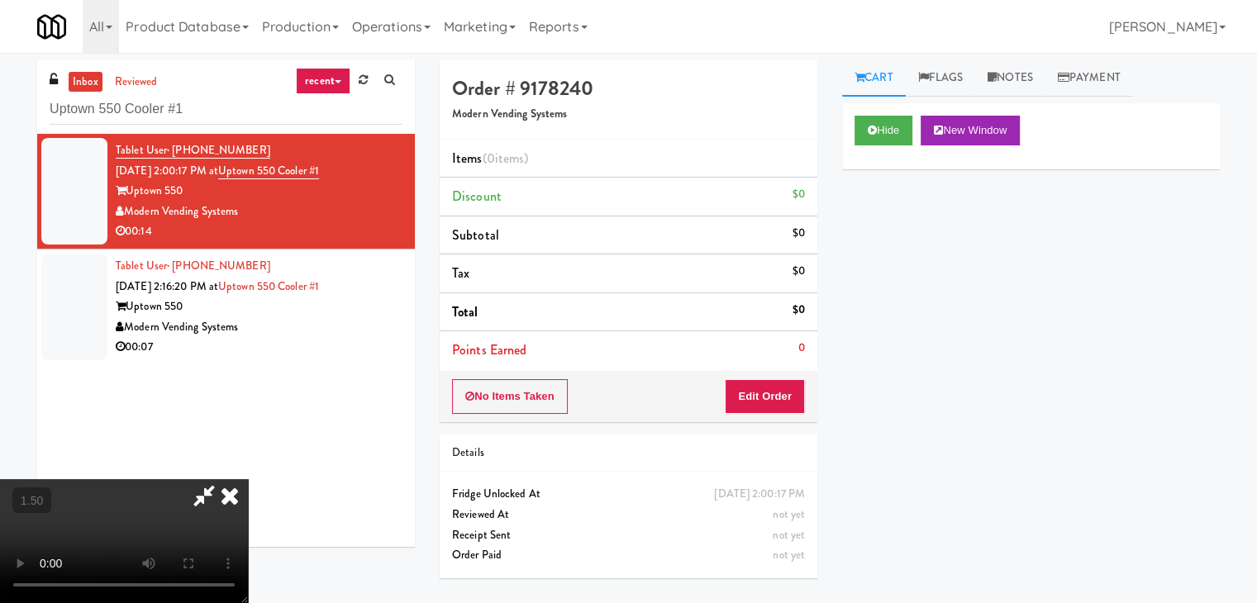
click at [248, 479] on video at bounding box center [124, 541] width 248 height 124
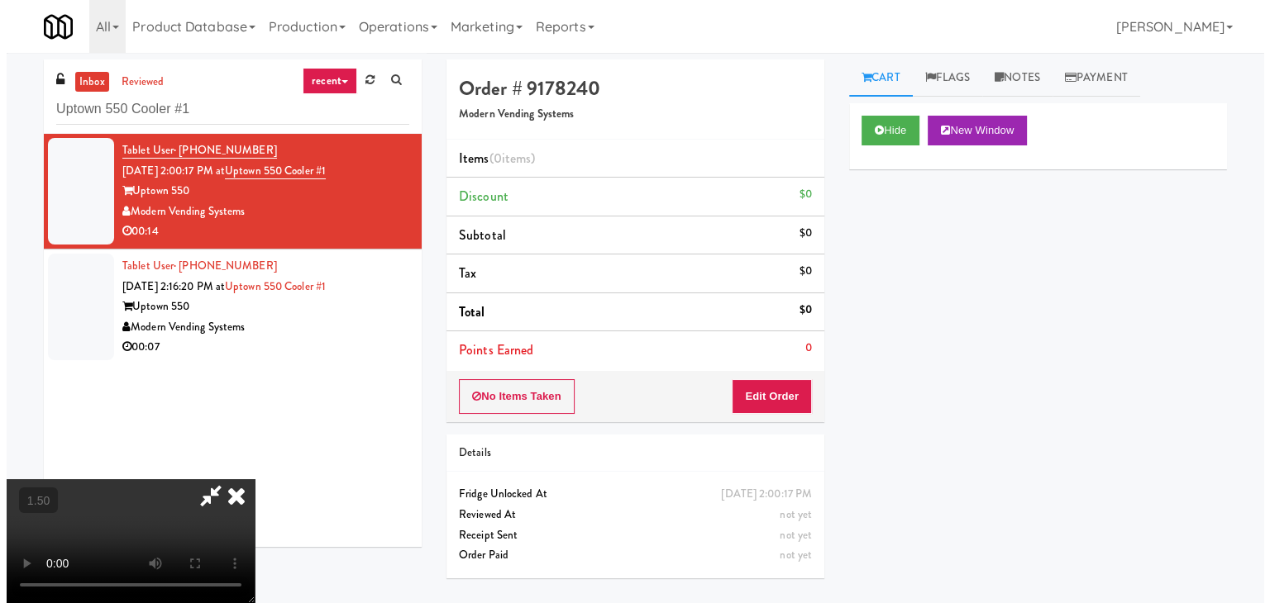
scroll to position [83, 0]
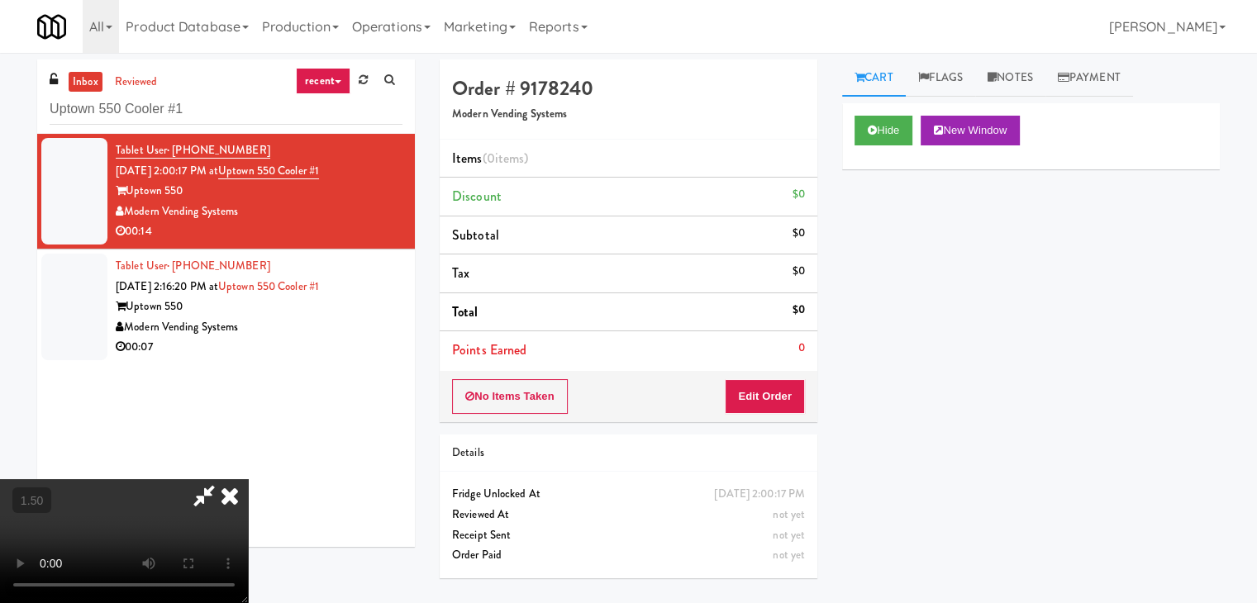
click at [248, 479] on video at bounding box center [124, 541] width 248 height 124
drag, startPoint x: 410, startPoint y: 292, endPoint x: 608, endPoint y: 352, distance: 207.4
click at [248, 479] on video at bounding box center [124, 541] width 248 height 124
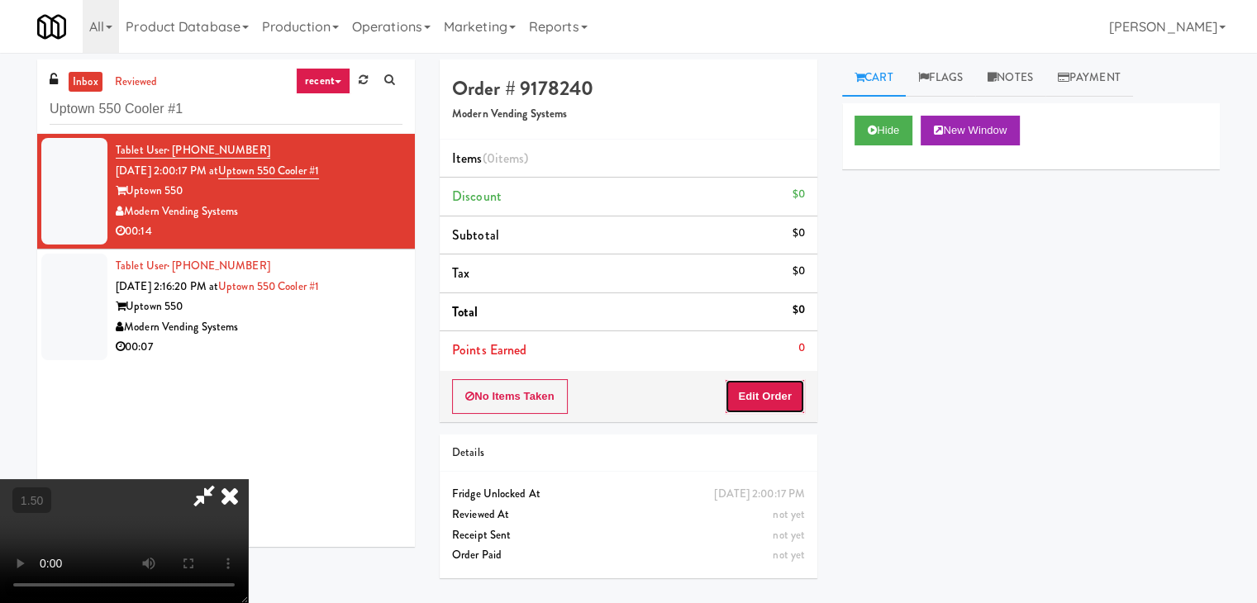
click at [776, 388] on button "Edit Order" at bounding box center [765, 396] width 80 height 35
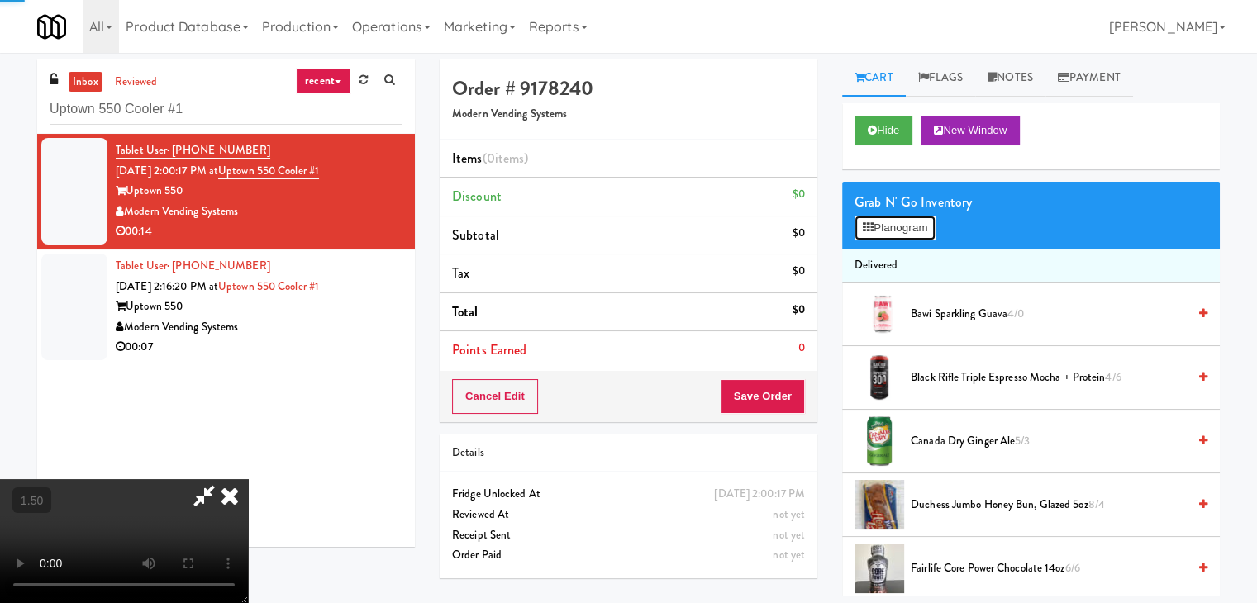
click at [880, 232] on button "Planogram" at bounding box center [895, 228] width 81 height 25
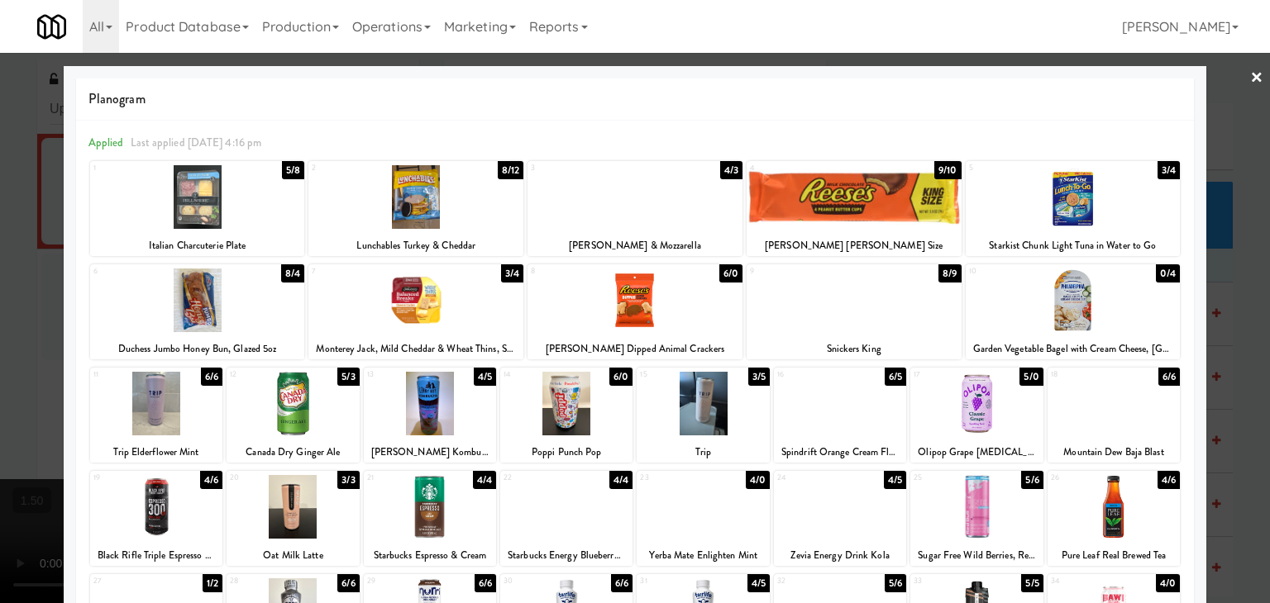
click at [1250, 73] on link "×" at bounding box center [1256, 78] width 13 height 51
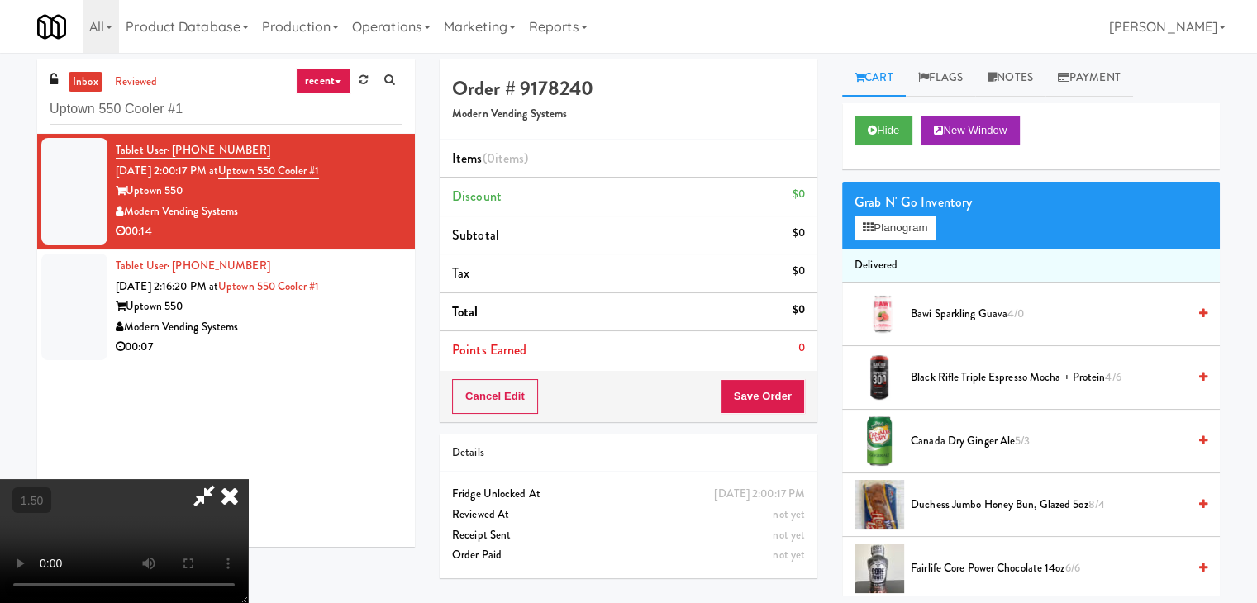
click at [248, 479] on video at bounding box center [124, 541] width 248 height 124
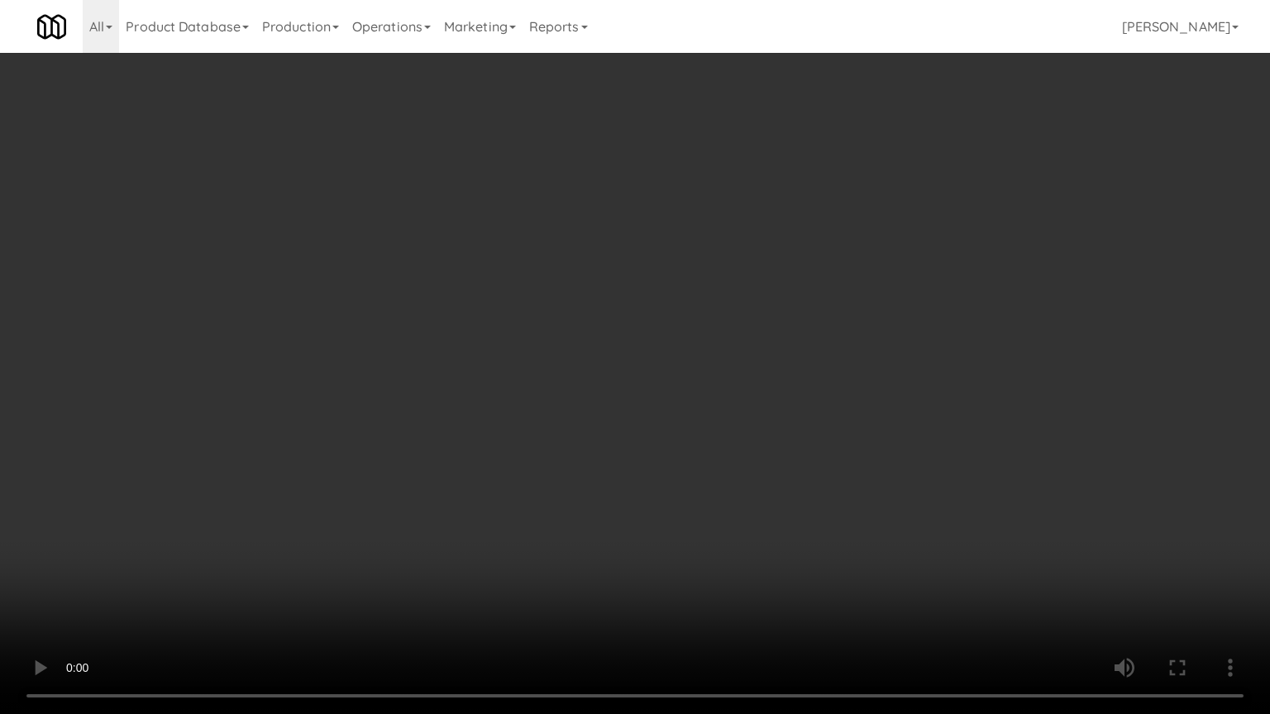
click at [758, 442] on video at bounding box center [635, 357] width 1270 height 714
click at [754, 440] on video at bounding box center [635, 357] width 1270 height 714
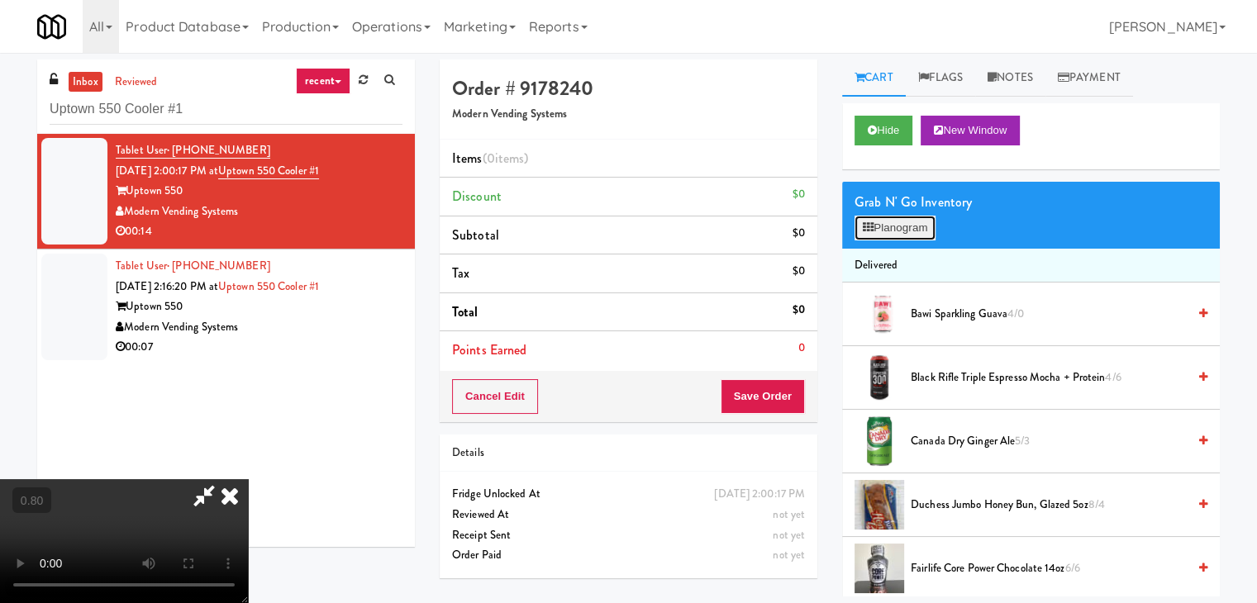
click at [908, 222] on button "Planogram" at bounding box center [895, 228] width 81 height 25
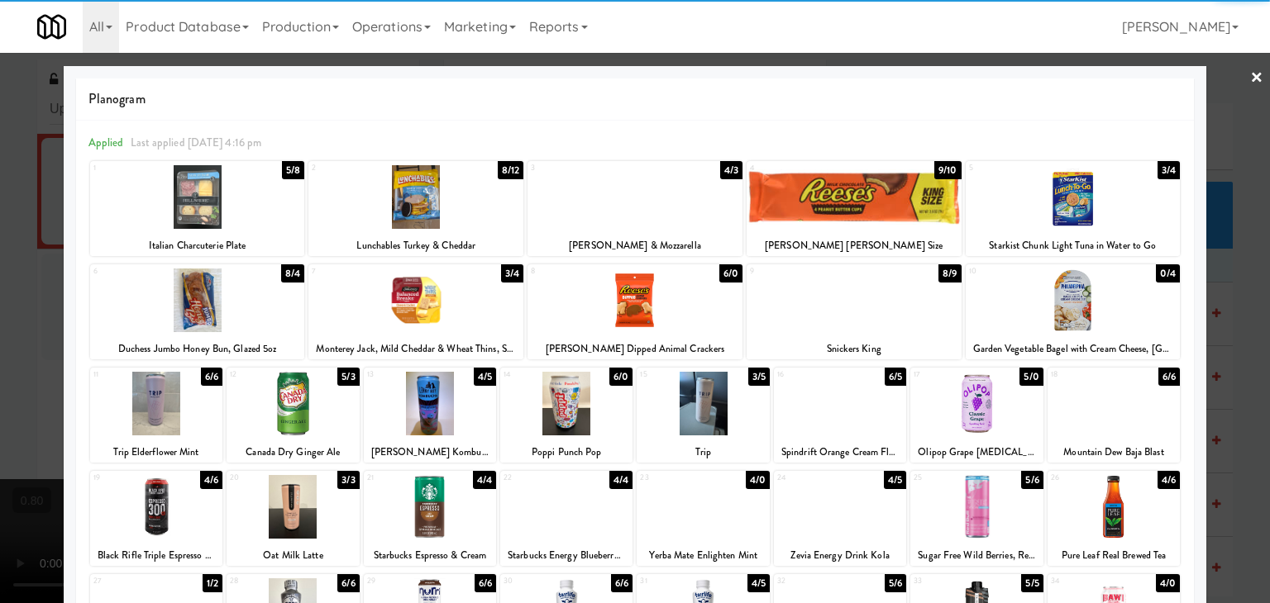
click at [423, 401] on div at bounding box center [430, 404] width 132 height 64
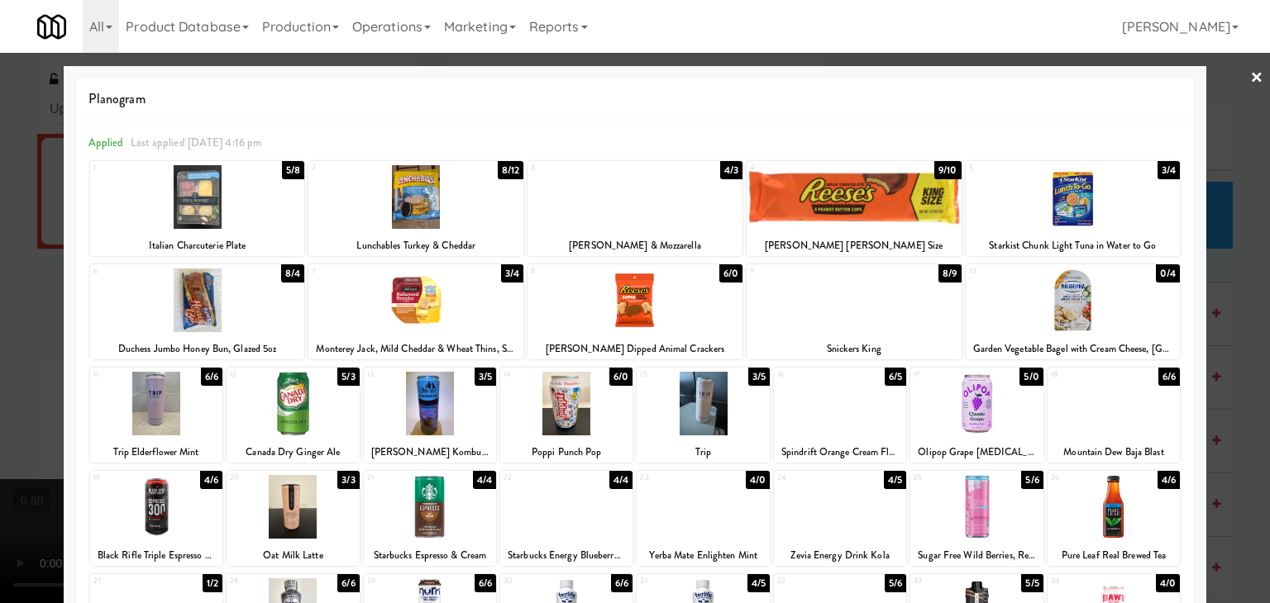
drag, startPoint x: 1237, startPoint y: 74, endPoint x: 1200, endPoint y: 93, distance: 41.4
click at [1250, 74] on link "×" at bounding box center [1256, 78] width 13 height 51
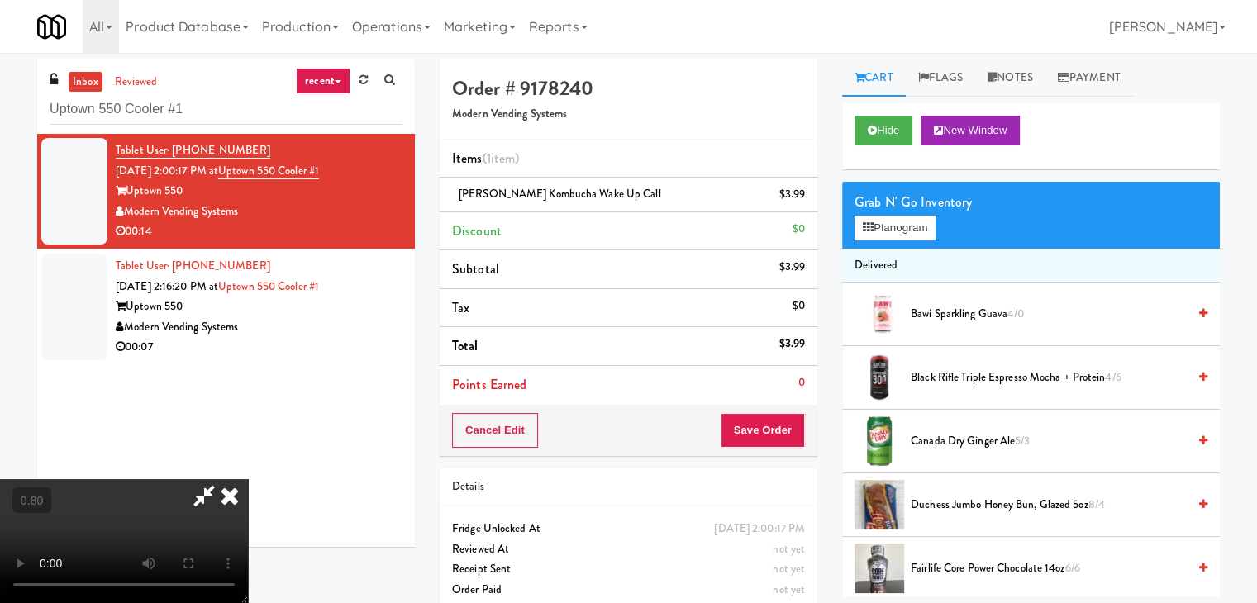
click at [248, 479] on video at bounding box center [124, 541] width 248 height 124
drag, startPoint x: 731, startPoint y: 69, endPoint x: 730, endPoint y: 141, distance: 71.1
click at [248, 479] on icon at bounding box center [230, 495] width 36 height 33
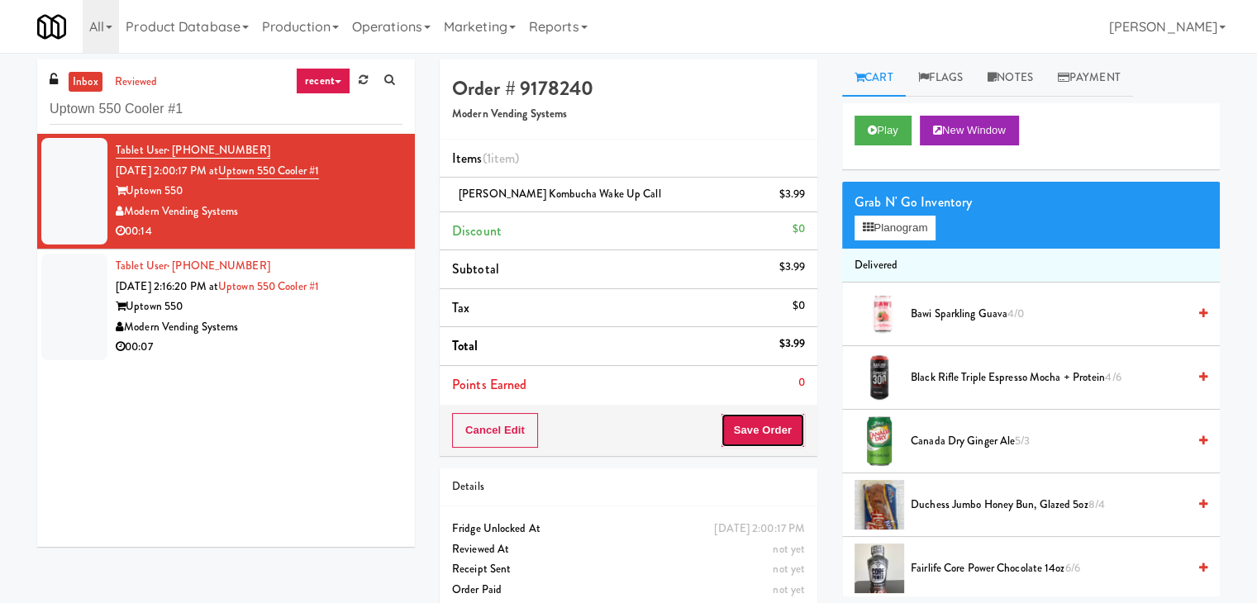
click at [746, 415] on button "Save Order" at bounding box center [763, 430] width 84 height 35
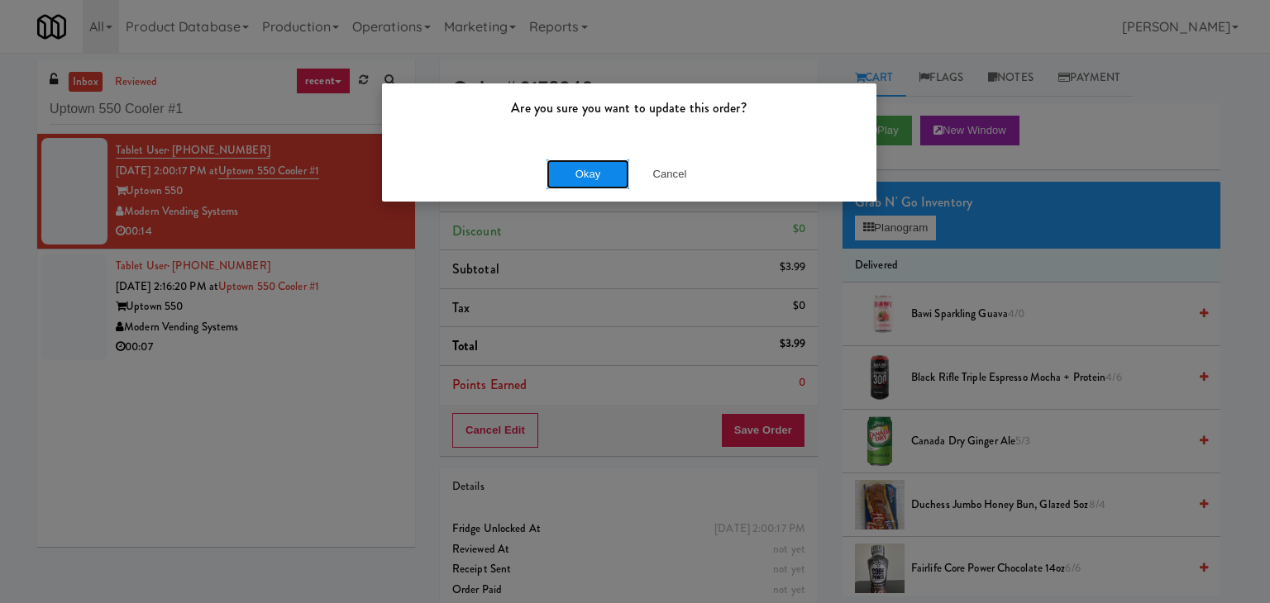
click at [617, 160] on button "Okay" at bounding box center [587, 175] width 83 height 30
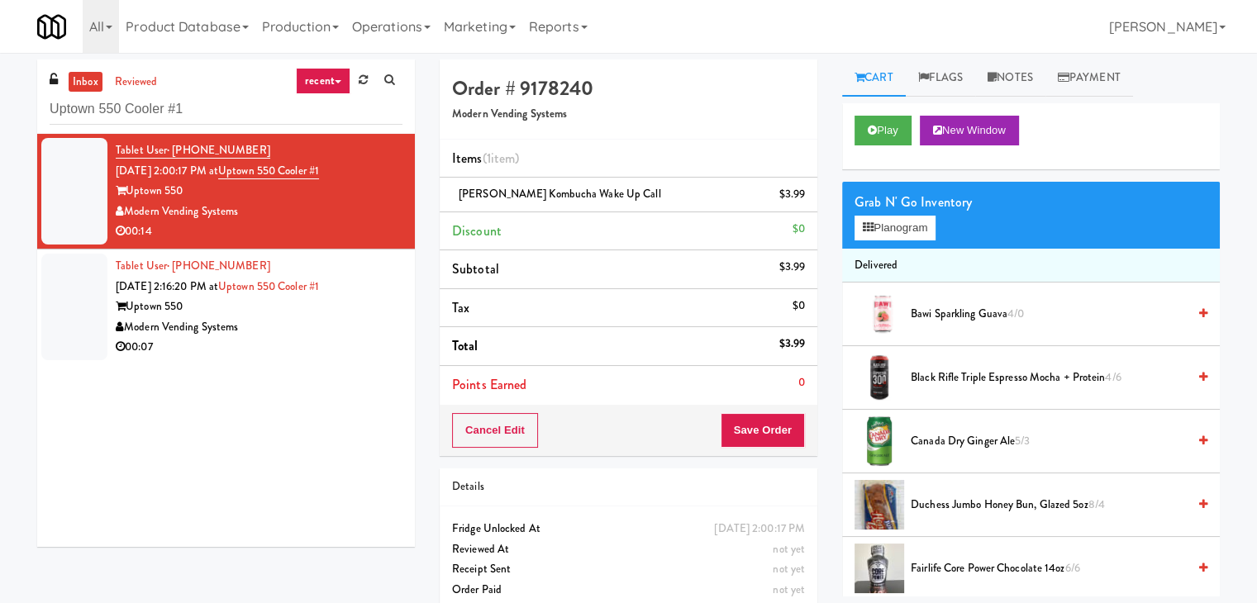
click at [377, 337] on div "00:07" at bounding box center [259, 347] width 287 height 21
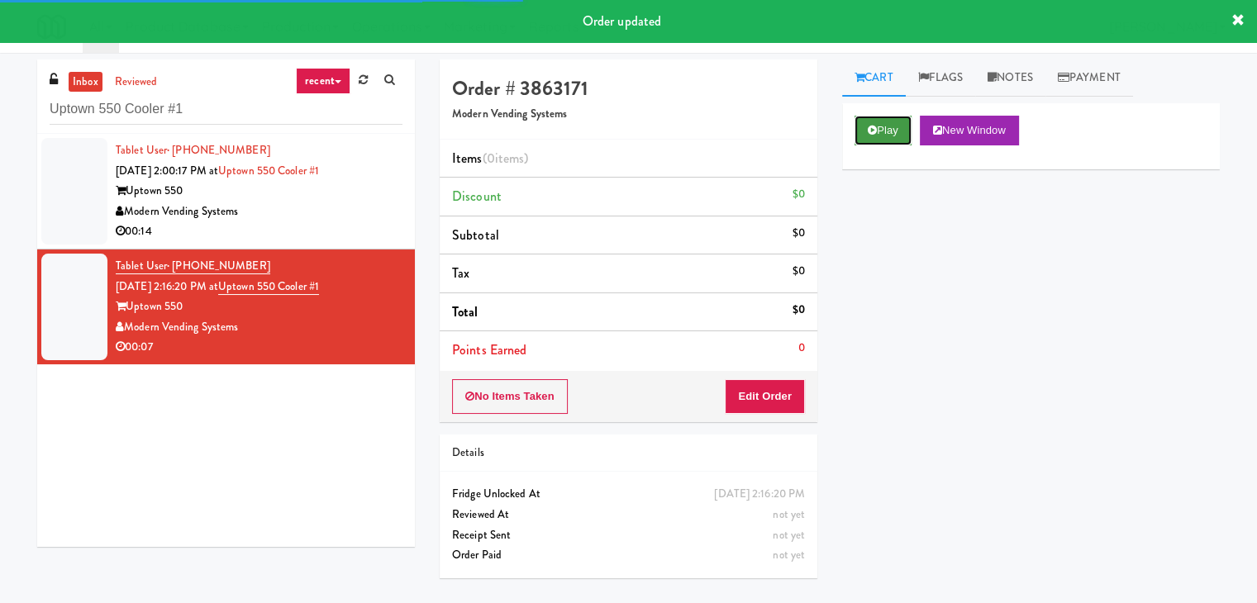
click at [884, 131] on button "Play" at bounding box center [883, 131] width 57 height 30
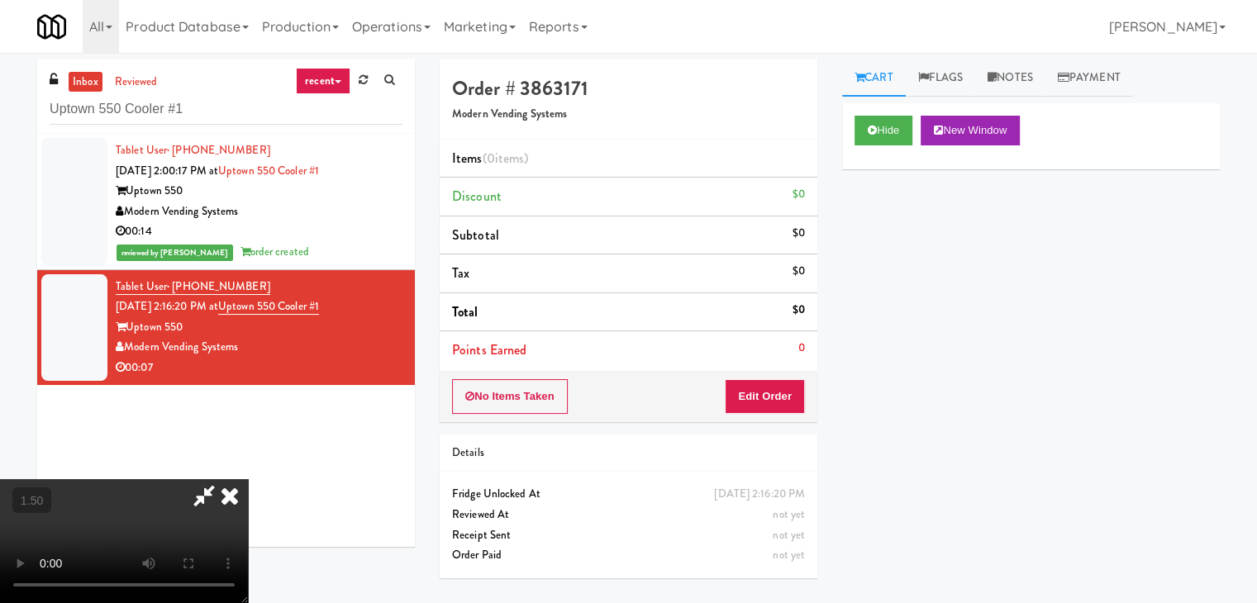
click at [248, 479] on icon at bounding box center [230, 495] width 36 height 33
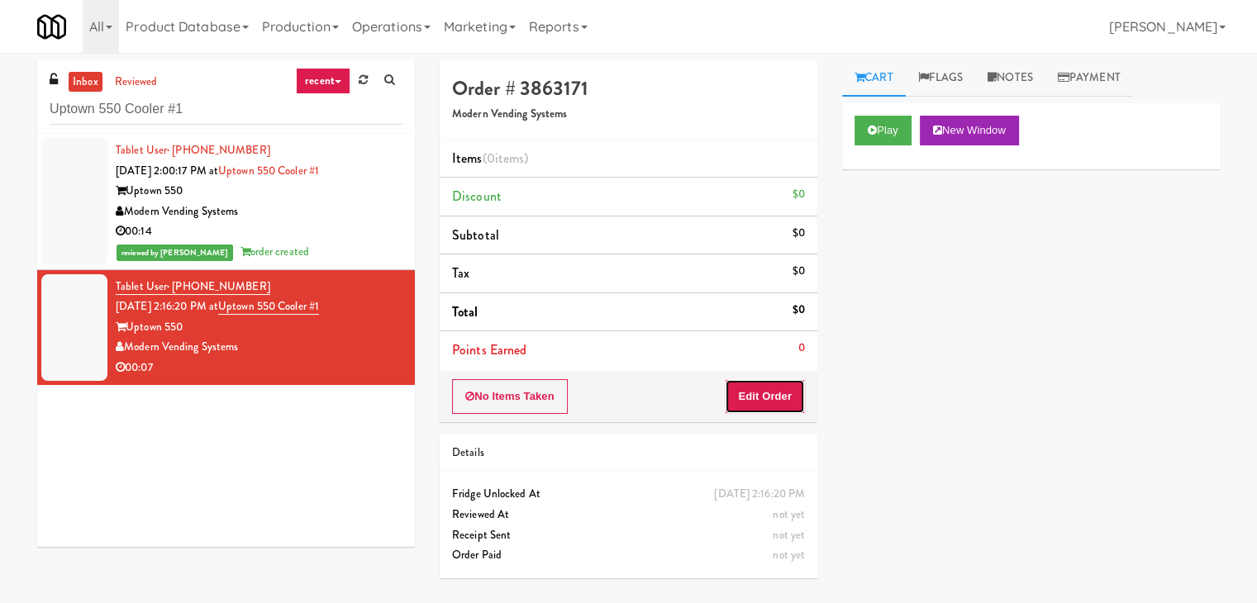
drag, startPoint x: 757, startPoint y: 398, endPoint x: 834, endPoint y: 318, distance: 111.1
click at [757, 398] on button "Edit Order" at bounding box center [765, 396] width 80 height 35
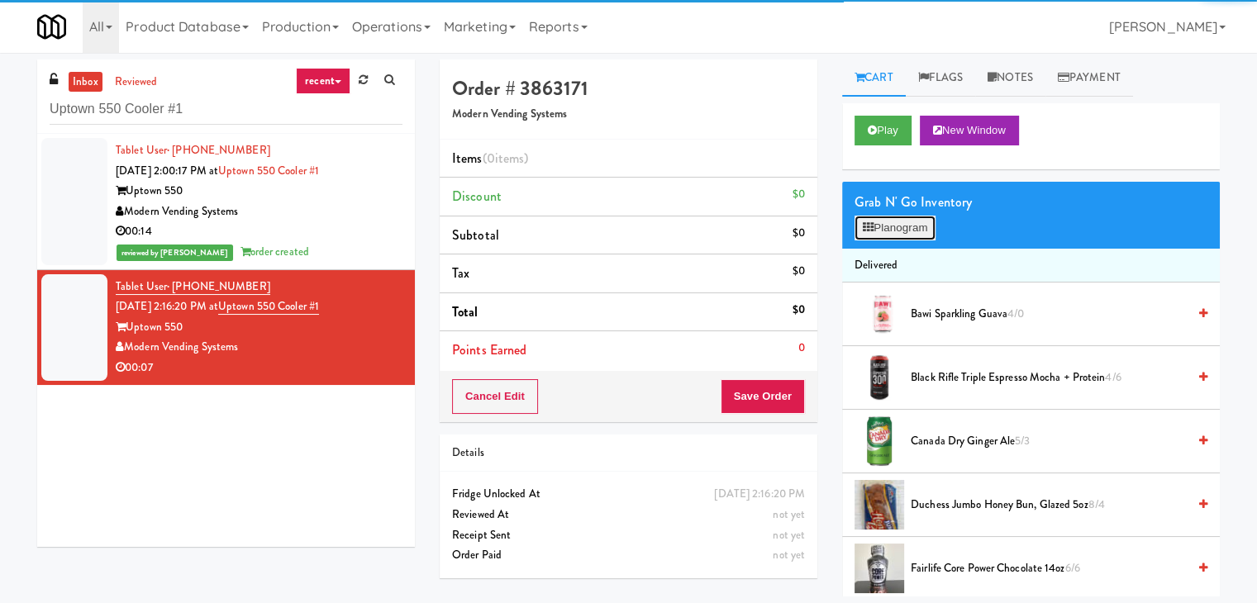
click at [893, 222] on button "Planogram" at bounding box center [895, 228] width 81 height 25
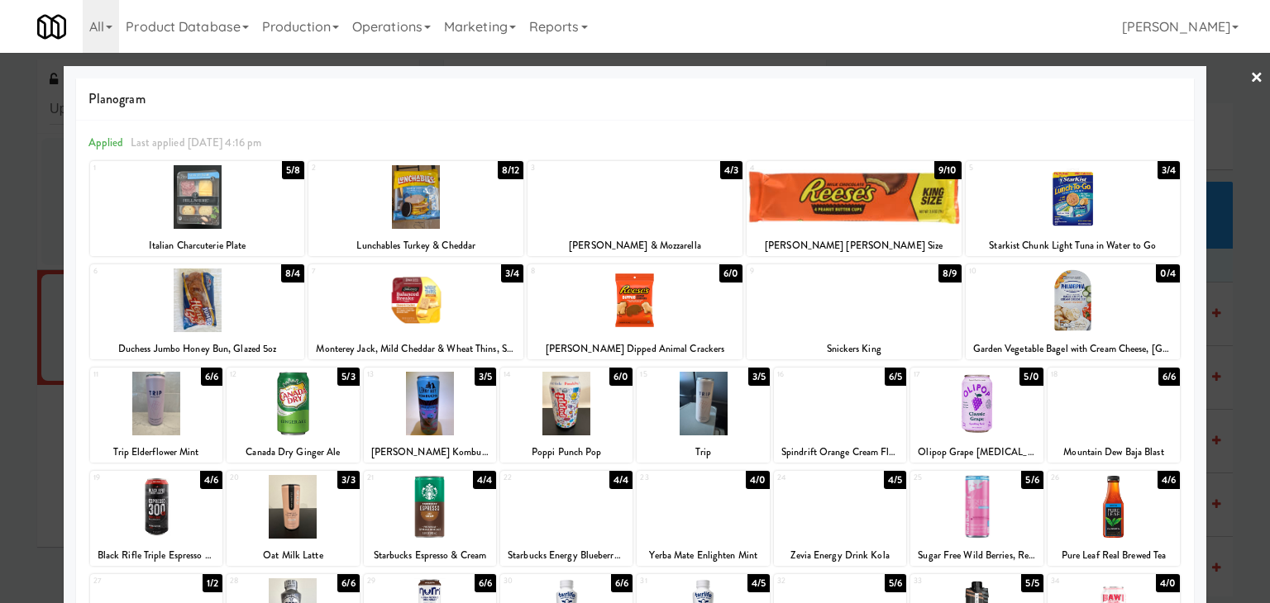
click at [240, 212] on div at bounding box center [197, 197] width 215 height 64
click at [1252, 74] on div at bounding box center [635, 301] width 1270 height 603
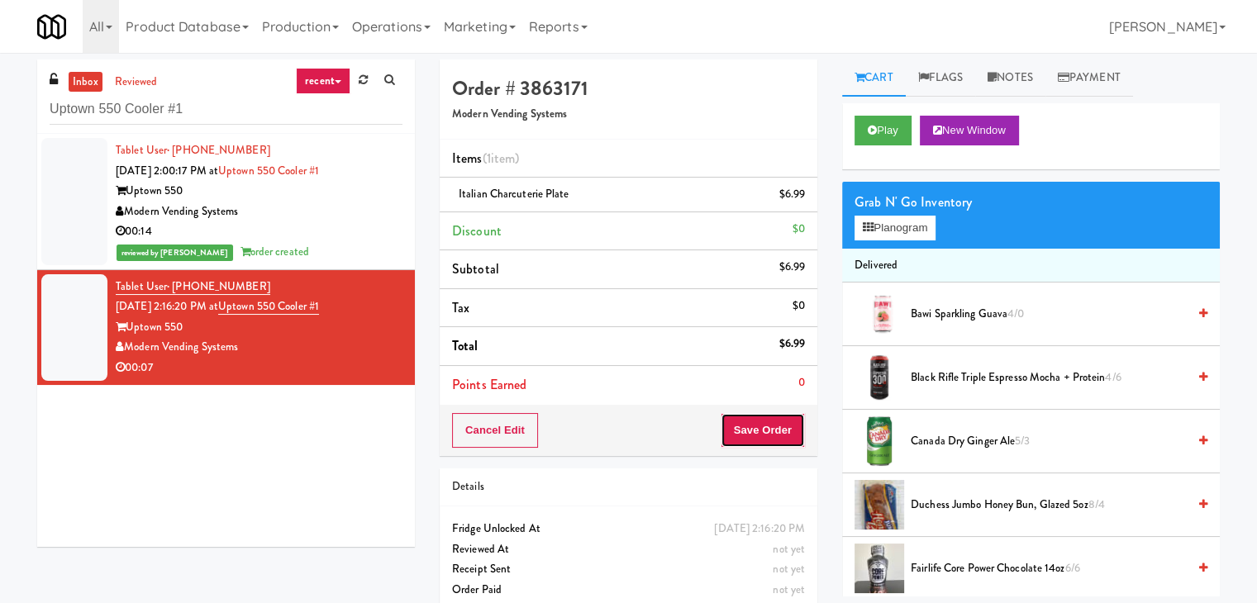
click at [740, 421] on button "Save Order" at bounding box center [763, 430] width 84 height 35
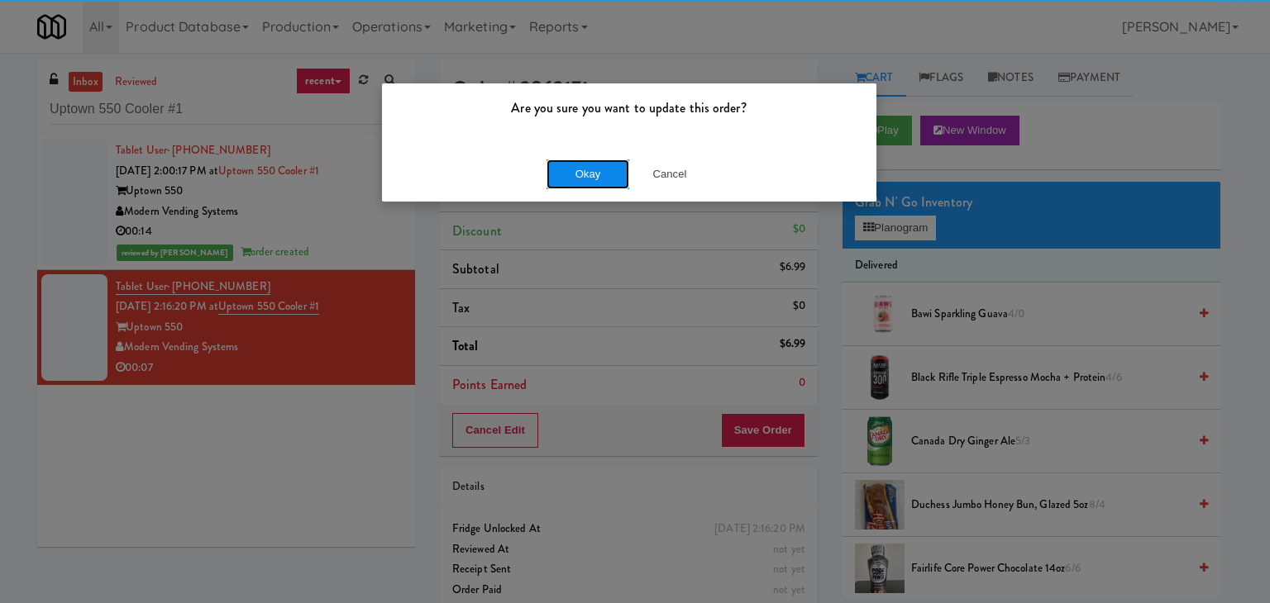
click at [613, 177] on button "Okay" at bounding box center [587, 175] width 83 height 30
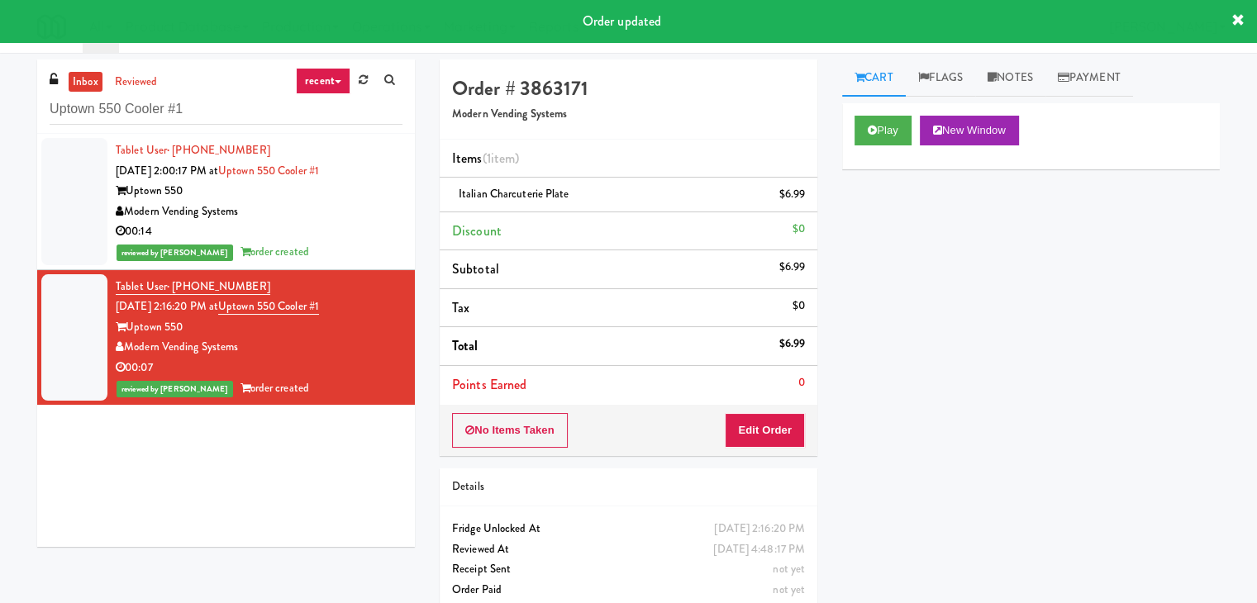
click at [314, 212] on div "Modern Vending Systems" at bounding box center [259, 212] width 287 height 21
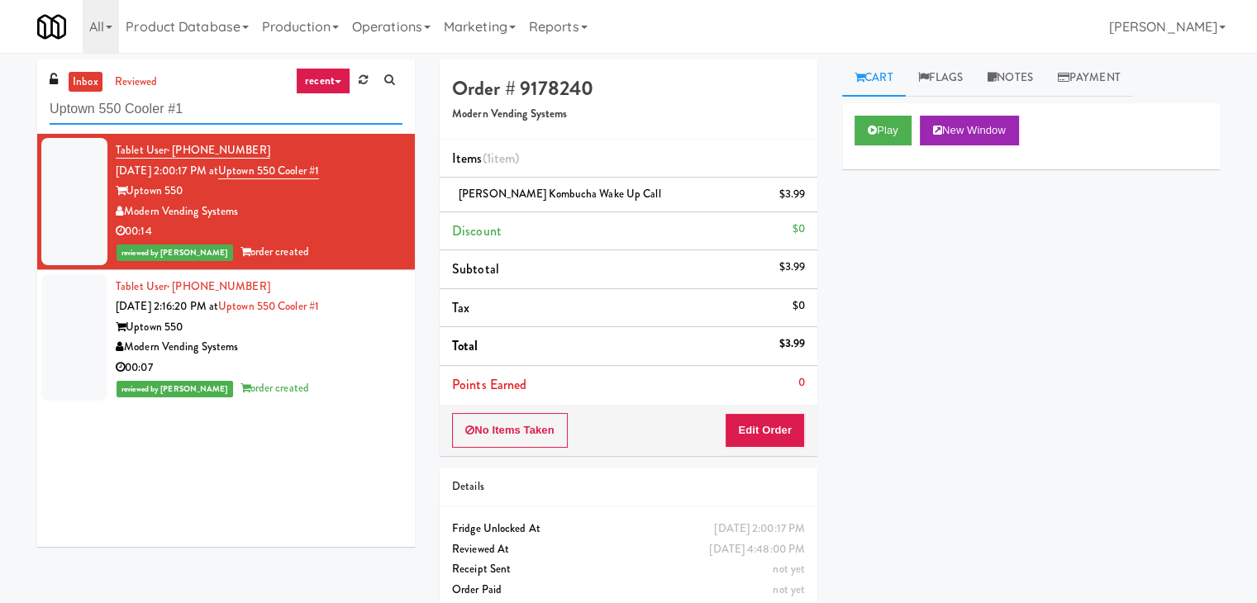
click at [207, 123] on input "Uptown 550 Cooler #1" at bounding box center [226, 109] width 353 height 31
paste input "eLofts - Fridge"
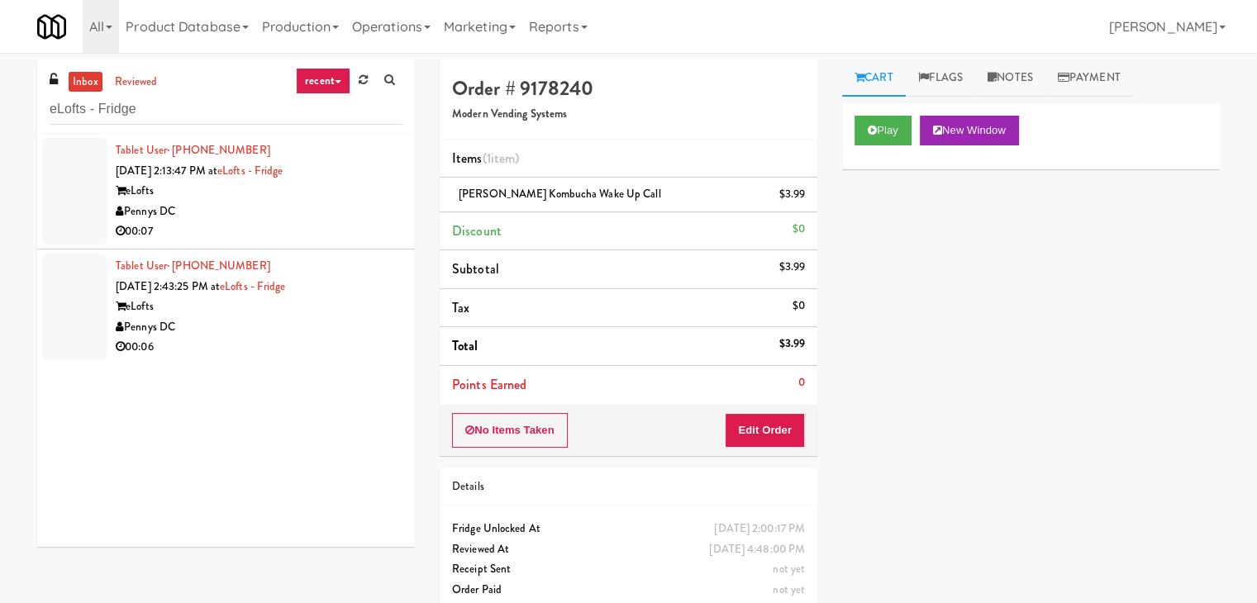
click at [341, 211] on div "Pennys DC" at bounding box center [259, 212] width 287 height 21
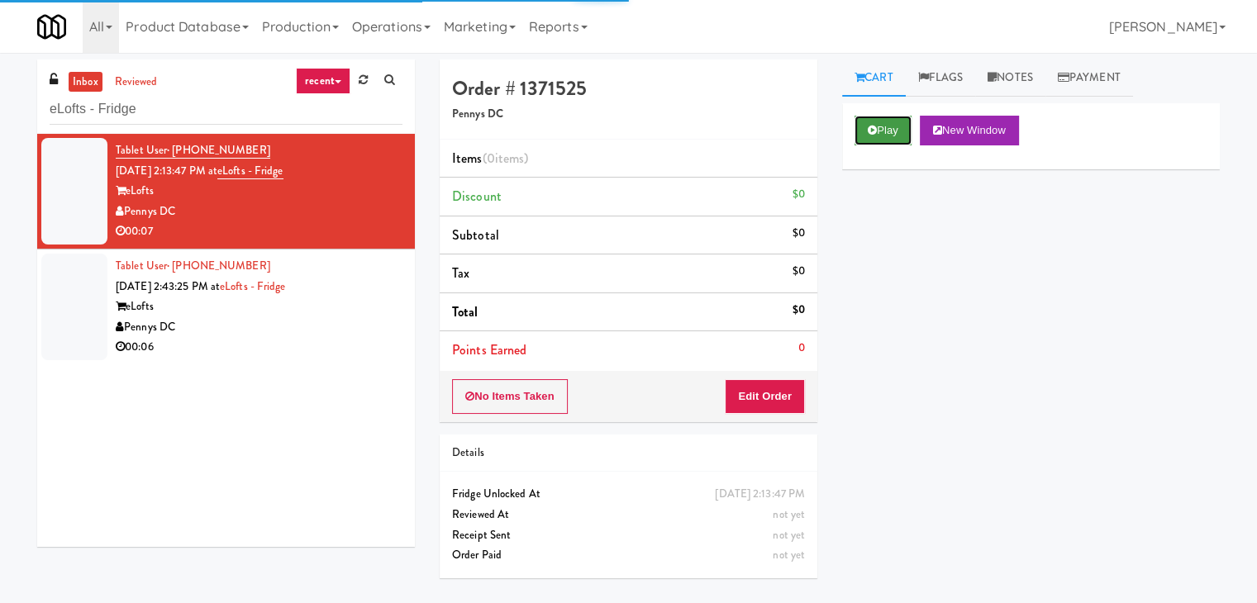
click at [880, 130] on button "Play" at bounding box center [883, 131] width 57 height 30
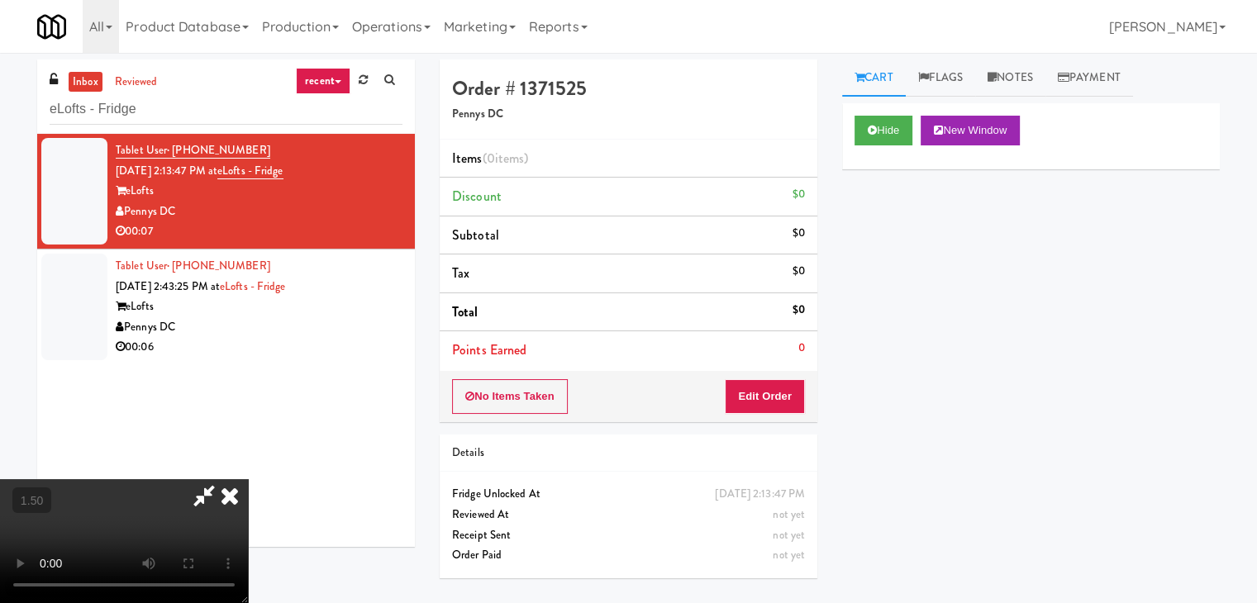
click at [248, 479] on icon at bounding box center [230, 495] width 36 height 33
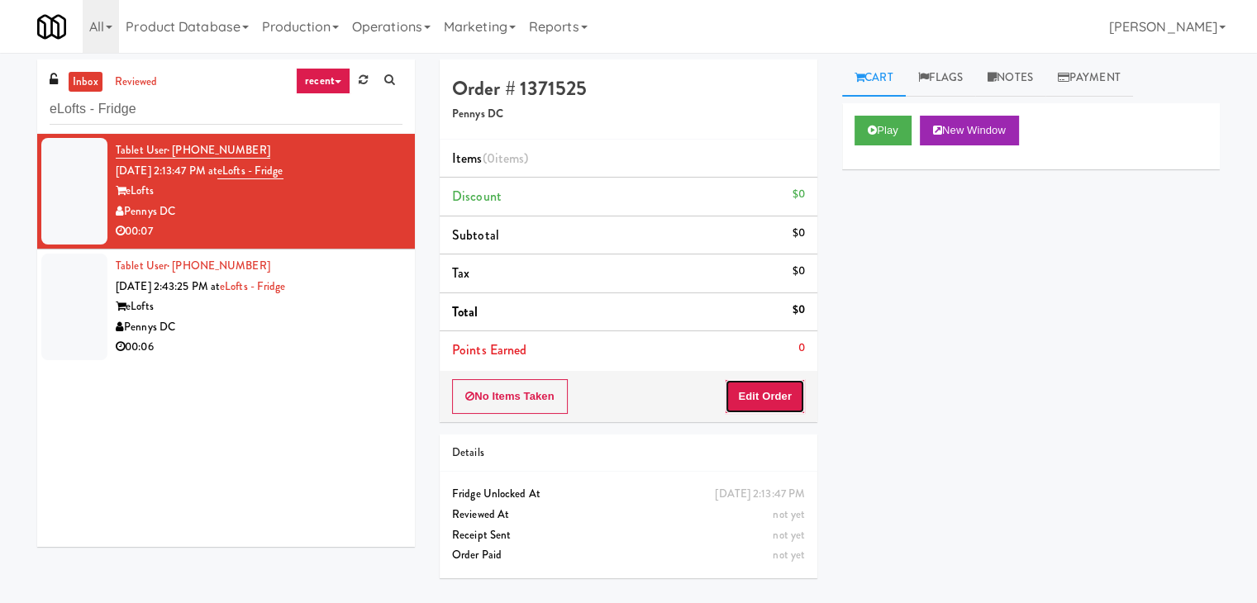
drag, startPoint x: 760, startPoint y: 395, endPoint x: 838, endPoint y: 326, distance: 104.2
click at [760, 393] on button "Edit Order" at bounding box center [765, 396] width 80 height 35
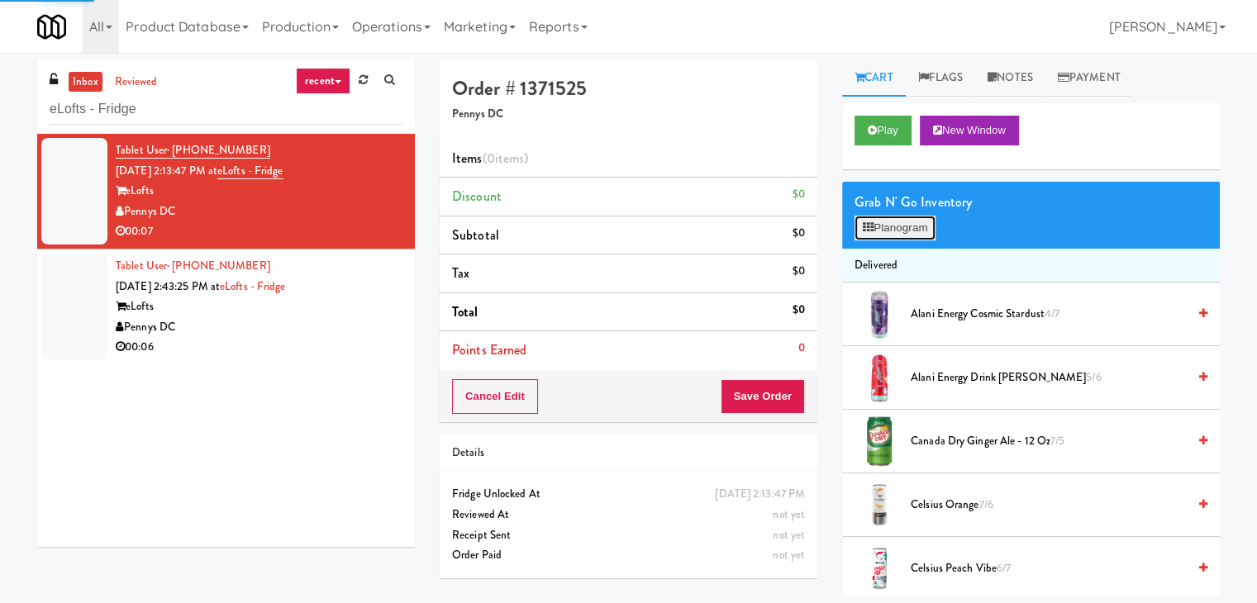
click at [899, 224] on button "Planogram" at bounding box center [895, 228] width 81 height 25
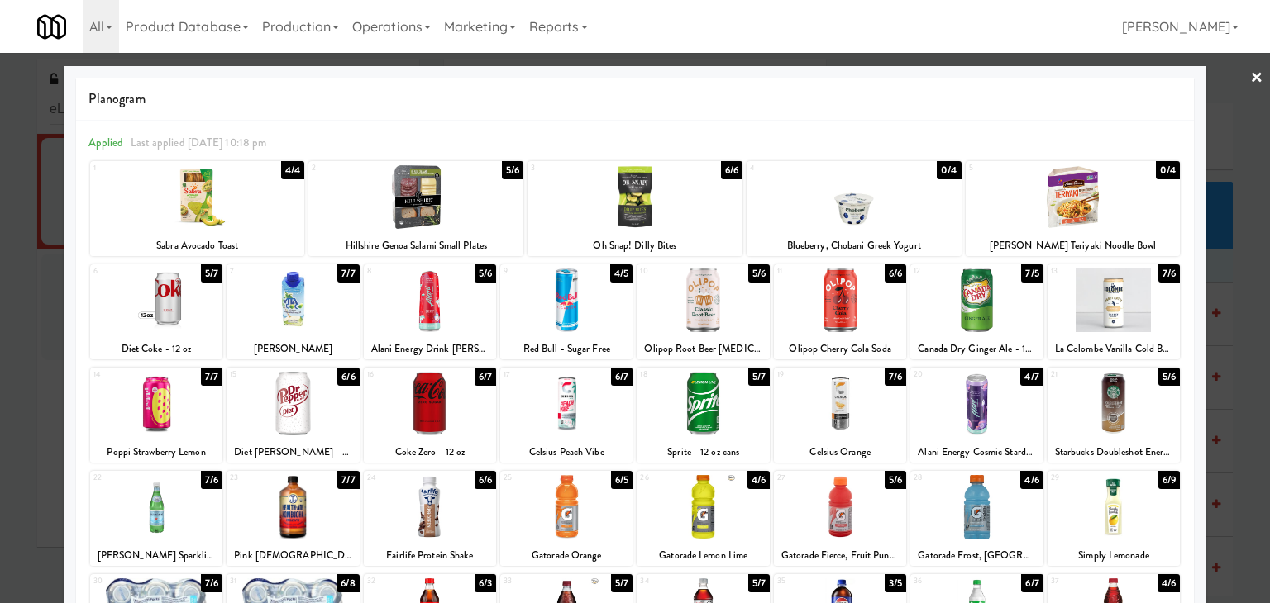
click at [1125, 295] on div at bounding box center [1113, 301] width 132 height 64
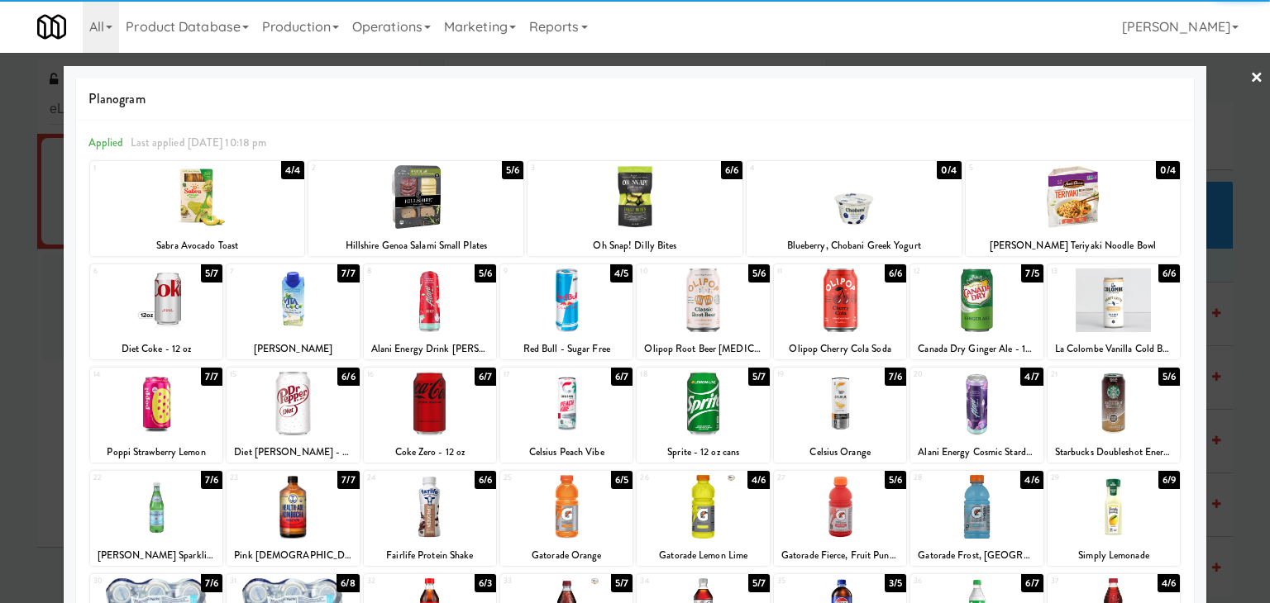
click at [1250, 74] on link "×" at bounding box center [1256, 78] width 13 height 51
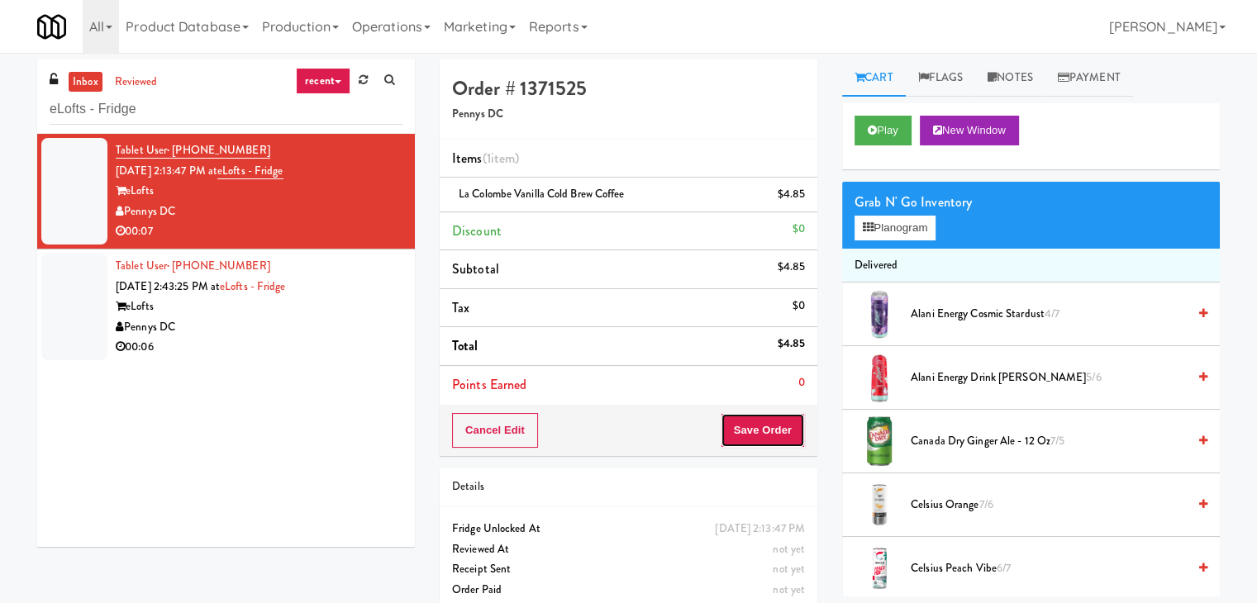
click at [767, 424] on button "Save Order" at bounding box center [763, 430] width 84 height 35
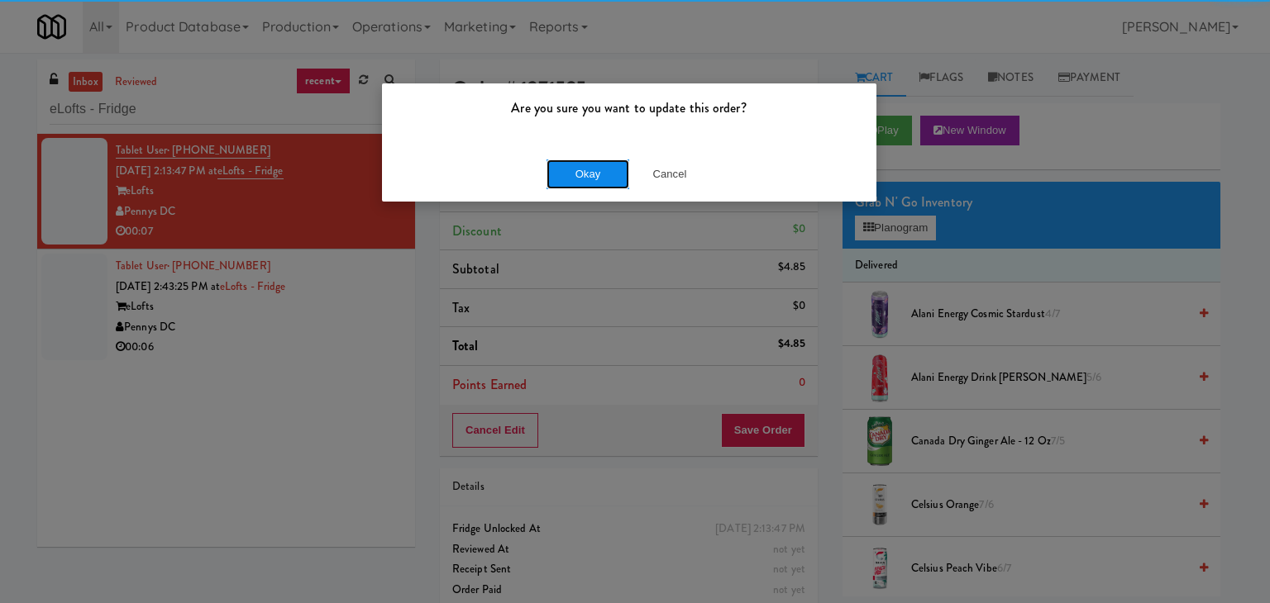
click at [587, 168] on button "Okay" at bounding box center [587, 175] width 83 height 30
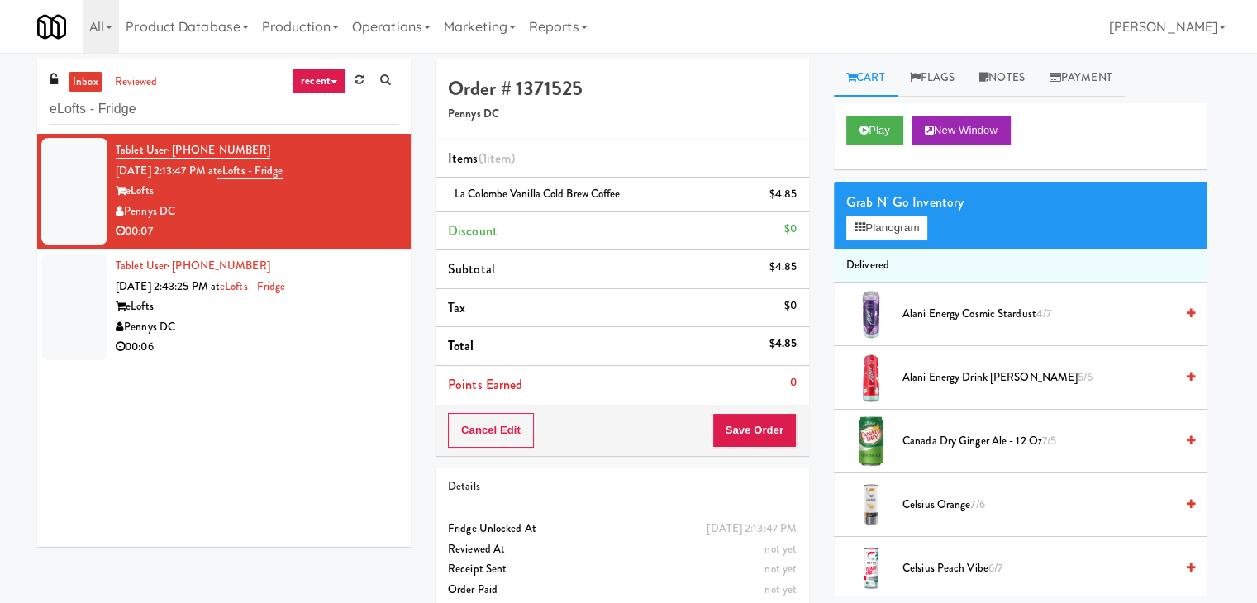
click at [364, 323] on div "Pennys DC" at bounding box center [257, 327] width 283 height 21
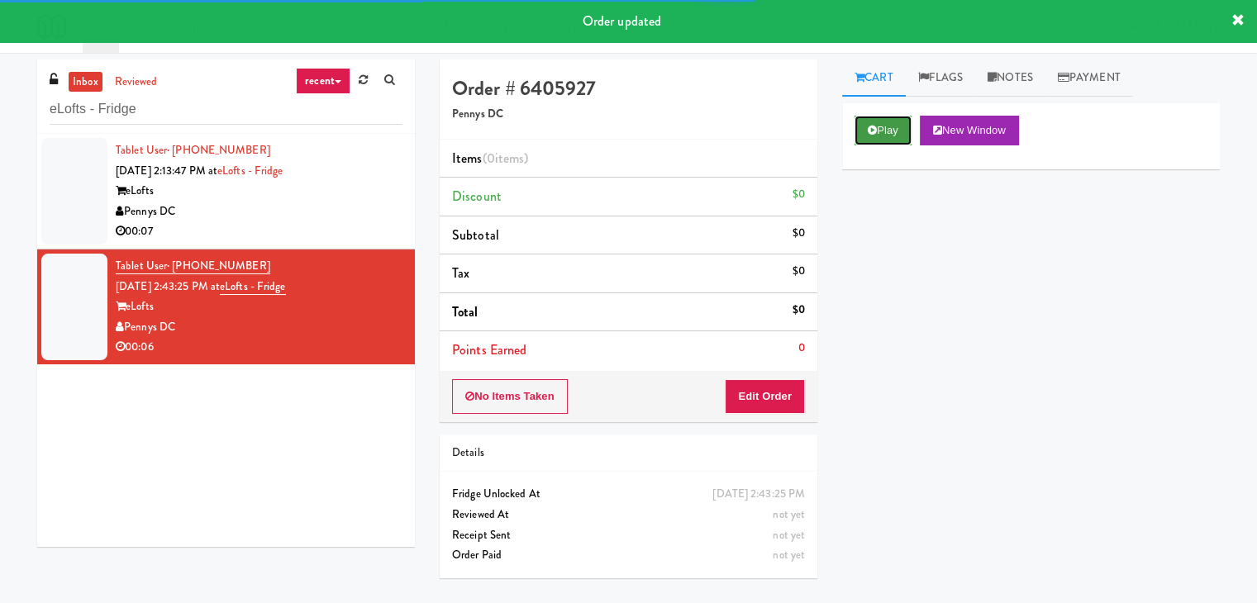
click at [874, 136] on button "Play" at bounding box center [883, 131] width 57 height 30
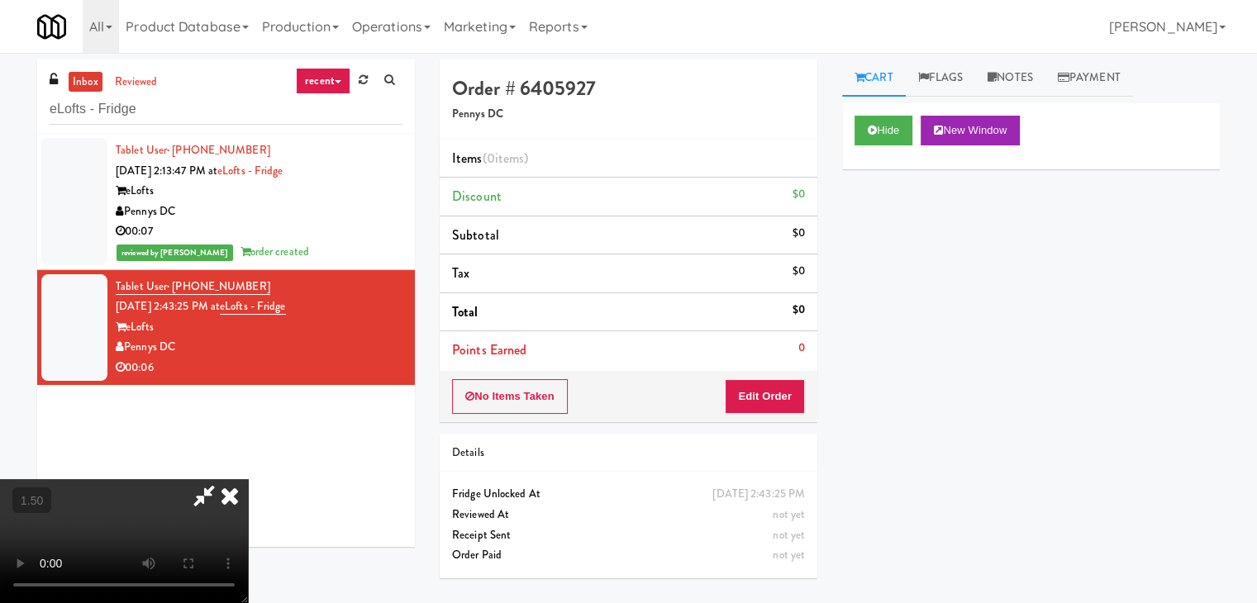
click at [248, 479] on video at bounding box center [124, 541] width 248 height 124
click at [248, 479] on icon at bounding box center [230, 495] width 36 height 33
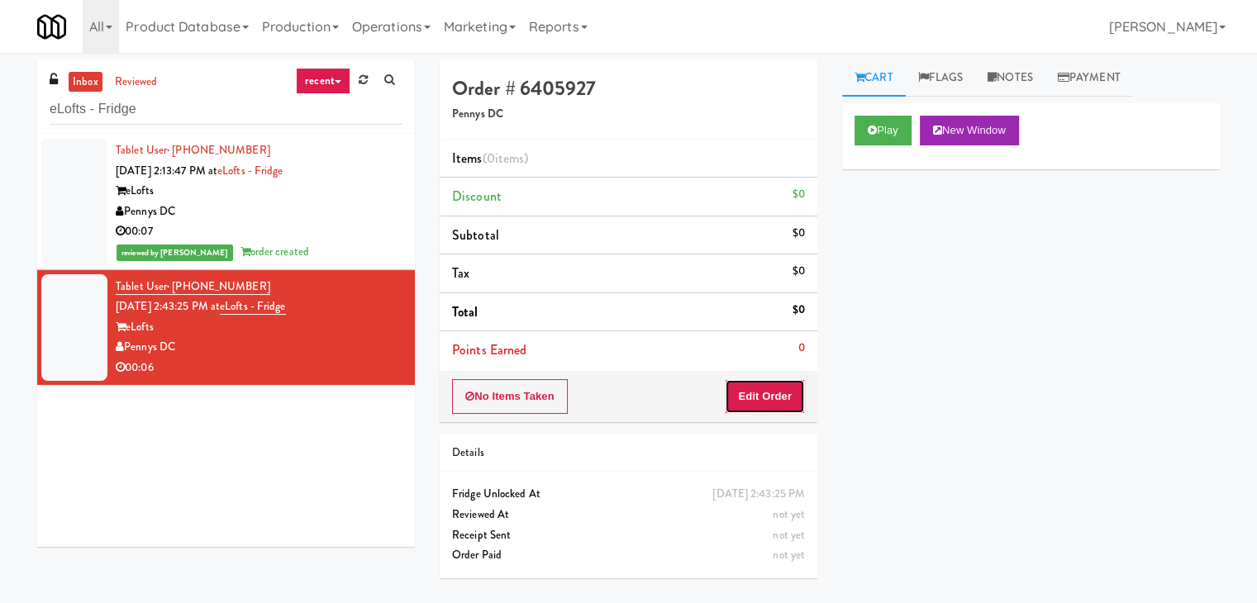
click at [762, 389] on button "Edit Order" at bounding box center [765, 396] width 80 height 35
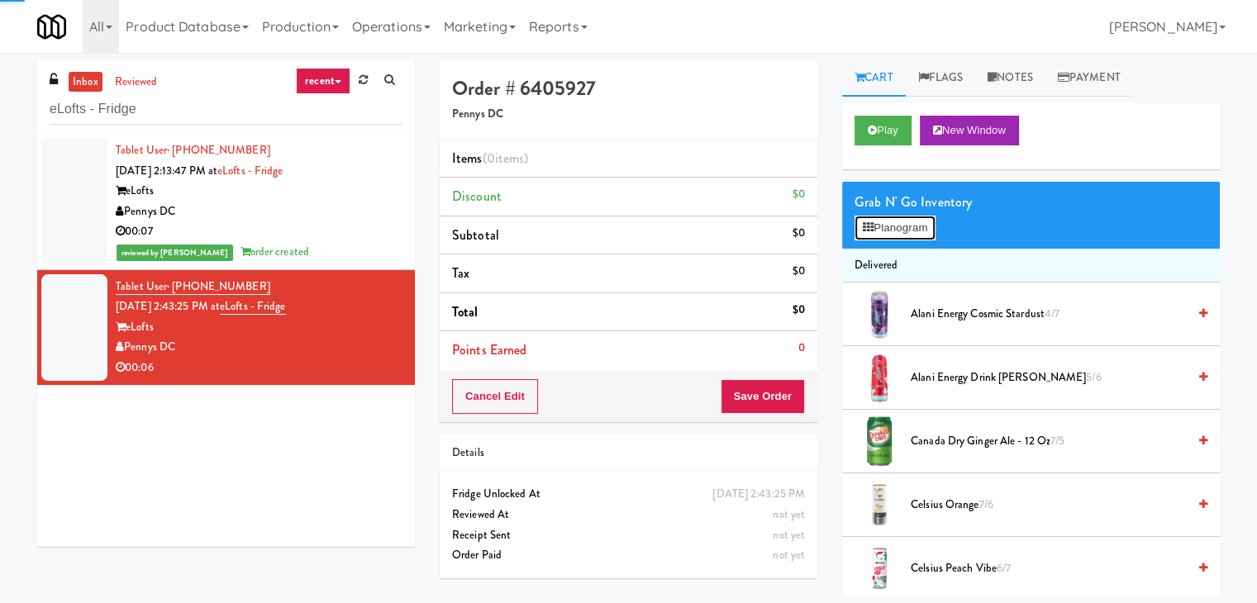
click at [901, 225] on button "Planogram" at bounding box center [895, 228] width 81 height 25
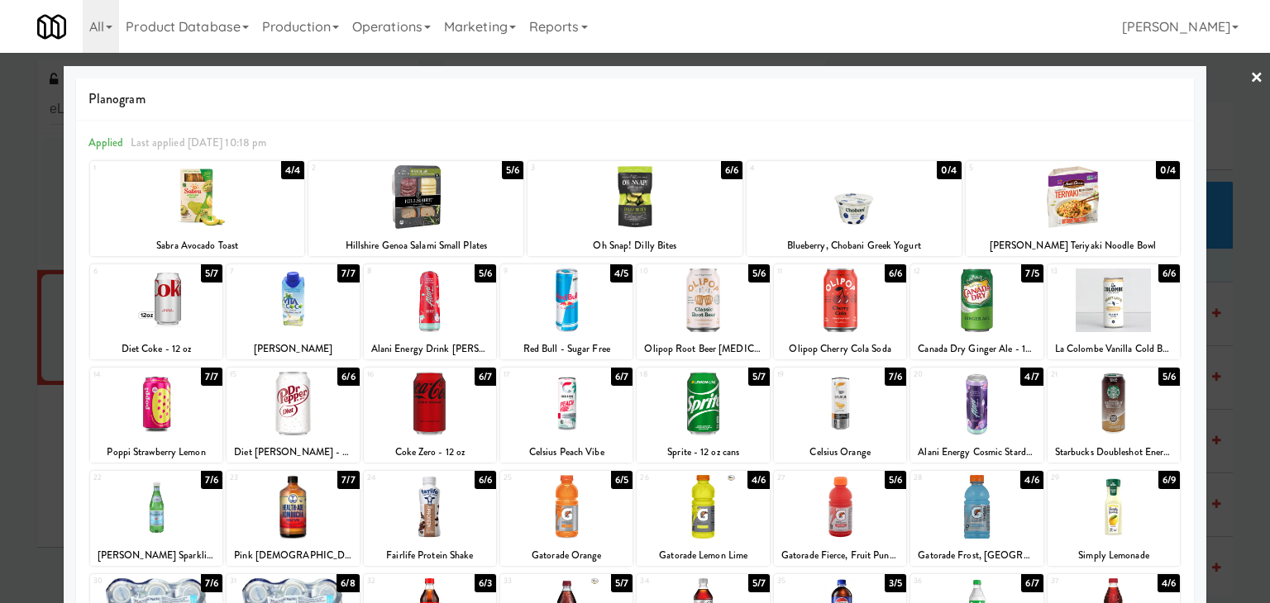
click at [172, 300] on div at bounding box center [156, 301] width 132 height 64
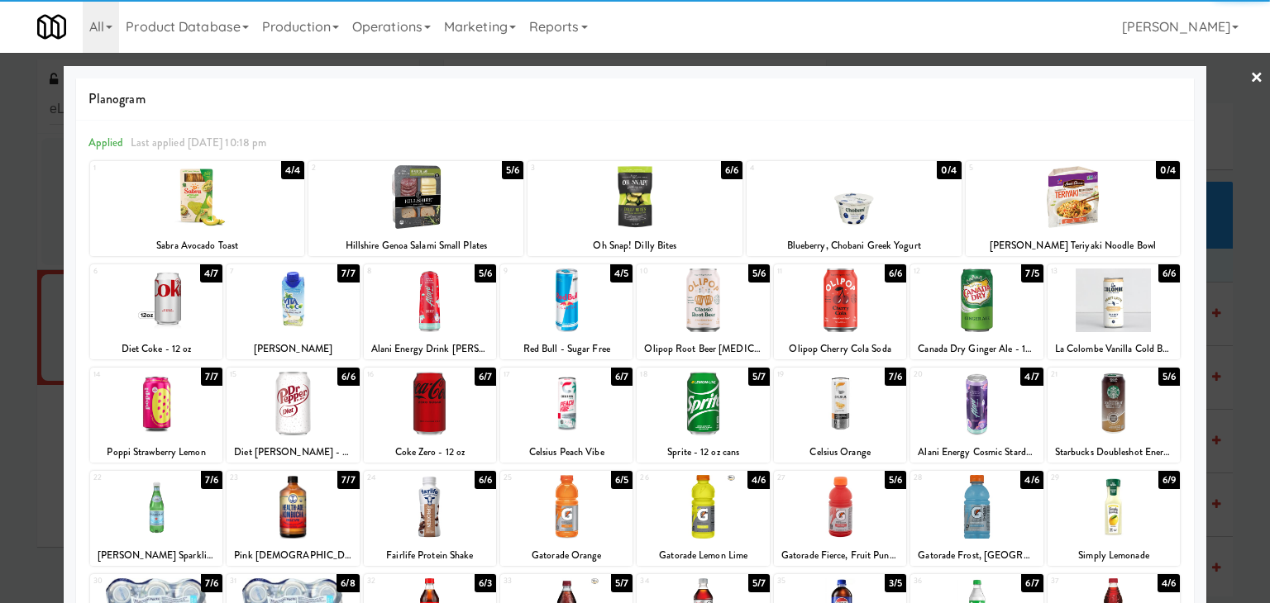
click at [1250, 69] on link "×" at bounding box center [1256, 78] width 13 height 51
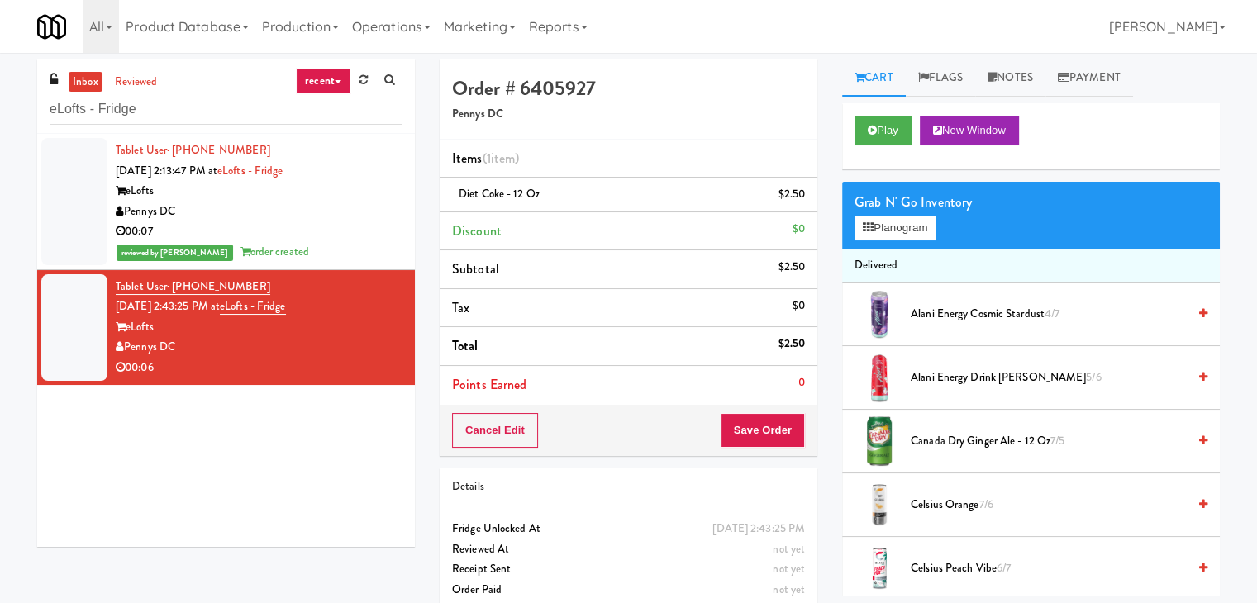
drag, startPoint x: 712, startPoint y: 432, endPoint x: 727, endPoint y: 425, distance: 17.4
click at [711, 431] on div "Cancel Edit Save Order" at bounding box center [629, 430] width 378 height 51
click at [734, 429] on button "Save Order" at bounding box center [763, 430] width 84 height 35
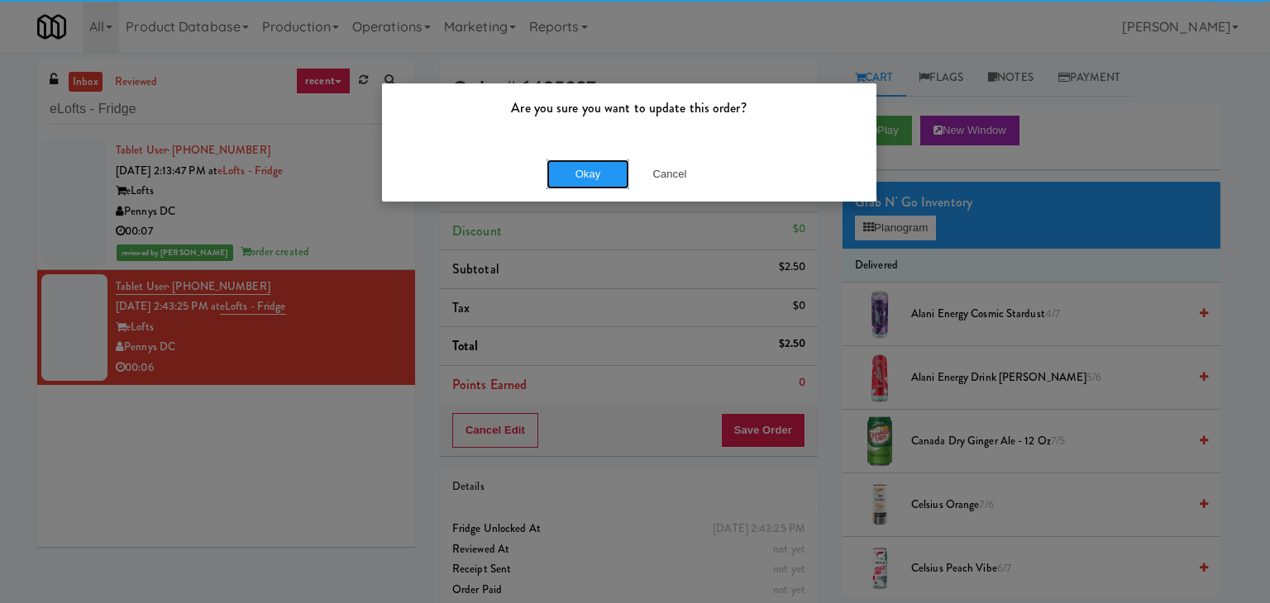
drag, startPoint x: 586, startPoint y: 171, endPoint x: 531, endPoint y: 142, distance: 62.5
click at [585, 169] on button "Okay" at bounding box center [587, 175] width 83 height 30
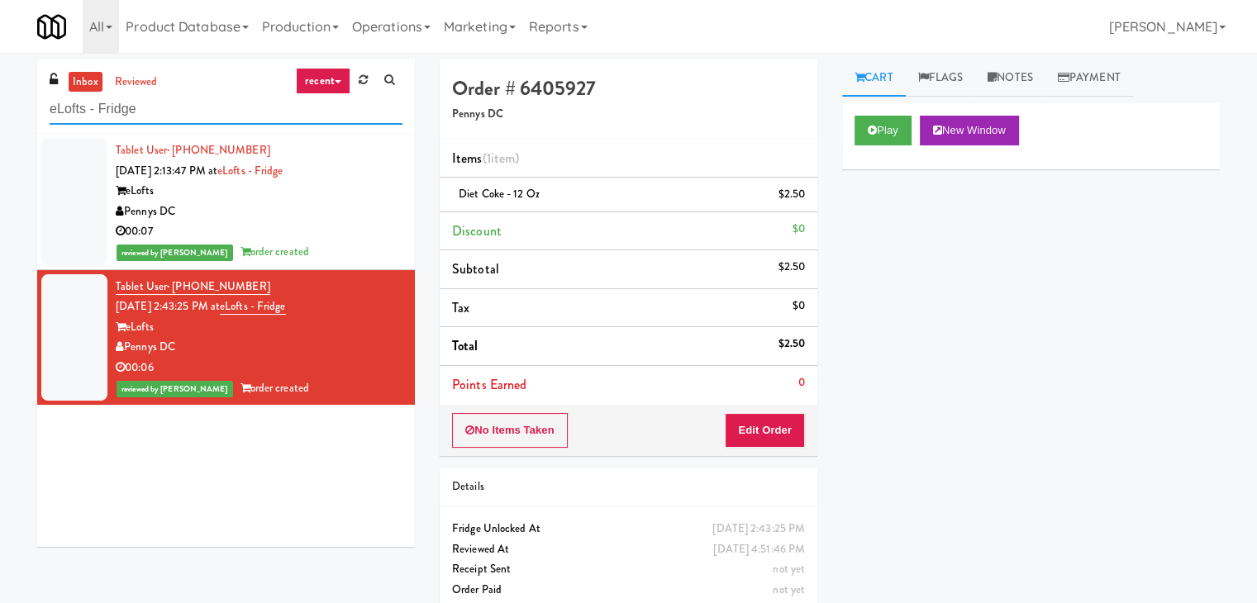
click at [231, 103] on input "eLofts - Fridge" at bounding box center [226, 109] width 353 height 31
paste input "Fridge Right-2 Columbus"
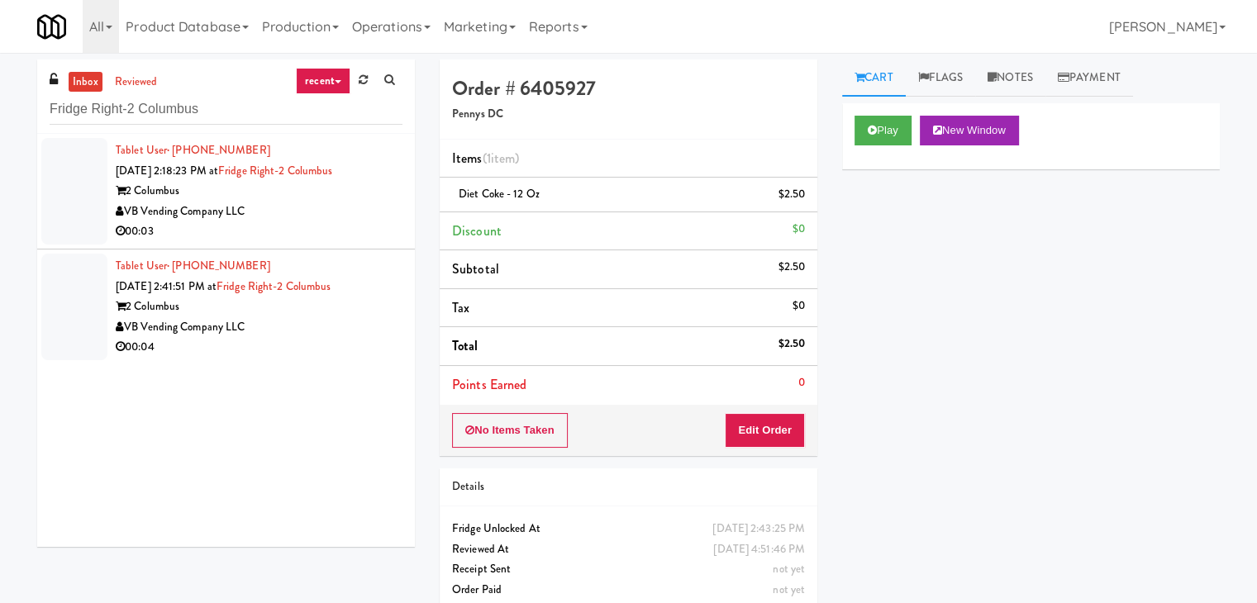
click at [338, 210] on div "VB Vending Company LLC" at bounding box center [259, 212] width 287 height 21
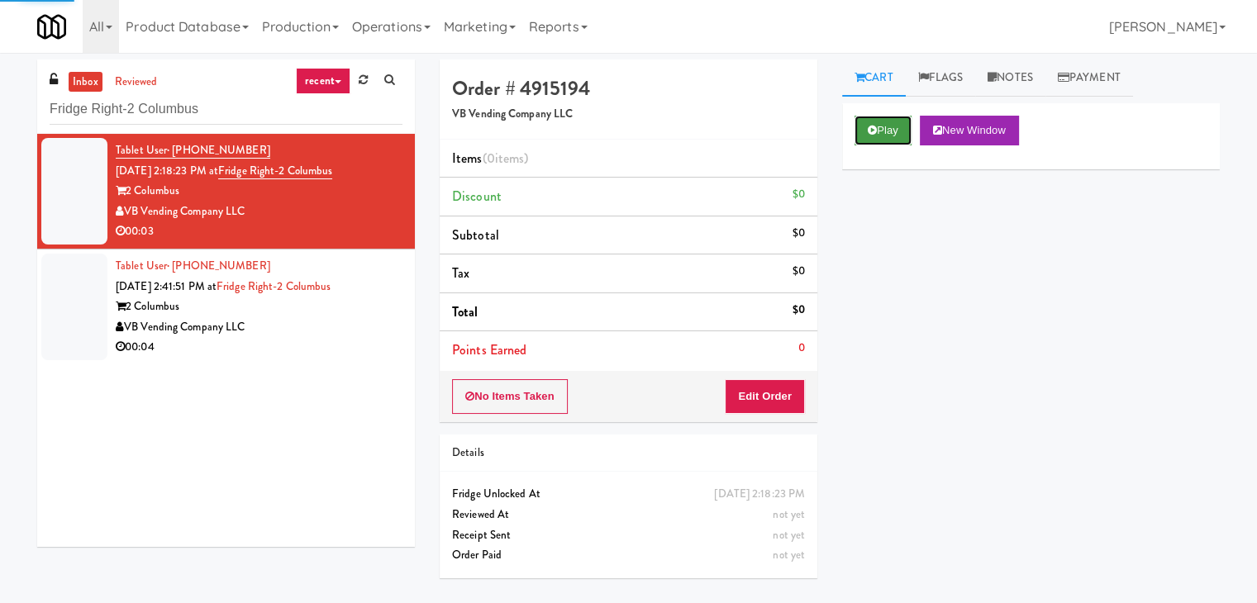
click at [880, 128] on button "Play" at bounding box center [883, 131] width 57 height 30
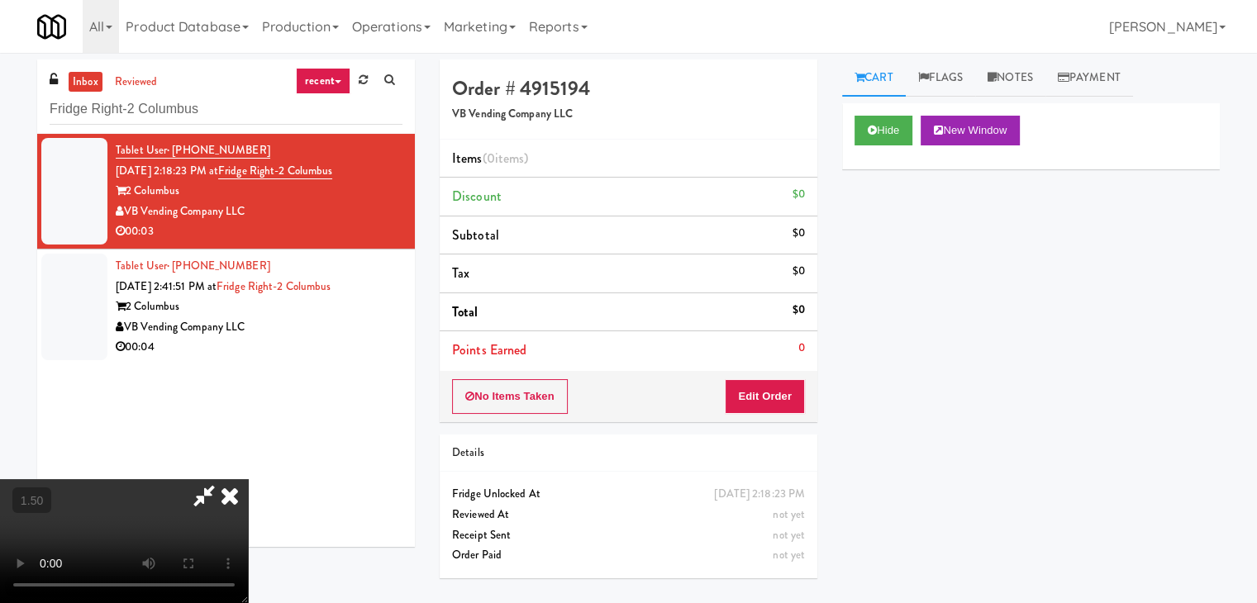
drag, startPoint x: 378, startPoint y: 318, endPoint x: 388, endPoint y: 318, distance: 9.9
click at [248, 479] on video at bounding box center [124, 541] width 248 height 124
click at [1016, 80] on link "Notes" at bounding box center [1010, 78] width 70 height 37
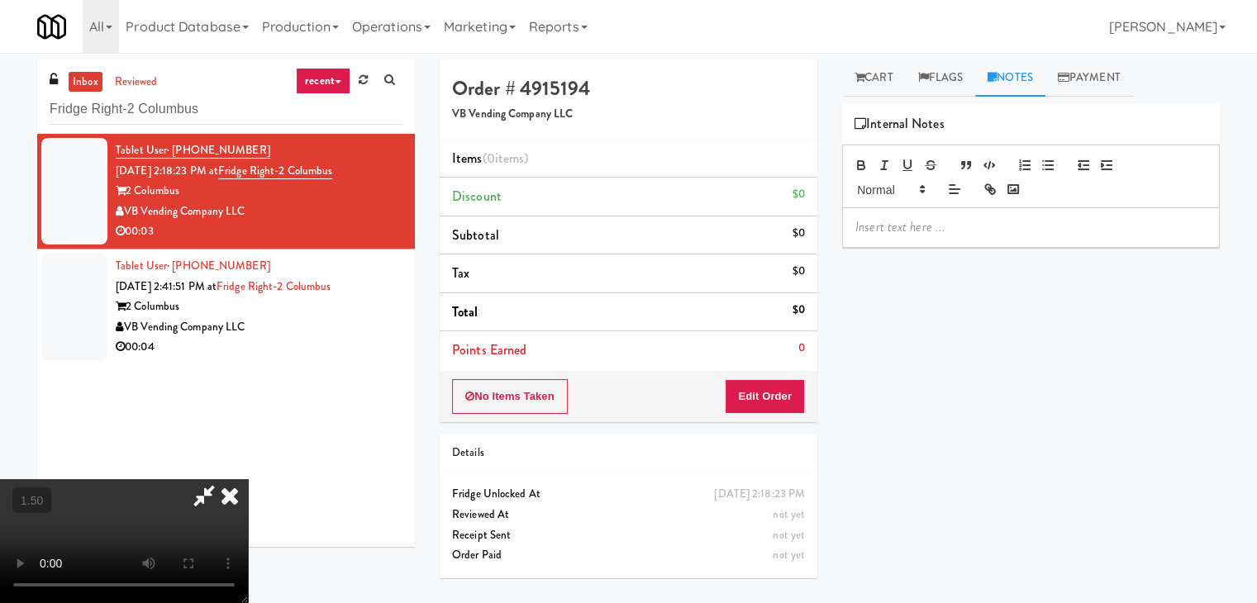
click at [929, 236] on div at bounding box center [1031, 227] width 376 height 38
click at [2, 90] on div "inbox reviewed recent all unclear take inventory issue suspicious failed recent…" at bounding box center [628, 328] width 1257 height 537
click at [875, 236] on div at bounding box center [1031, 227] width 376 height 38
click at [248, 479] on video at bounding box center [124, 541] width 248 height 124
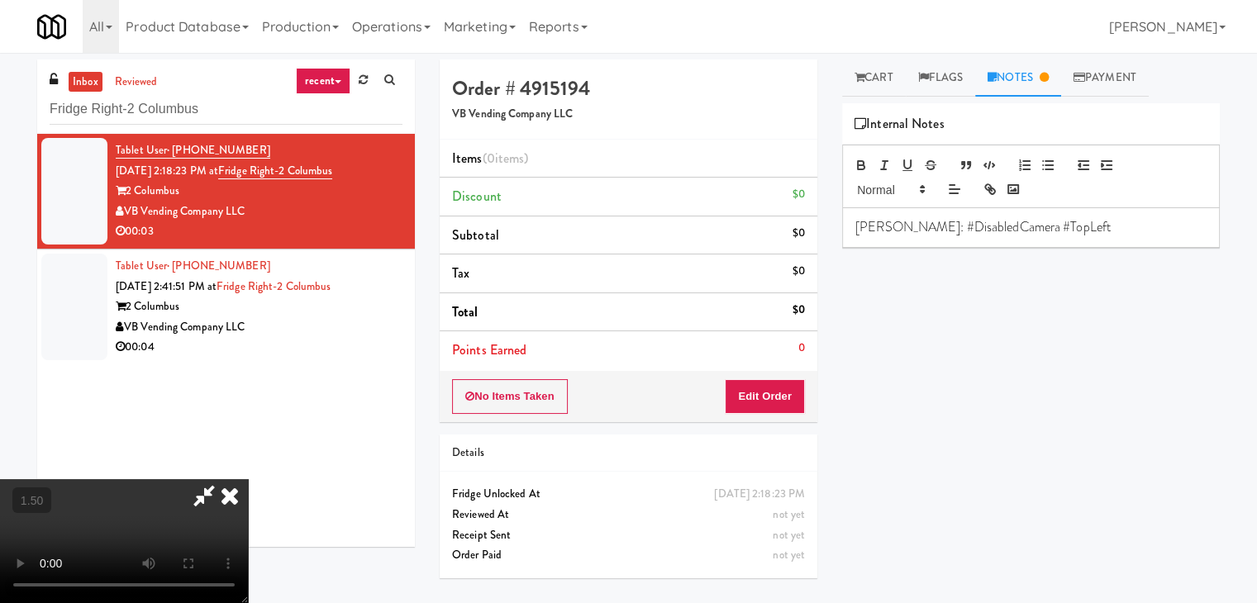
click at [248, 479] on video at bounding box center [124, 541] width 248 height 124
click at [248, 479] on icon at bounding box center [230, 495] width 36 height 33
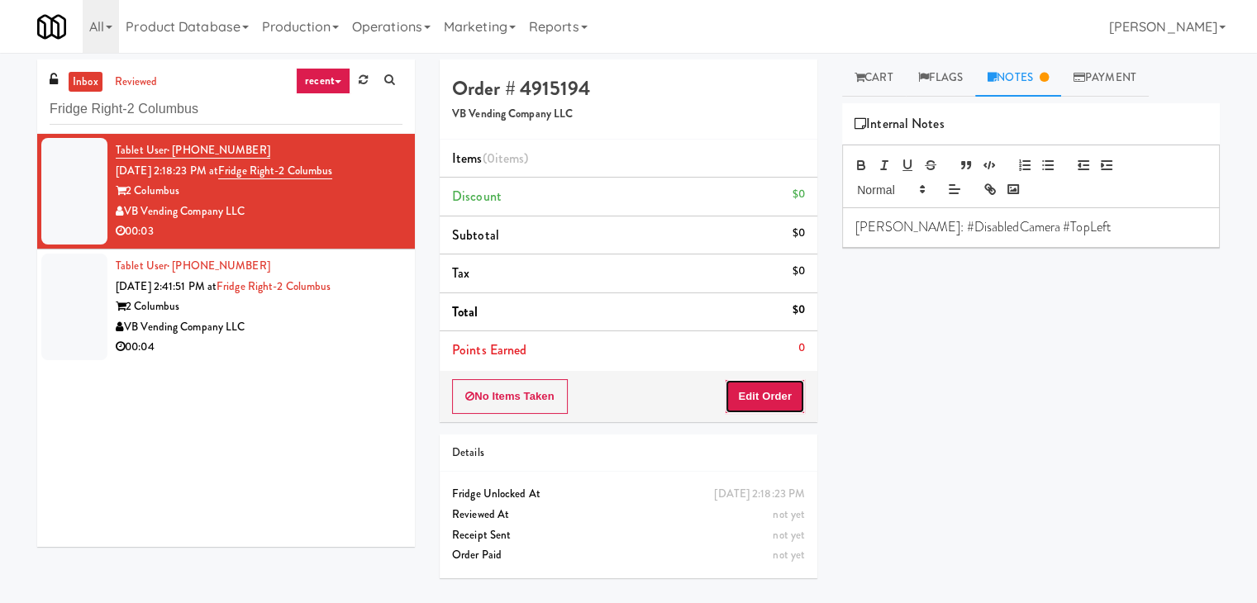
click at [770, 394] on button "Edit Order" at bounding box center [765, 396] width 80 height 35
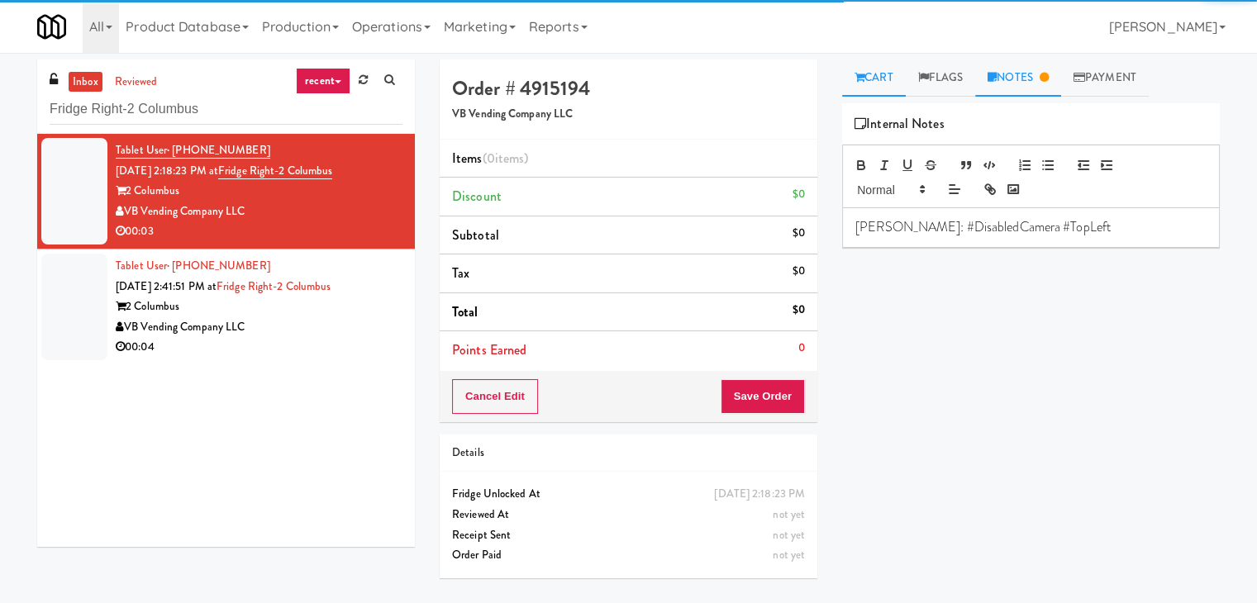
click at [864, 80] on icon at bounding box center [860, 77] width 10 height 11
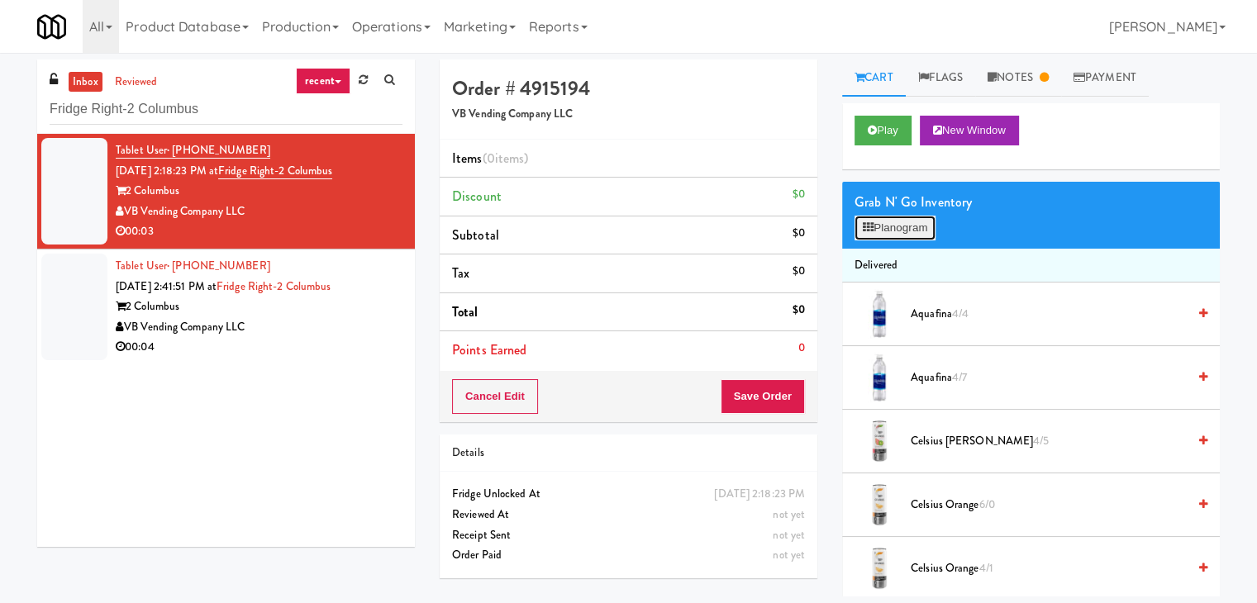
click at [866, 234] on button "Planogram" at bounding box center [895, 228] width 81 height 25
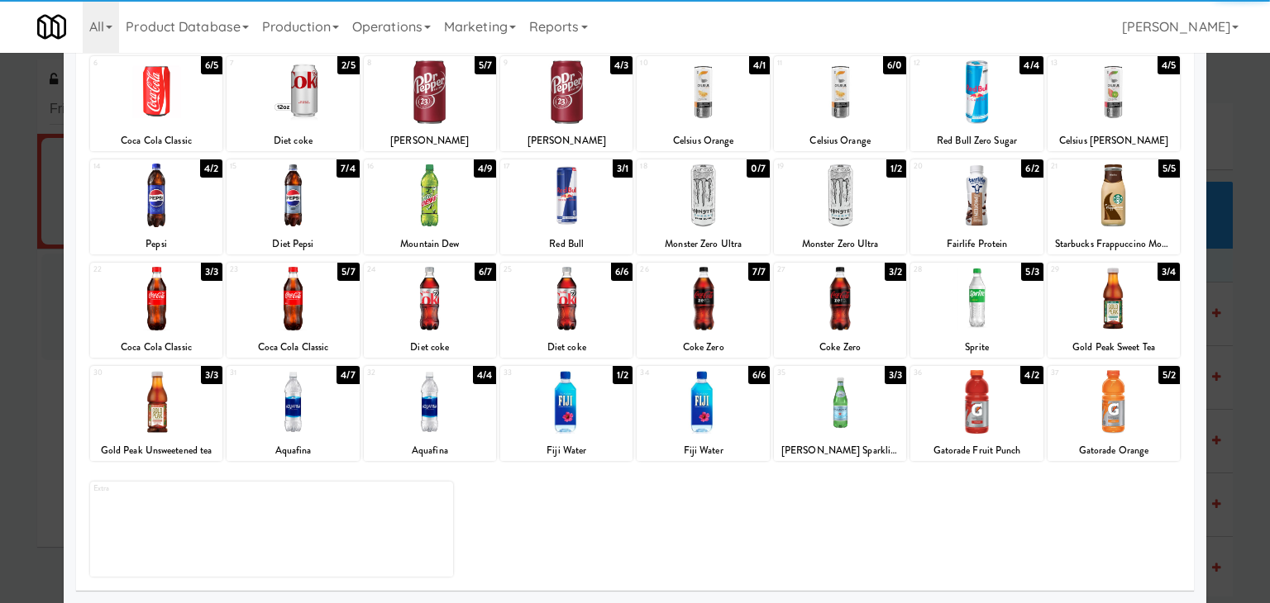
click at [185, 415] on div at bounding box center [156, 402] width 132 height 64
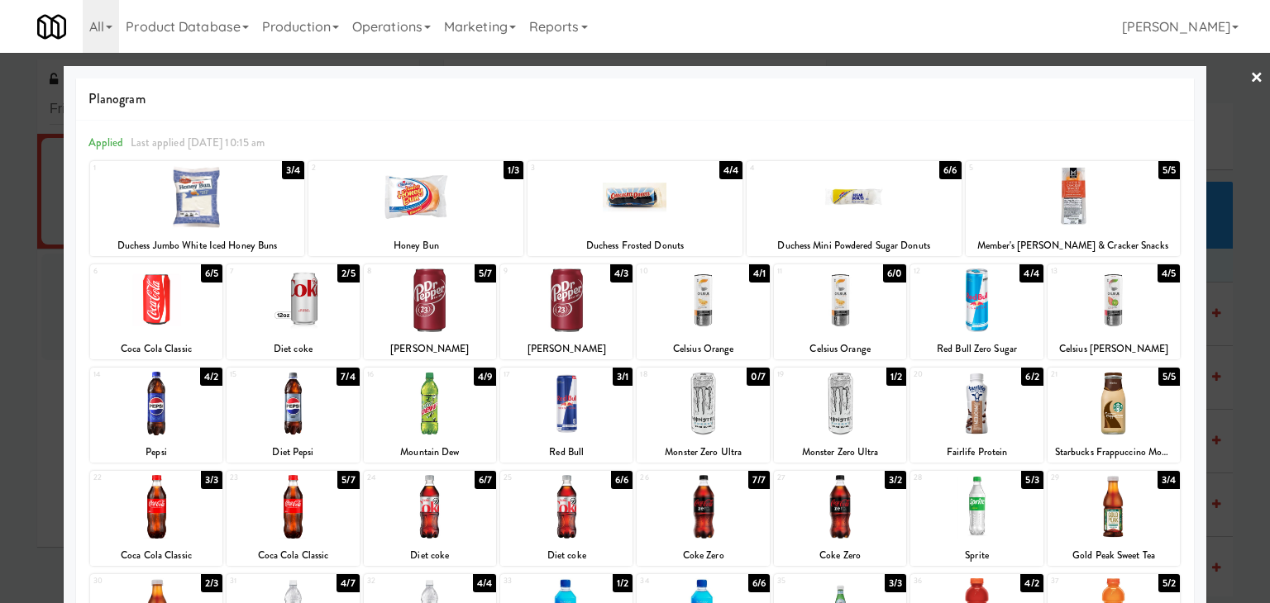
click at [1250, 75] on link "×" at bounding box center [1256, 78] width 13 height 51
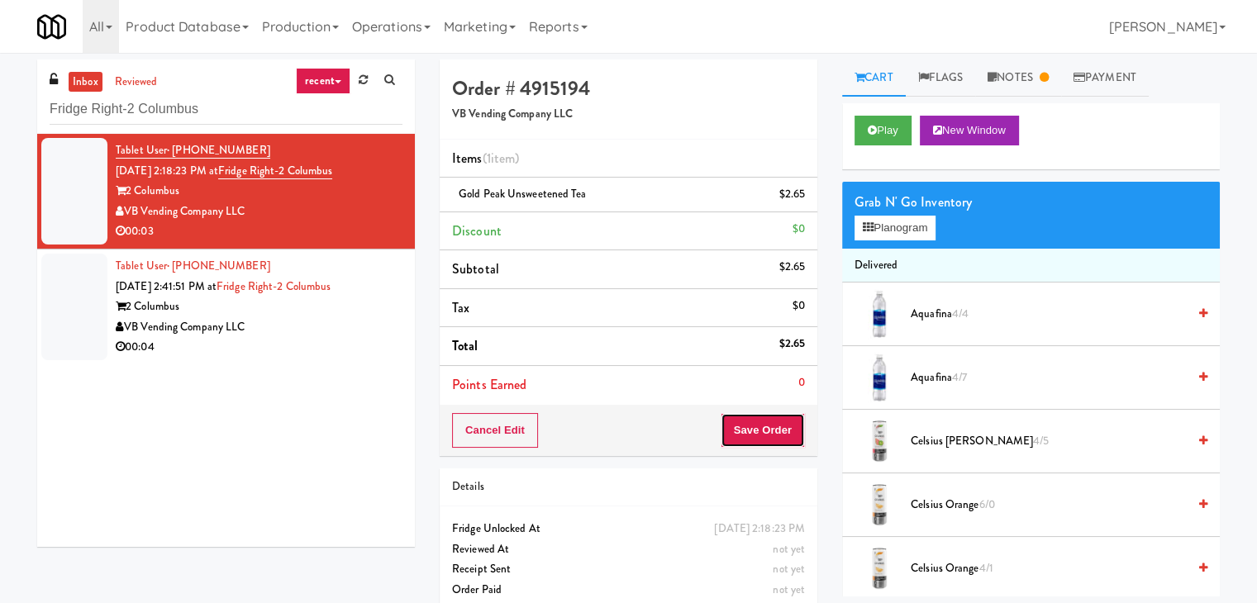
drag, startPoint x: 754, startPoint y: 428, endPoint x: 761, endPoint y: 422, distance: 9.4
click at [754, 428] on button "Save Order" at bounding box center [763, 430] width 84 height 35
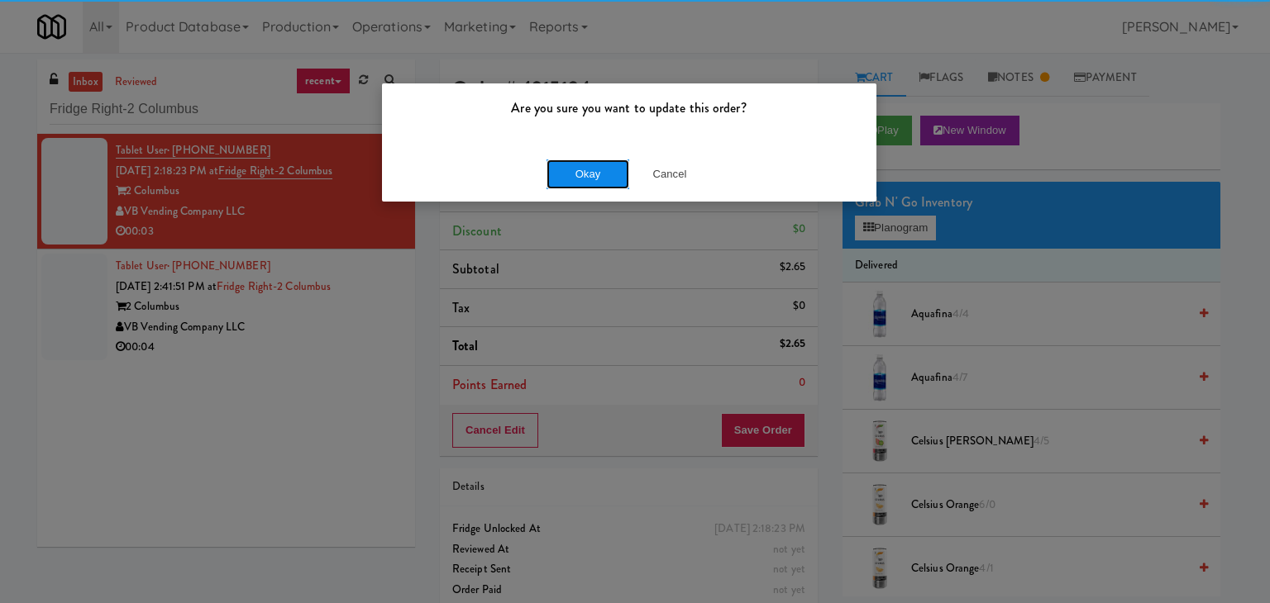
click at [604, 169] on button "Okay" at bounding box center [587, 175] width 83 height 30
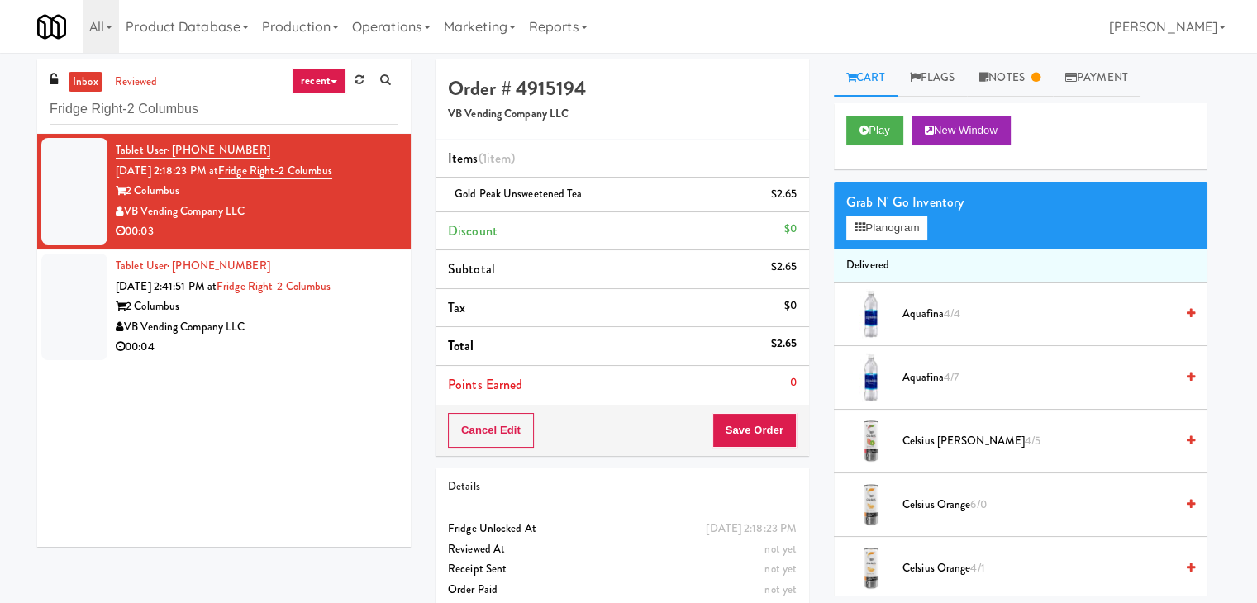
click at [336, 335] on div "VB Vending Company LLC" at bounding box center [257, 327] width 283 height 21
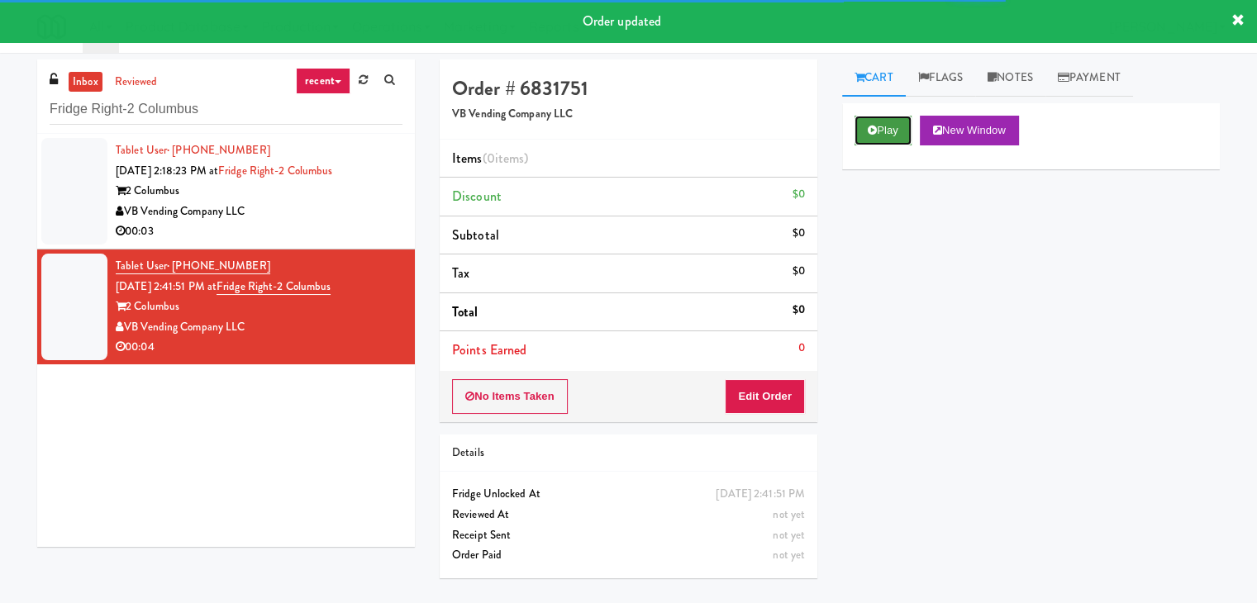
click at [876, 130] on icon at bounding box center [872, 130] width 9 height 11
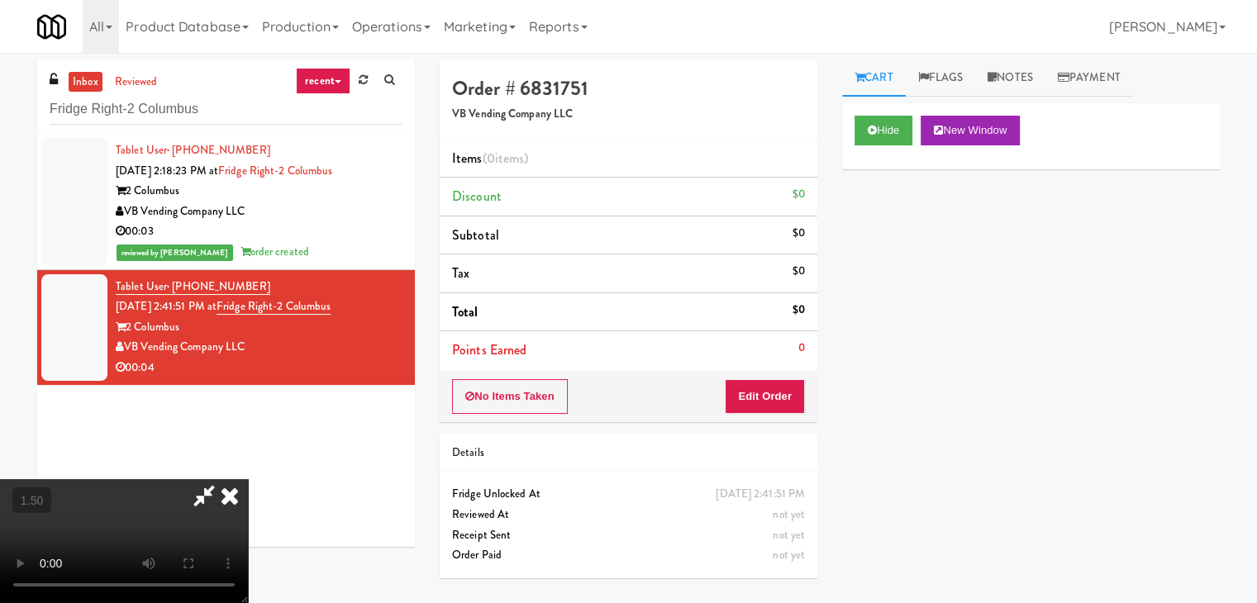
click at [248, 479] on icon at bounding box center [230, 495] width 36 height 33
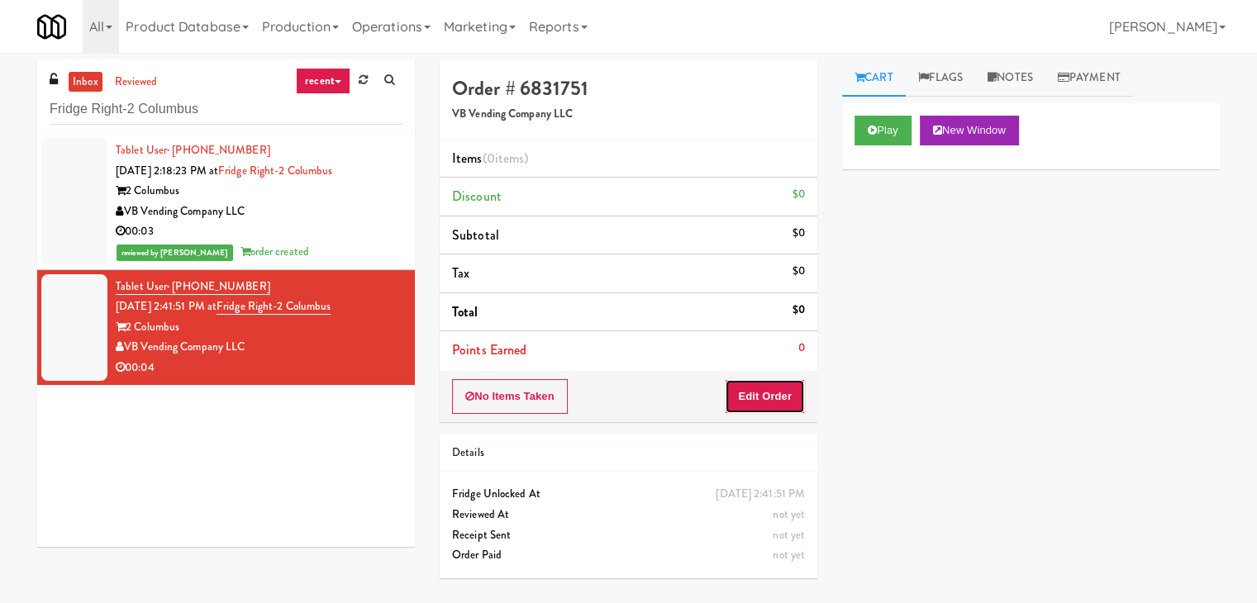
click at [784, 405] on button "Edit Order" at bounding box center [765, 396] width 80 height 35
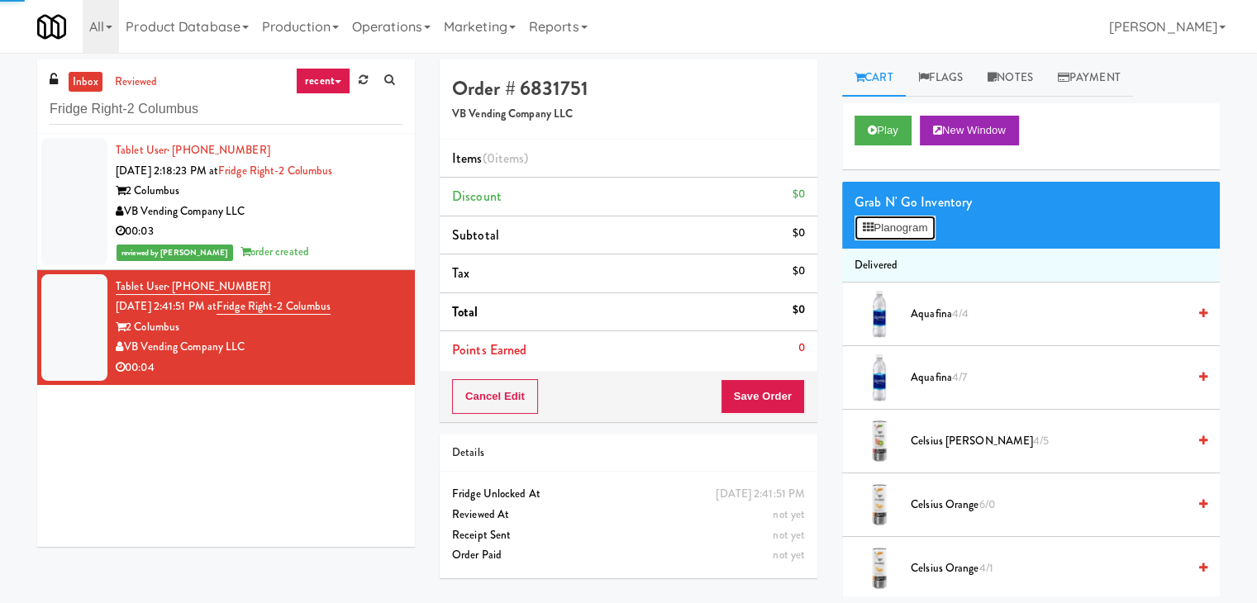
click at [898, 222] on button "Planogram" at bounding box center [895, 228] width 81 height 25
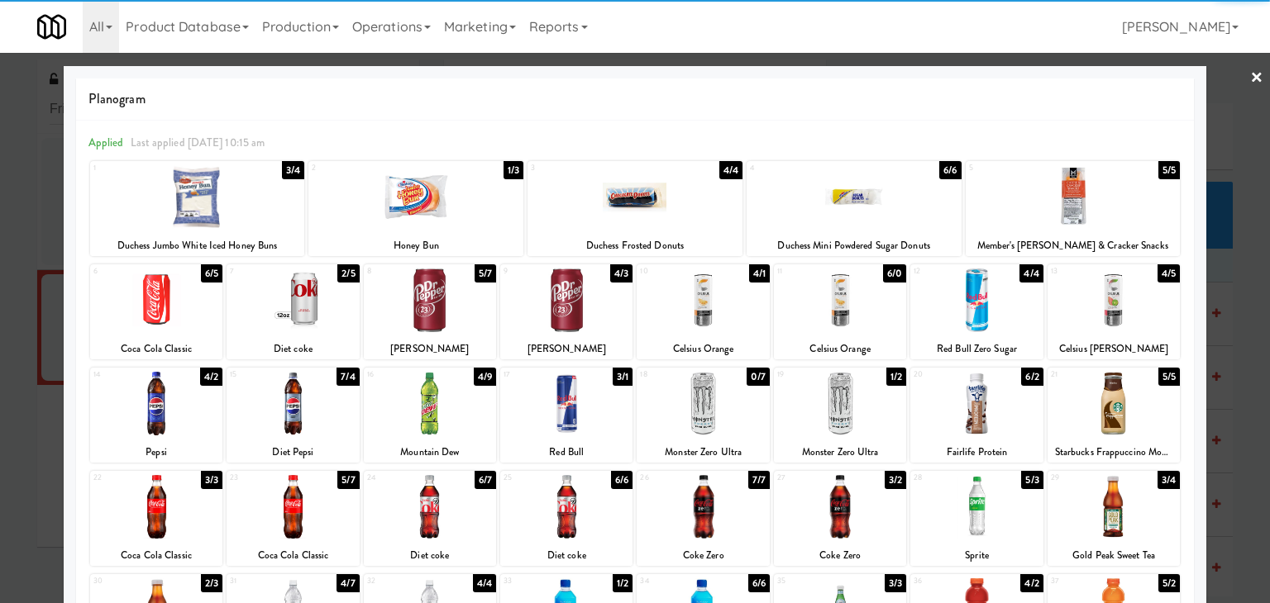
drag, startPoint x: 960, startPoint y: 298, endPoint x: 1123, endPoint y: 242, distance: 172.0
click at [961, 298] on div at bounding box center [976, 301] width 132 height 64
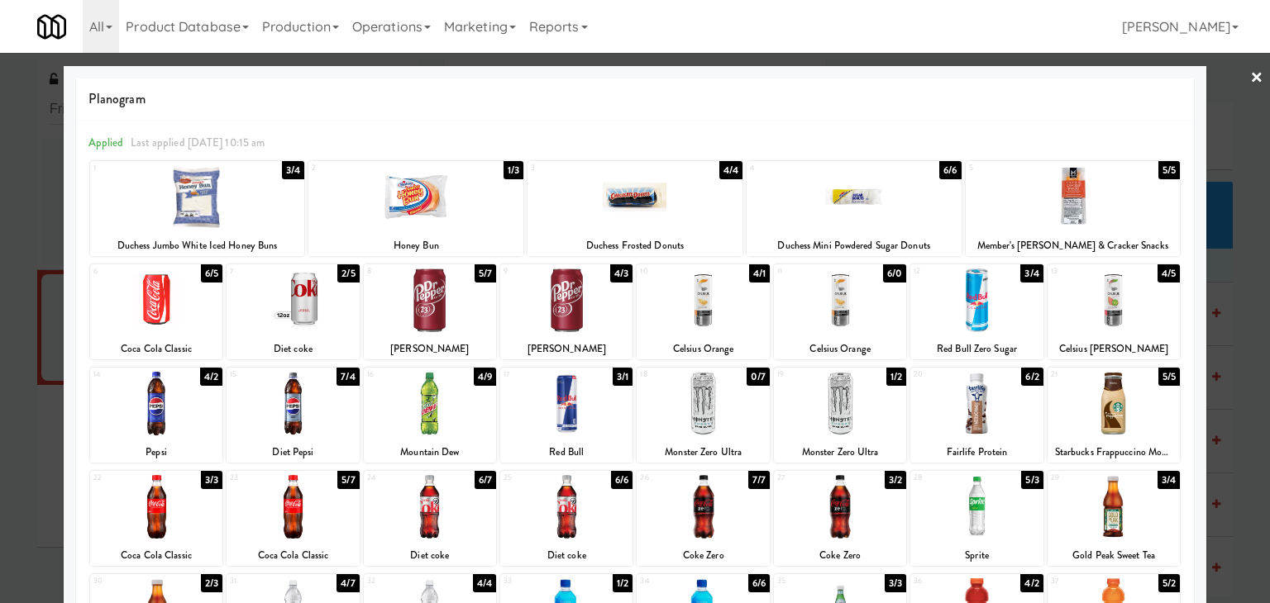
click at [1250, 74] on link "×" at bounding box center [1256, 78] width 13 height 51
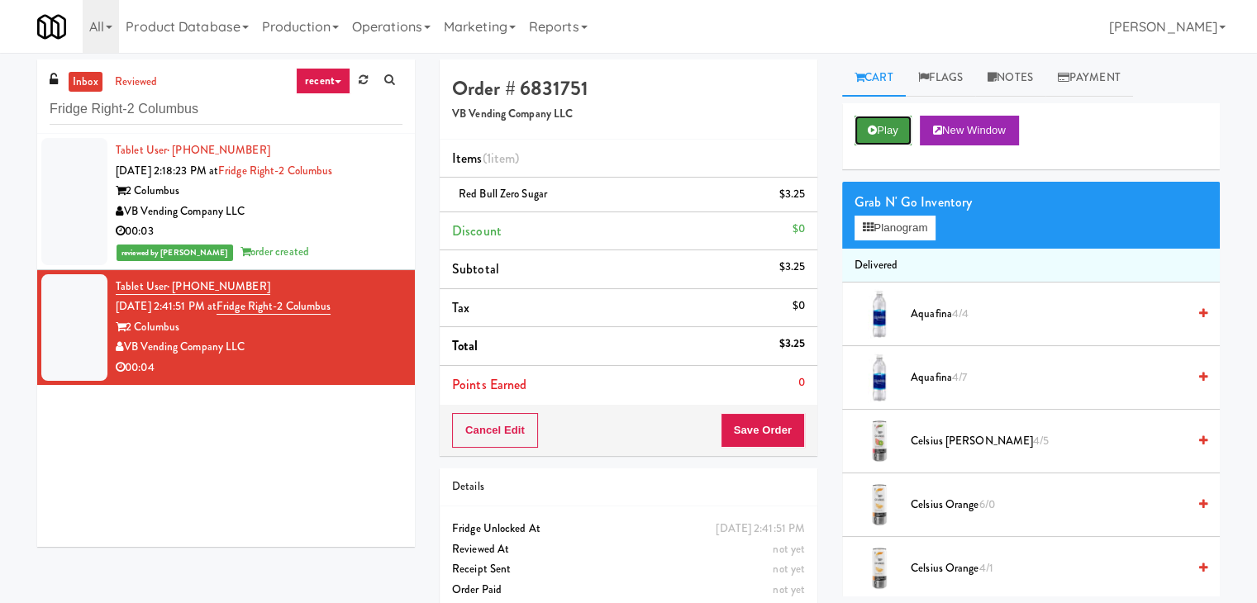
click at [884, 135] on button "Play" at bounding box center [883, 131] width 57 height 30
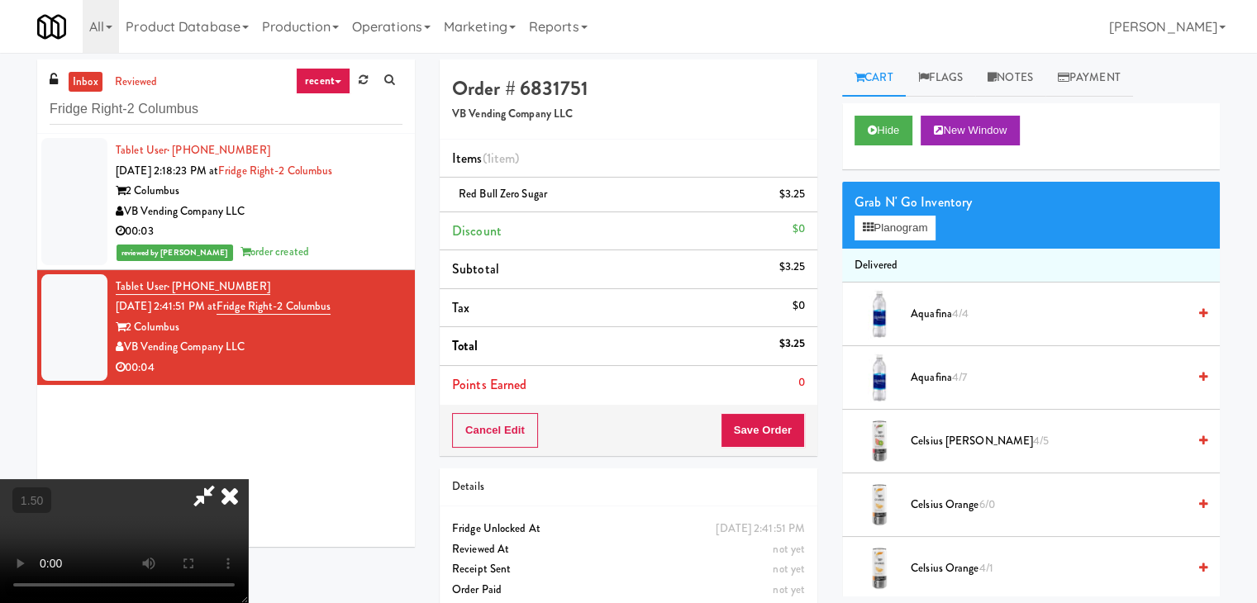
click at [248, 479] on icon at bounding box center [230, 495] width 36 height 33
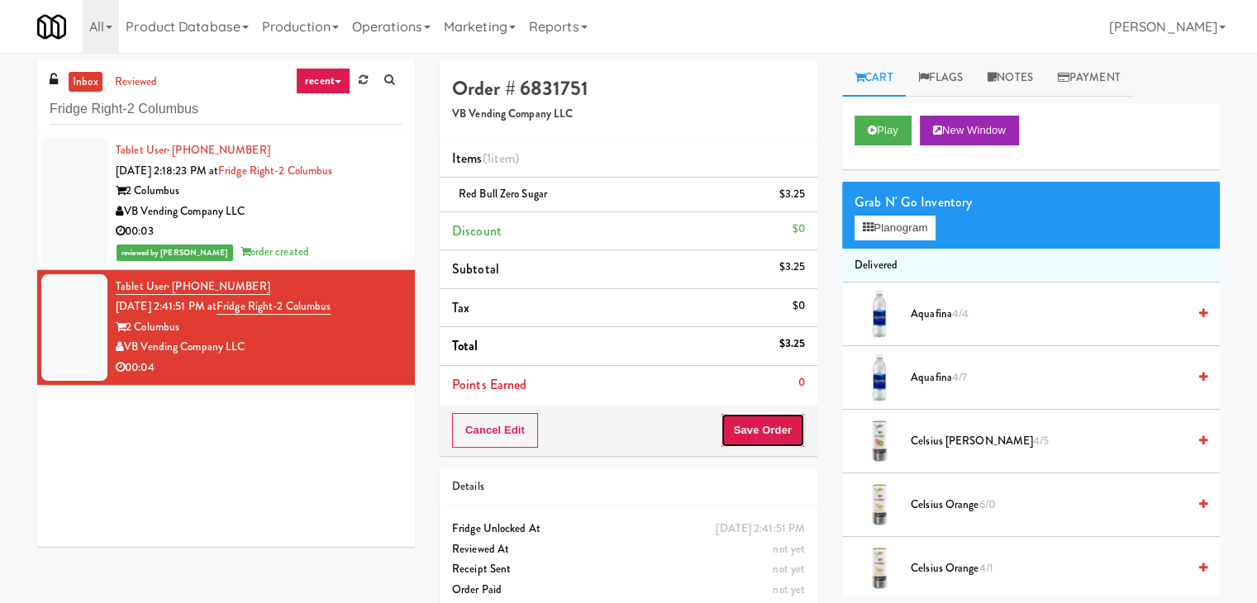
click at [780, 431] on button "Save Order" at bounding box center [763, 430] width 84 height 35
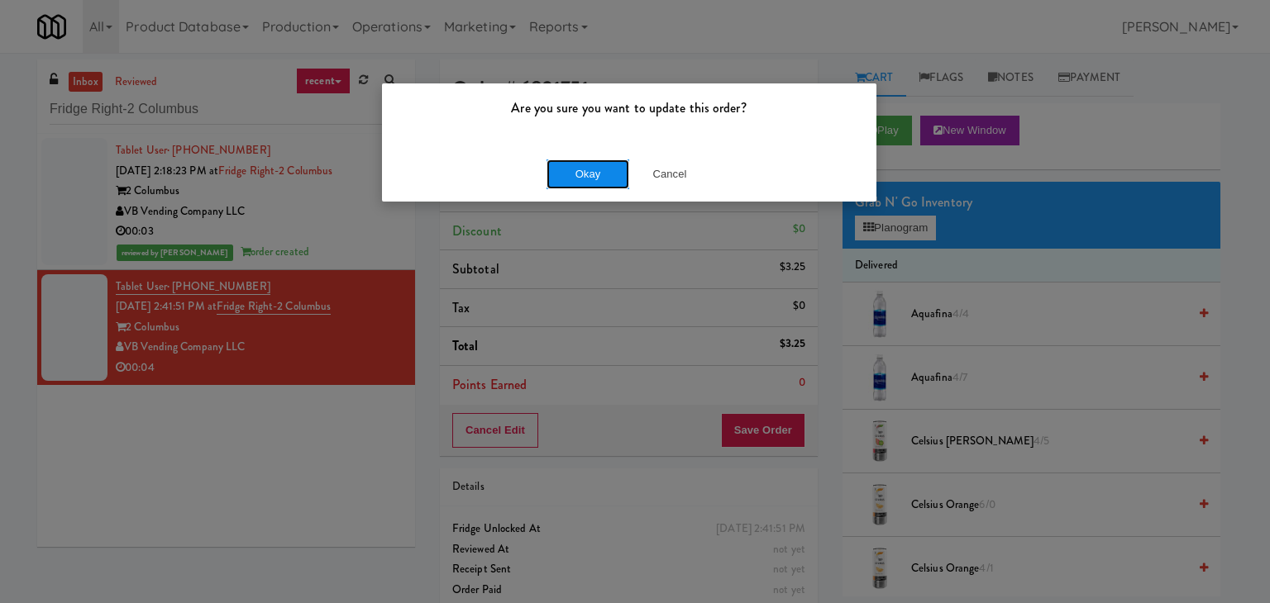
click at [603, 184] on button "Okay" at bounding box center [587, 175] width 83 height 30
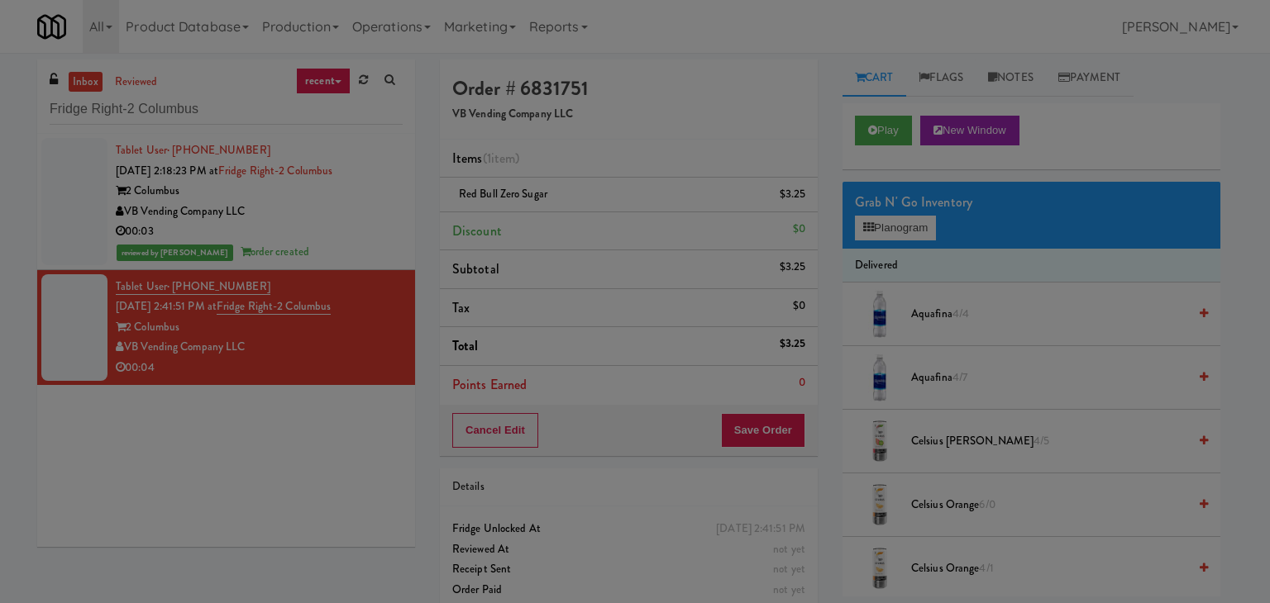
click at [596, 171] on div "Okay Cancel" at bounding box center [629, 143] width 494 height 55
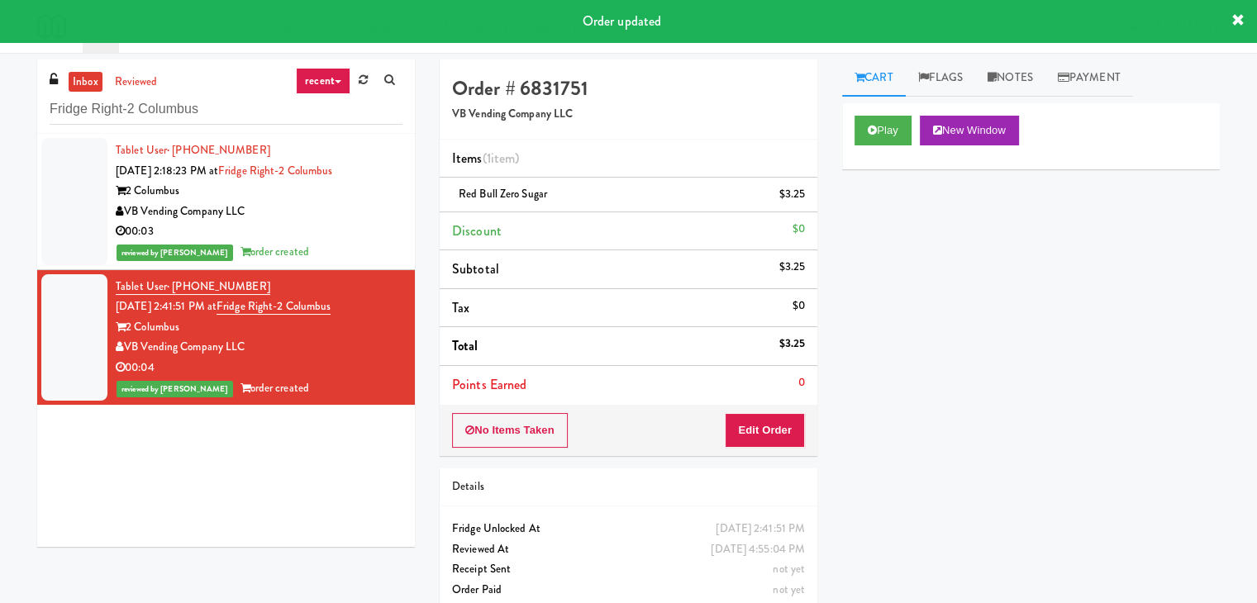
click at [379, 228] on div "00:03" at bounding box center [259, 232] width 287 height 21
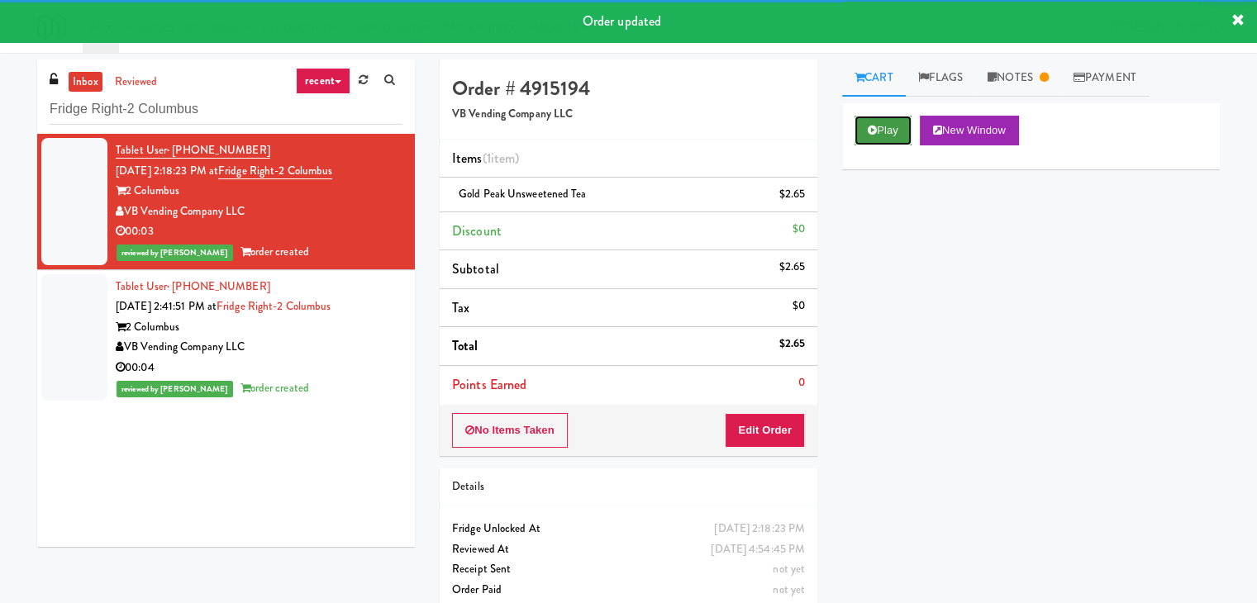
click at [899, 136] on button "Play" at bounding box center [883, 131] width 57 height 30
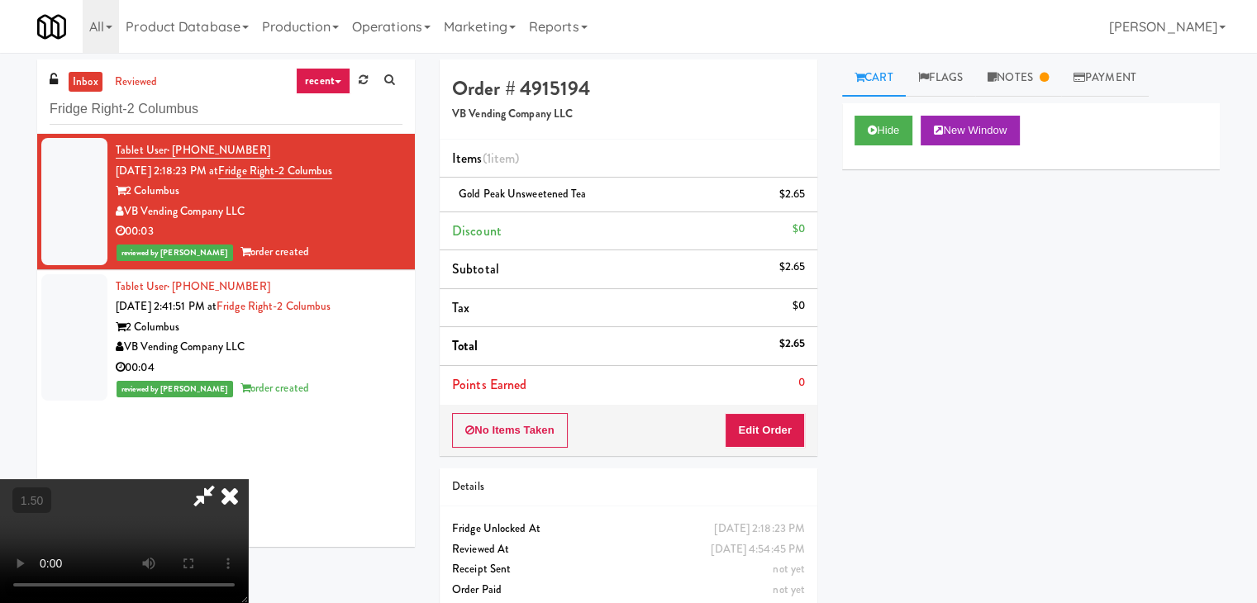
click at [248, 479] on video at bounding box center [124, 541] width 248 height 124
click at [248, 479] on icon at bounding box center [230, 495] width 36 height 33
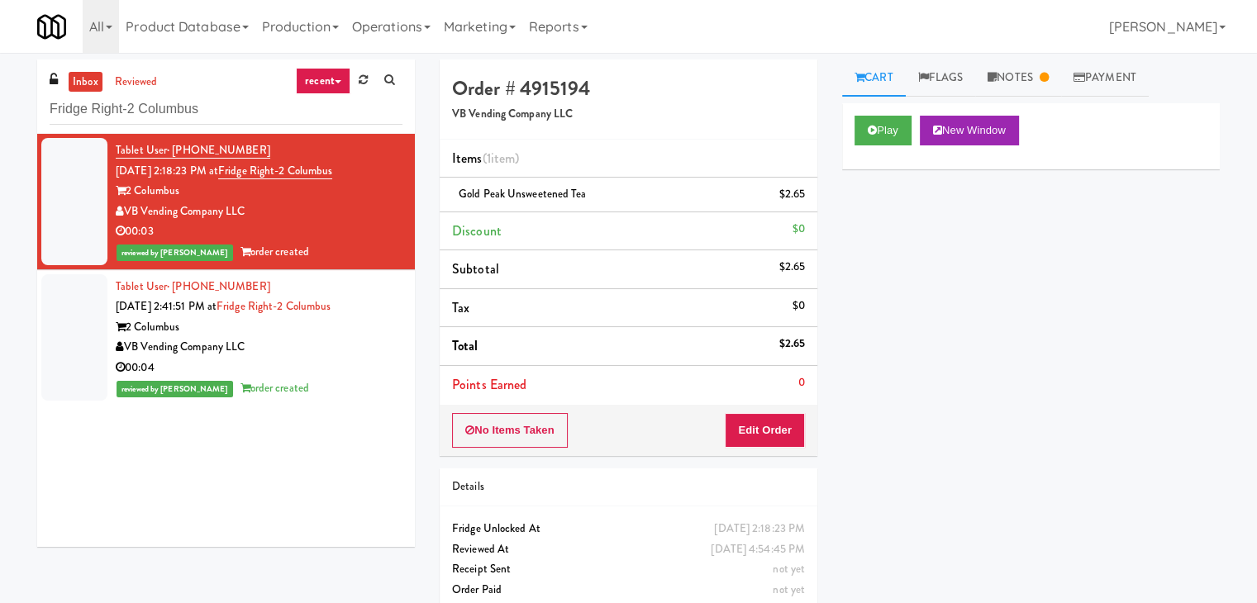
click at [363, 362] on div "00:04" at bounding box center [259, 368] width 287 height 21
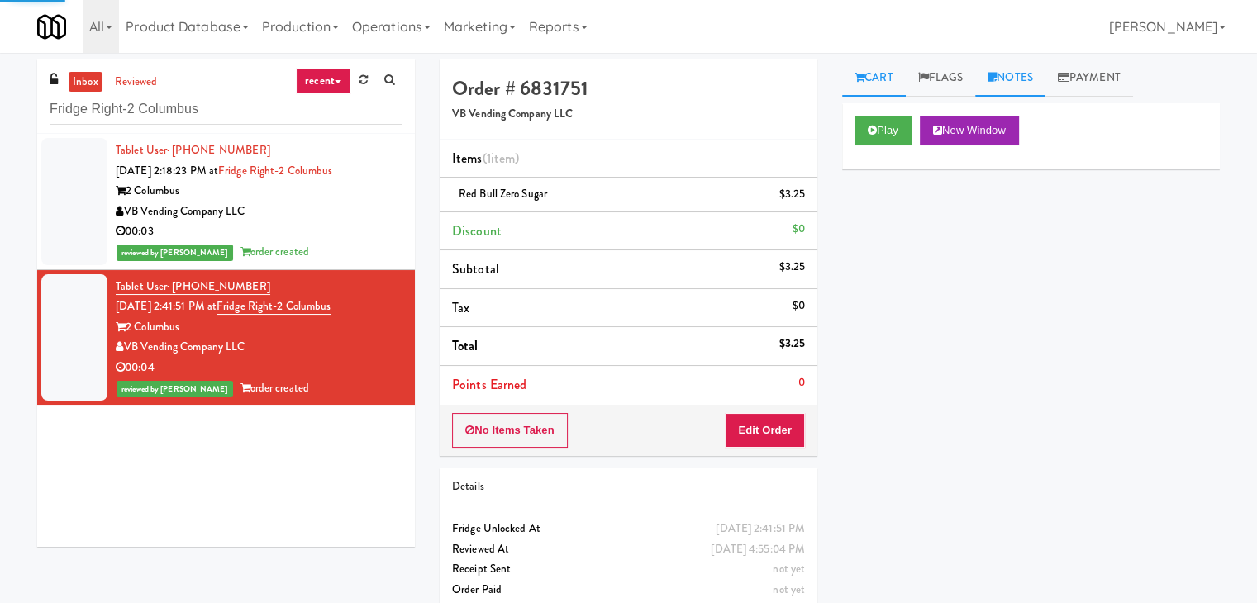
click at [1032, 87] on link "Notes" at bounding box center [1010, 78] width 70 height 37
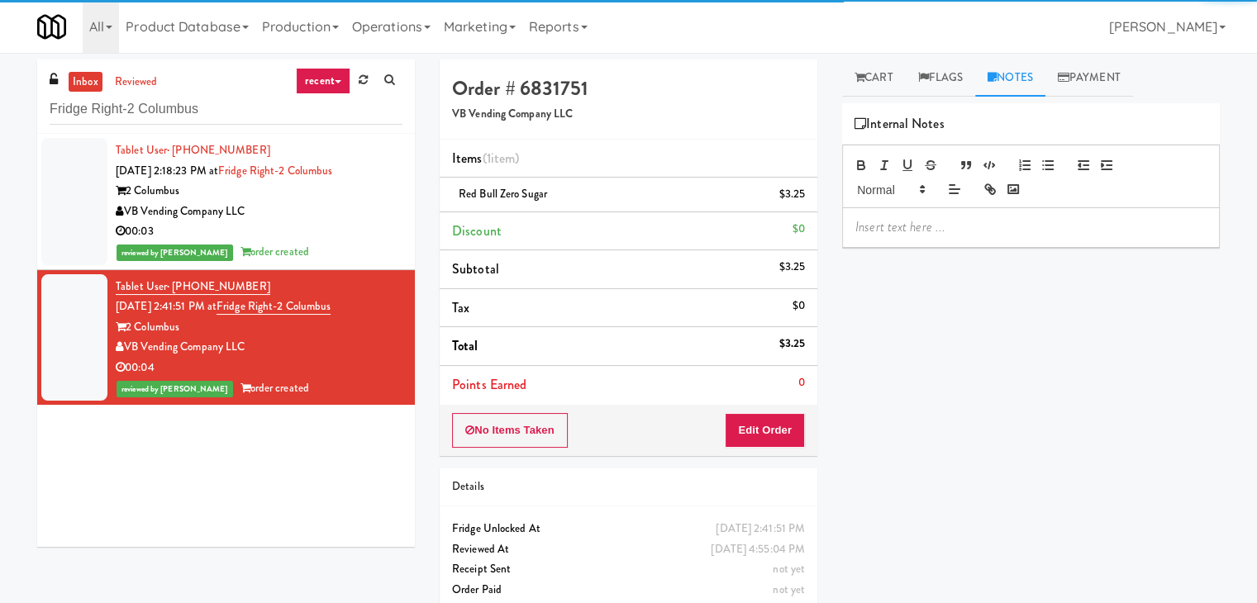
click at [934, 231] on p at bounding box center [1031, 227] width 351 height 18
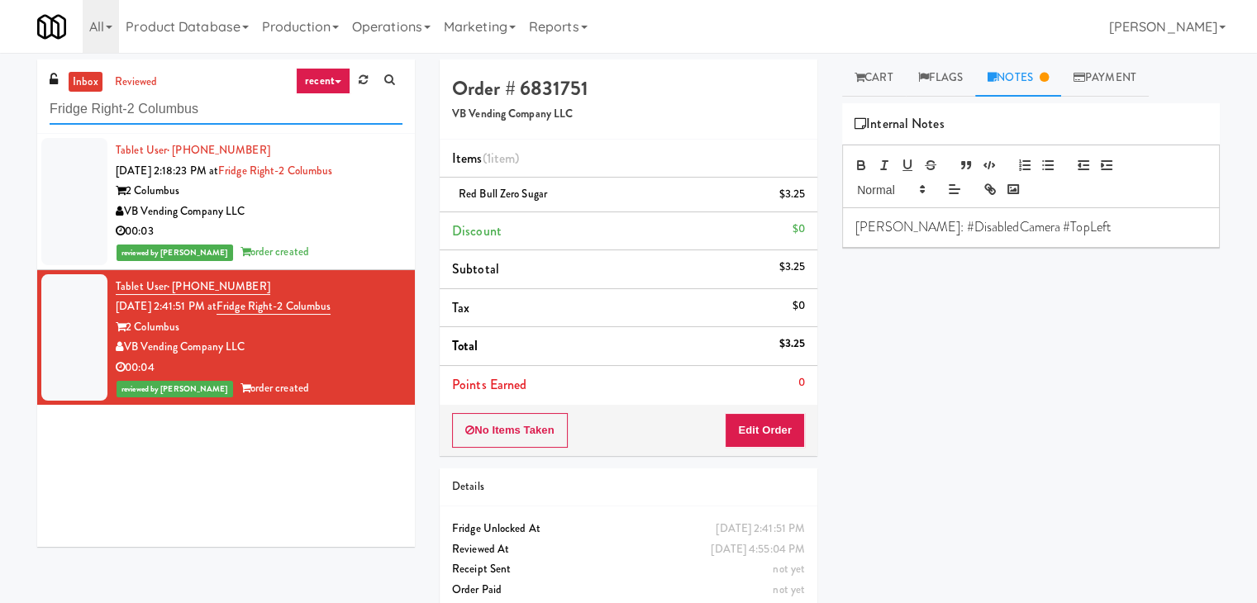
click at [245, 112] on input "Fridge Right-2 Columbus" at bounding box center [226, 109] width 353 height 31
paste input "250 Residences-Pantry"
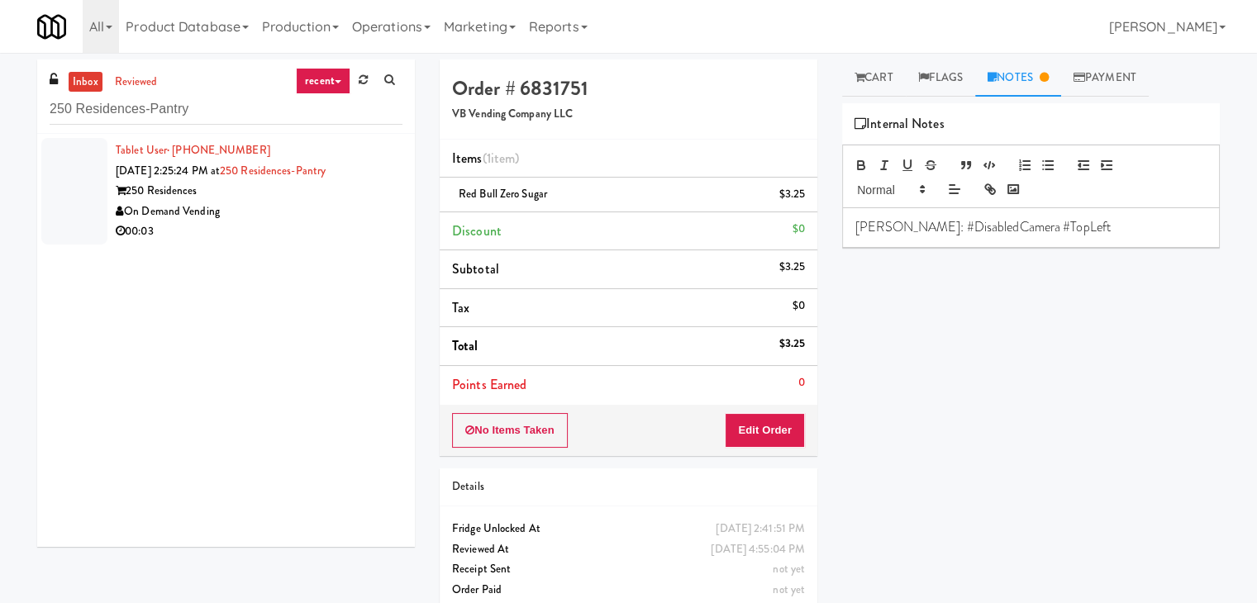
click at [314, 210] on div "On Demand Vending" at bounding box center [259, 212] width 287 height 21
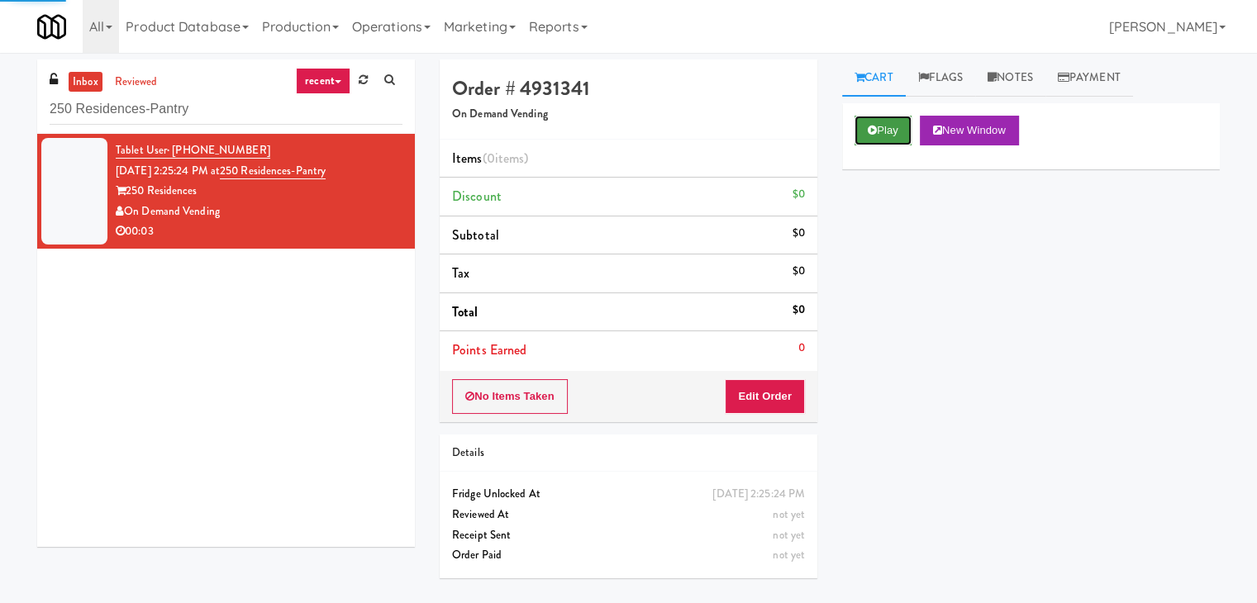
click at [876, 128] on icon at bounding box center [872, 130] width 9 height 11
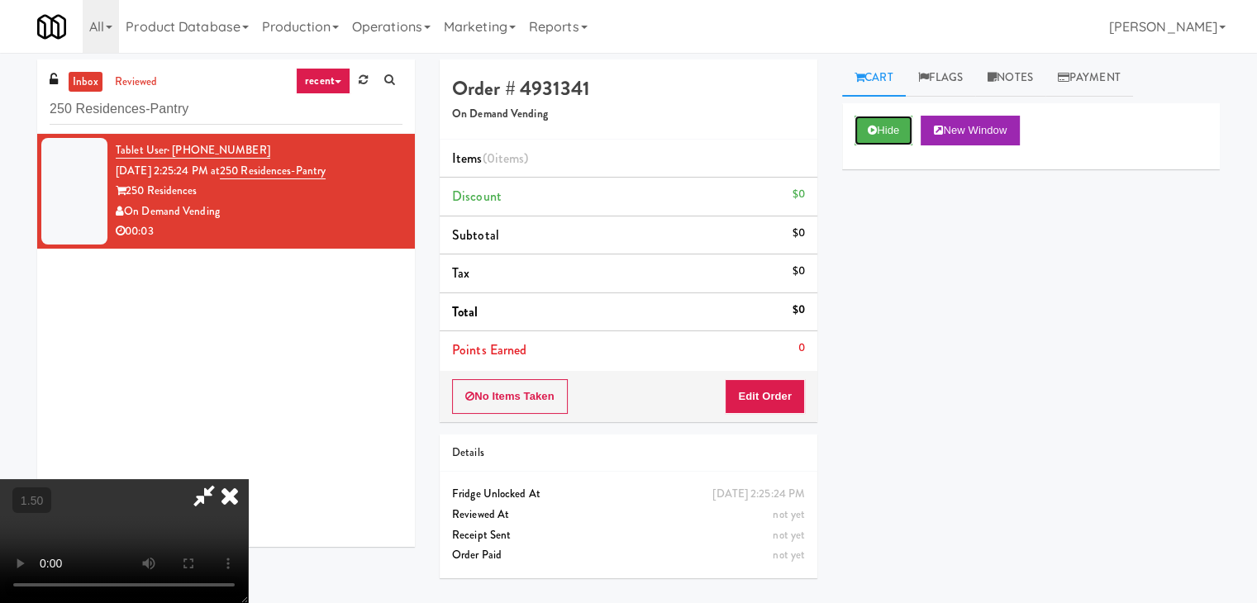
scroll to position [232, 0]
click at [248, 479] on video at bounding box center [124, 541] width 248 height 124
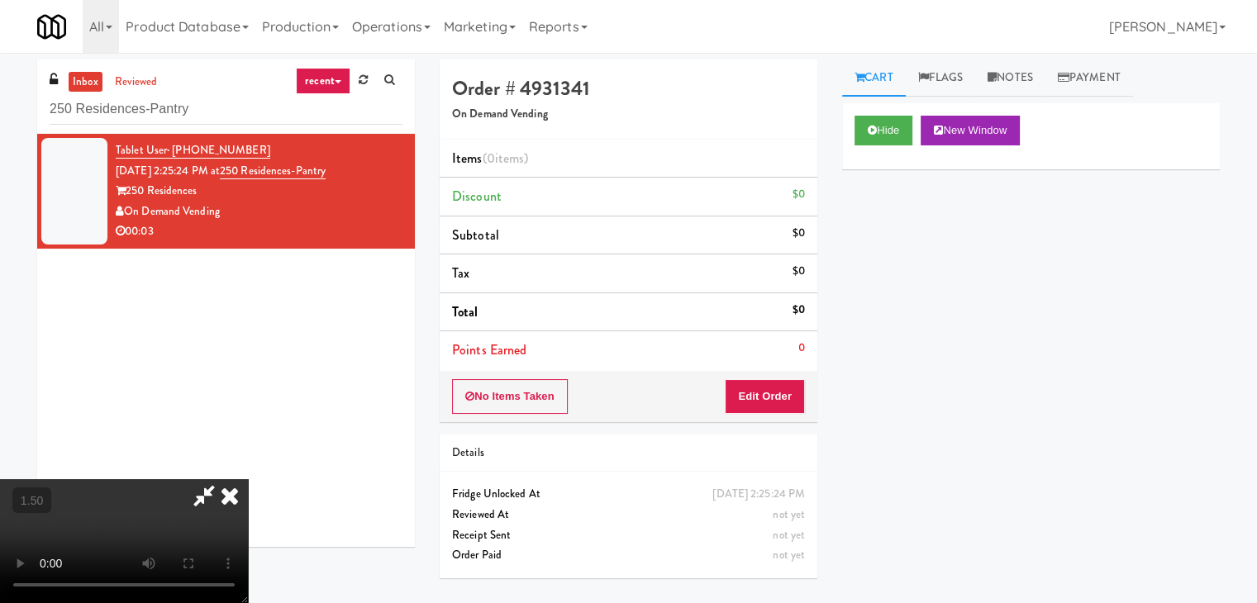
click at [248, 479] on video at bounding box center [124, 541] width 248 height 124
click at [248, 479] on icon at bounding box center [230, 495] width 36 height 33
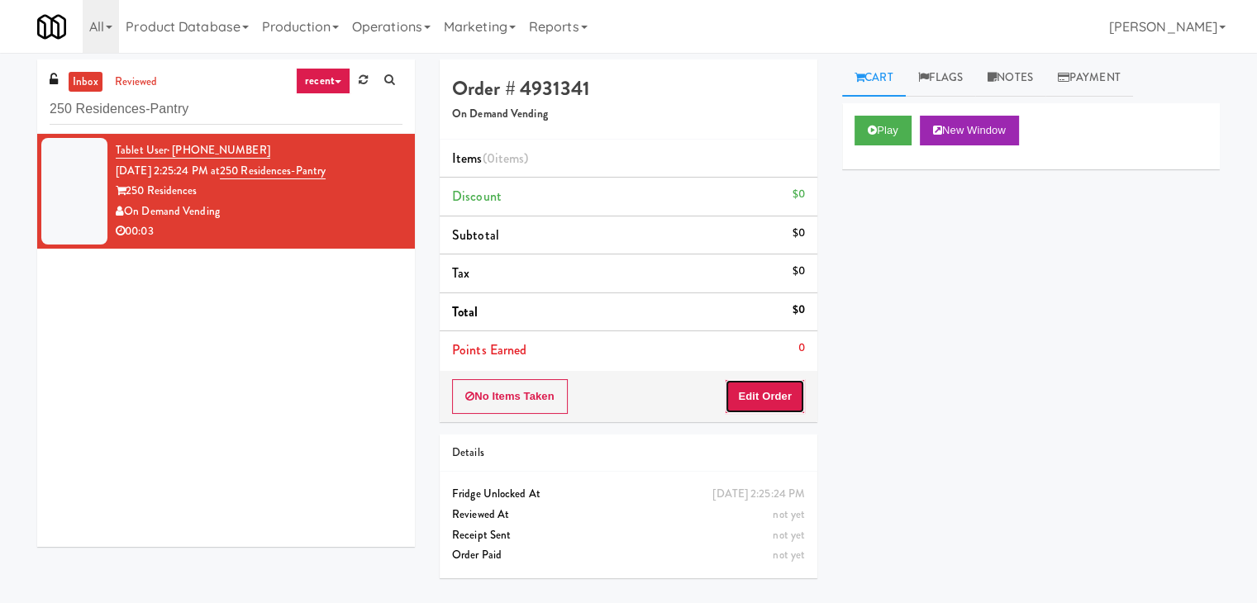
click at [747, 391] on button "Edit Order" at bounding box center [765, 396] width 80 height 35
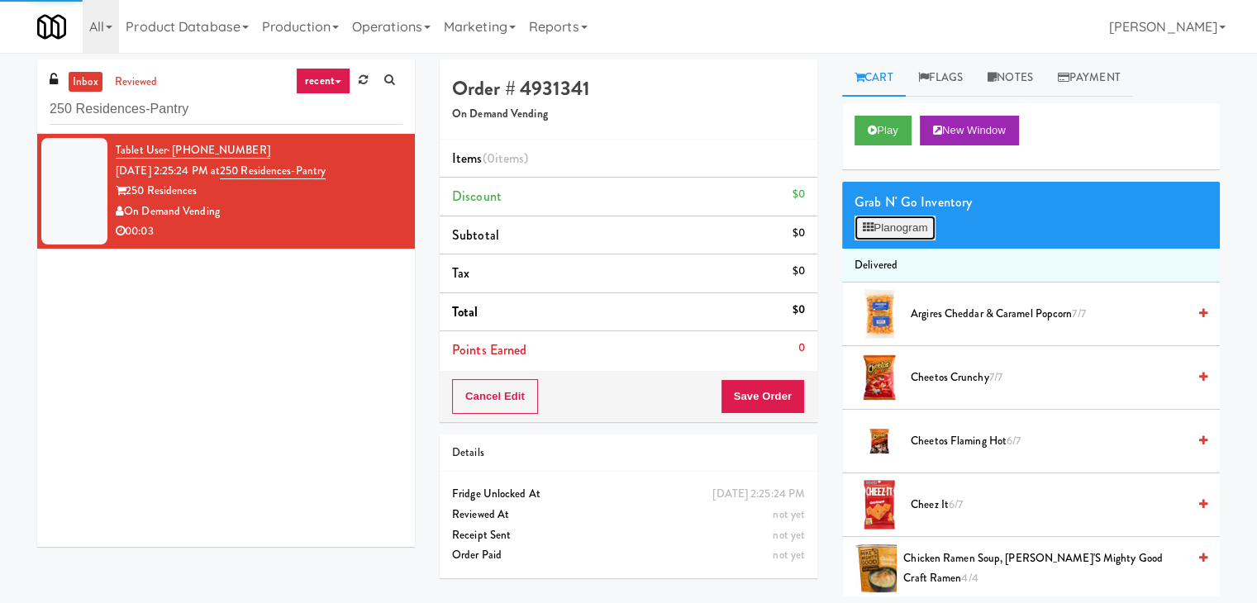
click at [883, 226] on button "Planogram" at bounding box center [895, 228] width 81 height 25
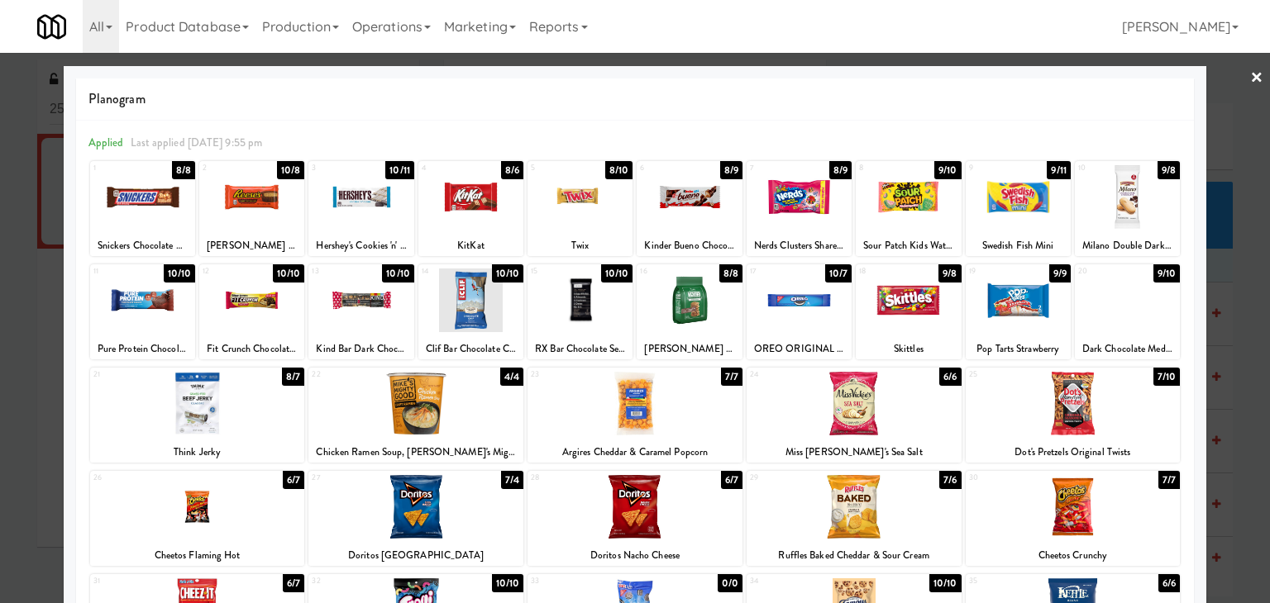
click at [145, 191] on div at bounding box center [142, 197] width 105 height 64
click at [1250, 68] on link "×" at bounding box center [1256, 78] width 13 height 51
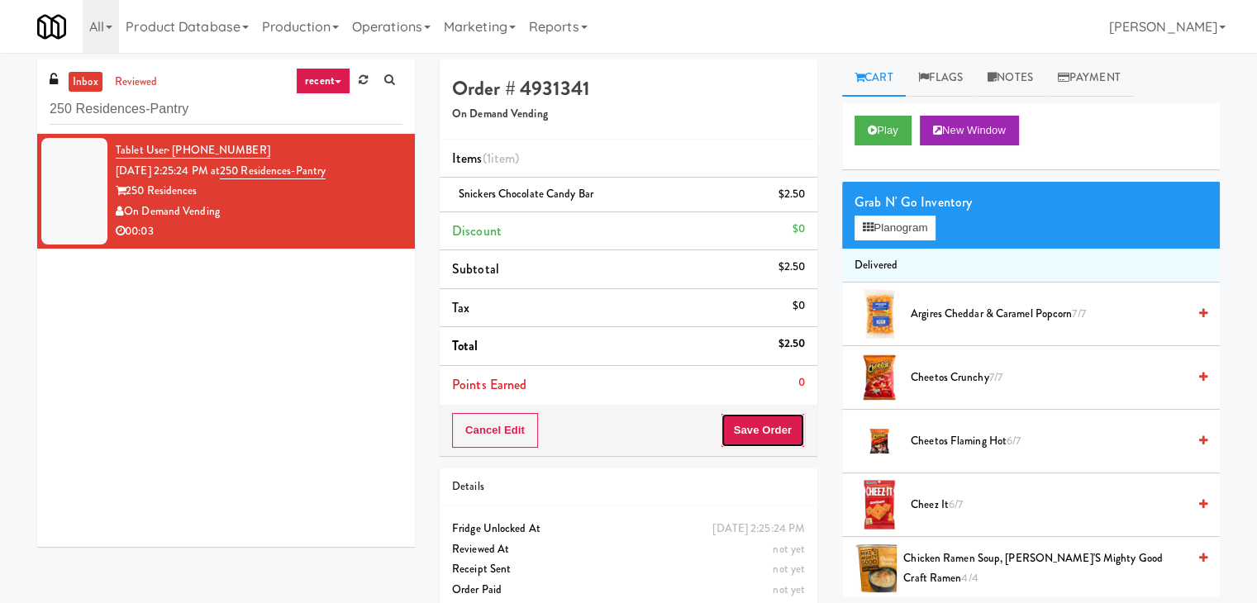
click at [751, 433] on button "Save Order" at bounding box center [763, 430] width 84 height 35
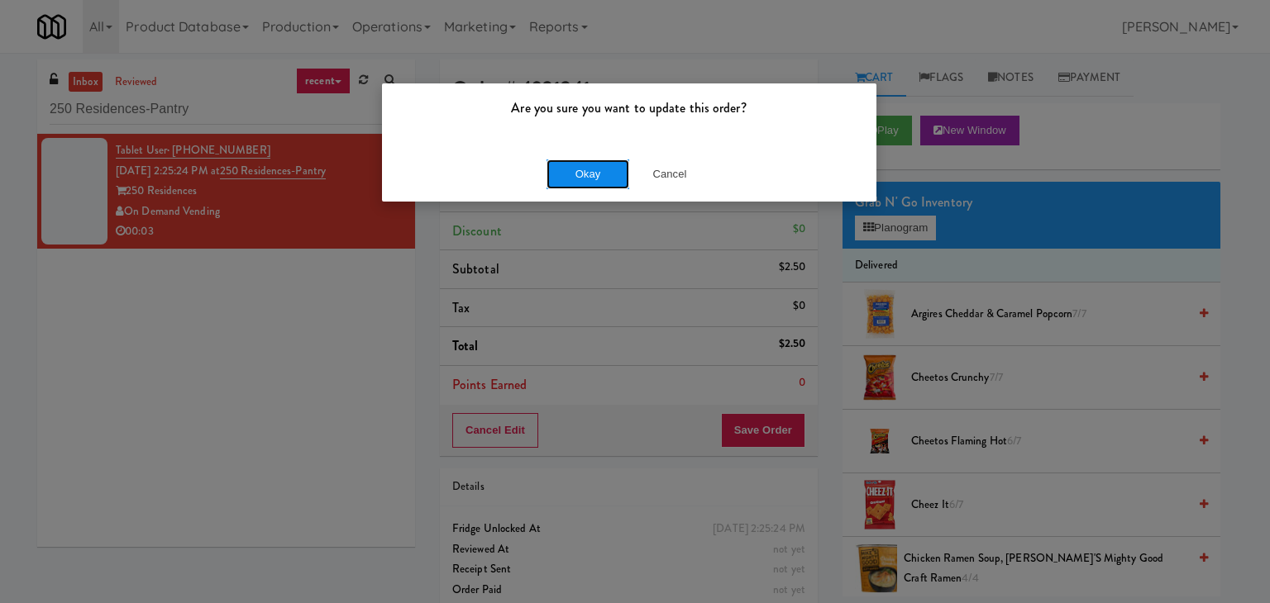
click at [594, 170] on button "Okay" at bounding box center [587, 175] width 83 height 30
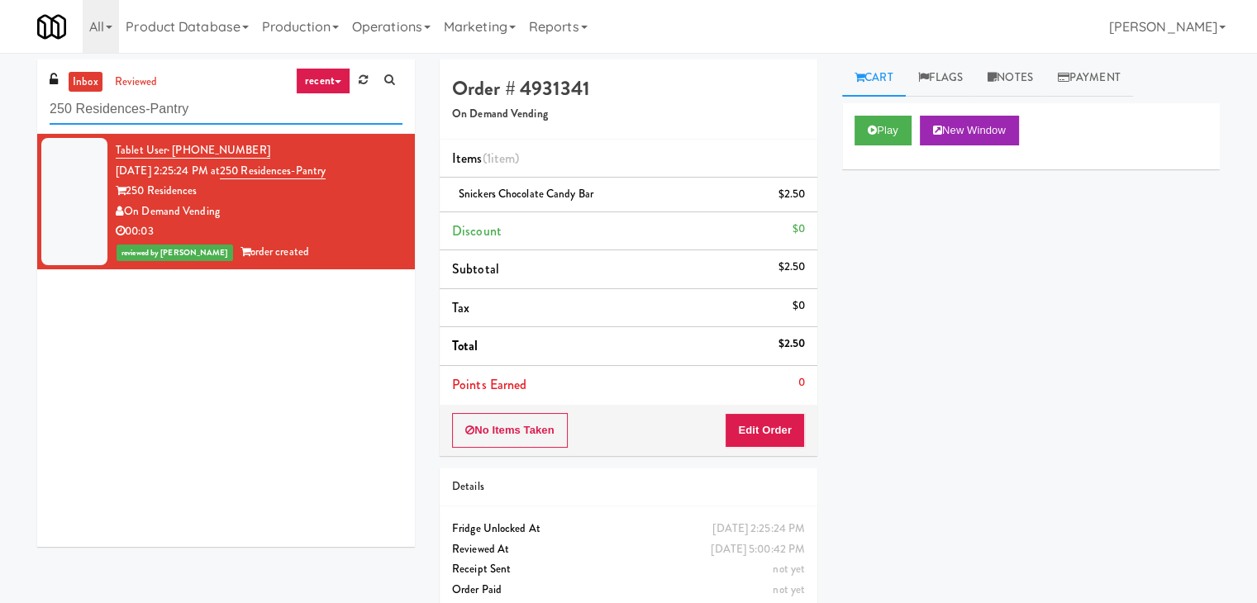
click at [243, 115] on input "250 Residences-Pantry" at bounding box center [226, 109] width 353 height 31
paste input "15 Lake - Right - Fridge"
type input "215 Lake - Right - Fridge"
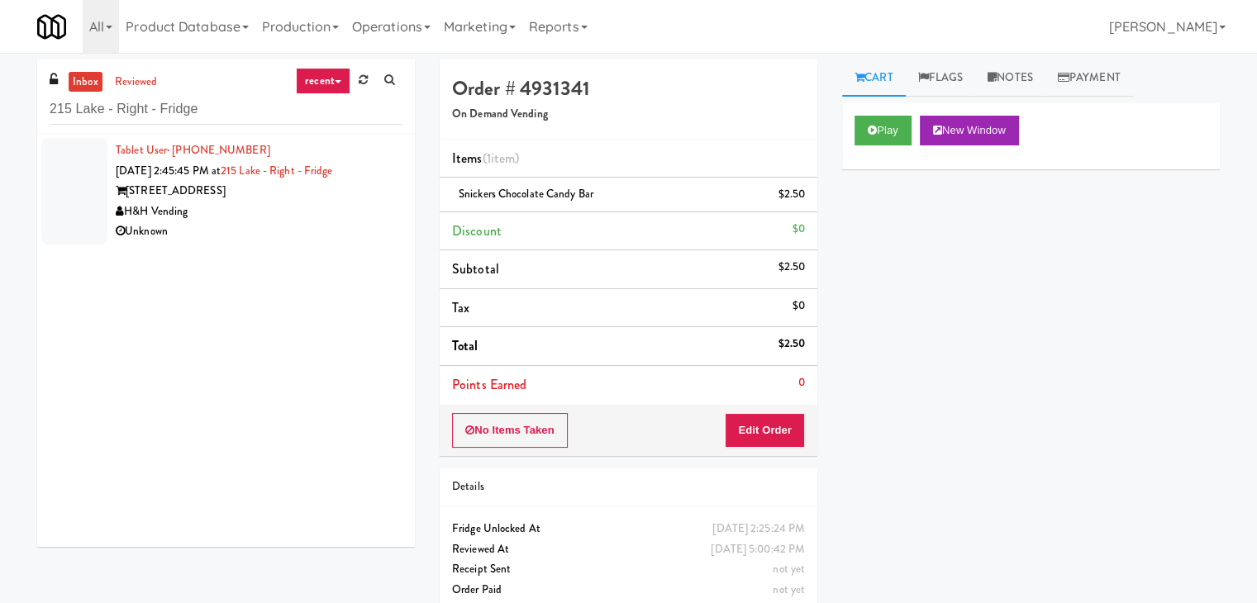
click at [360, 199] on div "[STREET_ADDRESS]" at bounding box center [259, 191] width 287 height 21
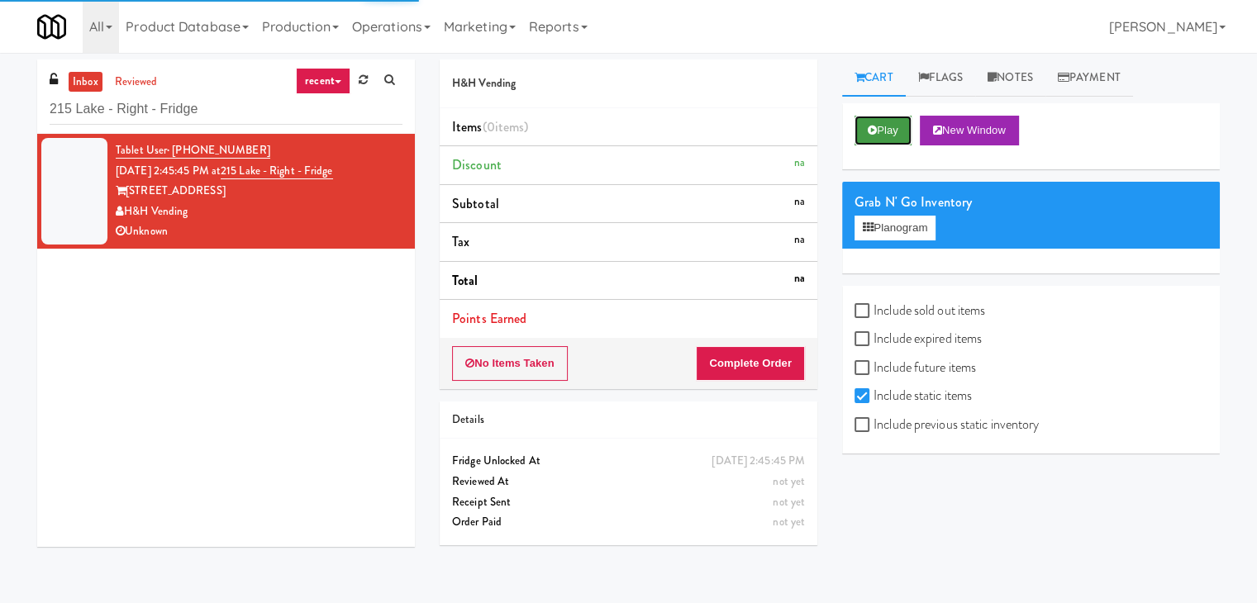
click at [880, 136] on button "Play" at bounding box center [883, 131] width 57 height 30
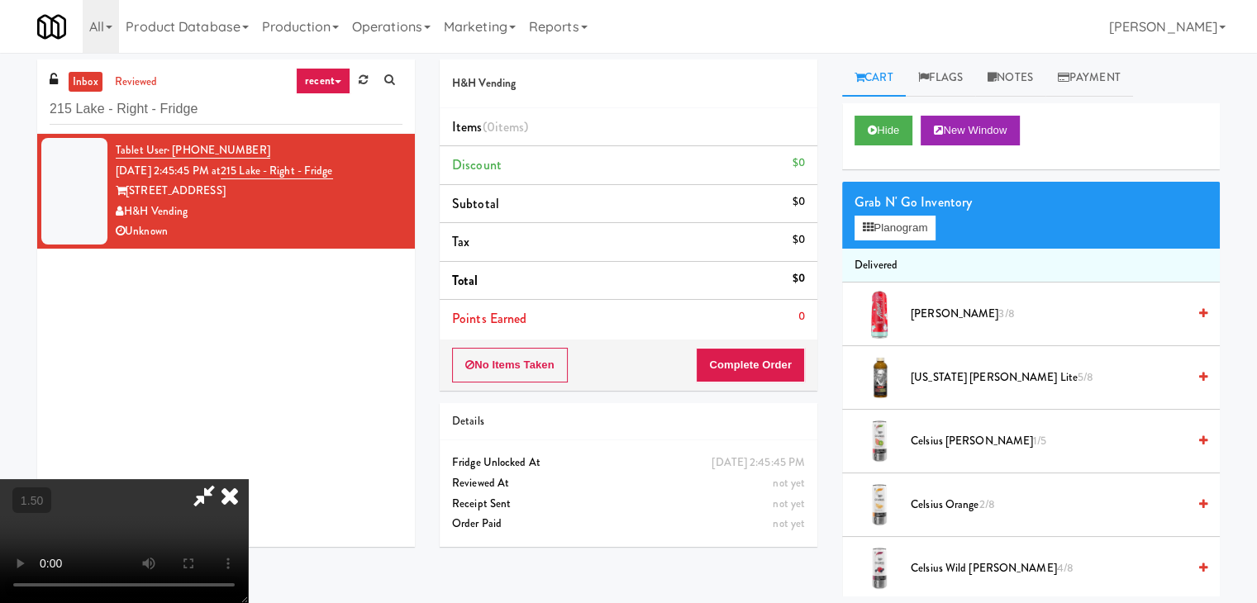
click at [248, 479] on video at bounding box center [124, 541] width 248 height 124
click at [1008, 83] on link "Notes" at bounding box center [1010, 78] width 70 height 37
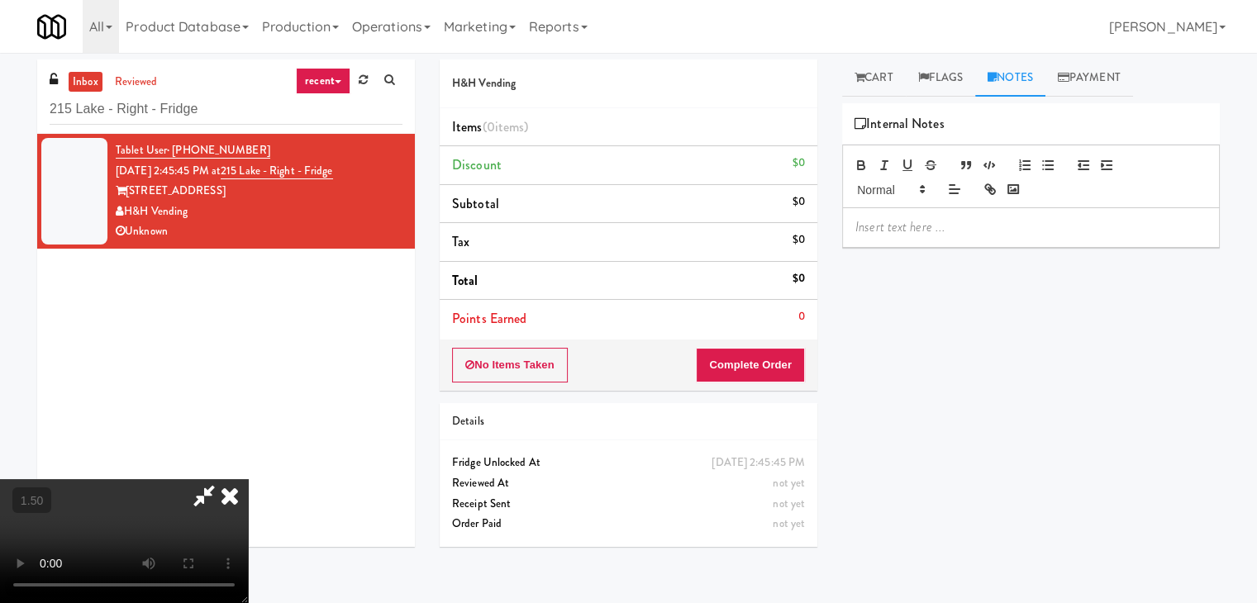
click at [931, 255] on div "Hide New Window Grab N' Go Inventory Planogram Delivered [PERSON_NAME] Slush 3/…" at bounding box center [1031, 413] width 378 height 620
drag, startPoint x: 927, startPoint y: 232, endPoint x: 899, endPoint y: 226, distance: 29.7
click at [927, 232] on p at bounding box center [1031, 227] width 351 height 18
click at [2, 99] on div "inbox reviewed recent all unclear take inventory issue suspicious failed recent…" at bounding box center [628, 328] width 1257 height 537
click at [875, 235] on p at bounding box center [1031, 227] width 351 height 18
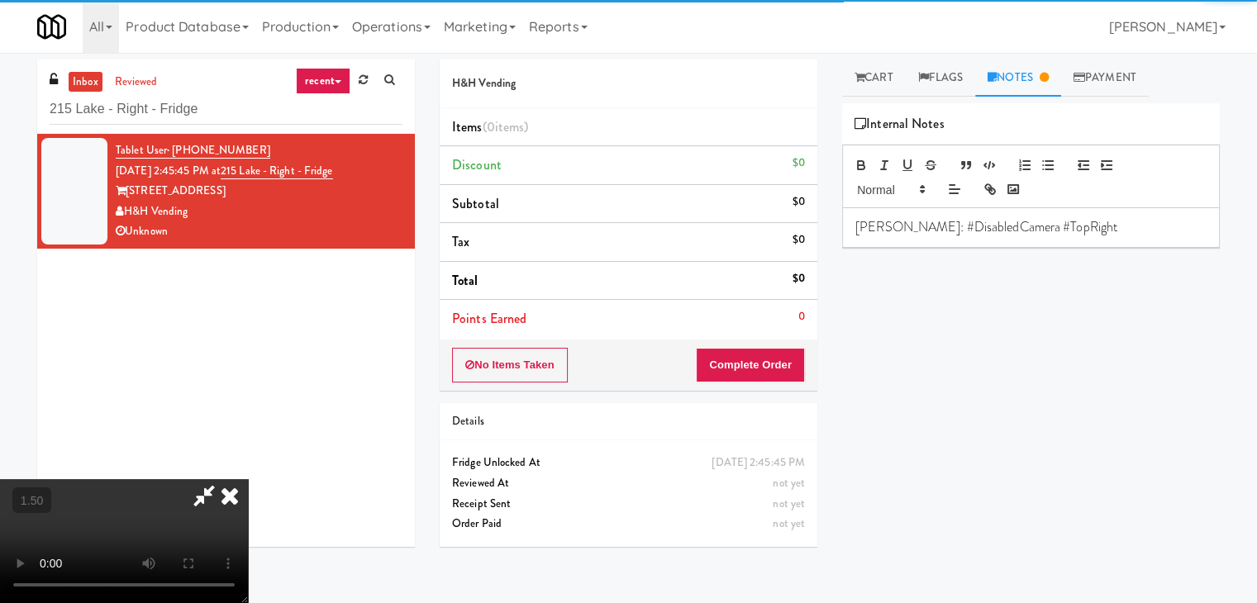
drag, startPoint x: 274, startPoint y: 298, endPoint x: 292, endPoint y: 306, distance: 18.9
click at [248, 479] on video at bounding box center [124, 541] width 248 height 124
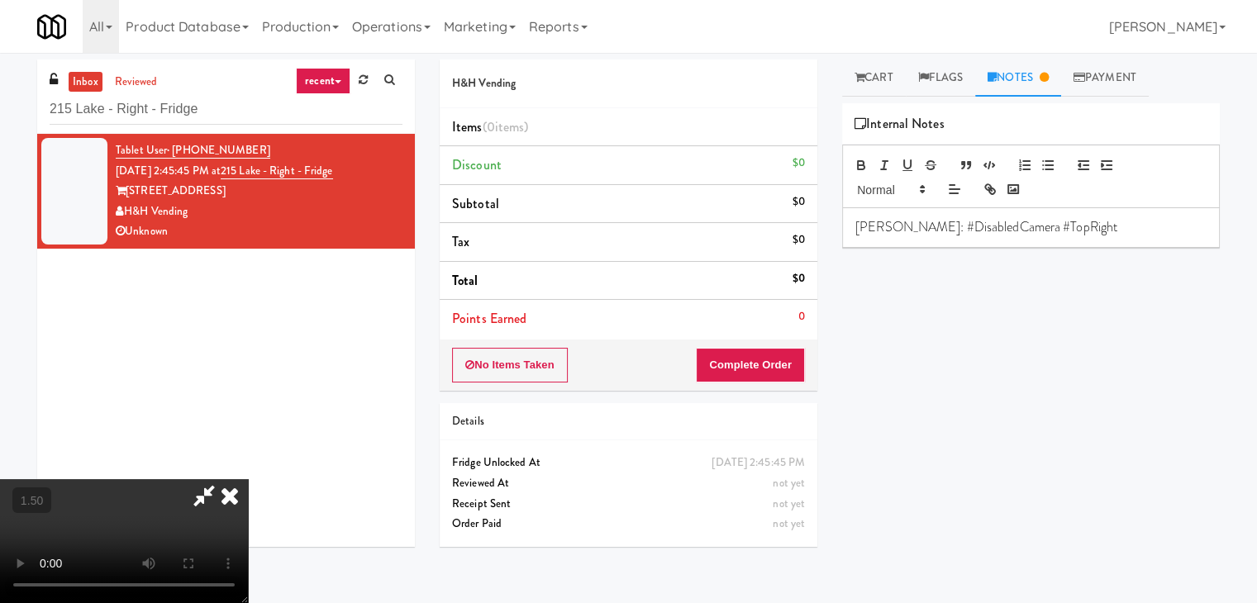
drag, startPoint x: 341, startPoint y: 414, endPoint x: 341, endPoint y: 263, distance: 151.3
click at [248, 479] on video at bounding box center [124, 541] width 248 height 124
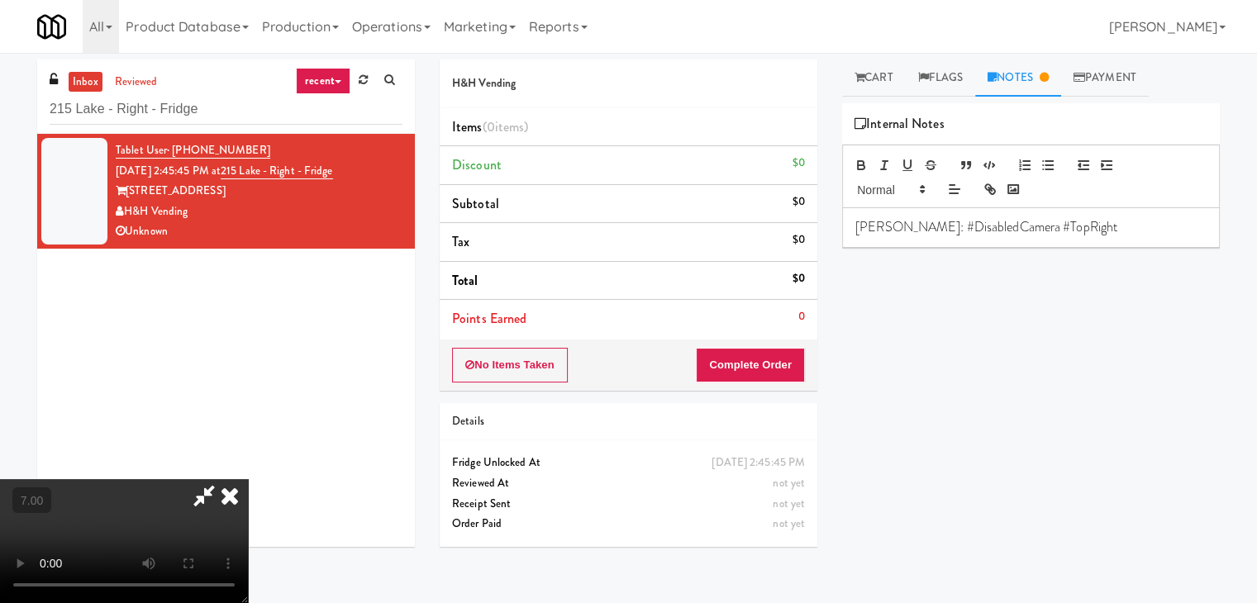
click at [248, 479] on video at bounding box center [124, 541] width 248 height 124
drag, startPoint x: 738, startPoint y: 196, endPoint x: 919, endPoint y: 227, distance: 183.7
click at [248, 479] on icon at bounding box center [230, 495] width 36 height 33
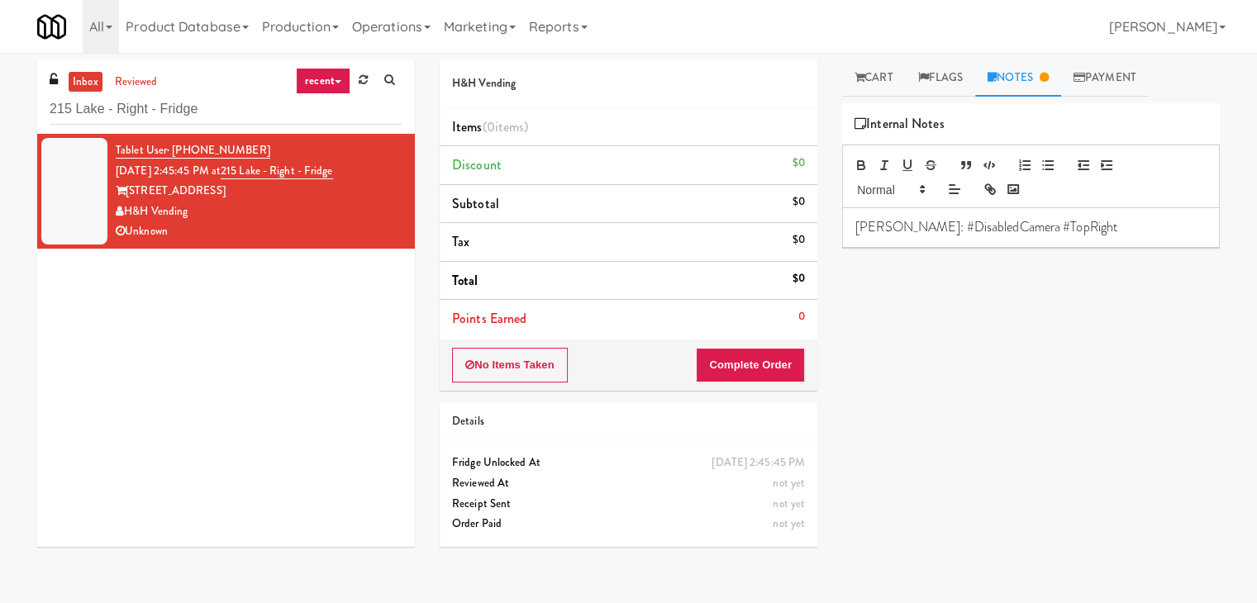
click at [1068, 226] on p "[PERSON_NAME]: #DisabledCamera #TopRight" at bounding box center [1031, 227] width 351 height 18
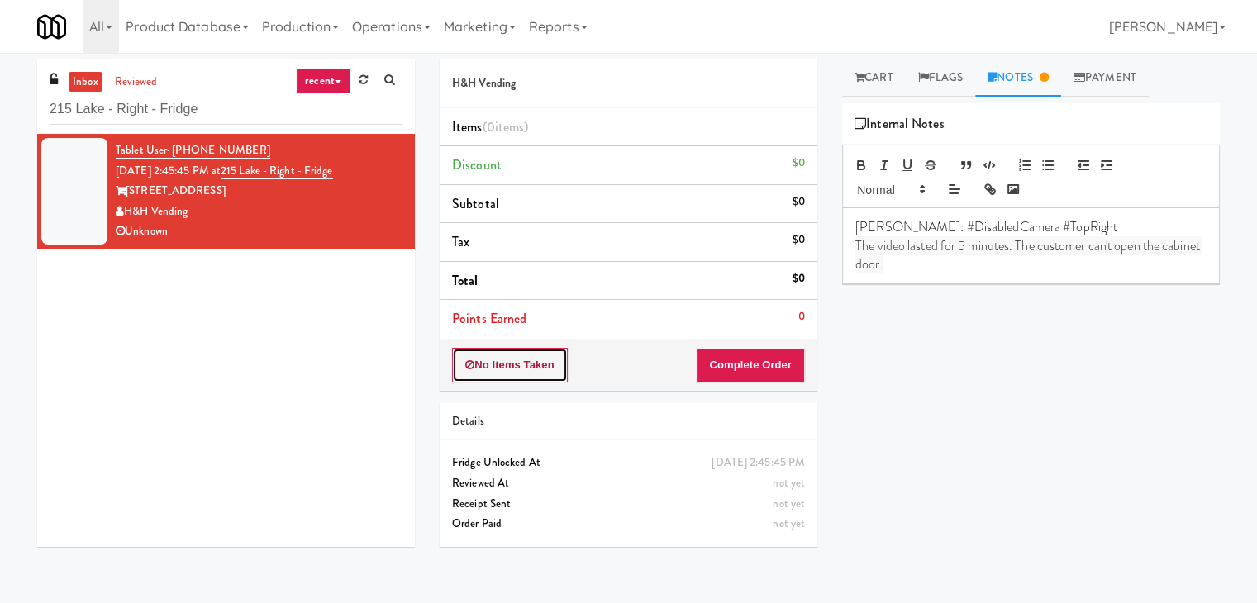
click at [522, 365] on button "No Items Taken" at bounding box center [510, 365] width 116 height 35
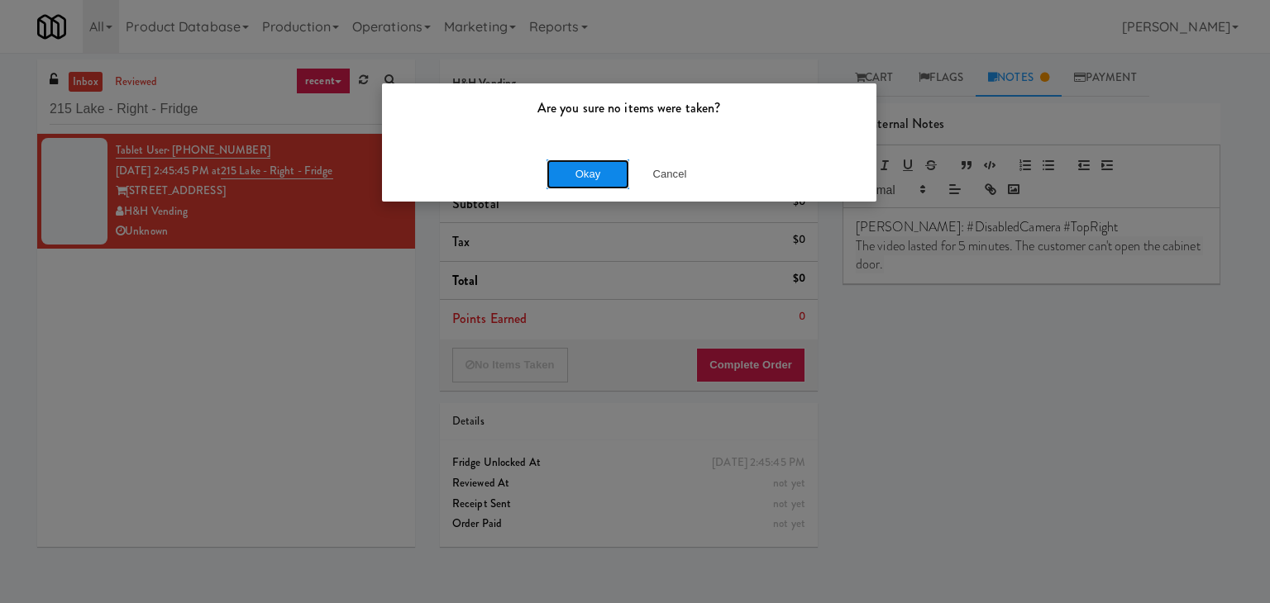
click at [562, 172] on button "Okay" at bounding box center [587, 175] width 83 height 30
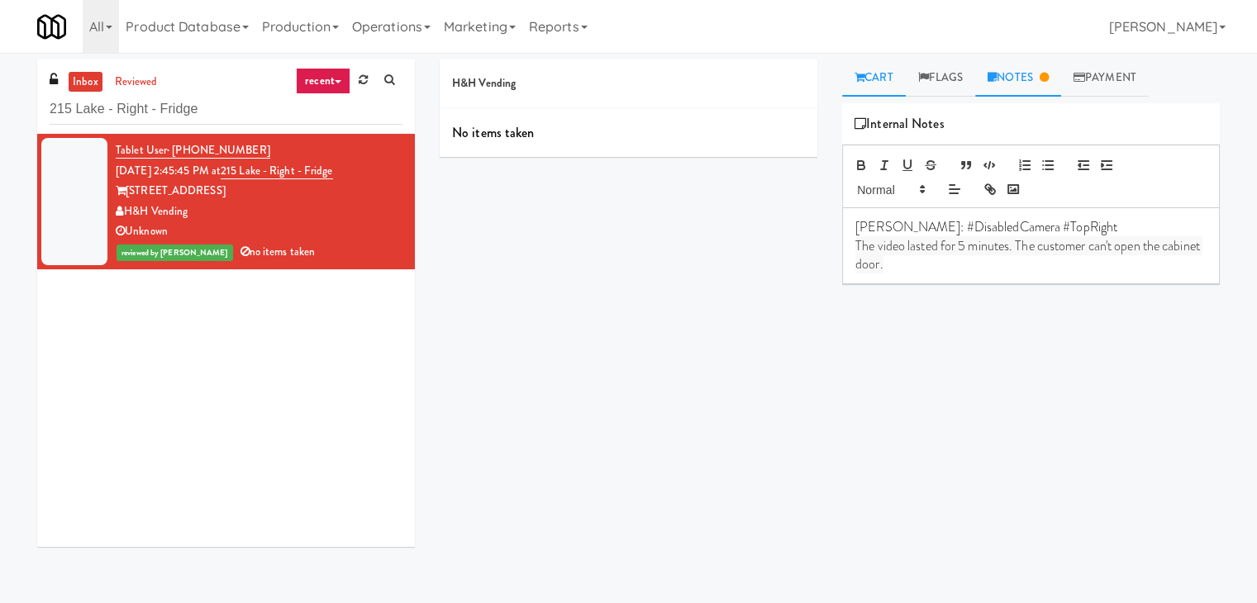
click at [876, 76] on link "Cart" at bounding box center [874, 78] width 64 height 37
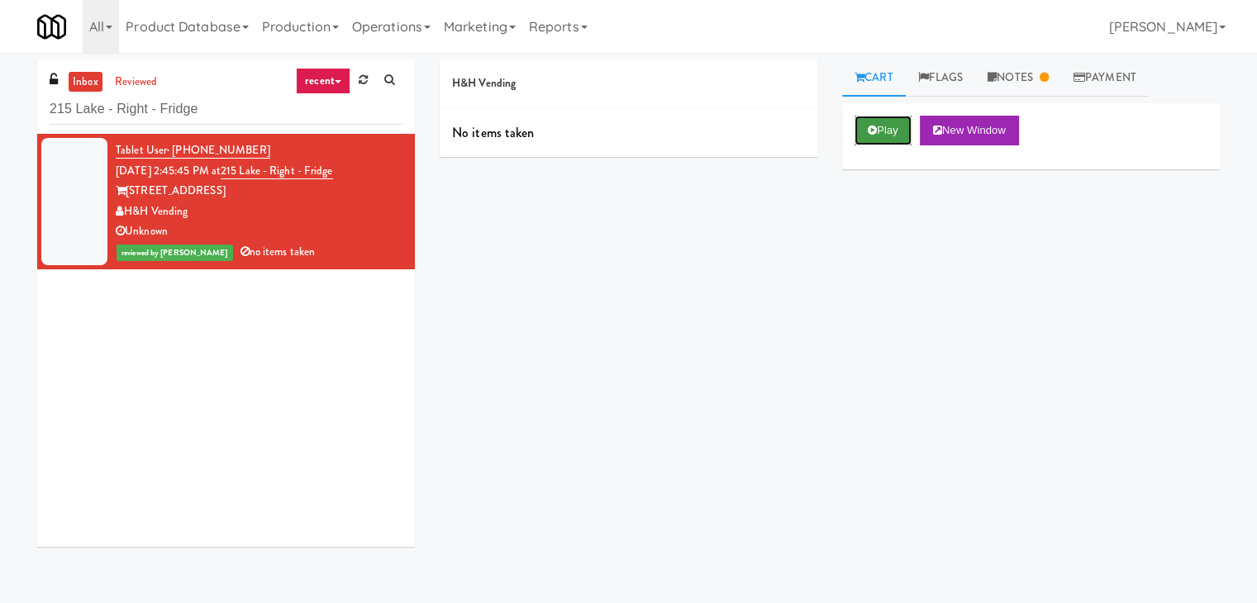
click at [888, 129] on button "Play" at bounding box center [883, 131] width 57 height 30
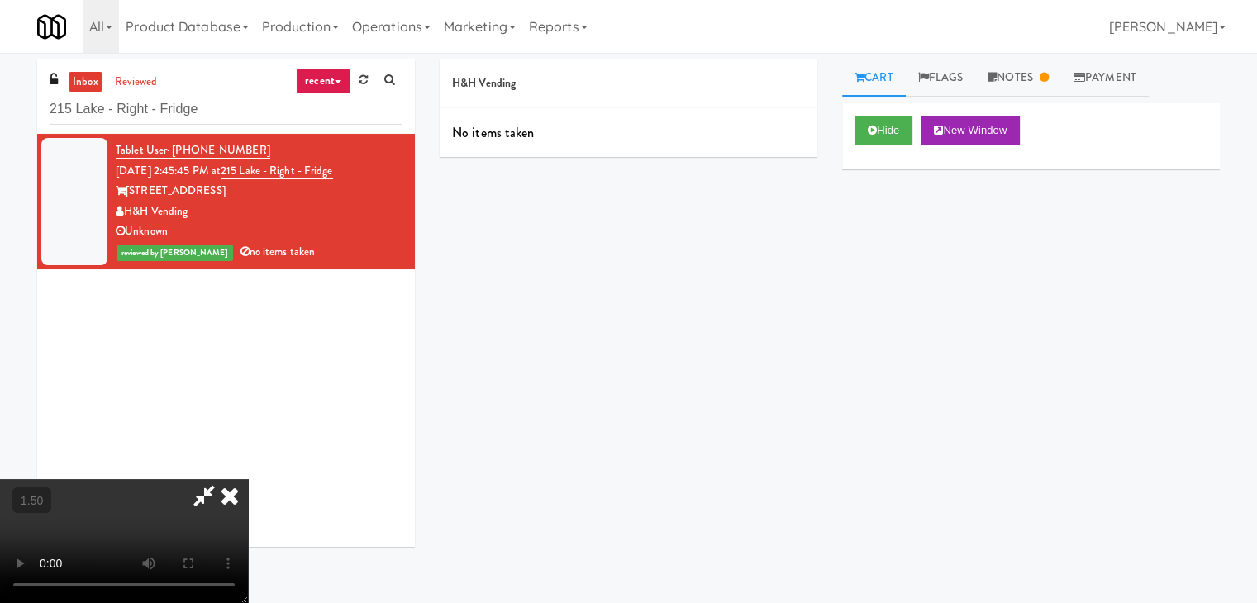
click at [248, 479] on icon at bounding box center [230, 495] width 36 height 33
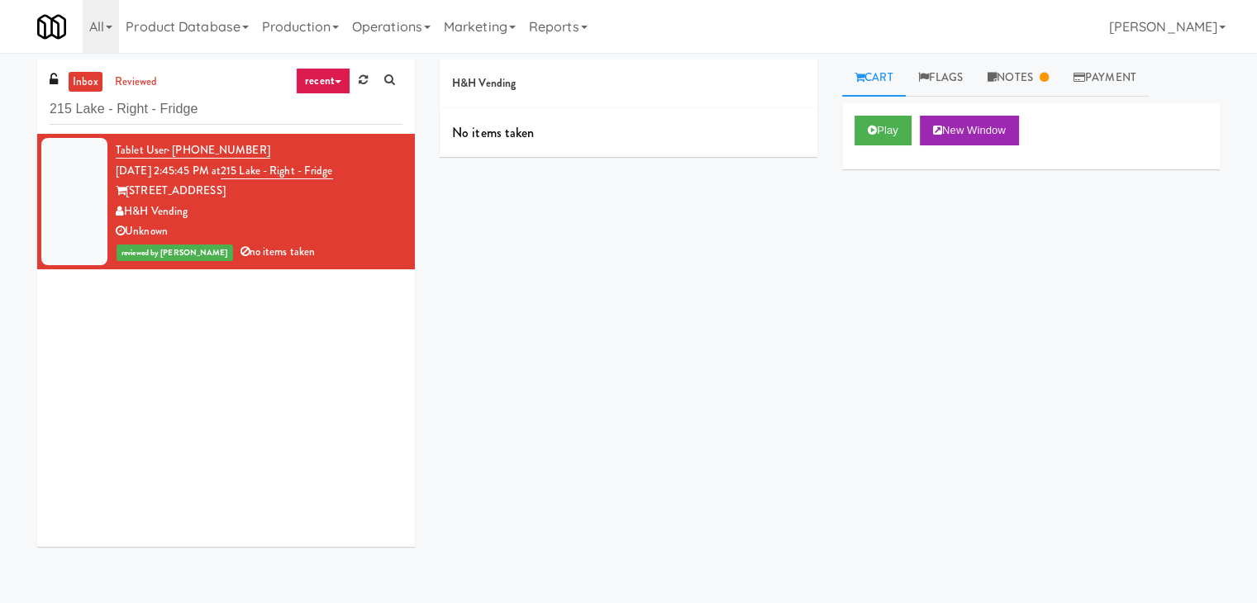
drag, startPoint x: 193, startPoint y: 213, endPoint x: 129, endPoint y: 216, distance: 64.5
click at [129, 216] on div "H&H Vending" at bounding box center [259, 212] width 287 height 21
copy div "H&H Vending"
drag, startPoint x: 356, startPoint y: 172, endPoint x: 241, endPoint y: 173, distance: 115.7
click at [243, 172] on div "Tablet User · (949) 923-9457 [DATE] 2:45:45 PM at [GEOGRAPHIC_DATA] - Right - F…" at bounding box center [259, 202] width 287 height 122
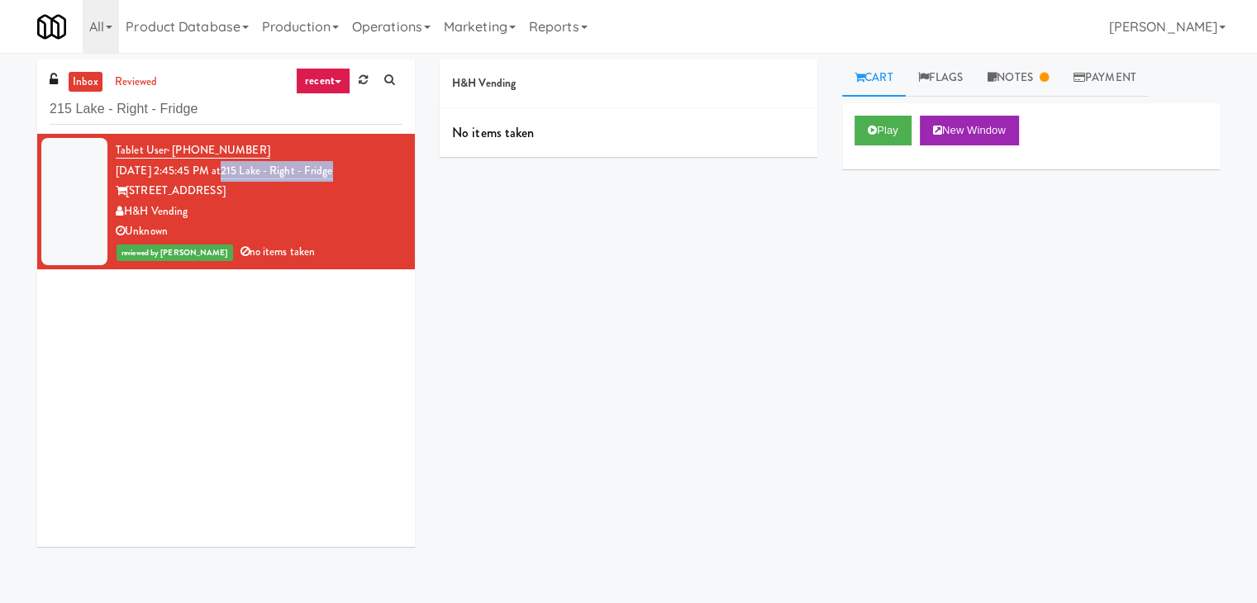
copy link "215 Lake - Right - Fridge"
drag, startPoint x: 251, startPoint y: 146, endPoint x: 173, endPoint y: 143, distance: 78.6
click at [173, 143] on div "Tablet User · (949) 923-9457 [DATE] 2:45:45 PM at [GEOGRAPHIC_DATA] - Right - F…" at bounding box center [259, 202] width 287 height 122
copy span "[PHONE_NUMBER]"
click at [1013, 85] on link "Notes" at bounding box center [1018, 78] width 86 height 37
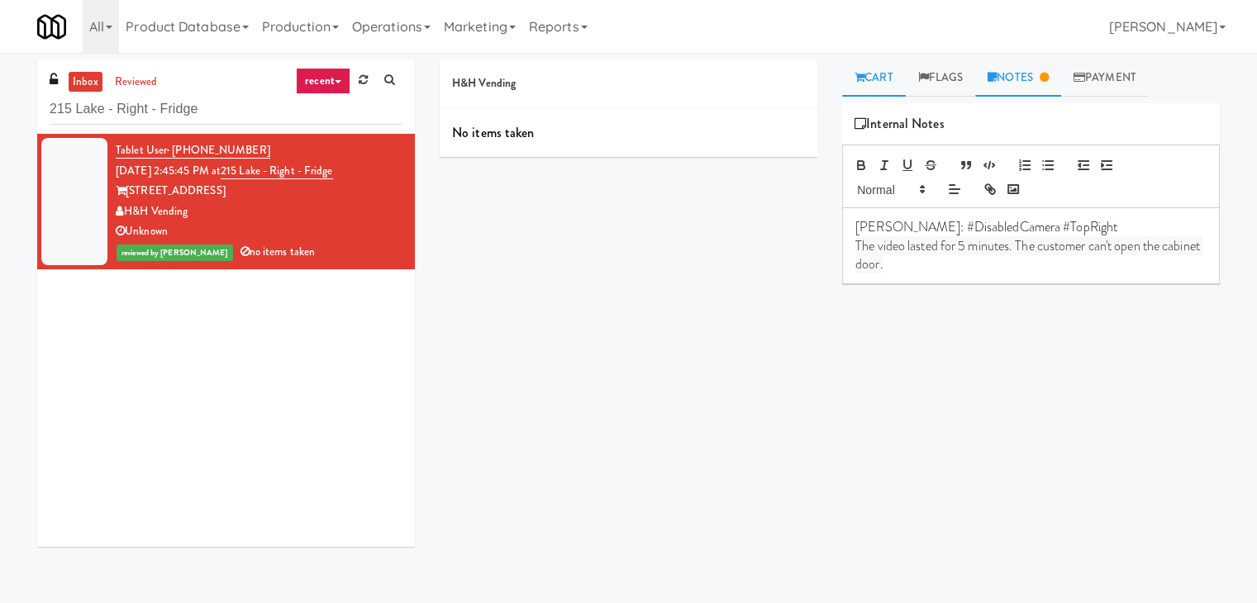
click at [860, 83] on link "Cart" at bounding box center [874, 78] width 64 height 37
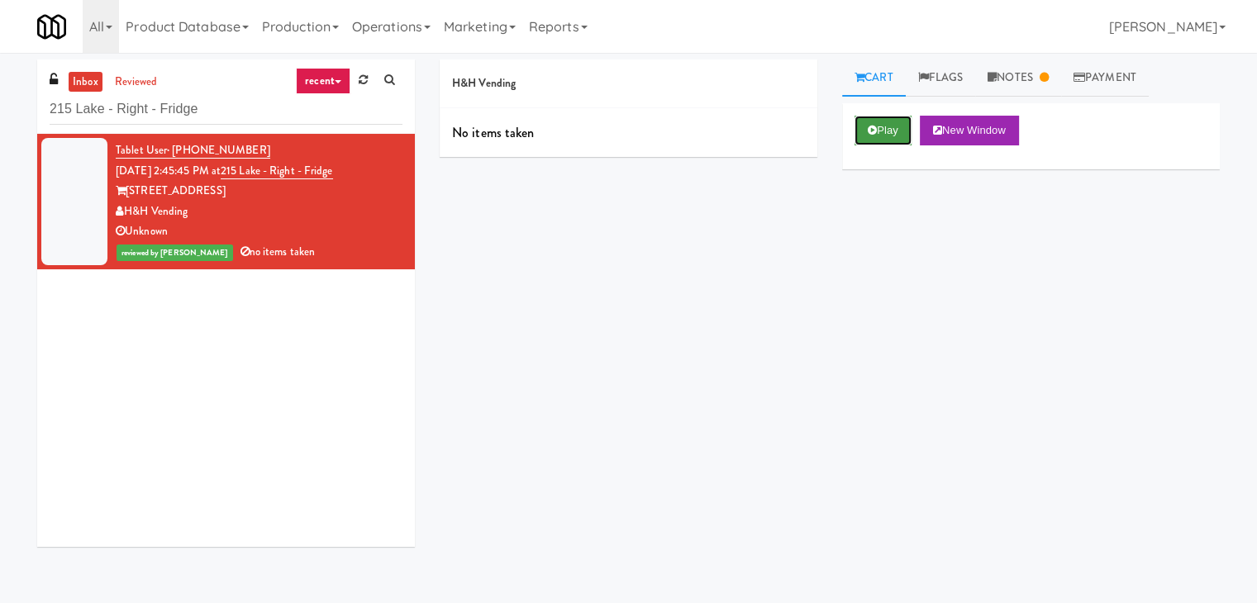
click at [878, 130] on button "Play" at bounding box center [883, 131] width 57 height 30
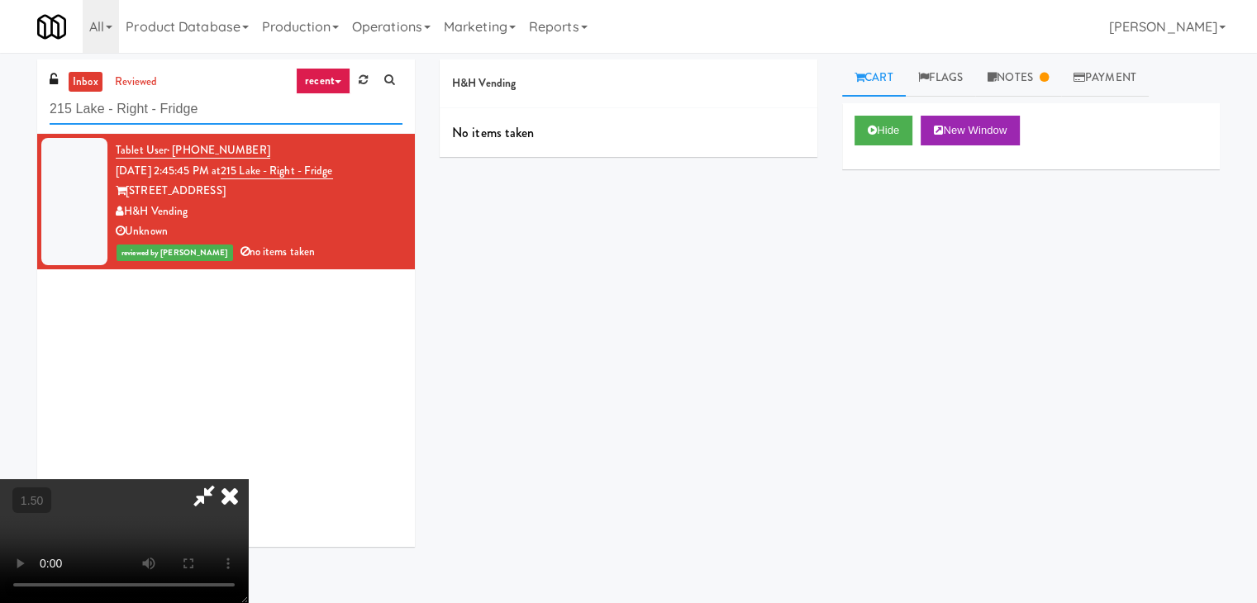
click at [210, 115] on input "215 Lake - Right - Fridge" at bounding box center [226, 109] width 353 height 31
click at [248, 479] on icon at bounding box center [230, 495] width 36 height 33
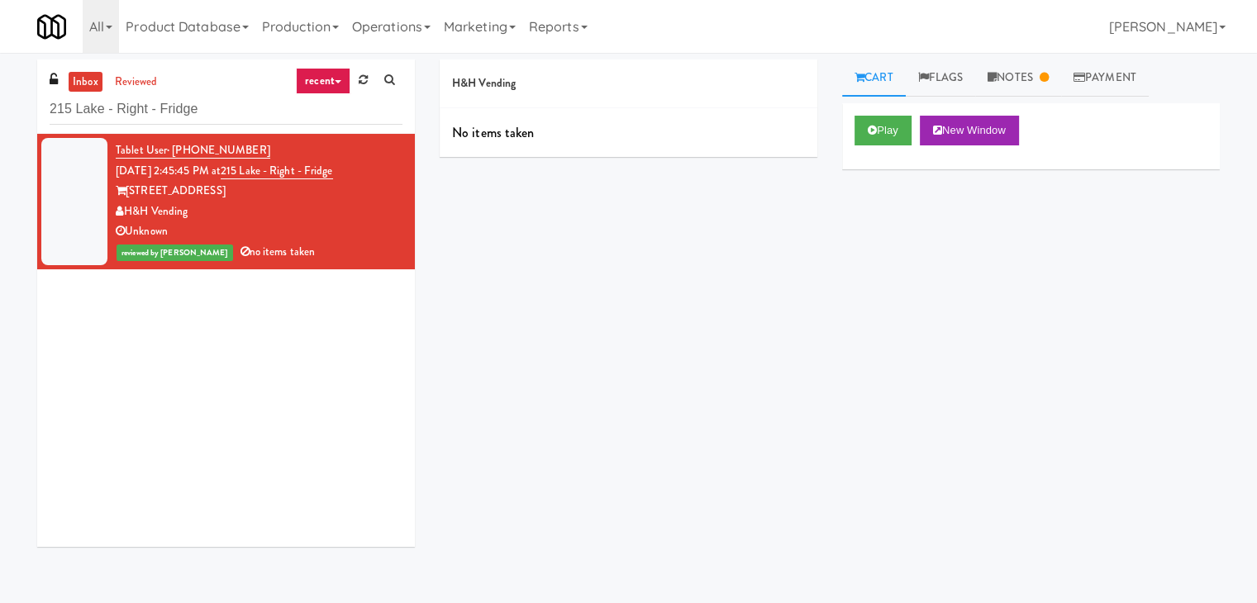
click at [249, 126] on div "inbox reviewed recent all unclear take inventory issue suspicious failed recent…" at bounding box center [226, 97] width 378 height 74
click at [249, 117] on input "215 Lake - Right - Fridge" at bounding box center [226, 109] width 353 height 31
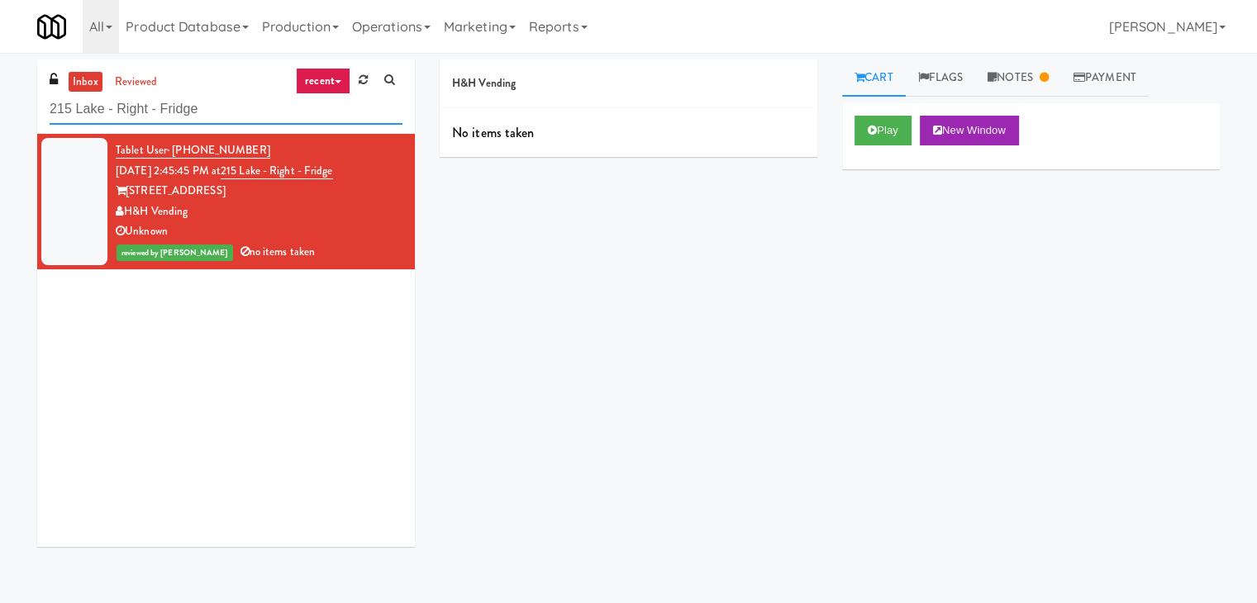
paste input "Oasis - Cooler"
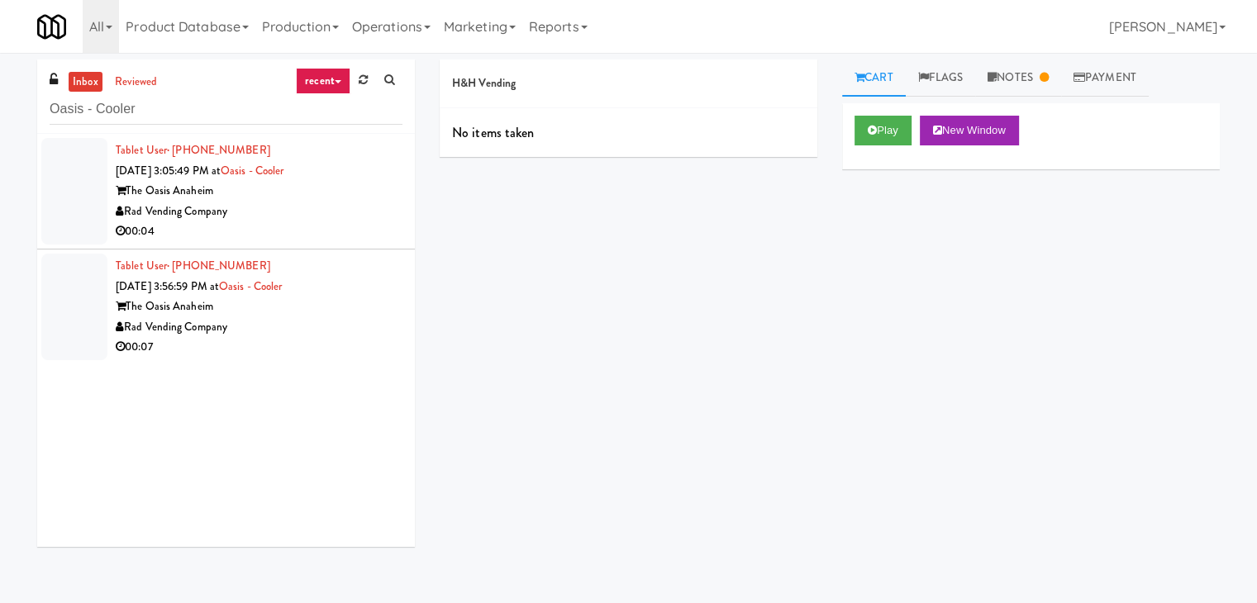
click at [360, 212] on div "Rad Vending Company" at bounding box center [259, 212] width 287 height 21
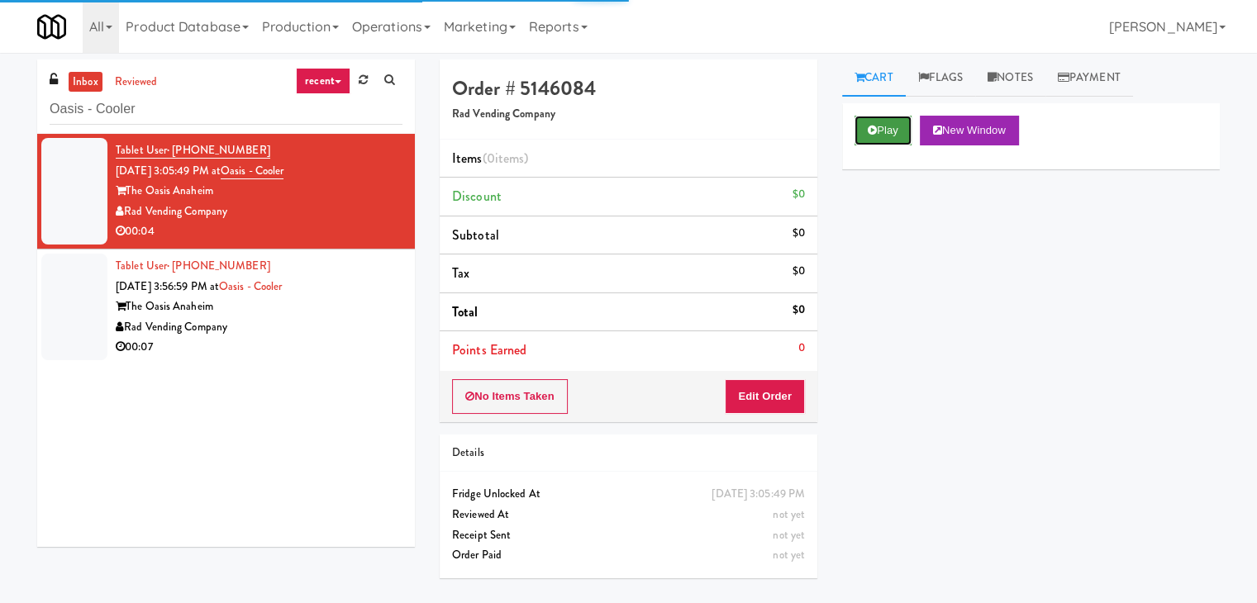
click at [889, 140] on button "Play" at bounding box center [883, 131] width 57 height 30
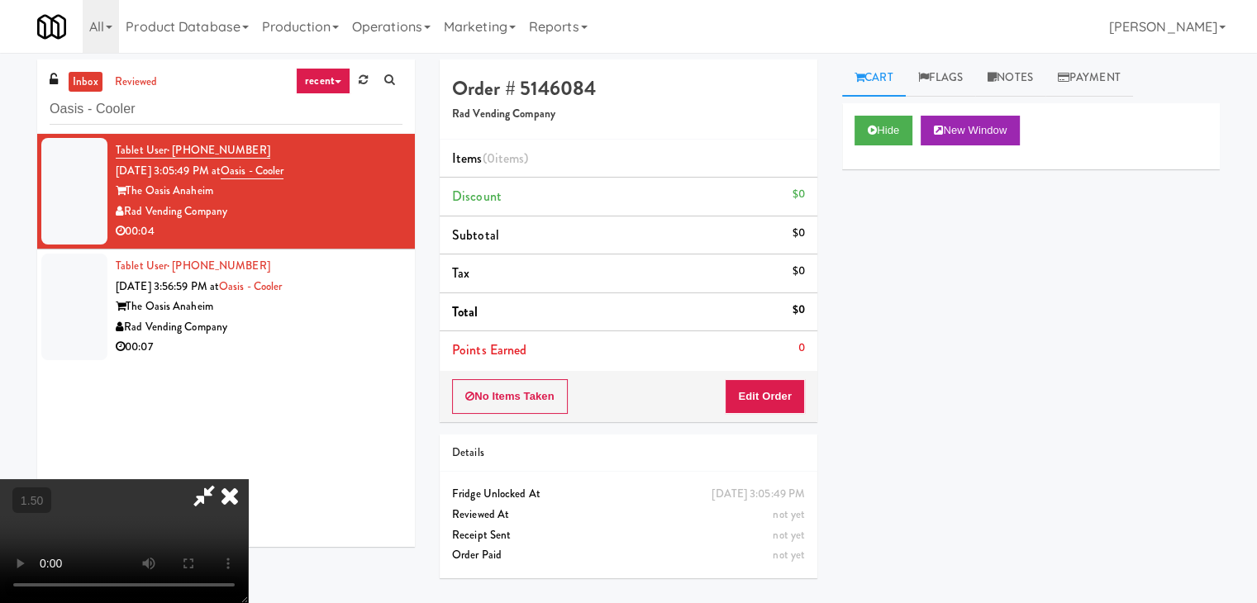
click at [248, 479] on video at bounding box center [124, 541] width 248 height 124
click at [248, 479] on icon at bounding box center [230, 495] width 36 height 33
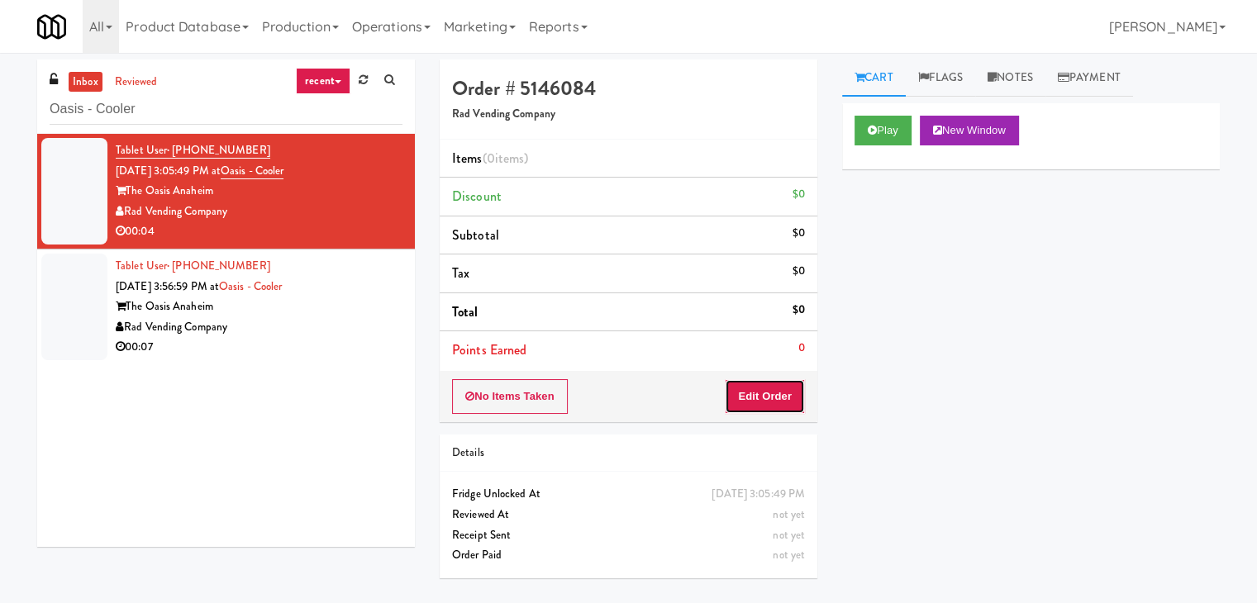
click at [777, 401] on button "Edit Order" at bounding box center [765, 396] width 80 height 35
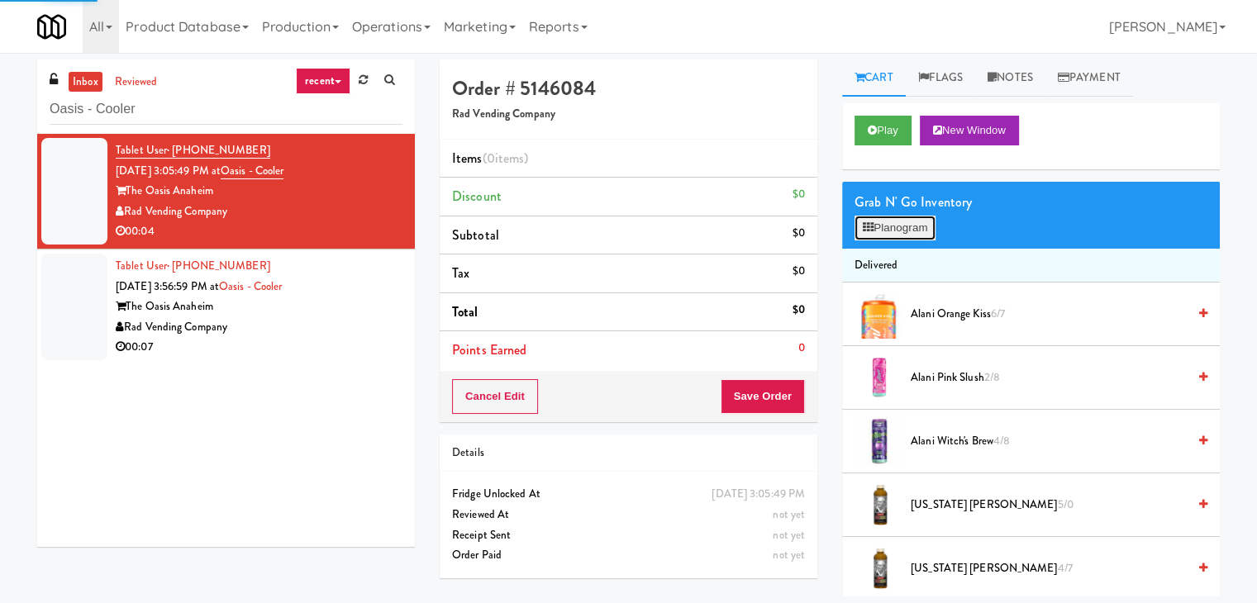
click at [897, 226] on button "Planogram" at bounding box center [895, 228] width 81 height 25
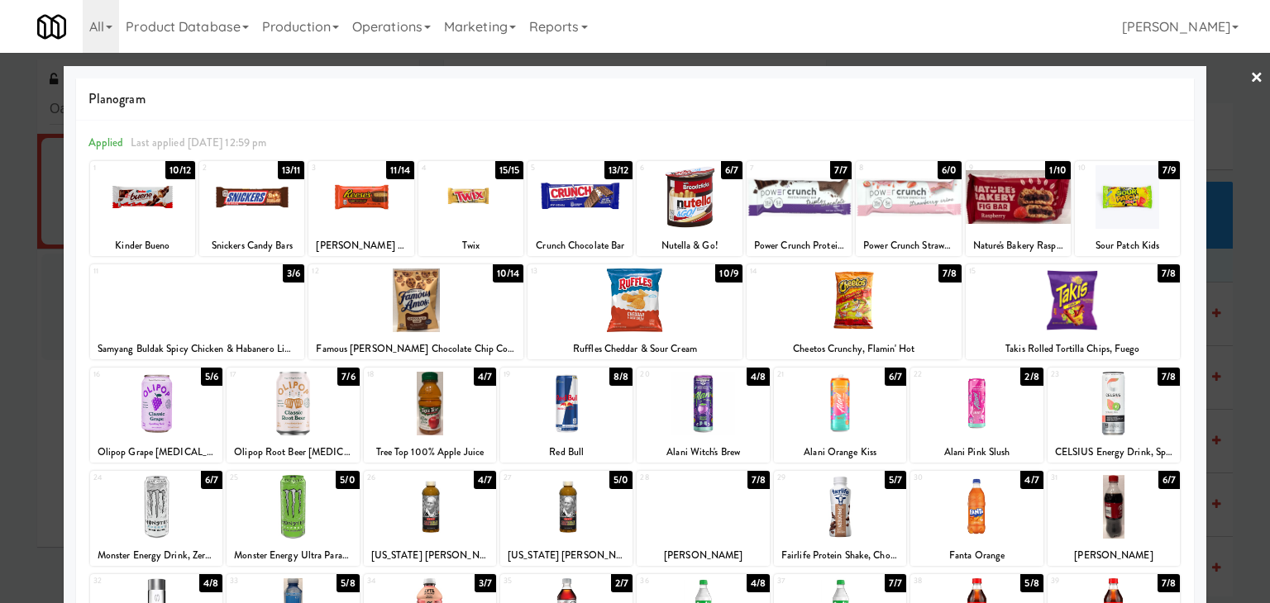
click at [700, 410] on div at bounding box center [702, 404] width 132 height 64
click at [1250, 81] on link "×" at bounding box center [1256, 78] width 13 height 51
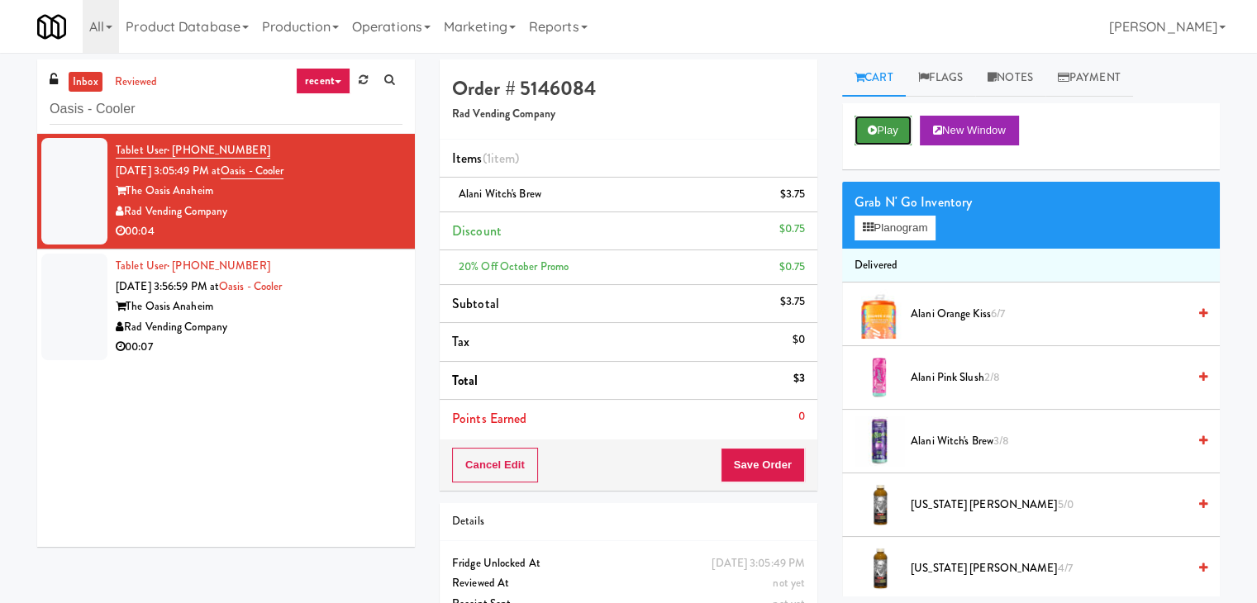
drag, startPoint x: 909, startPoint y: 125, endPoint x: 897, endPoint y: 134, distance: 15.4
click at [907, 124] on button "Play" at bounding box center [883, 131] width 57 height 30
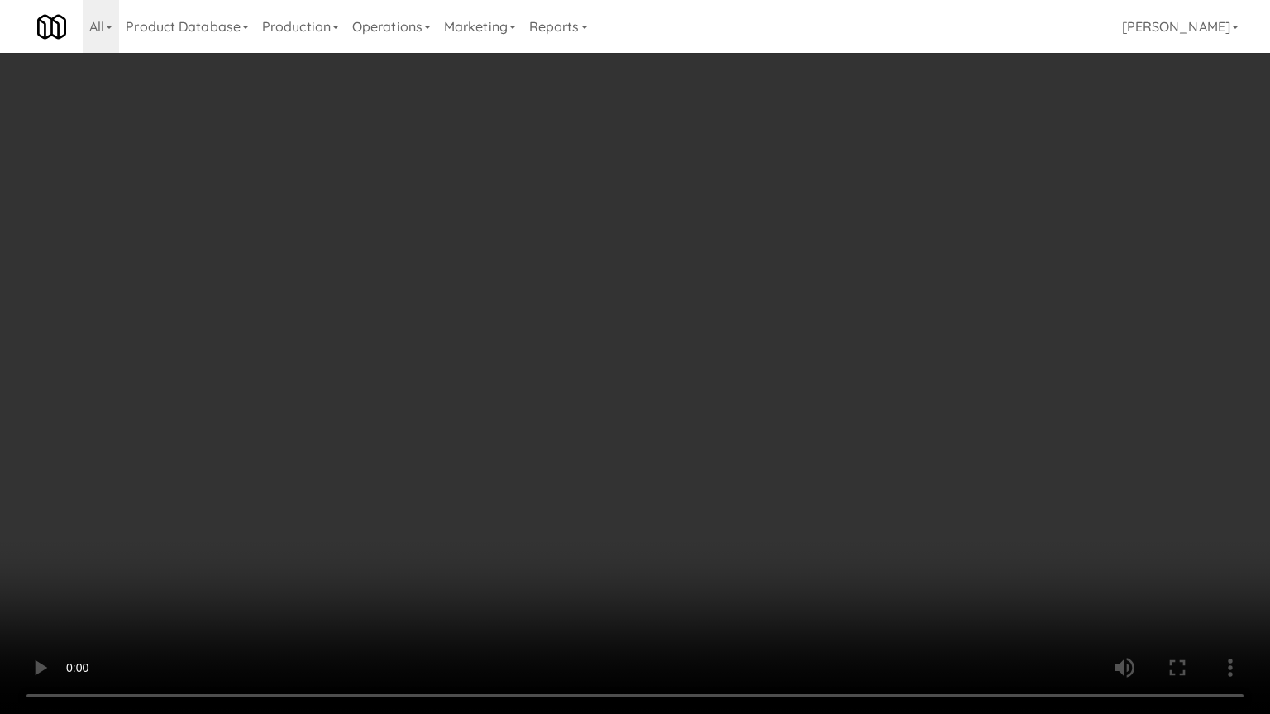
click at [607, 277] on video at bounding box center [635, 357] width 1270 height 714
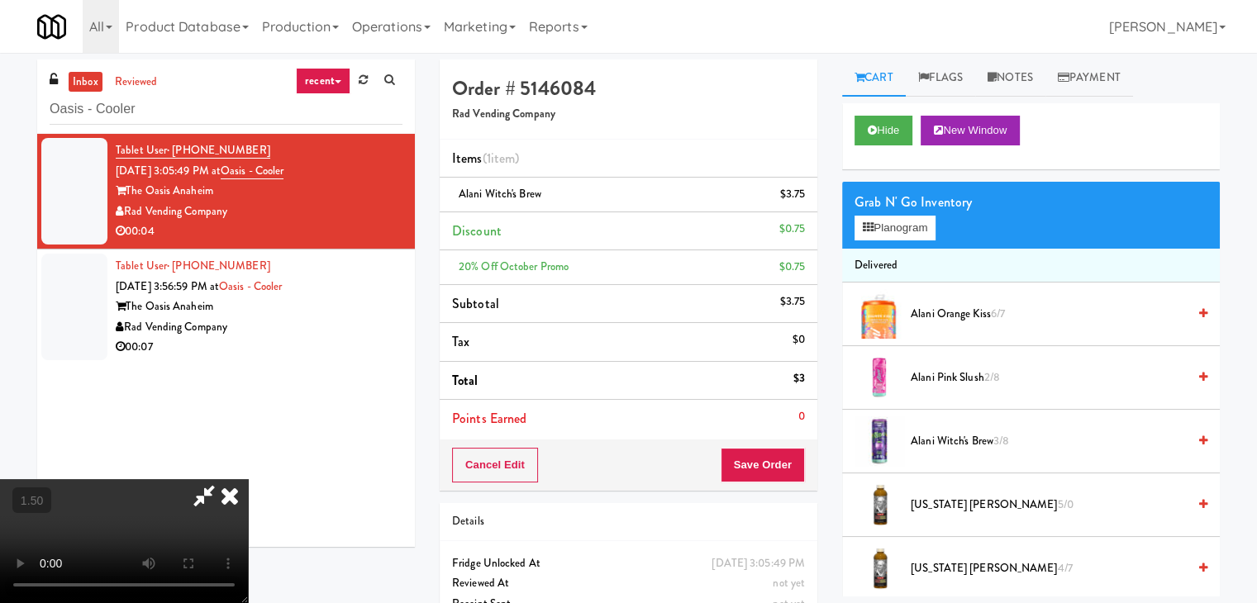
click at [248, 479] on icon at bounding box center [230, 495] width 36 height 33
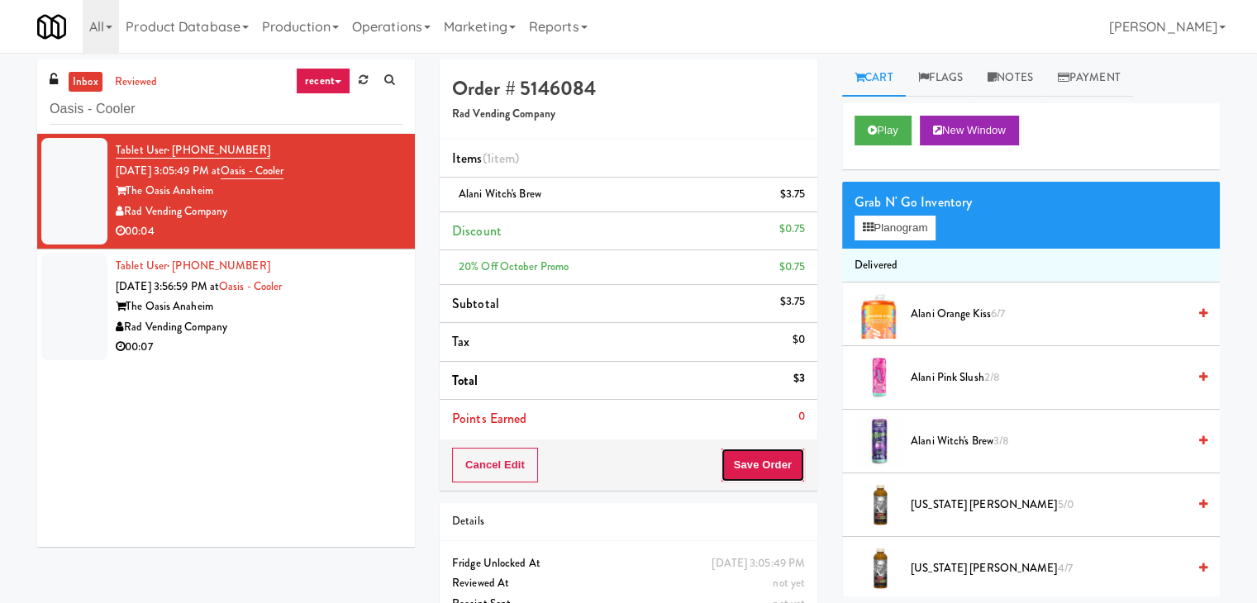
click at [758, 464] on button "Save Order" at bounding box center [763, 465] width 84 height 35
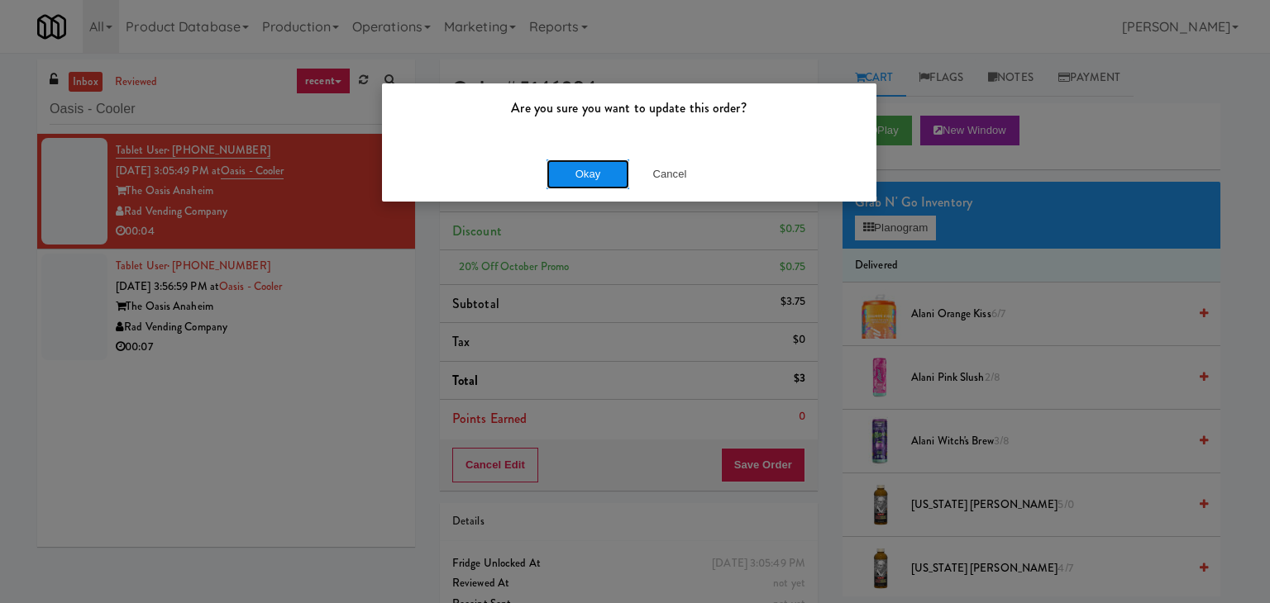
click at [611, 179] on button "Okay" at bounding box center [587, 175] width 83 height 30
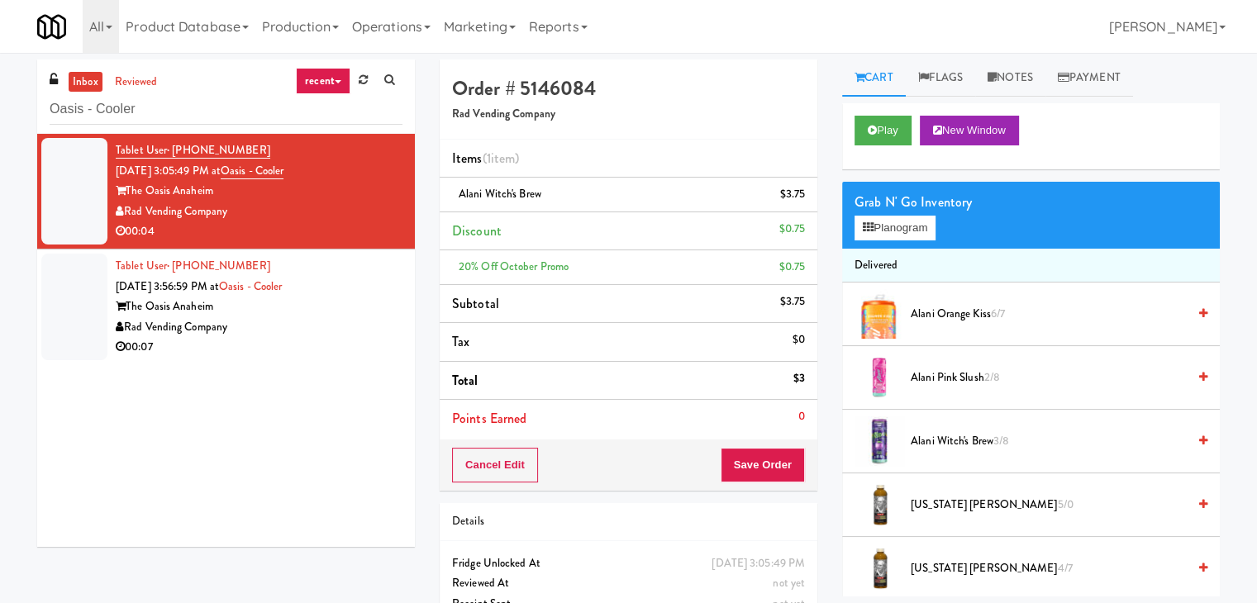
click at [370, 322] on div "Rad Vending Company" at bounding box center [259, 327] width 287 height 21
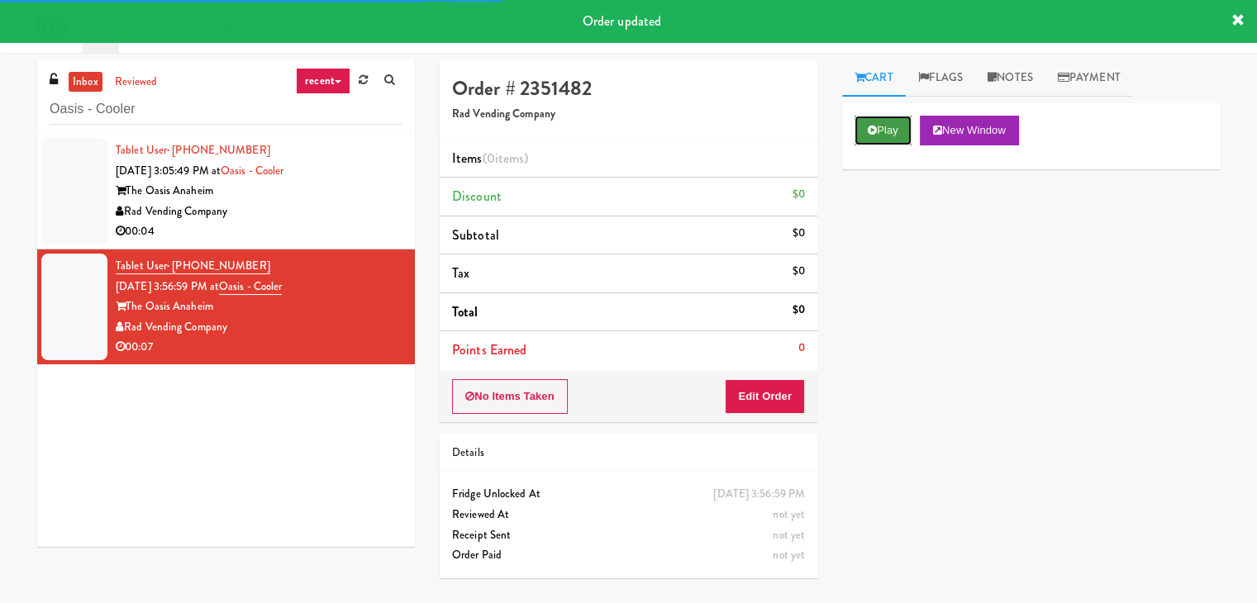
click at [878, 133] on button "Play" at bounding box center [883, 131] width 57 height 30
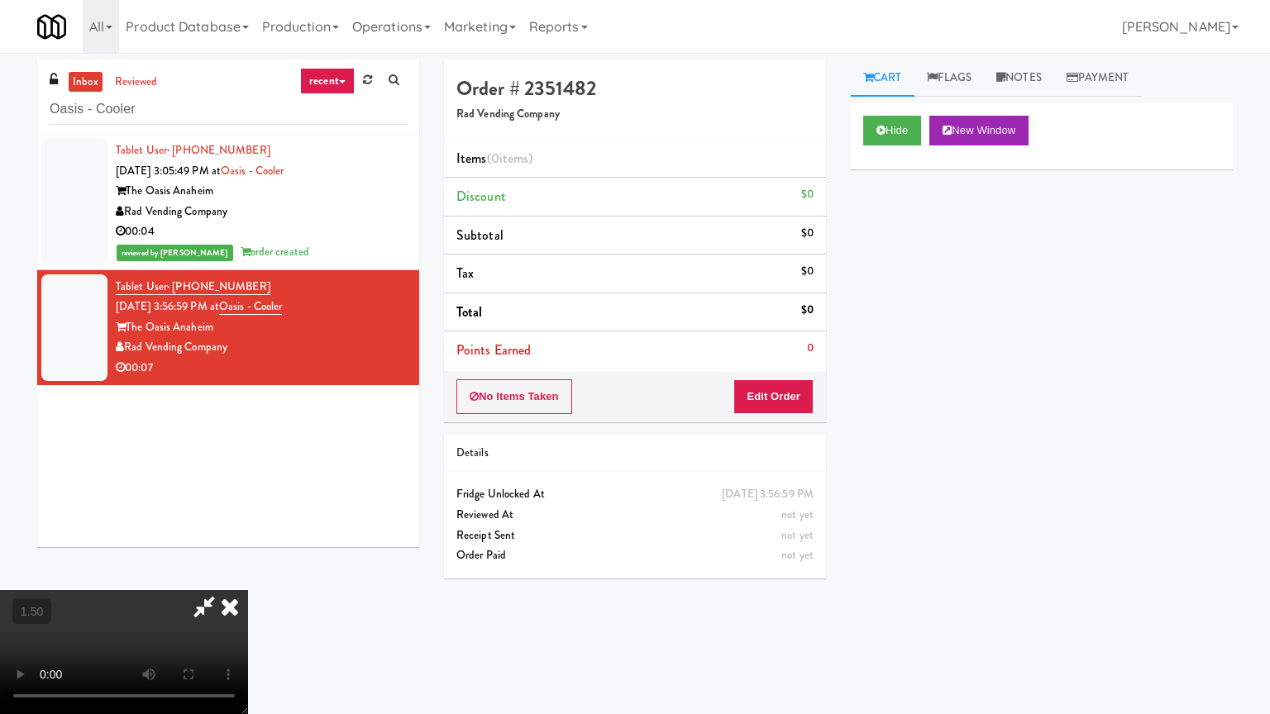
click at [248, 590] on video at bounding box center [124, 652] width 248 height 124
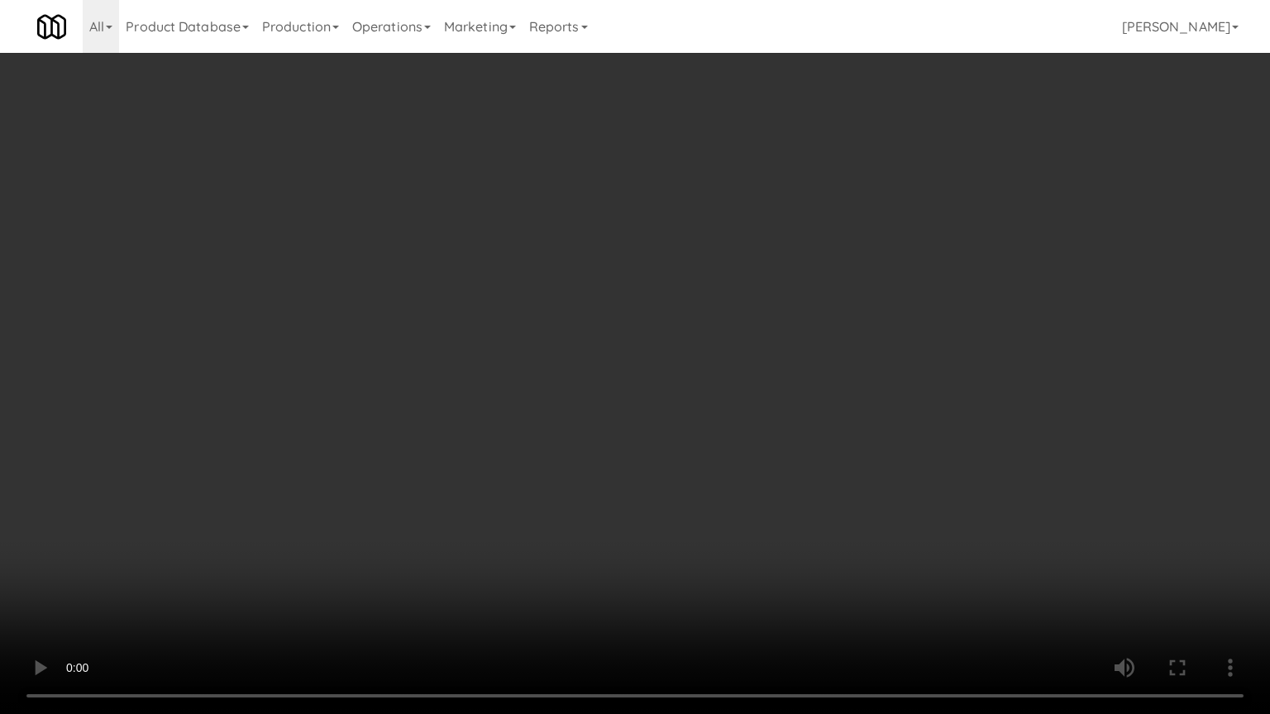
click at [719, 272] on video at bounding box center [635, 357] width 1270 height 714
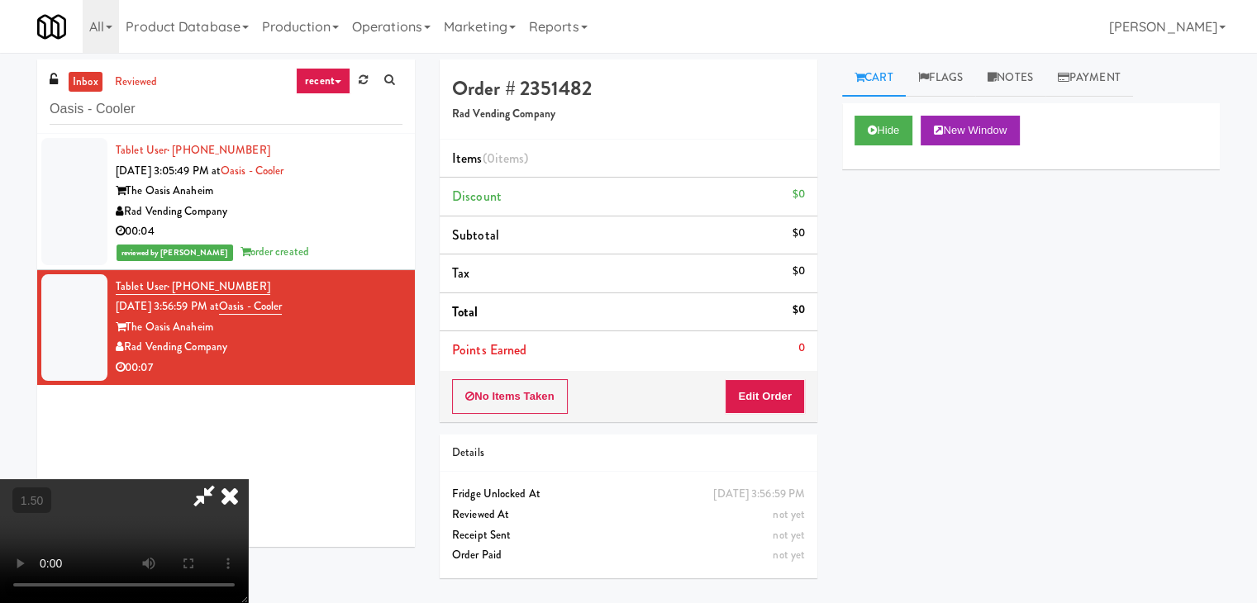
click at [248, 479] on icon at bounding box center [230, 495] width 36 height 33
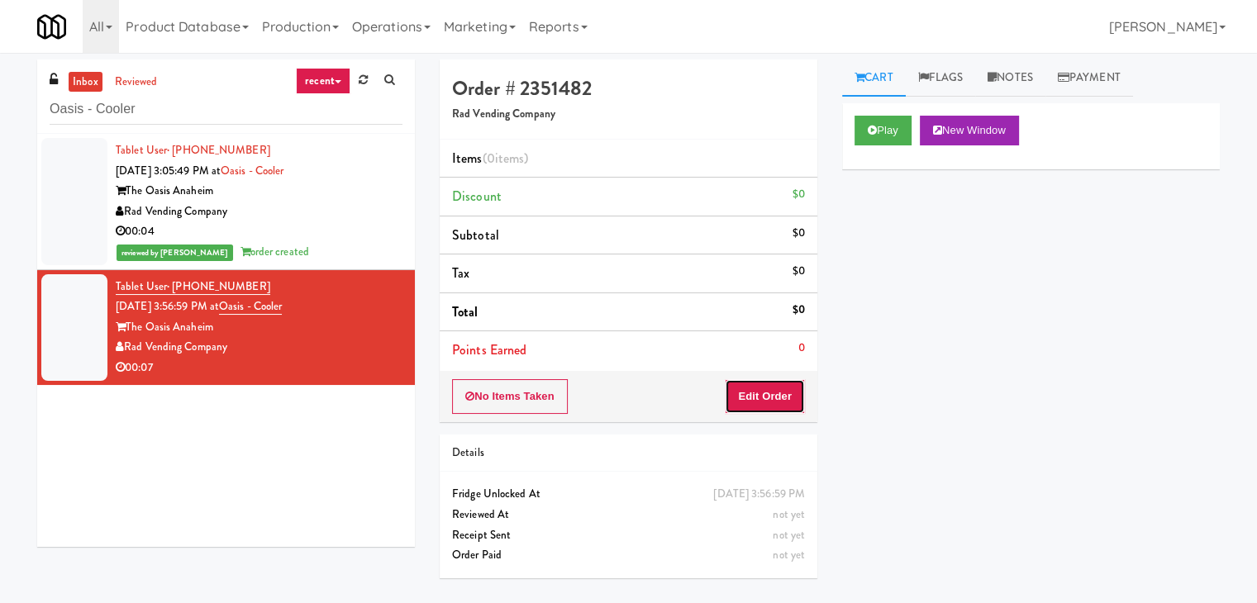
drag, startPoint x: 756, startPoint y: 387, endPoint x: 821, endPoint y: 350, distance: 74.0
click at [757, 387] on button "Edit Order" at bounding box center [765, 396] width 80 height 35
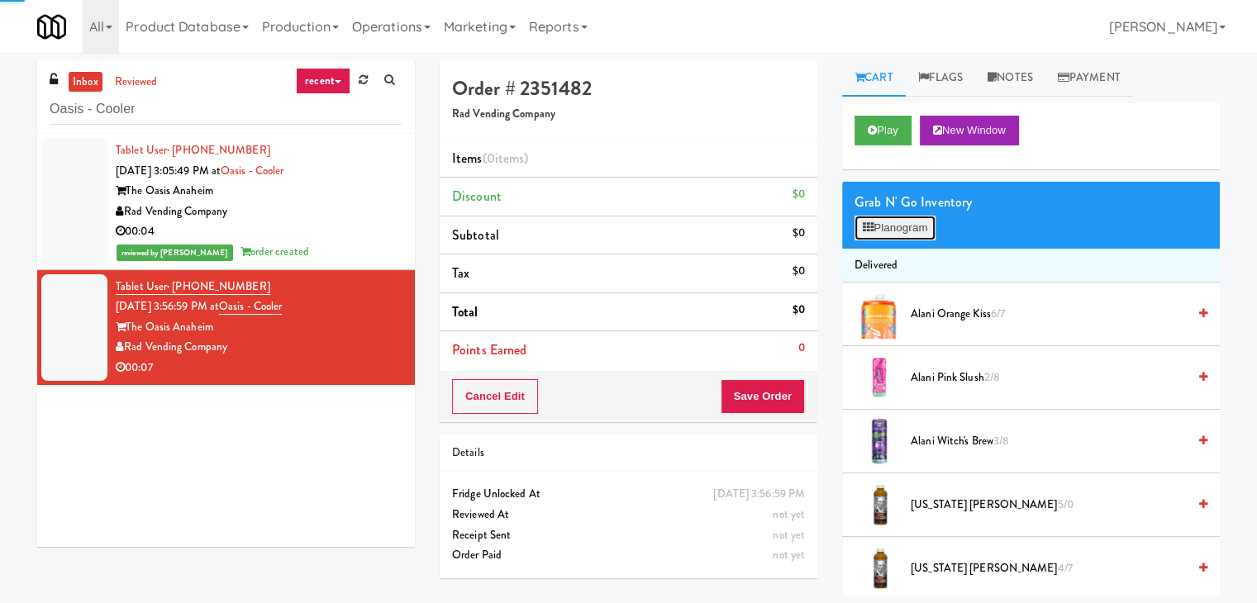
click at [906, 230] on button "Planogram" at bounding box center [895, 228] width 81 height 25
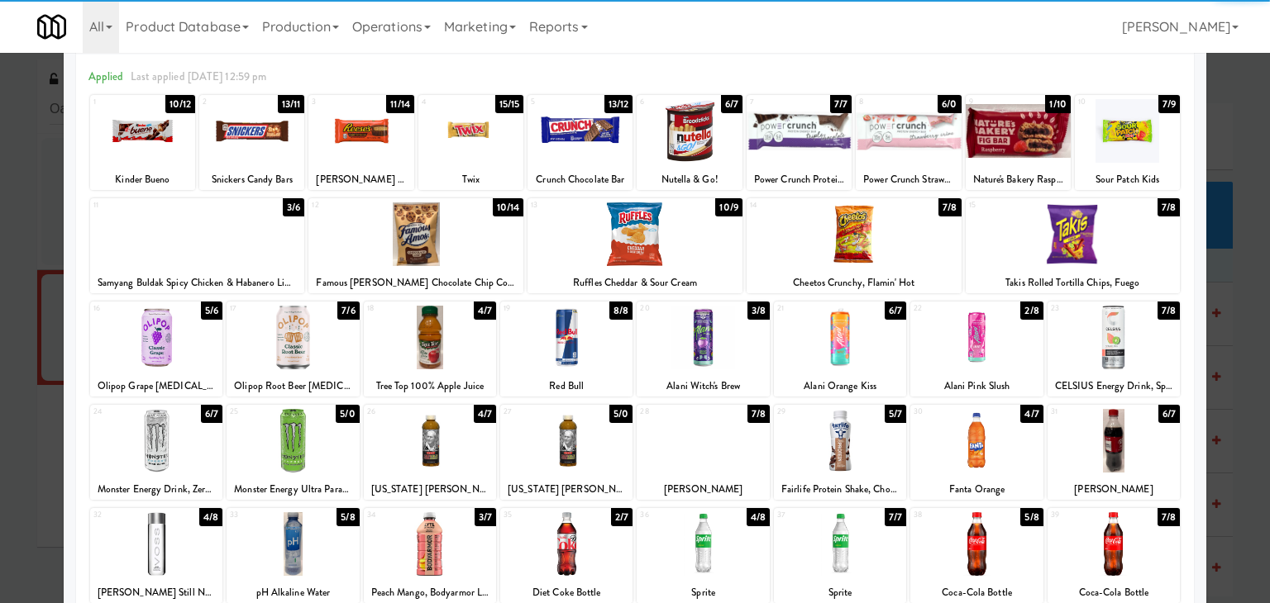
scroll to position [165, 0]
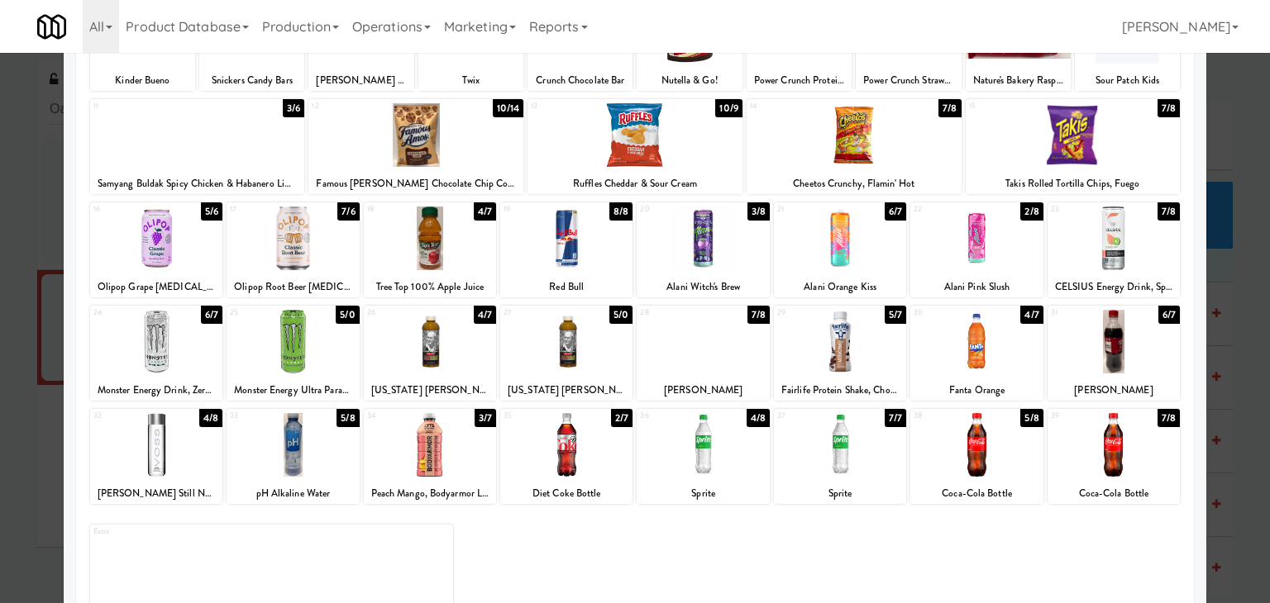
click at [443, 354] on div at bounding box center [430, 342] width 132 height 64
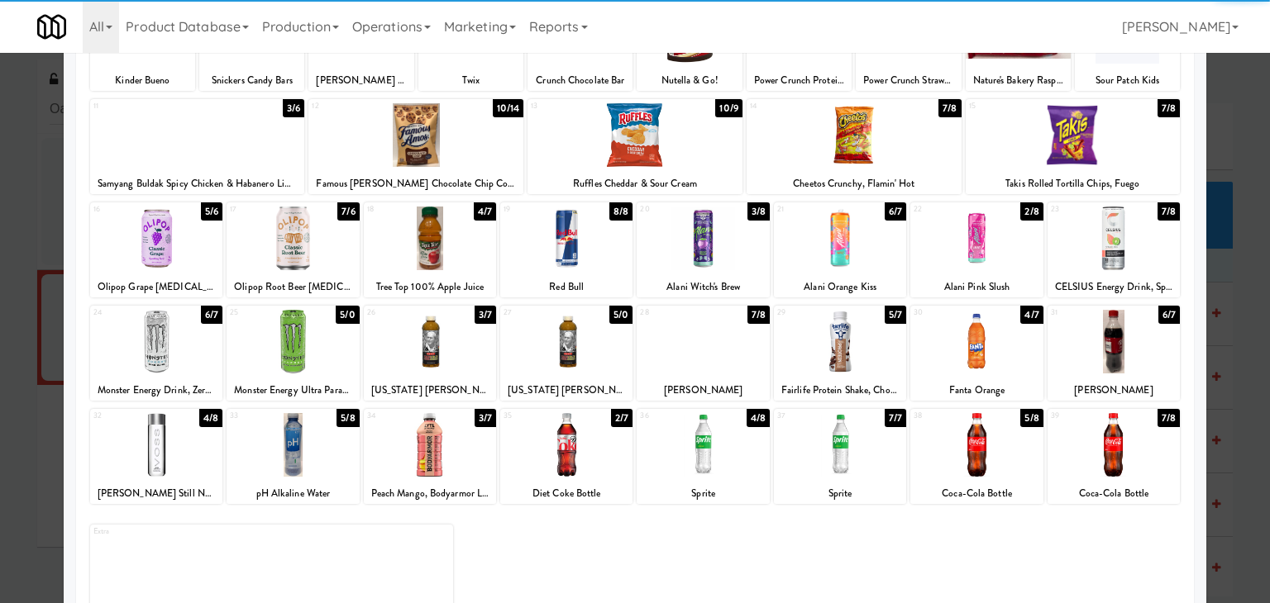
click at [189, 331] on div at bounding box center [156, 342] width 132 height 64
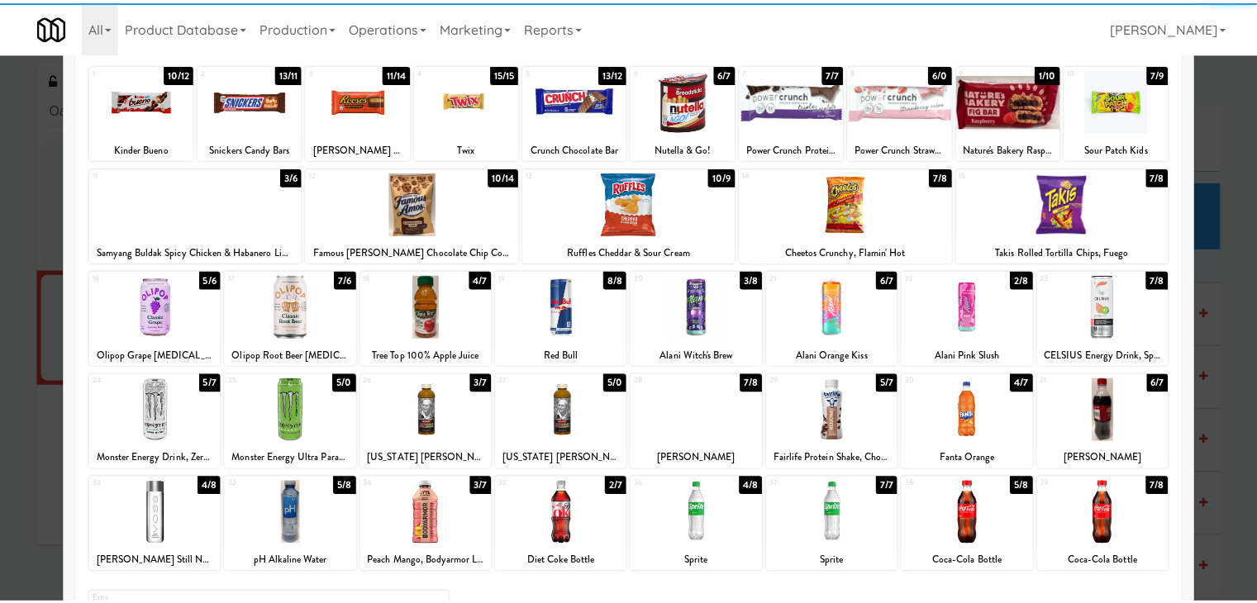
scroll to position [0, 0]
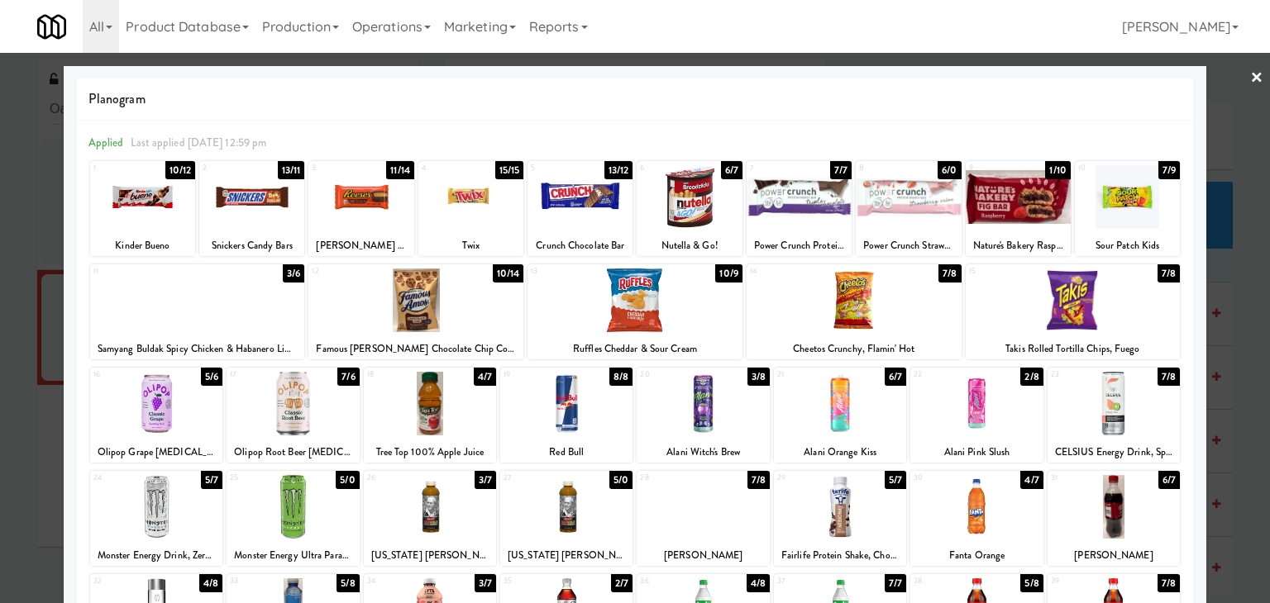
click at [1250, 73] on link "×" at bounding box center [1256, 78] width 13 height 51
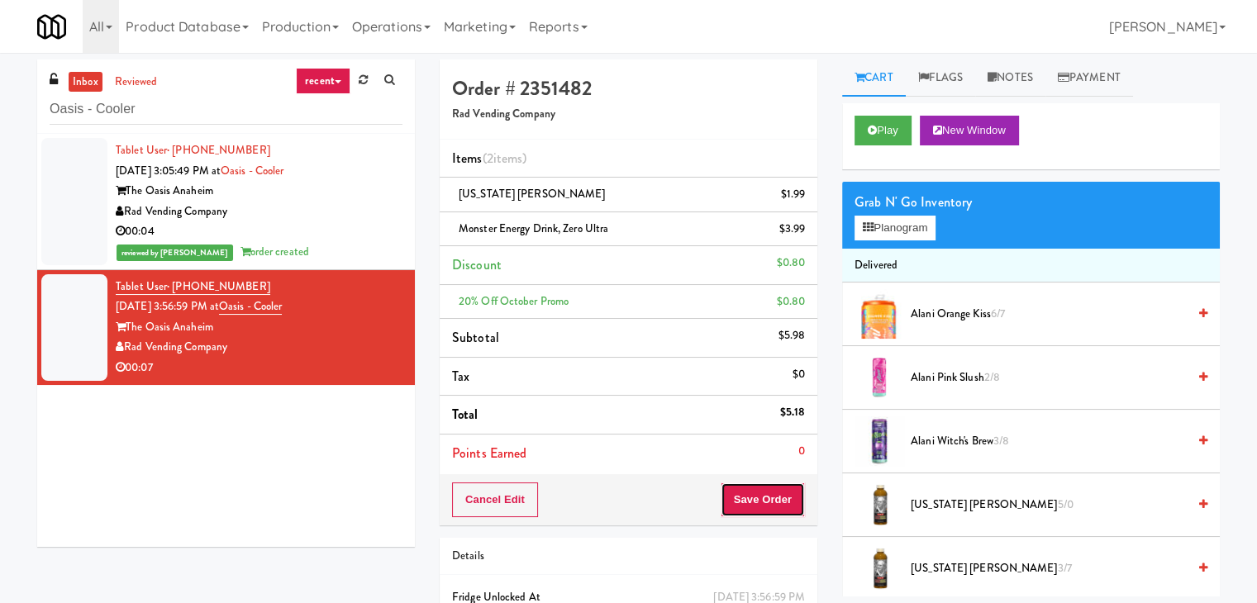
drag, startPoint x: 732, startPoint y: 502, endPoint x: 742, endPoint y: 498, distance: 11.5
click at [732, 501] on button "Save Order" at bounding box center [763, 500] width 84 height 35
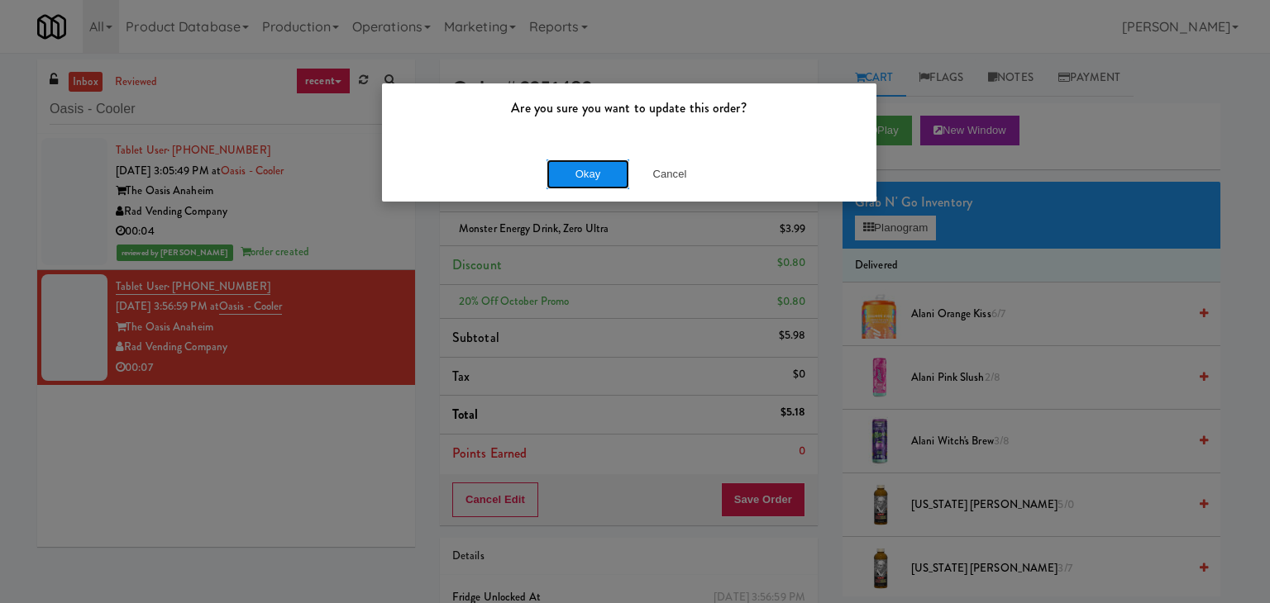
click at [613, 172] on button "Okay" at bounding box center [587, 175] width 83 height 30
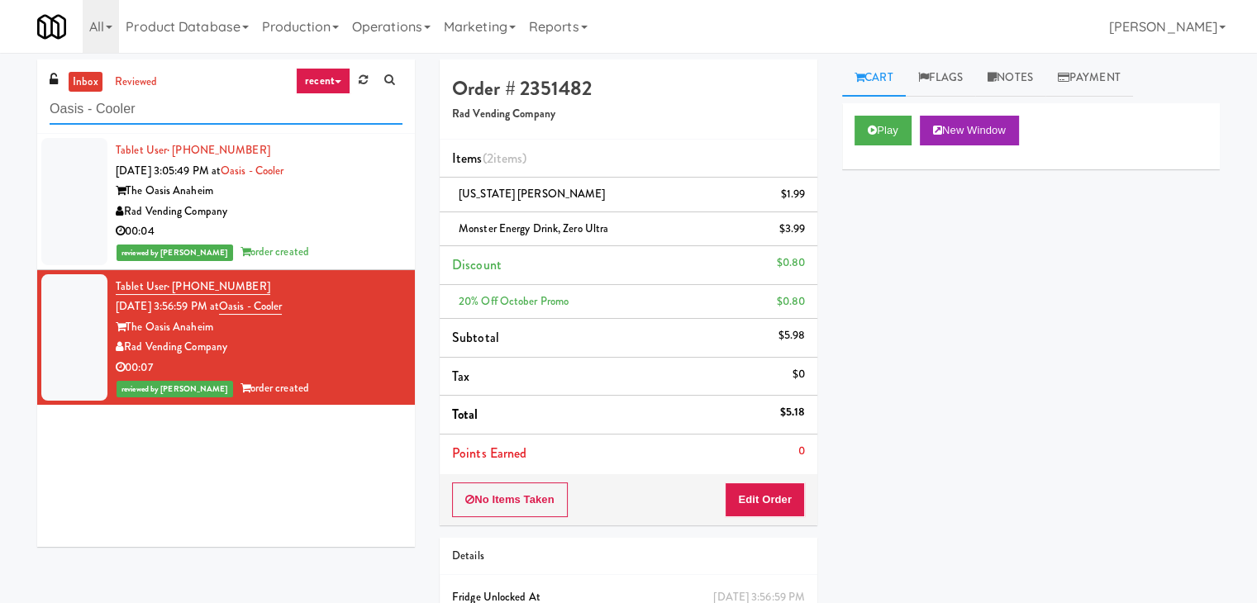
click at [212, 99] on input "Oasis - Cooler" at bounding box center [226, 109] width 353 height 31
paste input "Crave Cave @ HCA Combo"
type input "Crave Cave @ HCA Combo Cooler"
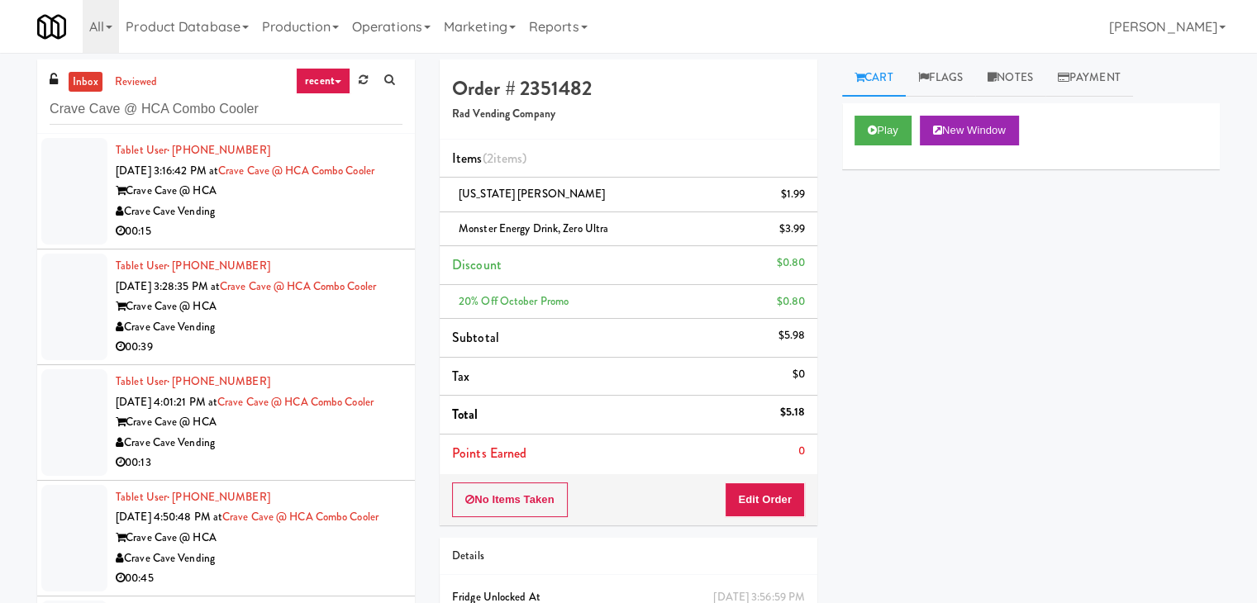
click at [342, 222] on div "Crave Cave Vending" at bounding box center [259, 212] width 287 height 21
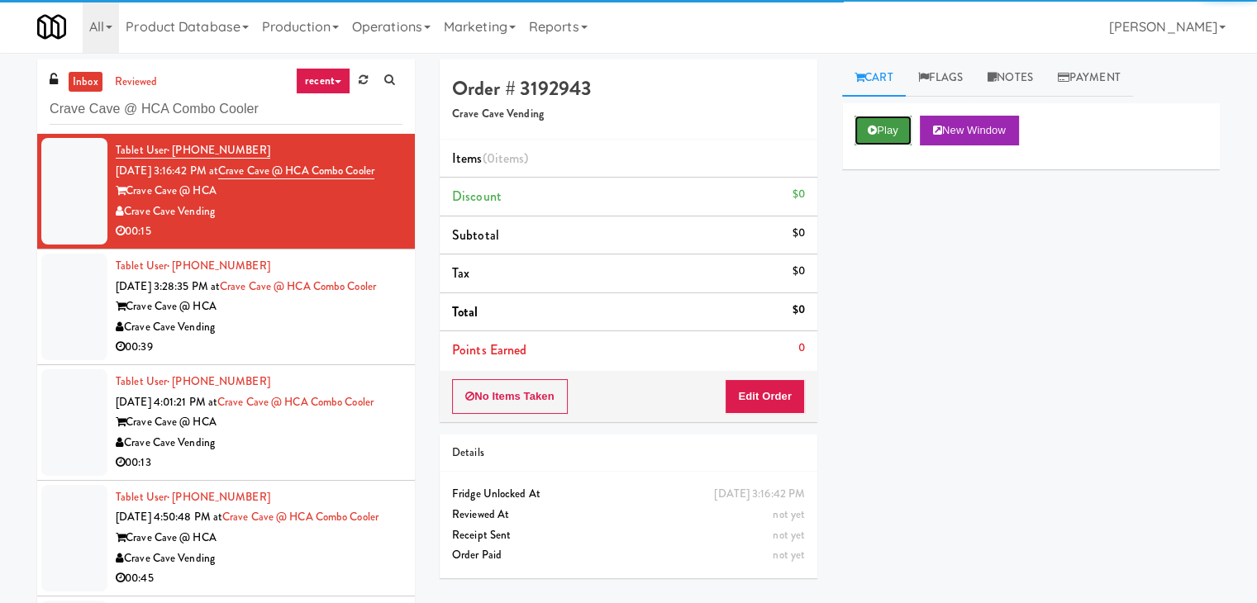
click at [887, 131] on button "Play" at bounding box center [883, 131] width 57 height 30
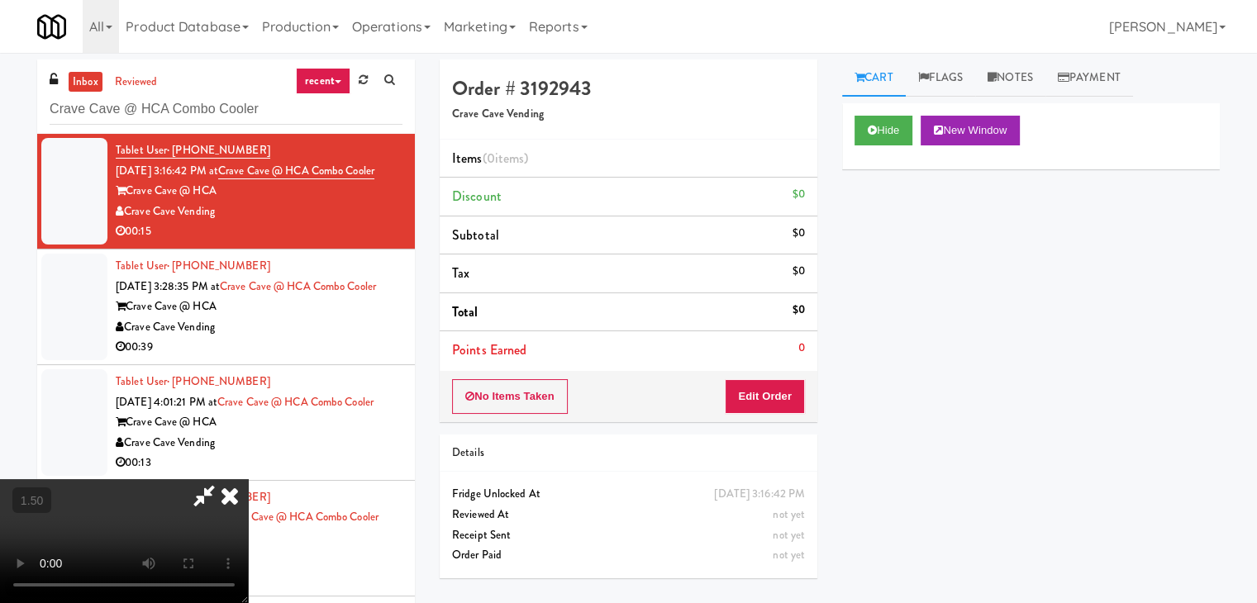
click at [248, 479] on video at bounding box center [124, 541] width 248 height 124
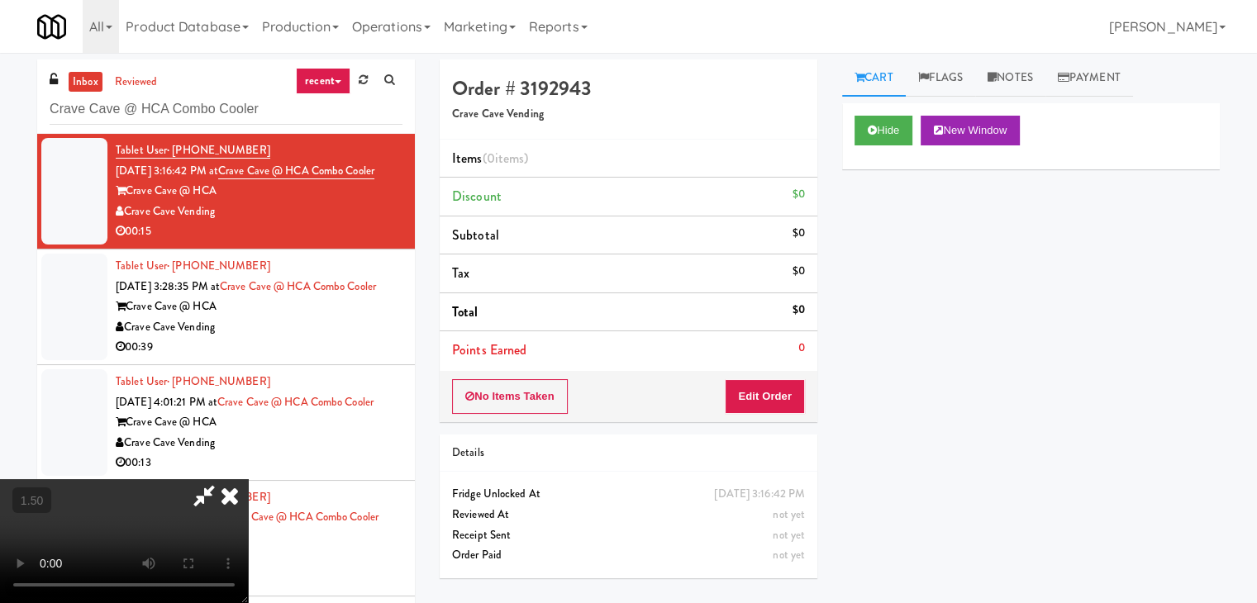
scroll to position [0, 0]
click at [248, 479] on video at bounding box center [124, 541] width 248 height 124
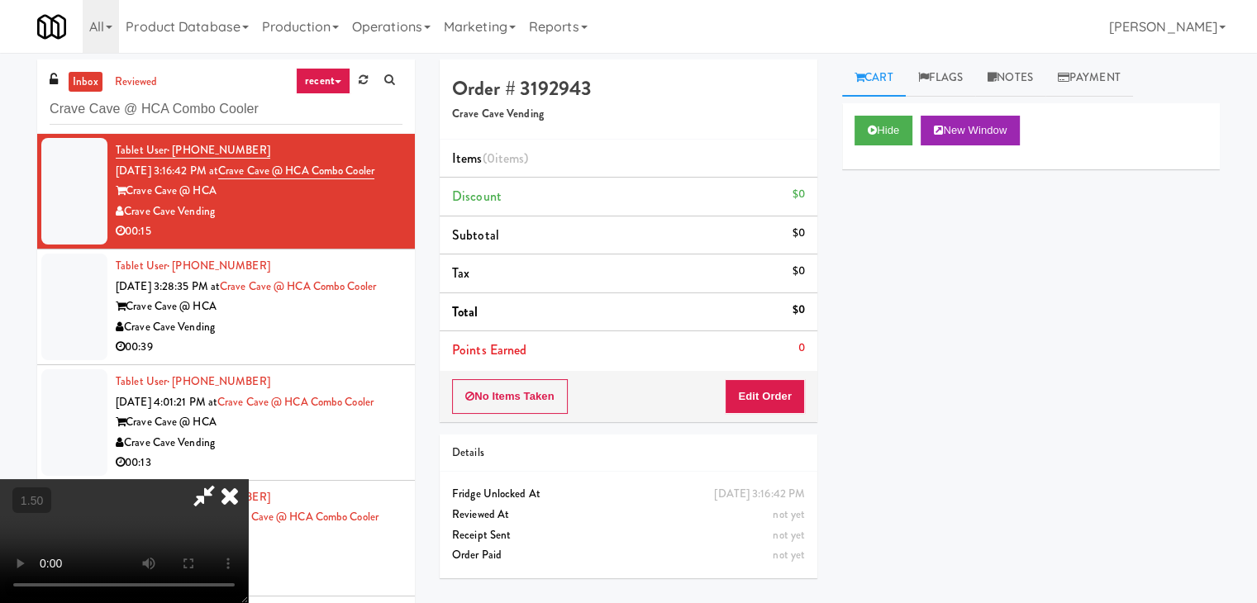
click at [248, 479] on video at bounding box center [124, 541] width 248 height 124
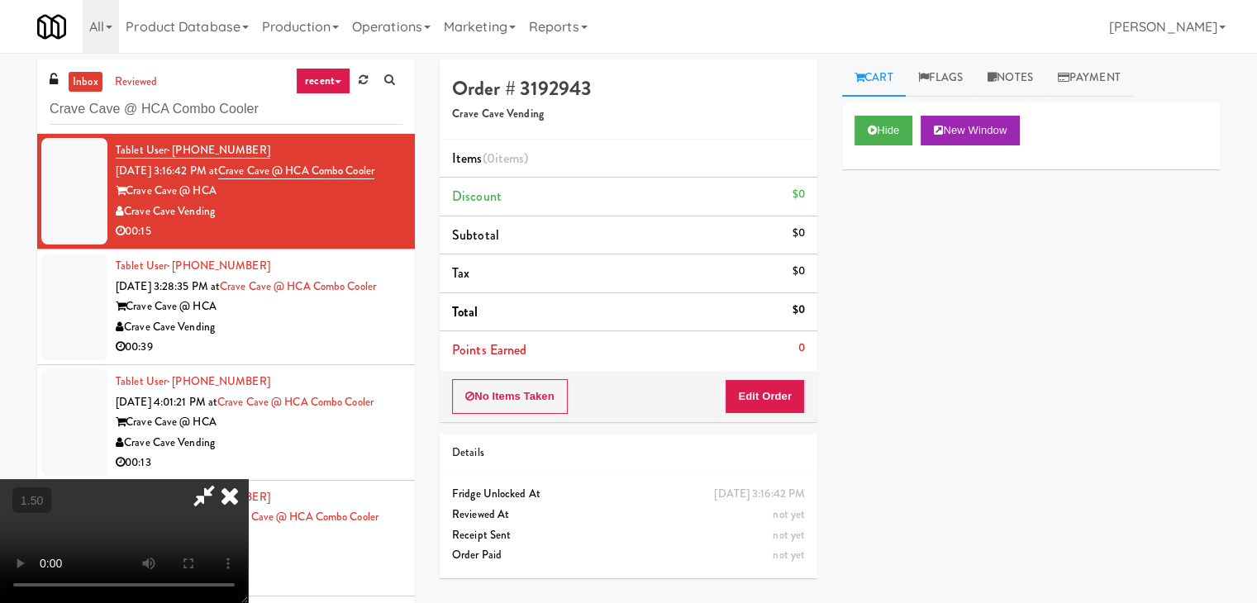
click at [248, 479] on video at bounding box center [124, 541] width 248 height 124
click at [248, 479] on icon at bounding box center [230, 495] width 36 height 33
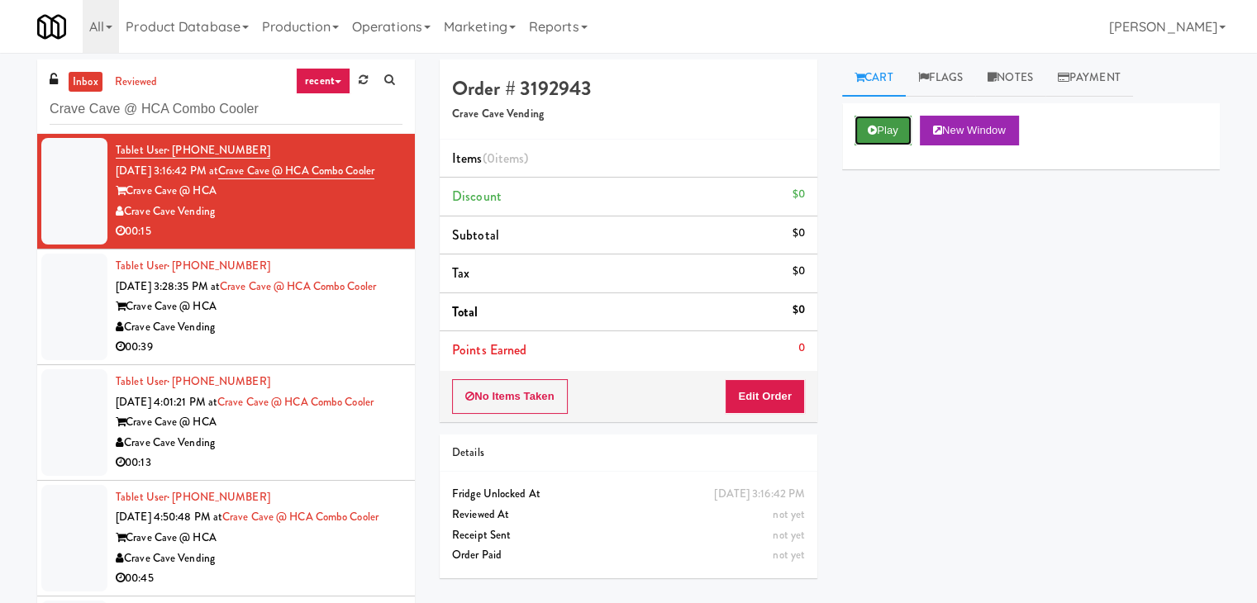
click at [868, 125] on icon at bounding box center [872, 130] width 9 height 11
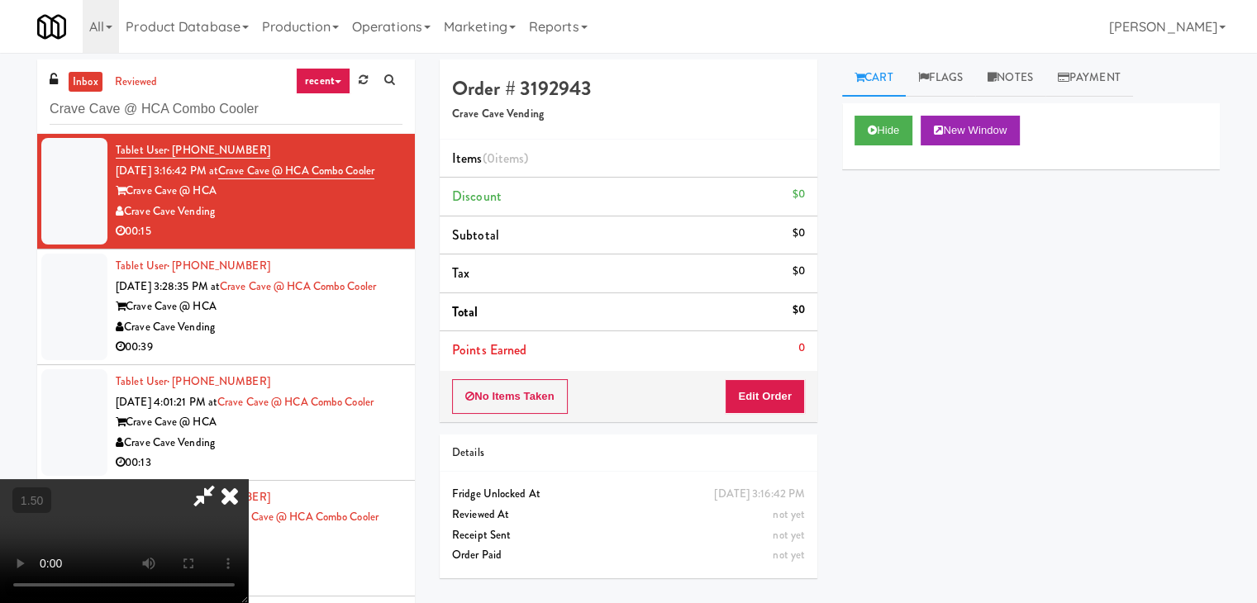
click at [248, 479] on video at bounding box center [124, 541] width 248 height 124
click at [248, 479] on icon at bounding box center [230, 495] width 36 height 33
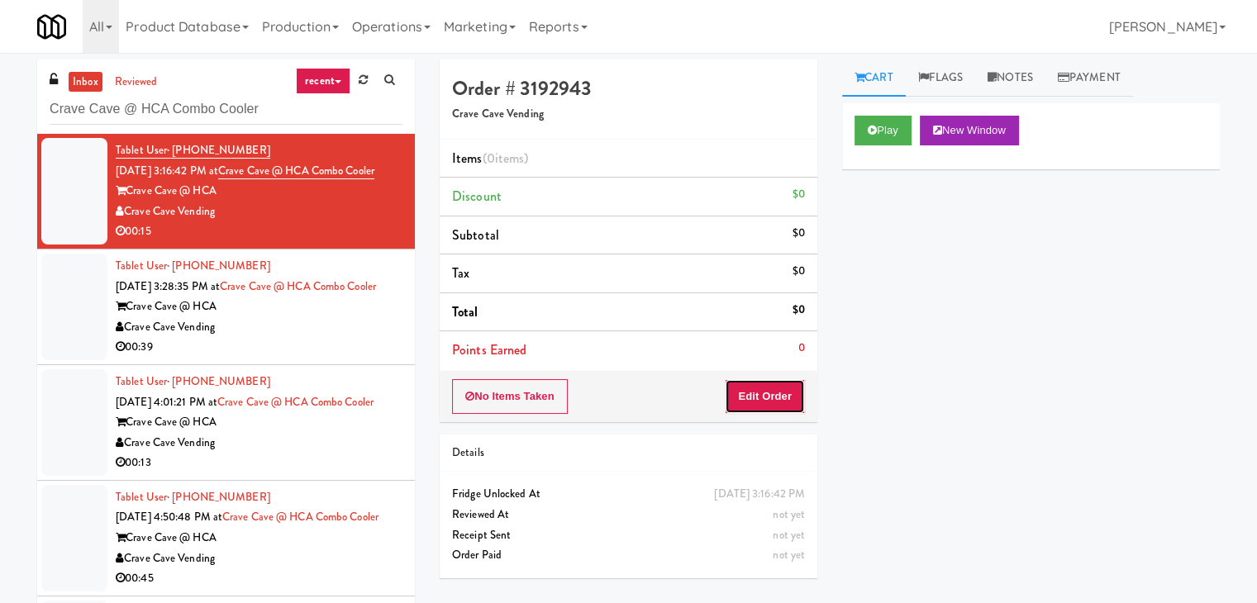
drag, startPoint x: 782, startPoint y: 408, endPoint x: 827, endPoint y: 362, distance: 64.9
click at [782, 408] on button "Edit Order" at bounding box center [765, 396] width 80 height 35
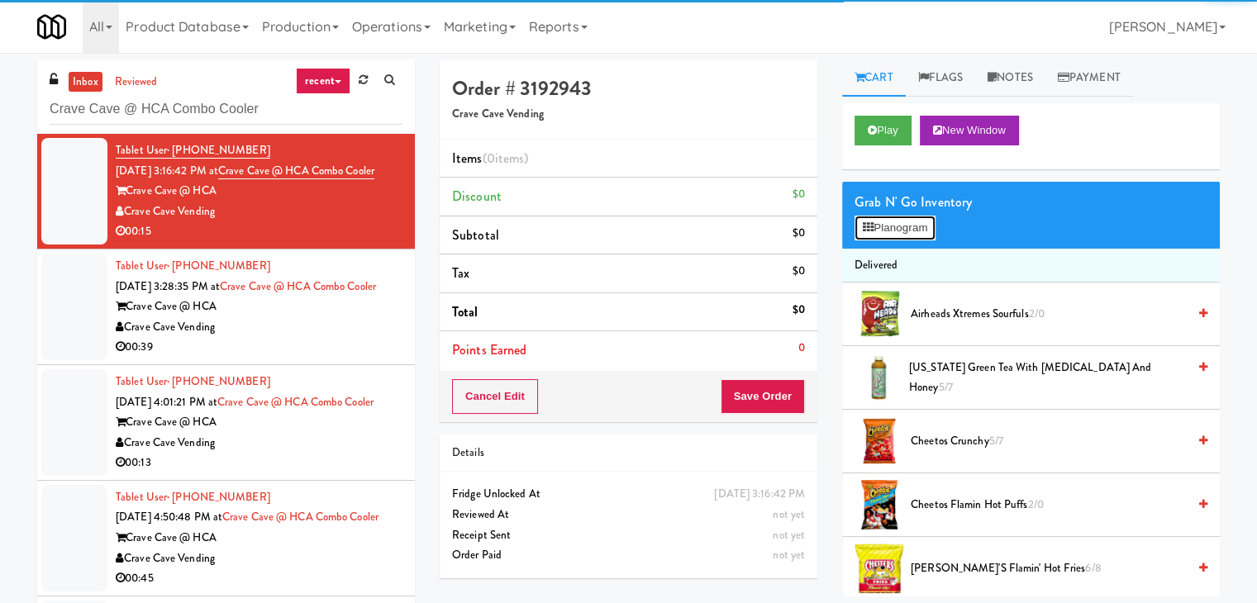
click at [903, 230] on button "Planogram" at bounding box center [895, 228] width 81 height 25
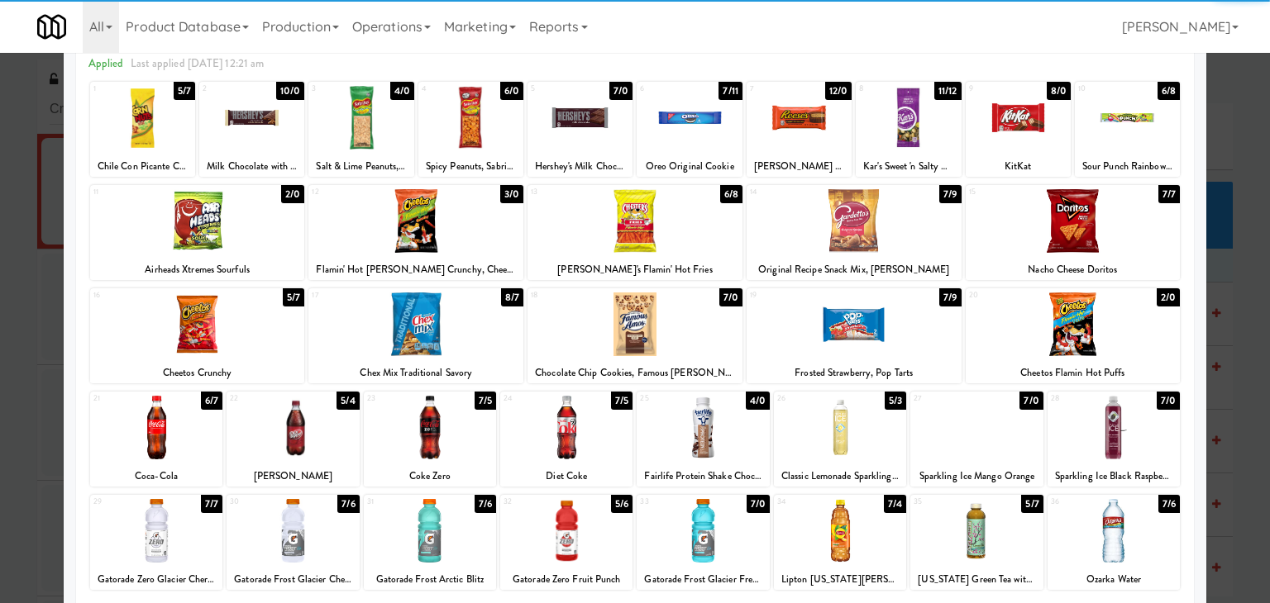
scroll to position [165, 0]
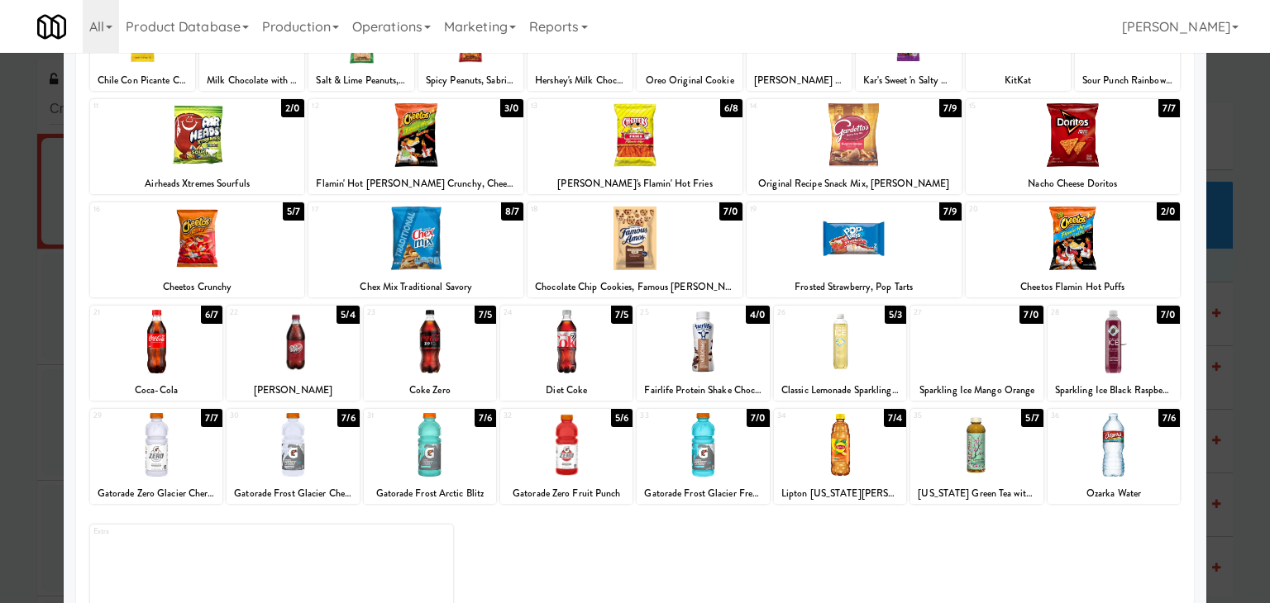
click at [426, 431] on div at bounding box center [430, 445] width 132 height 64
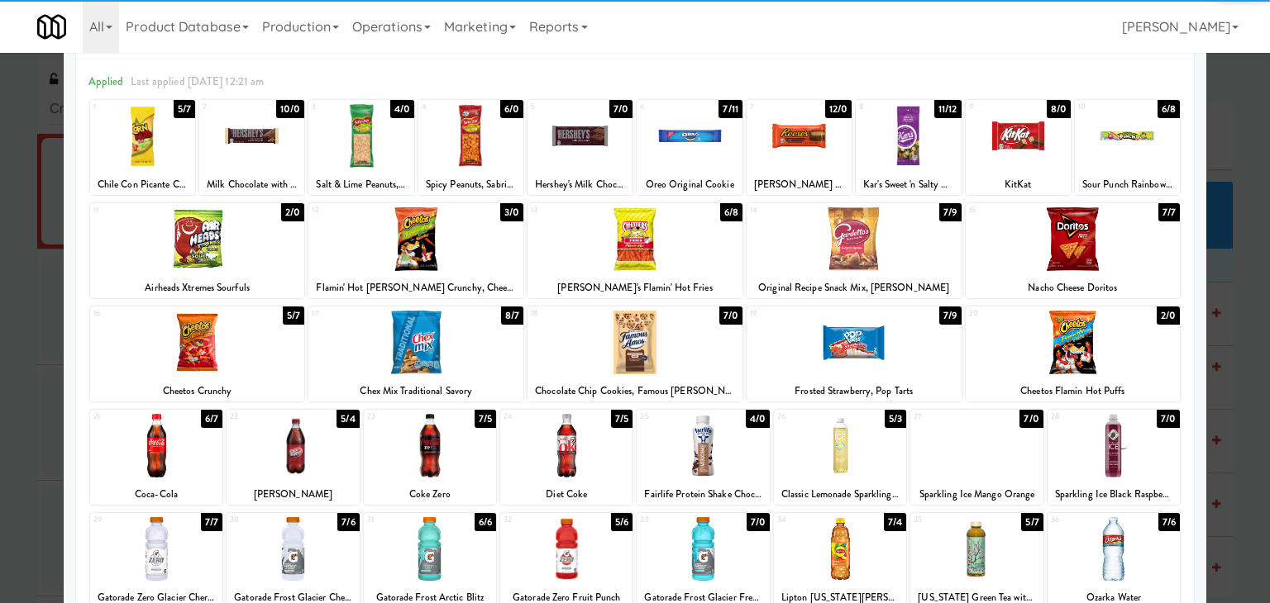
scroll to position [0, 0]
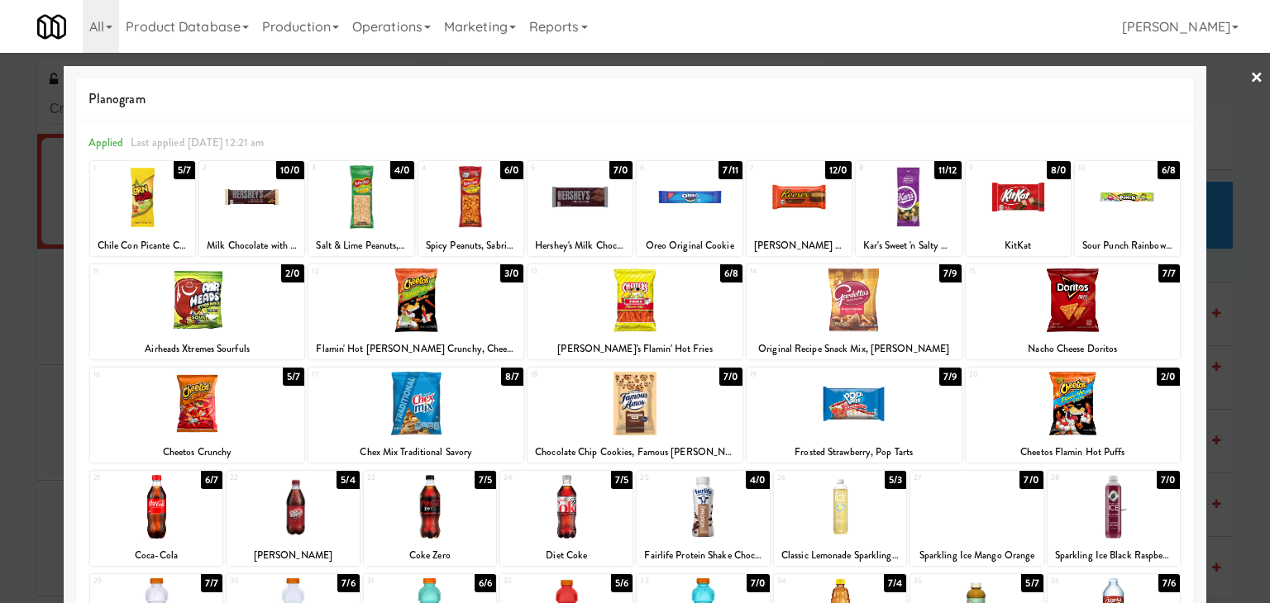
click at [265, 198] on div at bounding box center [251, 197] width 105 height 64
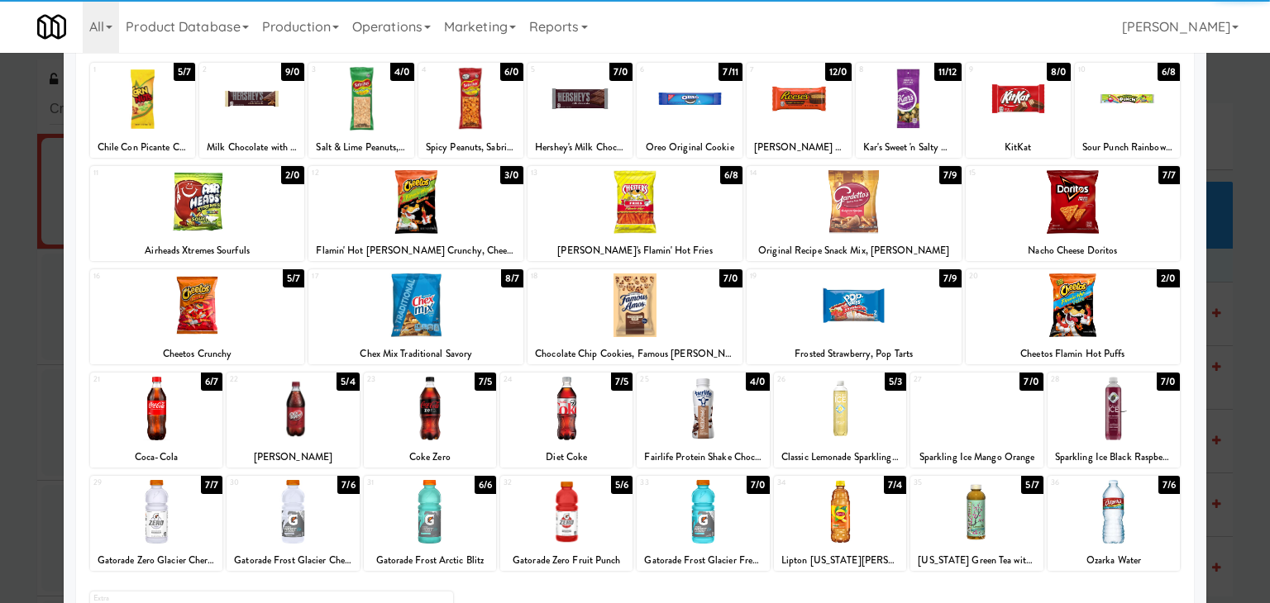
scroll to position [208, 0]
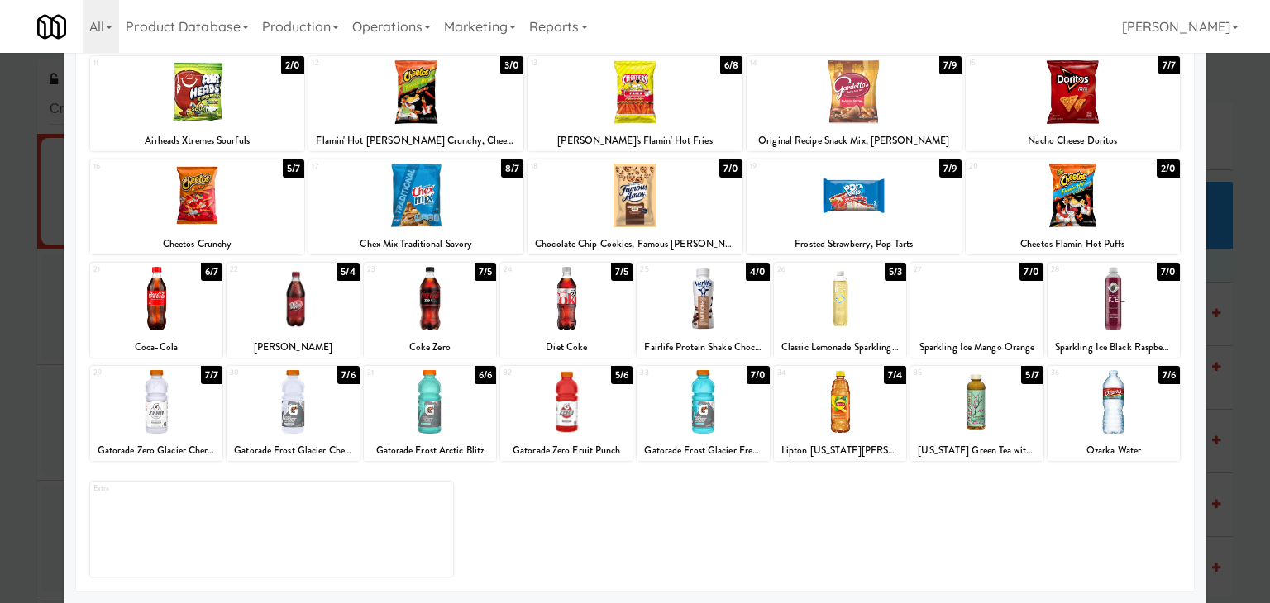
click at [1113, 411] on div at bounding box center [1113, 402] width 132 height 64
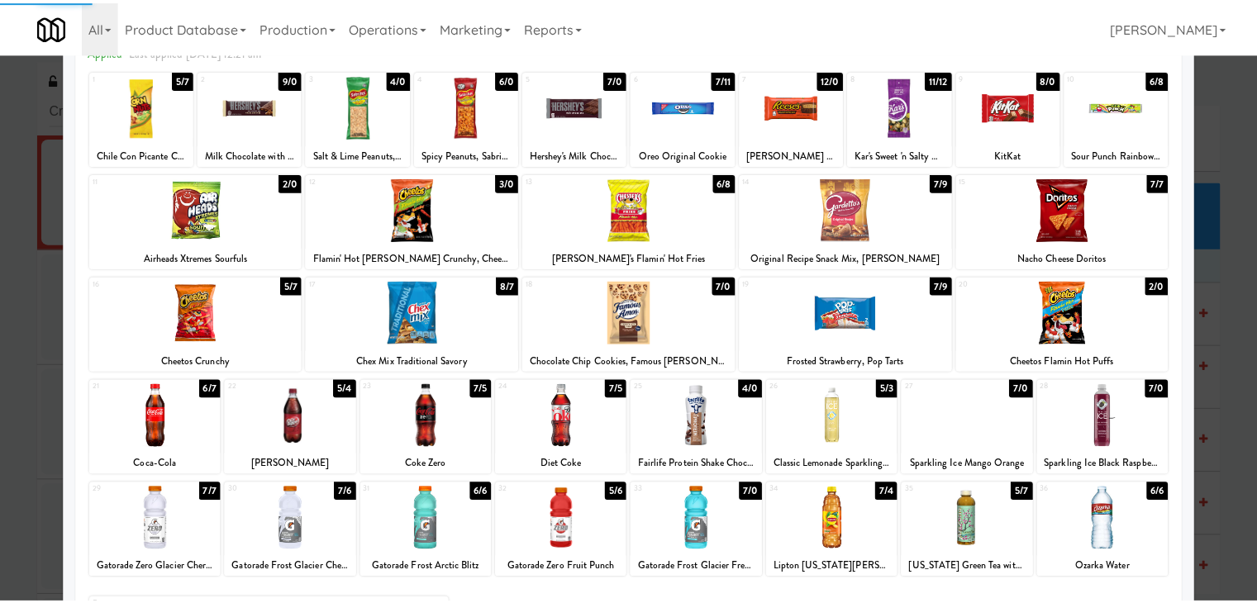
scroll to position [0, 0]
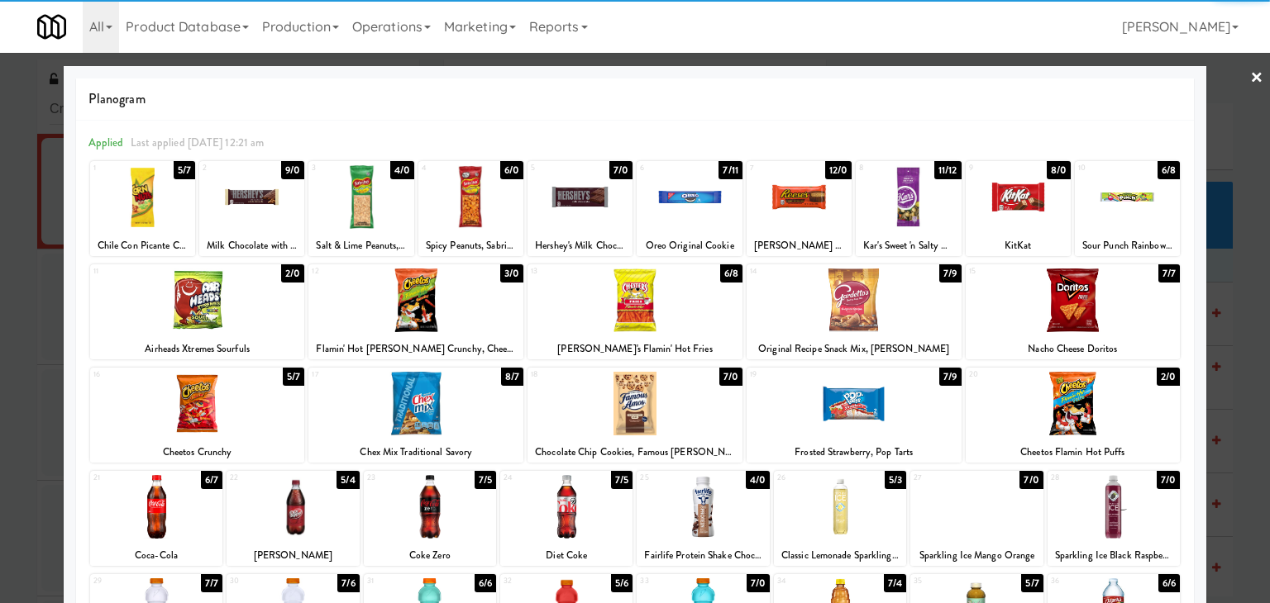
click at [1250, 81] on link "×" at bounding box center [1256, 78] width 13 height 51
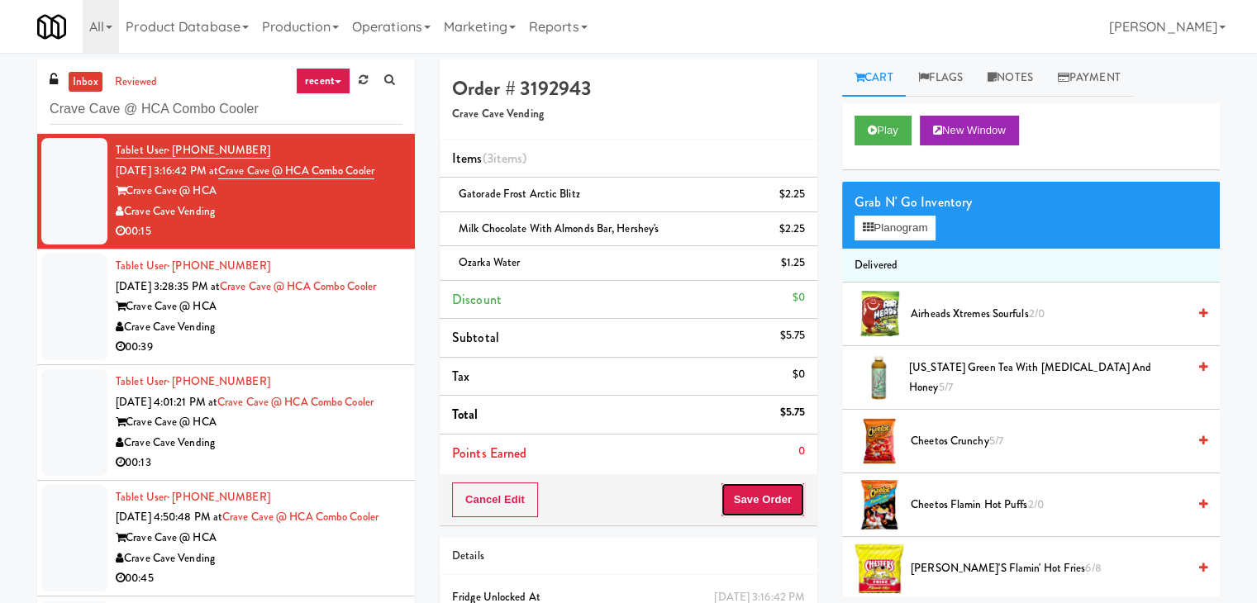
click at [757, 496] on button "Save Order" at bounding box center [763, 500] width 84 height 35
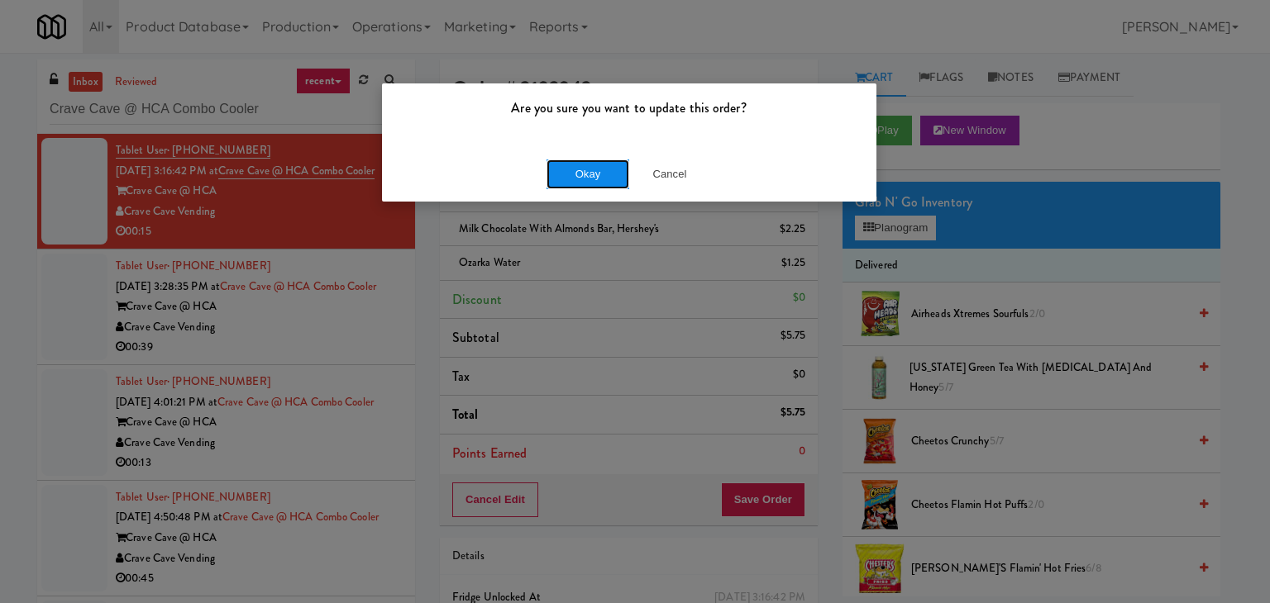
click at [605, 176] on button "Okay" at bounding box center [587, 175] width 83 height 30
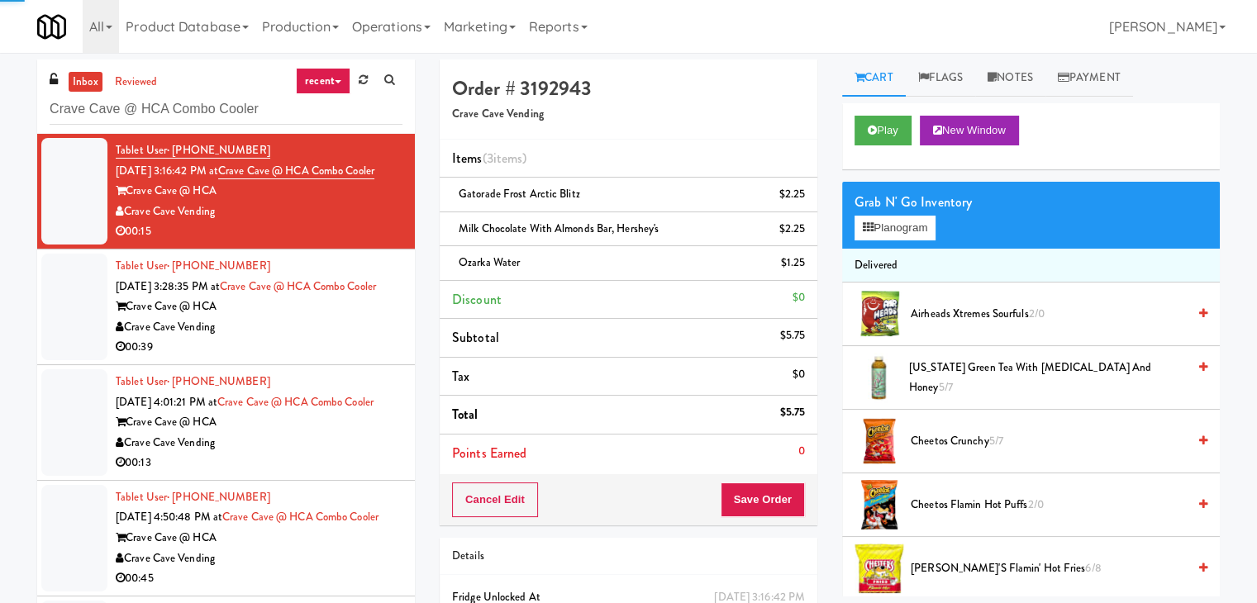
click at [350, 338] on div "Crave Cave Vending" at bounding box center [259, 327] width 287 height 21
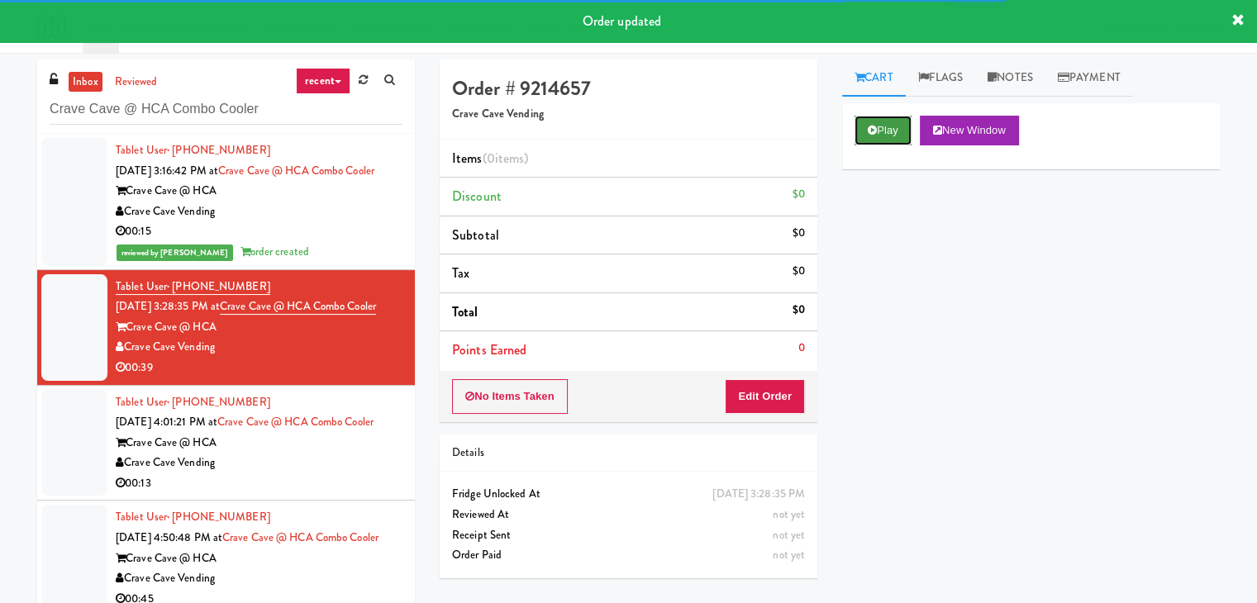
click at [903, 118] on button "Play" at bounding box center [883, 131] width 57 height 30
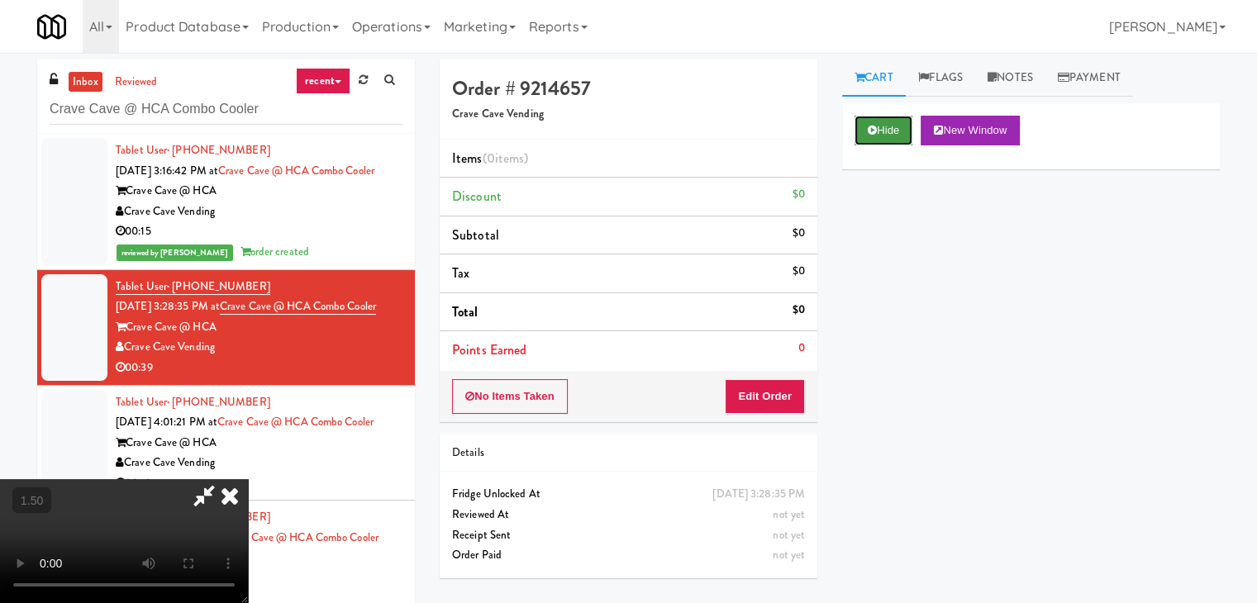
click at [876, 127] on button "Hide" at bounding box center [884, 131] width 58 height 30
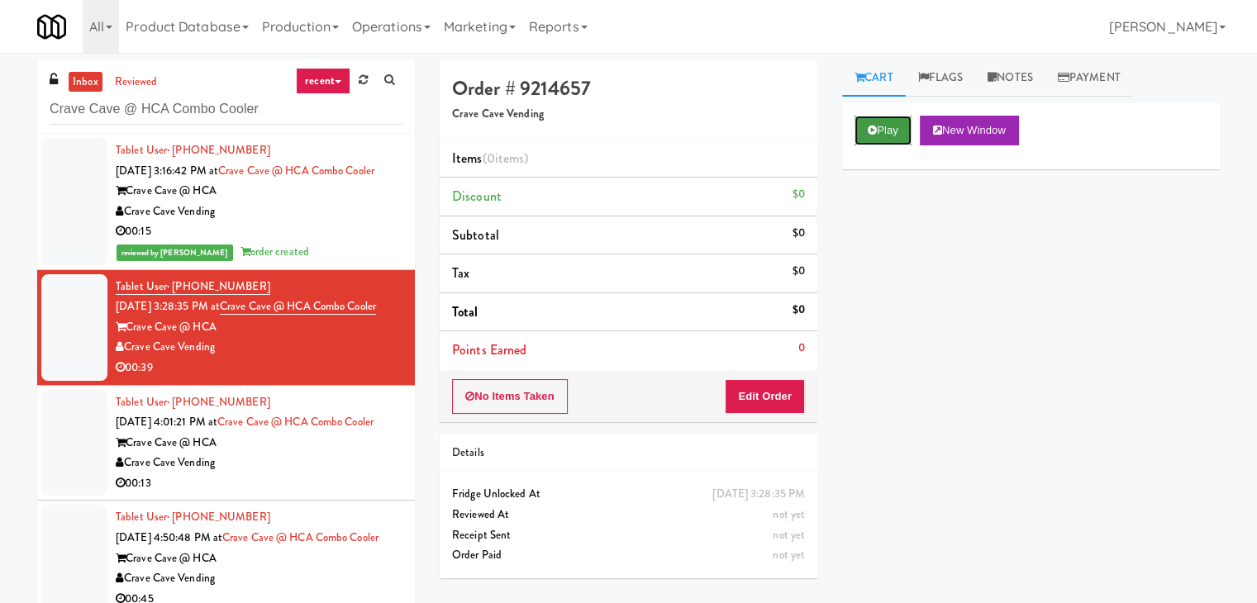
click at [876, 127] on button "Play" at bounding box center [883, 131] width 57 height 30
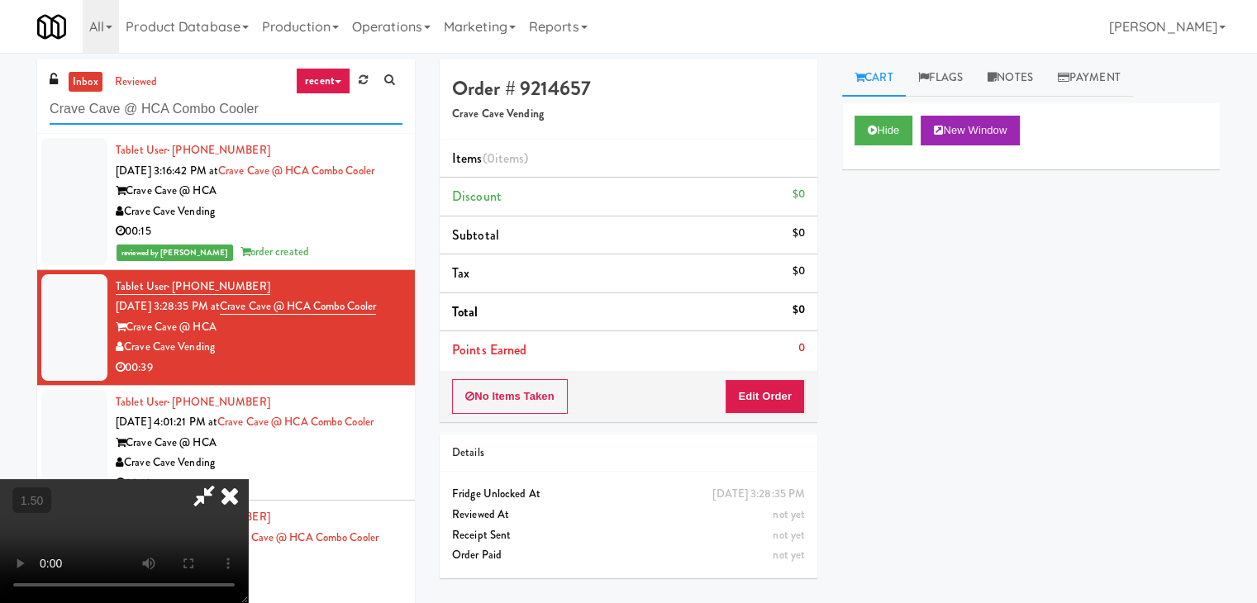
click at [214, 115] on input "Crave Cave @ HCA Combo Cooler" at bounding box center [226, 109] width 353 height 31
